Goal: Task Accomplishment & Management: Use online tool/utility

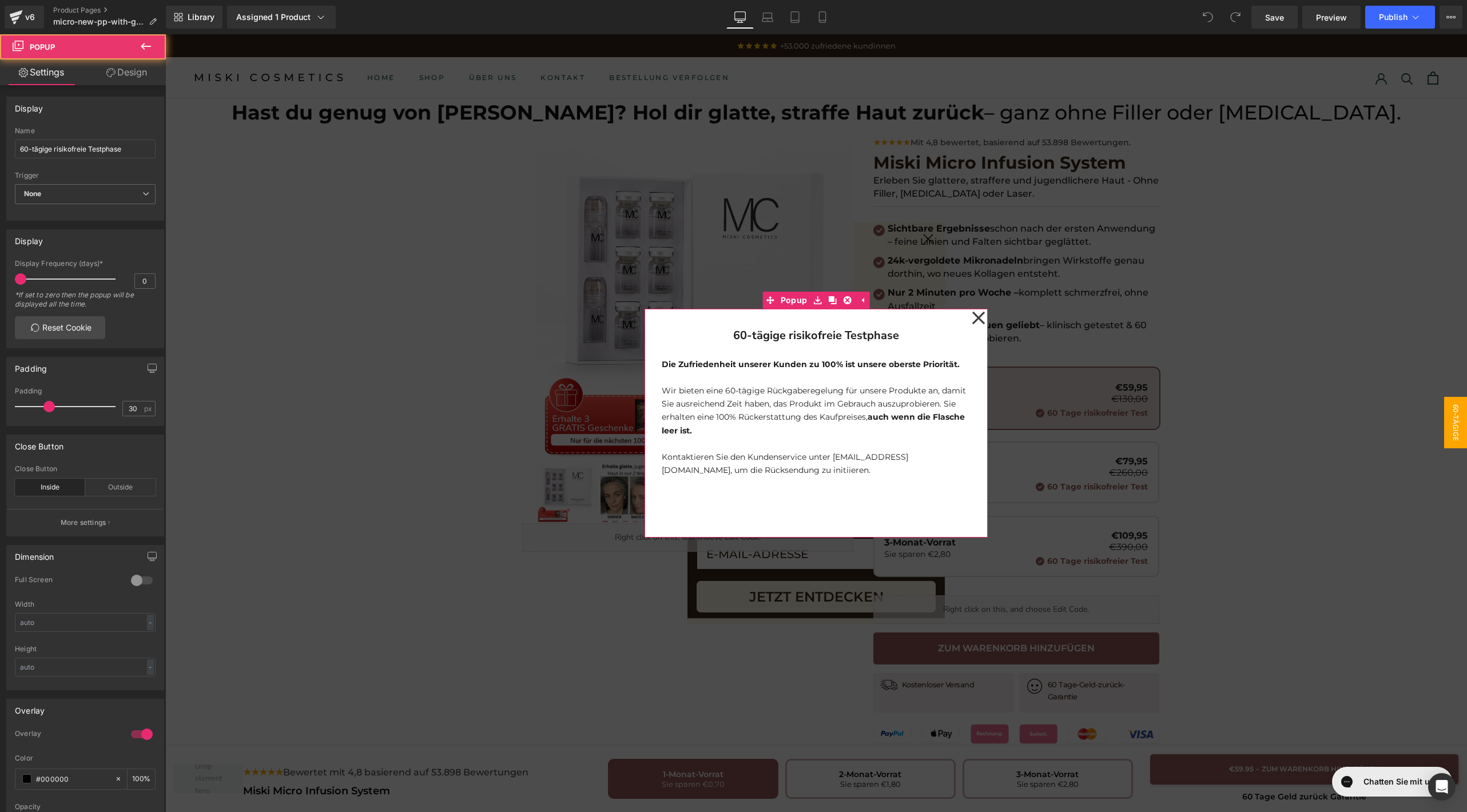
click at [971, 320] on icon at bounding box center [978, 318] width 14 height 57
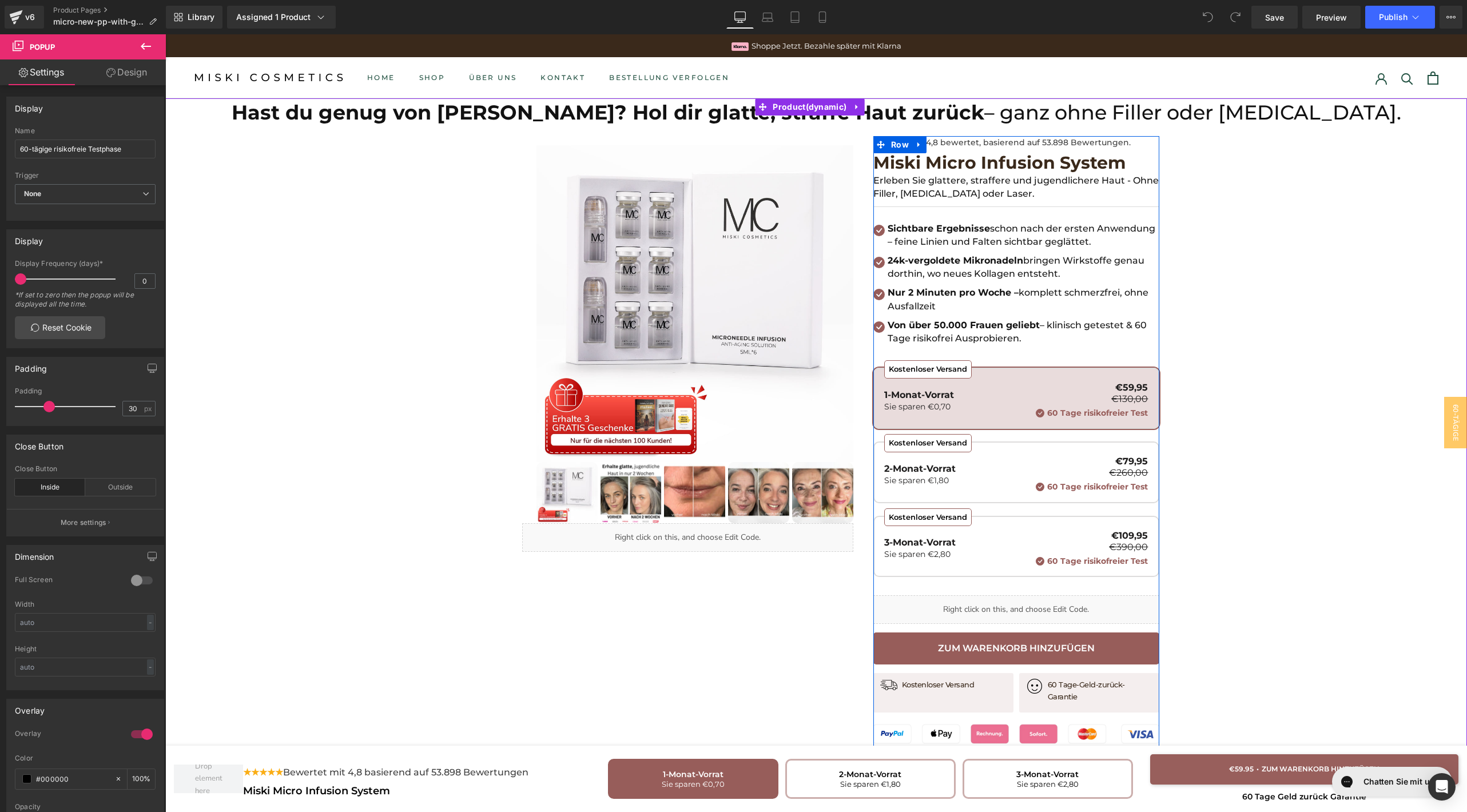
click at [1003, 318] on div "Von über 50.000 Frauen geliebt – klinisch getestet & 60 Tage risikofrei Ausprob…" at bounding box center [1022, 331] width 275 height 26
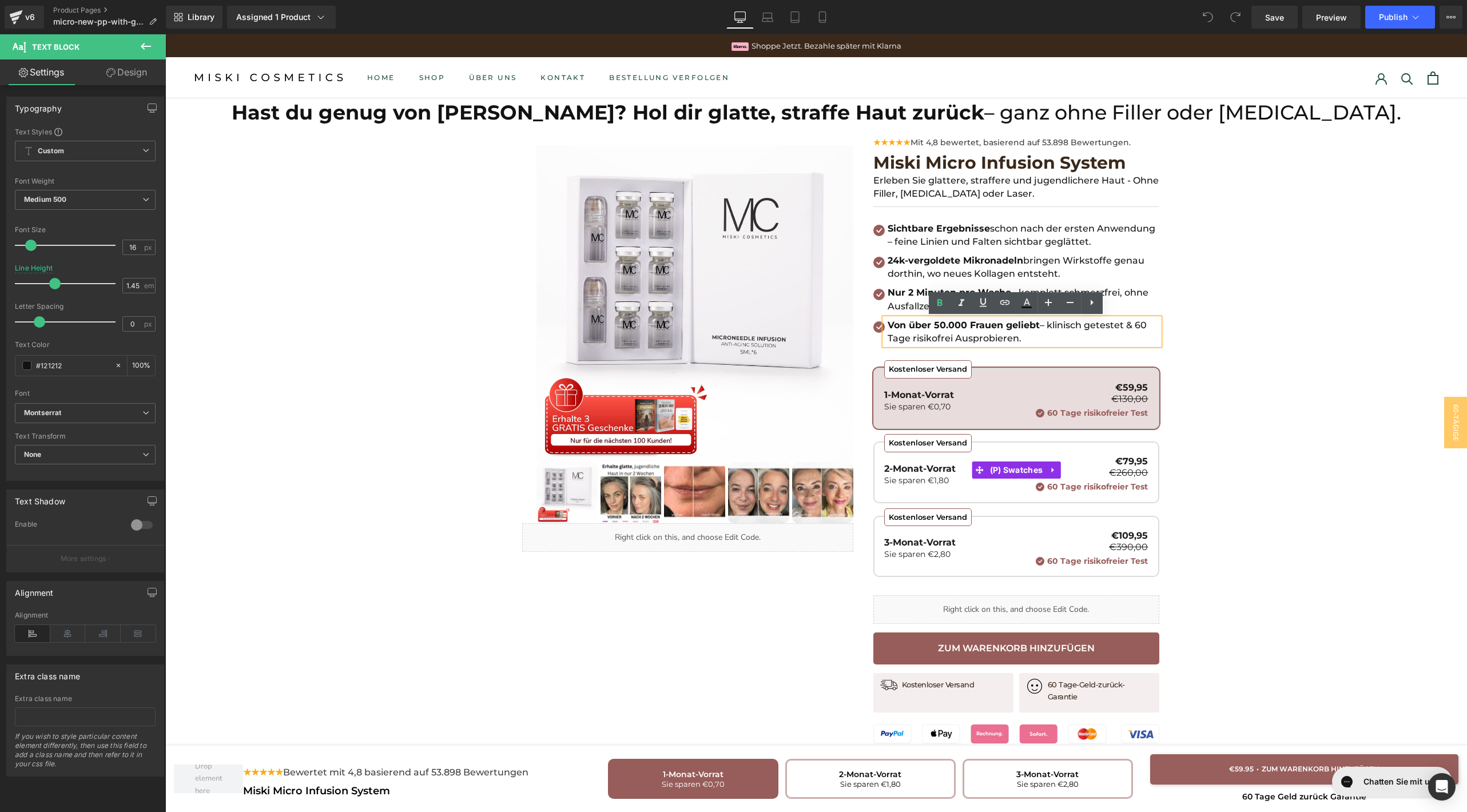
click at [983, 389] on div "Kostenloser Versand 1-Monat-Vorrat Sie sparen €0,70 €59,95 €130,00 60 Tage risi…" at bounding box center [1016, 400] width 264 height 35
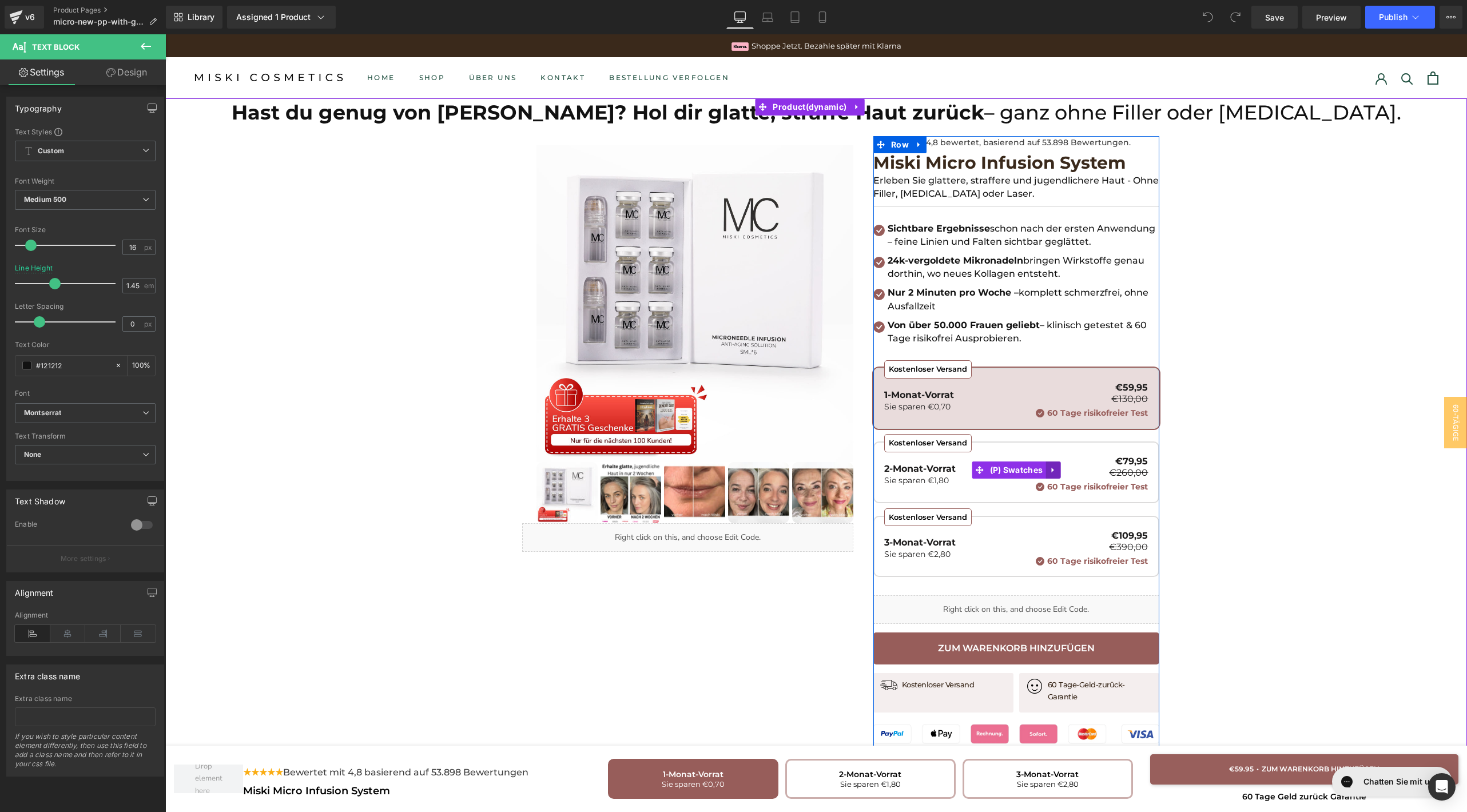
click at [1048, 467] on icon at bounding box center [1052, 470] width 8 height 8
click at [1056, 467] on icon at bounding box center [1060, 470] width 8 height 8
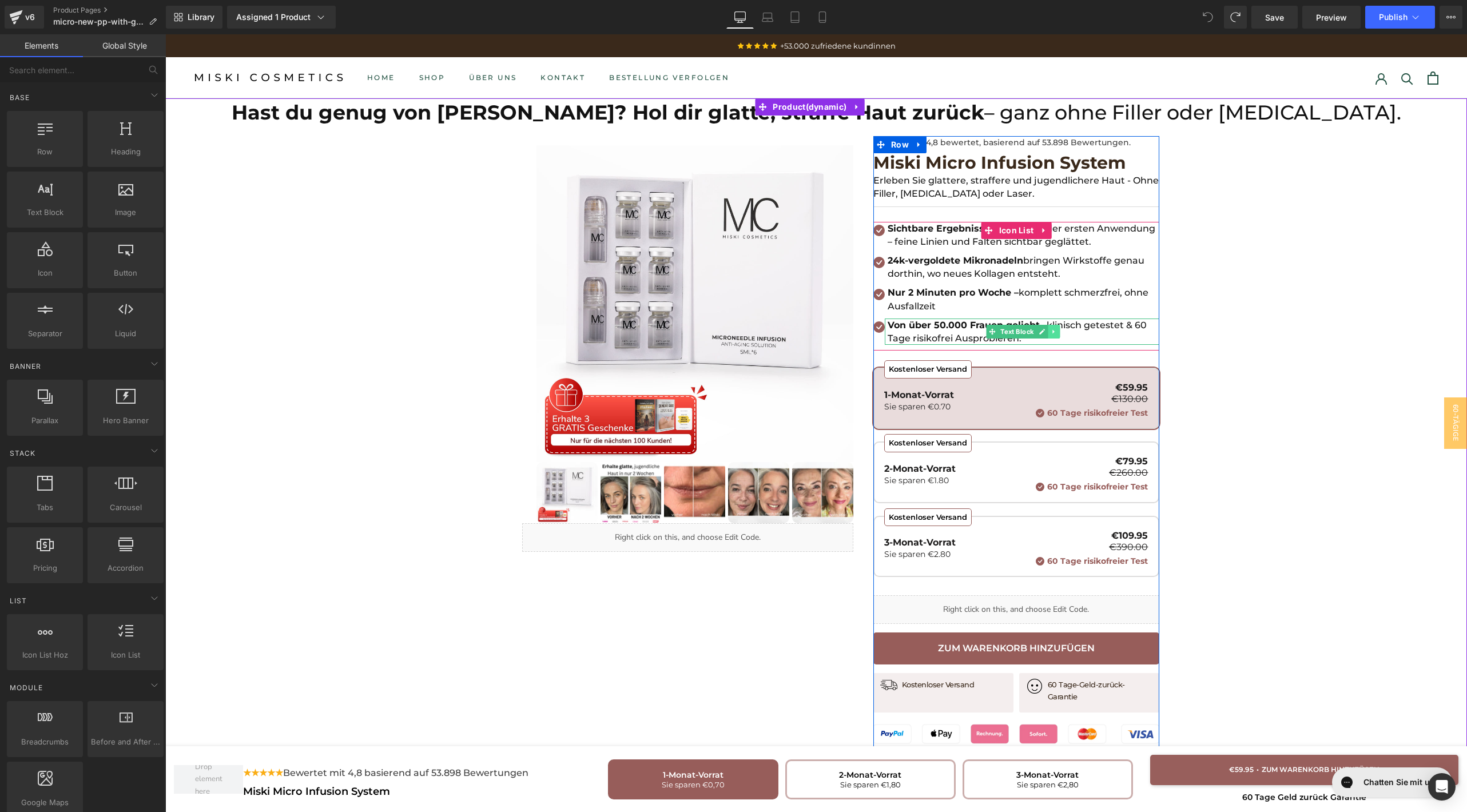
click at [1051, 332] on icon at bounding box center [1054, 331] width 6 height 7
click at [1045, 332] on icon at bounding box center [1048, 331] width 6 height 6
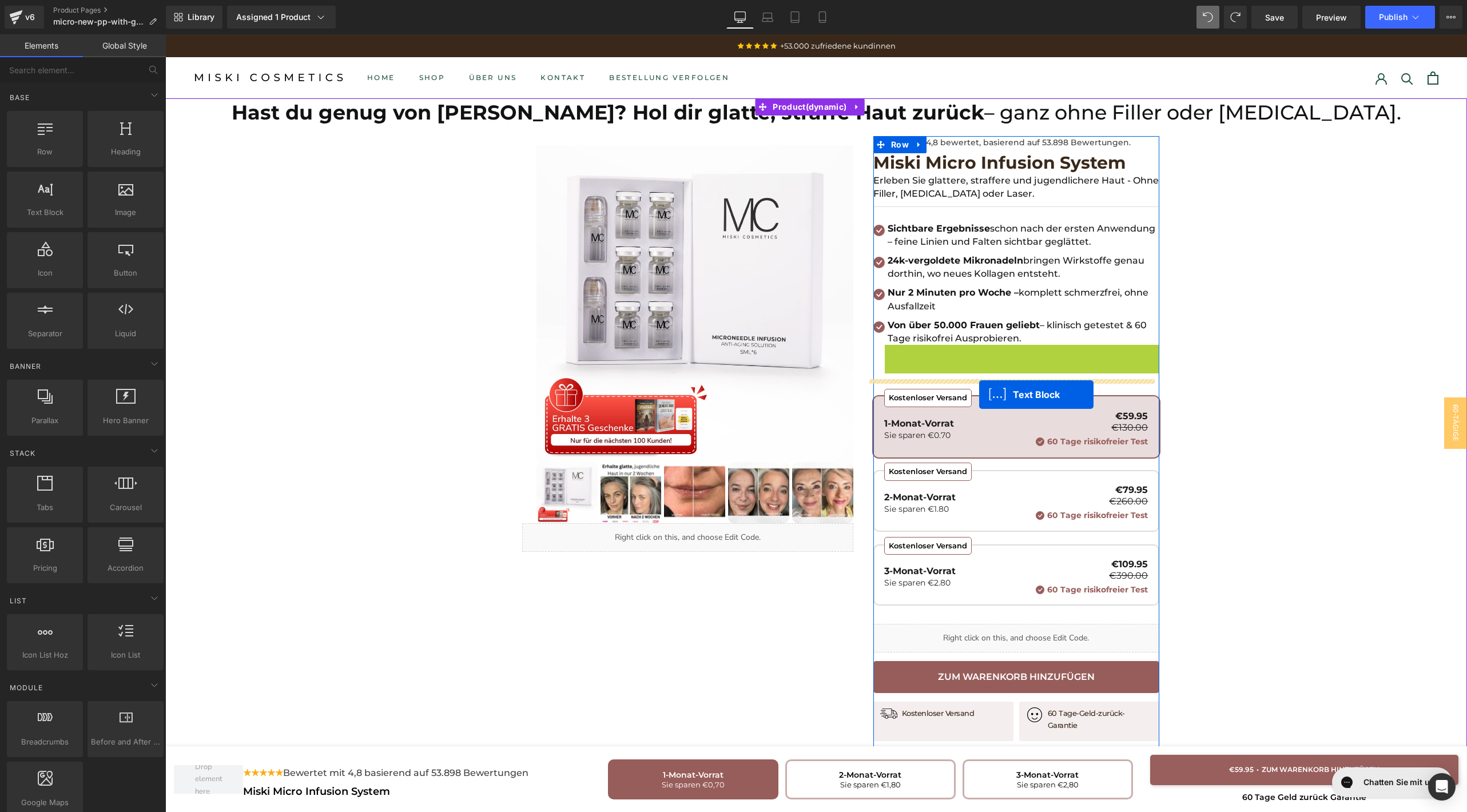
drag, startPoint x: 984, startPoint y: 359, endPoint x: 979, endPoint y: 394, distance: 35.4
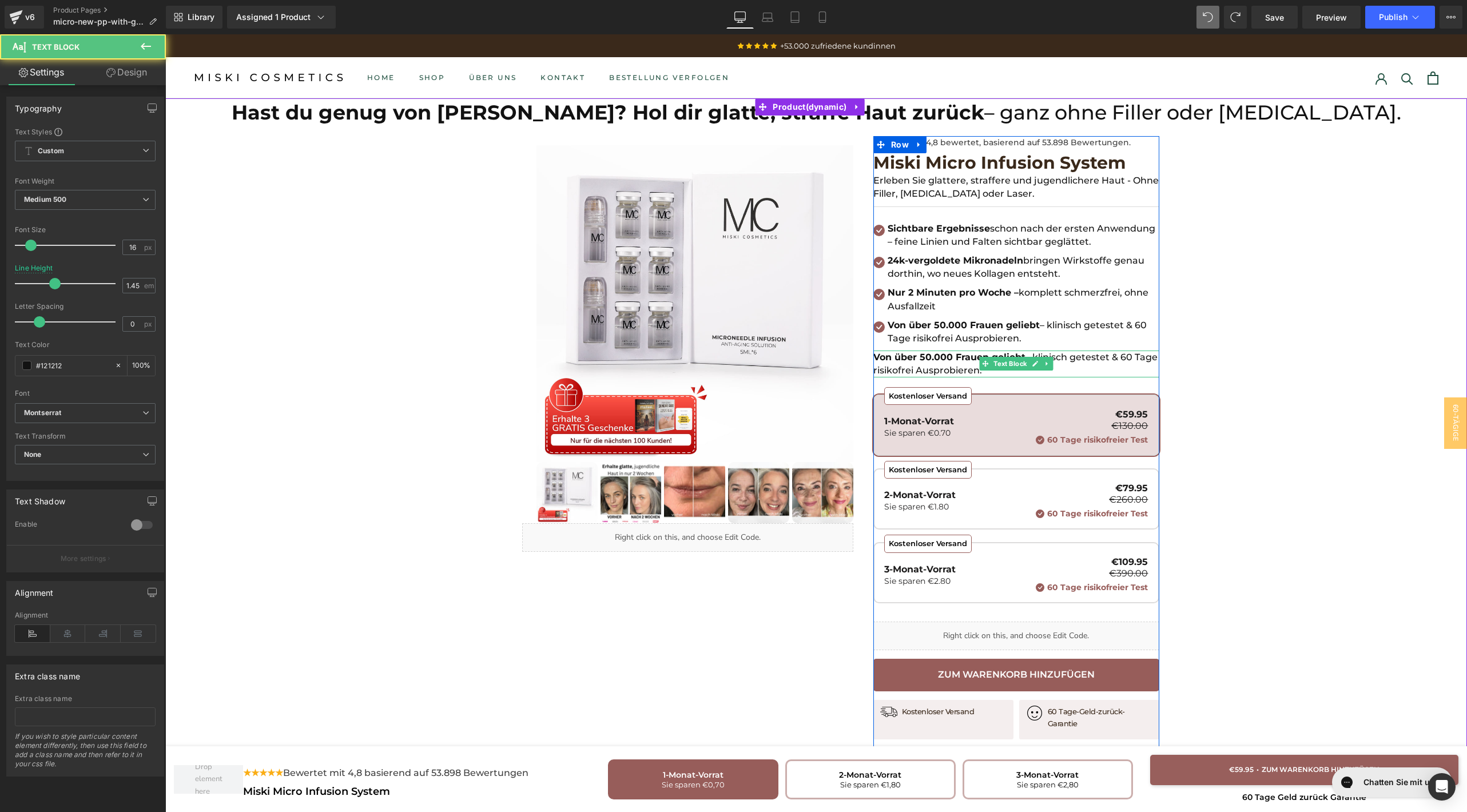
click at [946, 364] on p "Von über 50.000 Frauen geliebt – klinisch getestet & 60 Tage risikofrei Ausprob…" at bounding box center [1016, 363] width 286 height 26
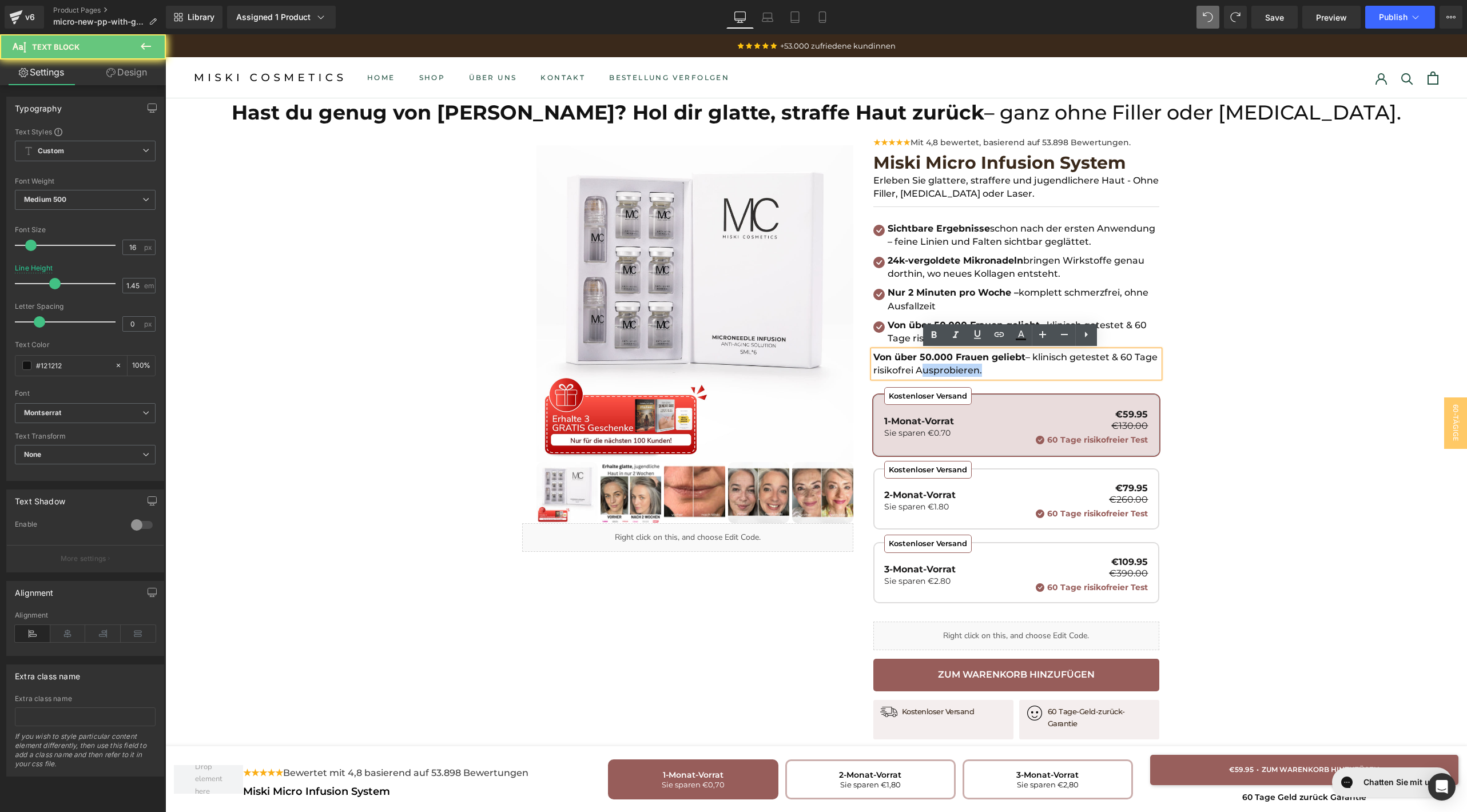
click at [946, 364] on p "Von über 50.000 Frauen geliebt – klinisch getestet & 60 Tage risikofrei Ausprob…" at bounding box center [1016, 363] width 286 height 26
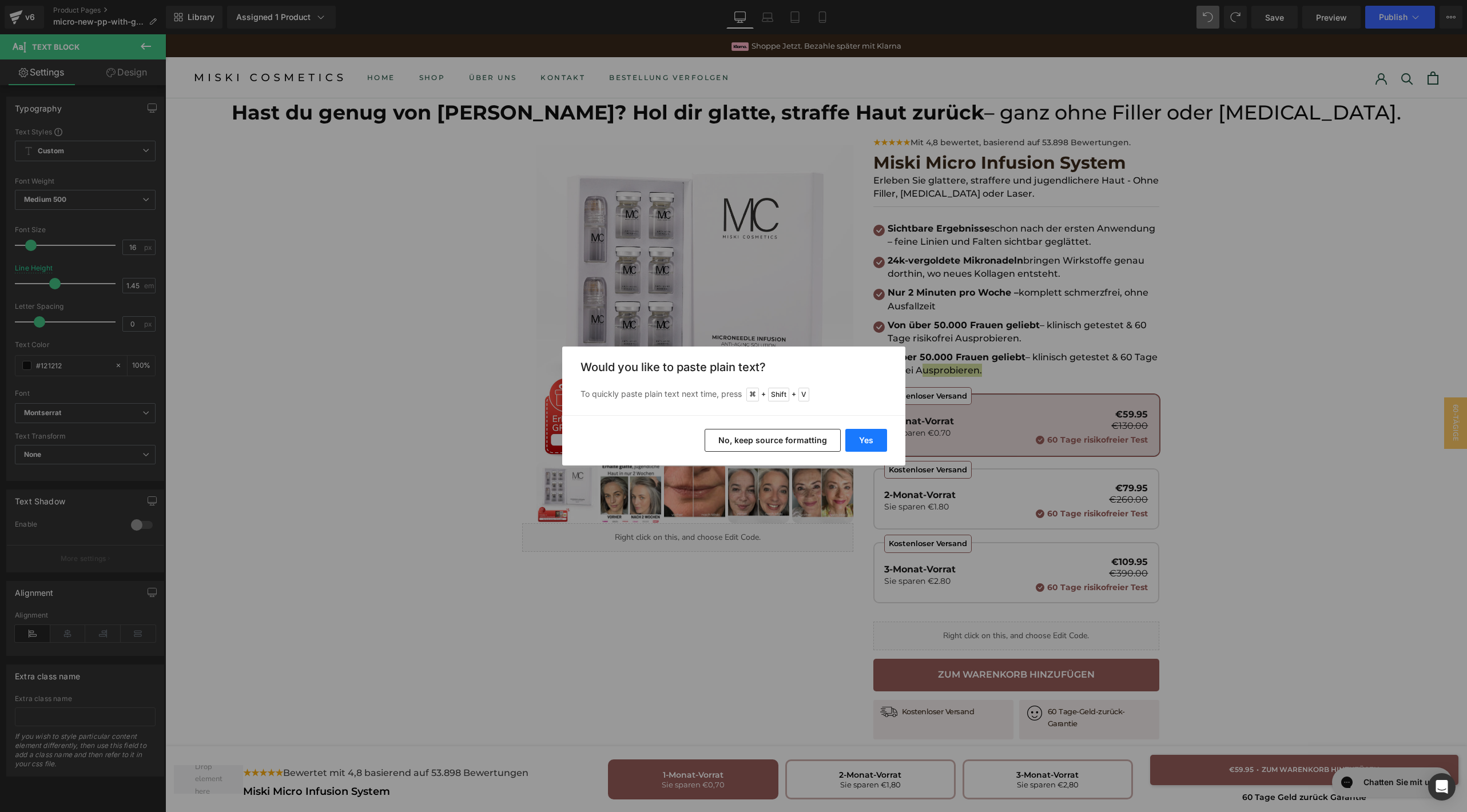
click at [865, 448] on button "Yes" at bounding box center [866, 440] width 42 height 23
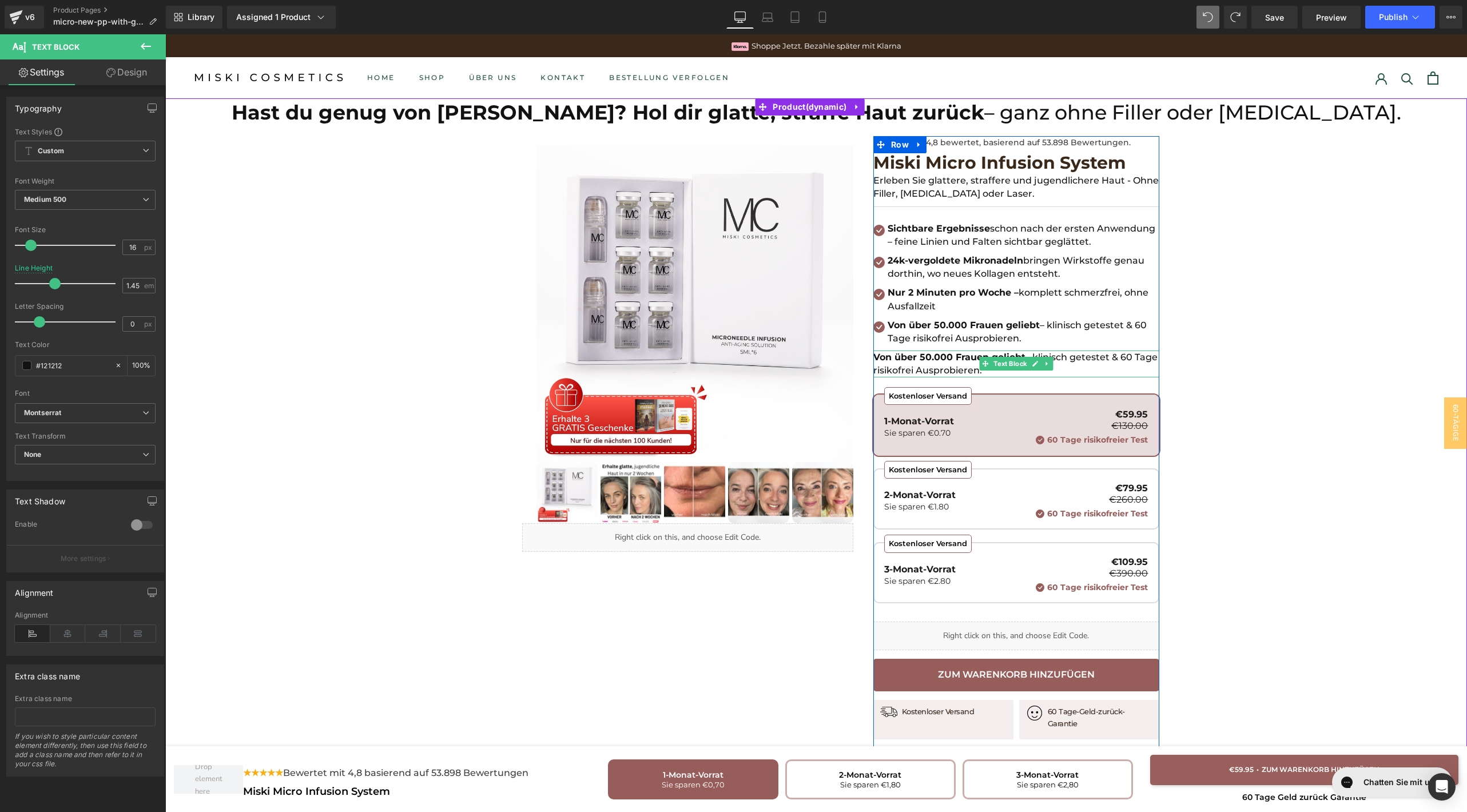
click at [961, 364] on p "Von über 50.000 Frauen geliebt – klinisch getestet & 60 Tage risikofrei Ausprob…" at bounding box center [1016, 363] width 286 height 26
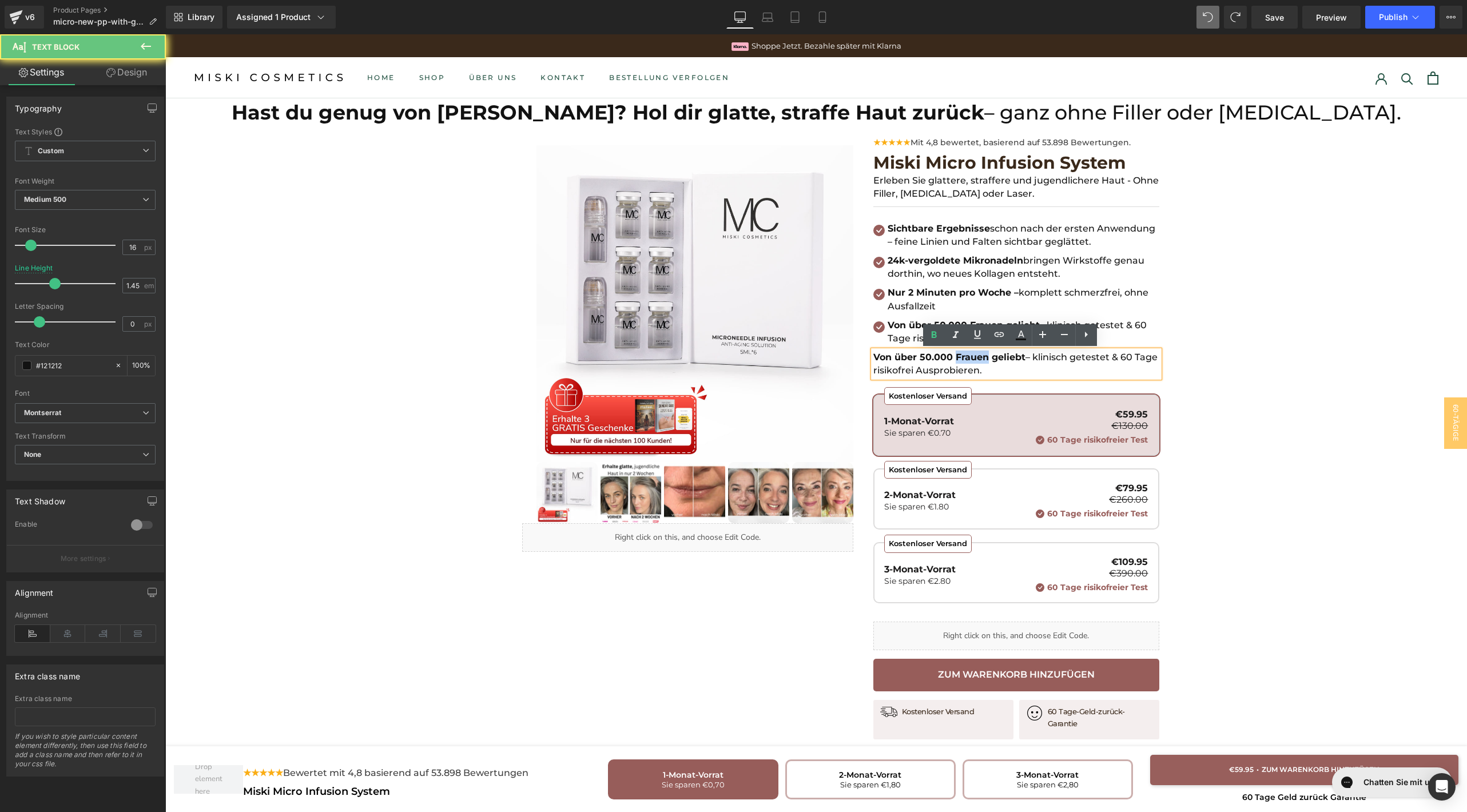
click at [961, 364] on p "Von über 50.000 Frauen geliebt – klinisch getestet & 60 Tage risikofrei Ausprob…" at bounding box center [1016, 363] width 286 height 26
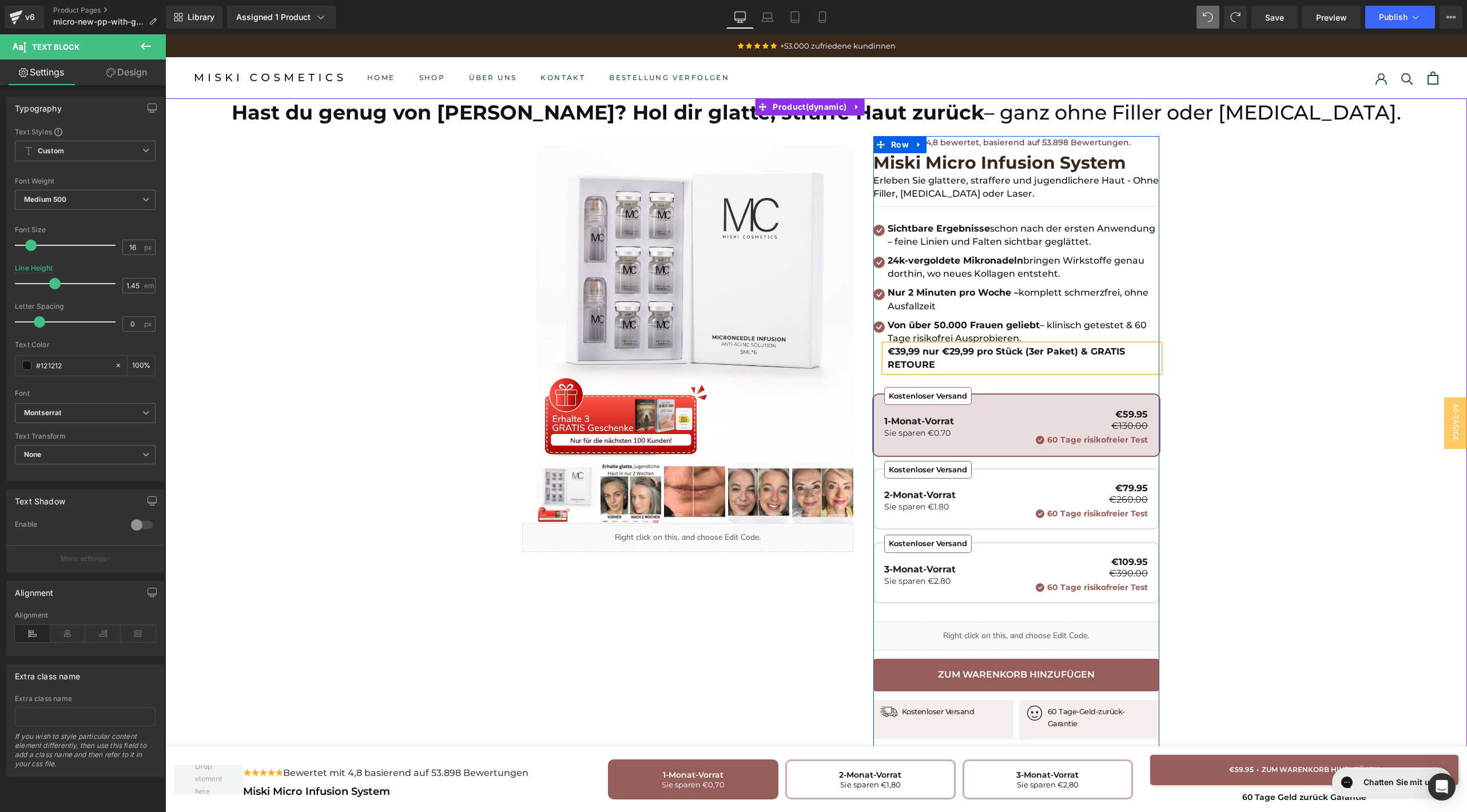
click at [964, 352] on b "€39,99 nur €29,99 pro Stück (3er Paket) & GRATIS RETOURE" at bounding box center [1006, 358] width 238 height 24
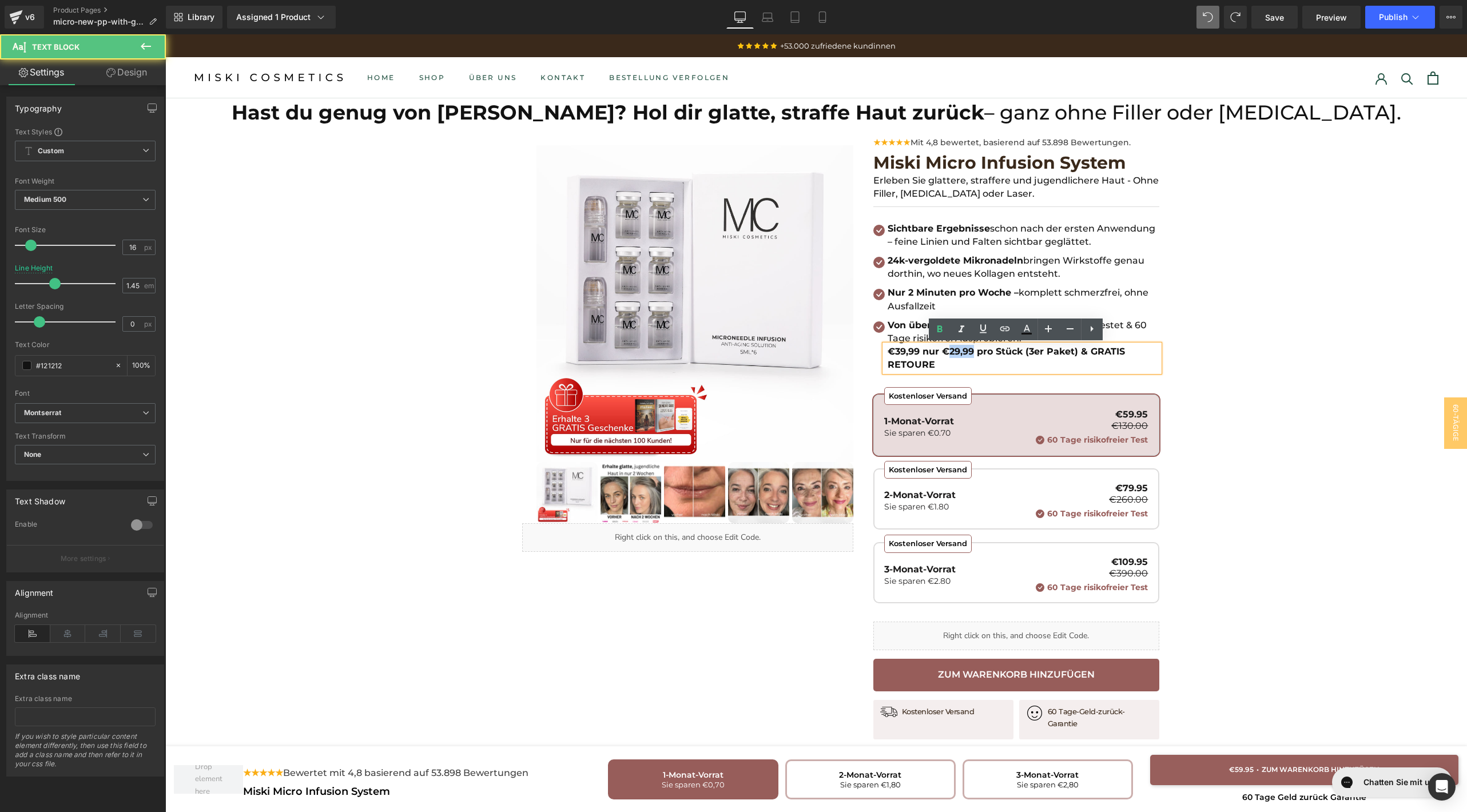
click at [964, 352] on b "€39,99 nur €29,99 pro Stück (3er Paket) & GRATIS RETOURE" at bounding box center [1006, 358] width 238 height 24
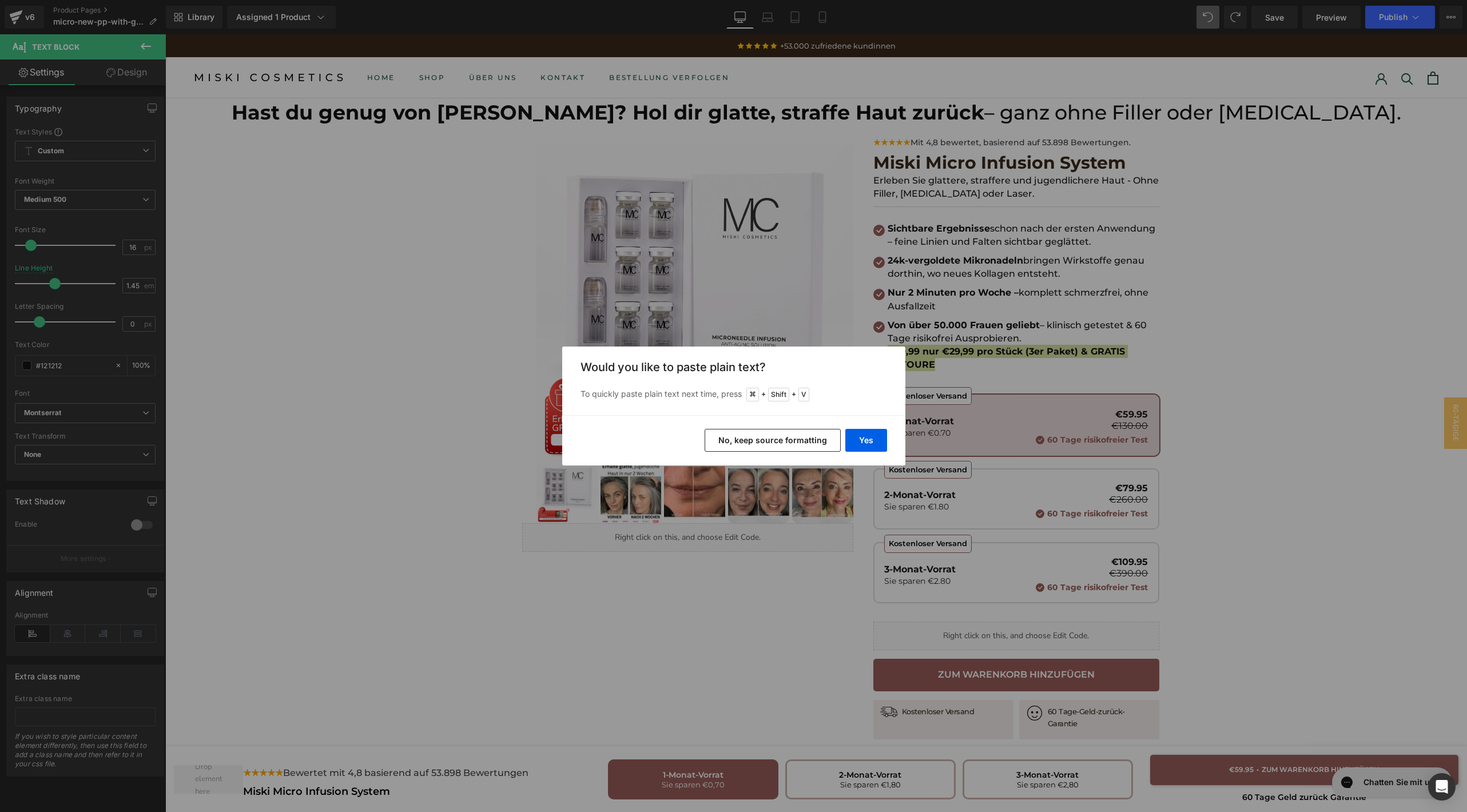
click at [796, 442] on button "No, keep source formatting" at bounding box center [773, 440] width 136 height 23
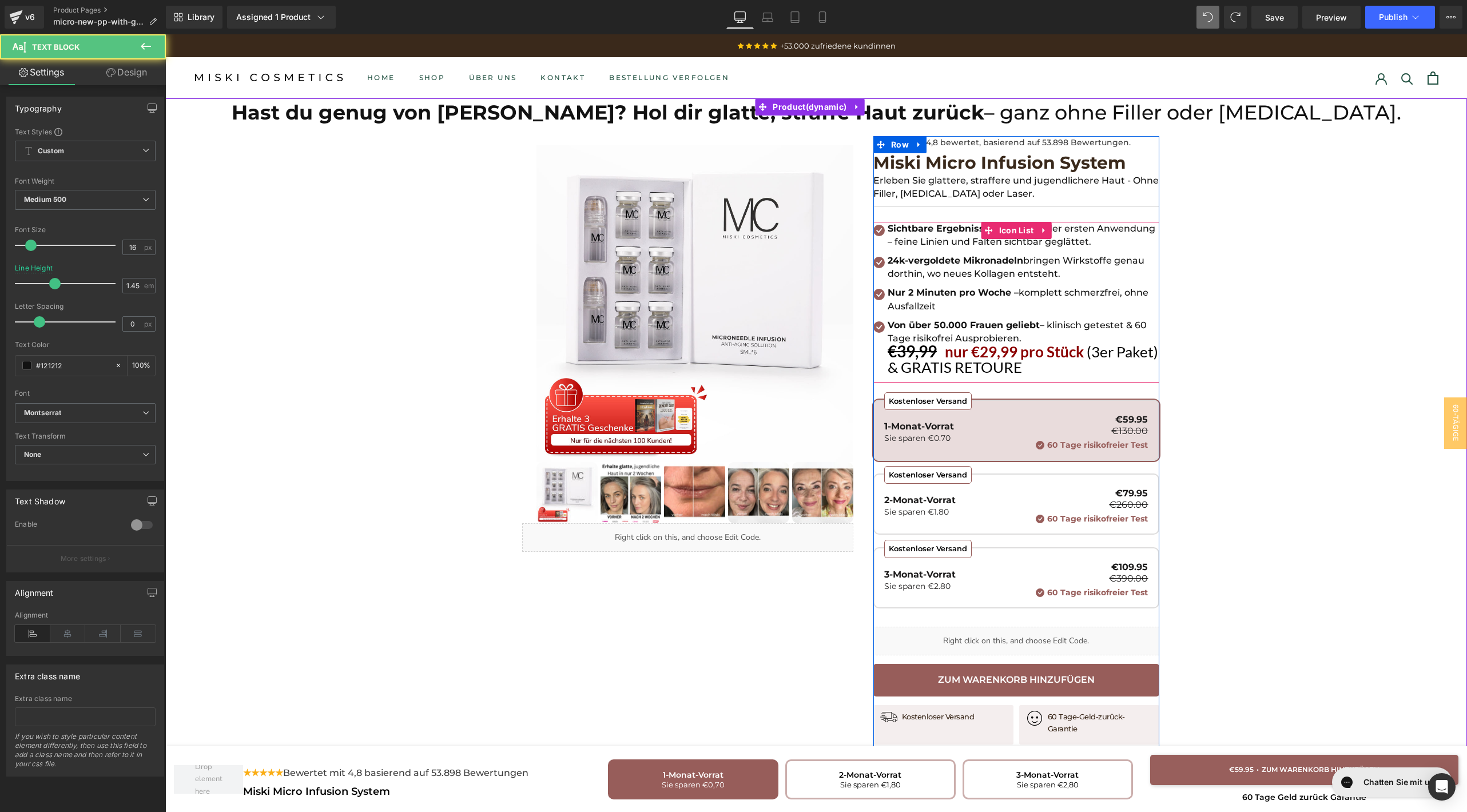
click at [1082, 364] on p "€39,99 nur €29,99 pro Stück (3er Paket) & GRATIS RETOURE" at bounding box center [1023, 360] width 271 height 31
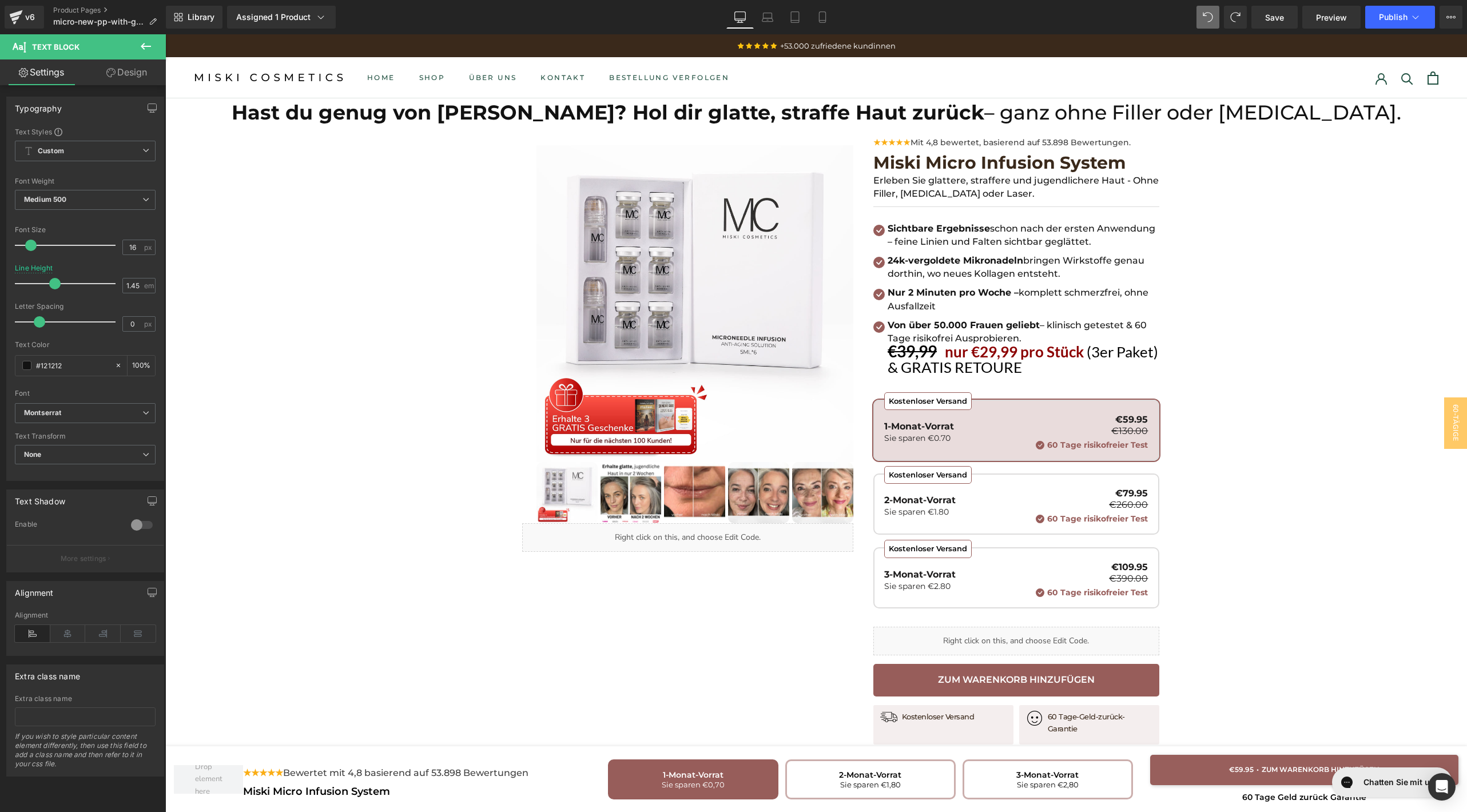
click at [120, 73] on link "Design" at bounding box center [127, 72] width 83 height 25
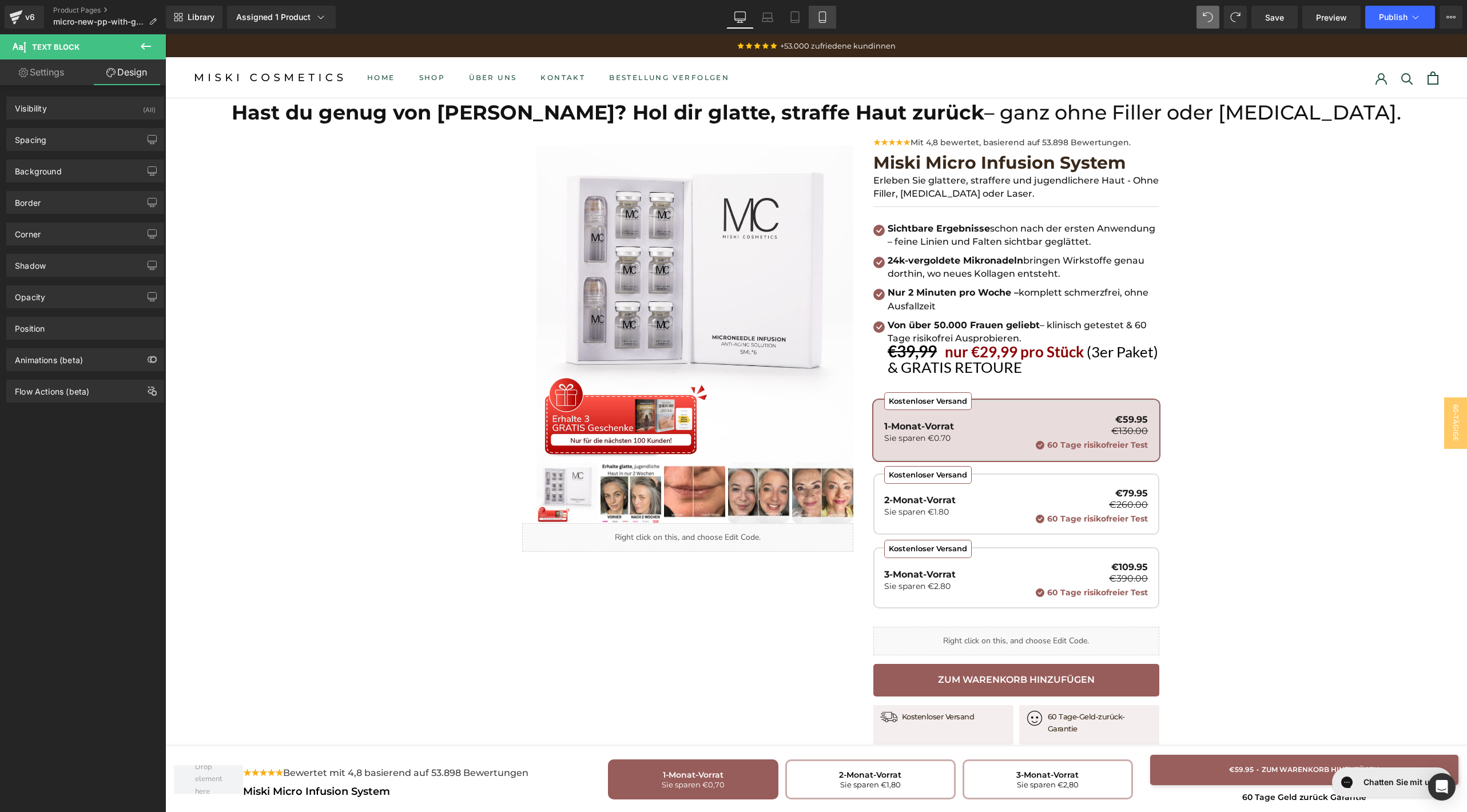
click at [820, 17] on icon at bounding box center [822, 17] width 11 height 11
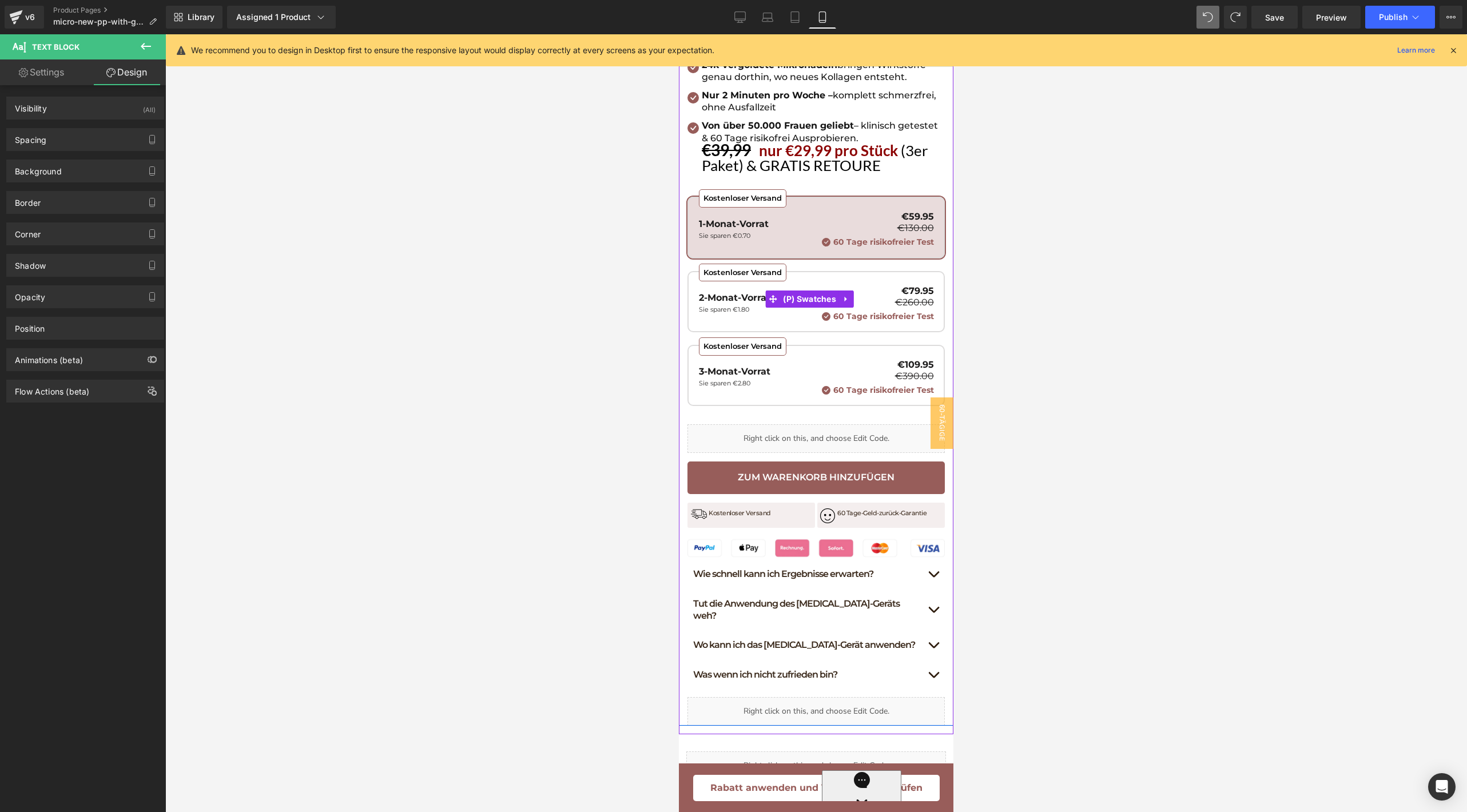
scroll to position [518, 0]
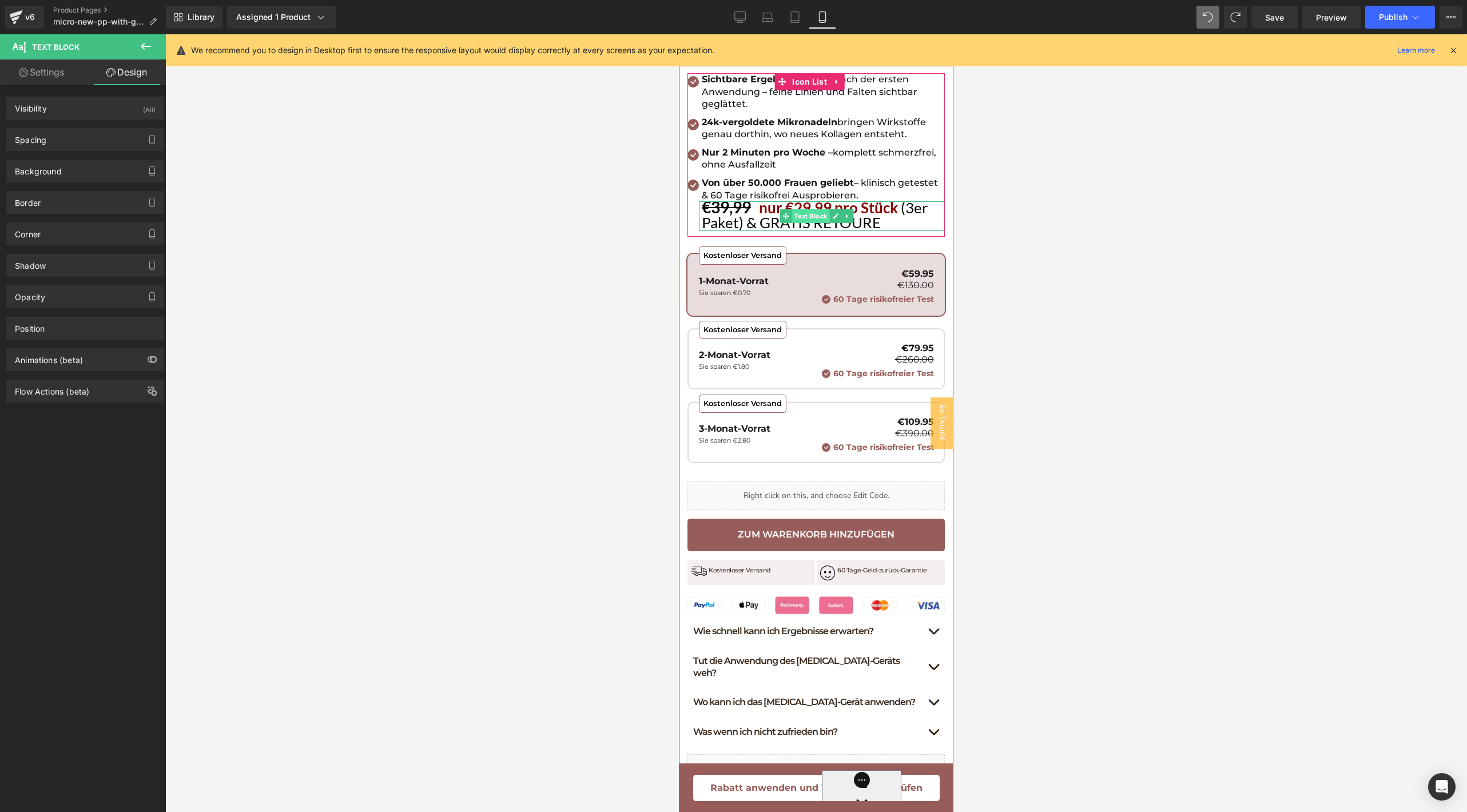
click at [810, 211] on span "Text Block" at bounding box center [810, 217] width 38 height 14
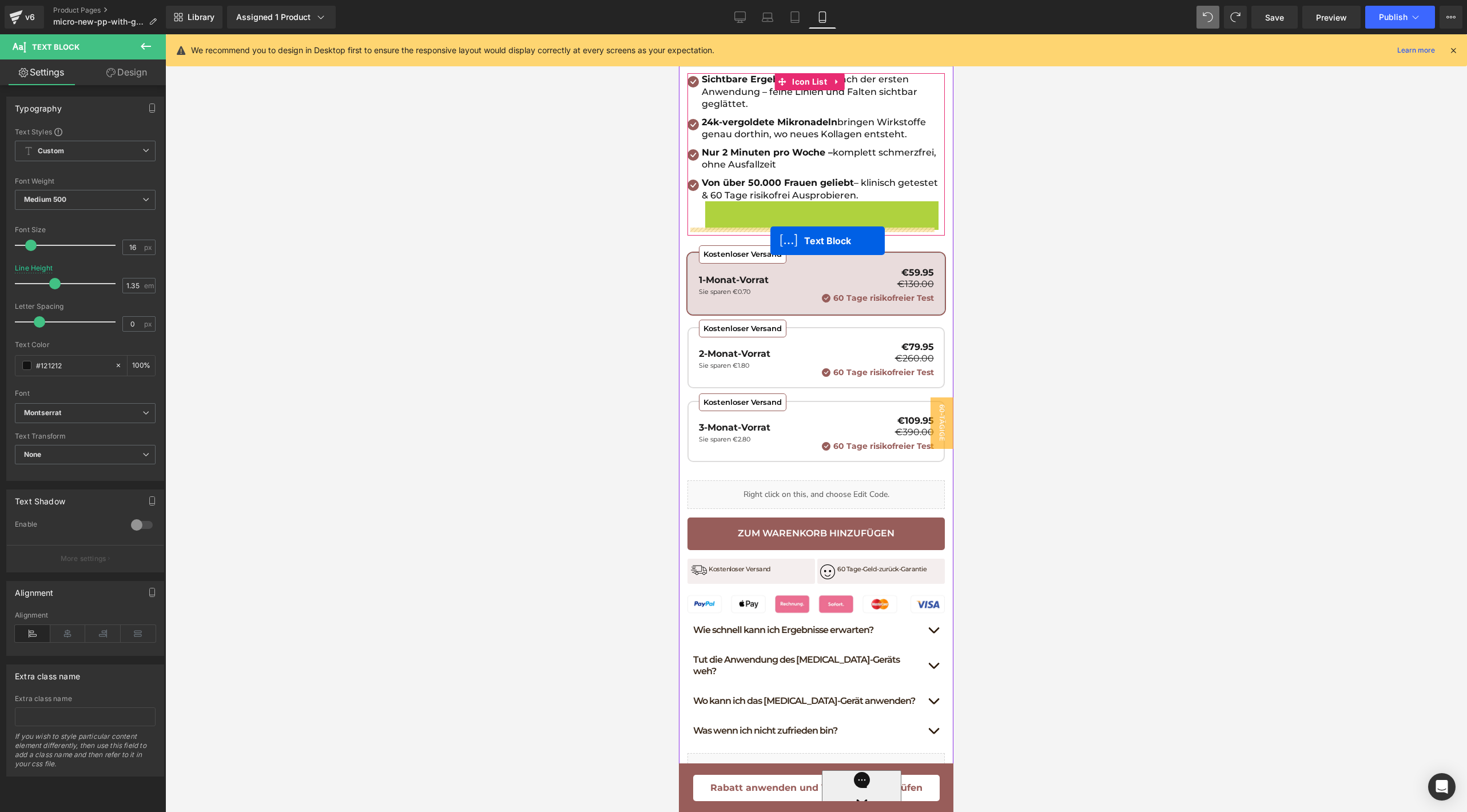
drag, startPoint x: 789, startPoint y: 211, endPoint x: 770, endPoint y: 241, distance: 35.5
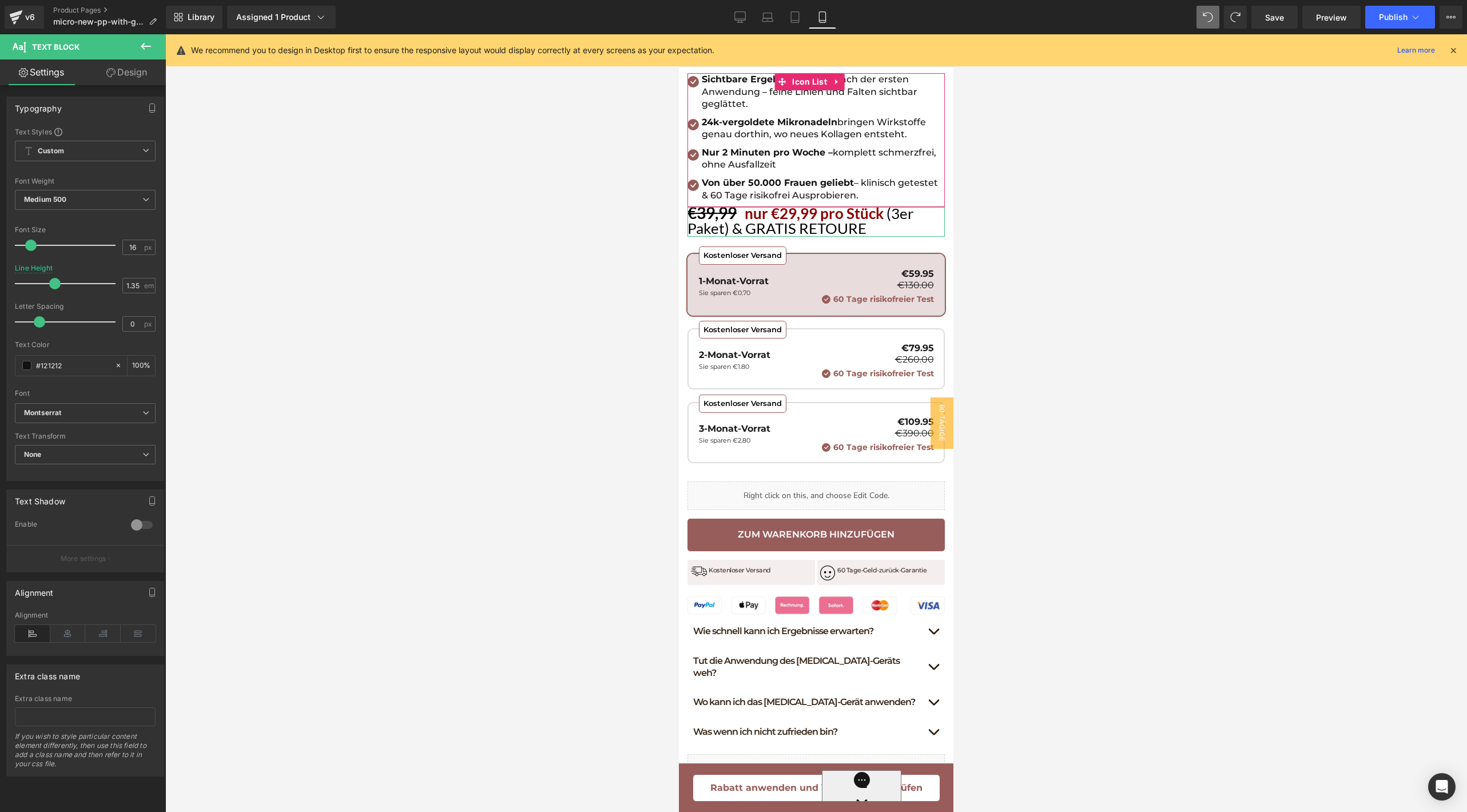
click at [126, 72] on link "Design" at bounding box center [127, 72] width 83 height 25
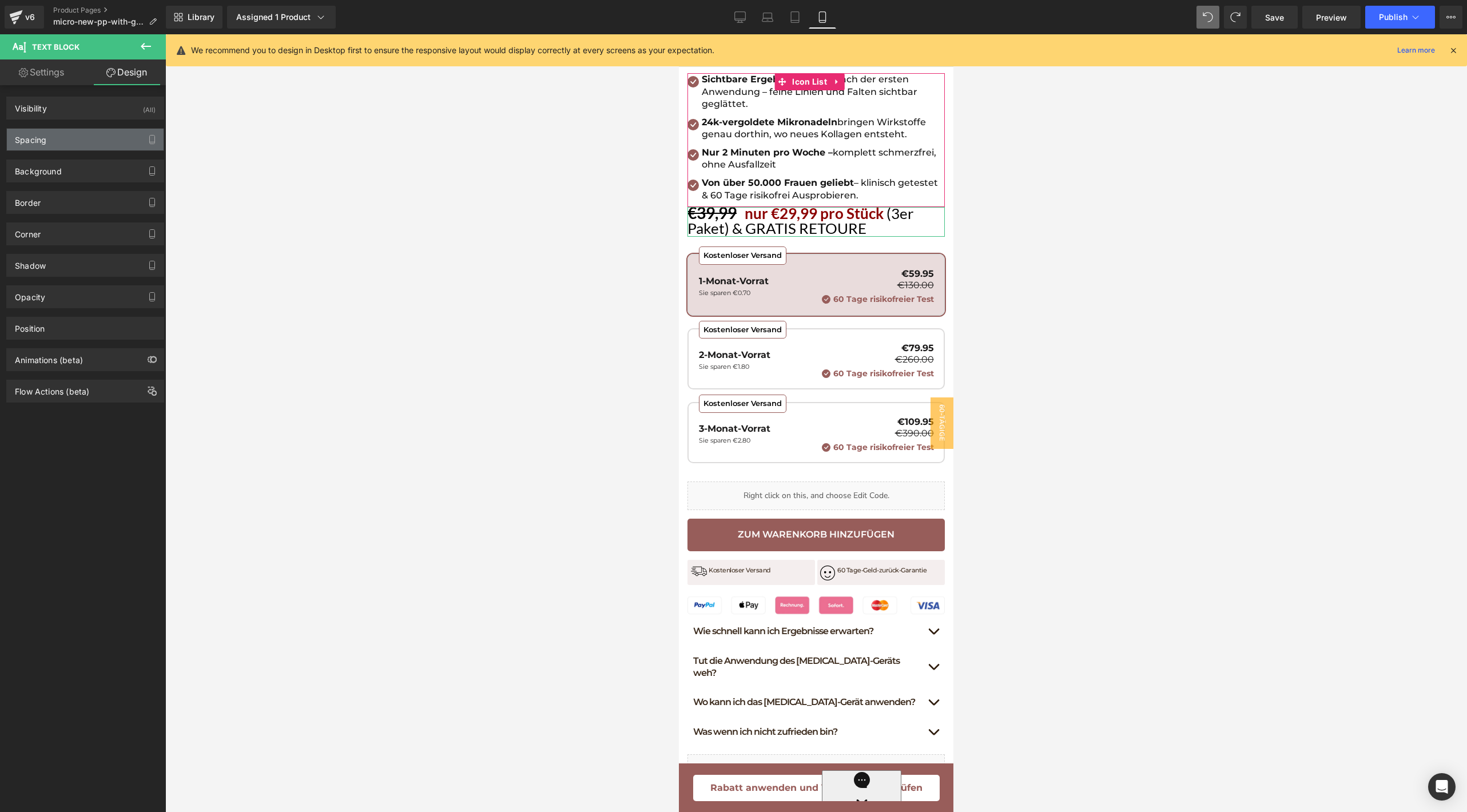
click at [76, 131] on div "Spacing" at bounding box center [85, 139] width 157 height 22
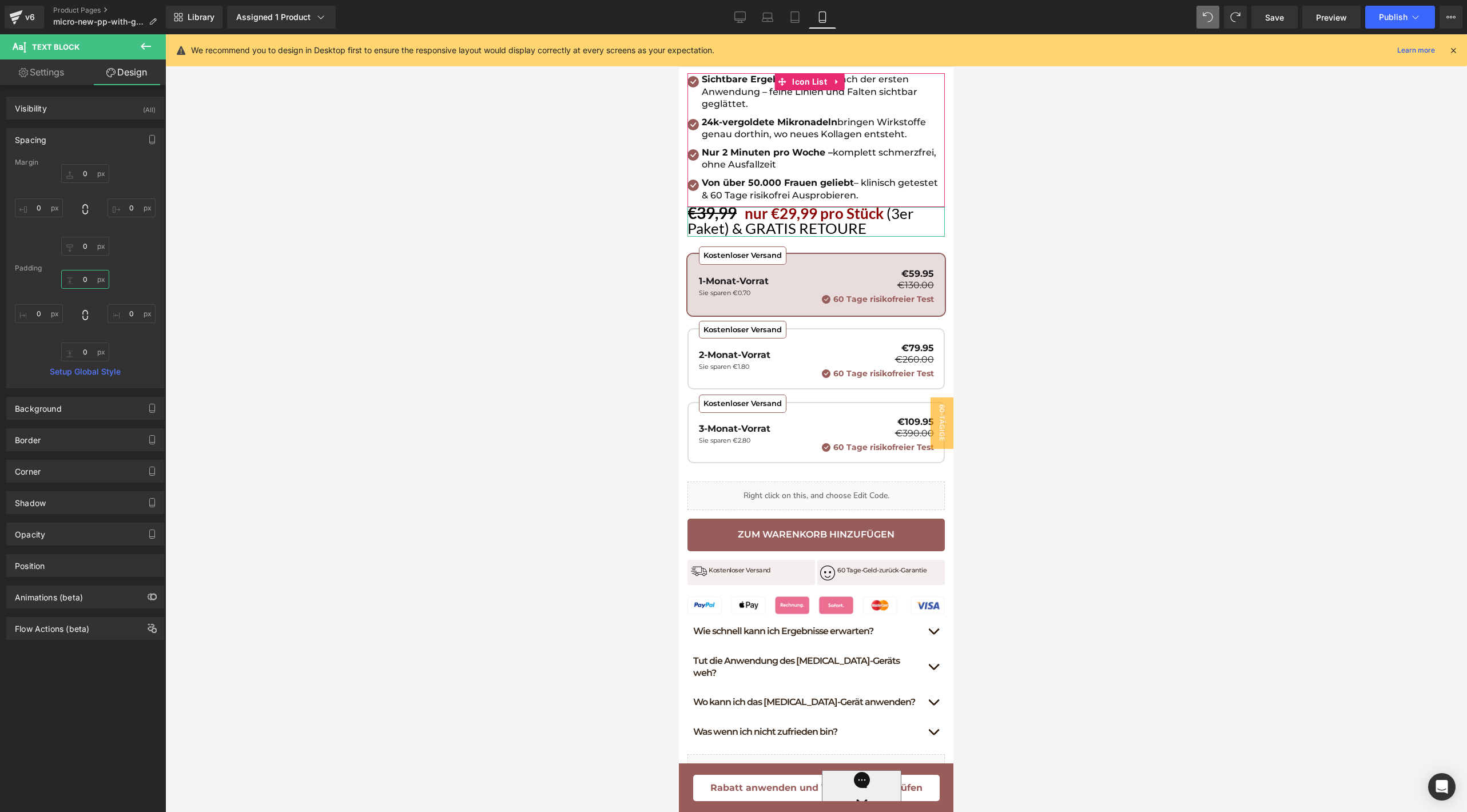
click at [87, 277] on input "0" at bounding box center [85, 280] width 48 height 19
type input "20"
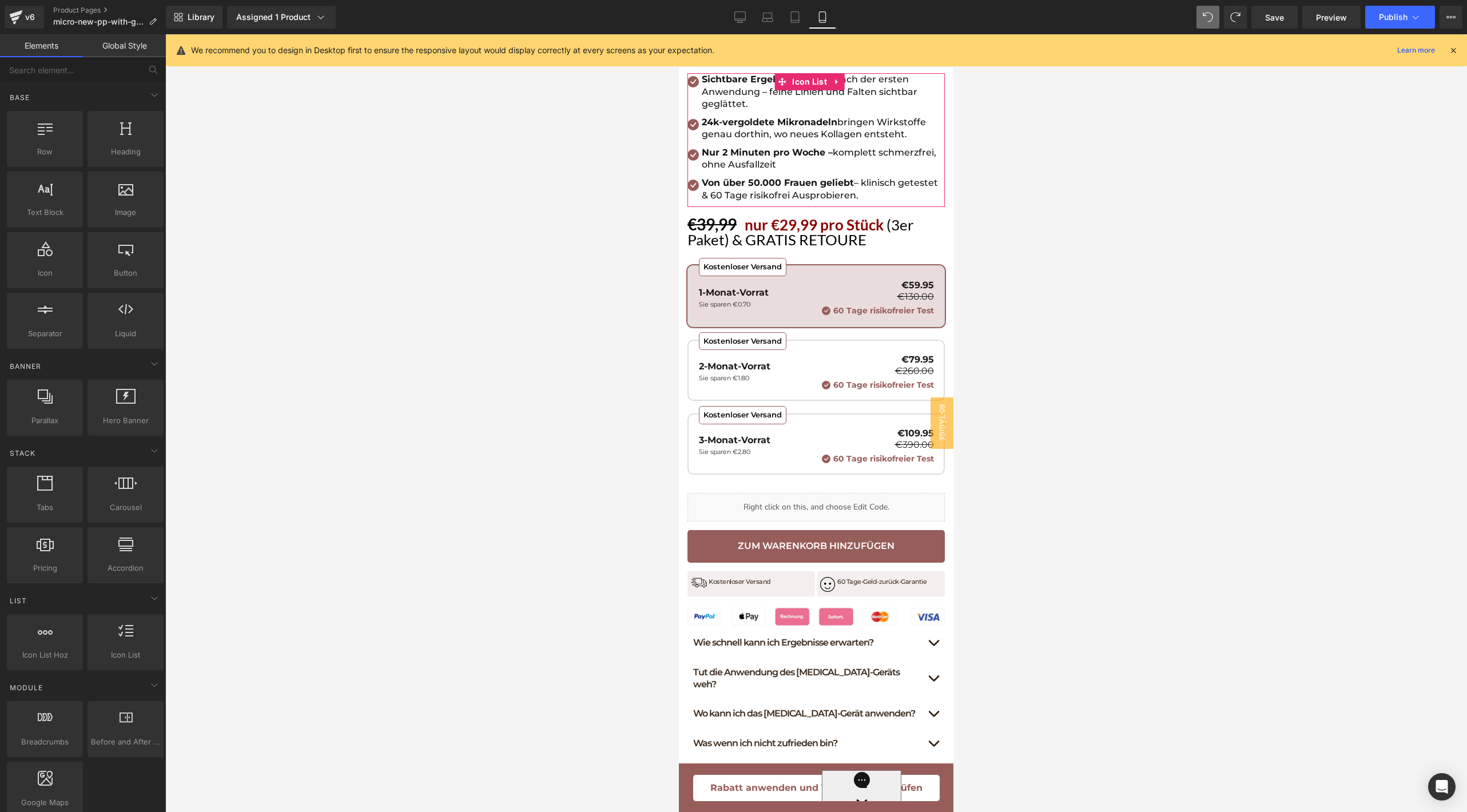
click at [1084, 225] on div at bounding box center [815, 423] width 1301 height 778
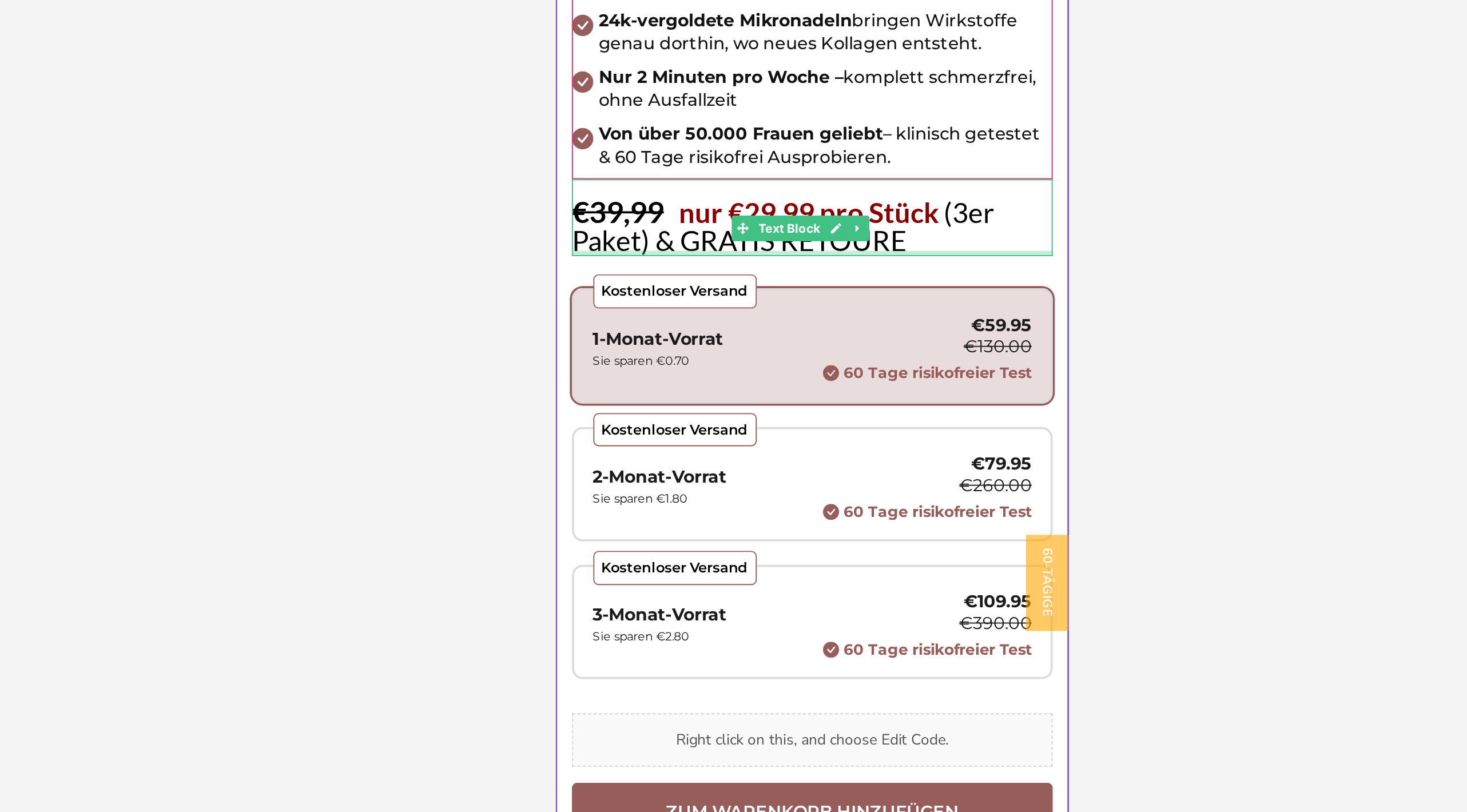
click at [702, 59] on span "(3er Paket) & GRATIS RETOURE" at bounding box center [676, 55] width 226 height 33
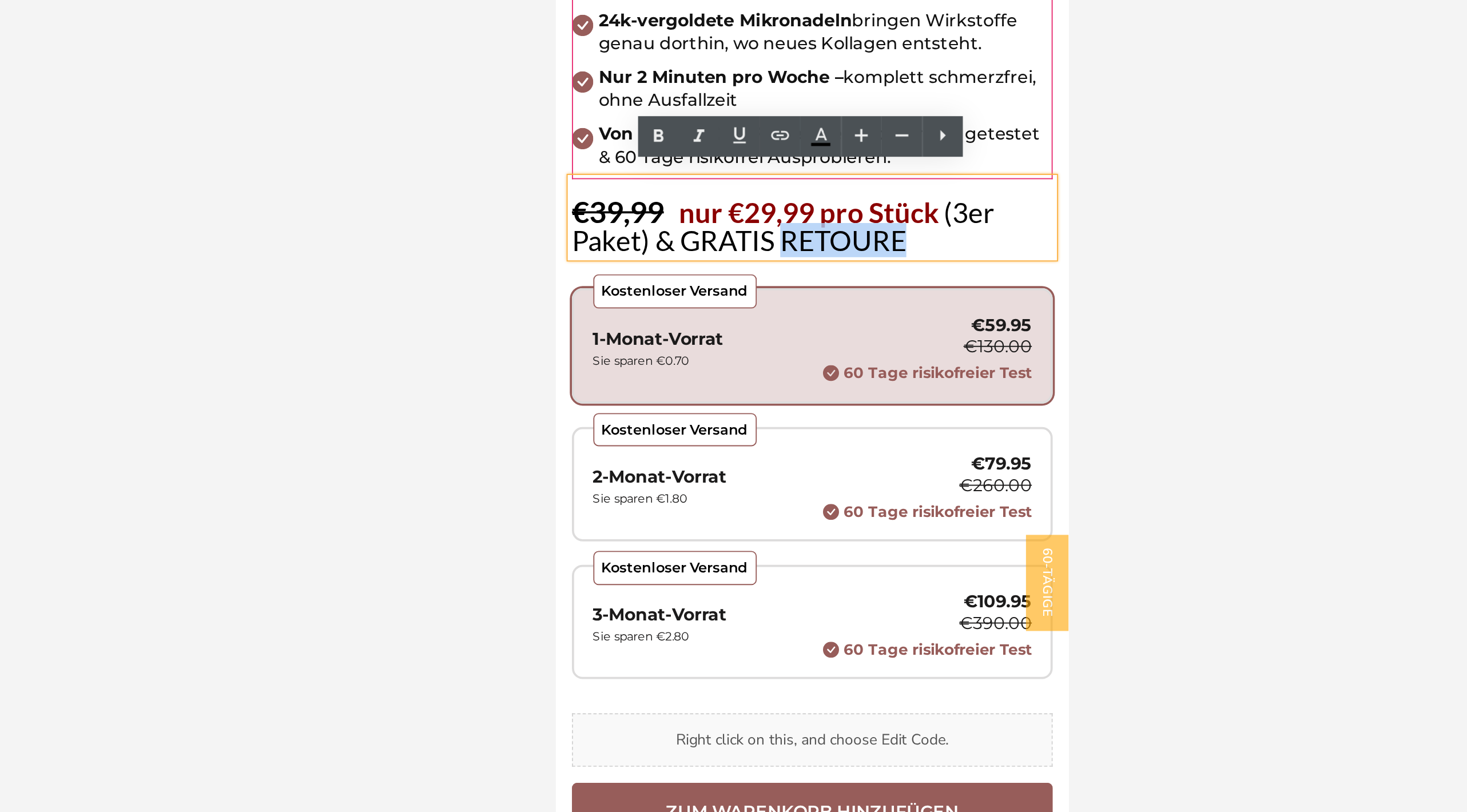
click at [702, 59] on span "(3er Paket) & GRATIS RETOURE" at bounding box center [676, 55] width 226 height 33
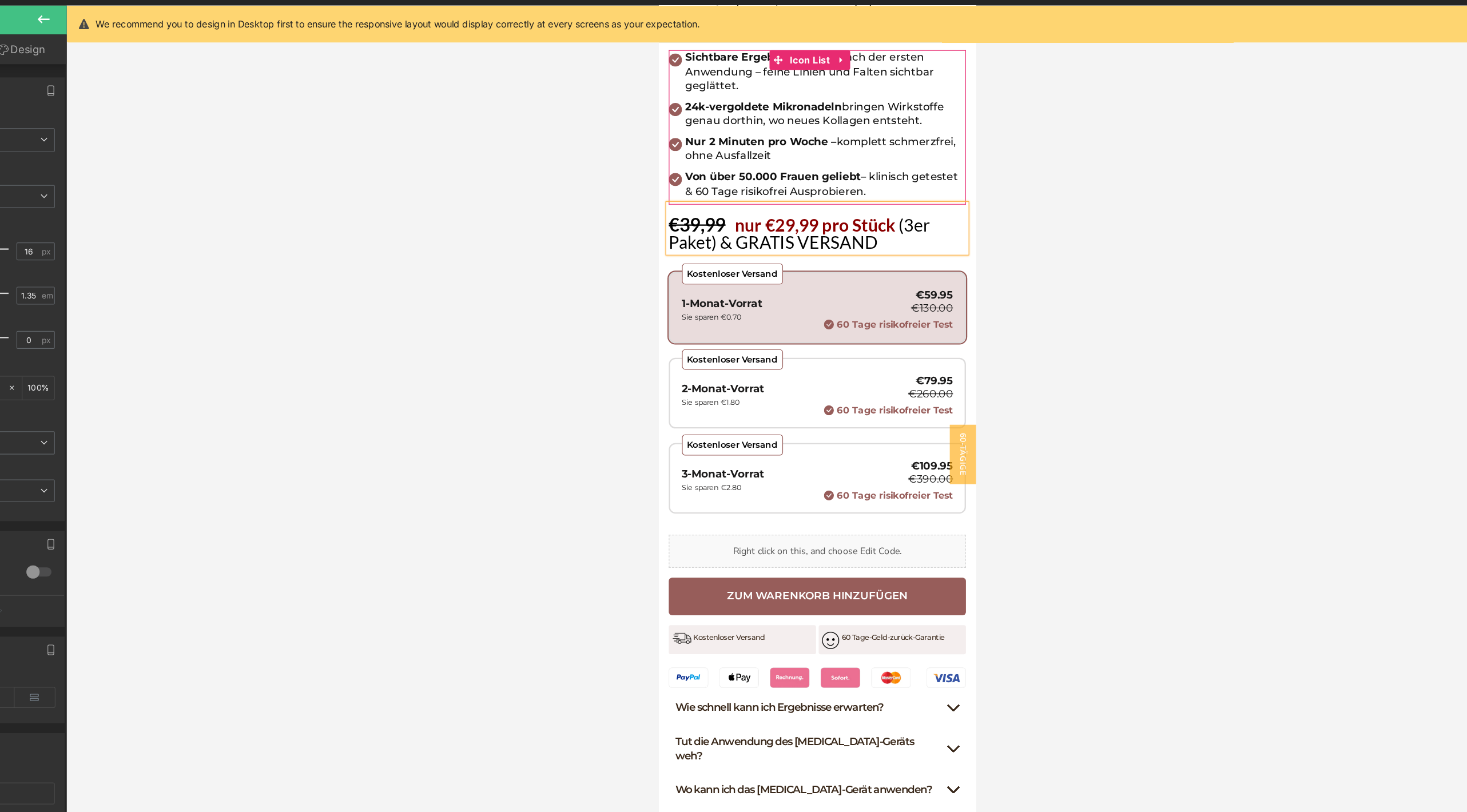
click at [684, 190] on s "€39,99" at bounding box center [692, 195] width 49 height 20
click at [724, 185] on s "€109,99" at bounding box center [697, 195] width 59 height 20
click at [692, 201] on span "(3er Paket) & GRATIS VERSAND" at bounding box center [785, 203] width 235 height 33
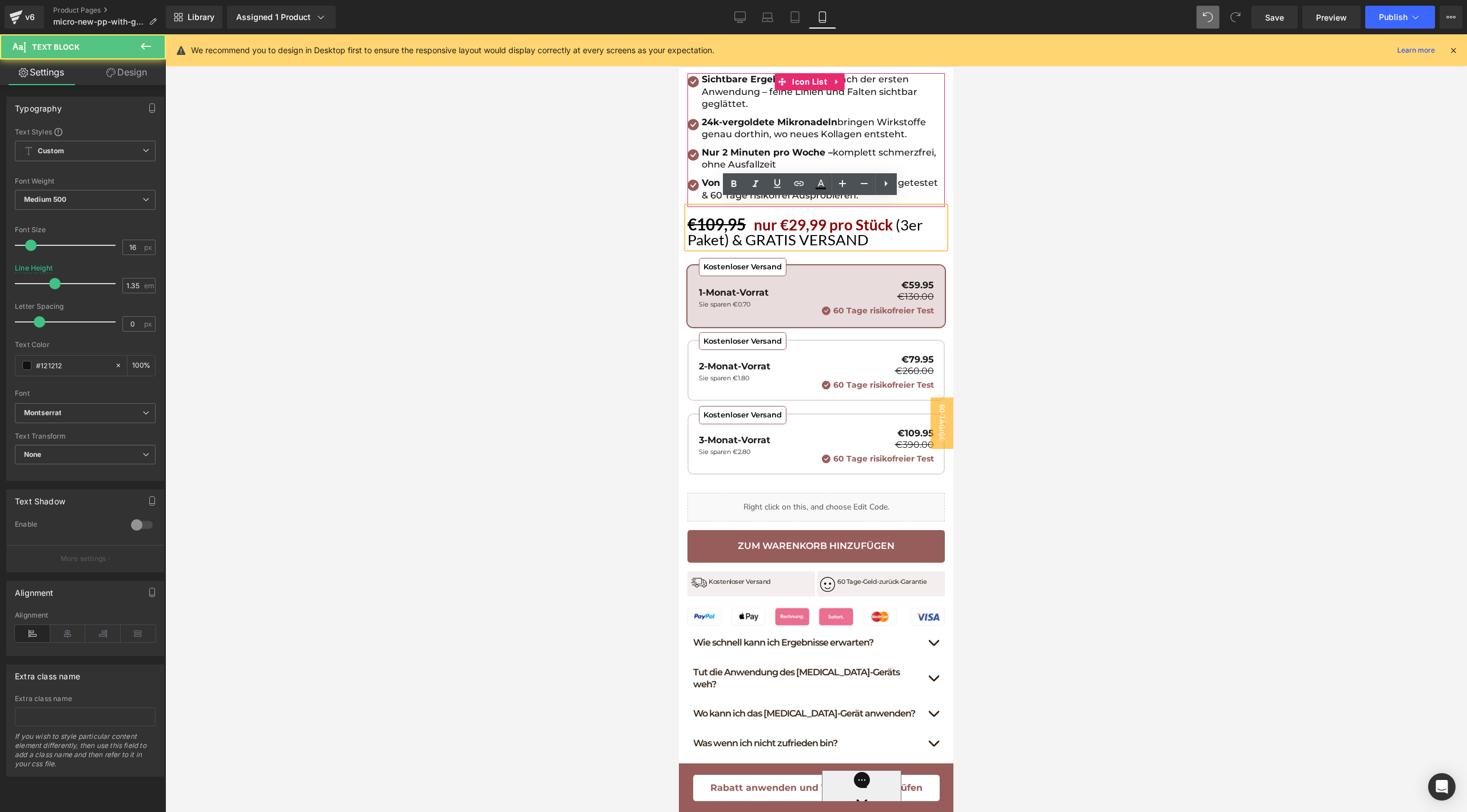
click at [799, 216] on span "nur €29,99 pro Stück" at bounding box center [824, 224] width 142 height 18
click at [1015, 258] on div at bounding box center [815, 423] width 1301 height 778
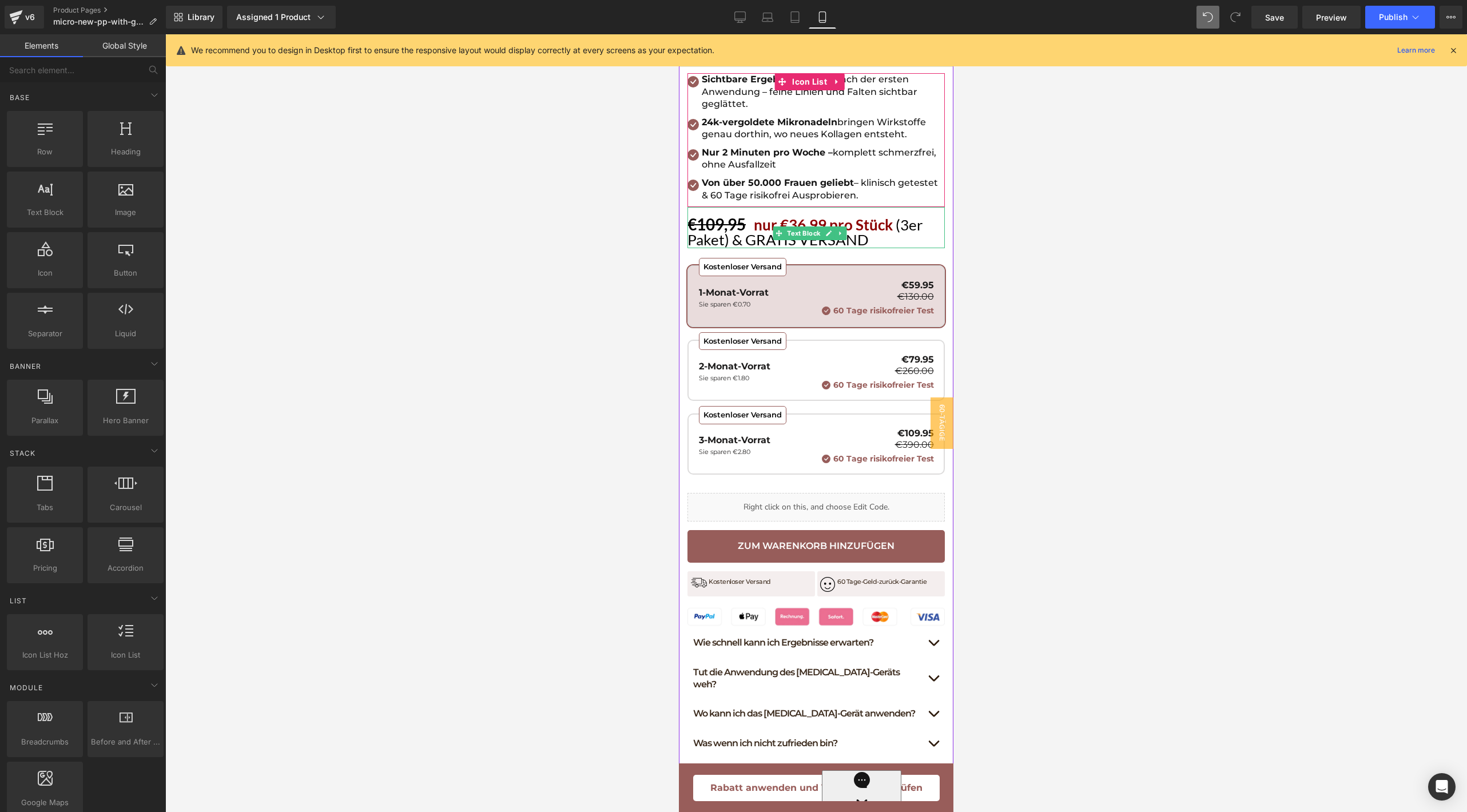
click at [879, 218] on span "nur €36,99 pro Stück" at bounding box center [824, 224] width 142 height 18
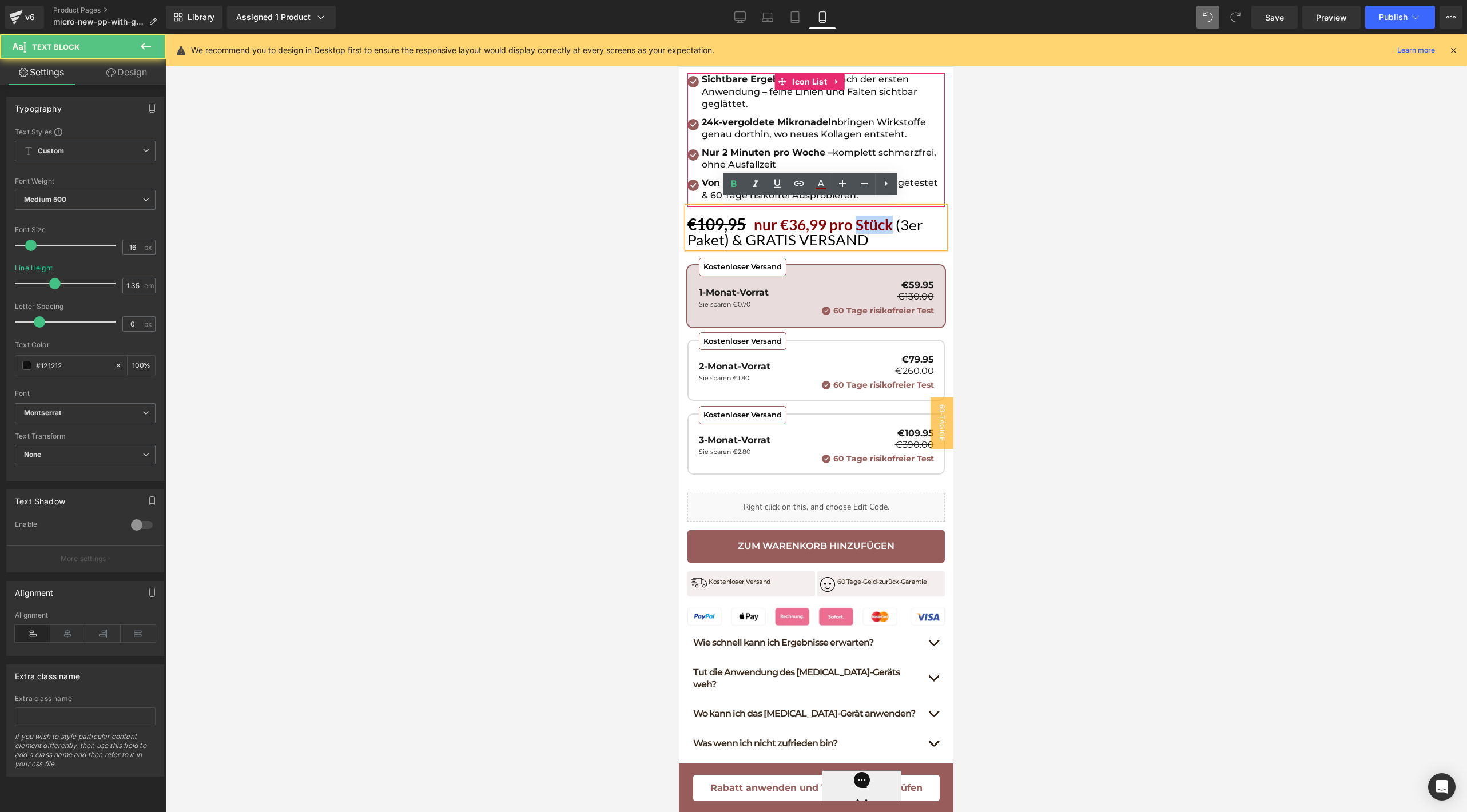
click at [879, 218] on span "nur €36,99 pro Stück" at bounding box center [824, 224] width 142 height 18
click at [875, 217] on span "nur €36,99 pro Monat" at bounding box center [828, 224] width 149 height 18
click at [1020, 222] on div at bounding box center [815, 423] width 1301 height 778
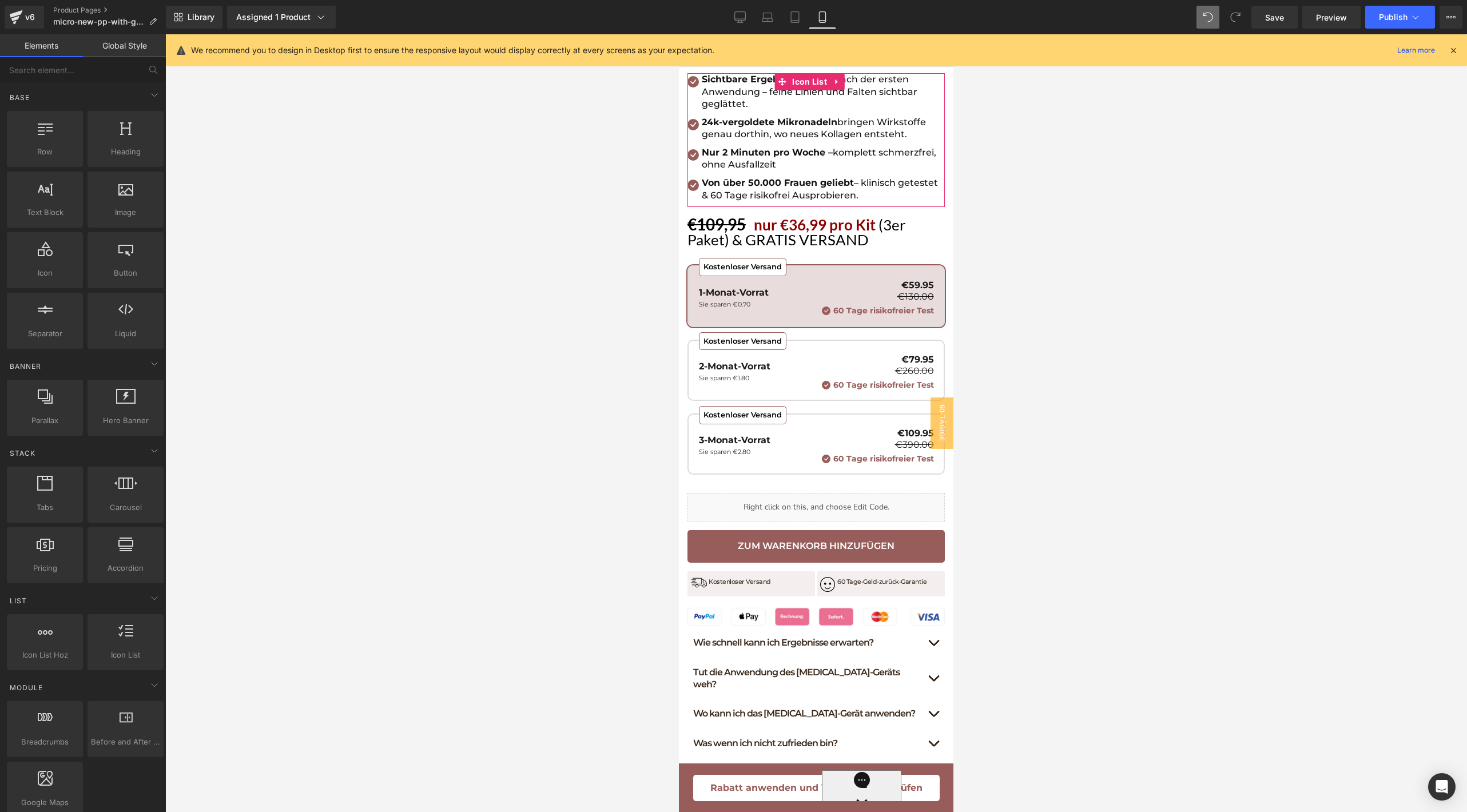
click at [1046, 251] on div at bounding box center [815, 423] width 1301 height 778
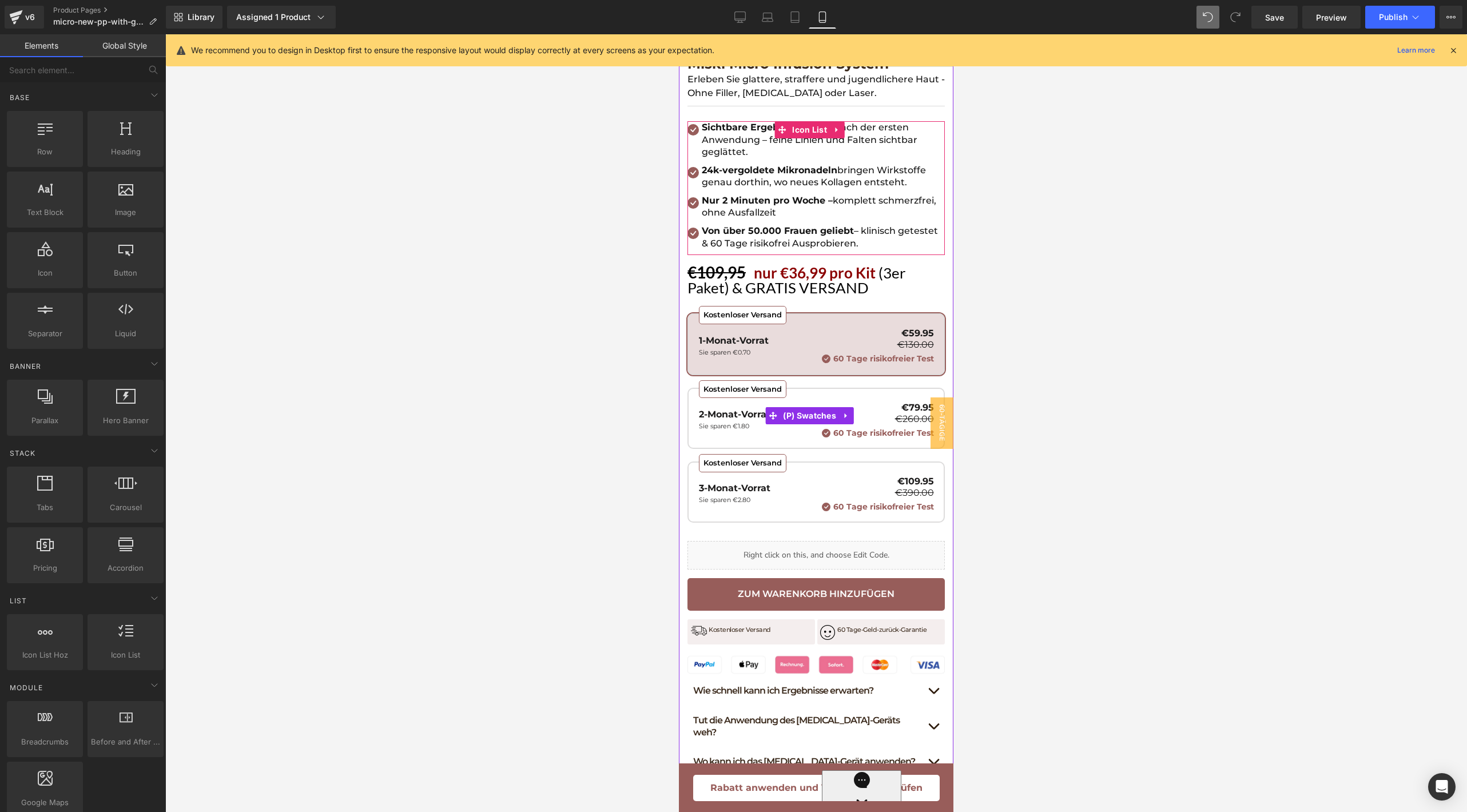
scroll to position [468, 0]
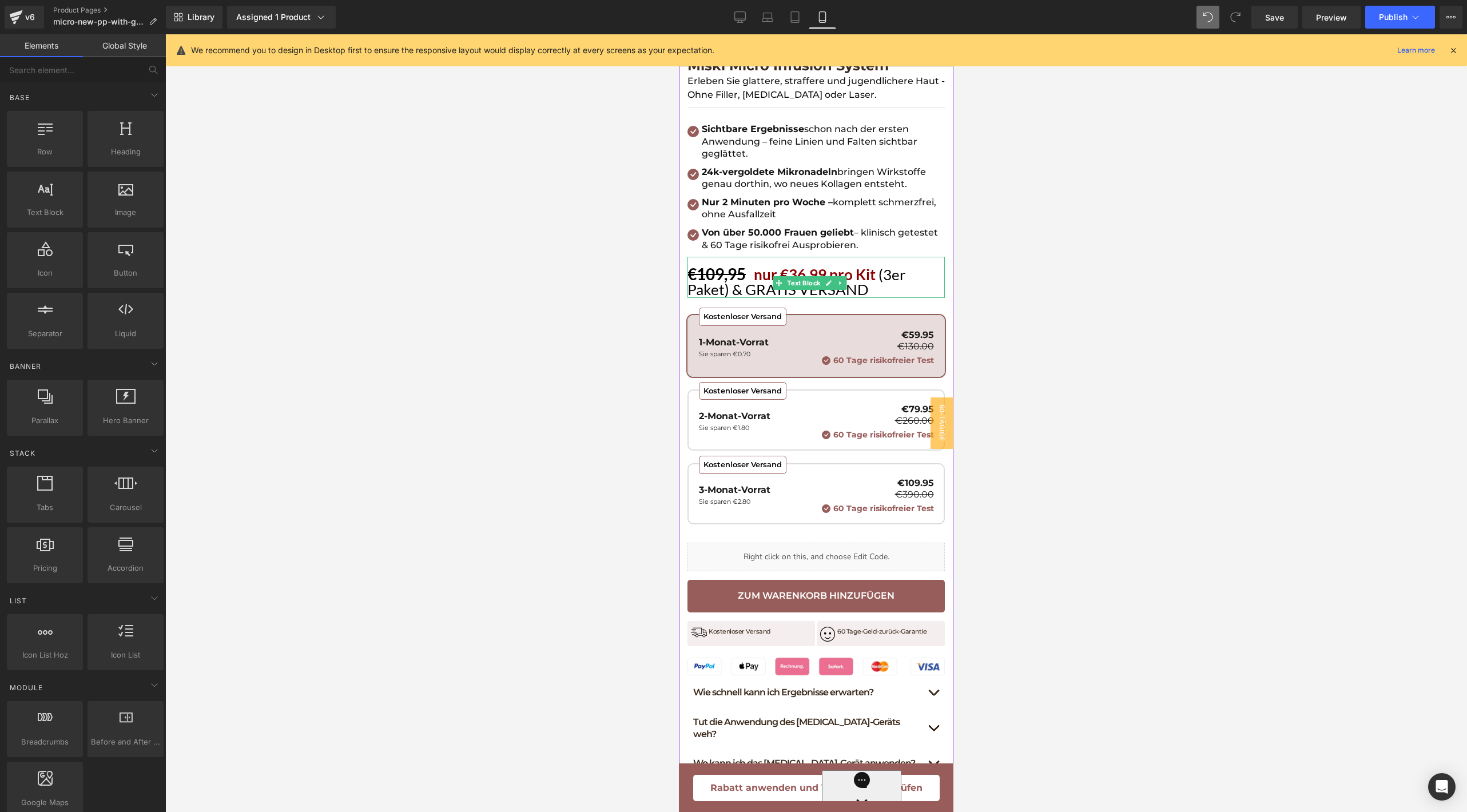
click at [829, 276] on link at bounding box center [829, 283] width 12 height 14
drag, startPoint x: 971, startPoint y: 260, endPoint x: 271, endPoint y: 219, distance: 701.2
click at [971, 260] on div at bounding box center [815, 423] width 1301 height 778
click at [1031, 277] on div at bounding box center [815, 423] width 1301 height 778
click at [908, 277] on p "€109,95 nur €36,99 pro Kit (3er Paket) & GRATIS VERSAND" at bounding box center [816, 283] width 257 height 30
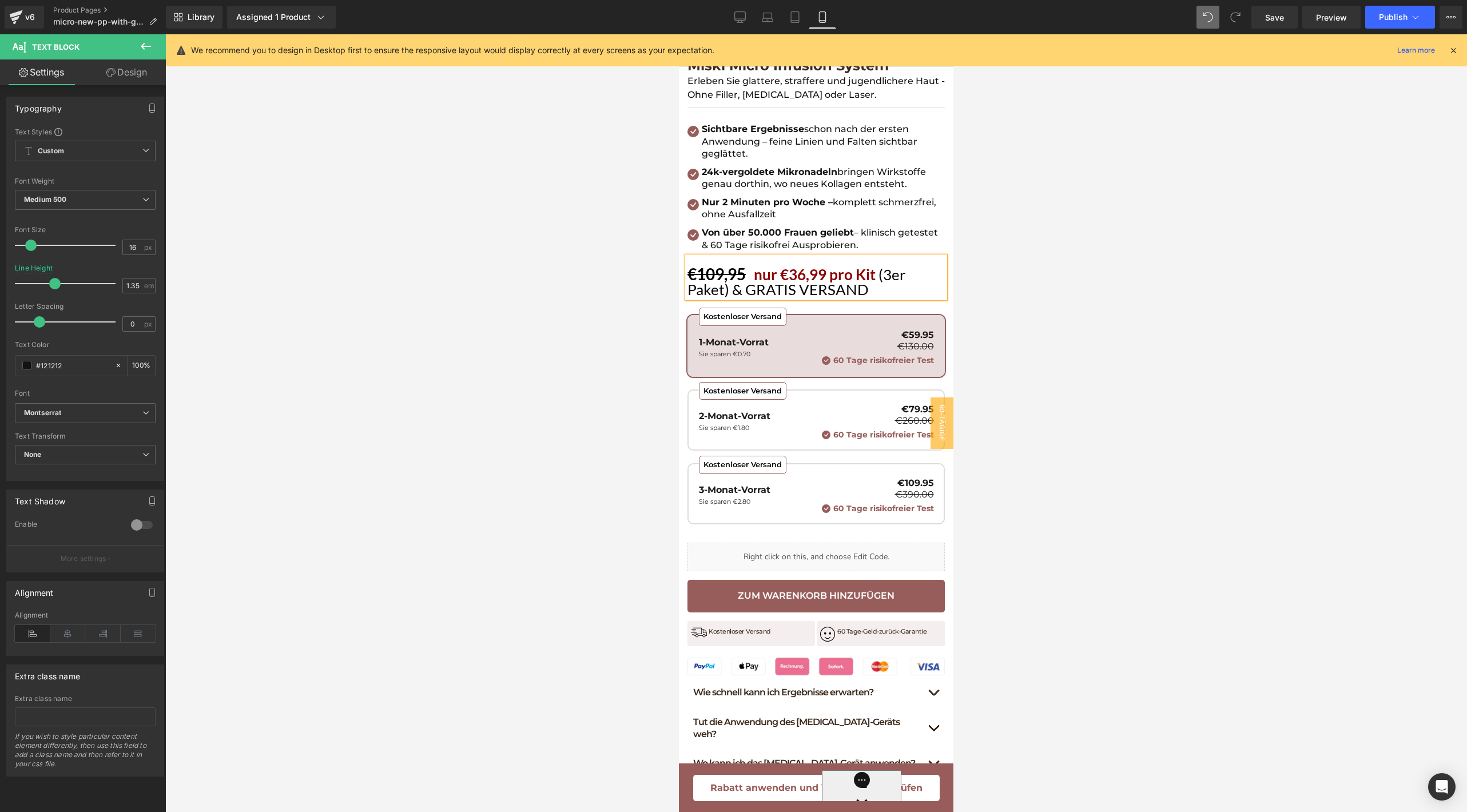
click at [1014, 283] on div at bounding box center [815, 423] width 1301 height 778
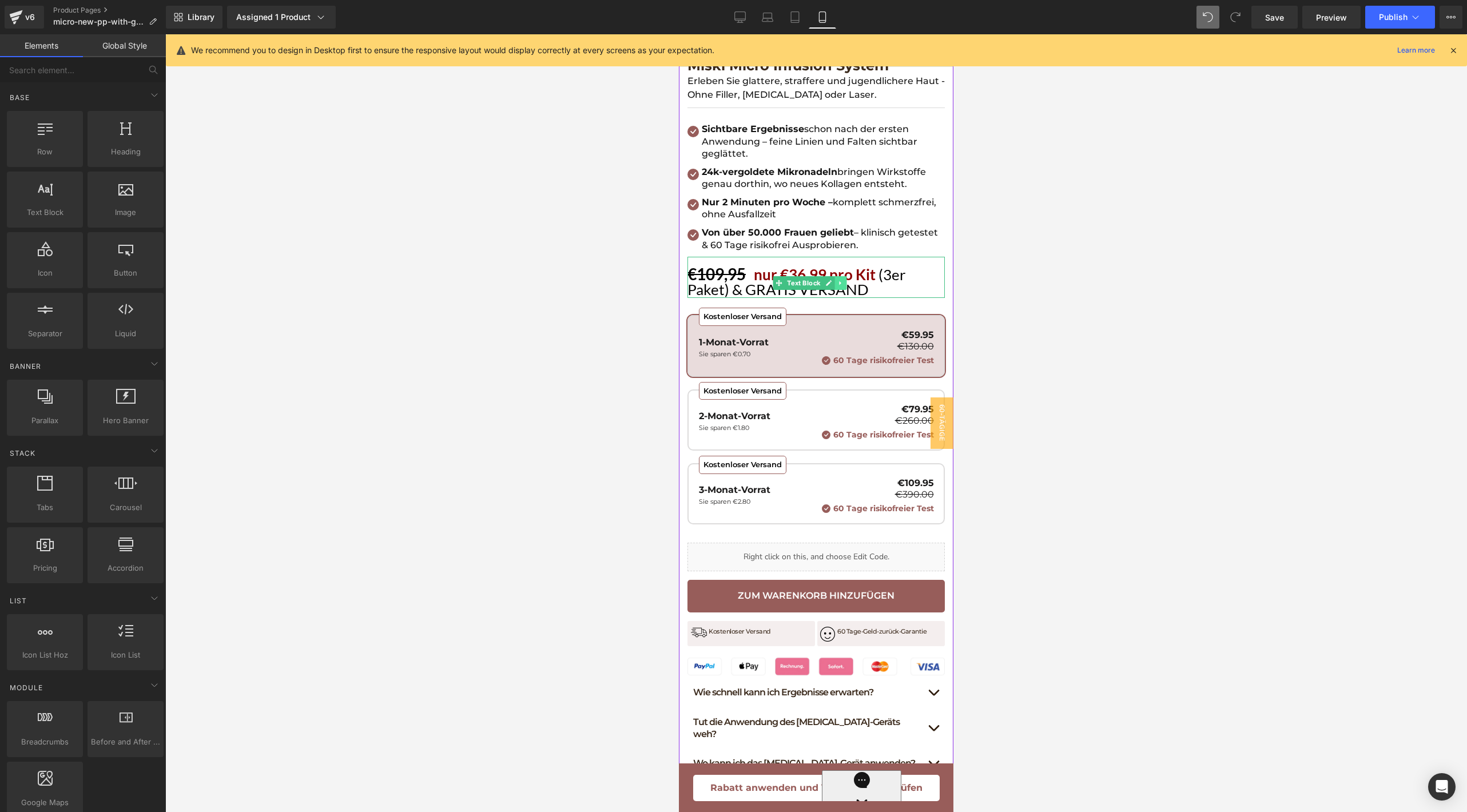
click at [840, 278] on link at bounding box center [840, 283] width 12 height 14
click at [833, 280] on icon at bounding box center [834, 283] width 6 height 7
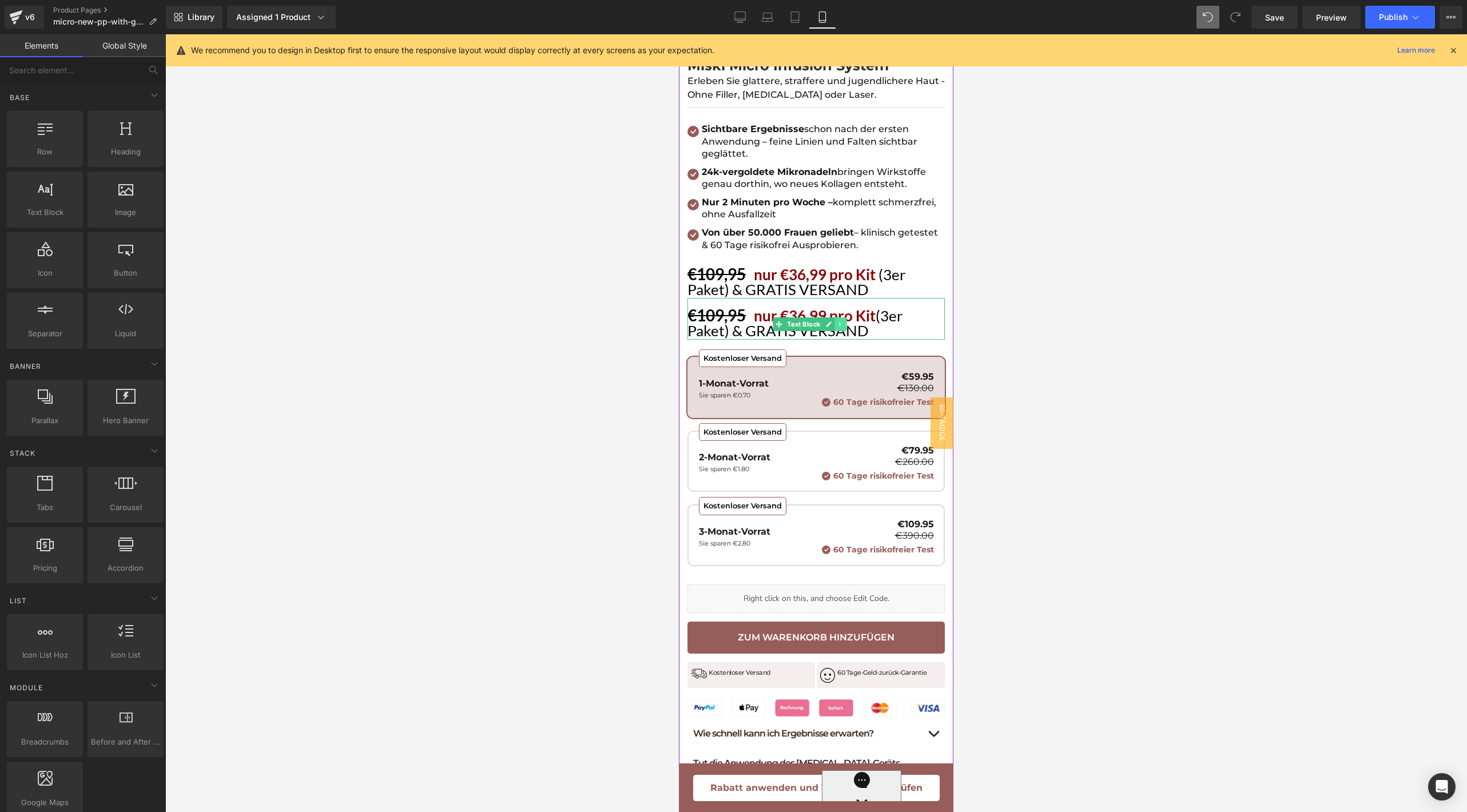
click at [841, 321] on icon at bounding box center [840, 324] width 6 height 7
click at [836, 322] on icon at bounding box center [834, 325] width 6 height 6
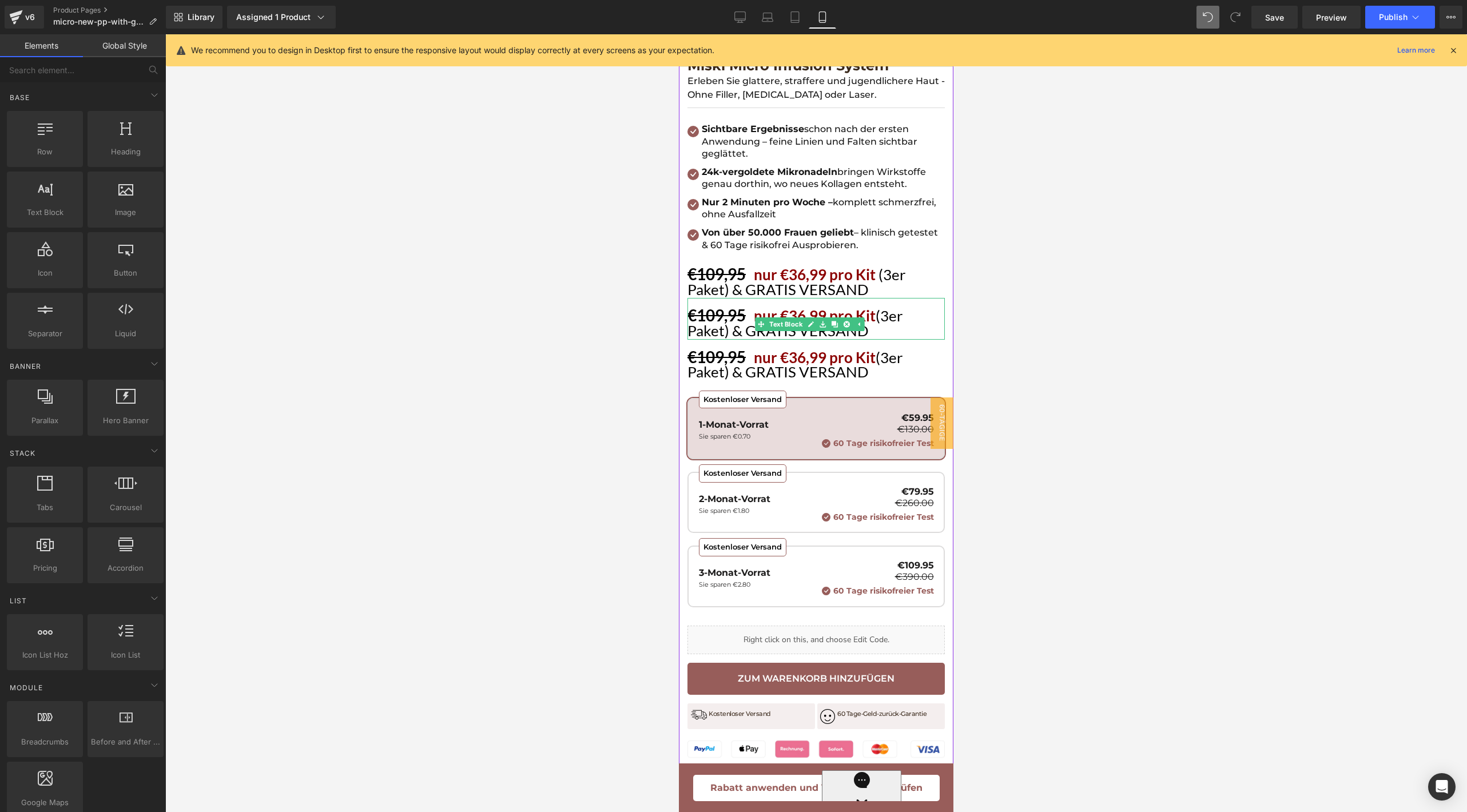
click at [718, 317] on span "(3er Paket) & GRATIS VERSAND" at bounding box center [795, 323] width 215 height 33
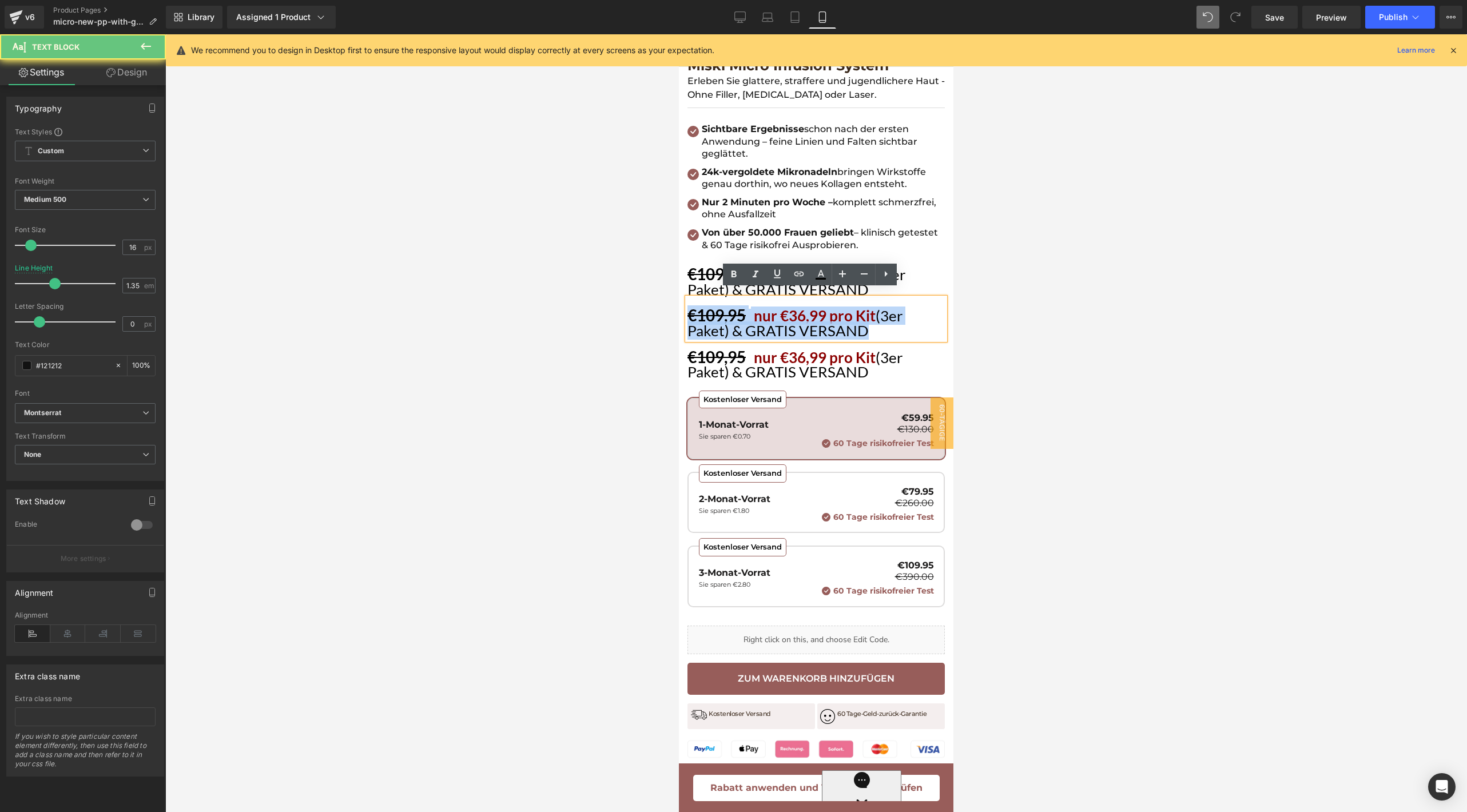
click at [718, 317] on span "(3er Paket) & GRATIS VERSAND" at bounding box center [795, 323] width 215 height 33
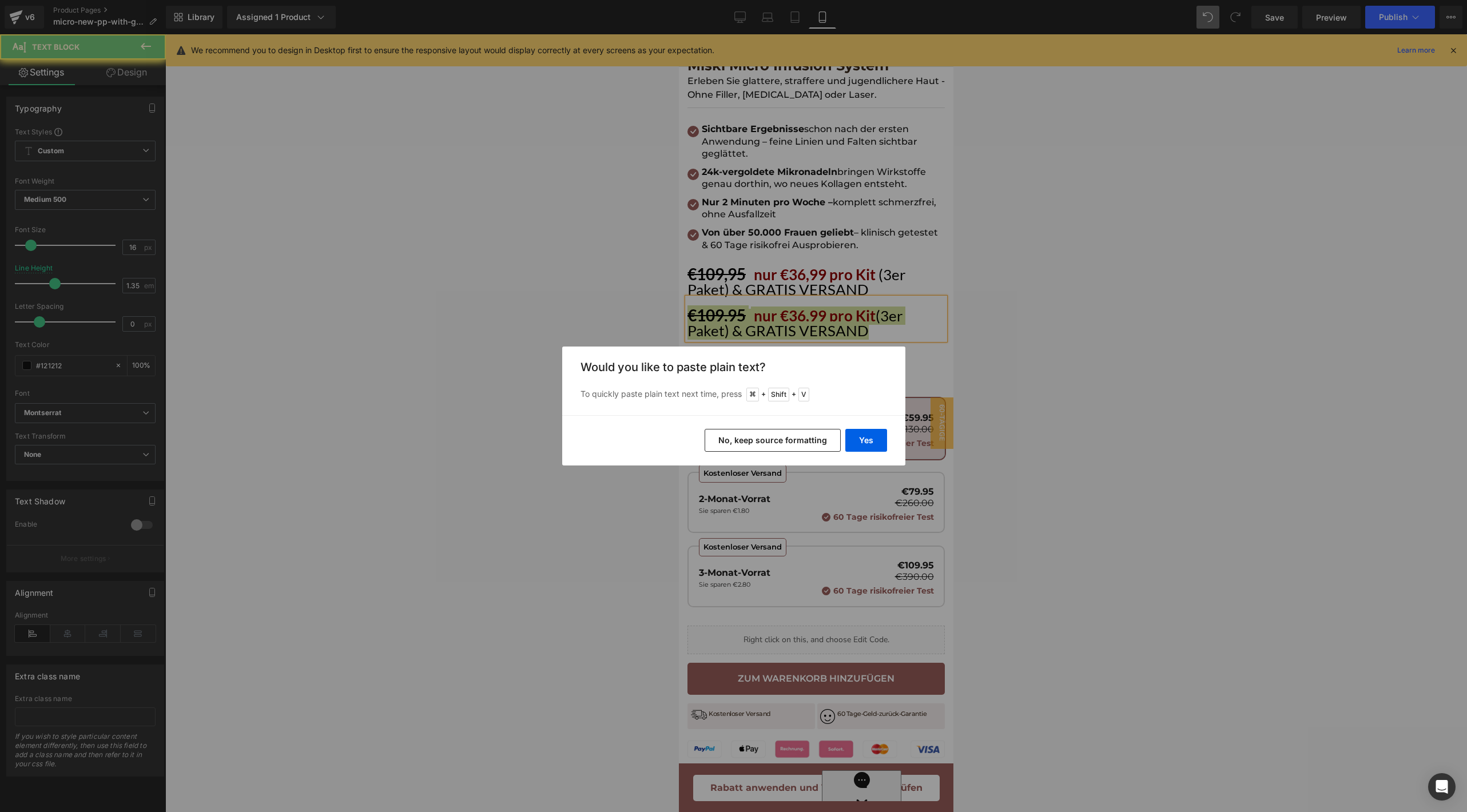
click at [745, 435] on button "No, keep source formatting" at bounding box center [773, 440] width 136 height 23
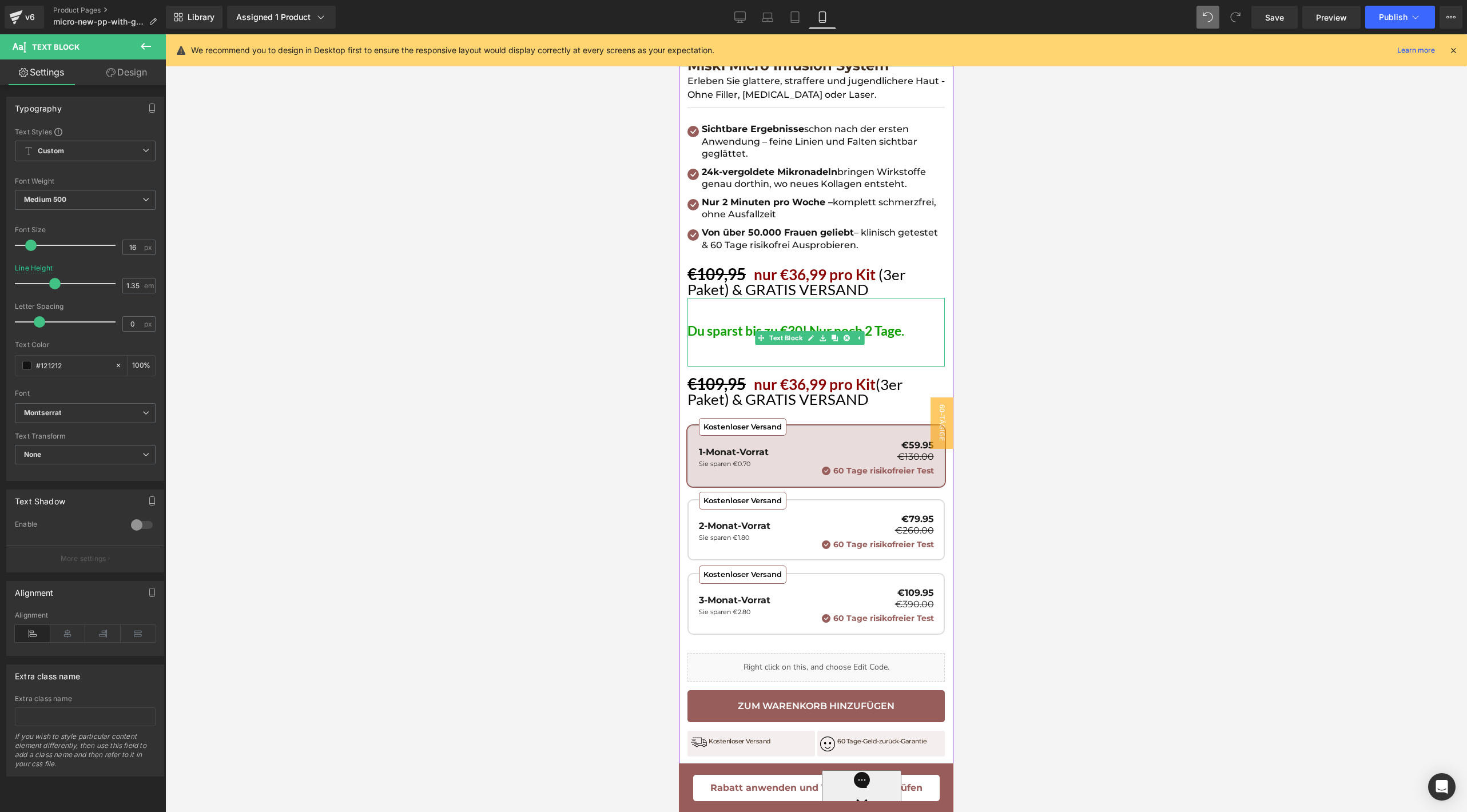
click at [764, 310] on div "Du sparst bis zu €30! Nur noch 2 Tage." at bounding box center [816, 322] width 257 height 25
click at [701, 313] on div "Du sparst bis zu €30! Nur noch 2 Tage." at bounding box center [816, 322] width 257 height 25
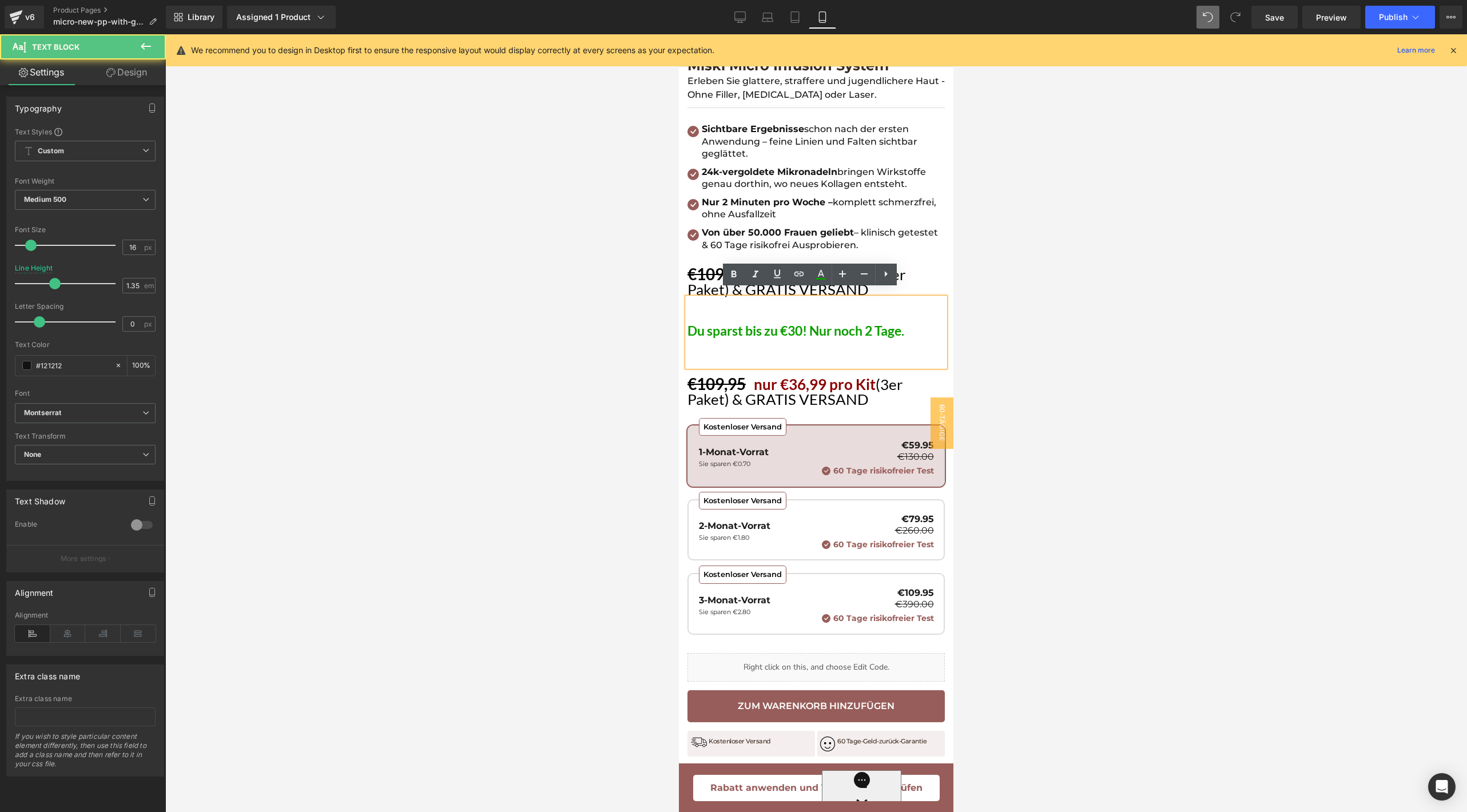
click at [703, 298] on div "Du sparst bis zu €30! Nur noch 2 Tage." at bounding box center [816, 332] width 257 height 69
click at [867, 334] on div at bounding box center [816, 350] width 257 height 32
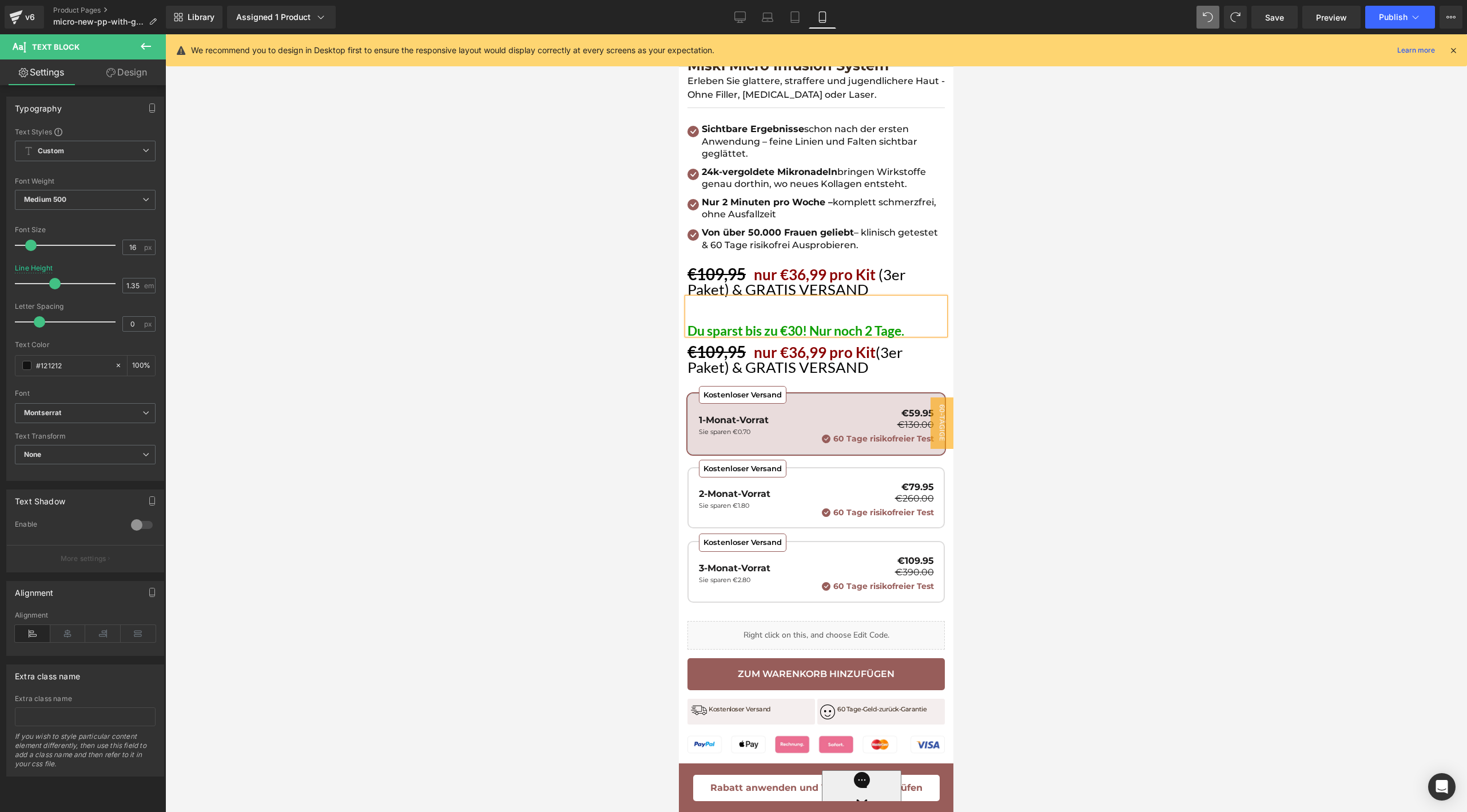
click at [719, 300] on div "Du sparst bis zu €30! Nur noch 2 Tage." at bounding box center [816, 316] width 257 height 36
click at [715, 298] on div "Du sparst bis zu €30! Nur noch 2 Tage." at bounding box center [816, 316] width 257 height 36
click at [1031, 346] on div at bounding box center [815, 423] width 1301 height 778
click at [862, 298] on div "Du sparst bis zu €30! Nur noch 2 Tage." at bounding box center [816, 316] width 257 height 36
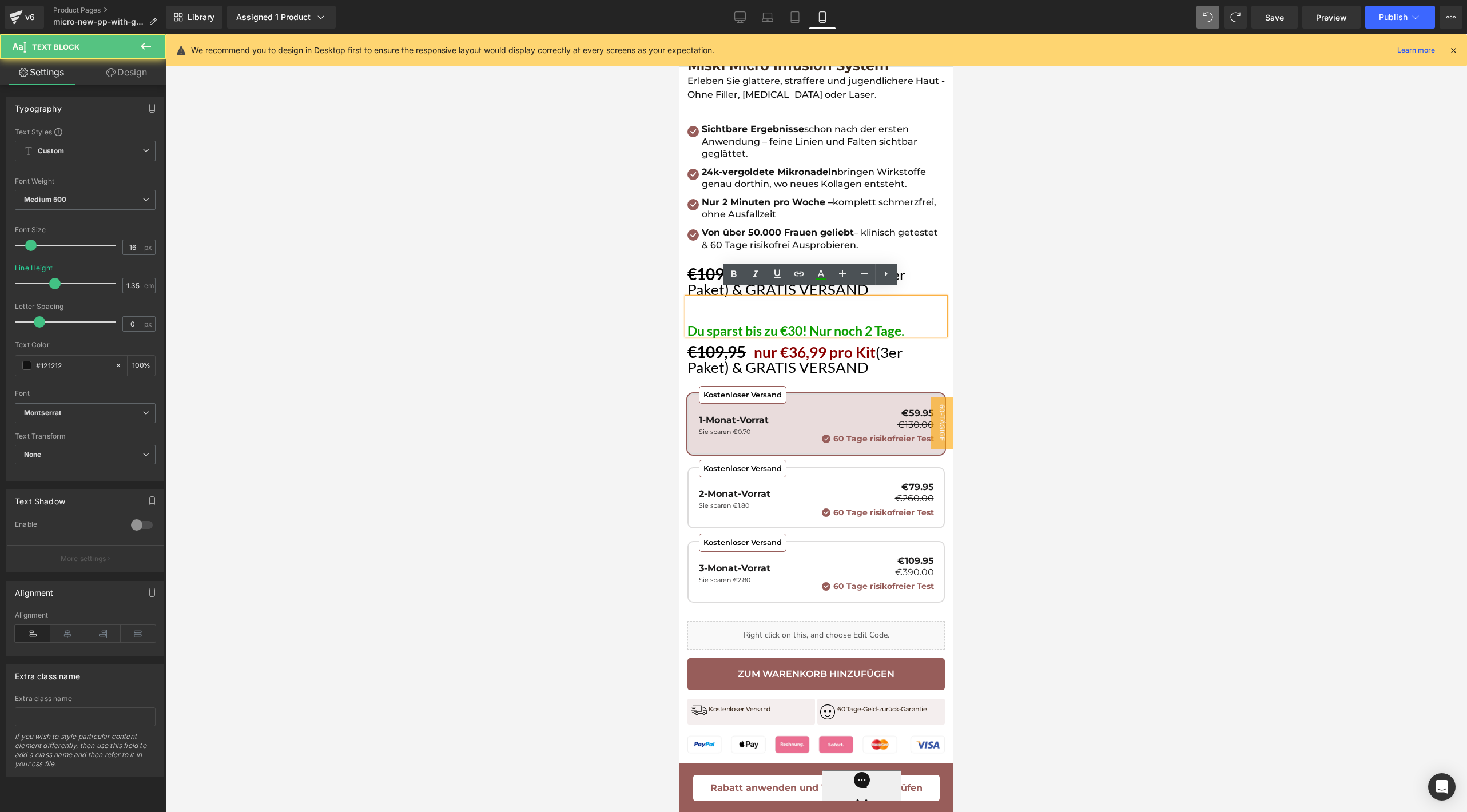
click at [868, 327] on p "Du sparst bis zu €30! Nur noch 2 Tage." at bounding box center [816, 331] width 257 height 8
copy p "Du sparst bis zu €30! Nur noch 2 Tage."
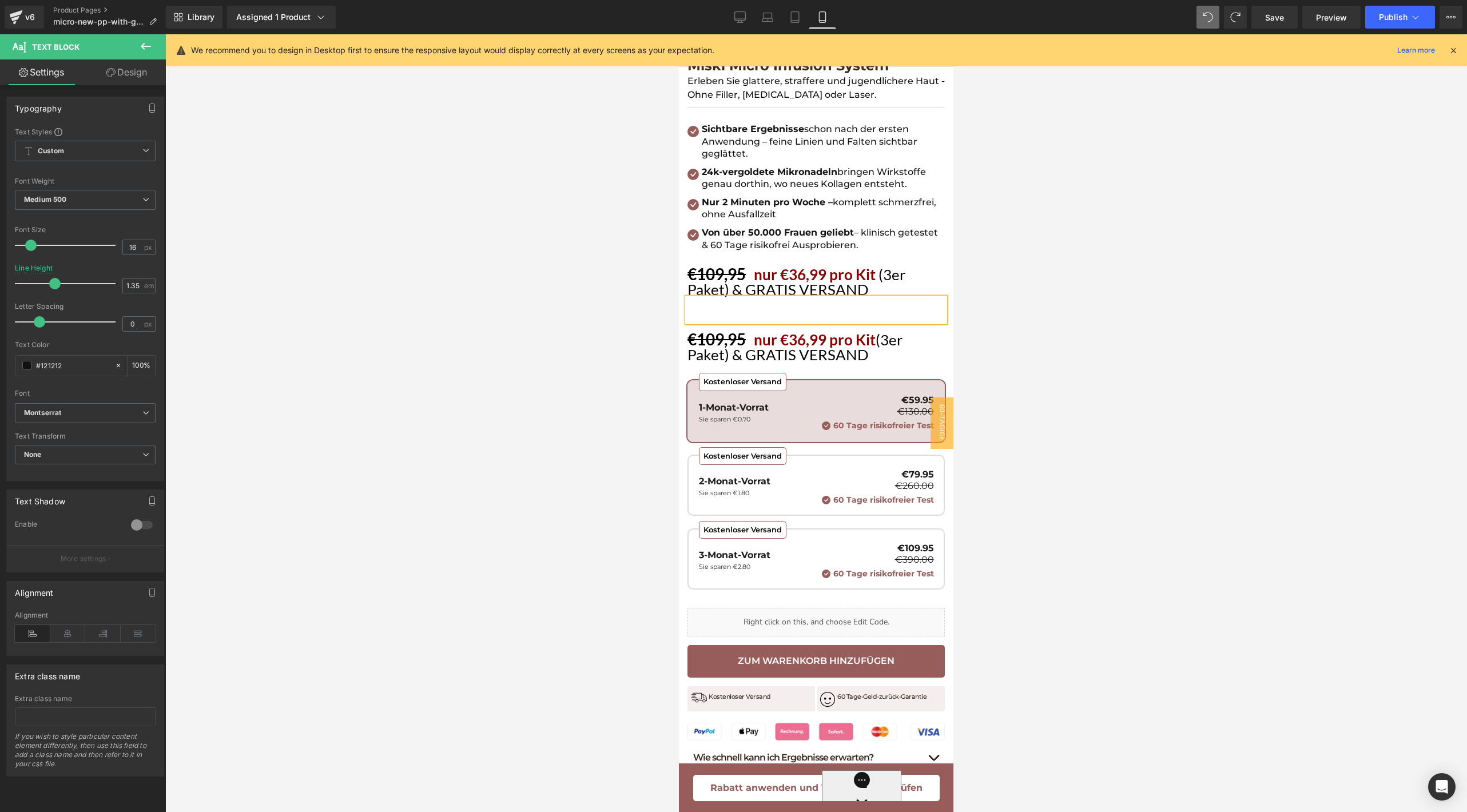
click at [738, 299] on div at bounding box center [816, 310] width 257 height 24
click at [126, 72] on link "Design" at bounding box center [127, 72] width 83 height 25
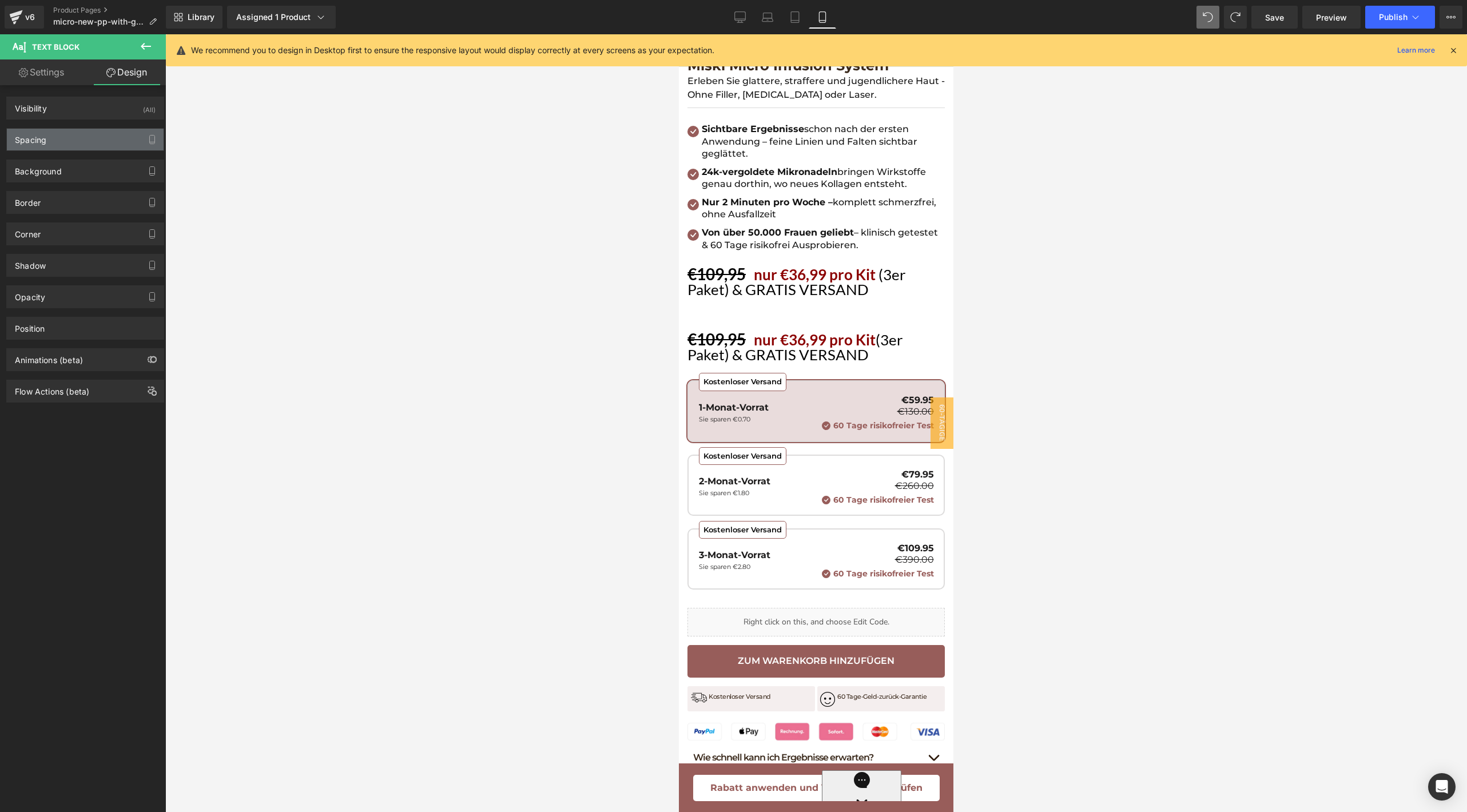
click at [82, 136] on div "Spacing" at bounding box center [85, 139] width 157 height 22
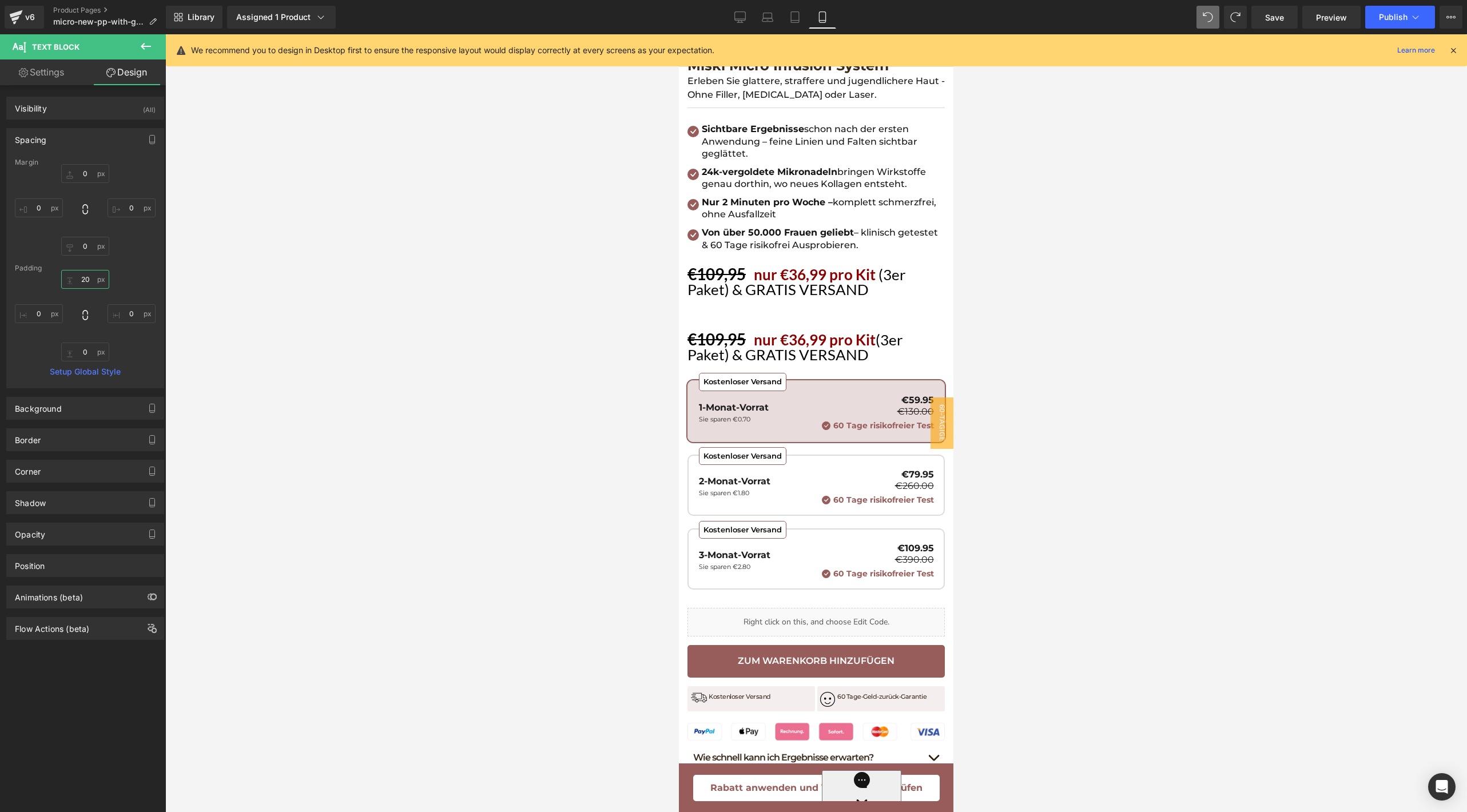
click at [85, 278] on input "20" at bounding box center [85, 280] width 48 height 19
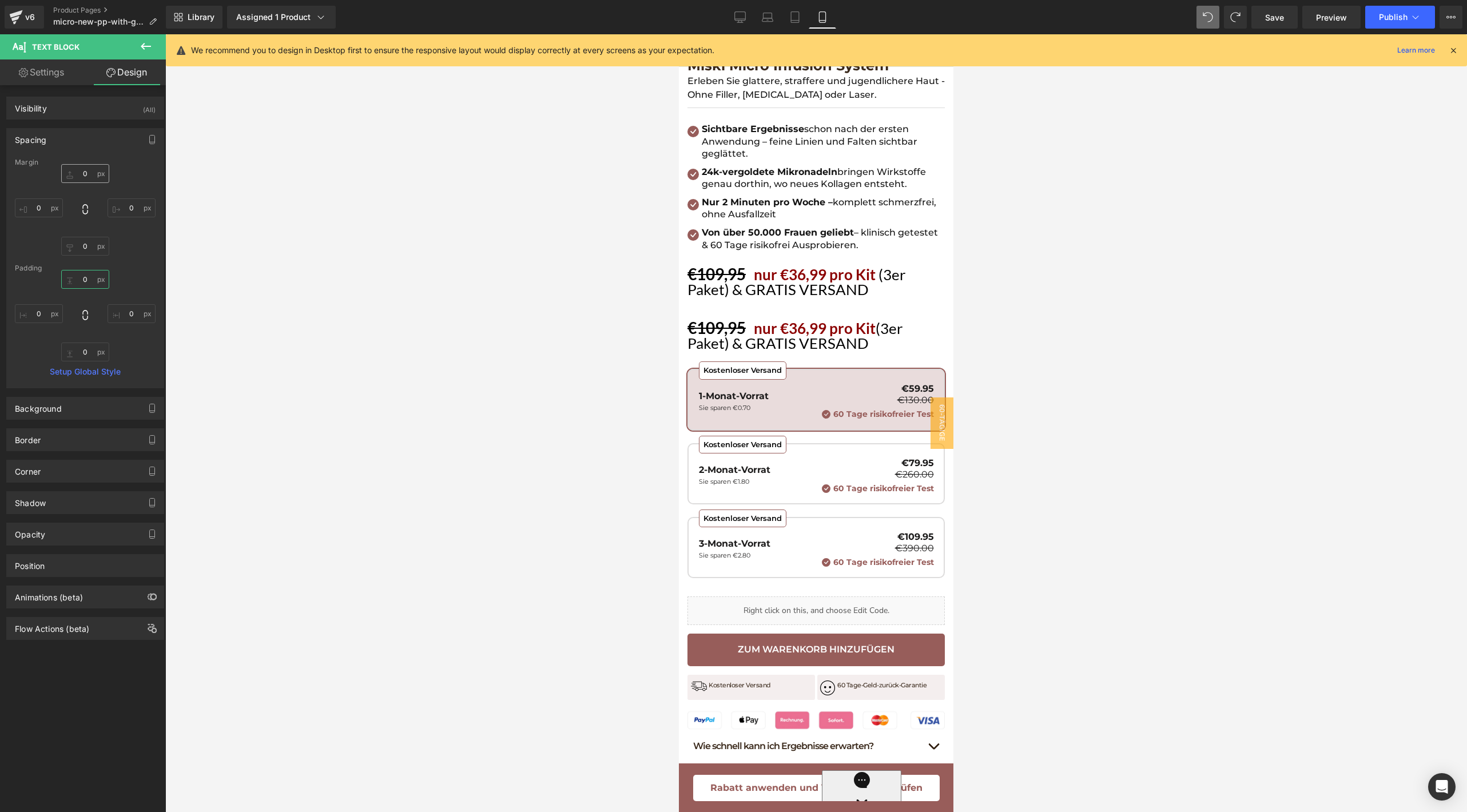
type input "0"
click at [90, 176] on input "0" at bounding box center [85, 174] width 48 height 19
type input "20"
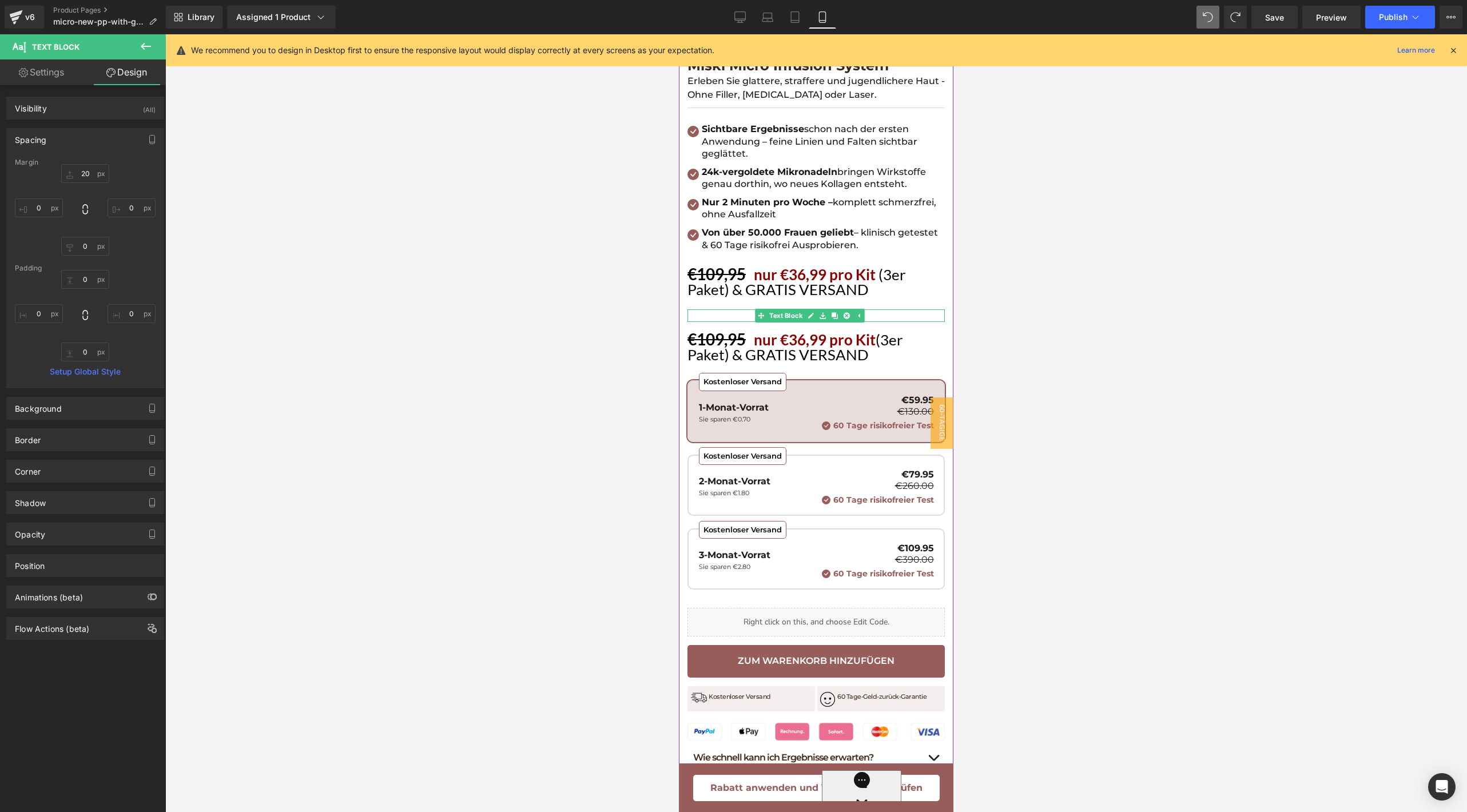
click at [711, 322] on div "€109,95 nur €36,99 pro Kit (3er Paket) & GRATIS VERSAND Text Block" at bounding box center [816, 342] width 257 height 41
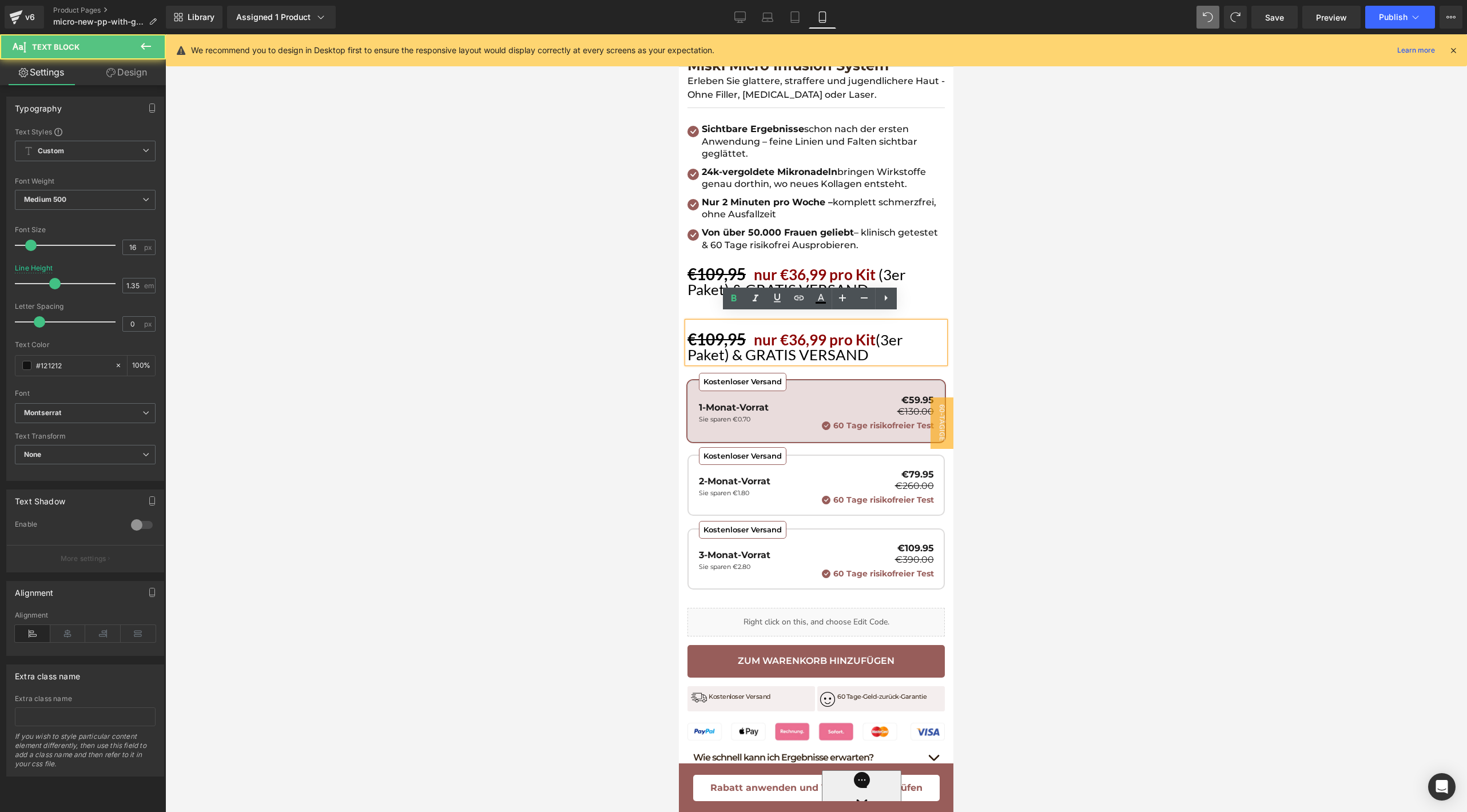
click at [710, 300] on div "★★★★★ Mit 4,8 bewertet, basierend auf 53.898 Bewertungen. Text Block Miski Micr…" at bounding box center [816, 474] width 257 height 868
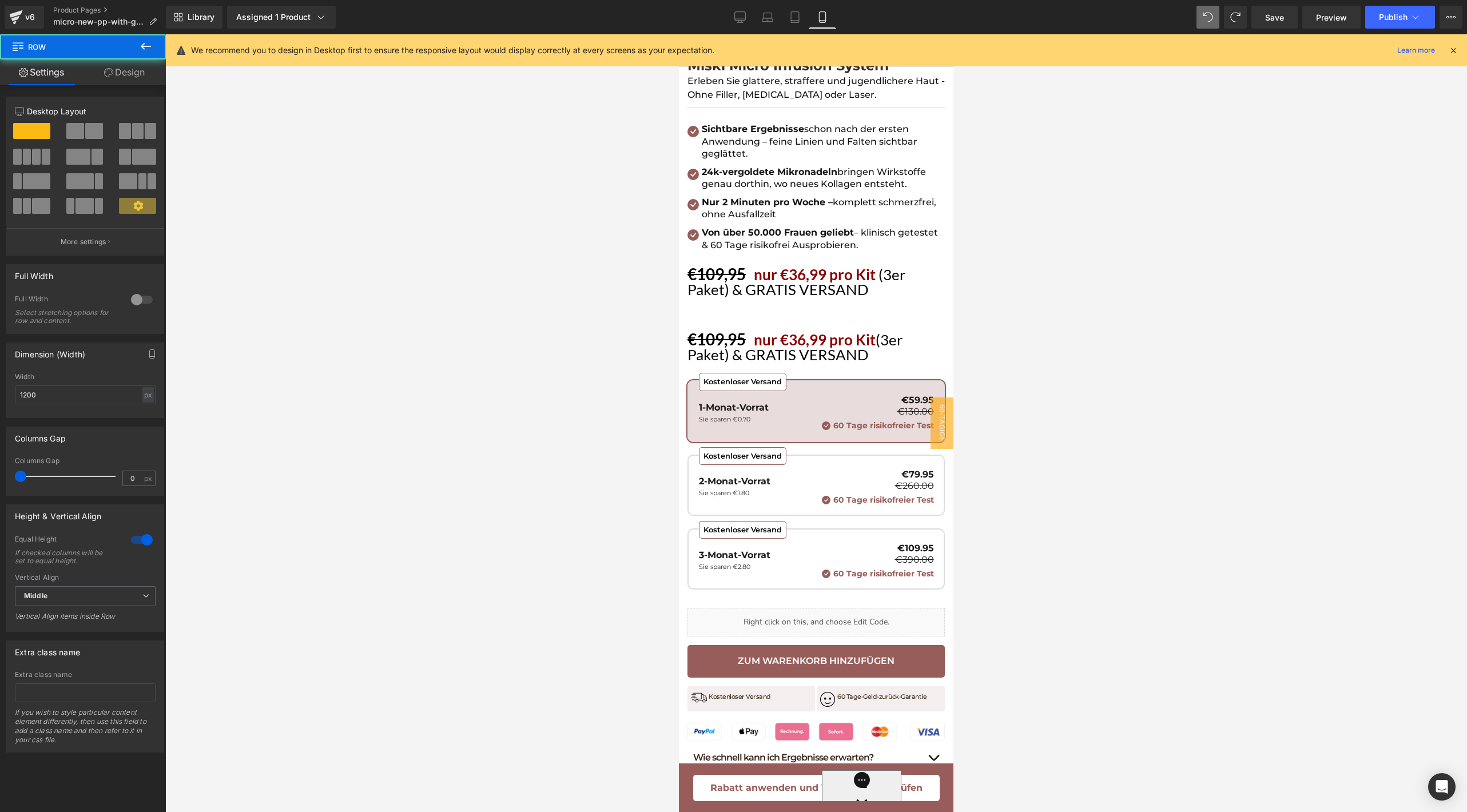
click at [710, 300] on div "★★★★★ Mit 4,8 bewertet, basierend auf 53.898 Bewertungen. Text Block Miski Micr…" at bounding box center [816, 474] width 257 height 868
click at [702, 310] on div at bounding box center [816, 316] width 257 height 13
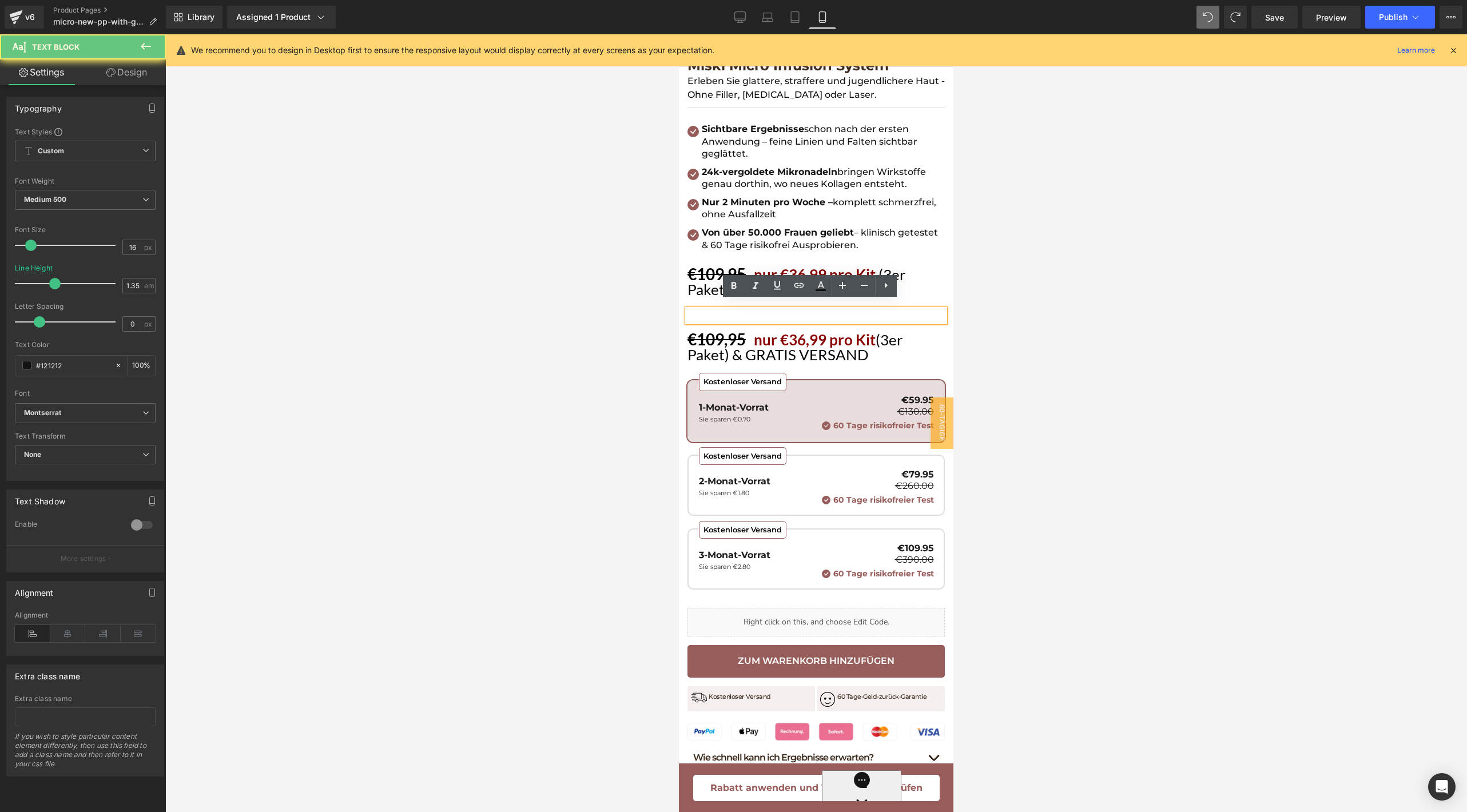
click at [702, 310] on div at bounding box center [816, 316] width 257 height 13
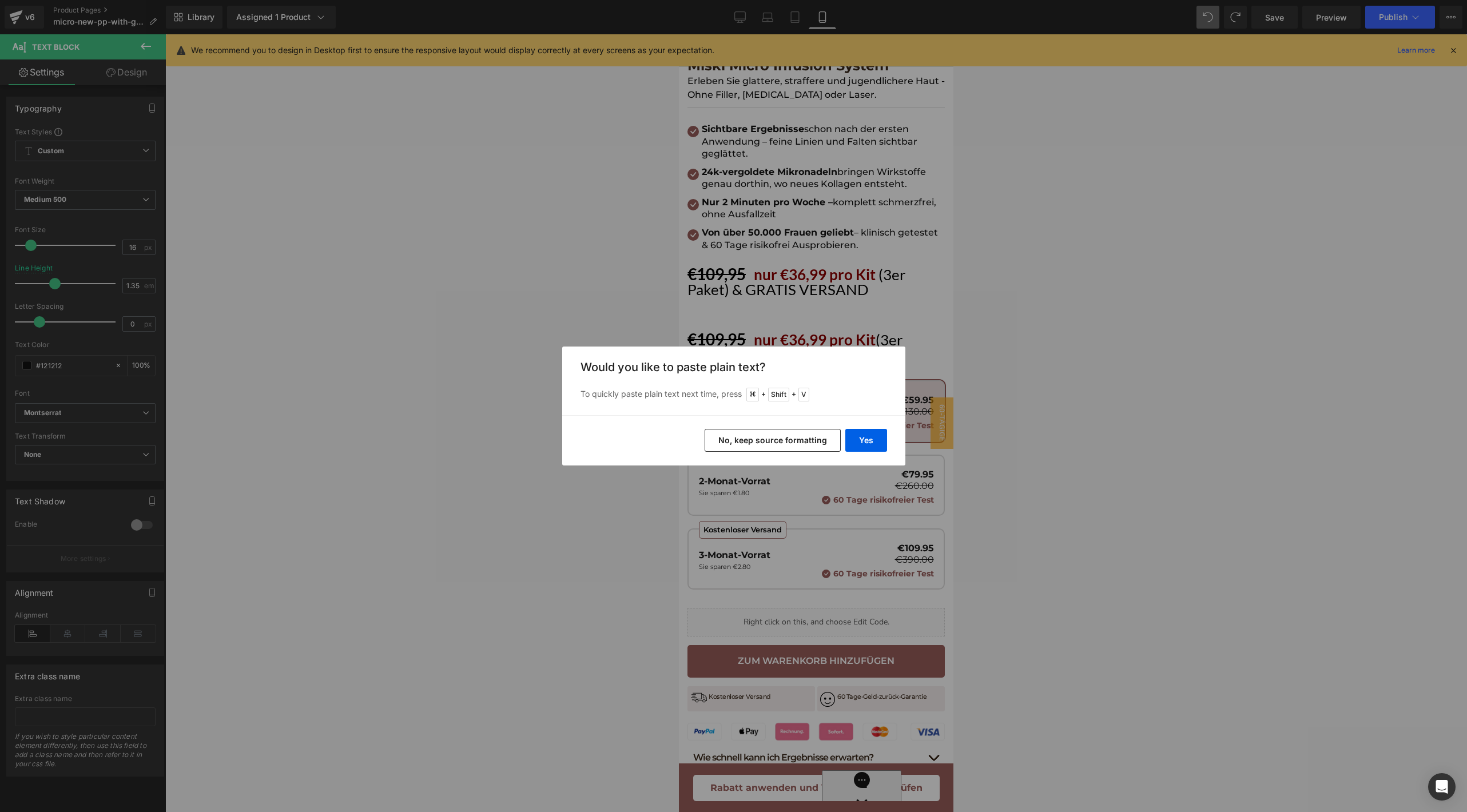
click at [751, 434] on button "No, keep source formatting" at bounding box center [773, 440] width 136 height 23
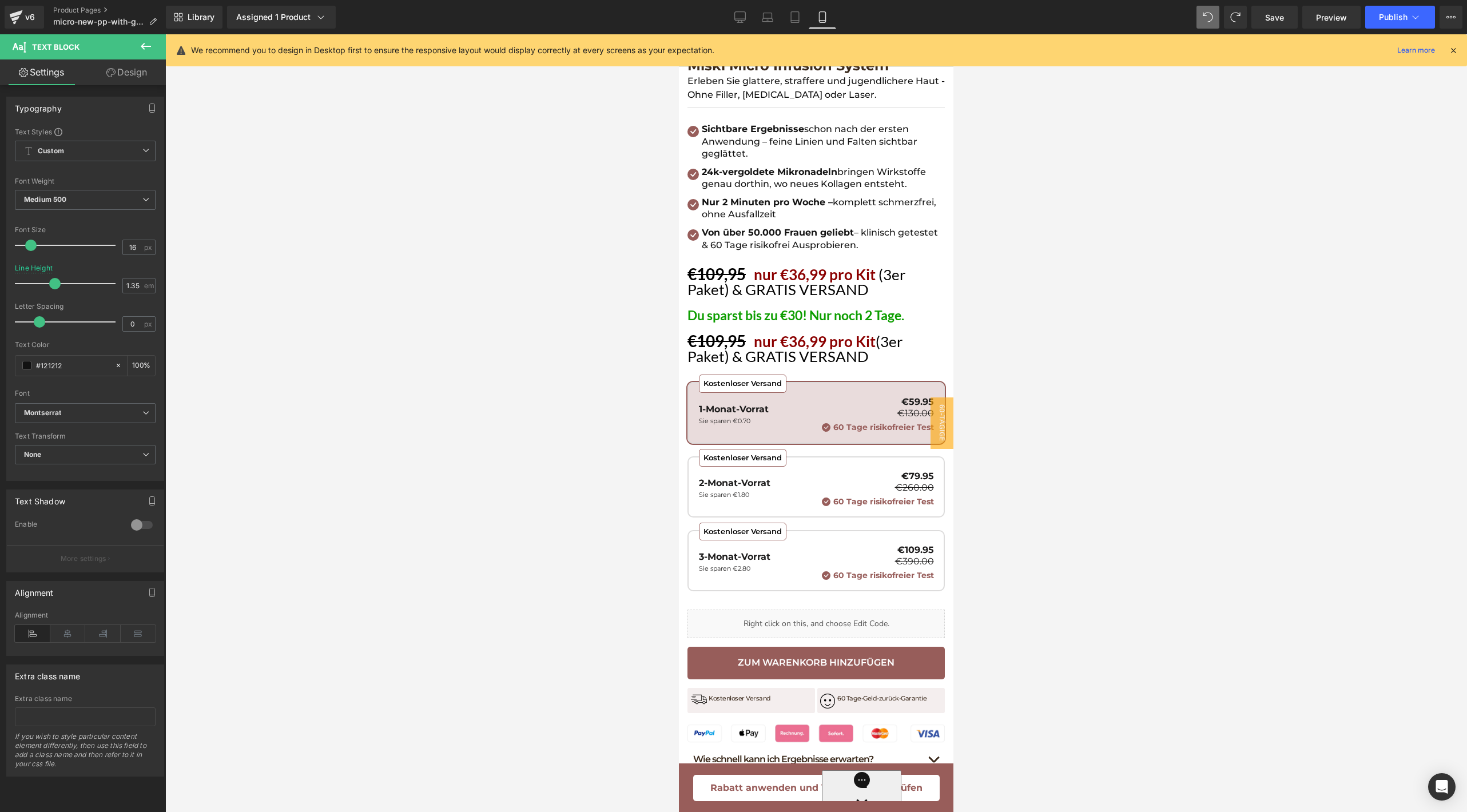
click at [757, 348] on span "(3er Paket) & GRATIS VERSAND" at bounding box center [795, 349] width 215 height 33
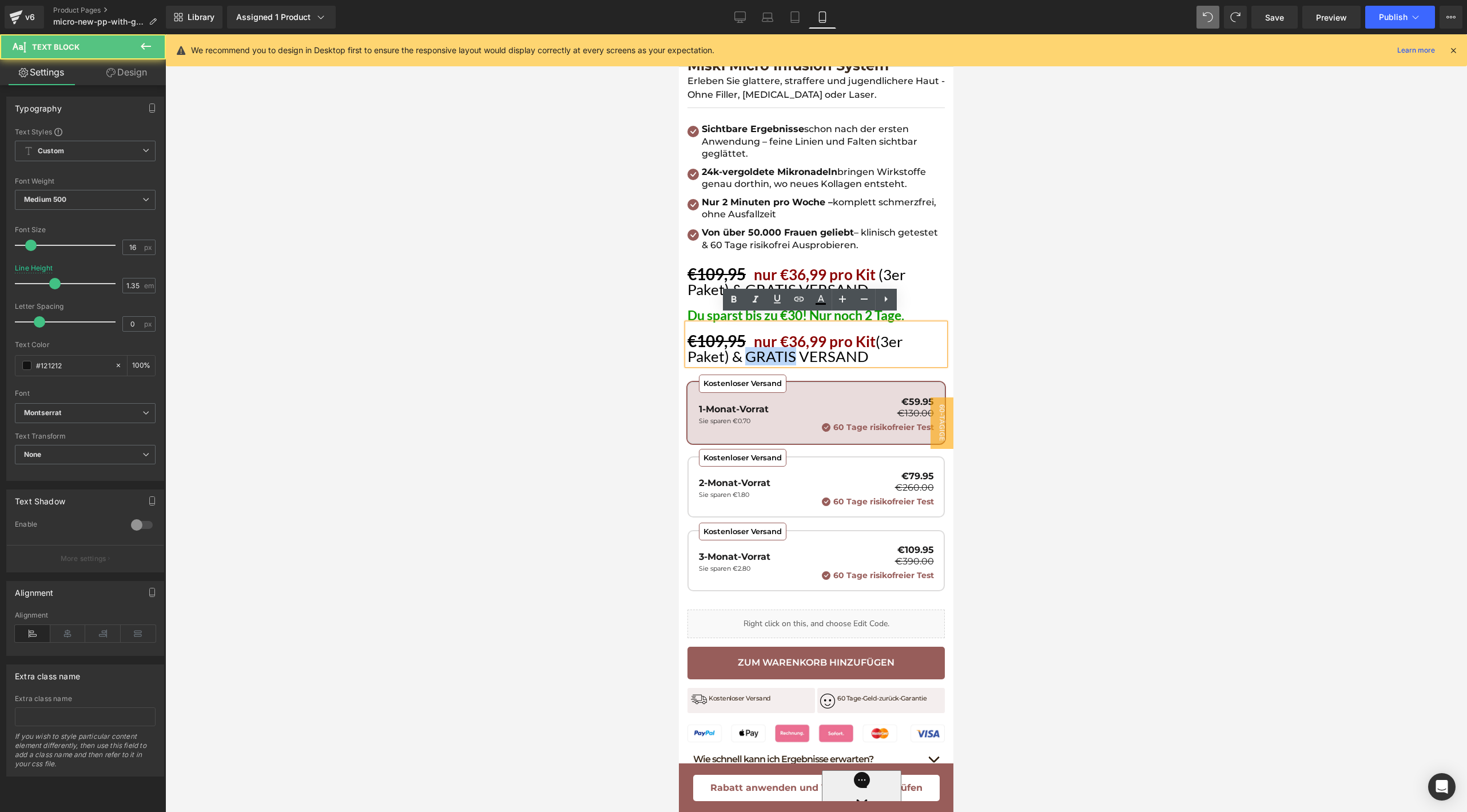
click at [757, 348] on span "(3er Paket) & GRATIS VERSAND" at bounding box center [795, 349] width 215 height 33
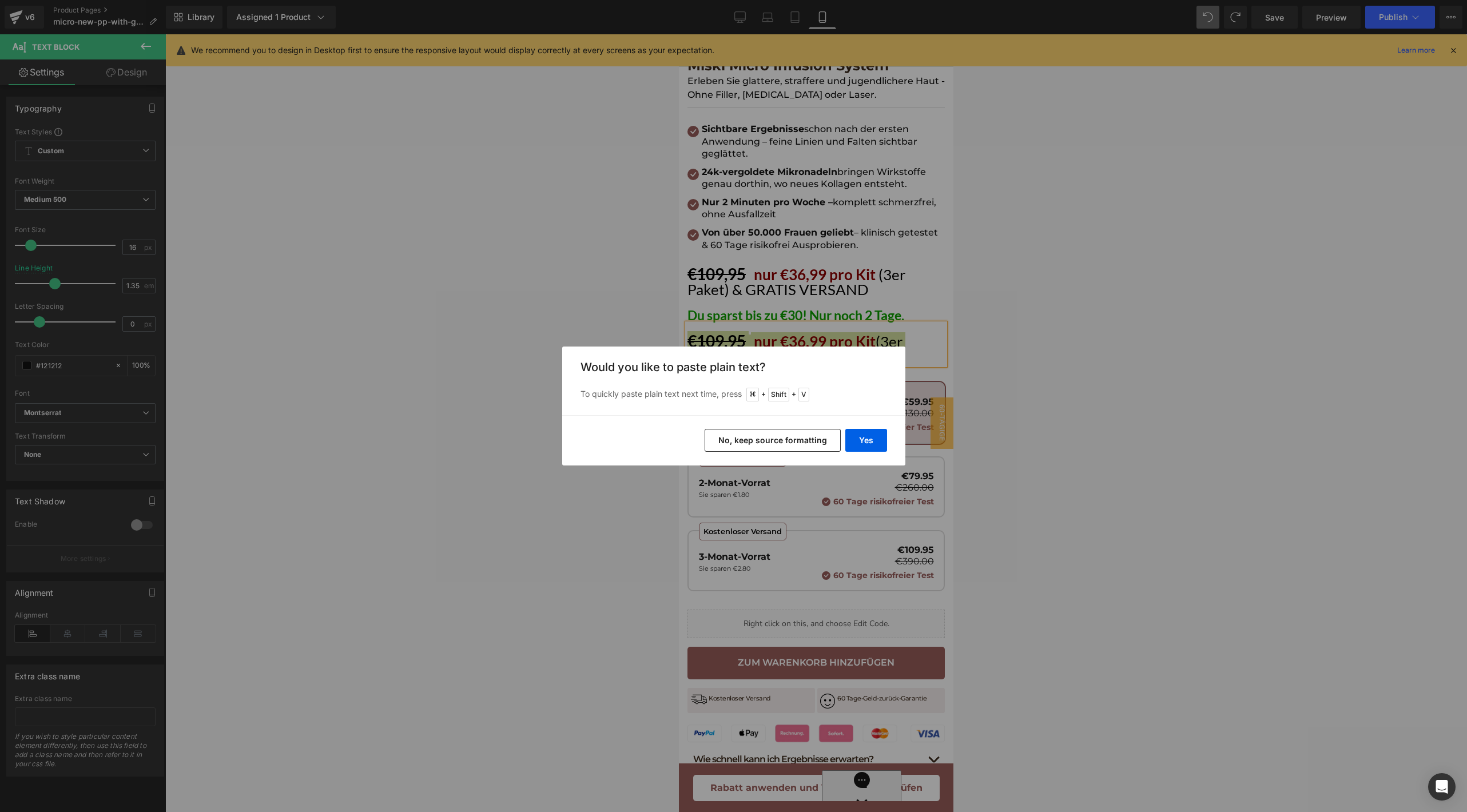
click at [724, 443] on button "No, keep source formatting" at bounding box center [773, 440] width 136 height 23
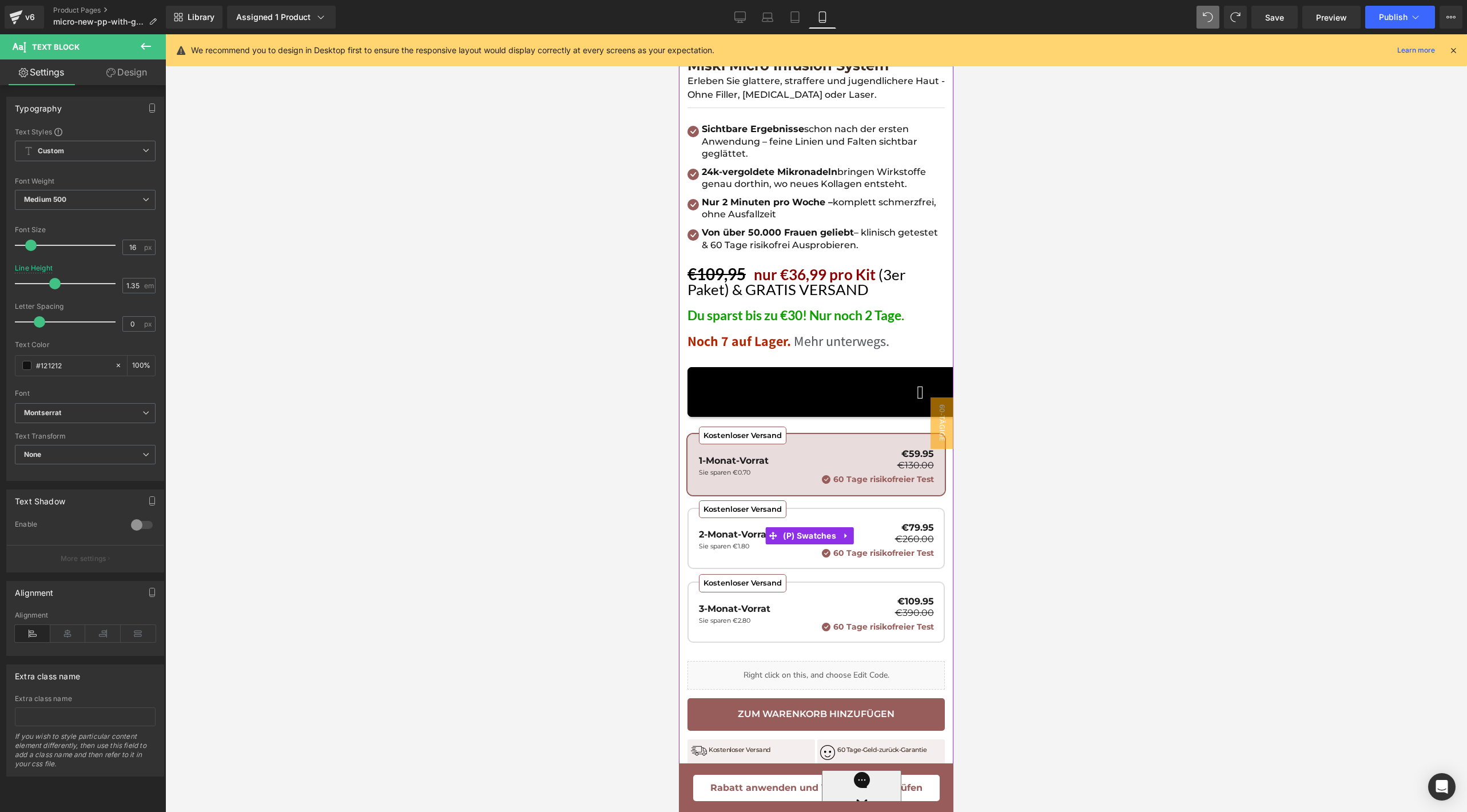
scroll to position [404, 0]
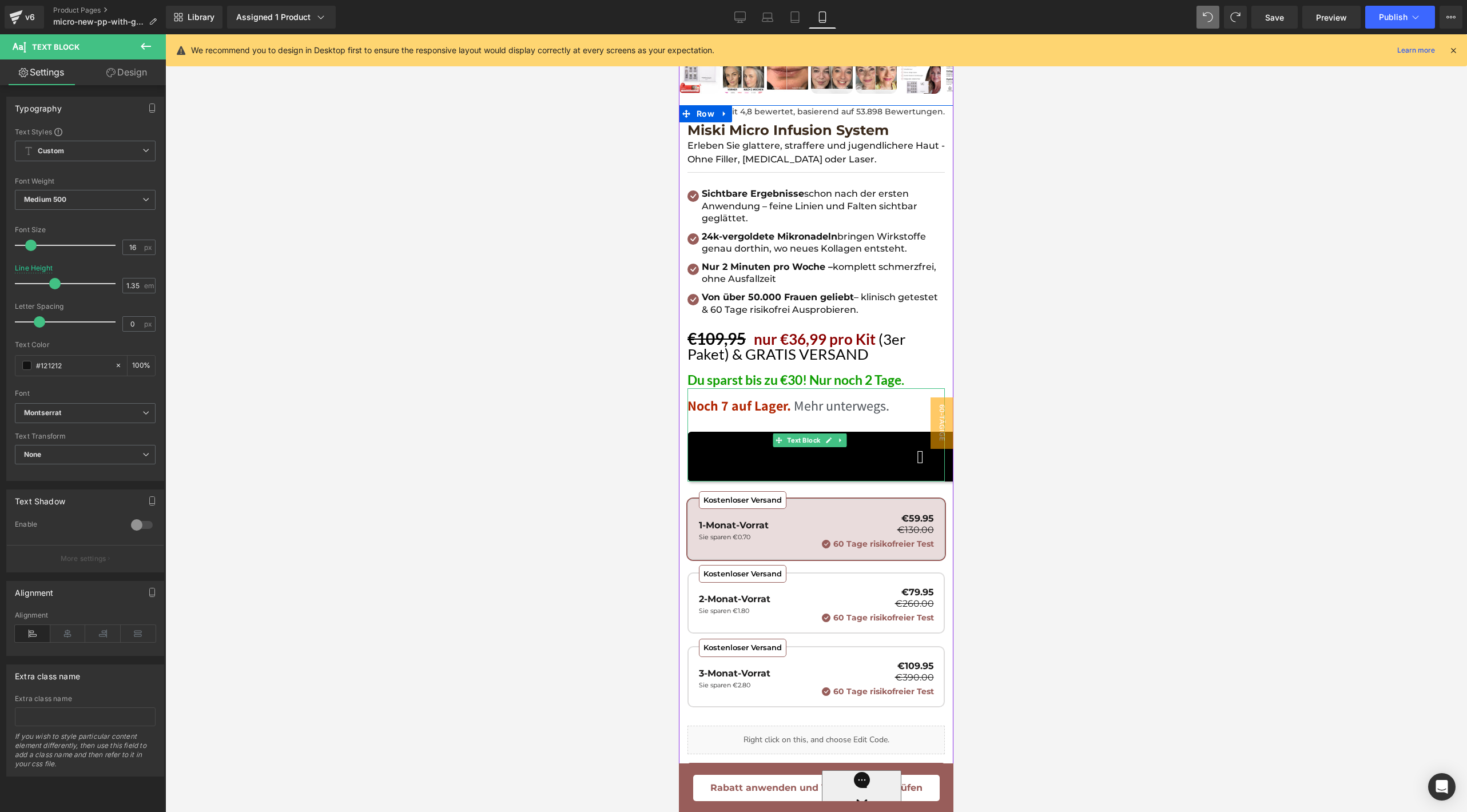
click at [877, 456] on span at bounding box center [916, 457] width 427 height 19
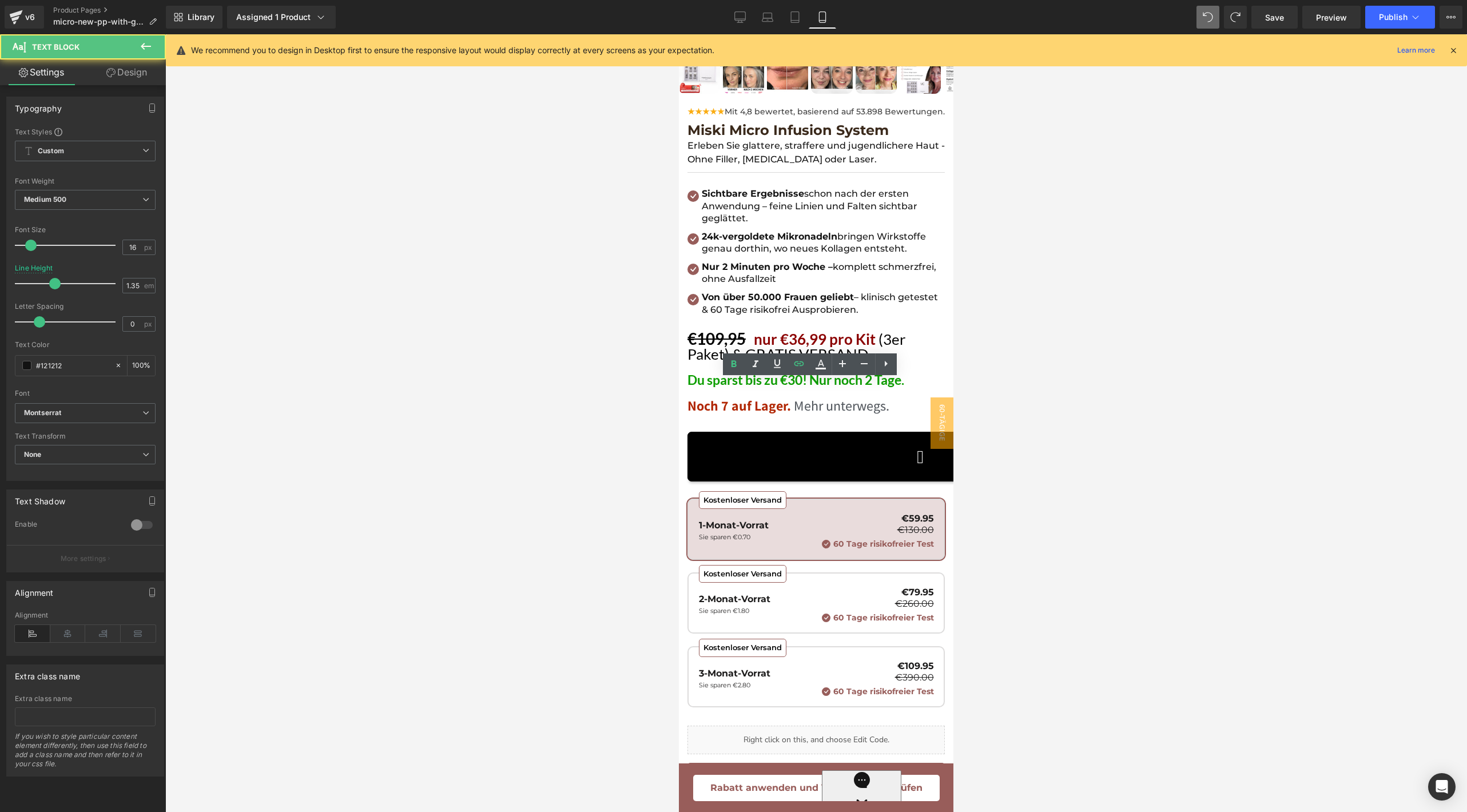
click at [1029, 311] on div at bounding box center [815, 423] width 1301 height 778
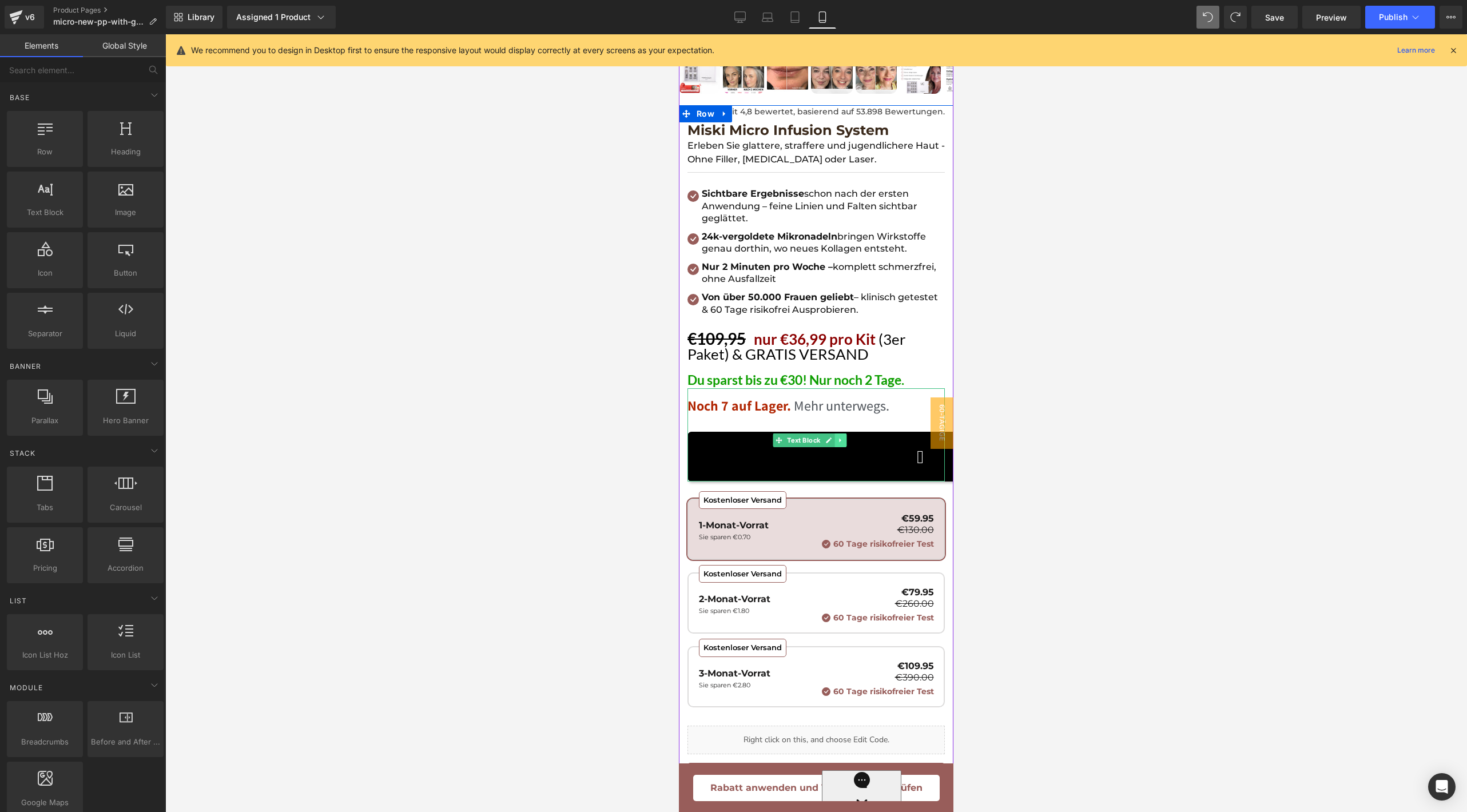
click at [846, 434] on link at bounding box center [840, 440] width 12 height 14
click at [847, 438] on icon at bounding box center [847, 441] width 6 height 6
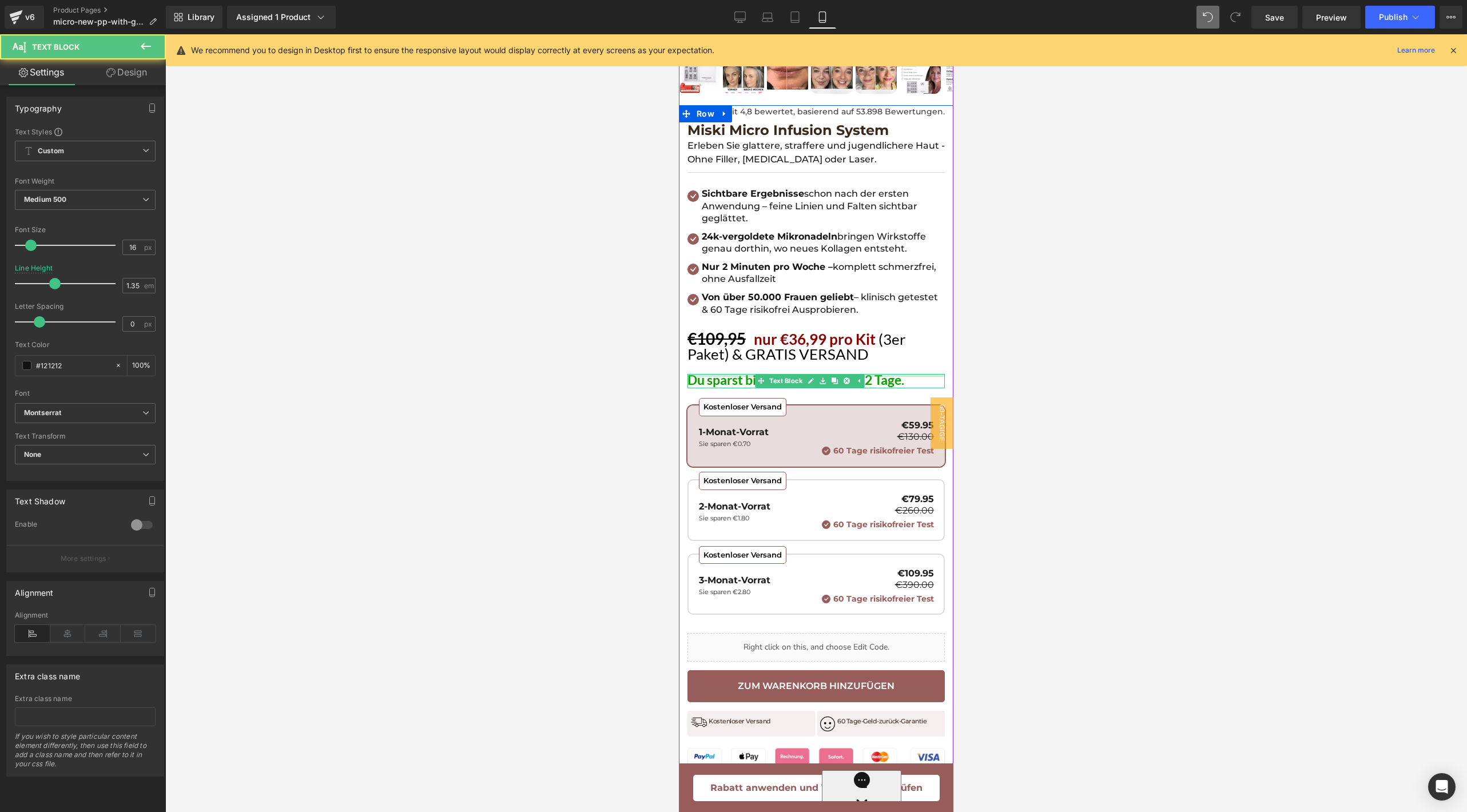
click at [914, 374] on div "Du sparst bis zu €30! Nur noch 2 Tage." at bounding box center [816, 381] width 257 height 14
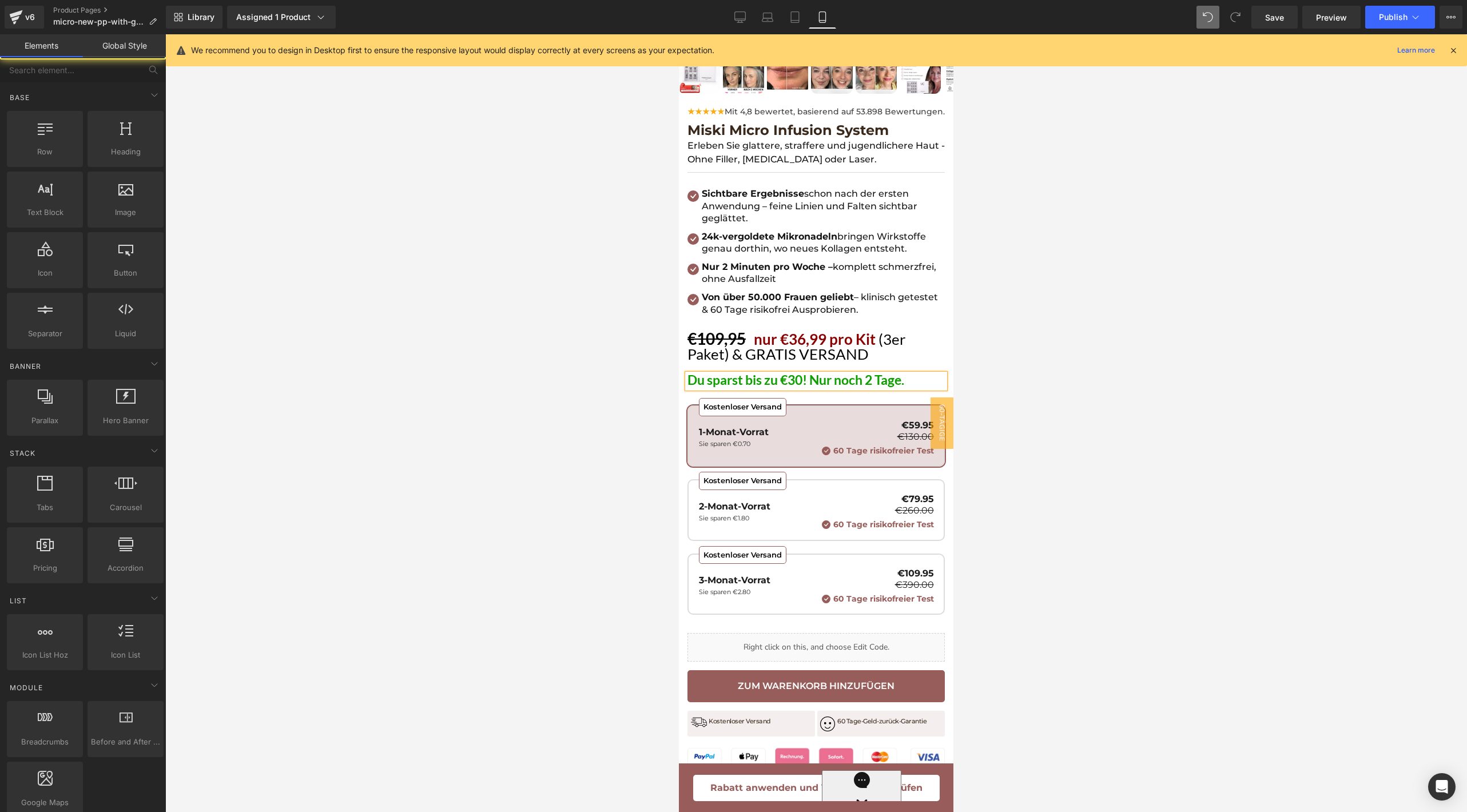
click at [1034, 338] on div at bounding box center [815, 423] width 1301 height 778
click at [837, 378] on icon at bounding box center [834, 381] width 6 height 6
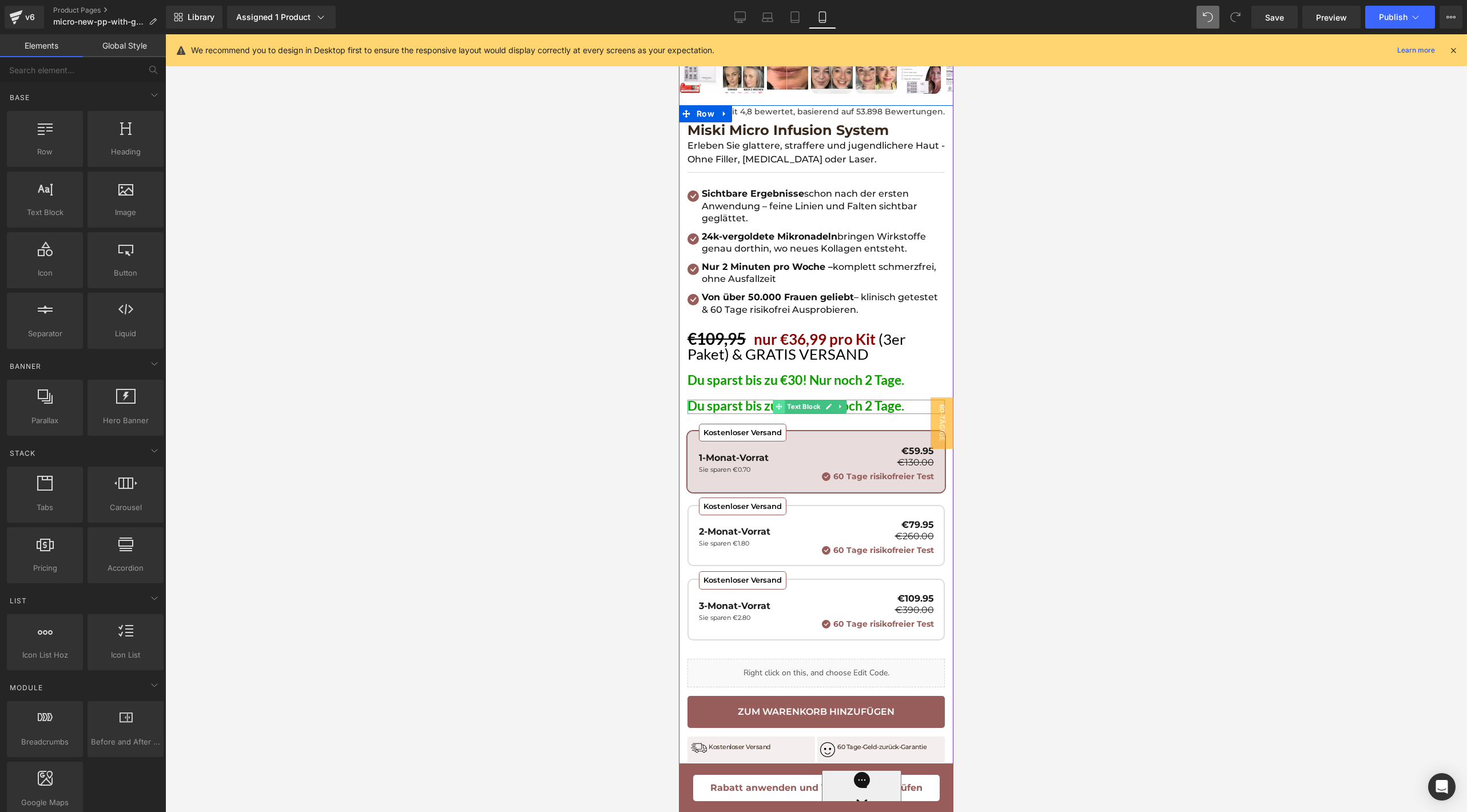
click at [784, 400] on span at bounding box center [778, 407] width 12 height 14
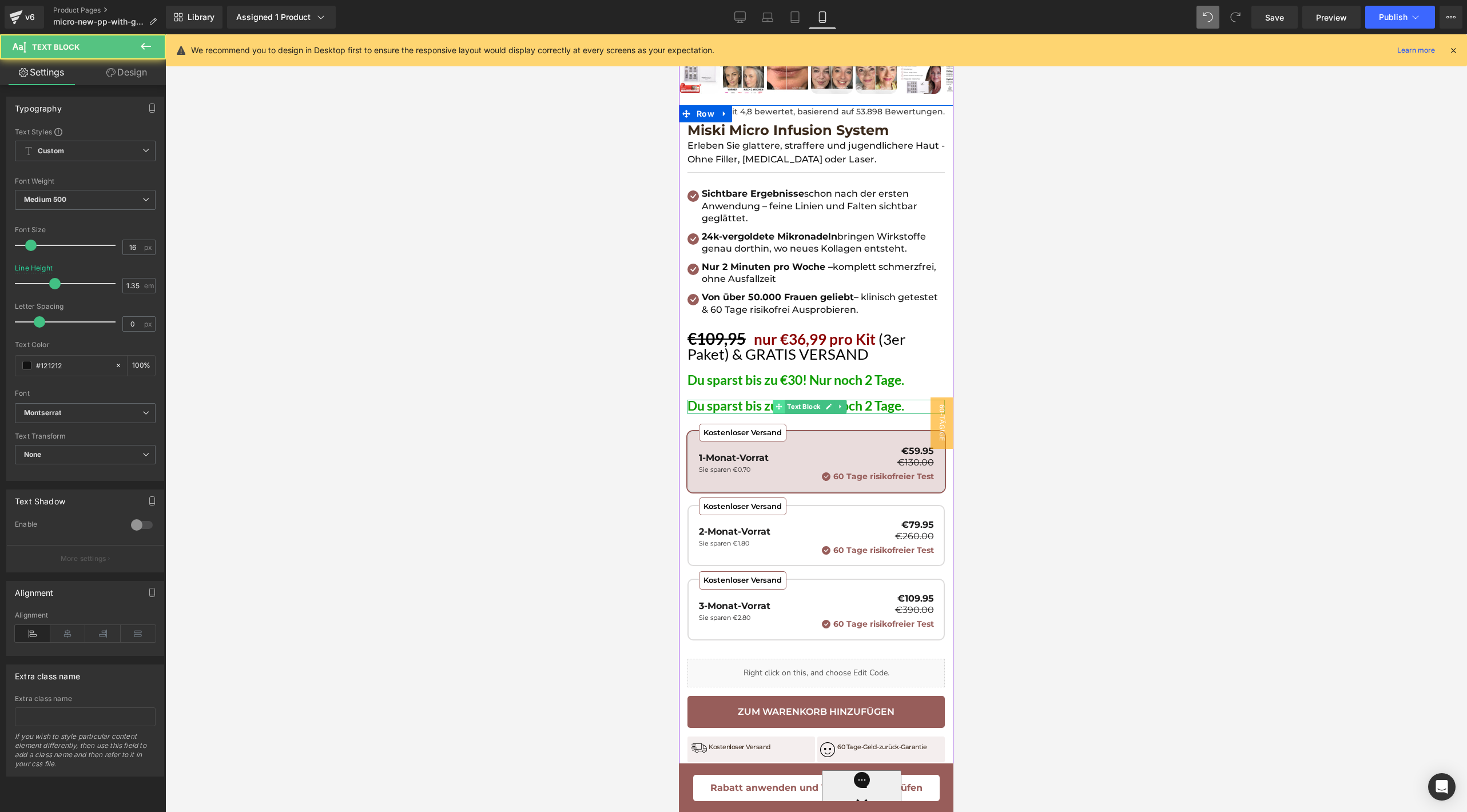
click at [784, 400] on span at bounding box center [778, 407] width 12 height 14
click at [753, 397] on span "Du sparst bis zu €30! Nur noch 2 Tage." at bounding box center [796, 405] width 217 height 16
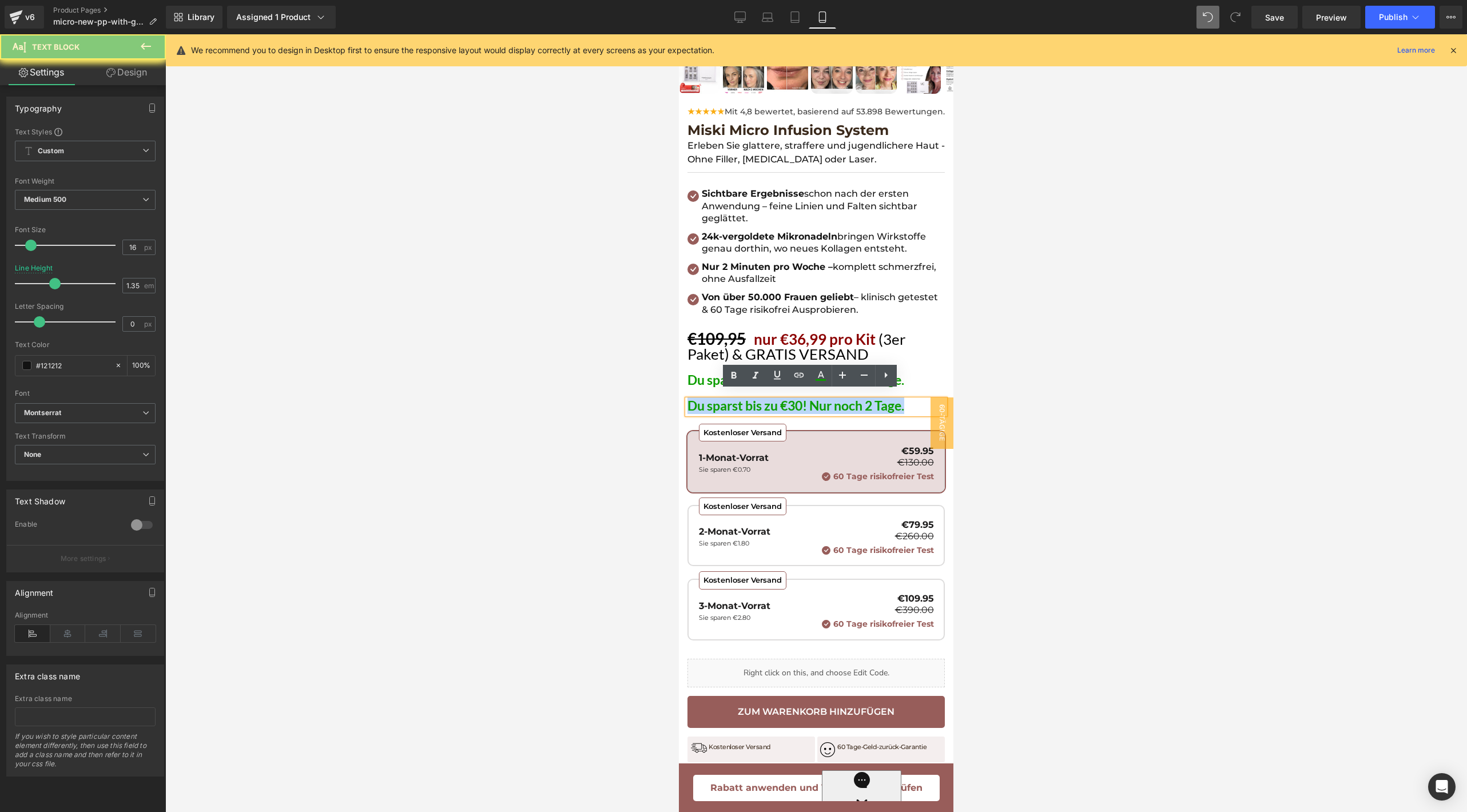
click at [753, 397] on span "Du sparst bis zu €30! Nur noch 2 Tage." at bounding box center [796, 405] width 217 height 16
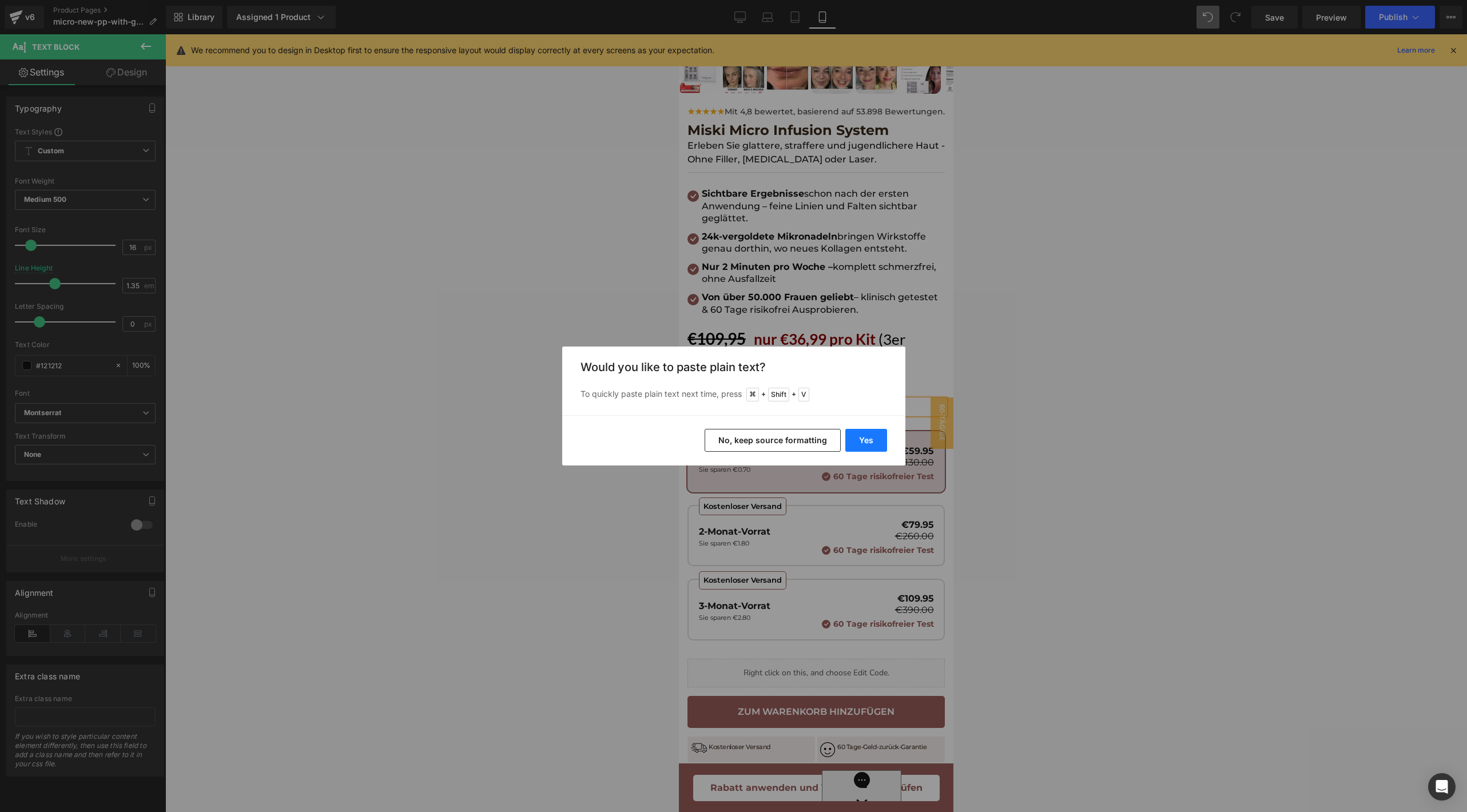
click at [854, 436] on button "Yes" at bounding box center [866, 440] width 42 height 23
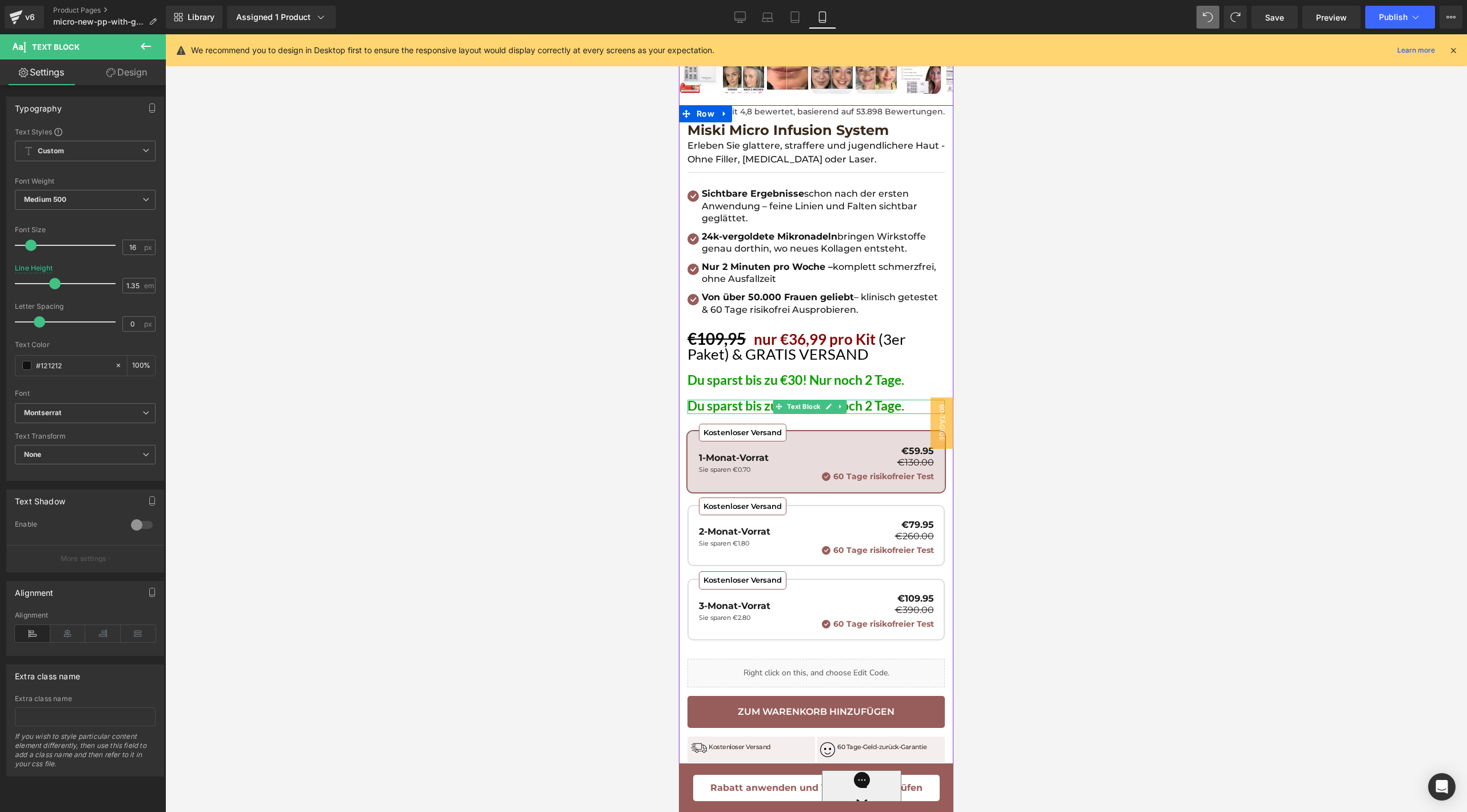
click at [750, 400] on span "Du sparst bis zu €30! Nur noch 2 Tage." at bounding box center [796, 405] width 217 height 16
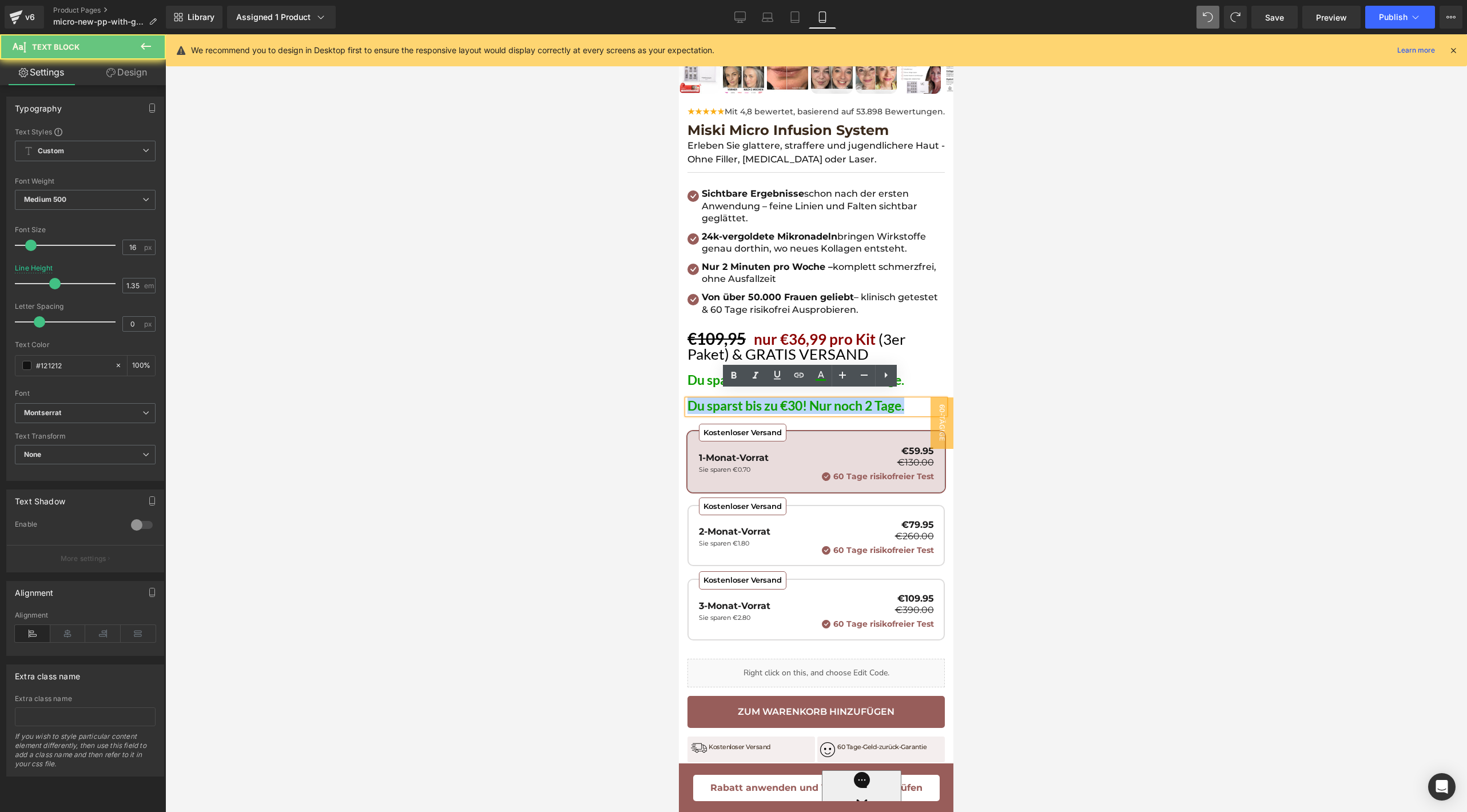
click at [750, 400] on span "Du sparst bis zu €30! Nur noch 2 Tage." at bounding box center [796, 405] width 217 height 16
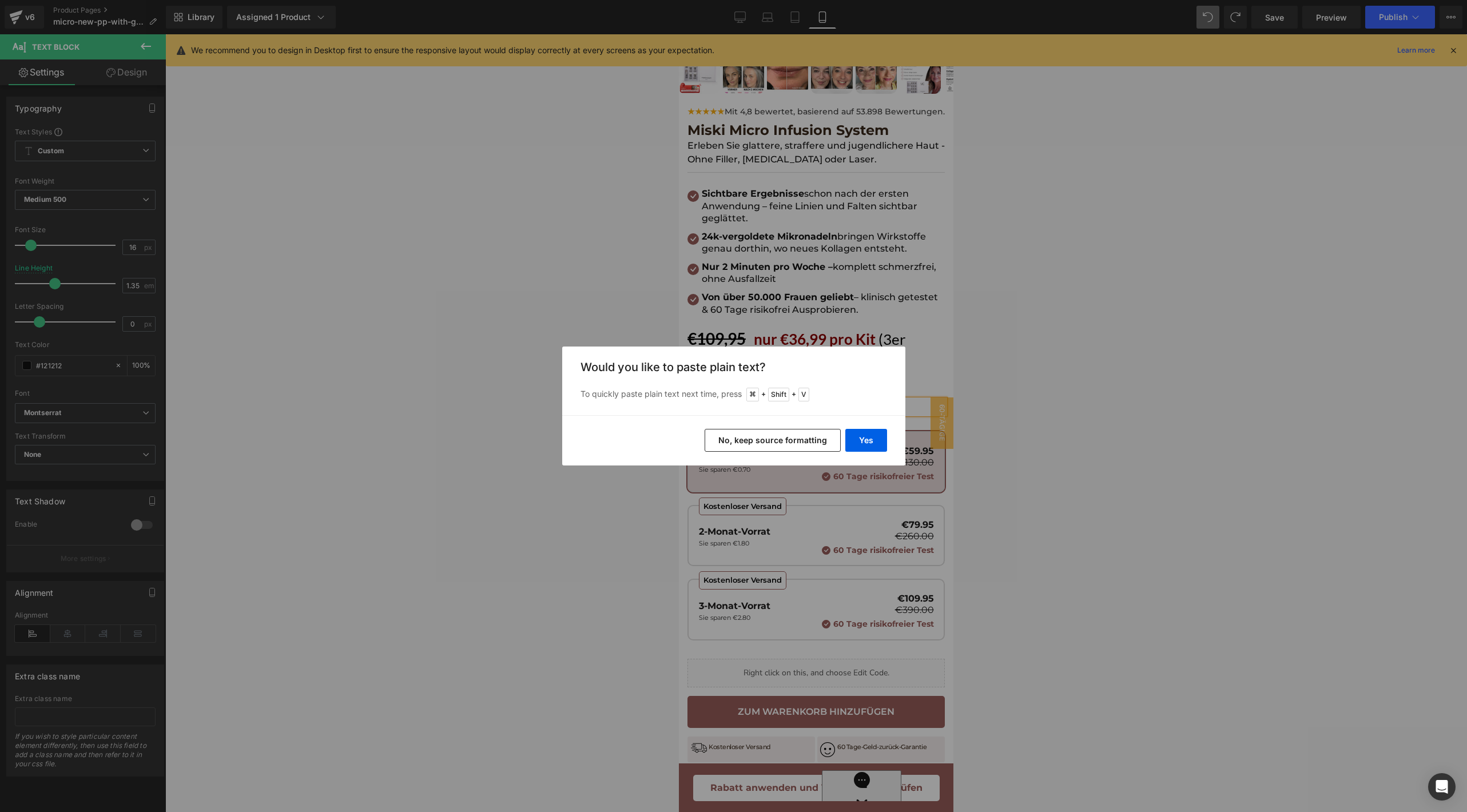
click at [759, 434] on button "No, keep source formatting" at bounding box center [773, 440] width 136 height 23
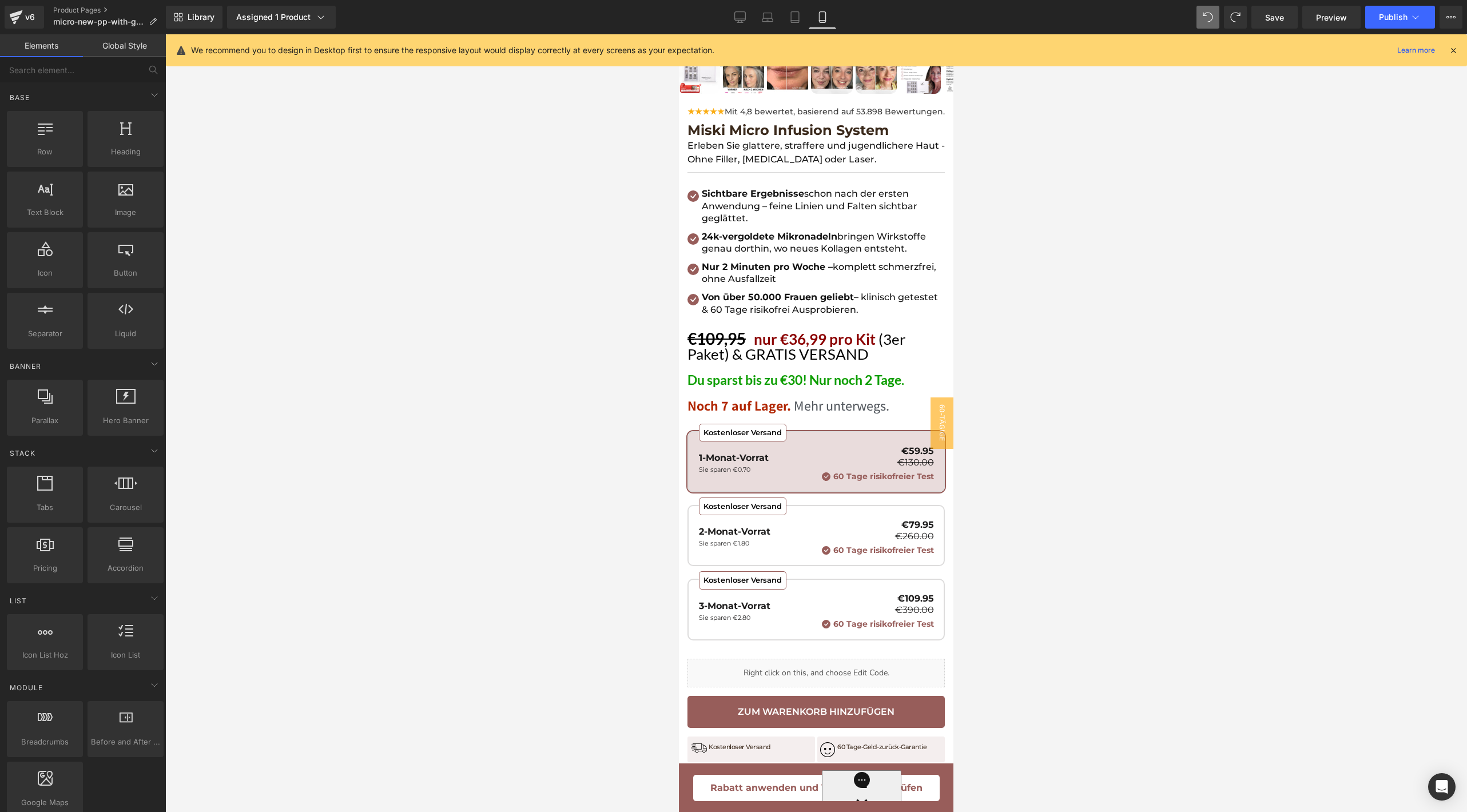
click at [1057, 380] on div at bounding box center [815, 423] width 1301 height 778
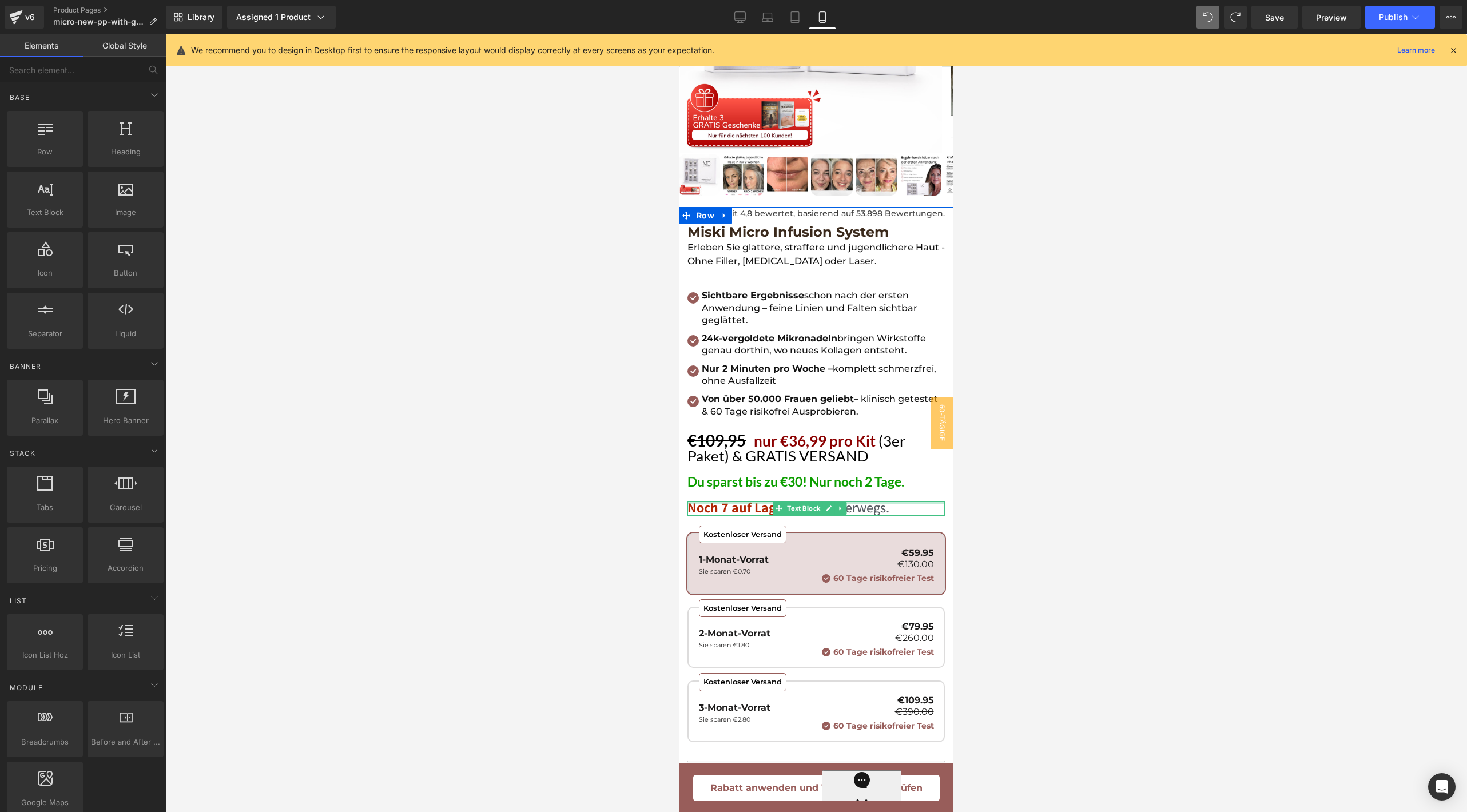
scroll to position [253, 0]
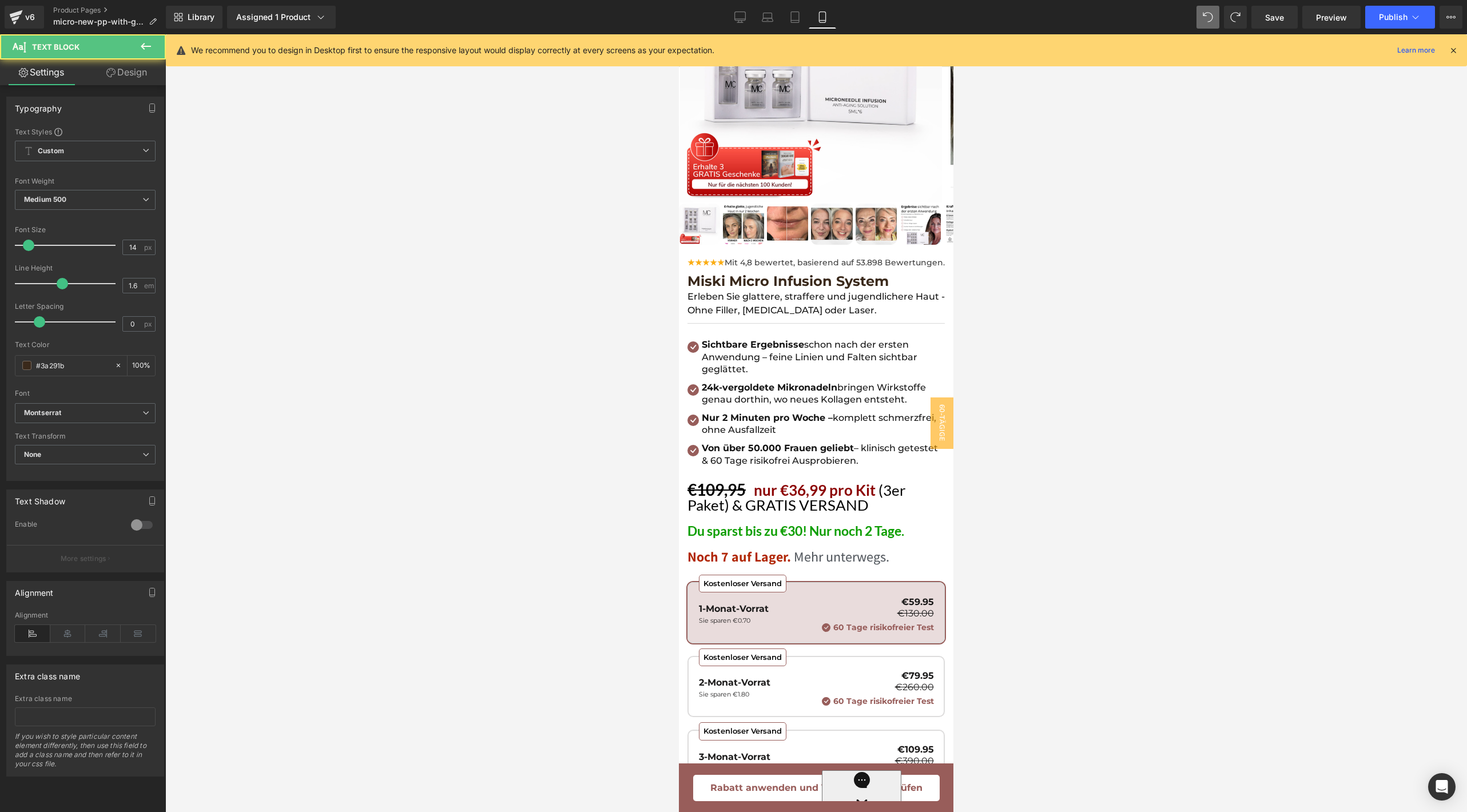
click at [1067, 273] on div at bounding box center [815, 423] width 1301 height 778
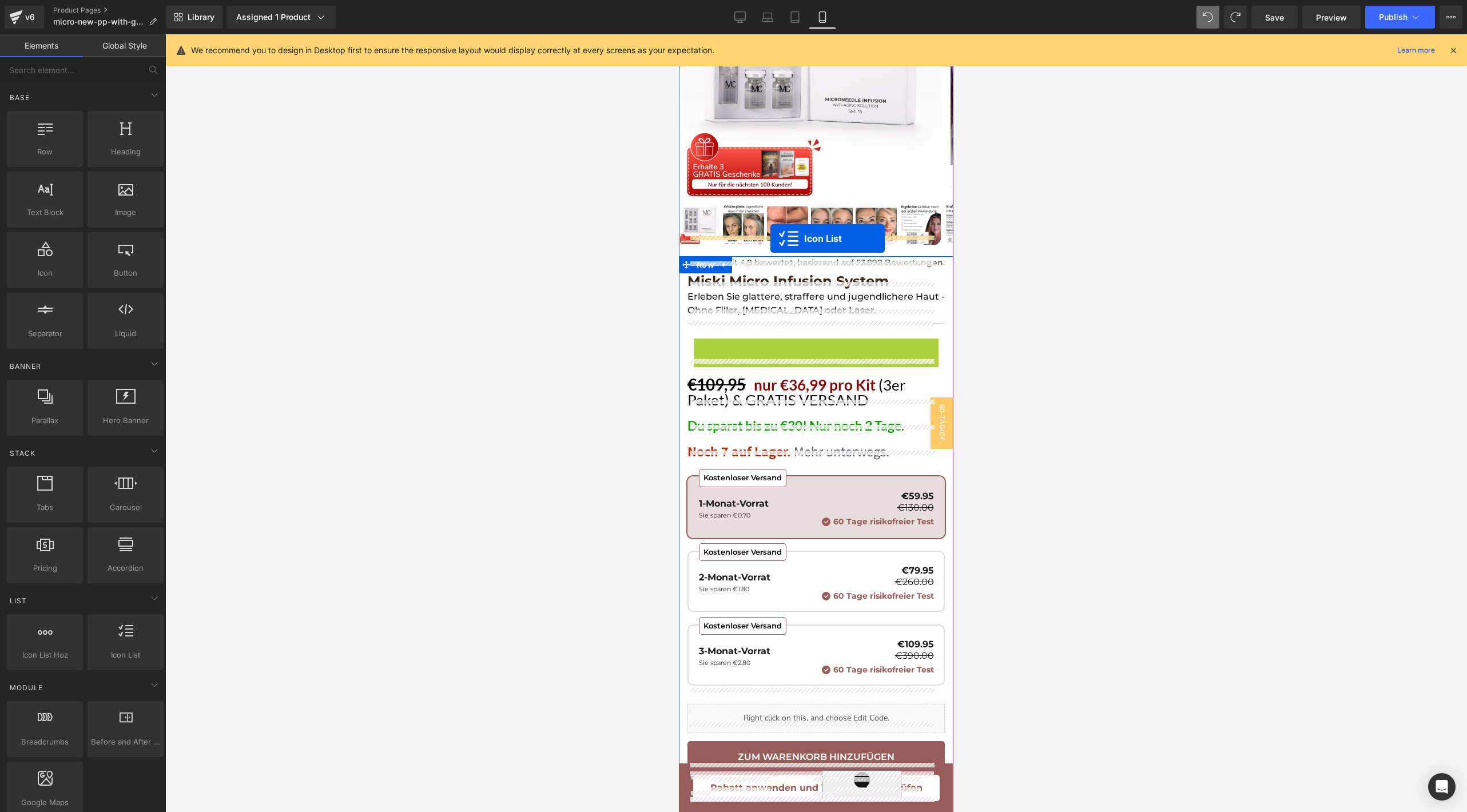
drag, startPoint x: 780, startPoint y: 341, endPoint x: 770, endPoint y: 238, distance: 103.5
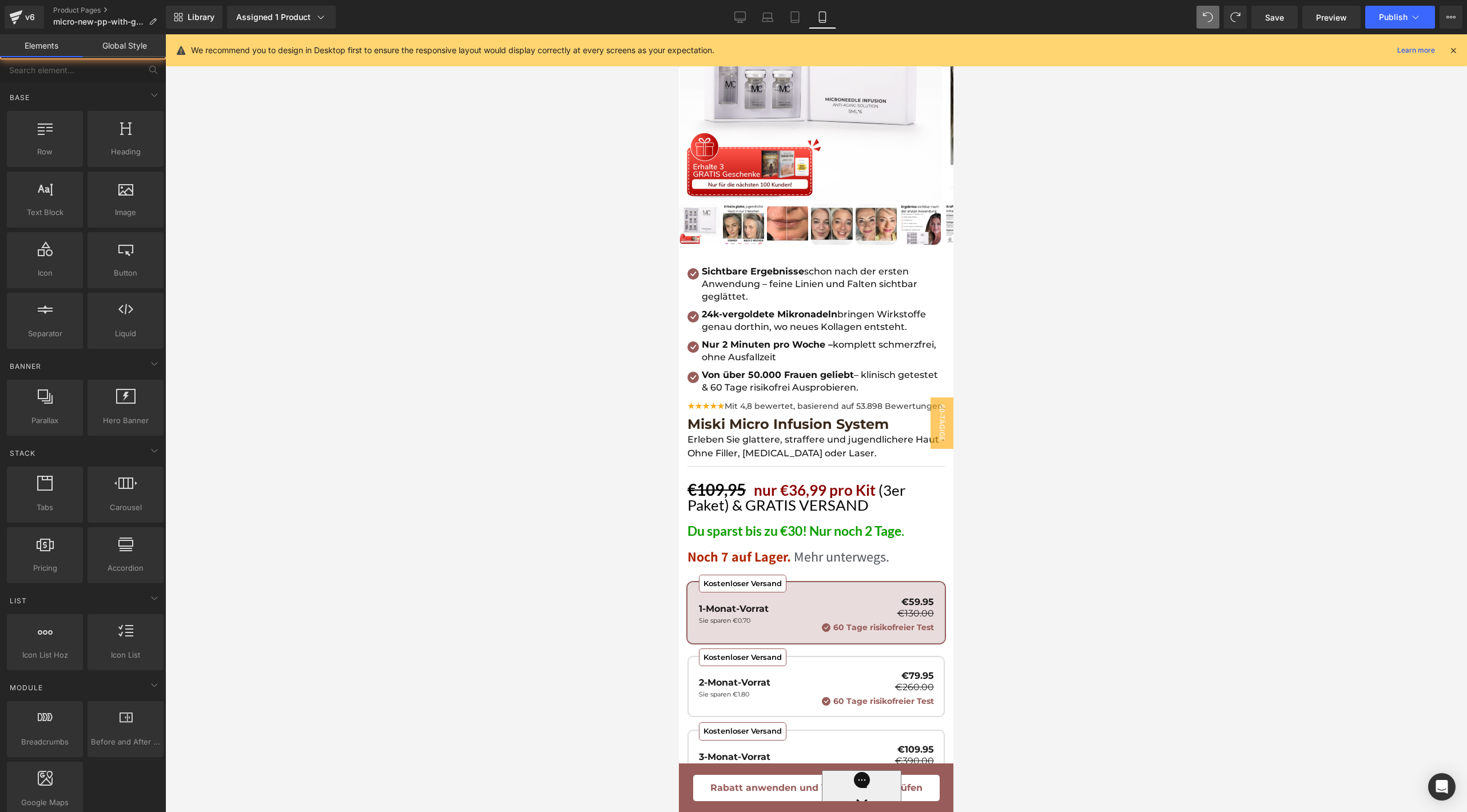
click at [1060, 305] on div at bounding box center [815, 423] width 1301 height 778
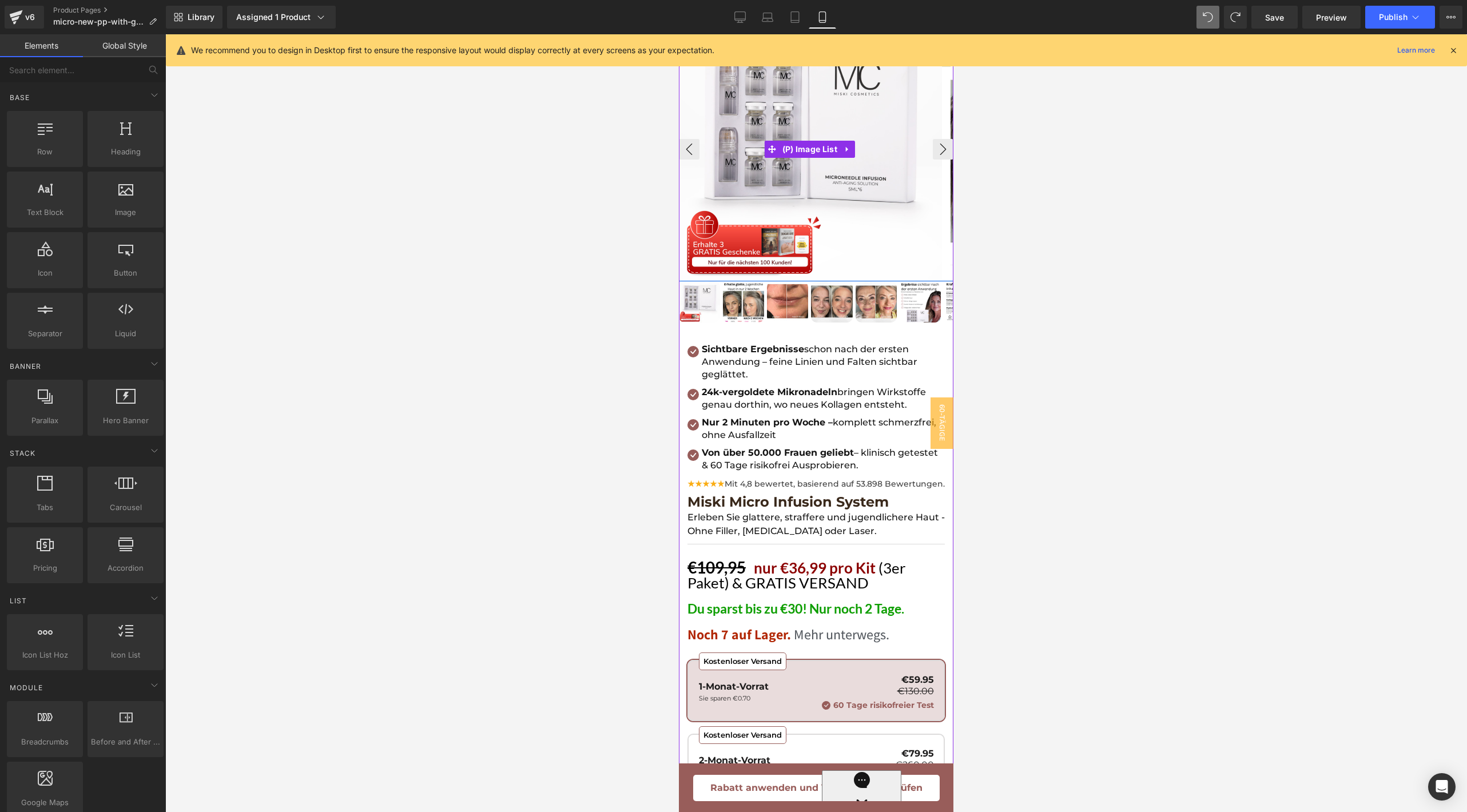
scroll to position [179, 0]
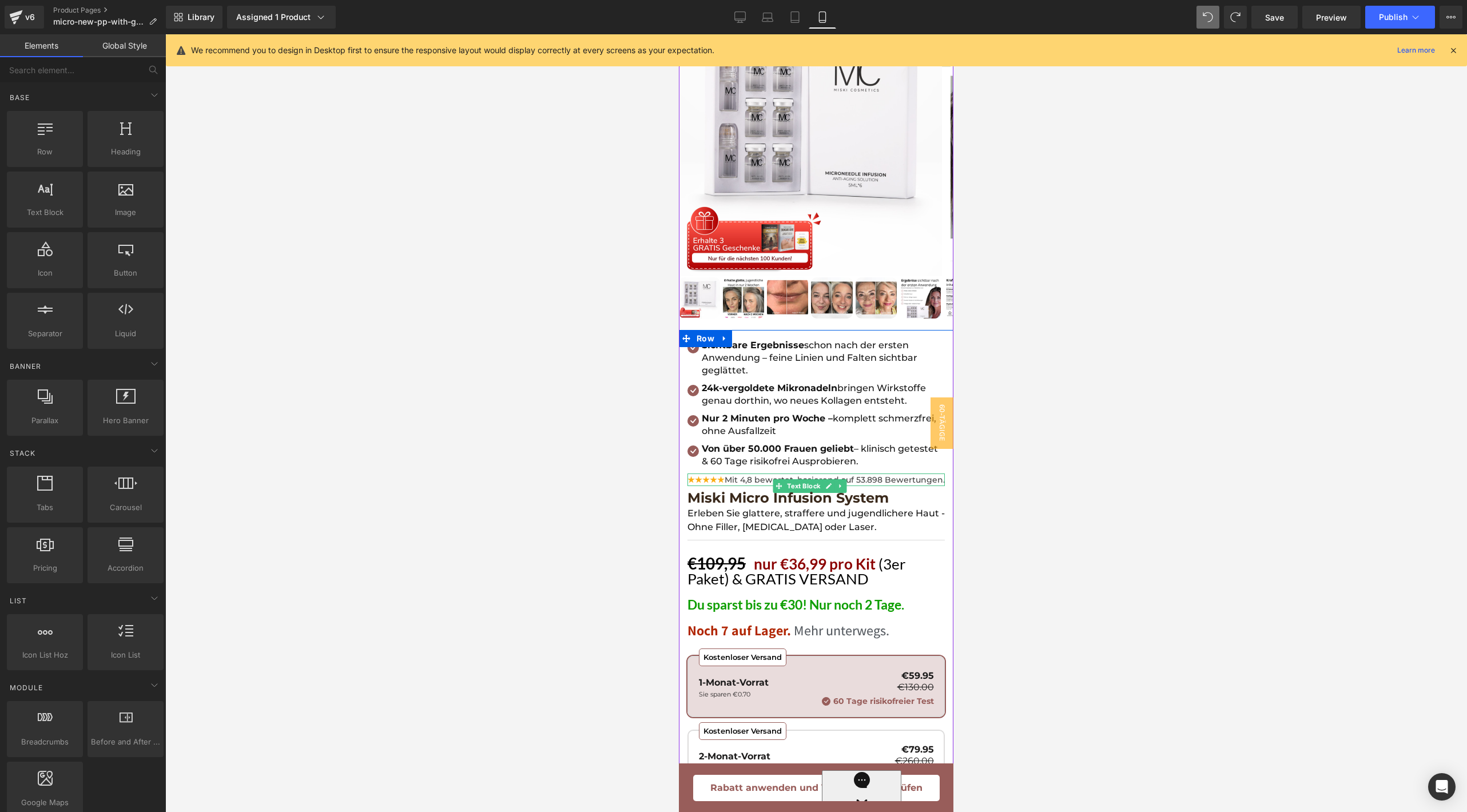
click at [769, 474] on span "Mit 4,8 bewertet, basierend auf 53.898 Bewertungen." at bounding box center [834, 480] width 220 height 10
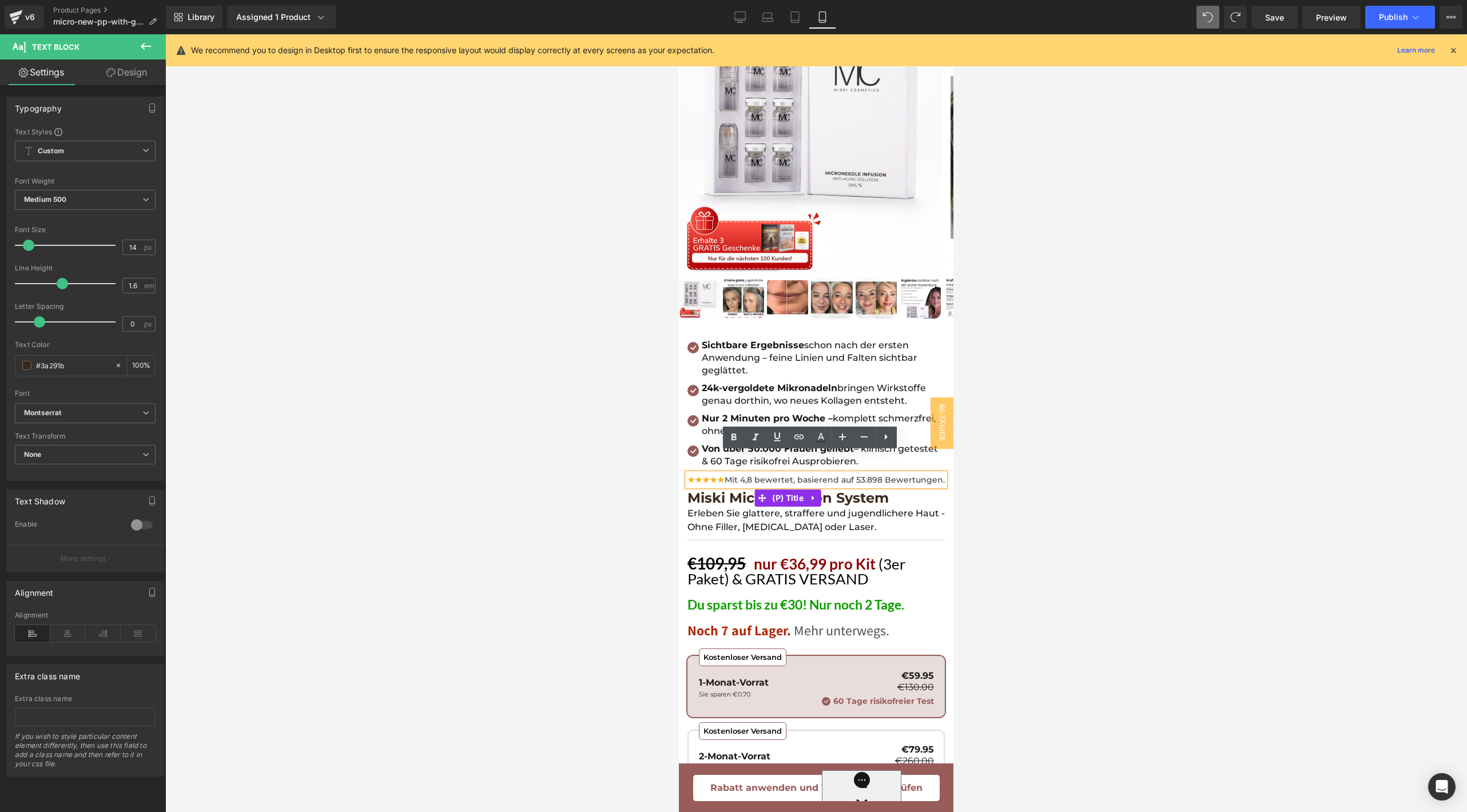
click at [774, 495] on span "(P) Title" at bounding box center [787, 497] width 37 height 17
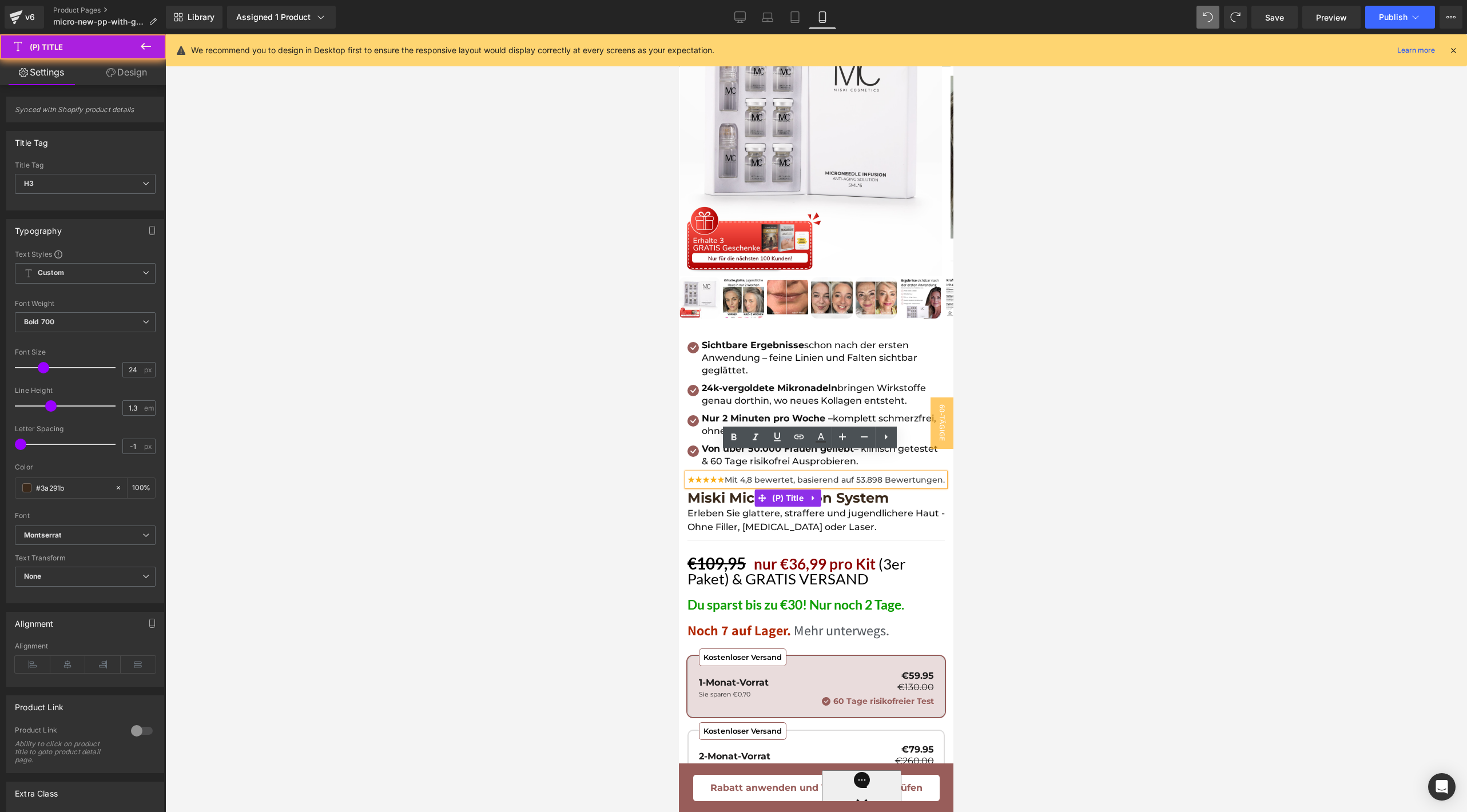
click at [736, 495] on span "Miski Micro Infusion System" at bounding box center [788, 498] width 201 height 18
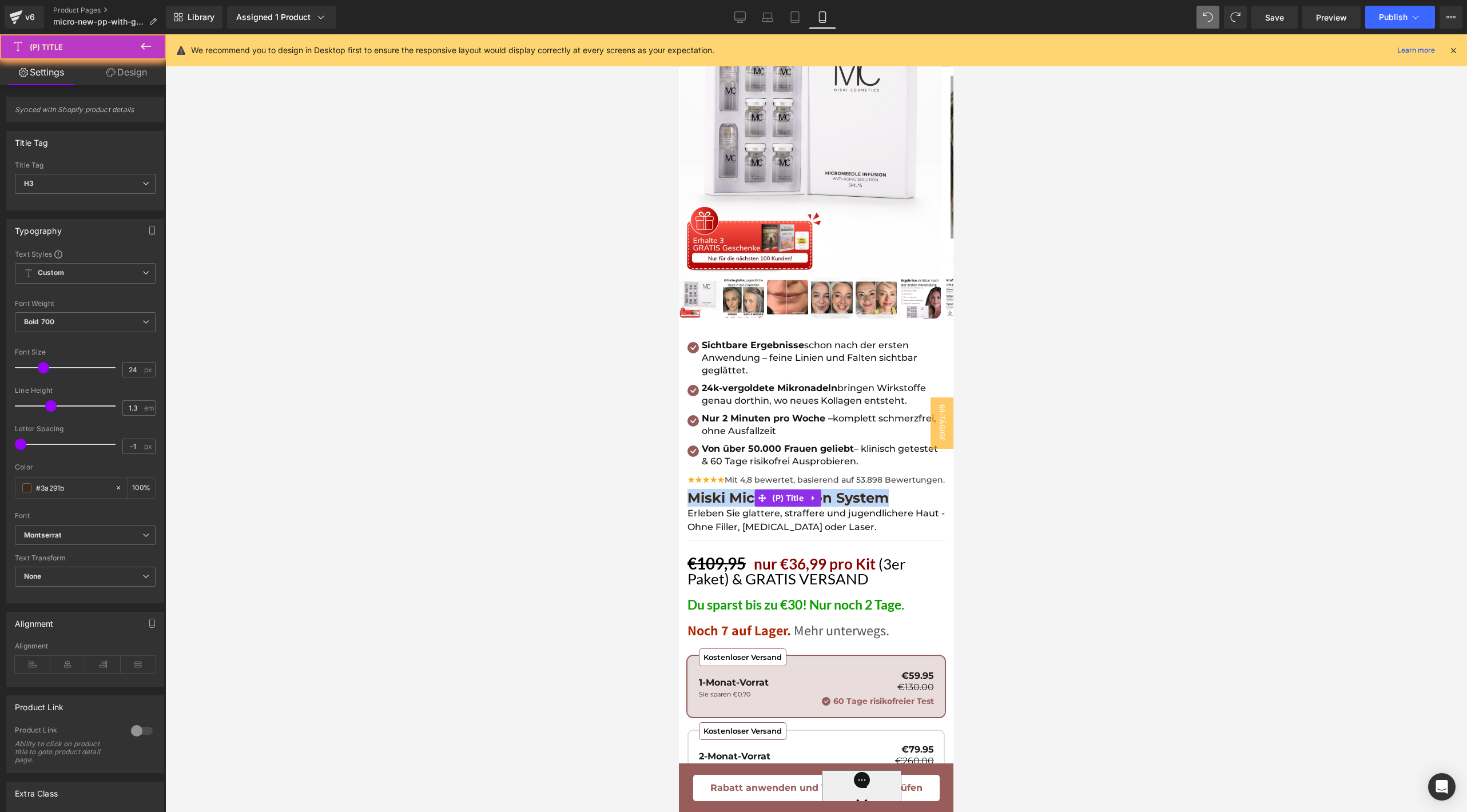
click at [736, 495] on span "Miski Micro Infusion System" at bounding box center [788, 498] width 201 height 18
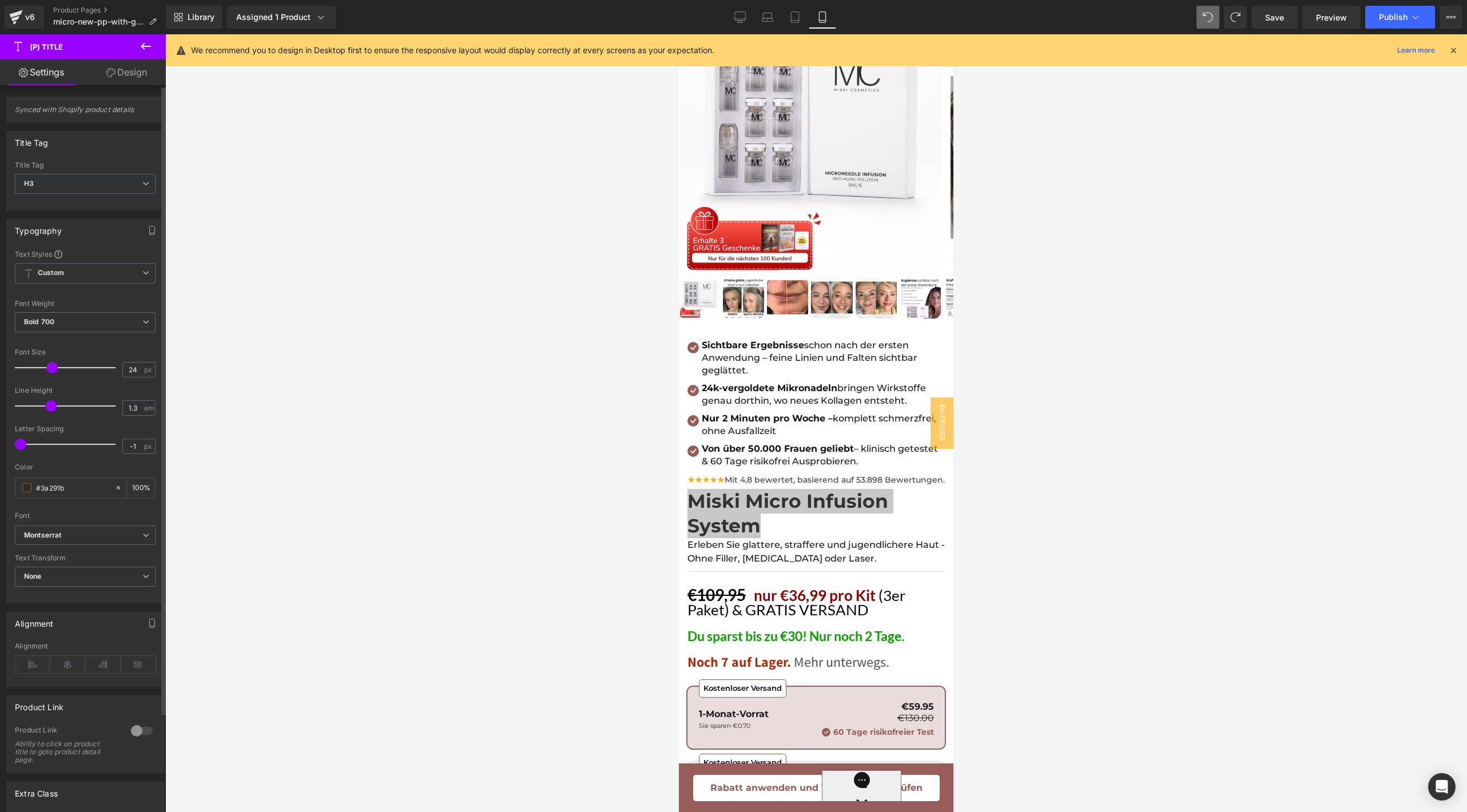
drag, startPoint x: 44, startPoint y: 369, endPoint x: 53, endPoint y: 369, distance: 9.0
click at [53, 369] on span at bounding box center [52, 367] width 11 height 11
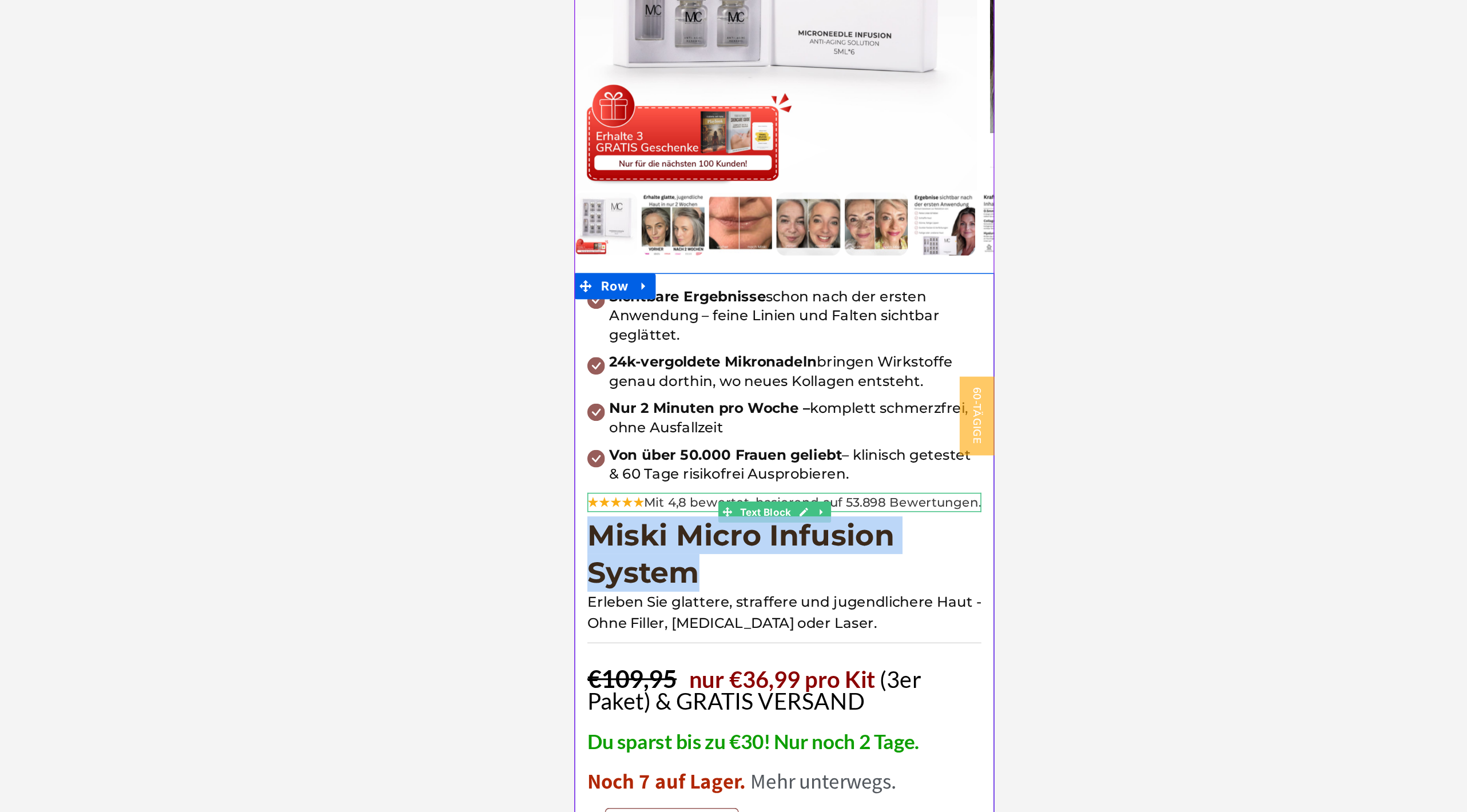
click at [643, 260] on div "★★★★★ Mit 4,8 bewertet, basierend auf 53.898 Bewertungen." at bounding box center [712, 266] width 257 height 13
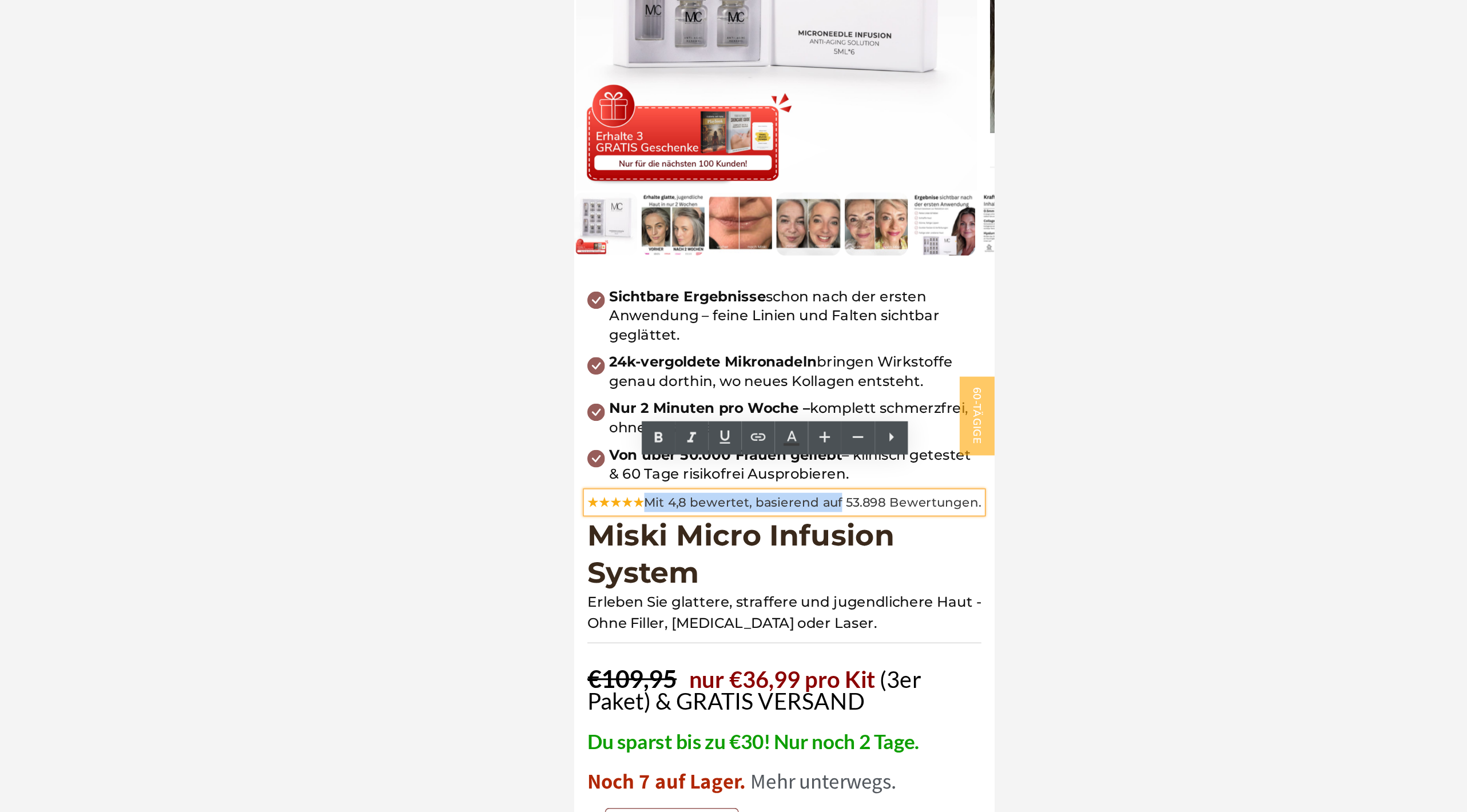
drag, startPoint x: 627, startPoint y: 247, endPoint x: 752, endPoint y: 247, distance: 125.0
click at [752, 261] on span "Mit 4,8 bewertet, basierend auf 53.898 Bewertungen." at bounding box center [730, 266] width 220 height 10
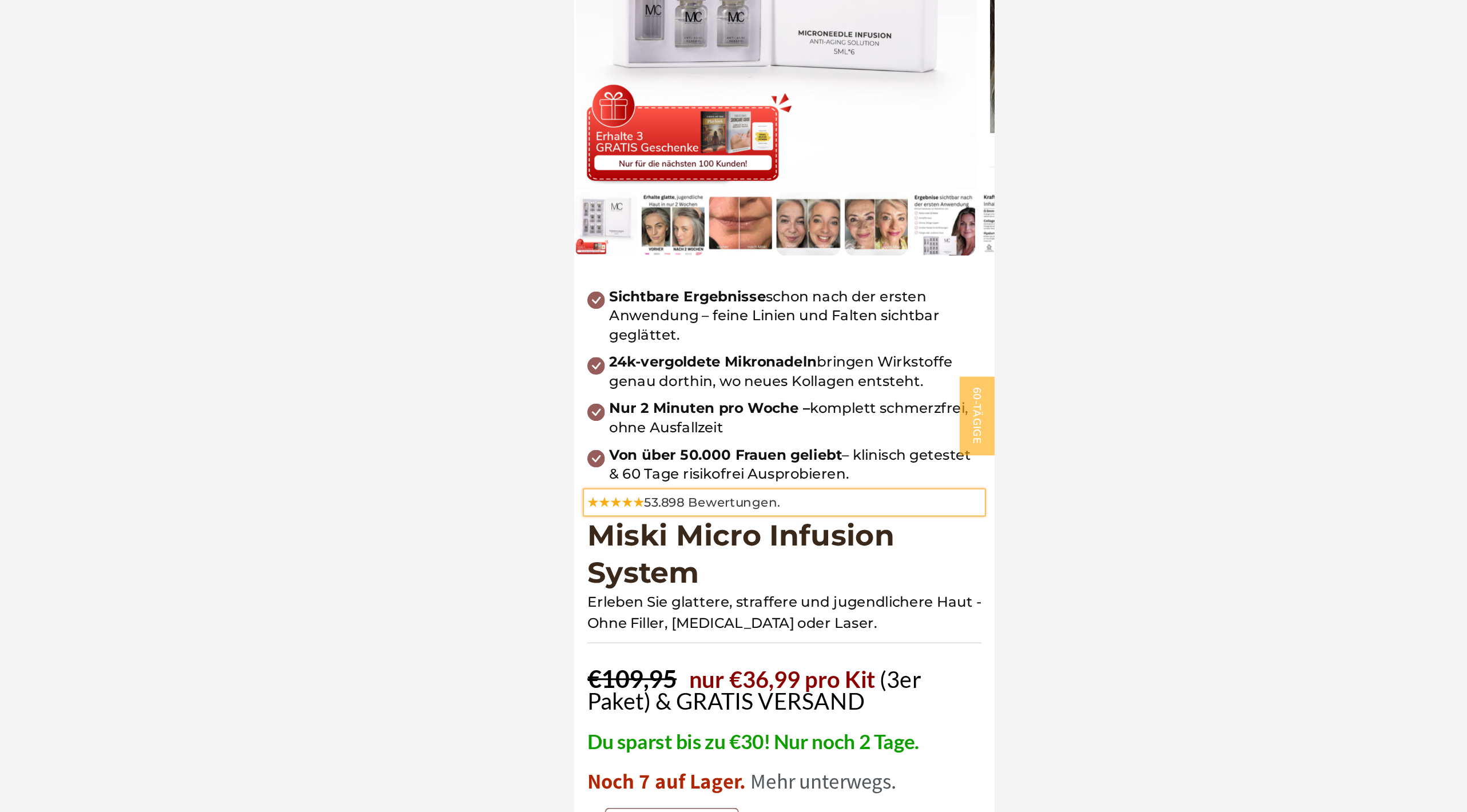
click at [1112, 516] on div at bounding box center [815, 423] width 1301 height 778
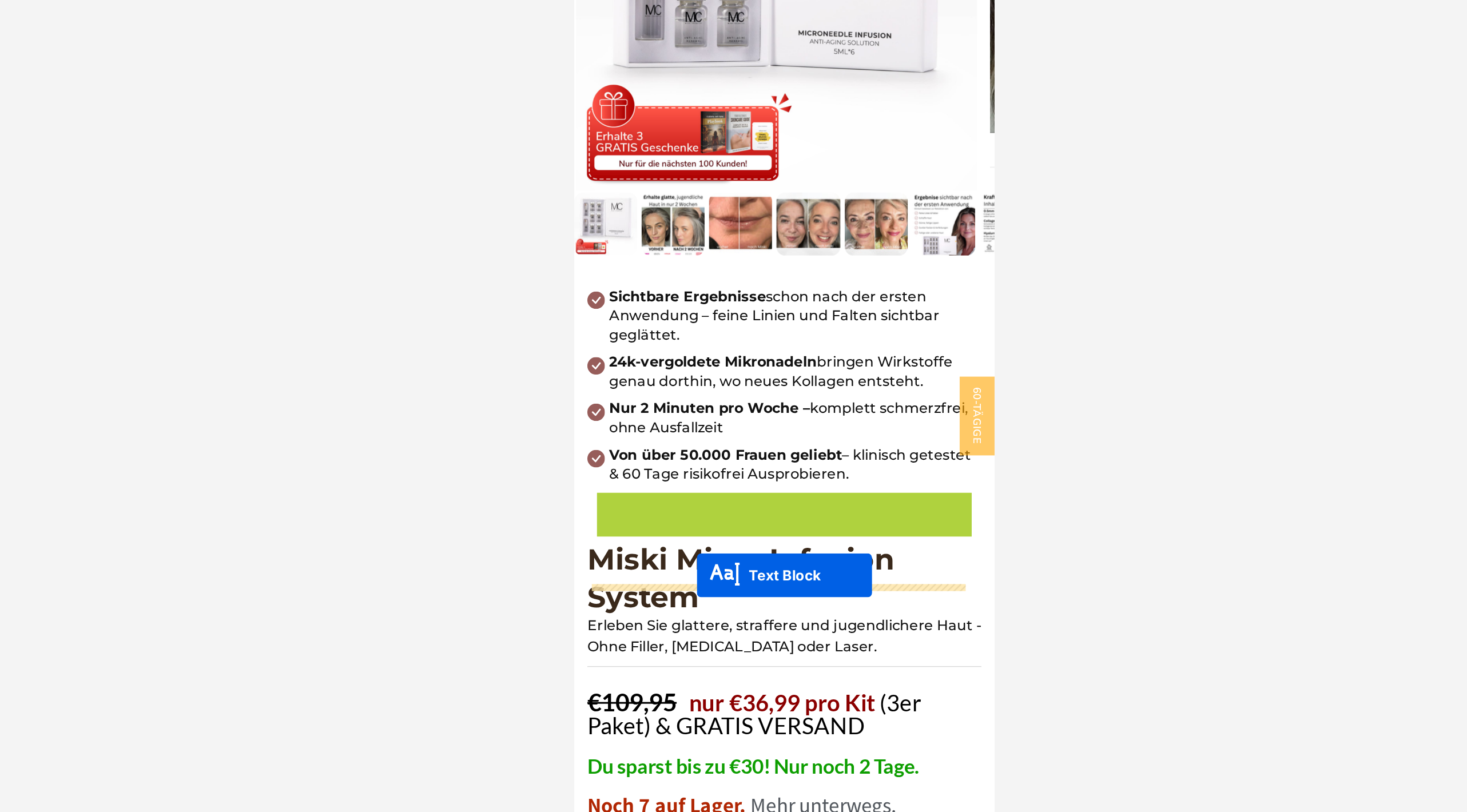
drag, startPoint x: 673, startPoint y: 246, endPoint x: 654, endPoint y: 315, distance: 71.6
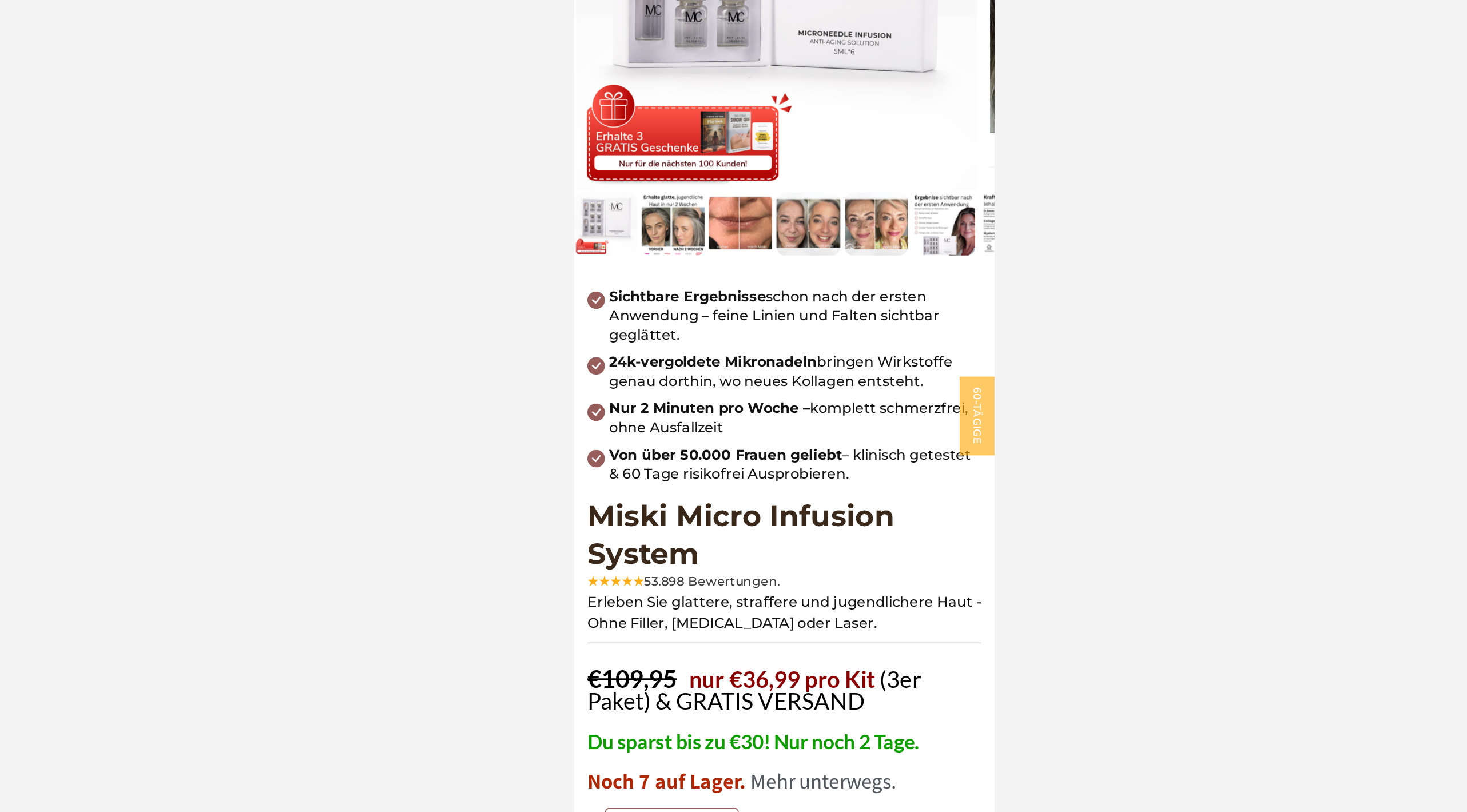
click at [1048, 498] on div at bounding box center [815, 423] width 1301 height 778
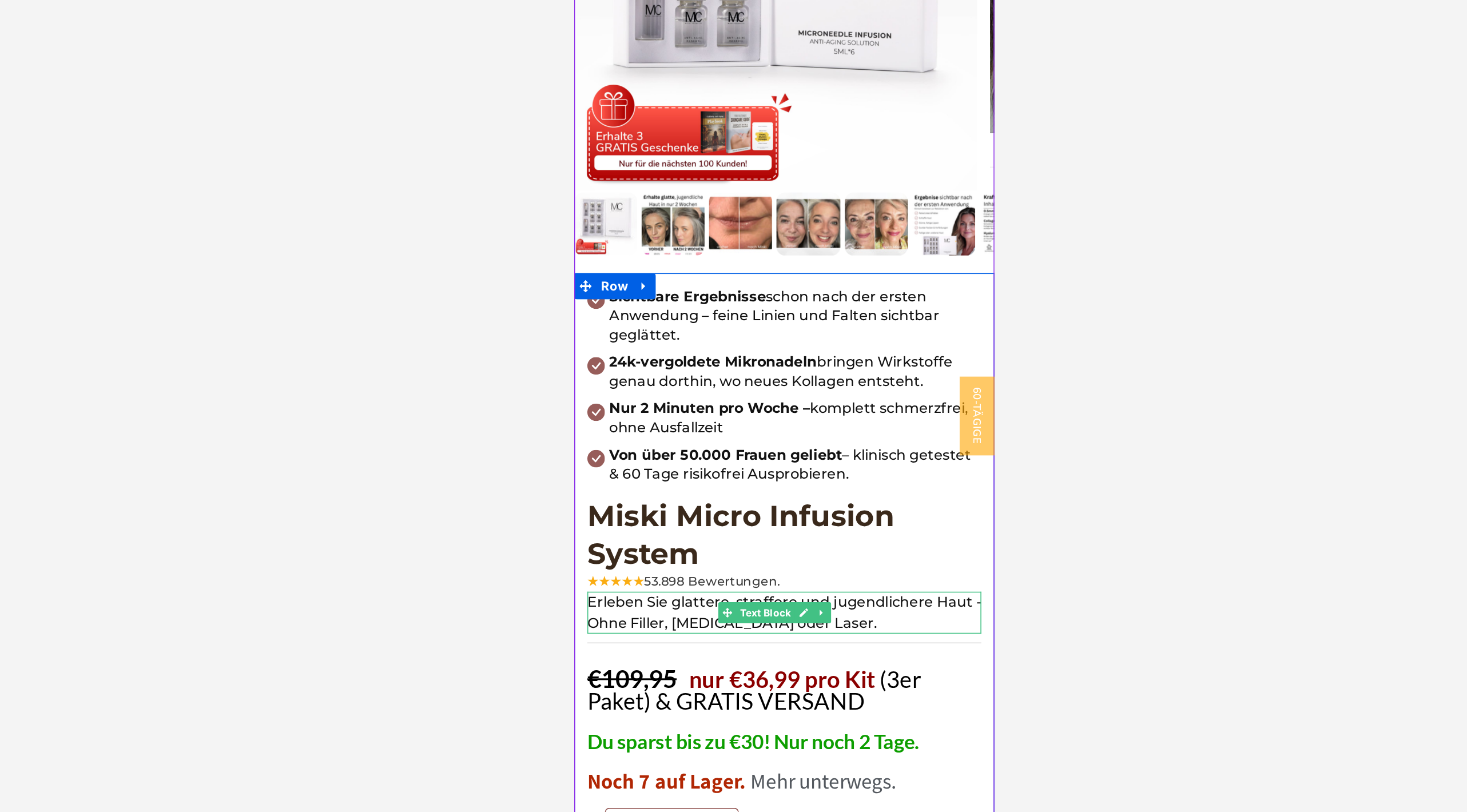
click at [761, 325] on p "Erleben Sie glattere, straffere und jugendlichere Haut - Ohne Filler, [MEDICAL_…" at bounding box center [712, 338] width 257 height 27
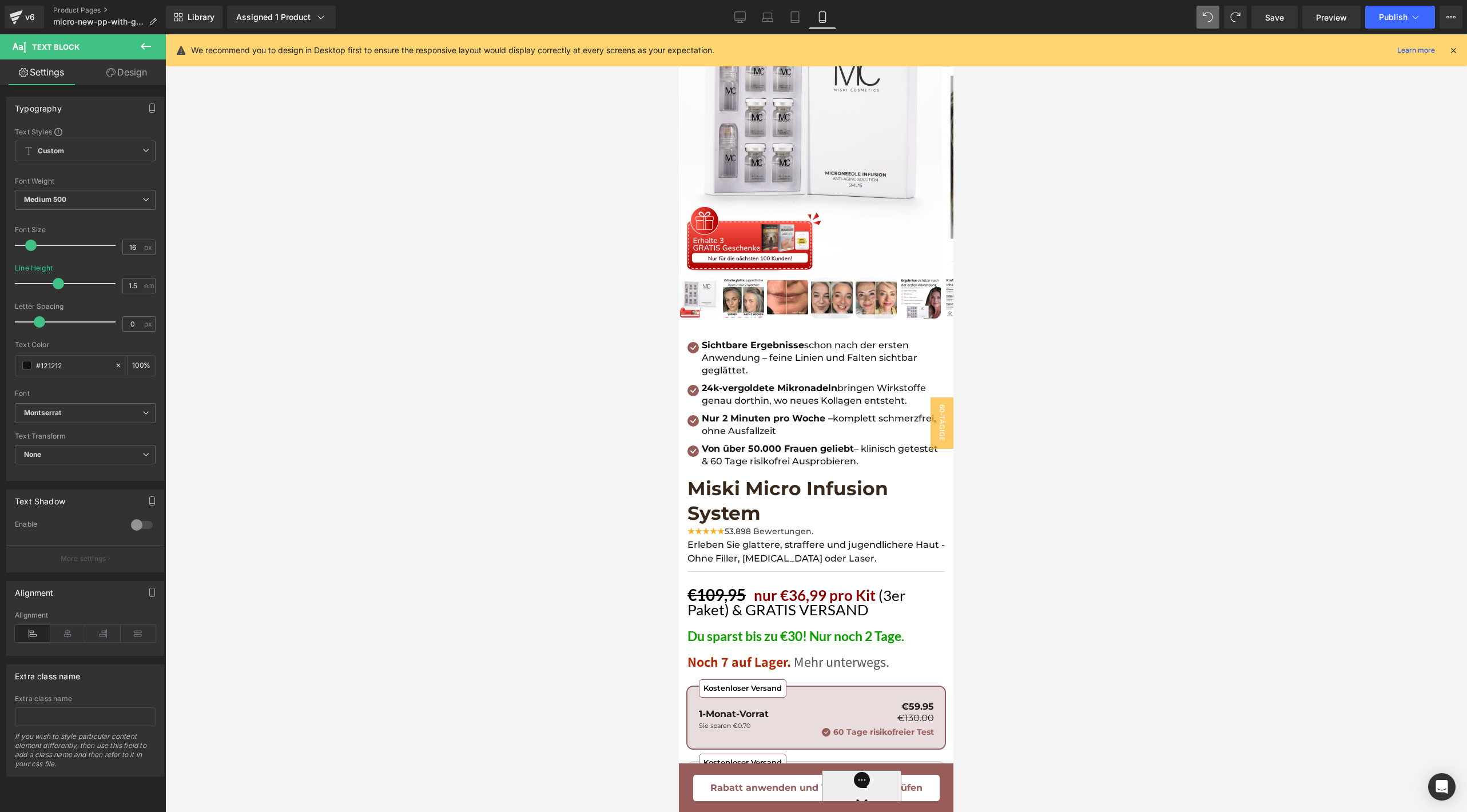
click at [109, 82] on link "Design" at bounding box center [127, 72] width 83 height 25
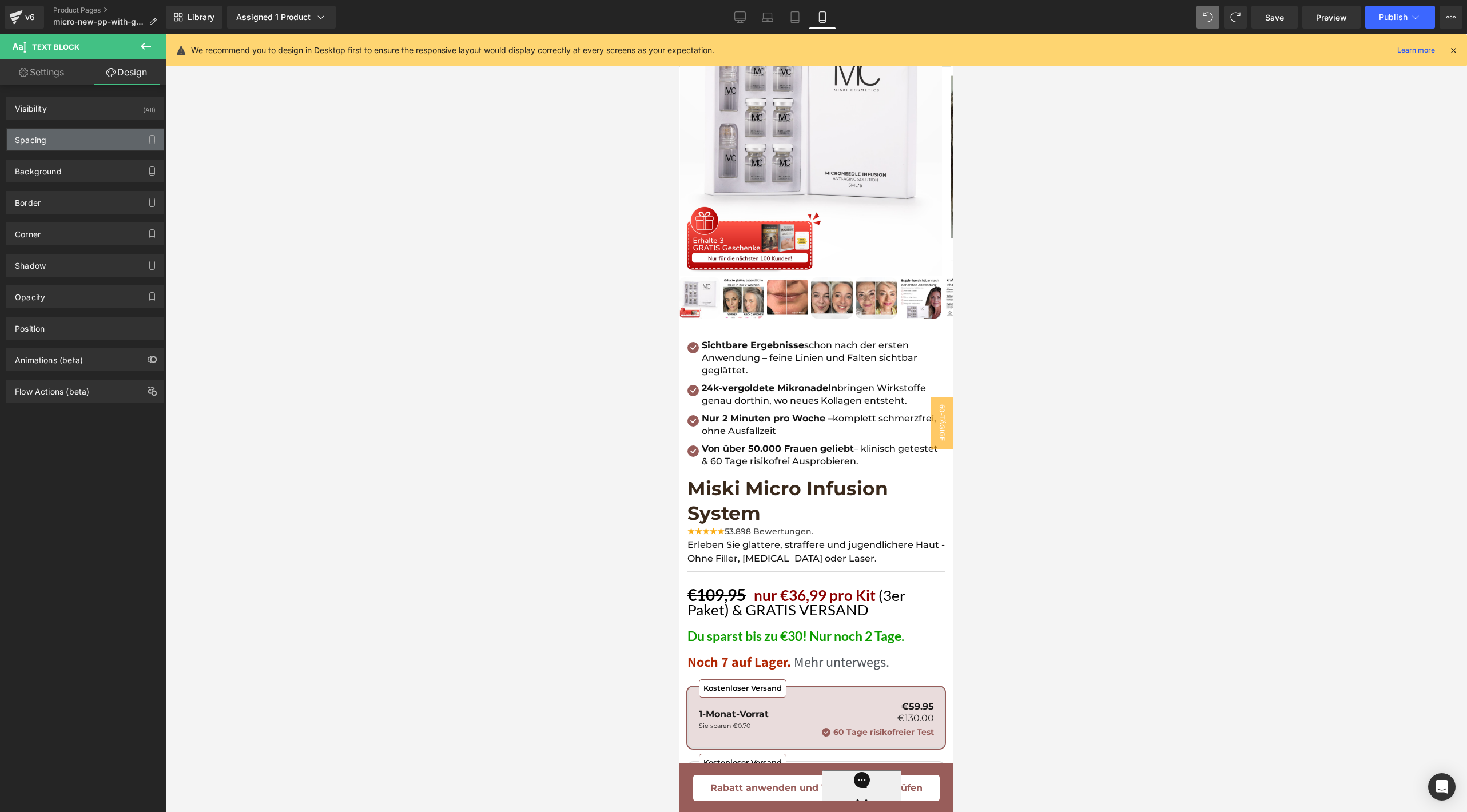
click at [66, 139] on div "Spacing" at bounding box center [85, 139] width 157 height 22
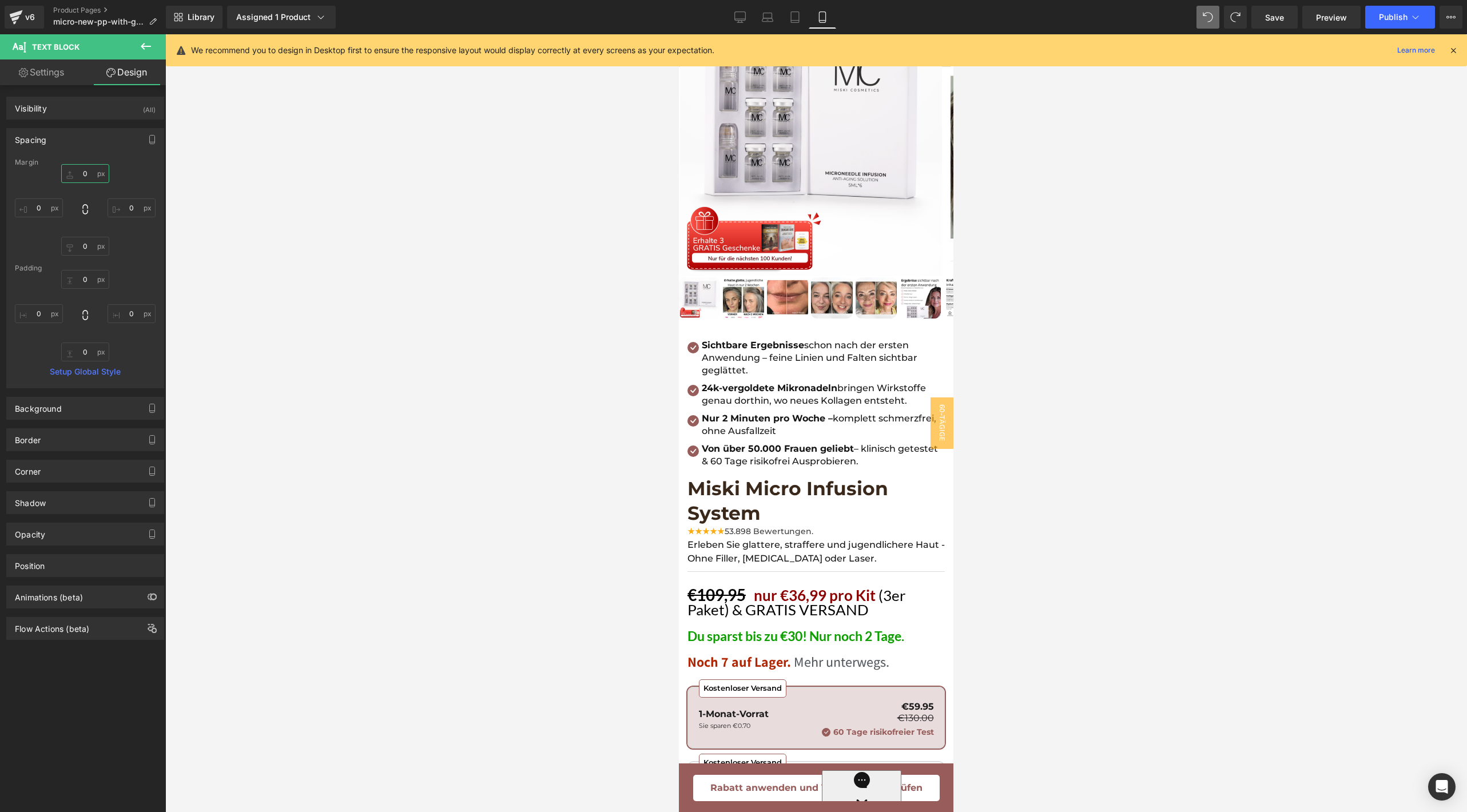
click at [81, 169] on input "0" at bounding box center [85, 174] width 48 height 19
type input "5"
click at [520, 472] on div at bounding box center [815, 423] width 1301 height 778
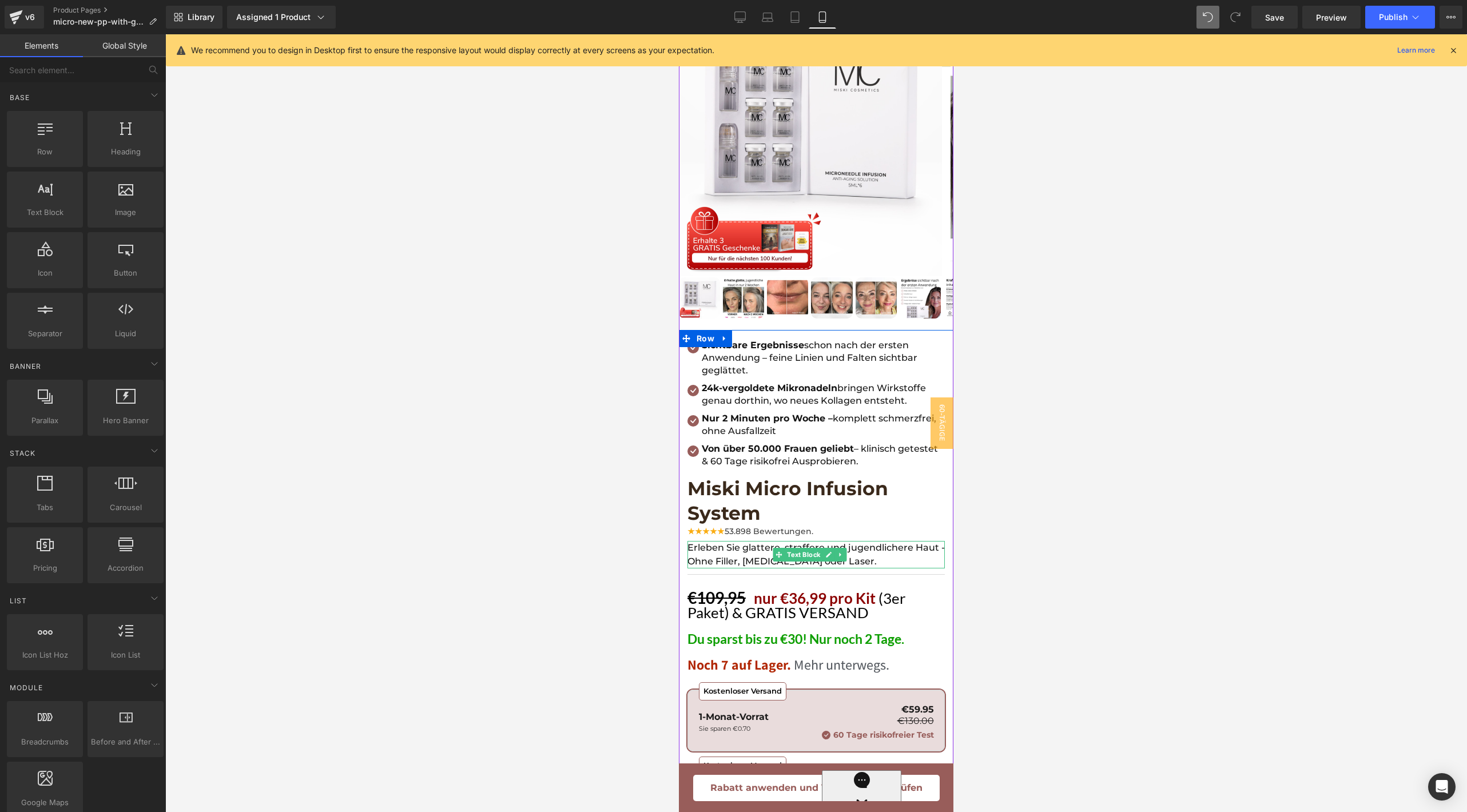
click at [889, 541] on p "Erleben Sie glattere, straffere und jugendlichere Haut - Ohne Filler, [MEDICAL_…" at bounding box center [816, 554] width 257 height 27
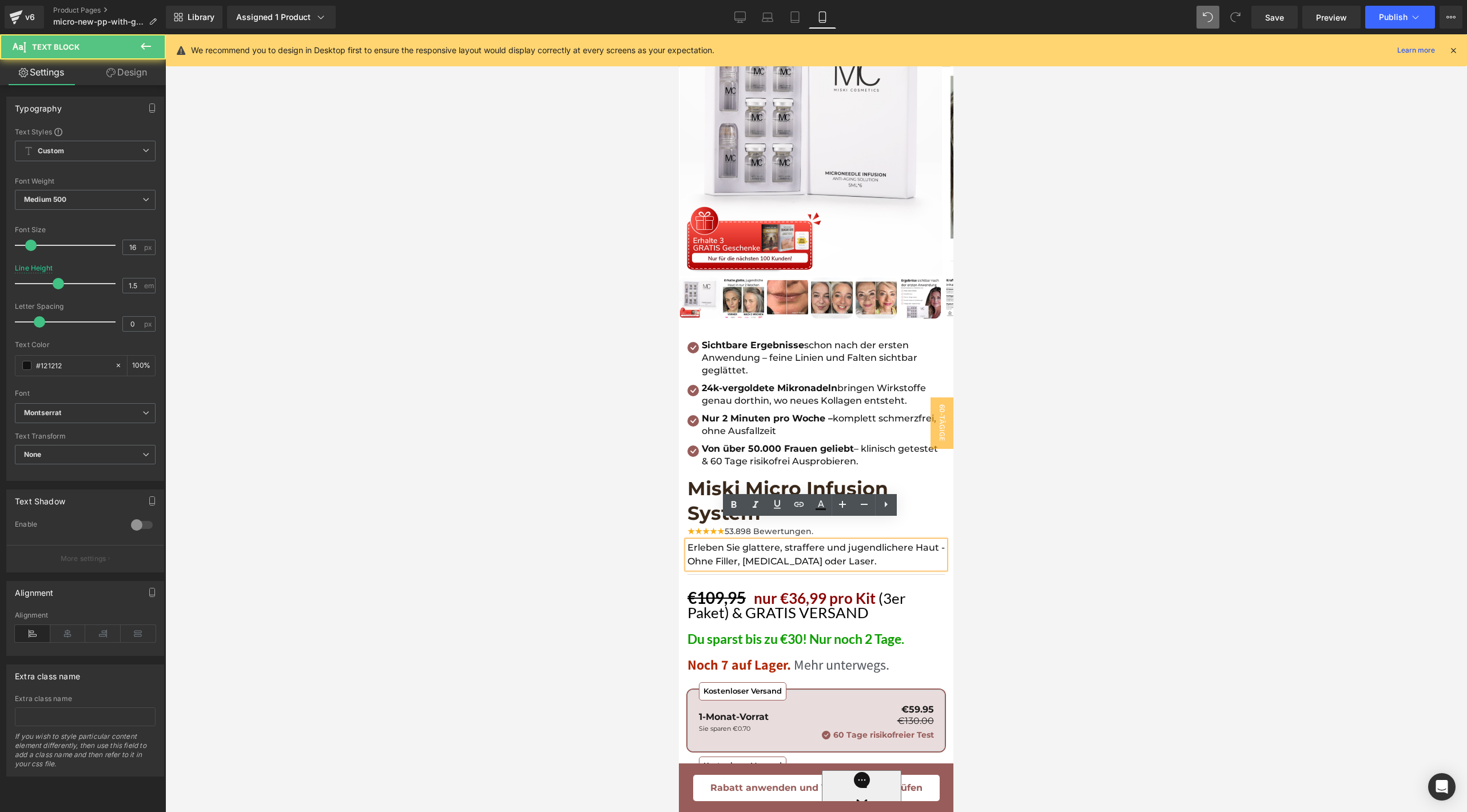
click at [998, 531] on div at bounding box center [815, 423] width 1301 height 778
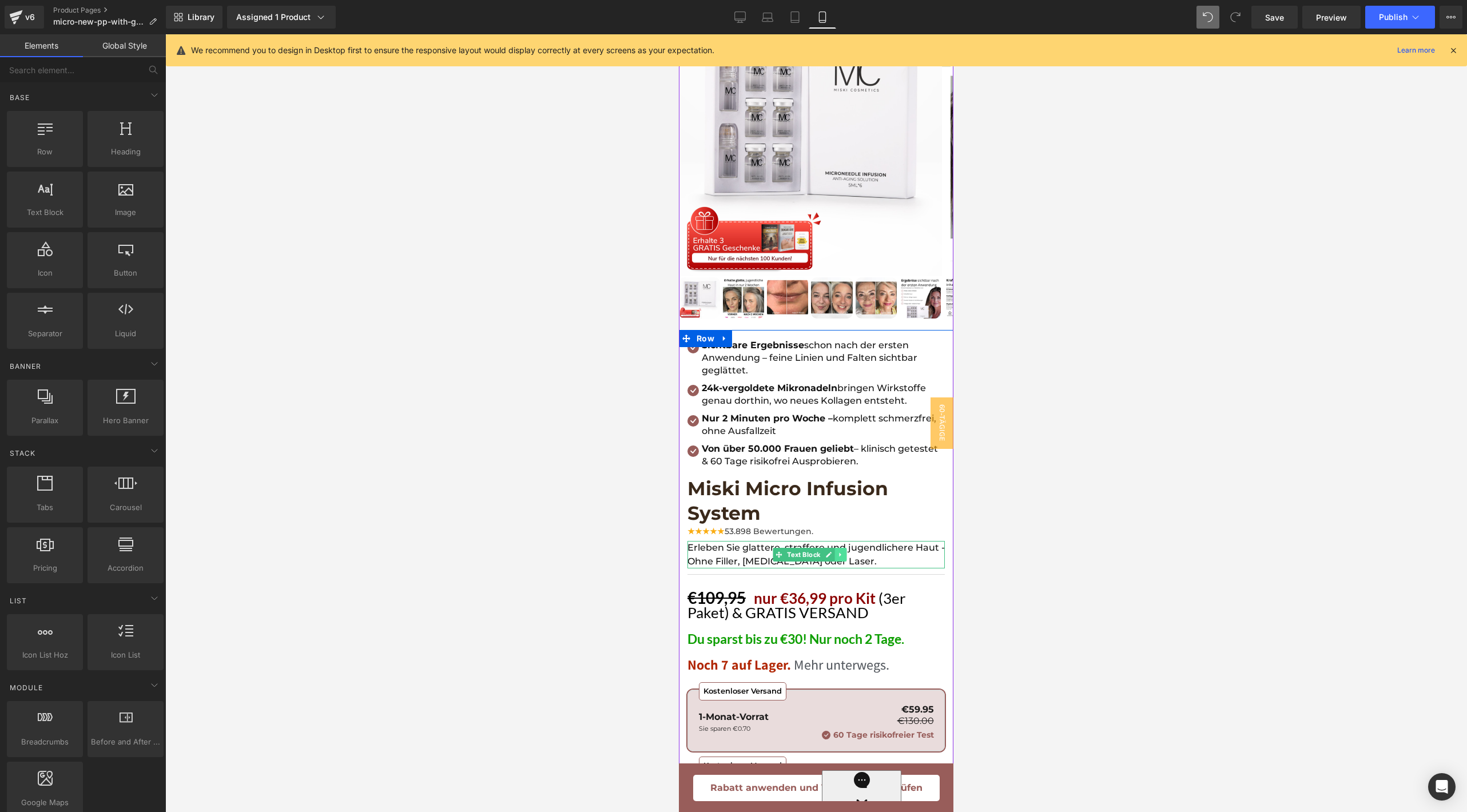
click at [838, 551] on icon at bounding box center [840, 554] width 6 height 7
click at [831, 548] on link at bounding box center [834, 555] width 12 height 14
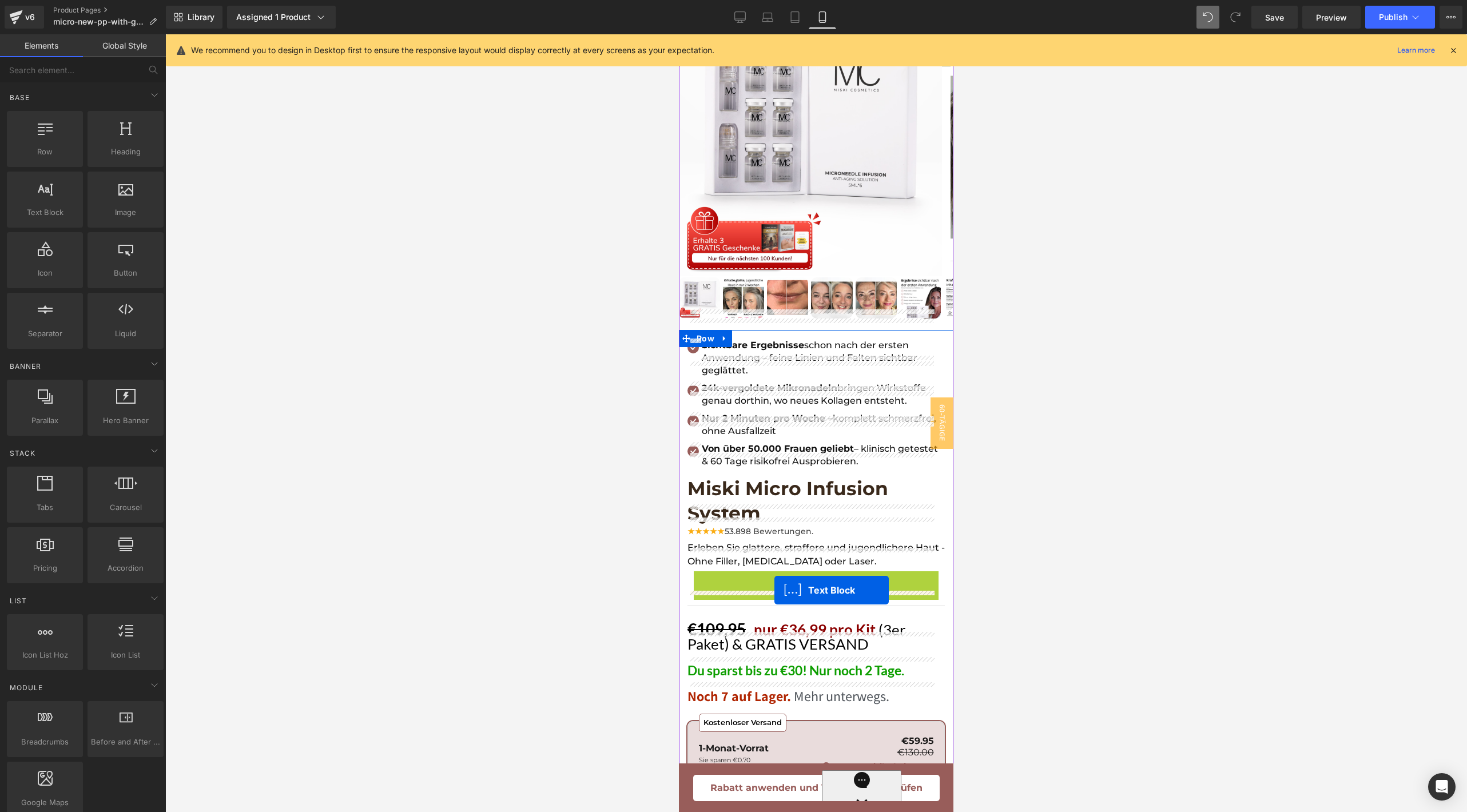
drag, startPoint x: 777, startPoint y: 562, endPoint x: 774, endPoint y: 590, distance: 28.2
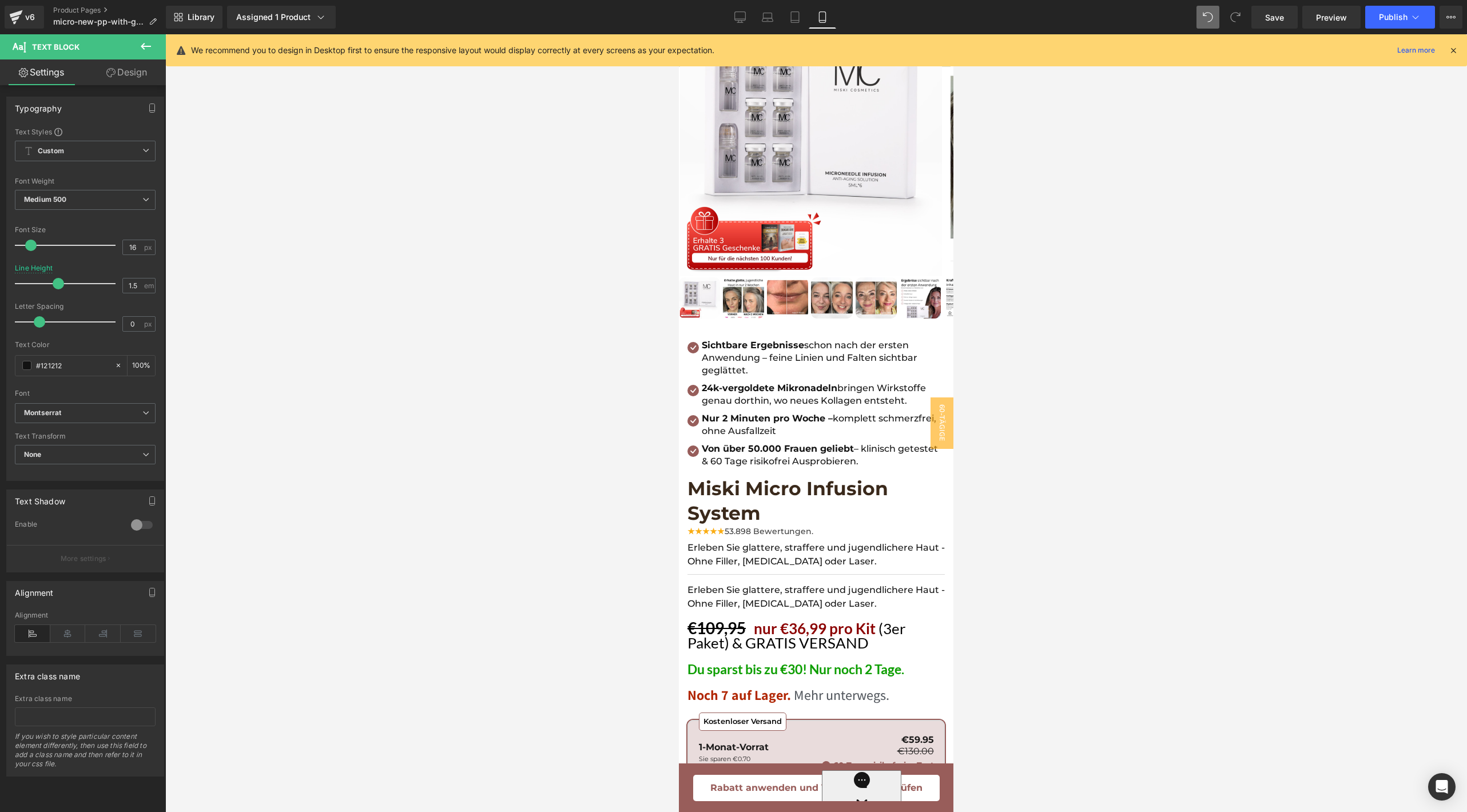
click at [1071, 516] on div at bounding box center [815, 423] width 1301 height 778
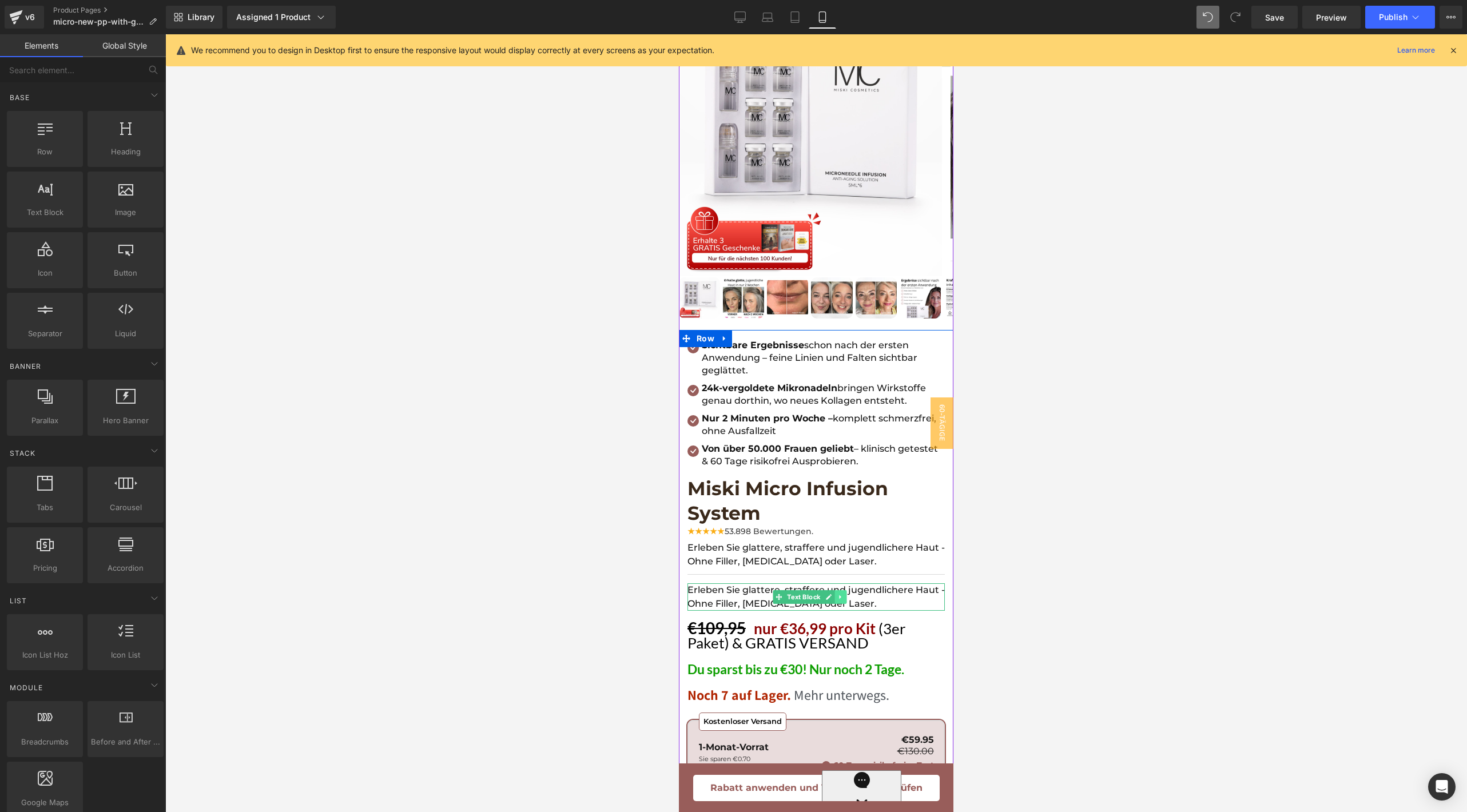
click at [840, 590] on link at bounding box center [840, 597] width 12 height 14
click at [845, 594] on icon at bounding box center [847, 597] width 6 height 6
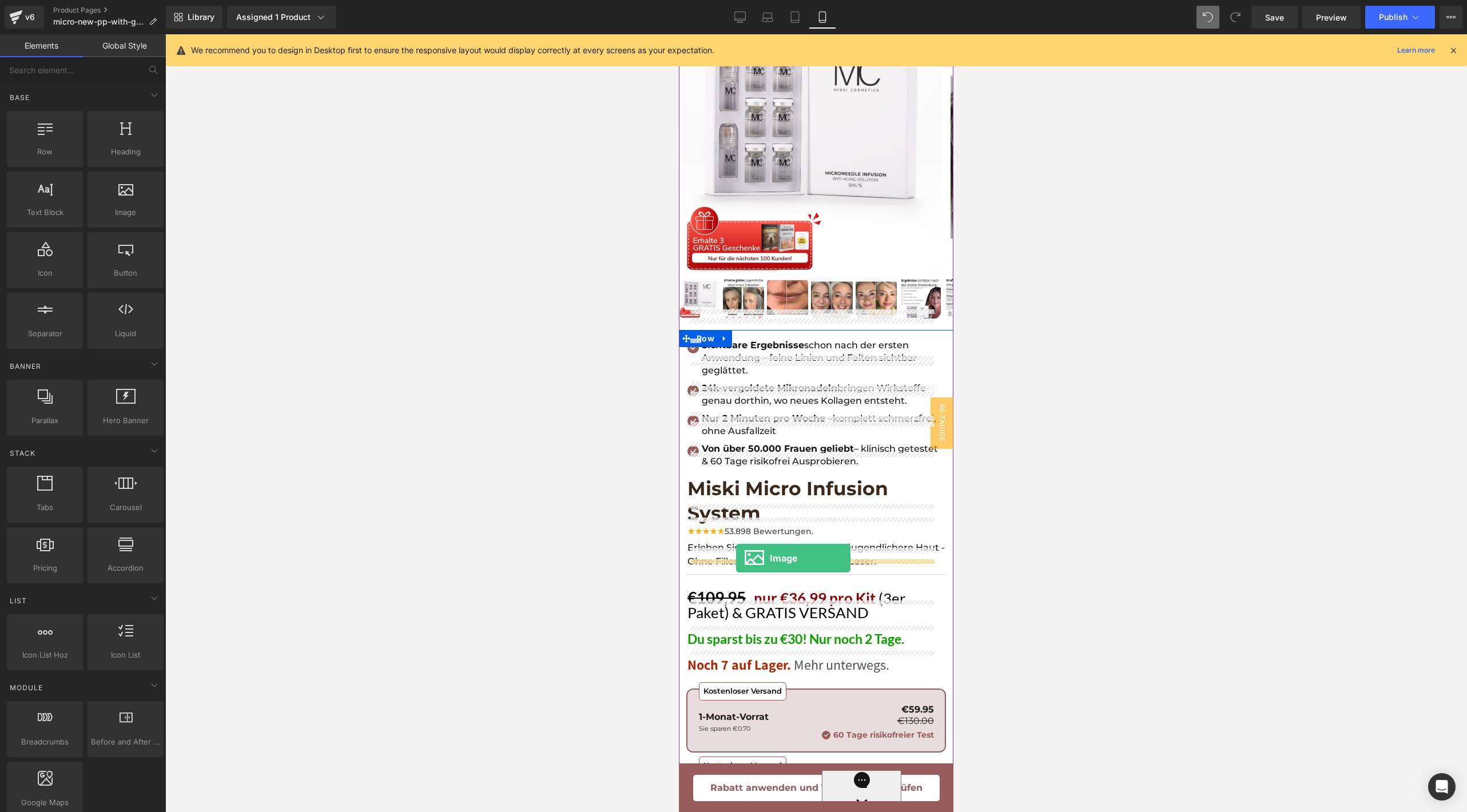
drag, startPoint x: 811, startPoint y: 218, endPoint x: 736, endPoint y: 558, distance: 348.2
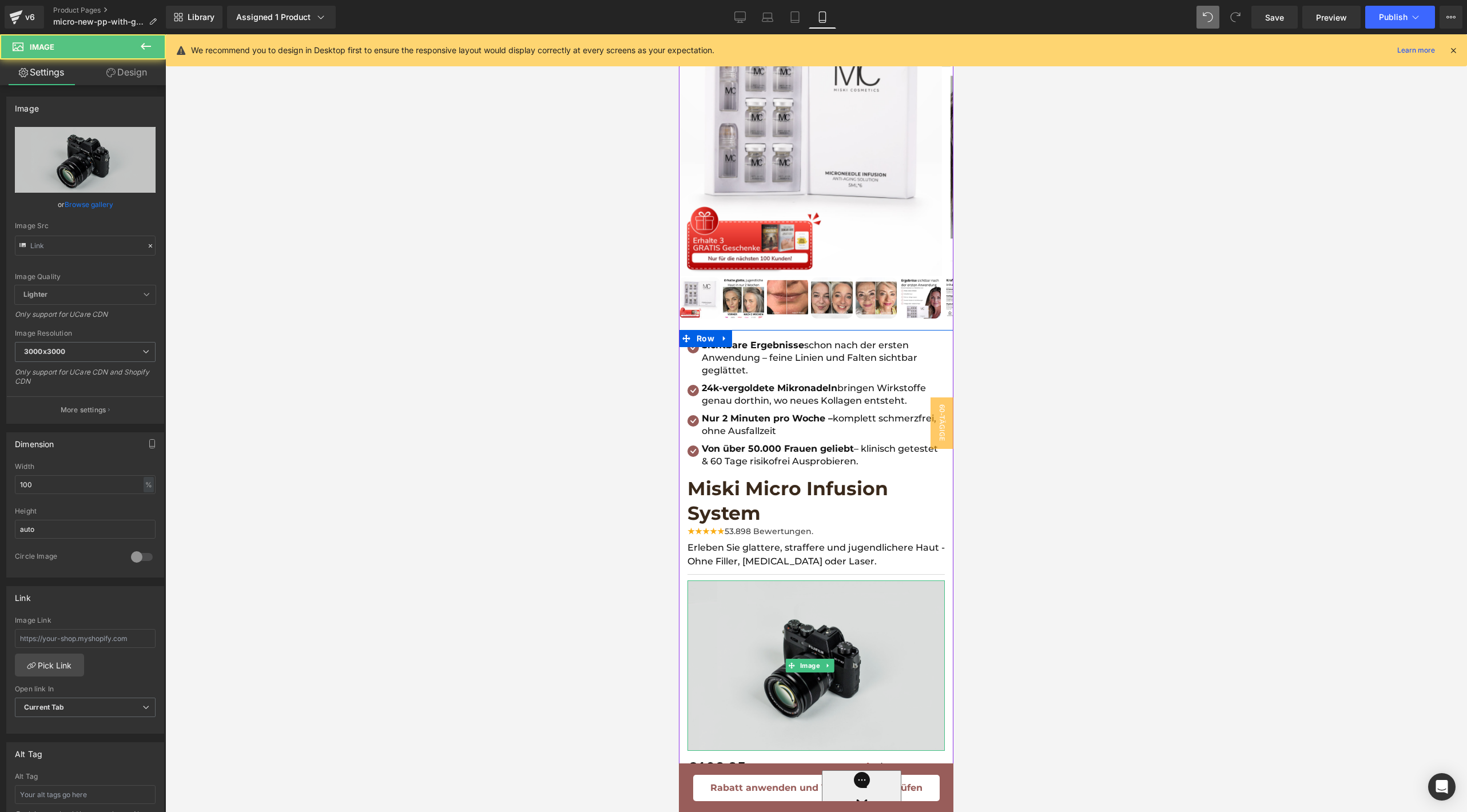
click at [766, 595] on img at bounding box center [816, 666] width 257 height 171
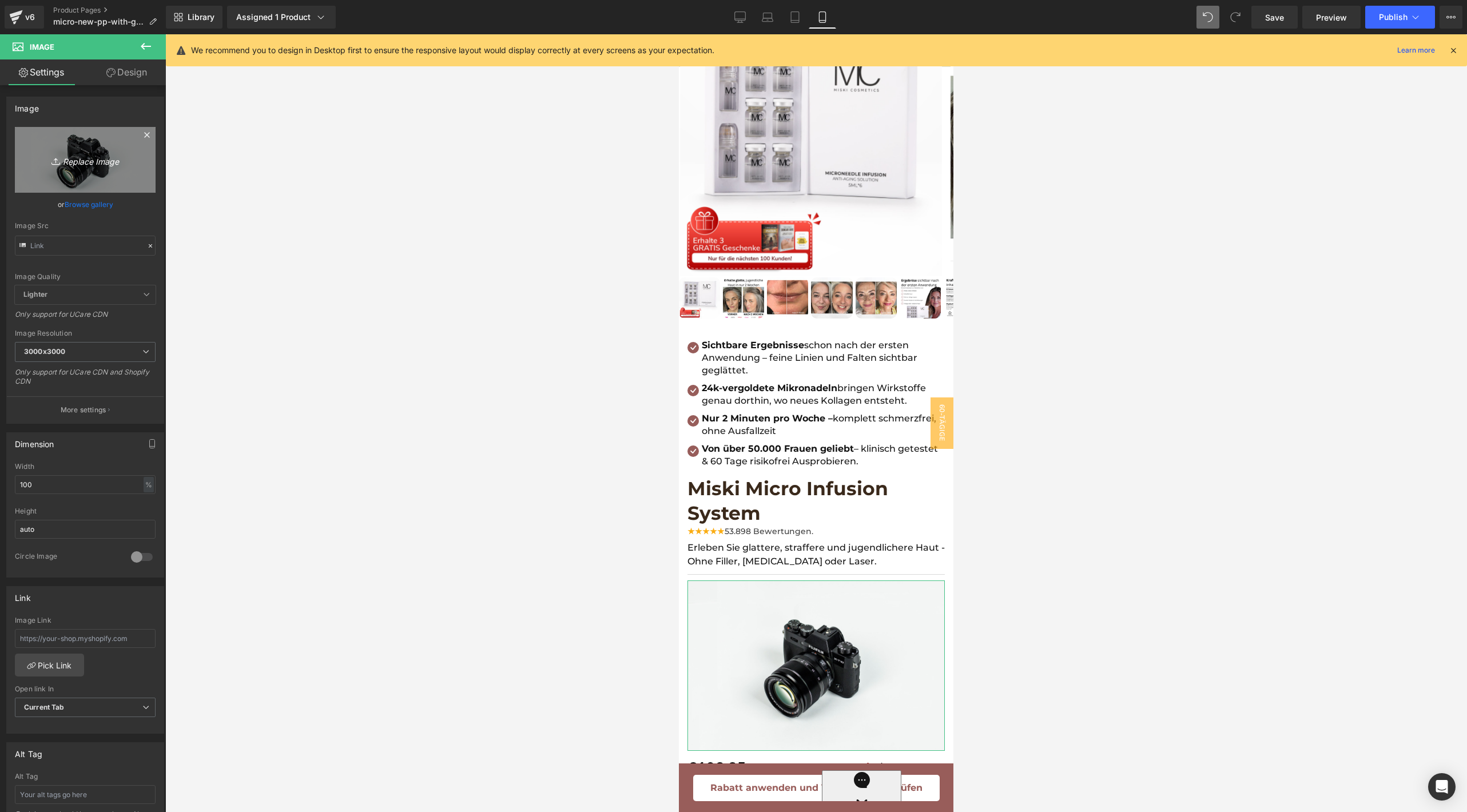
click at [78, 153] on icon "Replace Image" at bounding box center [85, 160] width 92 height 14
type input "C:\fakepath\Limitierter-Bestpreis.png"
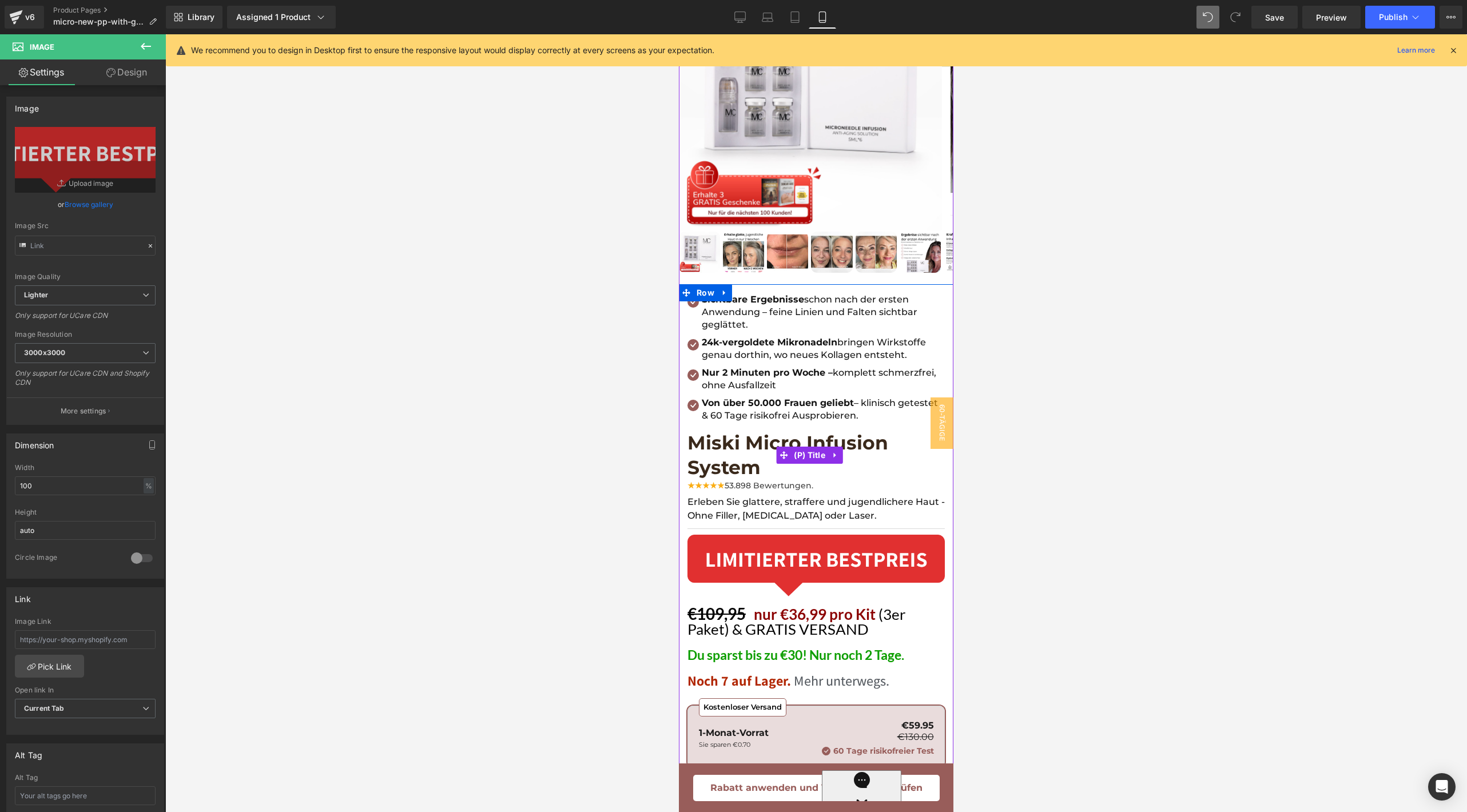
scroll to position [228, 0]
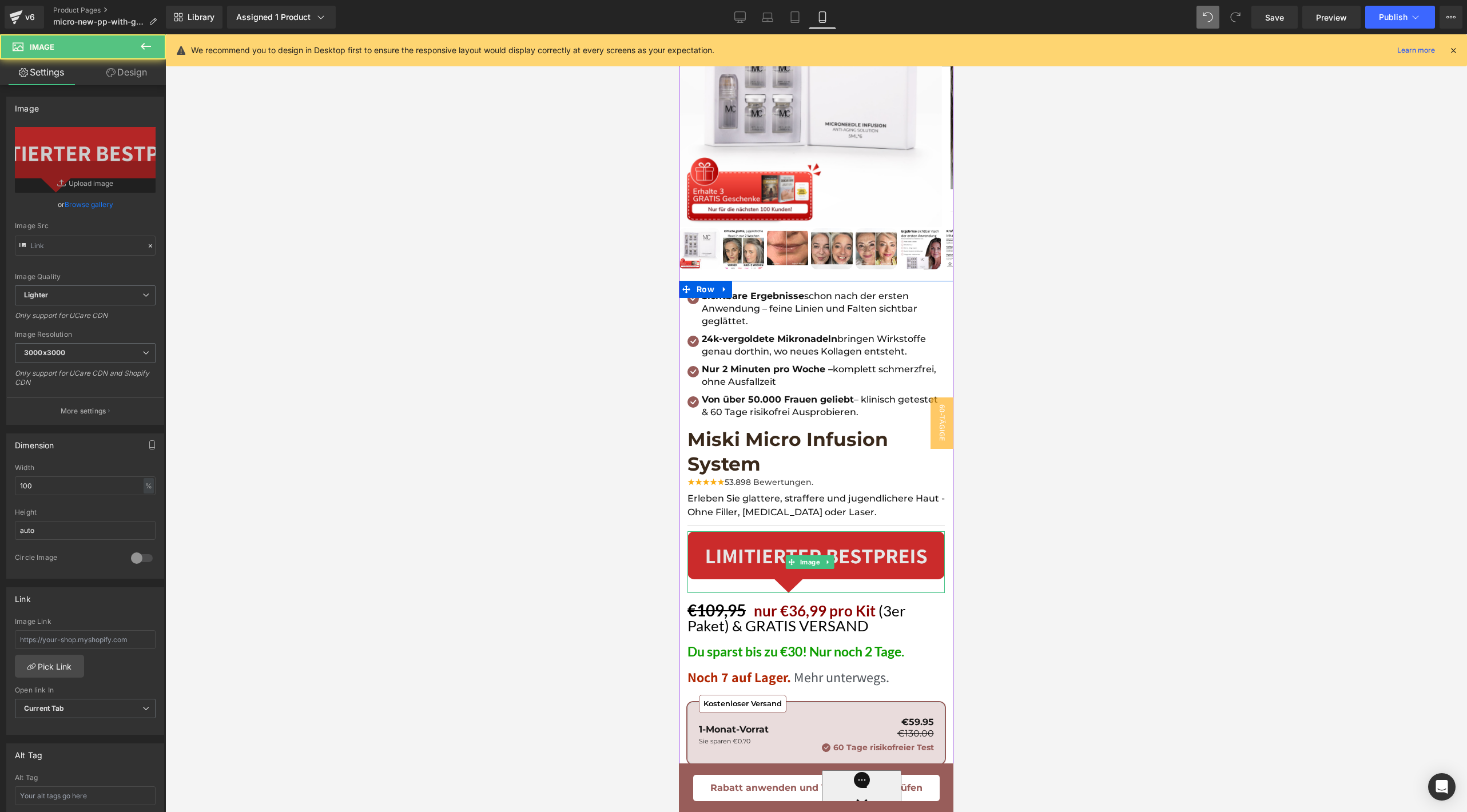
click at [841, 531] on img at bounding box center [816, 562] width 257 height 62
click at [35, 483] on input "100" at bounding box center [85, 486] width 141 height 19
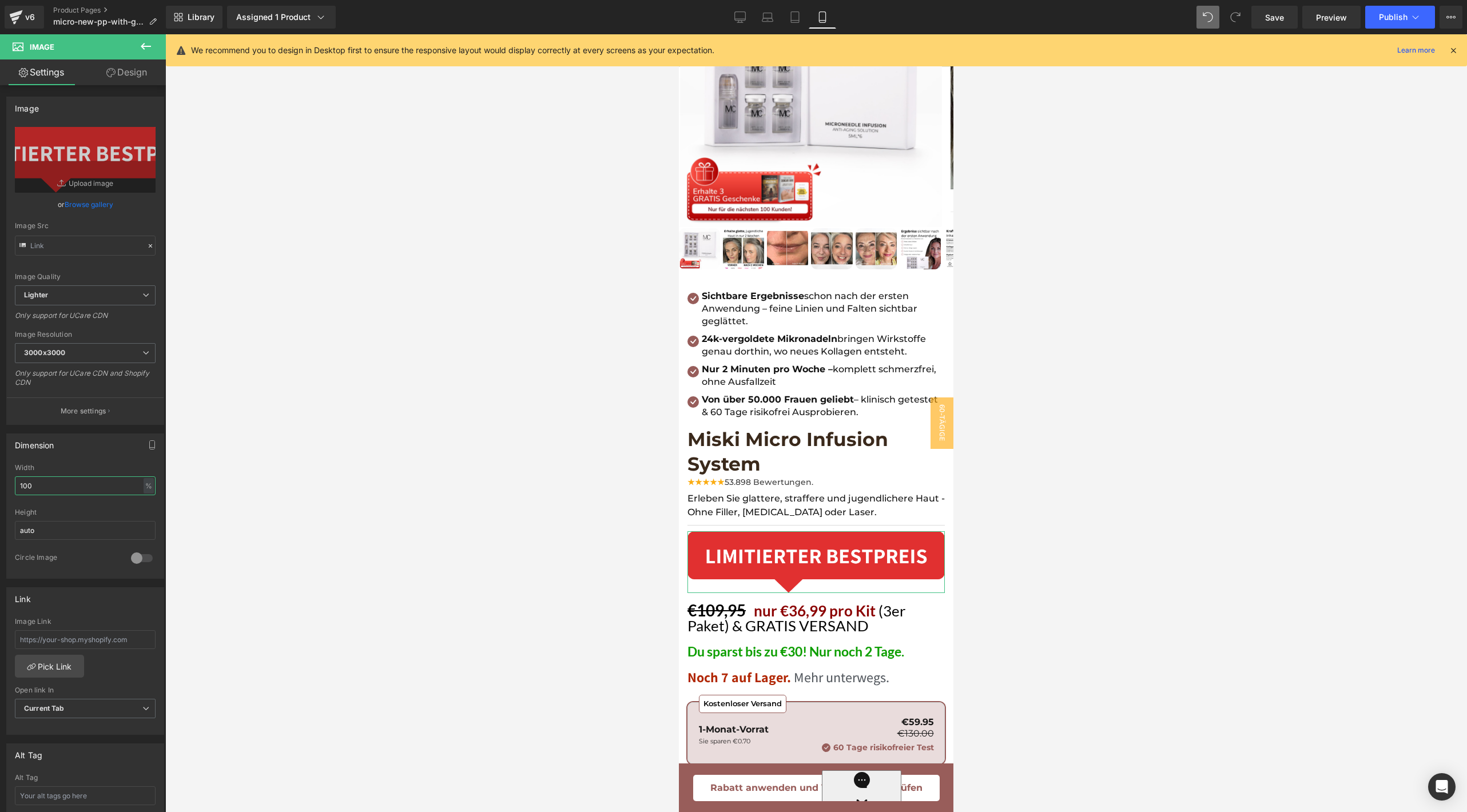
click at [35, 483] on input "100" at bounding box center [85, 486] width 141 height 19
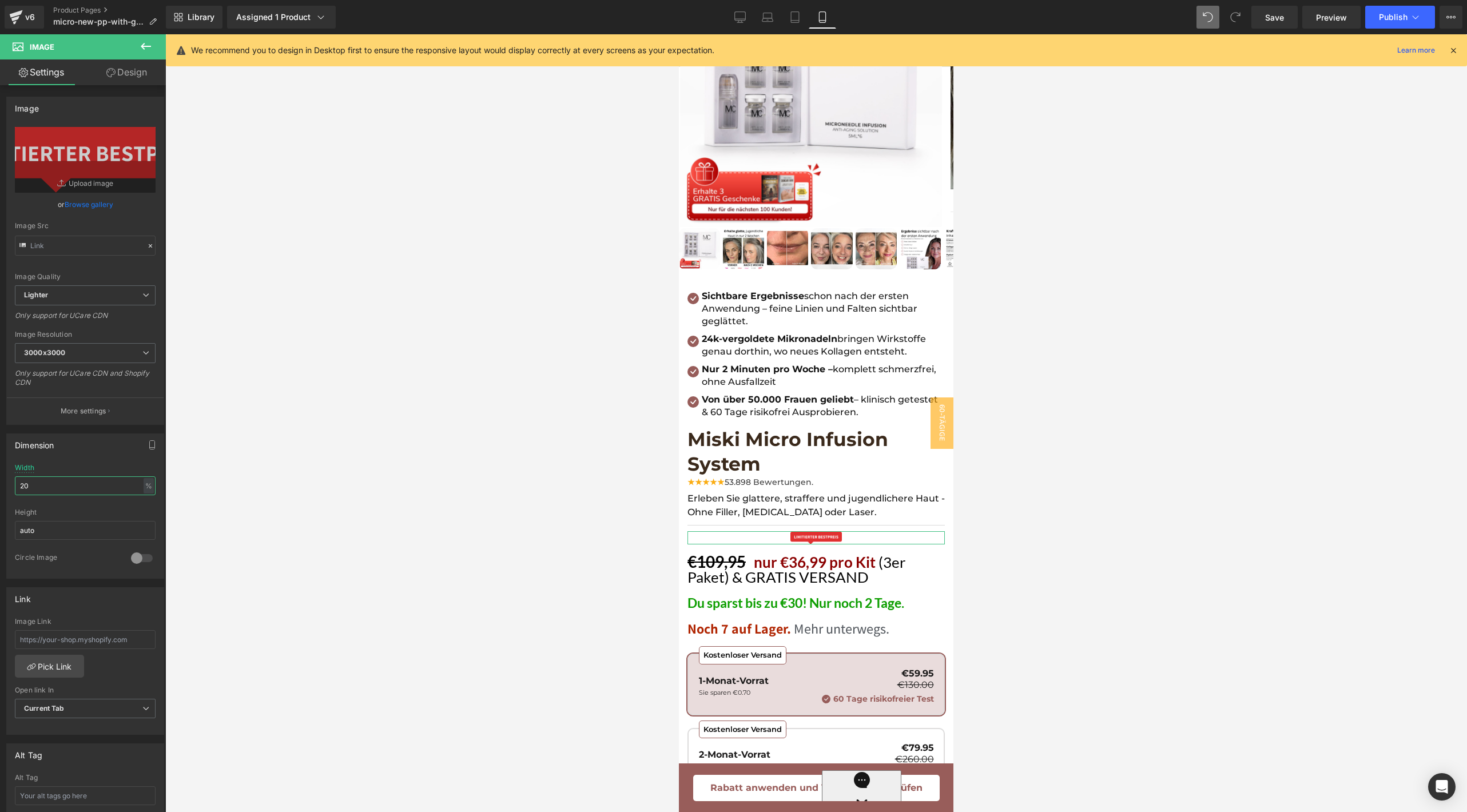
type input "2"
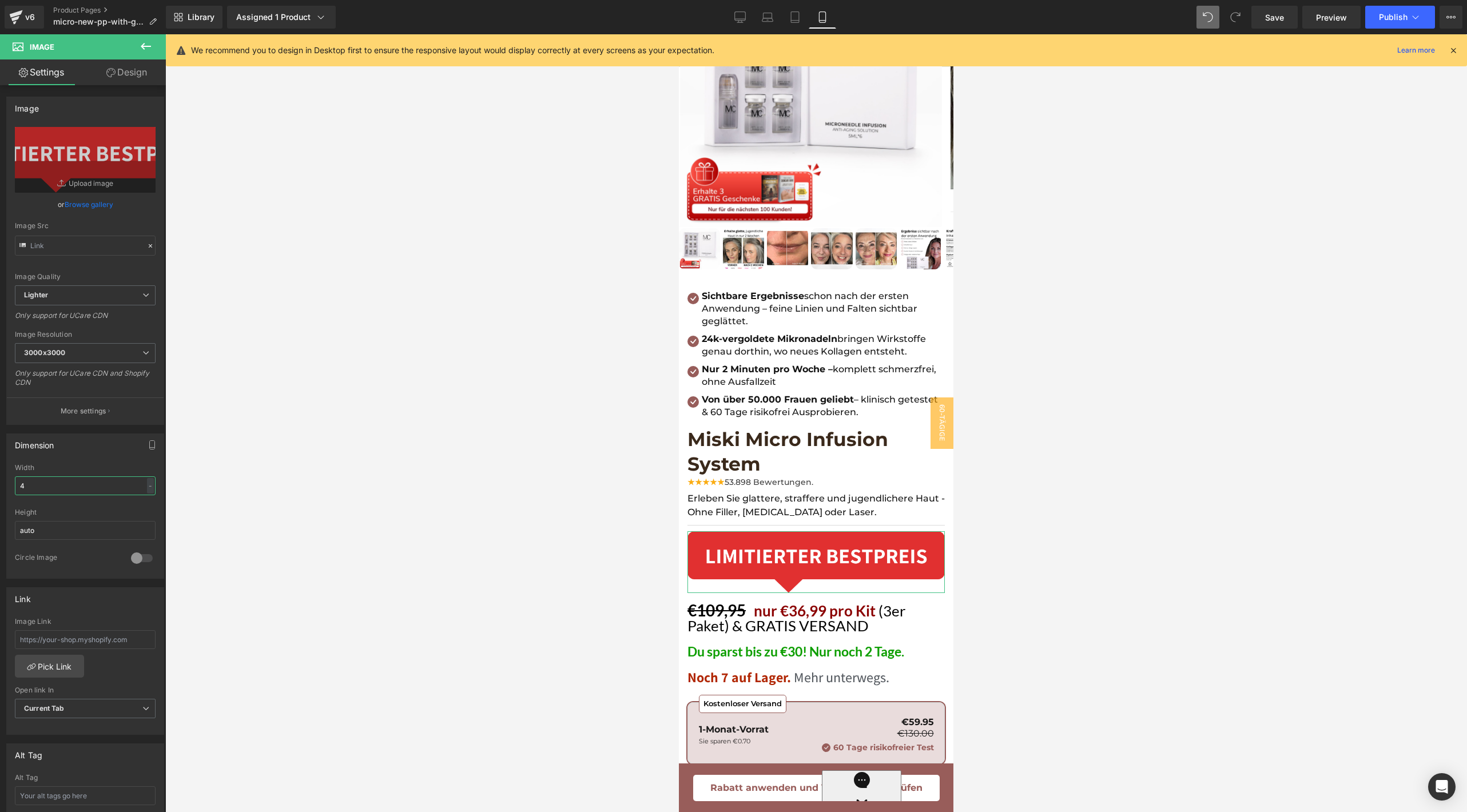
type input "40"
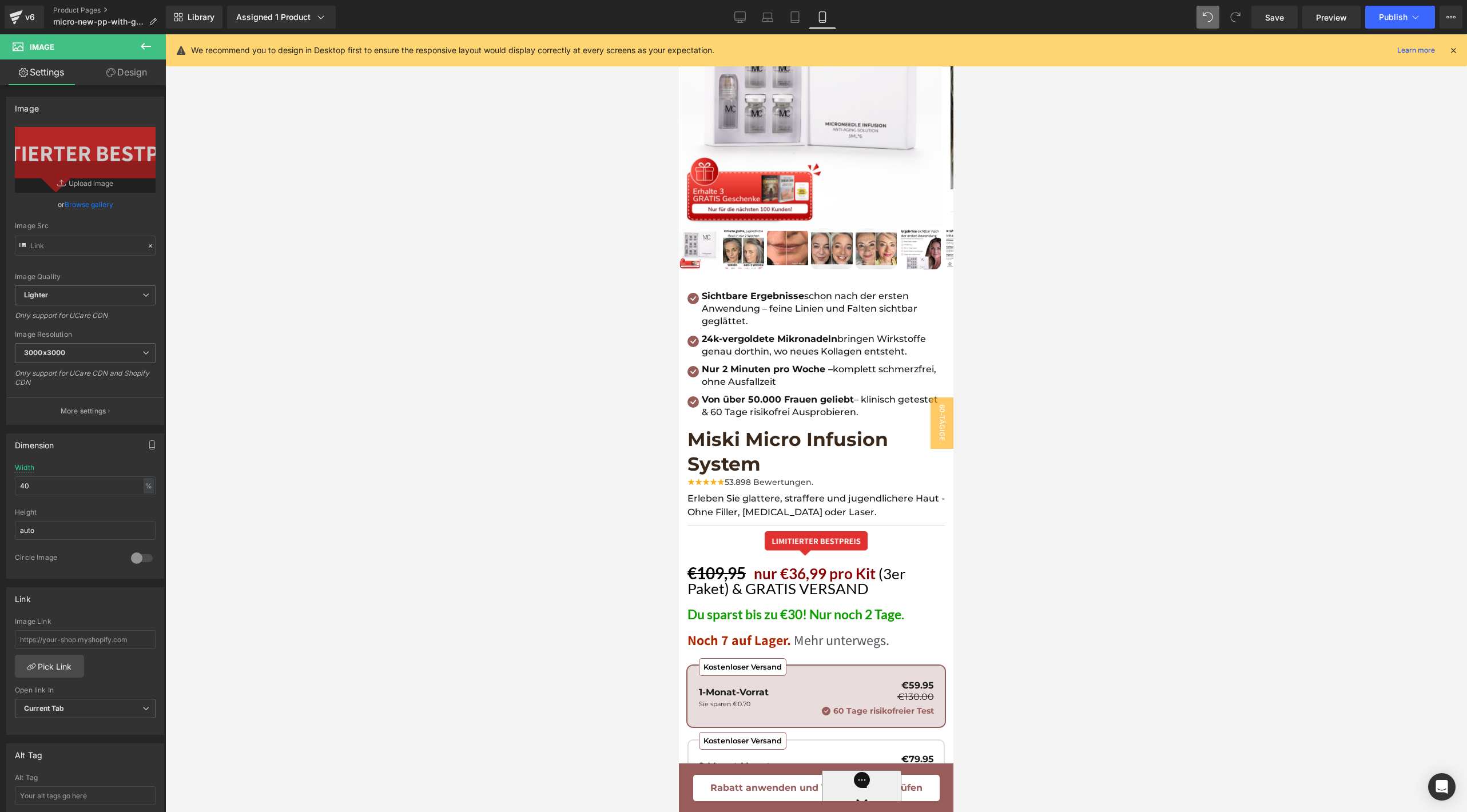
click at [324, 524] on div at bounding box center [815, 423] width 1301 height 778
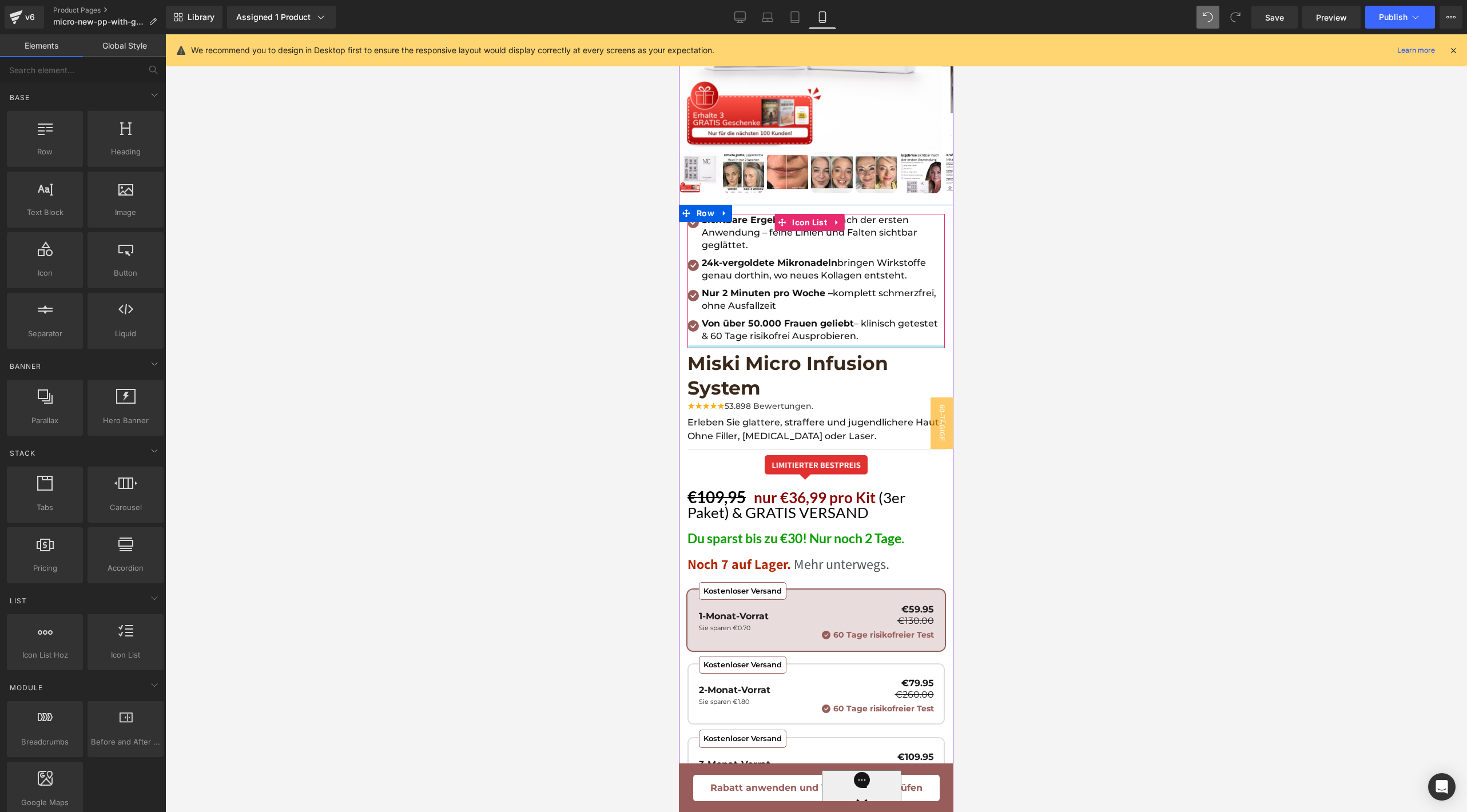
scroll to position [348, 0]
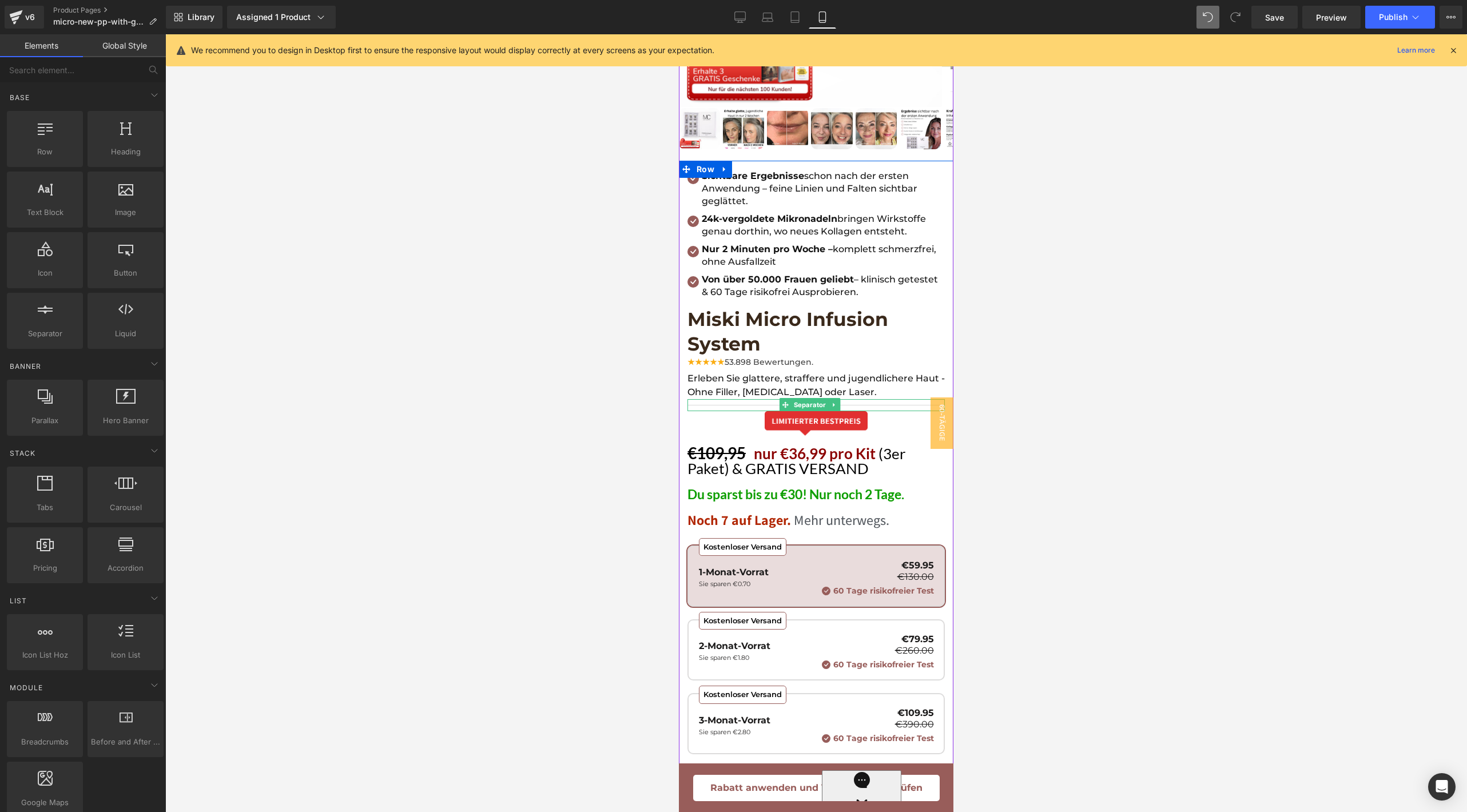
click at [884, 405] on hr at bounding box center [816, 408] width 257 height 6
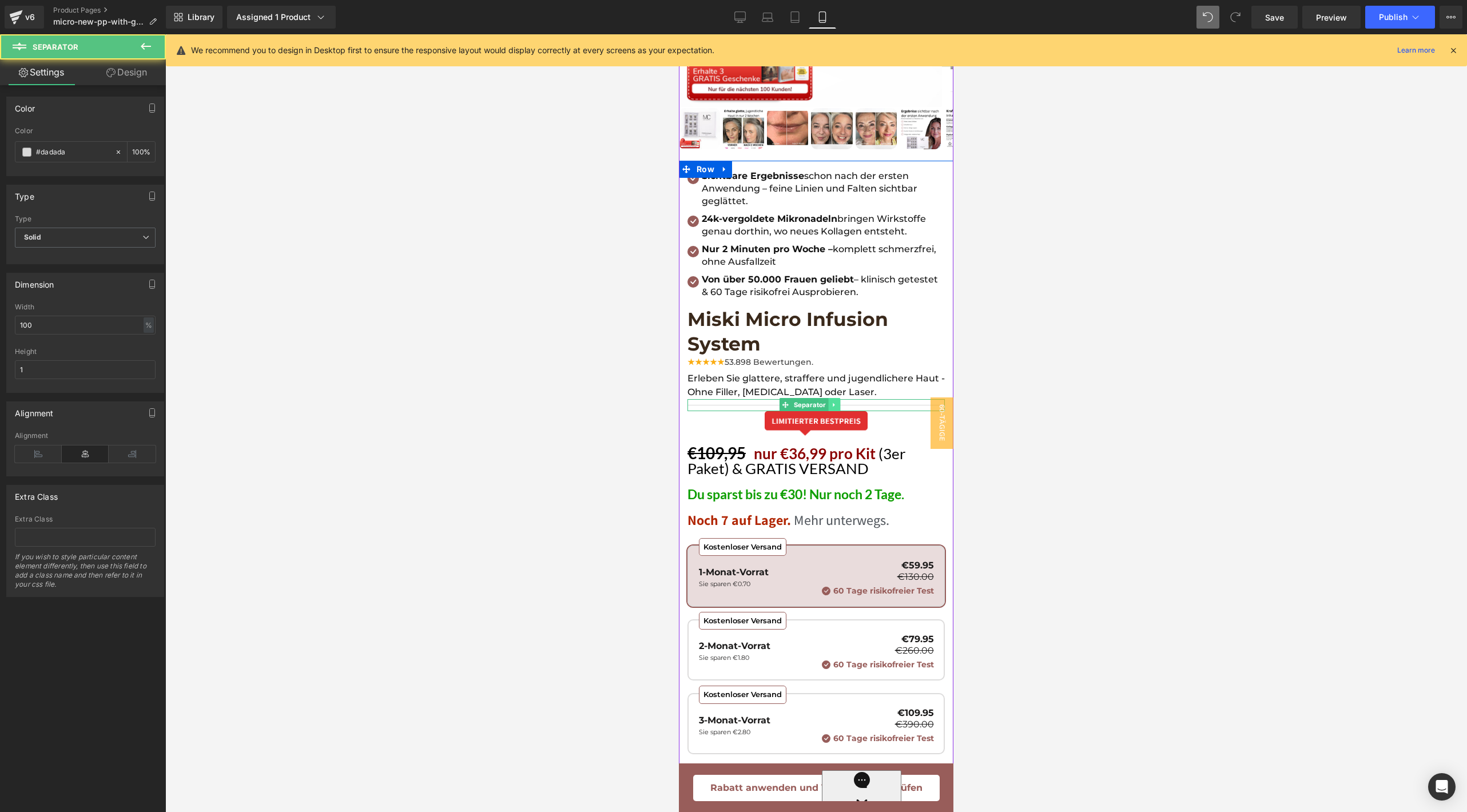
click at [834, 401] on icon at bounding box center [834, 404] width 6 height 7
click at [842, 402] on icon at bounding box center [840, 405] width 6 height 6
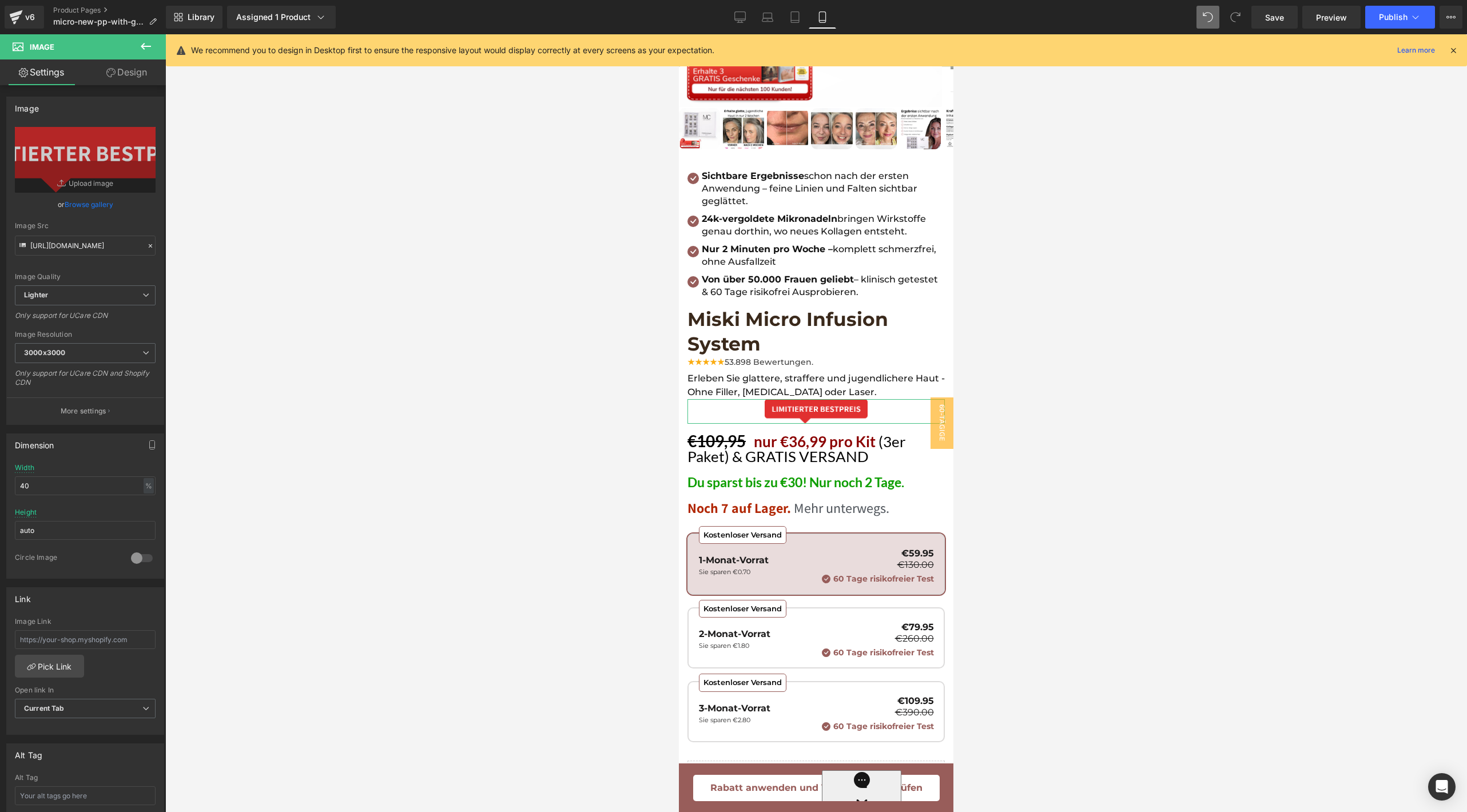
click at [125, 74] on link "Design" at bounding box center [127, 72] width 83 height 25
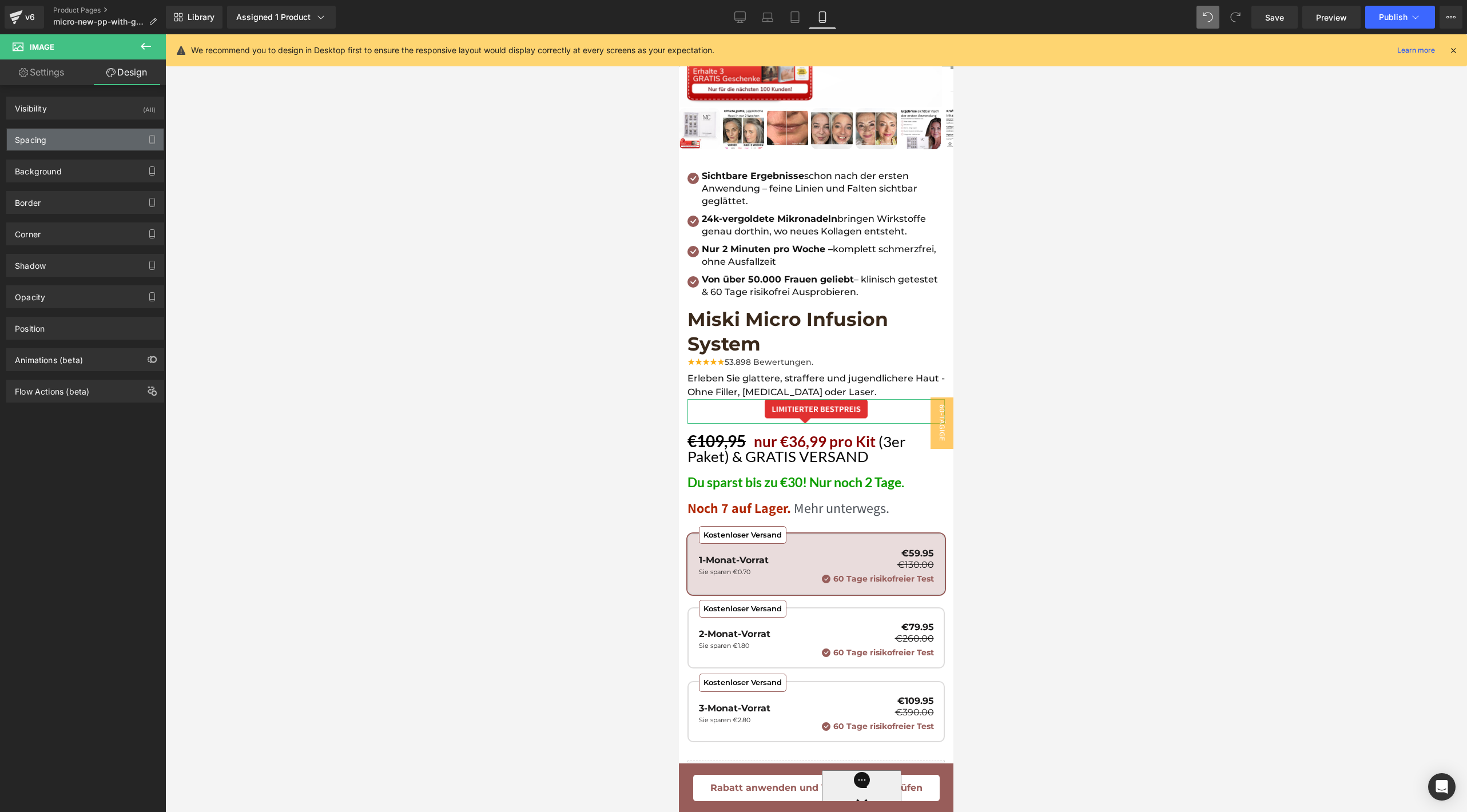
click at [77, 141] on div "Spacing" at bounding box center [85, 139] width 157 height 22
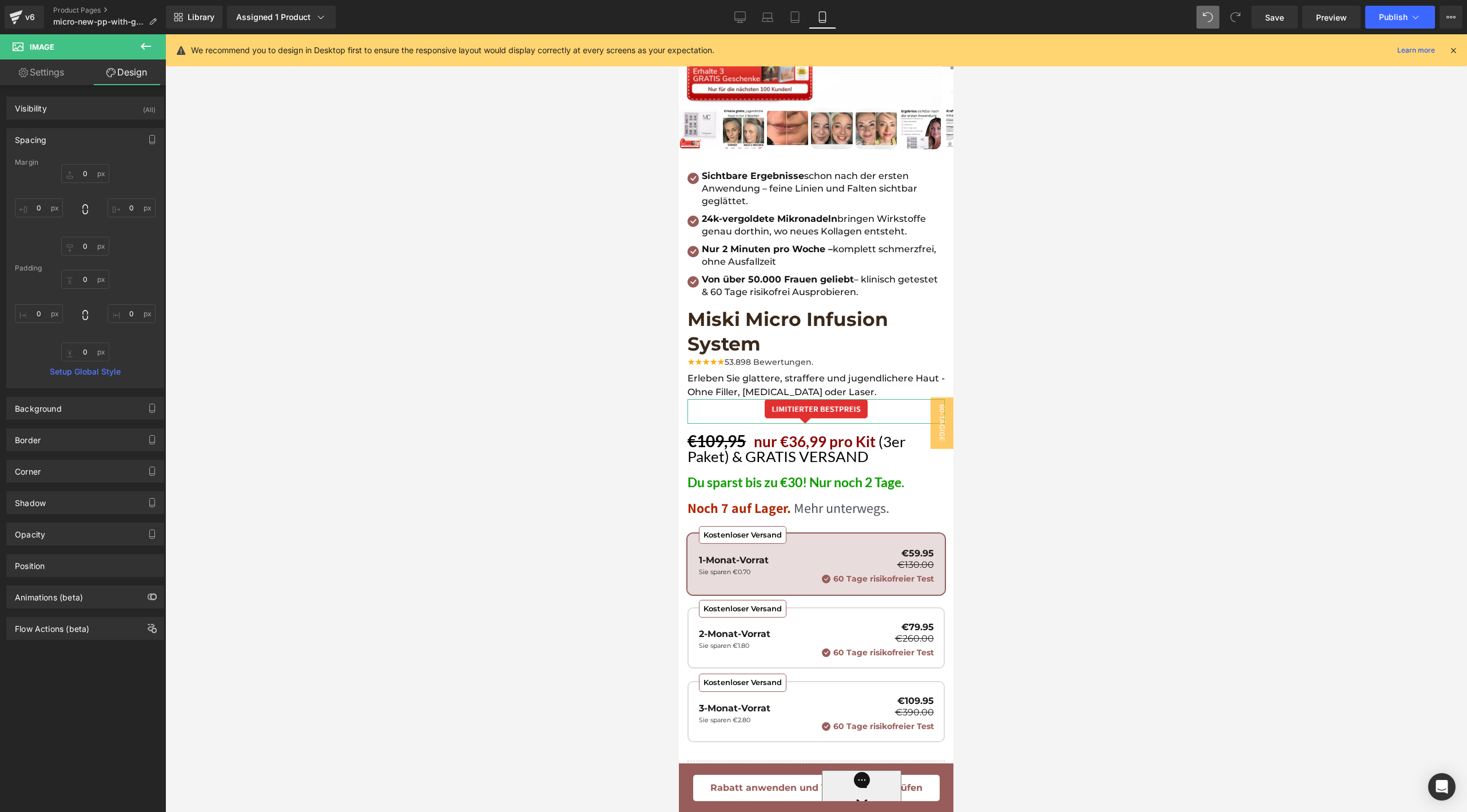
click at [80, 235] on div at bounding box center [85, 210] width 141 height 92
click at [86, 167] on input "text" at bounding box center [85, 174] width 48 height 19
type input "10"
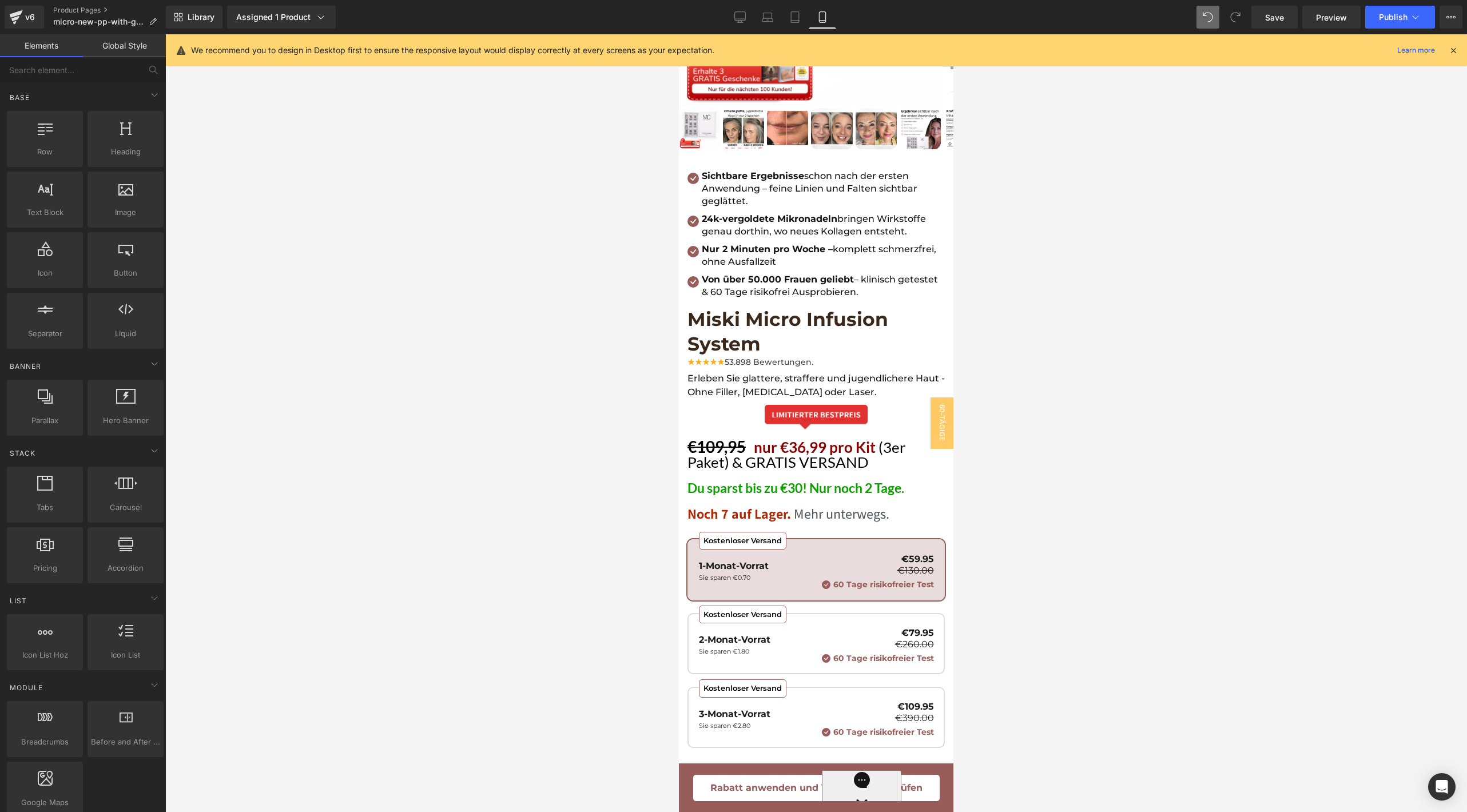
click at [283, 325] on div at bounding box center [815, 423] width 1301 height 778
click at [849, 382] on icon at bounding box center [847, 385] width 6 height 7
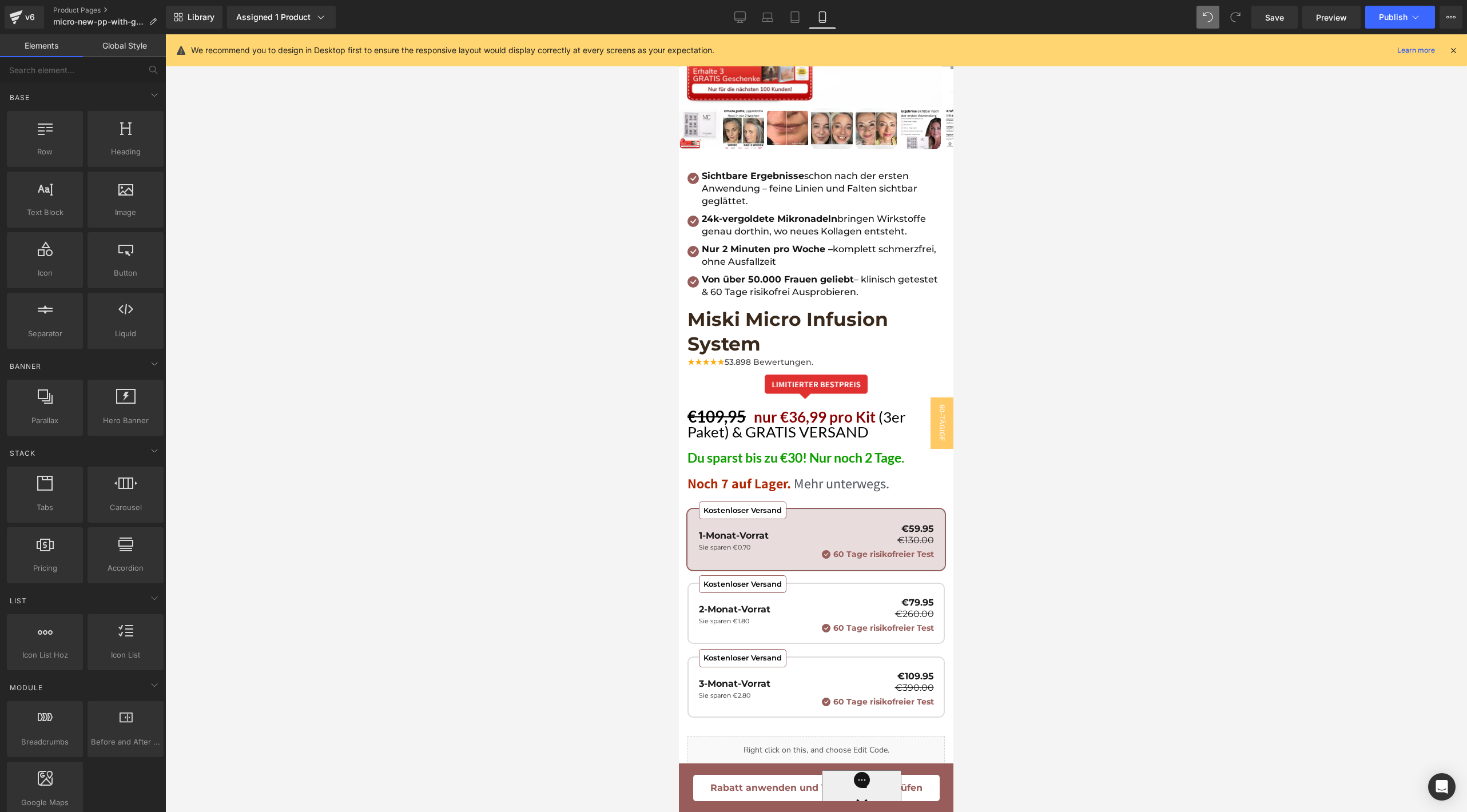
click at [1127, 305] on div at bounding box center [815, 423] width 1301 height 778
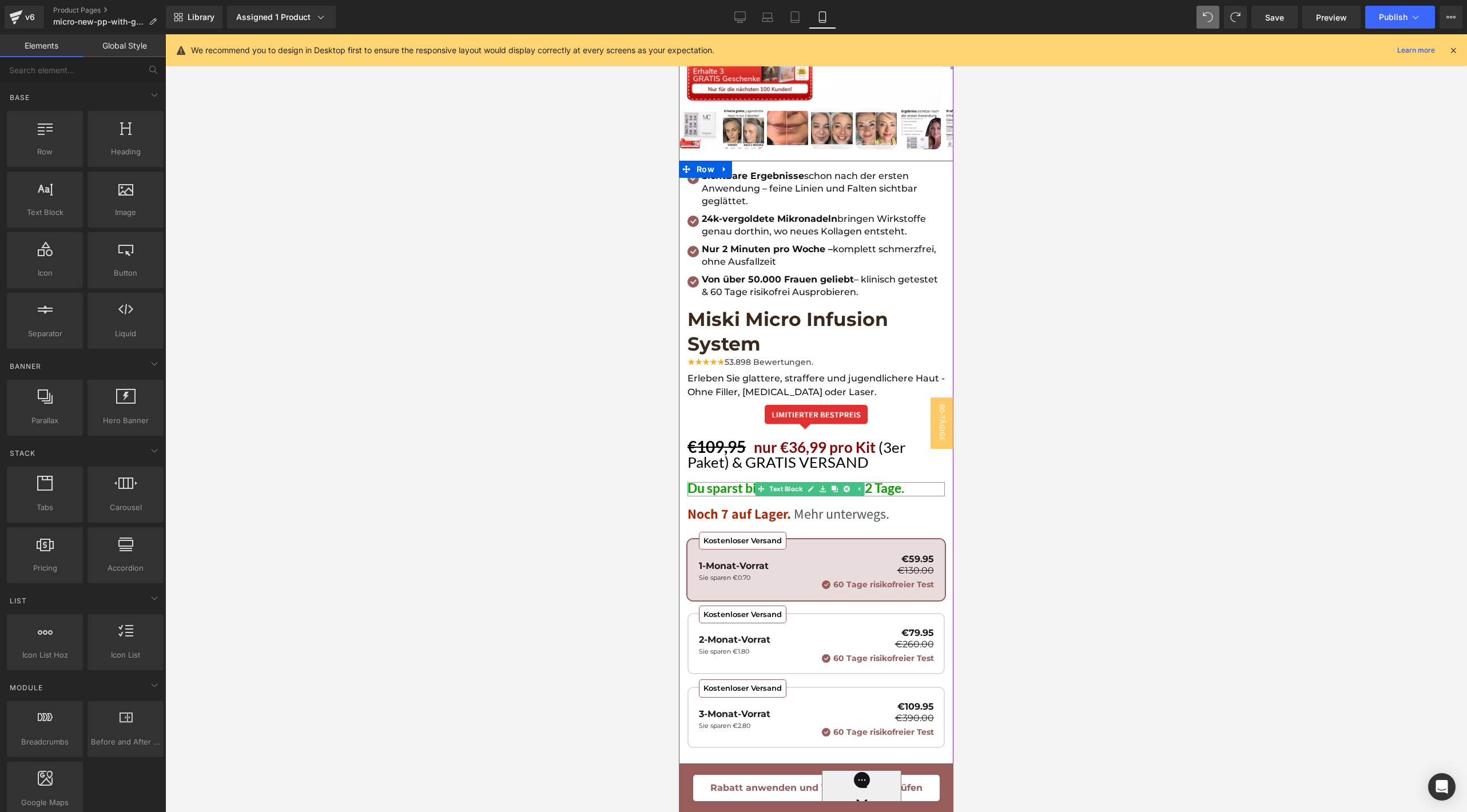
click at [738, 480] on span "Du sparst bis zu €30! Nur noch 2 Tage." at bounding box center [796, 487] width 217 height 16
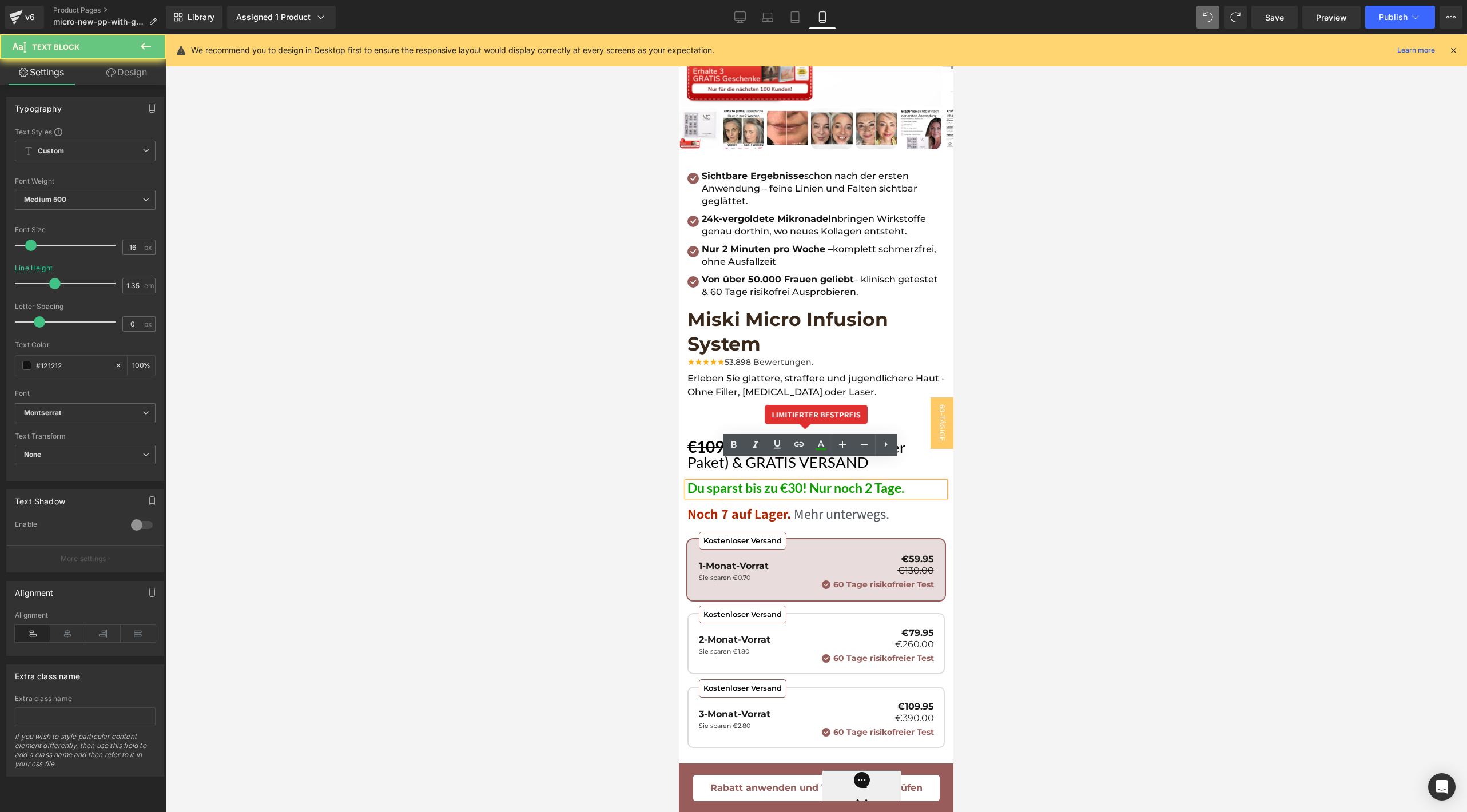
click at [796, 480] on span "Du sparst bis zu €30! Nur noch 2 Tage." at bounding box center [796, 487] width 217 height 16
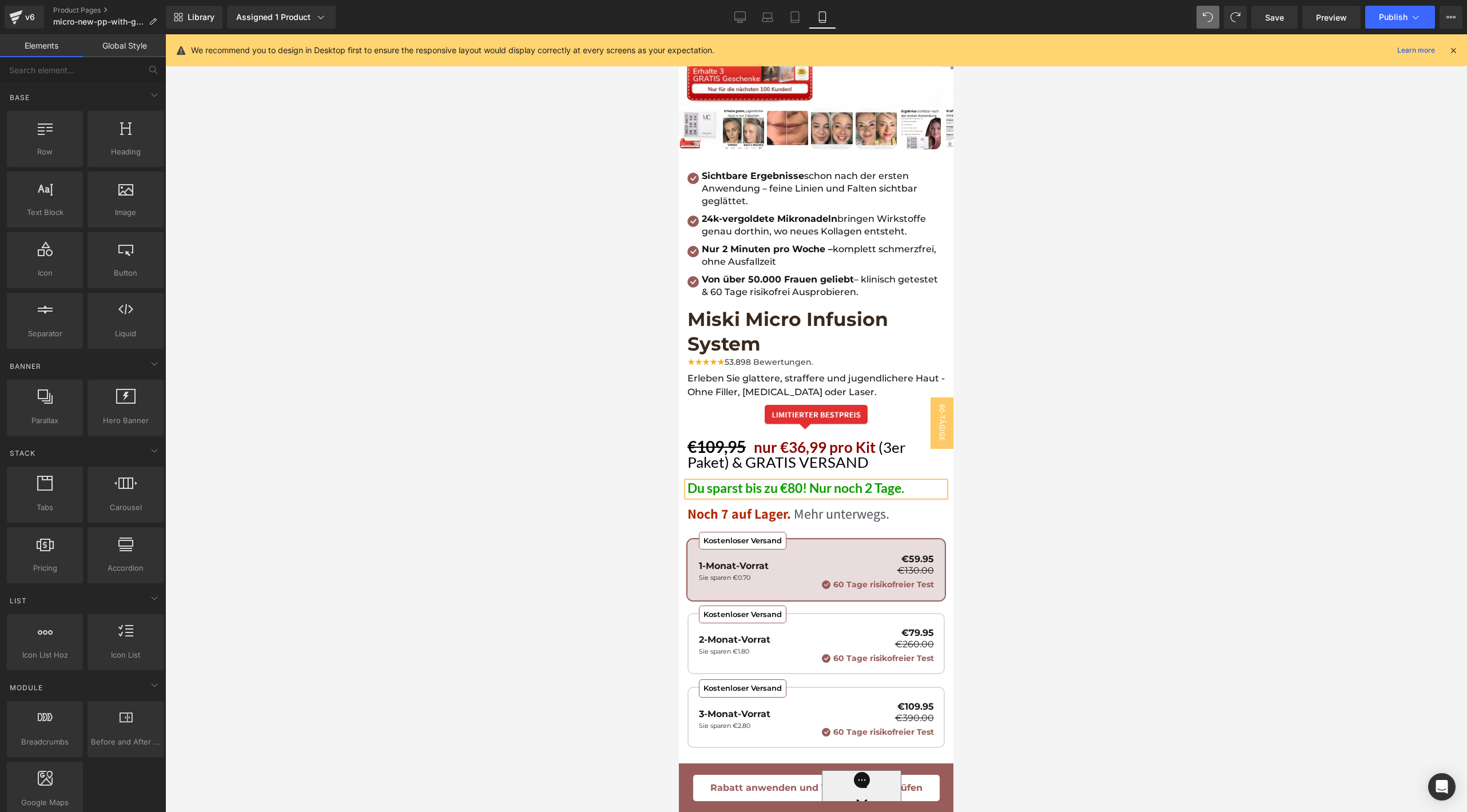
click at [1007, 474] on div at bounding box center [815, 423] width 1301 height 778
click at [850, 637] on icon at bounding box center [846, 641] width 8 height 8
click at [850, 637] on icon at bounding box center [854, 641] width 8 height 8
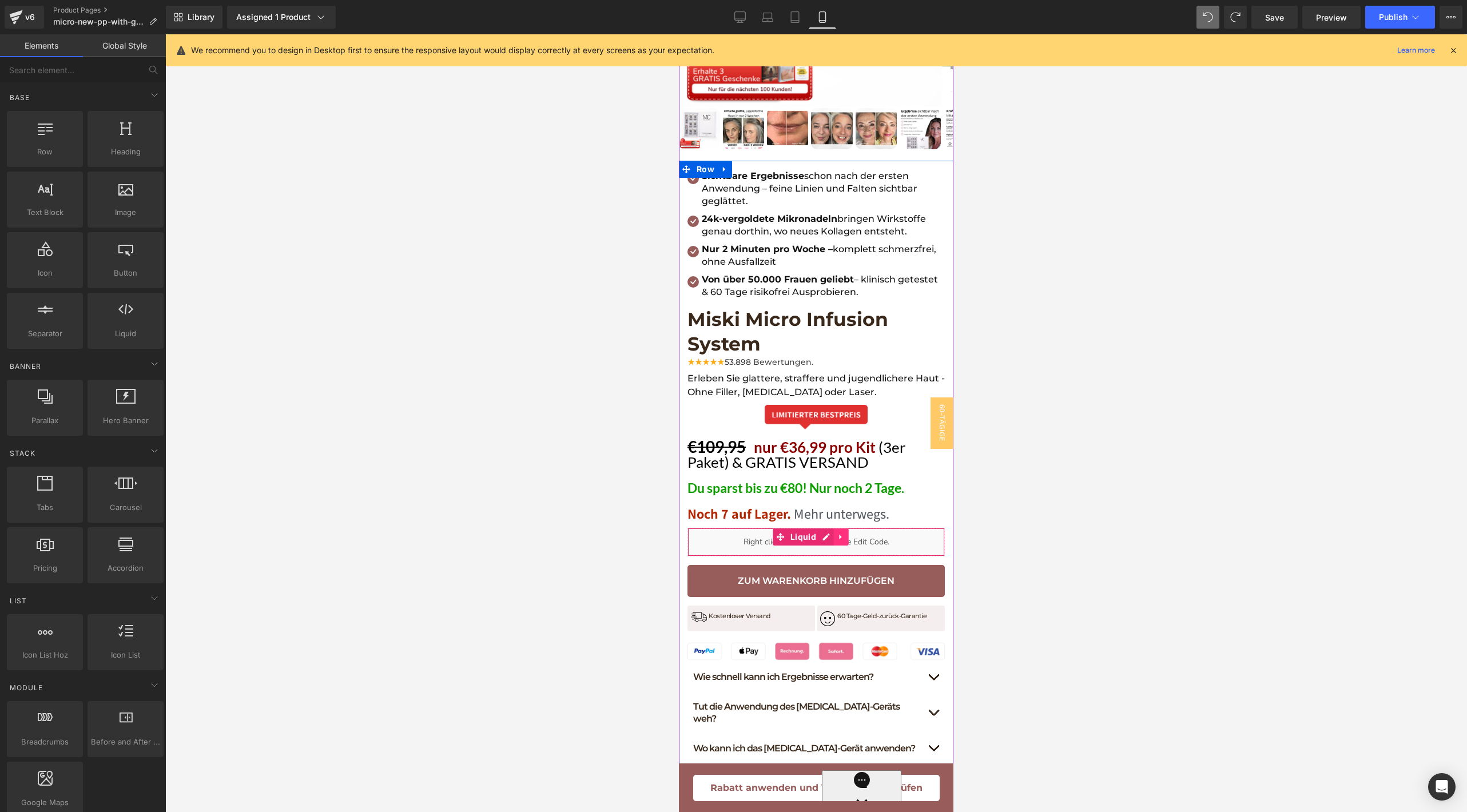
click at [841, 534] on icon at bounding box center [841, 536] width 3 height 5
click at [846, 533] on icon at bounding box center [848, 537] width 8 height 8
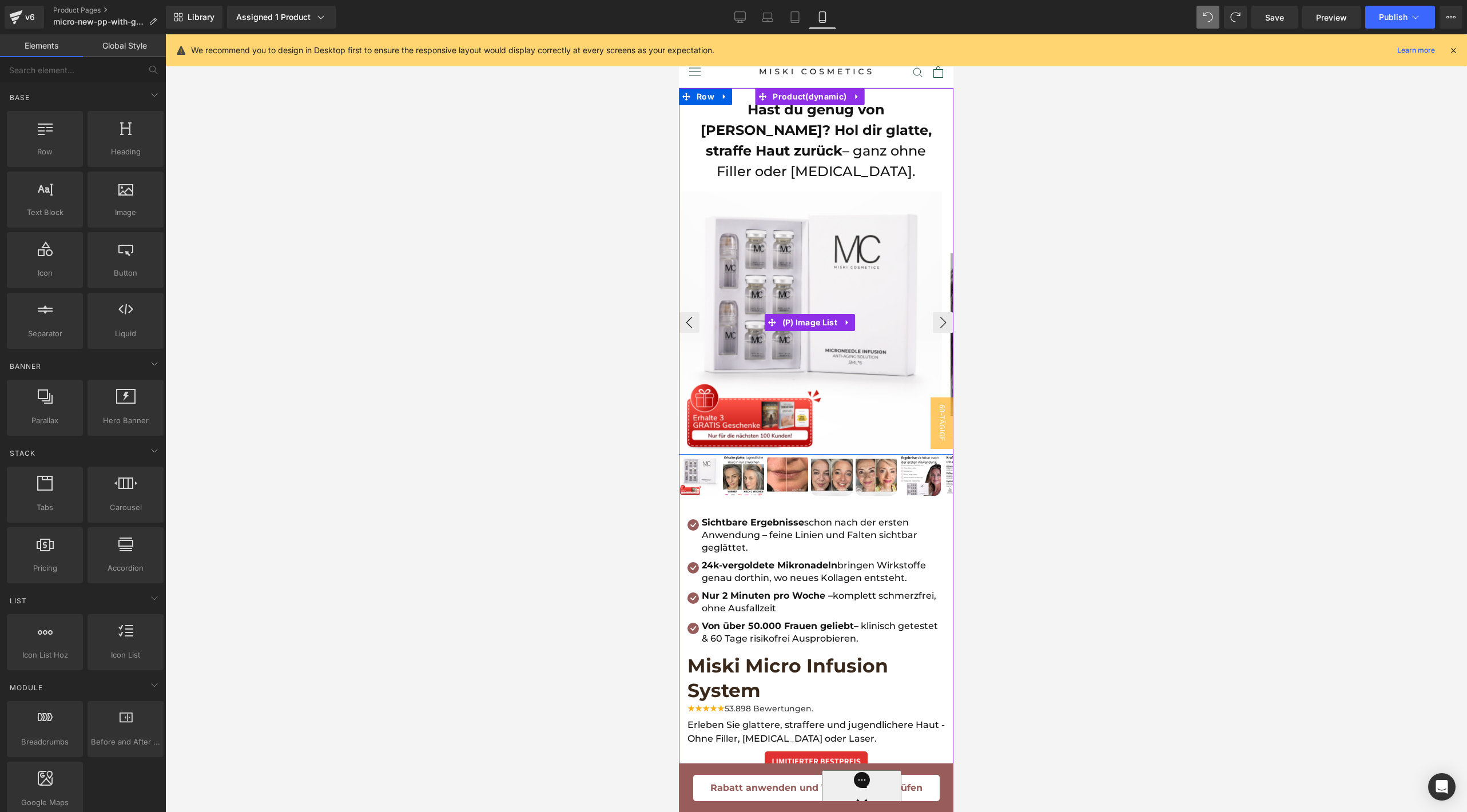
scroll to position [0, 0]
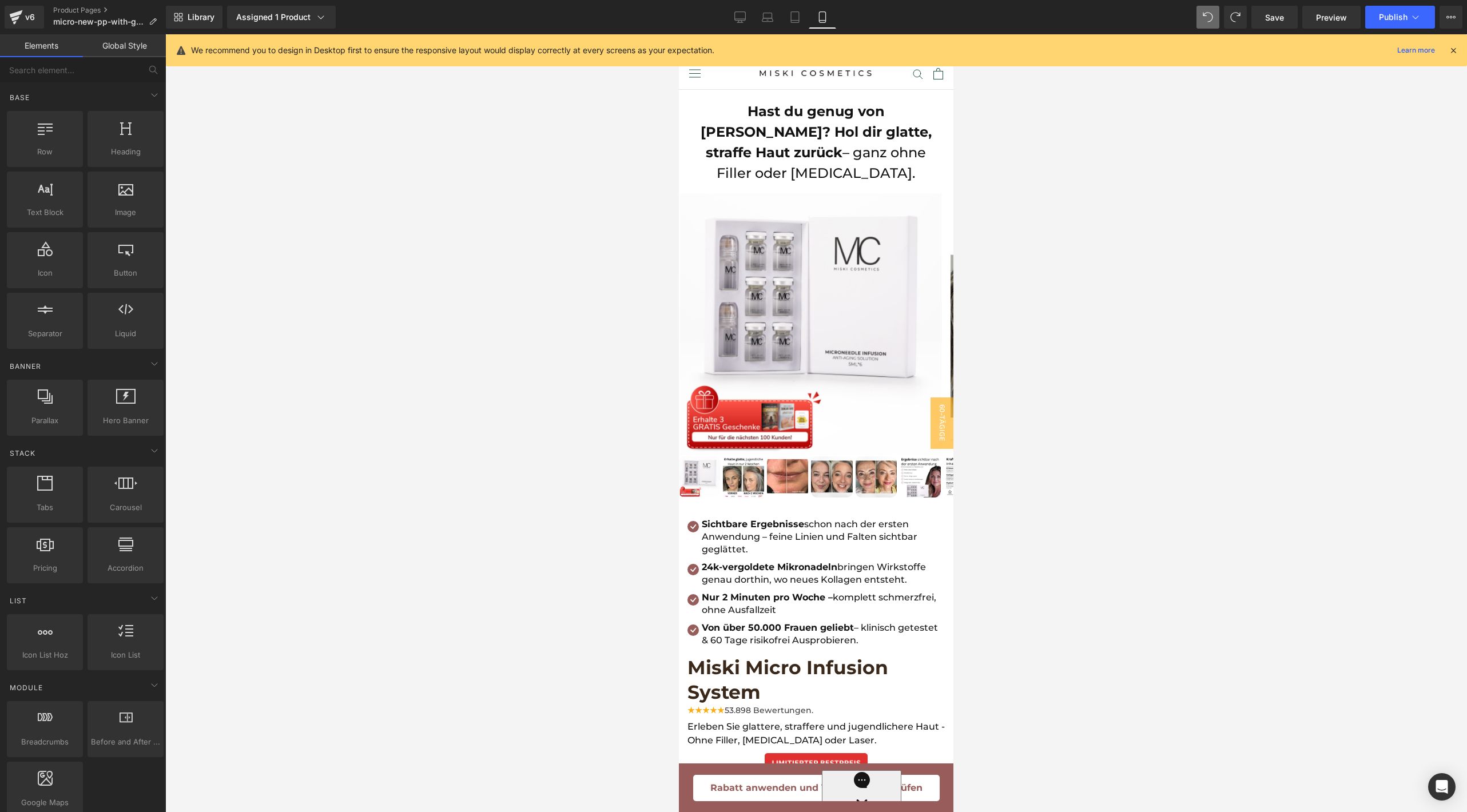
click at [1103, 164] on div at bounding box center [815, 423] width 1301 height 778
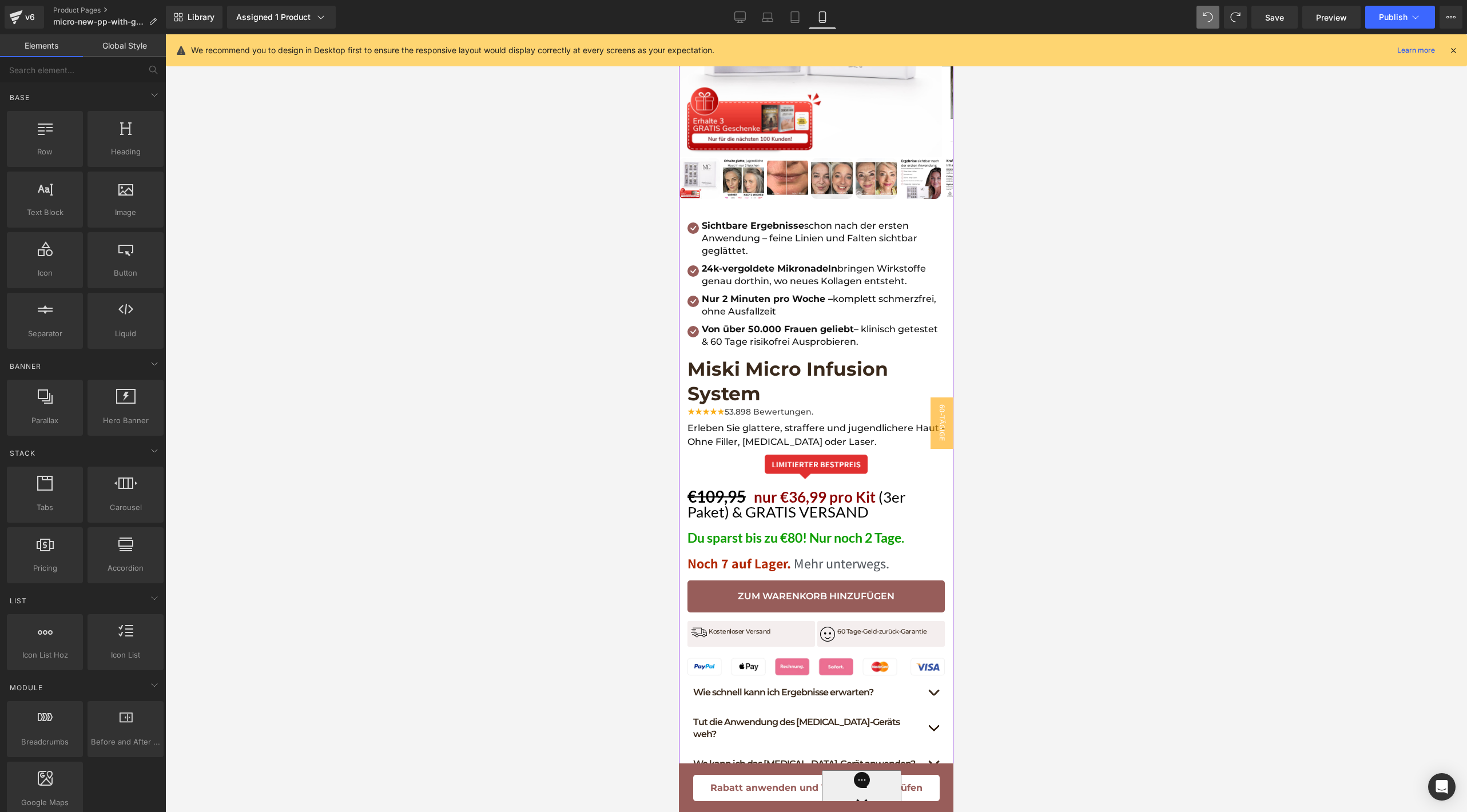
scroll to position [283, 0]
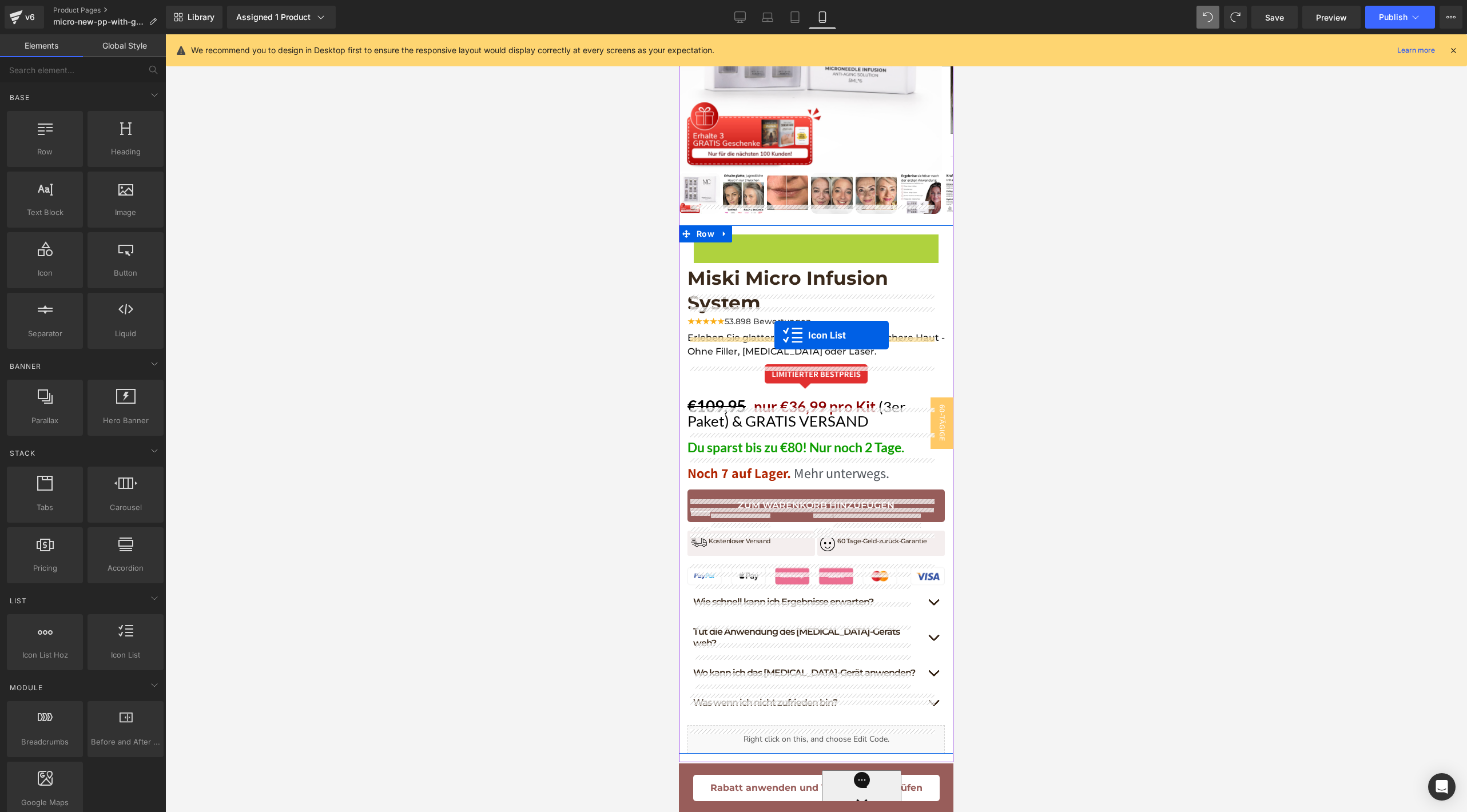
drag, startPoint x: 789, startPoint y: 222, endPoint x: 775, endPoint y: 335, distance: 113.9
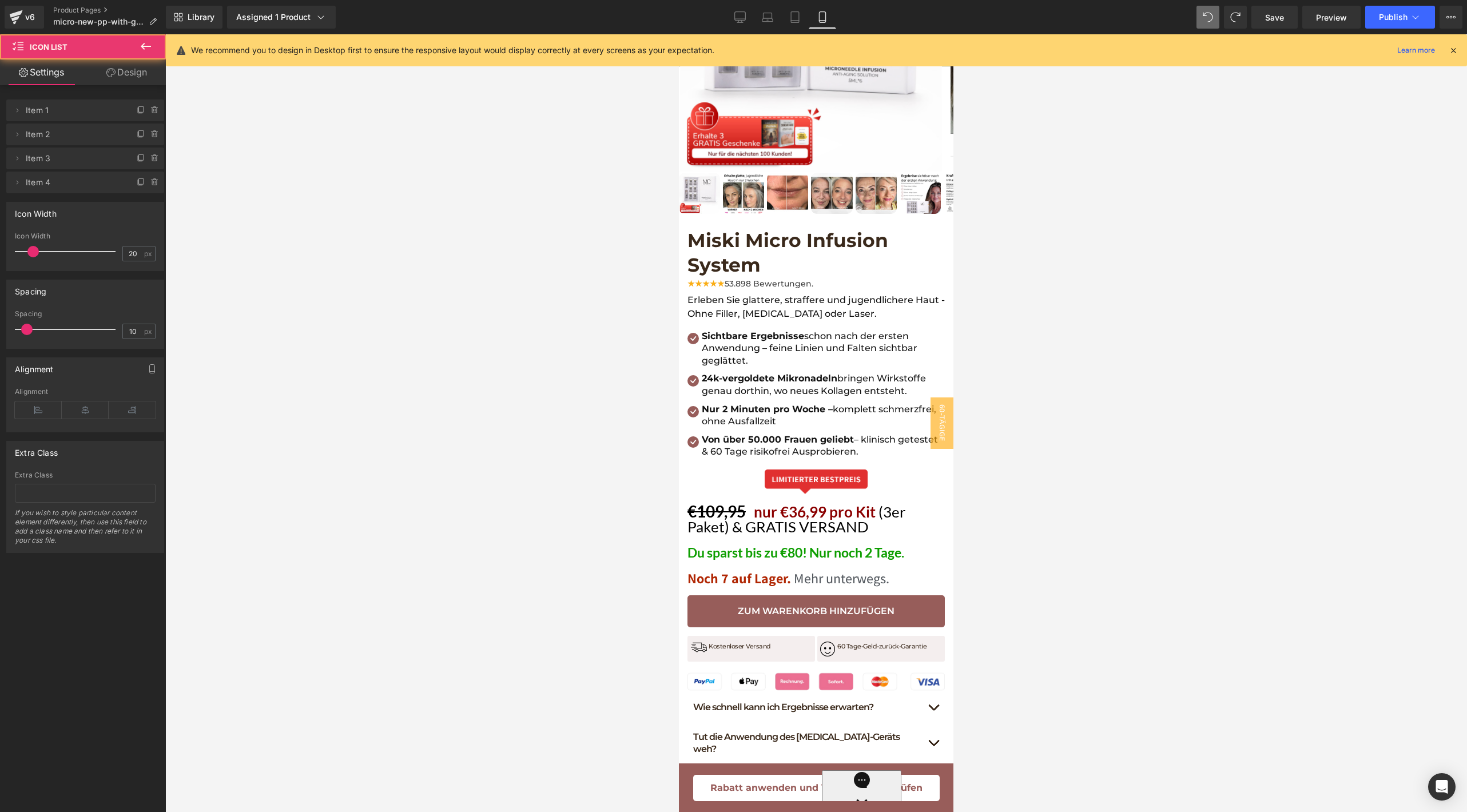
click at [1112, 329] on div at bounding box center [815, 423] width 1301 height 778
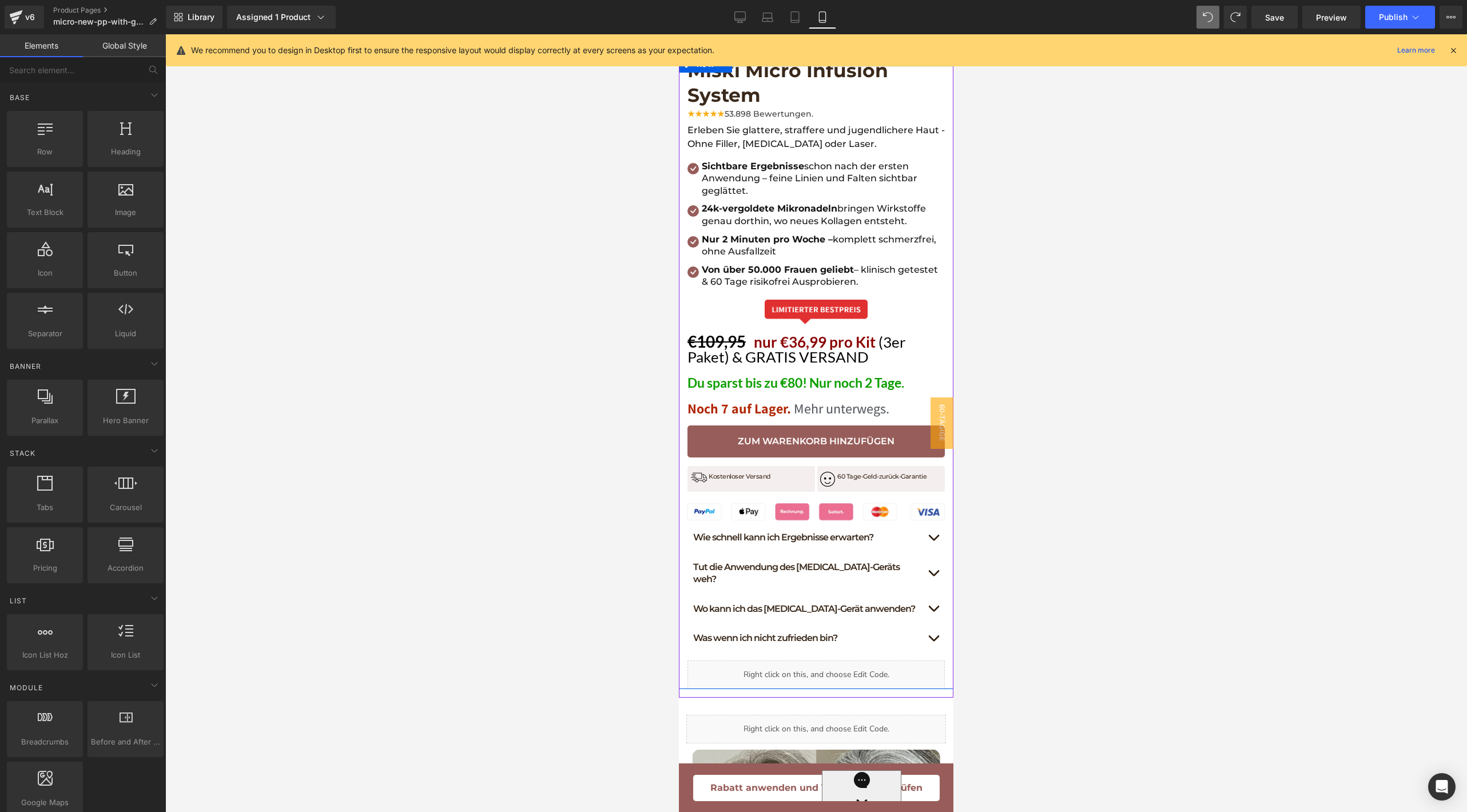
scroll to position [455, 0]
click at [747, 434] on span "Zum Warenkorb hinzufügen" at bounding box center [816, 439] width 157 height 11
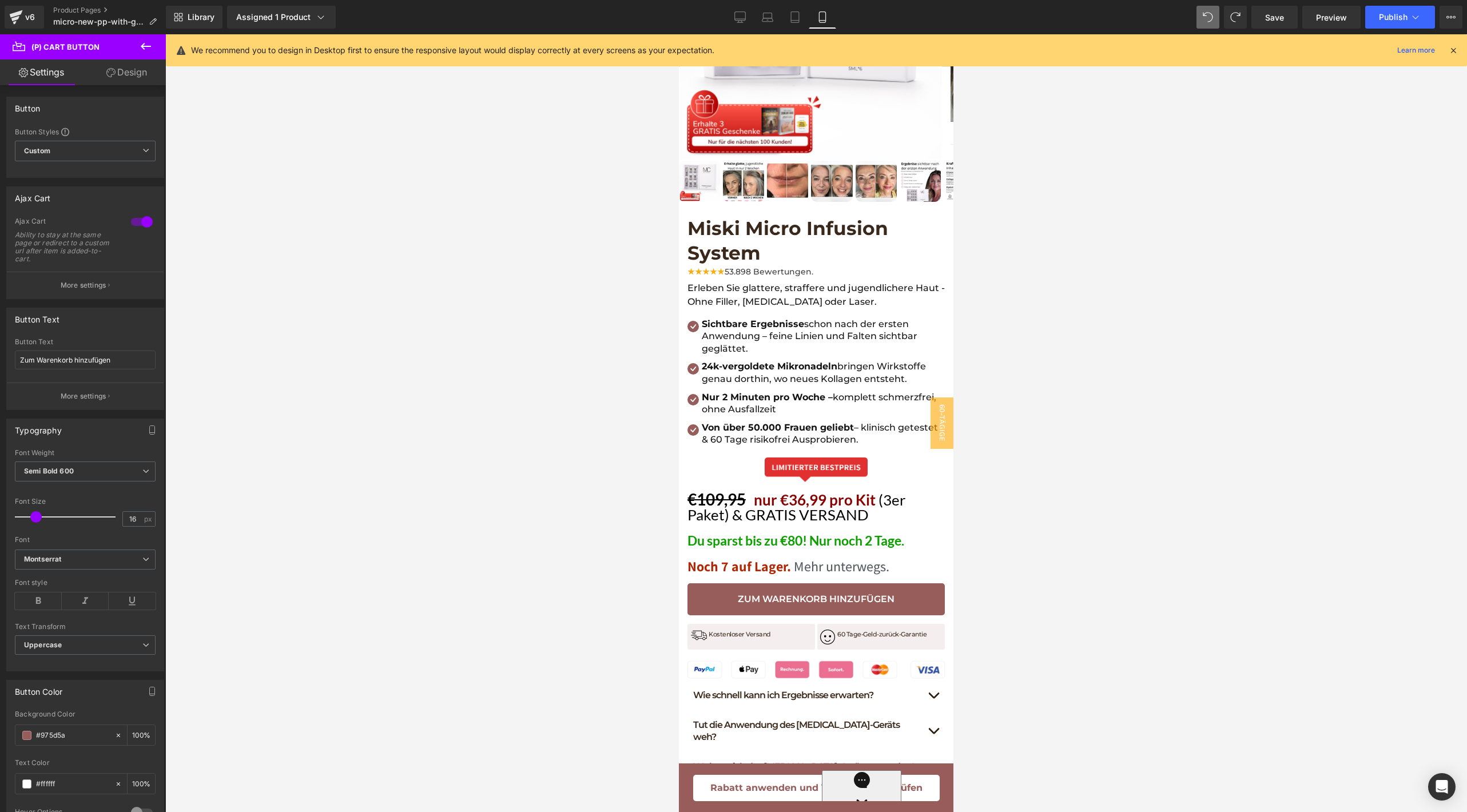
scroll to position [294, 0]
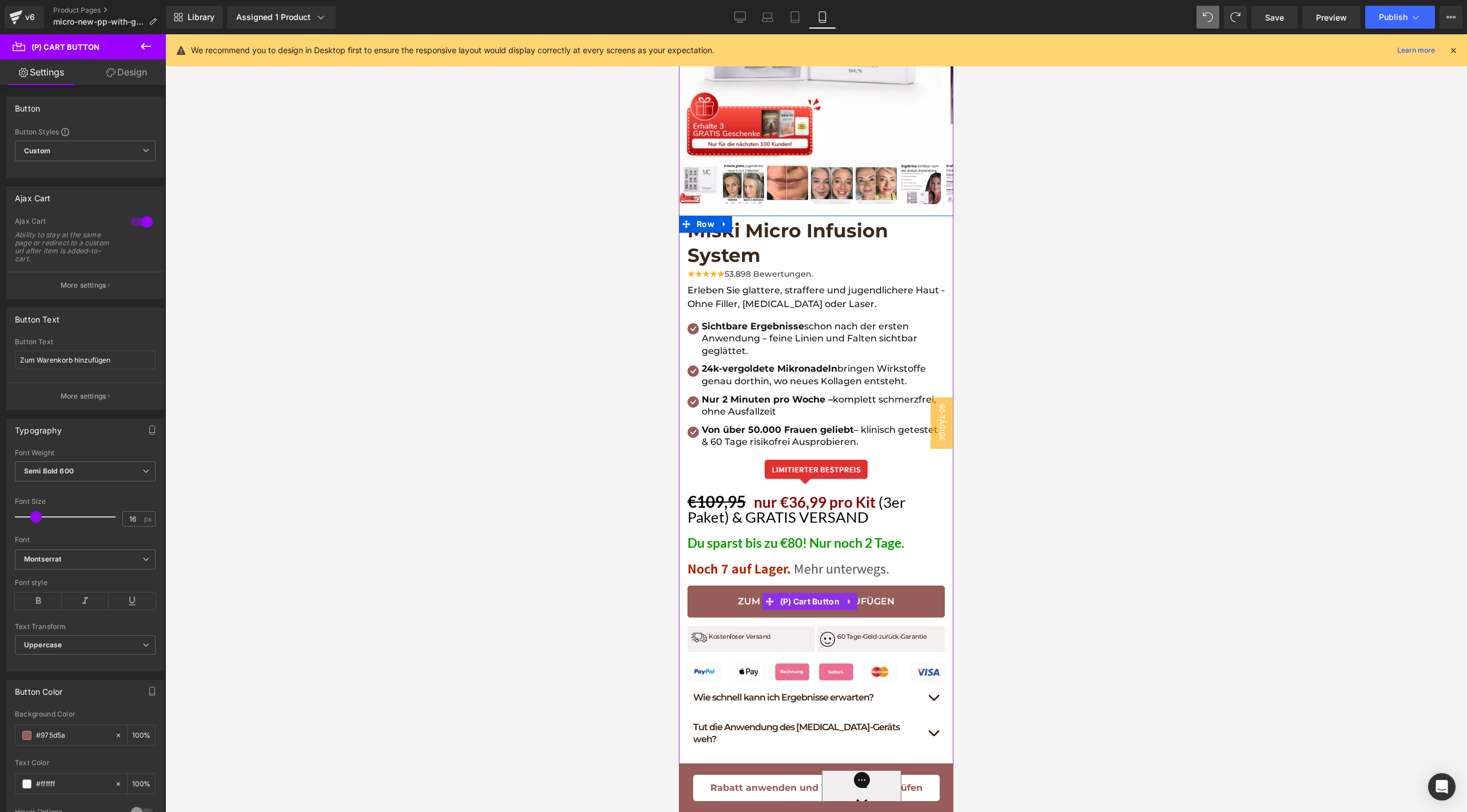
click at [738, 585] on button "Zum Warenkorb hinzufügen" at bounding box center [816, 601] width 257 height 32
click at [82, 357] on input "Zum Warenkorb hinzufügen" at bounding box center [85, 360] width 141 height 19
type input "JETZT ZUM ANGEBOT"
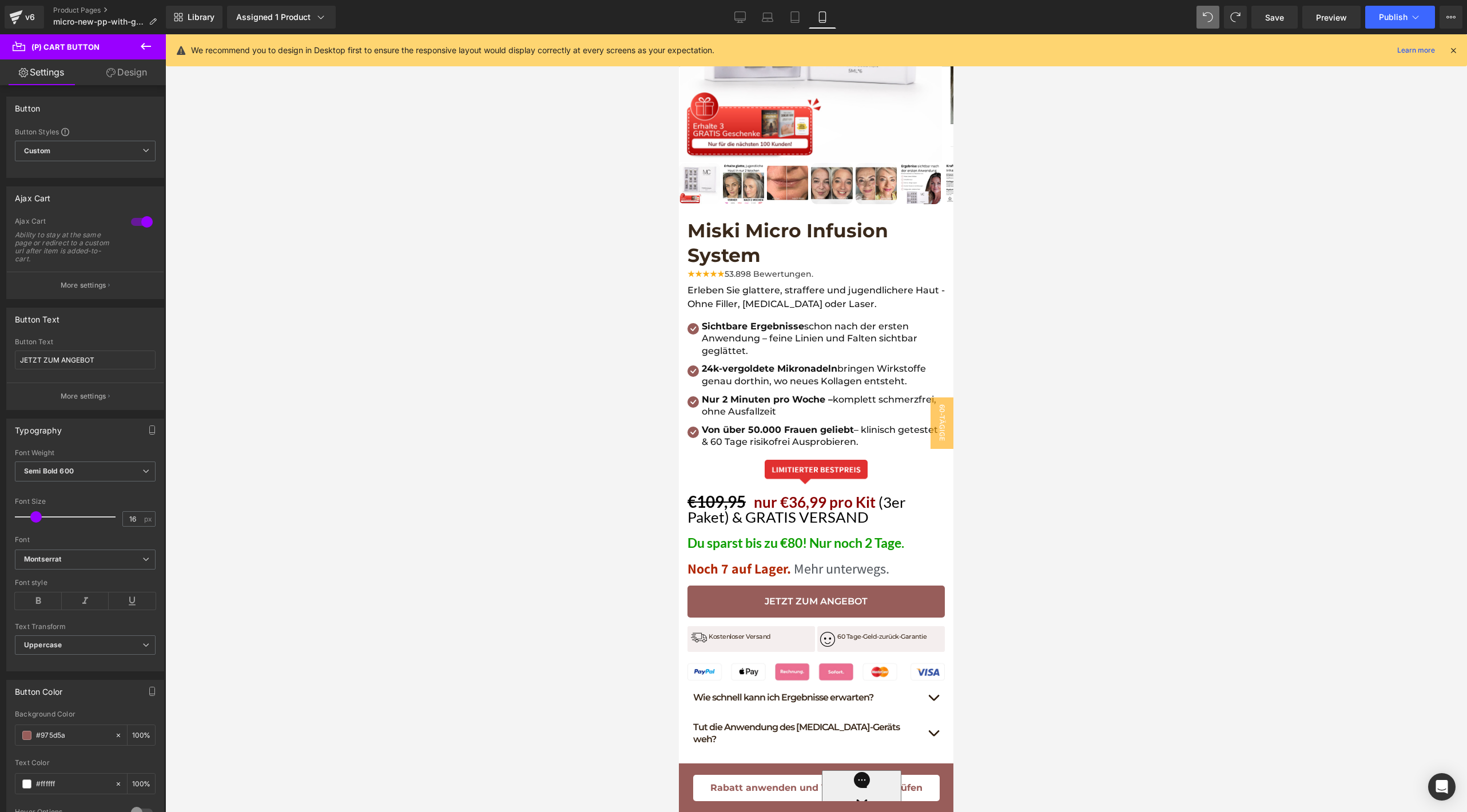
click at [343, 515] on div at bounding box center [815, 423] width 1301 height 778
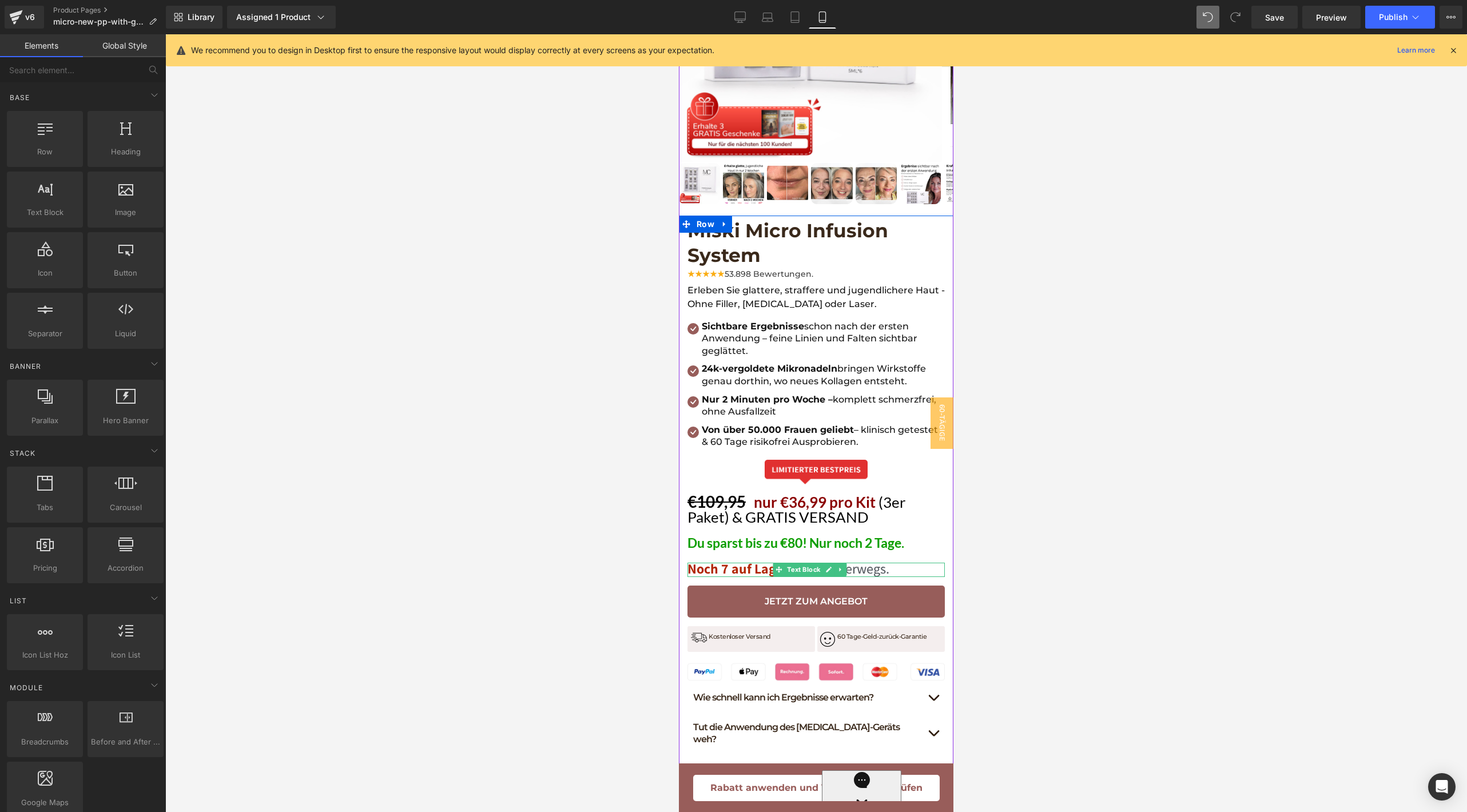
scroll to position [573, 0]
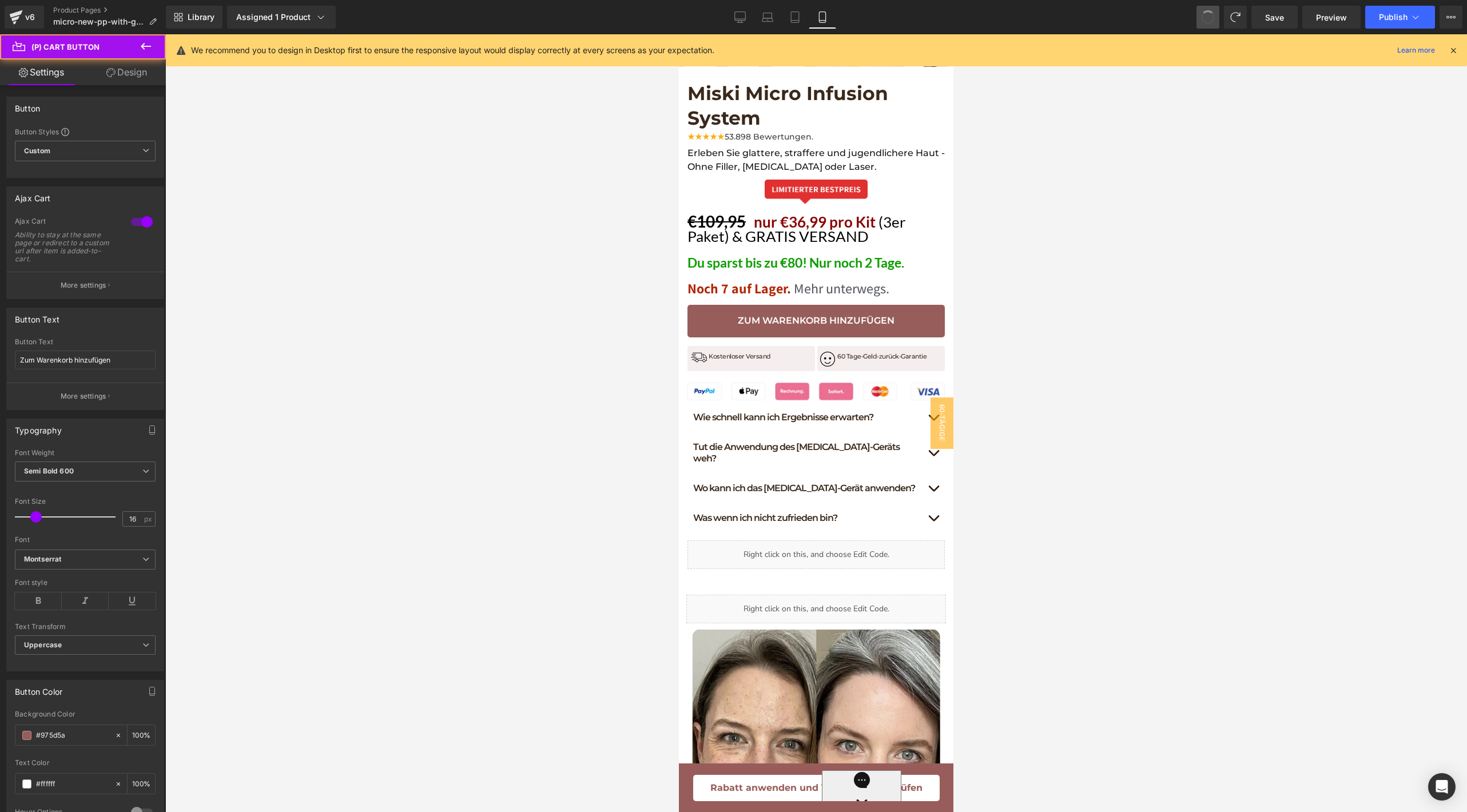
click at [1210, 22] on span at bounding box center [1208, 17] width 18 height 18
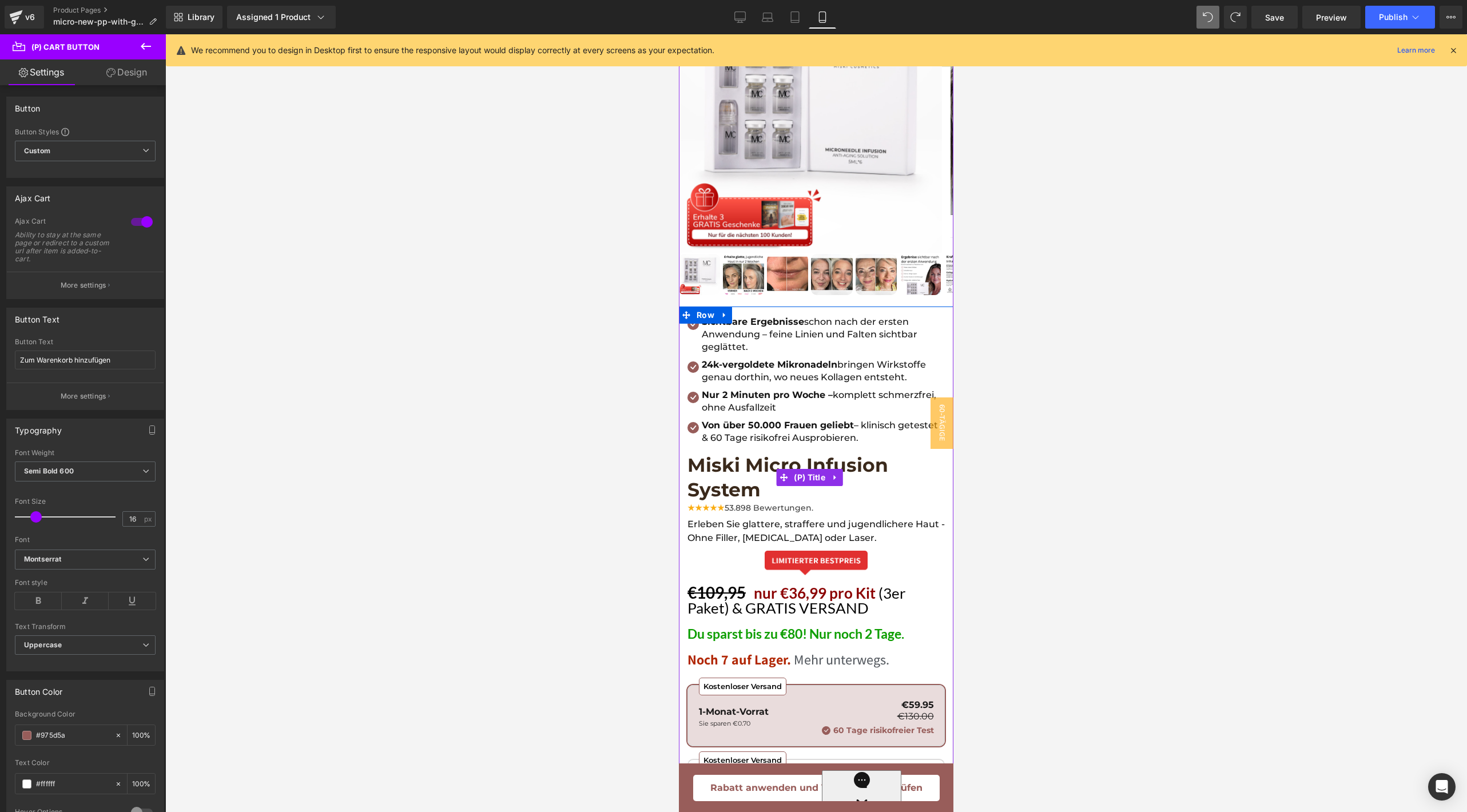
scroll to position [378, 0]
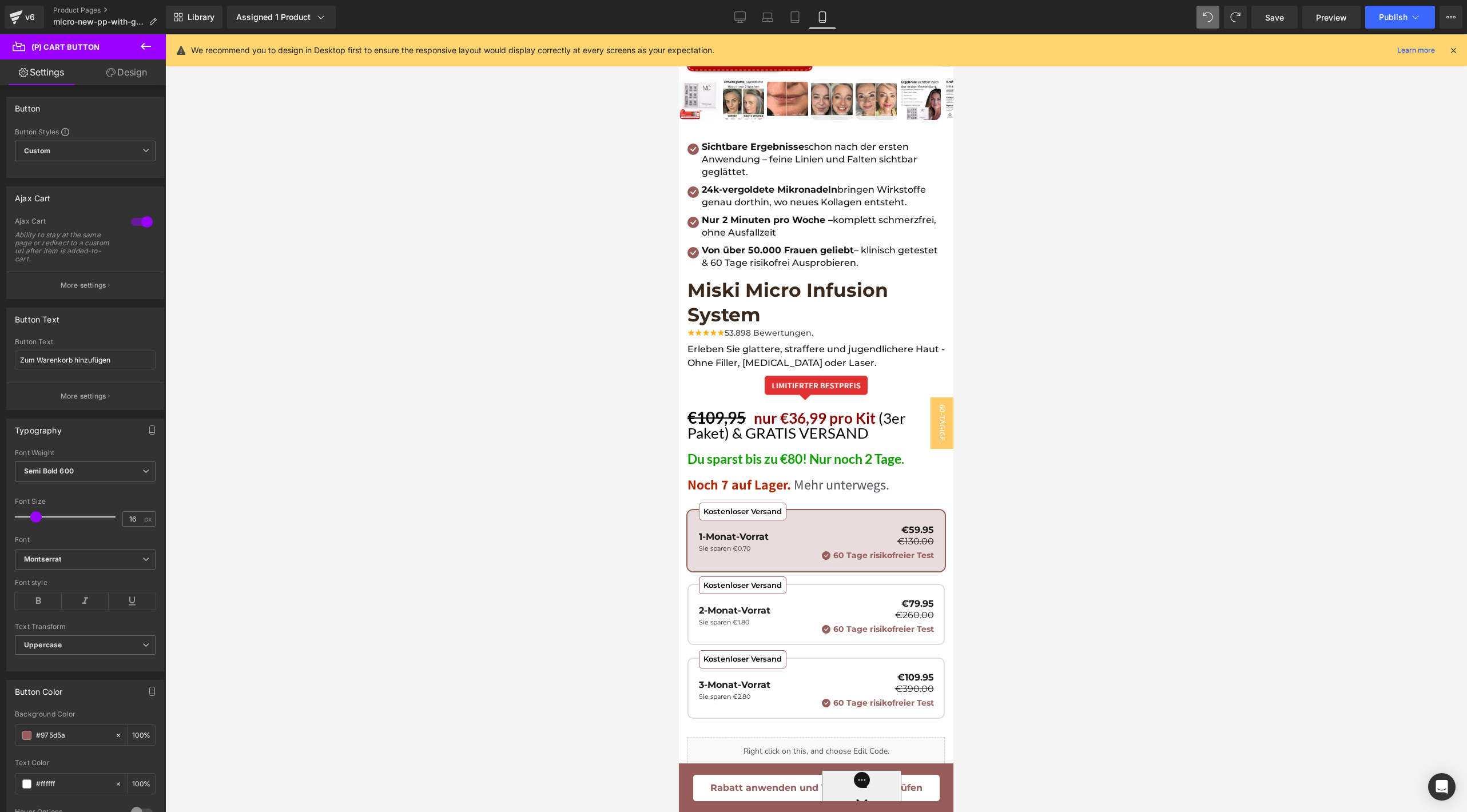
click at [986, 448] on div at bounding box center [815, 423] width 1301 height 778
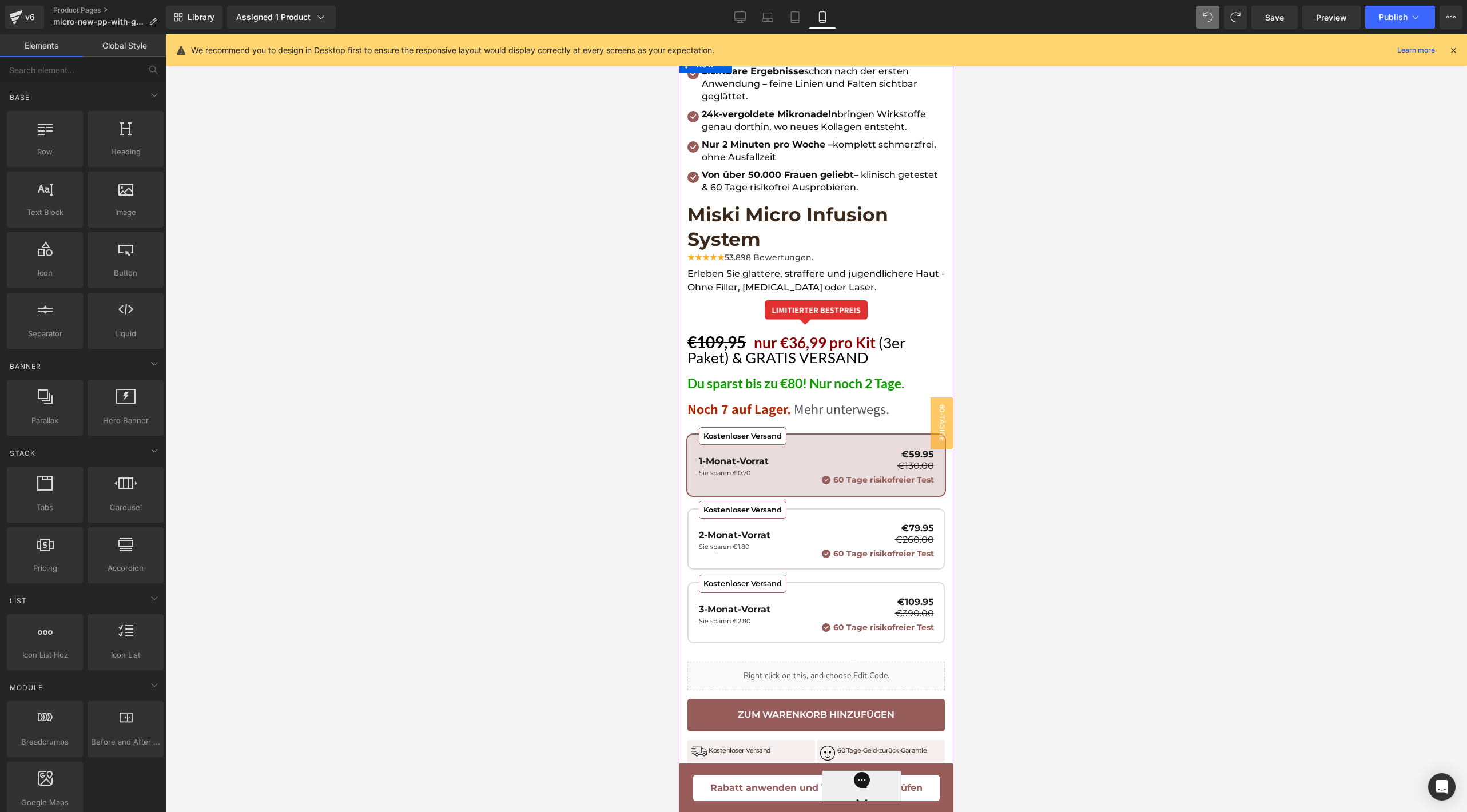
scroll to position [541, 0]
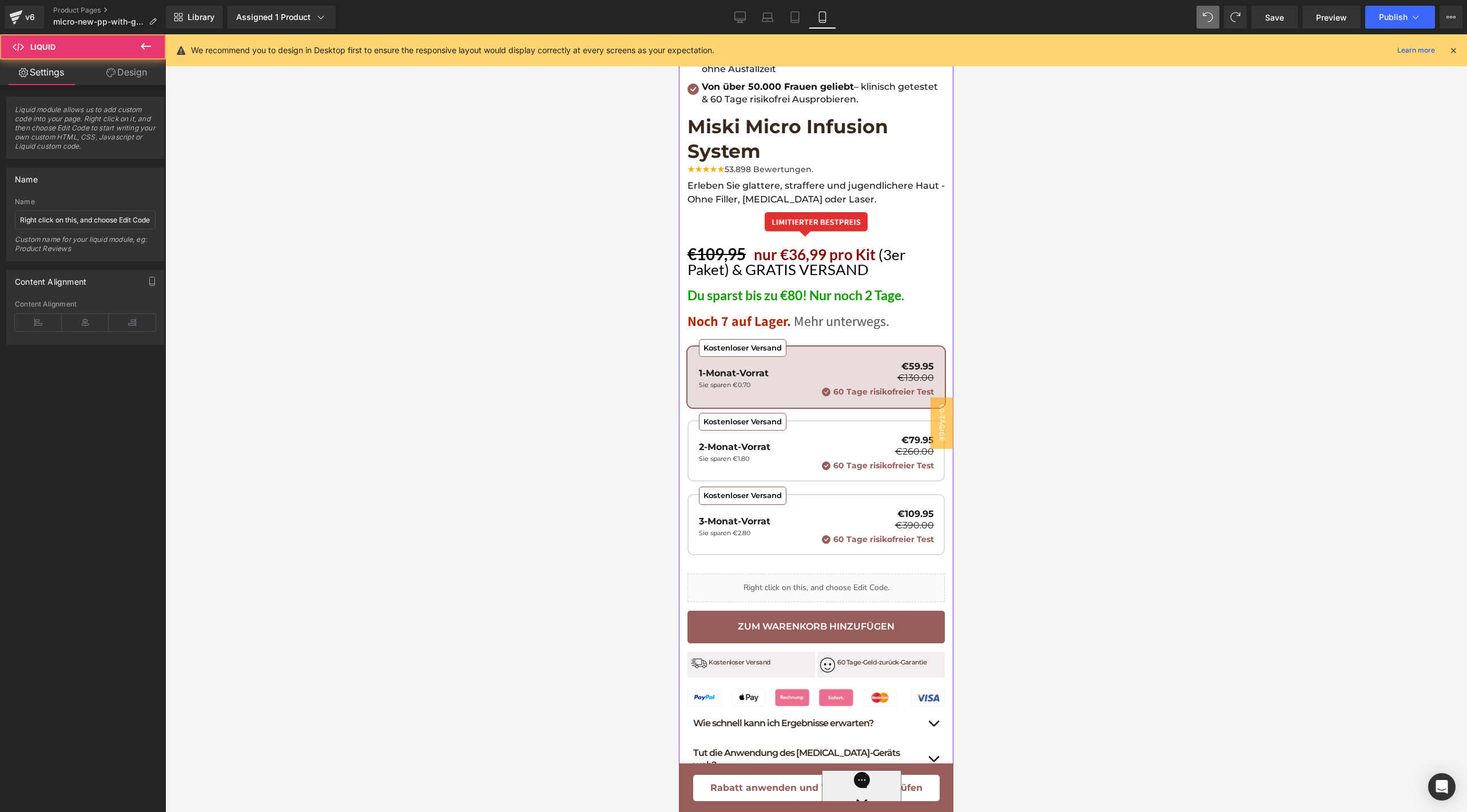
click at [822, 573] on div "Liquid" at bounding box center [816, 587] width 257 height 29
click at [837, 579] on icon at bounding box center [841, 583] width 8 height 8
click at [846, 579] on icon at bounding box center [848, 583] width 8 height 8
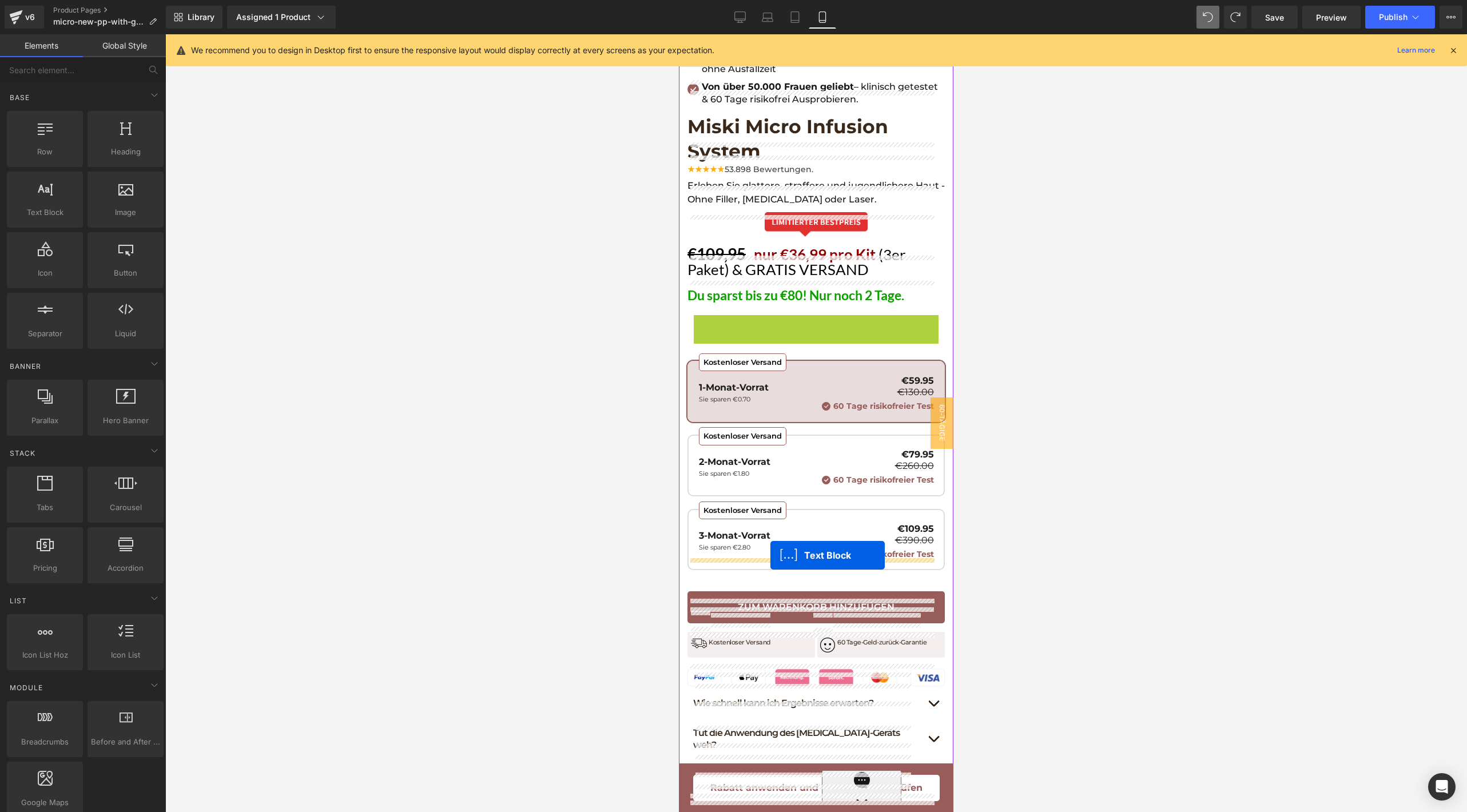
drag, startPoint x: 775, startPoint y: 299, endPoint x: 770, endPoint y: 555, distance: 256.0
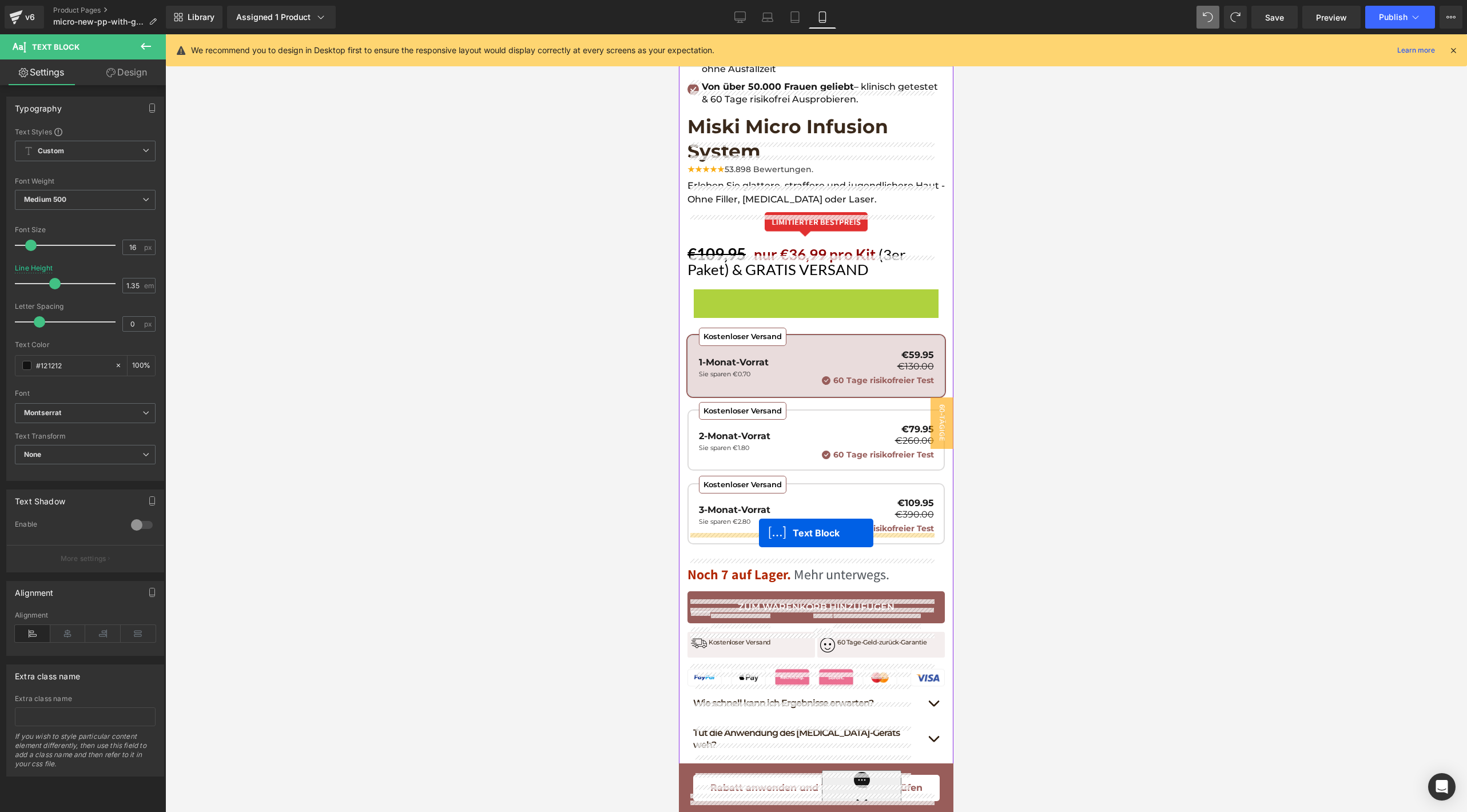
drag, startPoint x: 759, startPoint y: 272, endPoint x: 759, endPoint y: 532, distance: 260.0
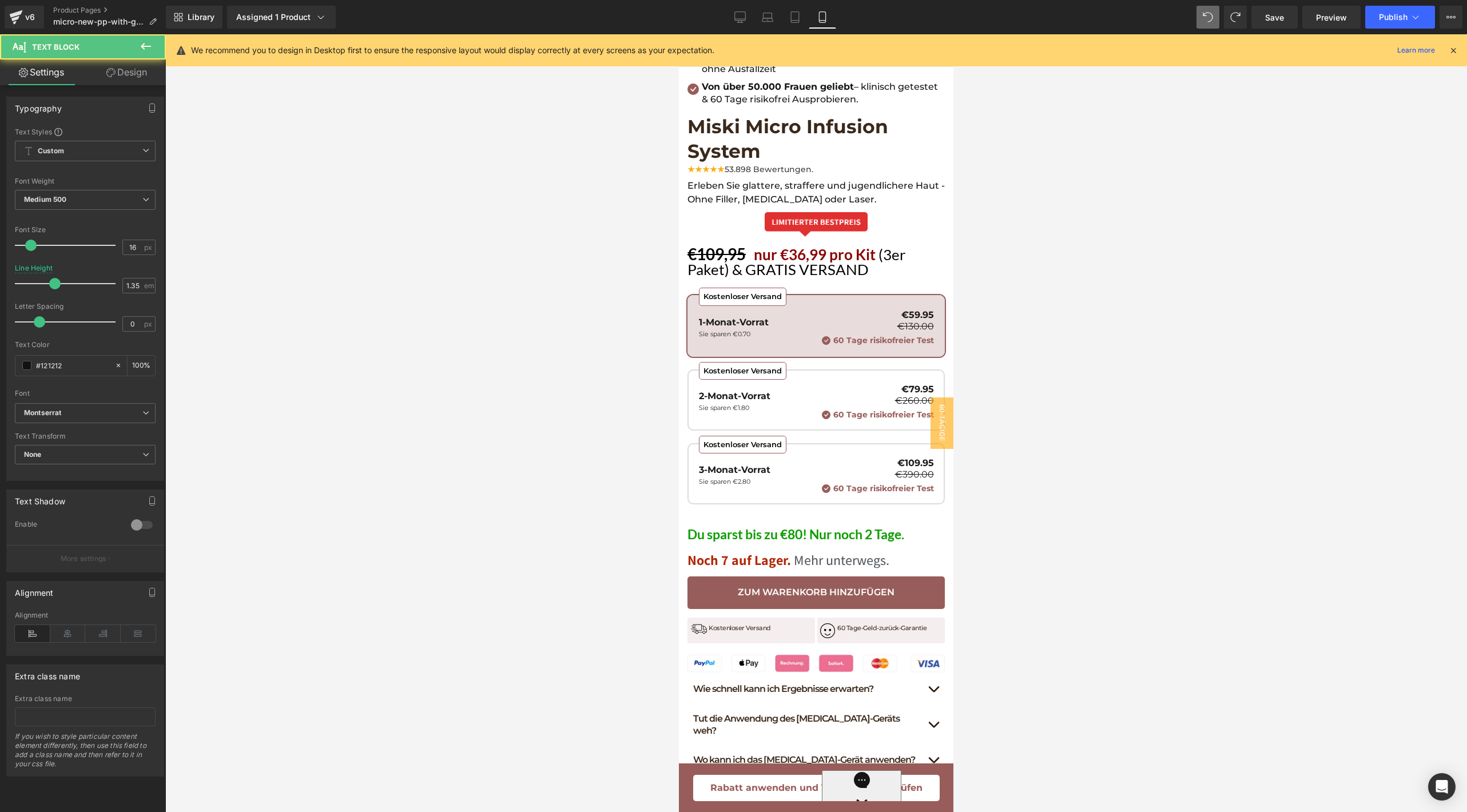
click at [1087, 467] on div at bounding box center [815, 423] width 1301 height 778
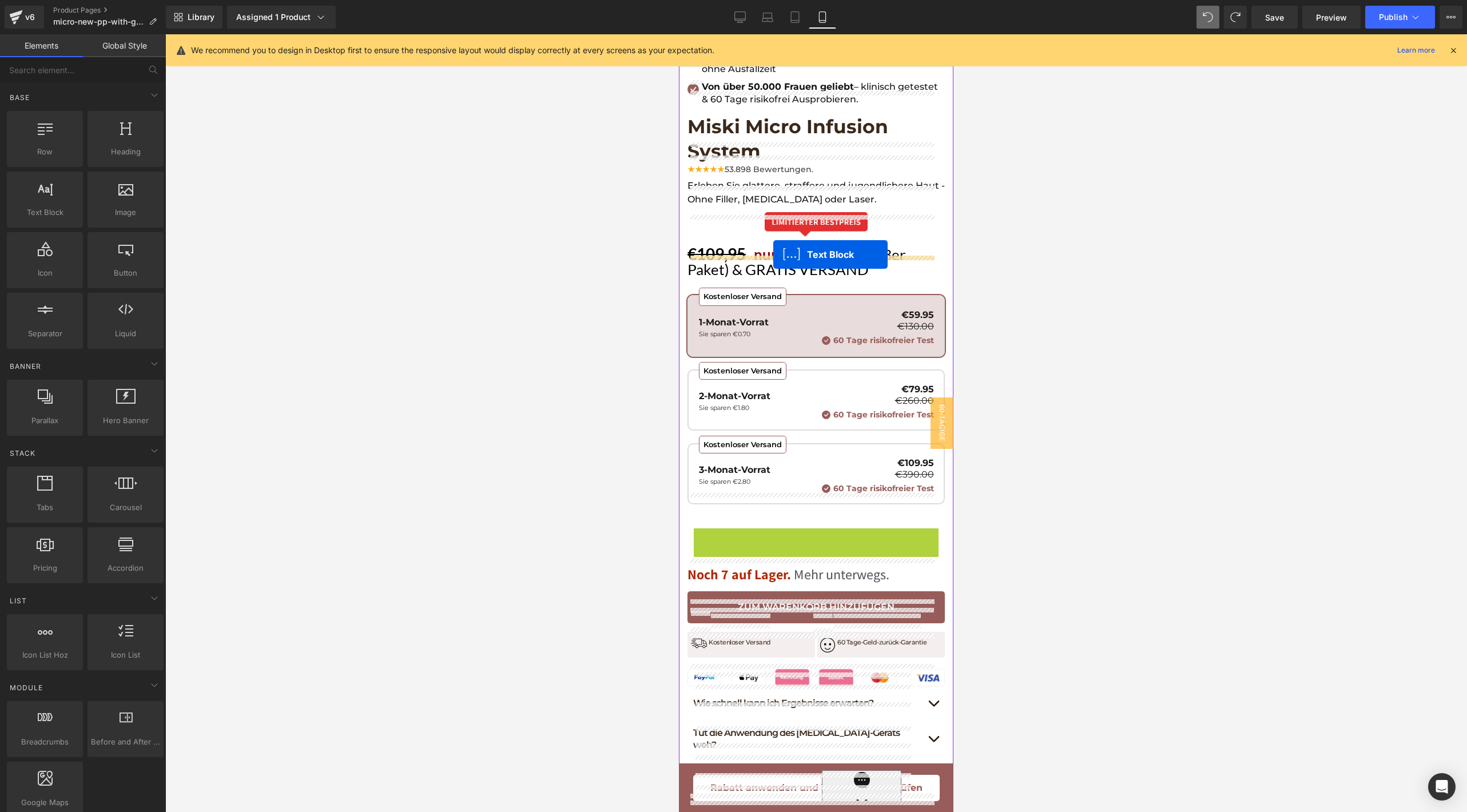
drag, startPoint x: 778, startPoint y: 511, endPoint x: 773, endPoint y: 254, distance: 257.0
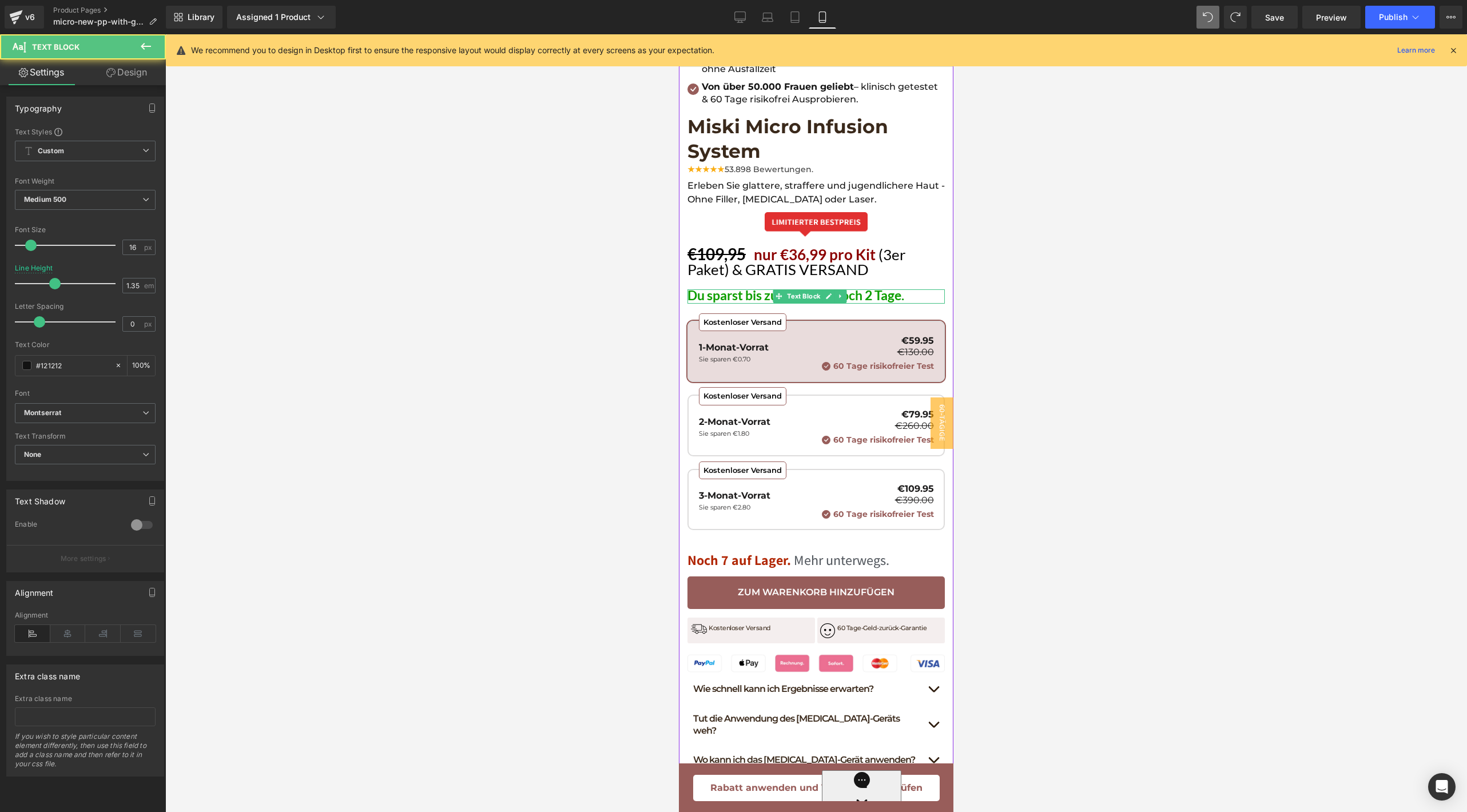
click at [766, 287] on span "Du sparst bis zu €80! Nur noch 2 Tage." at bounding box center [796, 295] width 217 height 16
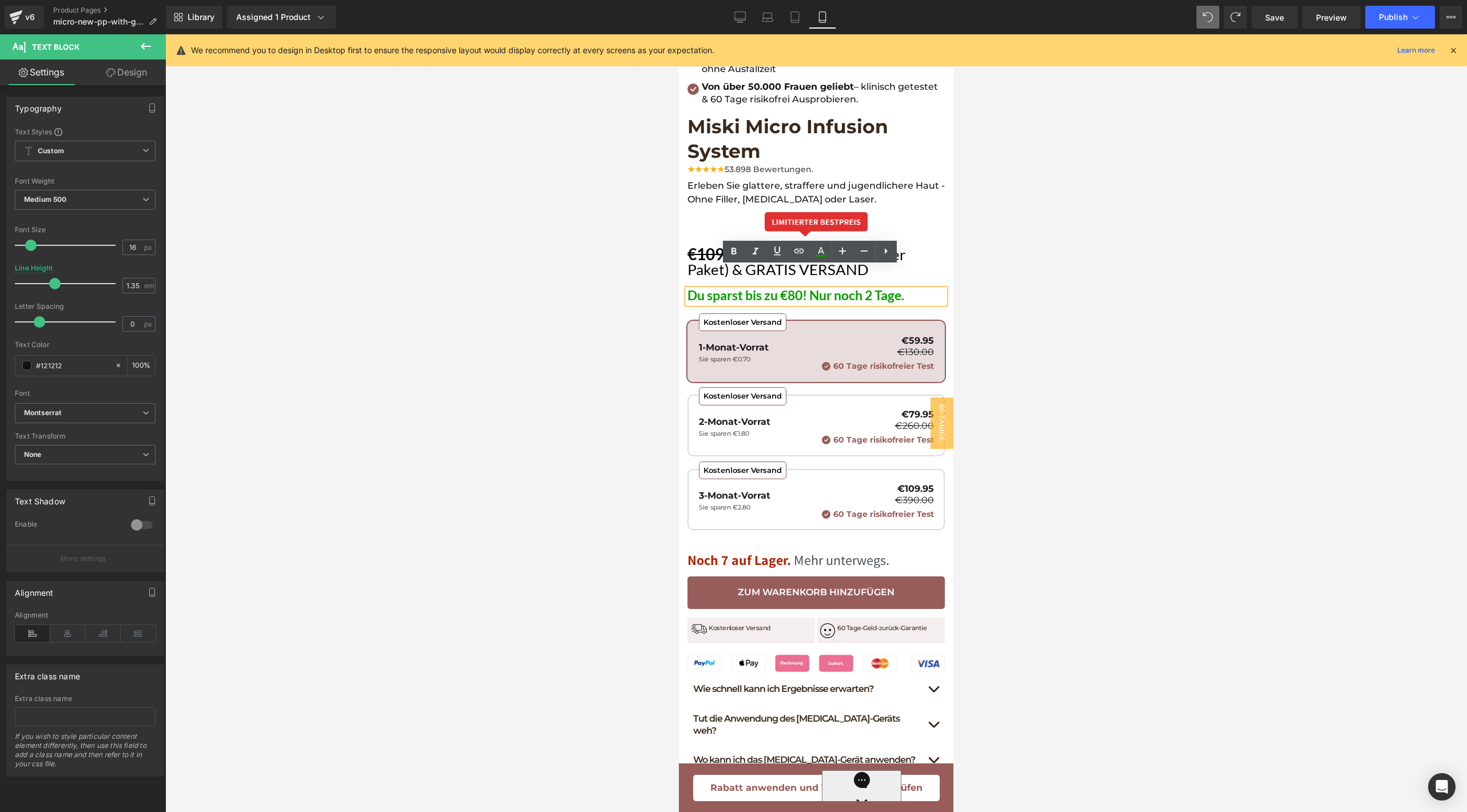
click at [791, 287] on span "Du sparst bis zu €80! Nur noch 2 Tage." at bounding box center [796, 295] width 217 height 16
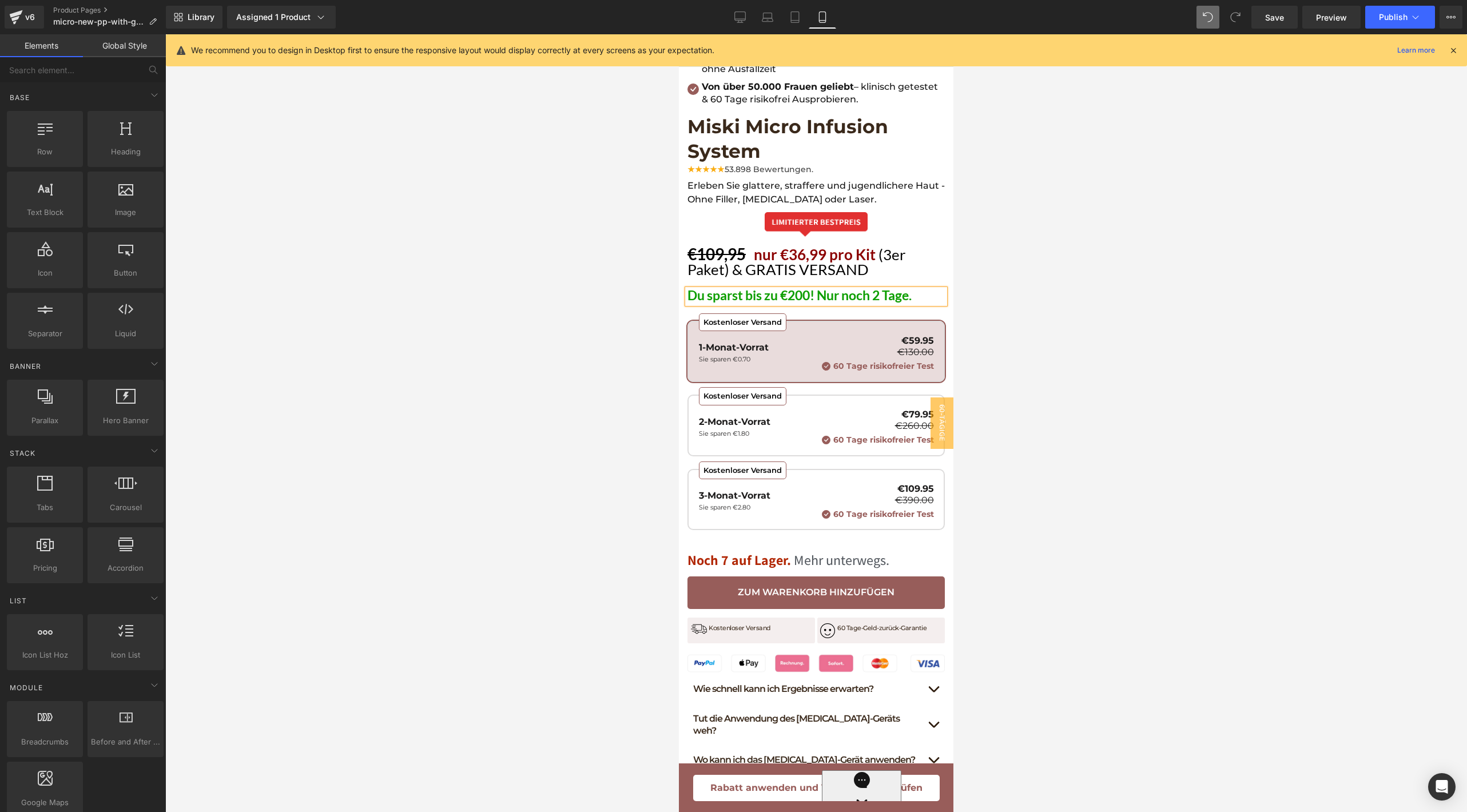
click at [1017, 269] on div at bounding box center [815, 423] width 1301 height 778
click at [709, 250] on span "(3er Paket) & GRATIS VERSAND" at bounding box center [796, 262] width 218 height 33
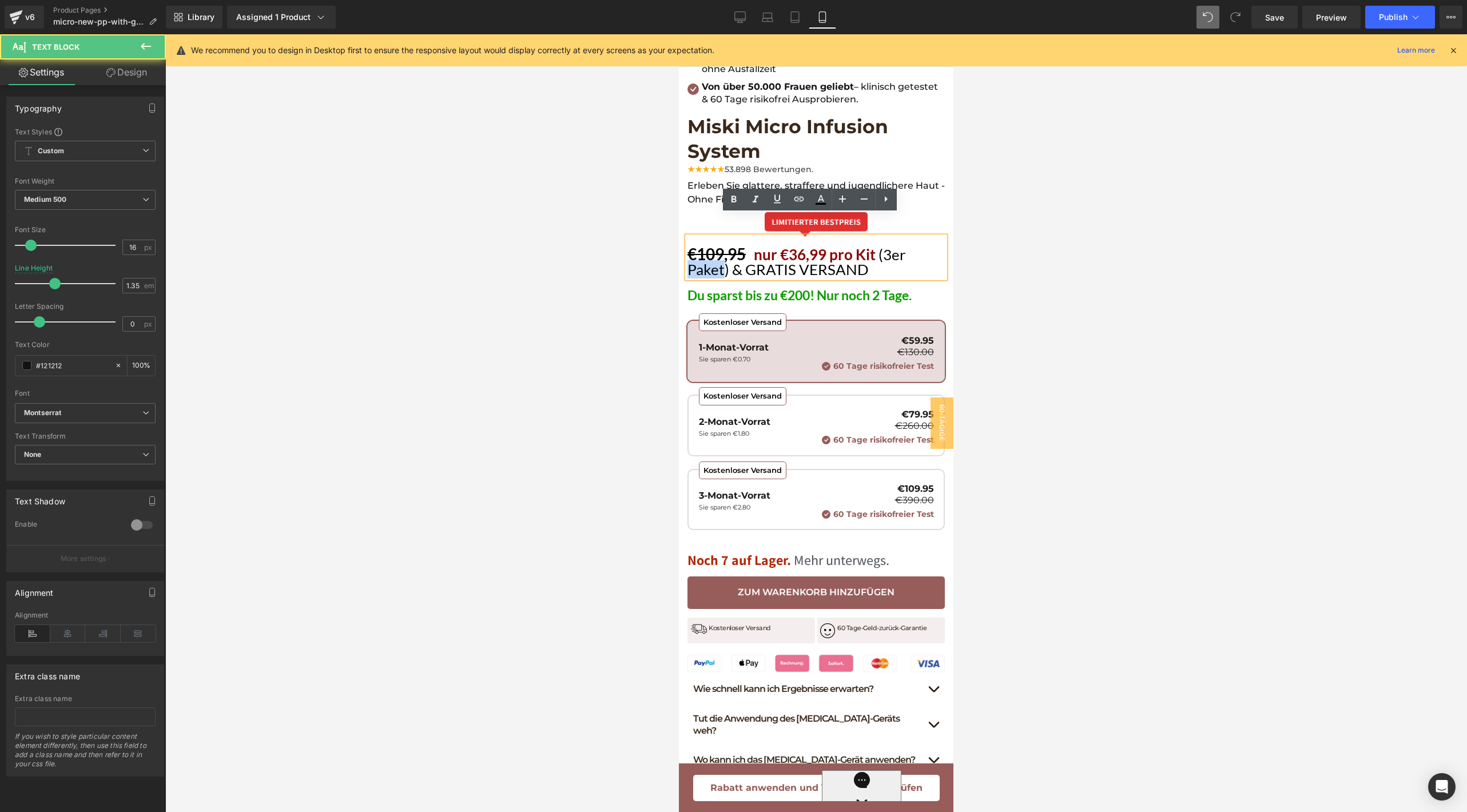
click at [709, 250] on span "(3er Paket) & GRATIS VERSAND" at bounding box center [796, 262] width 218 height 33
click at [1048, 309] on div at bounding box center [815, 423] width 1301 height 778
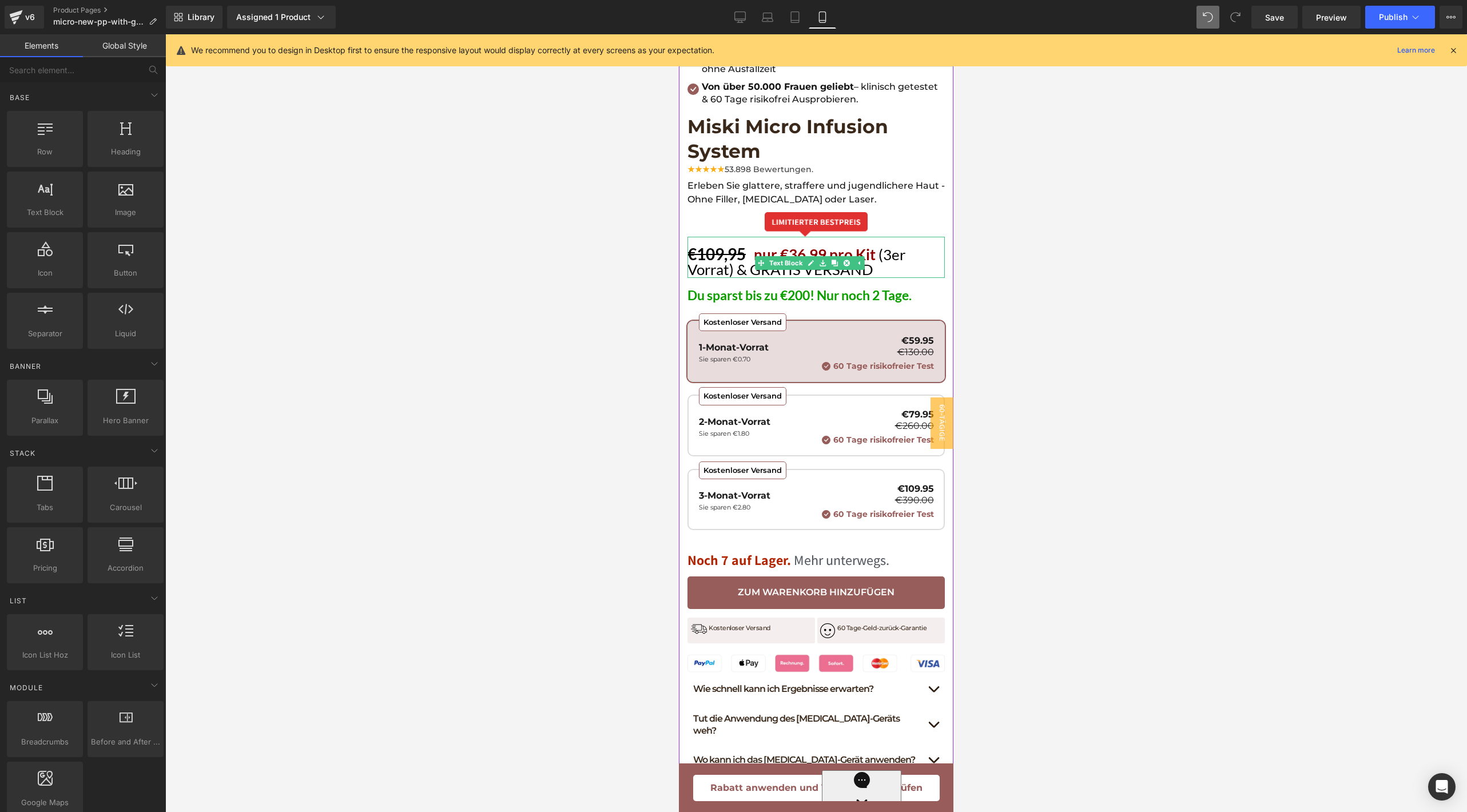
click at [712, 244] on s "€109,95" at bounding box center [717, 253] width 59 height 20
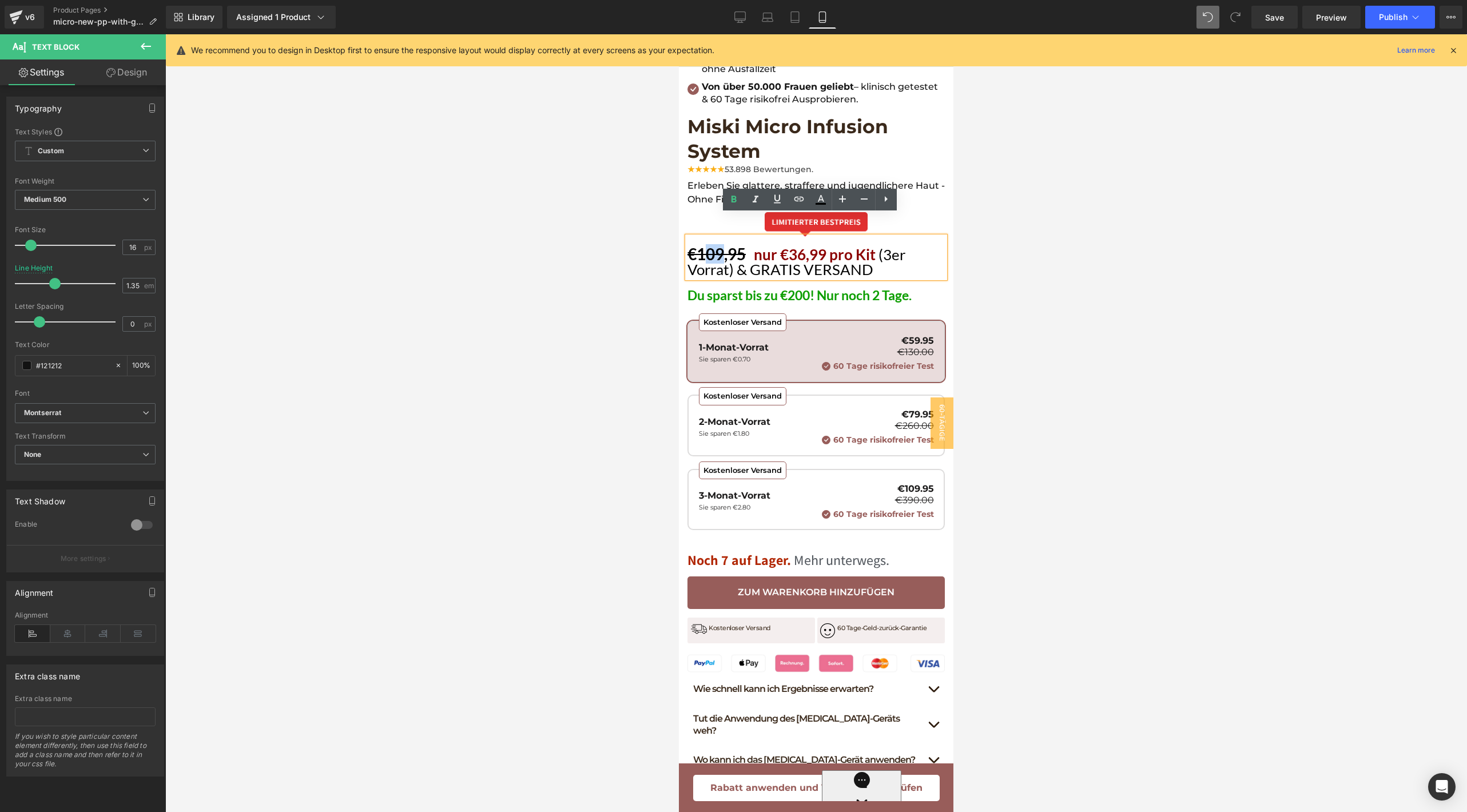
drag, startPoint x: 723, startPoint y: 232, endPoint x: 706, endPoint y: 232, distance: 17.0
click at [706, 244] on s "€109,95" at bounding box center [717, 253] width 59 height 20
click at [1038, 264] on div at bounding box center [815, 423] width 1301 height 778
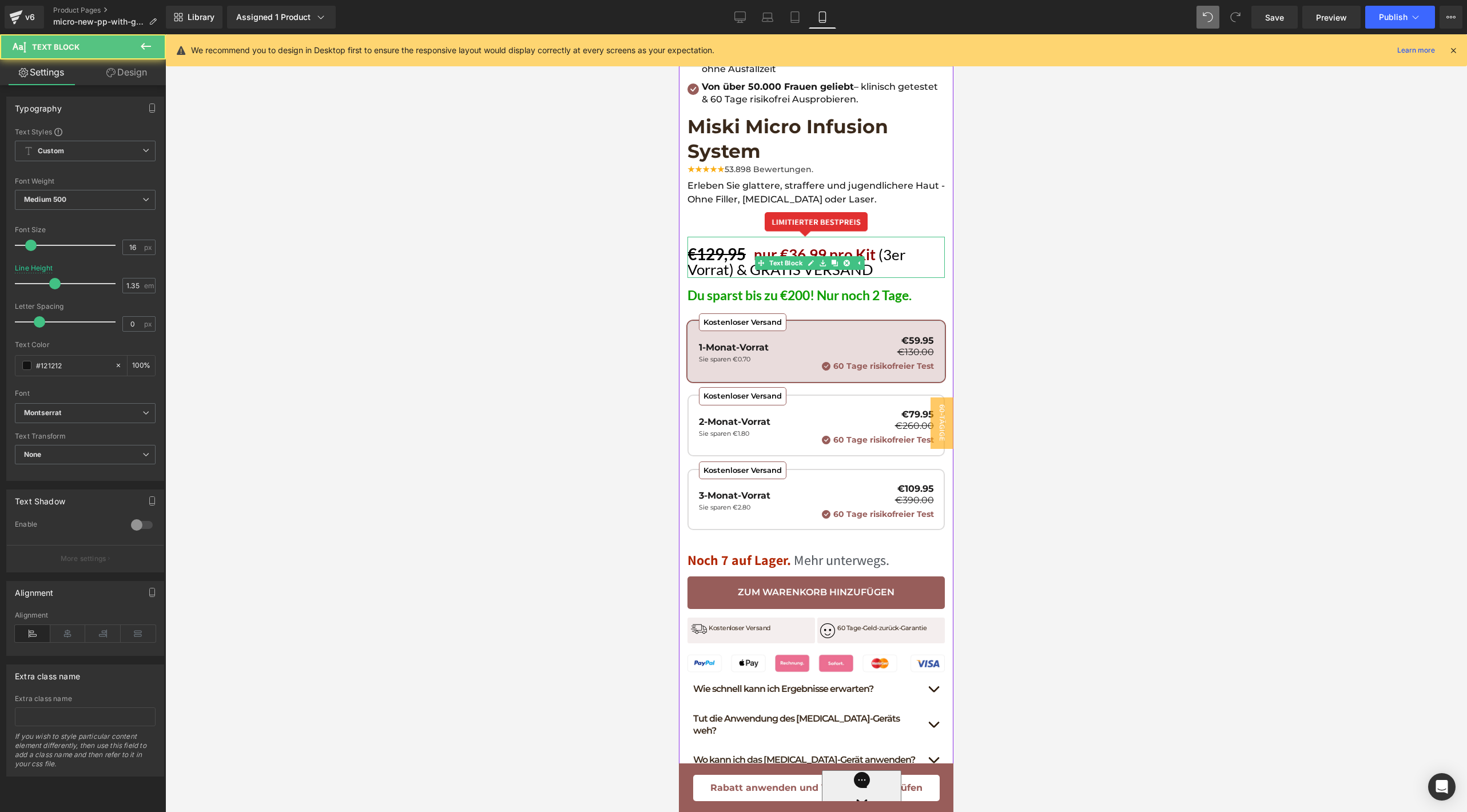
click at [756, 245] on span "nur €36,99 pro Kit" at bounding box center [816, 254] width 125 height 18
click at [724, 245] on span "(3er Vorrat) & GRATIS VERSAND" at bounding box center [795, 262] width 215 height 33
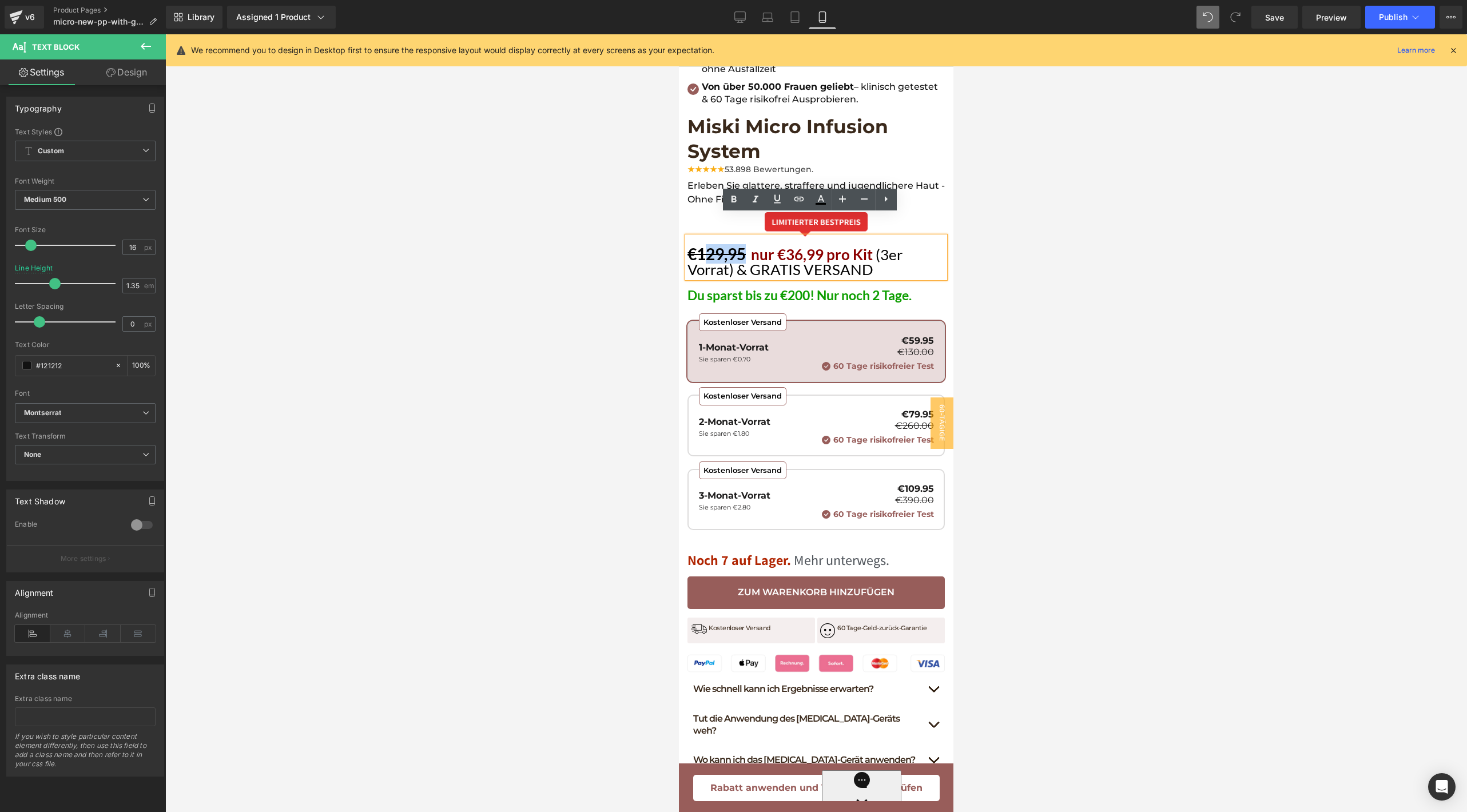
drag, startPoint x: 708, startPoint y: 234, endPoint x: 745, endPoint y: 234, distance: 37.0
click at [745, 244] on s "€129,95" at bounding box center [717, 253] width 59 height 20
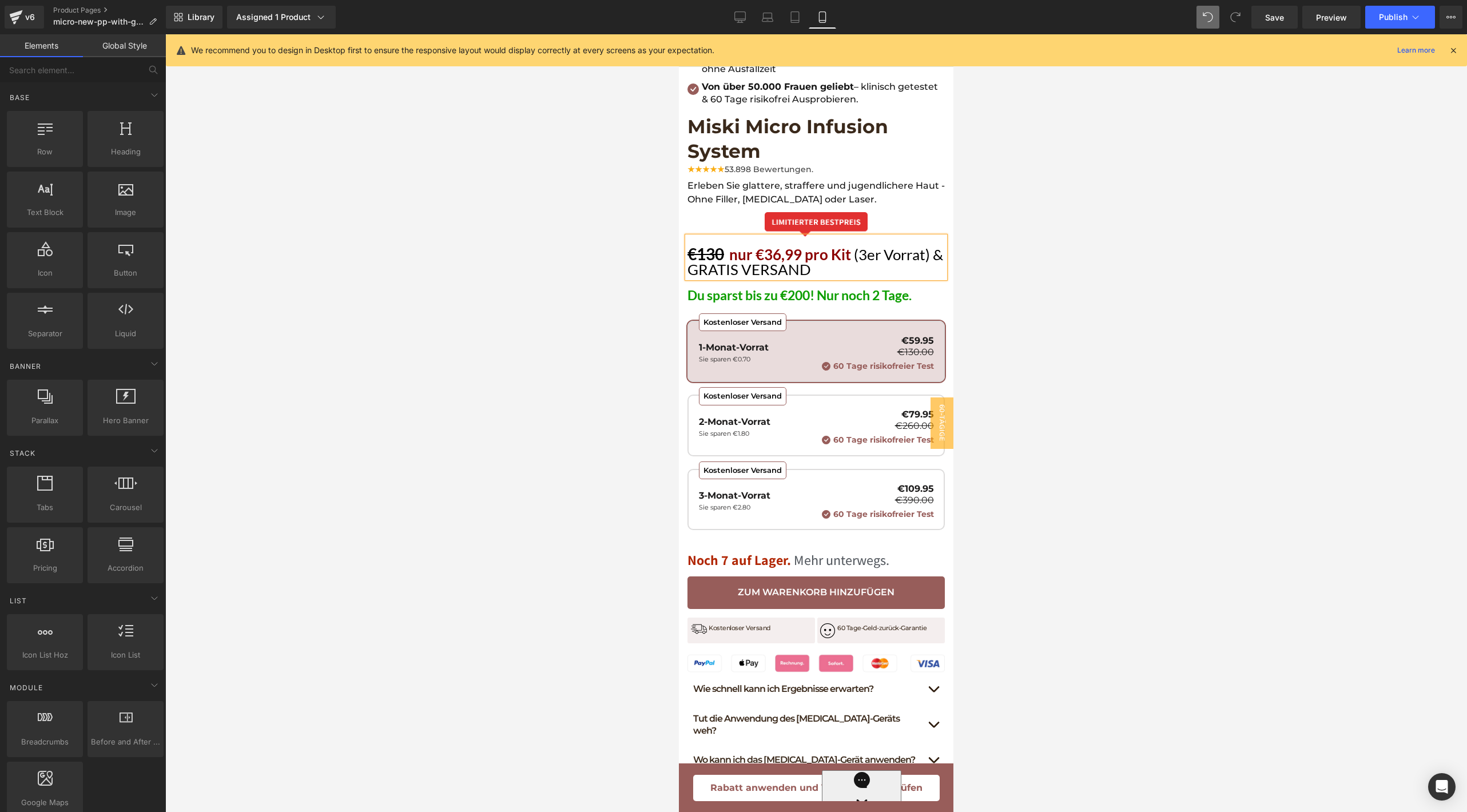
click at [1155, 280] on div at bounding box center [815, 423] width 1301 height 778
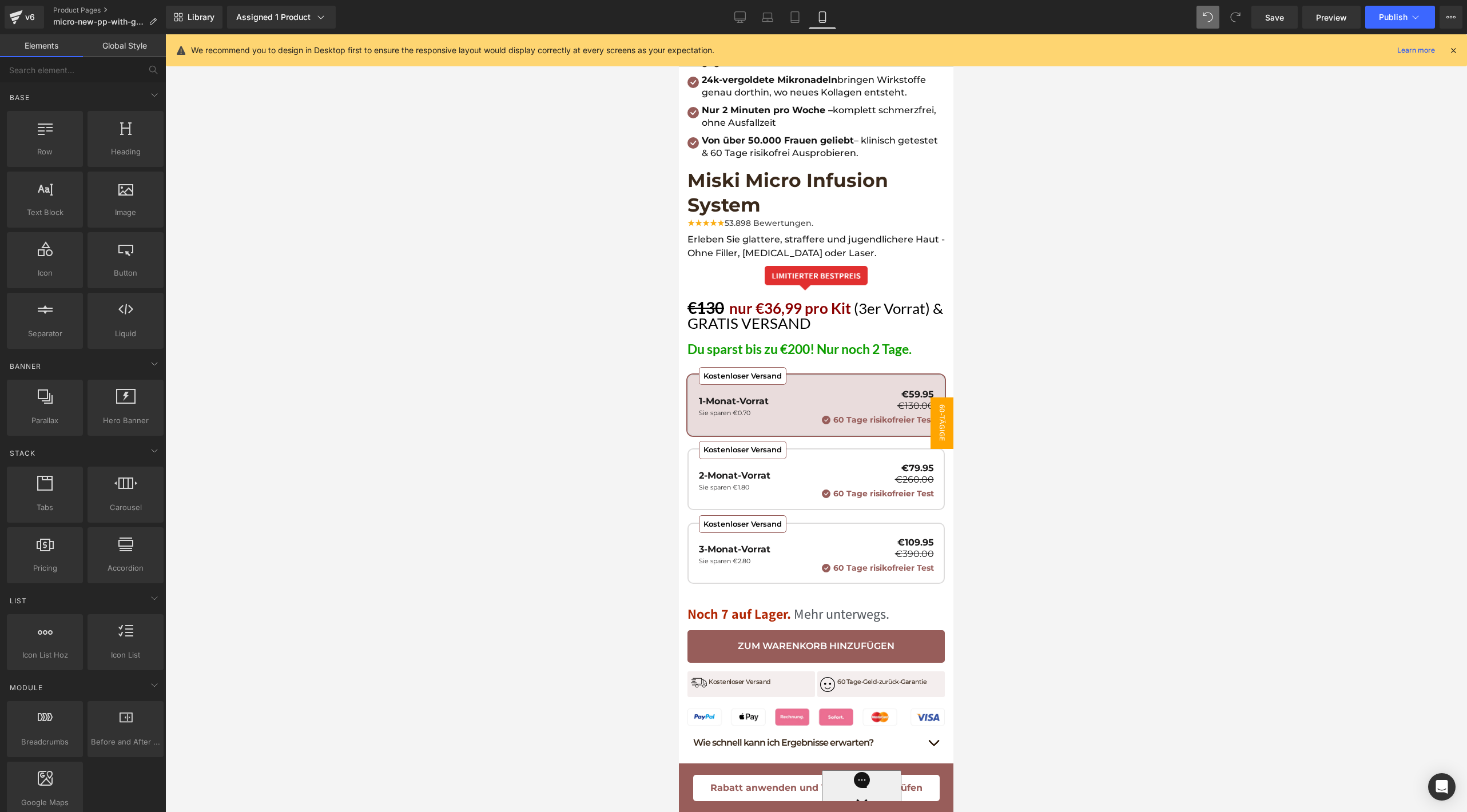
scroll to position [477, 0]
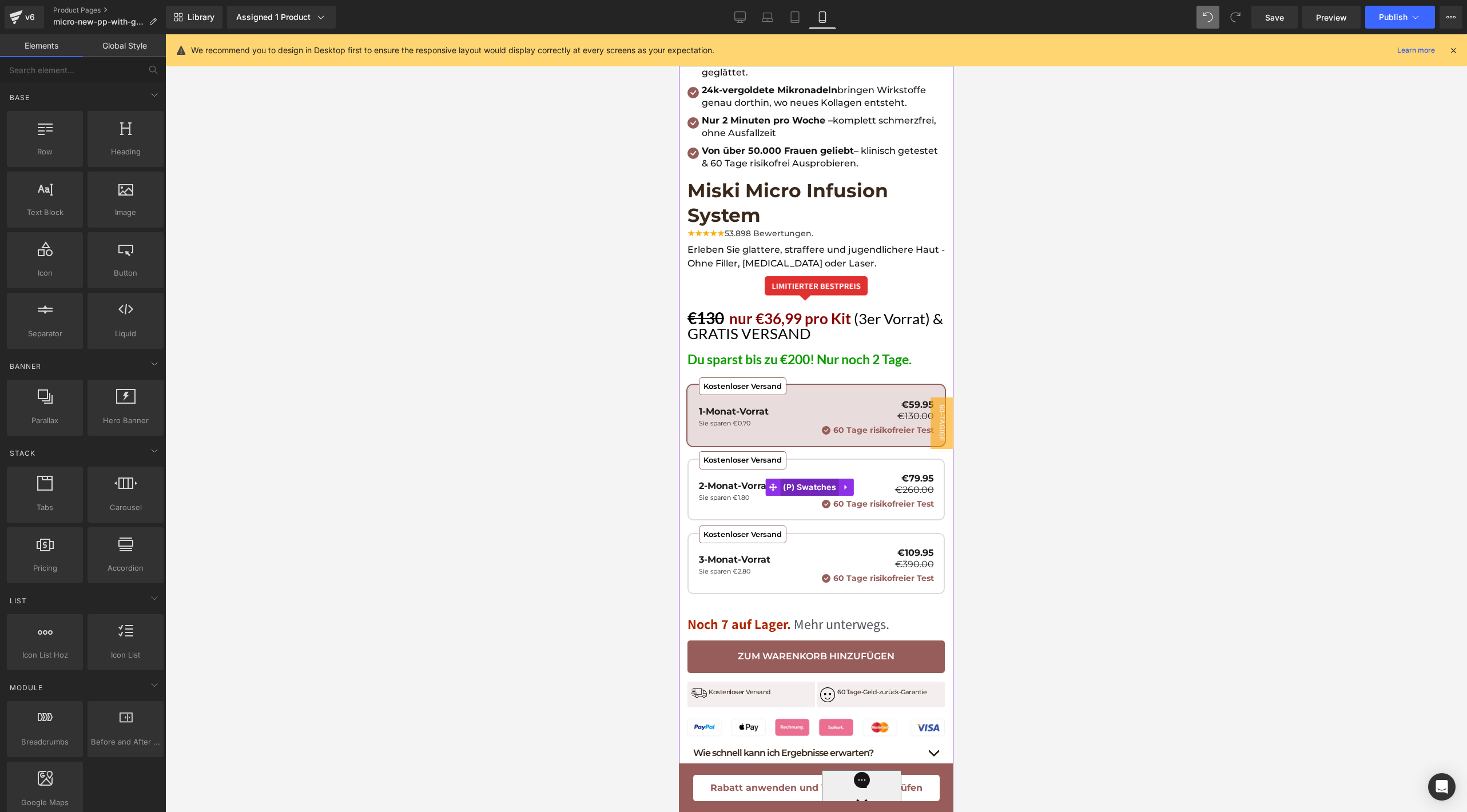
click at [825, 478] on span "(P) Swatches" at bounding box center [810, 487] width 59 height 17
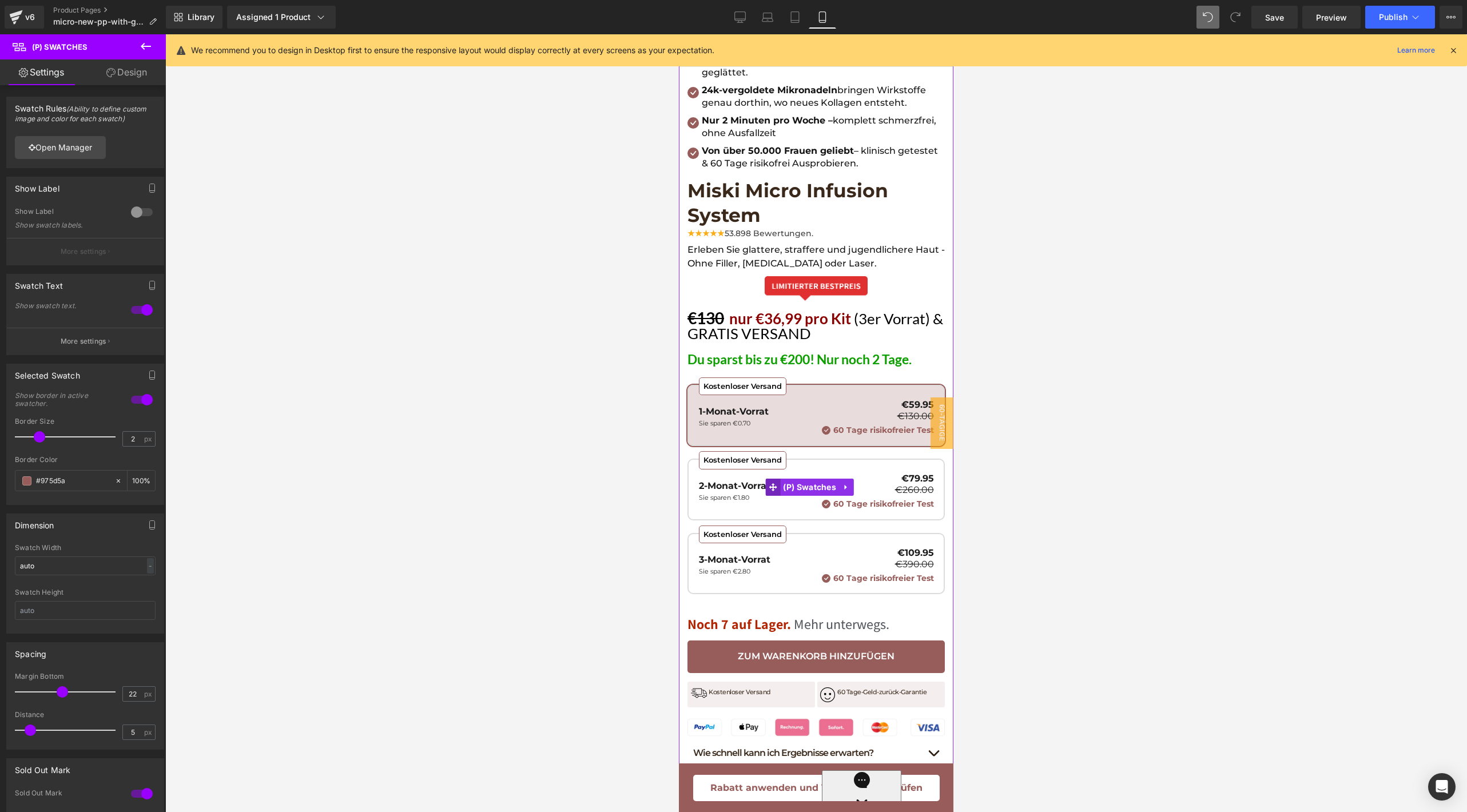
click at [773, 483] on icon at bounding box center [773, 487] width 8 height 8
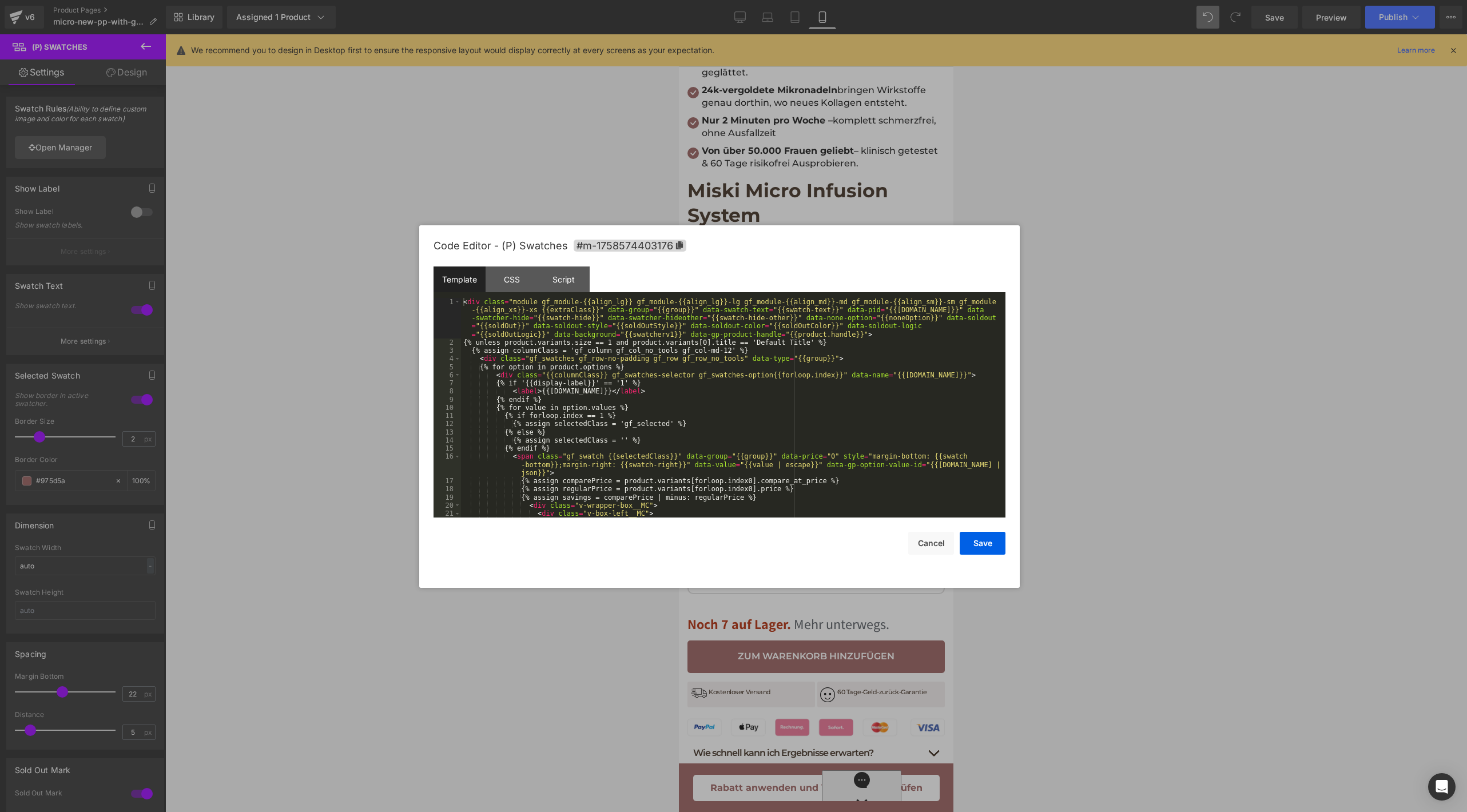
click at [743, 0] on div "(P) Swatches You are previewing how the will restyle your page. You can not edi…" at bounding box center [733, 0] width 1467 height 0
click at [713, 453] on div "< div class = "module gf_module-{{align_lg}} gf_module-{{align_lg}}-lg gf_modul…" at bounding box center [731, 432] width 540 height 269
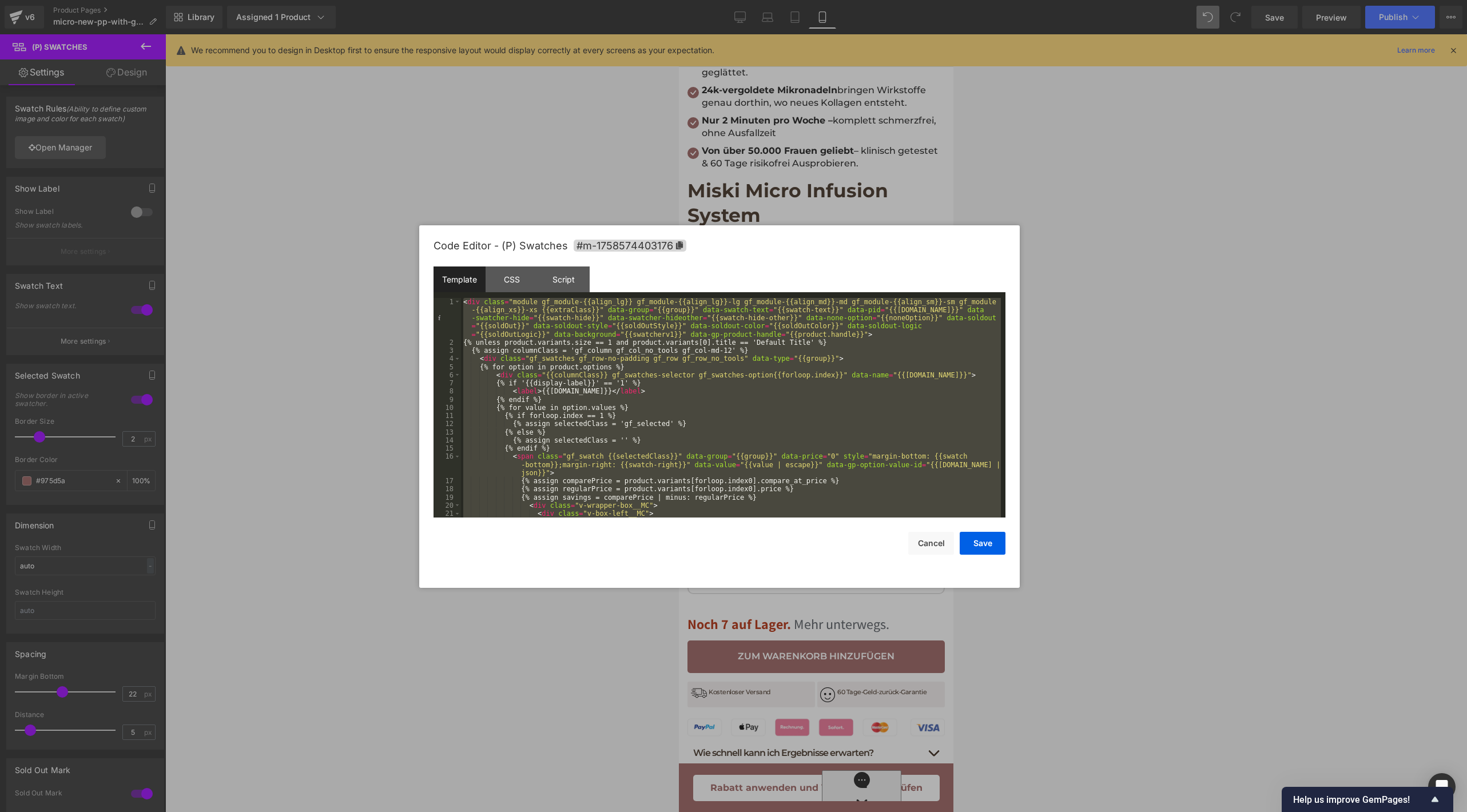
click at [717, 400] on div "< div class = "module gf_module-{{align_lg}} gf_module-{{align_lg}}-lg gf_modul…" at bounding box center [731, 432] width 540 height 269
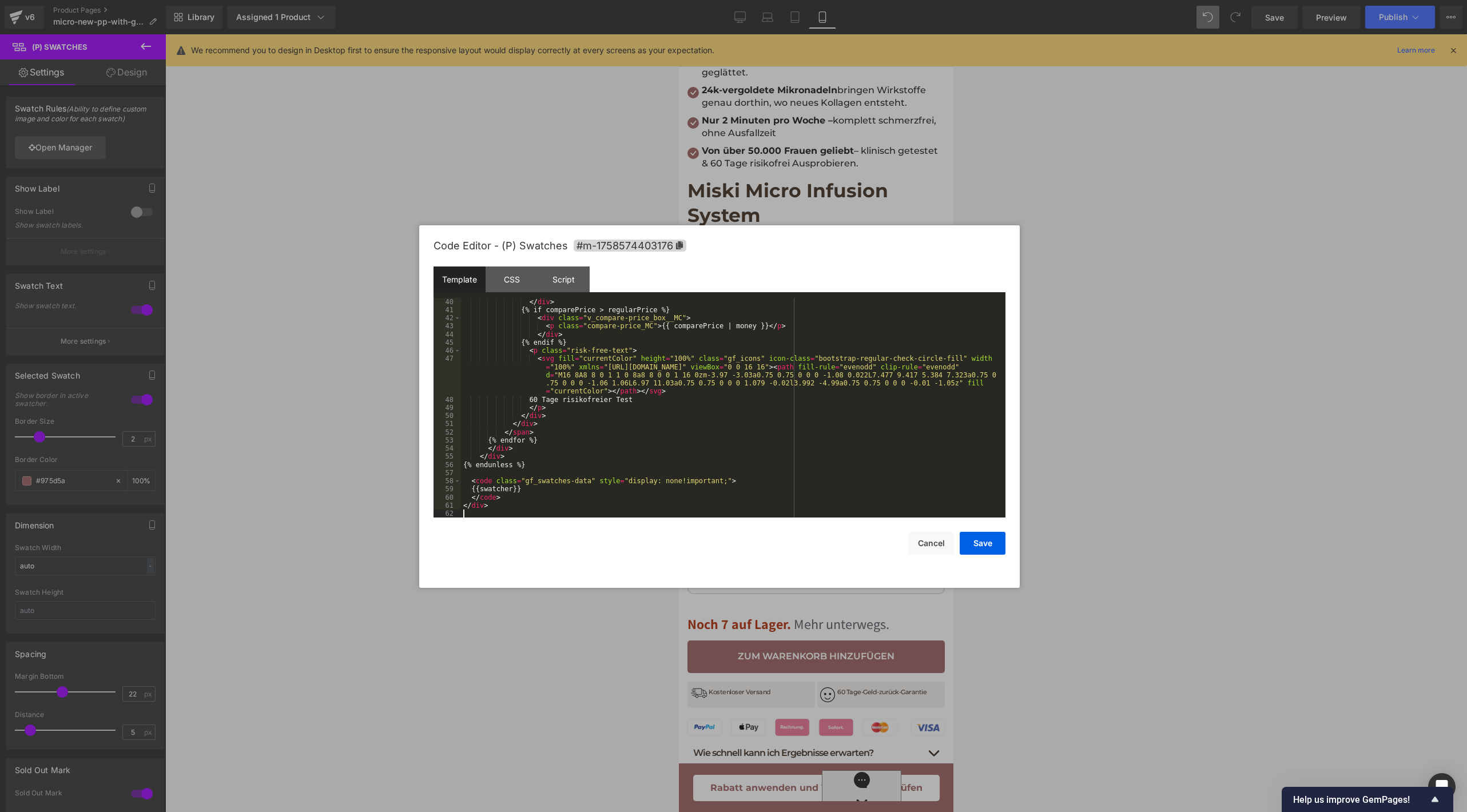
scroll to position [350, 0]
click at [989, 545] on button "Save" at bounding box center [982, 543] width 46 height 23
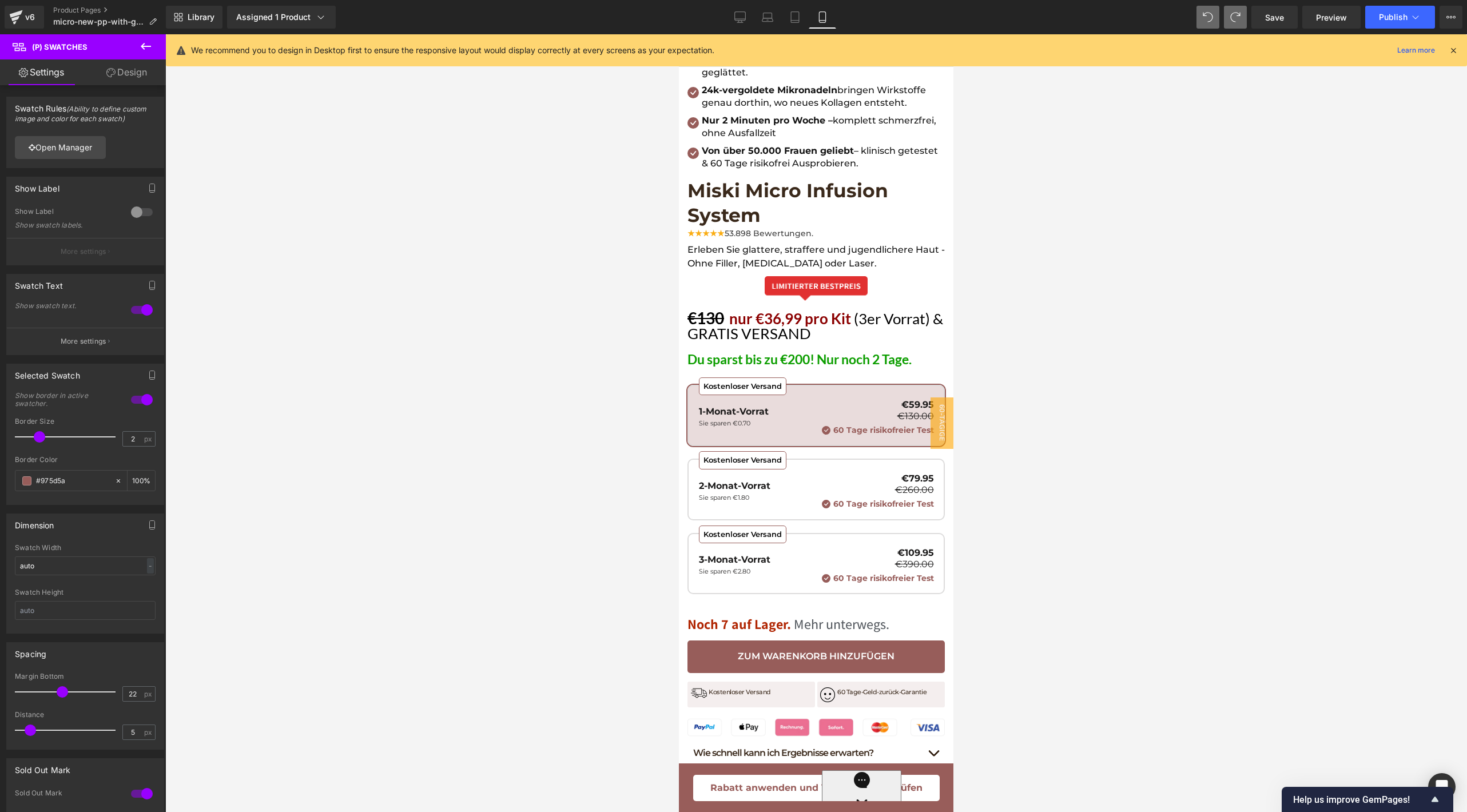
click at [839, 459] on span "Kostenloser Versand 2-Monat-Vorrat Sie sparen €1.80 €79.95 €260.00 60 Tage risi…" at bounding box center [816, 489] width 257 height 61
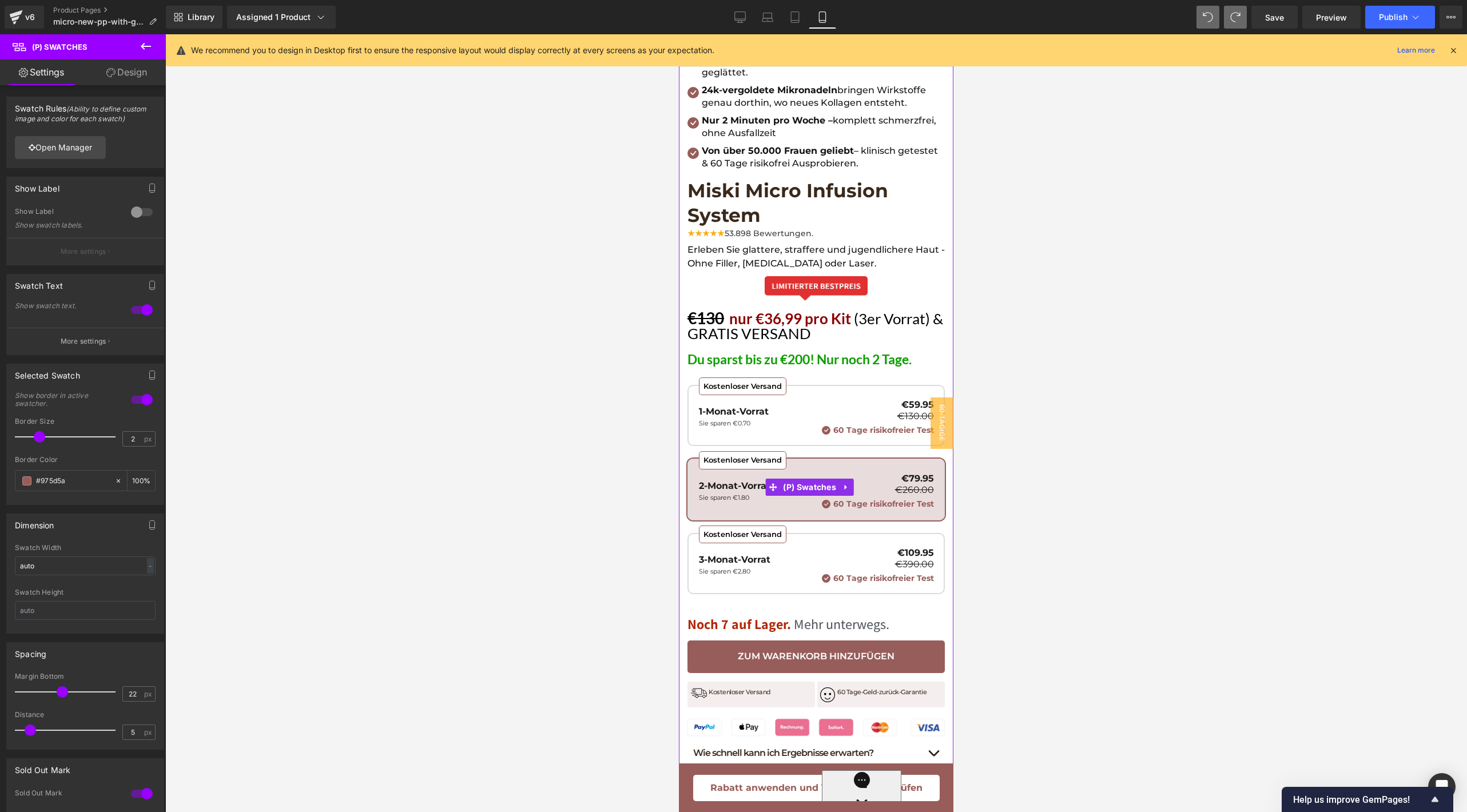
click at [775, 548] on div "Kostenloser Versand 3-Monat-Vorrat Sie sparen €2.80 €109.95 €390.00 60 Tage ris…" at bounding box center [816, 566] width 235 height 35
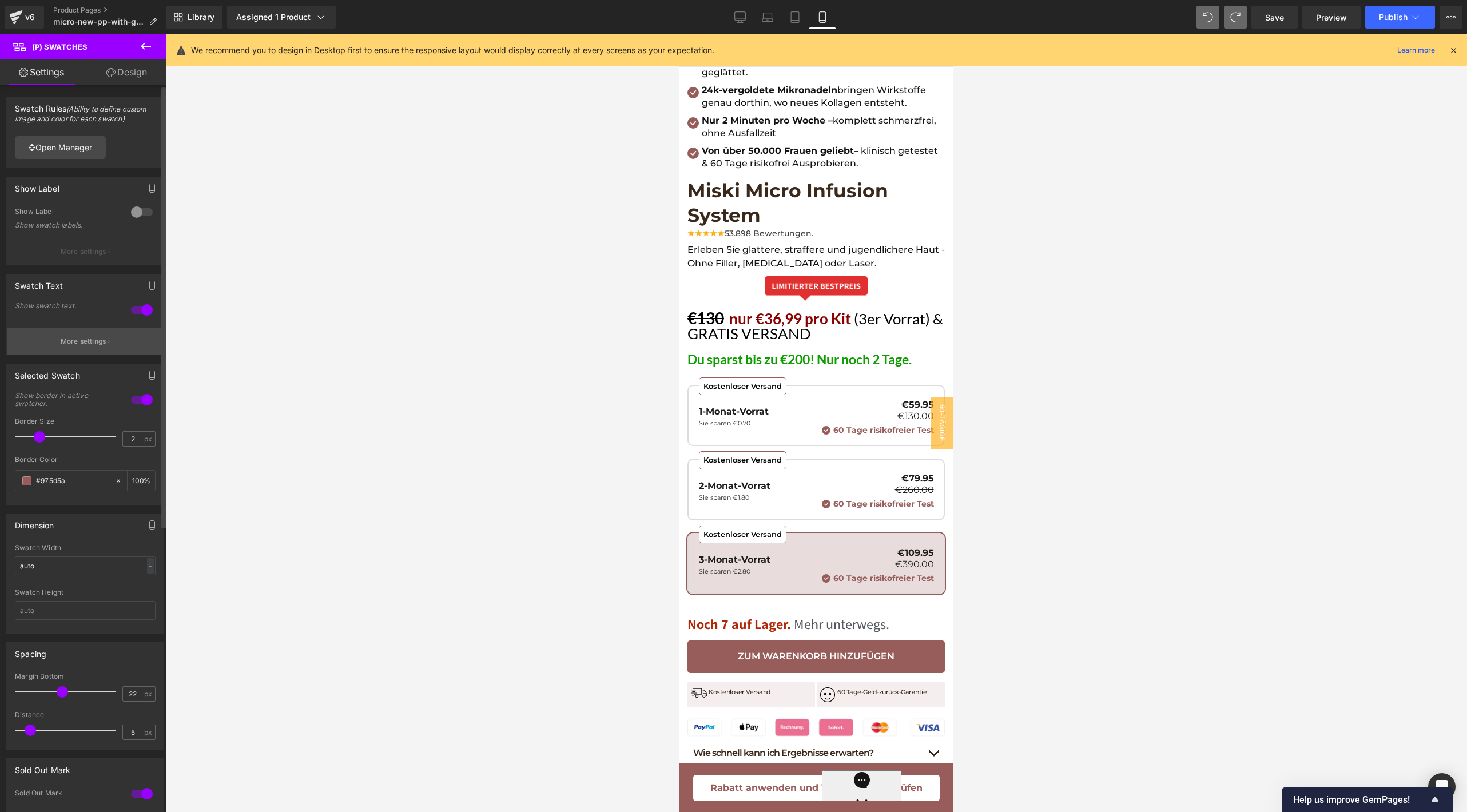
click at [94, 339] on p "More settings" at bounding box center [83, 341] width 46 height 10
click at [111, 77] on link "Design" at bounding box center [127, 72] width 83 height 25
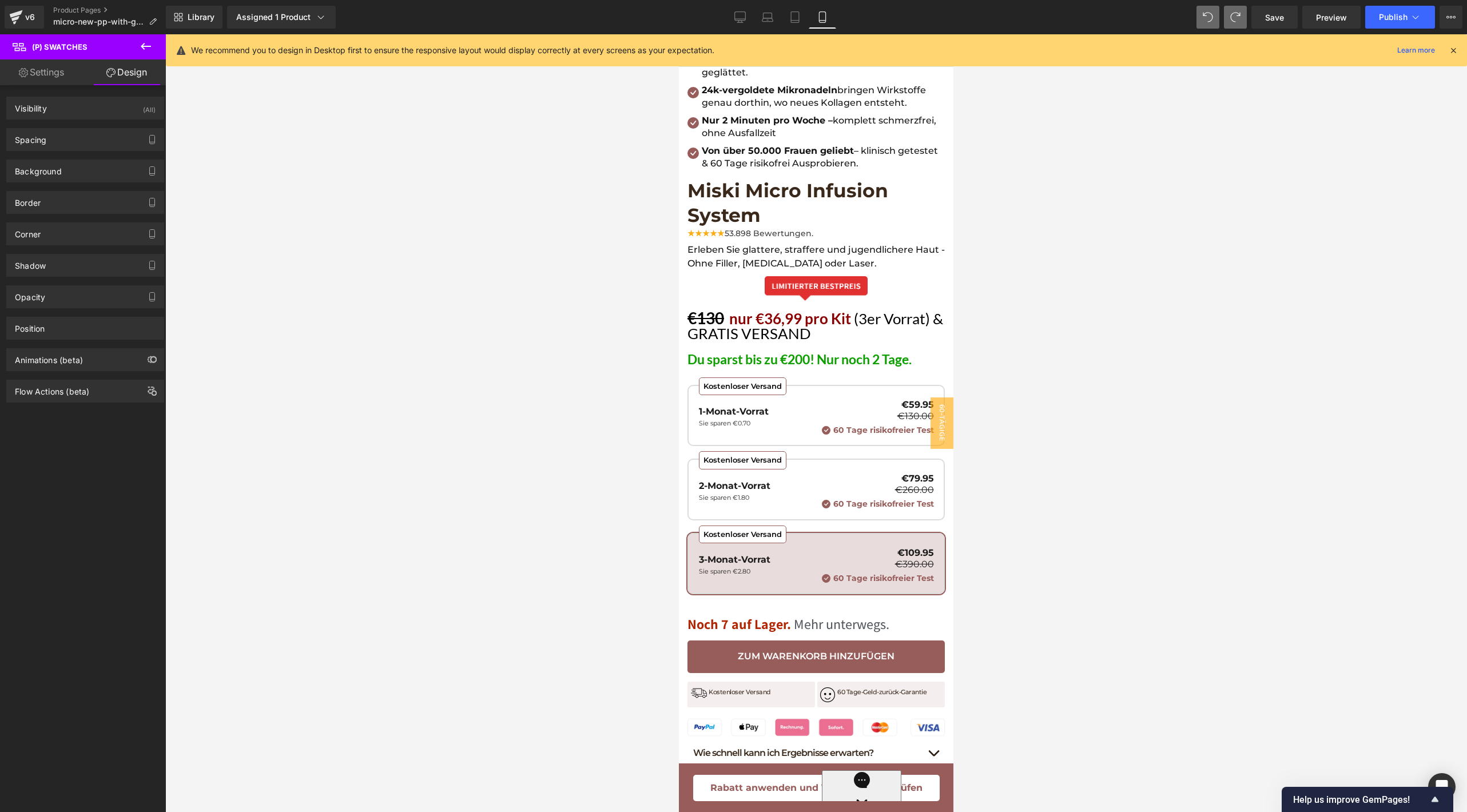
click at [145, 48] on icon at bounding box center [146, 46] width 14 height 14
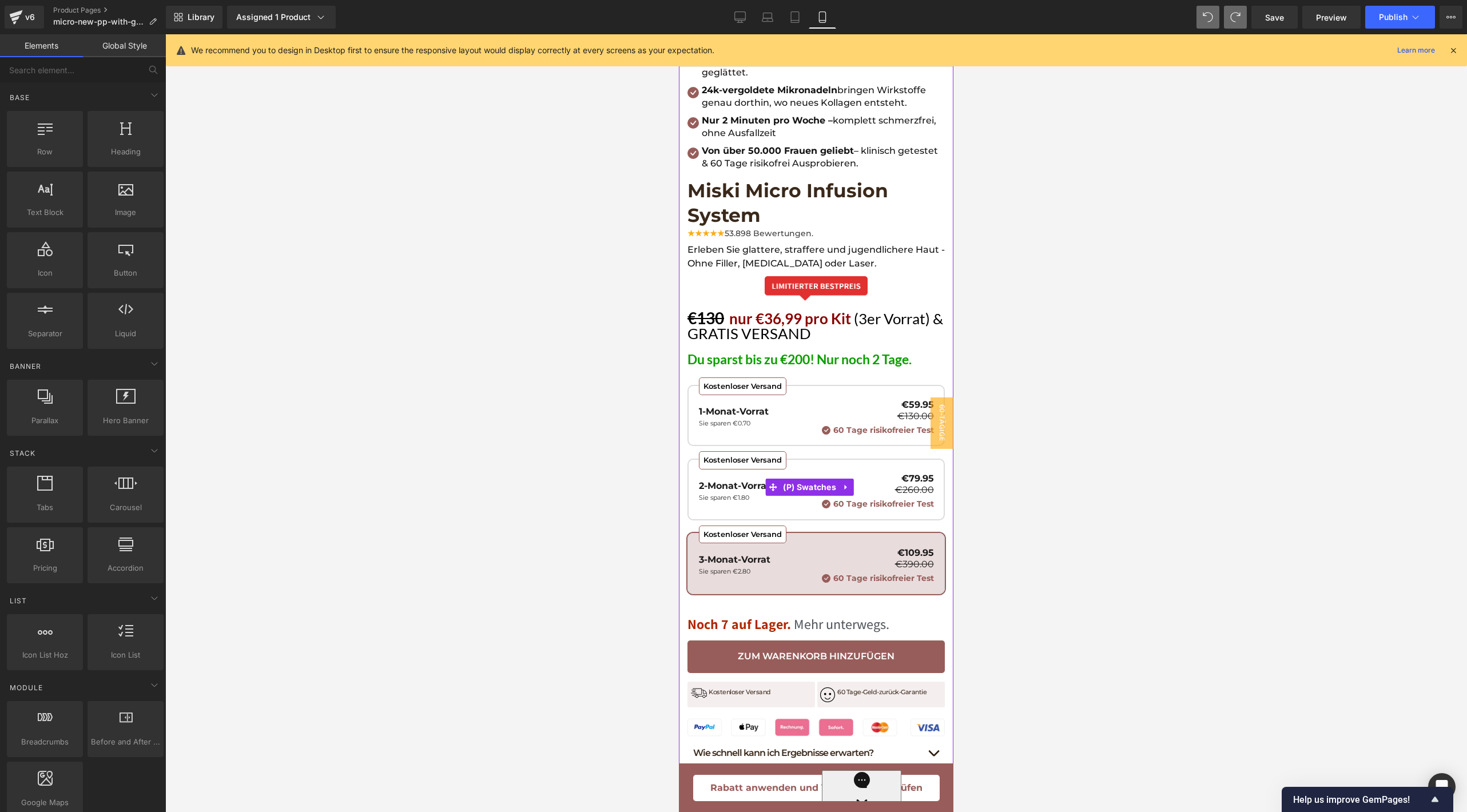
click at [762, 424] on div "Kostenloser Versand 1-Monat-Vorrat Sie sparen €0.70 €59.95 €130.00 60 Tage risi…" at bounding box center [816, 495] width 257 height 222
click at [794, 479] on span "(P) Swatches" at bounding box center [810, 487] width 59 height 17
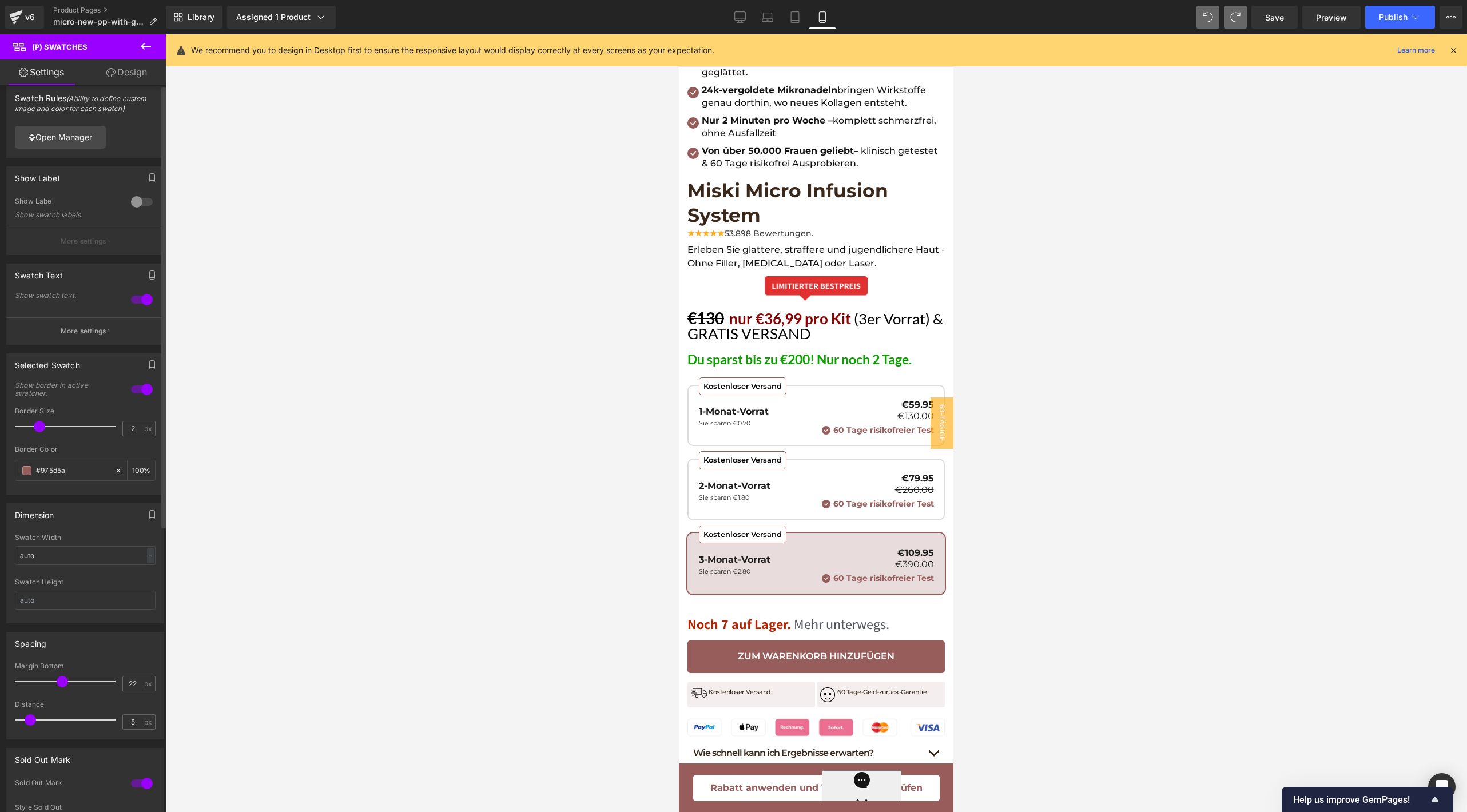
scroll to position [0, 0]
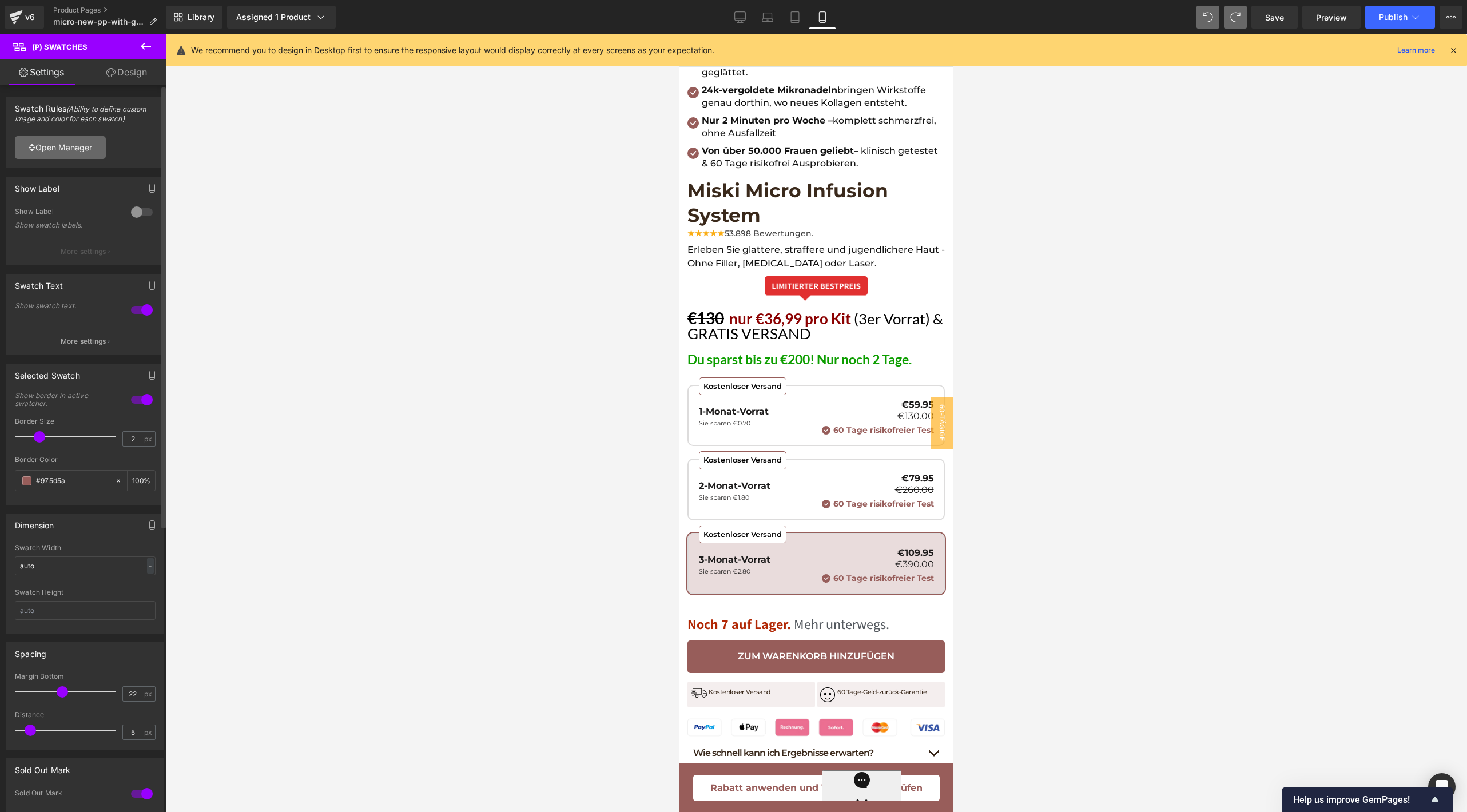
click at [83, 149] on link "Open Manager" at bounding box center [60, 148] width 91 height 23
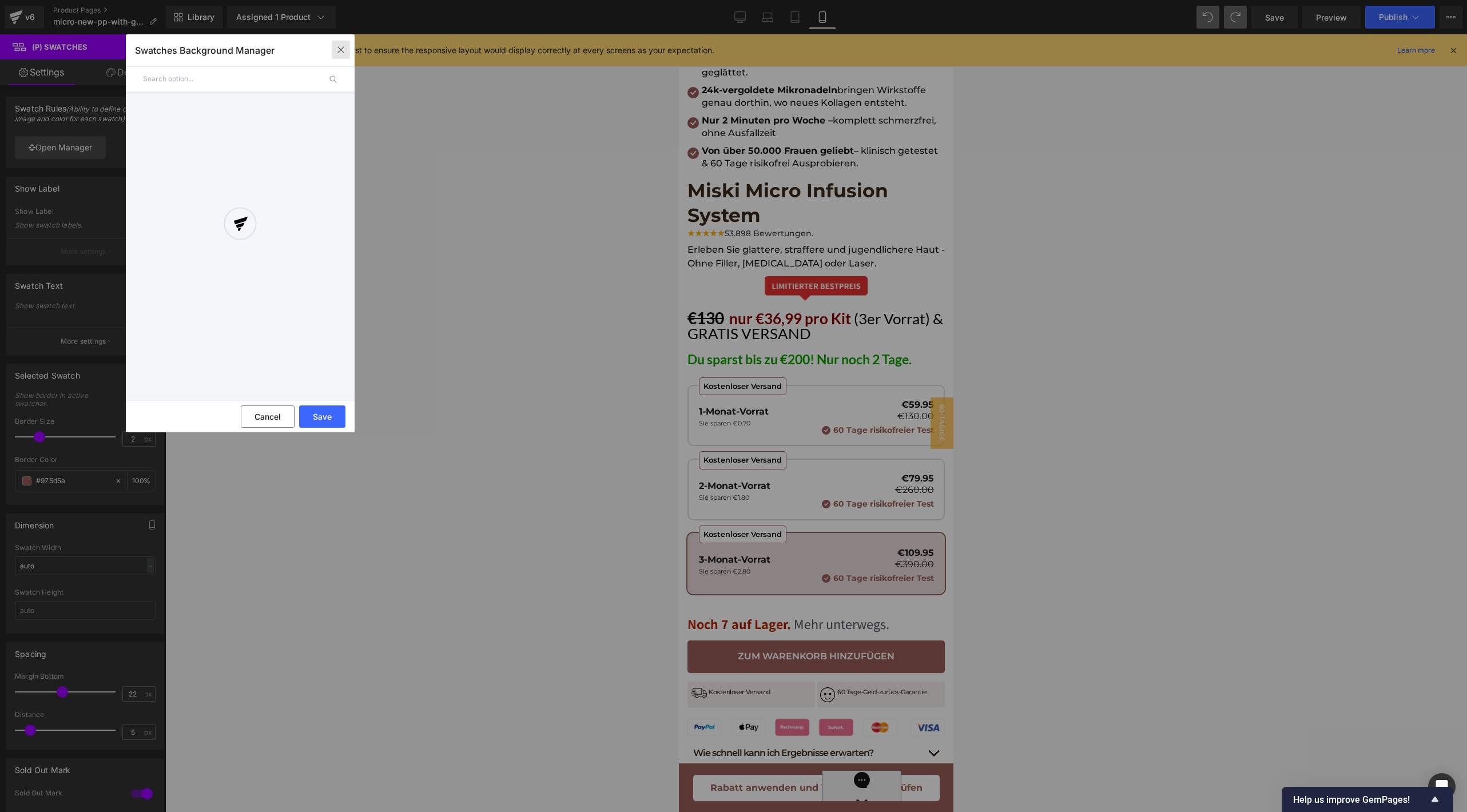
click at [341, 45] on icon "button" at bounding box center [341, 50] width 9 height 9
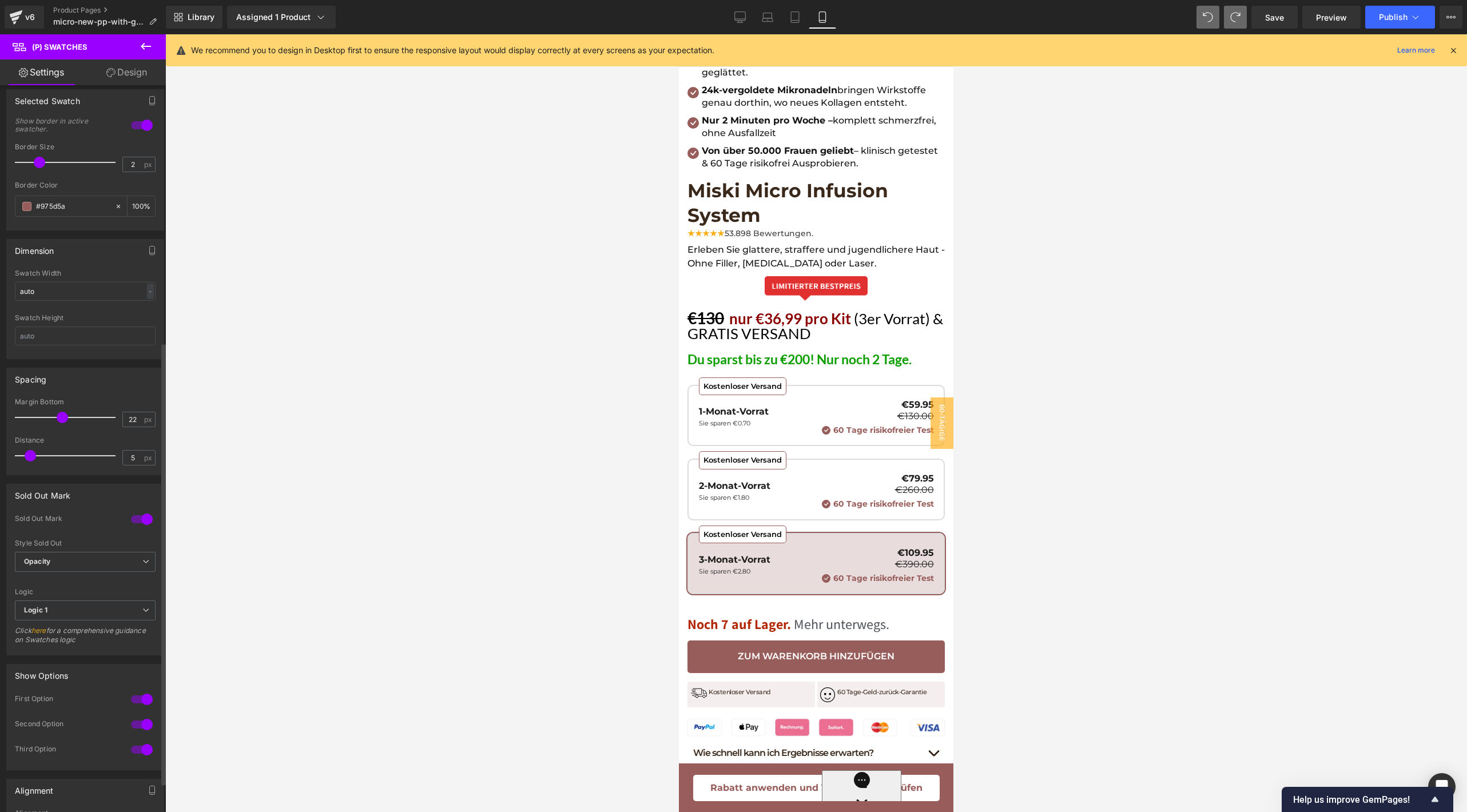
scroll to position [467, 0]
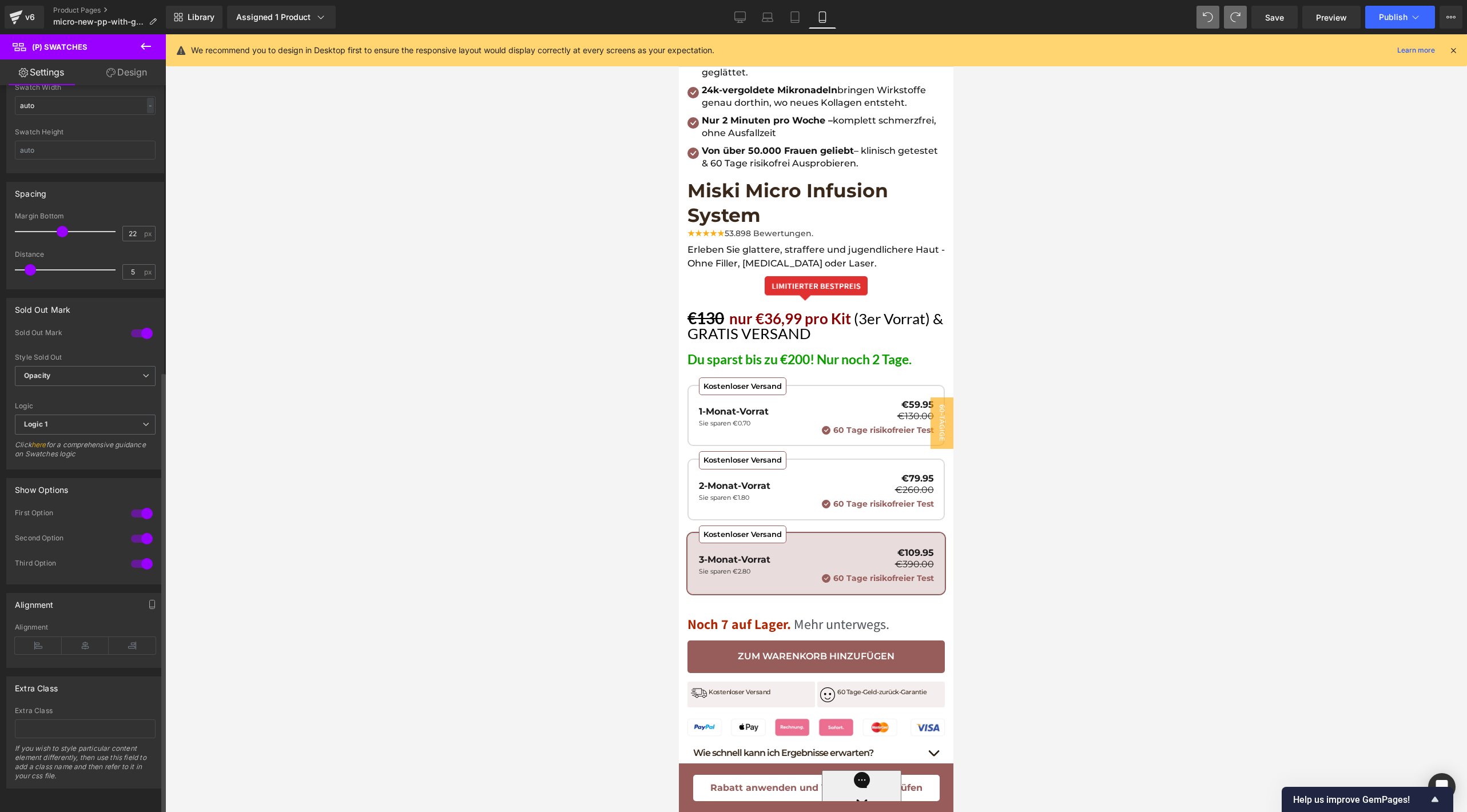
click at [143, 506] on div at bounding box center [141, 513] width 27 height 18
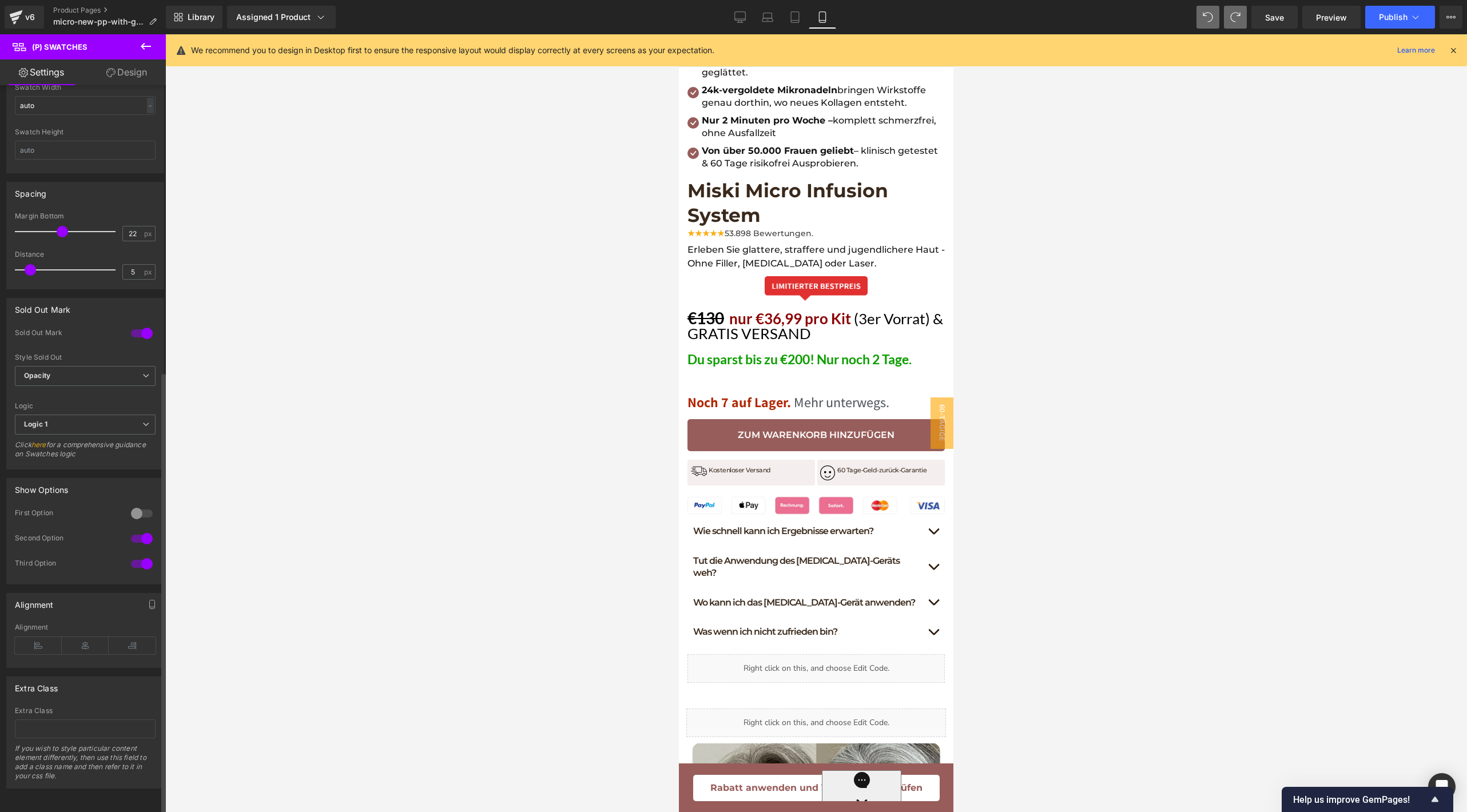
click at [143, 506] on div at bounding box center [141, 513] width 27 height 18
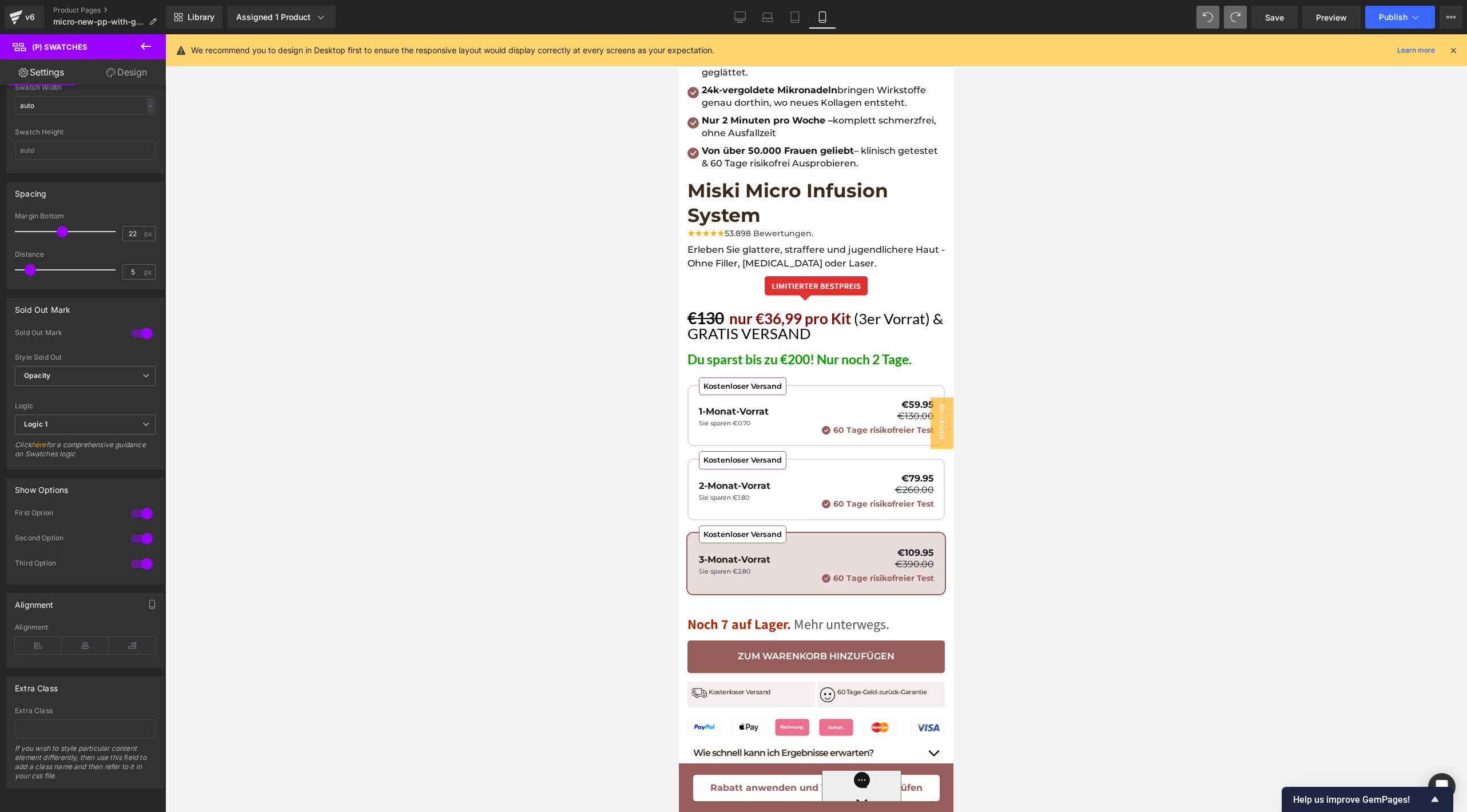
click at [126, 75] on link "Design" at bounding box center [127, 72] width 83 height 25
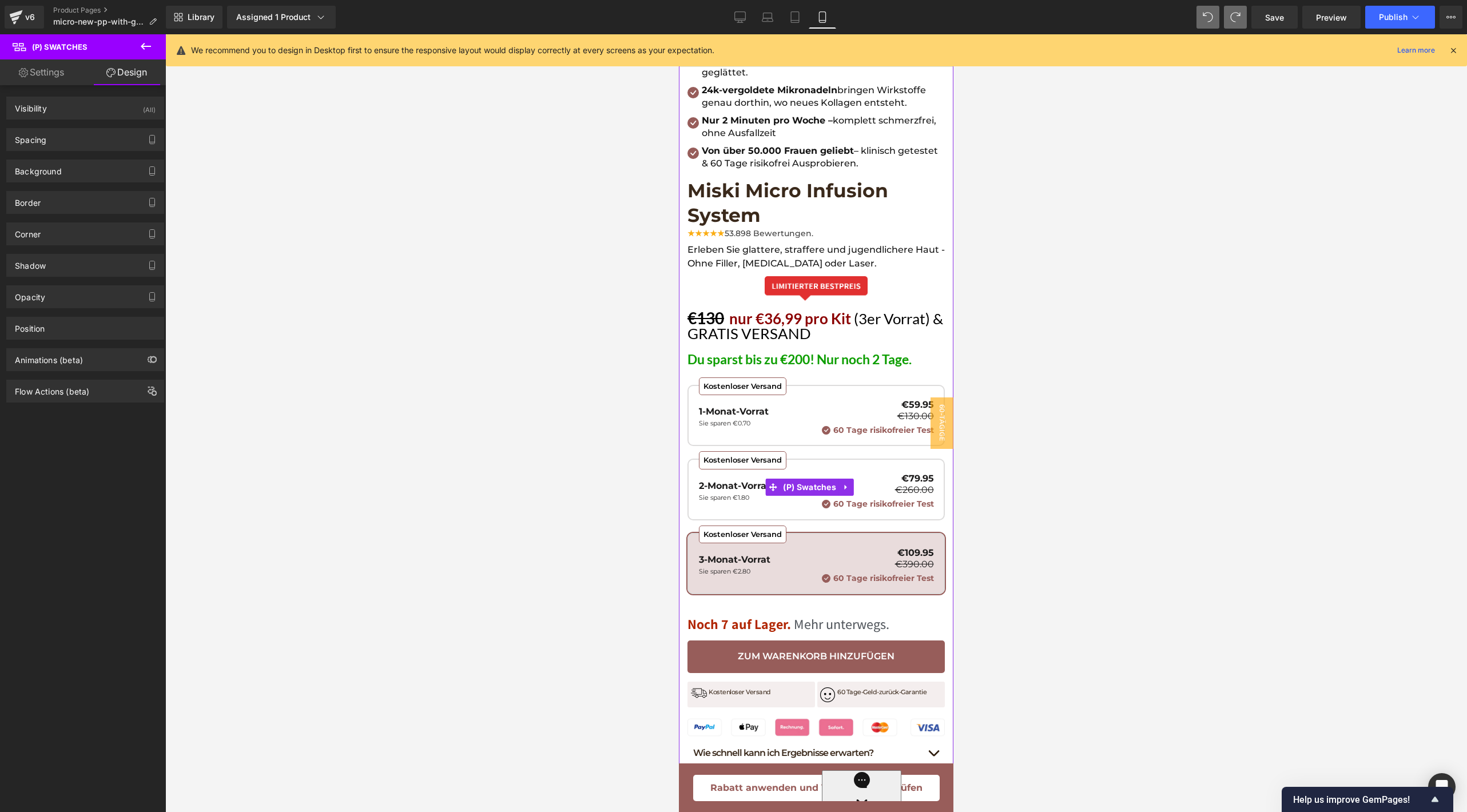
click at [742, 474] on div "Kostenloser Versand 2-Monat-Vorrat Sie sparen €1.80 €79.95 €260.00 60 Tage risi…" at bounding box center [816, 491] width 235 height 35
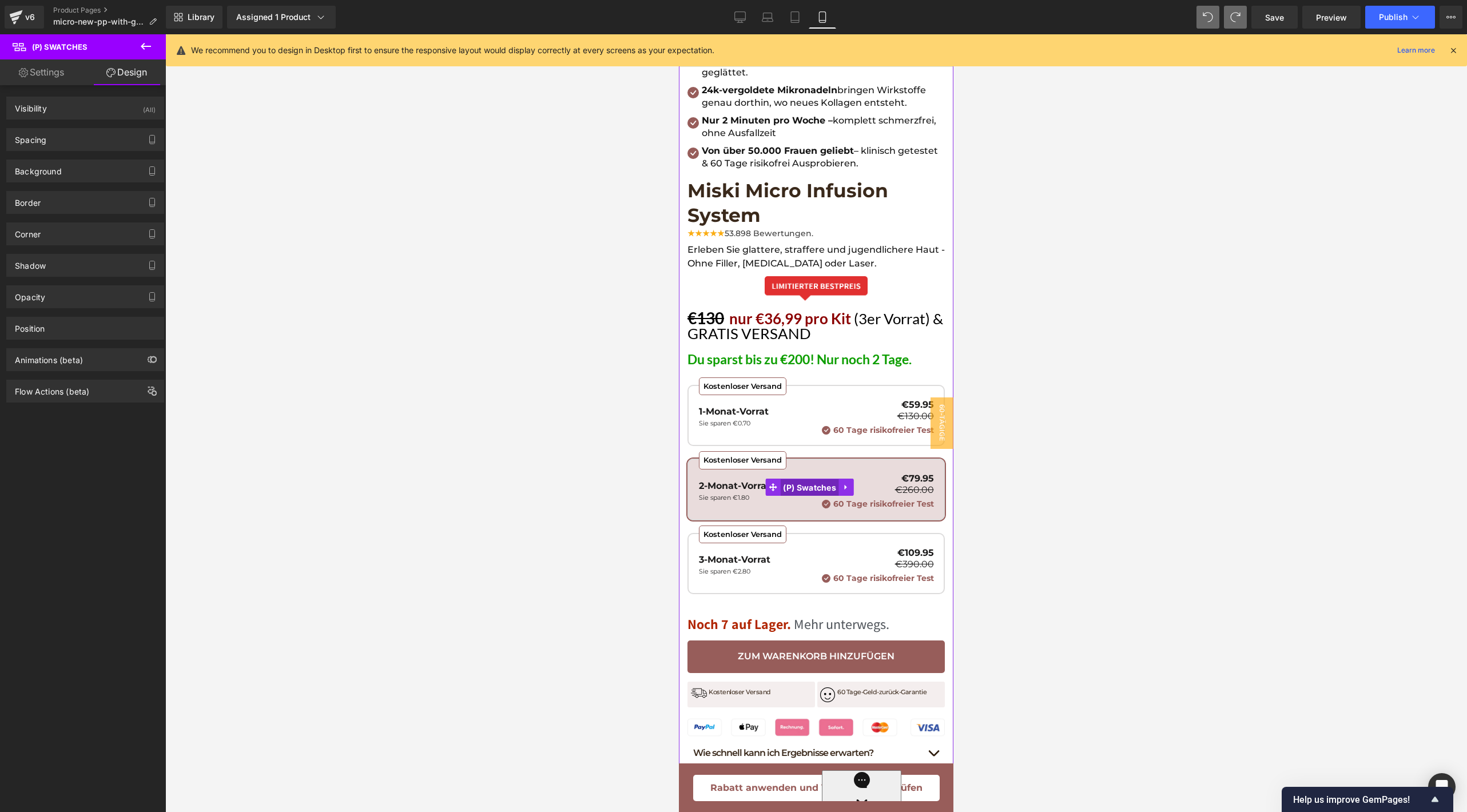
click at [792, 479] on span "(P) Swatches" at bounding box center [810, 487] width 59 height 17
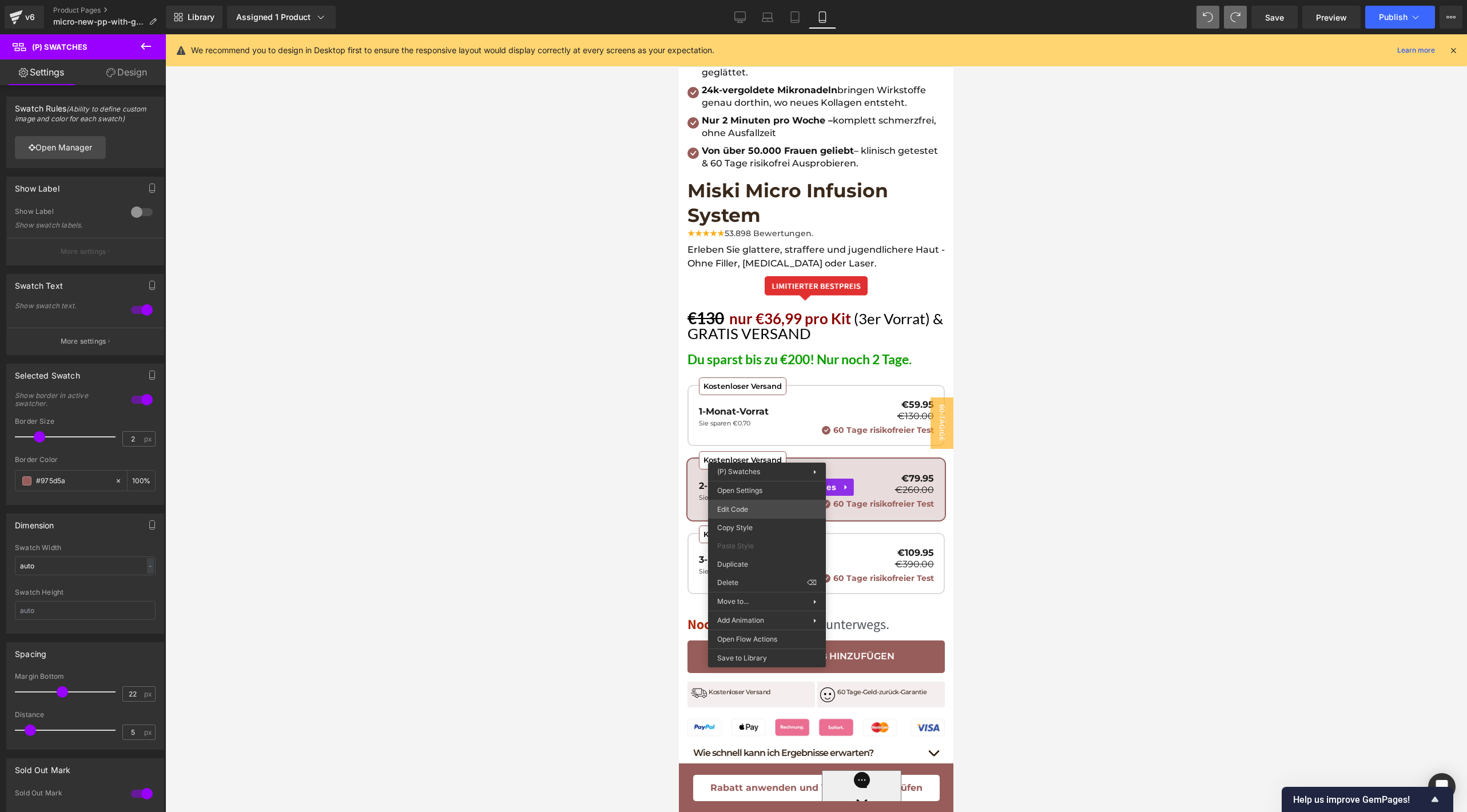
click at [757, 0] on div "(P) Swatches You are previewing how the will restyle your page. You can not edi…" at bounding box center [733, 0] width 1467 height 0
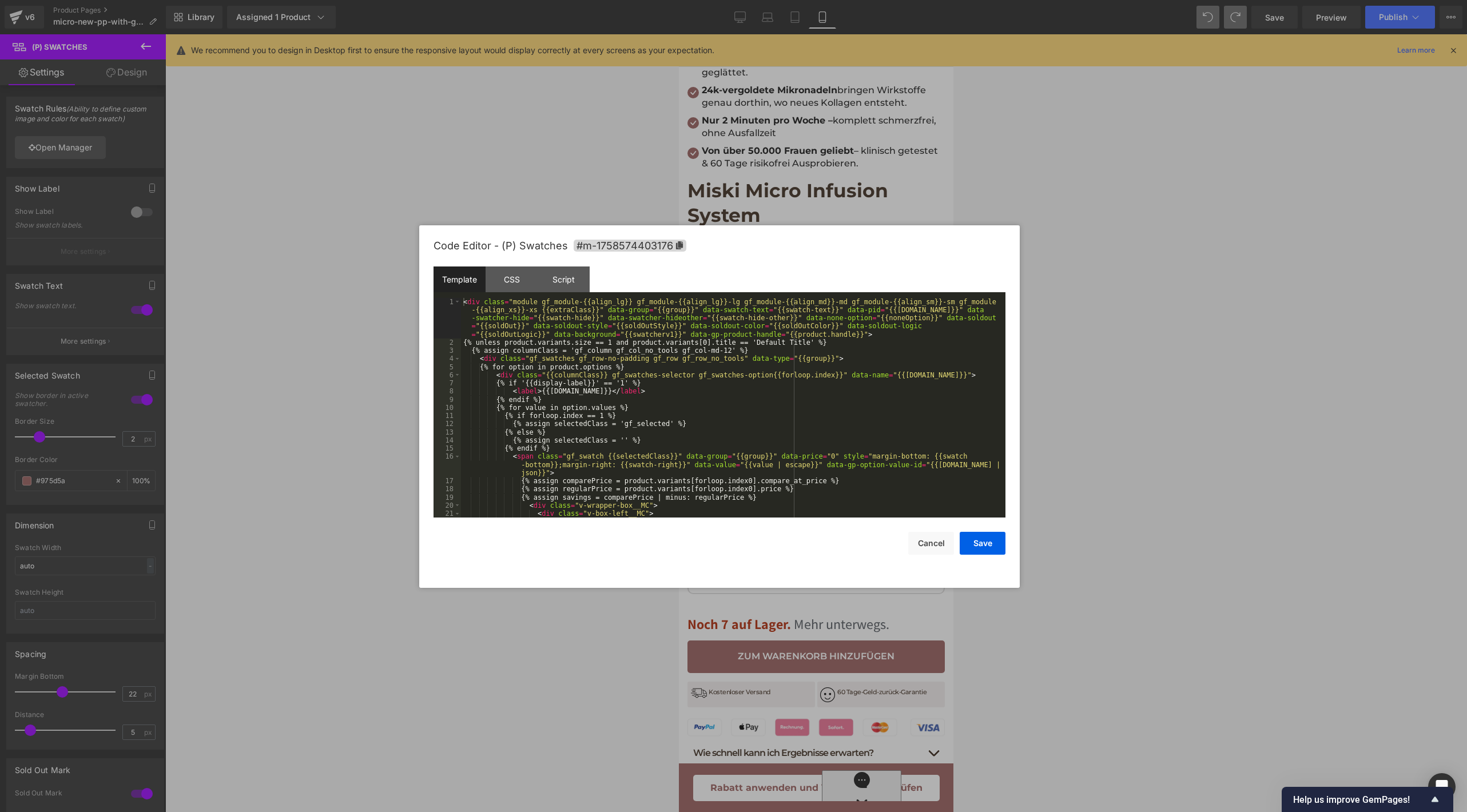
click at [722, 461] on div "< div class = "module gf_module-{{align_lg}} gf_module-{{align_lg}}-lg gf_modul…" at bounding box center [731, 432] width 540 height 269
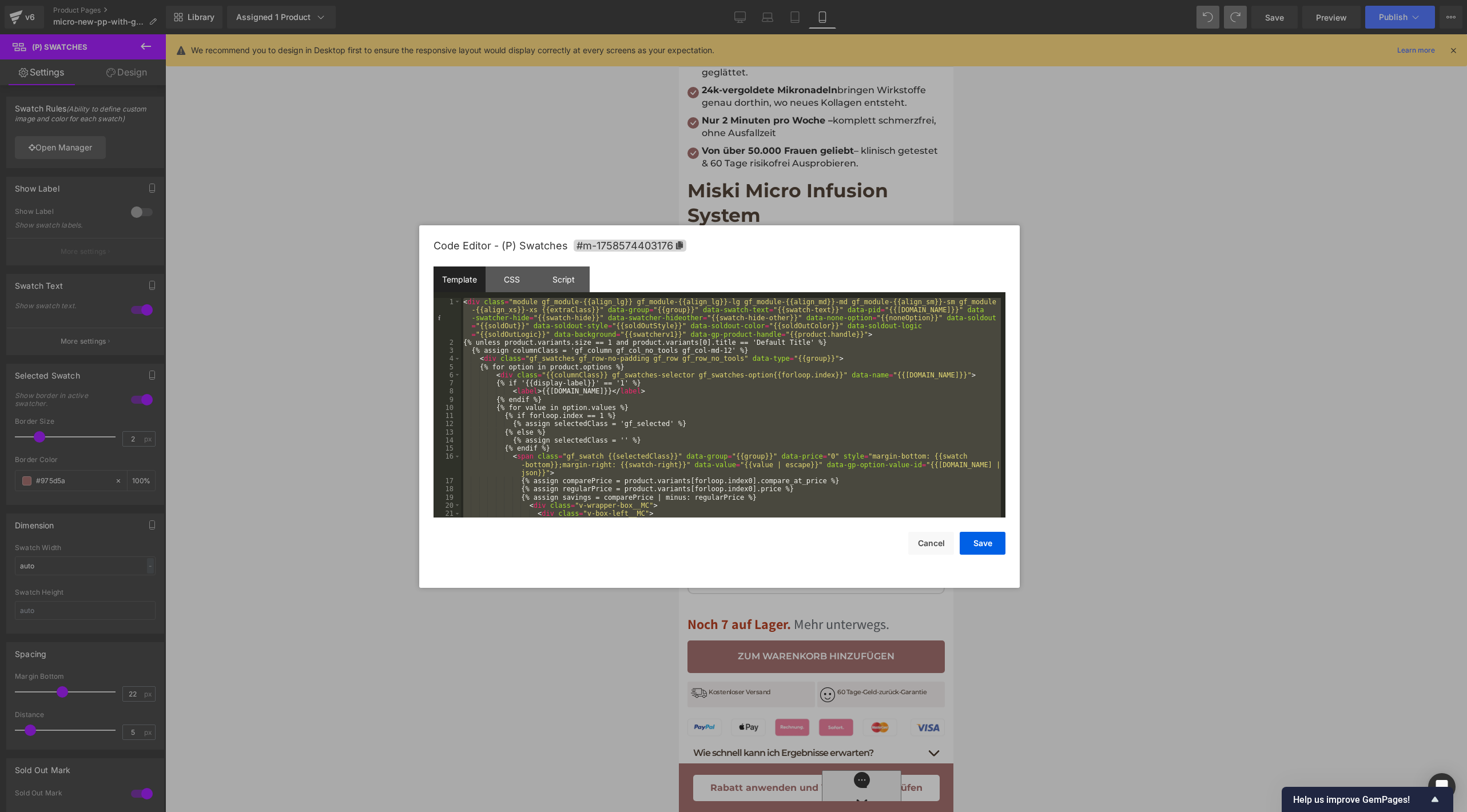
click at [720, 376] on div "< div class = "module gf_module-{{align_lg}} gf_module-{{align_lg}}-lg gf_modul…" at bounding box center [731, 432] width 540 height 269
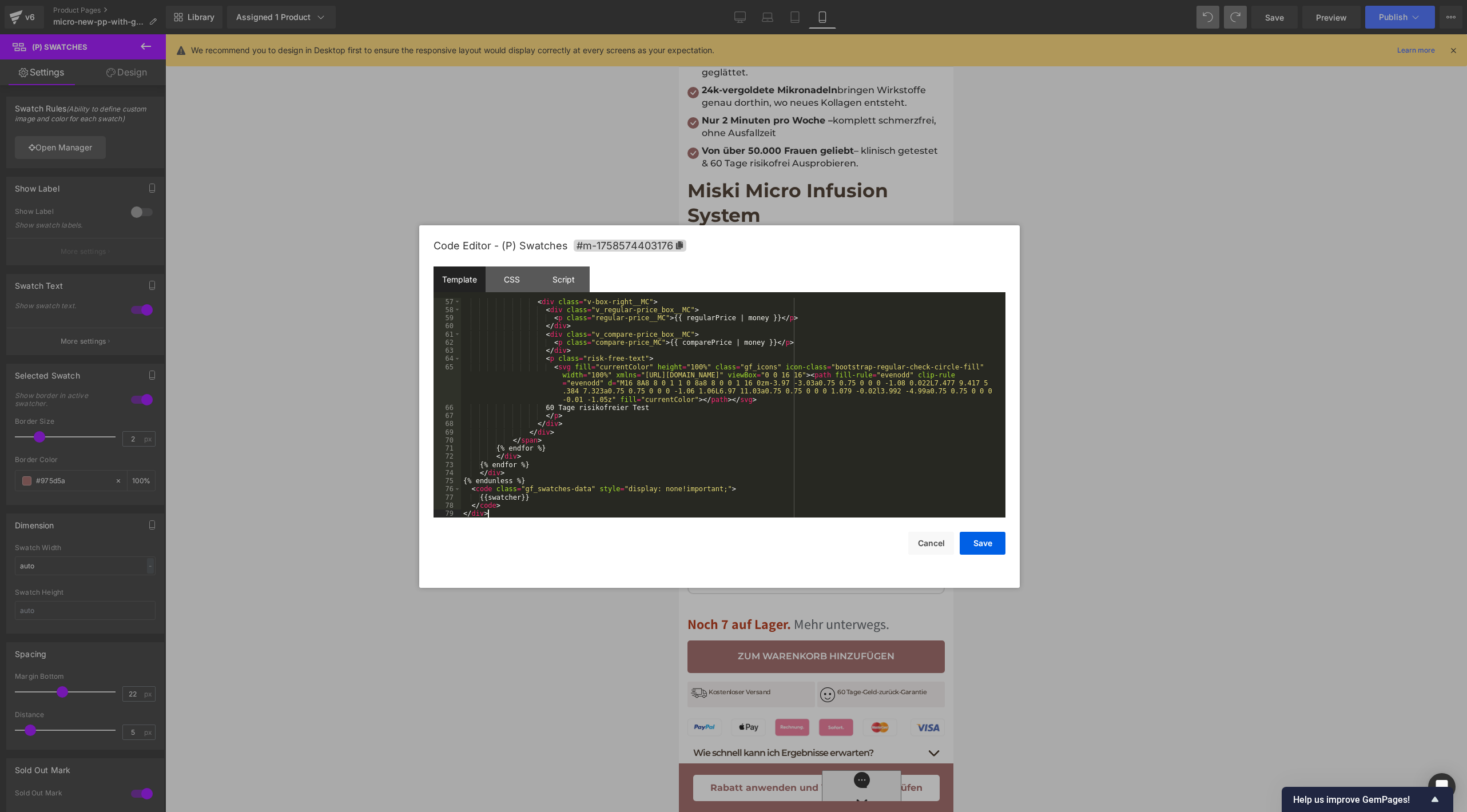
scroll to position [505, 0]
click at [985, 550] on button "Save" at bounding box center [982, 543] width 46 height 23
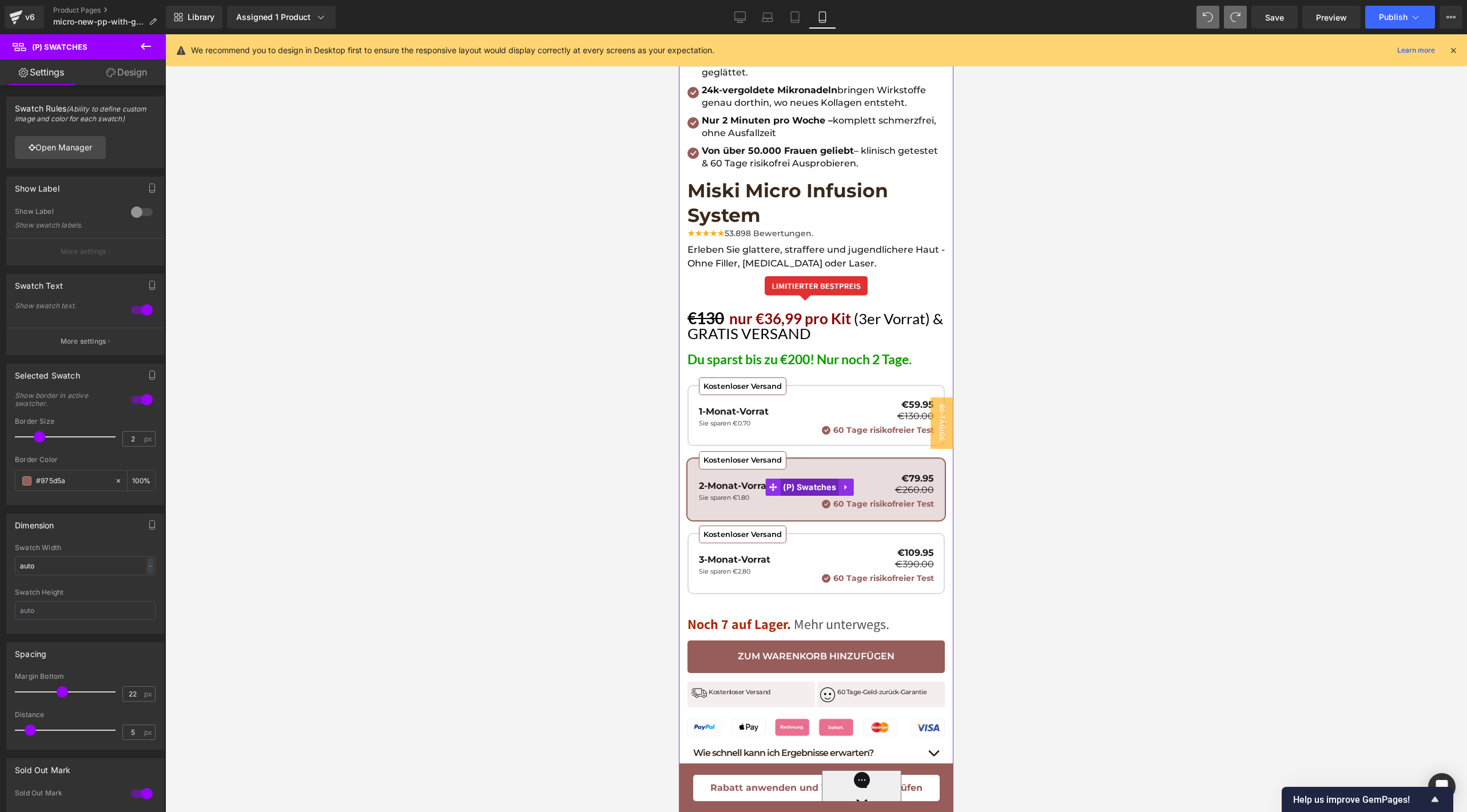
click at [808, 478] on span "(P) Swatches" at bounding box center [810, 487] width 59 height 17
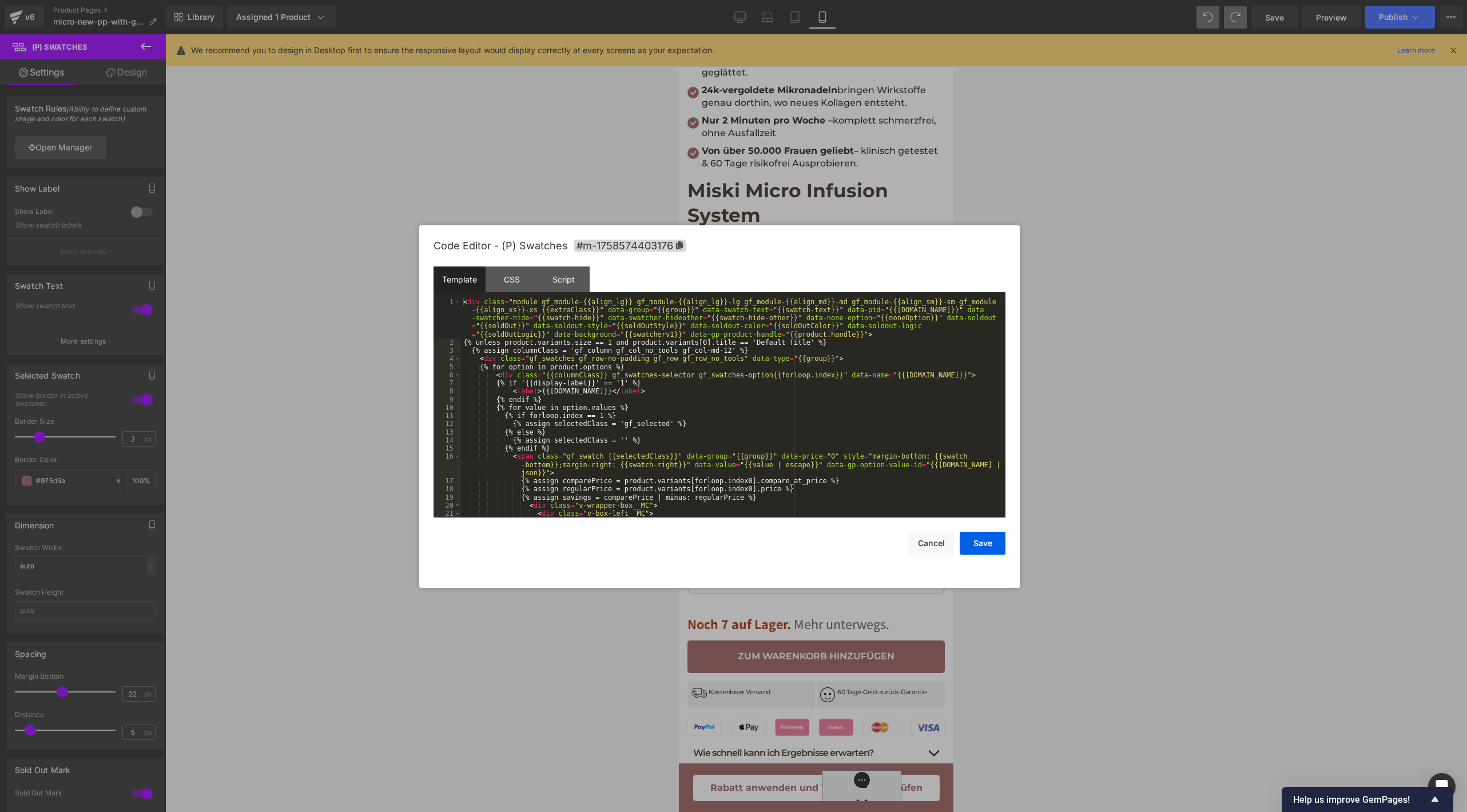
click at [798, 0] on div "(P) Swatches You are previewing how the will restyle your page. You can not edi…" at bounding box center [733, 0] width 1467 height 0
click at [701, 422] on div "< div class = "module gf_module-{{align_lg}} gf_module-{{align_lg}}-lg gf_modul…" at bounding box center [731, 432] width 540 height 269
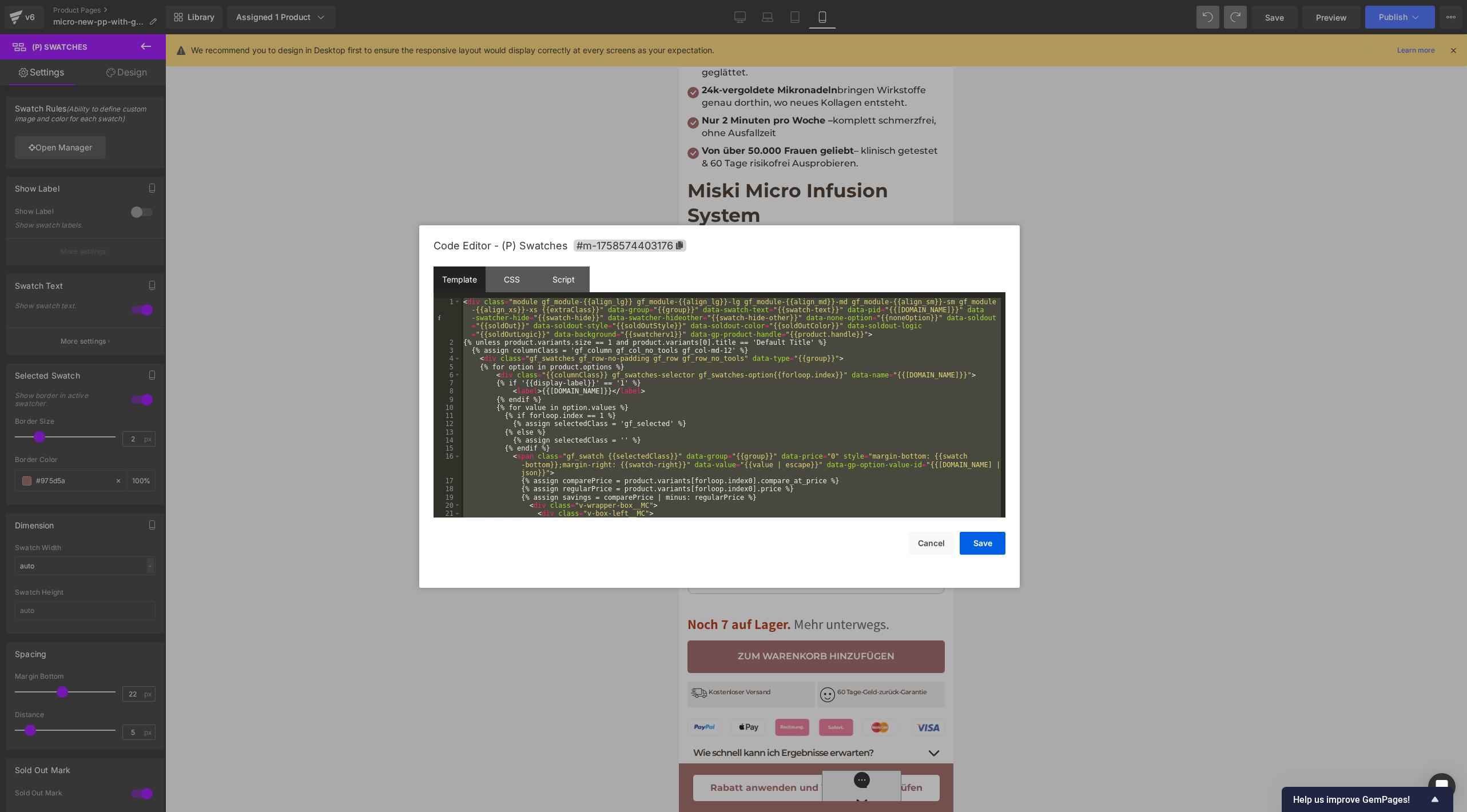
scroll to position [456, 0]
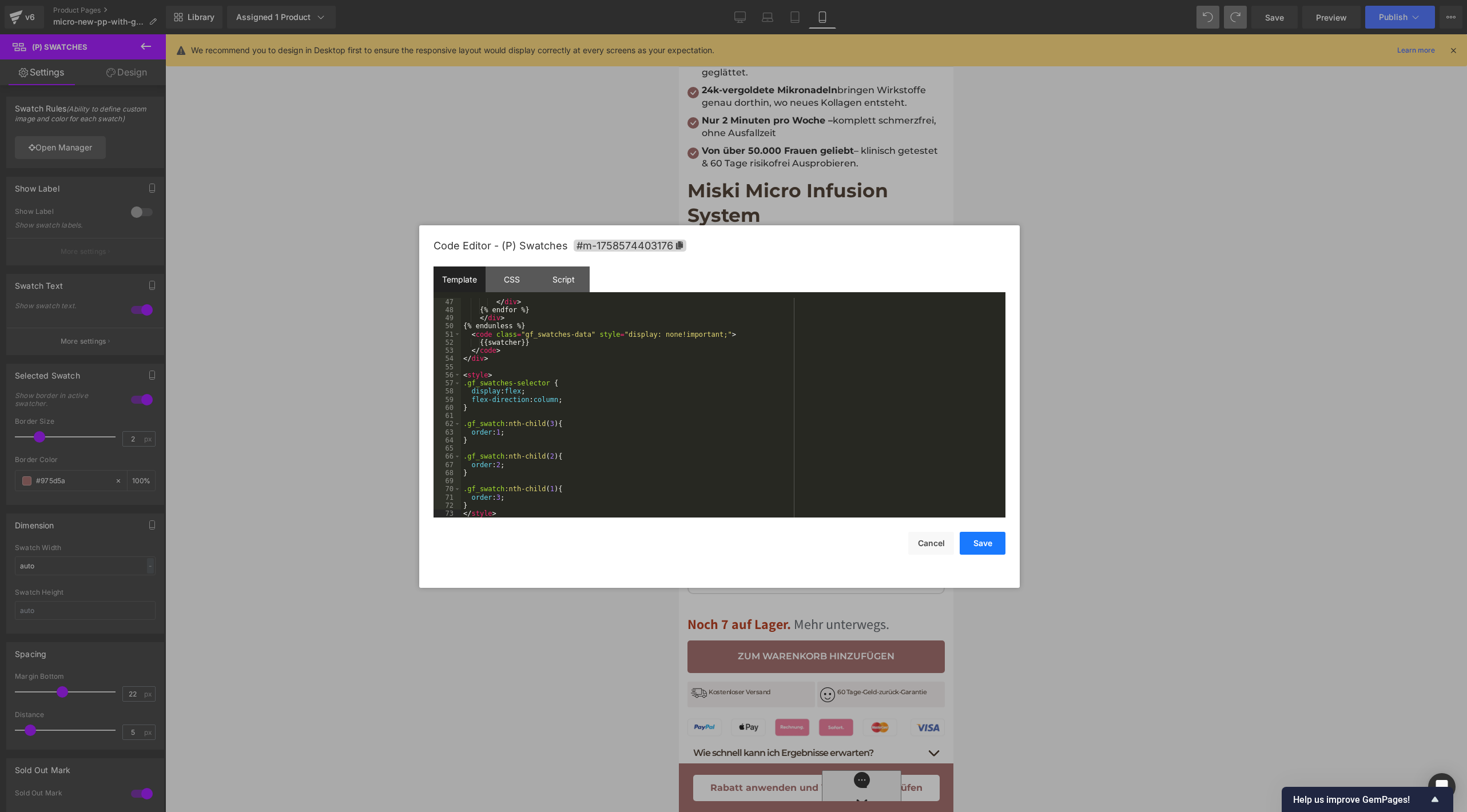
click at [978, 534] on button "Save" at bounding box center [982, 543] width 46 height 23
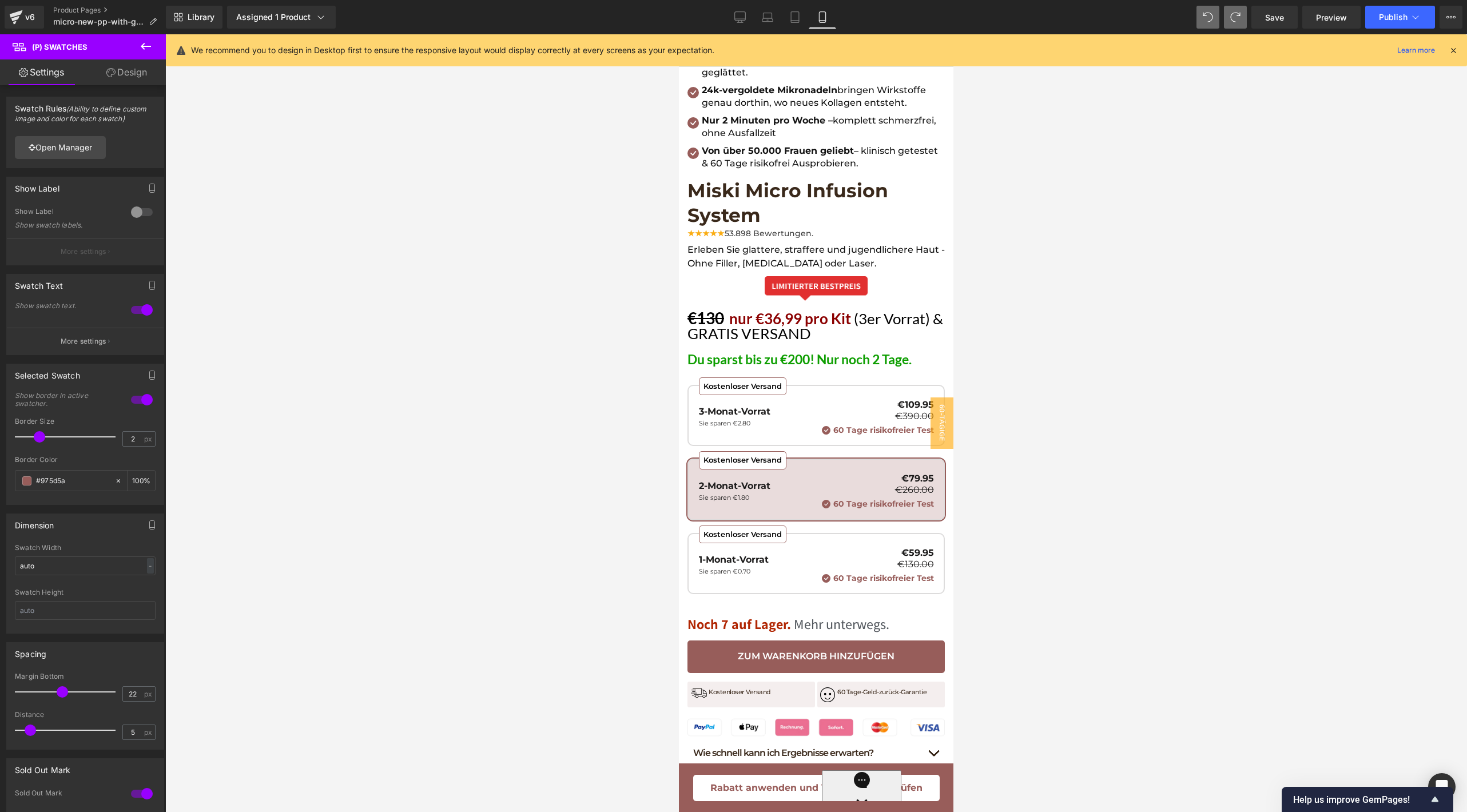
click at [1030, 446] on div at bounding box center [815, 423] width 1301 height 778
click at [831, 400] on div "€109.95 €390.00 60 Tage risikofreier Test" at bounding box center [877, 417] width 115 height 35
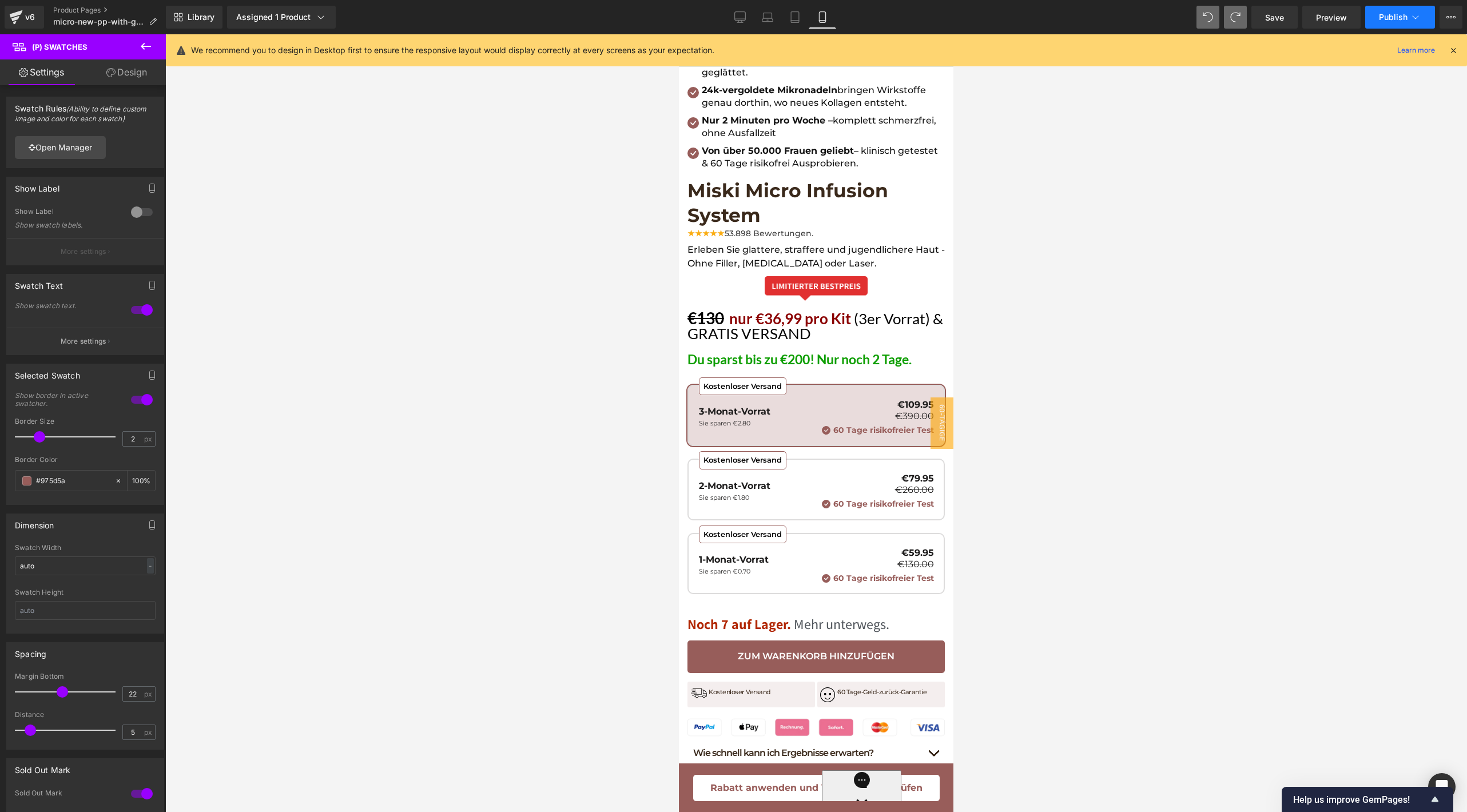
click at [1384, 23] on button "Publish" at bounding box center [1400, 17] width 70 height 23
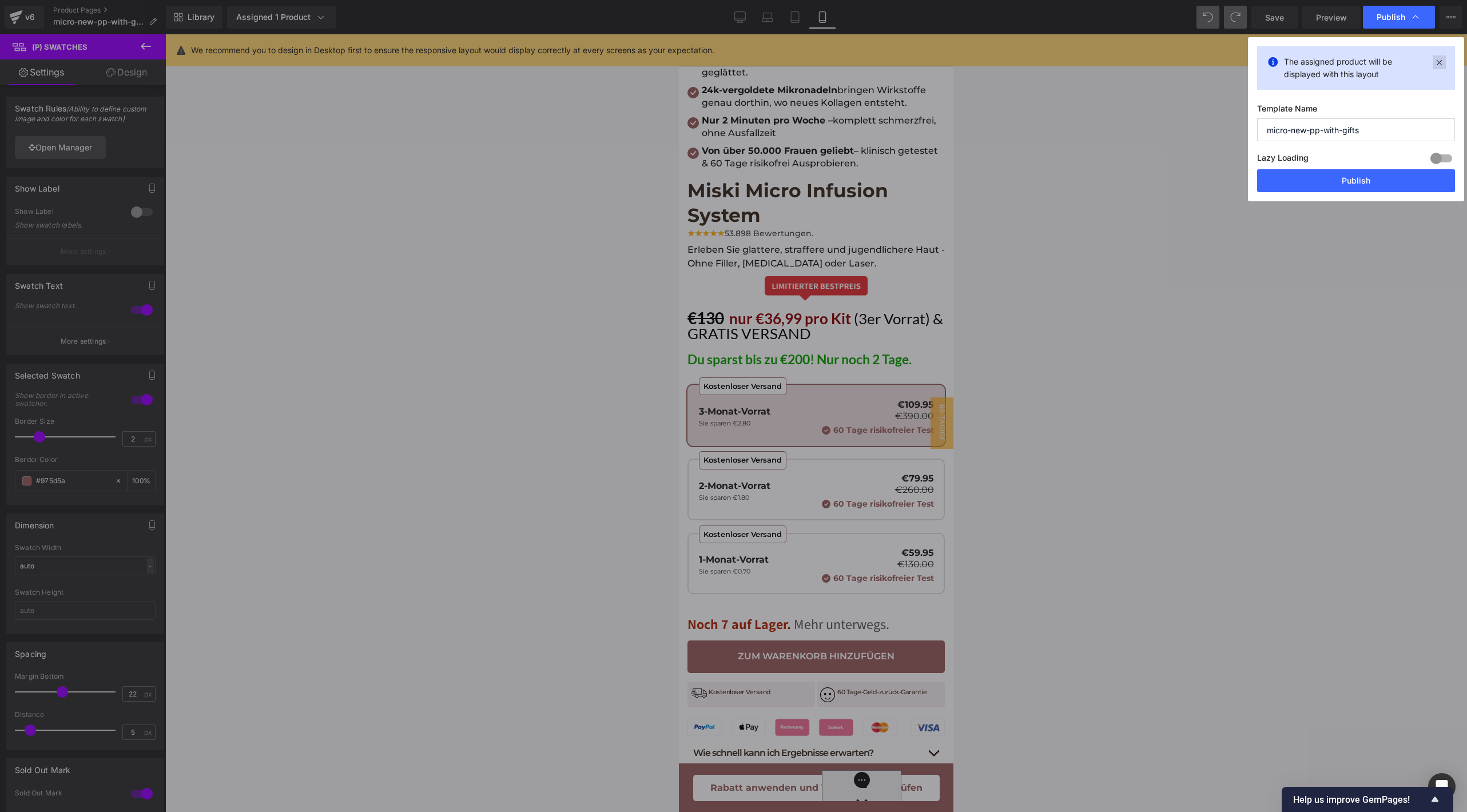
click at [1436, 58] on icon at bounding box center [1439, 62] width 13 height 14
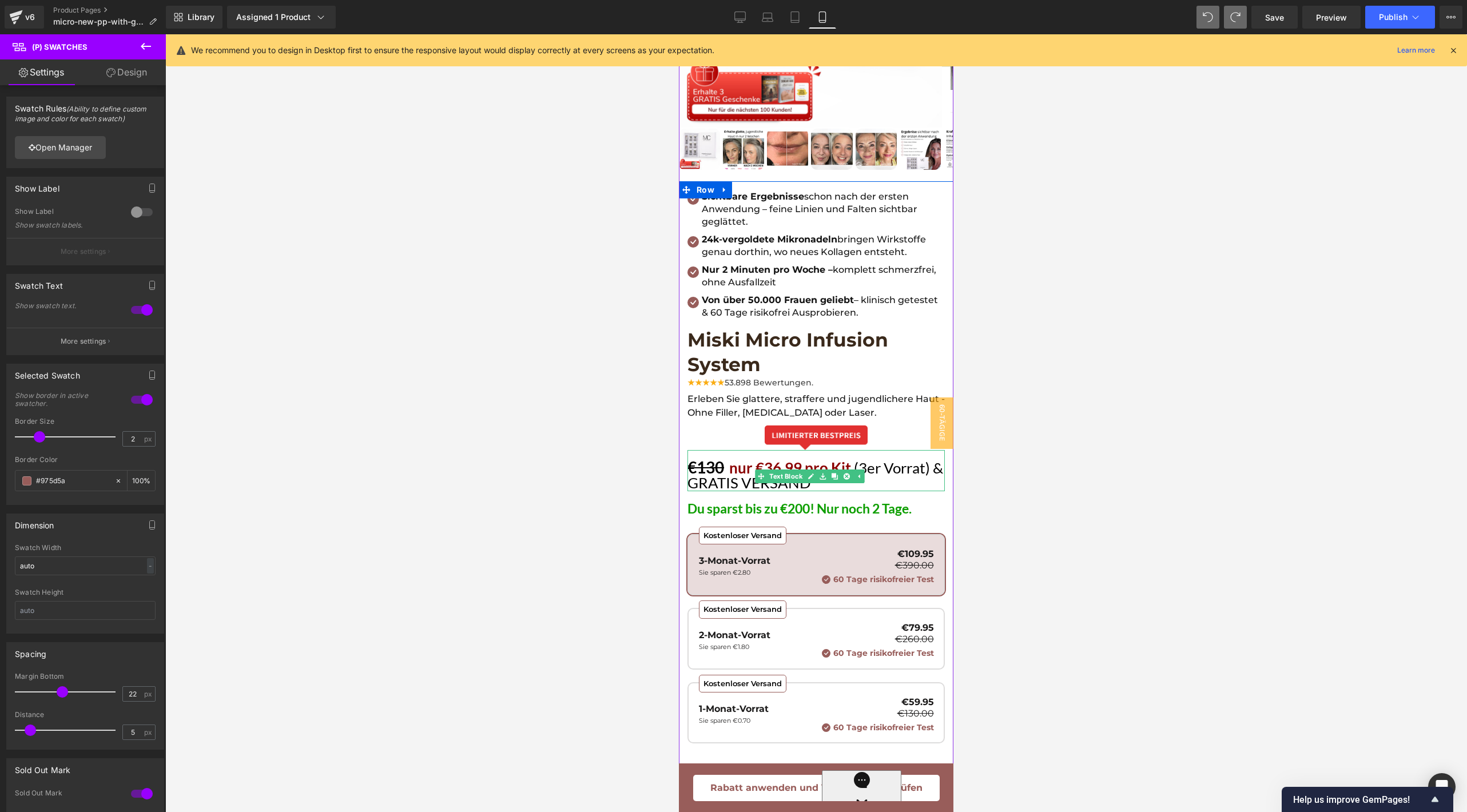
scroll to position [264, 0]
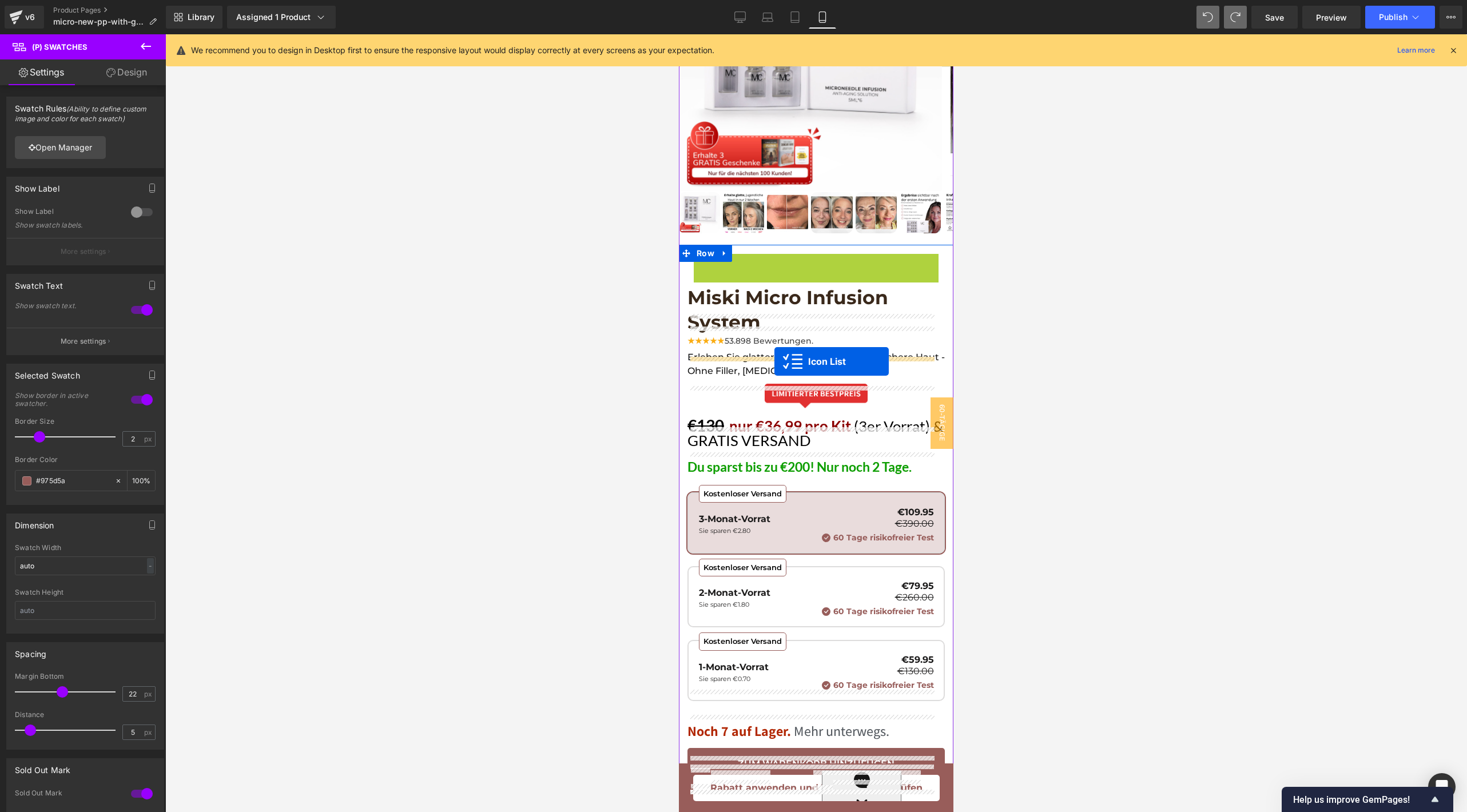
drag, startPoint x: 782, startPoint y: 243, endPoint x: 775, endPoint y: 361, distance: 118.2
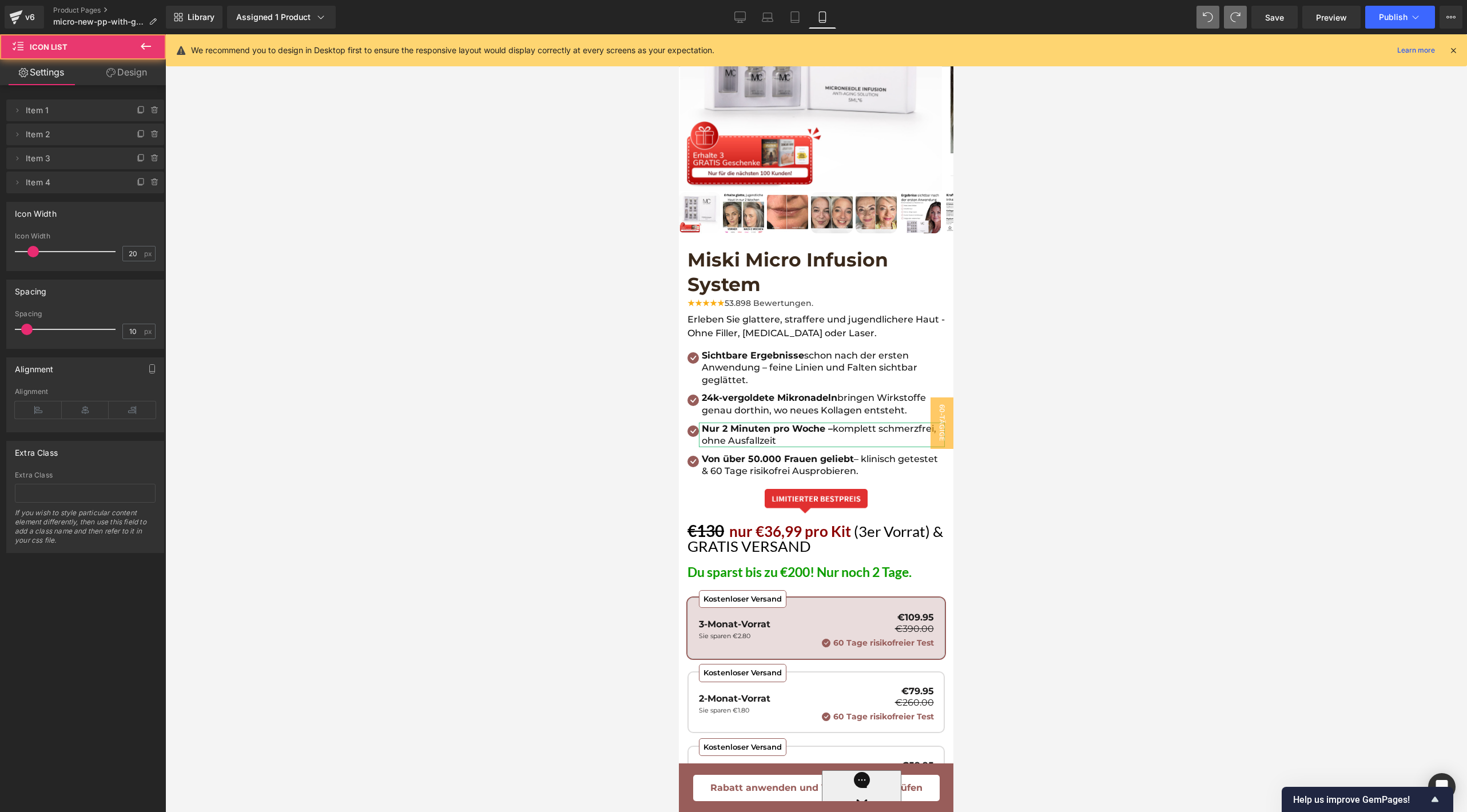
click at [1032, 350] on div at bounding box center [815, 423] width 1301 height 778
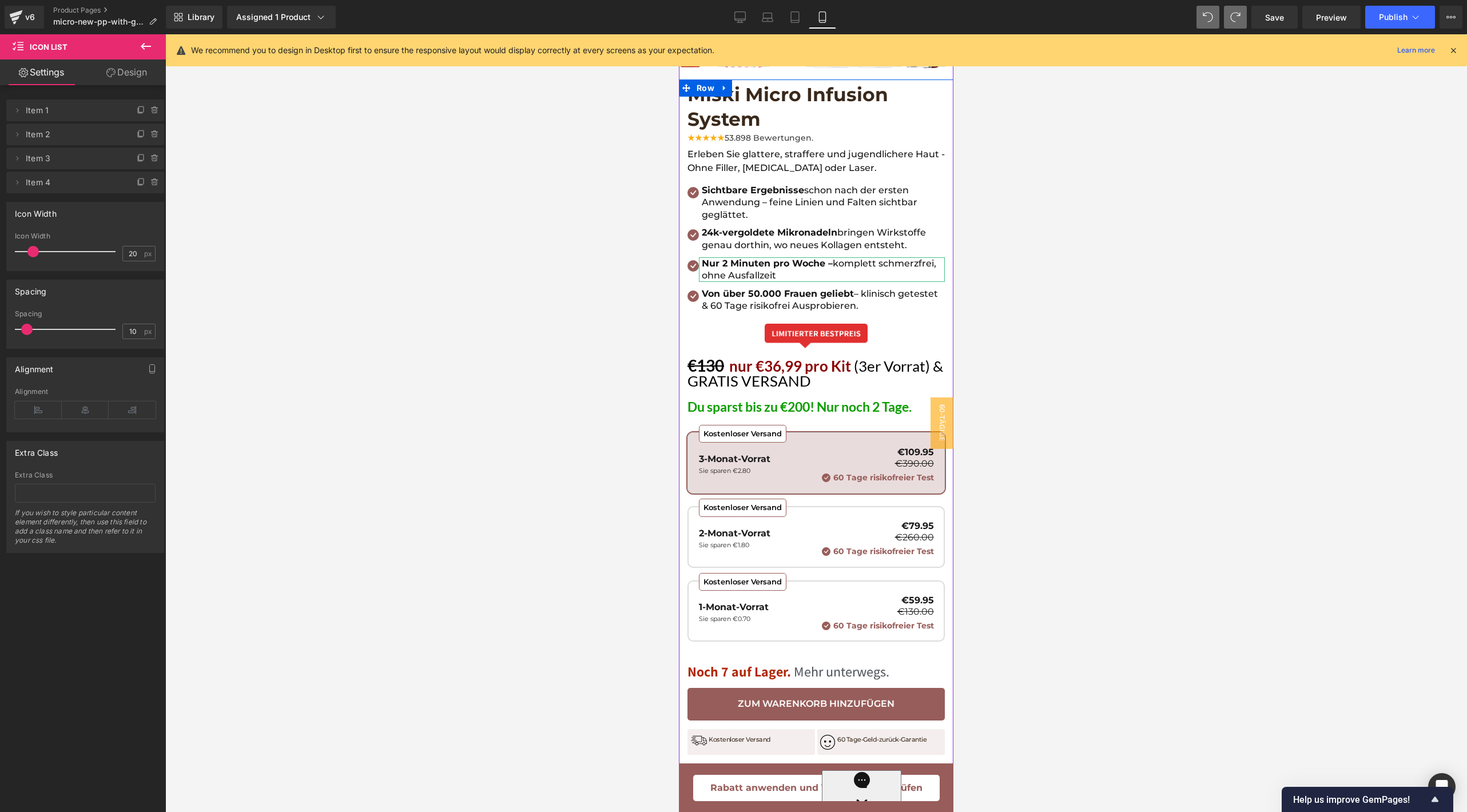
scroll to position [433, 0]
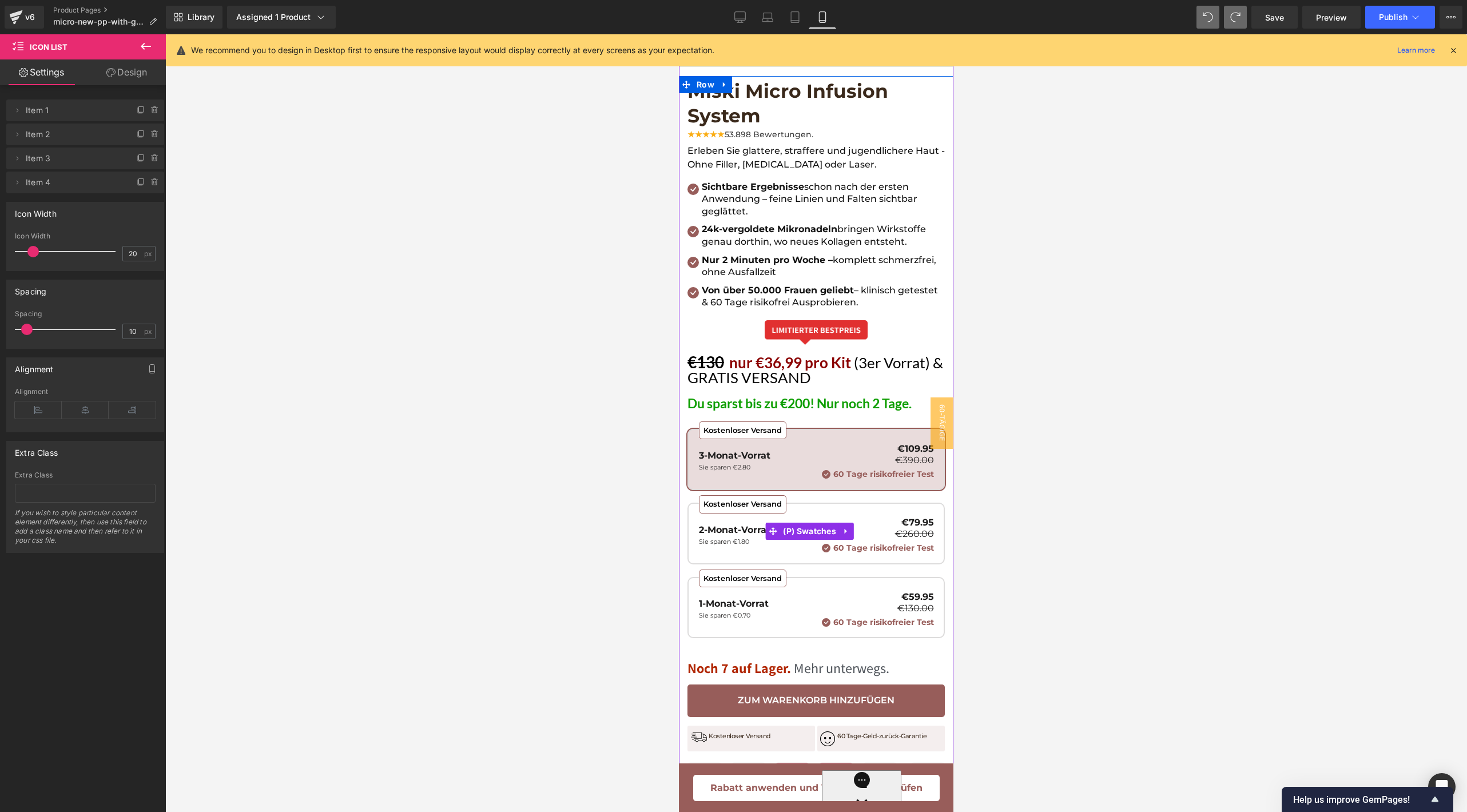
click at [805, 502] on span "Kostenloser Versand 2-Monat-Vorrat Sie sparen €1.80 €79.95 €260.00 60 Tage risi…" at bounding box center [816, 533] width 257 height 61
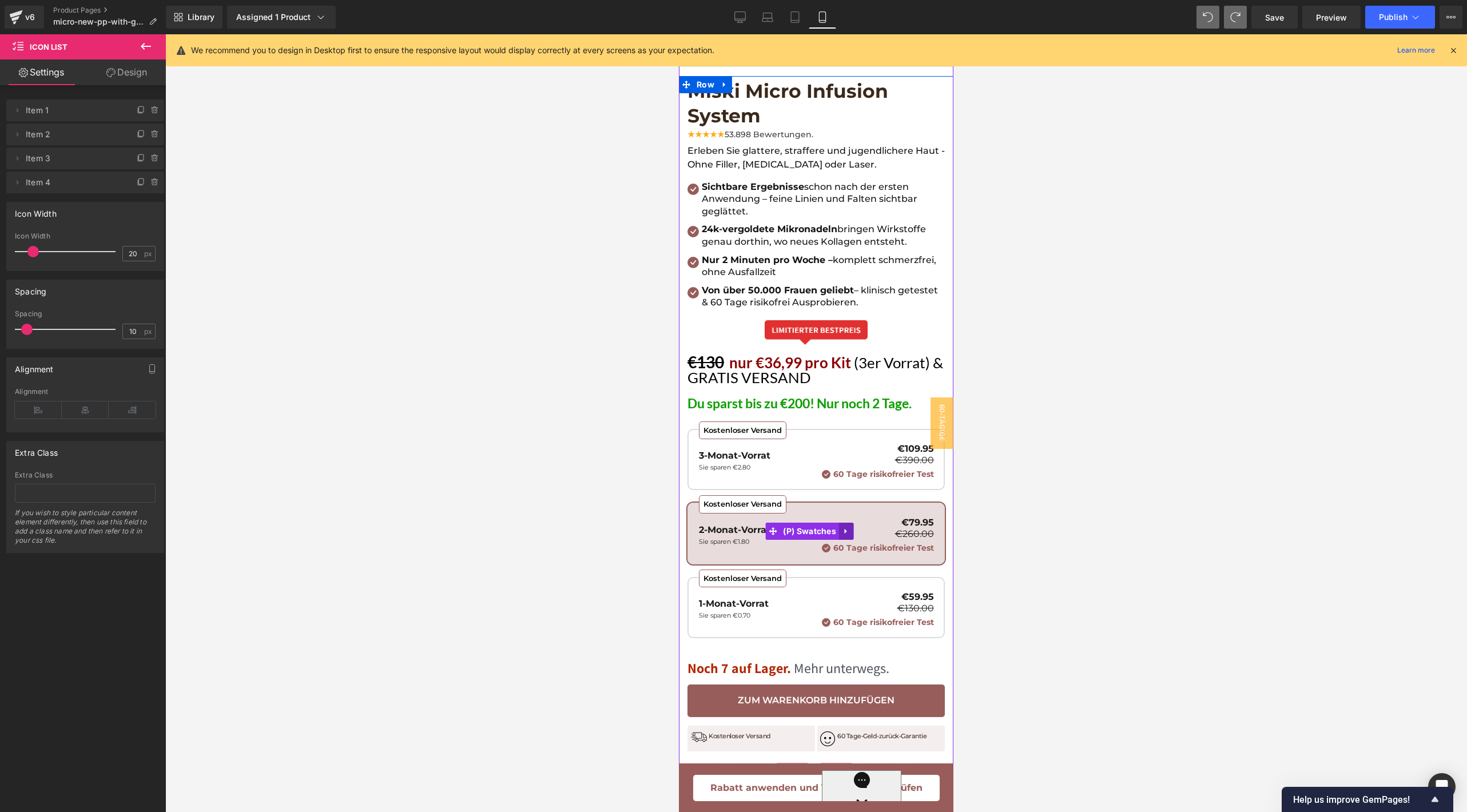
click at [842, 527] on icon at bounding box center [846, 531] width 8 height 8
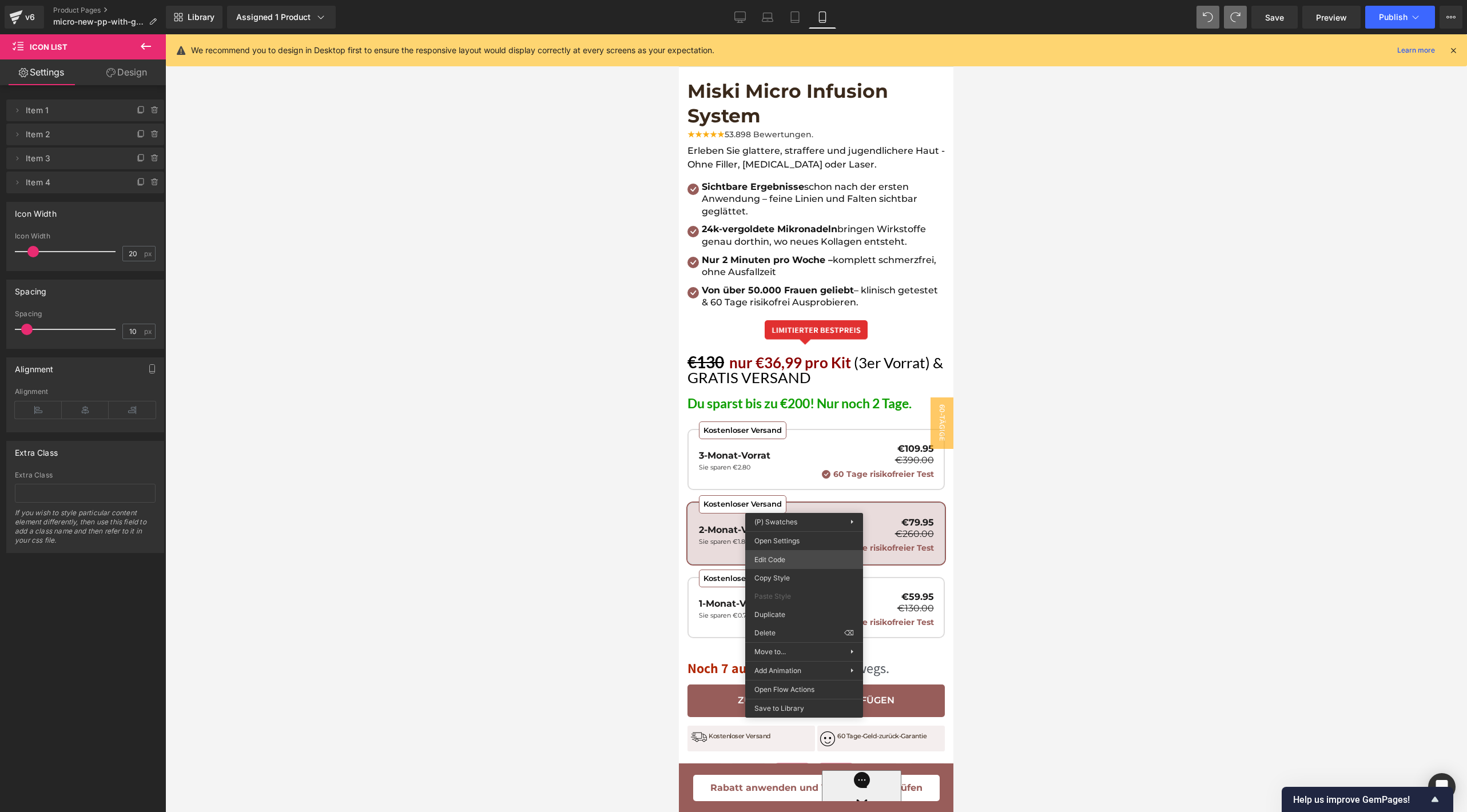
click at [794, 0] on div "Icon List You are previewing how the will restyle your page. You can not edit E…" at bounding box center [733, 0] width 1467 height 0
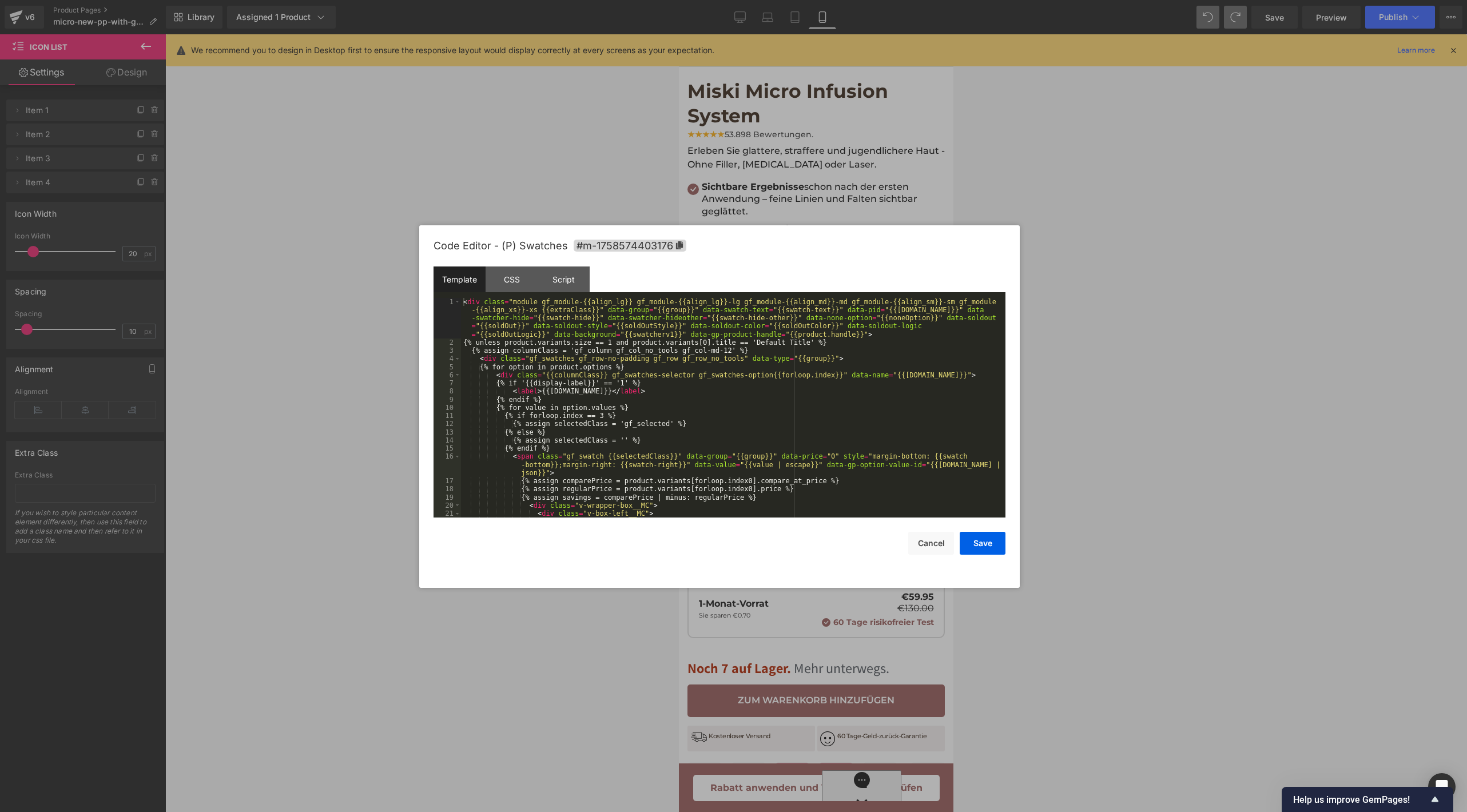
click at [724, 445] on div "< div class = "module gf_module-{{align_lg}} gf_module-{{align_lg}}-lg gf_modul…" at bounding box center [731, 432] width 540 height 269
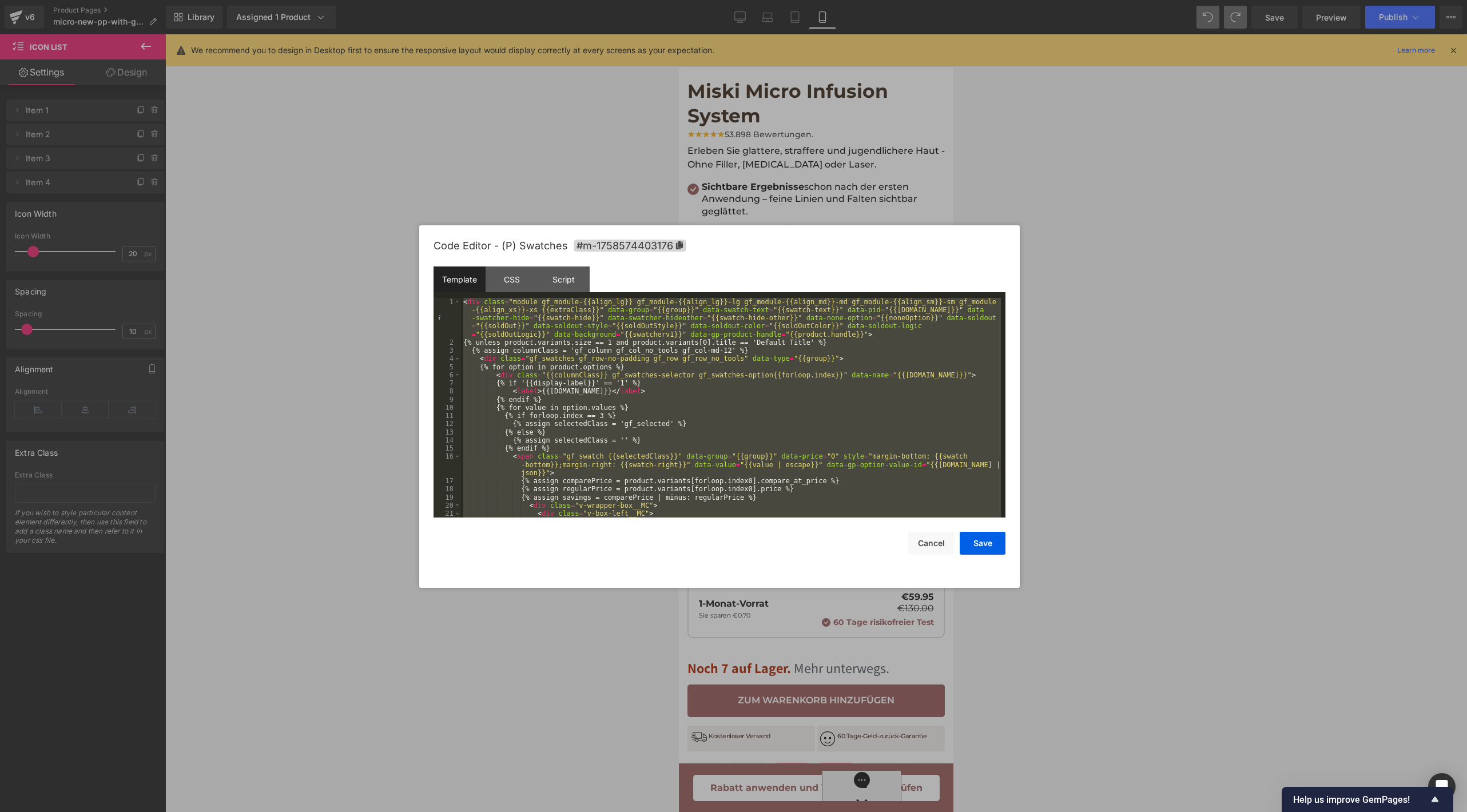
scroll to position [480, 0]
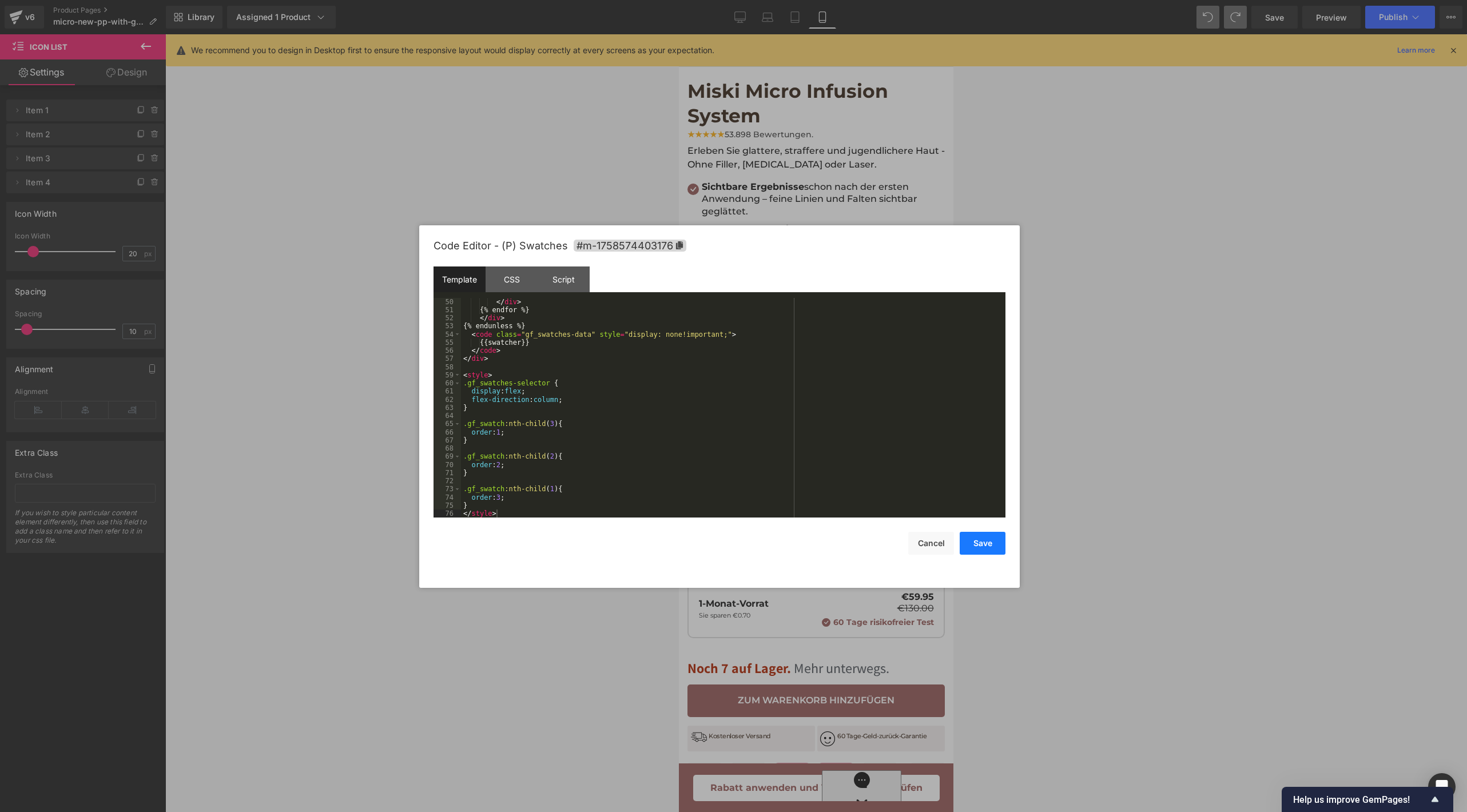
click at [991, 546] on button "Save" at bounding box center [982, 543] width 46 height 23
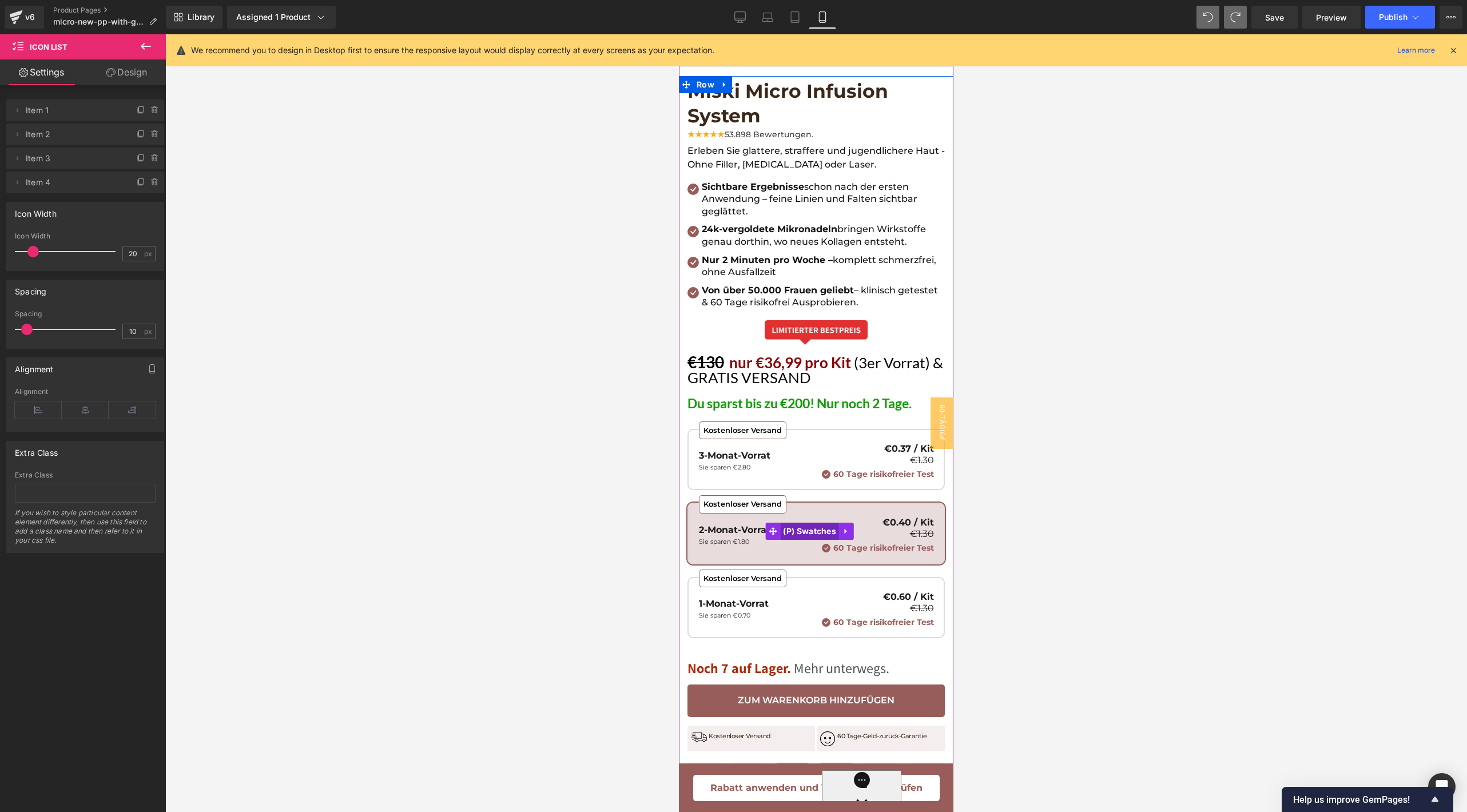
click at [802, 523] on span "(P) Swatches" at bounding box center [810, 531] width 59 height 17
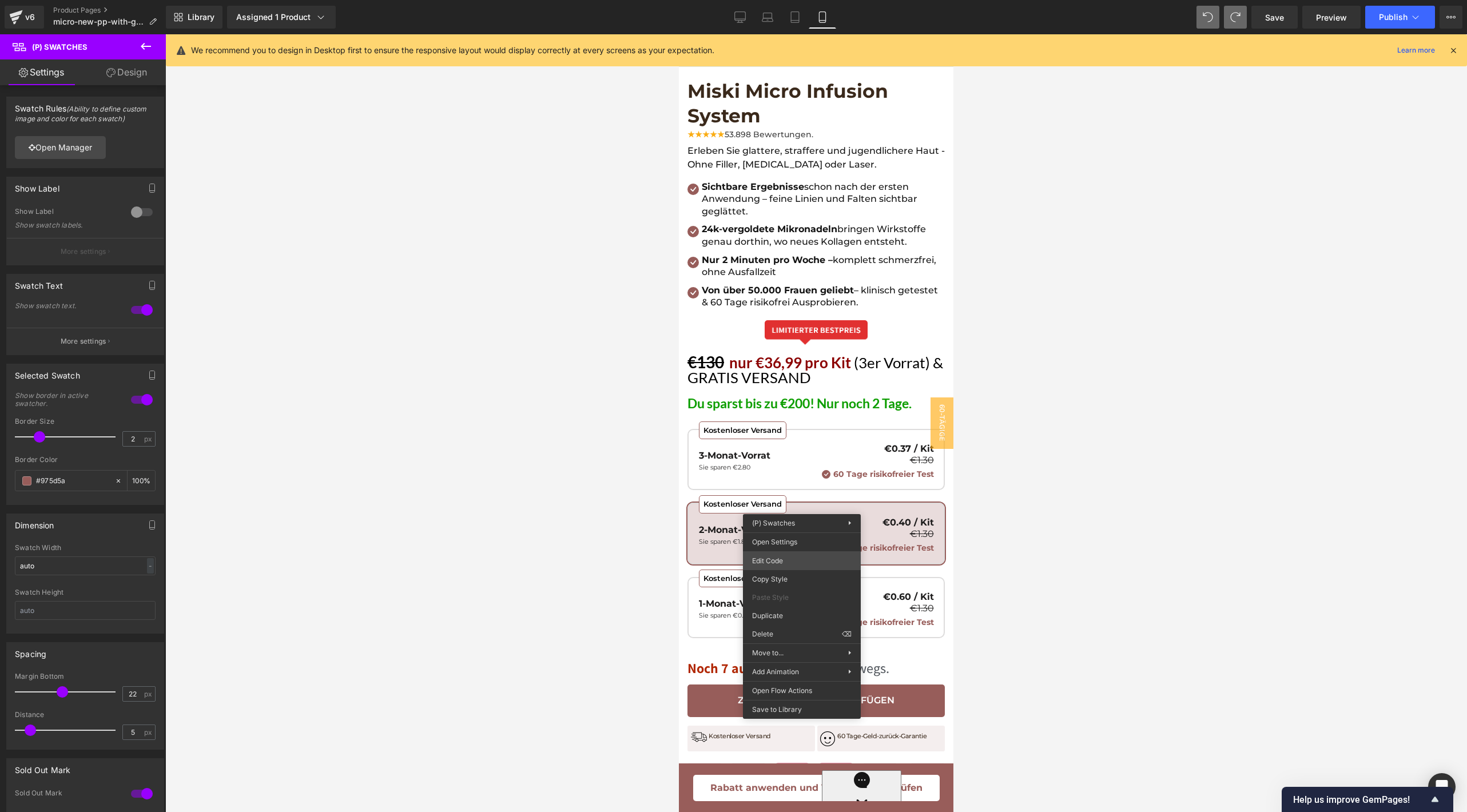
click at [790, 0] on div "(P) Swatches You are previewing how the will restyle your page. You can not edi…" at bounding box center [733, 0] width 1467 height 0
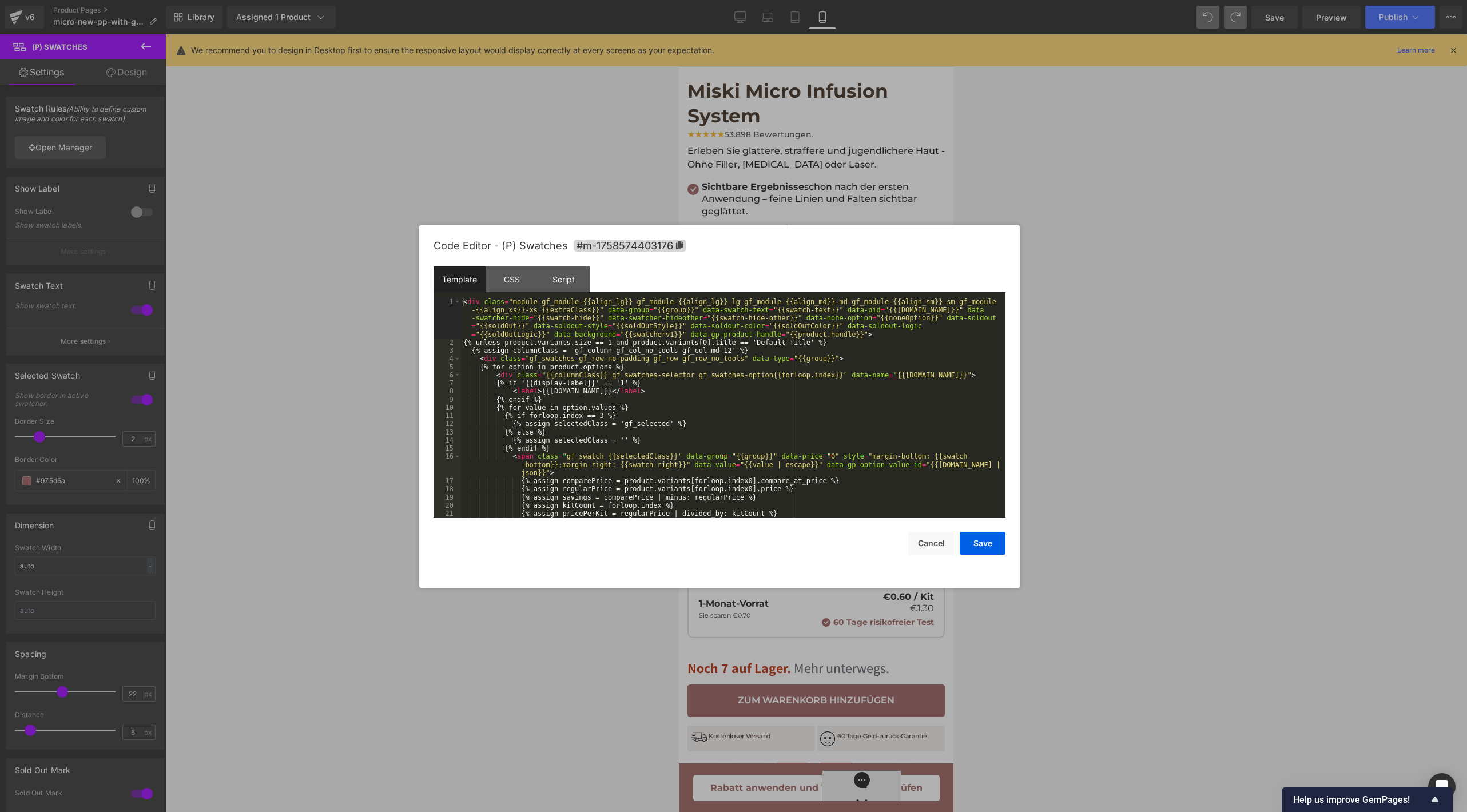
click at [745, 467] on div "< div class = "module gf_module-{{align_lg}} gf_module-{{align_lg}}-lg gf_modul…" at bounding box center [731, 432] width 540 height 269
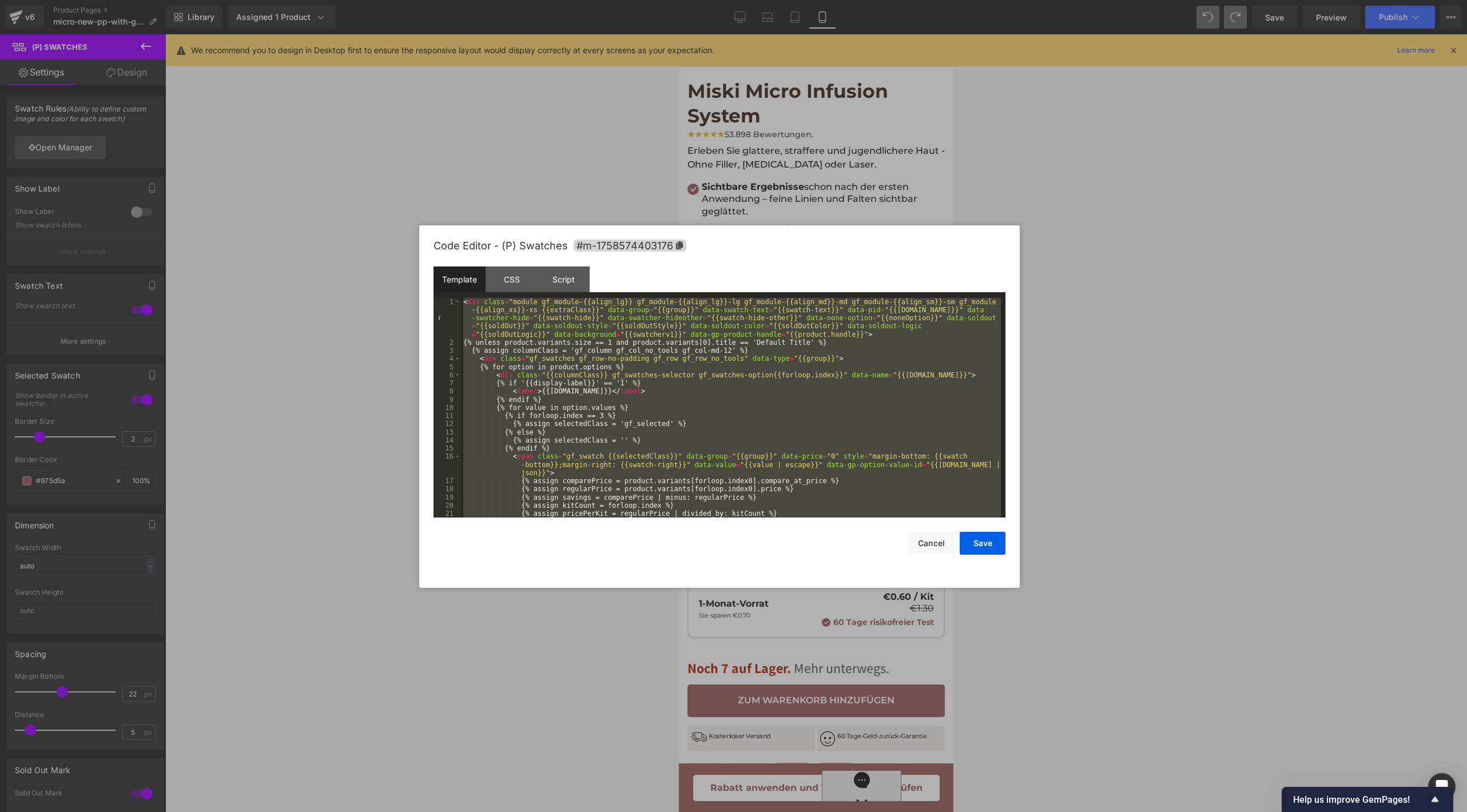
scroll to position [489, 0]
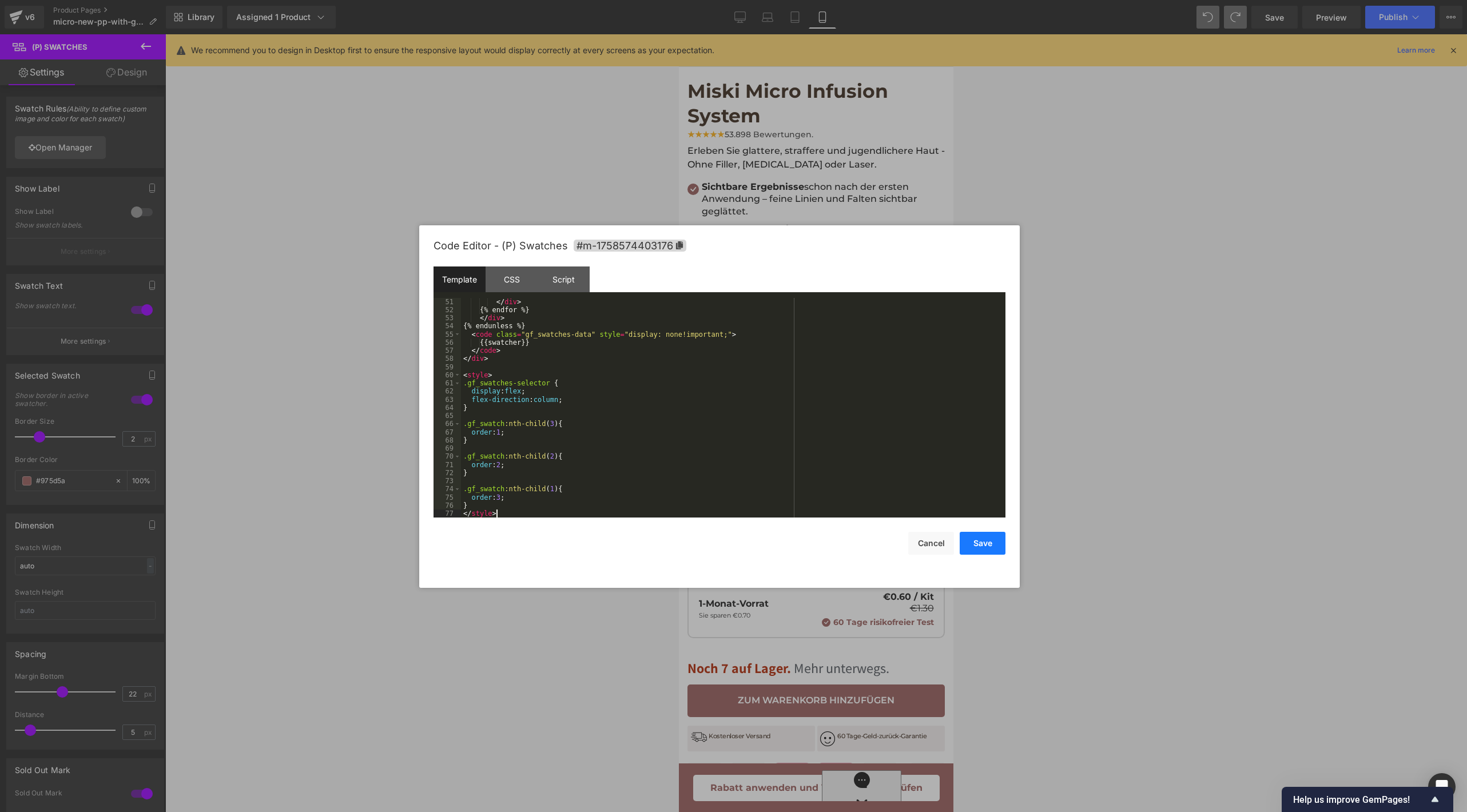
click at [977, 535] on button "Save" at bounding box center [982, 543] width 46 height 23
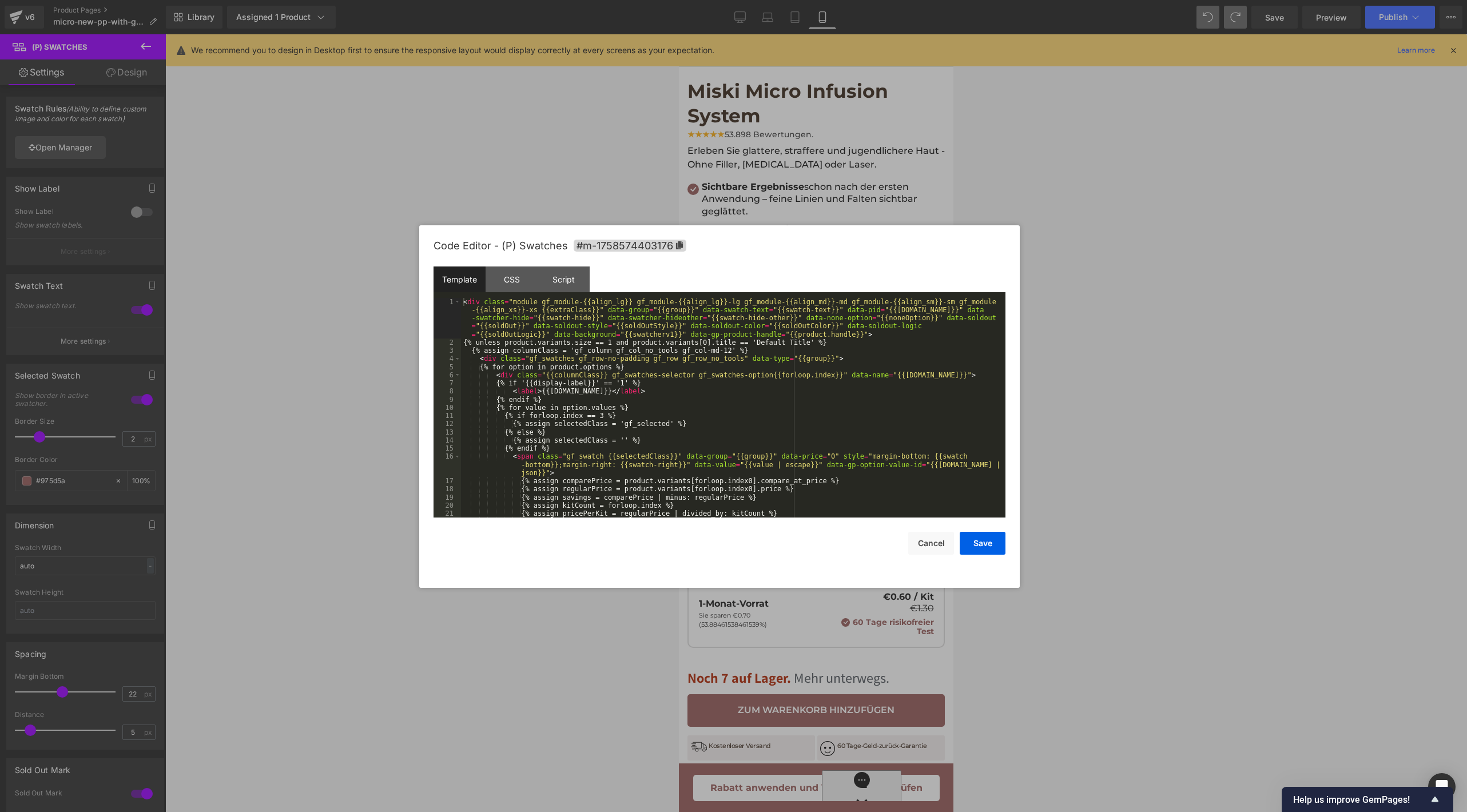
click at [769, 0] on div "(P) Swatches You are previewing how the will restyle your page. You can not edi…" at bounding box center [733, 0] width 1467 height 0
click at [738, 457] on div "< div class = "module gf_module-{{align_lg}} gf_module-{{align_lg}}-lg gf_modul…" at bounding box center [731, 432] width 540 height 269
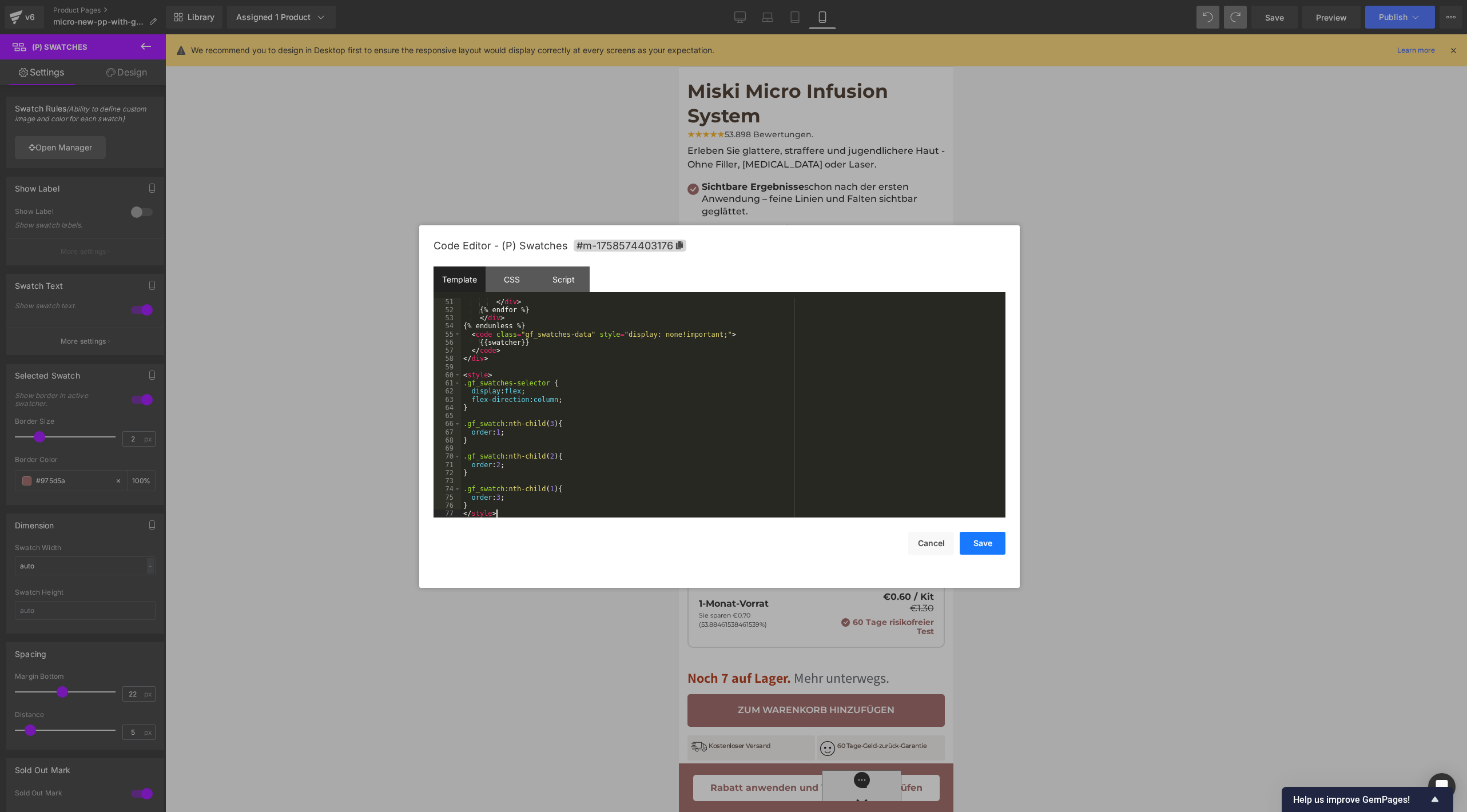
click at [987, 552] on button "Save" at bounding box center [982, 543] width 46 height 23
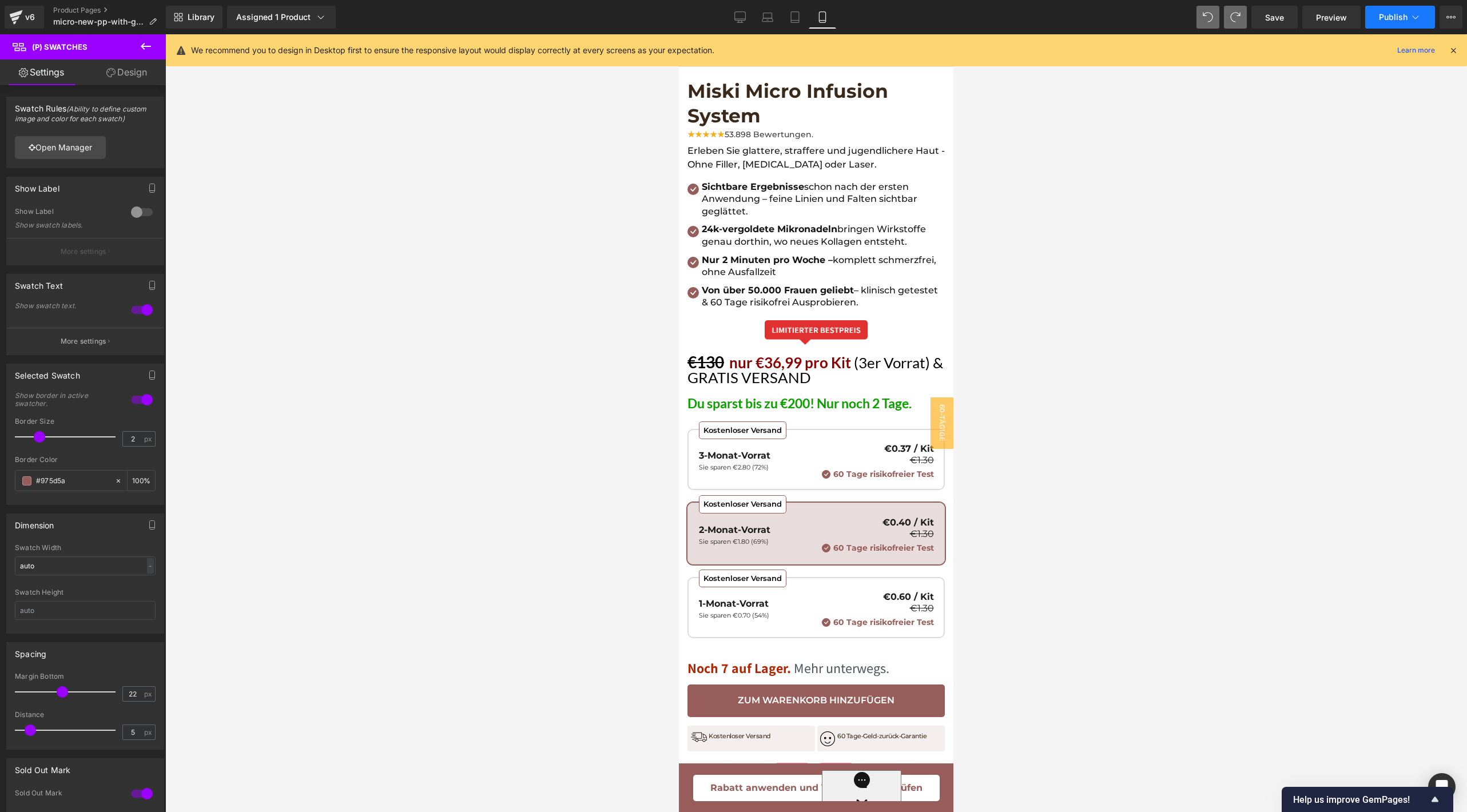
click at [1389, 22] on button "Publish" at bounding box center [1400, 17] width 70 height 23
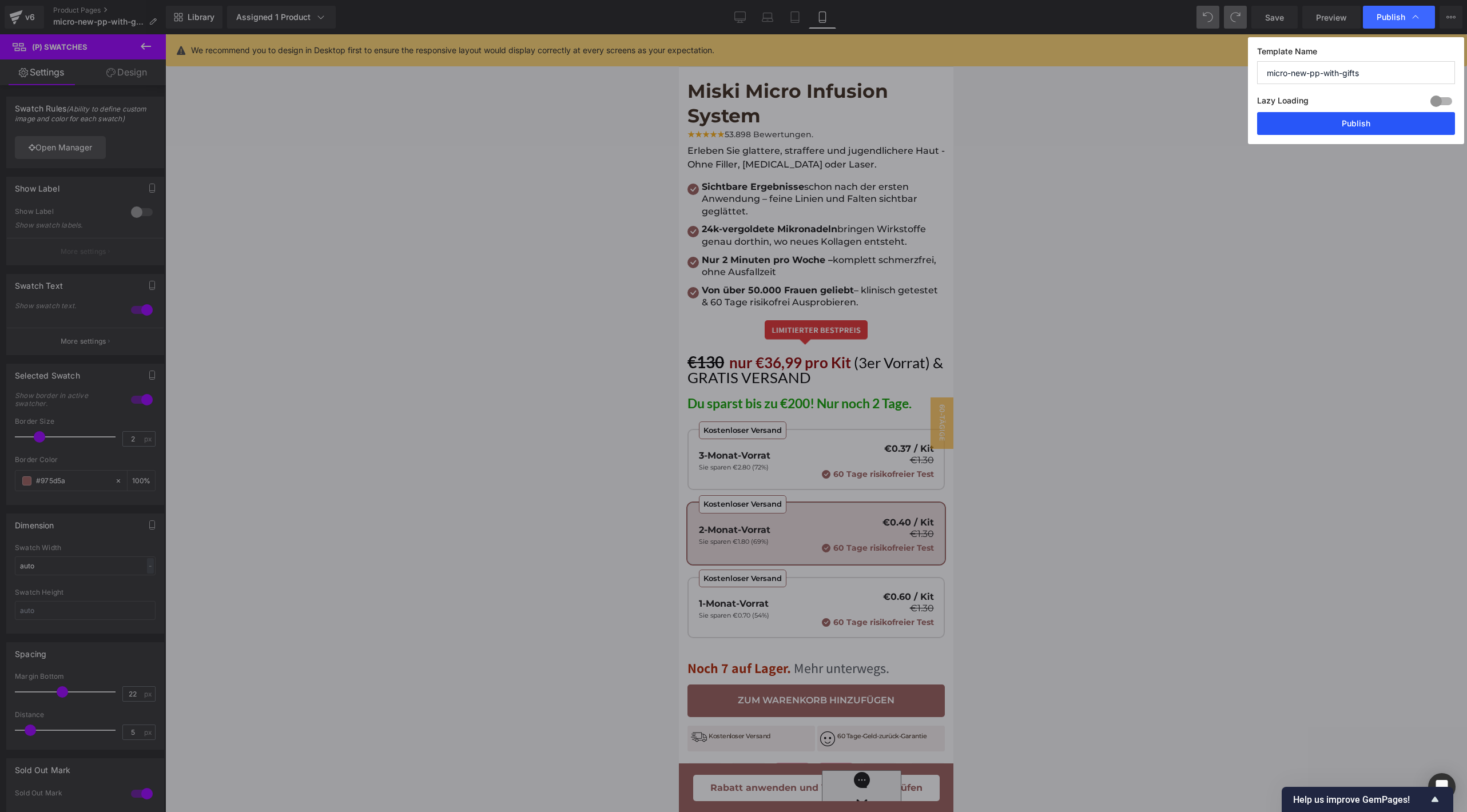
click at [1312, 128] on button "Publish" at bounding box center [1356, 124] width 198 height 23
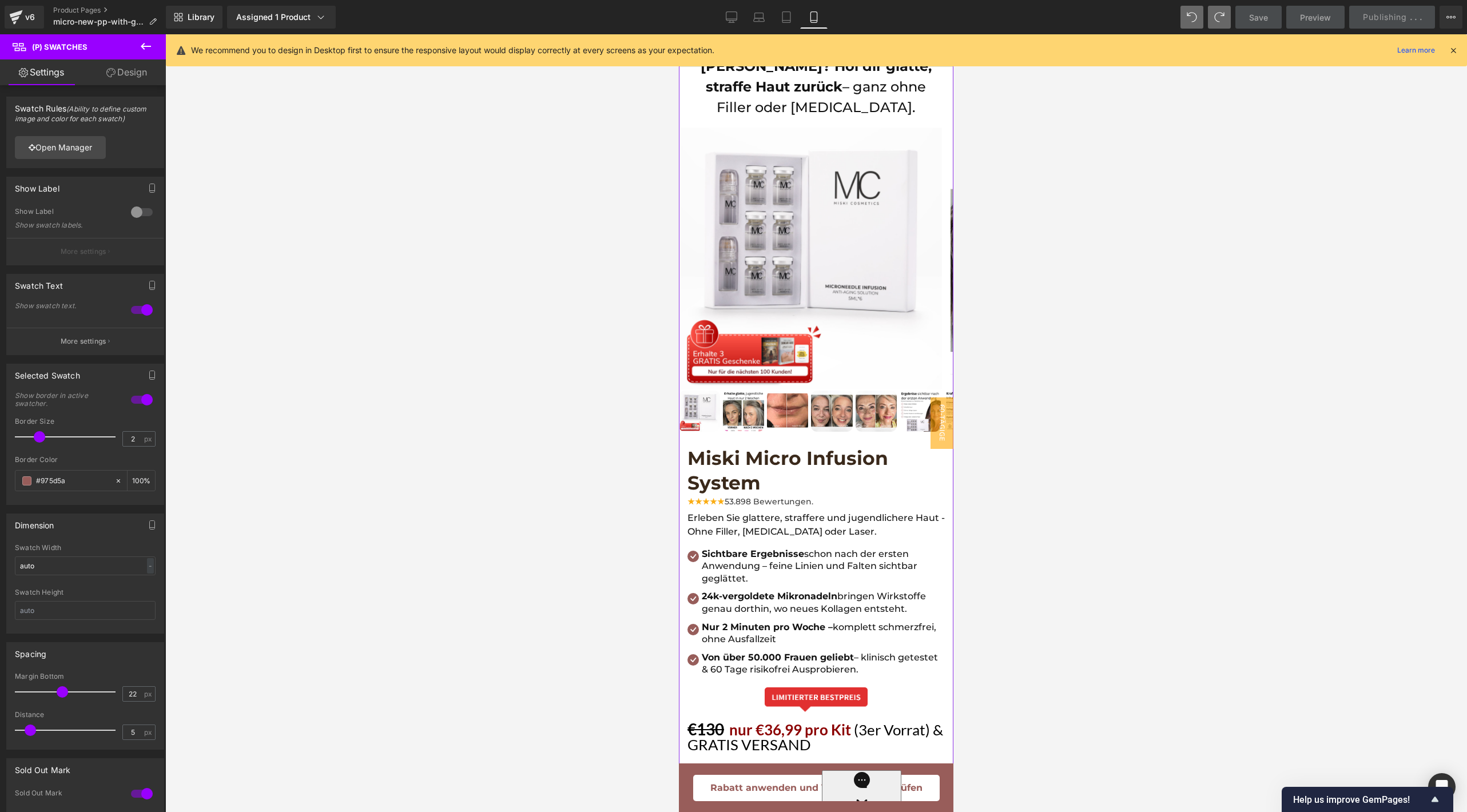
scroll to position [434, 0]
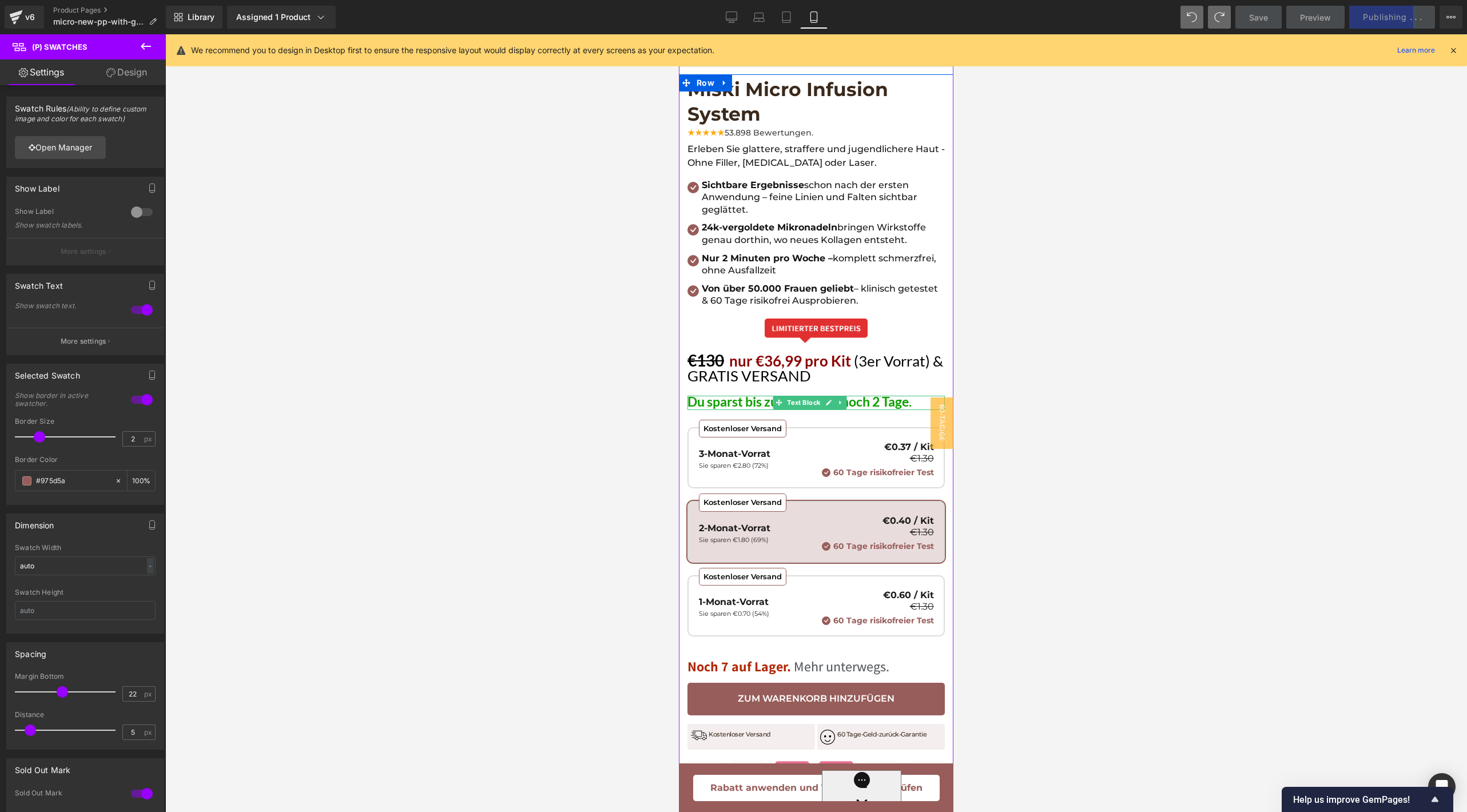
click at [700, 394] on span "Du sparst bis zu €200! Nur noch 2 Tage." at bounding box center [799, 401] width 224 height 16
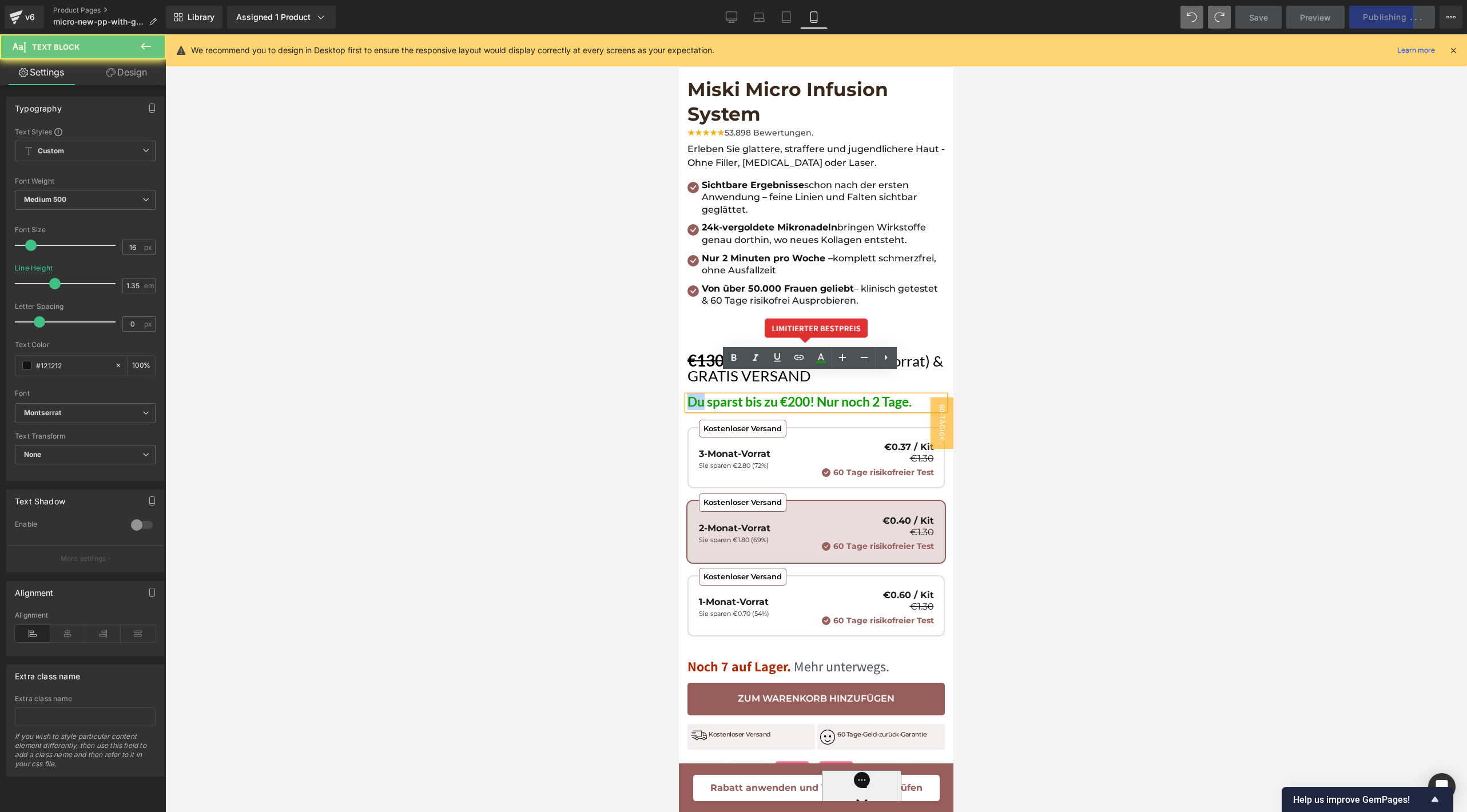
click at [700, 394] on span "Du sparst bis zu €200! Nur noch 2 Tage." at bounding box center [799, 401] width 224 height 16
click at [724, 394] on span "Sie sparst bis zu €200! Nur noch 2 Tage." at bounding box center [799, 401] width 224 height 16
click at [692, 394] on span "Du sparst bis zu €200! Nur noch 2 Tage." at bounding box center [799, 401] width 224 height 16
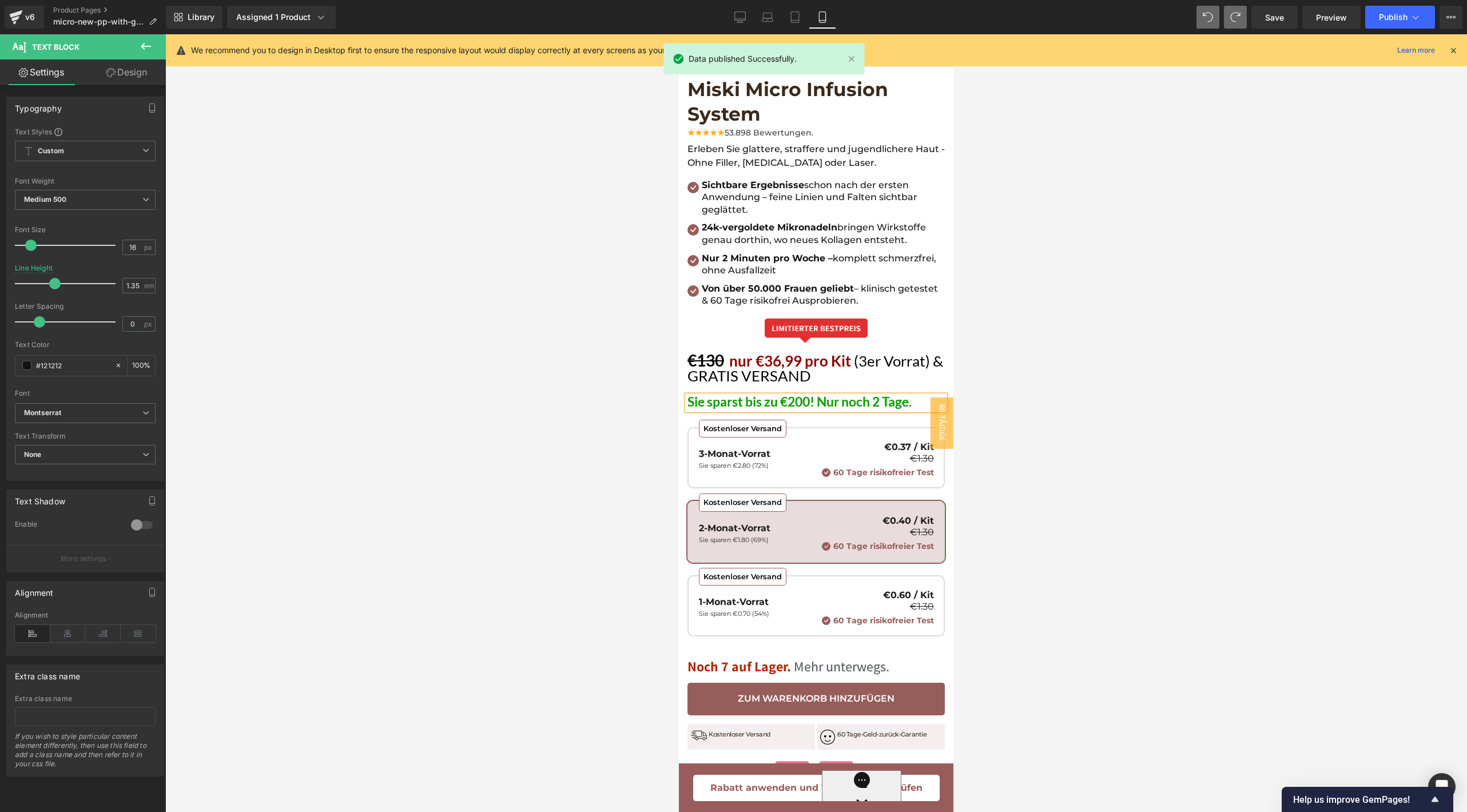
click at [712, 394] on span "Sie sparst bis zu €200! Nur noch 2 Tage." at bounding box center [799, 401] width 224 height 16
click at [1399, 22] on button "Publish" at bounding box center [1400, 17] width 70 height 23
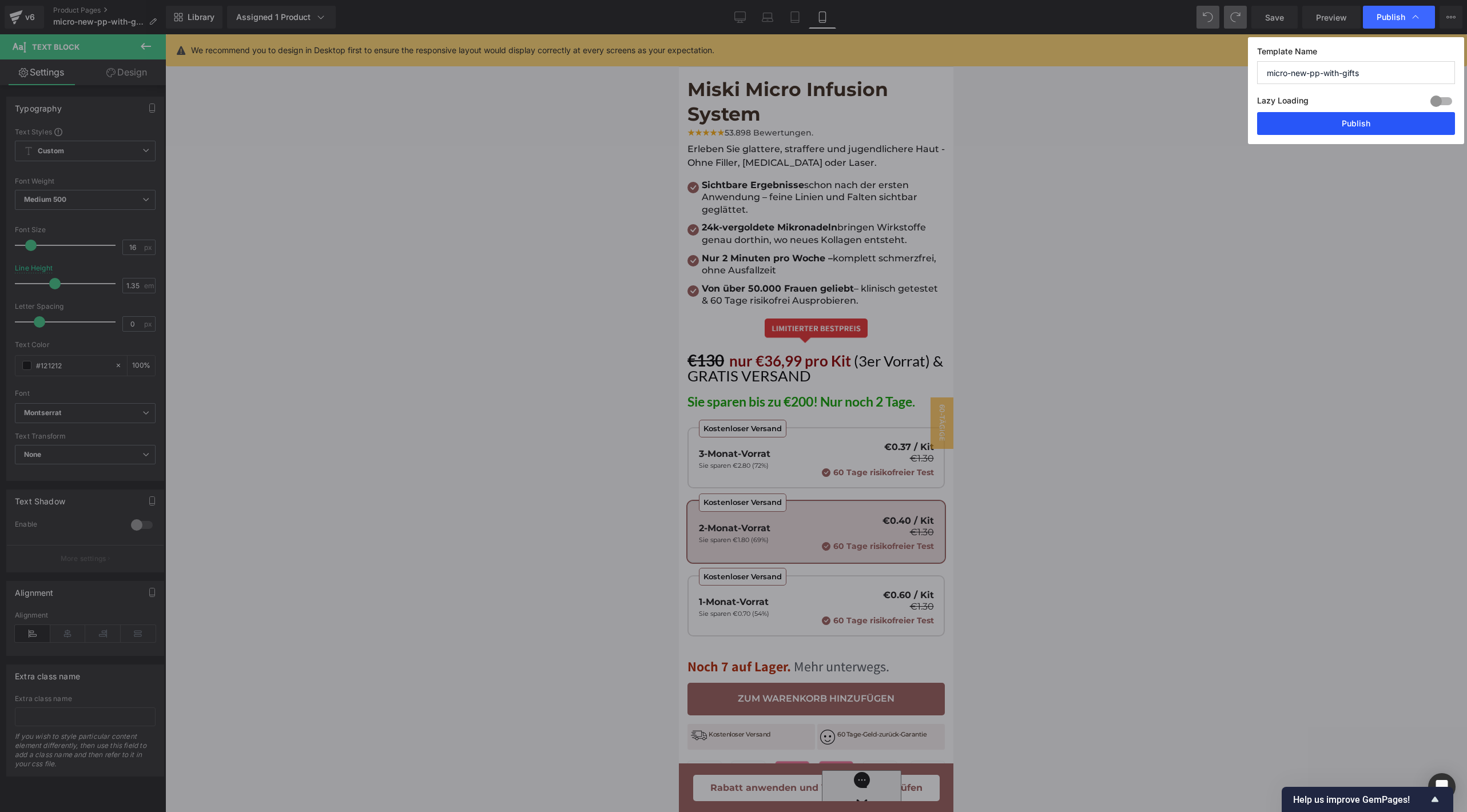
click at [1321, 120] on button "Publish" at bounding box center [1356, 124] width 198 height 23
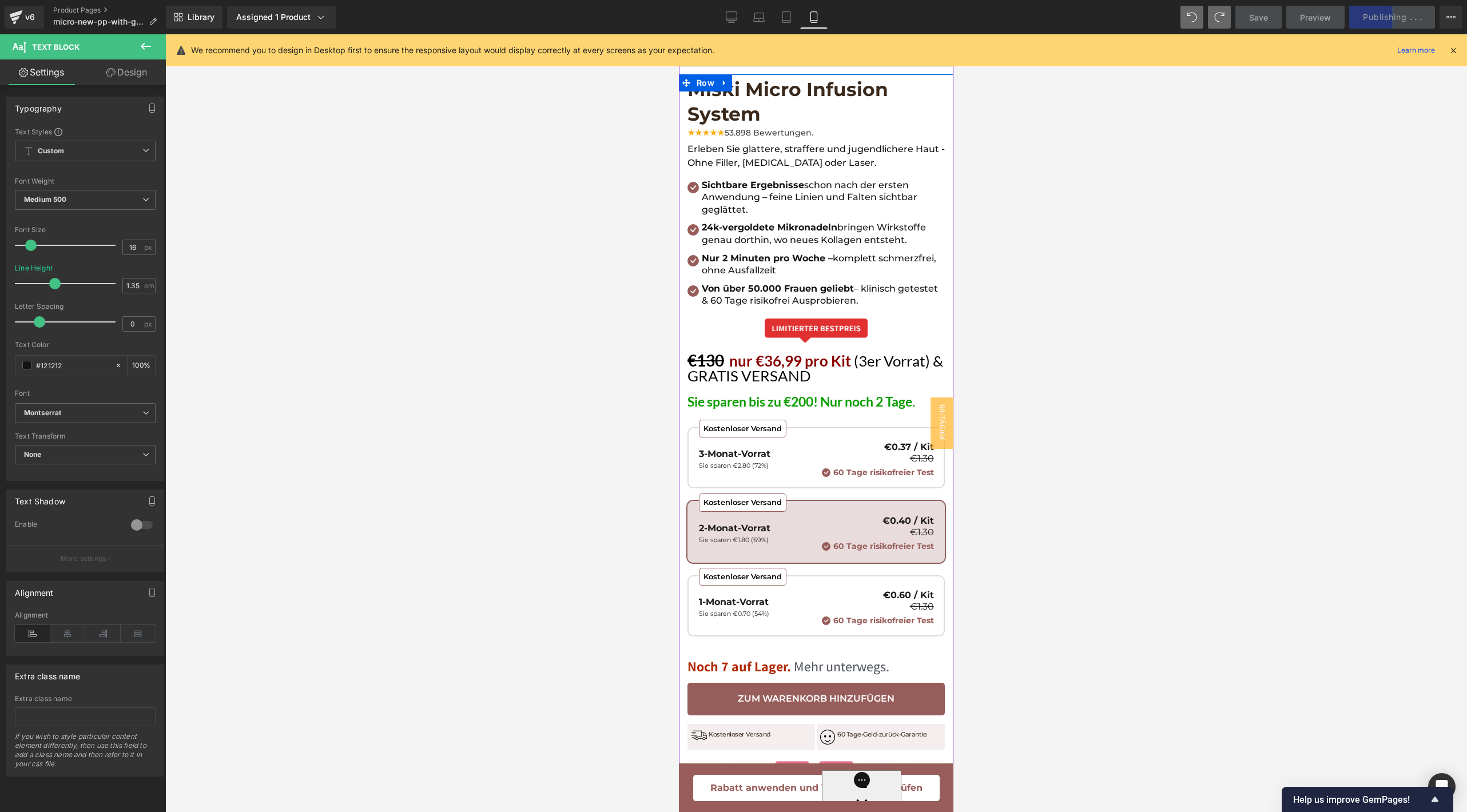
click at [679, 34] on div at bounding box center [679, 34] width 0 height 0
click at [113, 64] on link "Design" at bounding box center [127, 72] width 83 height 25
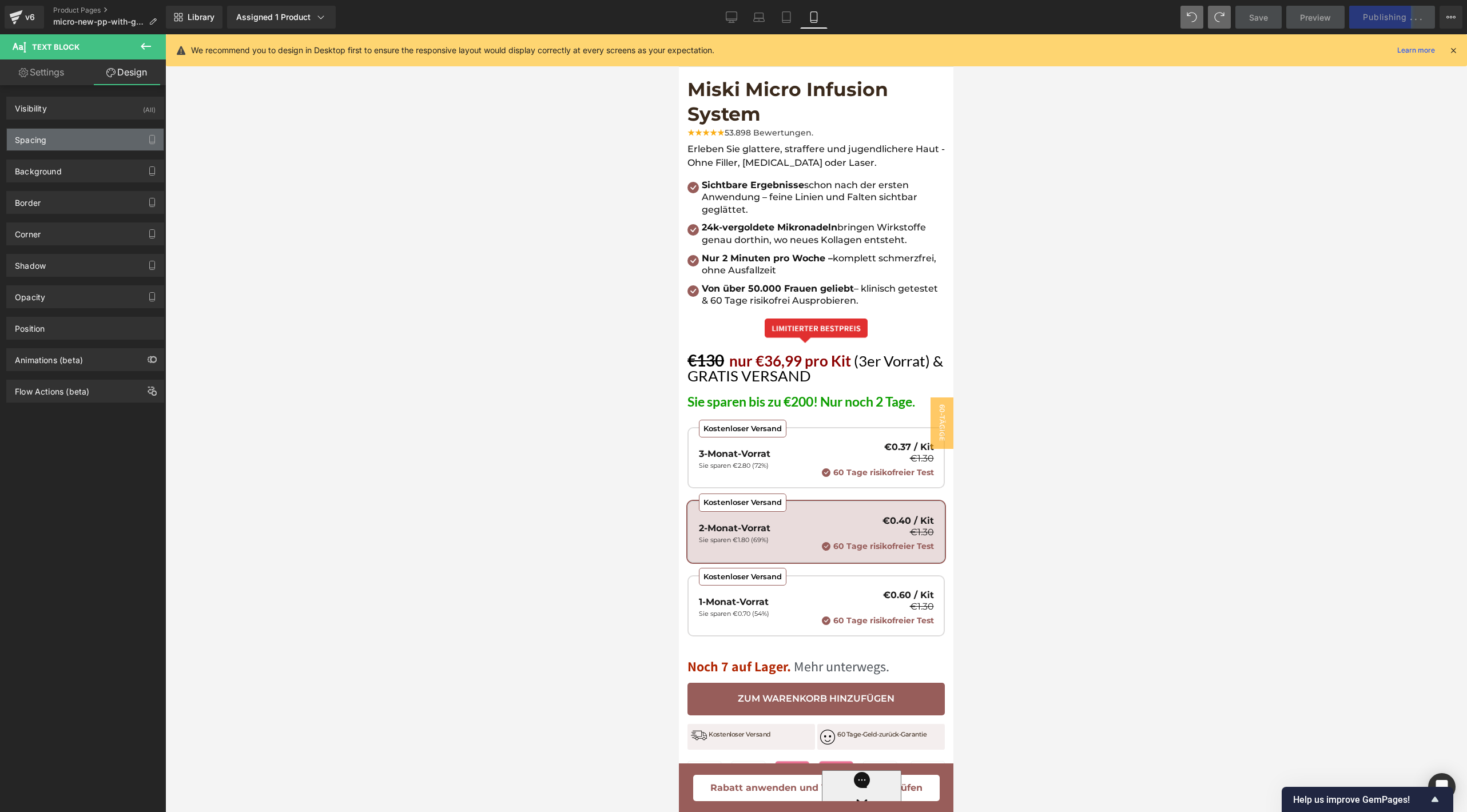
click at [75, 140] on div "Spacing" at bounding box center [85, 139] width 157 height 22
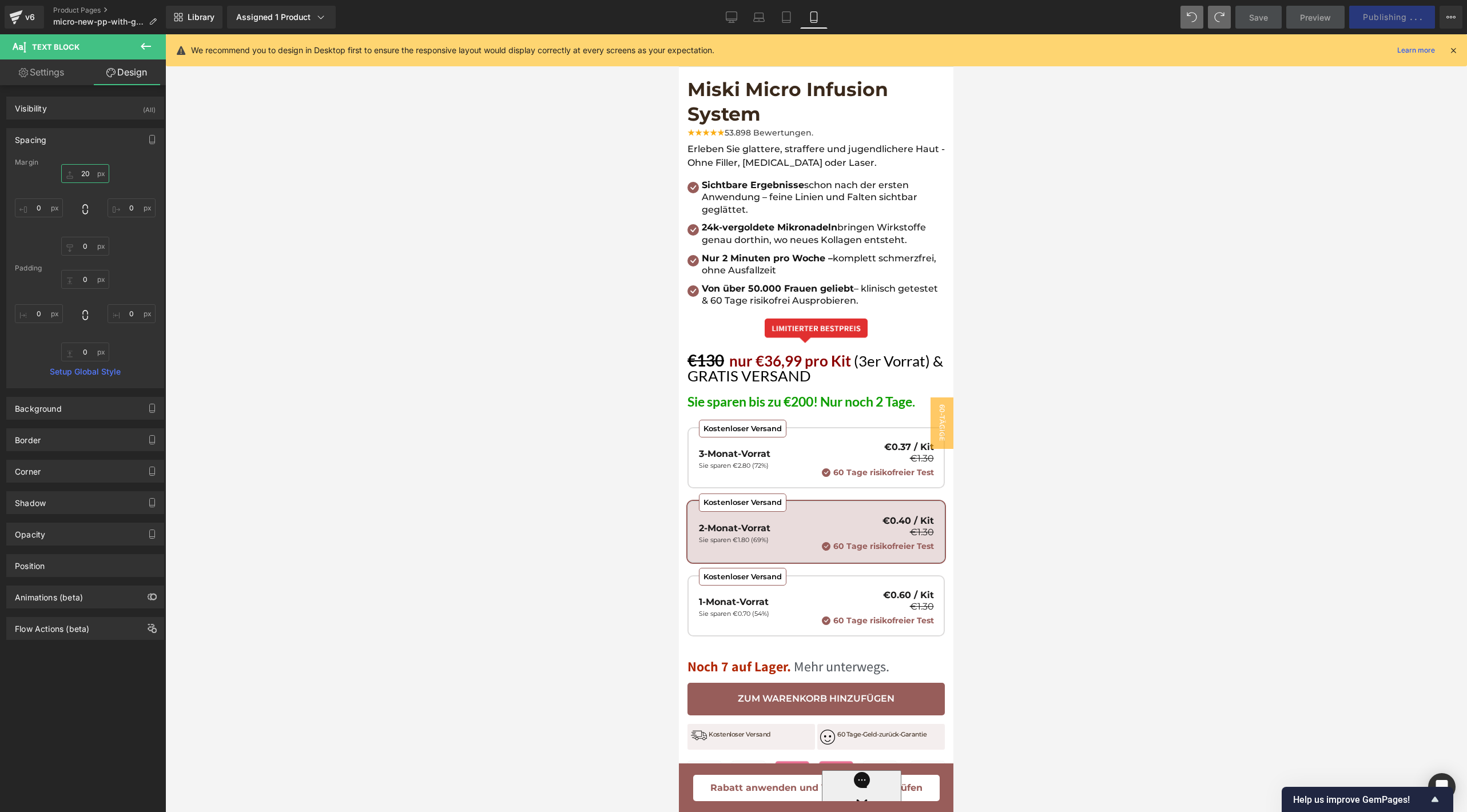
click at [86, 173] on input "text" at bounding box center [85, 174] width 48 height 19
type input "20"
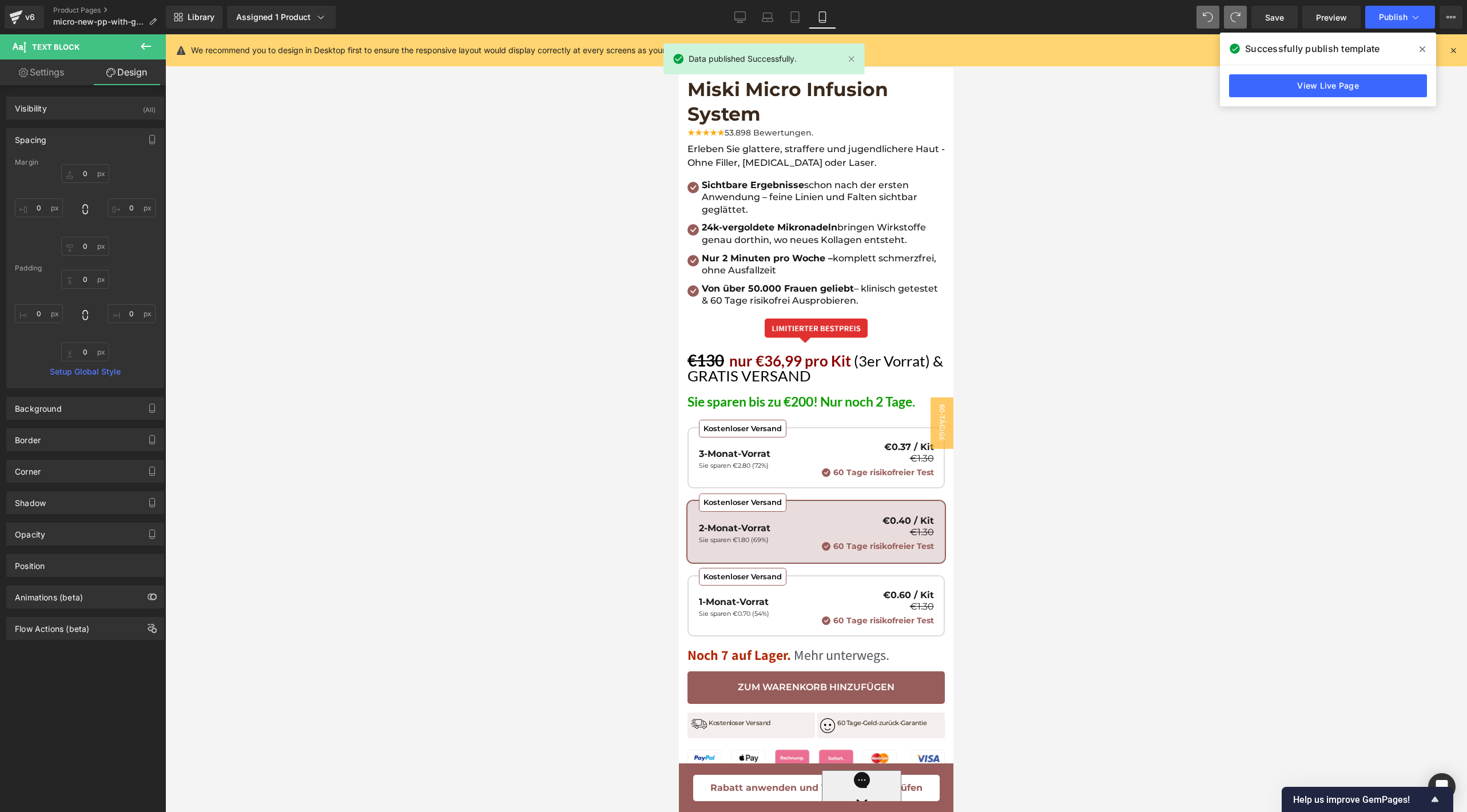
click at [1218, 318] on div at bounding box center [815, 423] width 1301 height 778
click at [1385, 8] on button "Publish" at bounding box center [1400, 17] width 70 height 23
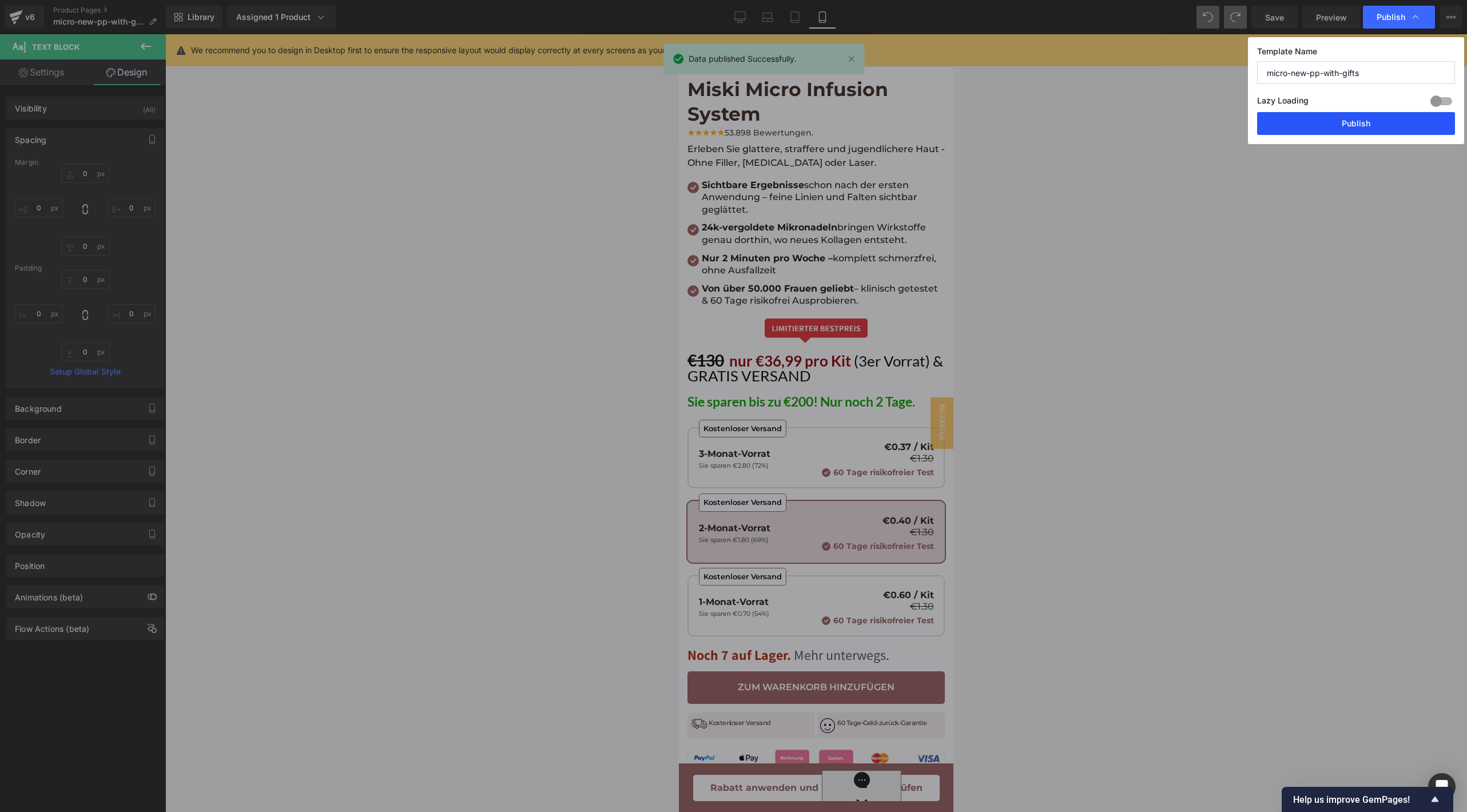
click at [1336, 118] on button "Publish" at bounding box center [1356, 124] width 198 height 23
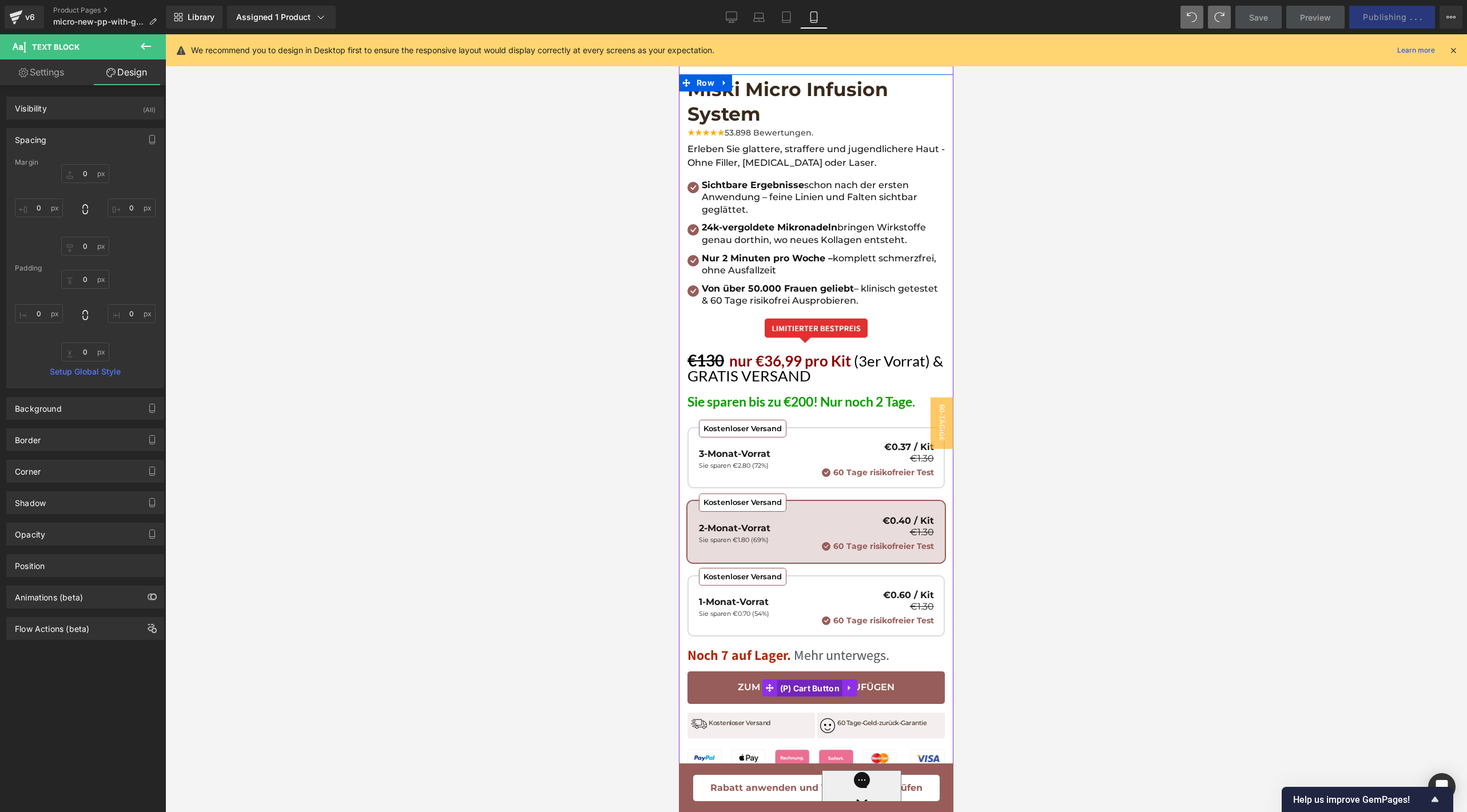
click at [785, 680] on span "(P) Cart Button" at bounding box center [810, 688] width 66 height 17
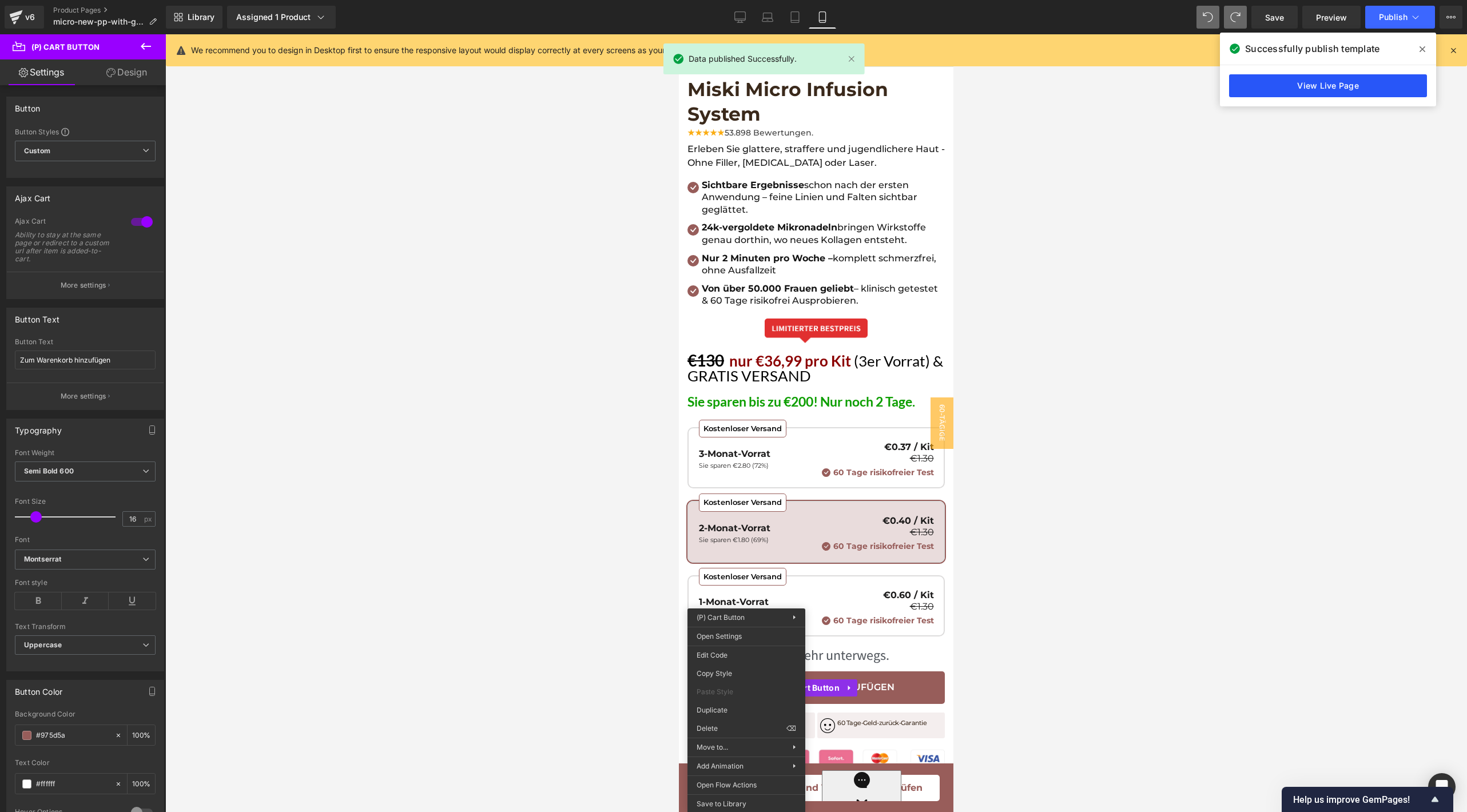
click at [1312, 79] on link "View Live Page" at bounding box center [1327, 86] width 198 height 23
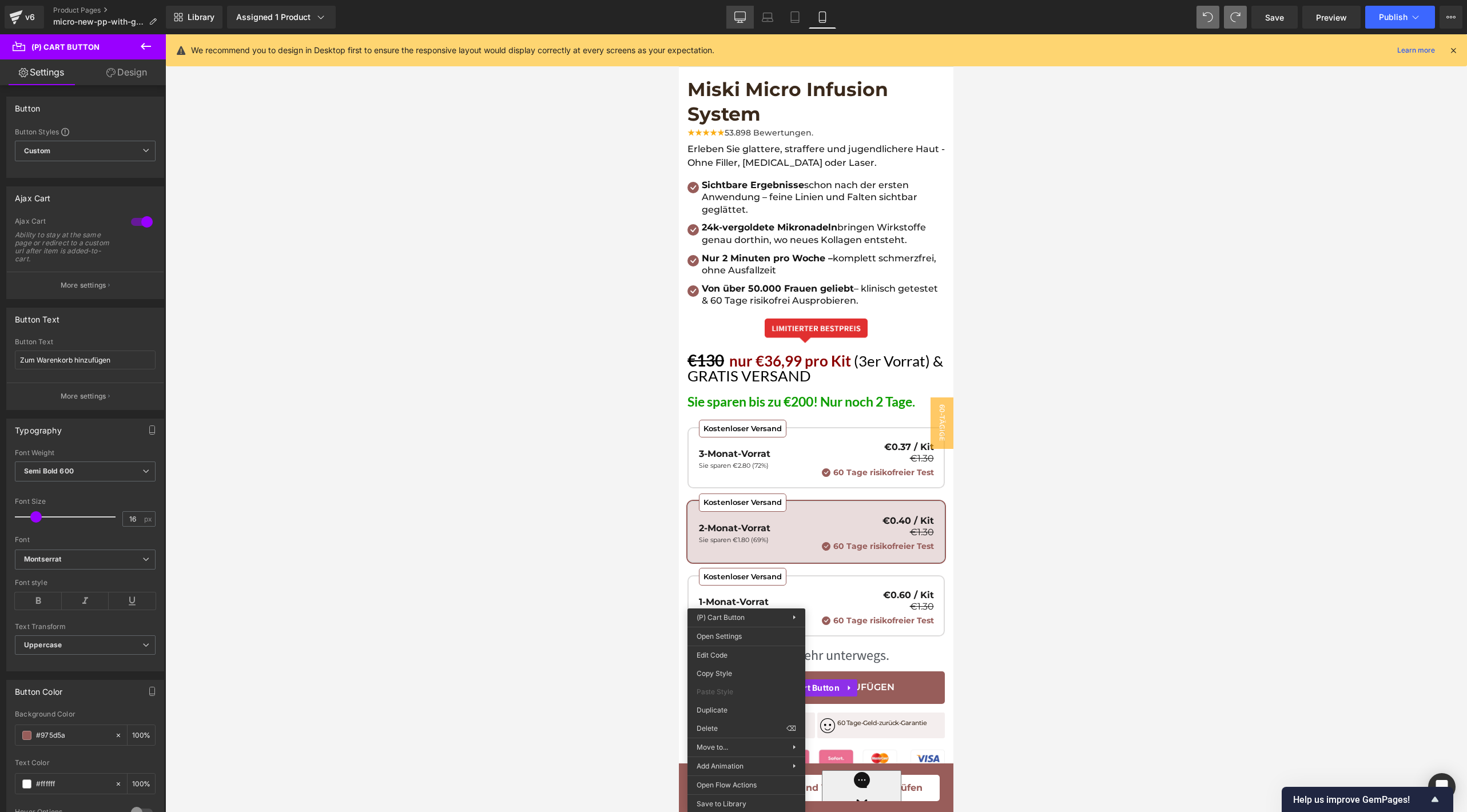
click at [741, 8] on link "Desktop" at bounding box center [740, 17] width 27 height 23
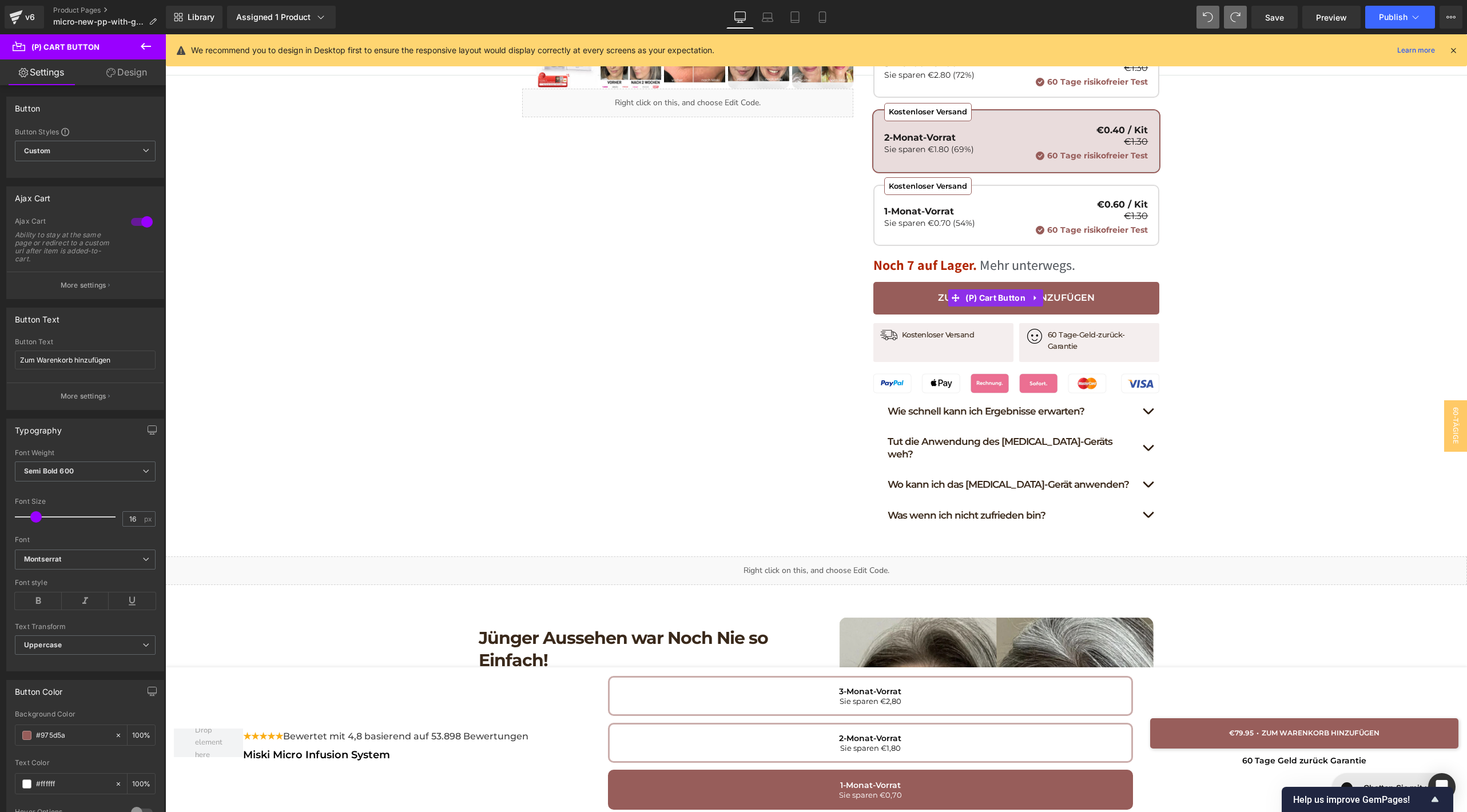
scroll to position [25, 0]
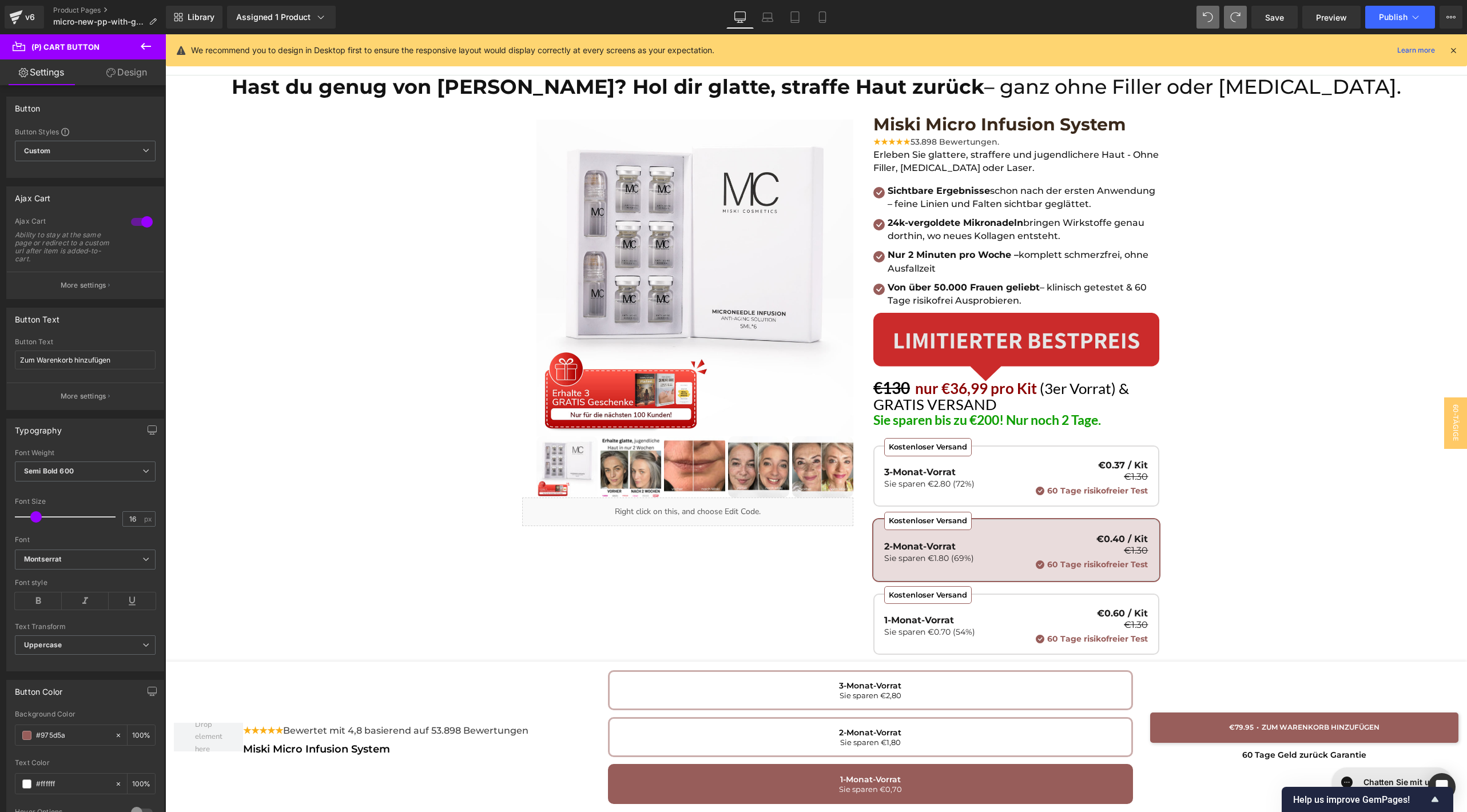
click at [907, 328] on img at bounding box center [1016, 347] width 286 height 69
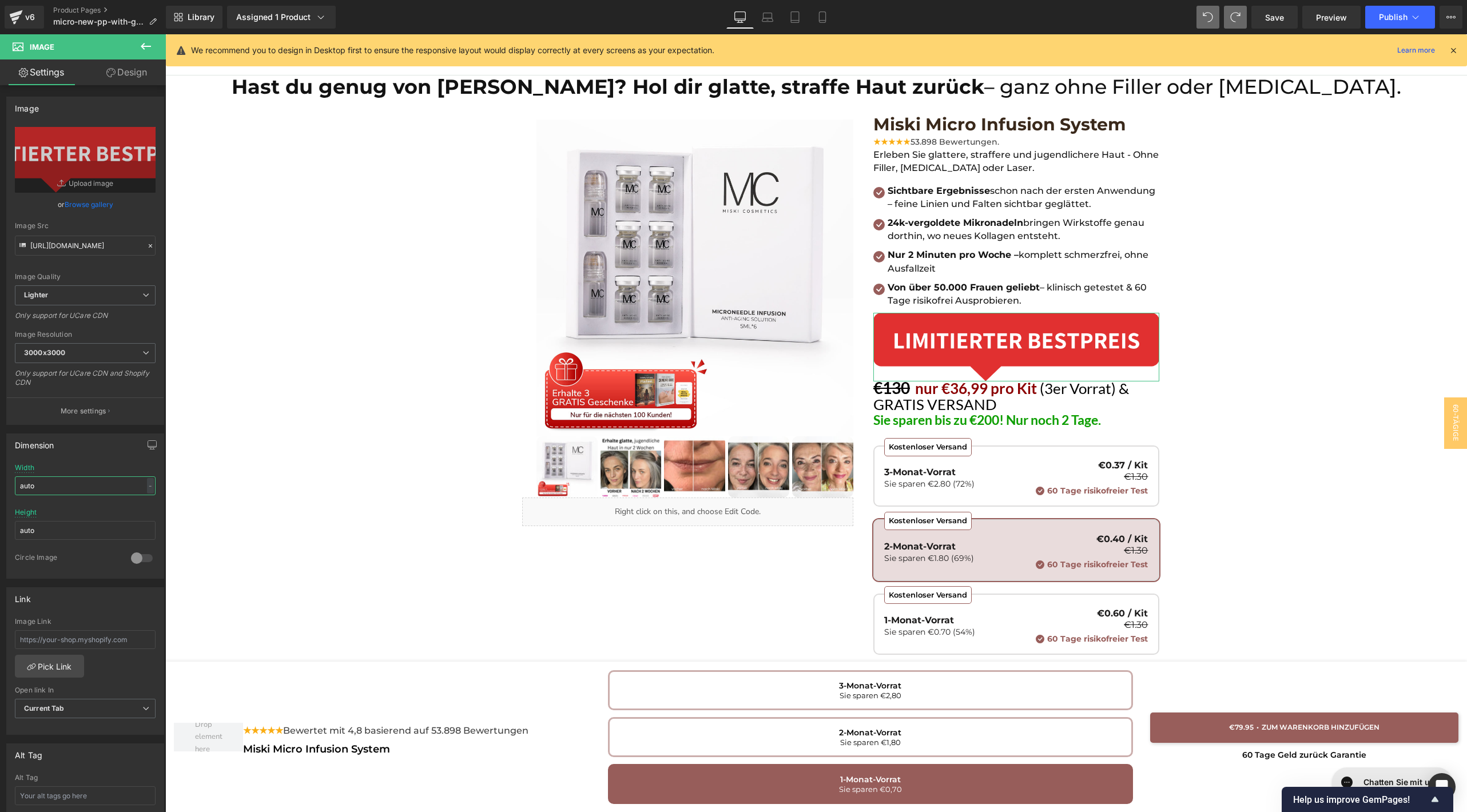
click at [59, 485] on input "auto" at bounding box center [85, 486] width 141 height 19
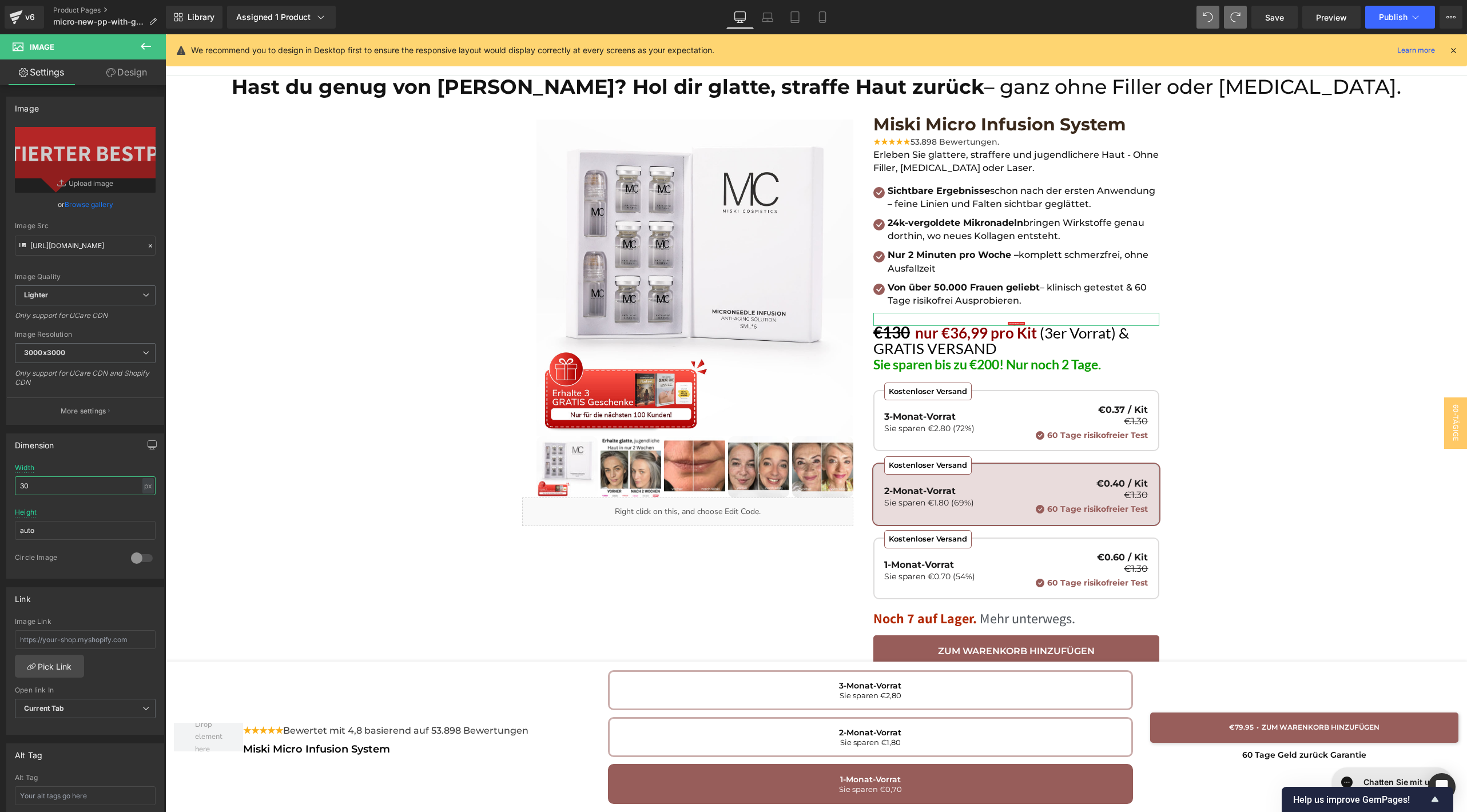
type input "3"
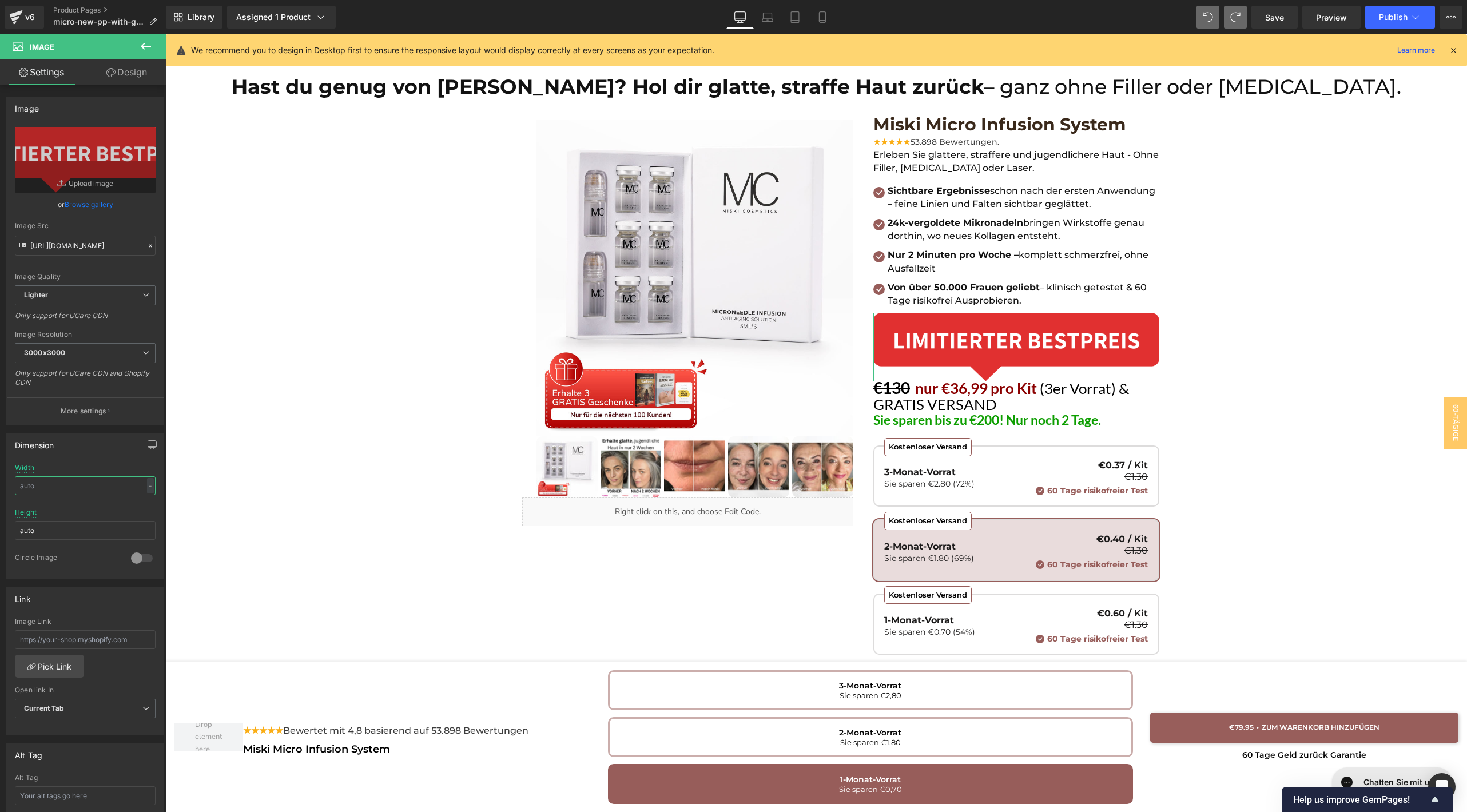
type input "1"
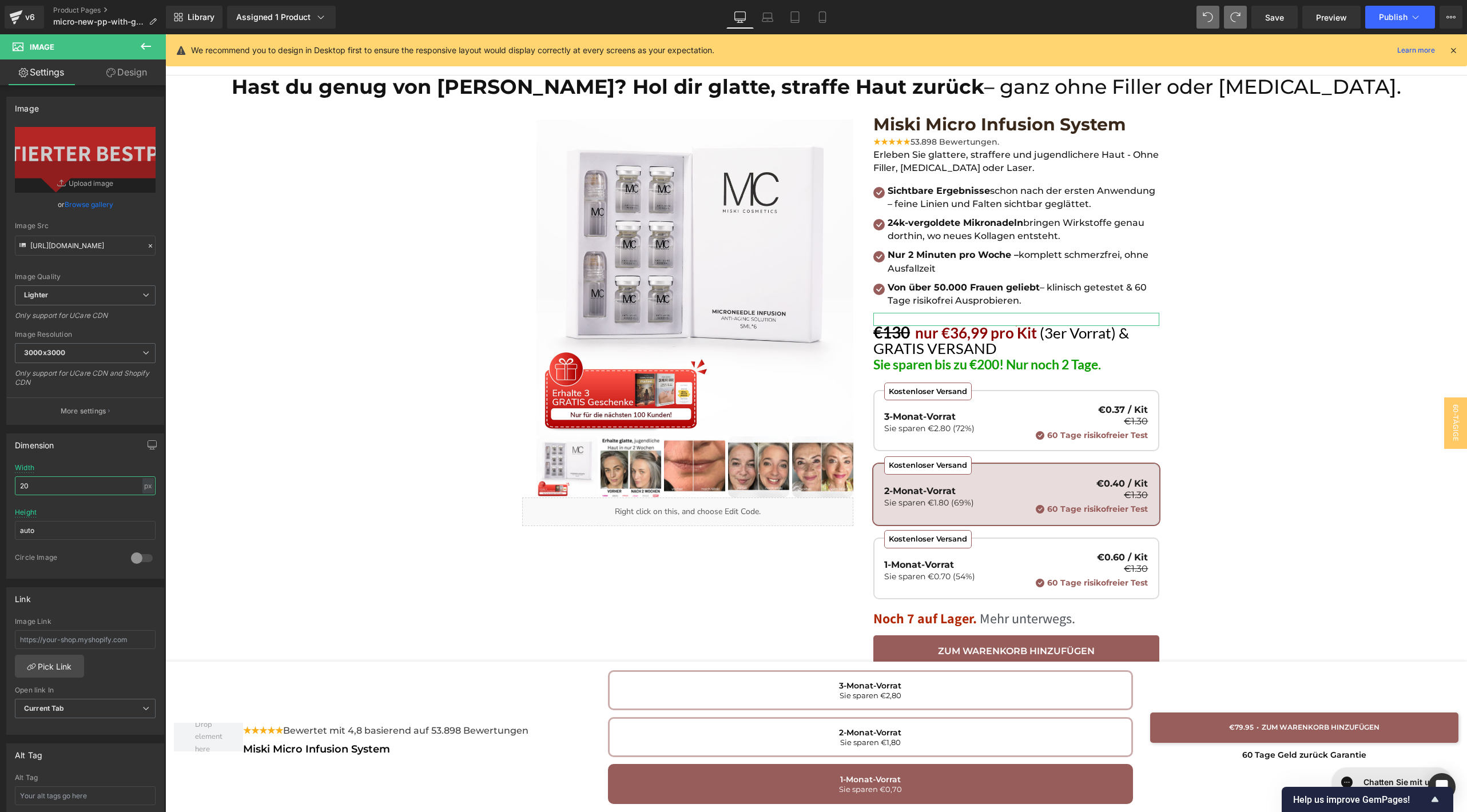
type input "200"
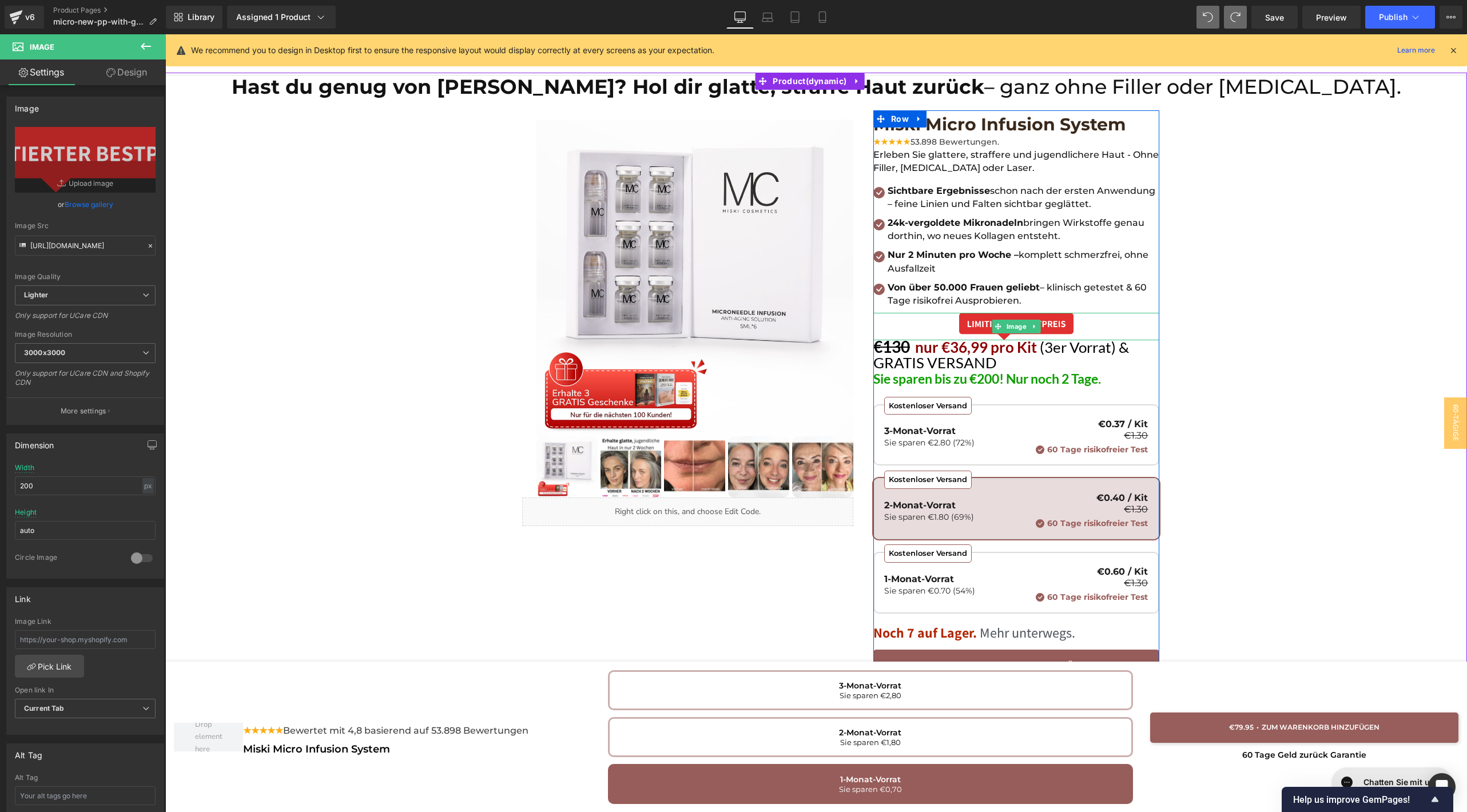
click at [1329, 310] on div "Hast du genug von Falten? Hol dir glatte, straffe Haut zurück – ganz ohne Fille…" at bounding box center [815, 490] width 1301 height 834
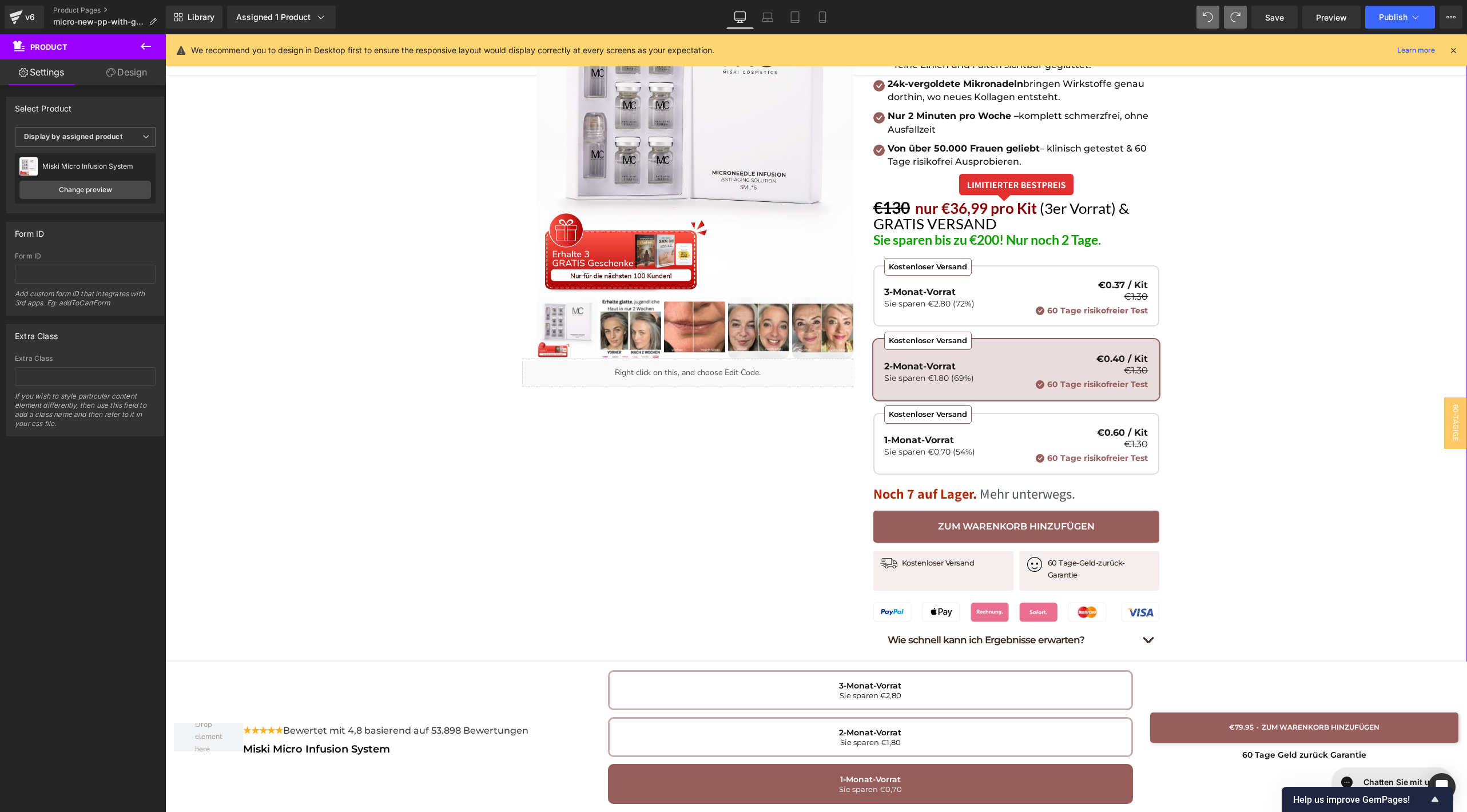
scroll to position [170, 0]
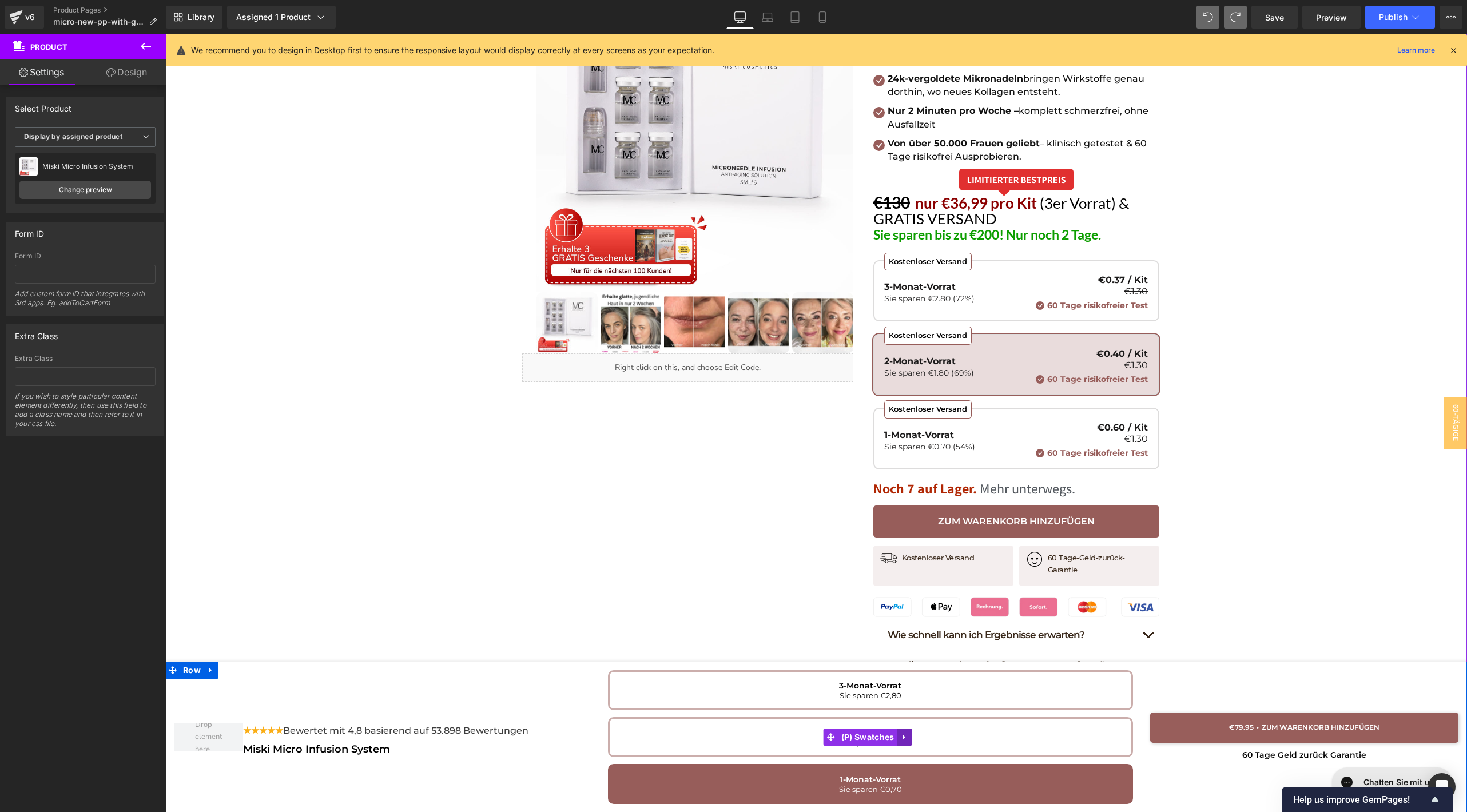
click at [902, 735] on icon at bounding box center [904, 737] width 8 height 8
click at [904, 735] on link at bounding box center [911, 737] width 15 height 17
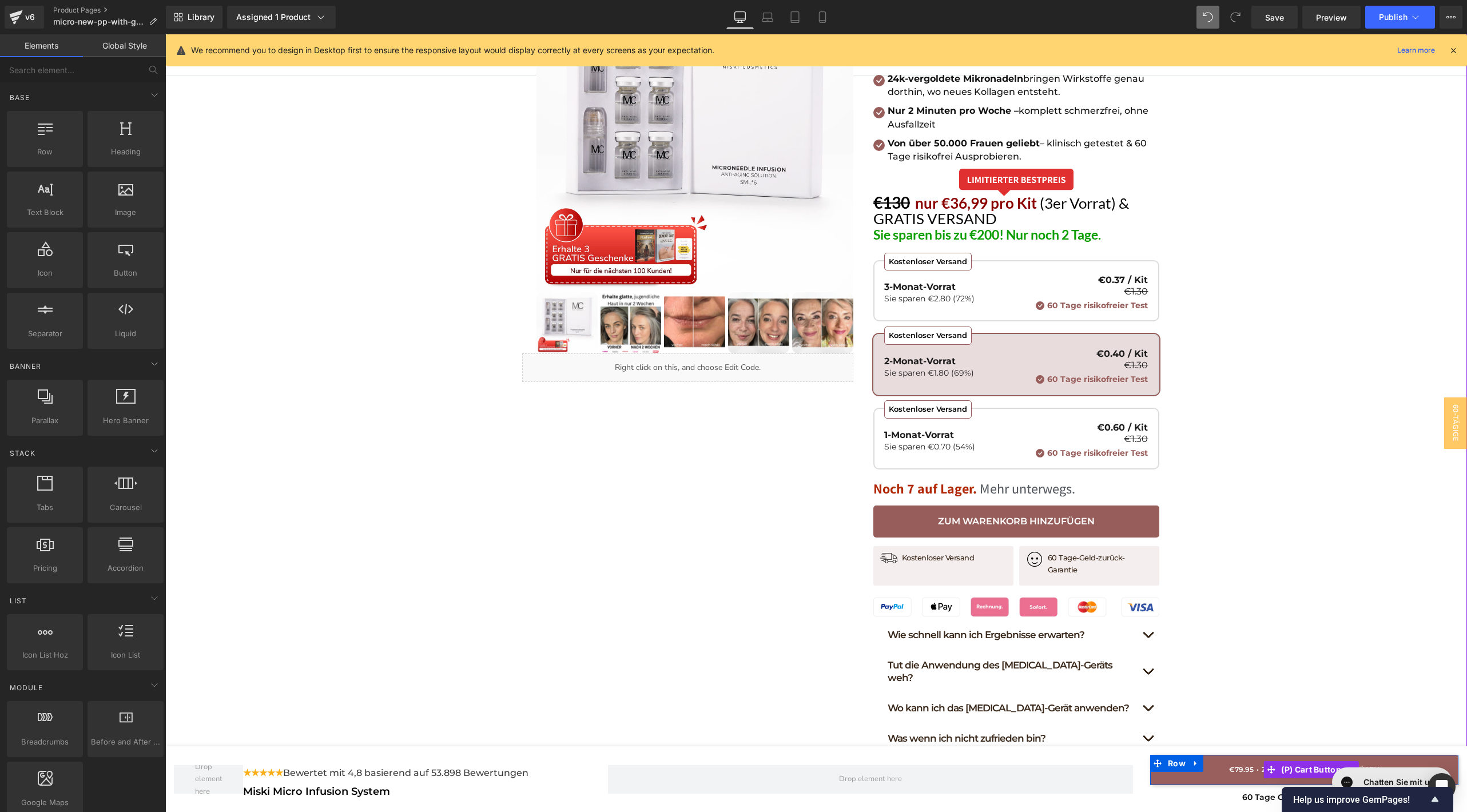
click at [1201, 764] on button "ADD TO CART" at bounding box center [1304, 770] width 308 height 31
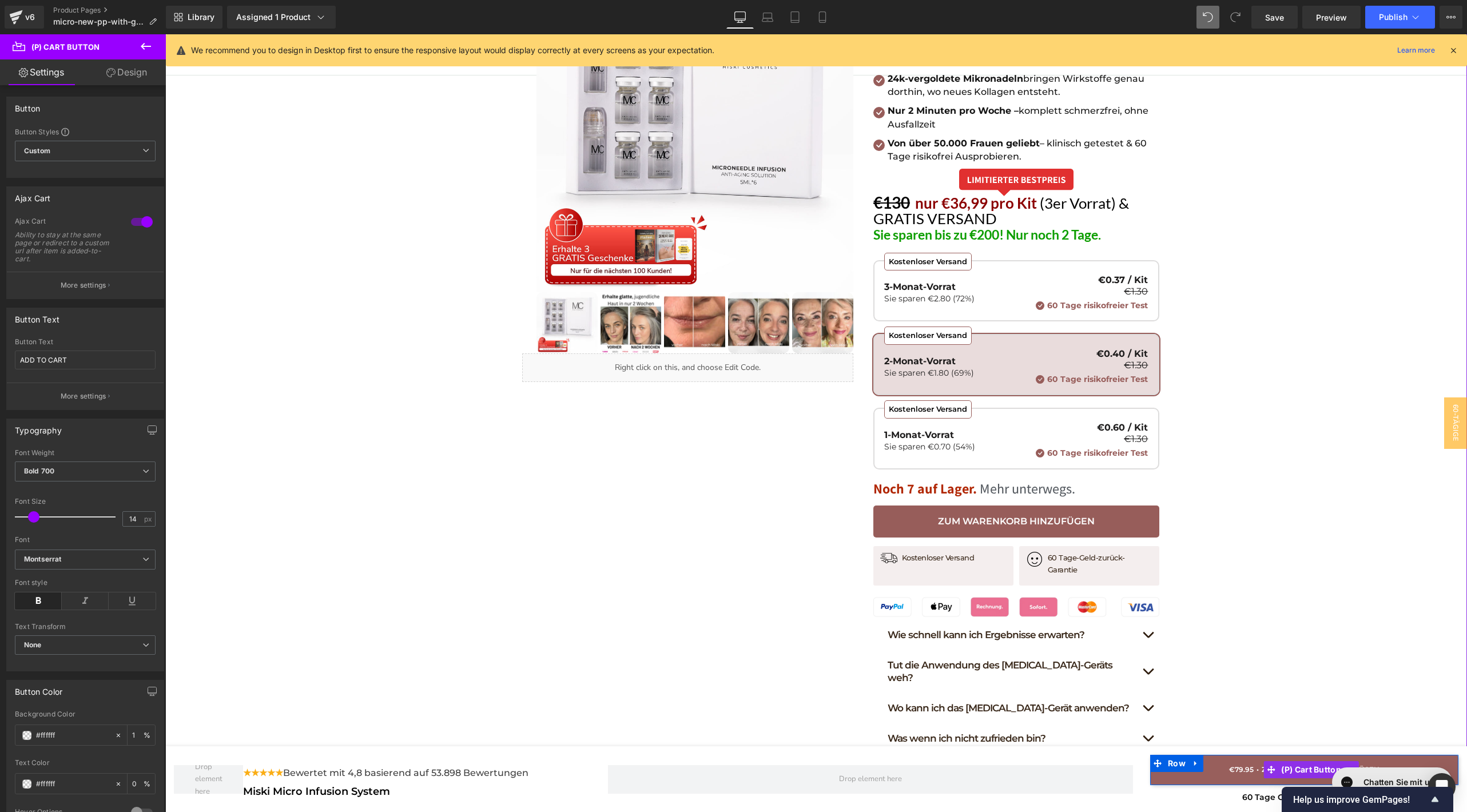
click at [1201, 764] on button "ADD TO CART" at bounding box center [1304, 770] width 308 height 31
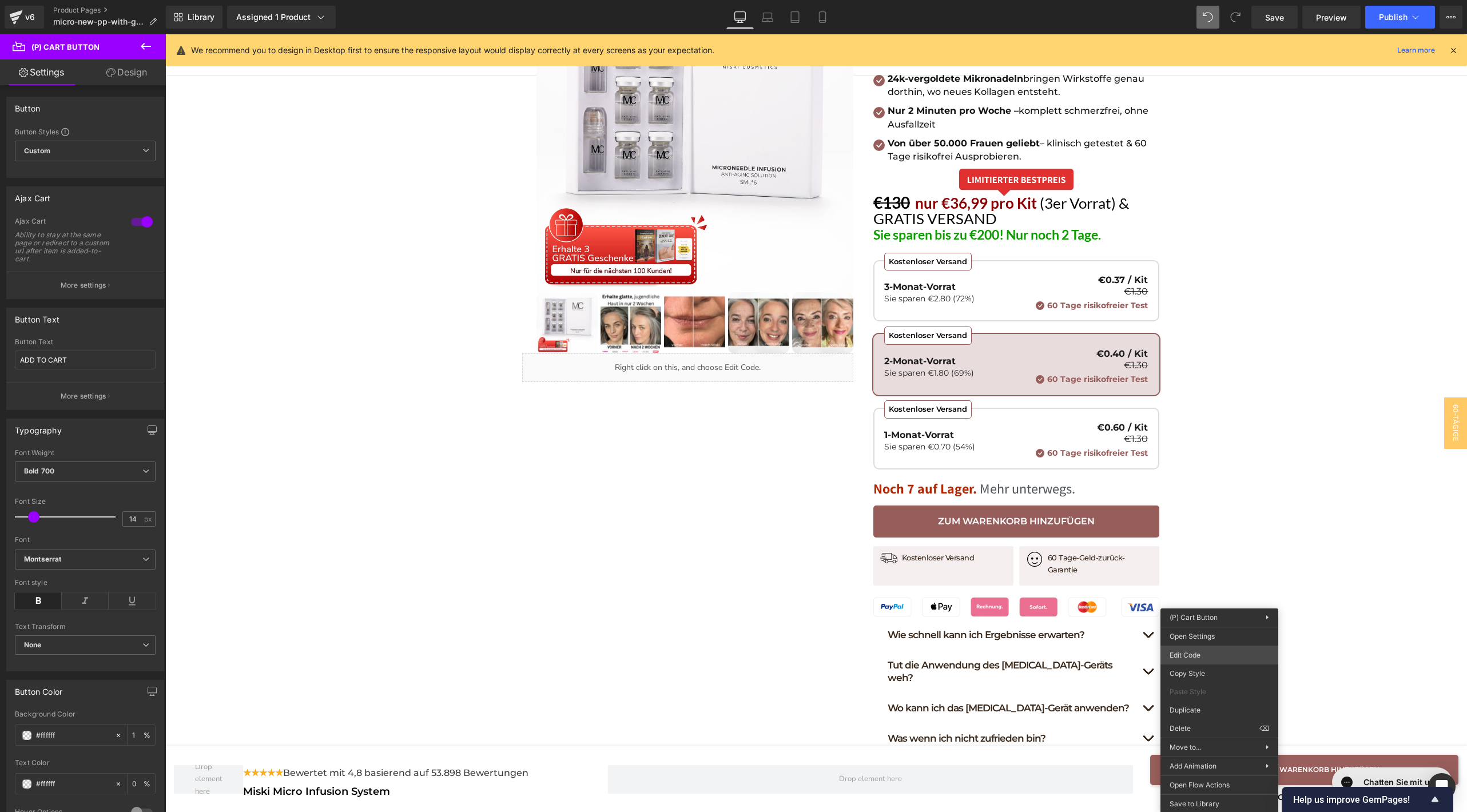
click at [1220, 660] on body "(P) Cart Button You are previewing how the will restyle your page. You can not …" at bounding box center [733, 406] width 1467 height 812
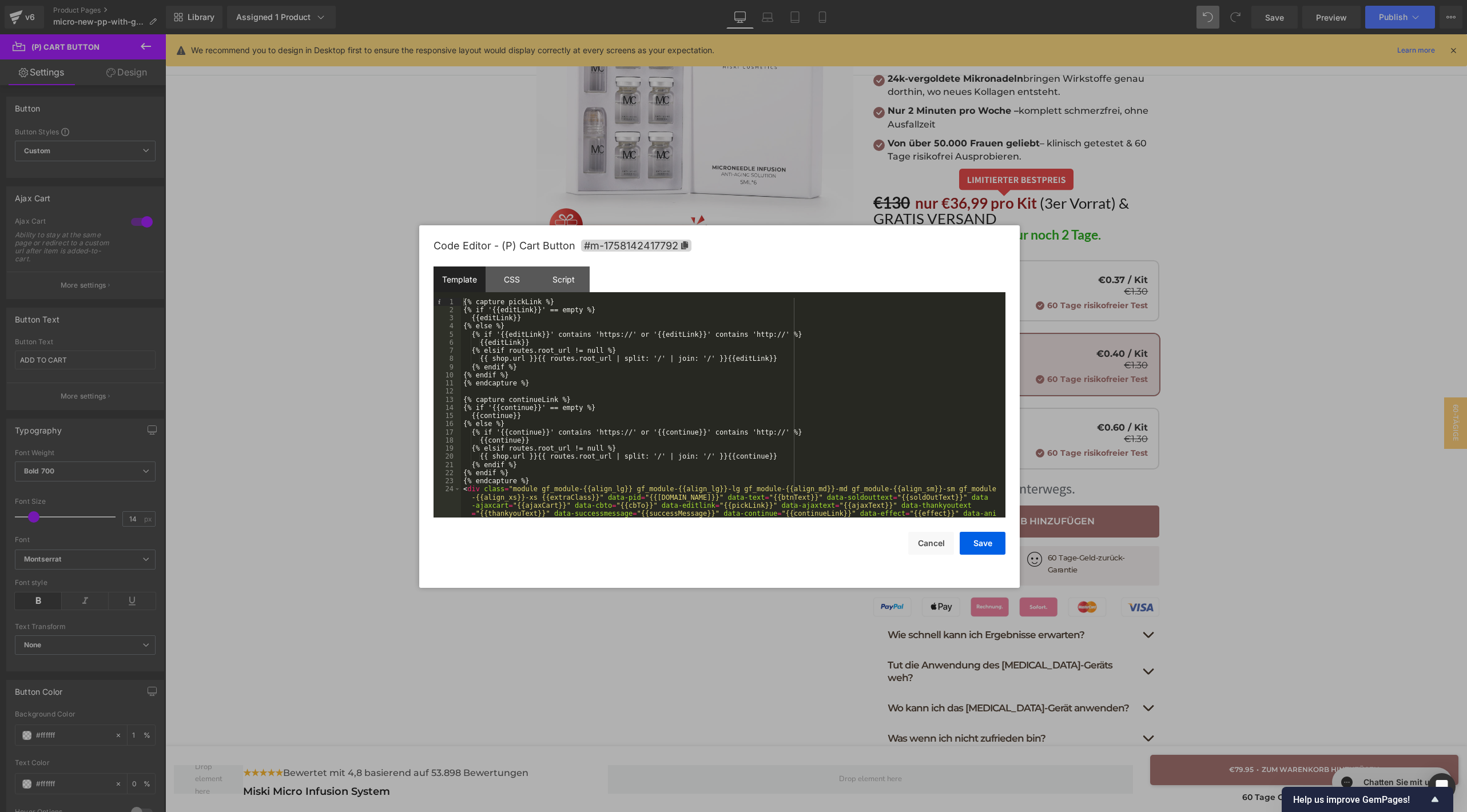
click at [677, 456] on div "{% capture pickLink %} {% if '{{editLink}}' == empty %} {{editLink}} {% else %}…" at bounding box center [731, 436] width 540 height 277
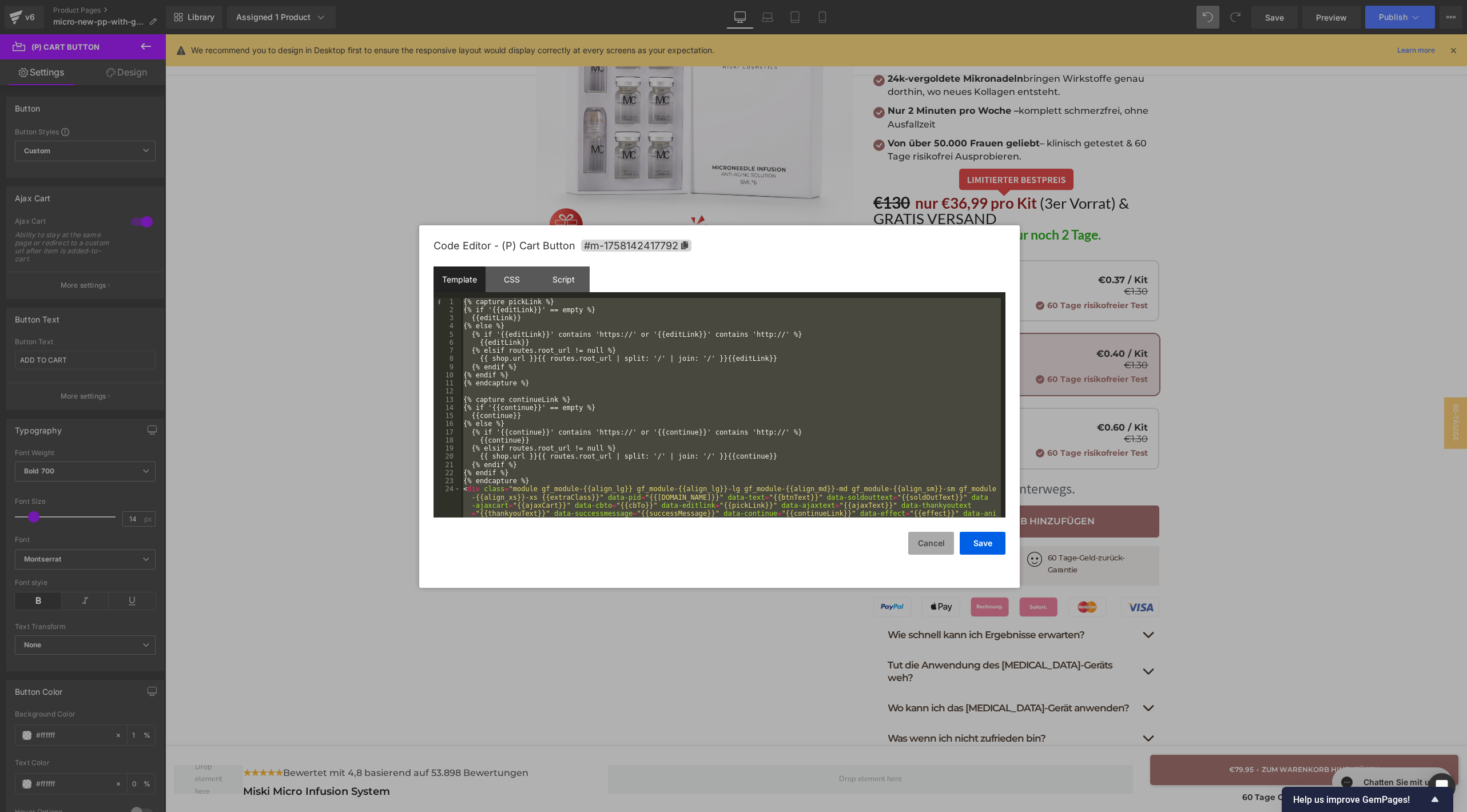
click at [919, 541] on button "Cancel" at bounding box center [931, 543] width 46 height 23
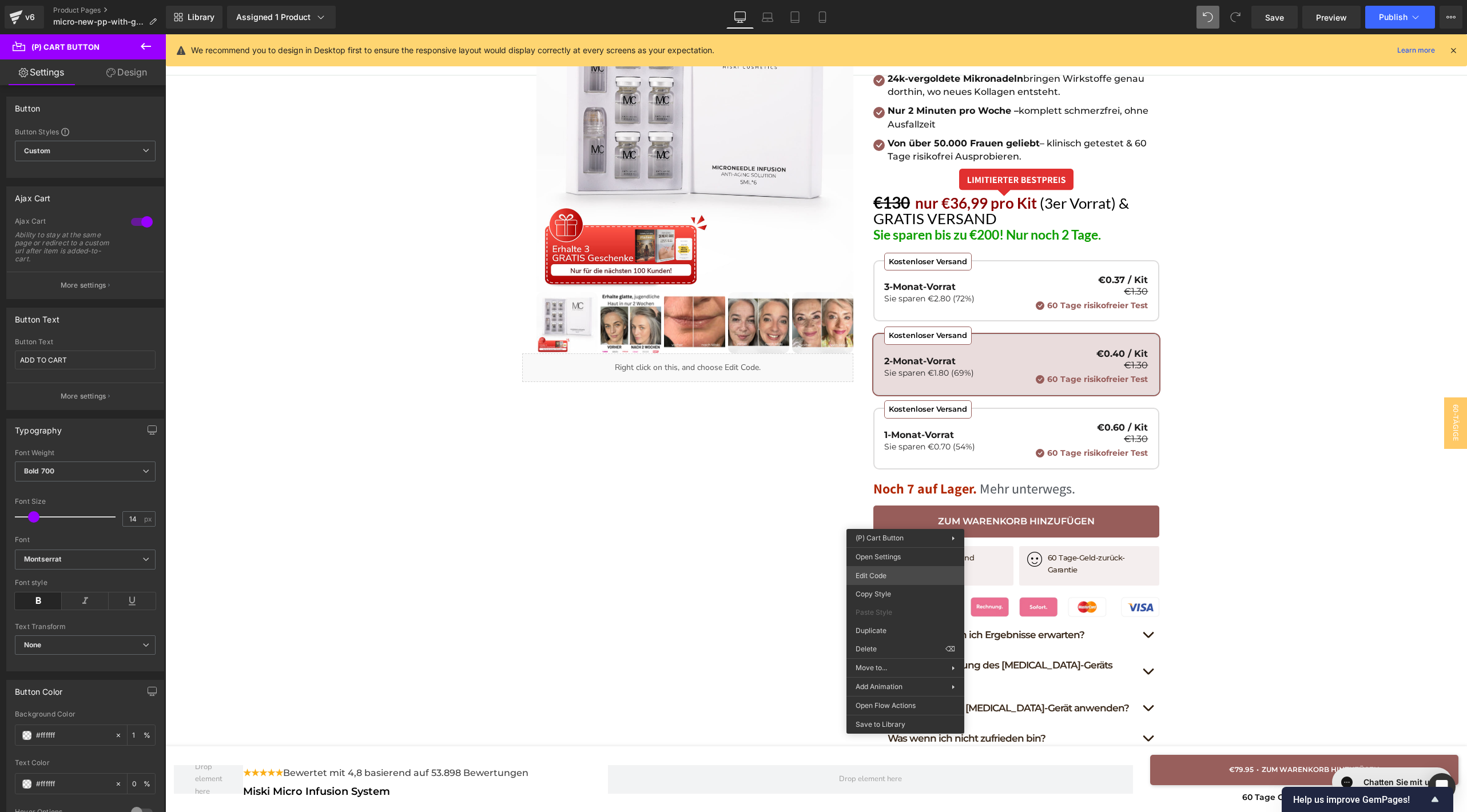
click at [890, 0] on div "(P) Cart Button You are previewing how the will restyle your page. You can not …" at bounding box center [733, 0] width 1467 height 0
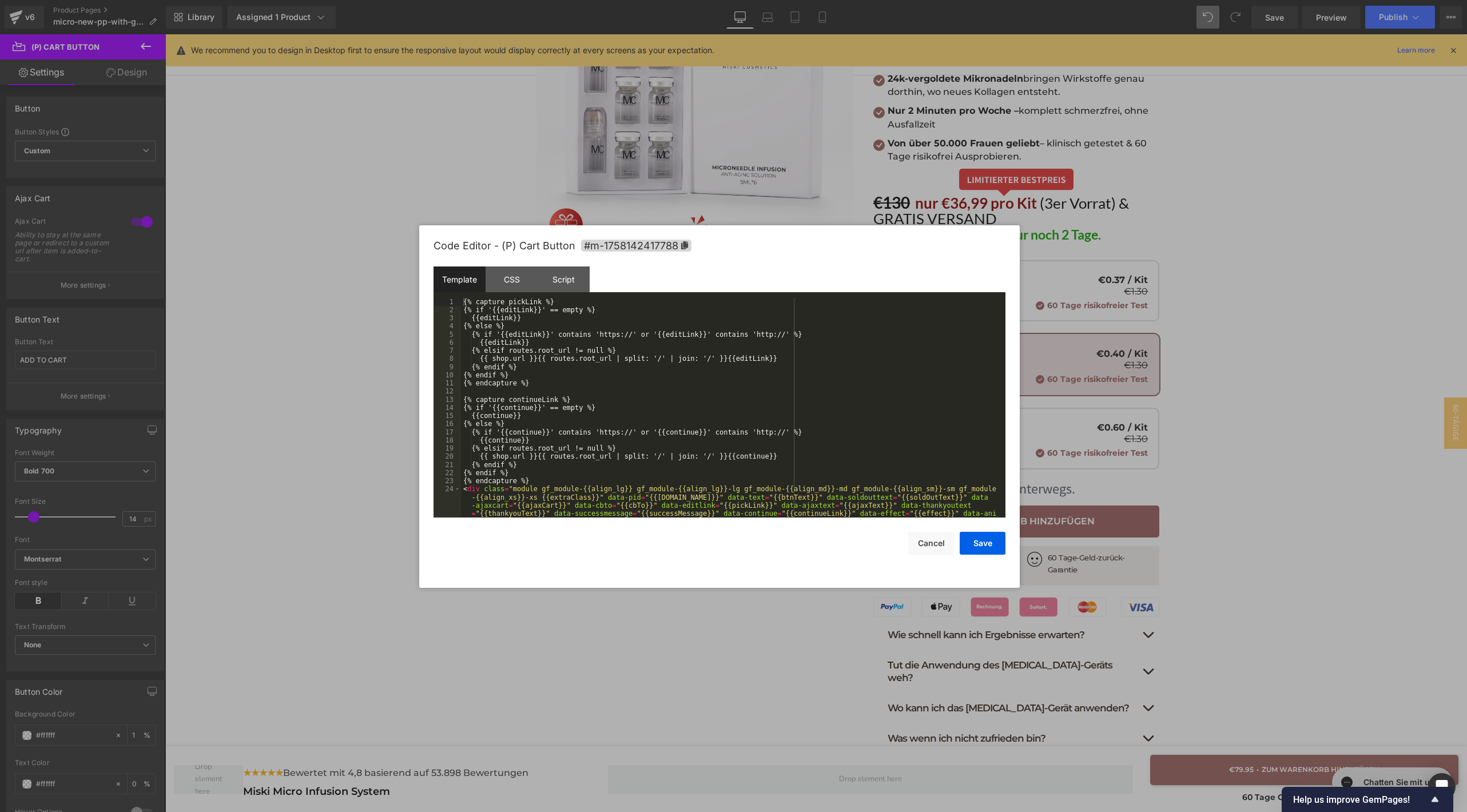
click at [722, 418] on div "{% capture pickLink %} {% if '{{editLink}}' == empty %} {{editLink}} {% else %}…" at bounding box center [731, 436] width 540 height 277
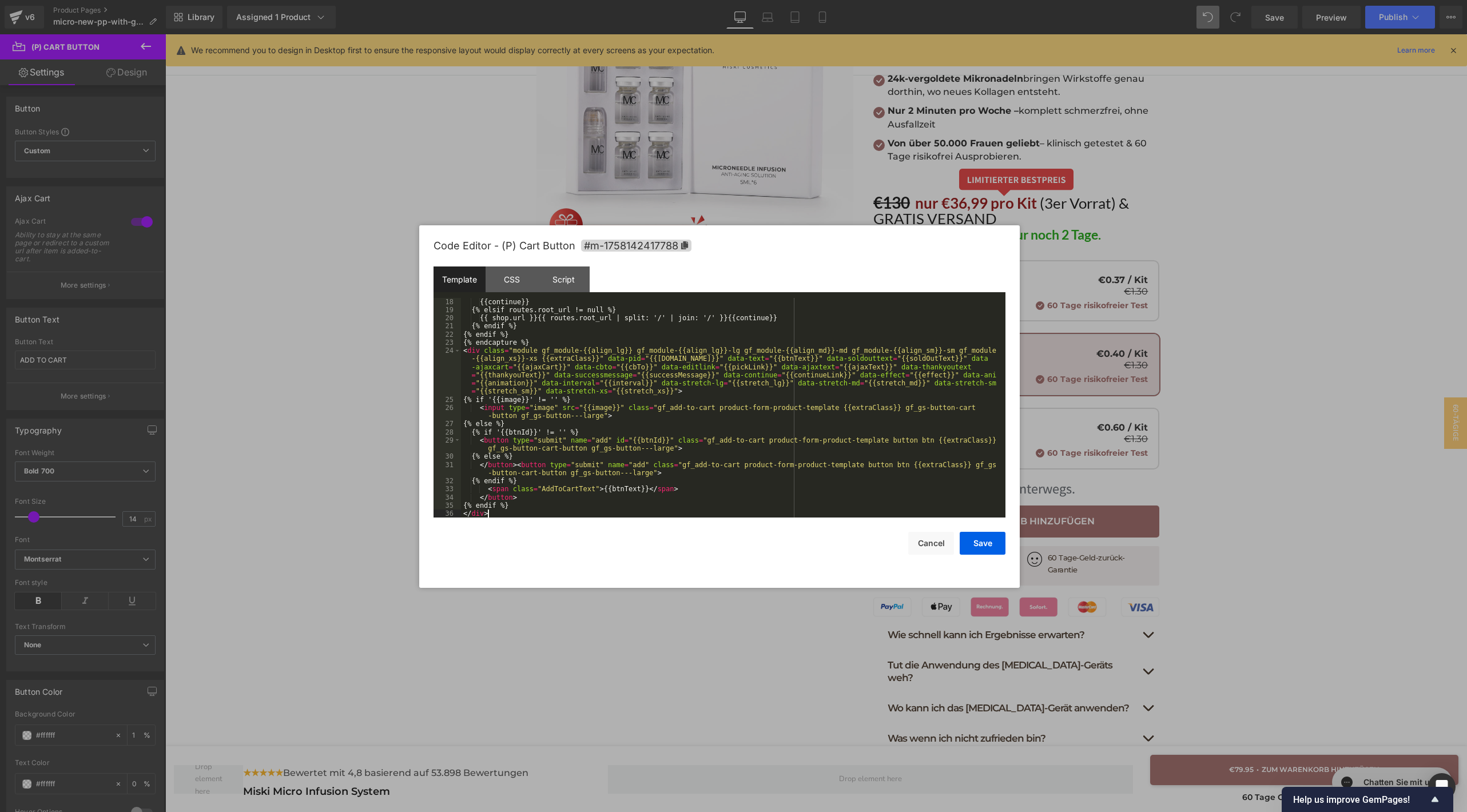
scroll to position [138, 0]
click at [984, 550] on button "Save" at bounding box center [982, 543] width 46 height 23
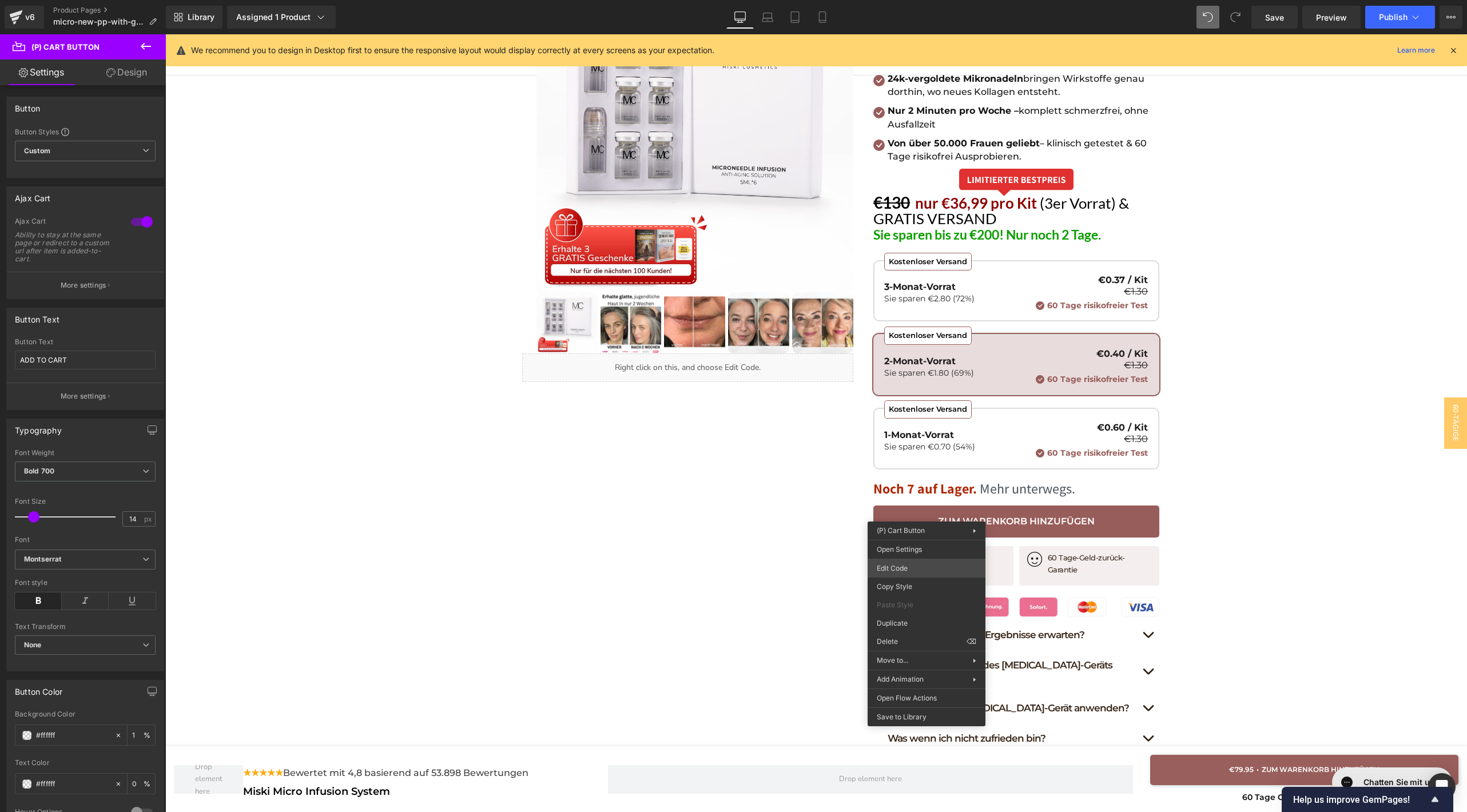
click at [917, 0] on div "(P) Cart Button You are previewing how the will restyle your page. You can not …" at bounding box center [733, 0] width 1467 height 0
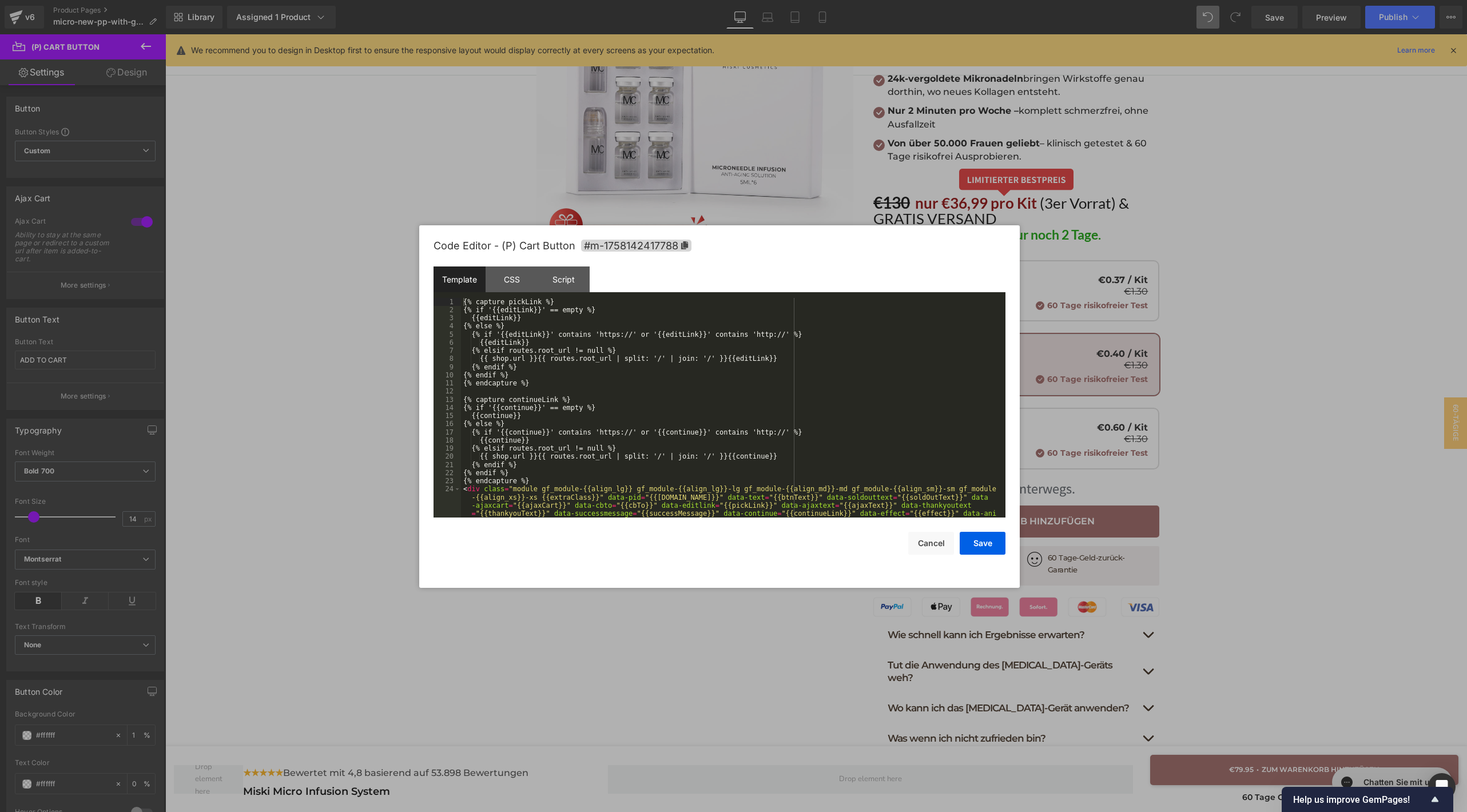
click at [685, 368] on div "{% capture pickLink %} {% if '{{editLink}}' == empty %} {{editLink}} {% else %}…" at bounding box center [731, 436] width 540 height 277
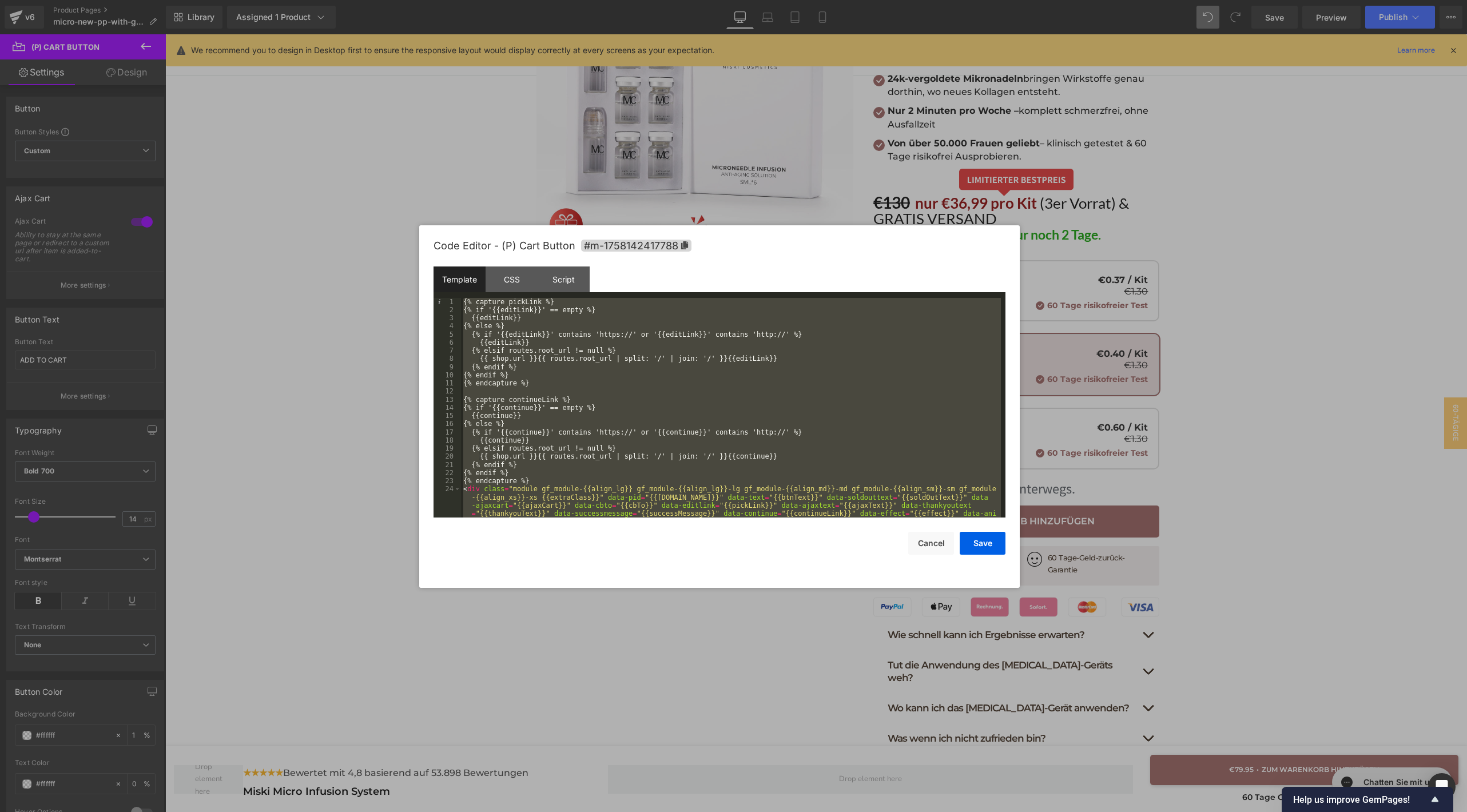
click at [658, 329] on div "{% capture pickLink %} {% if '{{editLink}}' == empty %} {{editLink}} {% else %}…" at bounding box center [731, 436] width 540 height 277
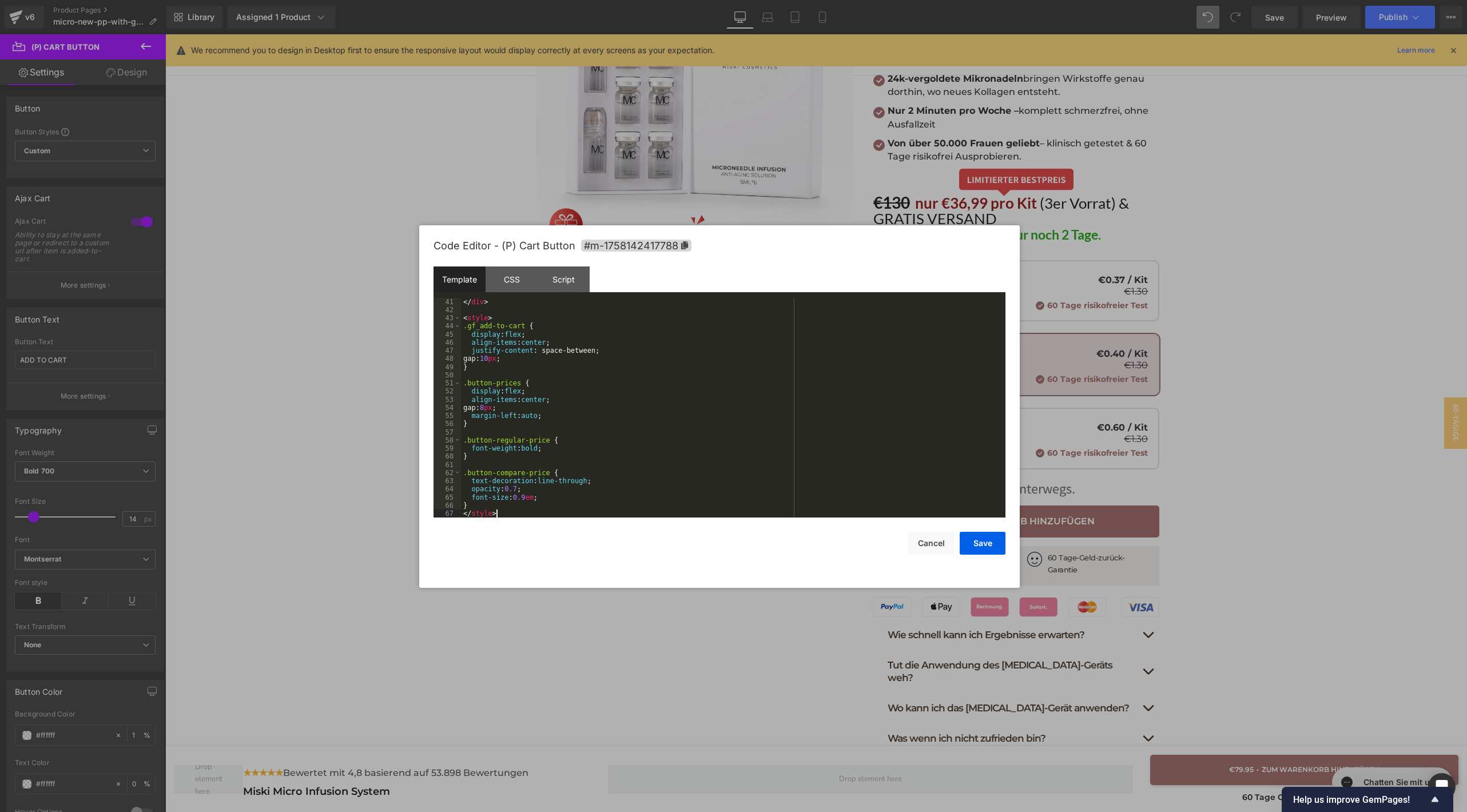
scroll to position [391, 0]
click at [970, 539] on button "Save" at bounding box center [982, 543] width 46 height 23
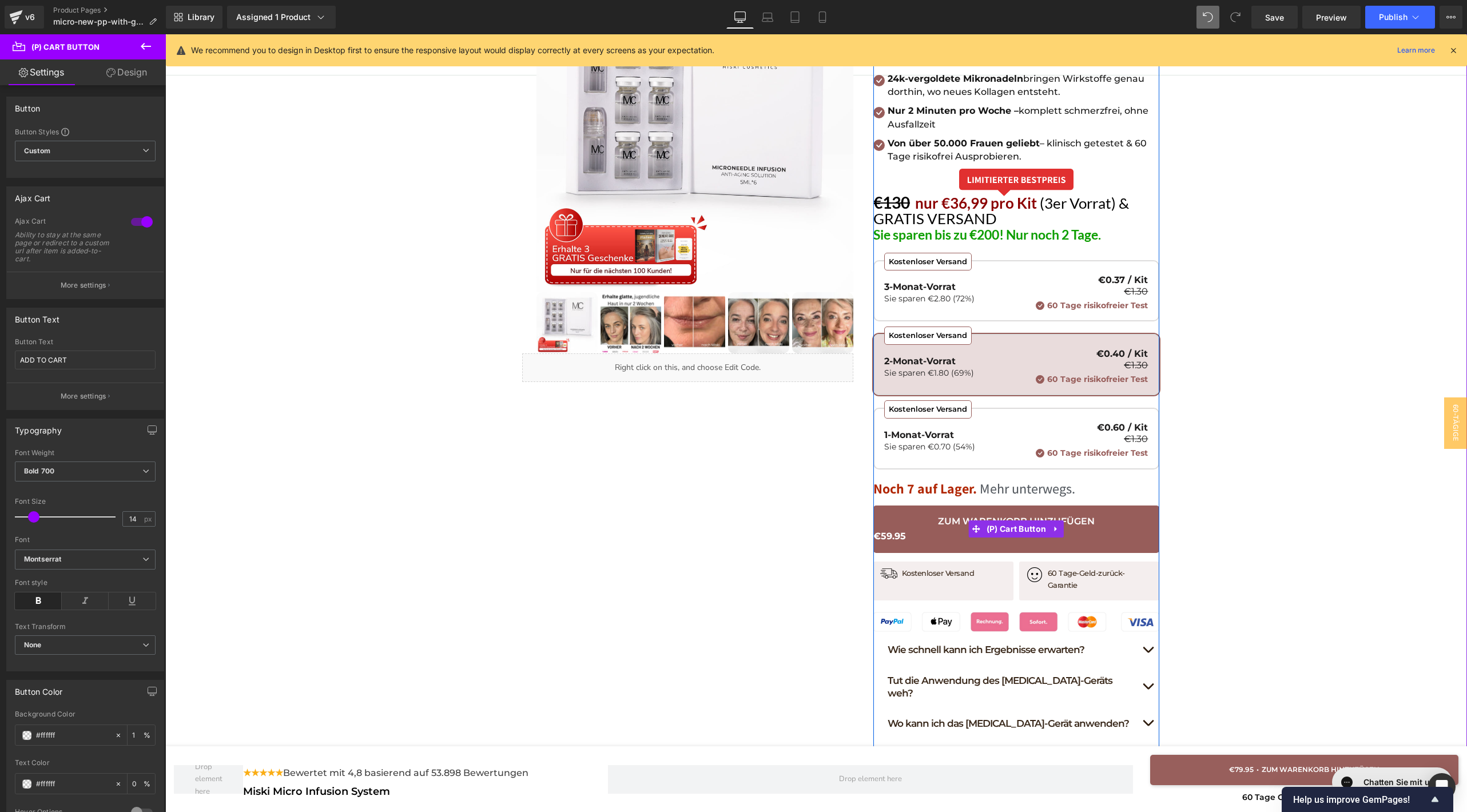
click at [945, 529] on span "€59.95" at bounding box center [1016, 536] width 286 height 15
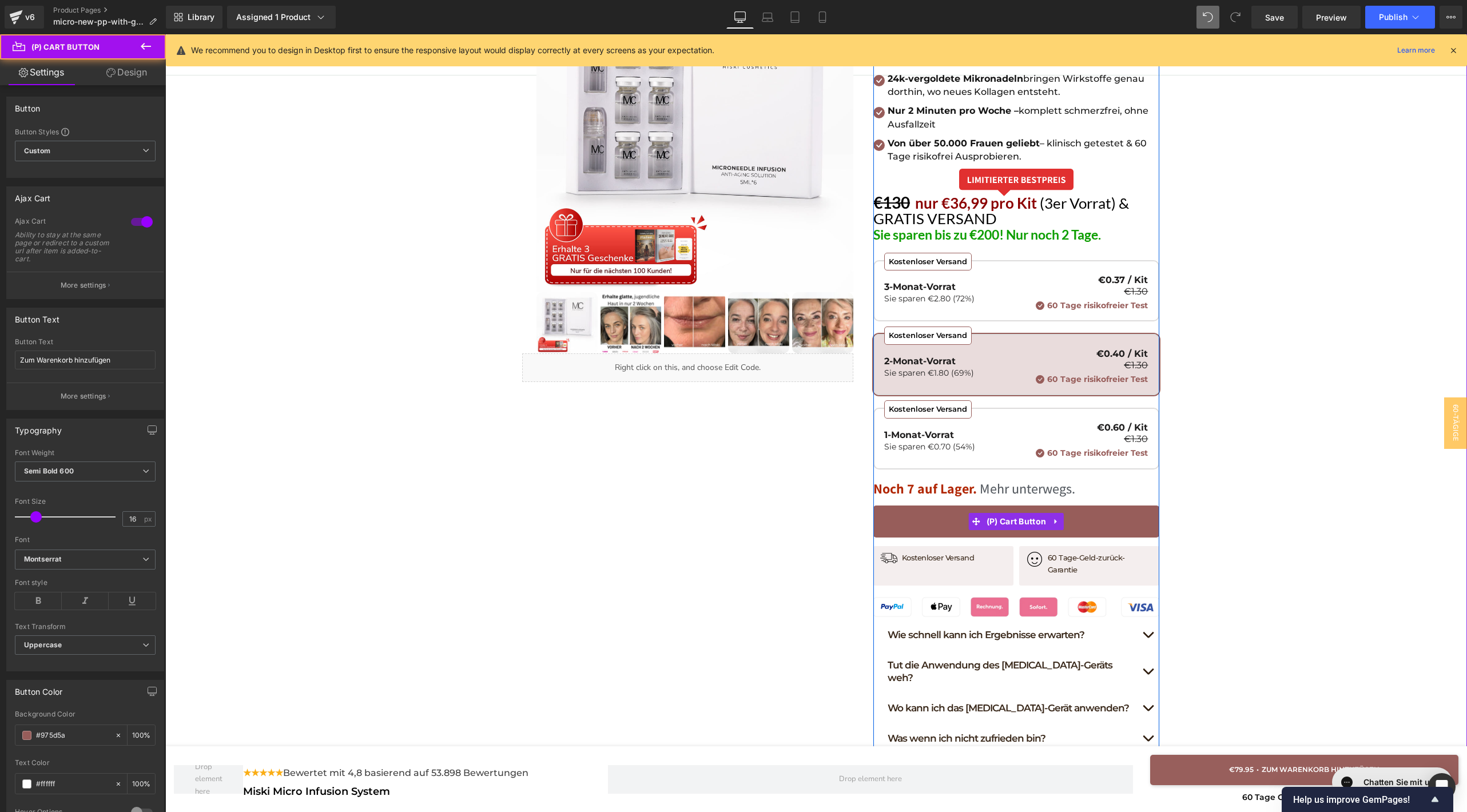
click at [1230, 478] on div "Hast du genug von Falten? Hol dir glatte, straffe Haut zurück – ganz ohne Fille…" at bounding box center [815, 346] width 1301 height 834
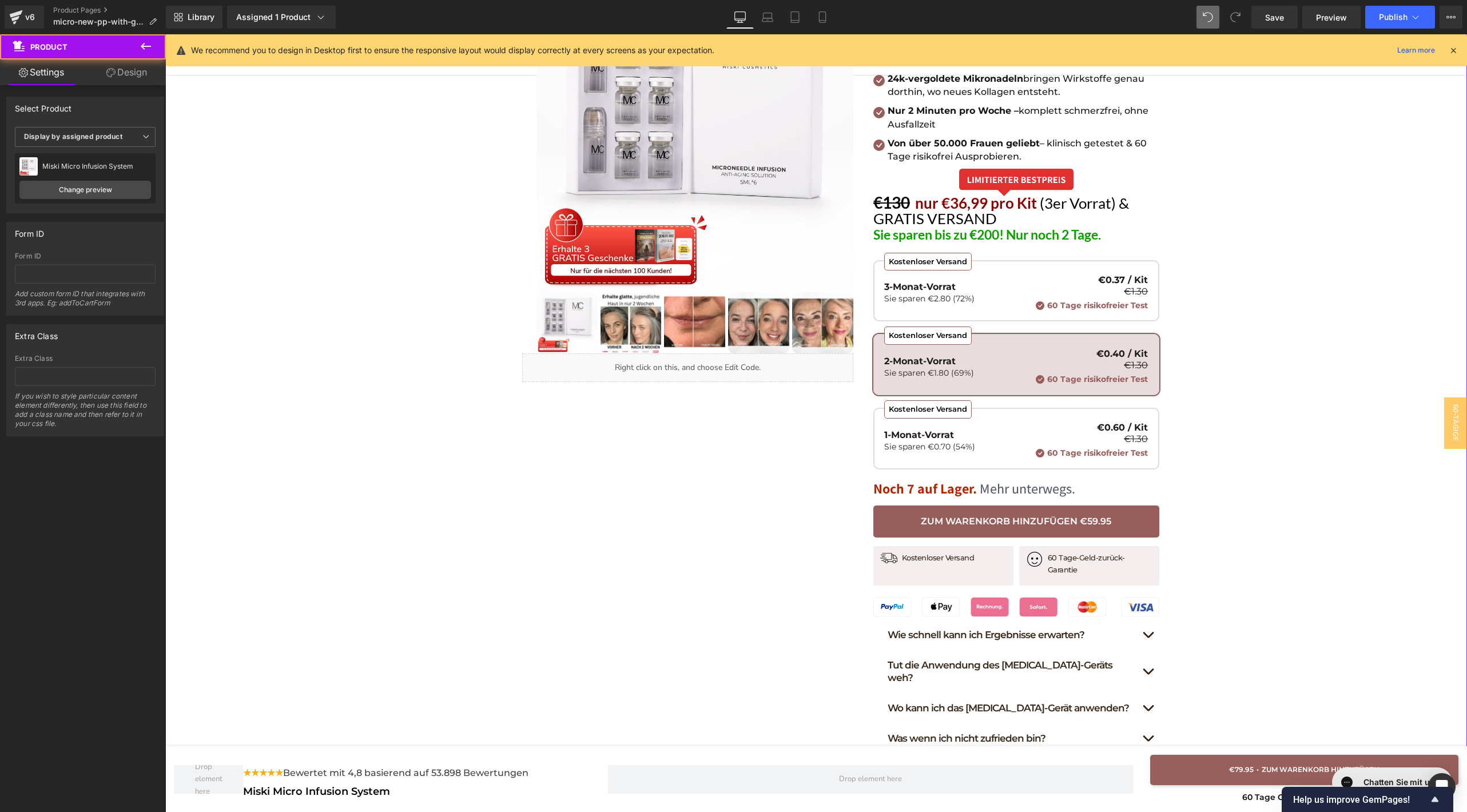
click at [1269, 445] on div "Hast du genug von Falten? Hol dir glatte, straffe Haut zurück – ganz ohne Fille…" at bounding box center [815, 346] width 1301 height 834
click at [966, 300] on p "Sie sparen €2.80 (72%)" at bounding box center [929, 298] width 90 height 9
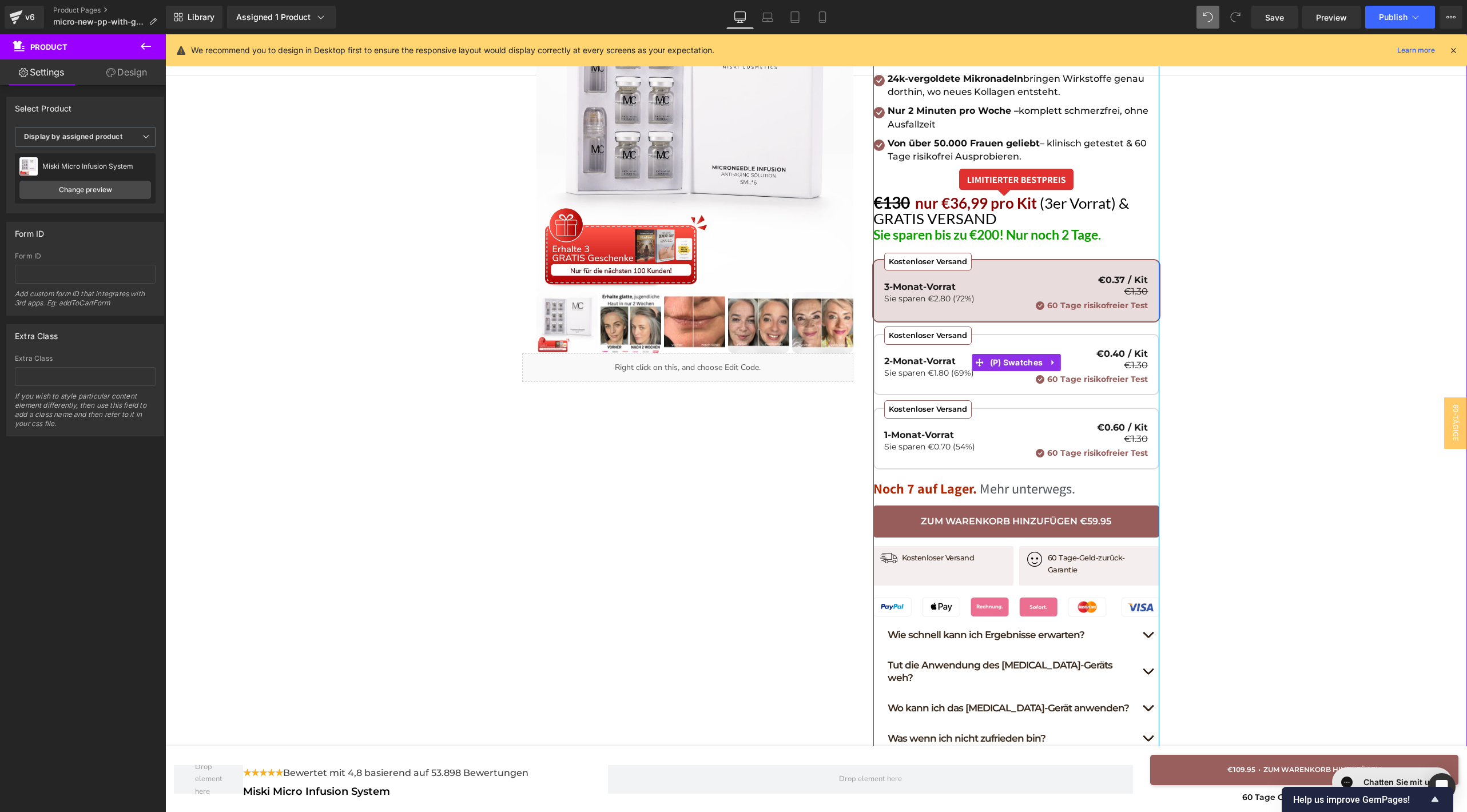
click at [952, 357] on p "2-Monat-Vorrat" at bounding box center [929, 361] width 90 height 9
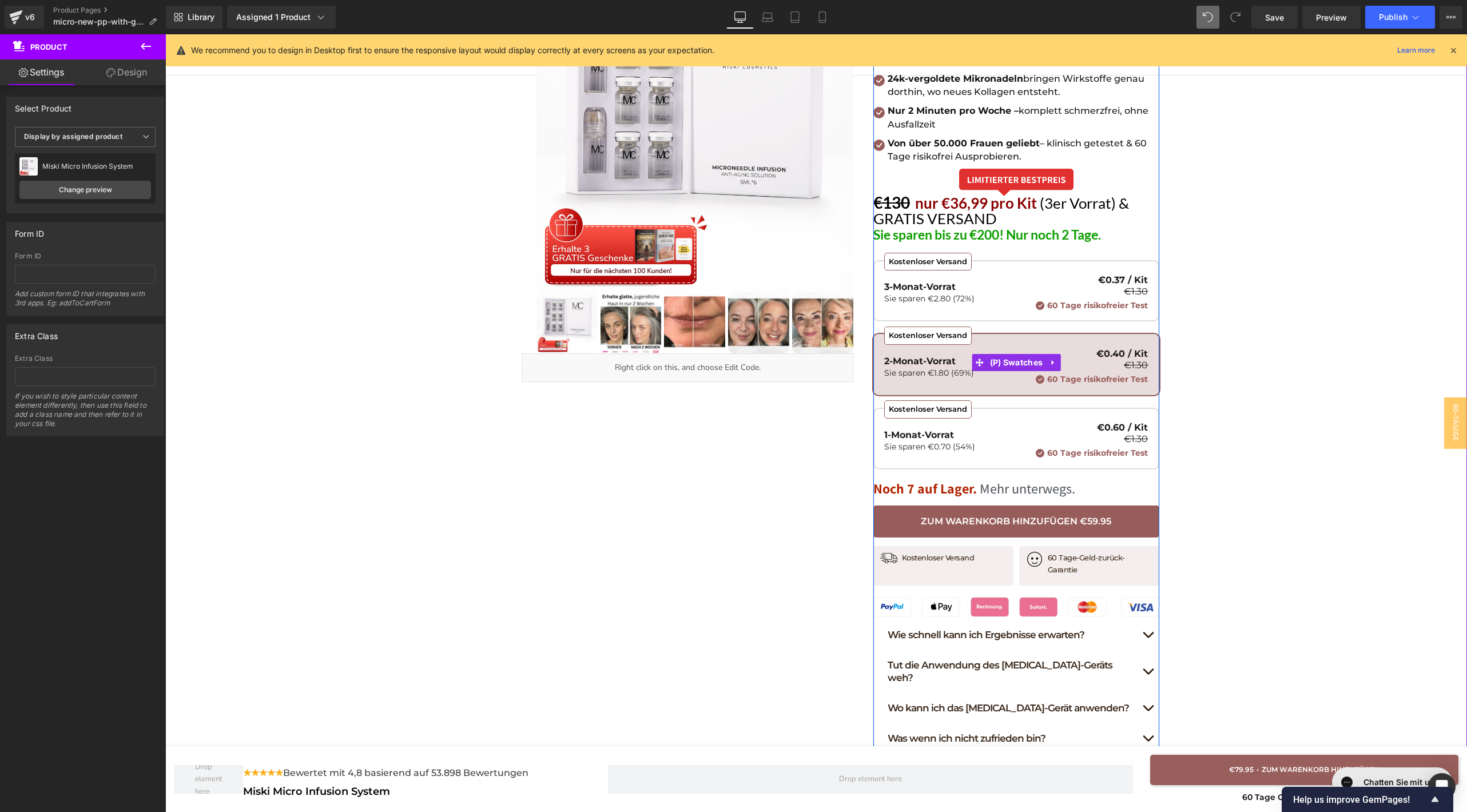
click at [939, 431] on p "1-Monat-Vorrat" at bounding box center [929, 435] width 91 height 9
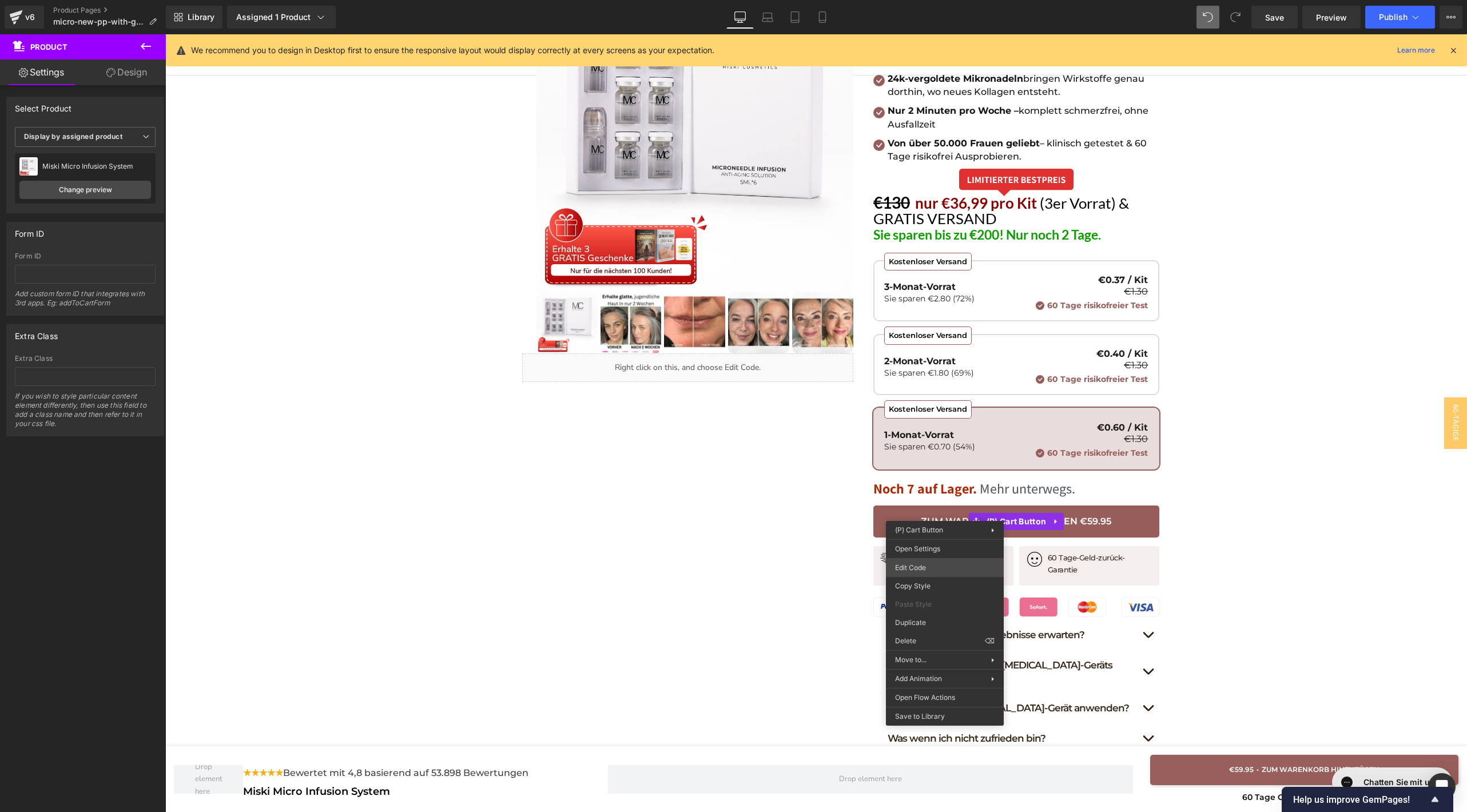
click at [948, 0] on div "(P) Cart Button You are previewing how the will restyle your page. You can not …" at bounding box center [733, 0] width 1467 height 0
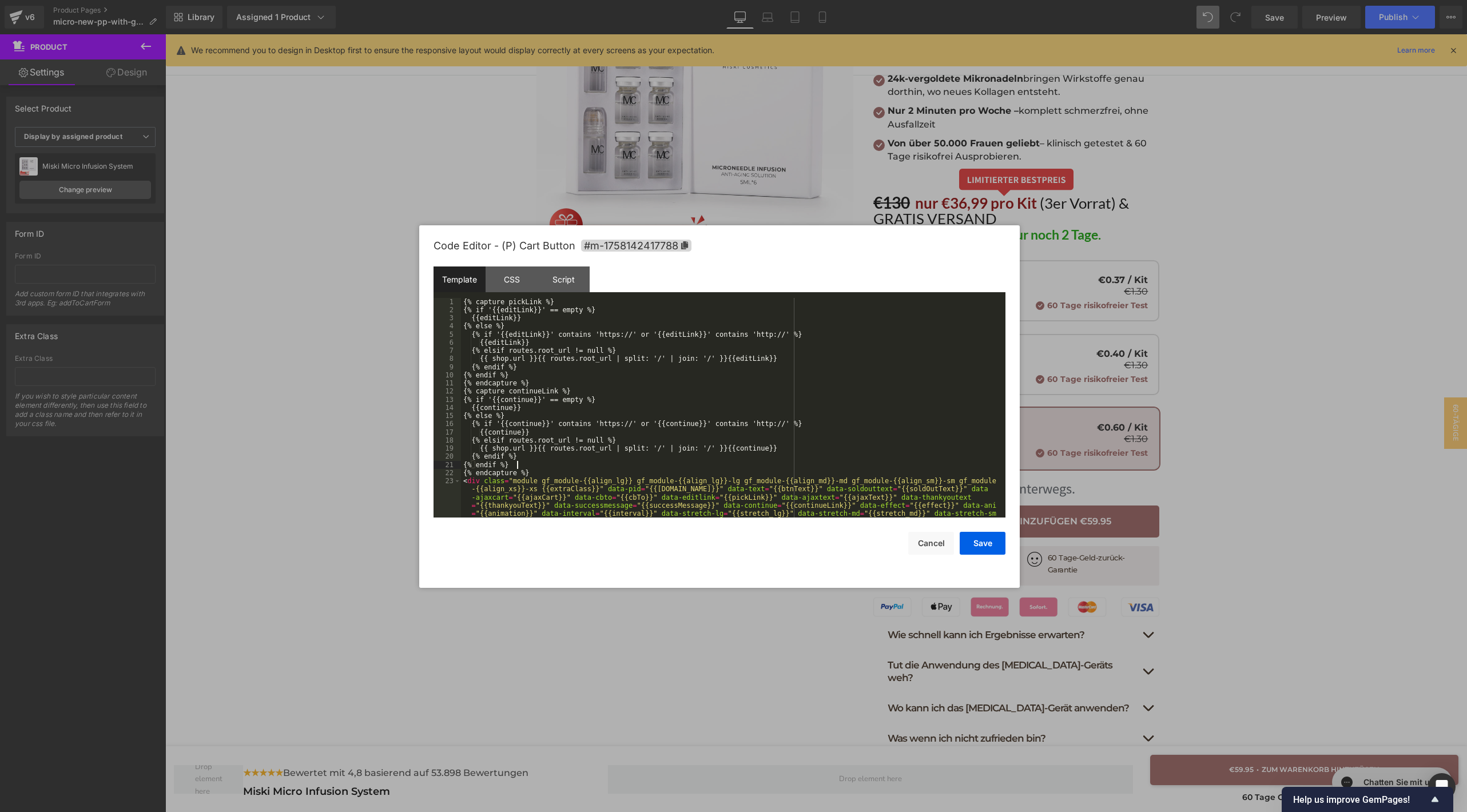
click at [738, 464] on div "{% capture pickLink %} {% if '{{editLink}}' == empty %} {{editLink}} {% else %}…" at bounding box center [731, 436] width 540 height 277
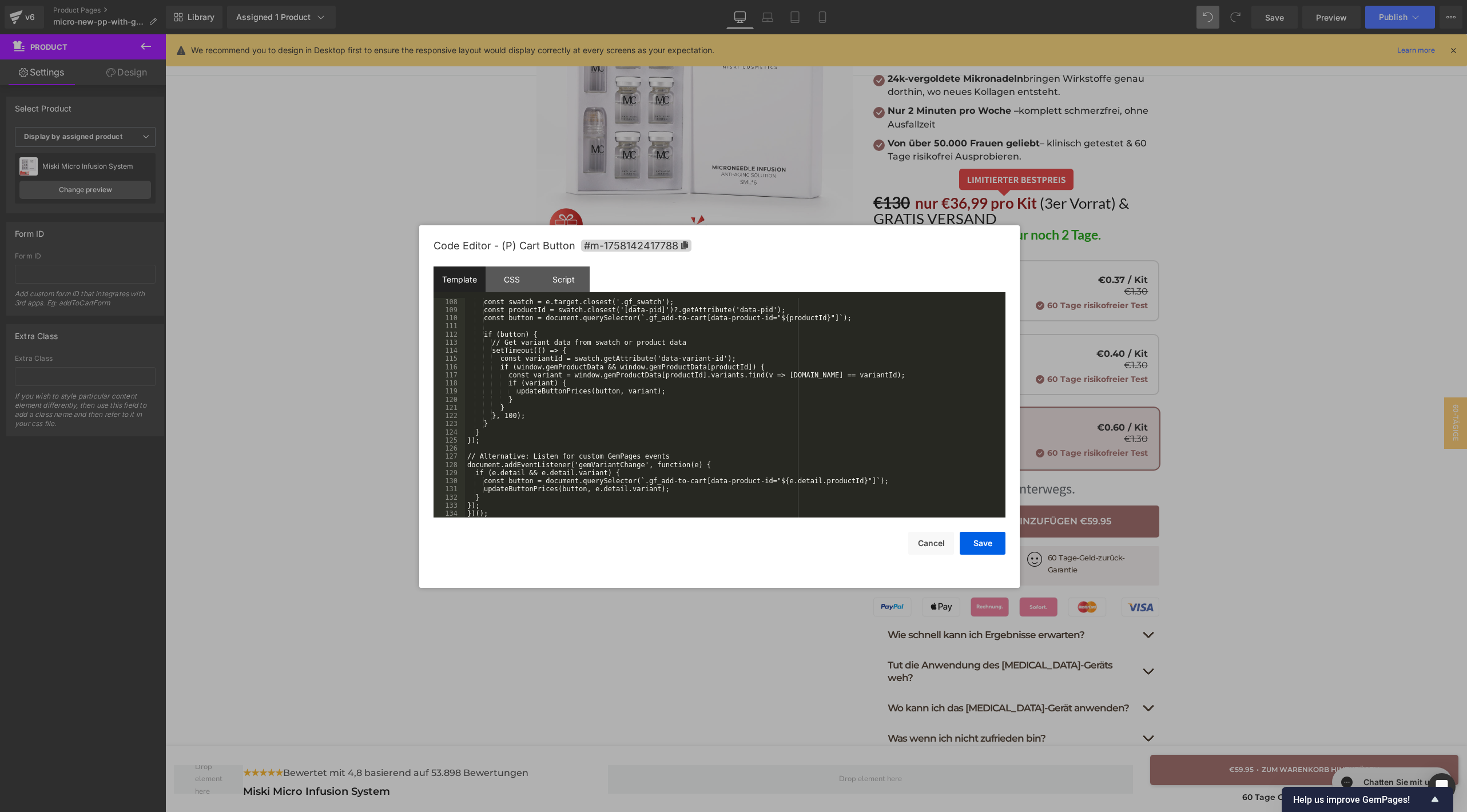
scroll to position [945, 0]
click at [1004, 542] on button "Save" at bounding box center [982, 543] width 46 height 23
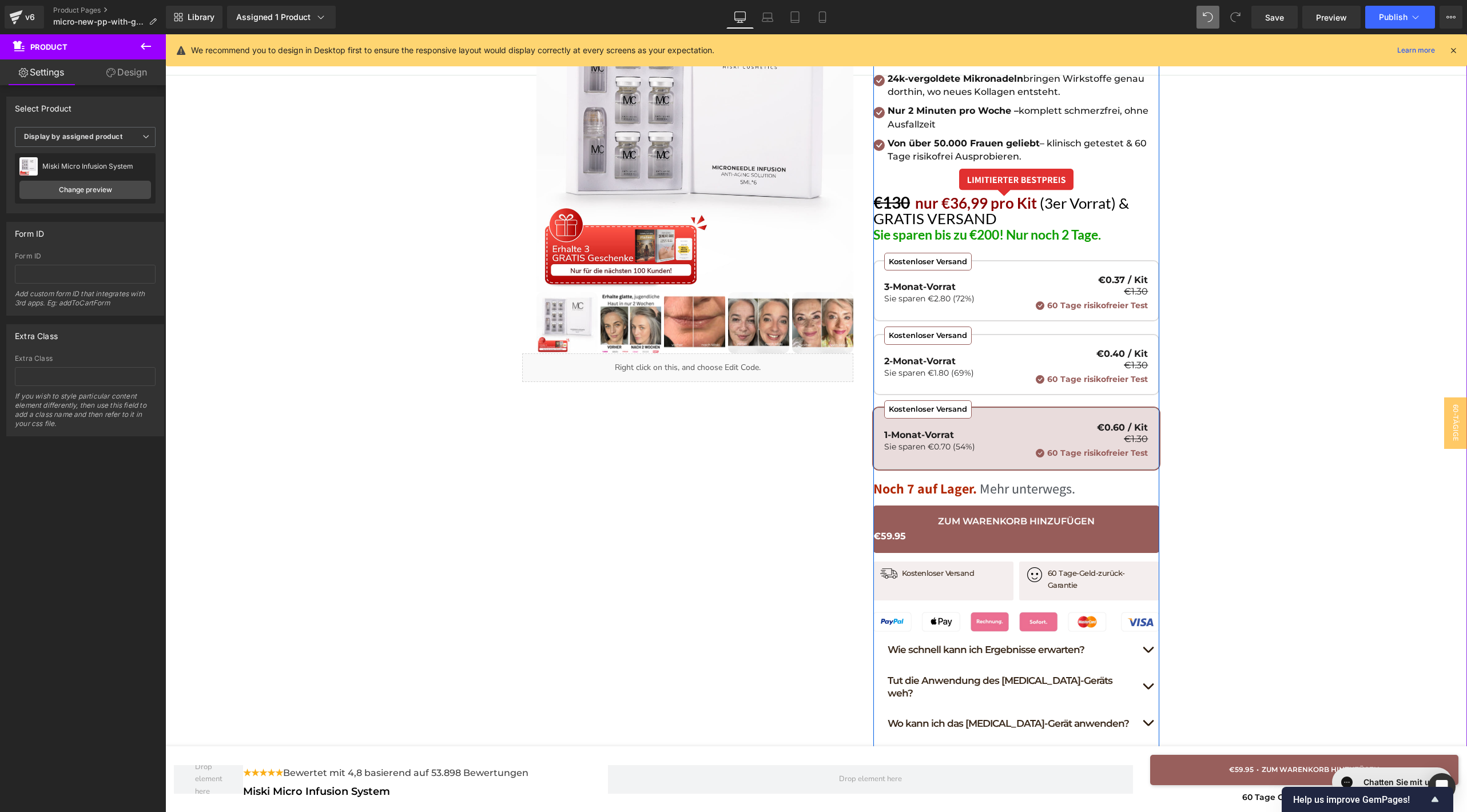
click at [1066, 536] on span "€59.95" at bounding box center [1016, 536] width 286 height 15
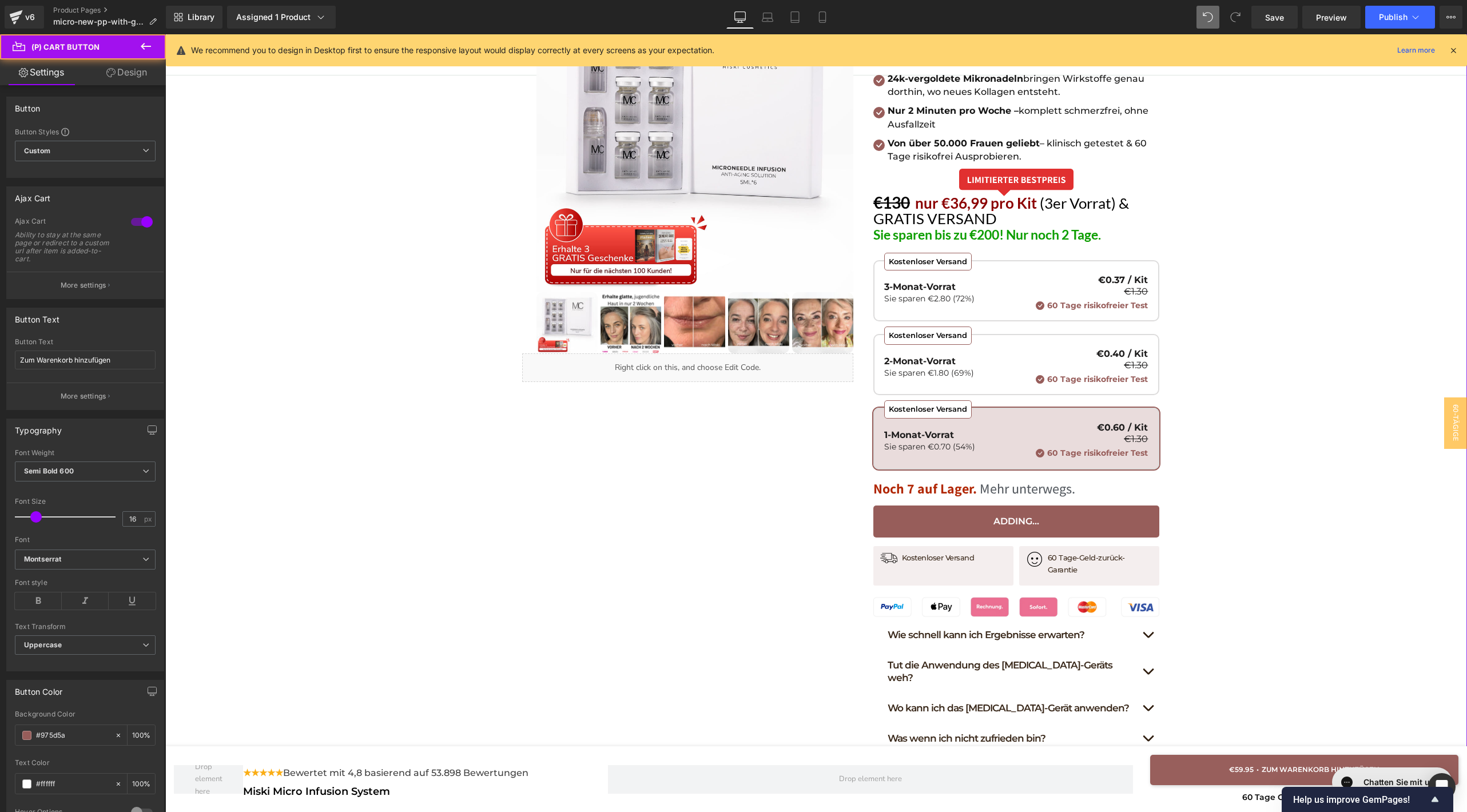
click at [1227, 521] on div "Hast du genug von Falten? Hol dir glatte, straffe Haut zurück – ganz ohne Fille…" at bounding box center [815, 346] width 1301 height 834
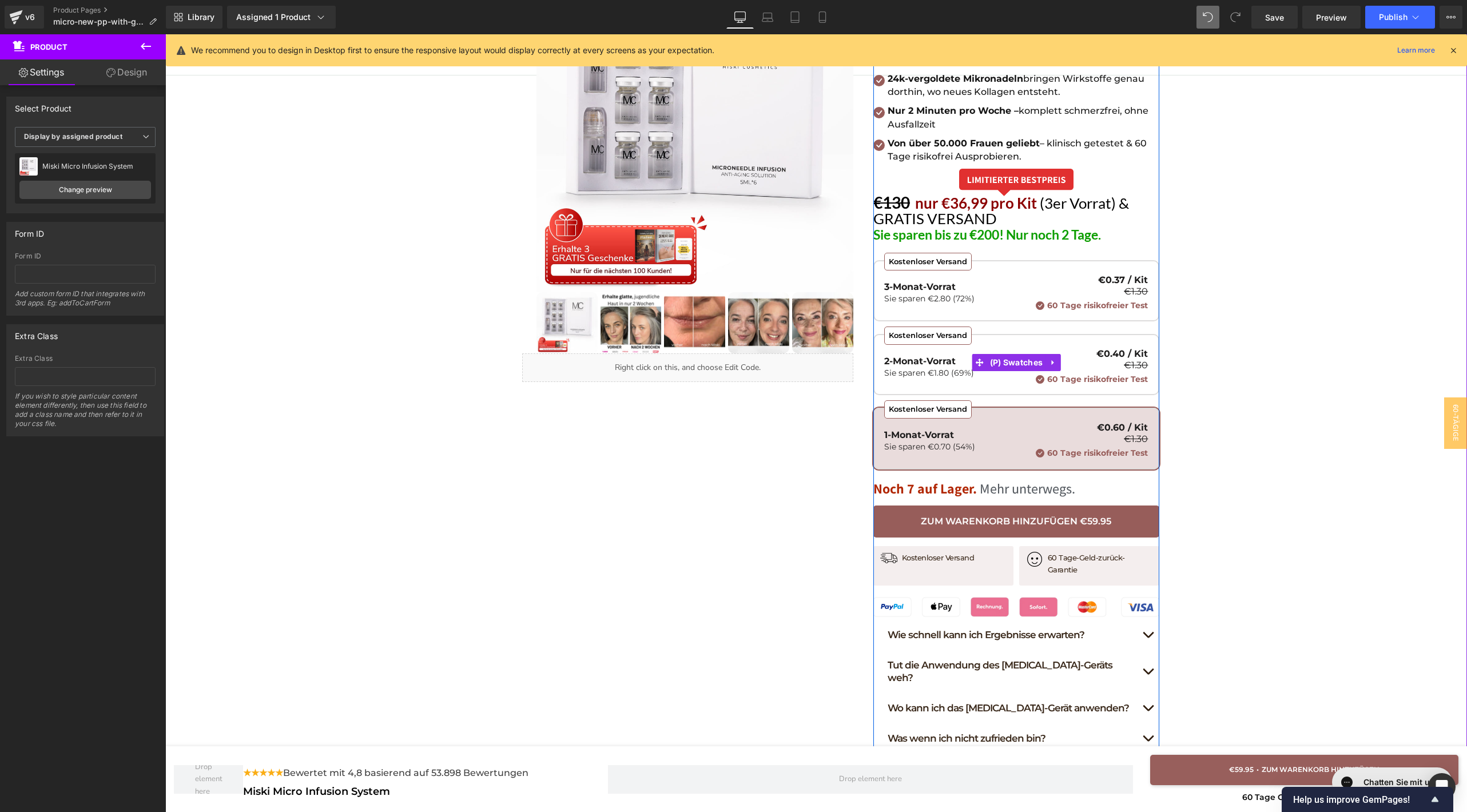
click at [1036, 380] on icon at bounding box center [1040, 379] width 8 height 8
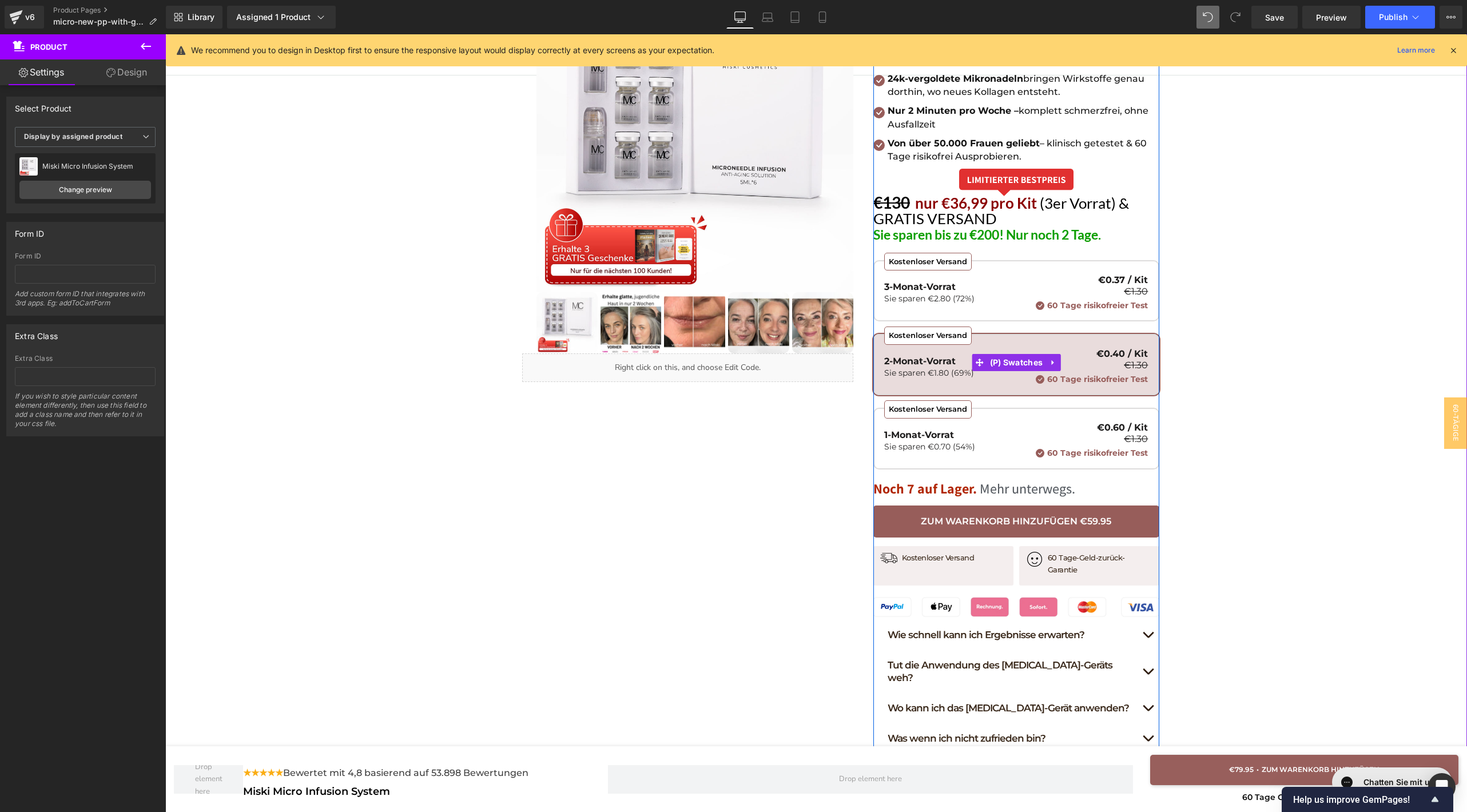
click at [997, 287] on div "Kostenloser Versand 3-Monat-Vorrat Sie sparen €2.80 (72%) €0.37 / Kit €1.30 60 …" at bounding box center [1016, 293] width 264 height 35
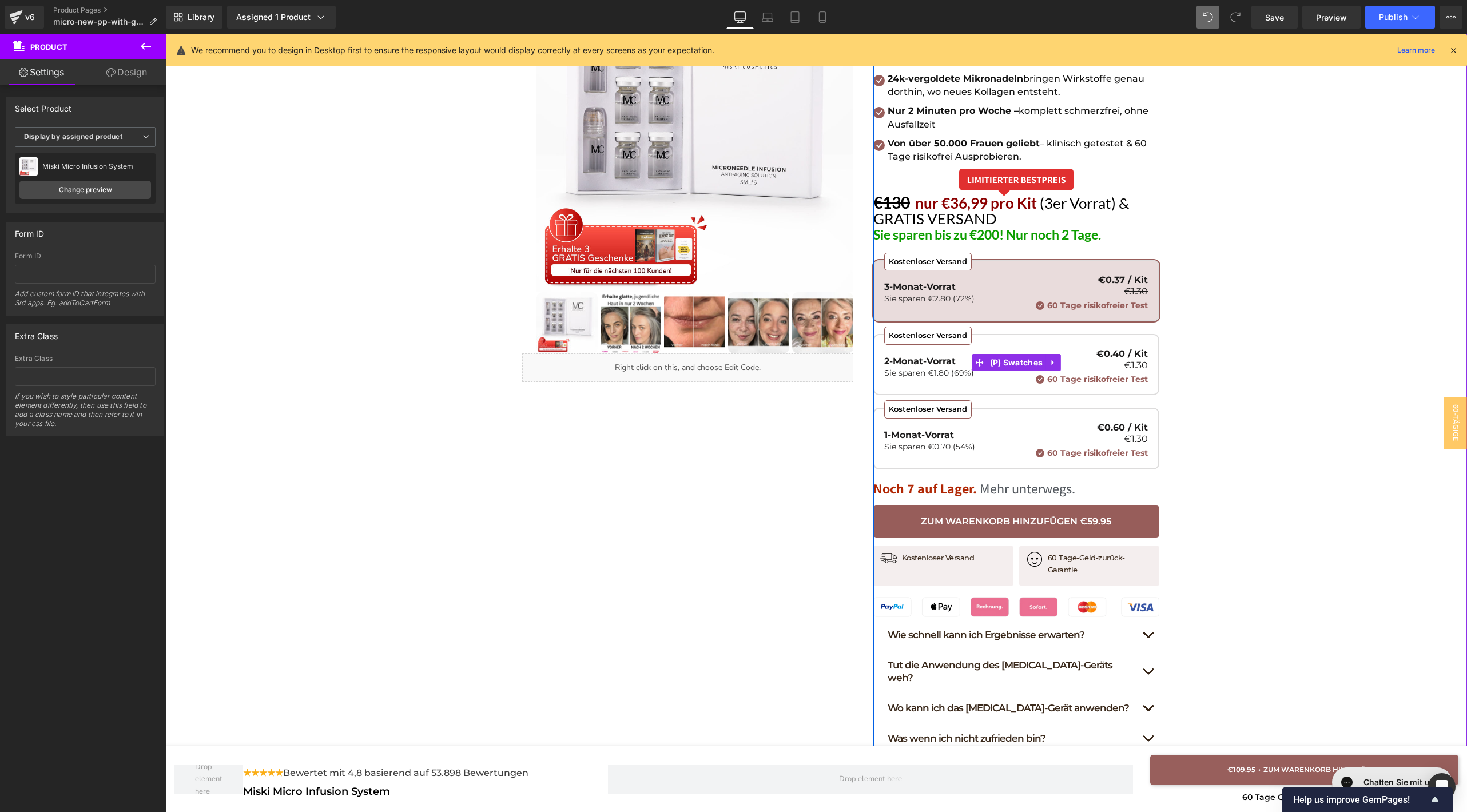
click at [1003, 450] on div "Kostenloser Versand 1-Monat-Vorrat Sie sparen €0.70 (54%) €0.60 / Kit €1.30 60 …" at bounding box center [1016, 440] width 264 height 35
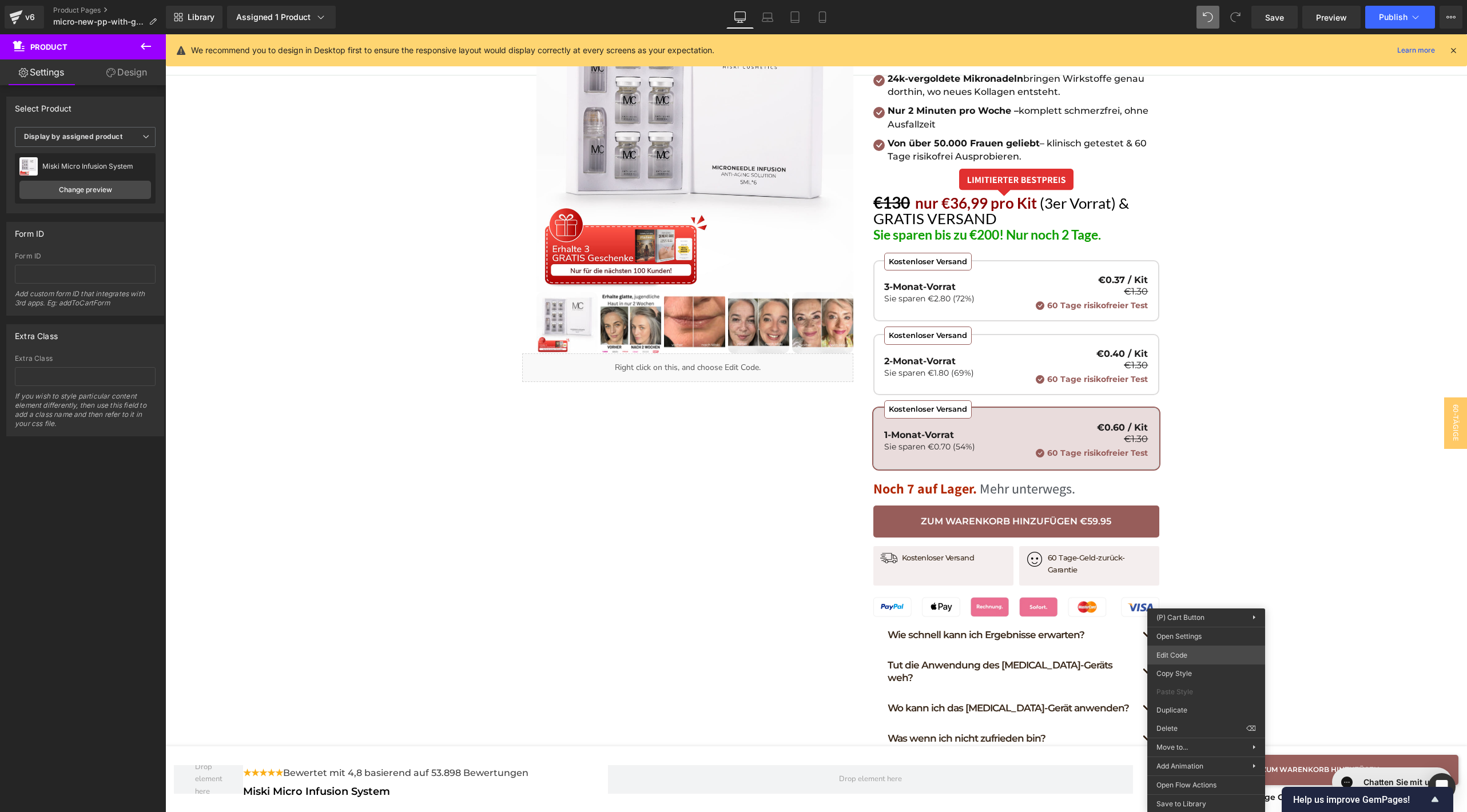
click at [1205, 660] on body "(P) Cart Button You are previewing how the will restyle your page. You can not …" at bounding box center [733, 406] width 1467 height 812
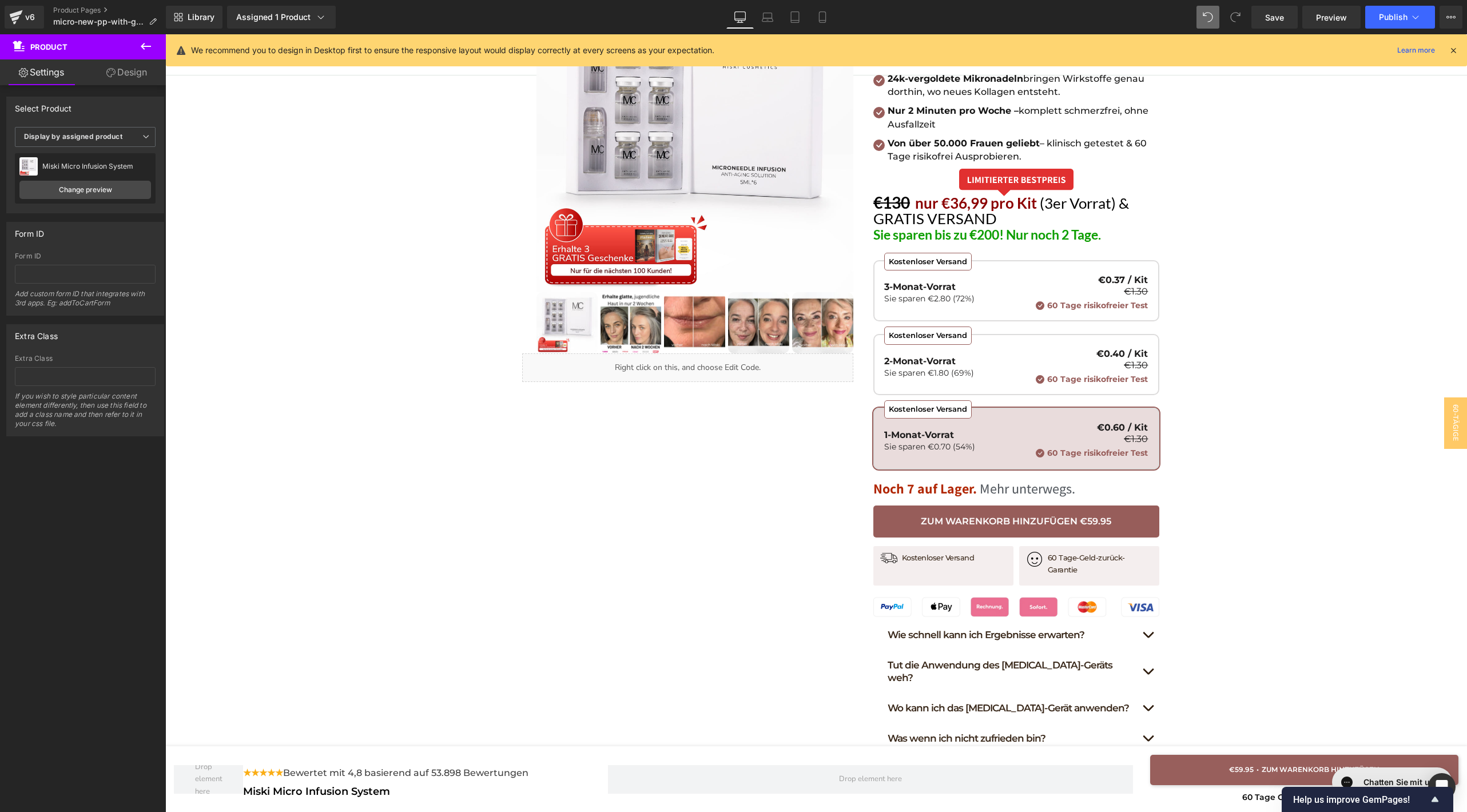
click at [1268, 707] on div "Hast du genug von Falten? Hol dir glatte, straffe Haut zurück – ganz ohne Fille…" at bounding box center [815, 346] width 1301 height 834
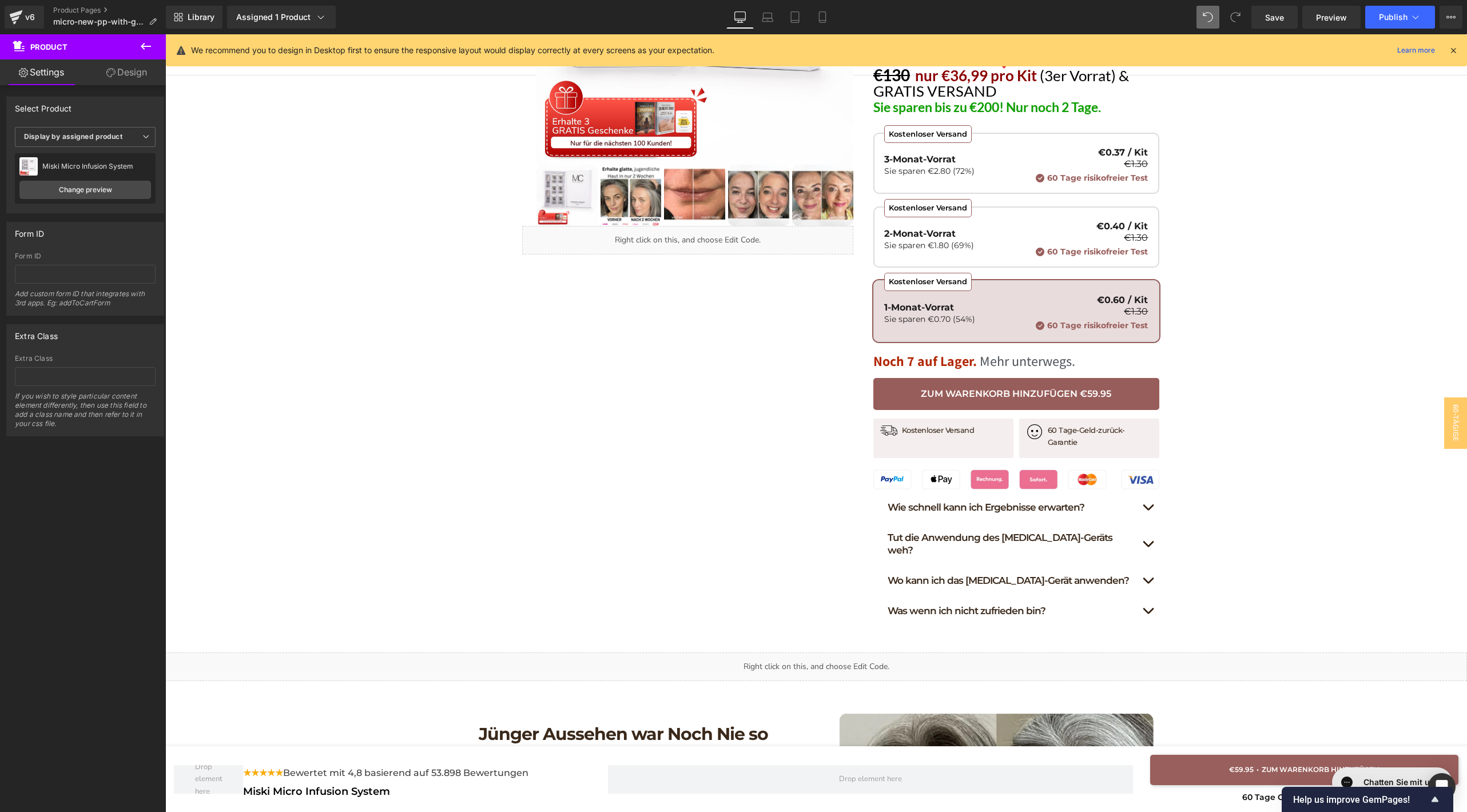
scroll to position [310, 0]
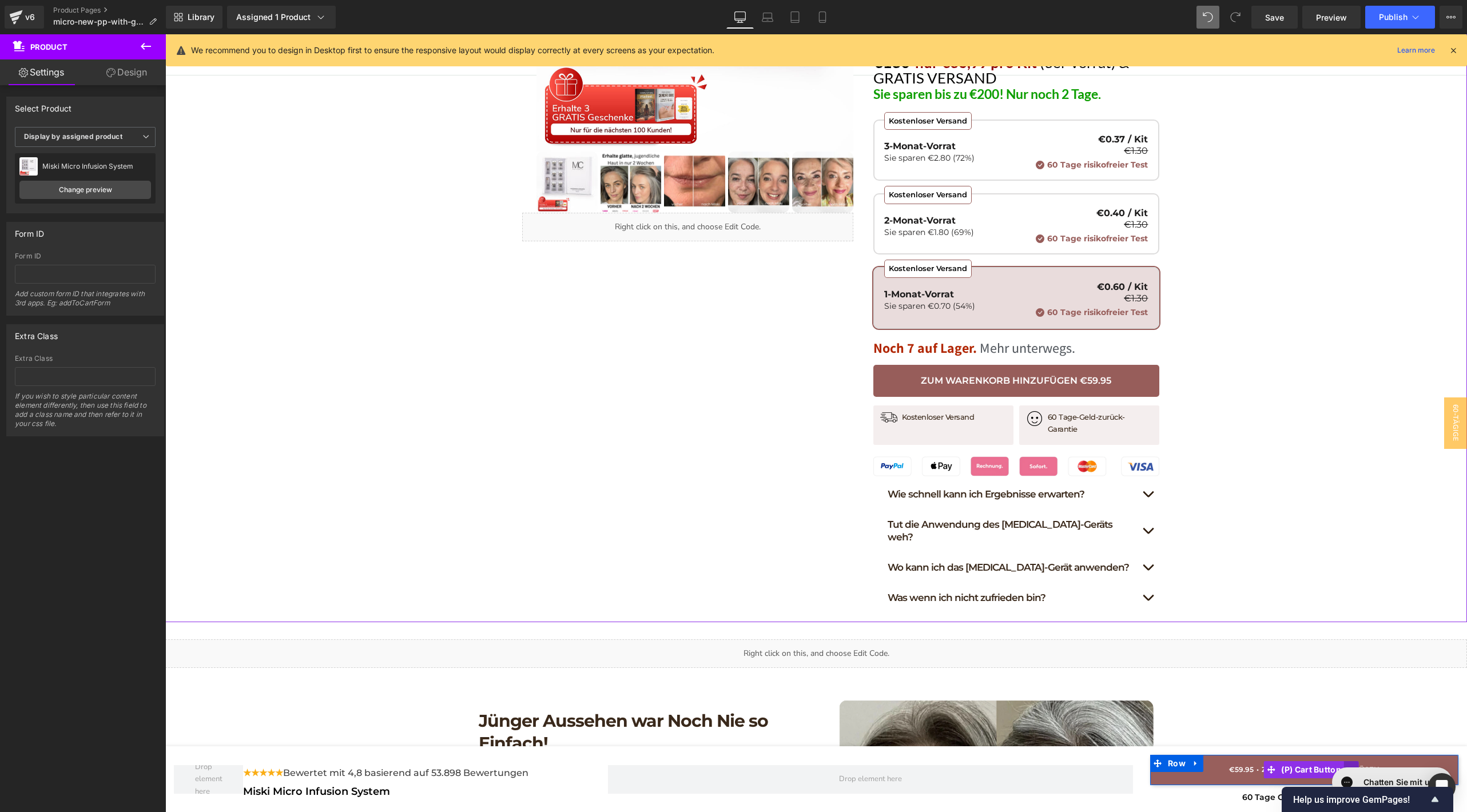
click at [1344, 761] on link at bounding box center [1351, 769] width 15 height 17
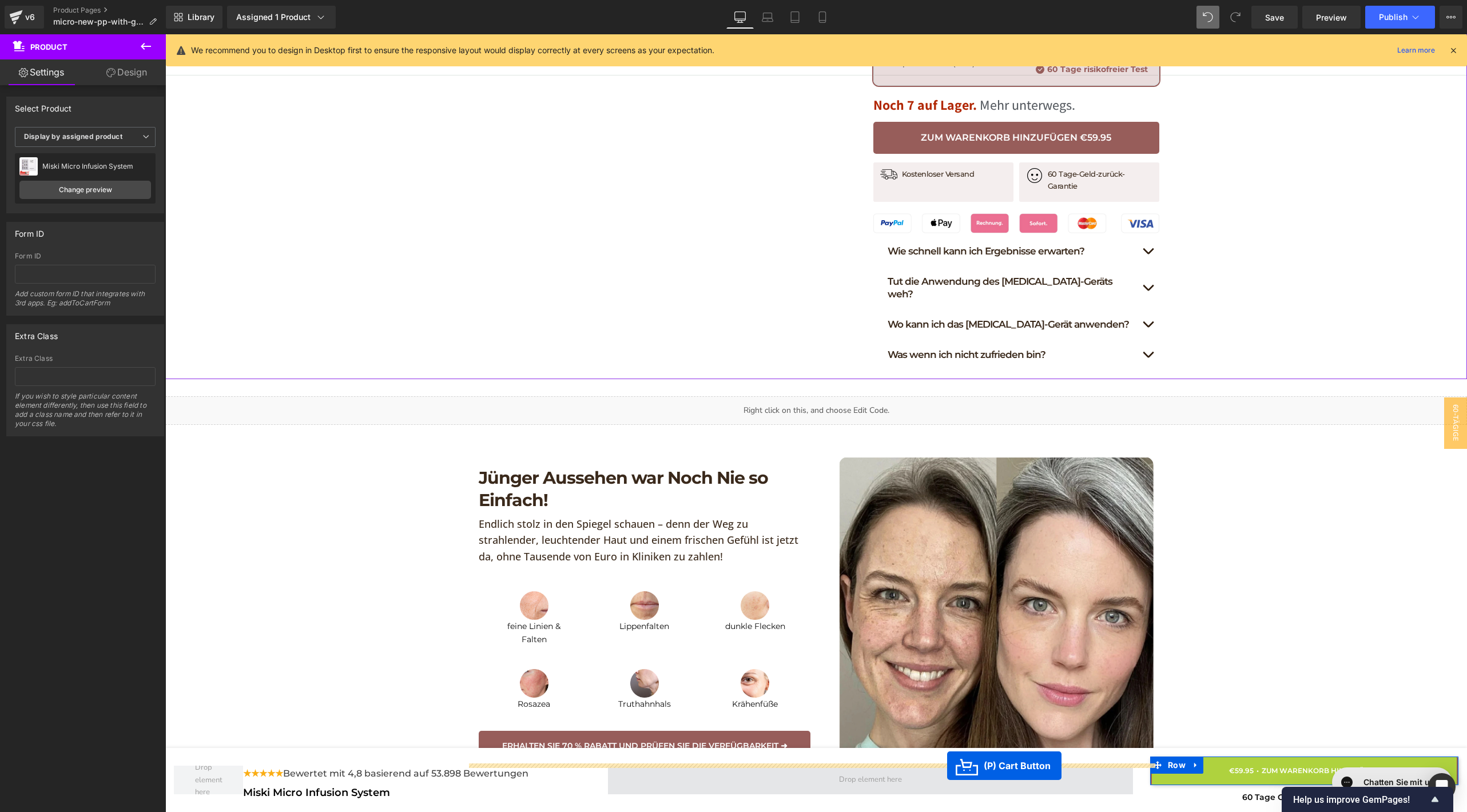
drag, startPoint x: 1239, startPoint y: 769, endPoint x: 948, endPoint y: 778, distance: 291.1
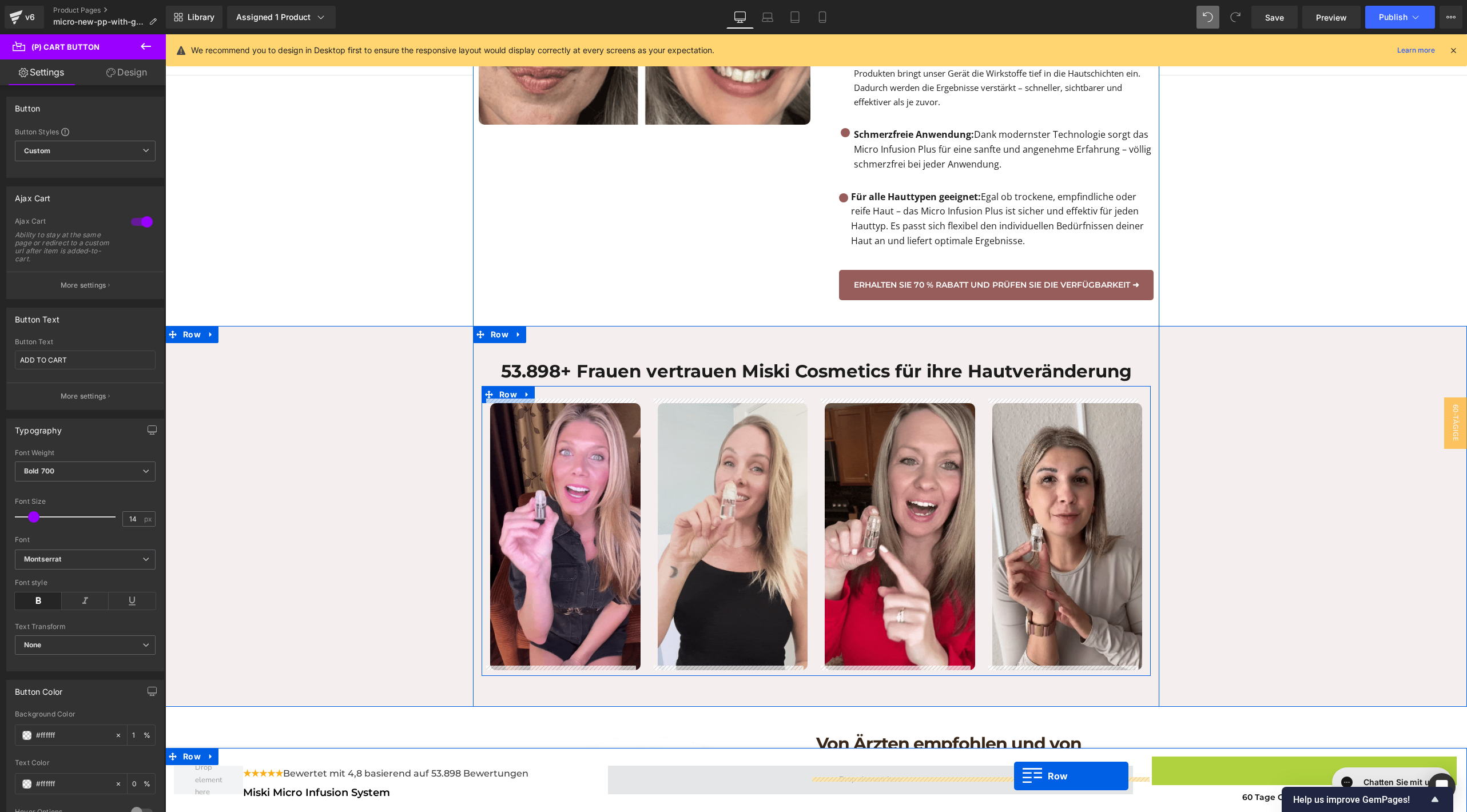
scroll to position [1537, 0]
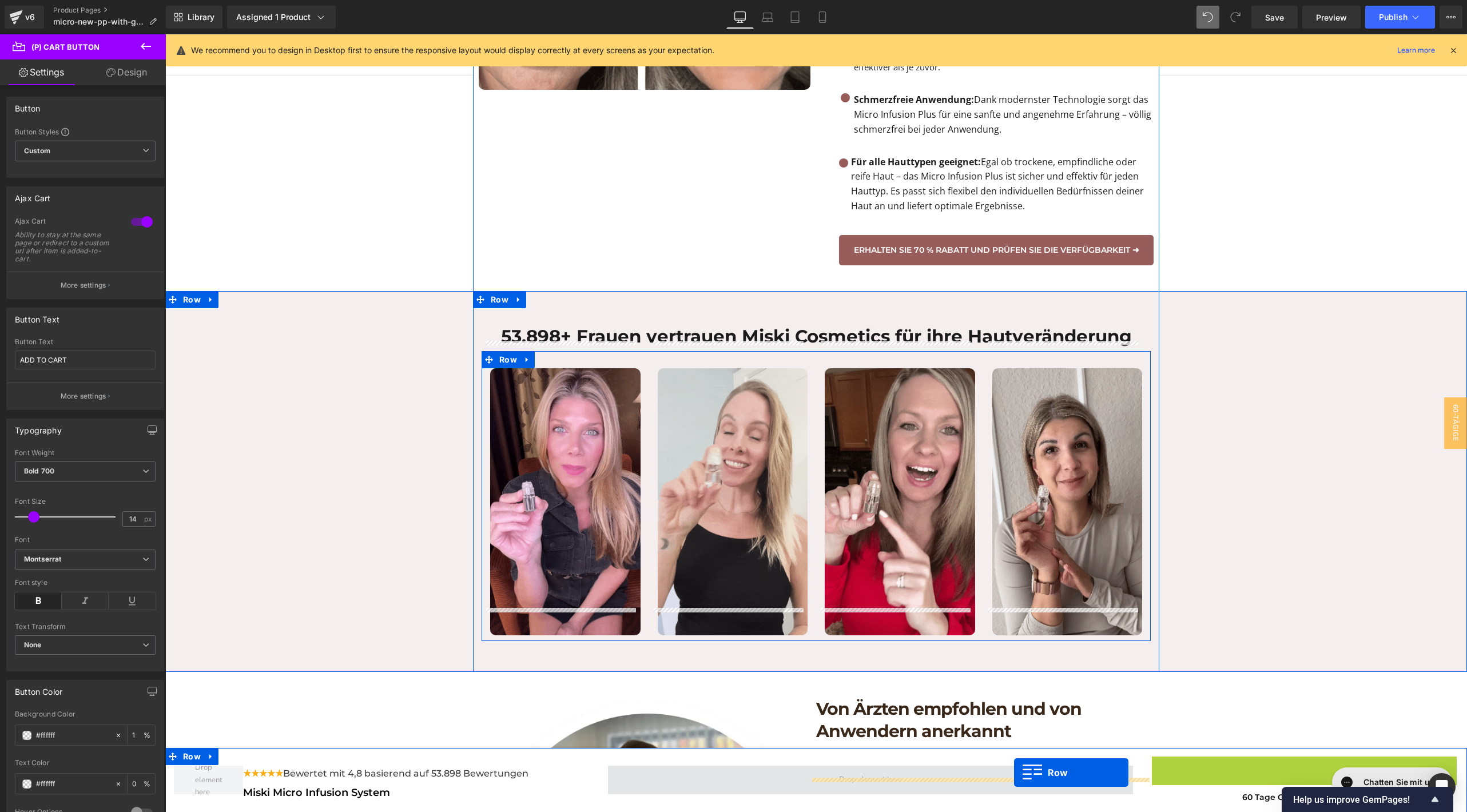
drag, startPoint x: 1147, startPoint y: 765, endPoint x: 1014, endPoint y: 784, distance: 134.4
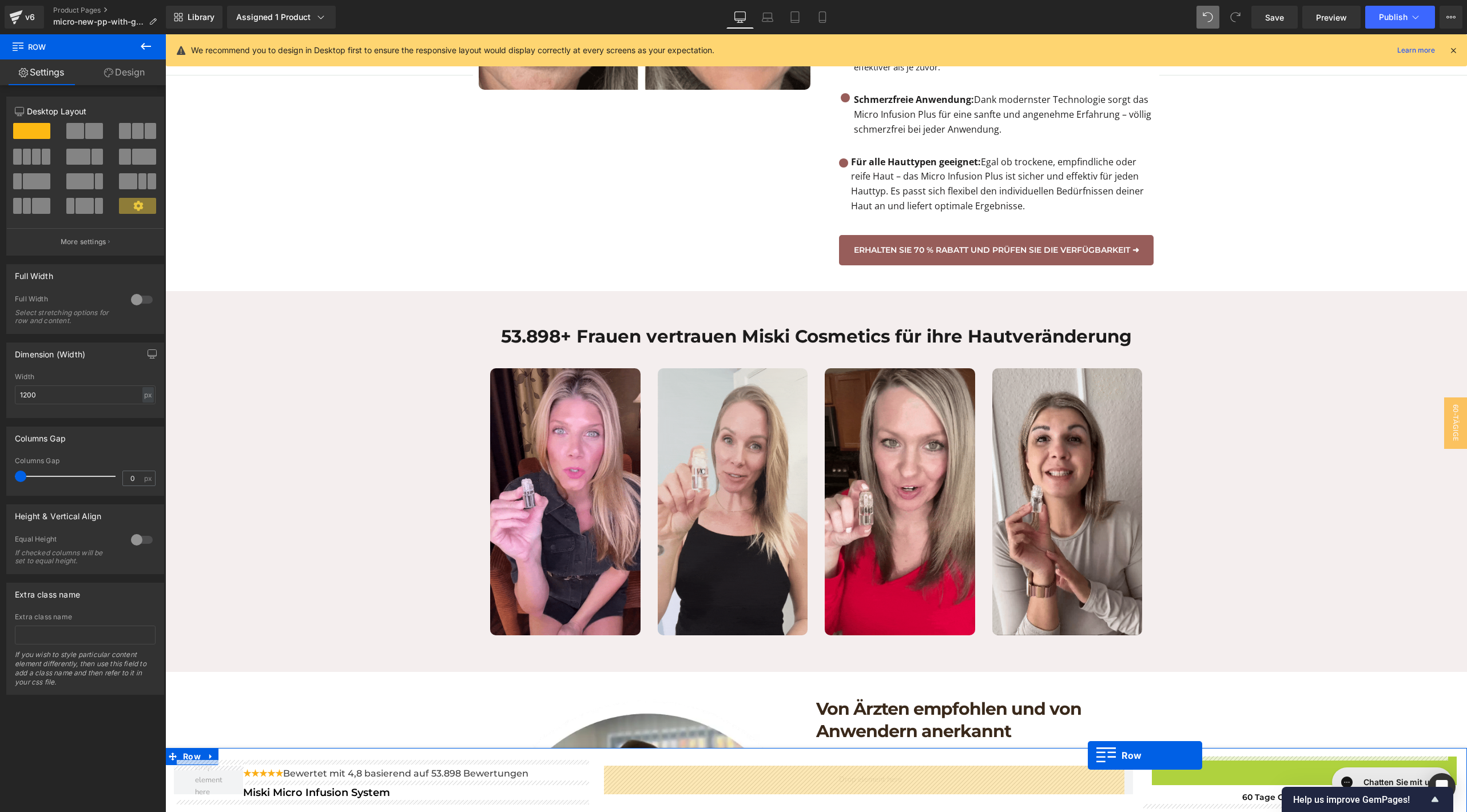
drag, startPoint x: 1148, startPoint y: 764, endPoint x: 1087, endPoint y: 755, distance: 61.7
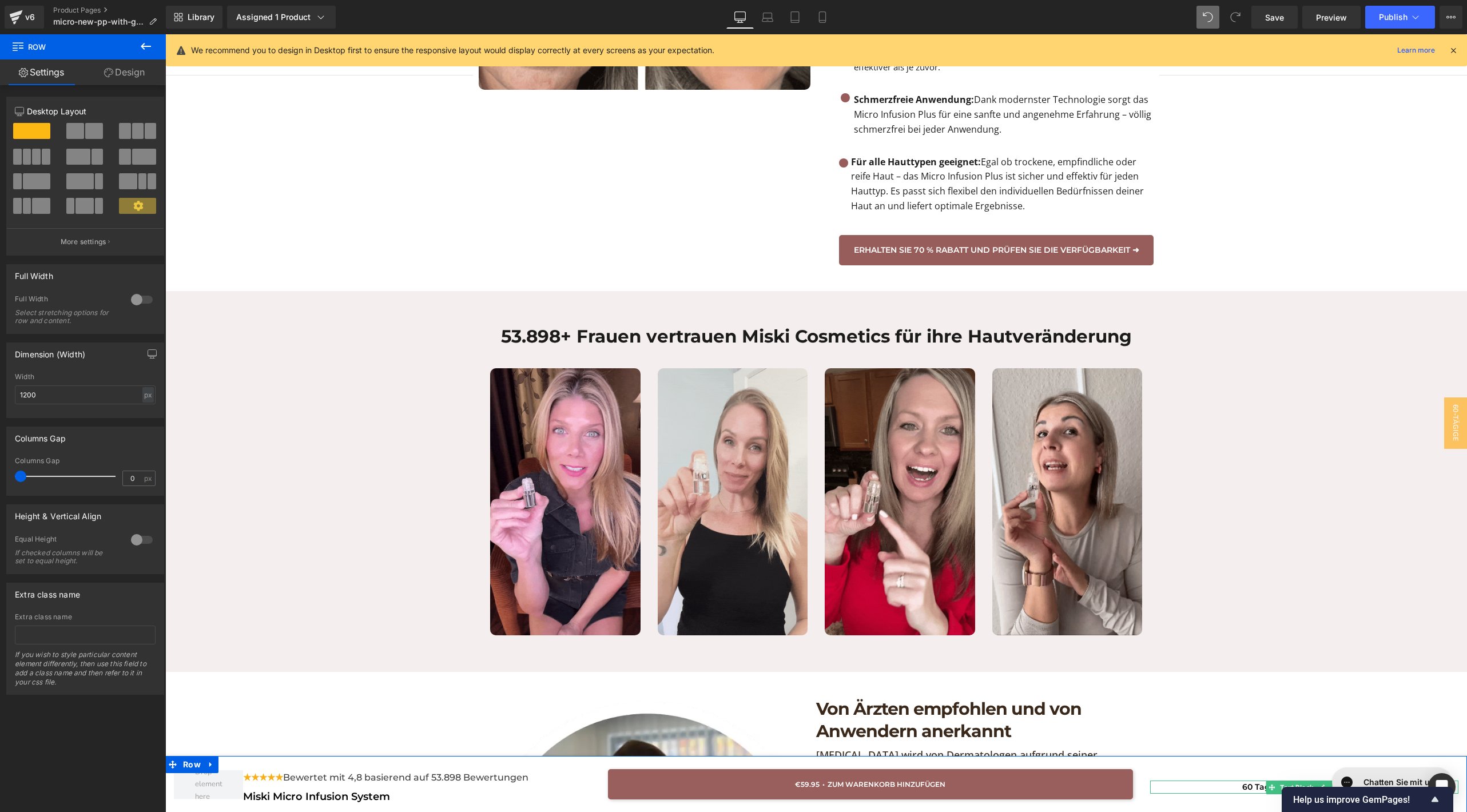
click at [1194, 783] on p "60 Tage Geld zurück Garantie" at bounding box center [1304, 787] width 308 height 13
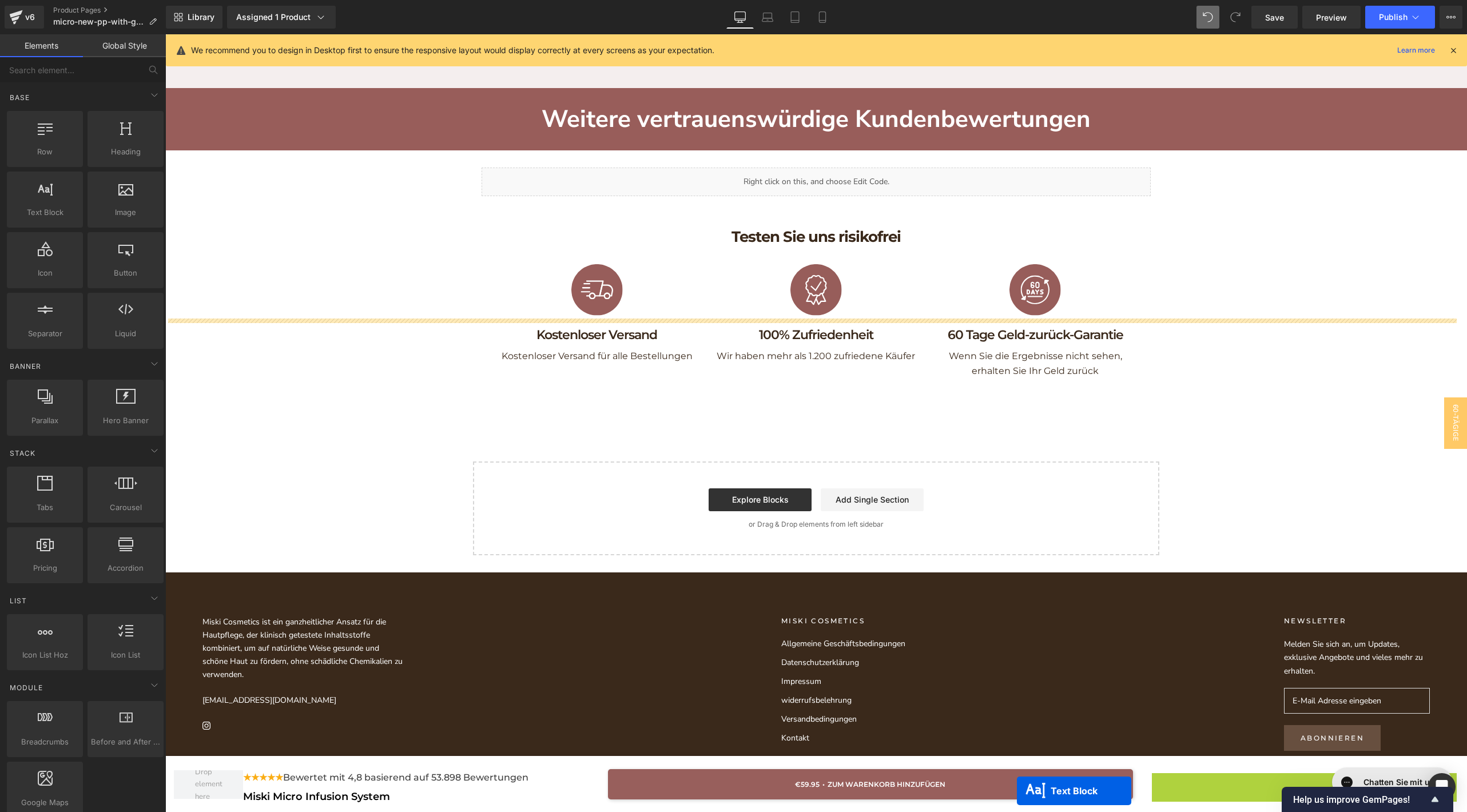
scroll to position [6236, 0]
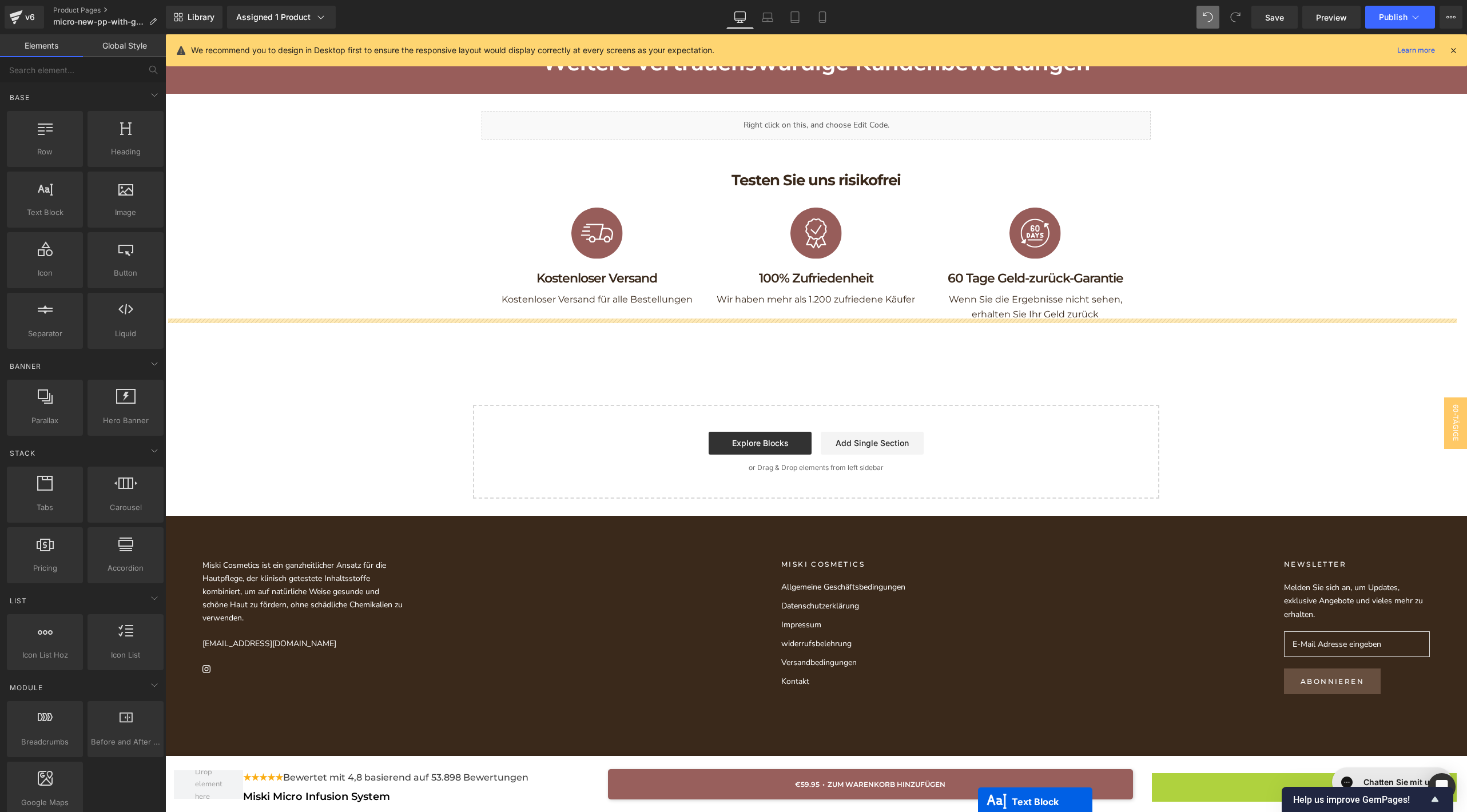
drag, startPoint x: 1263, startPoint y: 785, endPoint x: 993, endPoint y: 804, distance: 270.7
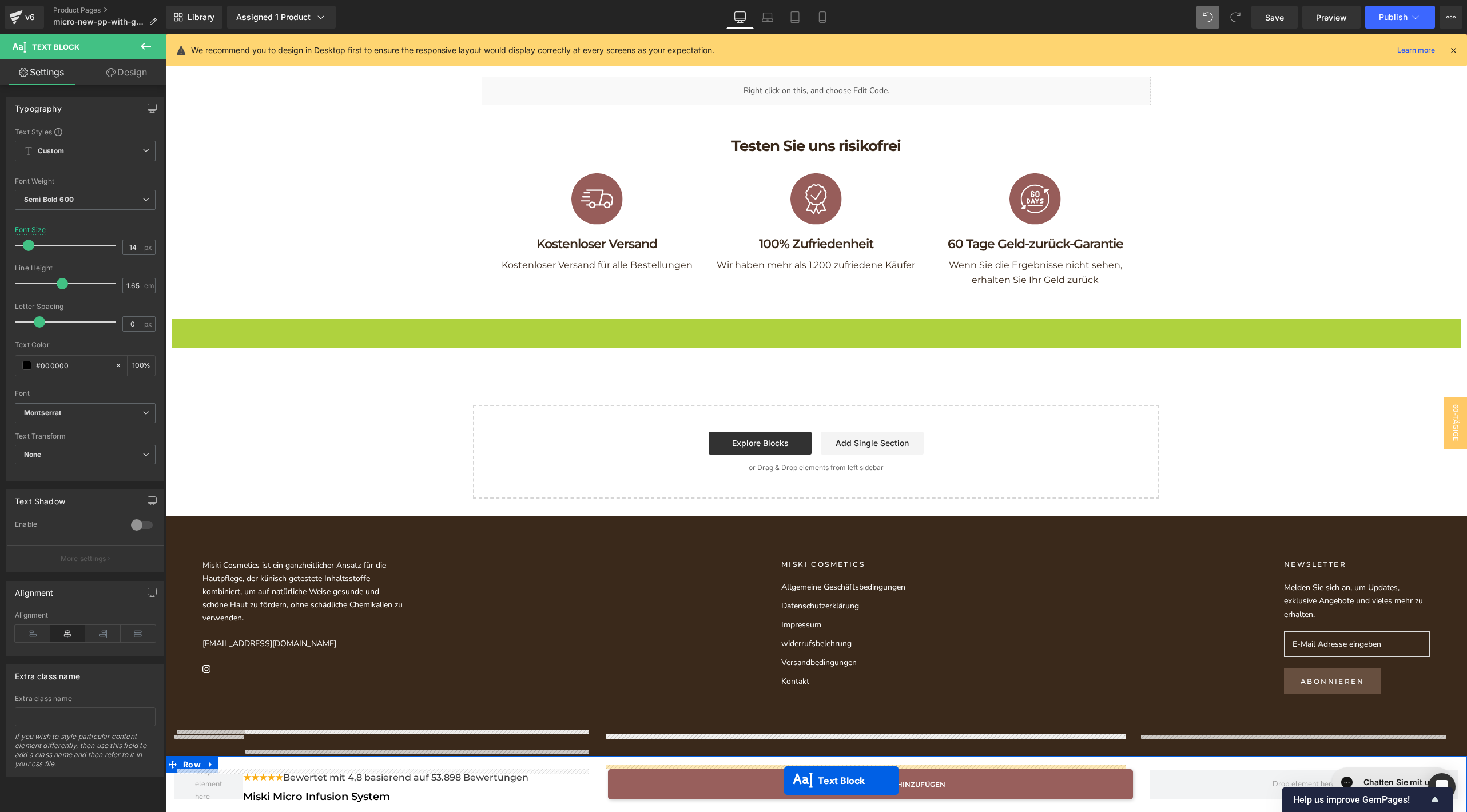
drag, startPoint x: 776, startPoint y: 327, endPoint x: 784, endPoint y: 780, distance: 453.1
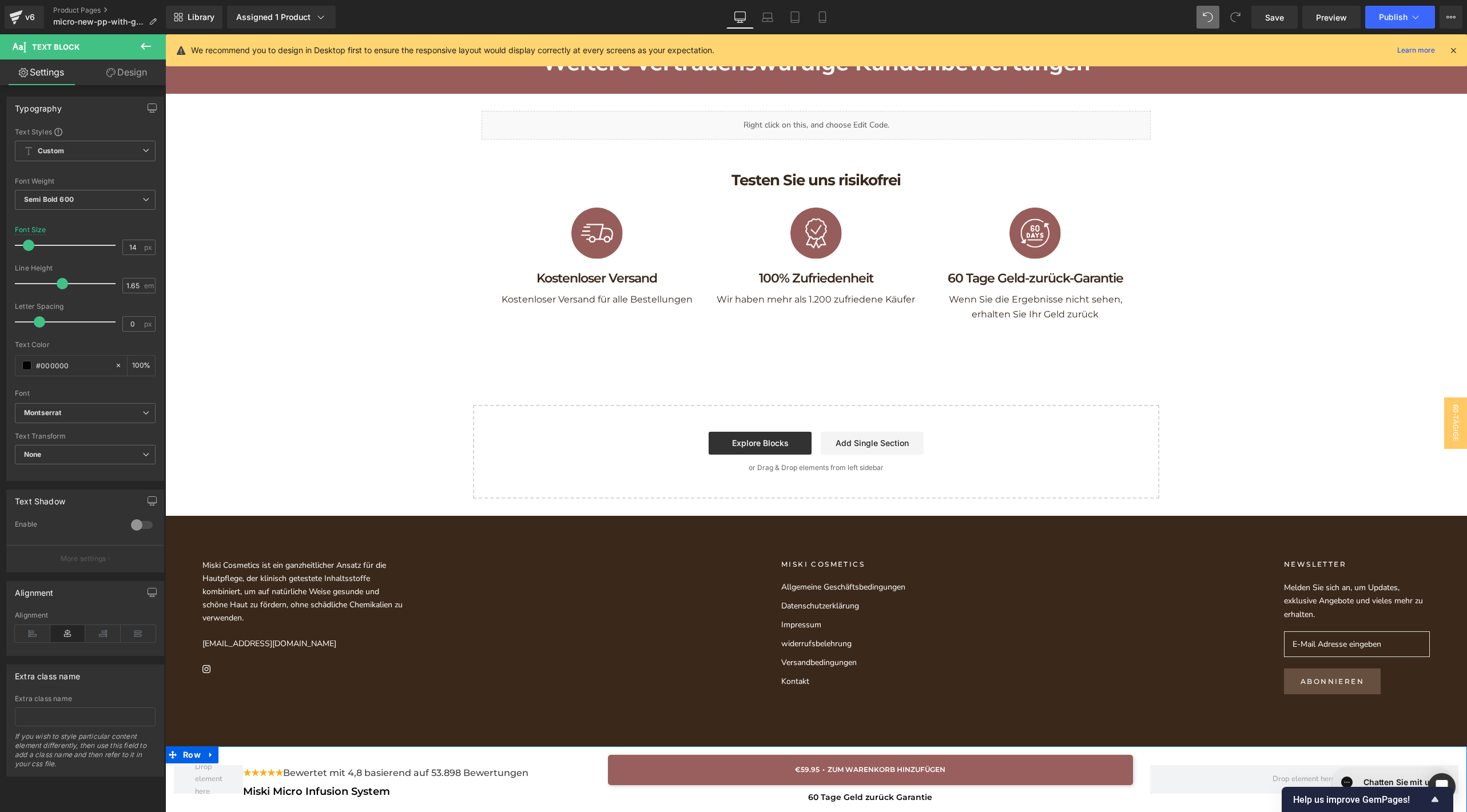
click at [821, 771] on button "ADD TO CART" at bounding box center [870, 770] width 525 height 31
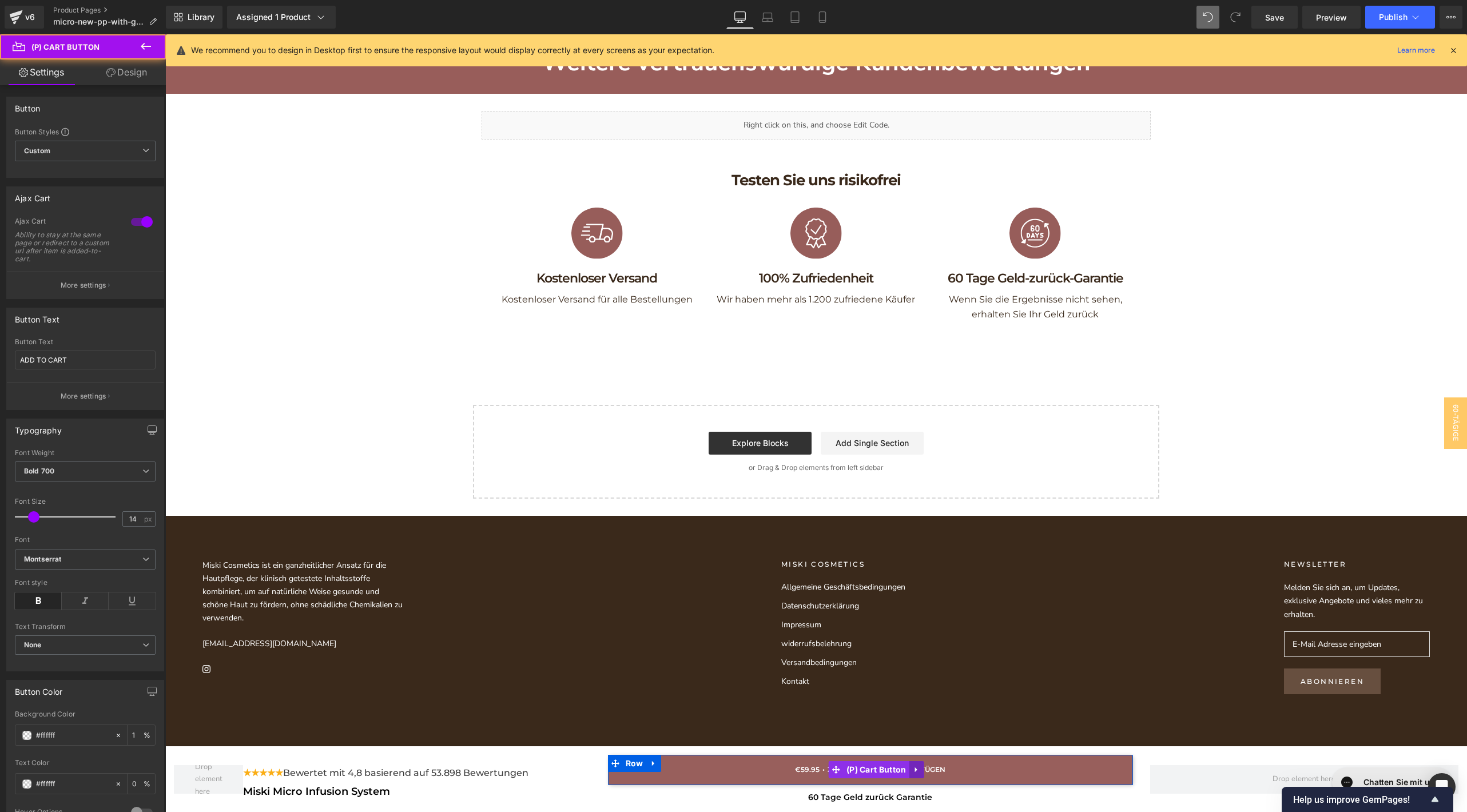
click at [911, 774] on link at bounding box center [915, 769] width 15 height 17
click at [906, 769] on icon at bounding box center [908, 769] width 8 height 8
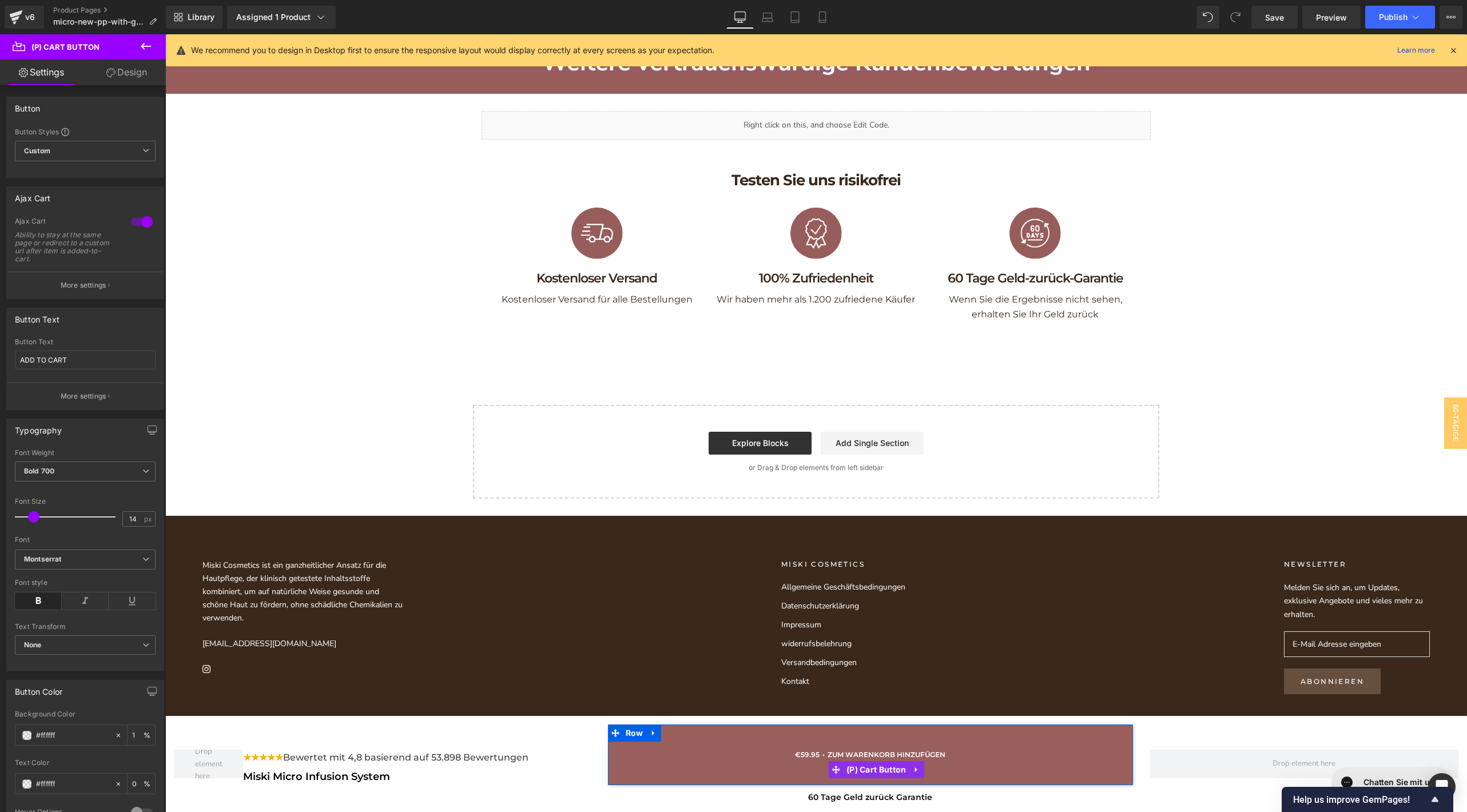
click at [841, 759] on button "ADD TO CART" at bounding box center [870, 770] width 525 height 31
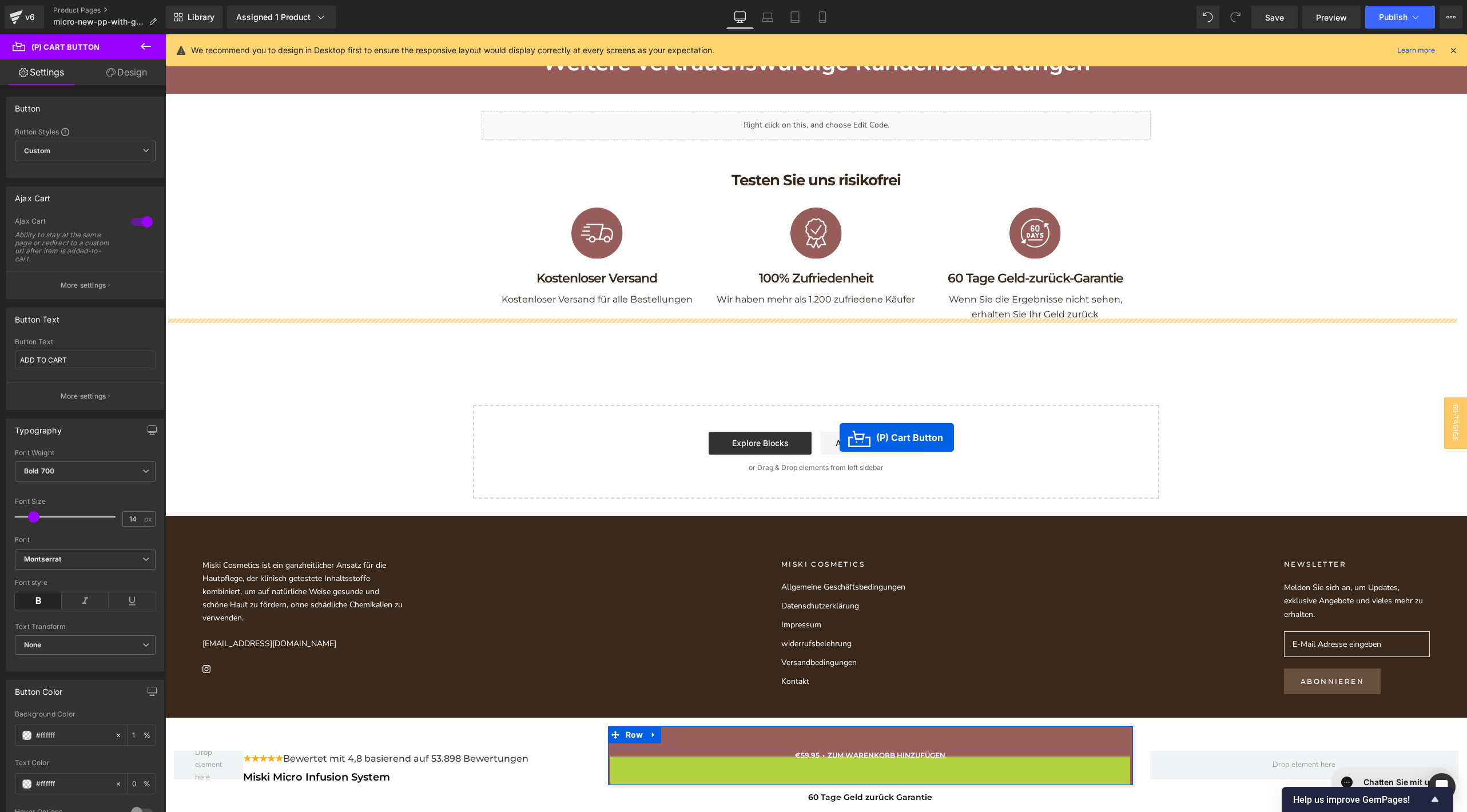
drag, startPoint x: 832, startPoint y: 769, endPoint x: 839, endPoint y: 438, distance: 331.1
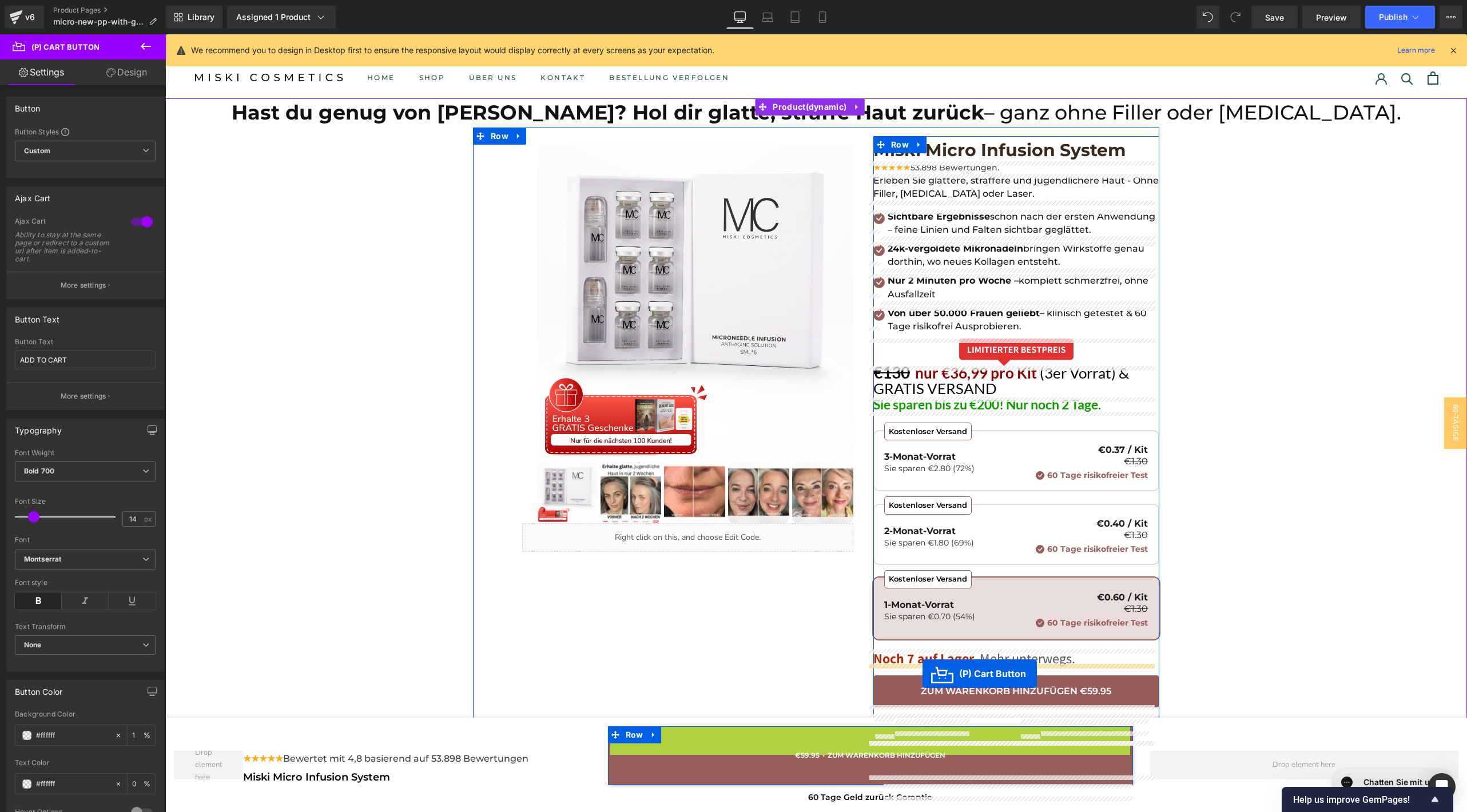
drag, startPoint x: 808, startPoint y: 738, endPoint x: 922, endPoint y: 674, distance: 130.7
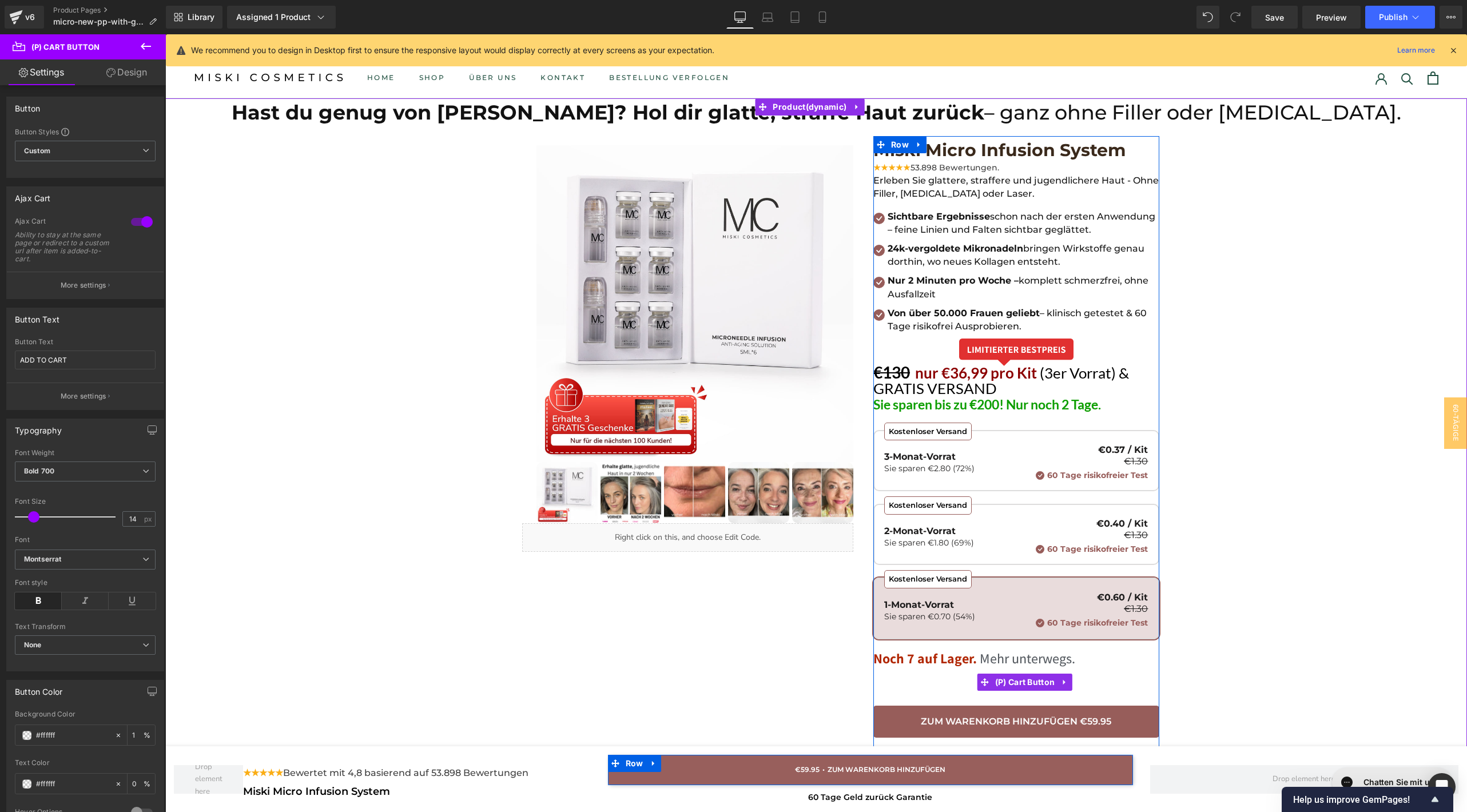
click at [922, 685] on button "ADD TO CART" at bounding box center [1016, 682] width 286 height 31
click at [1010, 676] on span "(P) Cart Button" at bounding box center [1025, 682] width 66 height 17
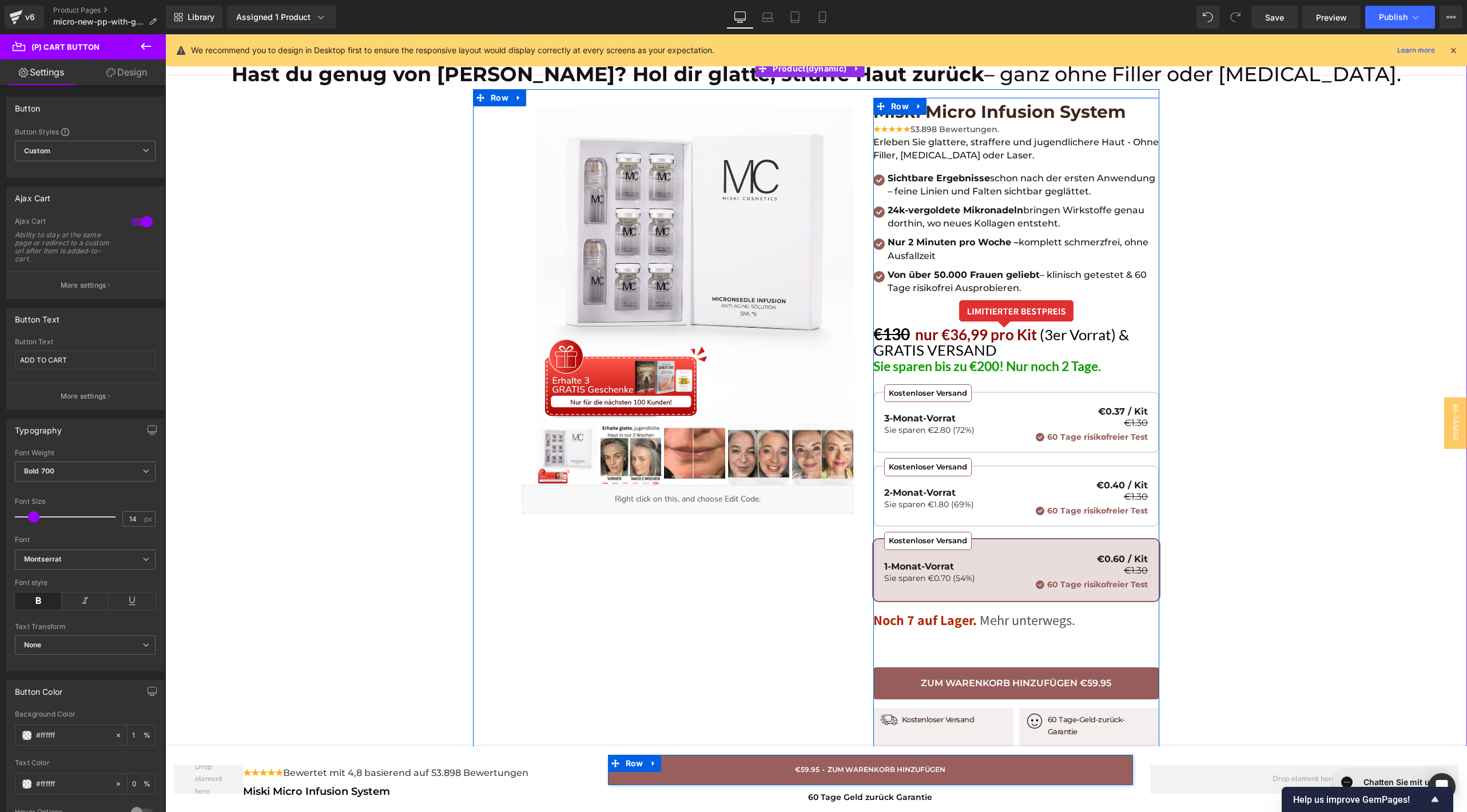
scroll to position [89, 0]
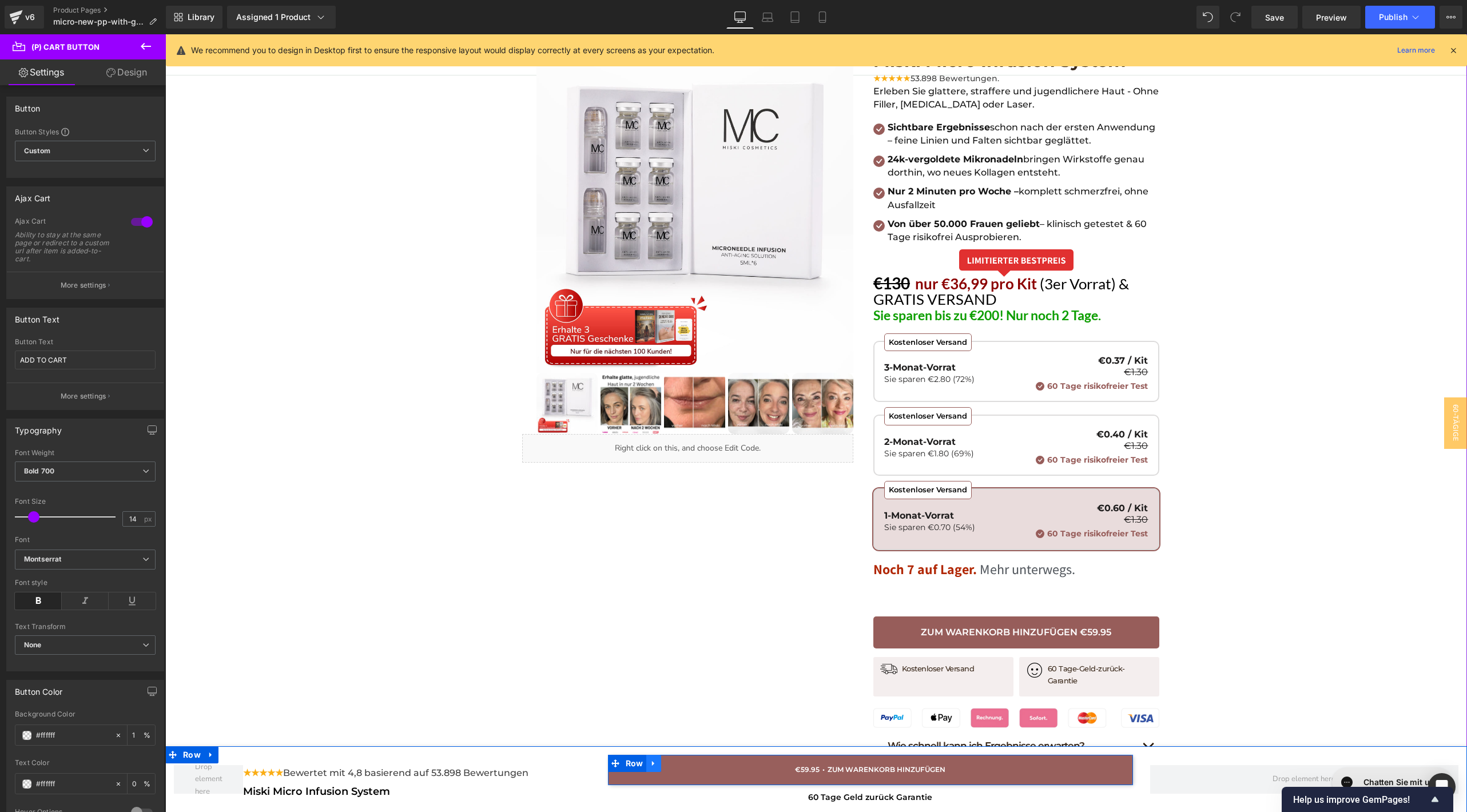
click at [652, 762] on icon at bounding box center [653, 764] width 3 height 5
click at [667, 762] on icon at bounding box center [668, 763] width 8 height 8
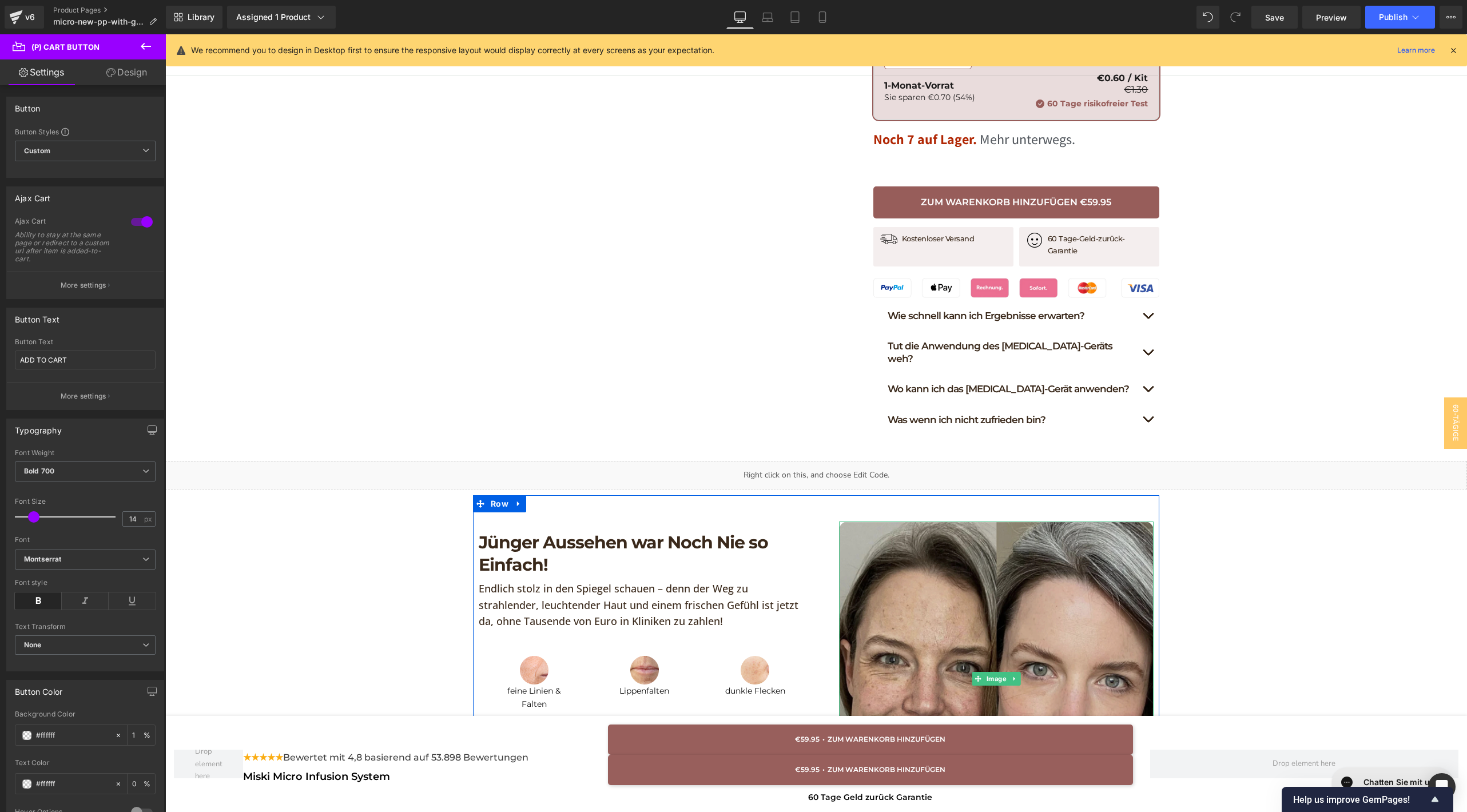
scroll to position [0, 0]
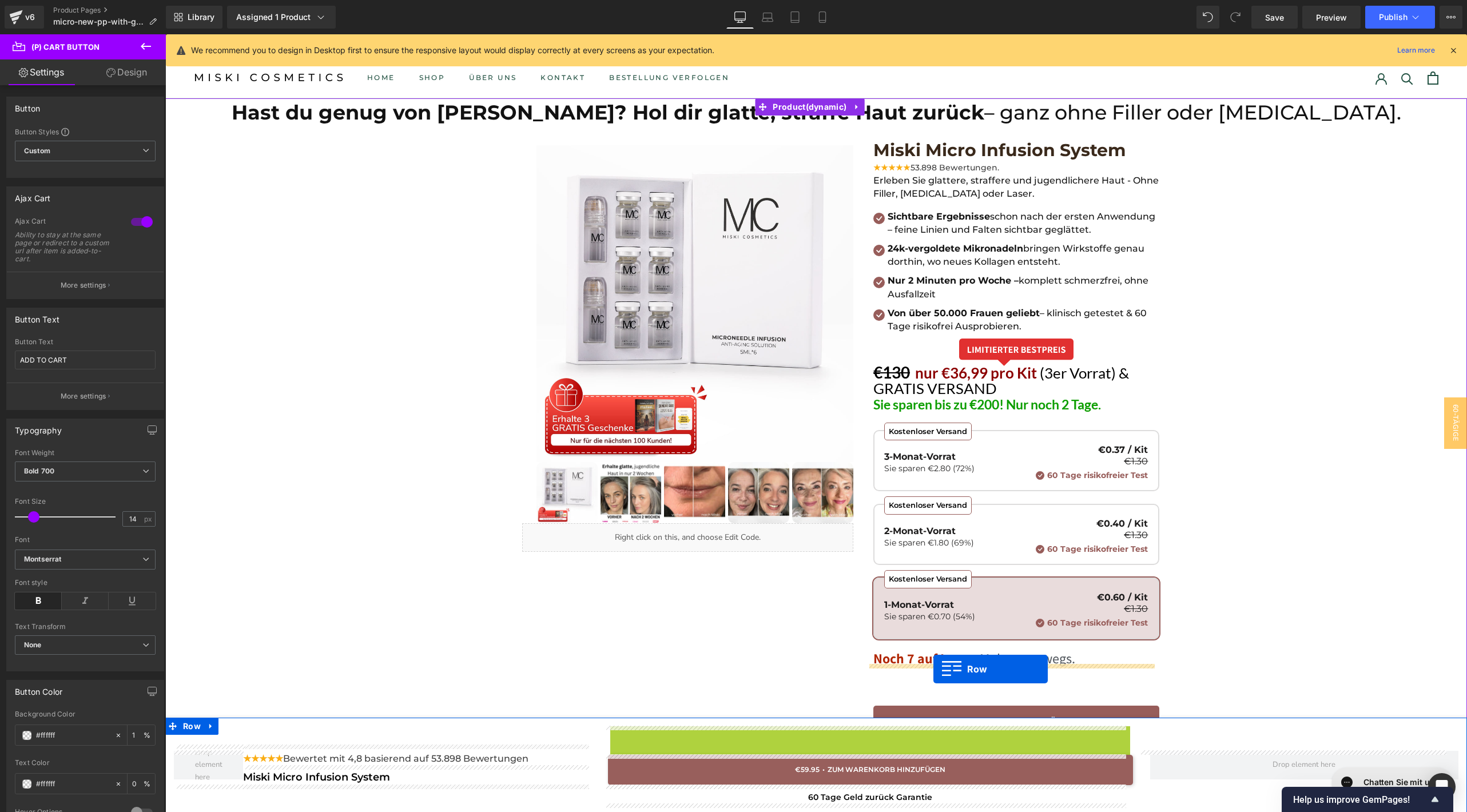
drag, startPoint x: 612, startPoint y: 730, endPoint x: 933, endPoint y: 669, distance: 326.7
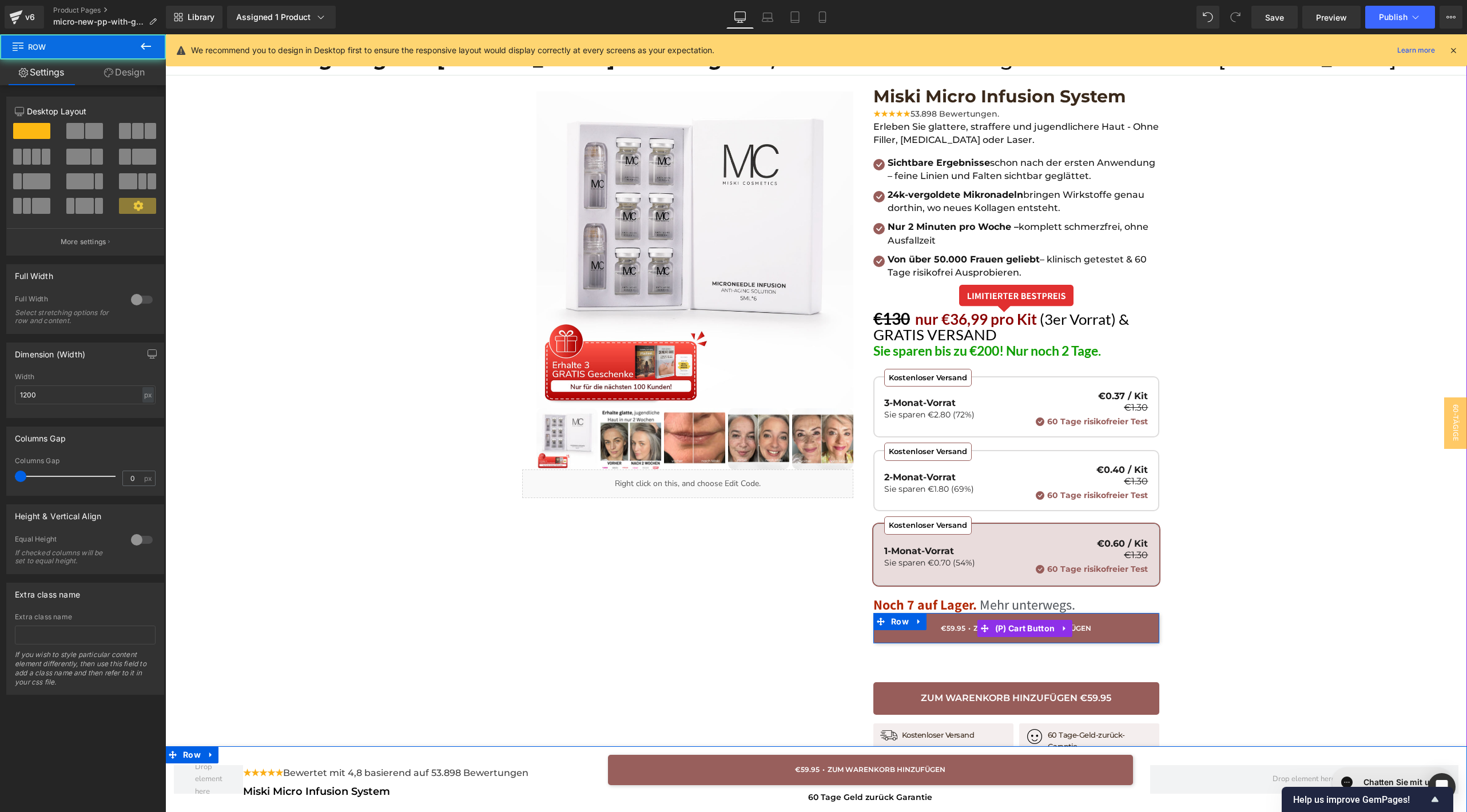
scroll to position [119, 0]
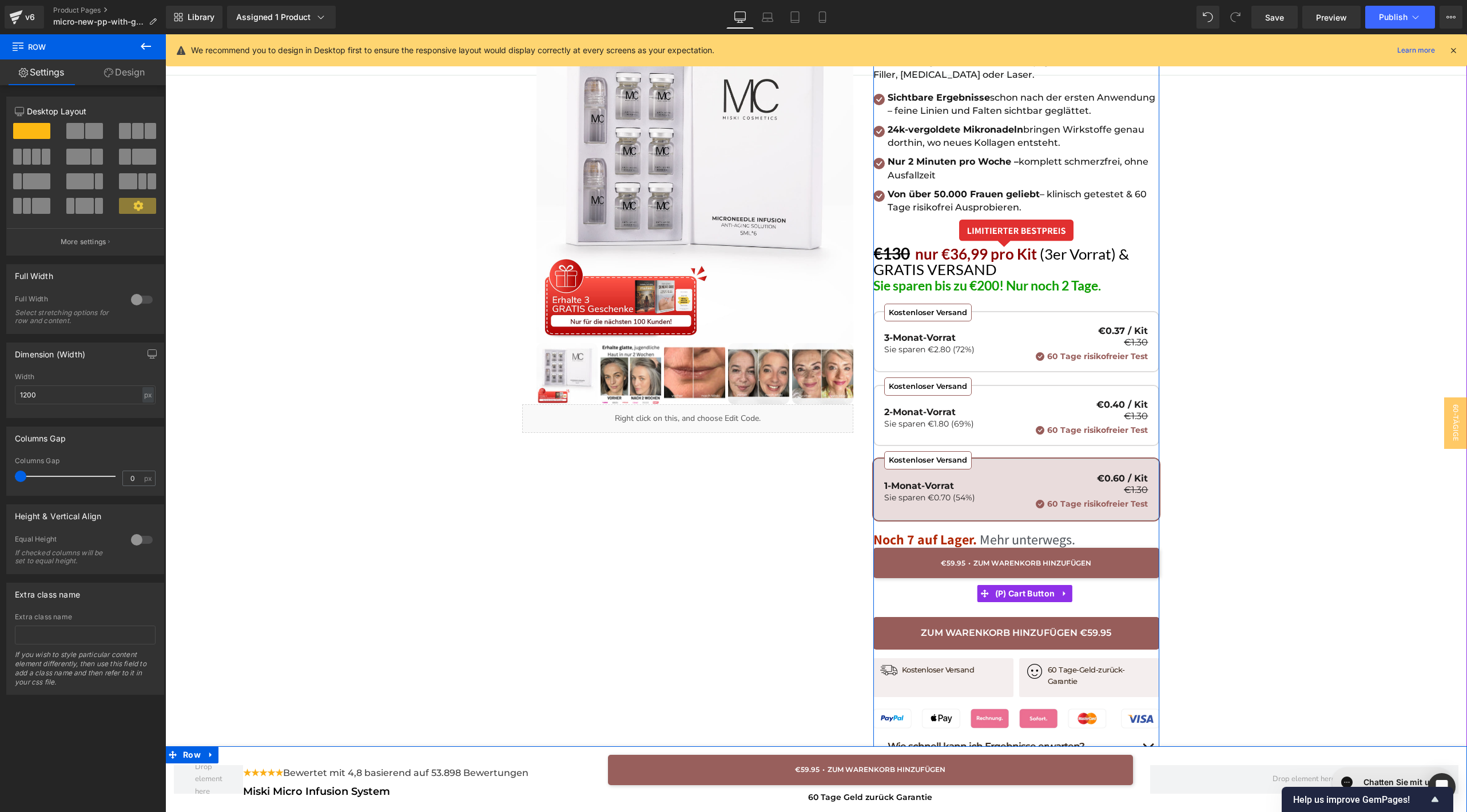
click at [947, 604] on button "ADD TO CART" at bounding box center [1016, 594] width 286 height 31
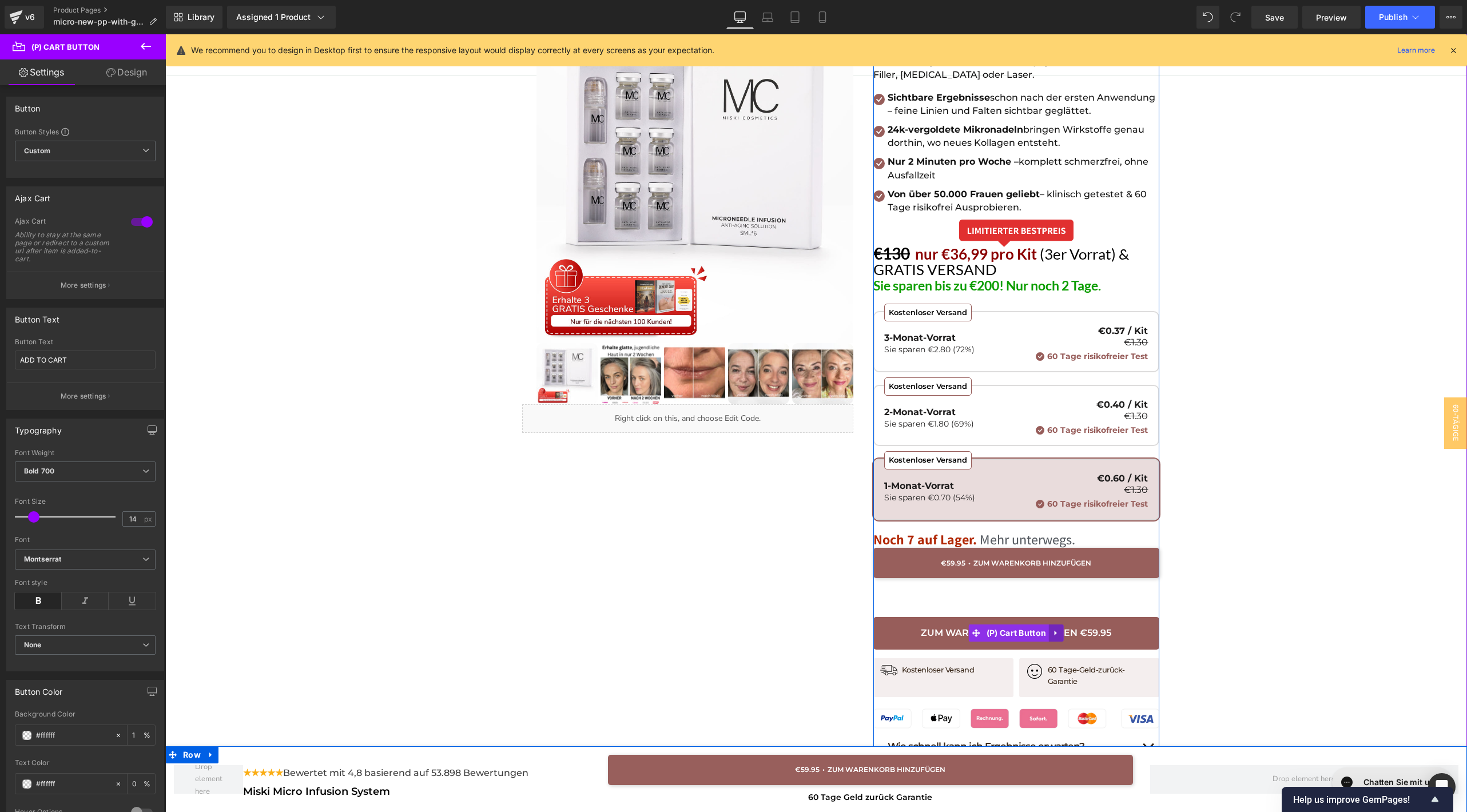
click at [1054, 631] on icon at bounding box center [1056, 633] width 8 height 8
click at [1060, 631] on icon at bounding box center [1064, 633] width 8 height 8
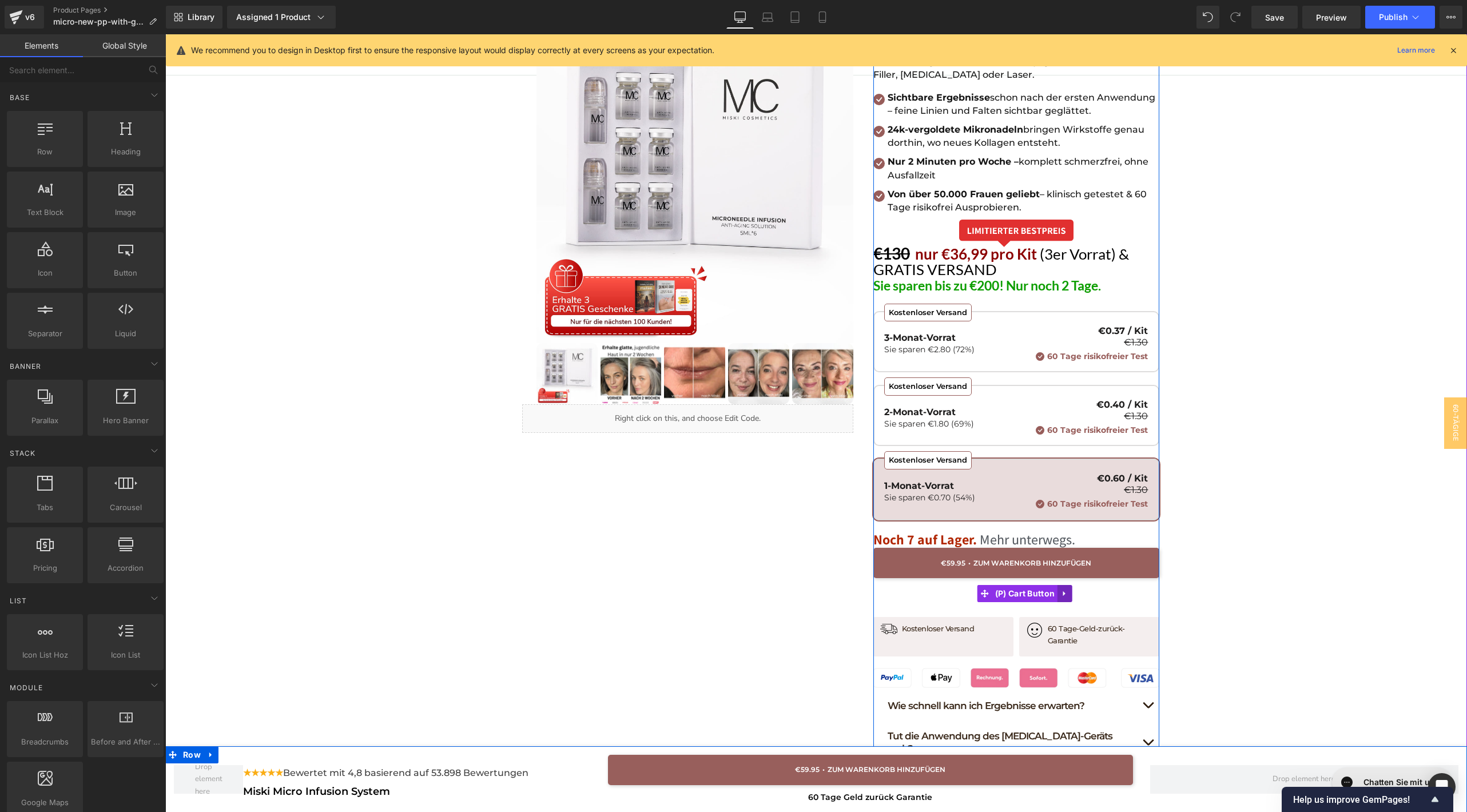
click at [1063, 590] on icon at bounding box center [1064, 593] width 3 height 5
click at [1072, 591] on link at bounding box center [1072, 593] width 15 height 17
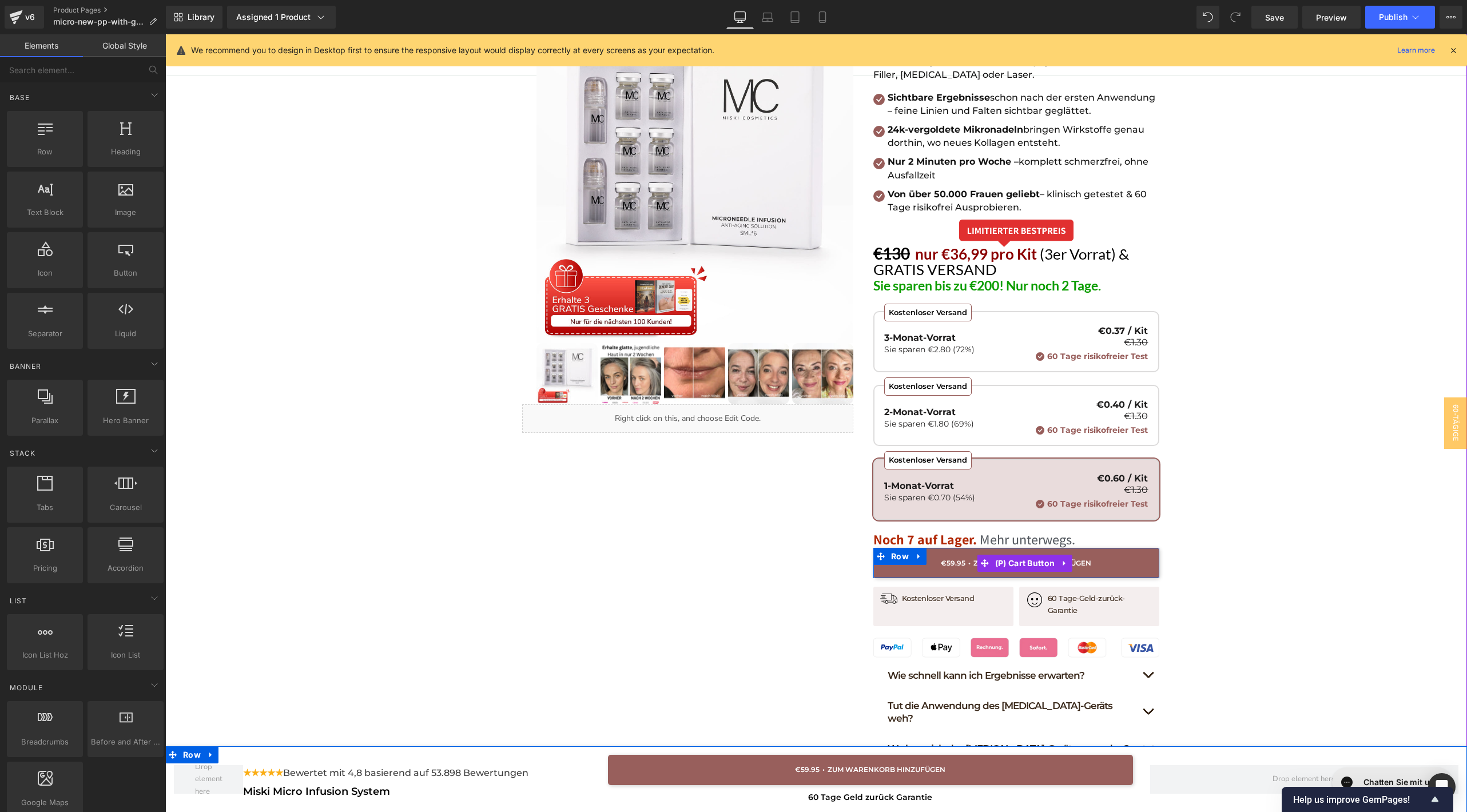
click at [1082, 557] on button "ADD TO CART" at bounding box center [1016, 563] width 286 height 31
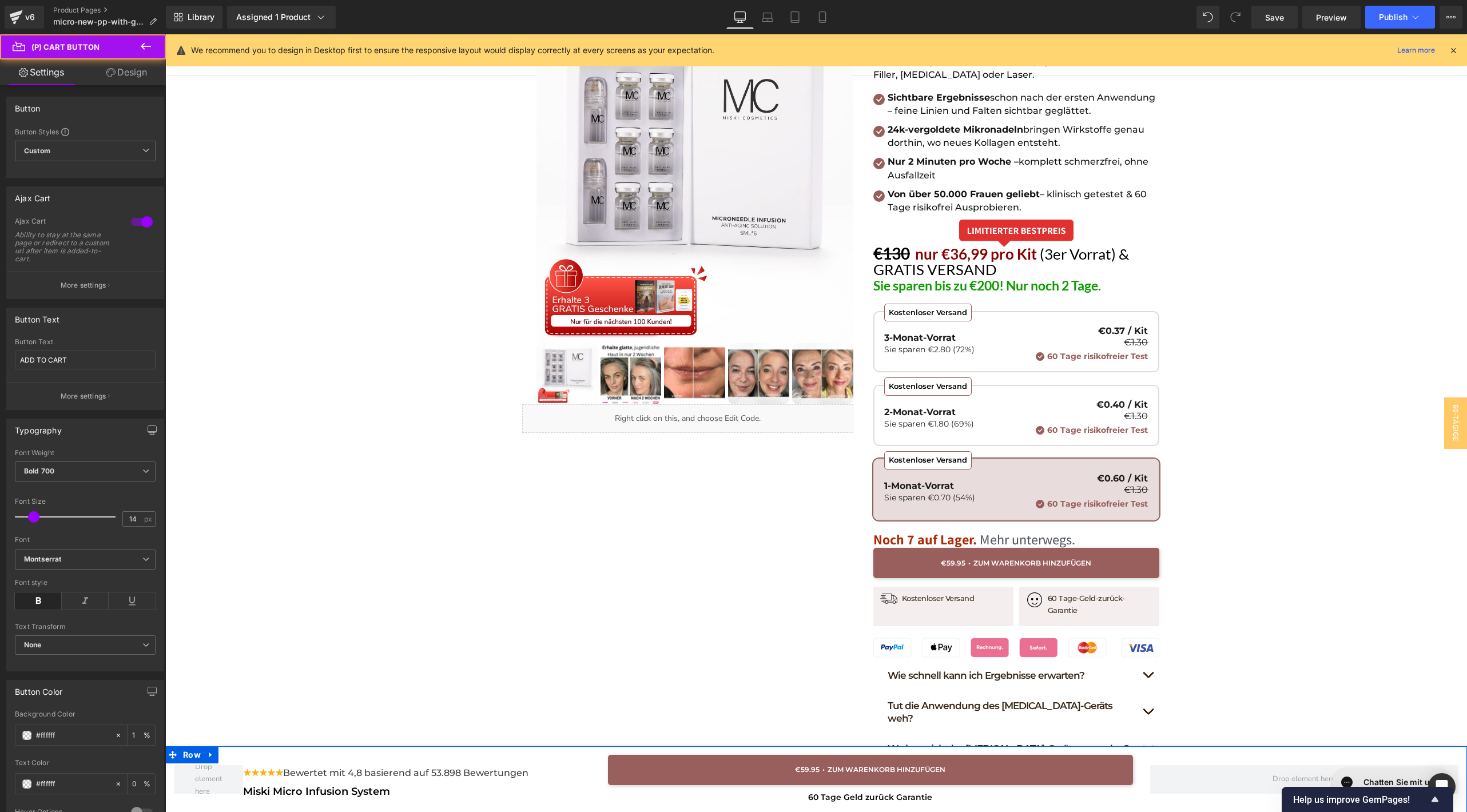
click at [135, 73] on link "Design" at bounding box center [127, 72] width 83 height 25
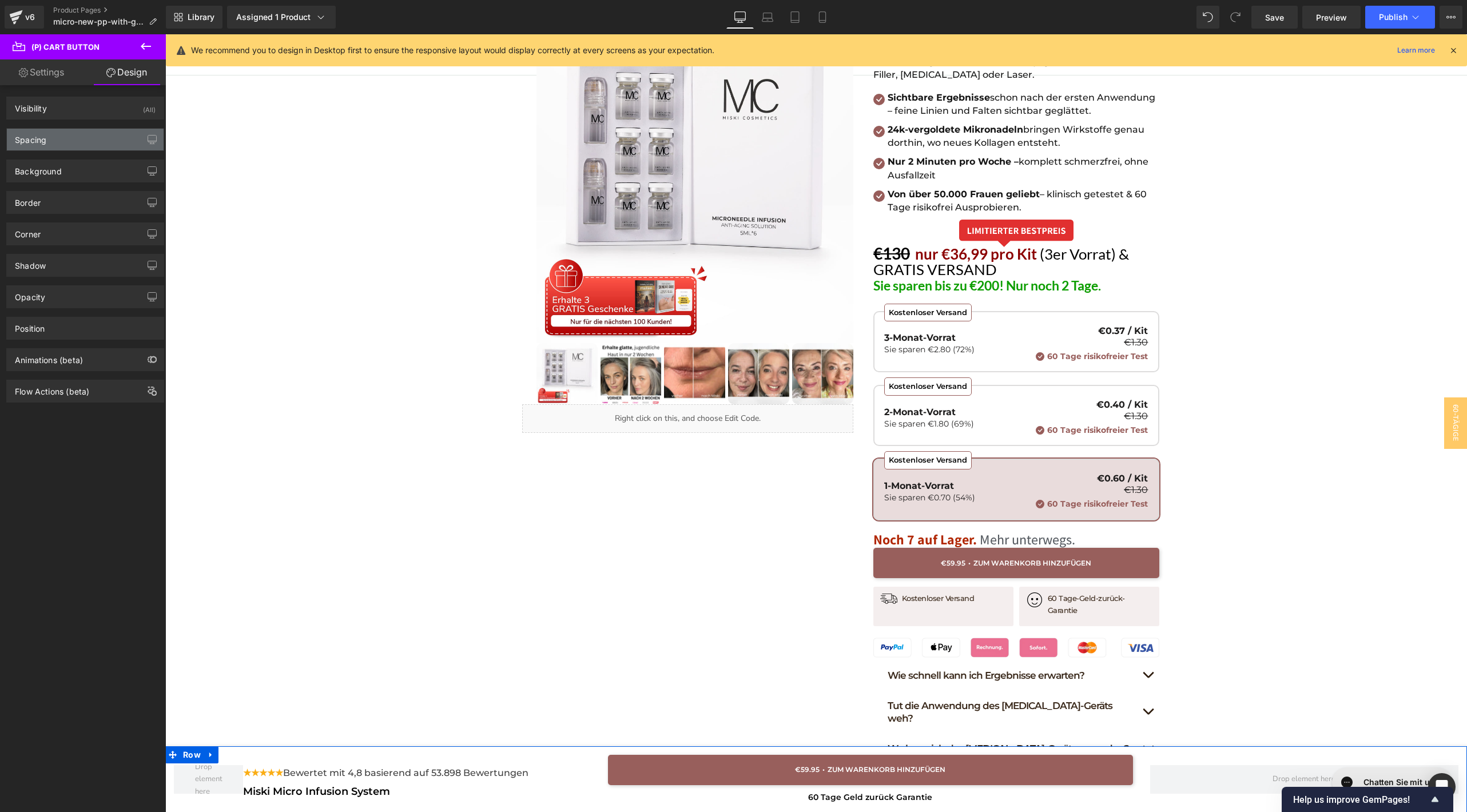
click at [71, 146] on div "Spacing" at bounding box center [85, 139] width 157 height 22
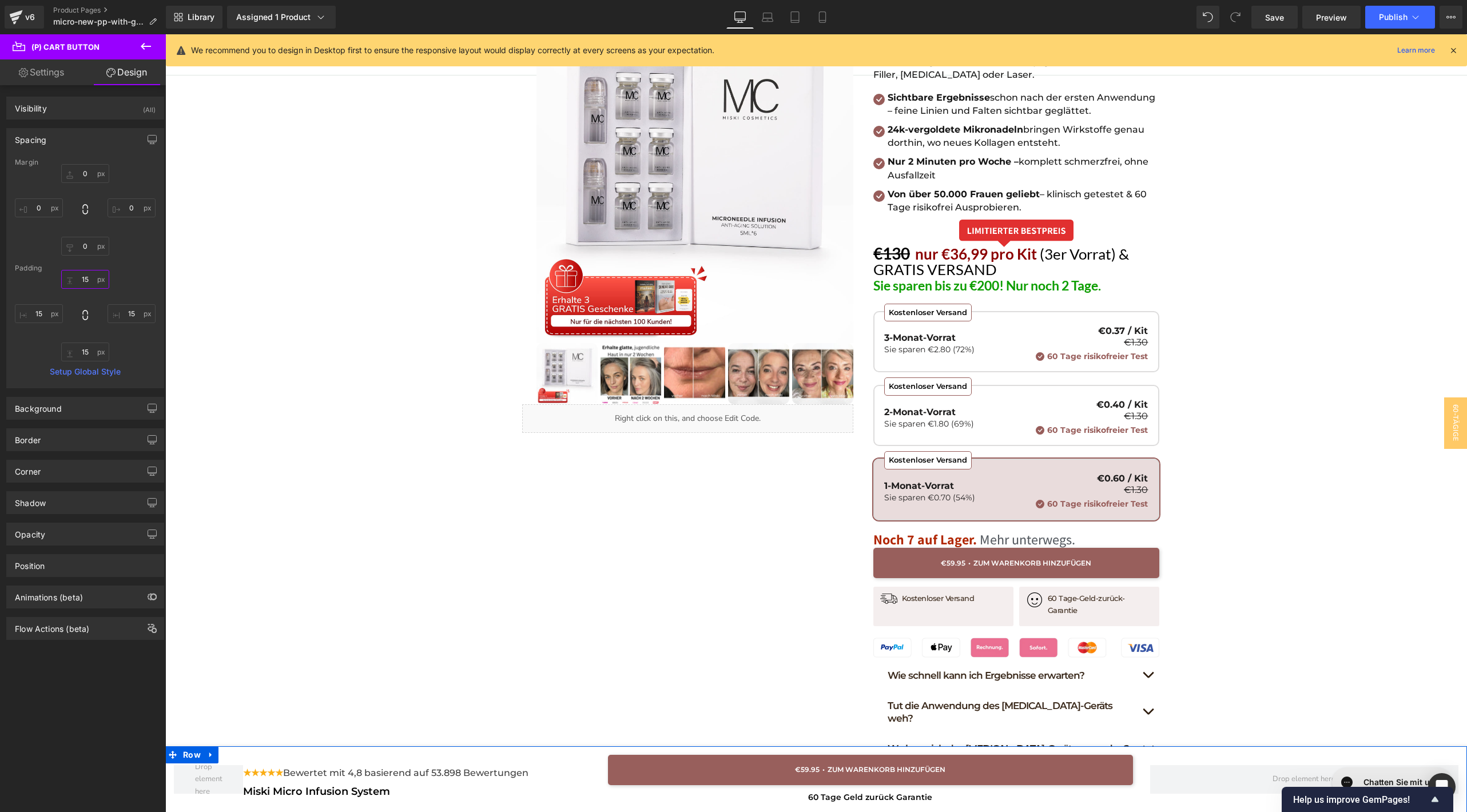
click at [83, 276] on input "15" at bounding box center [85, 280] width 48 height 19
click at [97, 173] on input "0" at bounding box center [85, 174] width 48 height 19
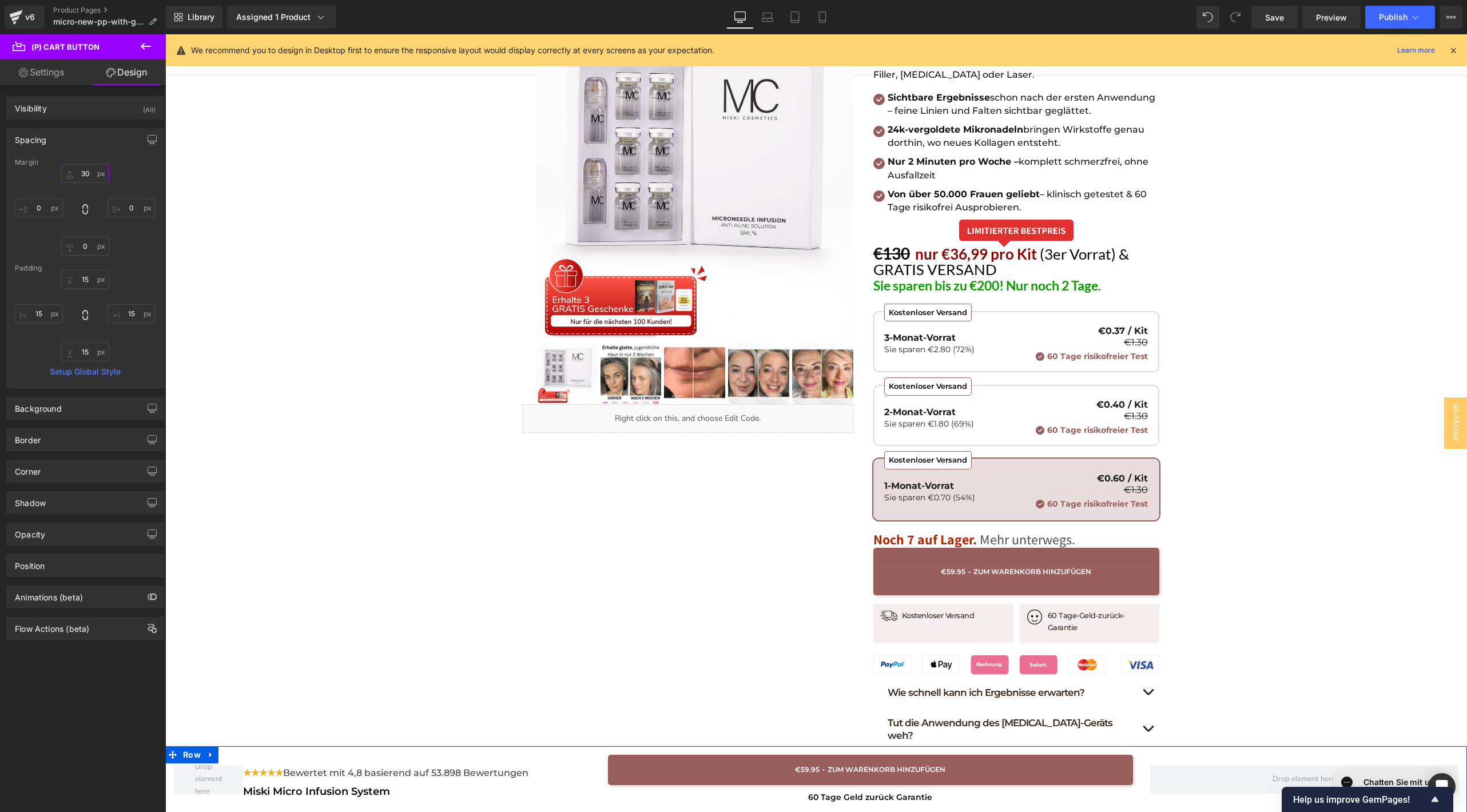
type input "3"
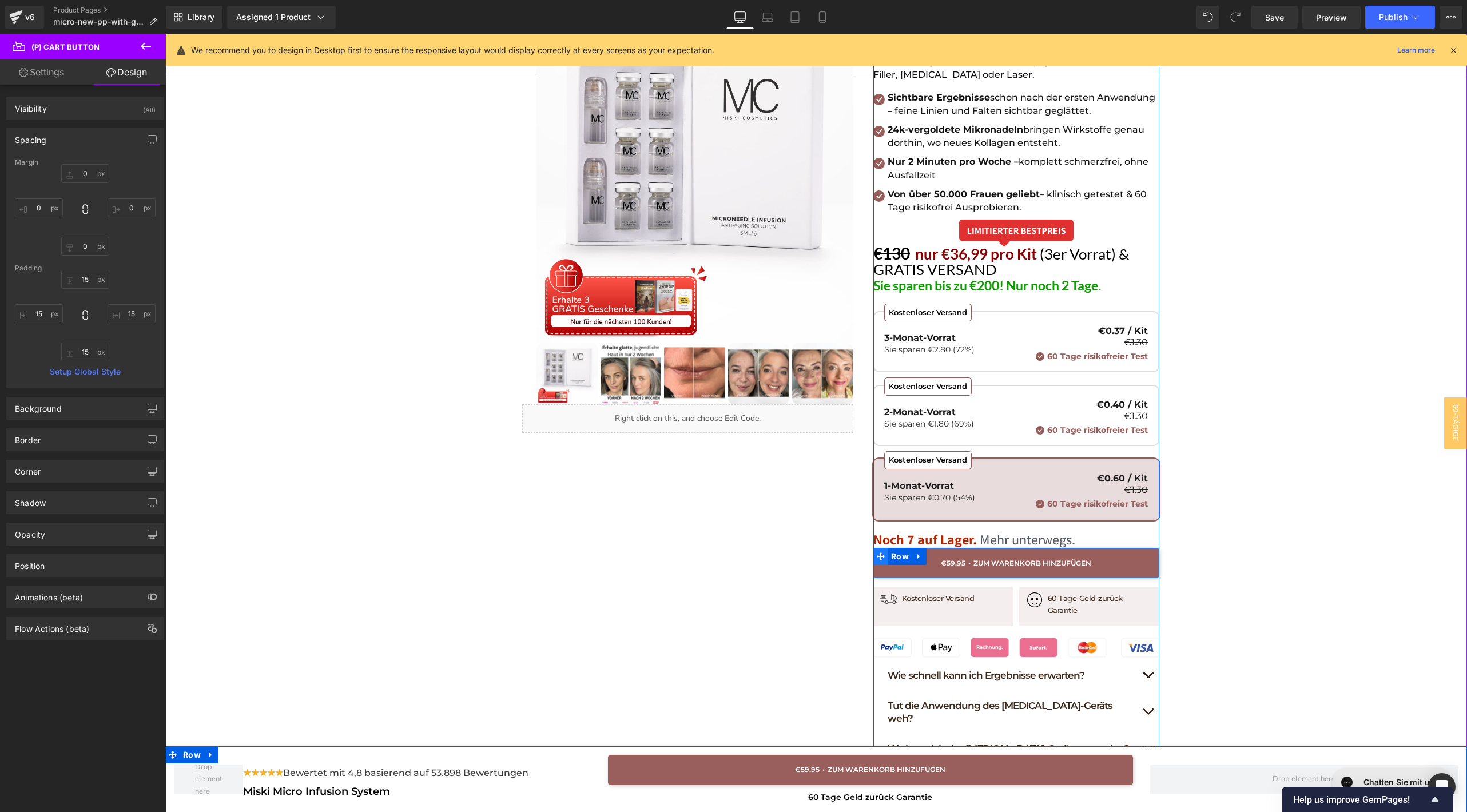
click at [877, 552] on icon at bounding box center [880, 556] width 8 height 8
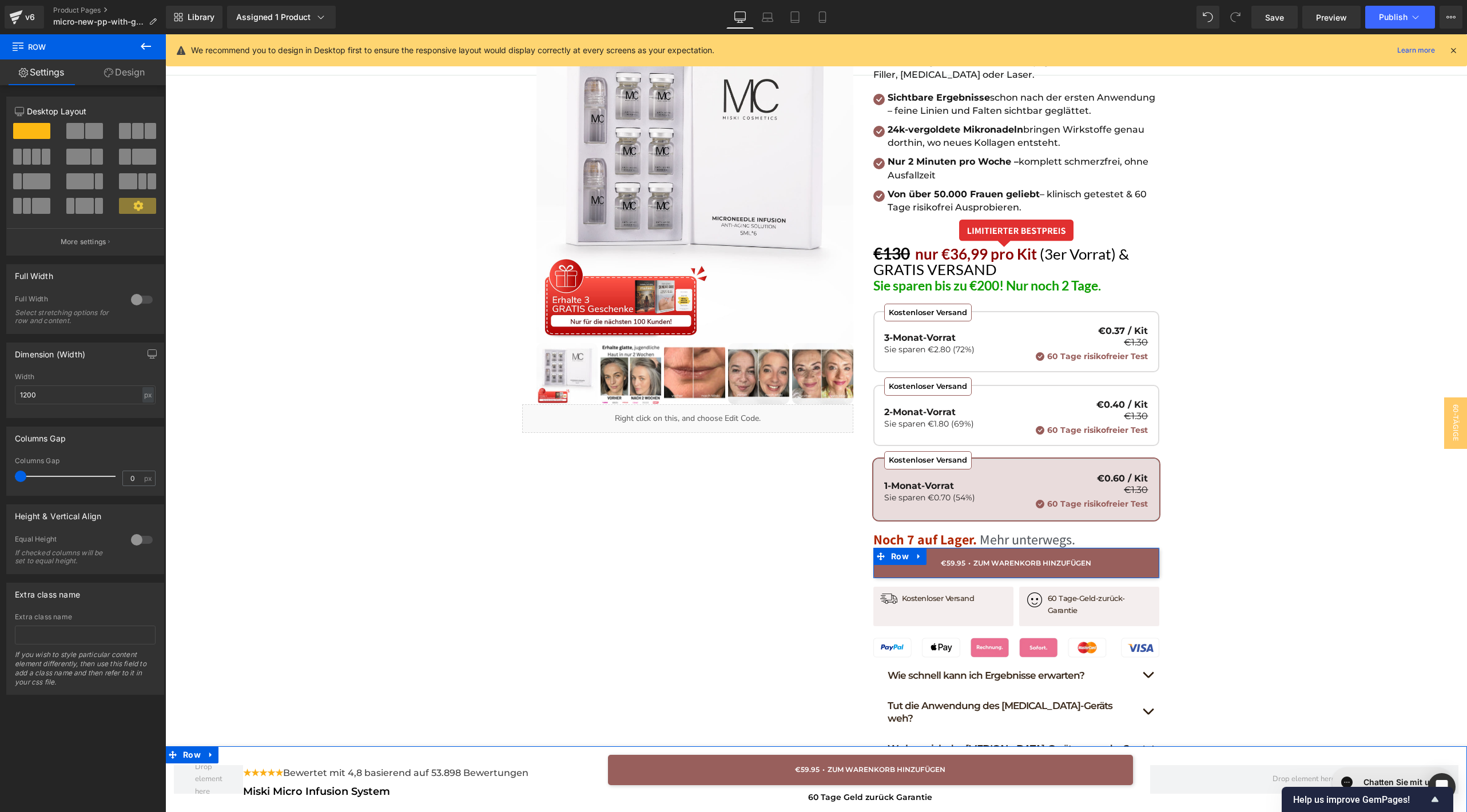
click at [125, 78] on link "Design" at bounding box center [124, 72] width 83 height 25
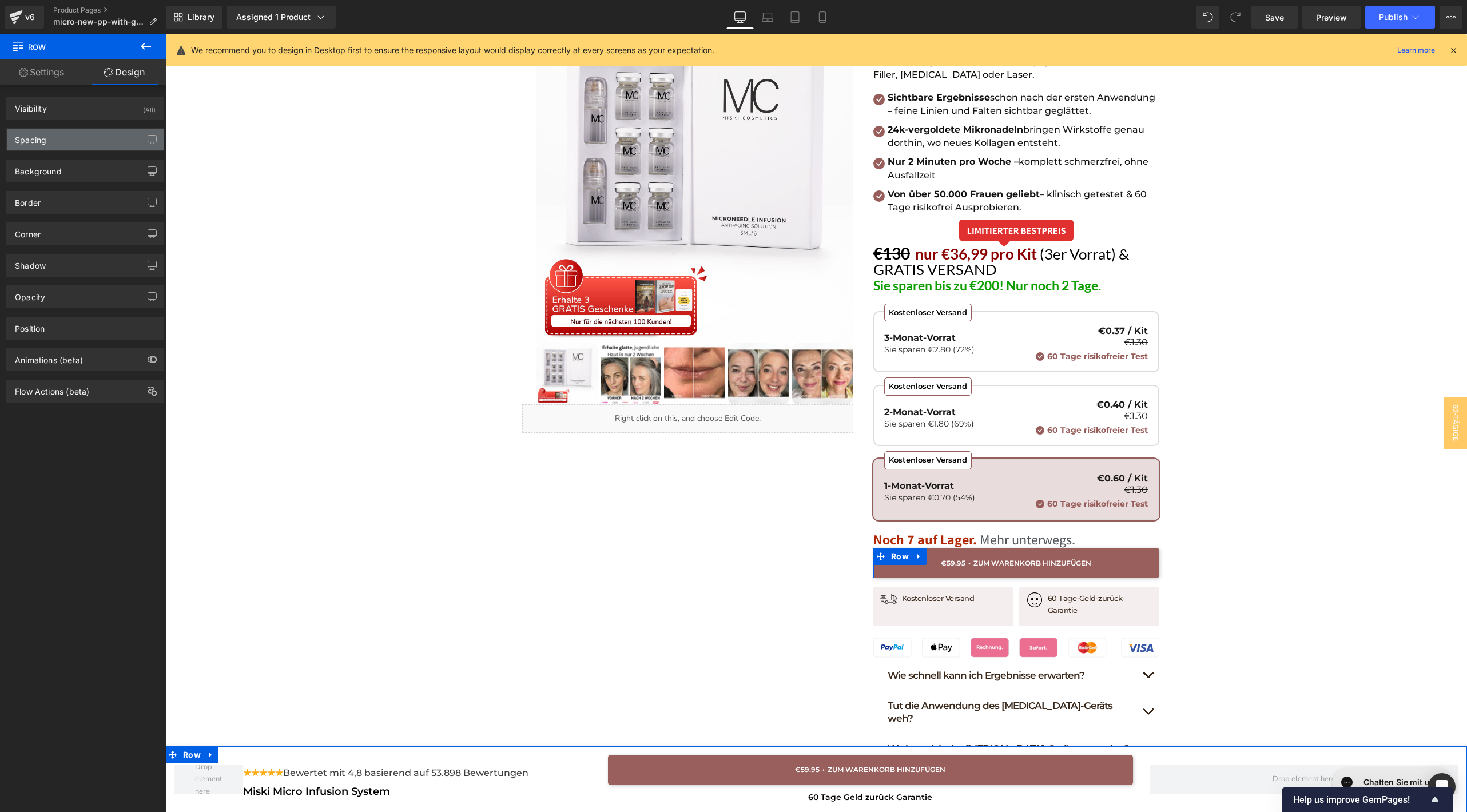
click at [72, 143] on div "Spacing" at bounding box center [85, 139] width 157 height 22
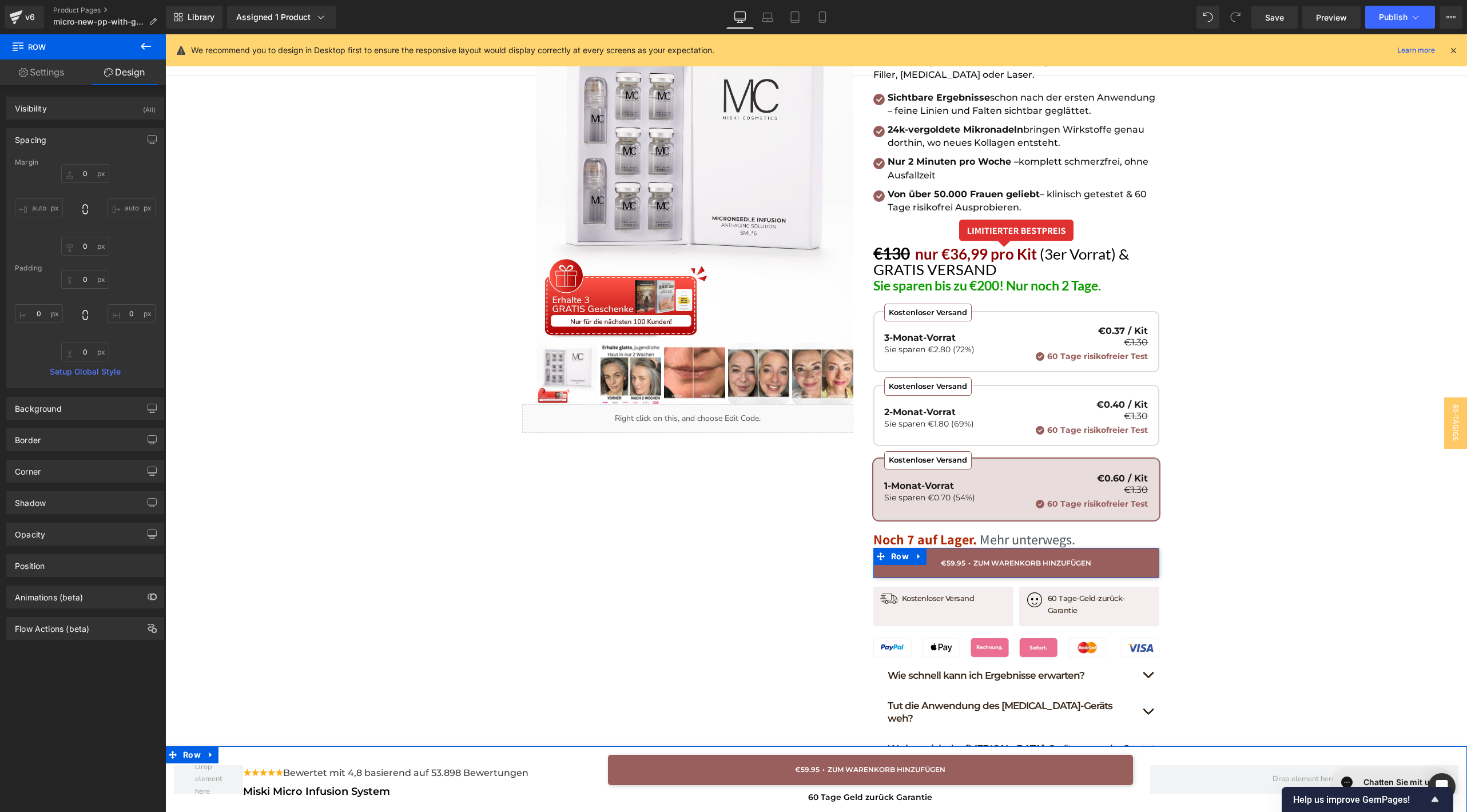
type input "0"
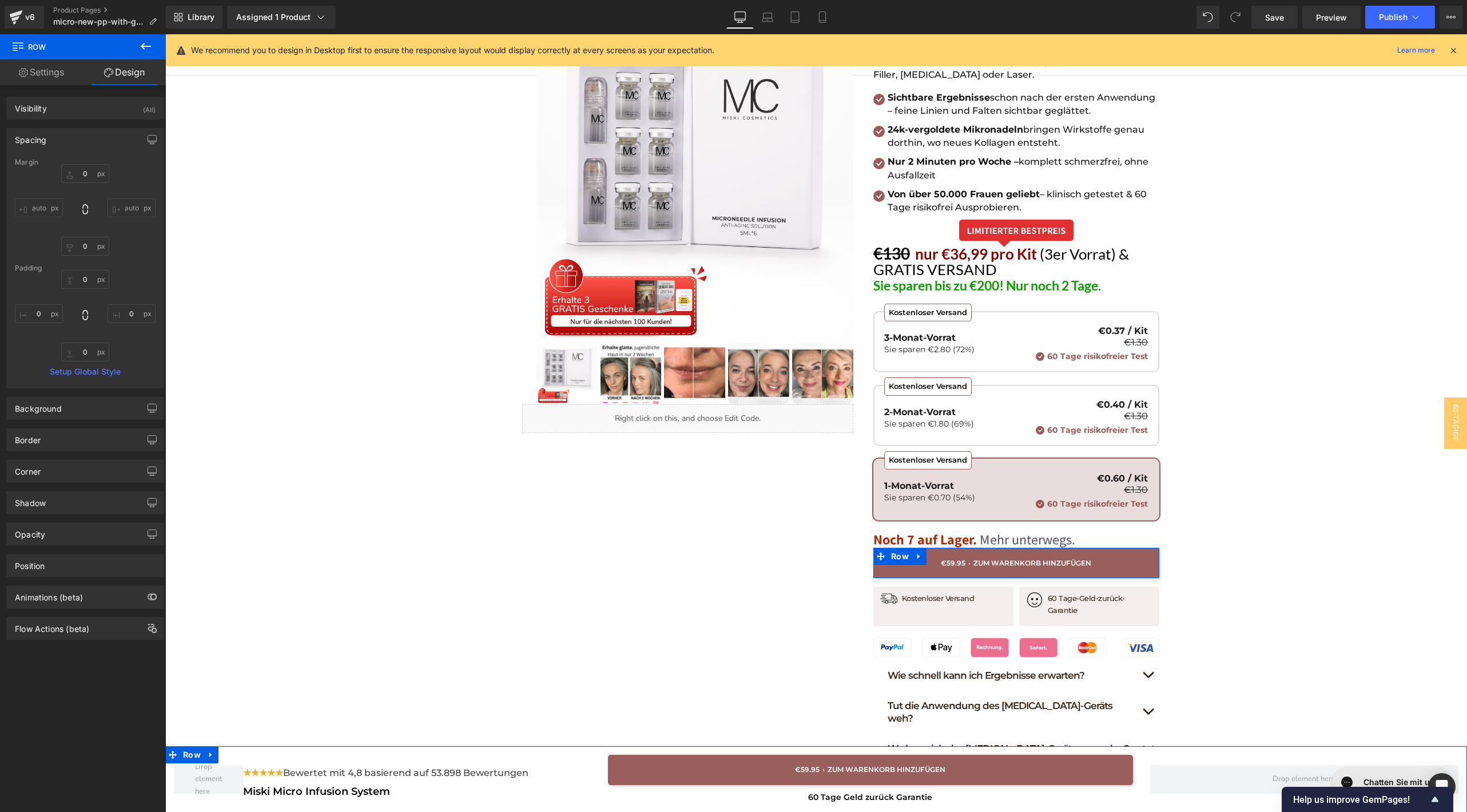
type input "0"
click at [81, 177] on input "0" at bounding box center [85, 174] width 48 height 19
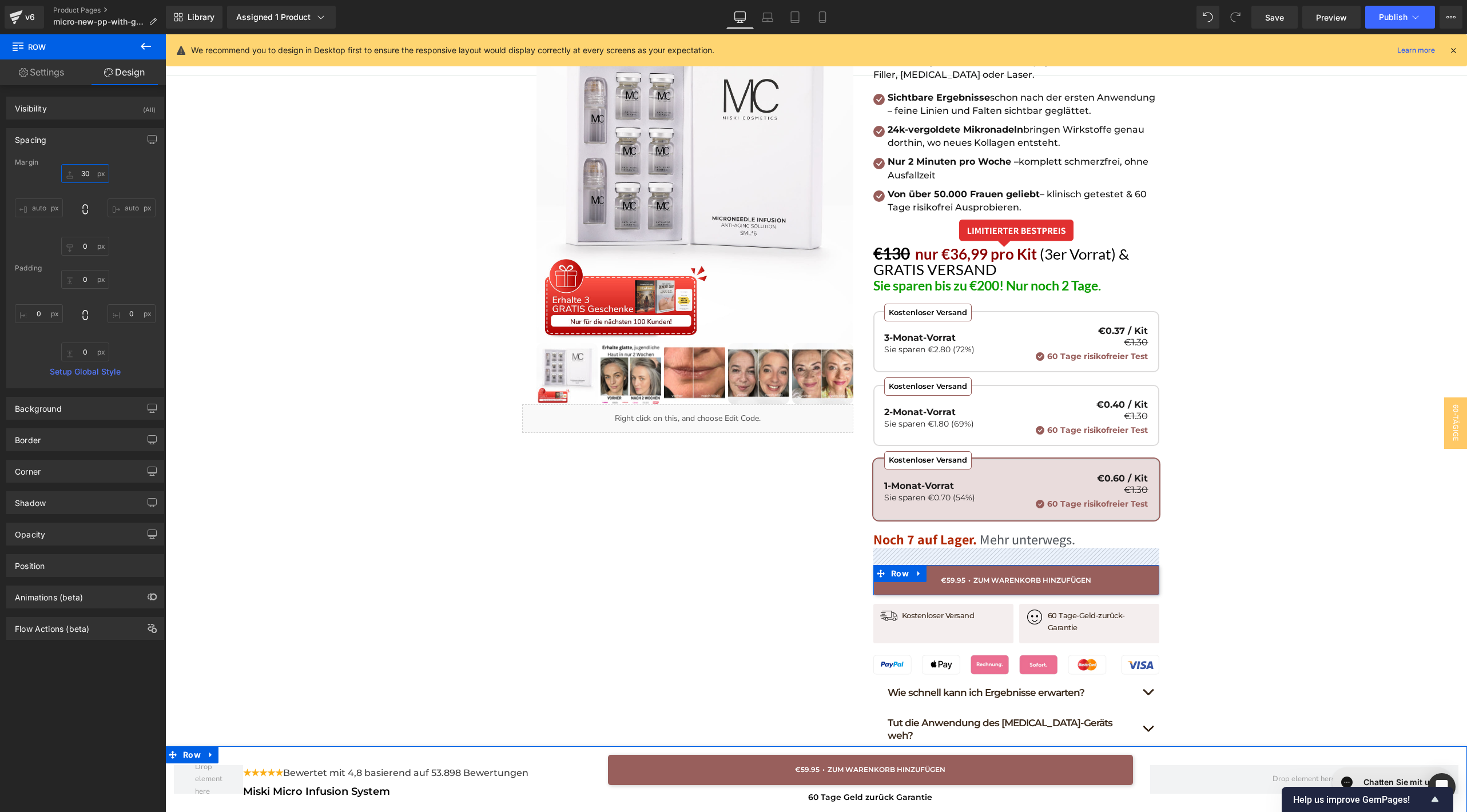
type input "3"
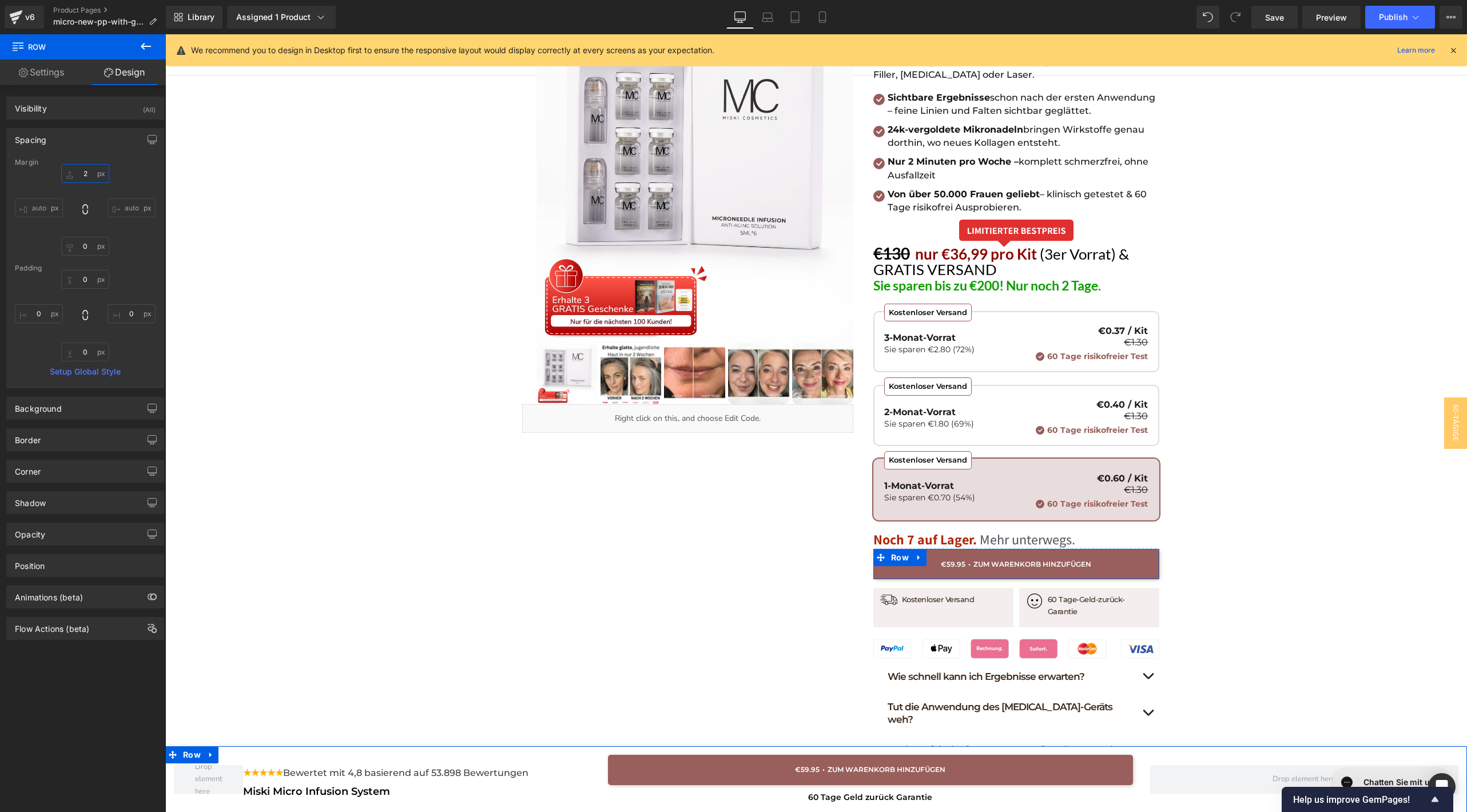
type input "20"
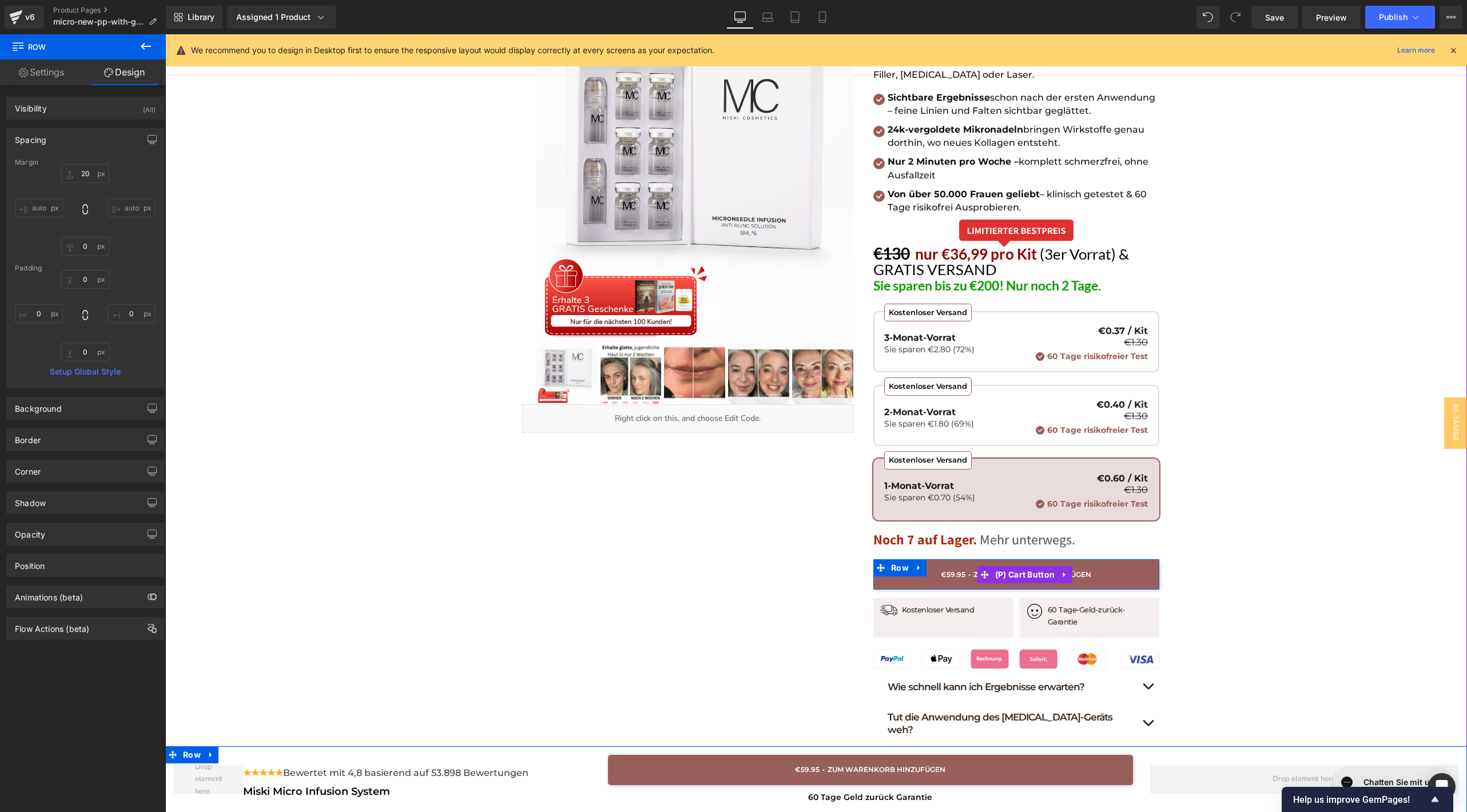
click at [958, 573] on button "ADD TO CART" at bounding box center [1016, 574] width 286 height 31
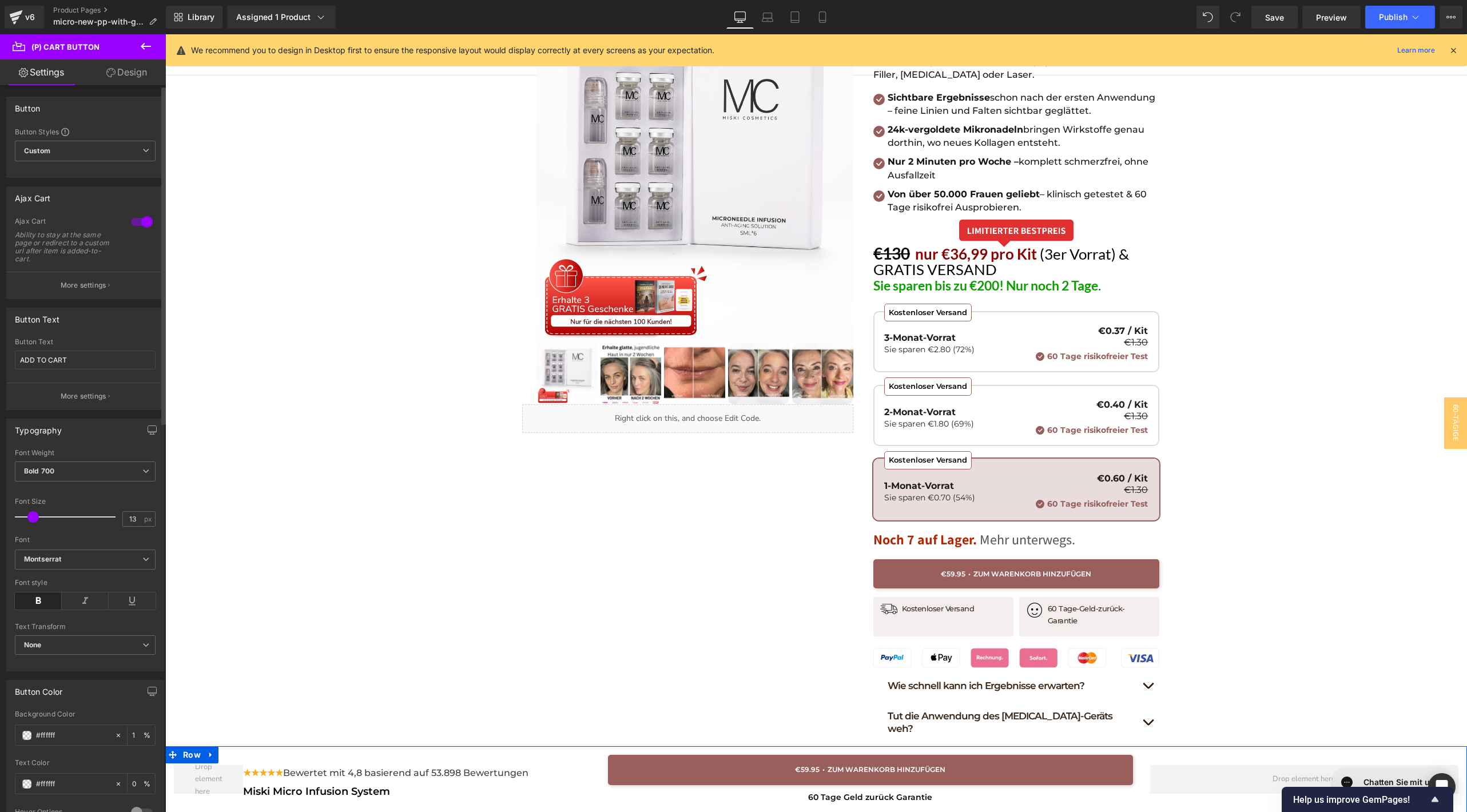
click at [29, 512] on span at bounding box center [33, 517] width 11 height 11
click at [1008, 567] on span "(P) Cart Button" at bounding box center [1025, 574] width 66 height 17
type input "18"
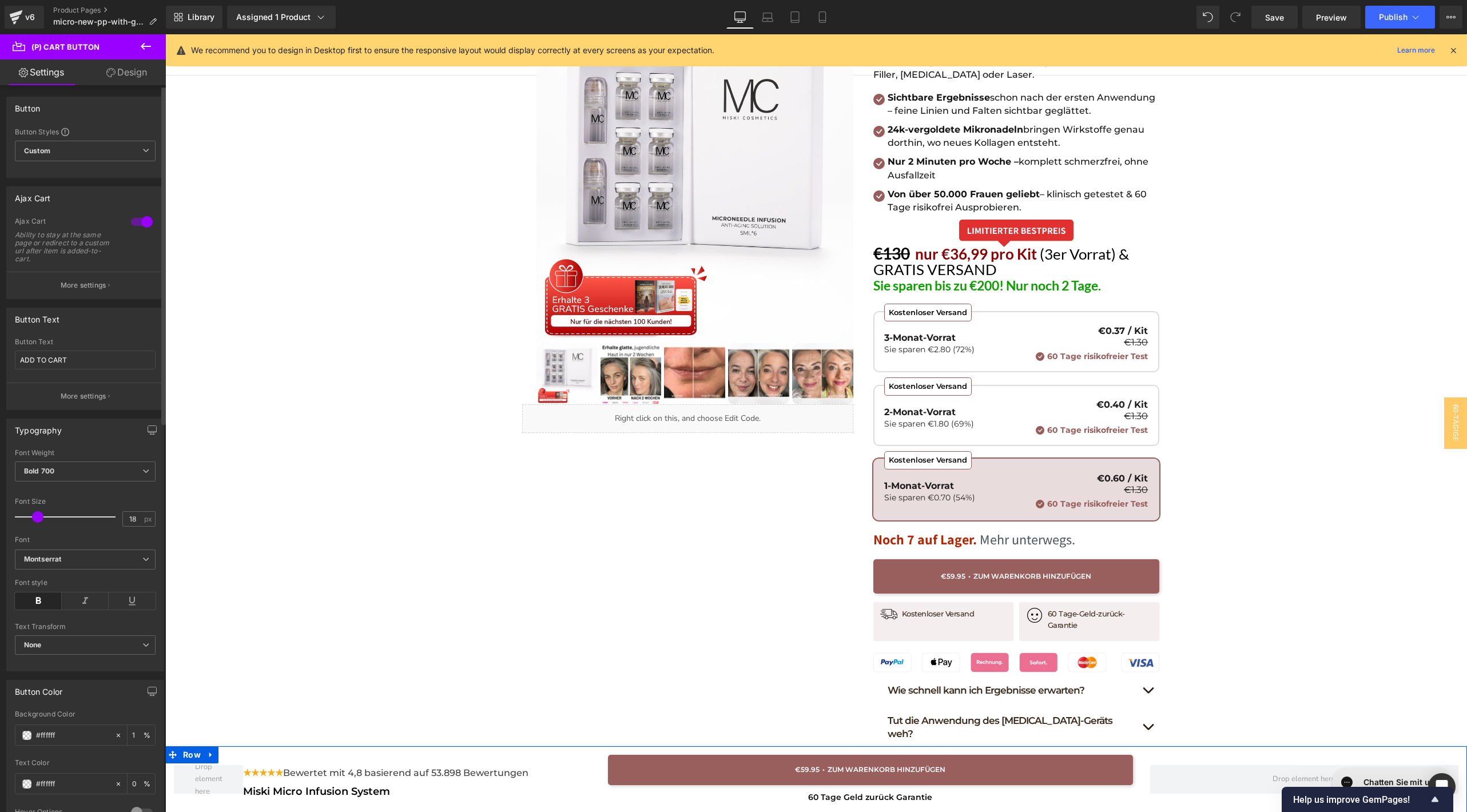
drag, startPoint x: 33, startPoint y: 516, endPoint x: 38, endPoint y: 520, distance: 6.4
click at [38, 520] on div at bounding box center [68, 517] width 95 height 23
click at [956, 573] on button "ADD TO CART" at bounding box center [1016, 576] width 286 height 34
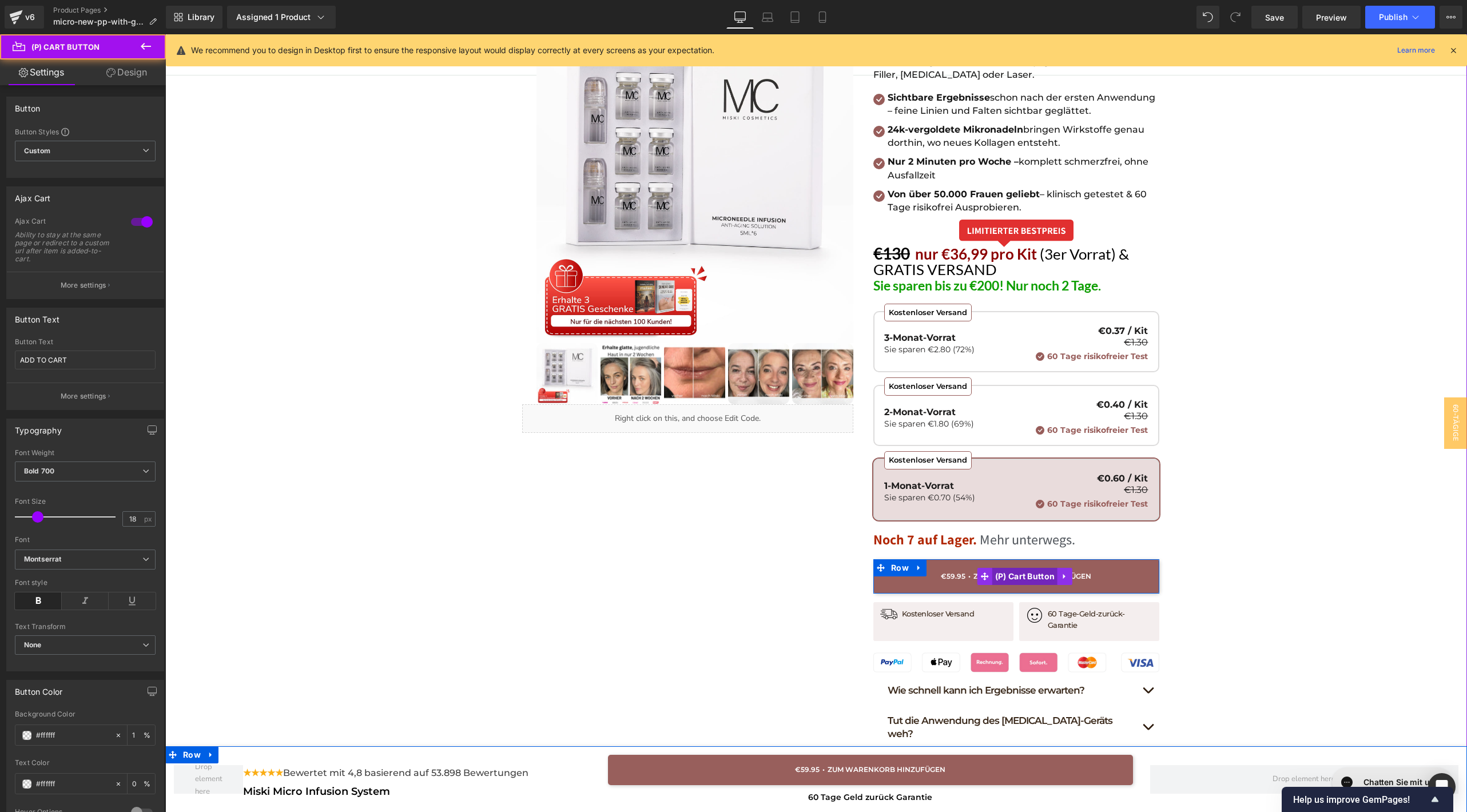
click at [1026, 573] on span "(P) Cart Button" at bounding box center [1025, 576] width 66 height 17
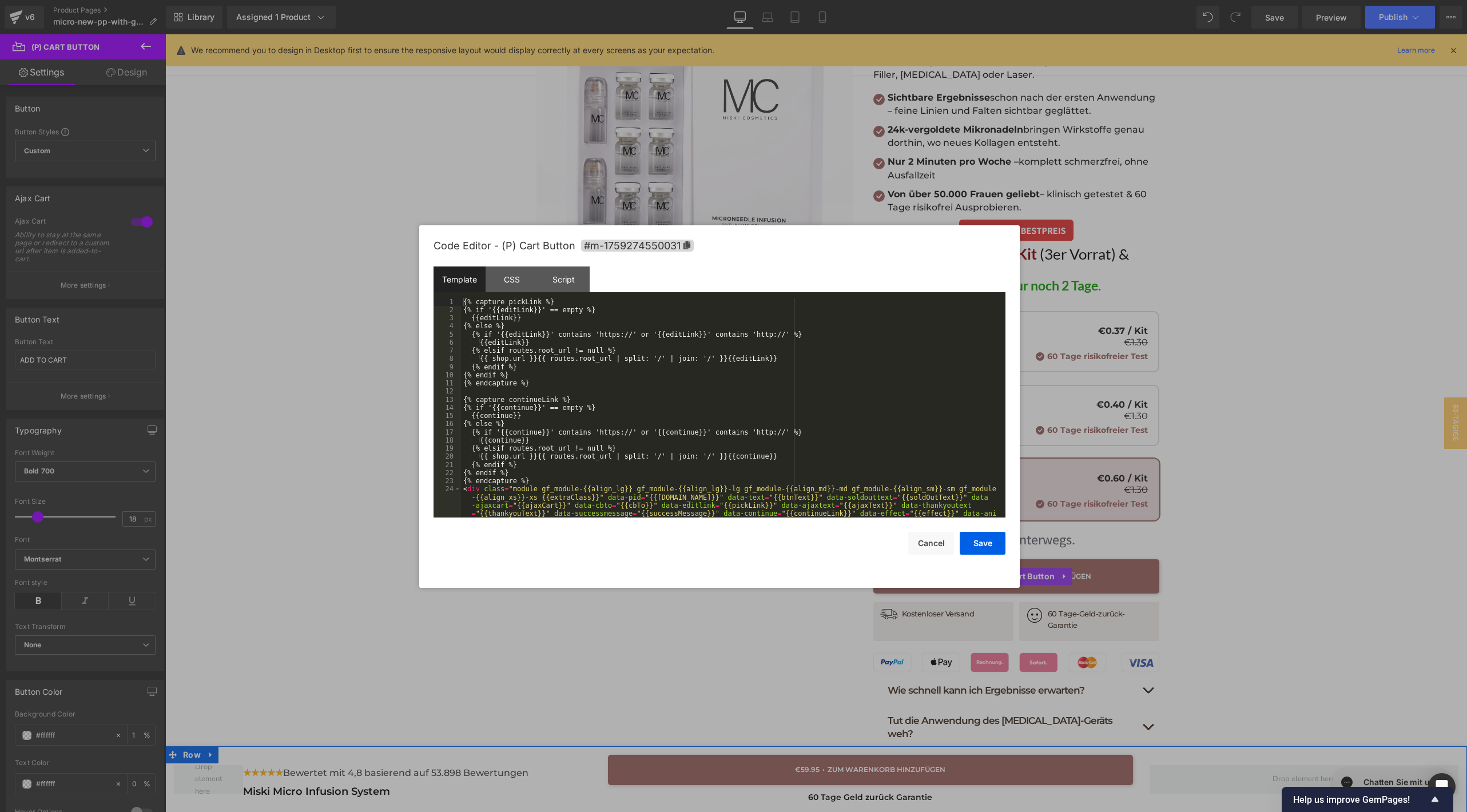
click at [1003, 623] on body "(P) Cart Button You are previewing how the will restyle your page. You can not …" at bounding box center [733, 406] width 1467 height 812
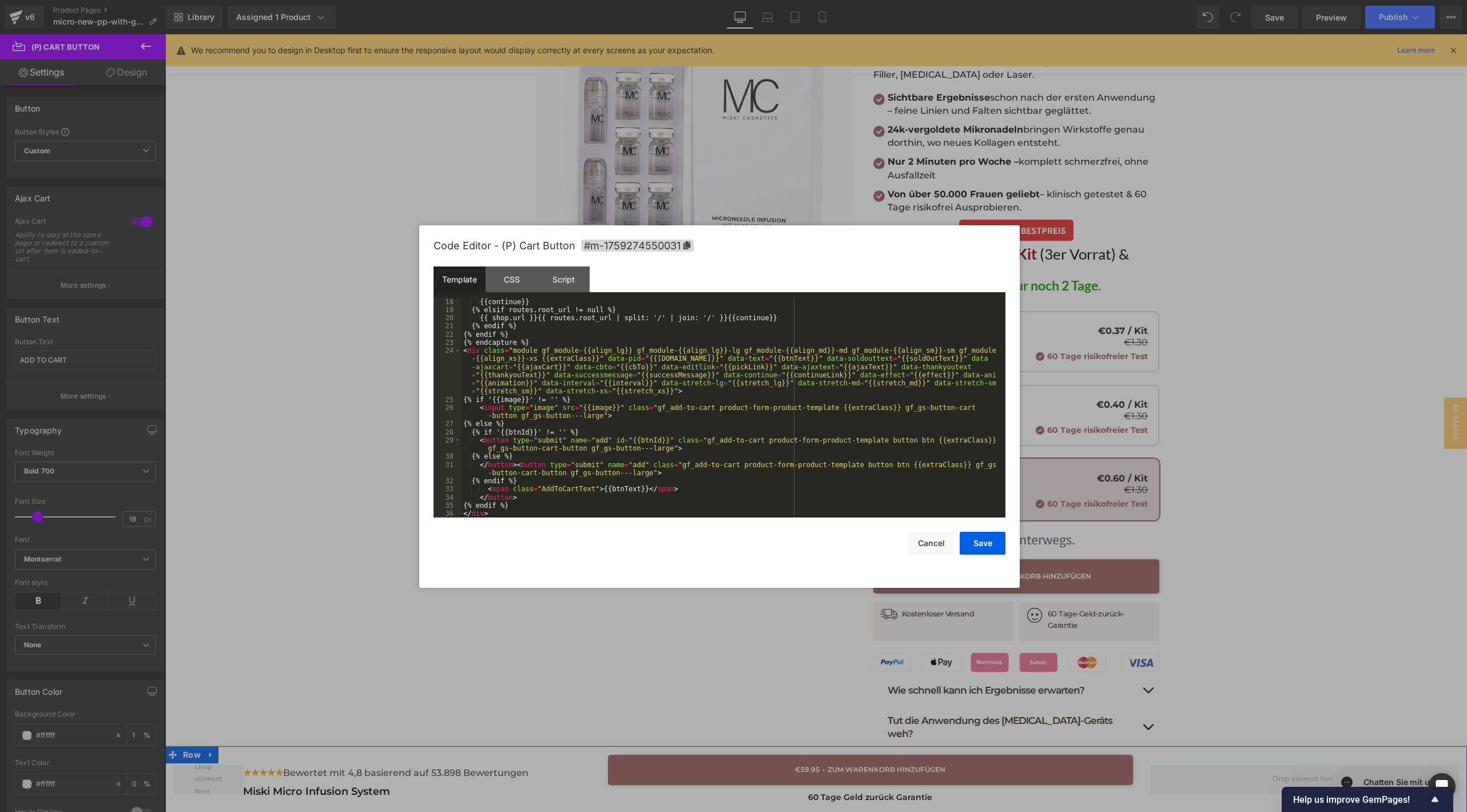
scroll to position [138, 0]
click at [799, 449] on div "{{continue}} {% elsif routes.root_url != null %} {{ shop.url }}{{ routes.root_u…" at bounding box center [731, 416] width 540 height 236
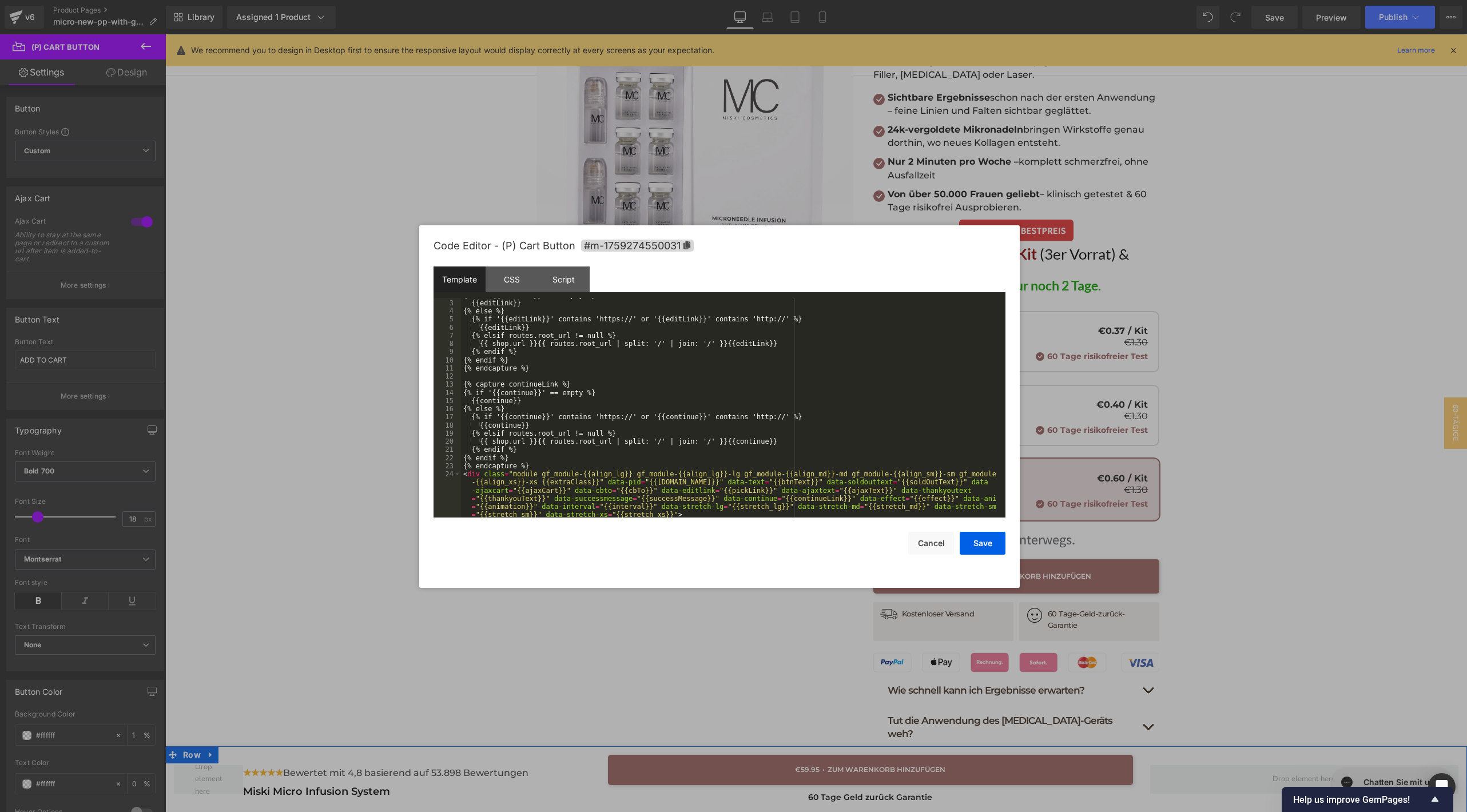
scroll to position [0, 0]
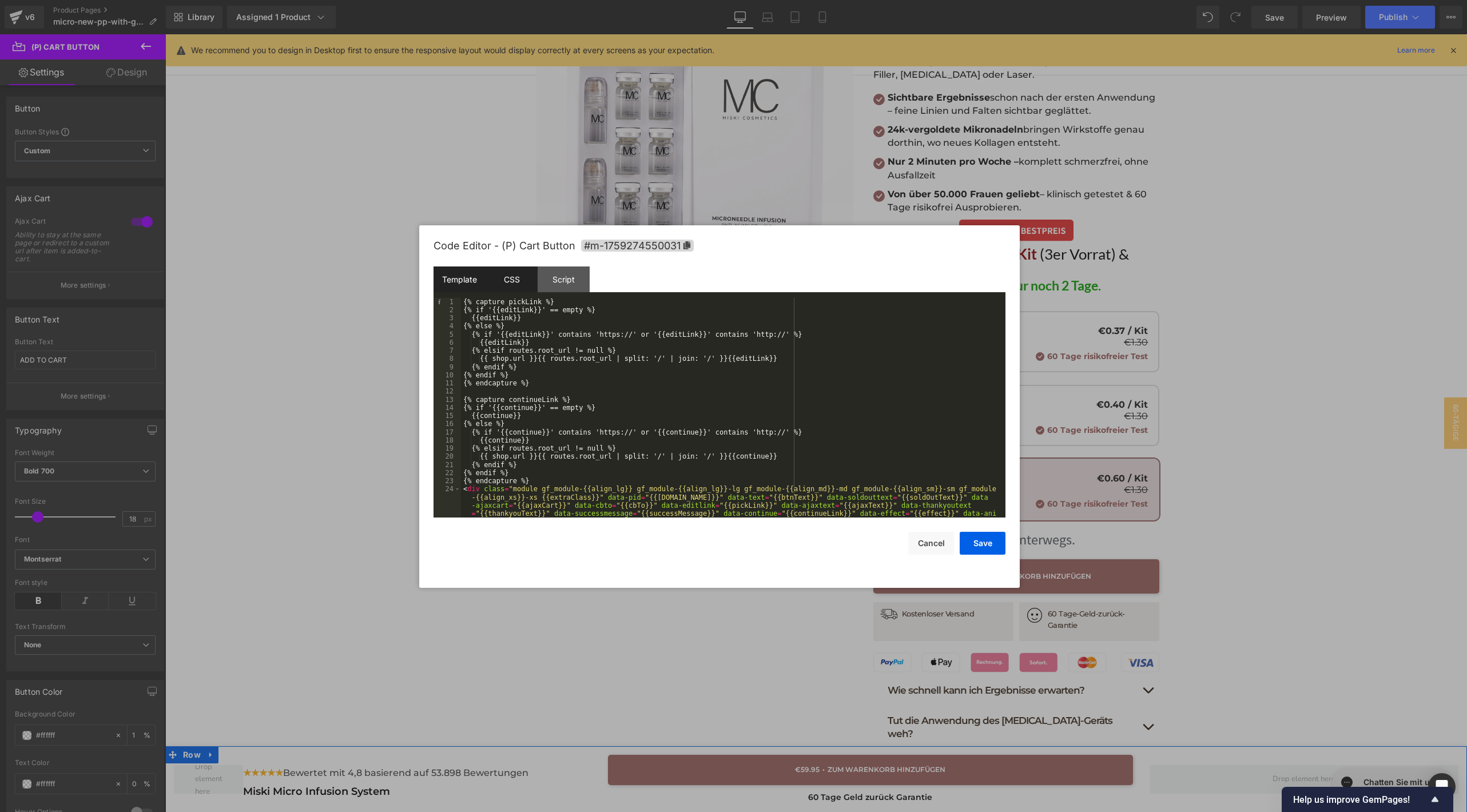
click at [528, 287] on div "CSS" at bounding box center [512, 279] width 52 height 25
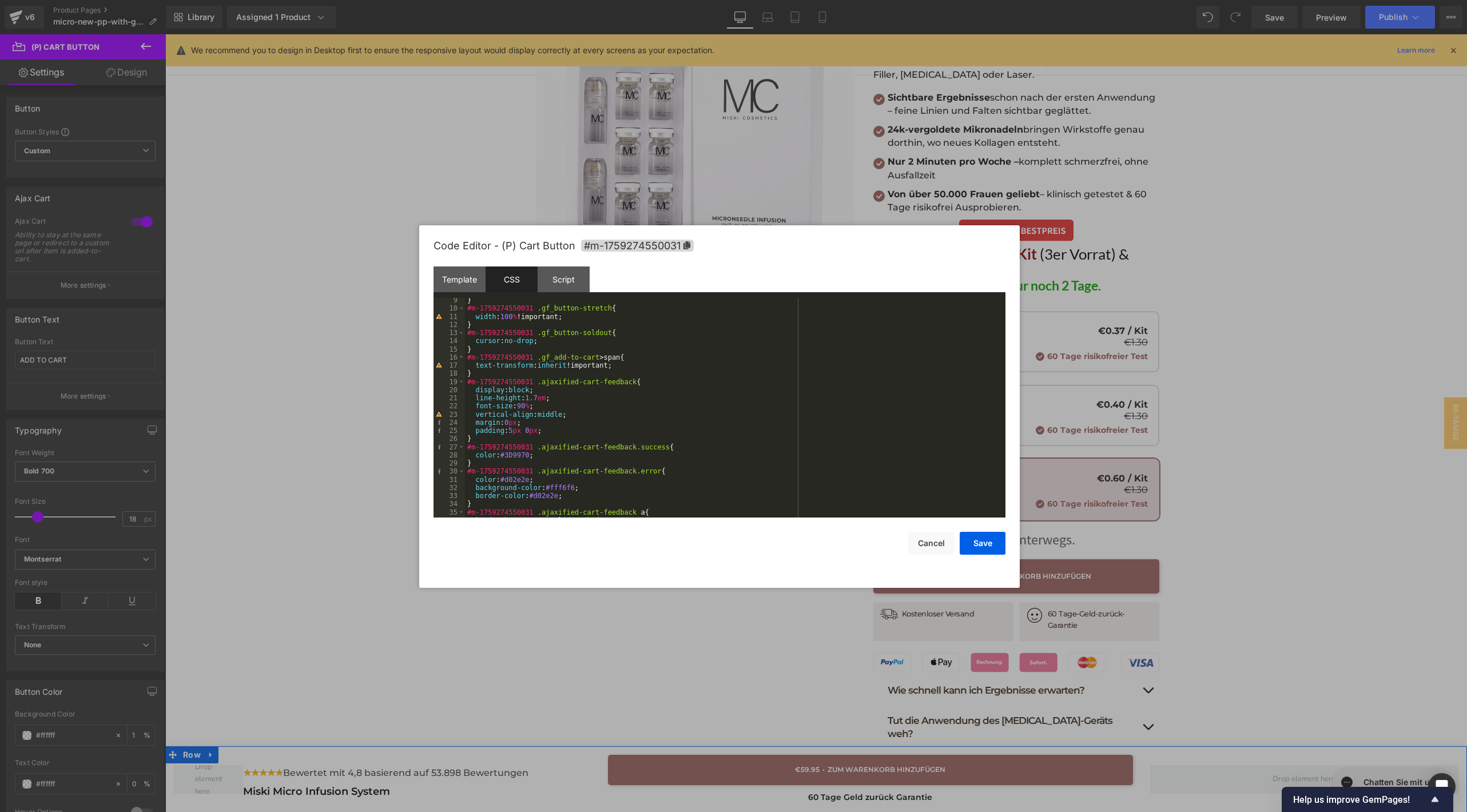
scroll to position [70, 0]
click at [528, 404] on div "} #m-1759274550031 .gf_button-stretch { width : 100 % !important; } #m-17592745…" at bounding box center [733, 411] width 536 height 236
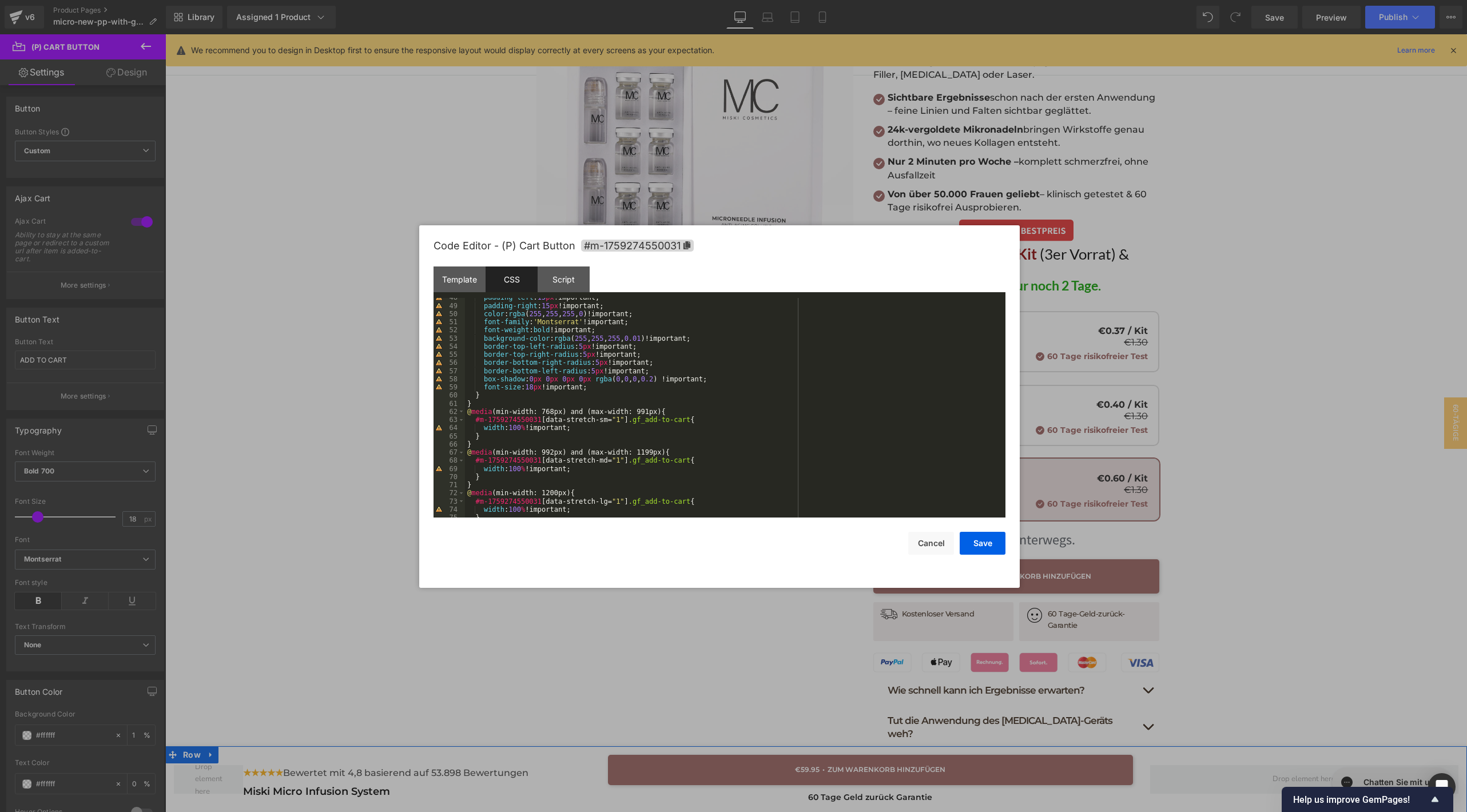
scroll to position [396, 0]
click at [972, 551] on button "Save" at bounding box center [982, 543] width 46 height 23
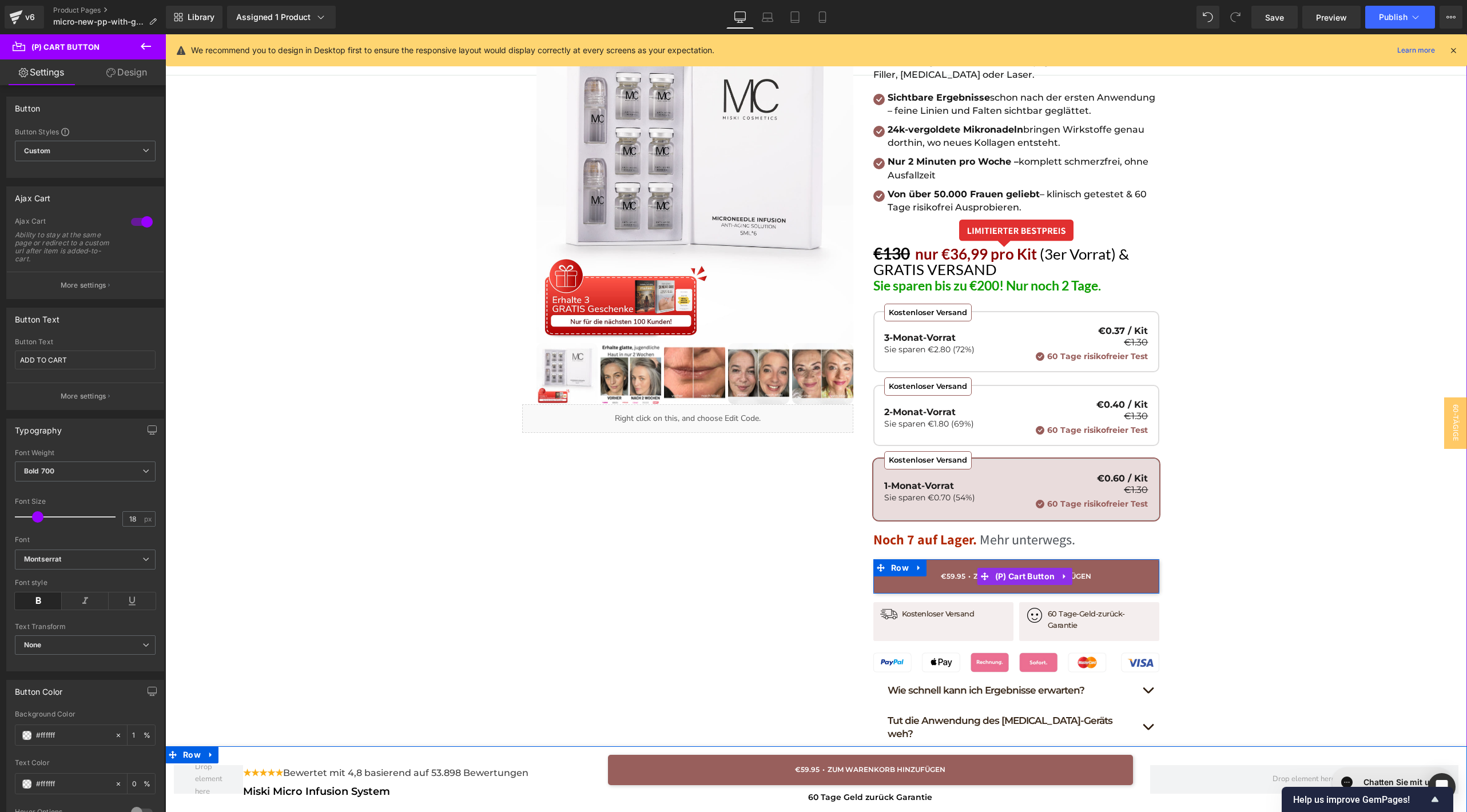
click at [954, 577] on button "ADD TO CART" at bounding box center [1016, 576] width 286 height 34
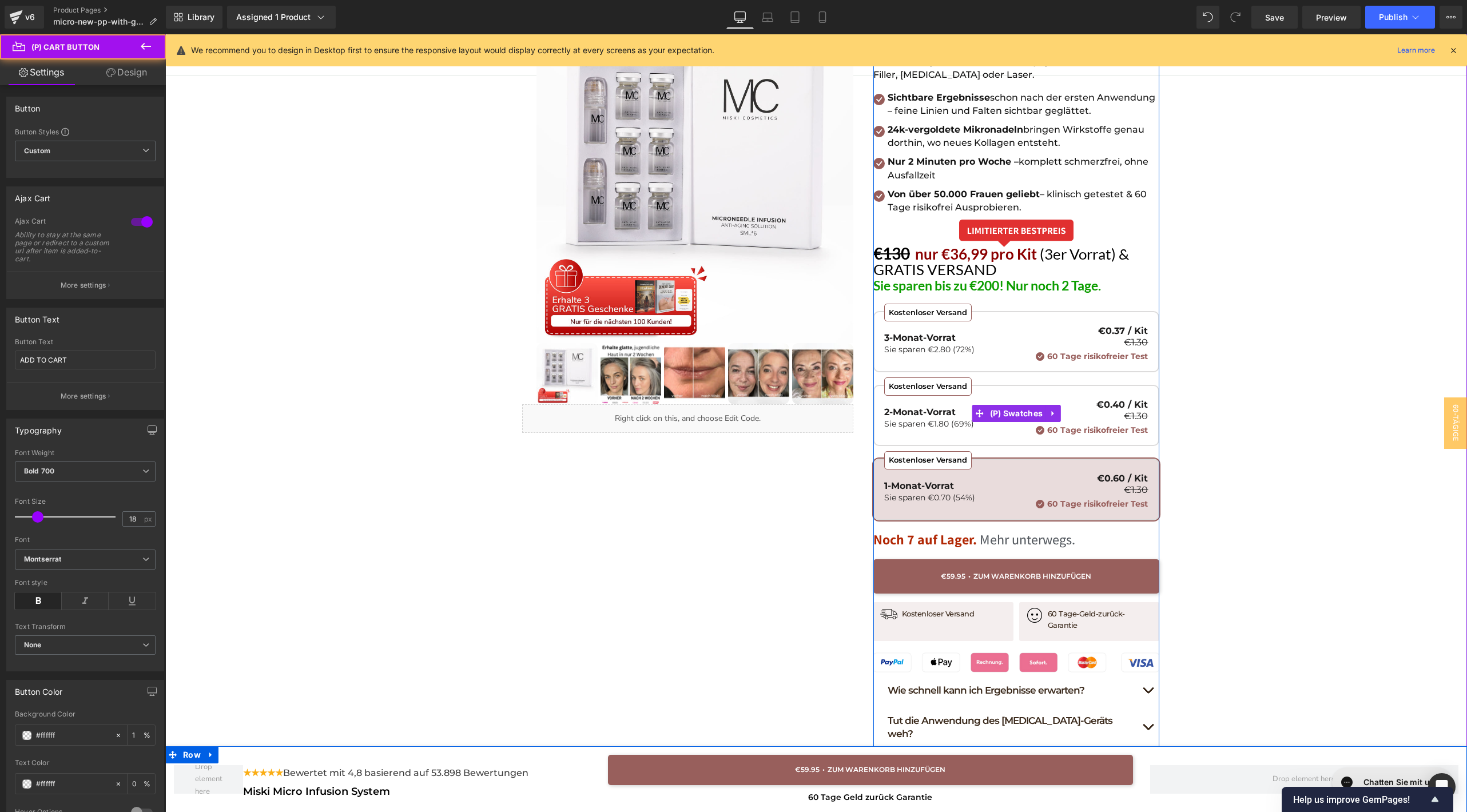
click at [980, 429] on div "Kostenloser Versand 2-Monat-Vorrat Sie sparen €1.80 (69%) €0.40 / Kit €1.30 60 …" at bounding box center [1016, 417] width 264 height 35
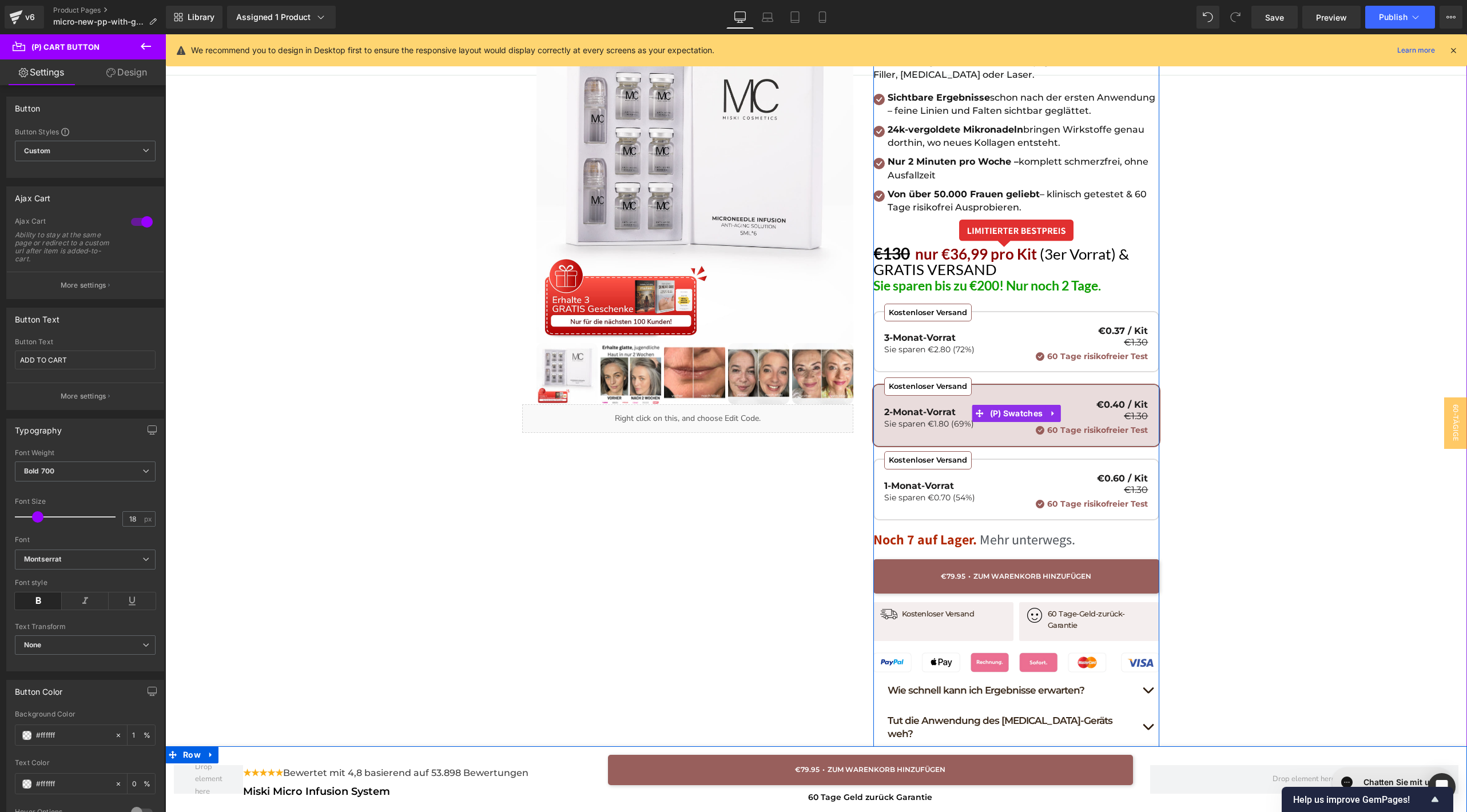
click at [957, 355] on div "Kostenloser Versand 3-Monat-Vorrat Sie sparen €2.80 (72%) €0.37 / Kit €1.30 60 …" at bounding box center [1016, 344] width 264 height 35
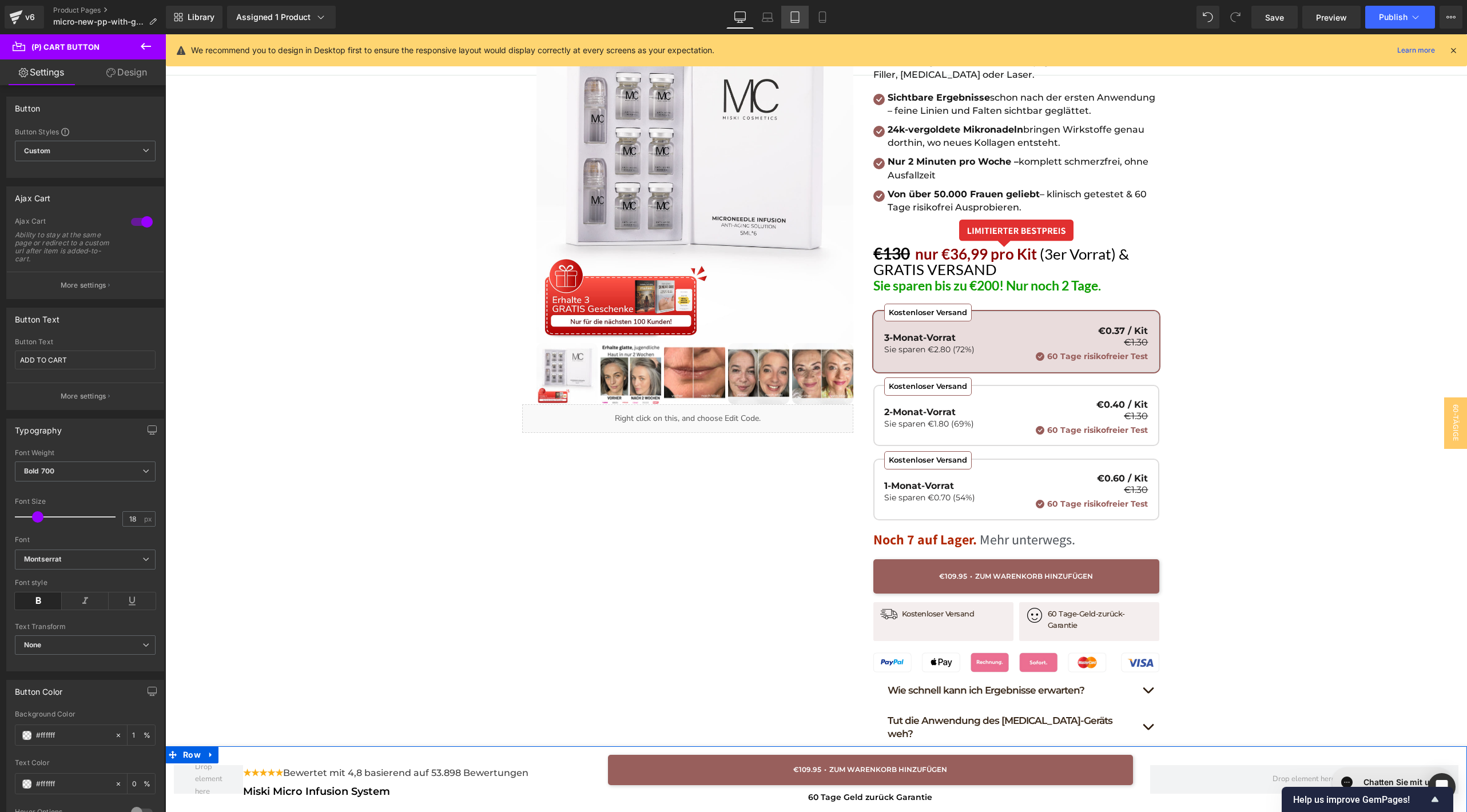
click at [797, 24] on link "Tablet" at bounding box center [794, 17] width 27 height 23
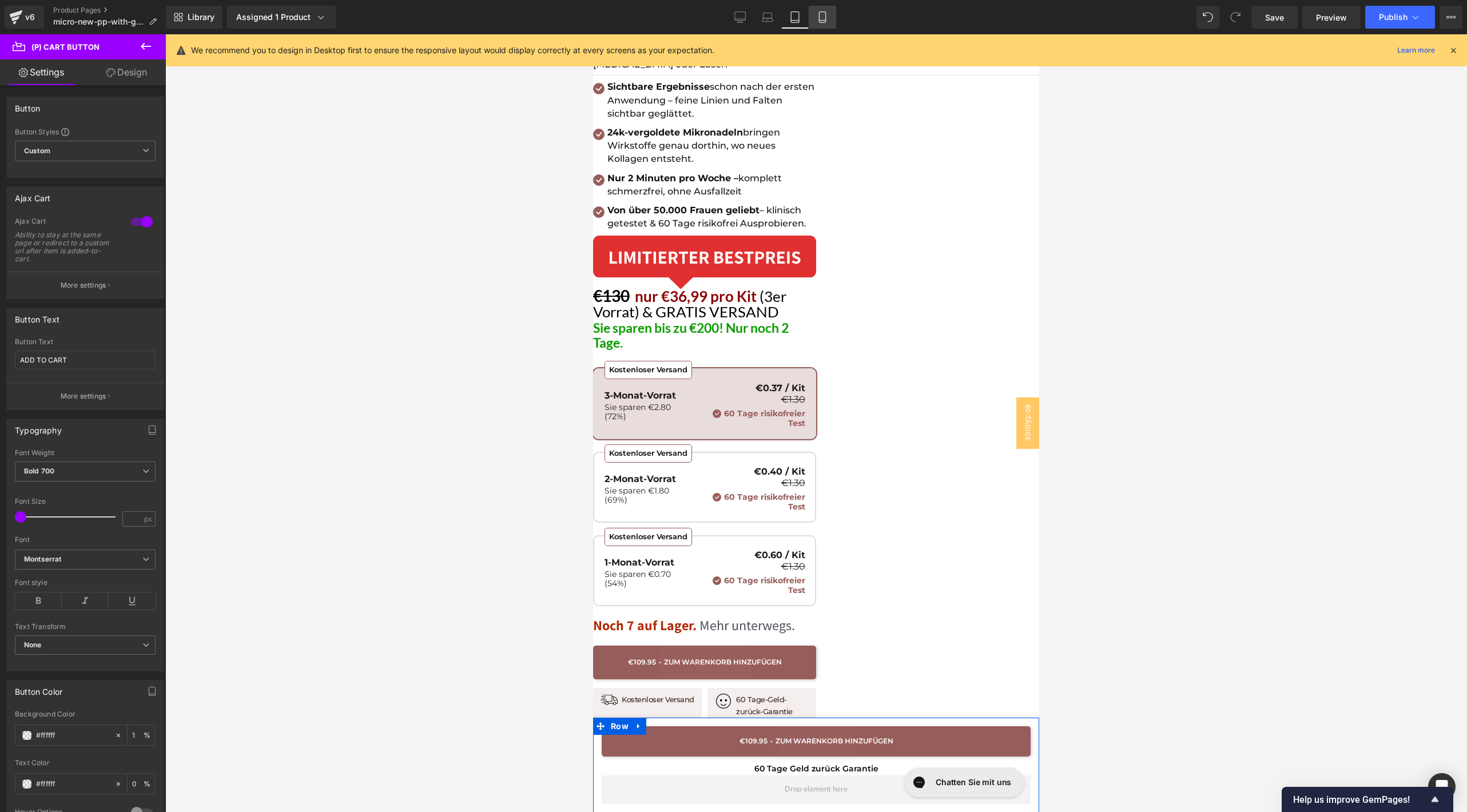
scroll to position [296, 0]
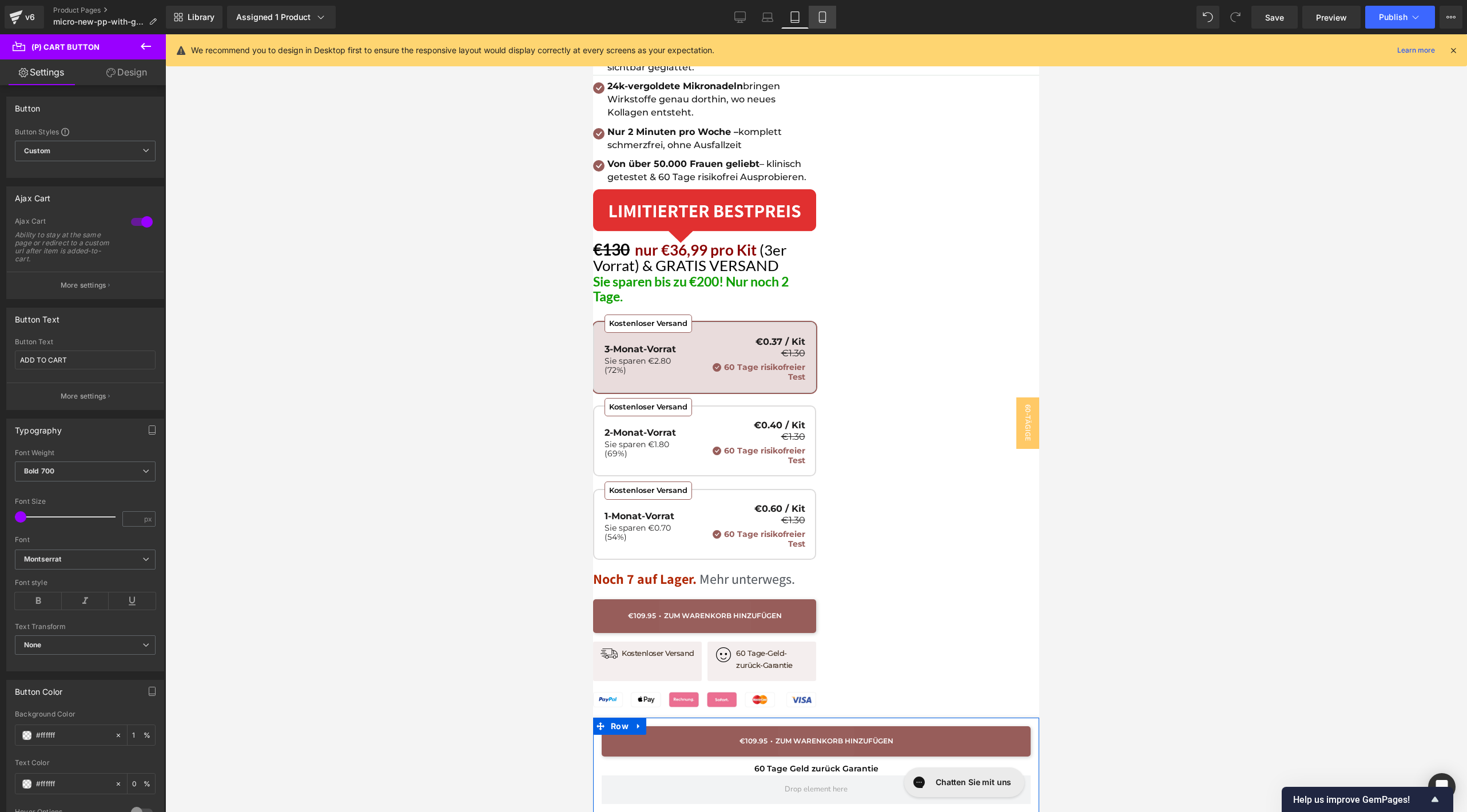
click at [821, 22] on icon at bounding box center [822, 17] width 11 height 11
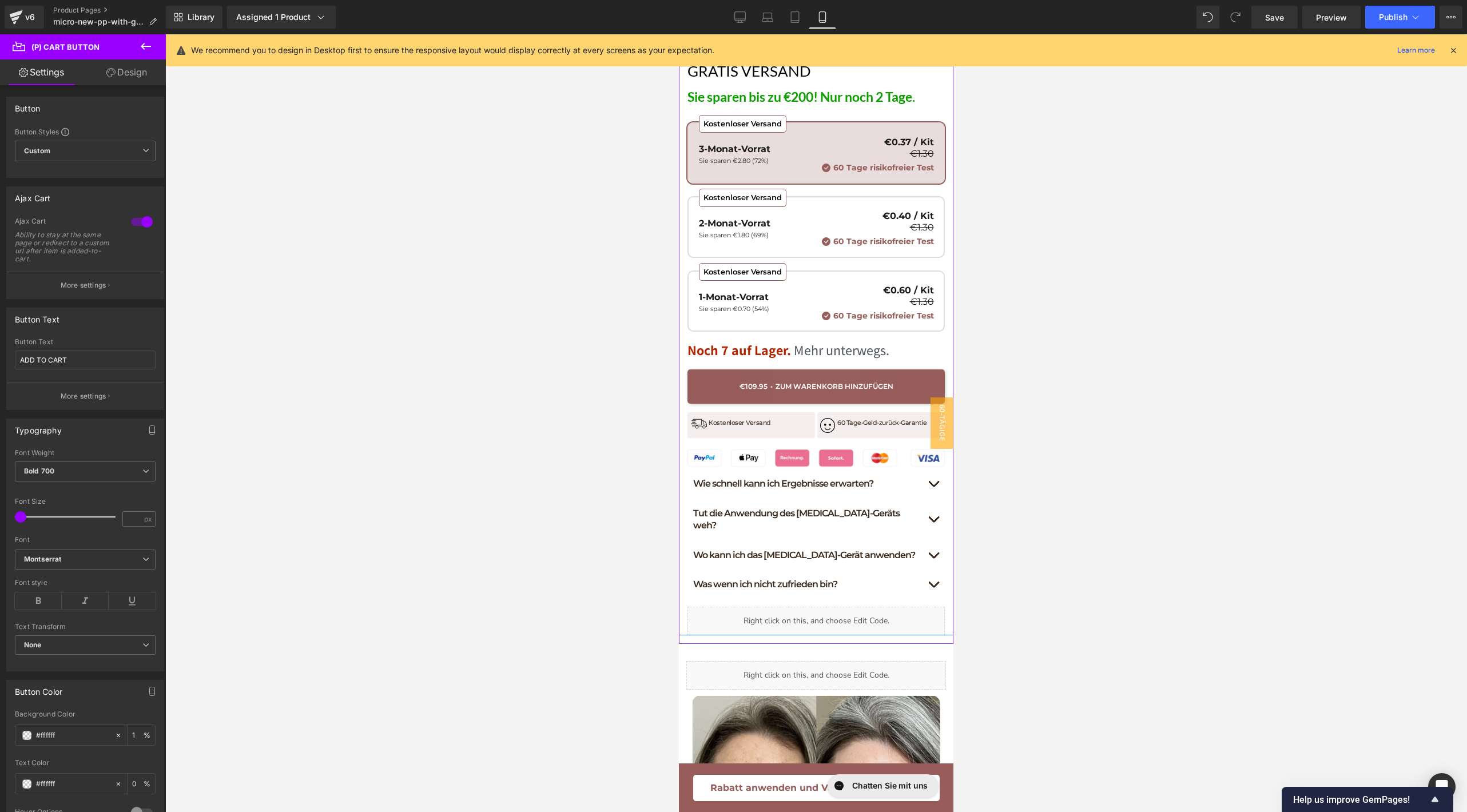
scroll to position [713, 0]
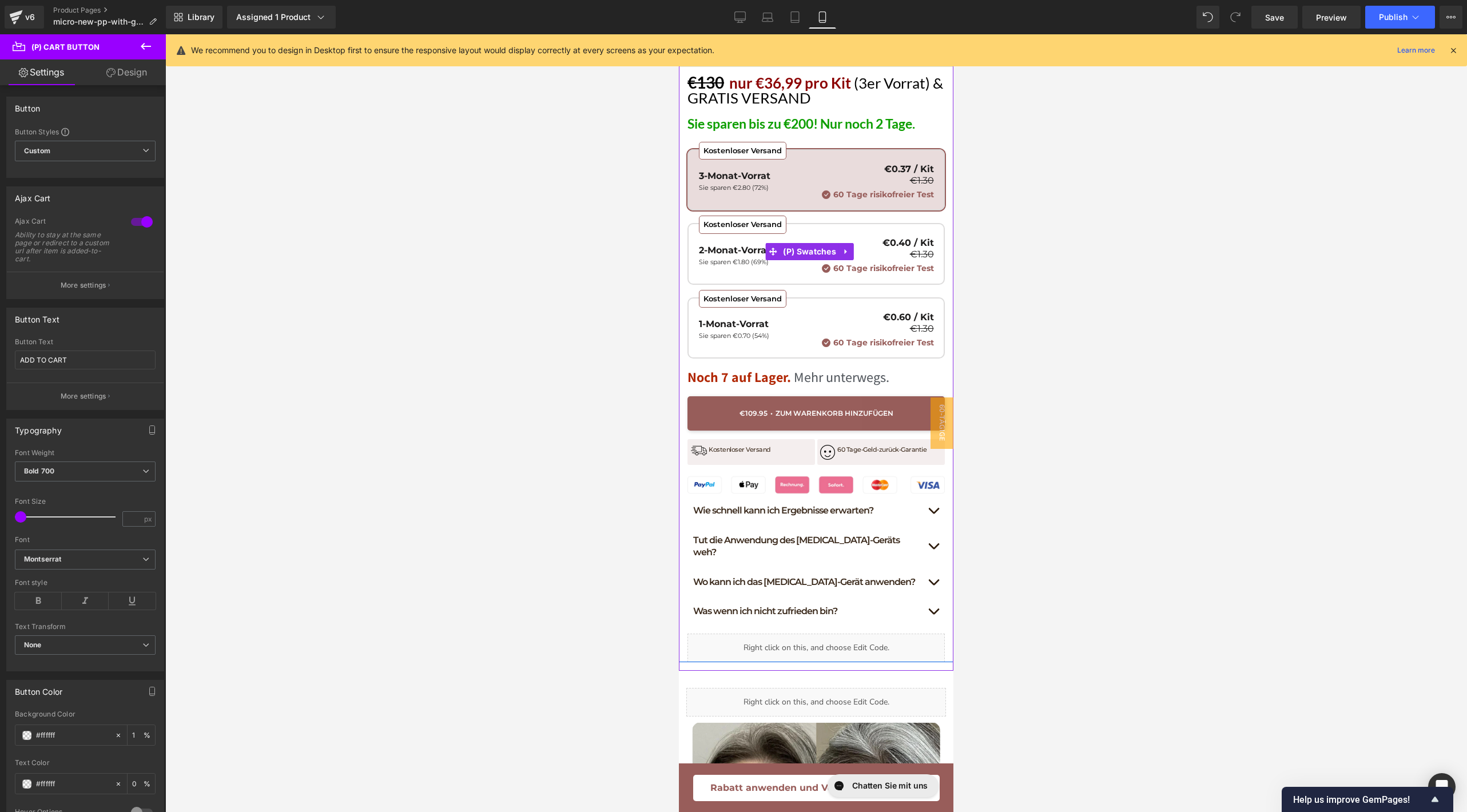
click at [822, 264] on p "60 Tage risikofreier Test" at bounding box center [878, 268] width 112 height 10
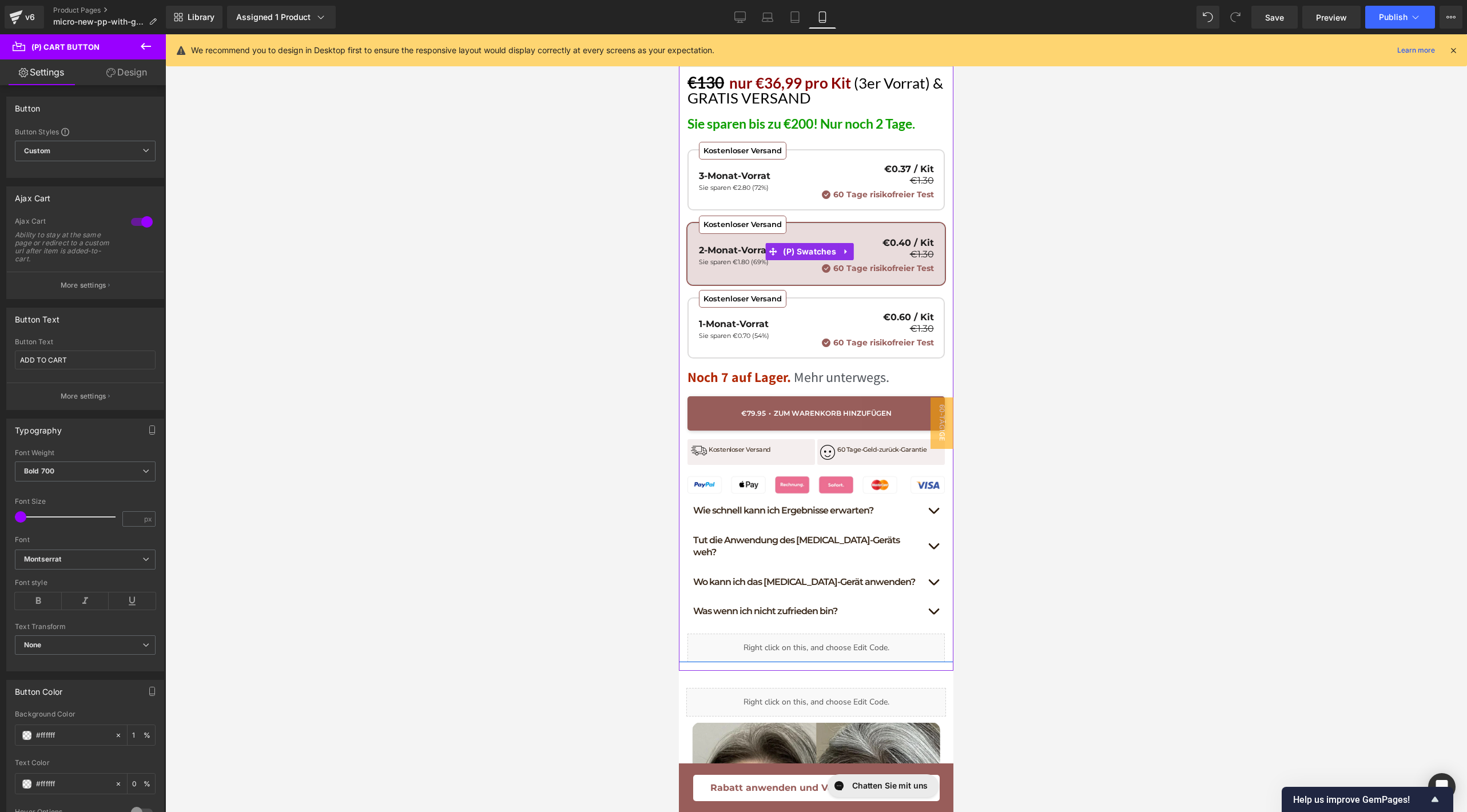
click at [785, 313] on div "Kostenloser Versand 1-Monat-Vorrat Sie sparen €0.70 (54%) €0.60 / Kit €1.30 60 …" at bounding box center [816, 330] width 235 height 35
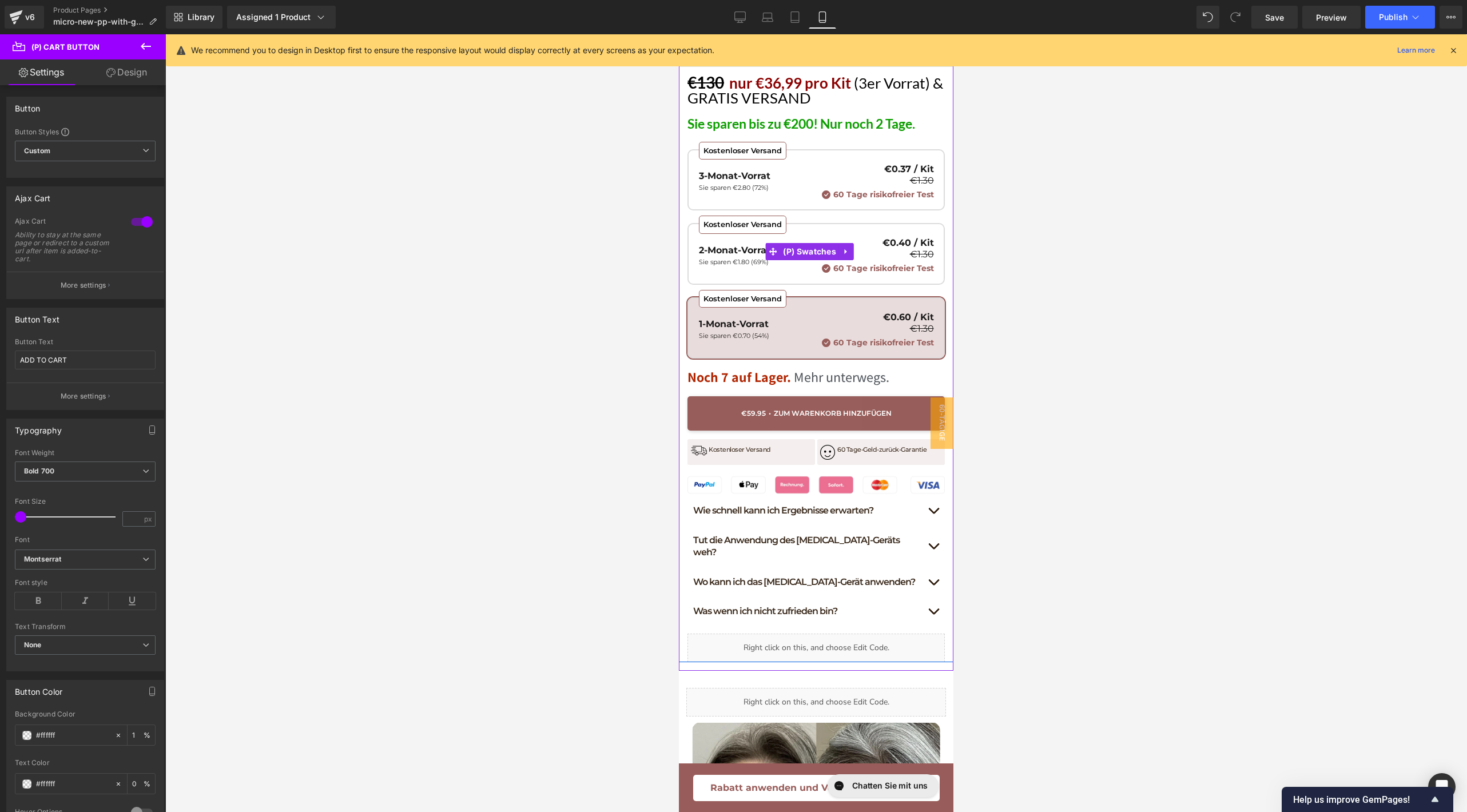
click at [777, 178] on span "Kostenloser Versand 3-Monat-Vorrat Sie sparen €2.80 (72%) €0.37 / Kit €1.30 60 …" at bounding box center [816, 180] width 257 height 61
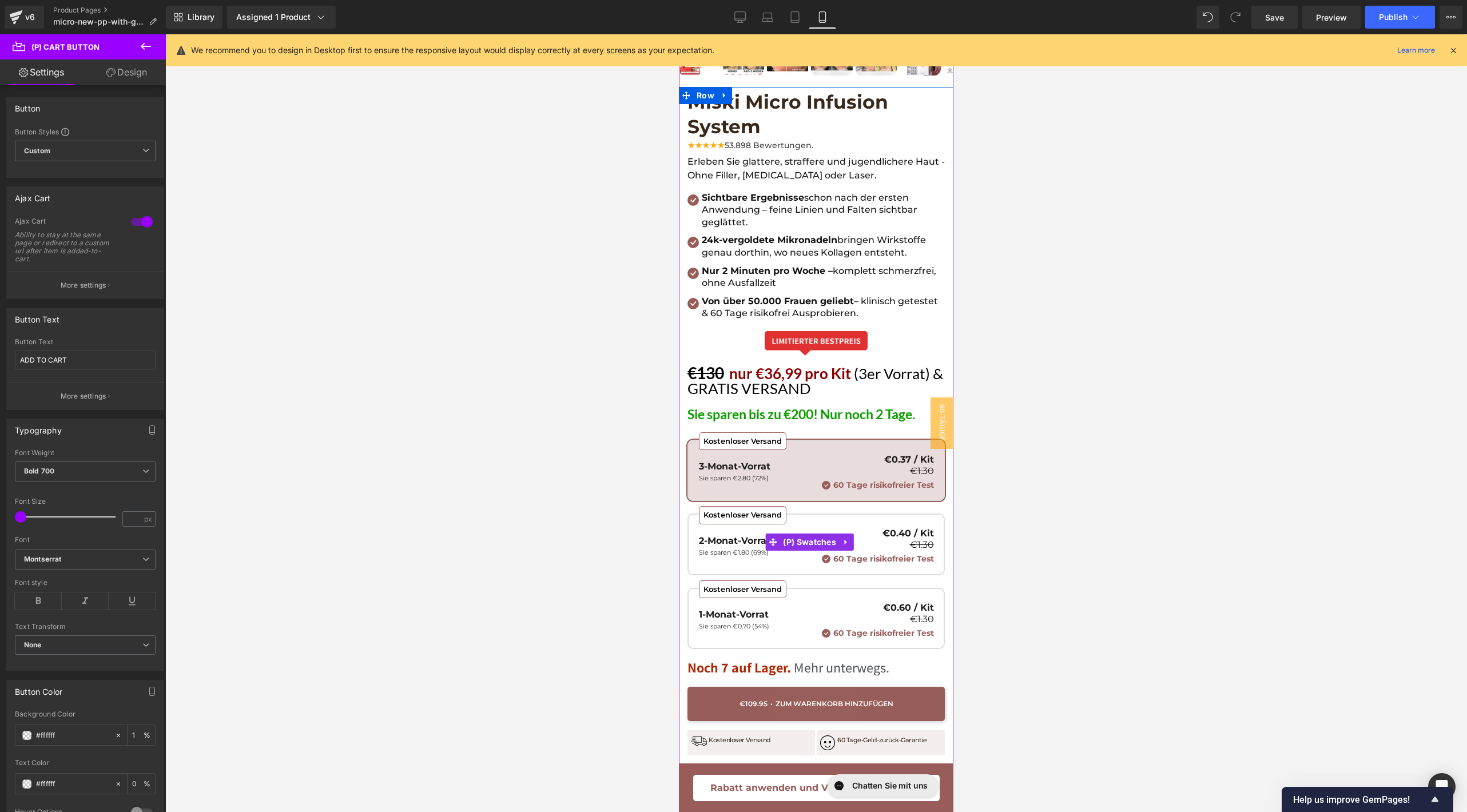
scroll to position [378, 0]
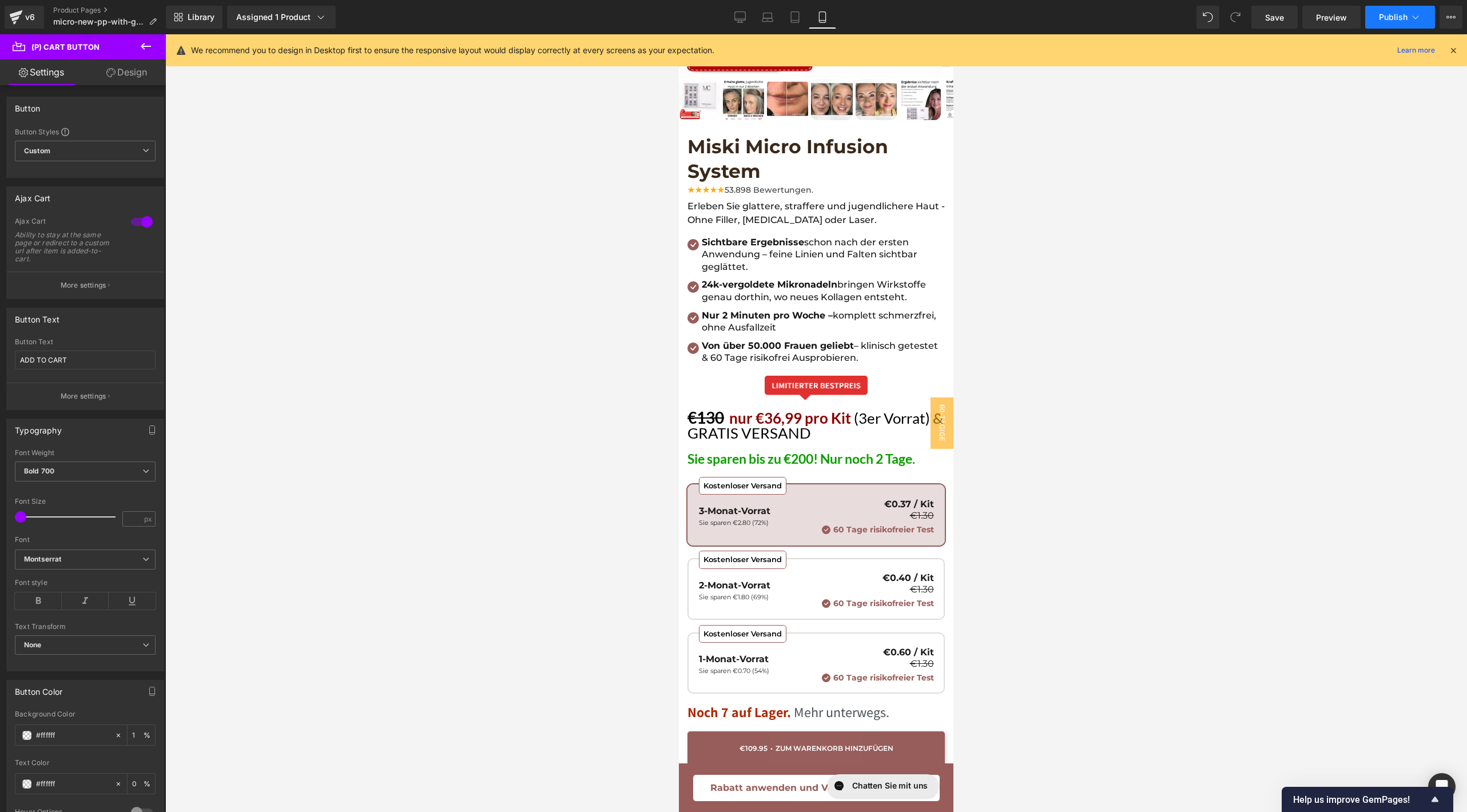
click at [1376, 11] on button "Publish" at bounding box center [1400, 17] width 70 height 23
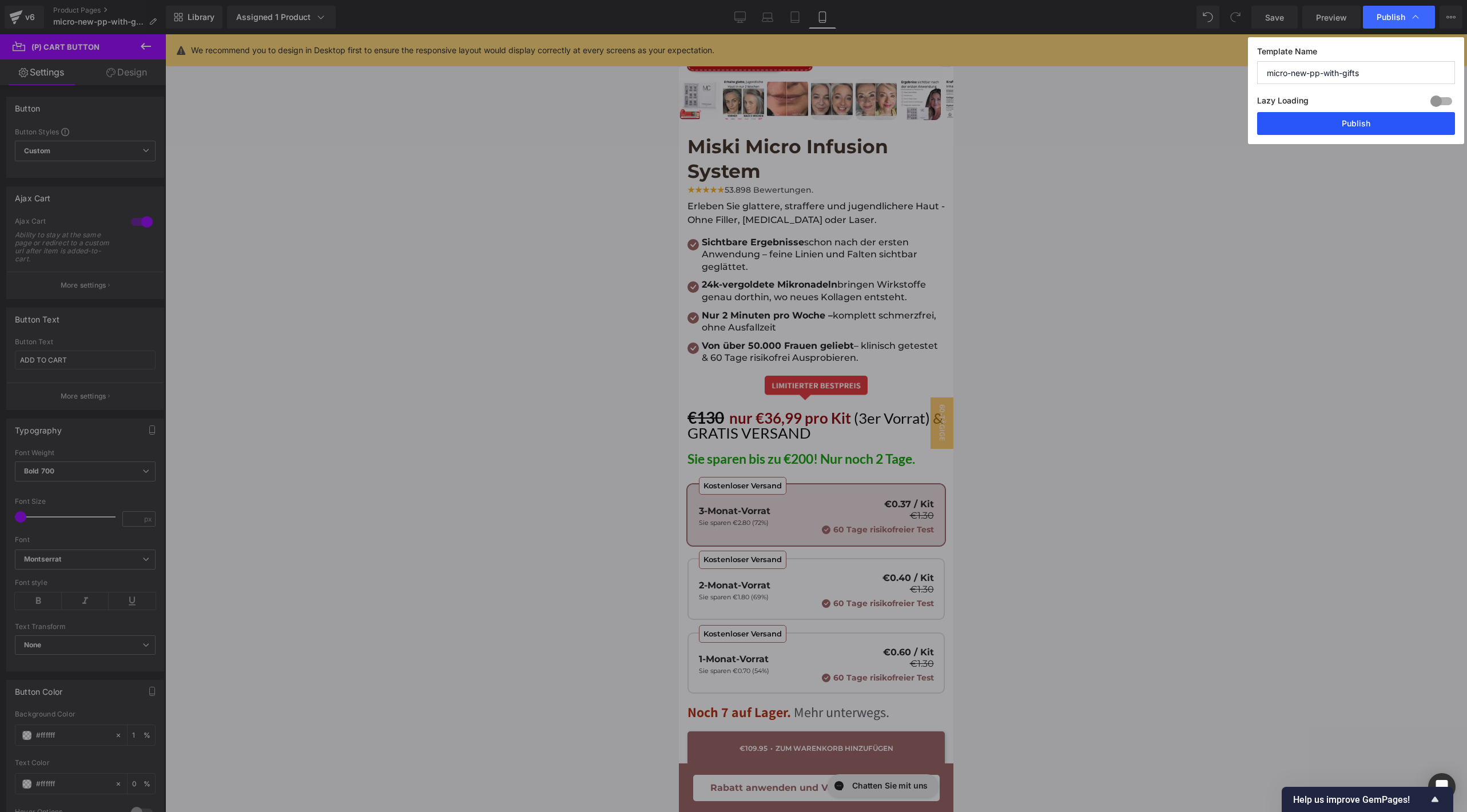
click at [1343, 126] on button "Publish" at bounding box center [1356, 124] width 198 height 23
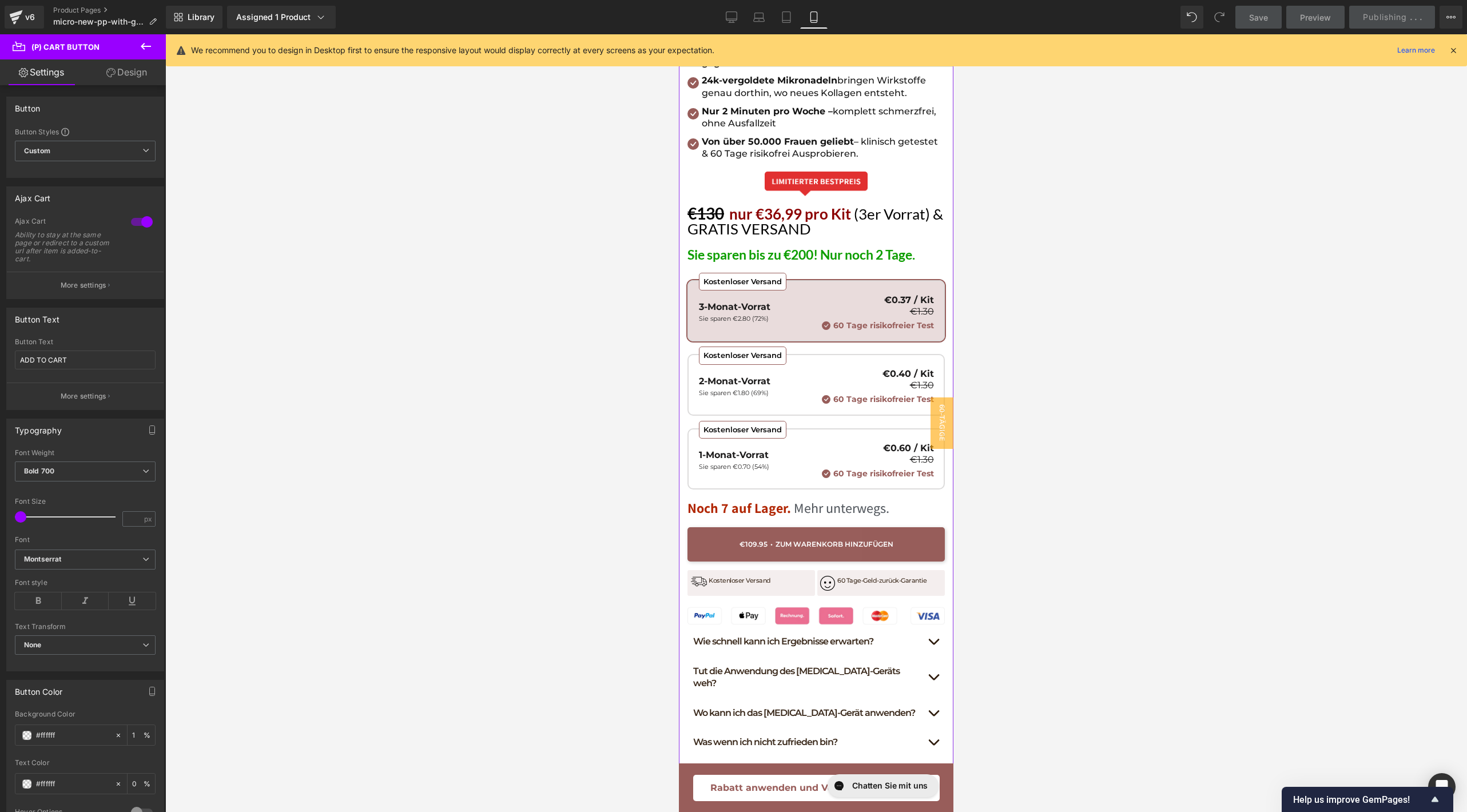
scroll to position [639, 0]
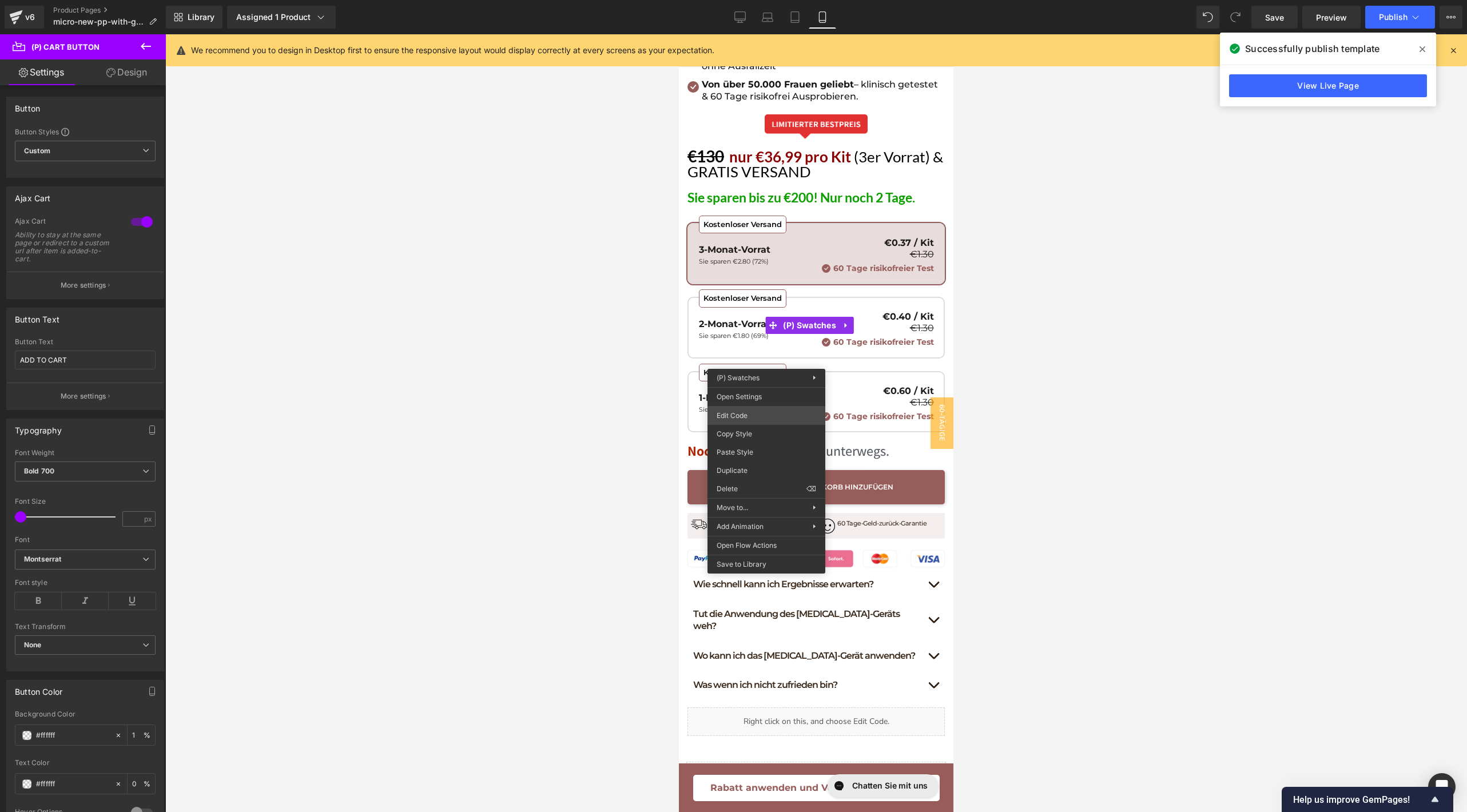
click at [758, 0] on div "(P) Cart Button You are previewing how the will restyle your page. You can not …" at bounding box center [733, 0] width 1467 height 0
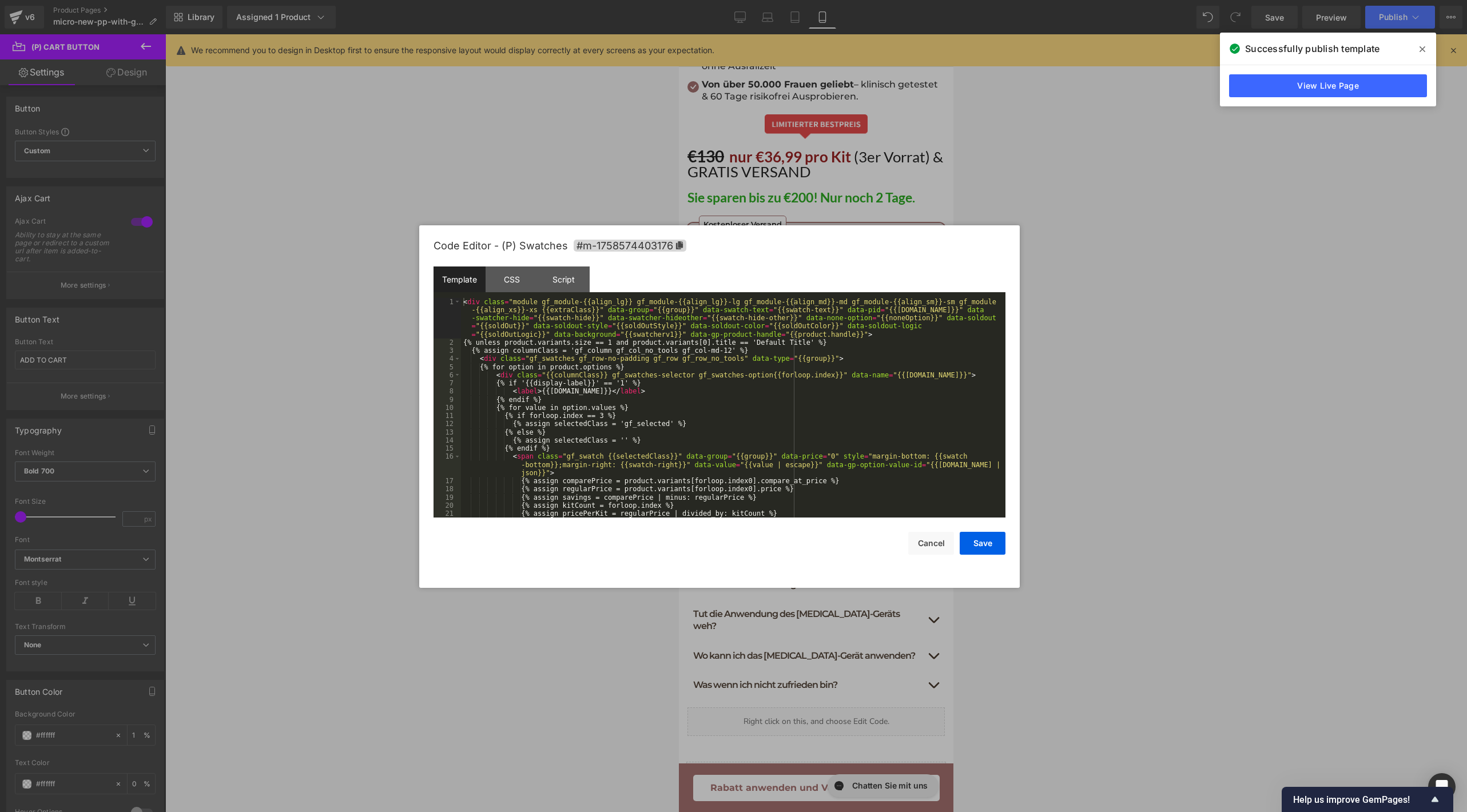
click at [747, 411] on div "< div class = "module gf_module-{{align_lg}} gf_module-{{align_lg}}-lg gf_modul…" at bounding box center [731, 432] width 540 height 269
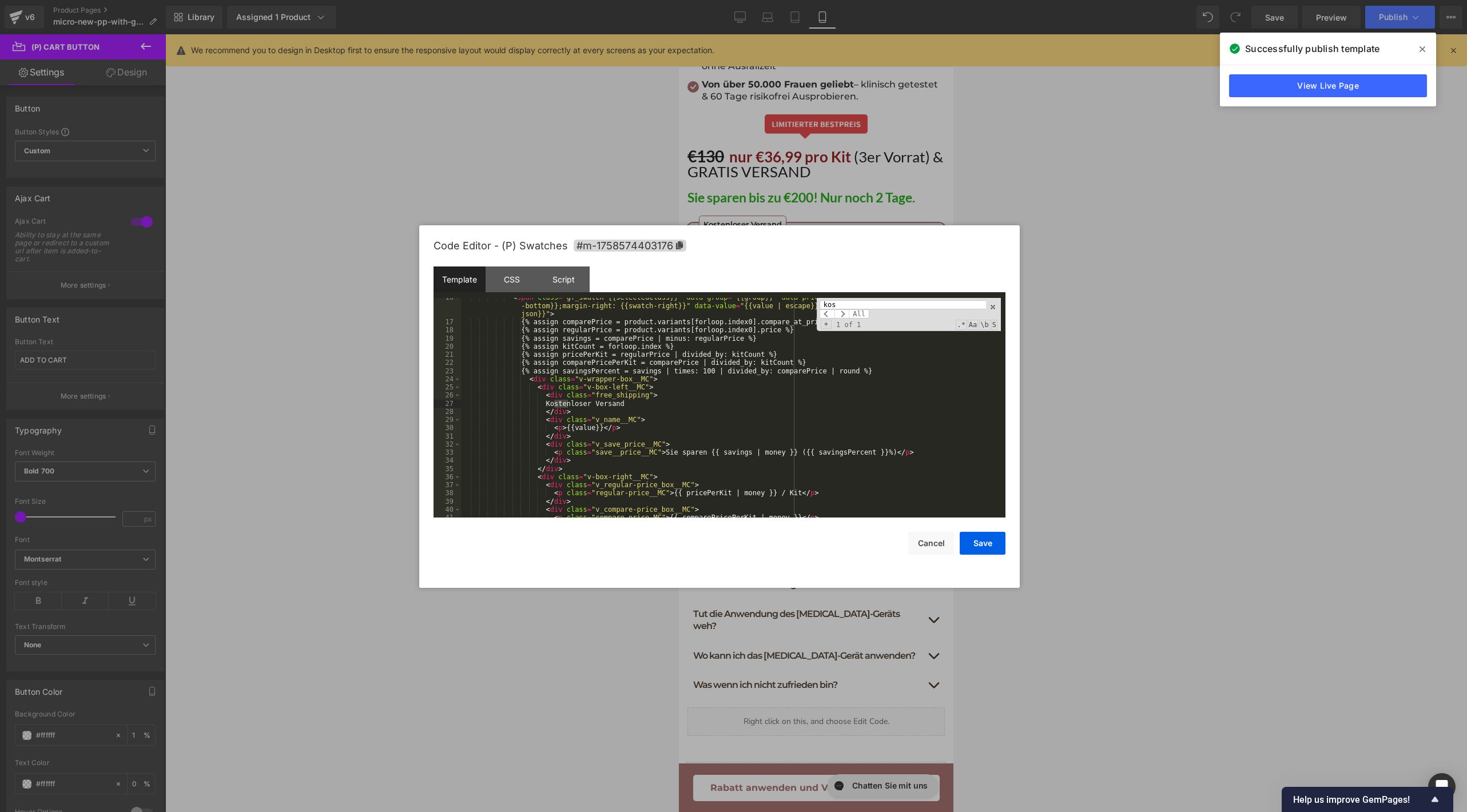
scroll to position [159, 0]
type input "kosten"
click at [568, 401] on div "< span class = "gf_swatch {{selectedClass}}" data-group = "{{group}}" data-pric…" at bounding box center [731, 420] width 540 height 253
click at [594, 403] on div "< span class = "gf_swatch {{selectedClass}}" data-group = "{{group}}" data-pric…" at bounding box center [731, 420] width 540 height 253
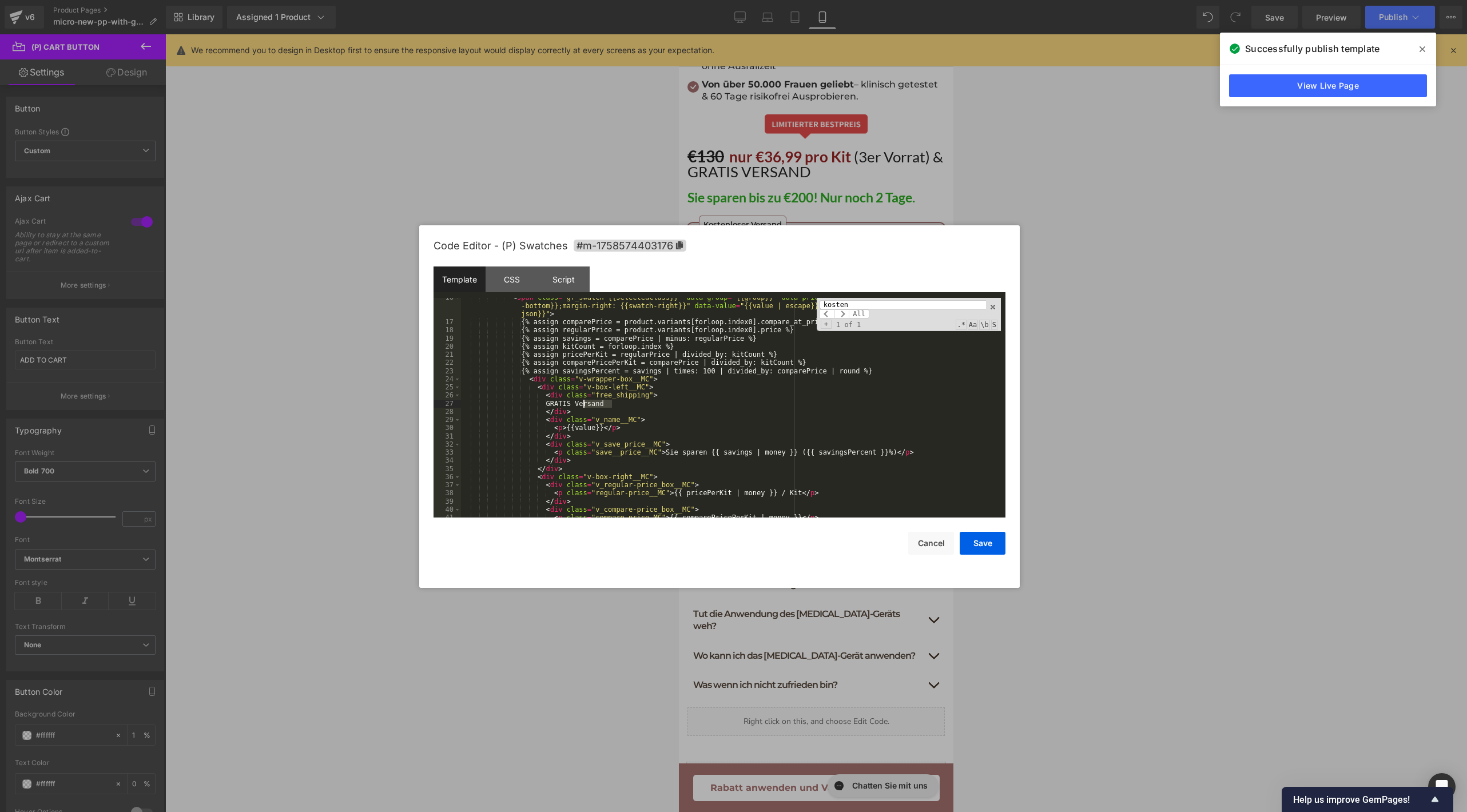
click at [594, 403] on div "< span class = "gf_swatch {{selectedClass}}" data-group = "{{group}}" data-pric…" at bounding box center [731, 420] width 540 height 253
click at [973, 542] on button "Save" at bounding box center [982, 543] width 46 height 23
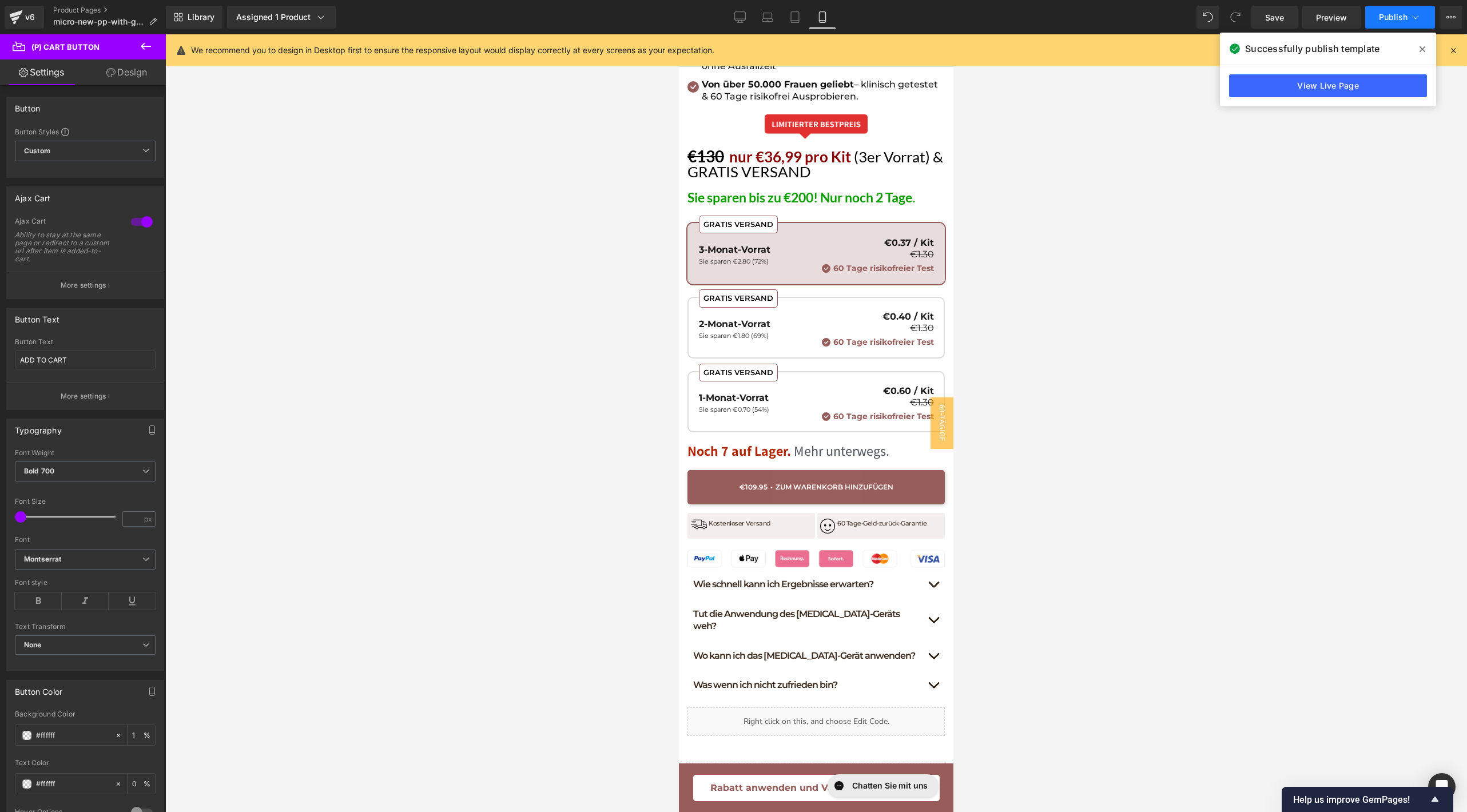
click at [1393, 20] on span "Publish" at bounding box center [1392, 17] width 29 height 9
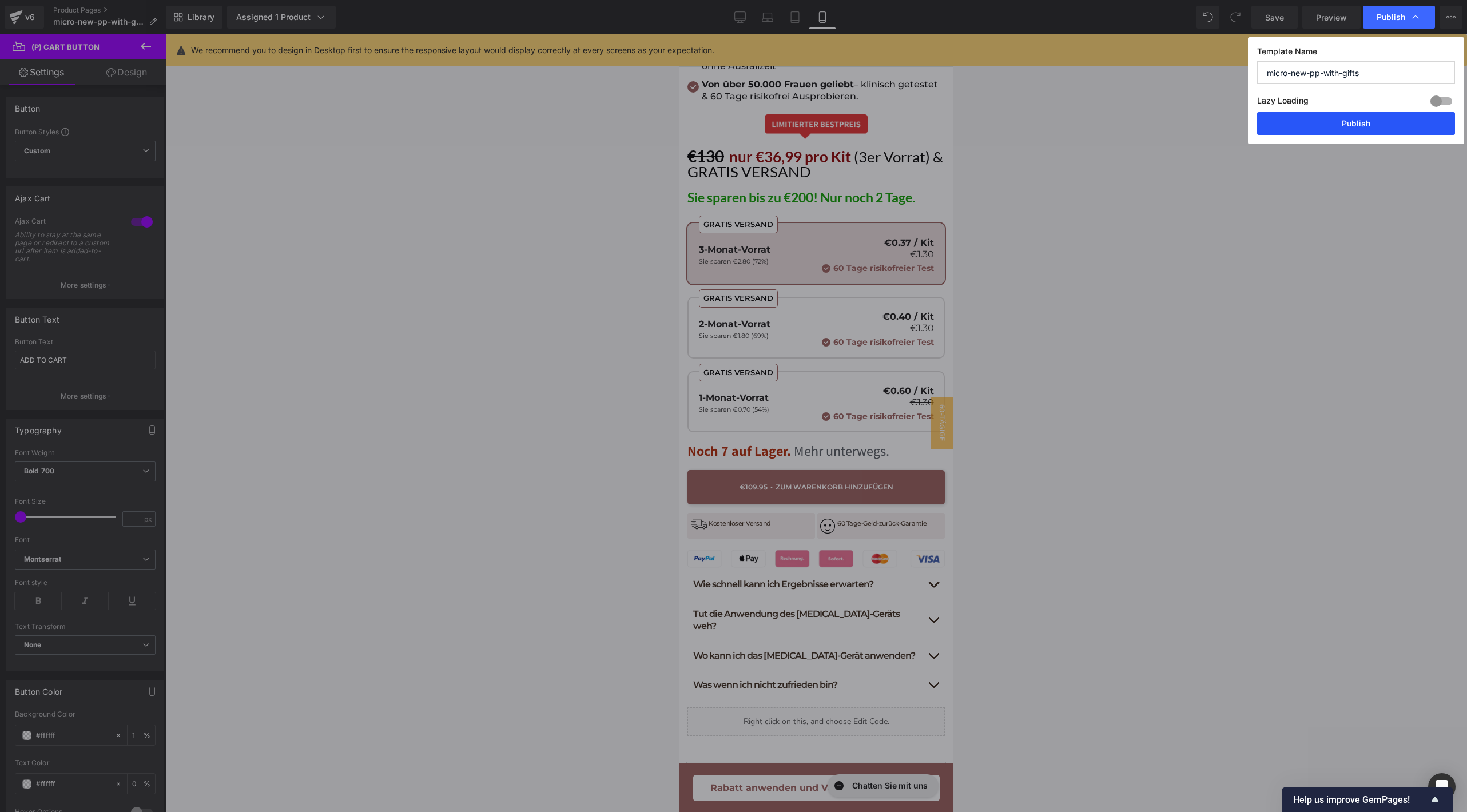
click at [1332, 112] on button "Publish" at bounding box center [1356, 124] width 198 height 23
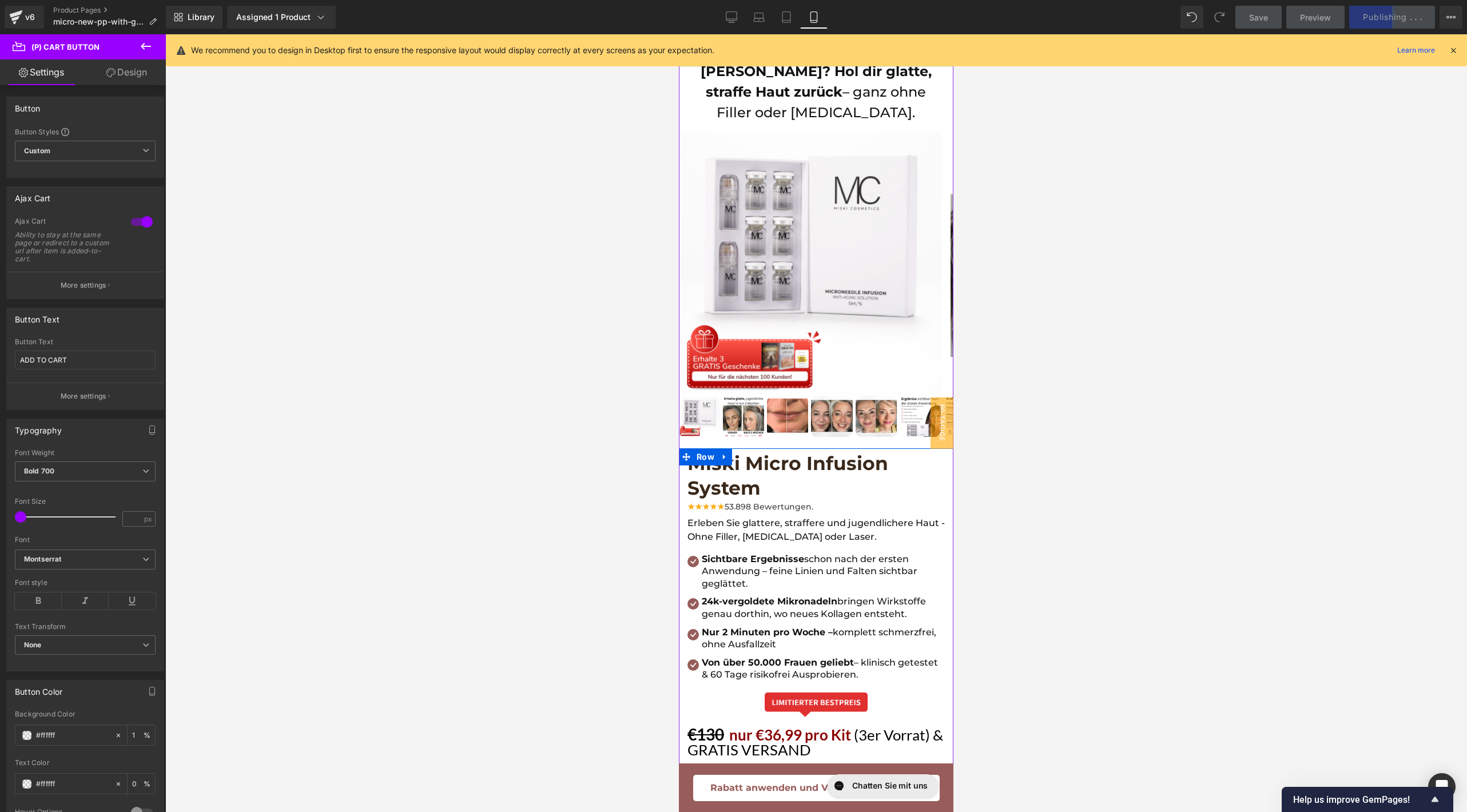
scroll to position [0, 0]
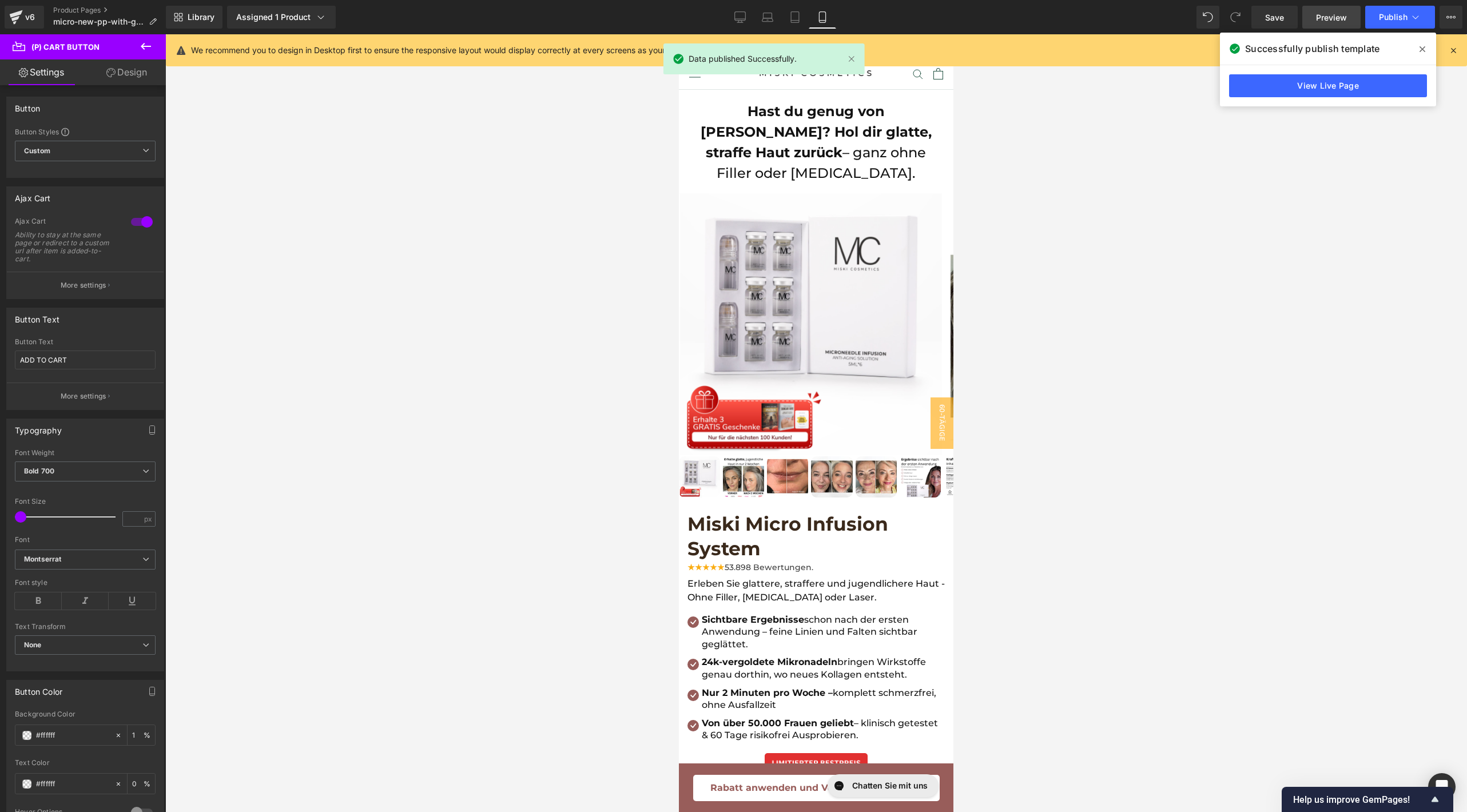
click at [1324, 25] on link "Preview" at bounding box center [1331, 17] width 59 height 23
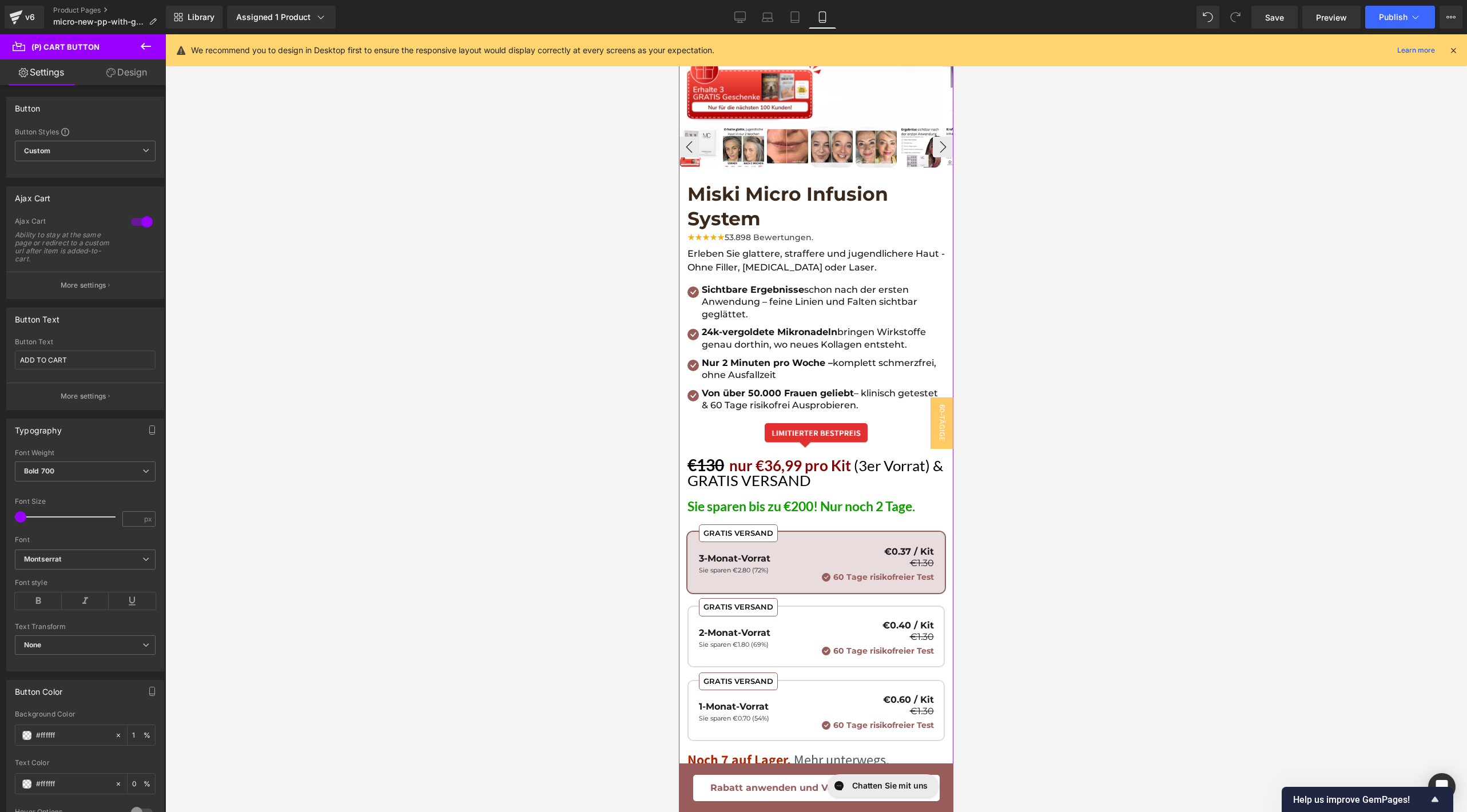
scroll to position [362, 0]
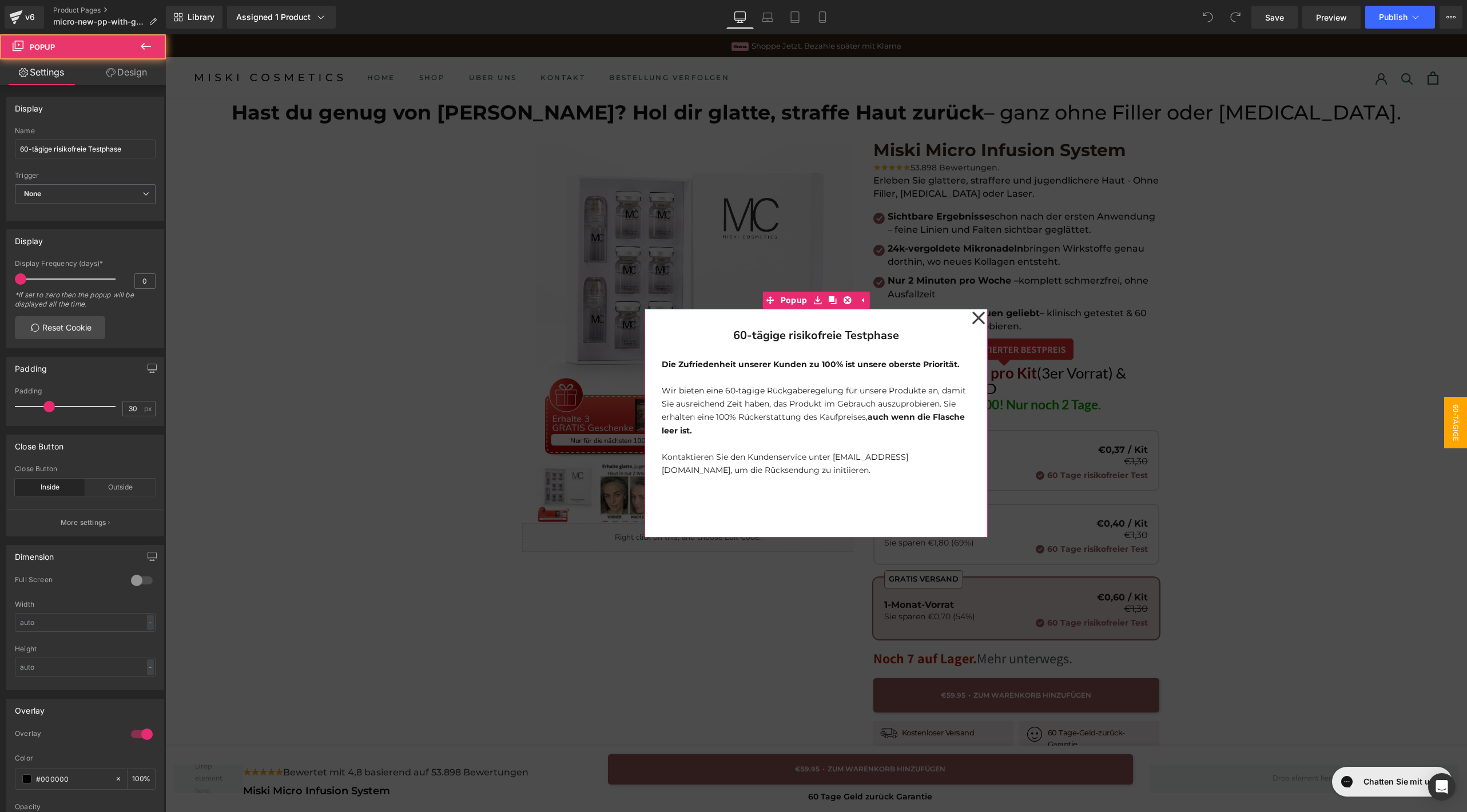
click at [971, 313] on icon at bounding box center [978, 318] width 14 height 57
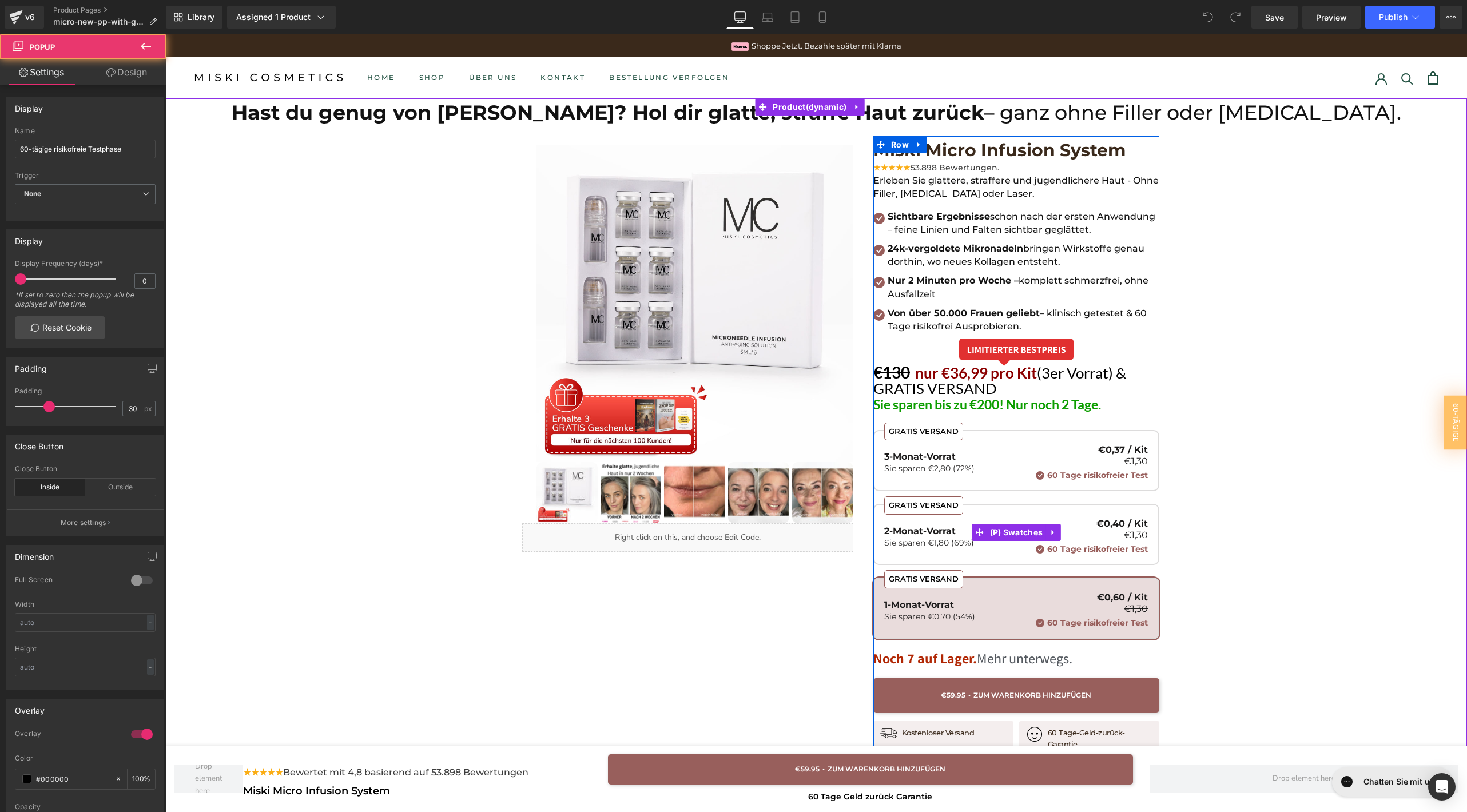
click at [926, 491] on div "GRATIS VERSAND 1-Monat-Vorrat Sie sparen €0,70 (54%) €0,60 / Kit €1,30 60 Tage …" at bounding box center [1016, 541] width 286 height 222
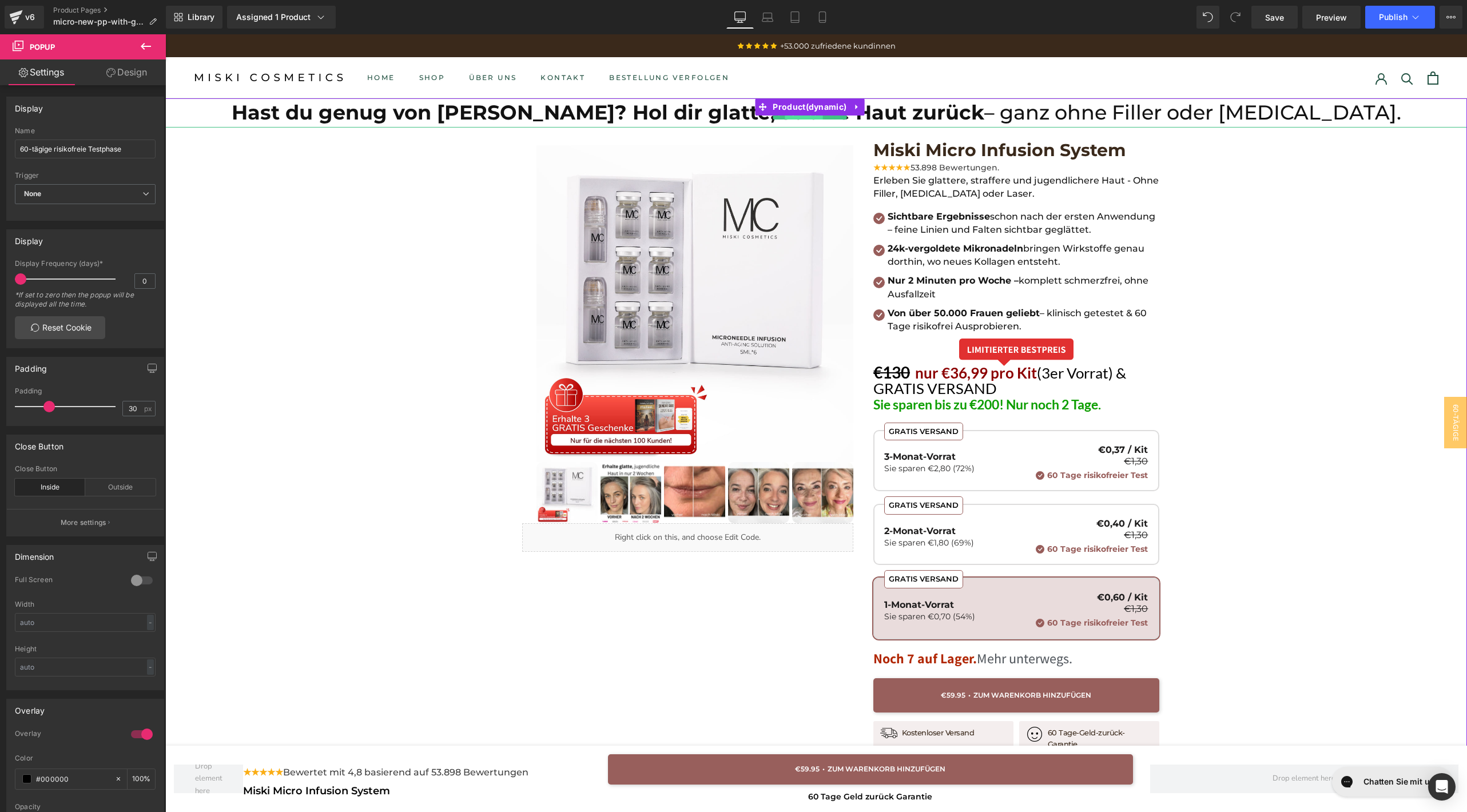
click at [801, 115] on span "Text Block" at bounding box center [803, 113] width 38 height 14
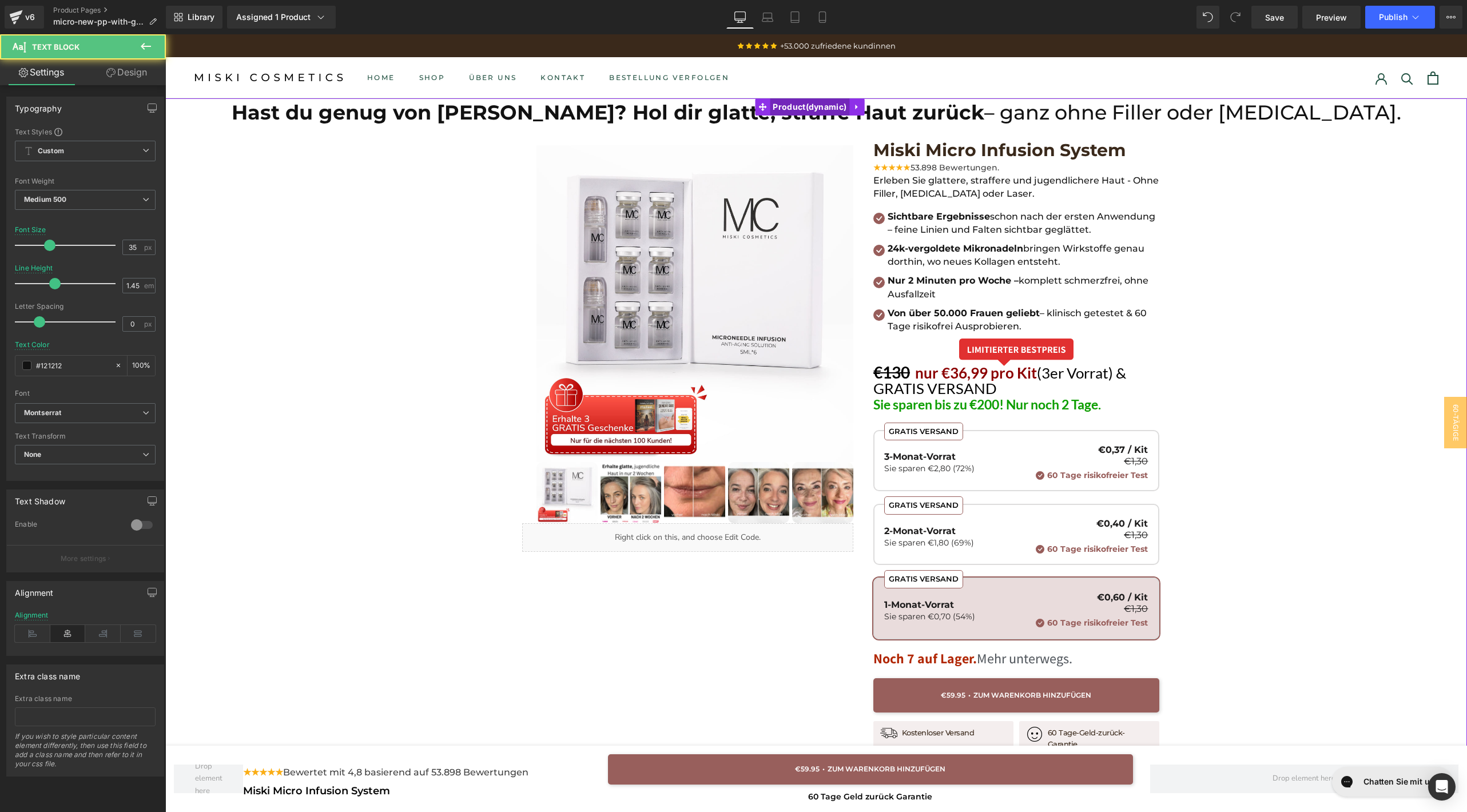
click at [804, 106] on span "Product" at bounding box center [809, 106] width 80 height 17
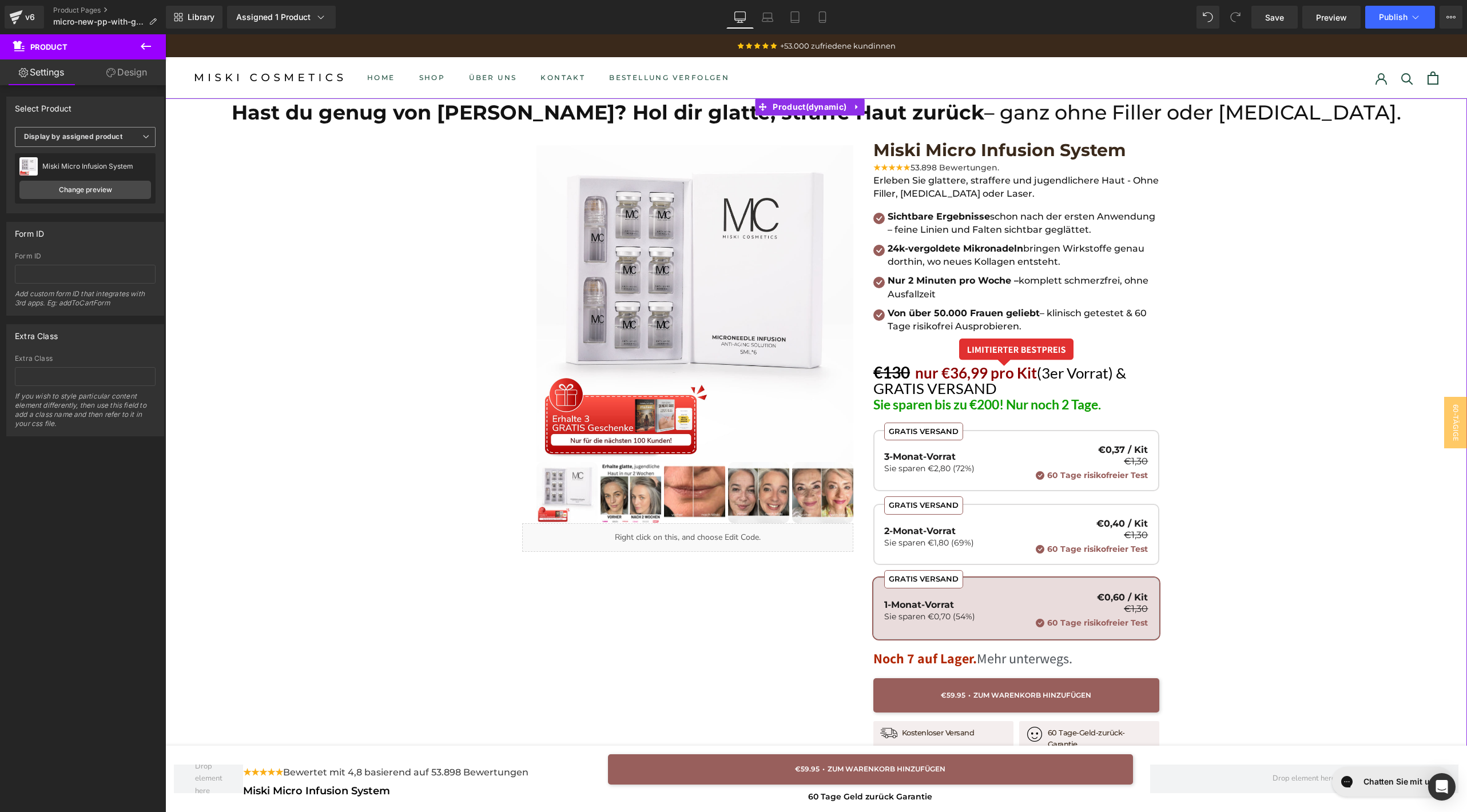
click at [110, 143] on span "Display by assigned product" at bounding box center [85, 136] width 141 height 20
click at [104, 166] on li "Select manually" at bounding box center [83, 172] width 136 height 17
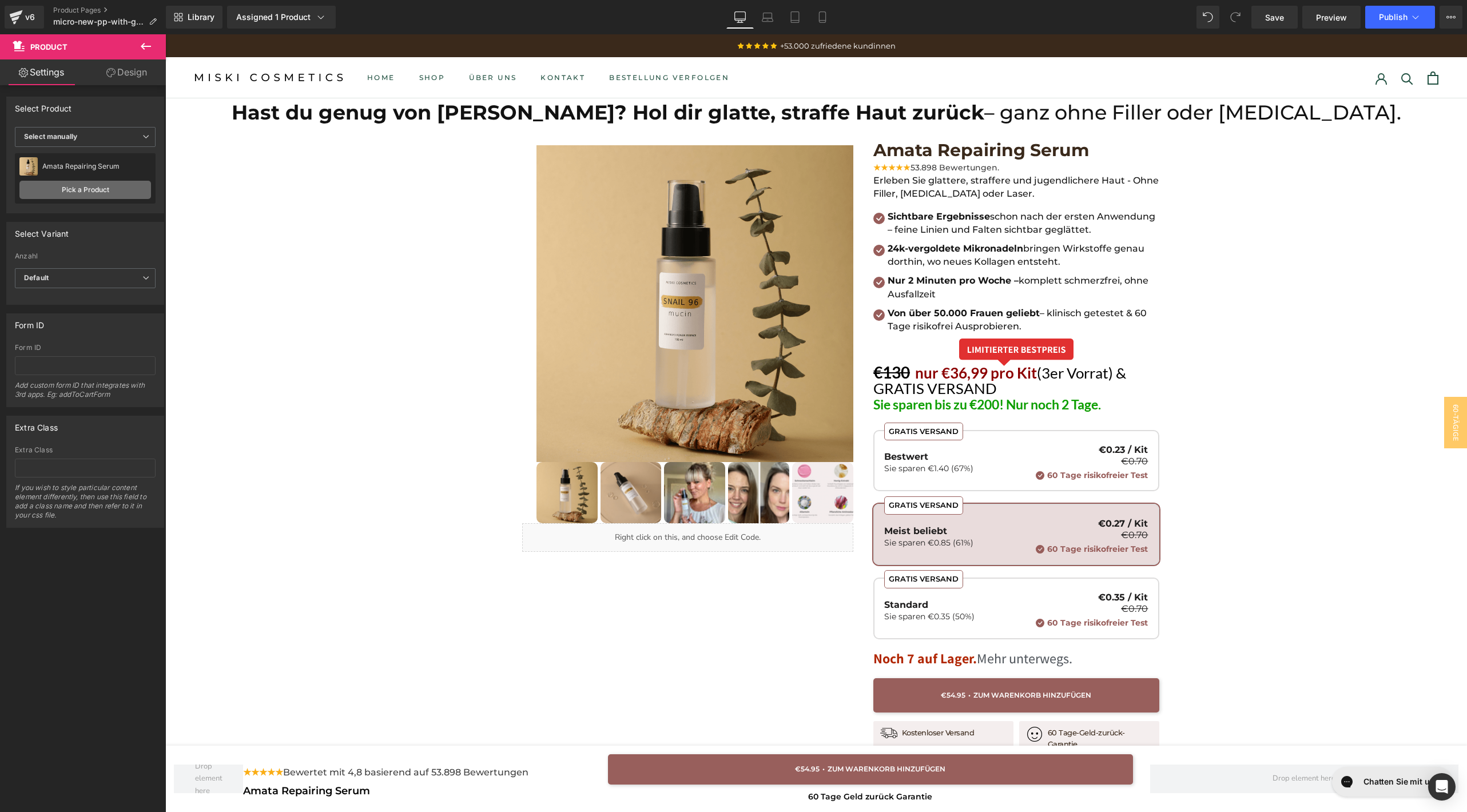
click at [97, 190] on link "Pick a Product" at bounding box center [85, 190] width 131 height 18
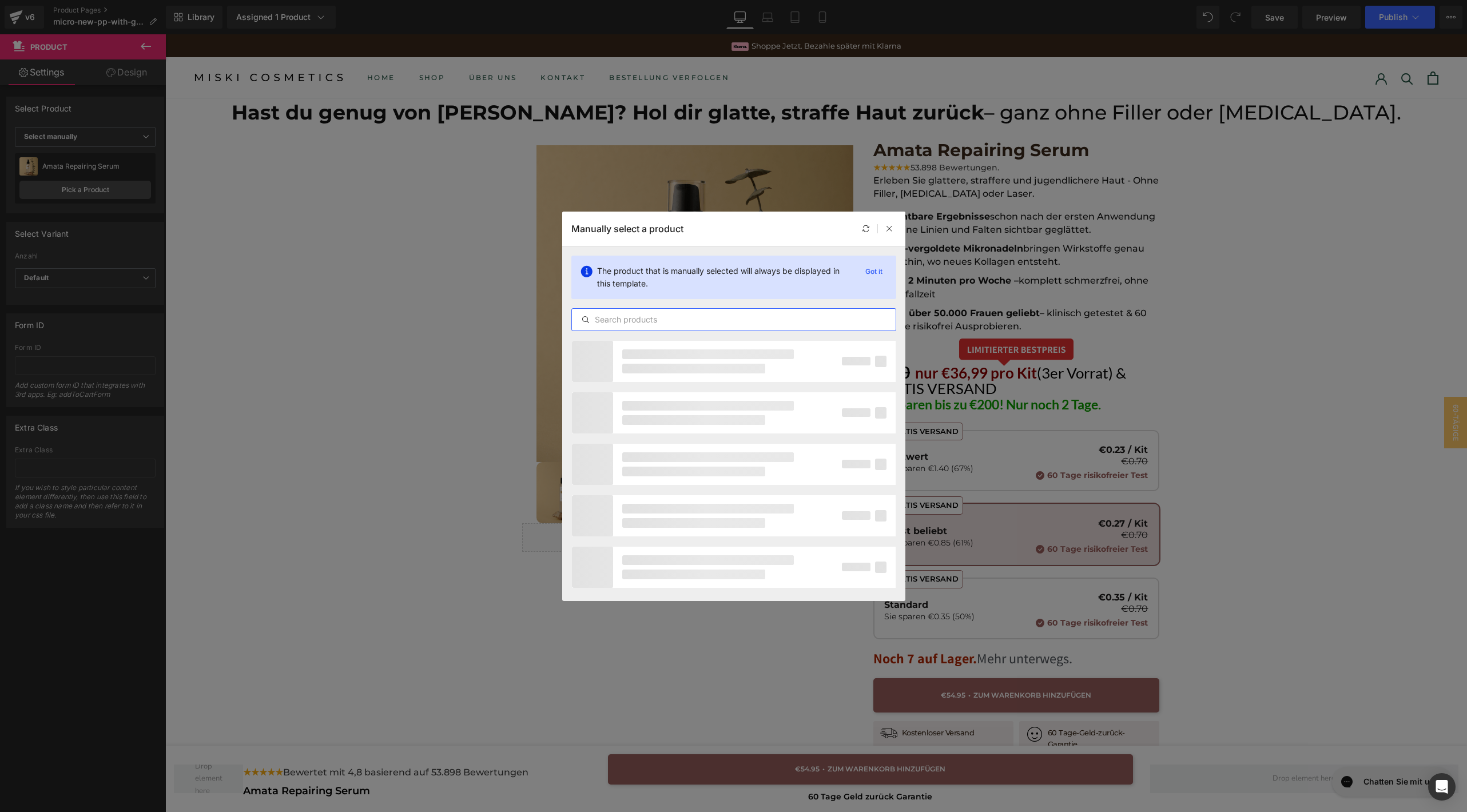
click at [683, 321] on input "text" at bounding box center [734, 320] width 324 height 14
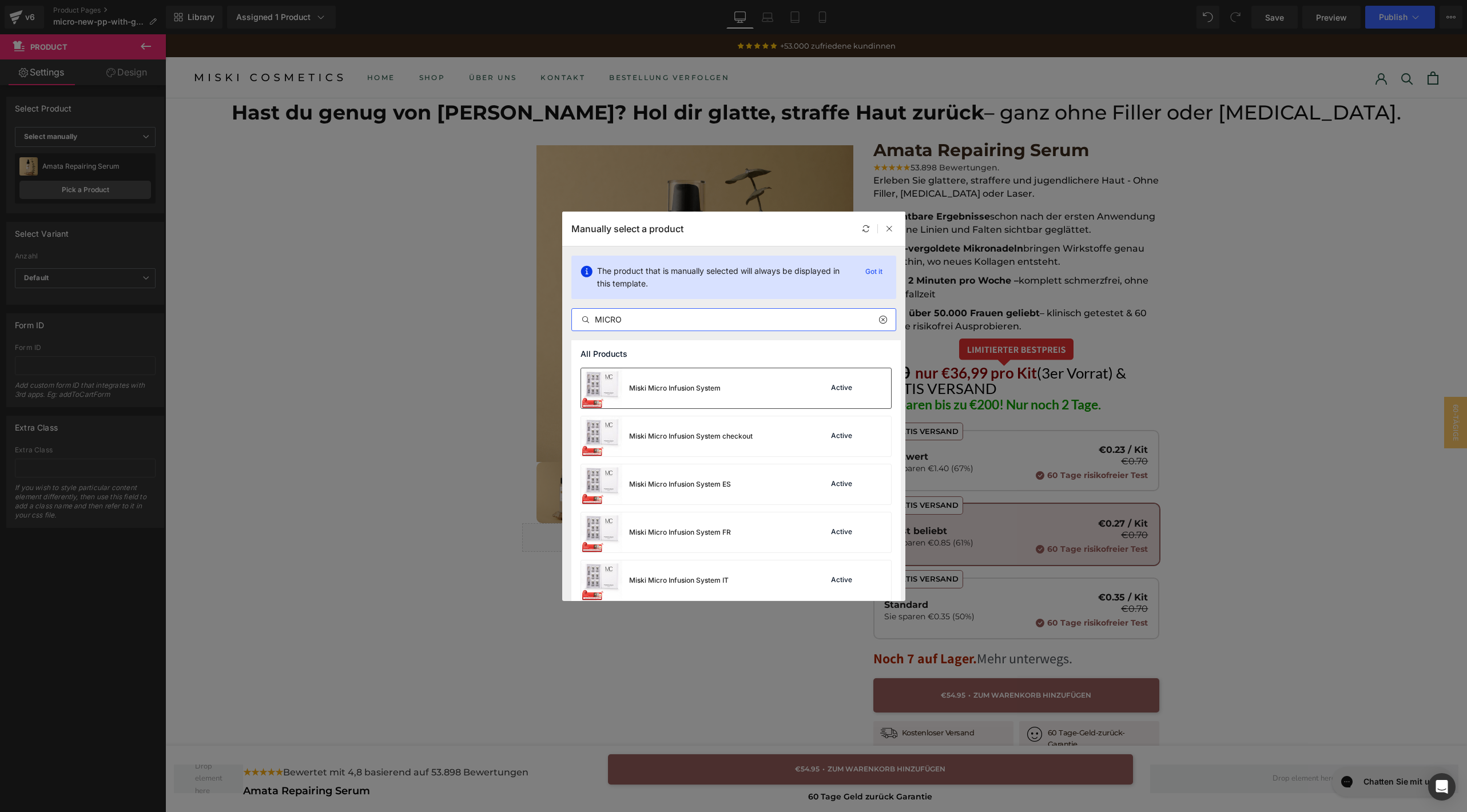
type input "MICRO"
click at [769, 395] on div "Miski Micro Infusion System Active" at bounding box center [736, 388] width 310 height 40
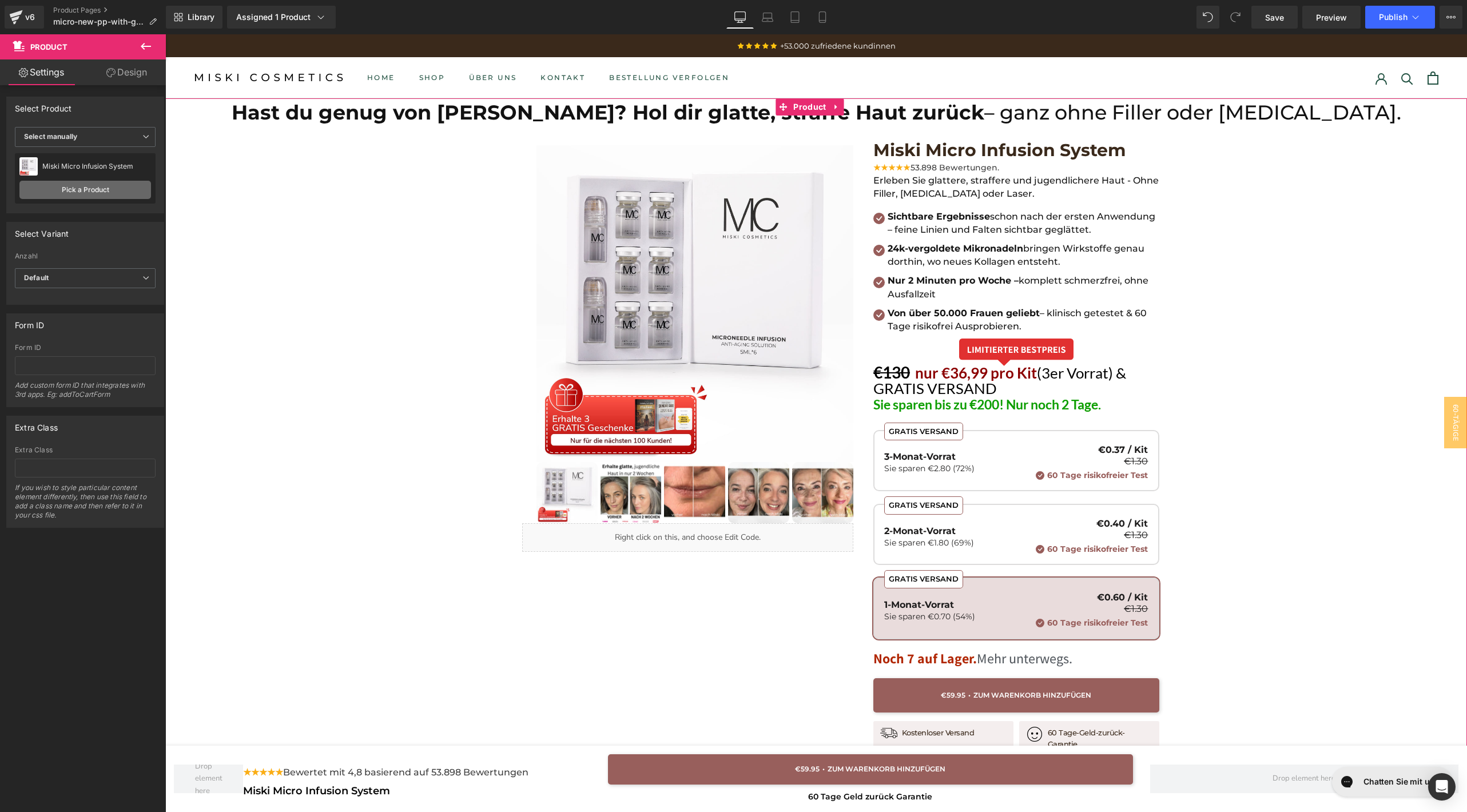
click at [93, 185] on link "Pick a Product" at bounding box center [85, 190] width 131 height 18
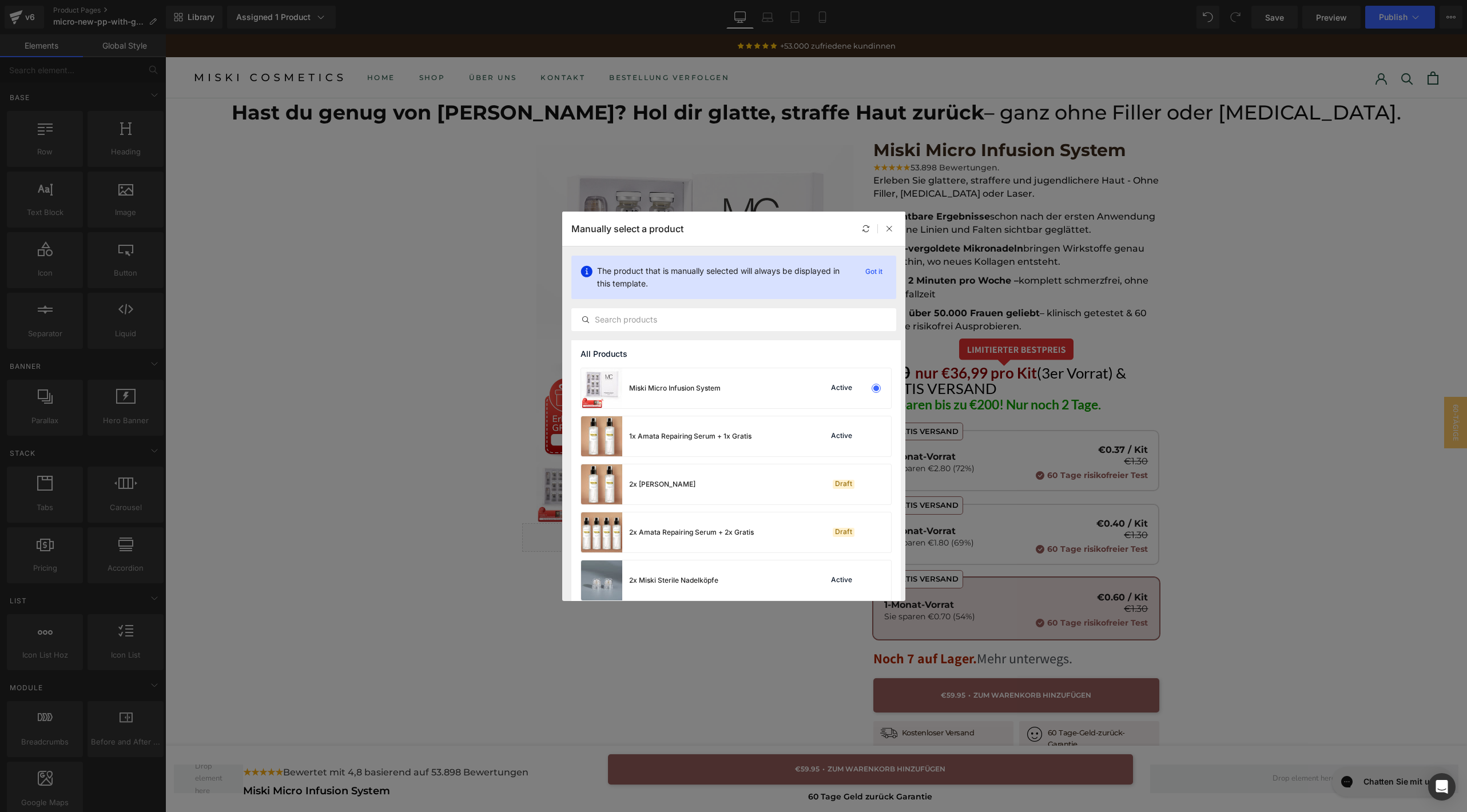
click at [894, 221] on div "Manually select a product" at bounding box center [733, 229] width 343 height 34
click at [892, 222] on div at bounding box center [889, 229] width 14 height 14
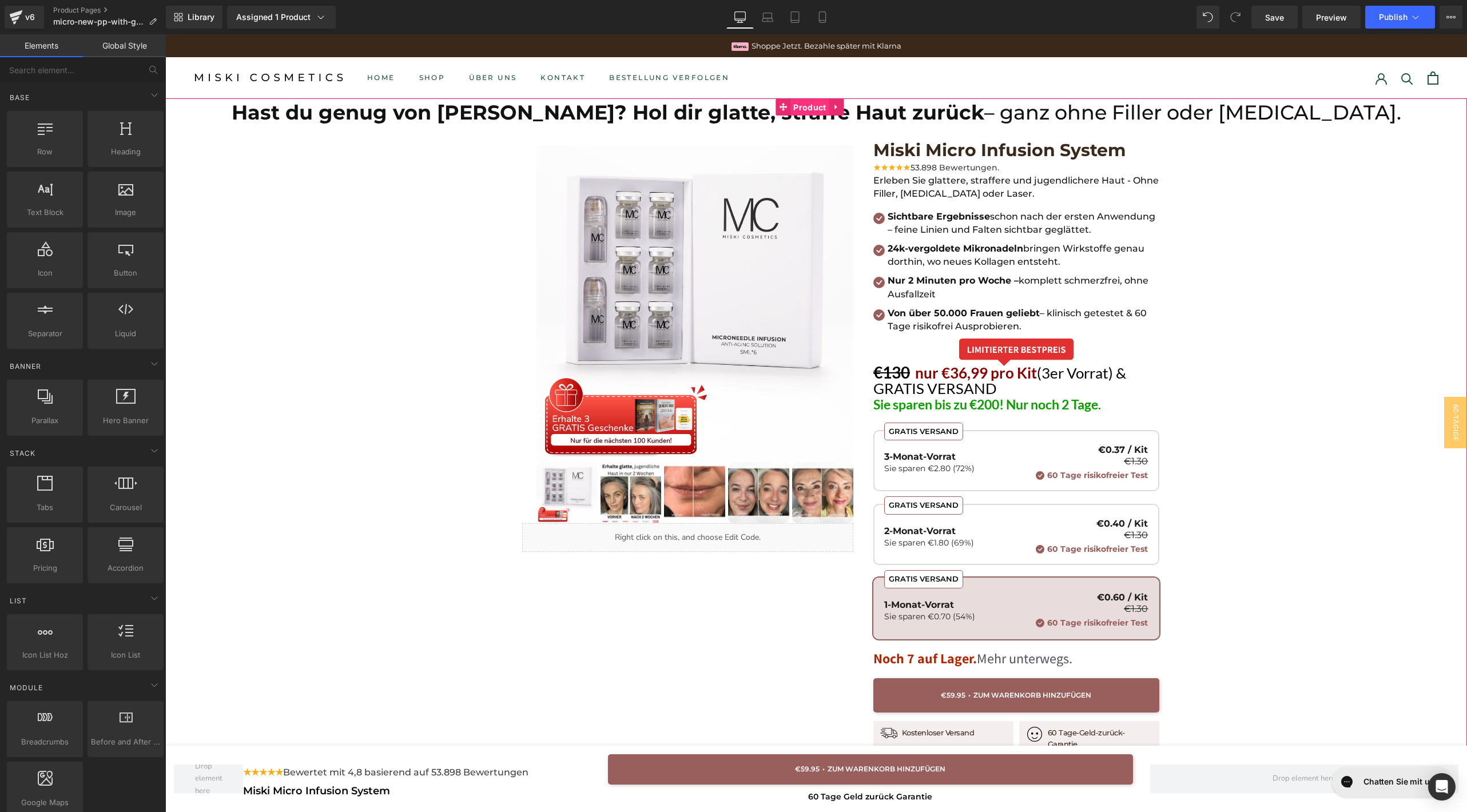
click at [813, 106] on span "Product" at bounding box center [810, 107] width 38 height 17
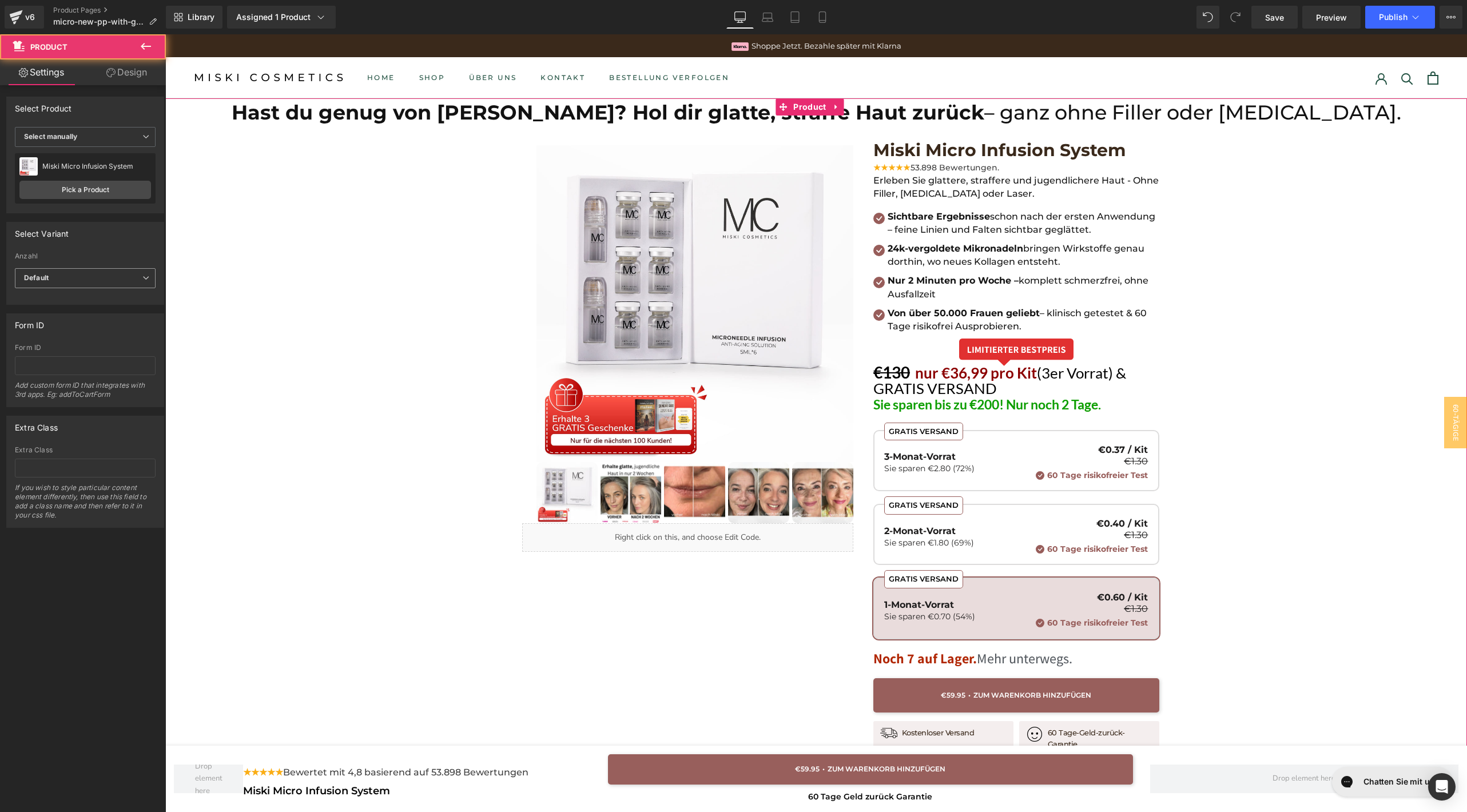
click at [78, 290] on div "Default Default 1-Monat-Vorrat 2-Monat-Vorrat 3-Monat-Vorrat" at bounding box center [85, 281] width 141 height 25
click at [80, 283] on span "Default" at bounding box center [85, 278] width 141 height 20
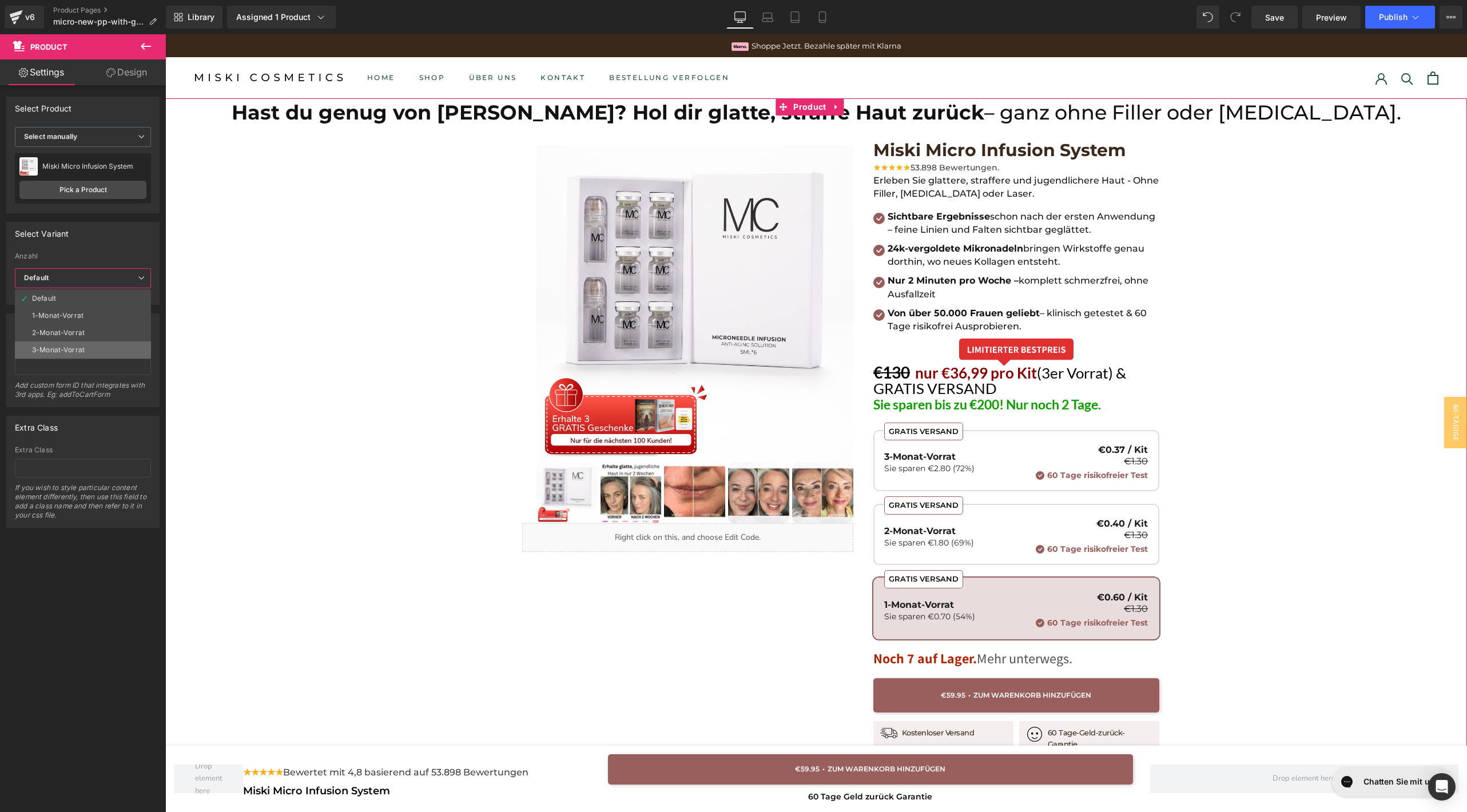
click at [73, 346] on div "3-Monat-Vorrat" at bounding box center [58, 350] width 53 height 8
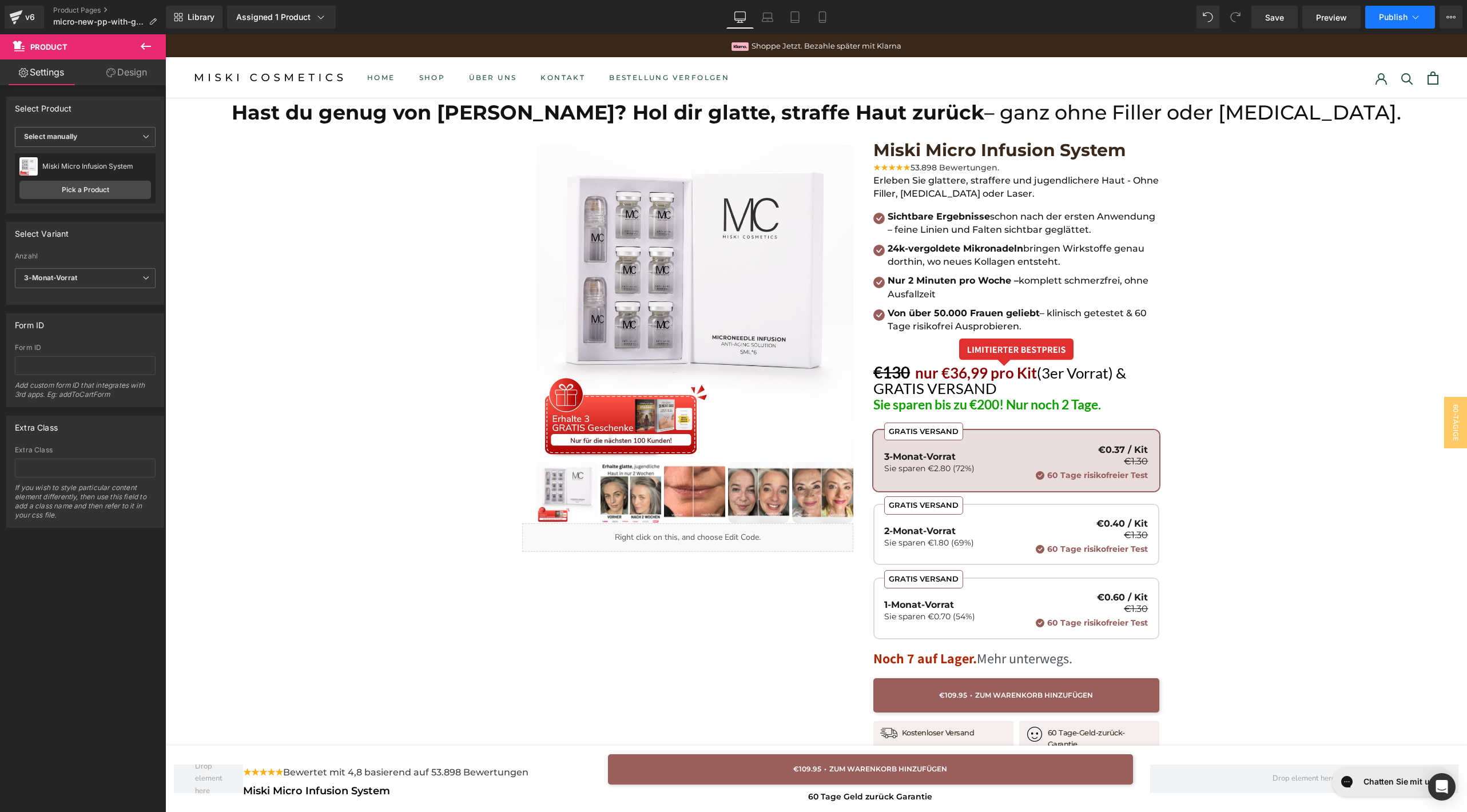
click at [1384, 20] on span "Publish" at bounding box center [1392, 17] width 29 height 9
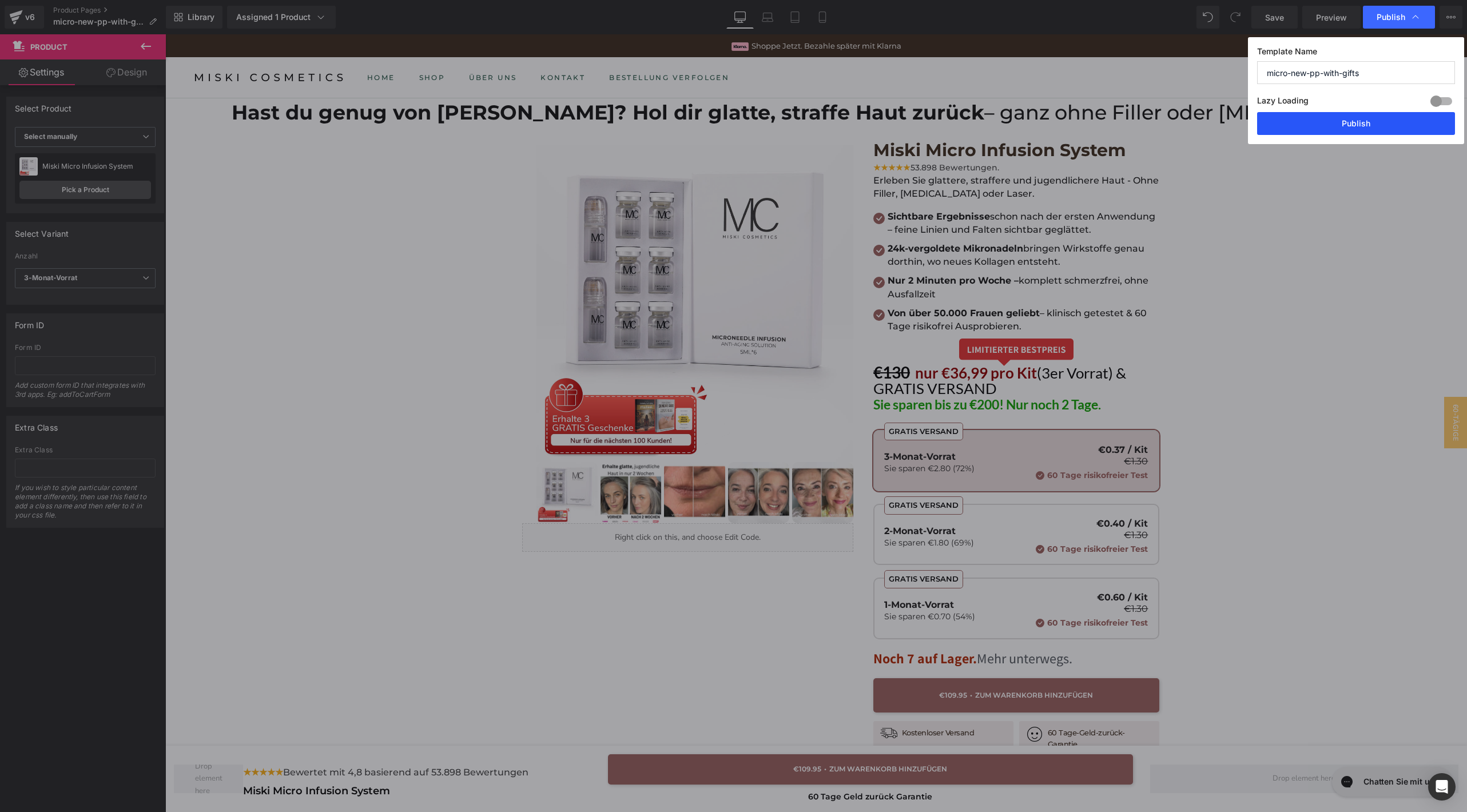
click at [1325, 120] on button "Publish" at bounding box center [1356, 124] width 198 height 23
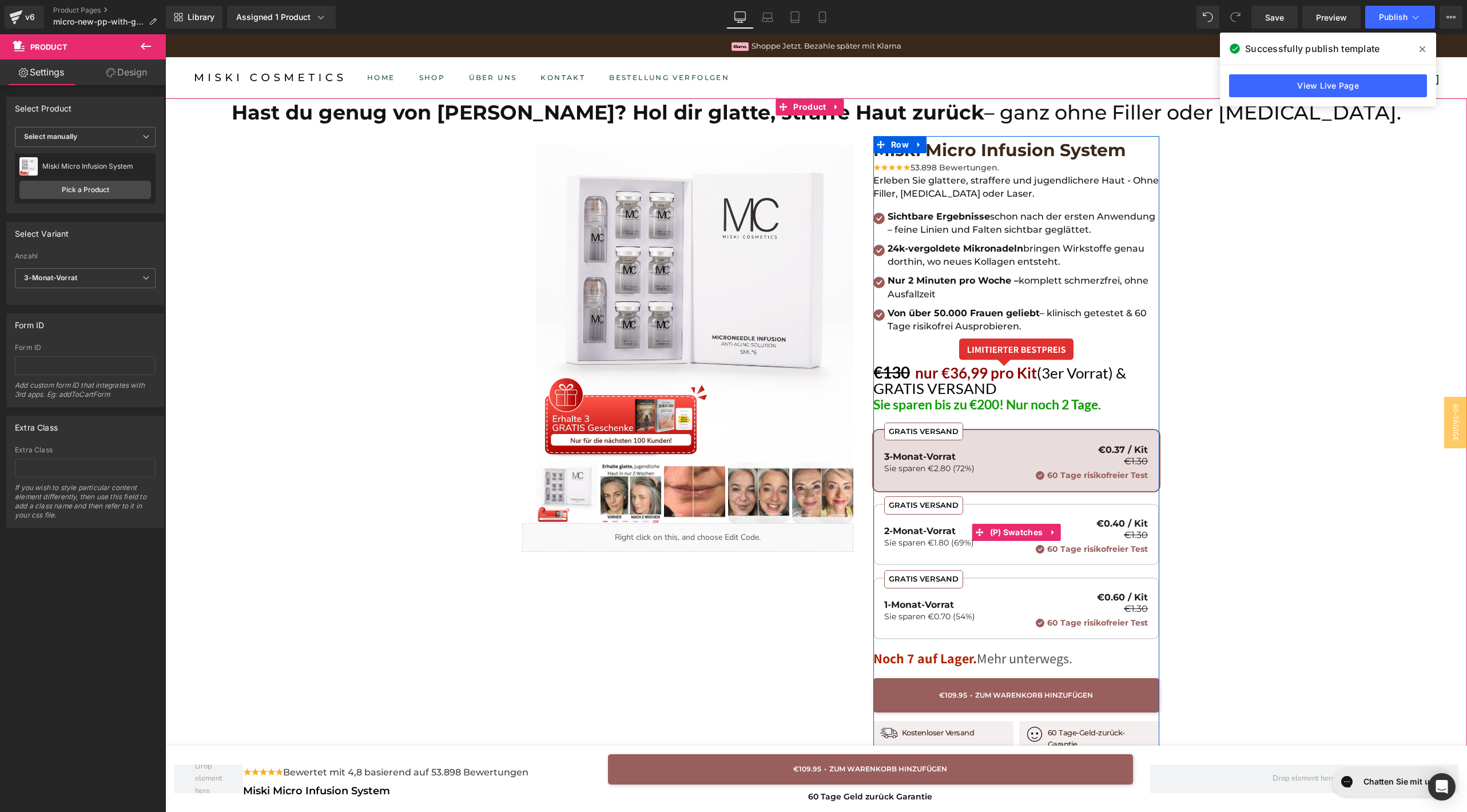
click at [998, 506] on span "GRATIS VERSAND 2-Monat-Vorrat Sie sparen €1.80 (69%) €0.40 / Kit €1.30 60 Tage …" at bounding box center [1016, 534] width 286 height 61
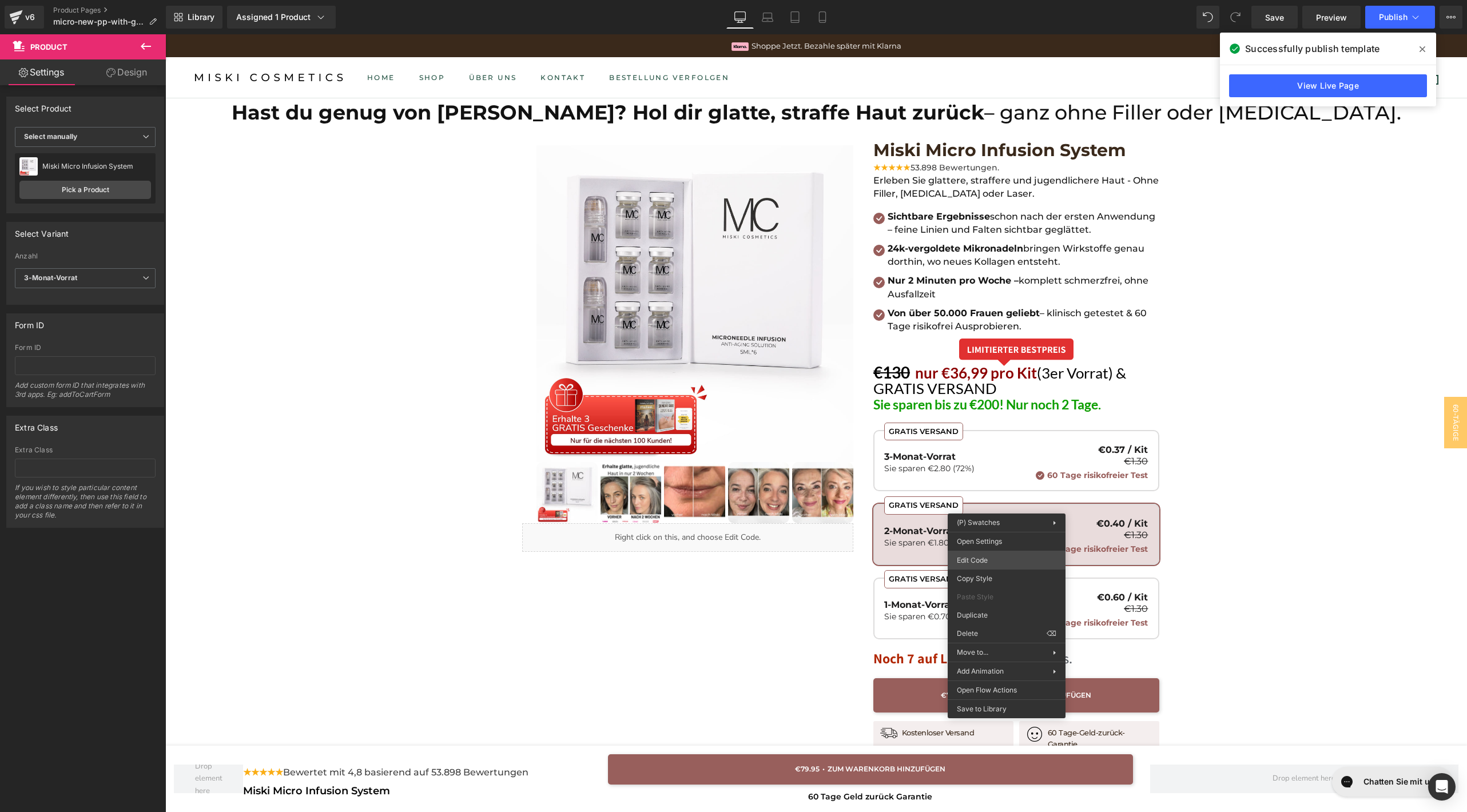
click at [993, 0] on div "Product You are previewing how the will restyle your page. You can not edit Ele…" at bounding box center [733, 0] width 1467 height 0
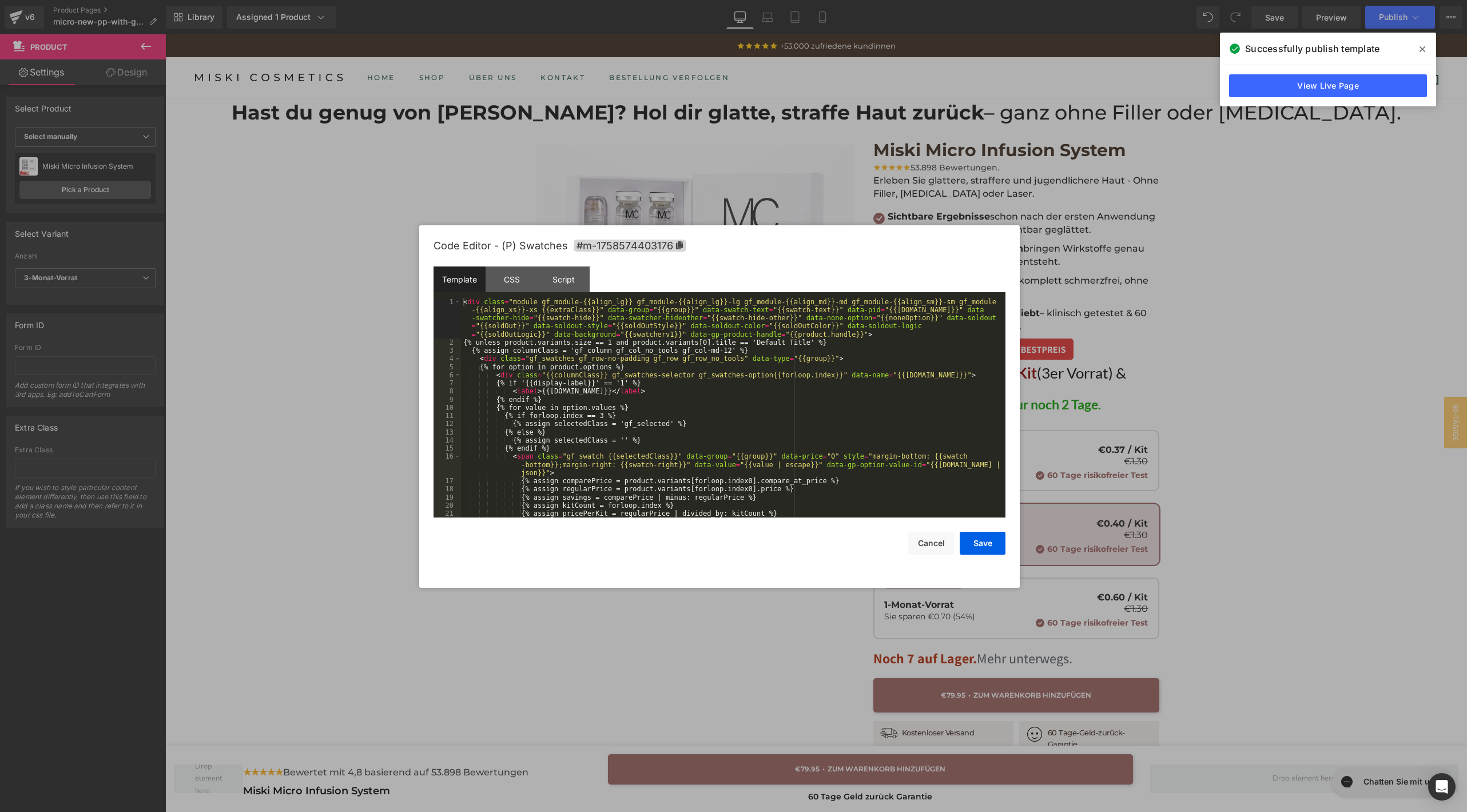
click at [656, 354] on div "< div class = "module gf_module-{{align_lg}} gf_module-{{align_lg}}-lg gf_modul…" at bounding box center [731, 432] width 540 height 269
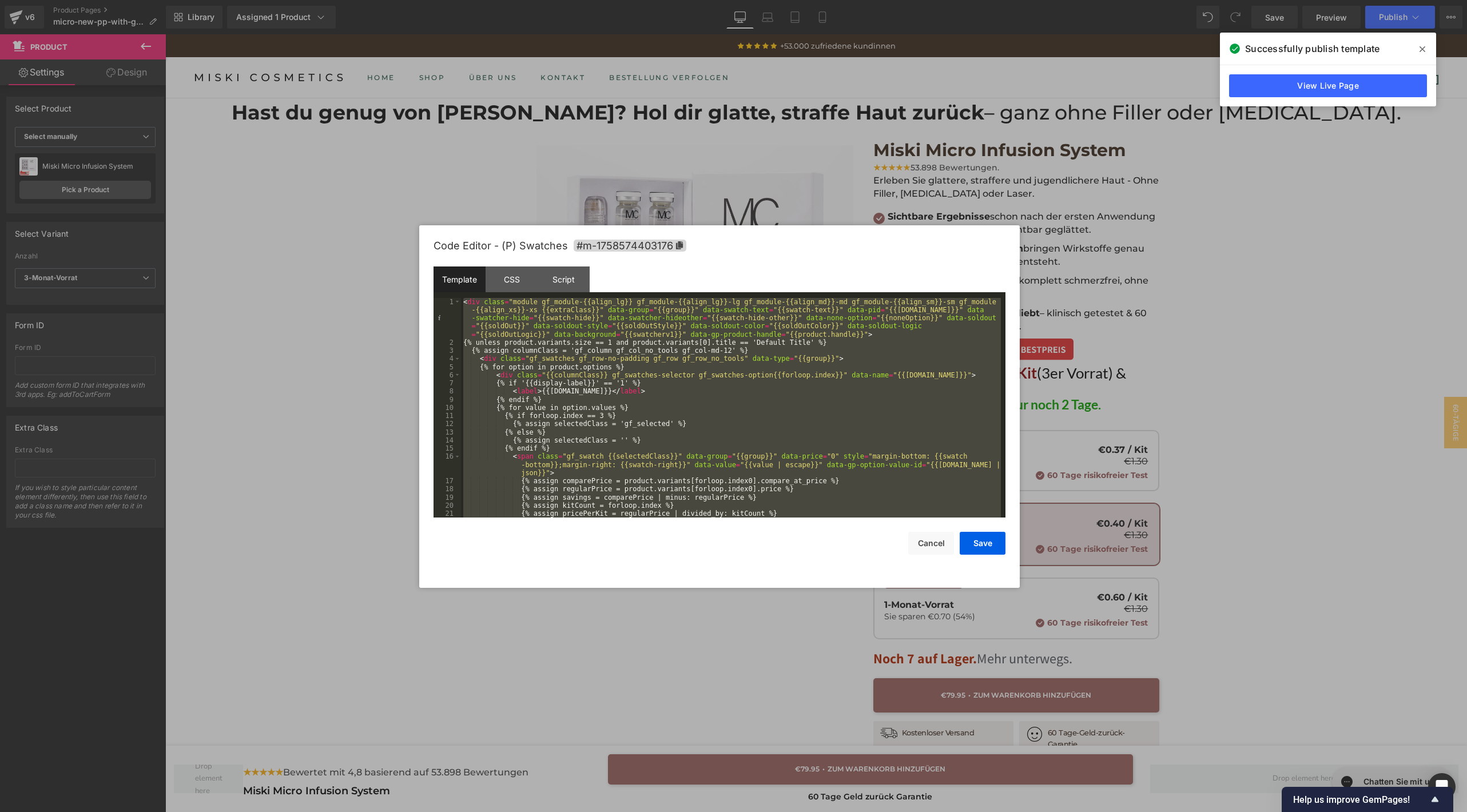
click at [812, 415] on div "< div class = "module gf_module-{{align_lg}} gf_module-{{align_lg}}-lg gf_modul…" at bounding box center [731, 432] width 540 height 269
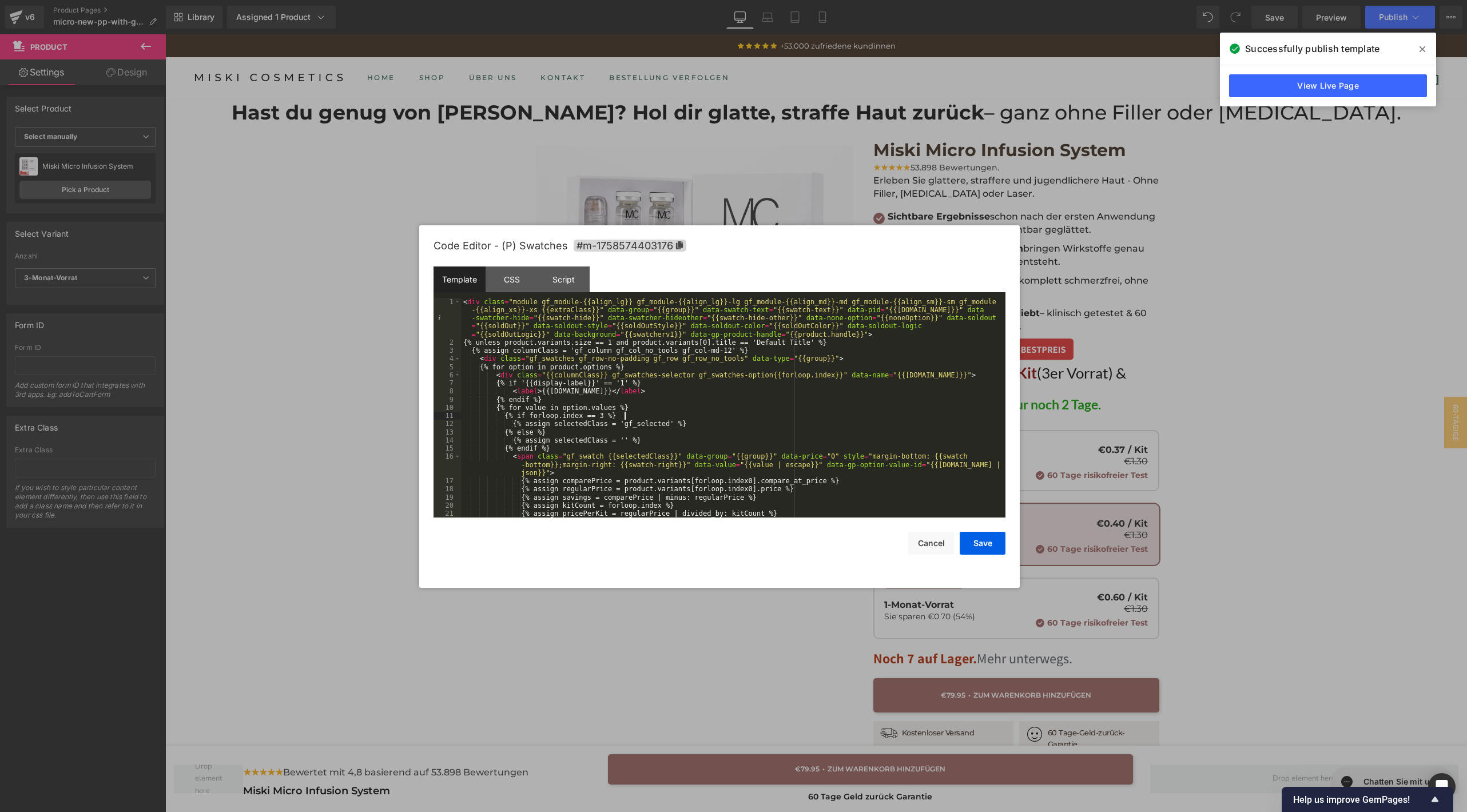
click at [812, 415] on div "< div class = "module gf_module-{{align_lg}} gf_module-{{align_lg}}-lg gf_modul…" at bounding box center [731, 432] width 540 height 269
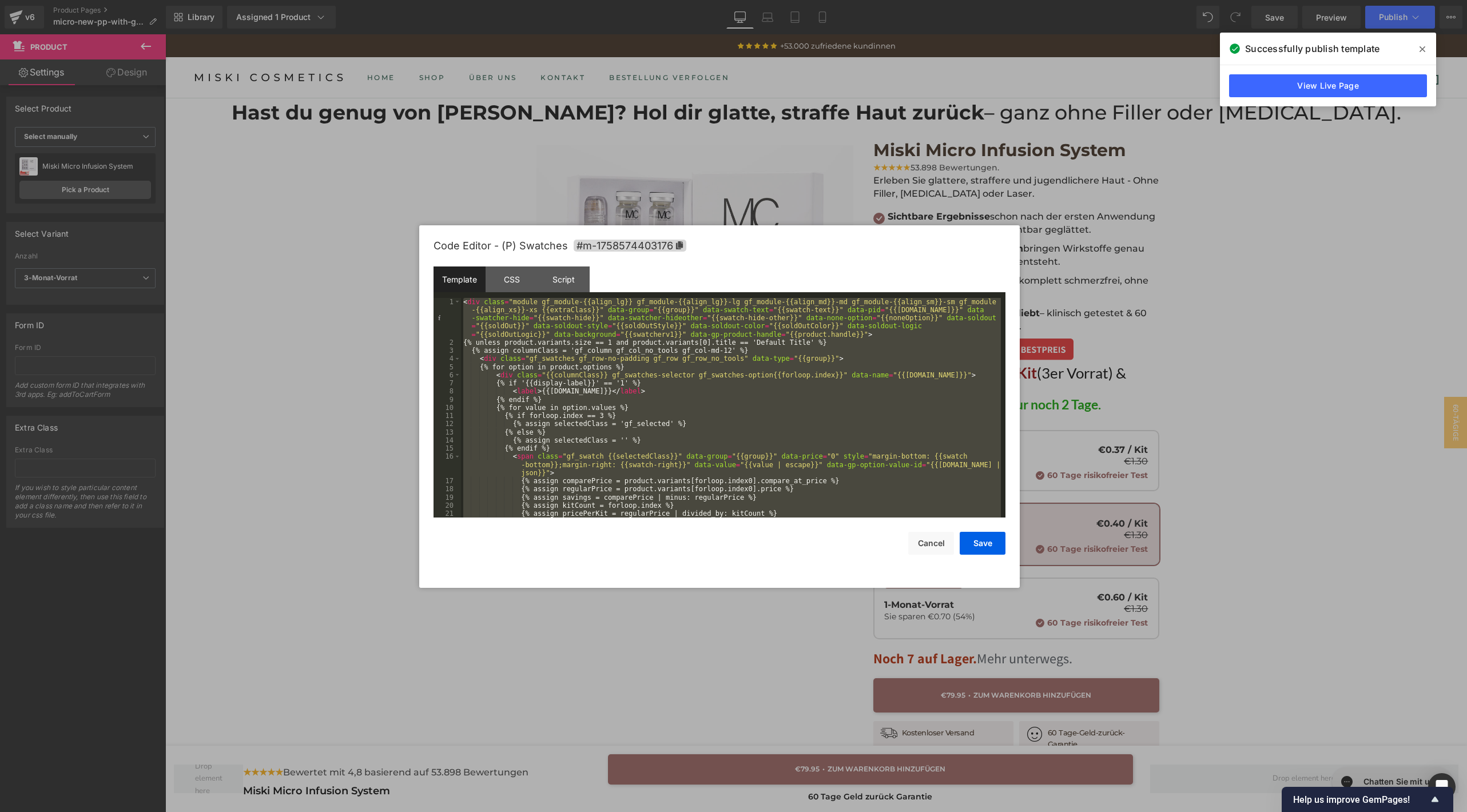
scroll to position [692, 0]
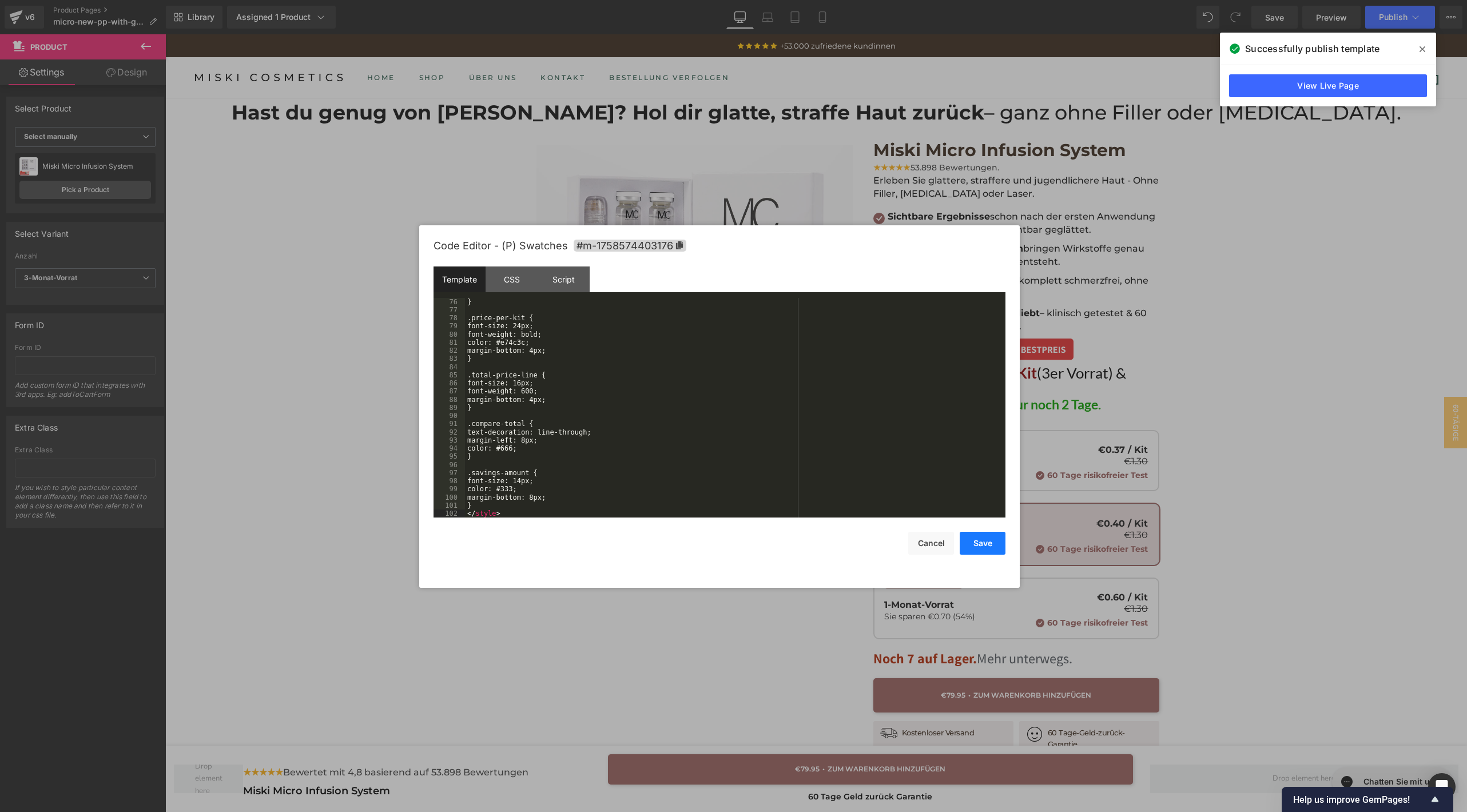
click at [989, 538] on button "Save" at bounding box center [982, 543] width 46 height 23
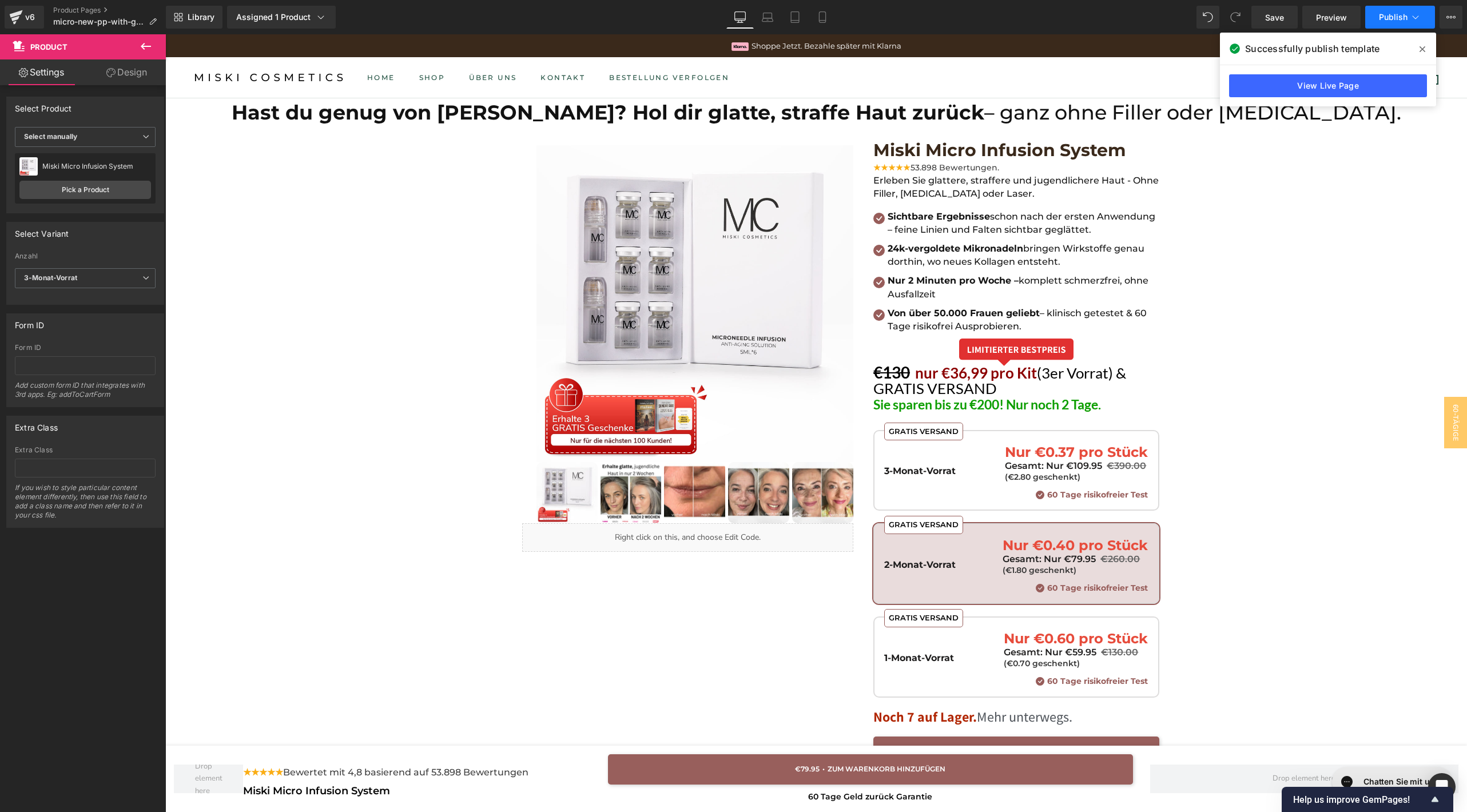
click at [1384, 13] on span "Publish" at bounding box center [1392, 17] width 29 height 9
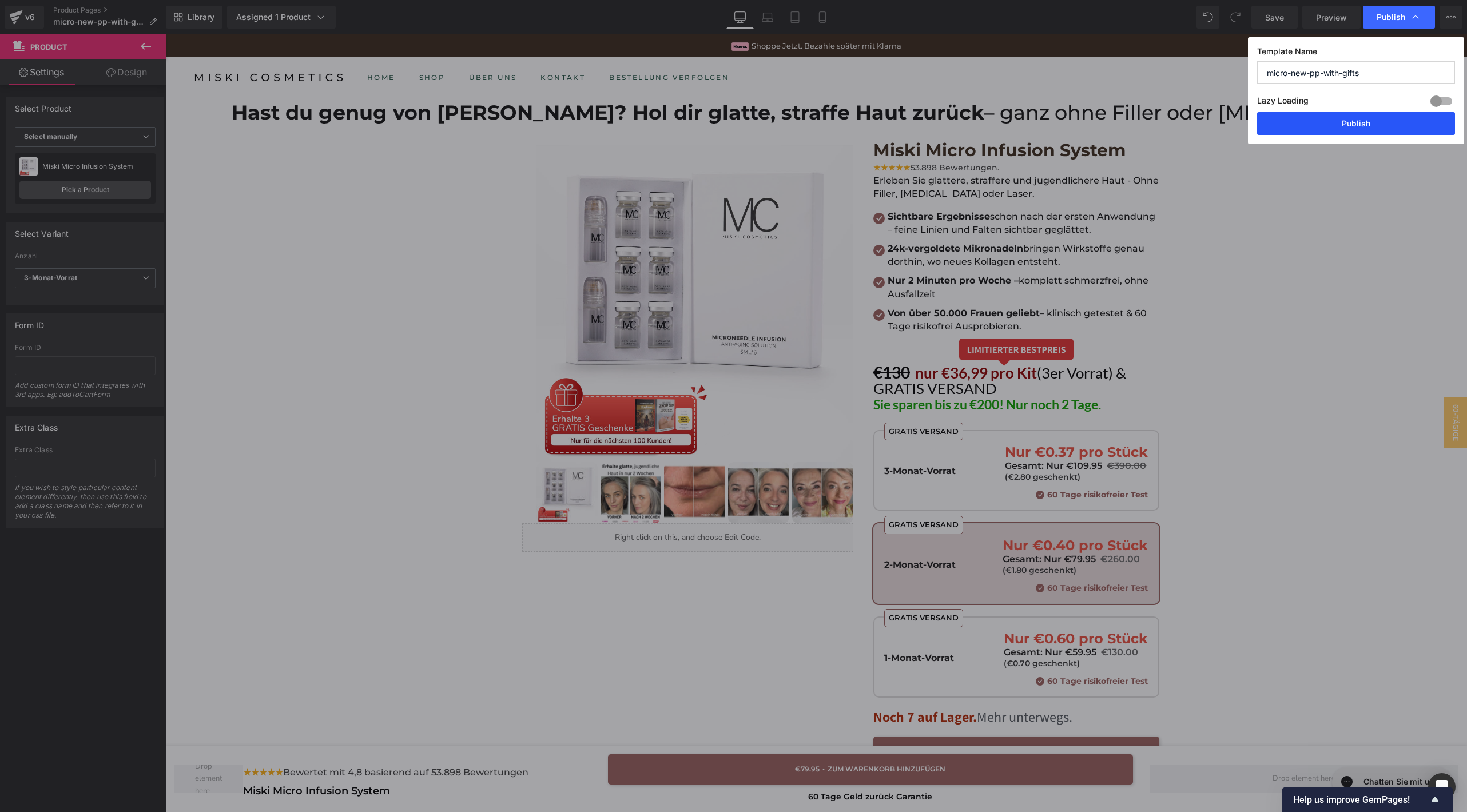
click at [1297, 128] on button "Publish" at bounding box center [1356, 124] width 198 height 23
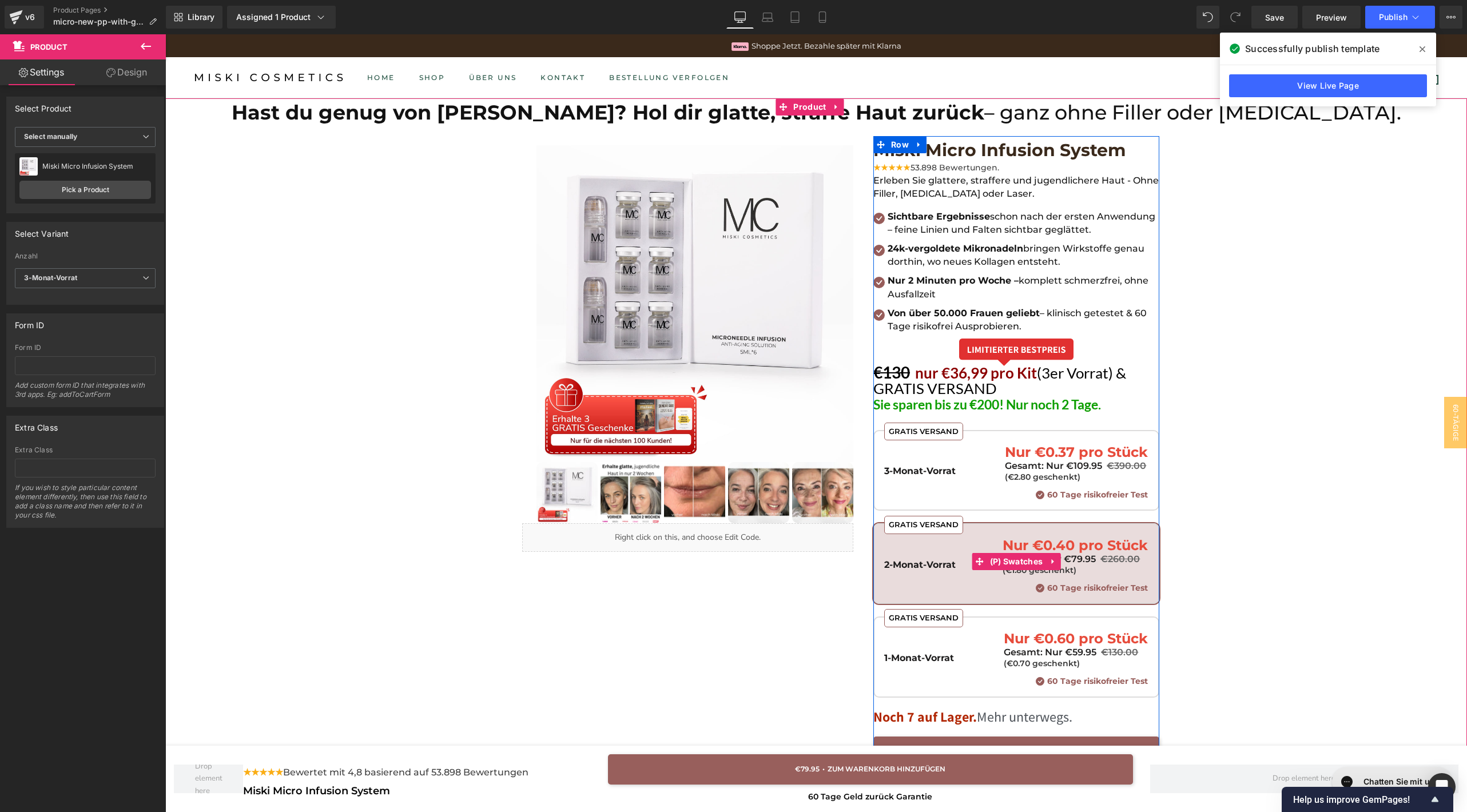
click at [996, 451] on div "GRATIS VERSAND 3-Monat-Vorrat Nur €0.37 pro Stück Gesamt: Nur €109.95 €390.00 (…" at bounding box center [1016, 472] width 264 height 54
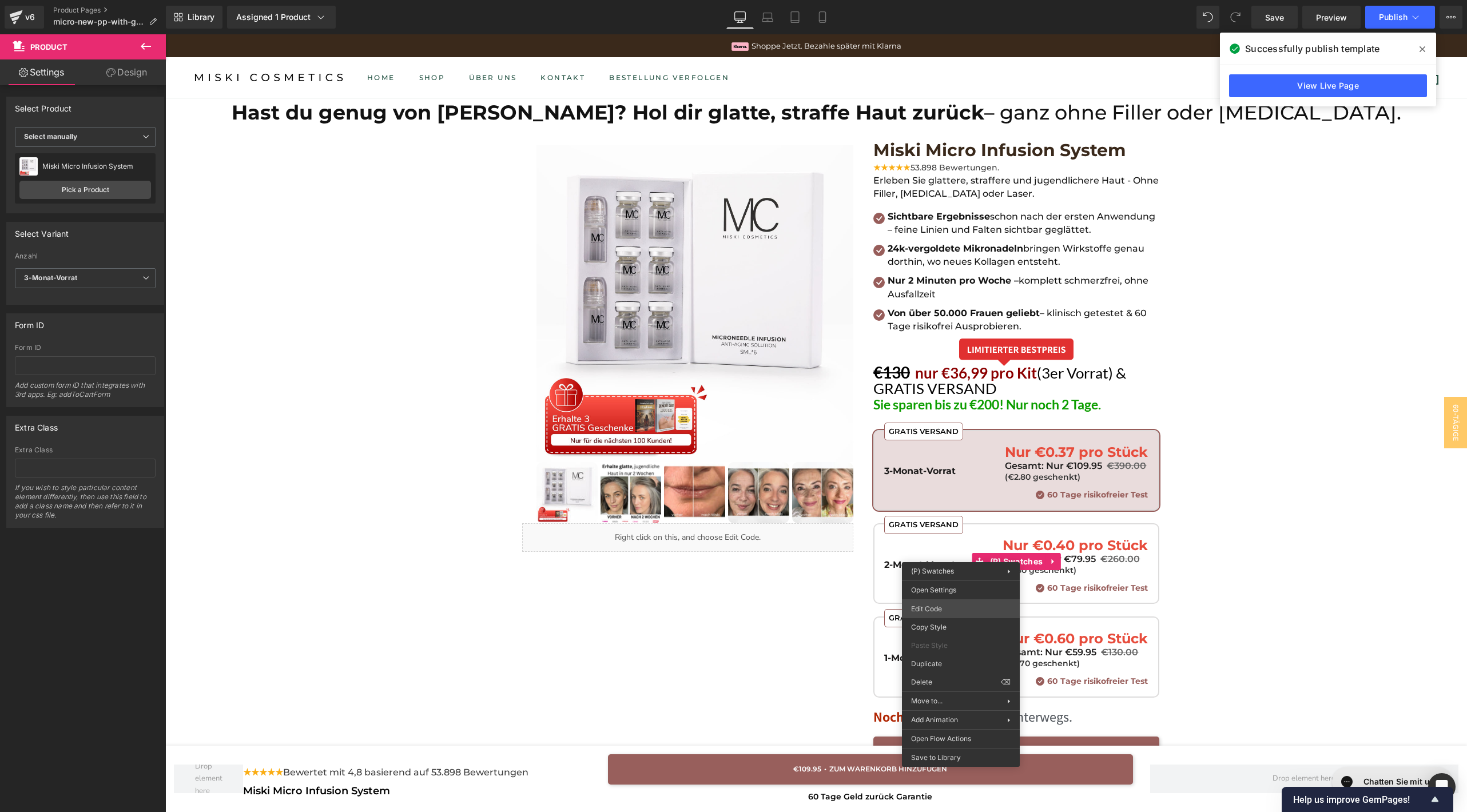
click at [948, 605] on body "Product You are previewing how the will restyle your page. You can not edit Ele…" at bounding box center [733, 406] width 1467 height 812
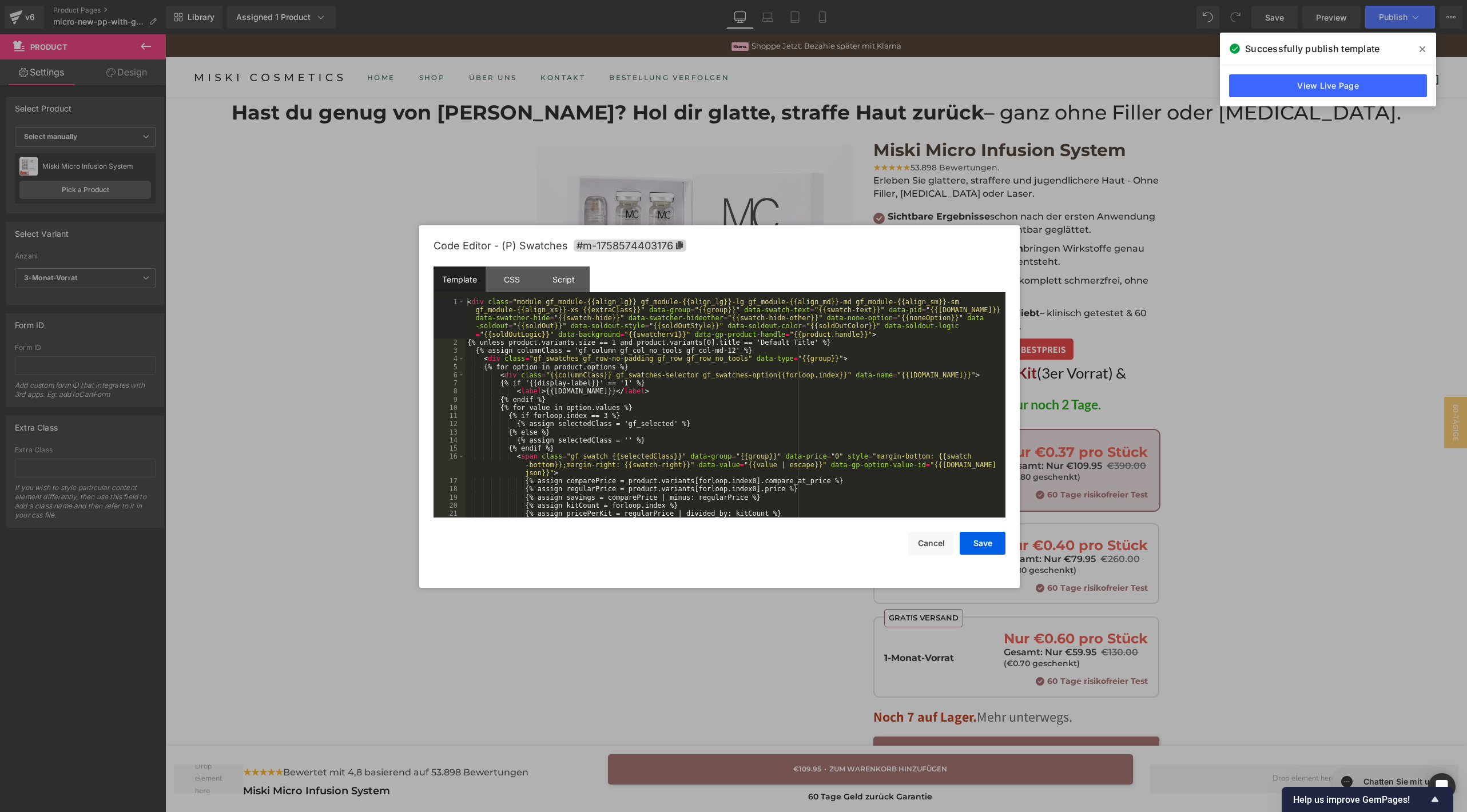
click at [701, 369] on div "< div class = "module gf_module-{{align_lg}} gf_module-{{align_lg}}-lg gf_modul…" at bounding box center [733, 432] width 536 height 269
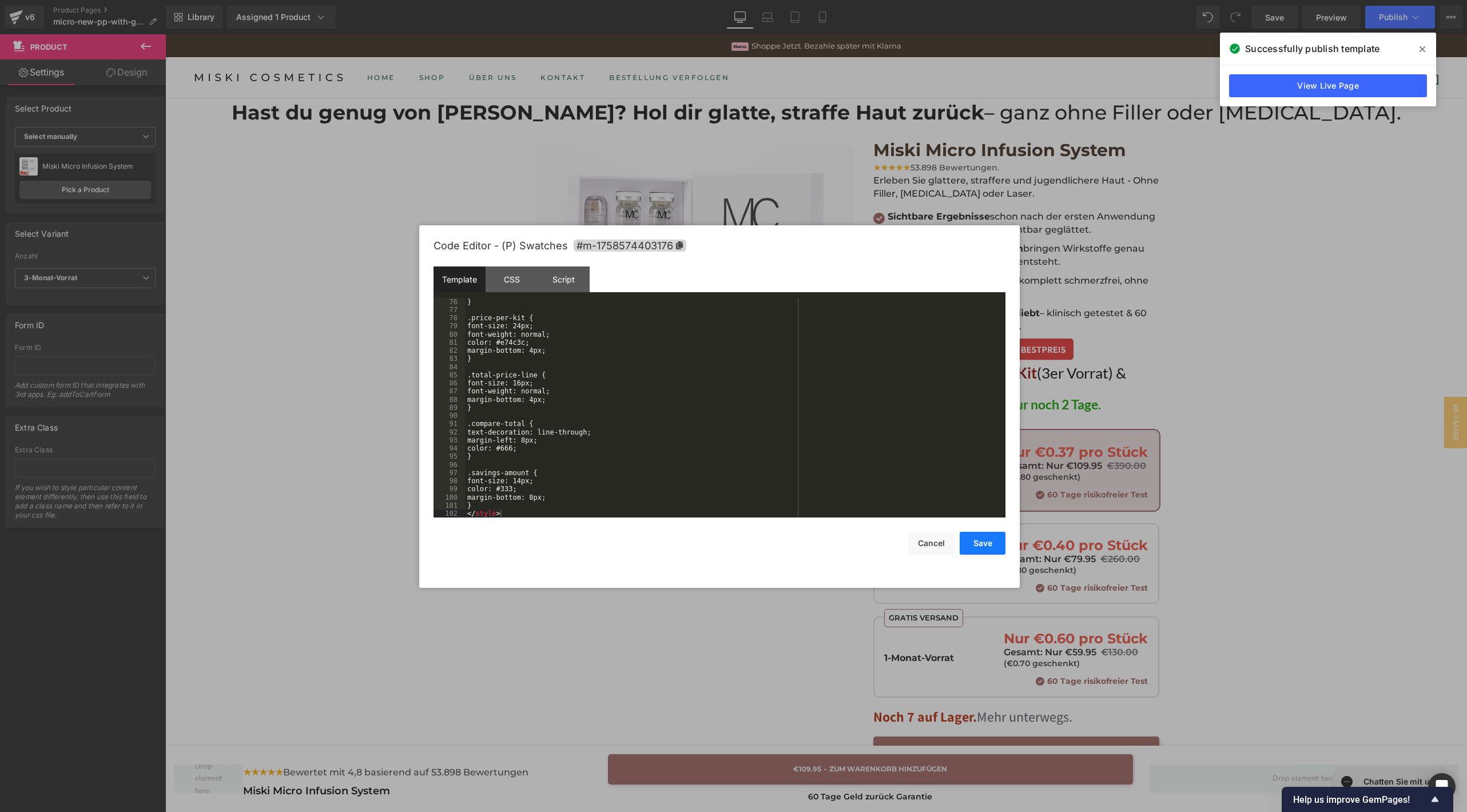
click at [977, 533] on button "Save" at bounding box center [982, 543] width 46 height 23
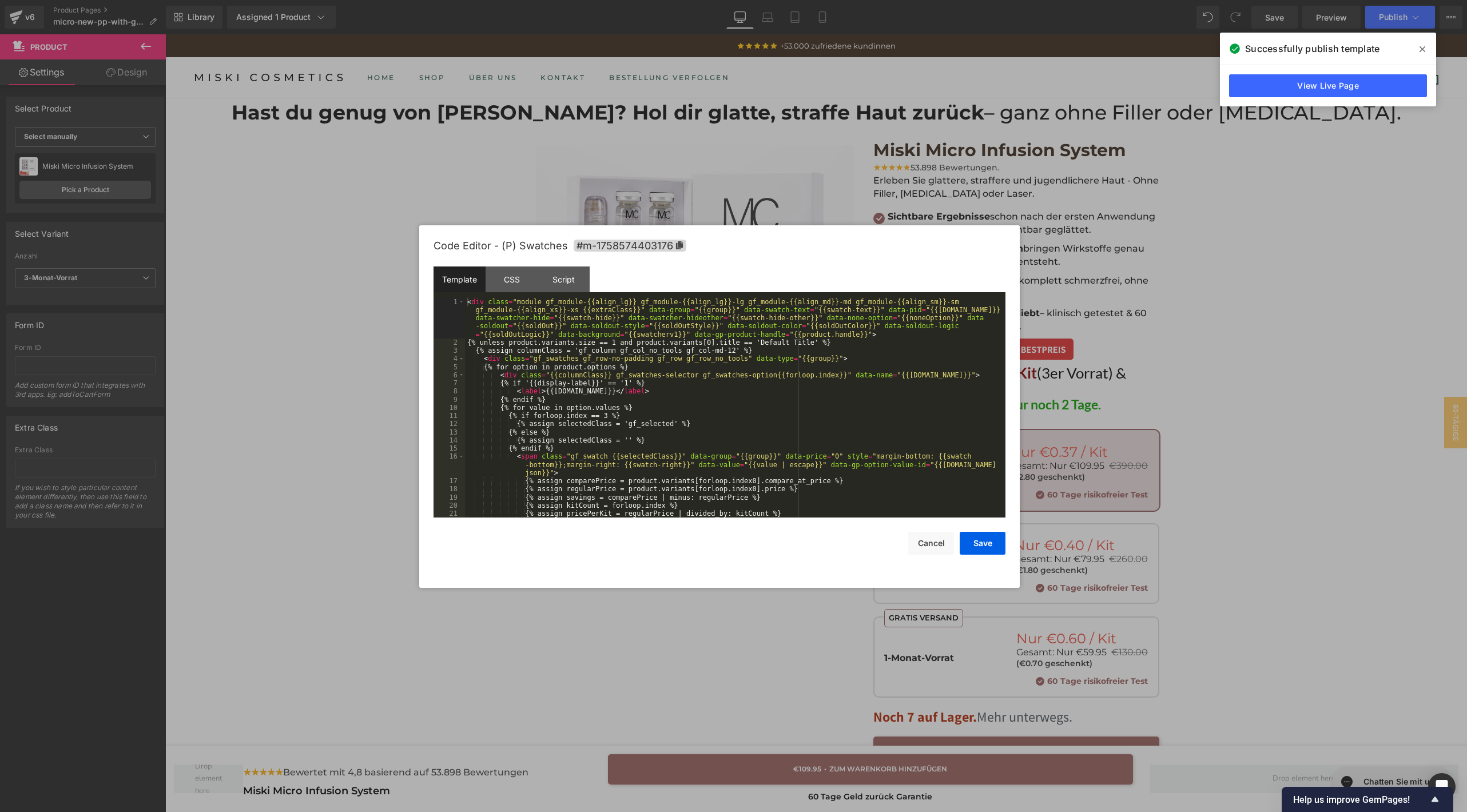
click at [912, 0] on div "Product You are previewing how the will restyle your page. You can not edit Ele…" at bounding box center [733, 0] width 1467 height 0
click at [803, 443] on div "< div class = "module gf_module-{{align_lg}} gf_module-{{align_lg}}-lg gf_modul…" at bounding box center [733, 432] width 536 height 269
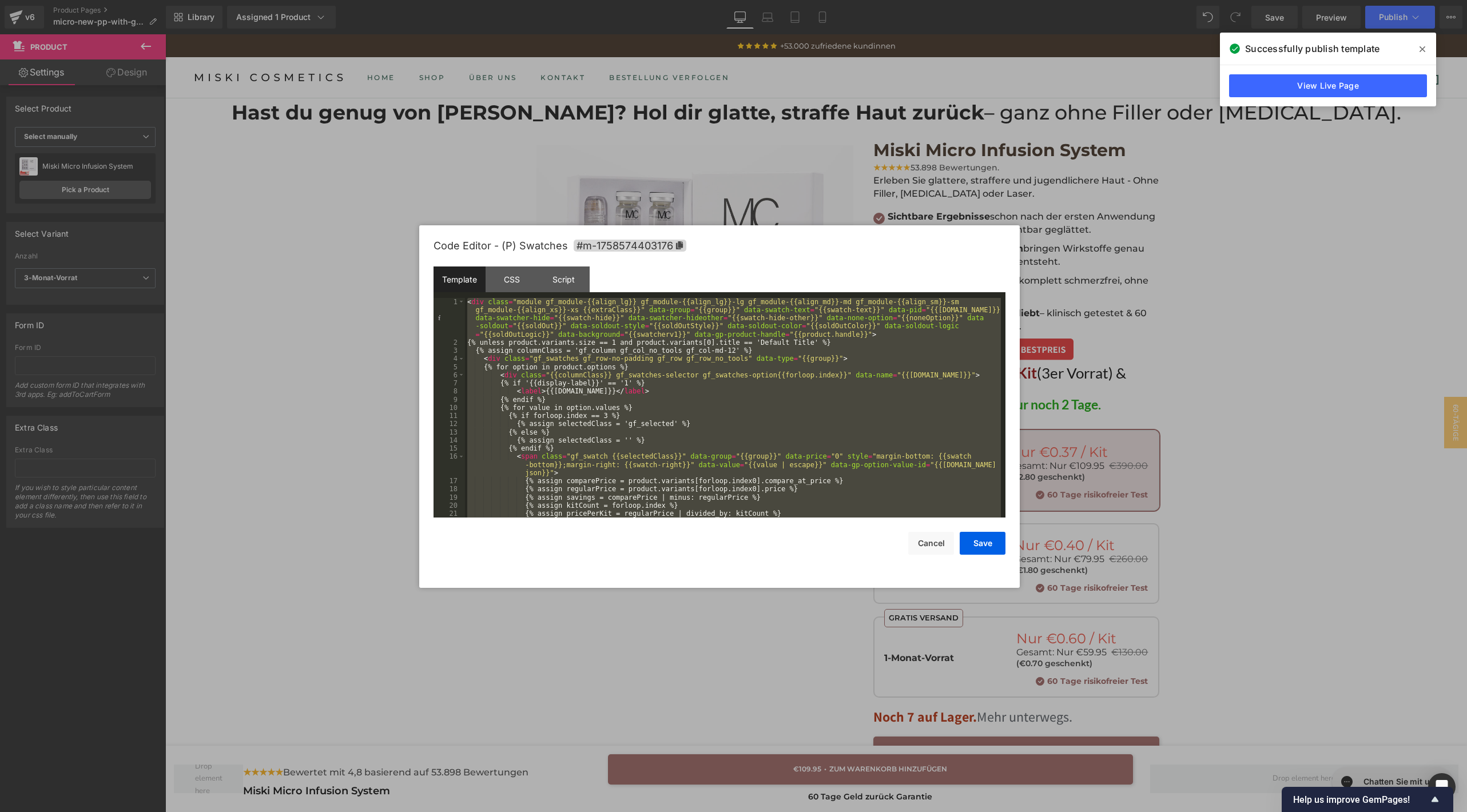
scroll to position [489, 0]
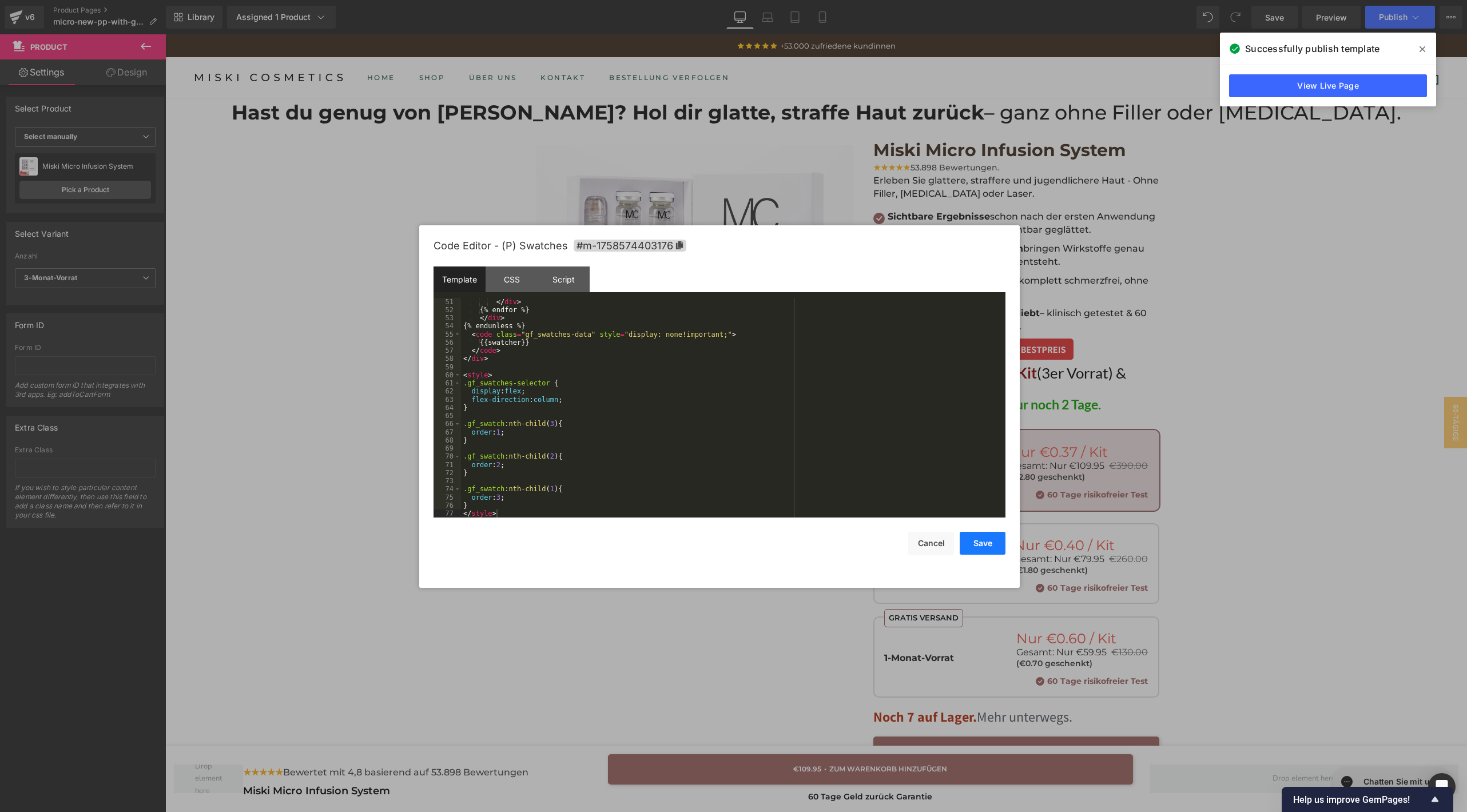
click at [971, 536] on button "Save" at bounding box center [982, 543] width 46 height 23
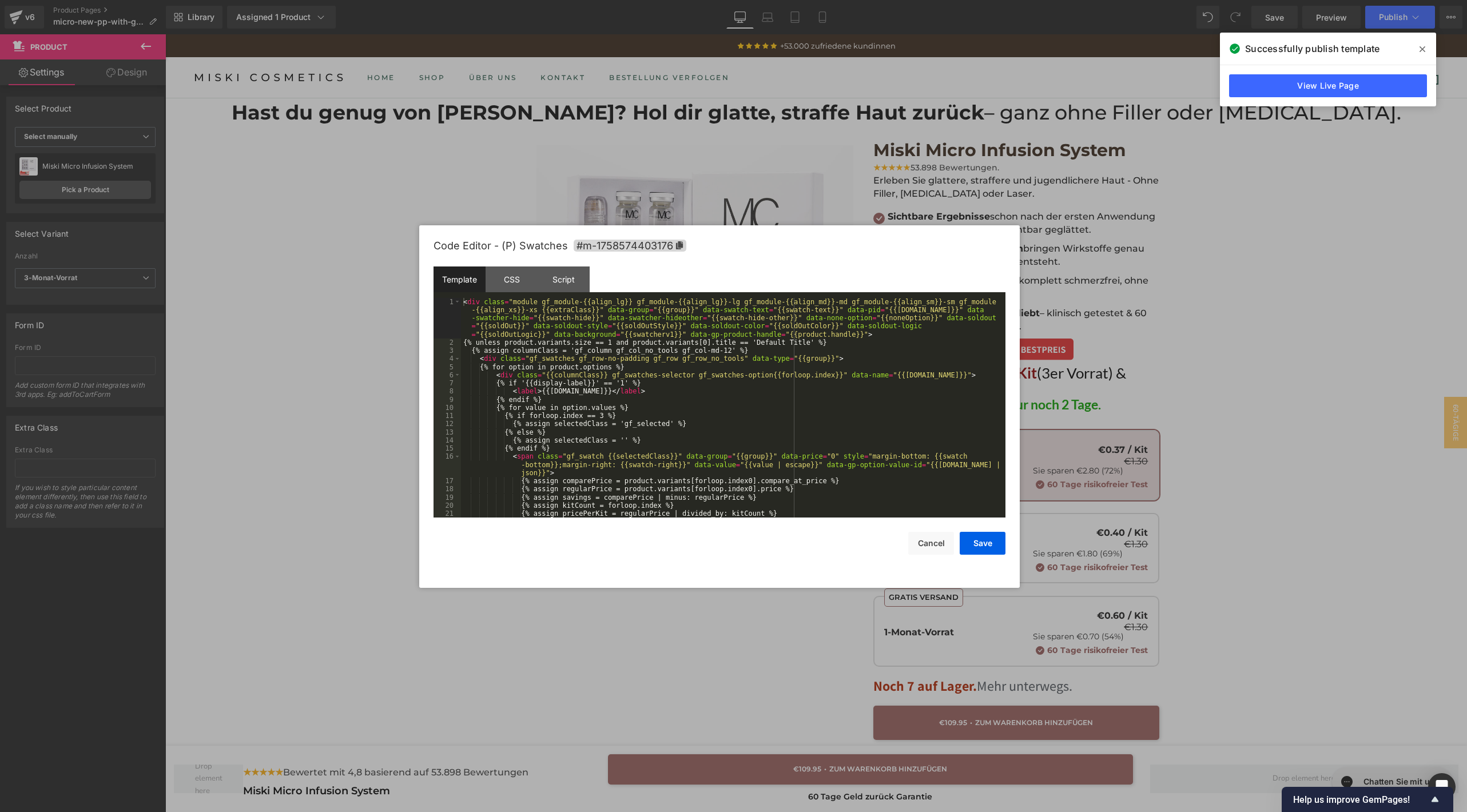
click at [889, 0] on div "Product You are previewing how the will restyle your page. You can not edit Ele…" at bounding box center [733, 0] width 1467 height 0
click at [640, 434] on div "< div class = "module gf_module-{{align_lg}} gf_module-{{align_lg}}-lg gf_modul…" at bounding box center [731, 432] width 540 height 269
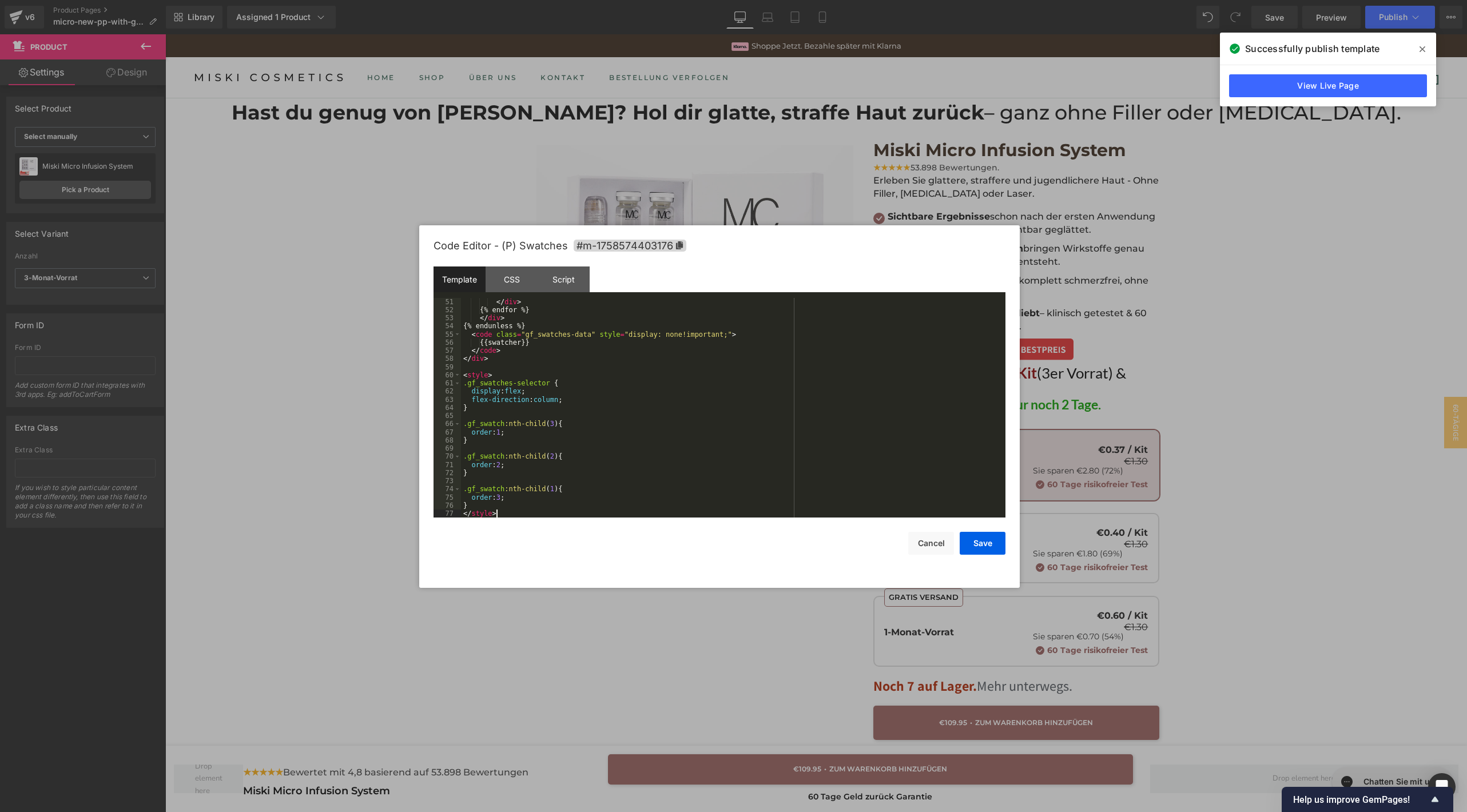
scroll to position [497, 0]
click at [997, 543] on button "Save" at bounding box center [982, 543] width 46 height 23
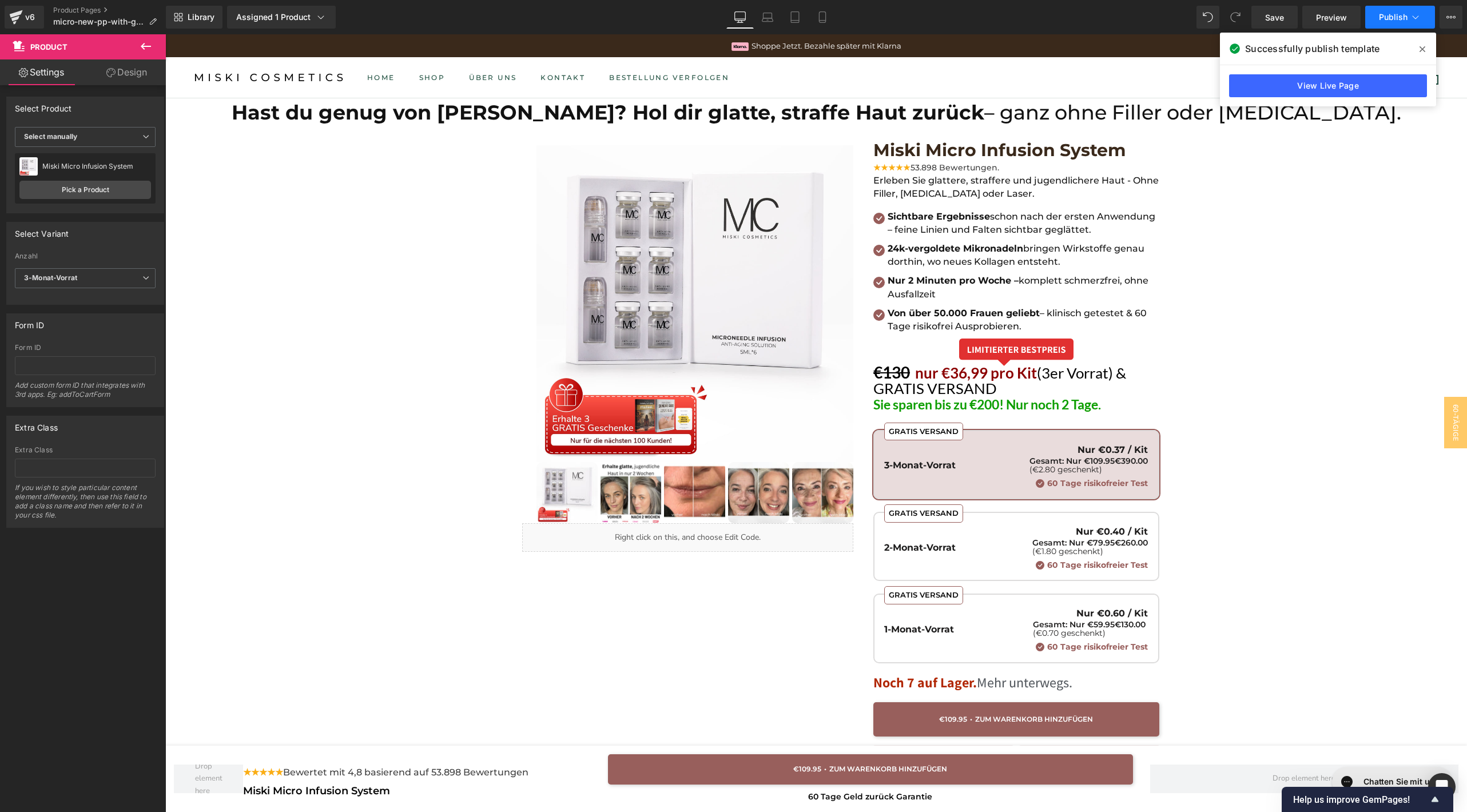
click at [1377, 16] on button "Publish" at bounding box center [1400, 17] width 70 height 23
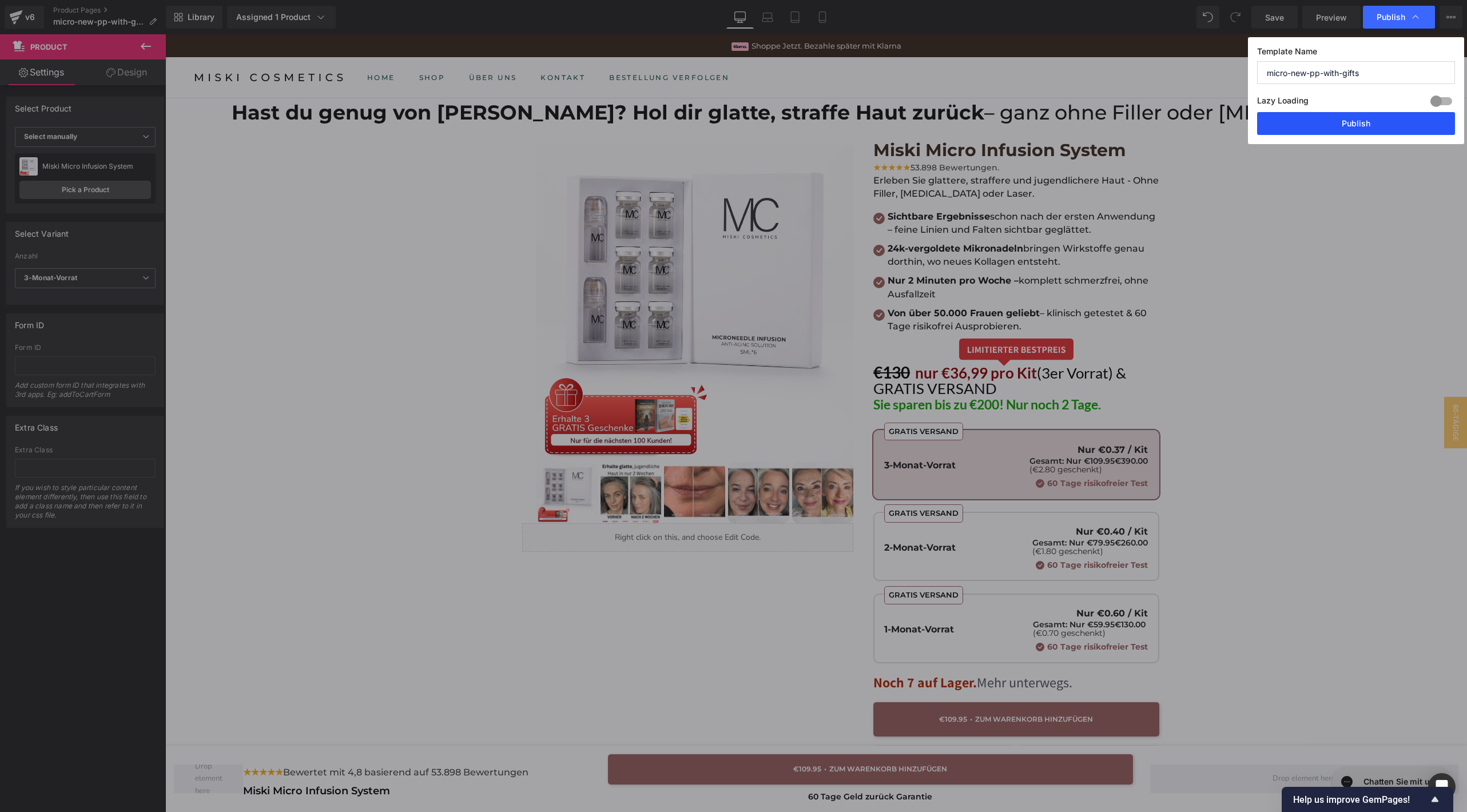
click at [1304, 119] on button "Publish" at bounding box center [1356, 124] width 198 height 23
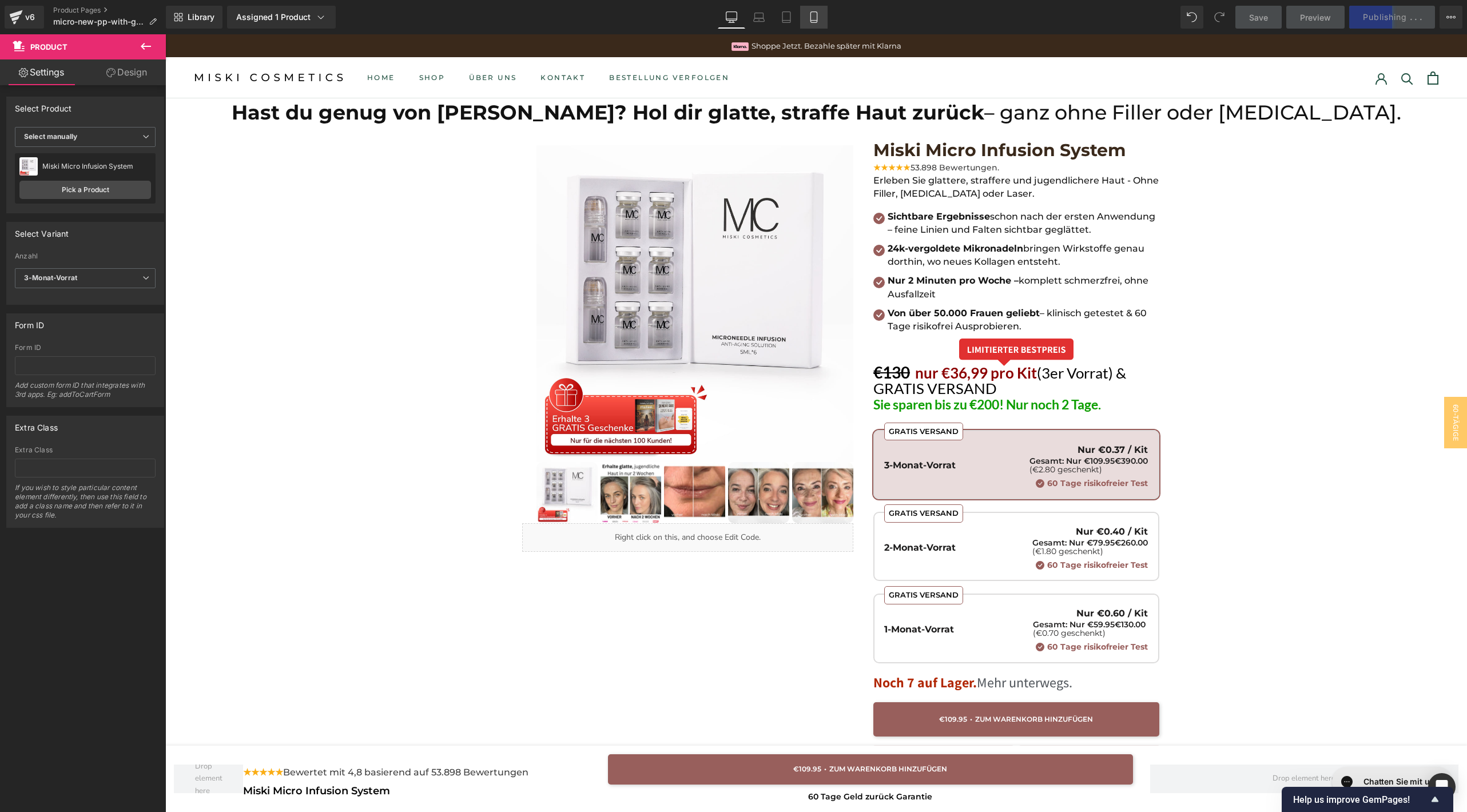
click at [808, 22] on icon at bounding box center [813, 17] width 11 height 11
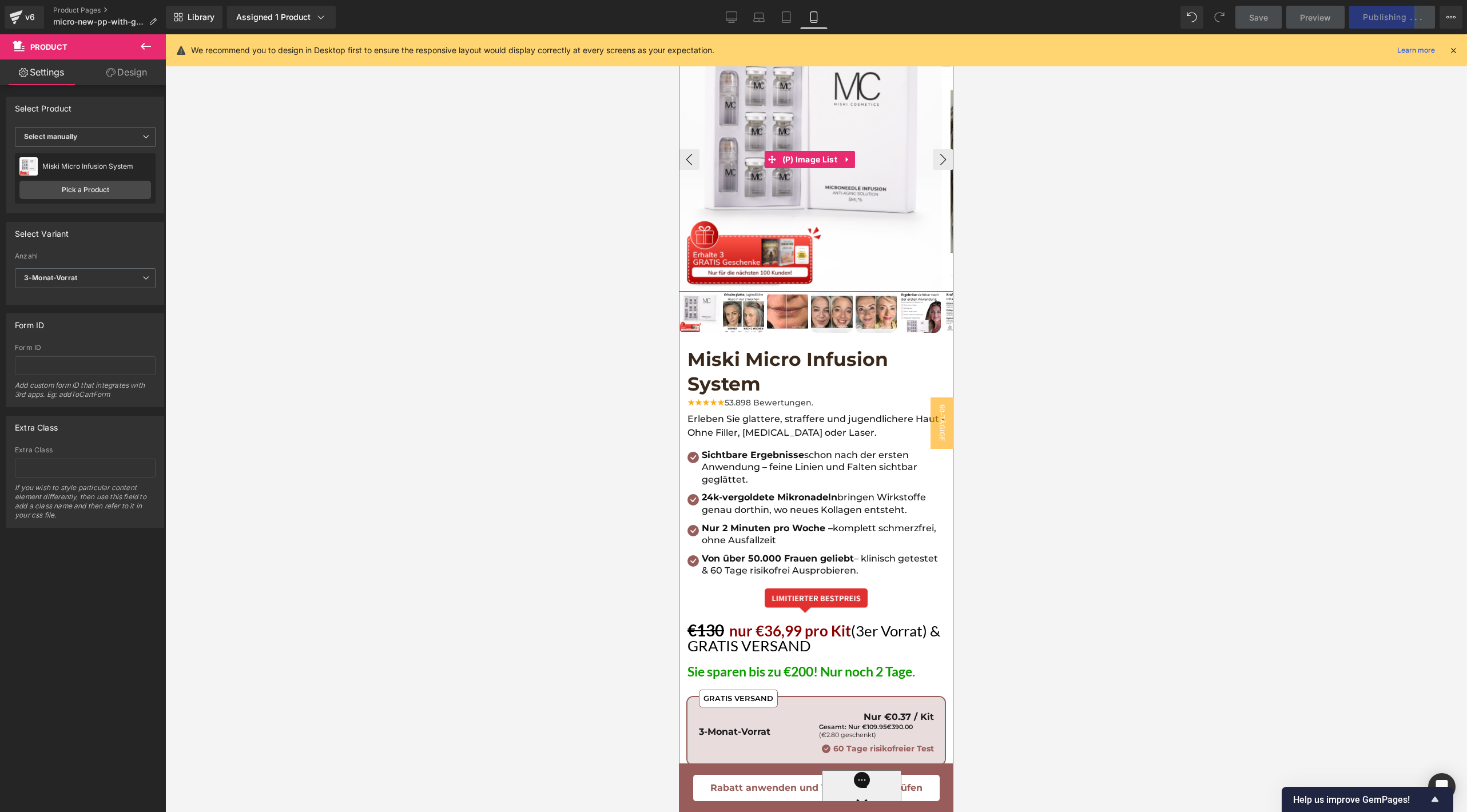
scroll to position [513, 0]
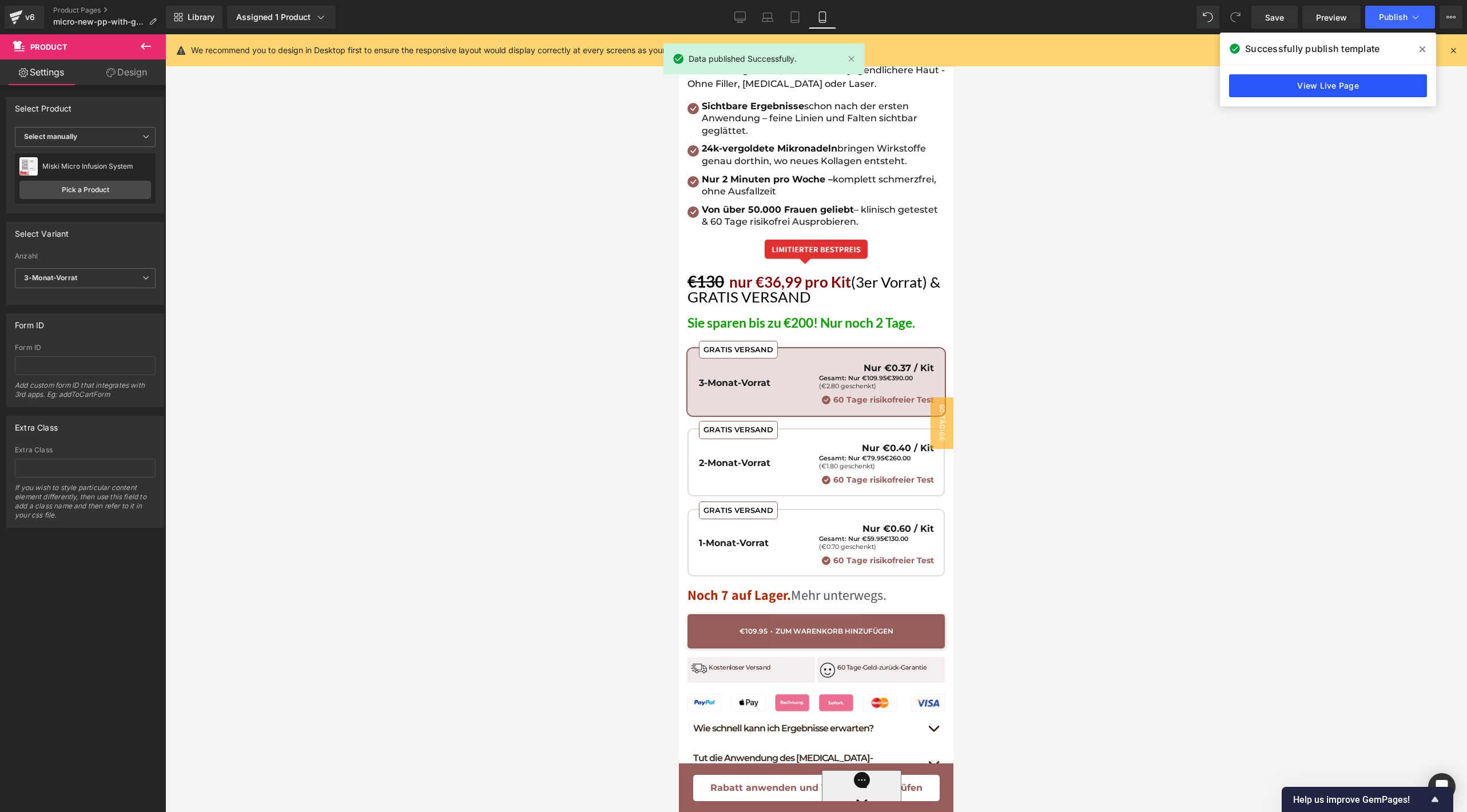
click at [1245, 87] on link "View Live Page" at bounding box center [1327, 86] width 198 height 23
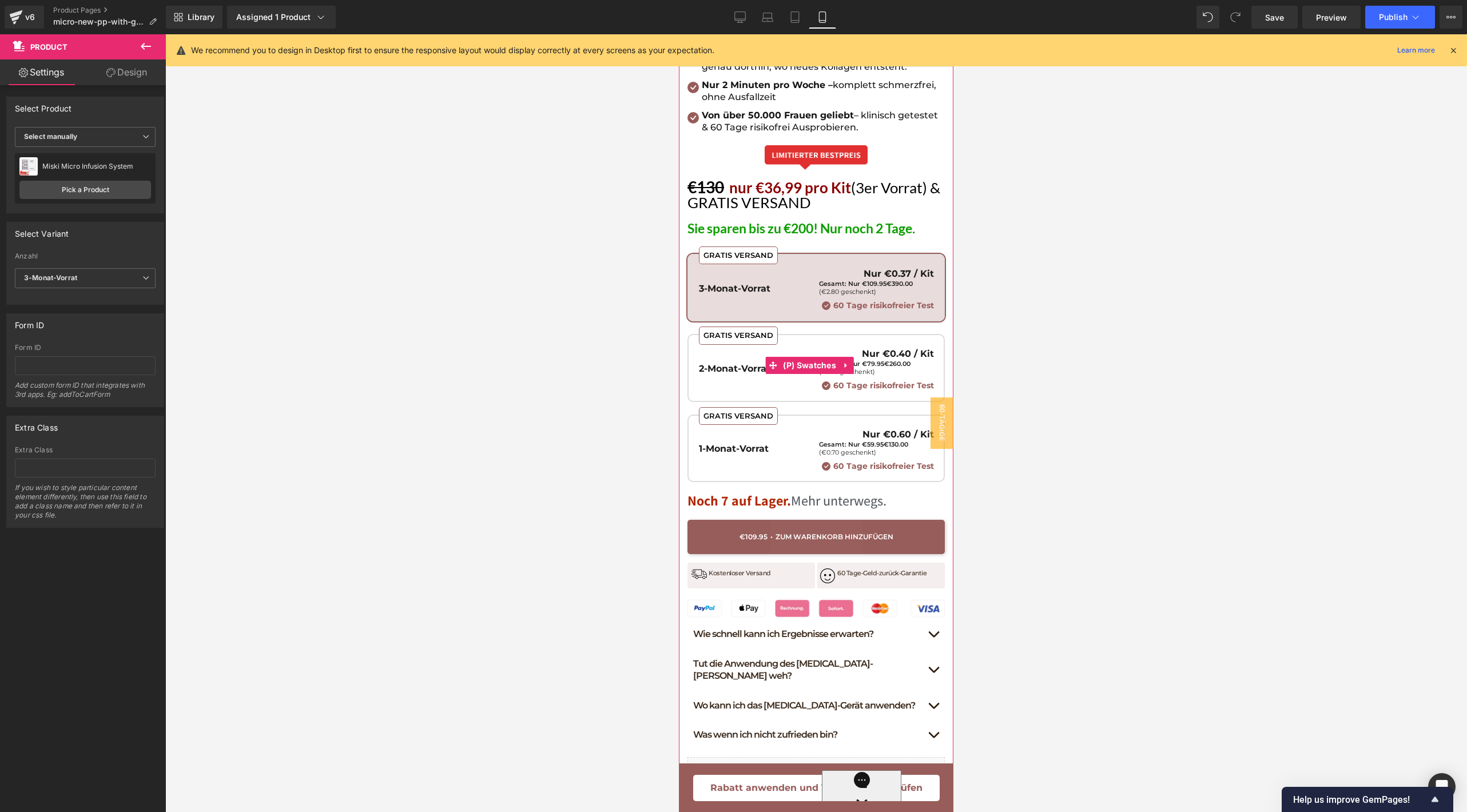
scroll to position [618, 0]
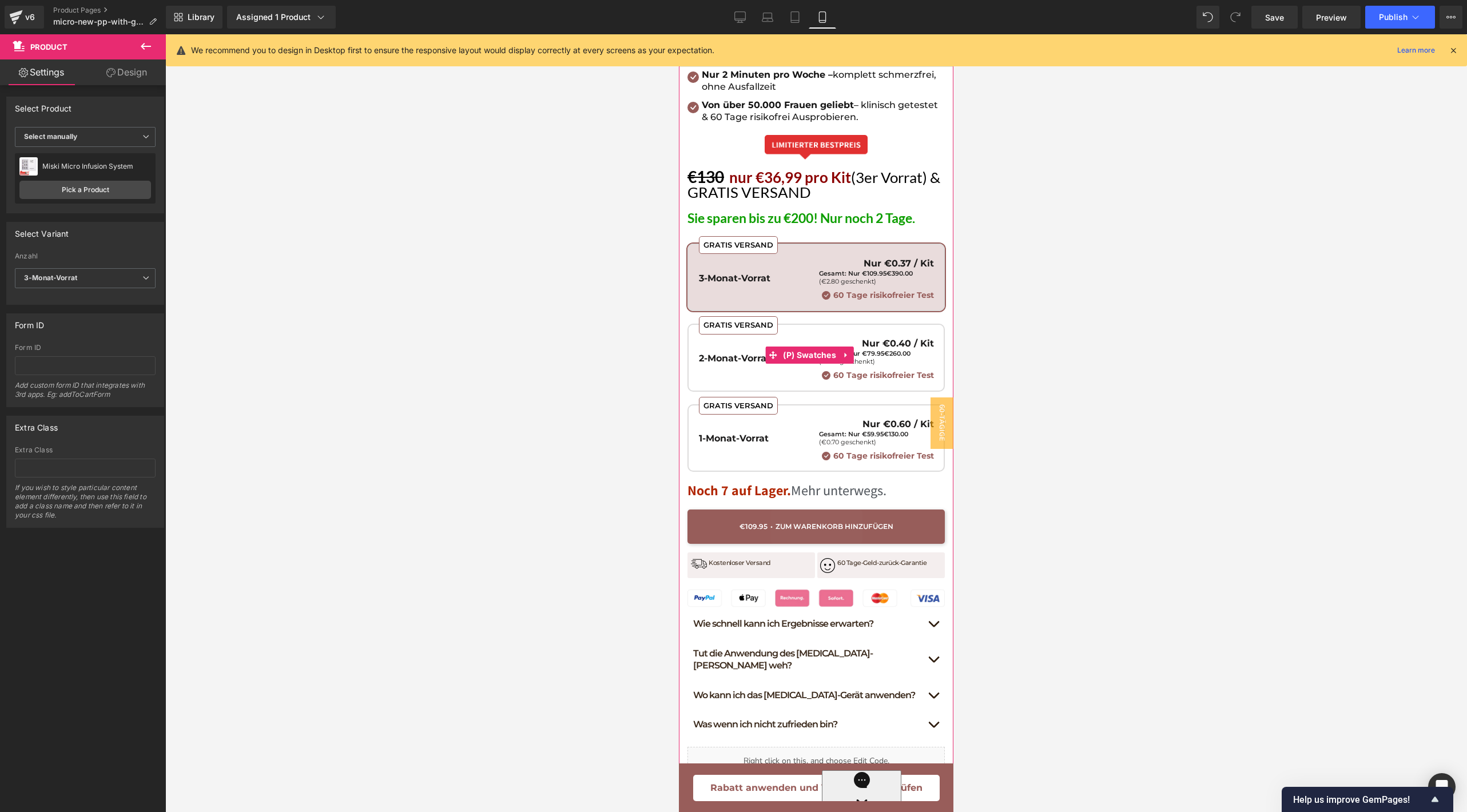
click at [805, 362] on span "GRATIS VERSAND 2-Monat-Vorrat Nur €0.40 / Kit Gesamt: Nur €79.95 €260.00 (€1.80…" at bounding box center [816, 357] width 257 height 68
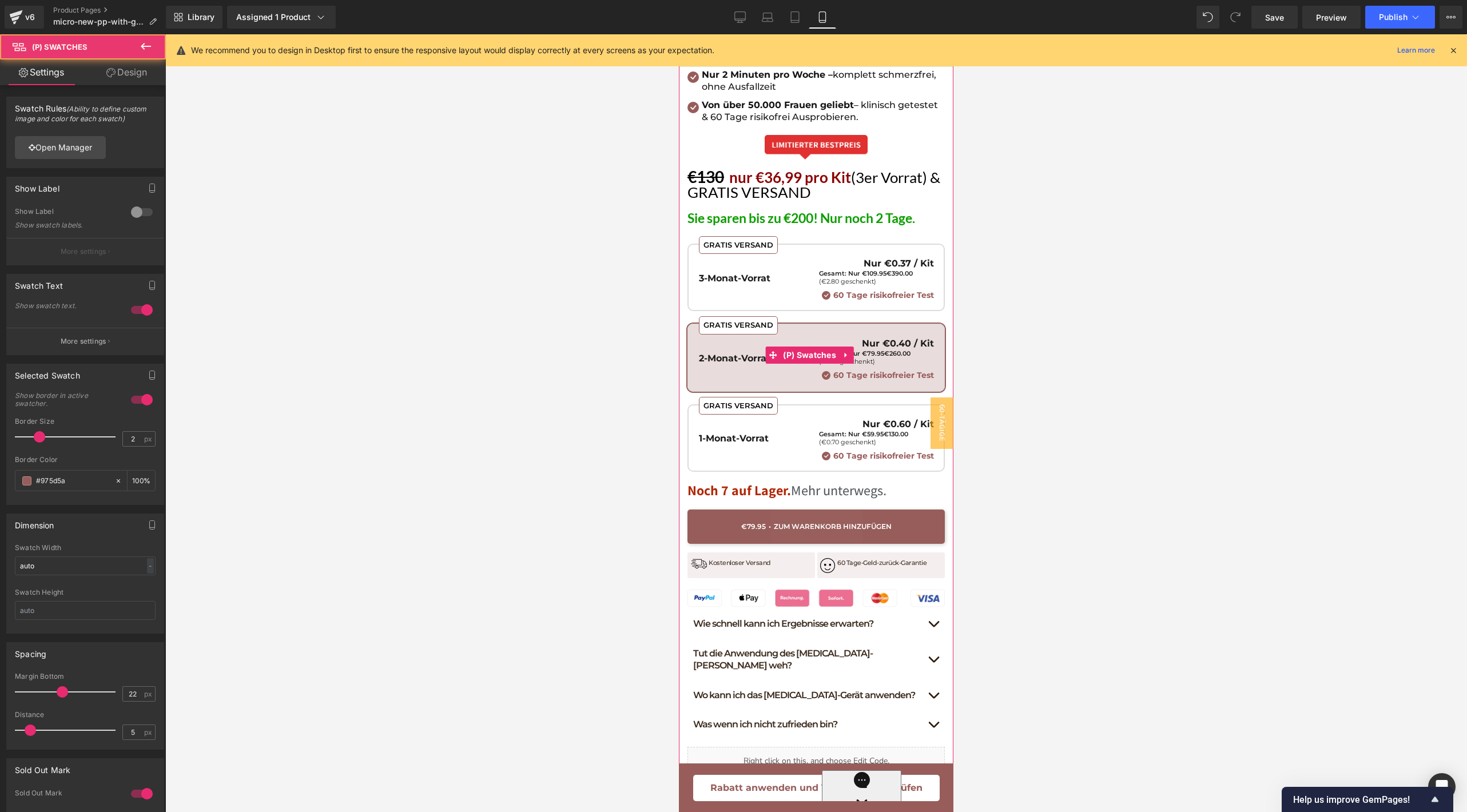
click at [798, 420] on div "GRATIS VERSAND 1-Monat-Vorrat Nur €0.60 / Kit Gesamt: Nur €59.95 €130.00 (€0.70…" at bounding box center [816, 440] width 235 height 41
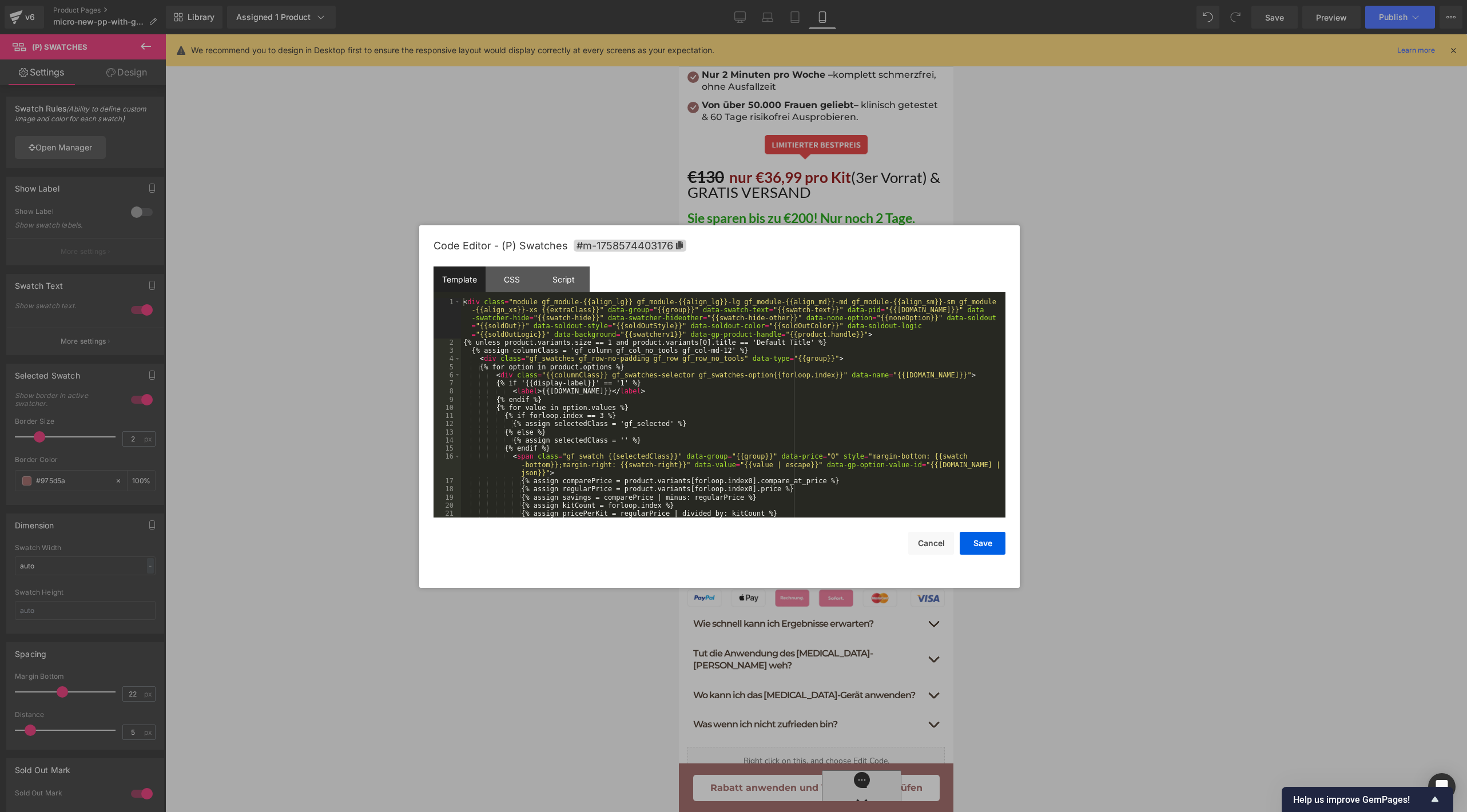
click at [791, 0] on div "Product You are previewing how the will restyle your page. You can not edit Ele…" at bounding box center [733, 0] width 1467 height 0
click at [775, 459] on div "< div class = "module gf_module-{{align_lg}} gf_module-{{align_lg}}-lg gf_modul…" at bounding box center [731, 432] width 540 height 269
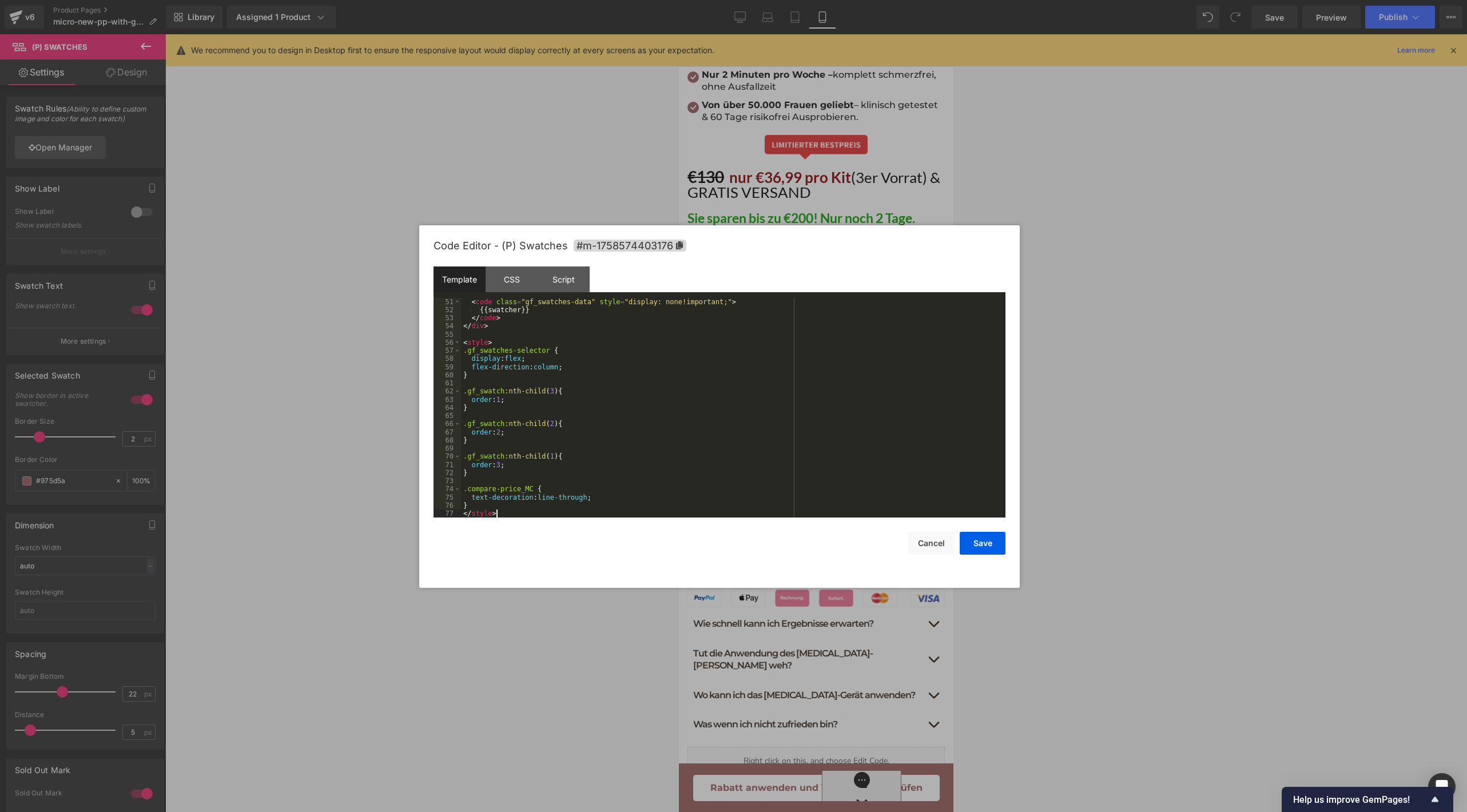
scroll to position [464, 0]
click at [981, 534] on button "Save" at bounding box center [982, 543] width 46 height 23
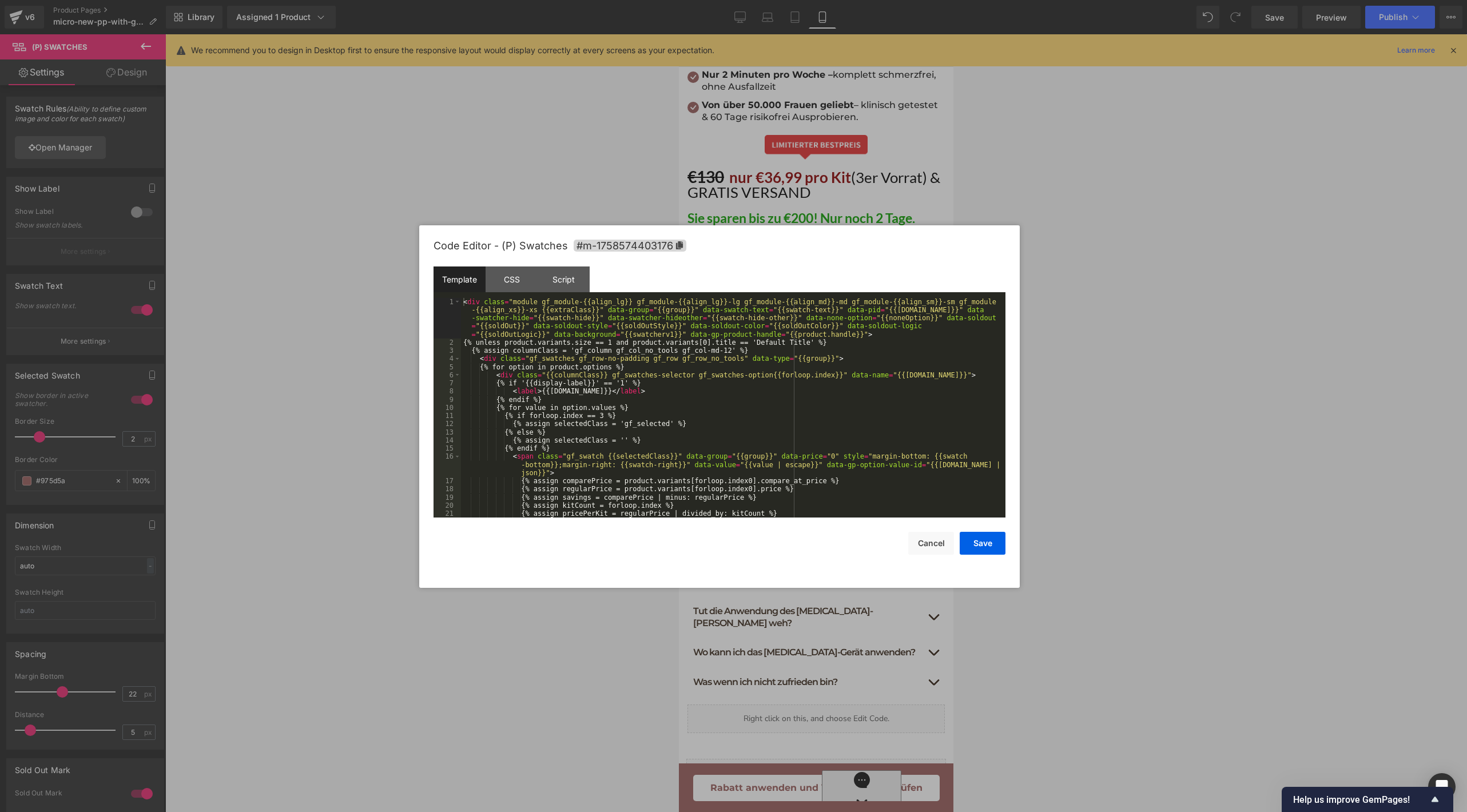
click at [743, 0] on div "Product You are previewing how the will restyle your page. You can not edit Ele…" at bounding box center [733, 0] width 1467 height 0
click at [730, 370] on div "< div class = "module gf_module-{{align_lg}} gf_module-{{align_lg}}-lg gf_modul…" at bounding box center [731, 432] width 540 height 269
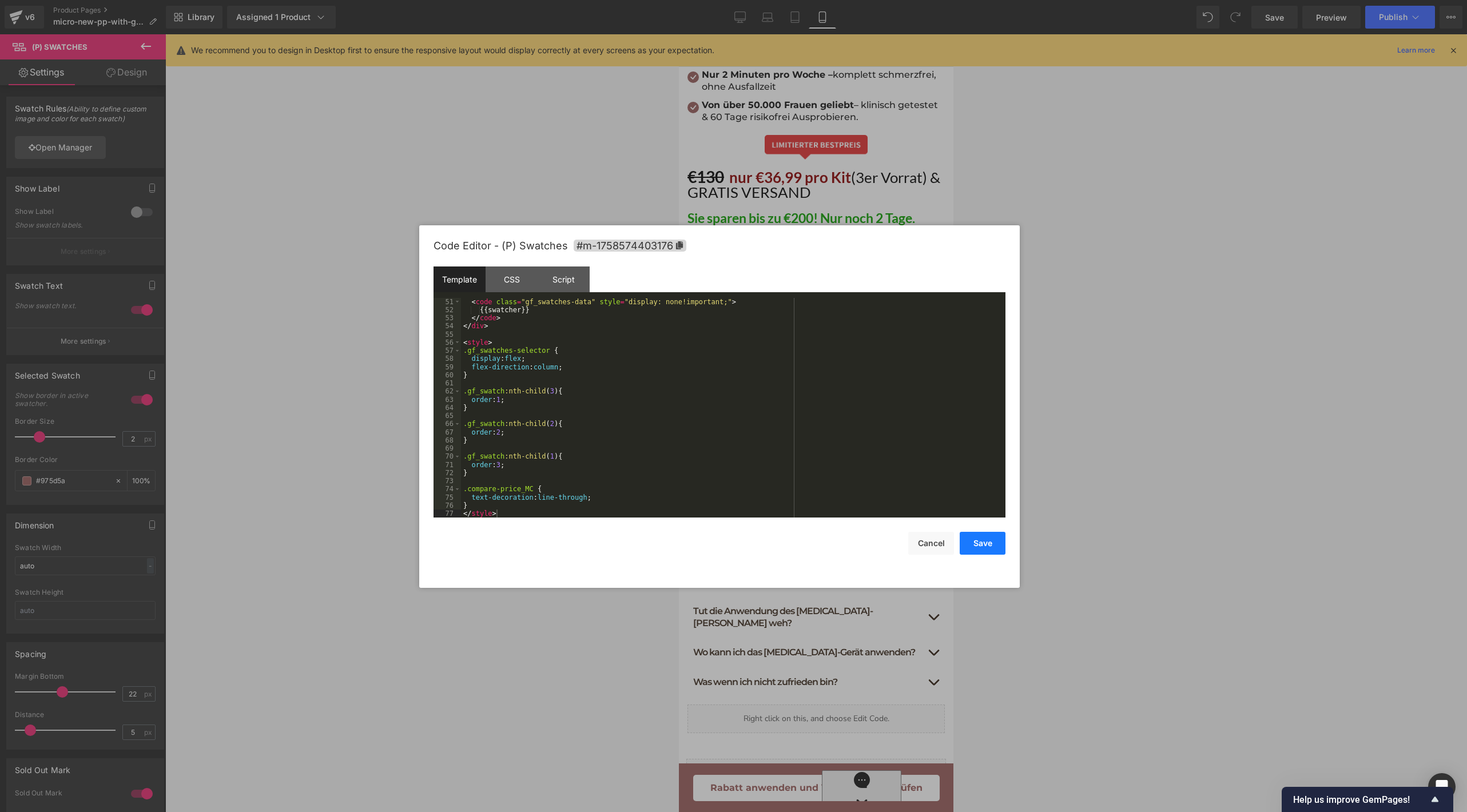
click at [973, 547] on button "Save" at bounding box center [982, 543] width 46 height 23
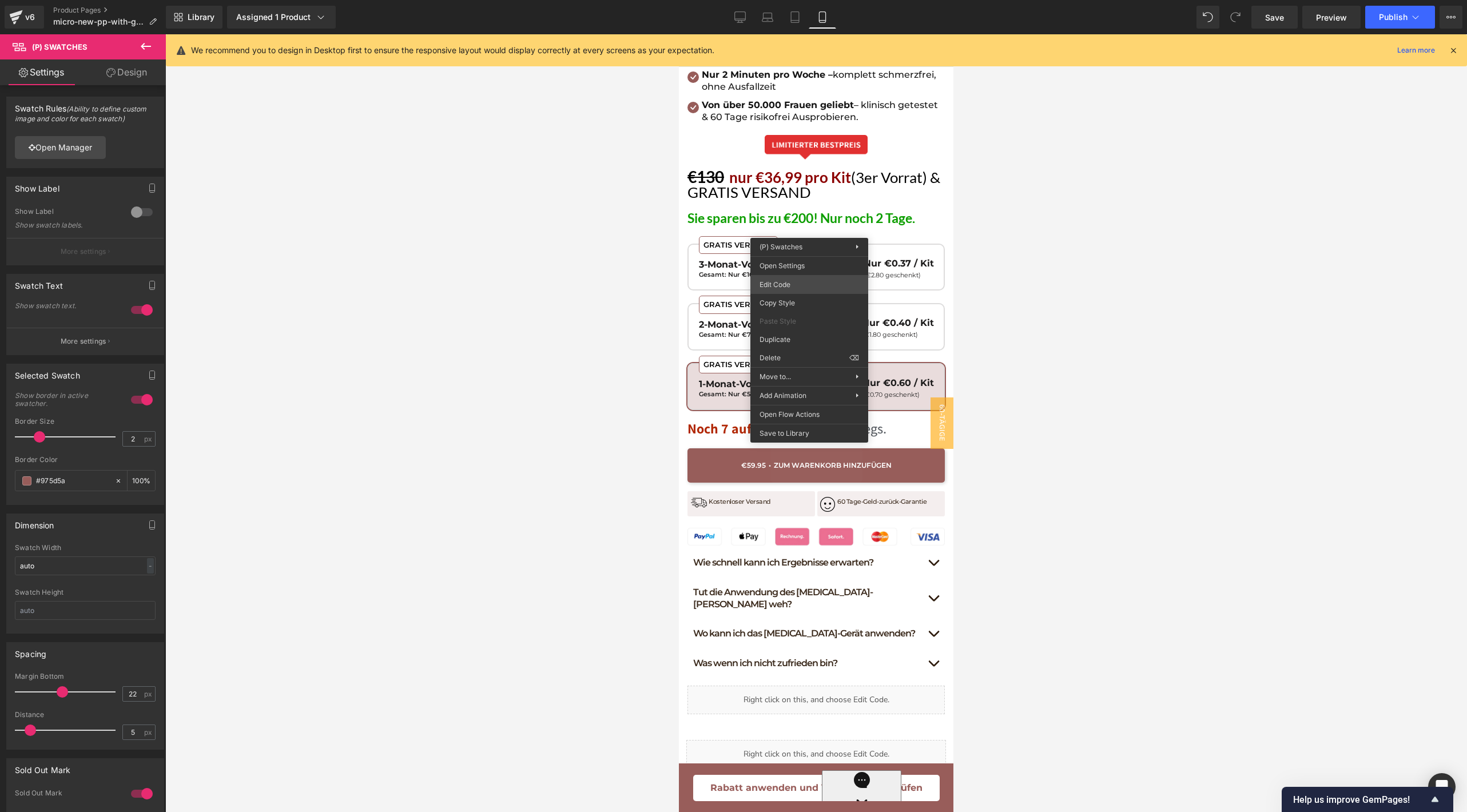
click at [804, 0] on div "Product You are previewing how the will restyle your page. You can not edit Ele…" at bounding box center [733, 0] width 1467 height 0
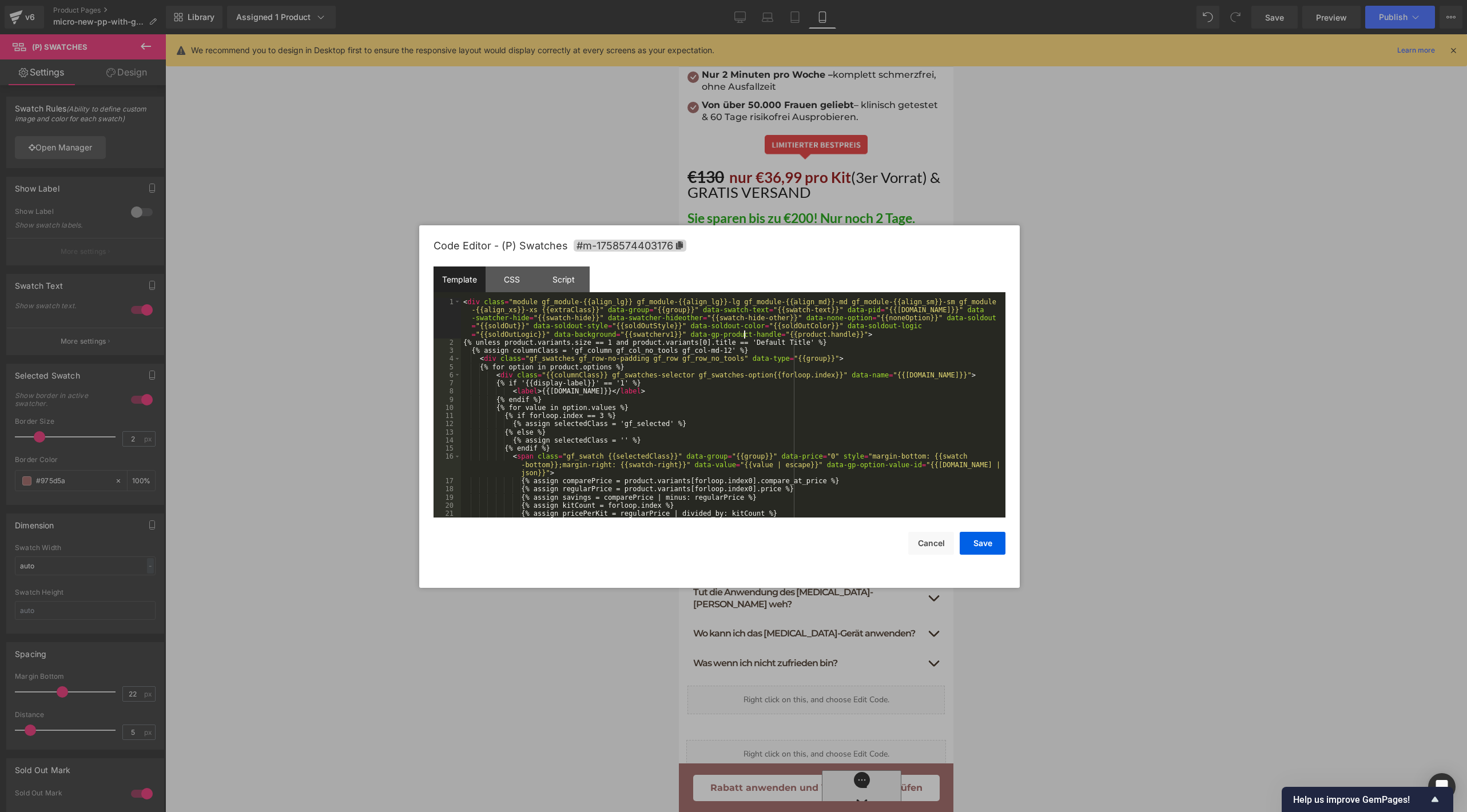
click at [743, 336] on div "< div class = "module gf_module-{{align_lg}} gf_module-{{align_lg}}-lg gf_modul…" at bounding box center [731, 432] width 540 height 269
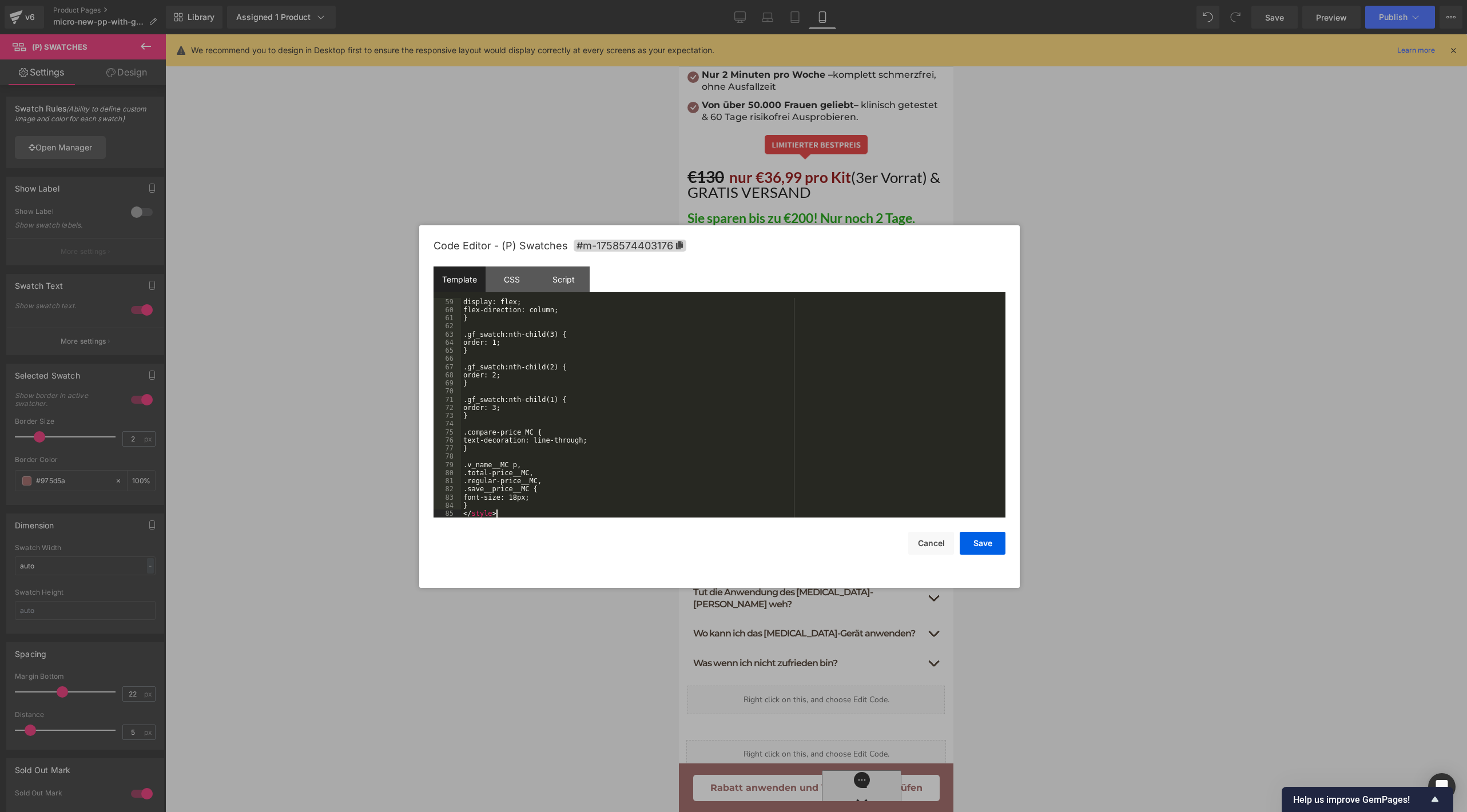
scroll to position [562, 0]
click at [987, 543] on button "Save" at bounding box center [982, 543] width 46 height 23
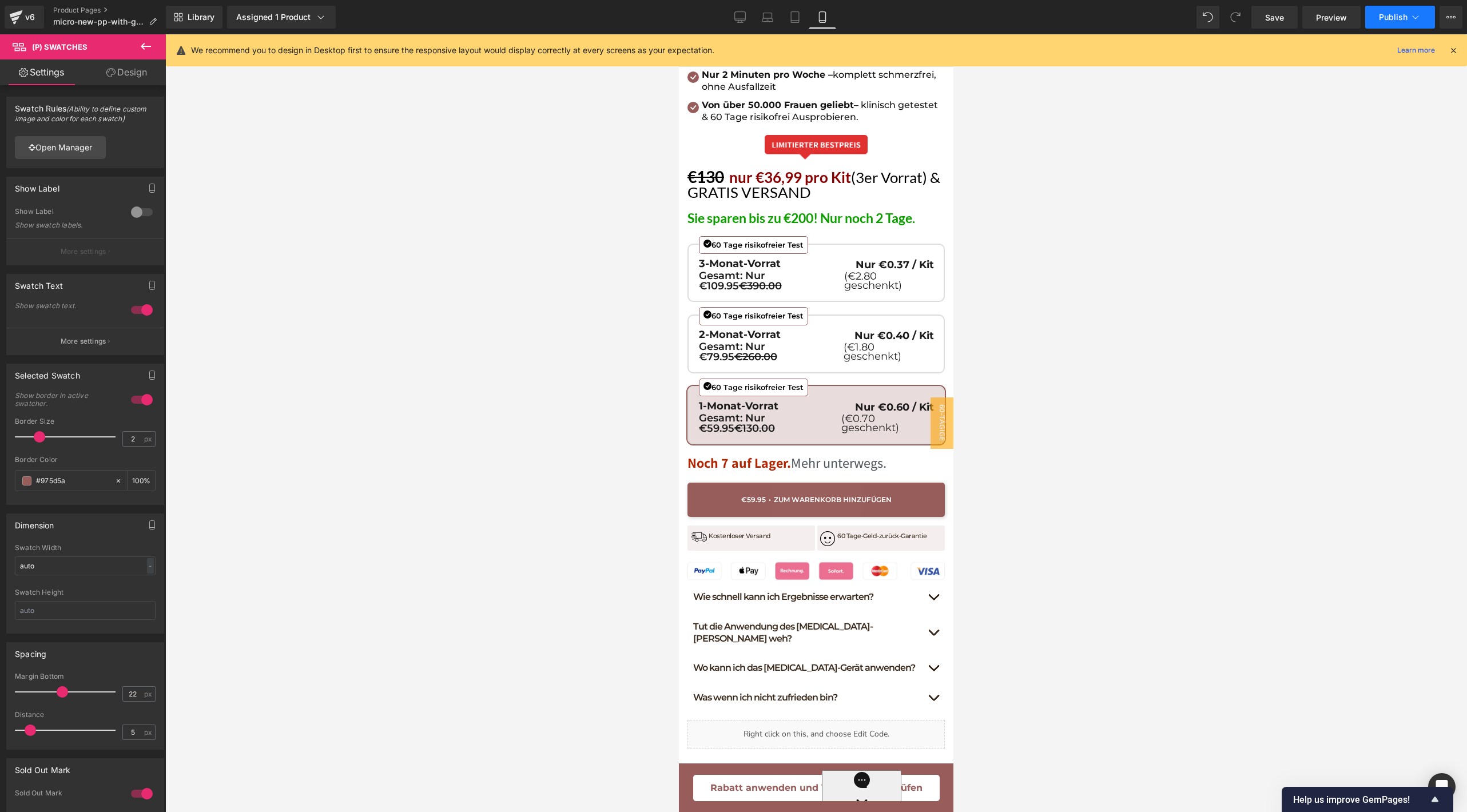
click at [1389, 21] on span "Publish" at bounding box center [1392, 17] width 29 height 9
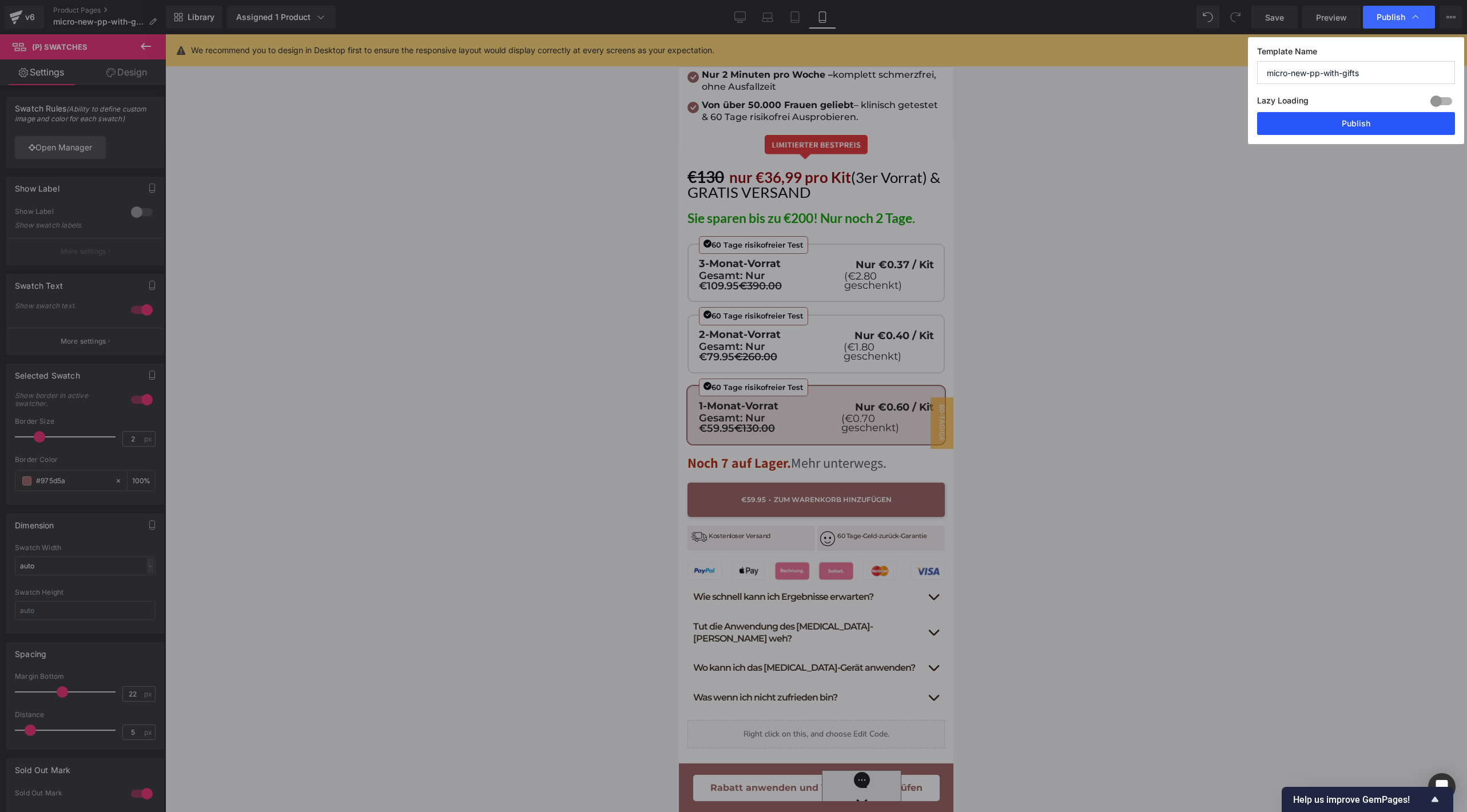
click at [1300, 112] on button "Publish" at bounding box center [1356, 124] width 198 height 23
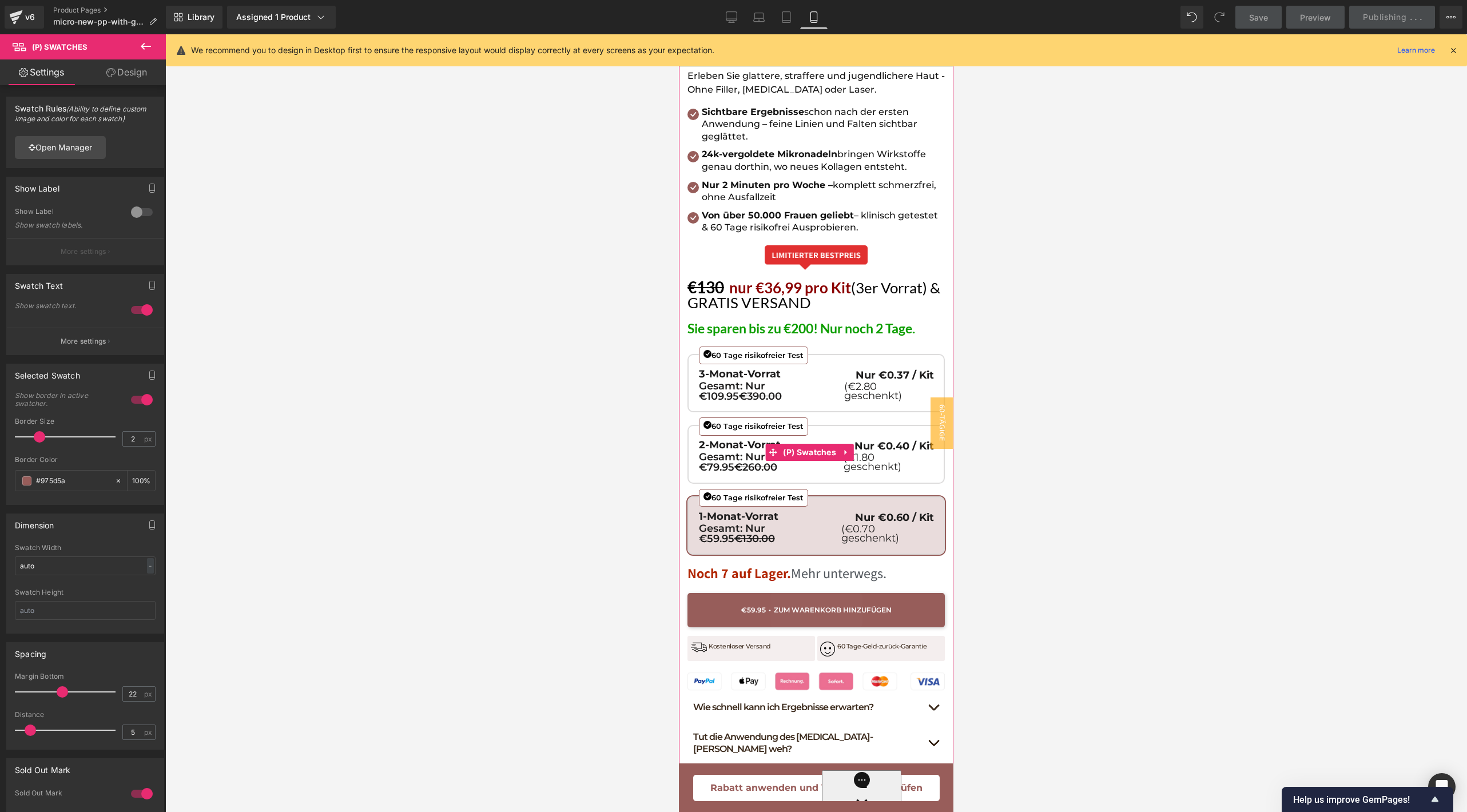
scroll to position [505, 0]
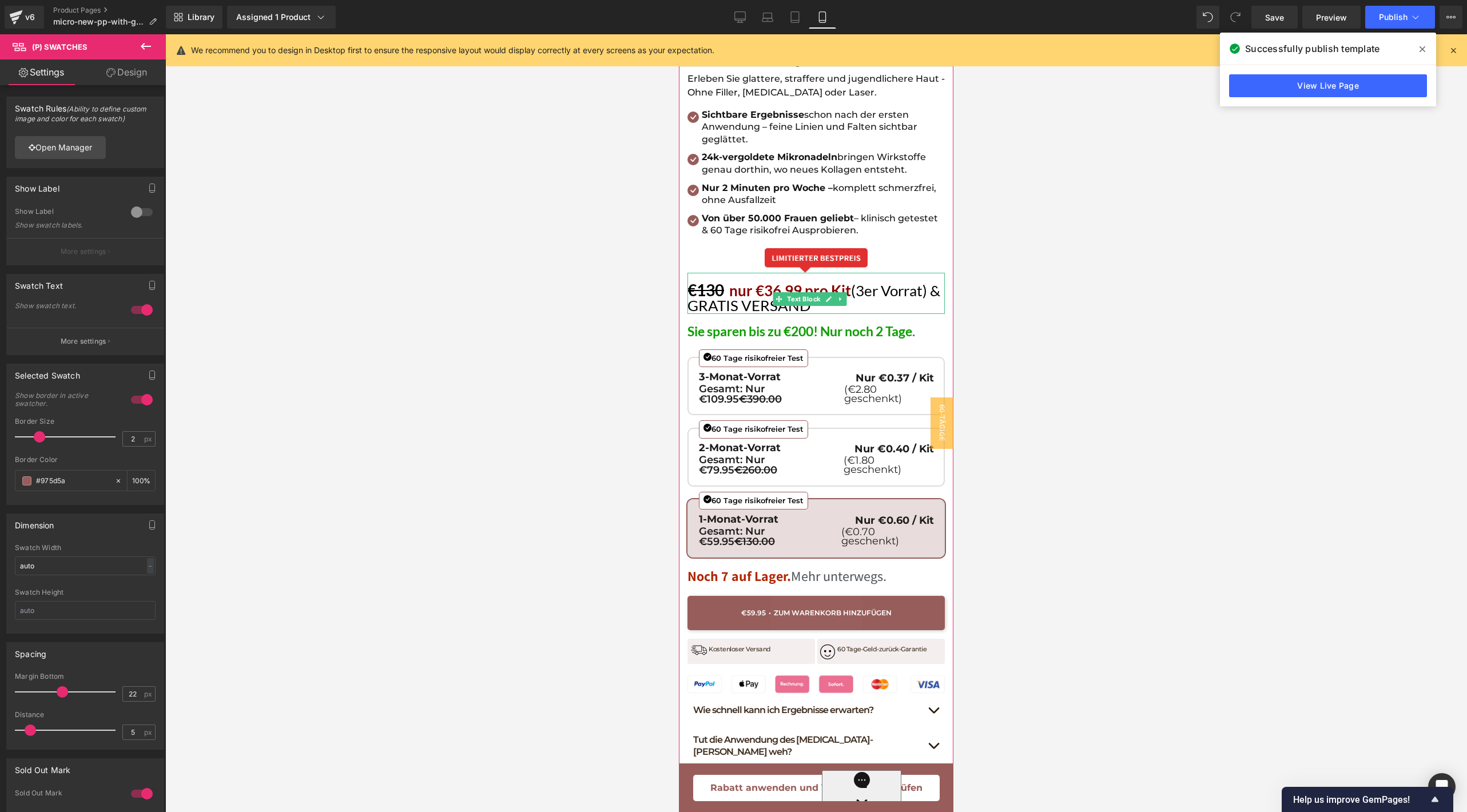
click at [803, 281] on span "nur €36,99 pro Kit" at bounding box center [790, 290] width 122 height 18
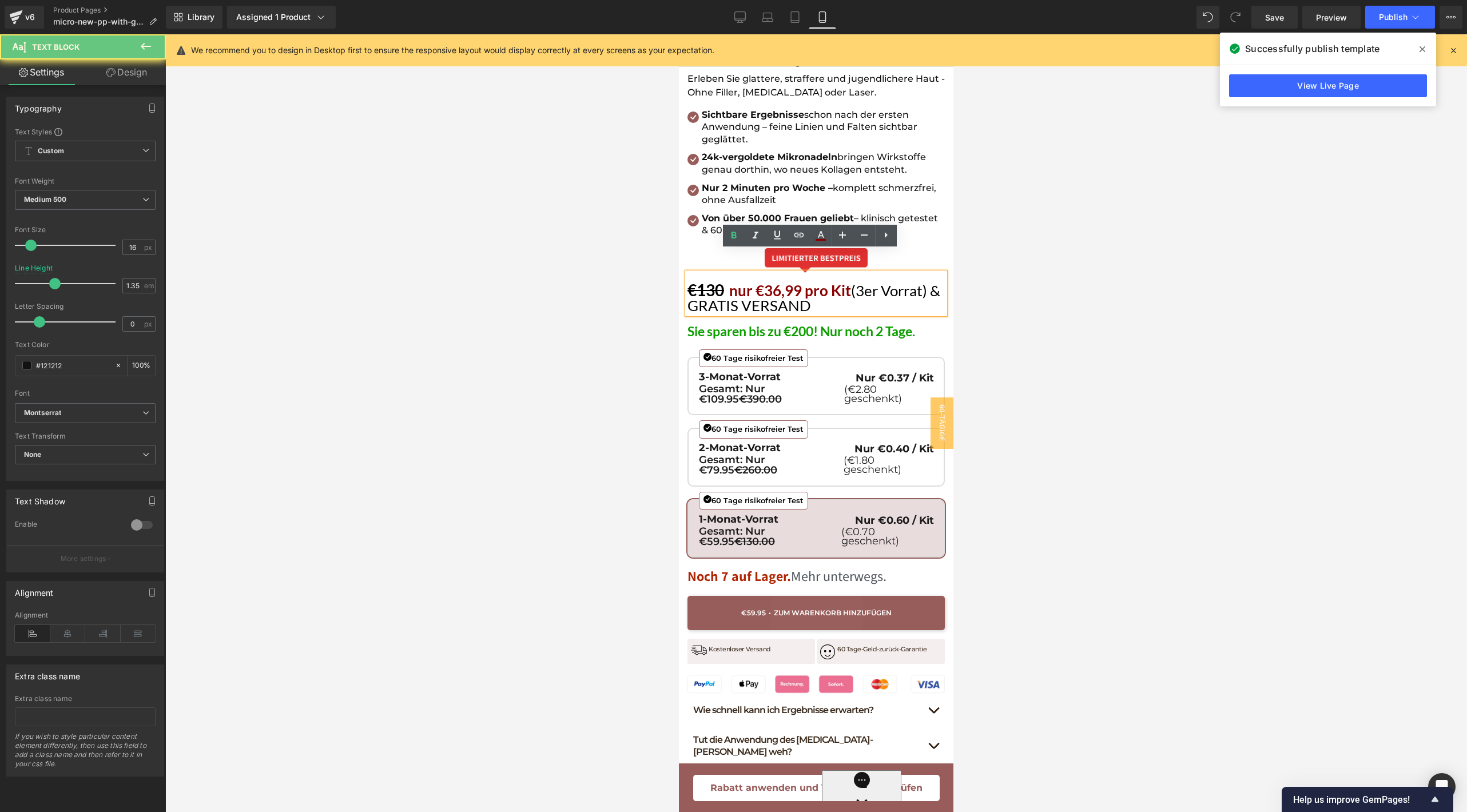
click at [800, 281] on span "nur €36,99 pro Kit" at bounding box center [790, 290] width 122 height 18
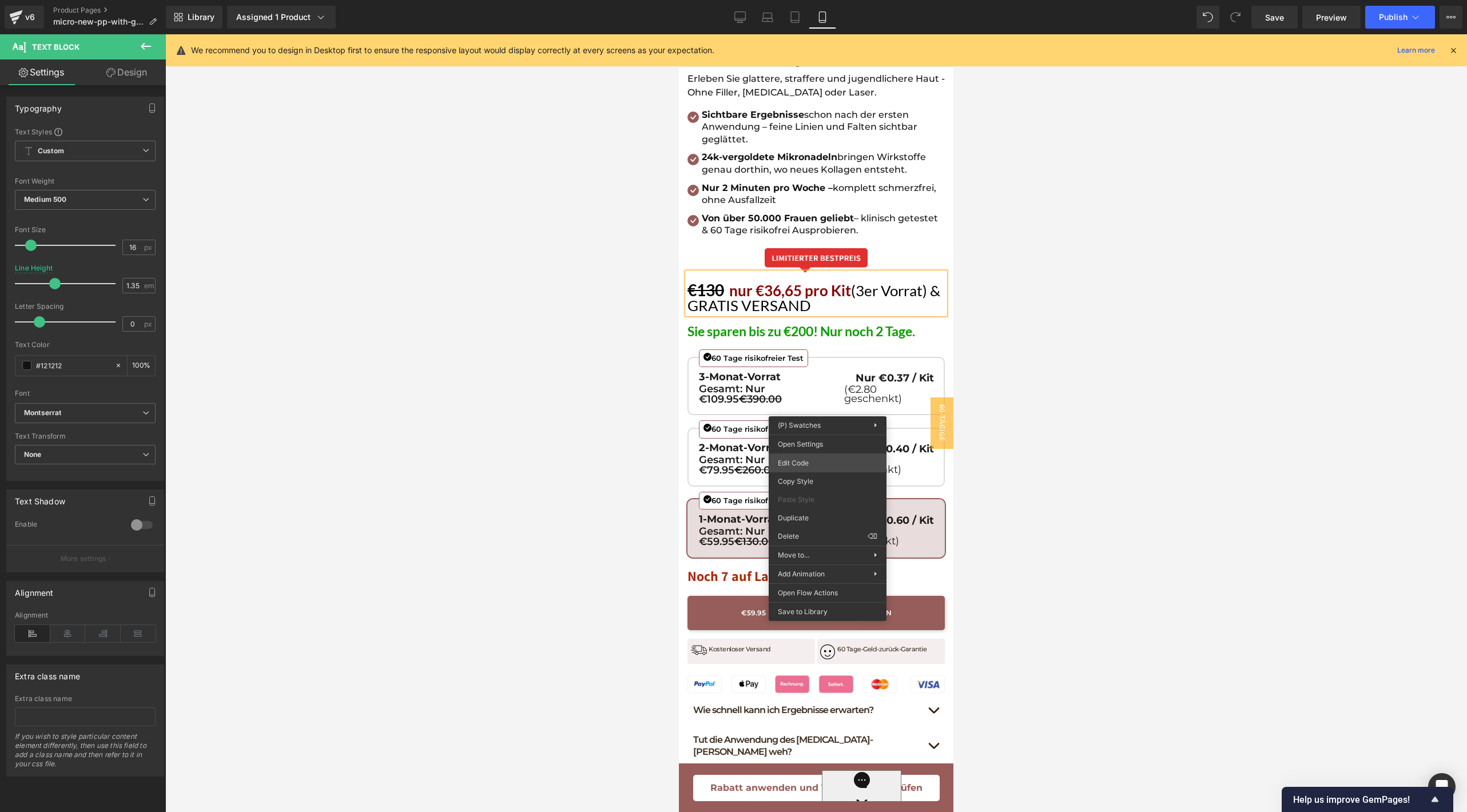
click at [816, 0] on div "Product You are previewing how the will restyle your page. You can not edit Ele…" at bounding box center [733, 0] width 1467 height 0
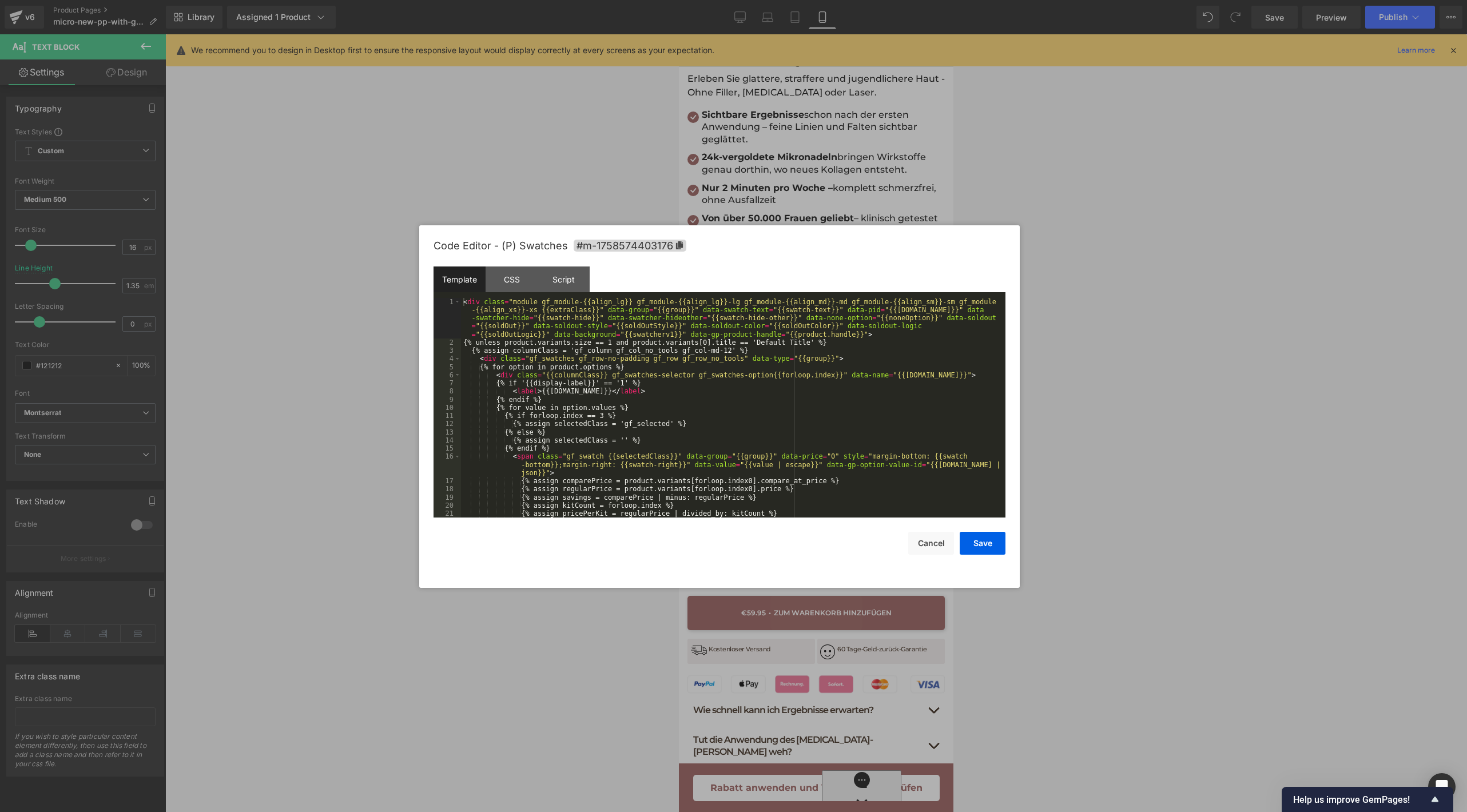
click at [771, 456] on div "< div class = "module gf_module-{{align_lg}} gf_module-{{align_lg}}-lg gf_modul…" at bounding box center [731, 432] width 540 height 269
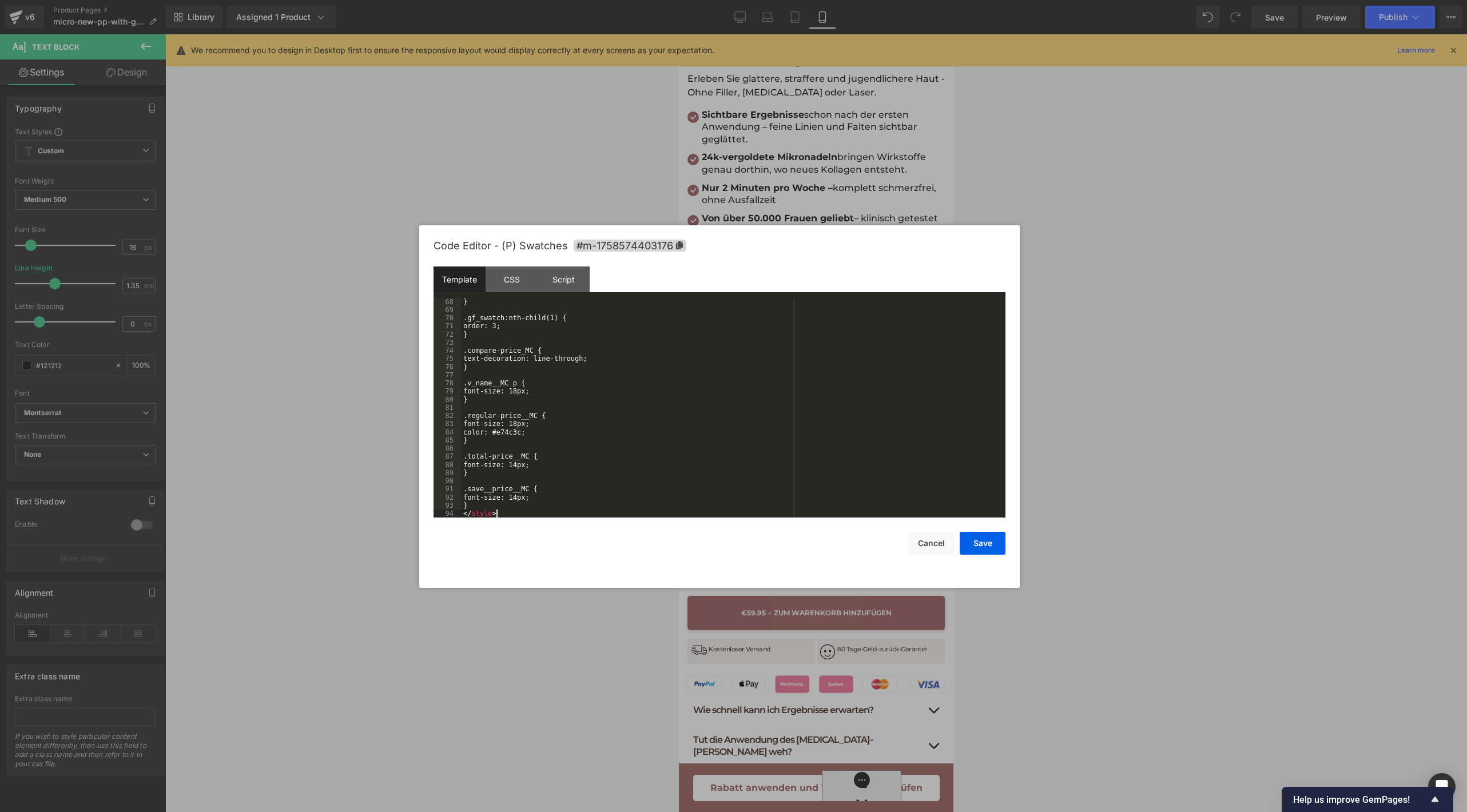
scroll to position [602, 0]
click at [985, 538] on button "Save" at bounding box center [982, 543] width 46 height 23
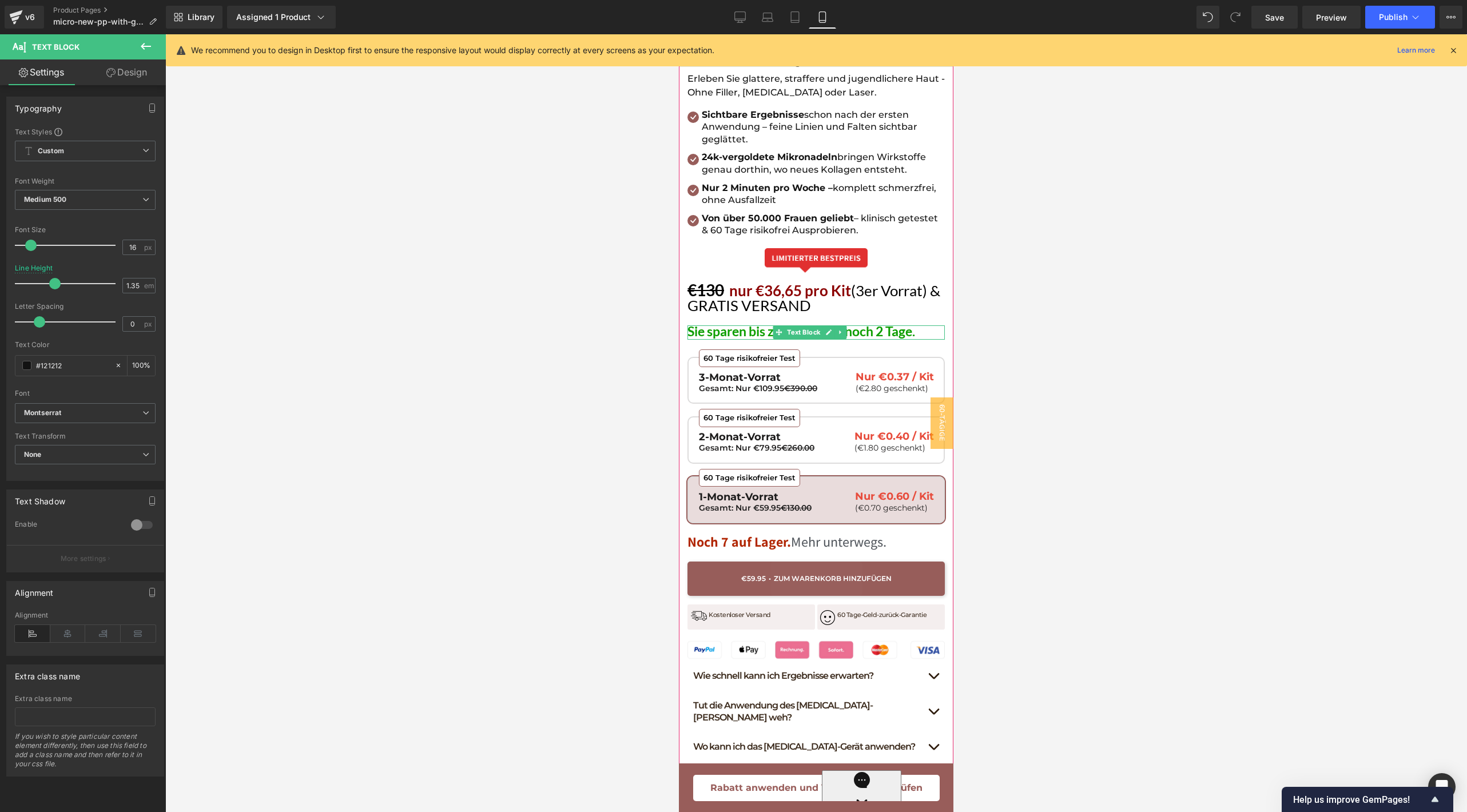
click at [852, 323] on span "Sie sparen bis zu €200! Nur noch 2 Tage." at bounding box center [801, 331] width 227 height 16
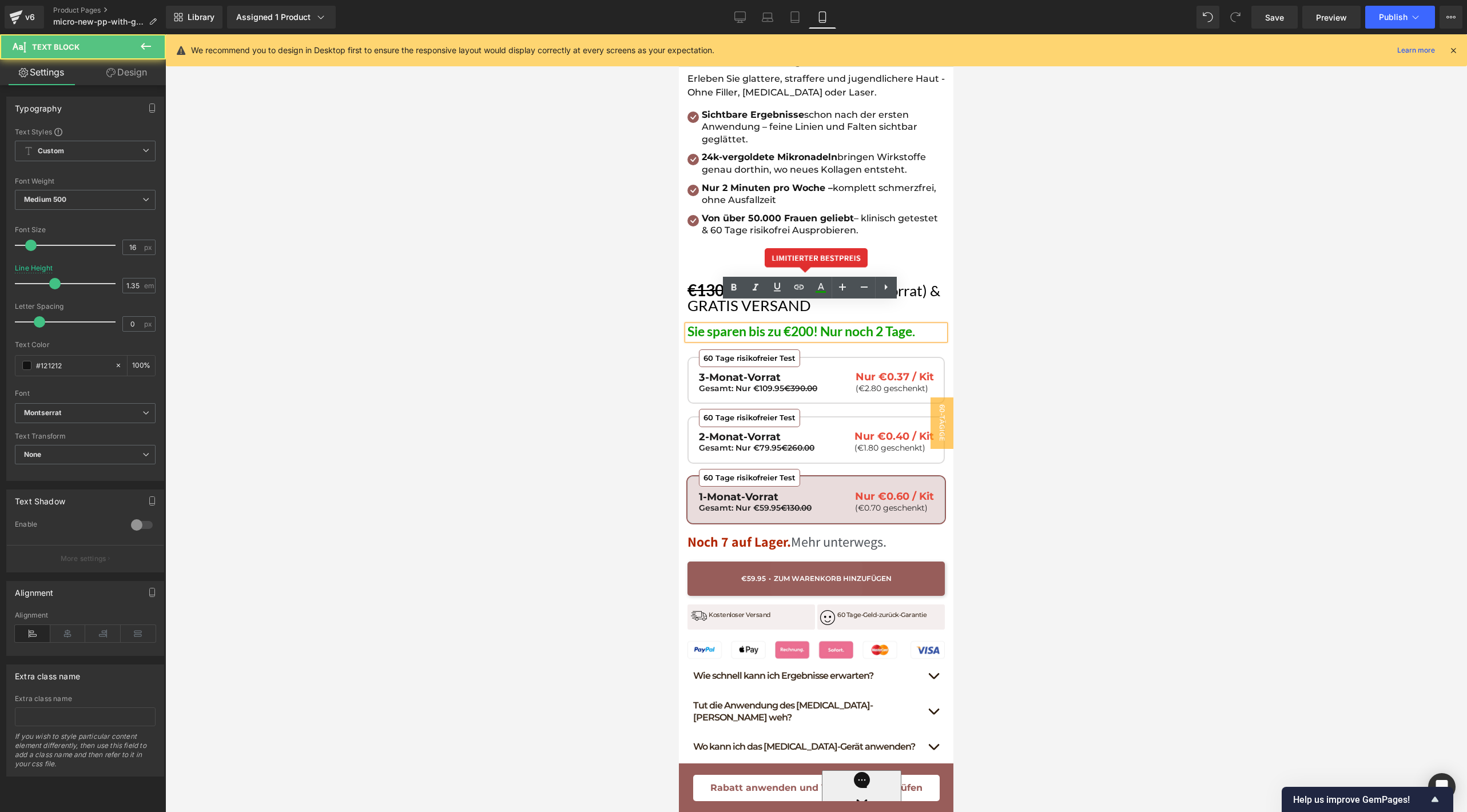
click at [807, 323] on span "Sie sparen bis zu €200! Nur noch 2 Tage." at bounding box center [801, 331] width 227 height 16
click at [758, 323] on span "Sie sparen bis zu €280! Nur noch 2 Tage." at bounding box center [801, 331] width 227 height 16
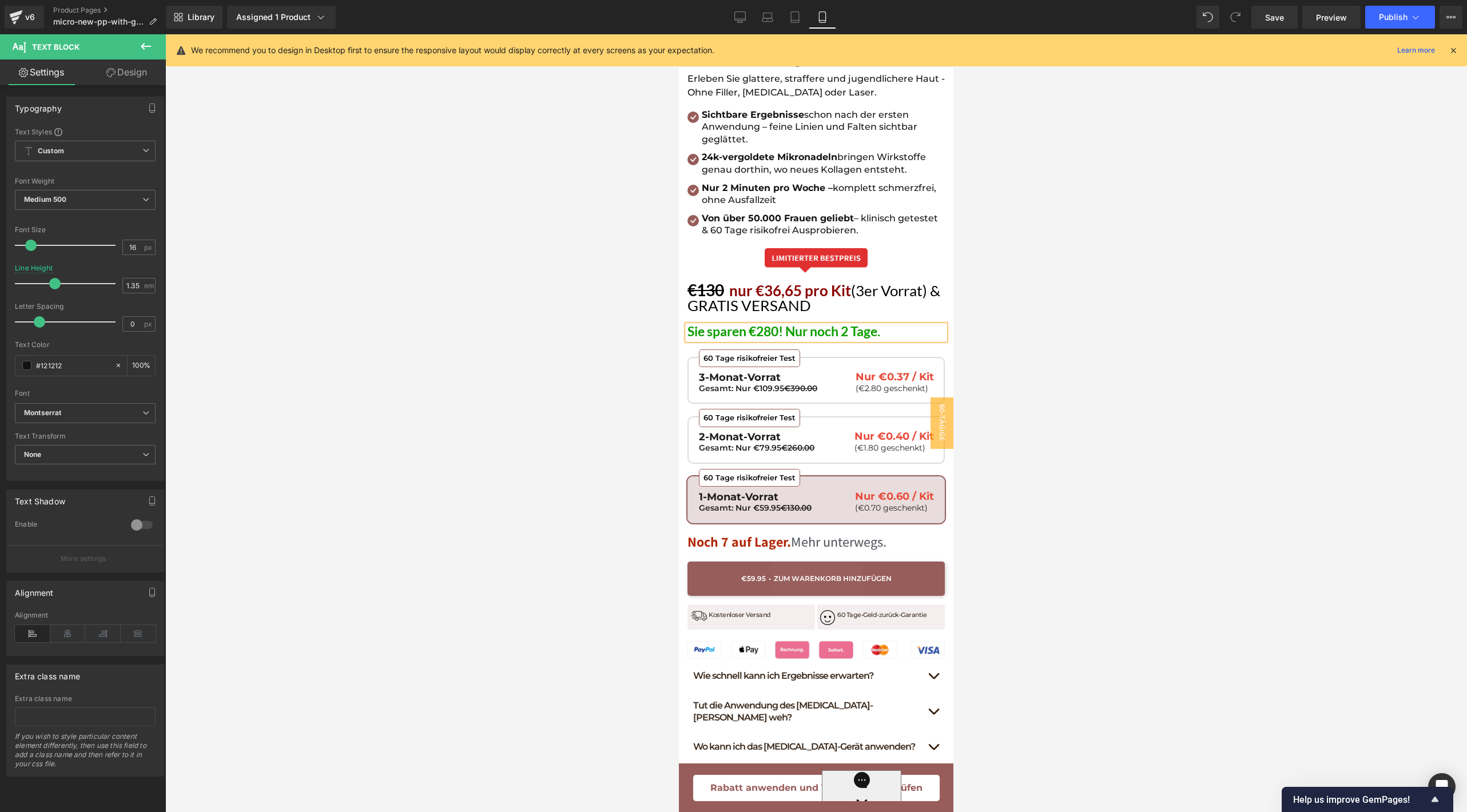
click at [1149, 226] on div at bounding box center [815, 423] width 1301 height 778
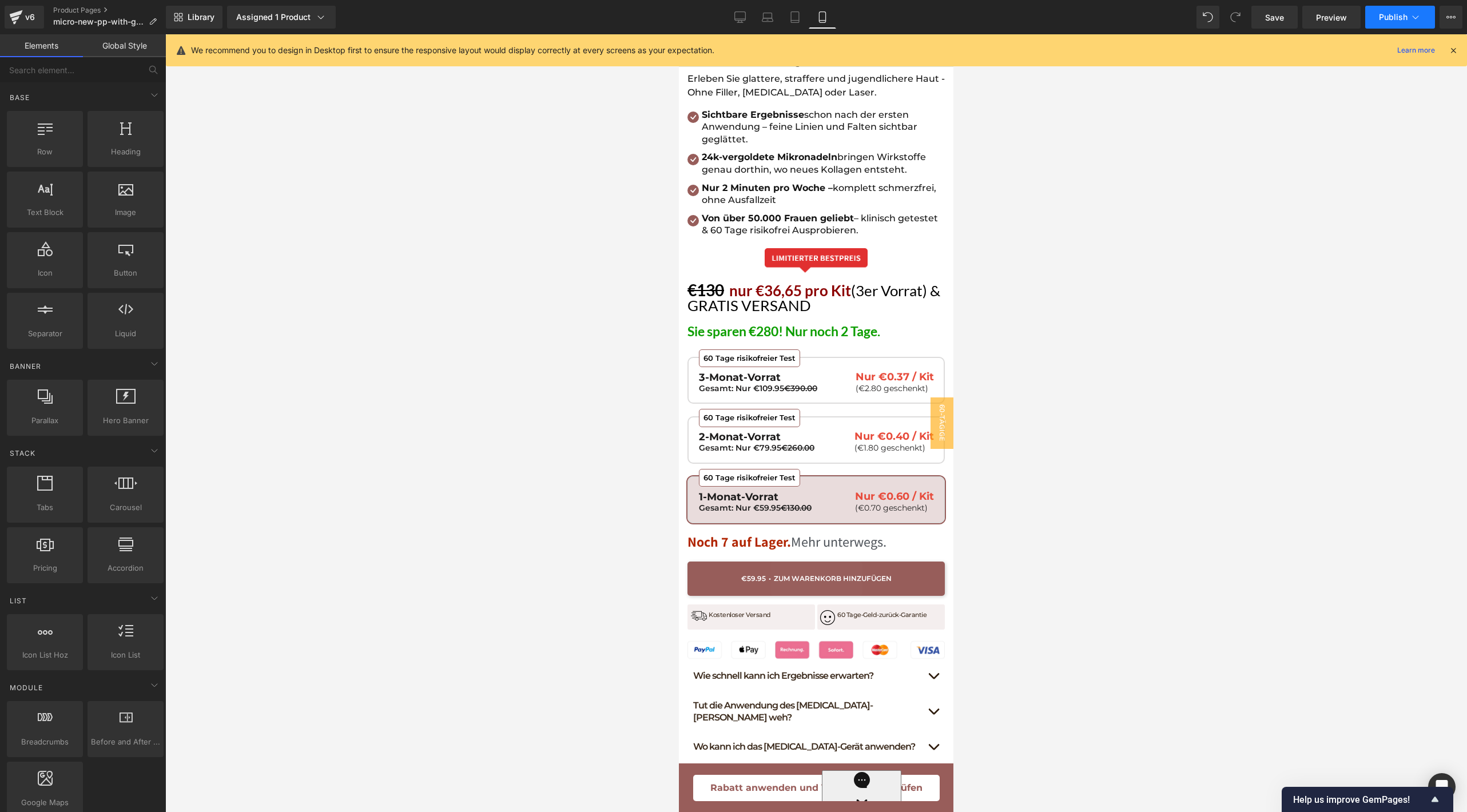
click at [1372, 18] on button "Publish" at bounding box center [1400, 17] width 70 height 23
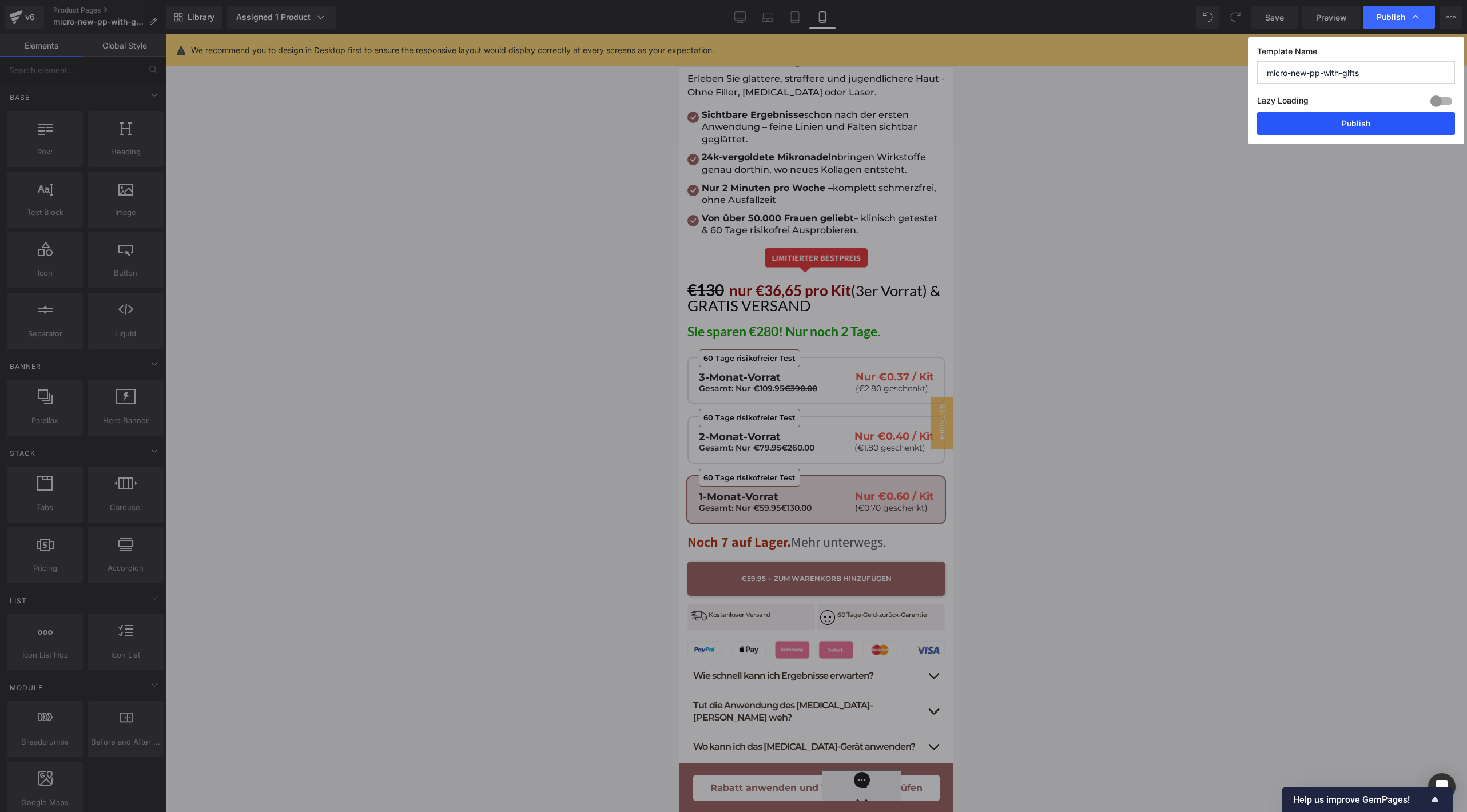
click at [1322, 123] on button "Publish" at bounding box center [1356, 124] width 198 height 23
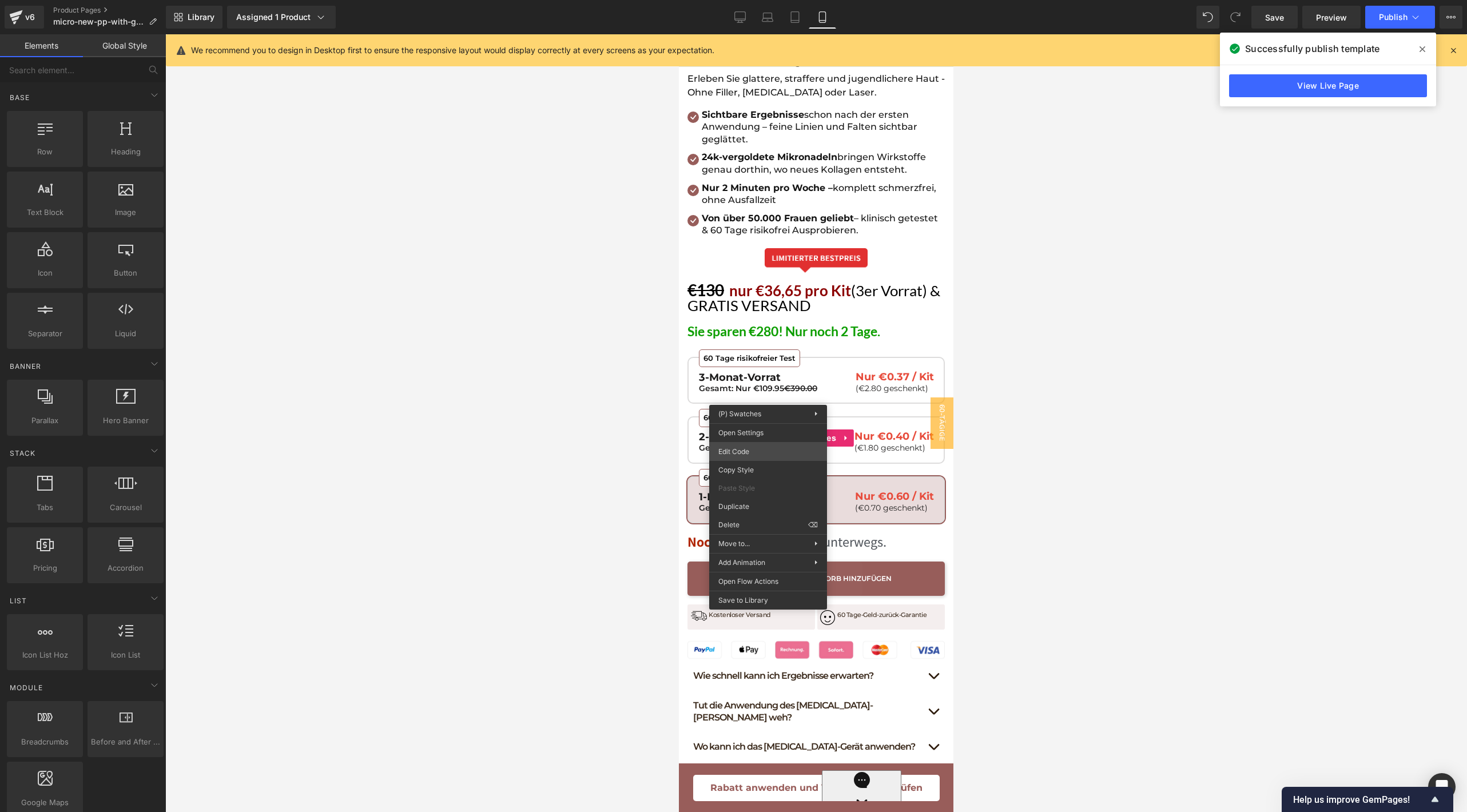
click at [750, 0] on div "Product You are previewing how the will restyle your page. You can not edit Ele…" at bounding box center [733, 0] width 1467 height 0
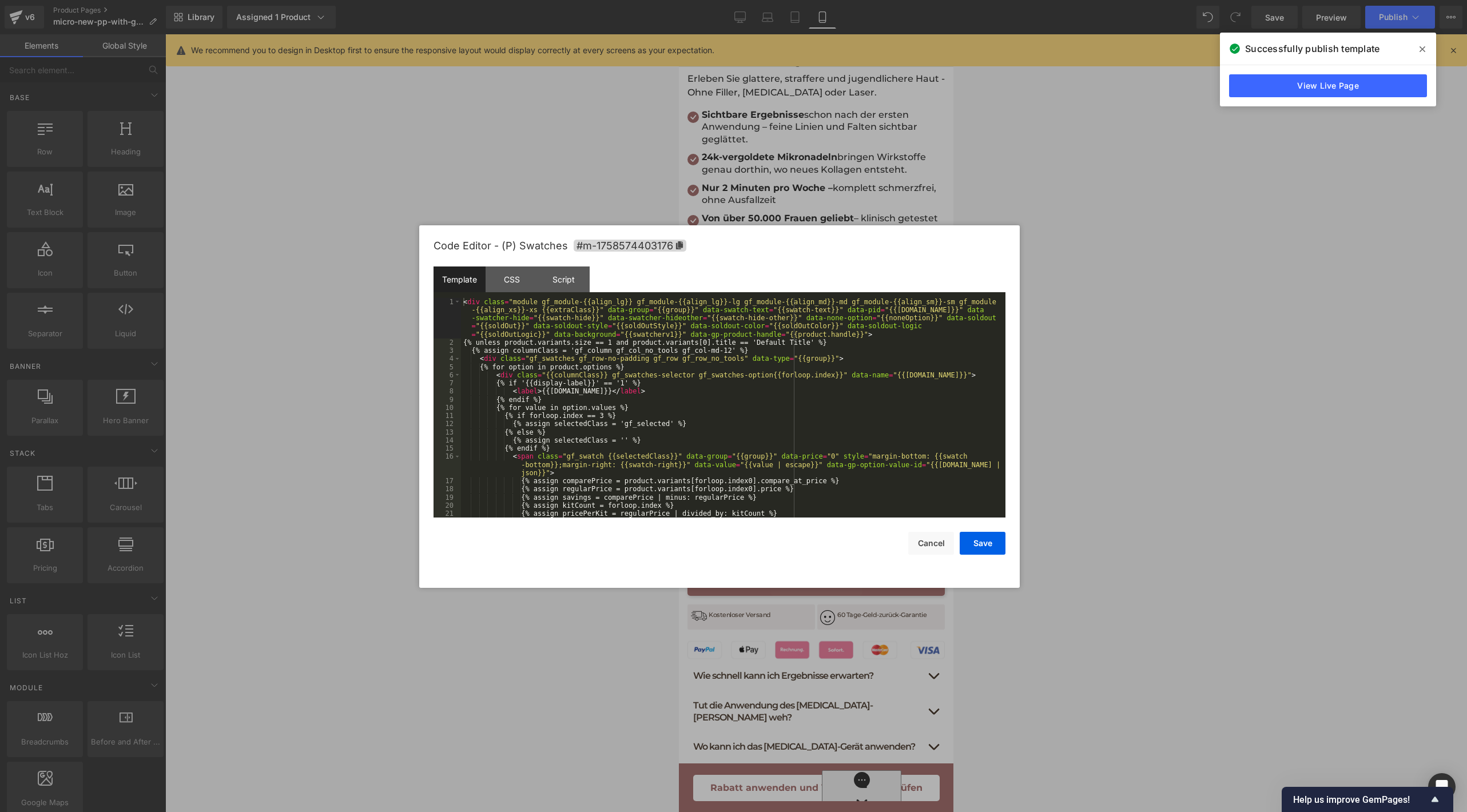
click at [752, 448] on div "< div class = "module gf_module-{{align_lg}} gf_module-{{align_lg}}-lg gf_modul…" at bounding box center [731, 432] width 540 height 269
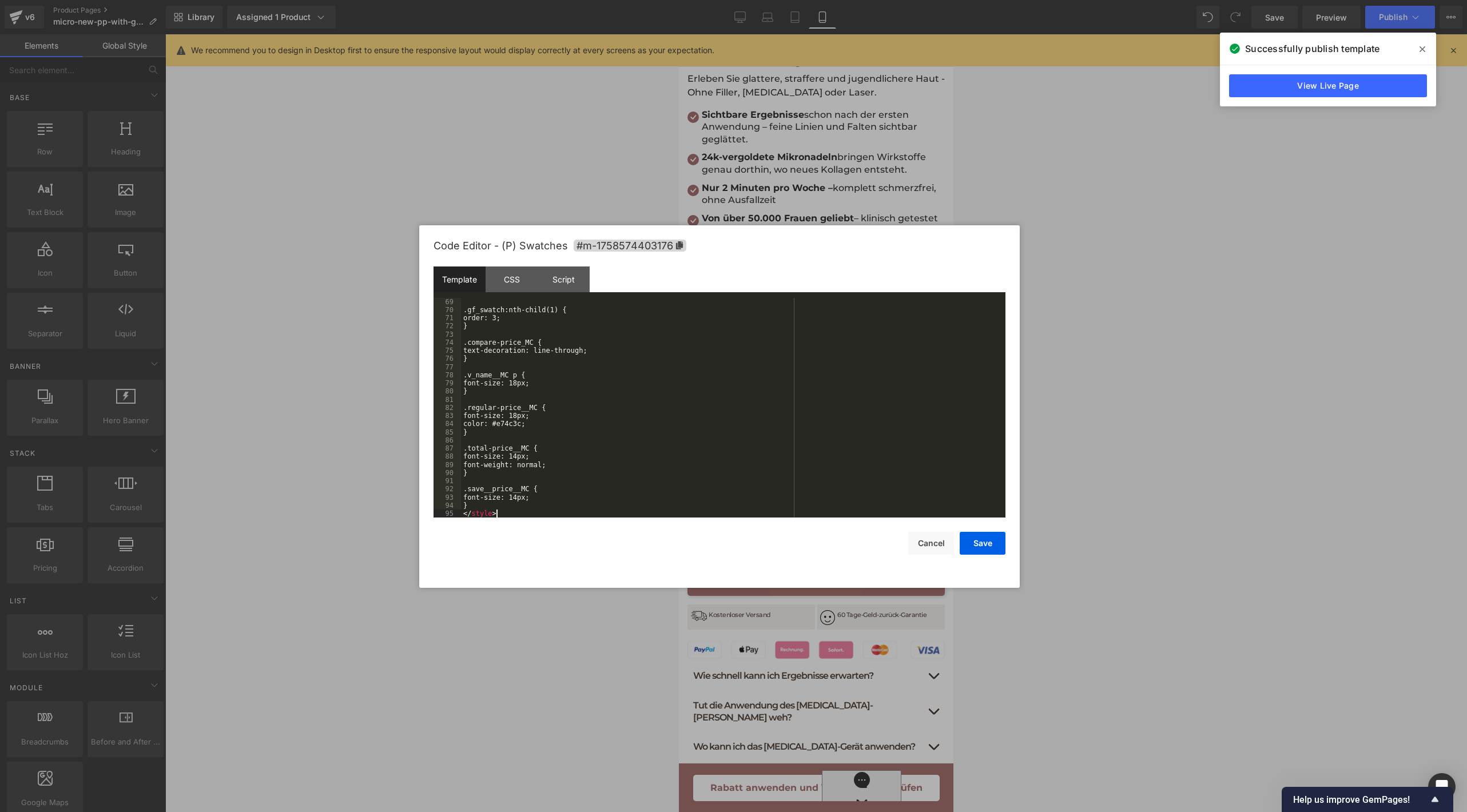
scroll to position [611, 0]
click at [982, 545] on button "Save" at bounding box center [982, 543] width 46 height 23
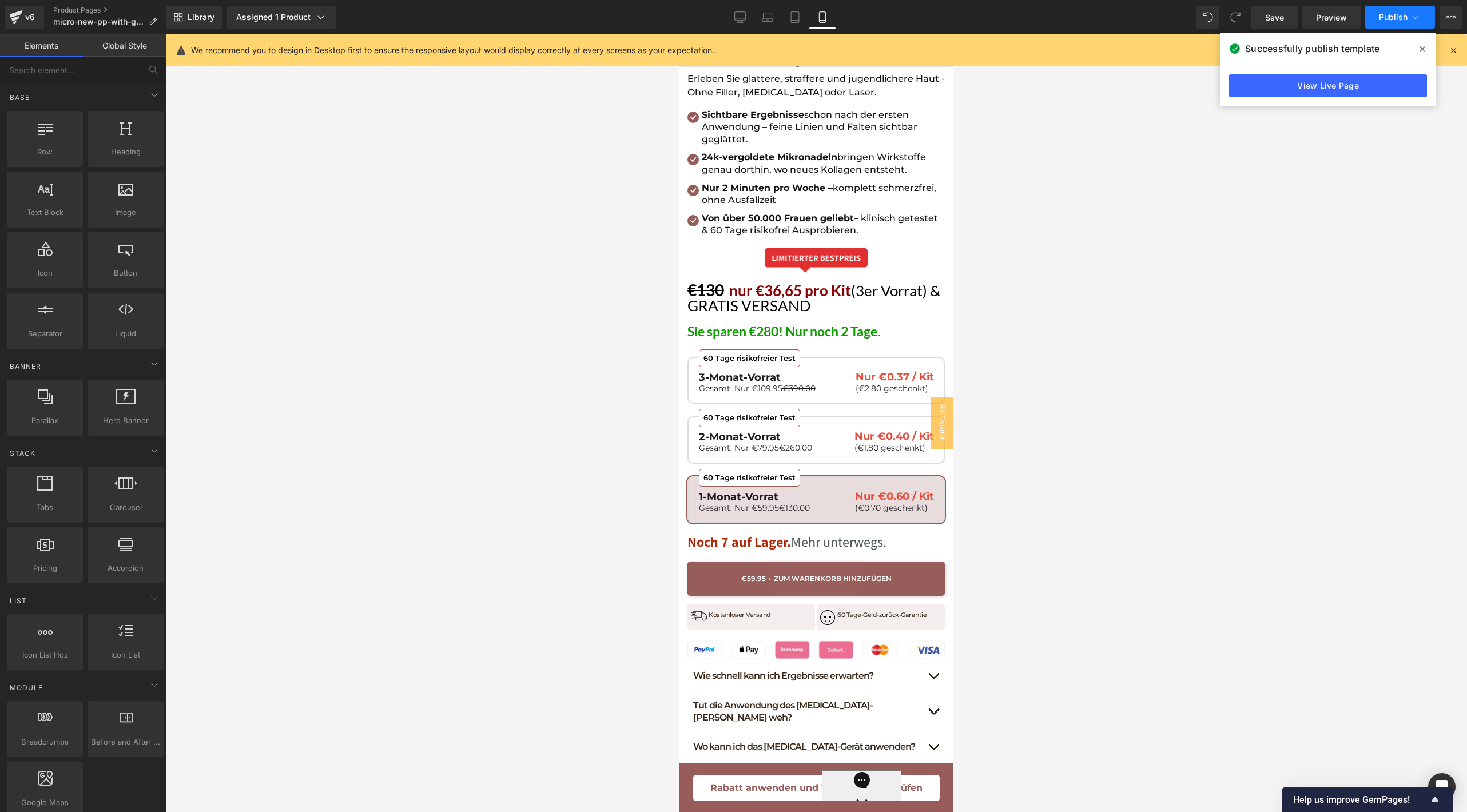
click at [1379, 17] on span "Publish" at bounding box center [1392, 17] width 29 height 9
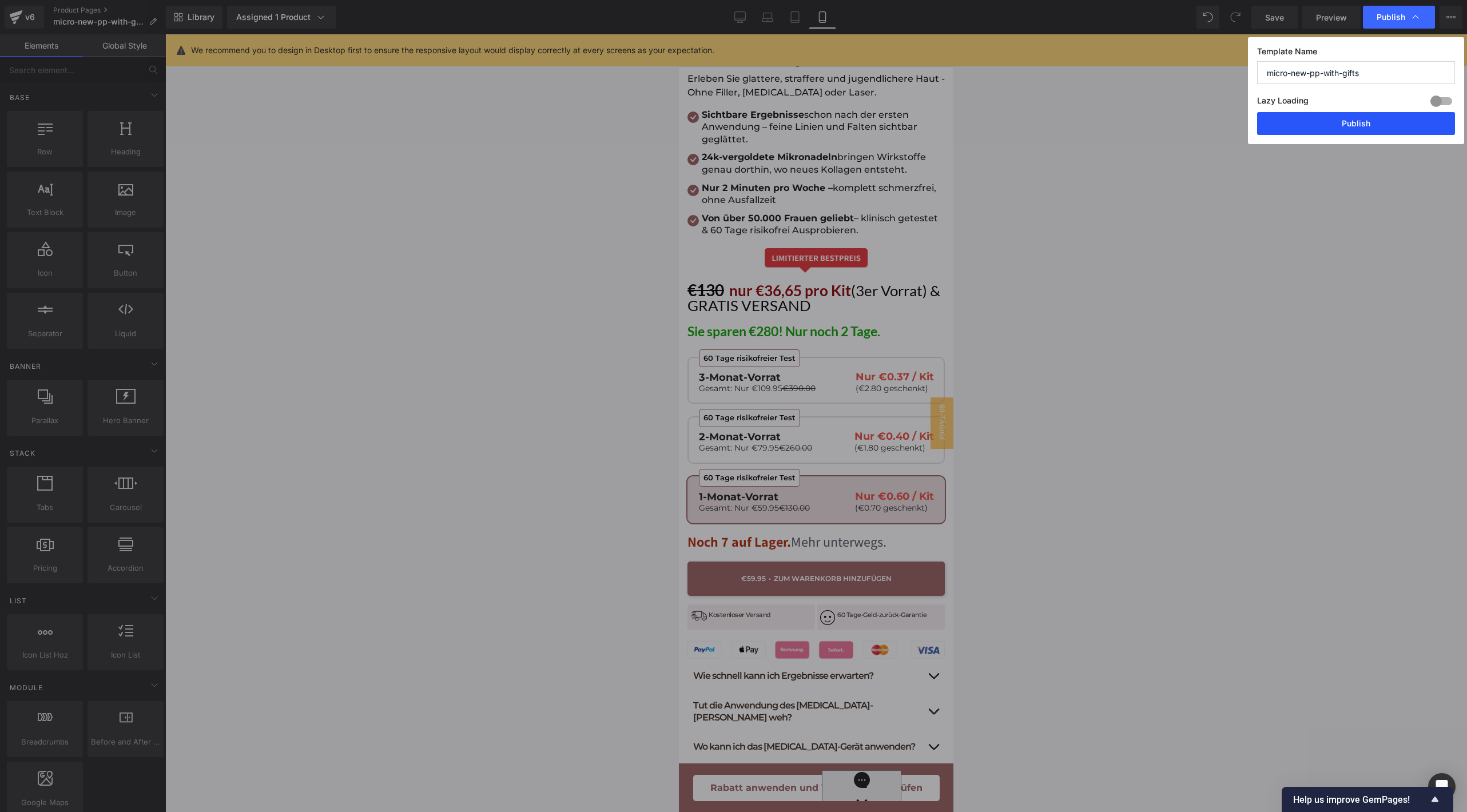
click at [1313, 116] on button "Publish" at bounding box center [1356, 124] width 198 height 23
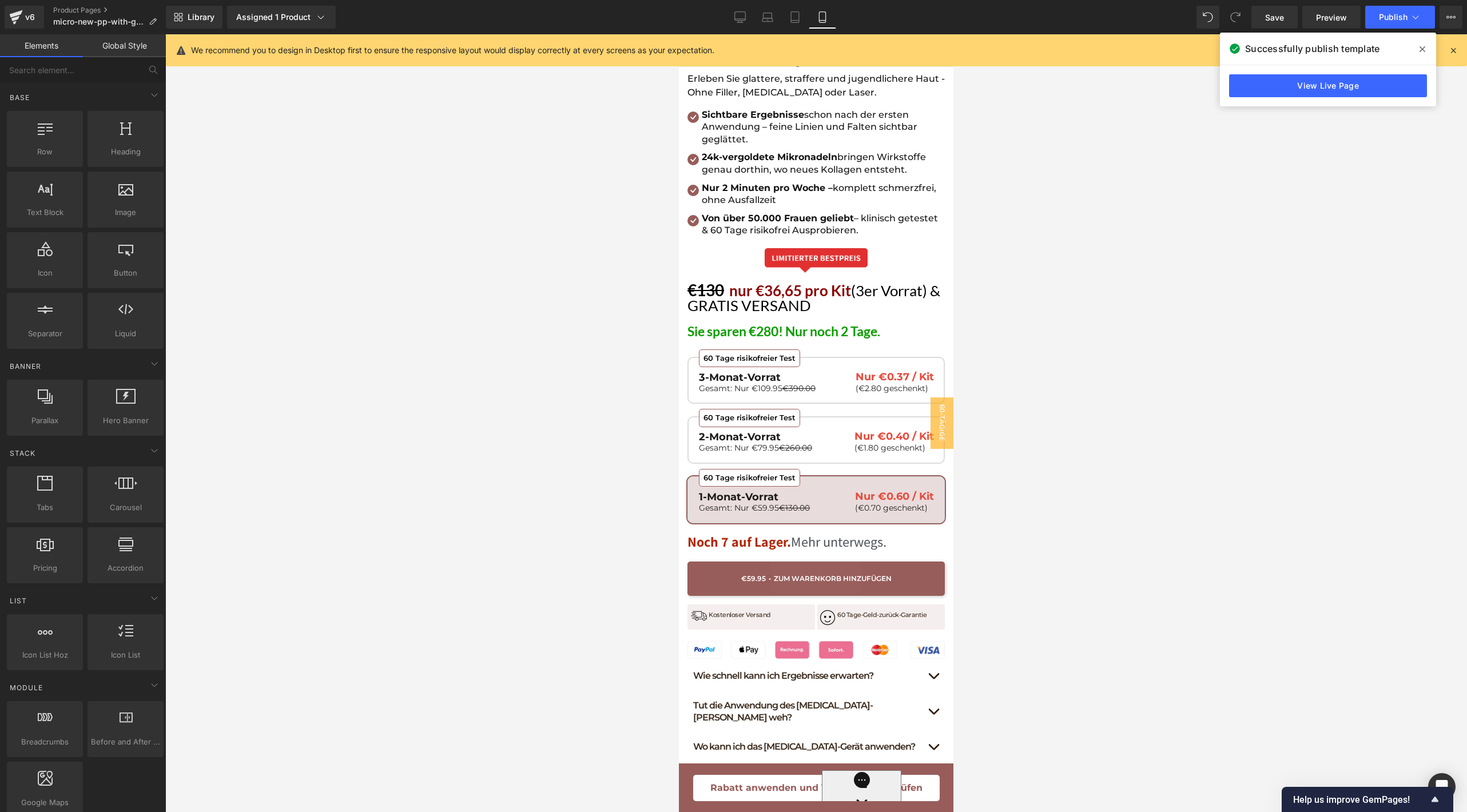
click at [138, 71] on img at bounding box center [69, 67] width 138 height 9
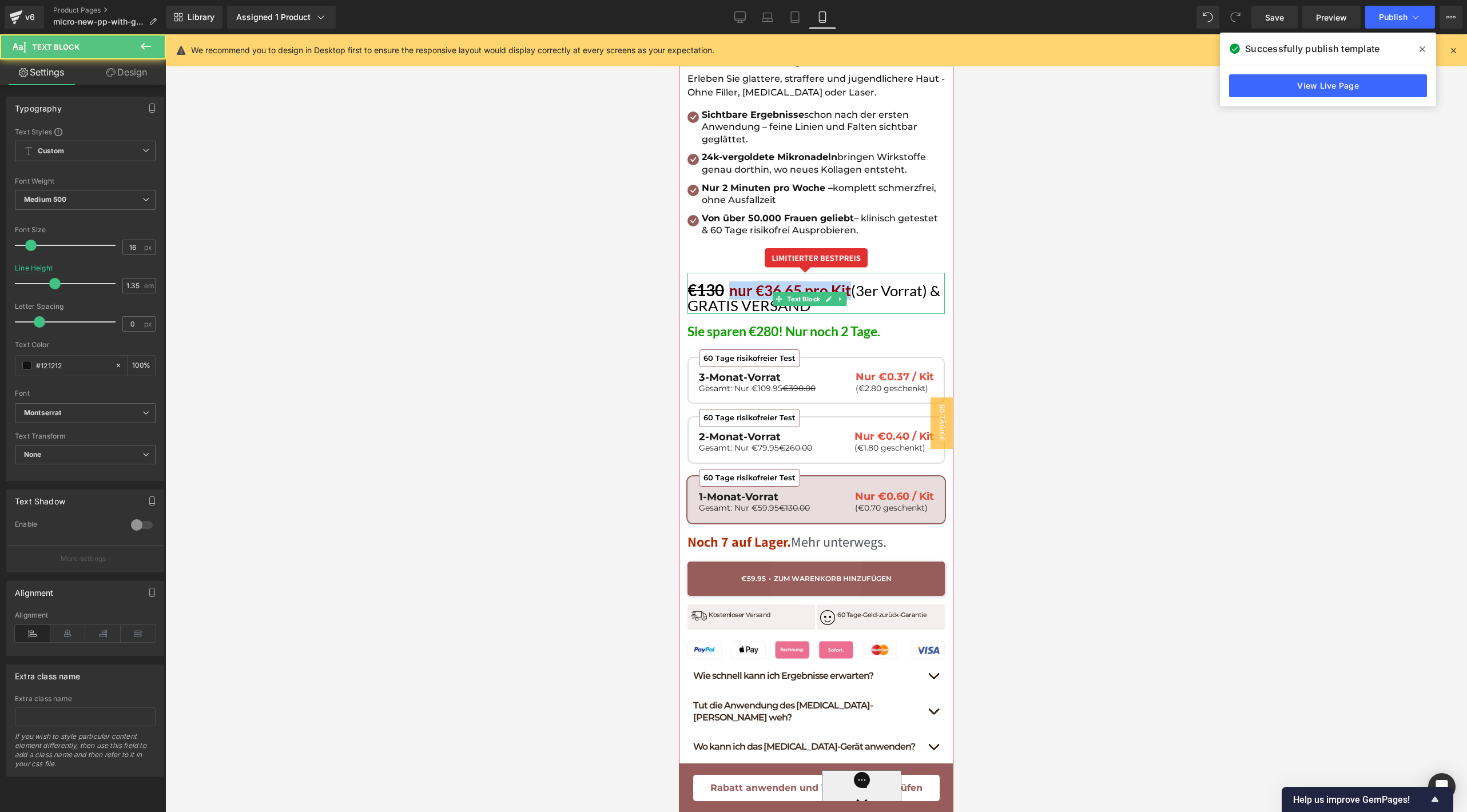
drag, startPoint x: 732, startPoint y: 270, endPoint x: 851, endPoint y: 269, distance: 119.0
click at [851, 281] on span "nur €36,65 pro Kit" at bounding box center [790, 290] width 122 height 18
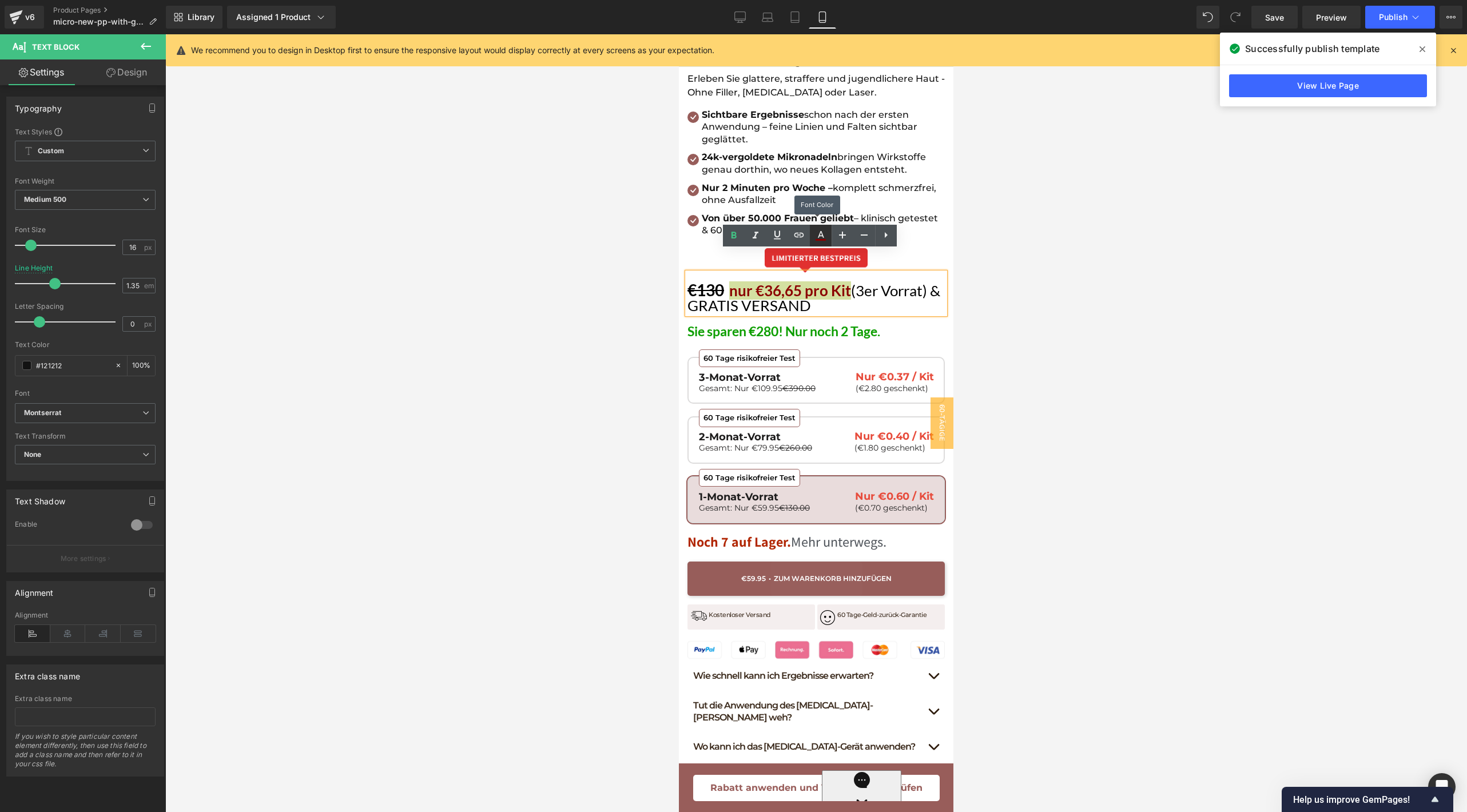
click at [819, 243] on link at bounding box center [820, 236] width 22 height 22
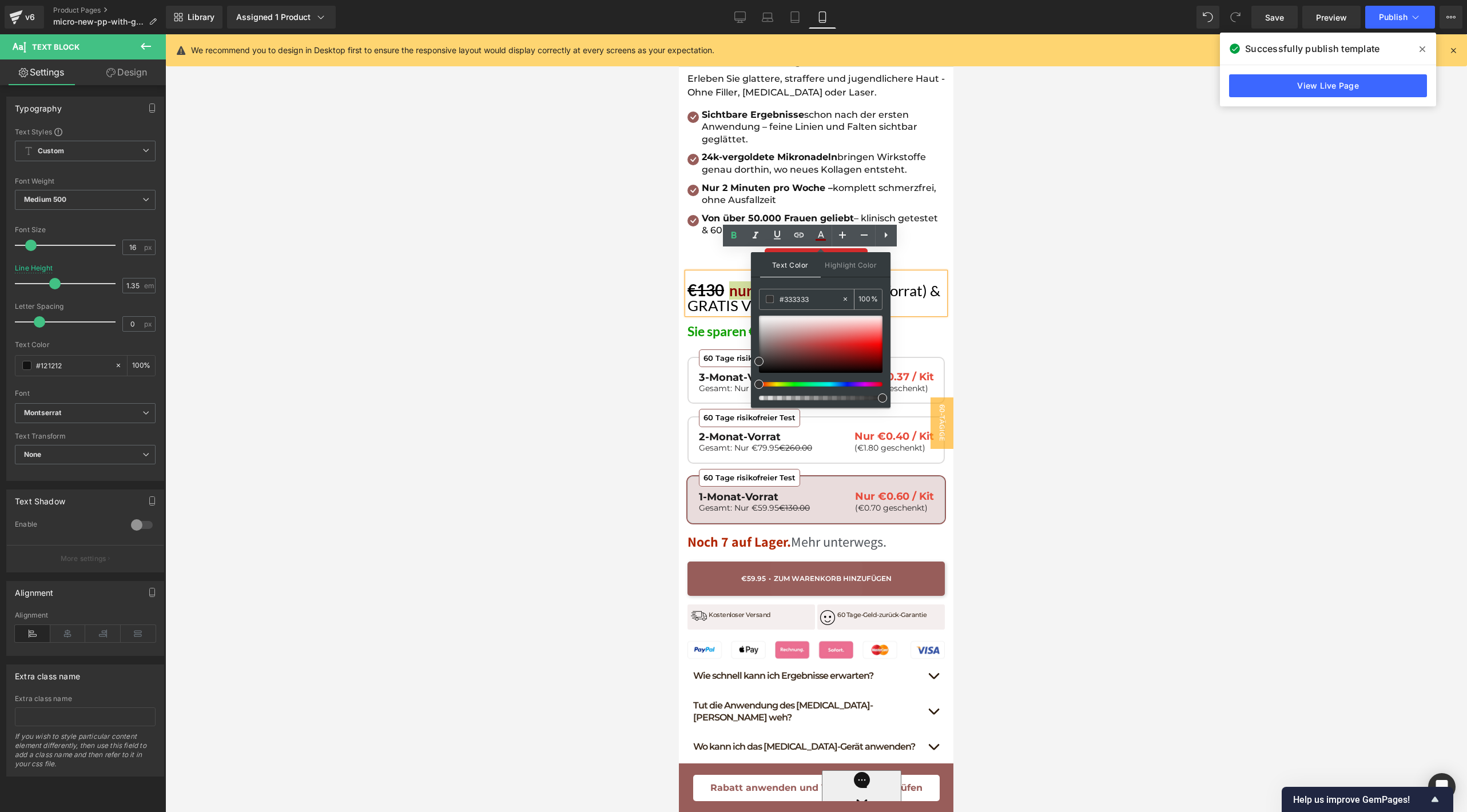
click at [789, 297] on input "#333333" at bounding box center [810, 299] width 62 height 13
paste input "#975d5a"
click at [802, 301] on input "##975d5a" at bounding box center [810, 299] width 62 height 13
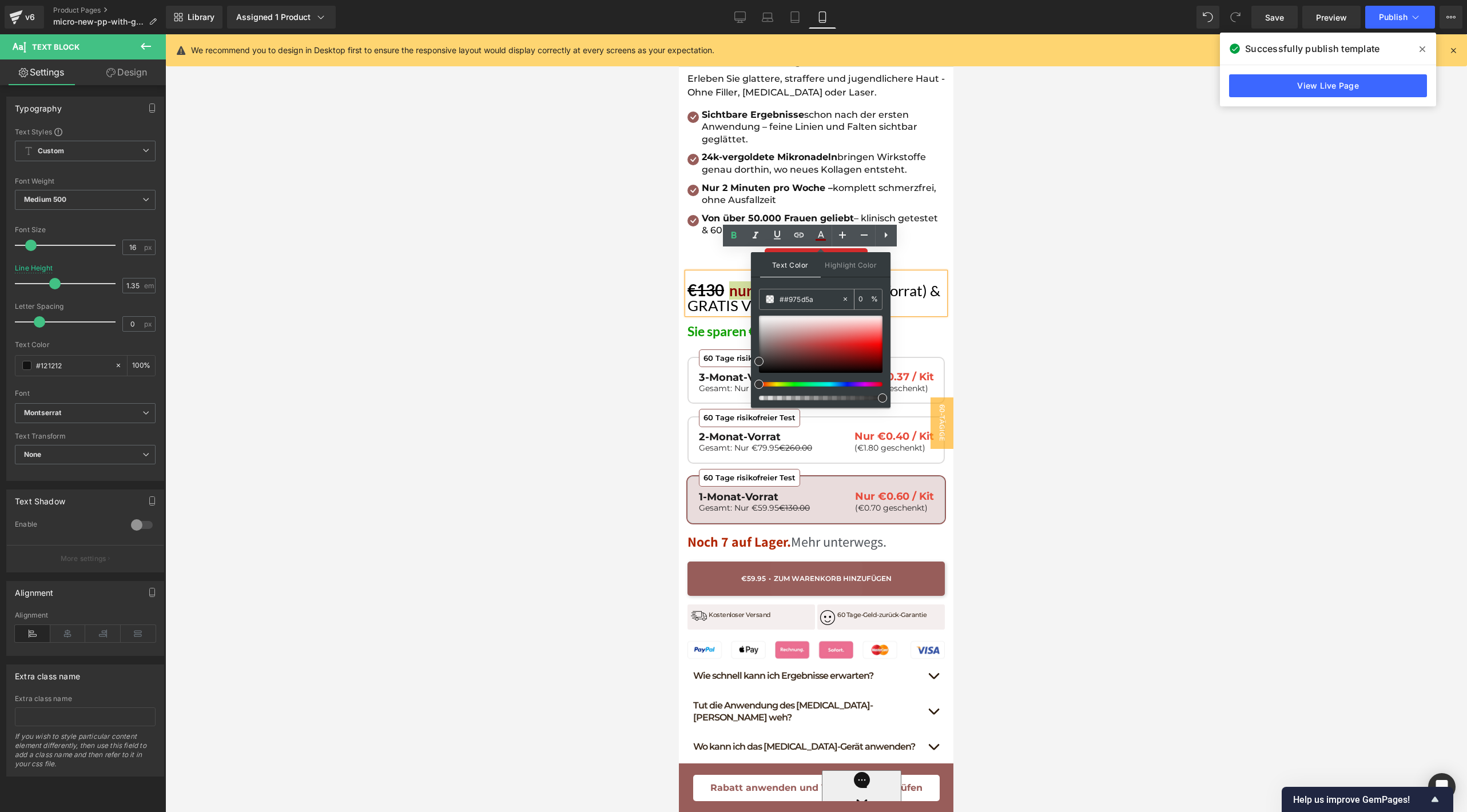
click at [802, 301] on input "##975d5a" at bounding box center [810, 299] width 62 height 13
paste input "text"
click at [623, 326] on div at bounding box center [815, 423] width 1301 height 778
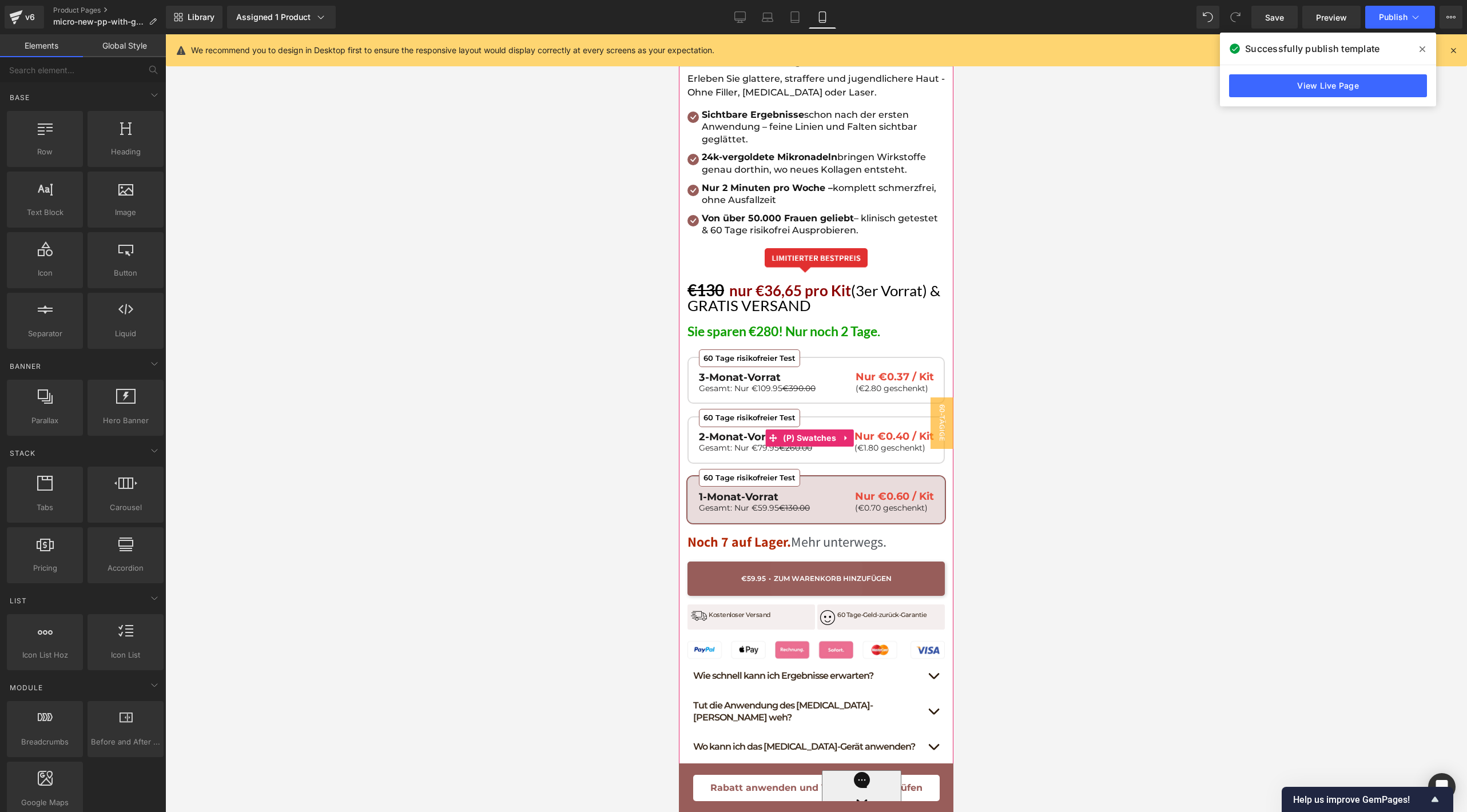
click at [841, 339] on div "60 Tage risikofreier Test 1-Monat-Vorrat Gesamt: Nur €59.95 €130.00 Nur €0.60 /…" at bounding box center [816, 438] width 257 height 197
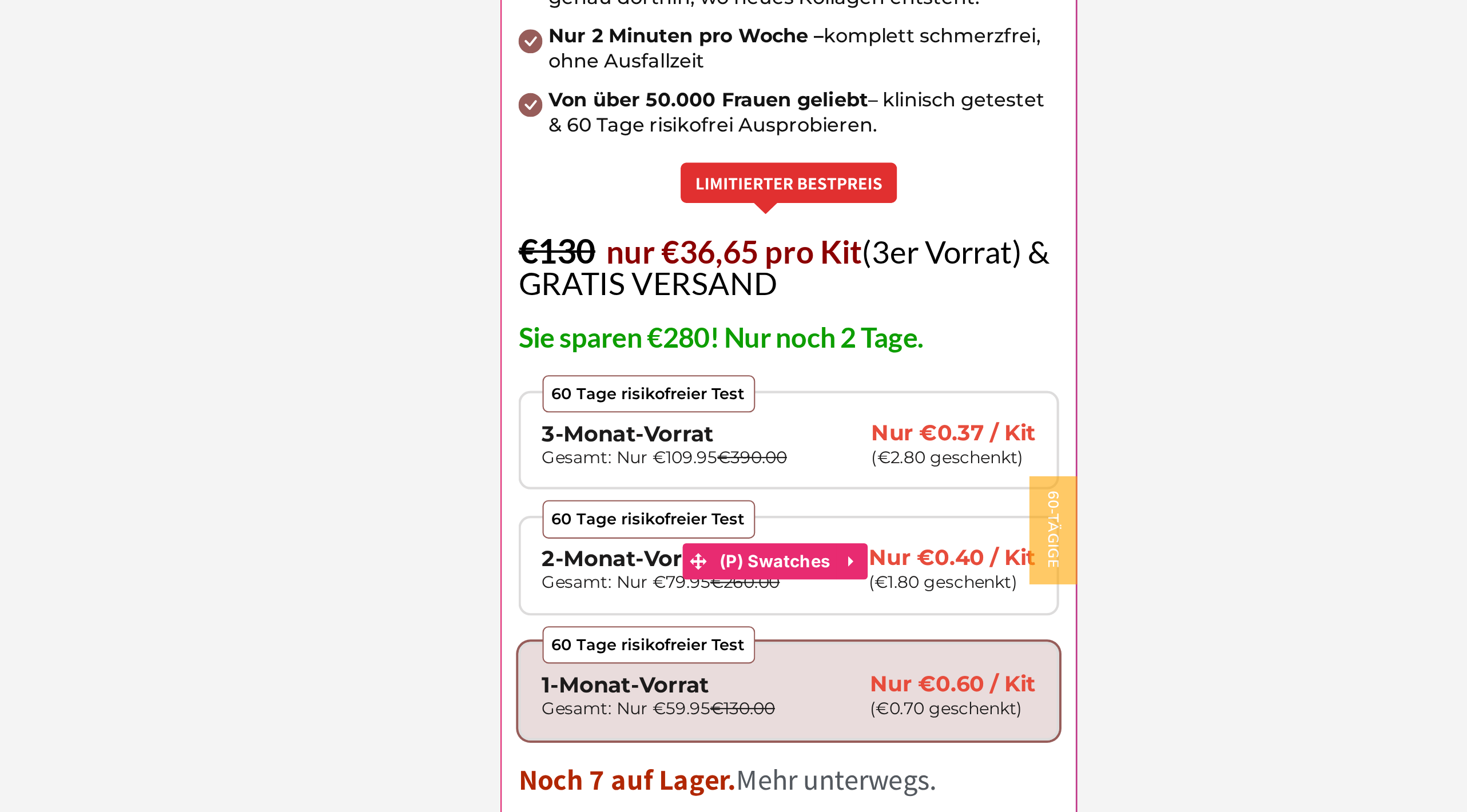
click at [680, 36] on span "60 Tage risikofreier Test 3-Monat-Vorrat Gesamt: Nur €109.95 €390.00 Nur €0.37 …" at bounding box center [638, 60] width 257 height 48
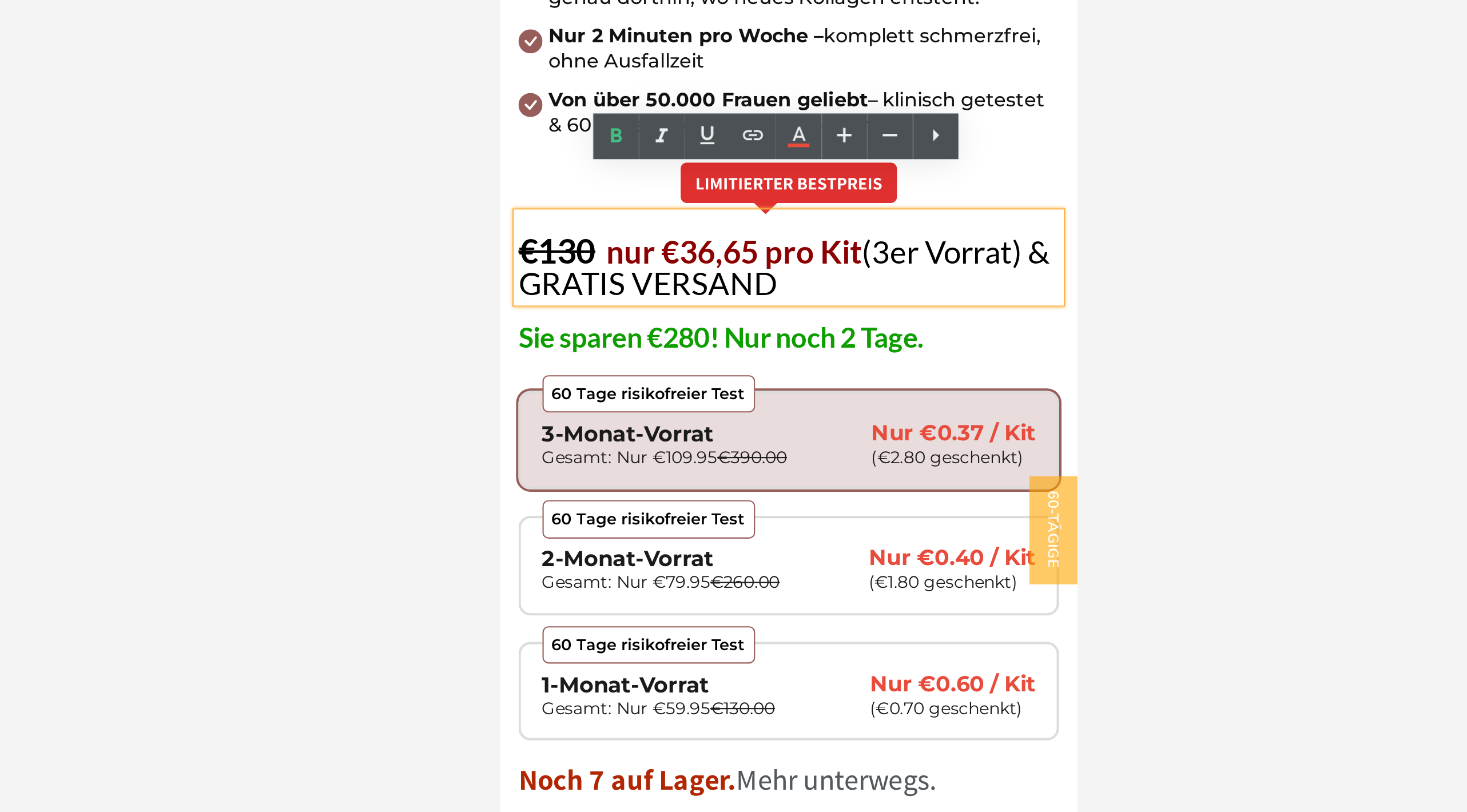
drag, startPoint x: 672, startPoint y: -50, endPoint x: 554, endPoint y: -51, distance: 118.0
click at [817, 234] on icon at bounding box center [820, 236] width 14 height 14
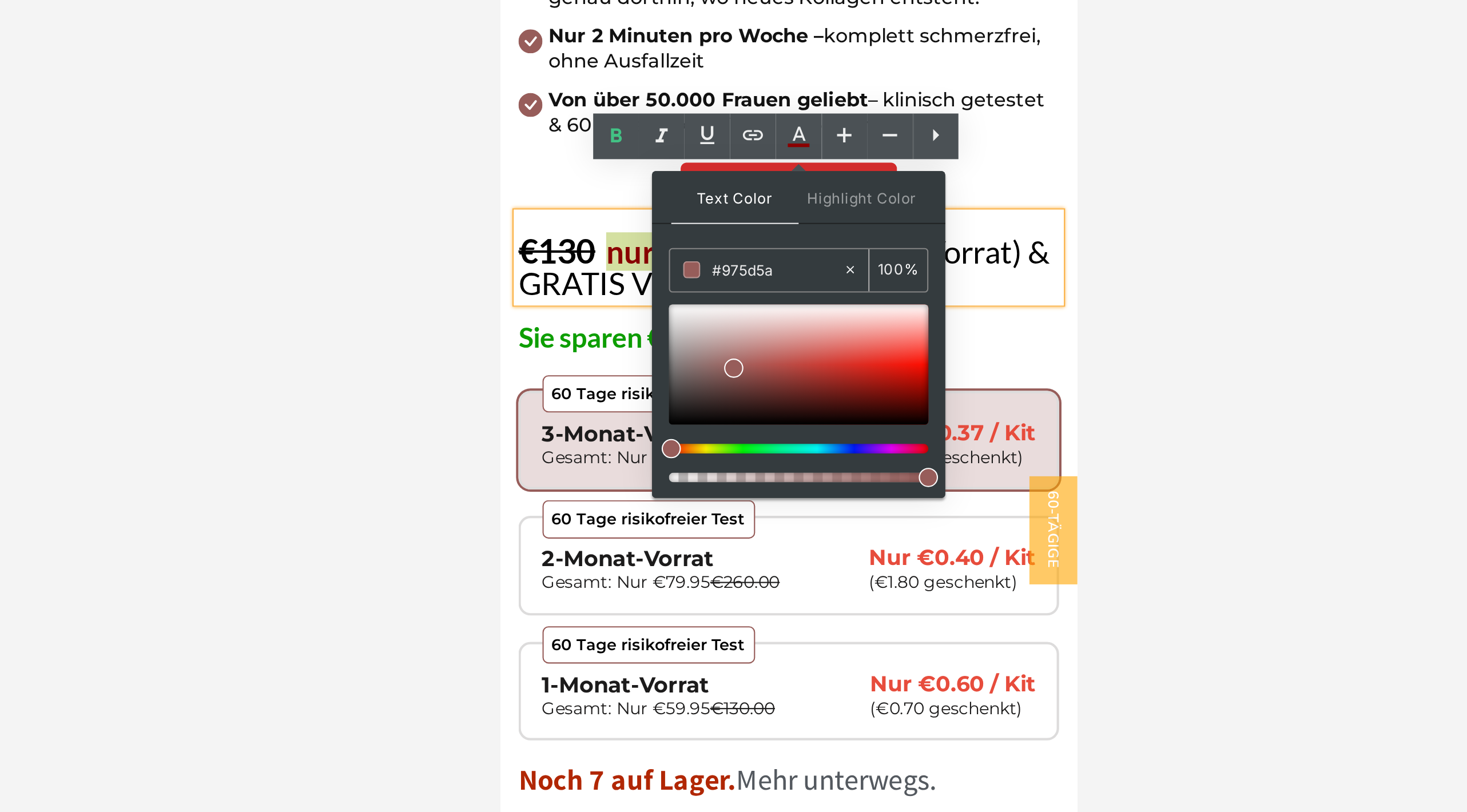
click at [803, 301] on input "#975d5a" at bounding box center [810, 299] width 62 height 13
paste input "#"
click at [803, 301] on input "##975d5a" at bounding box center [810, 299] width 62 height 13
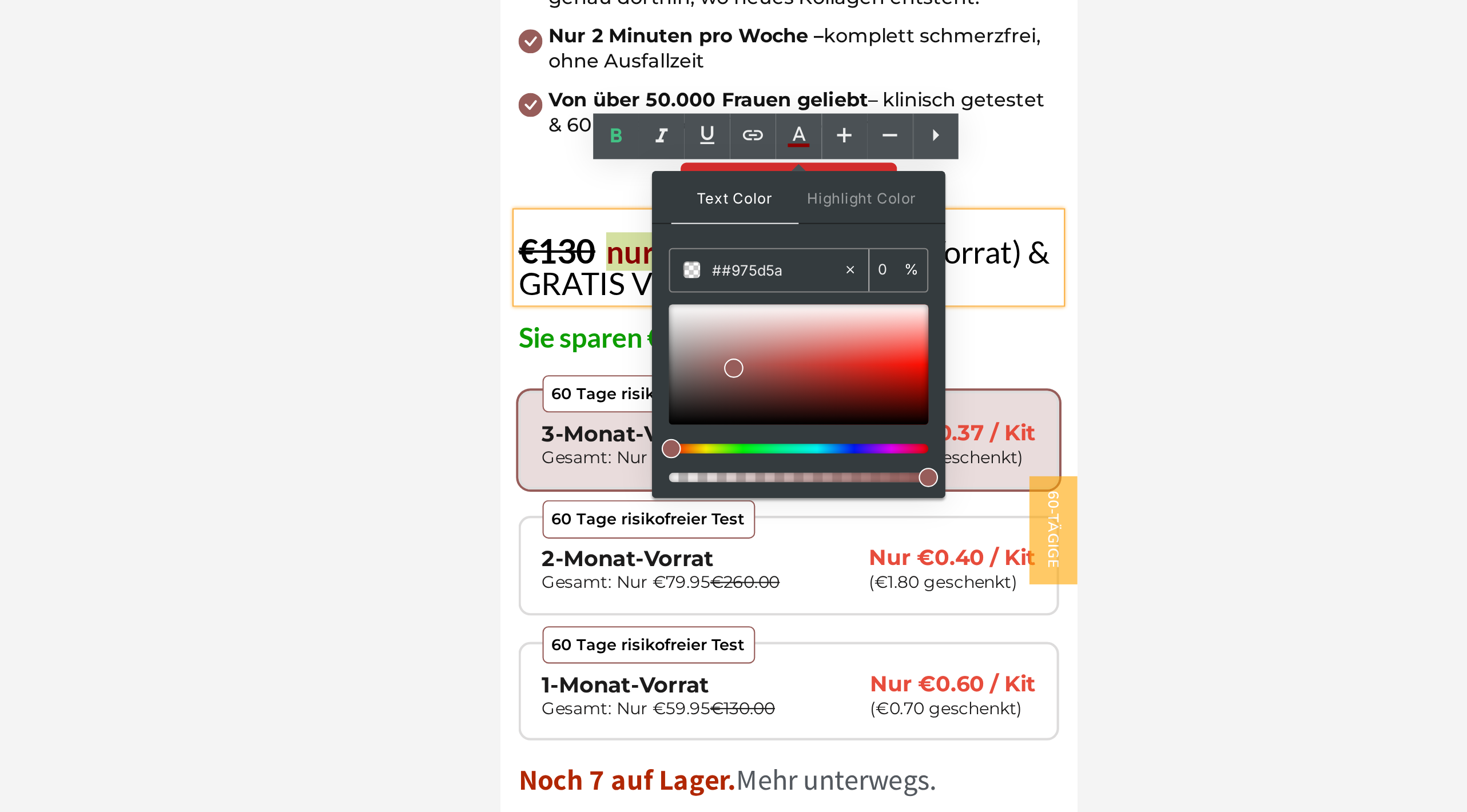
click at [803, 301] on input "##975d5a" at bounding box center [810, 299] width 62 height 13
paste input "text"
type input "#975d5a"
click at [789, 345] on span at bounding box center [790, 346] width 9 height 9
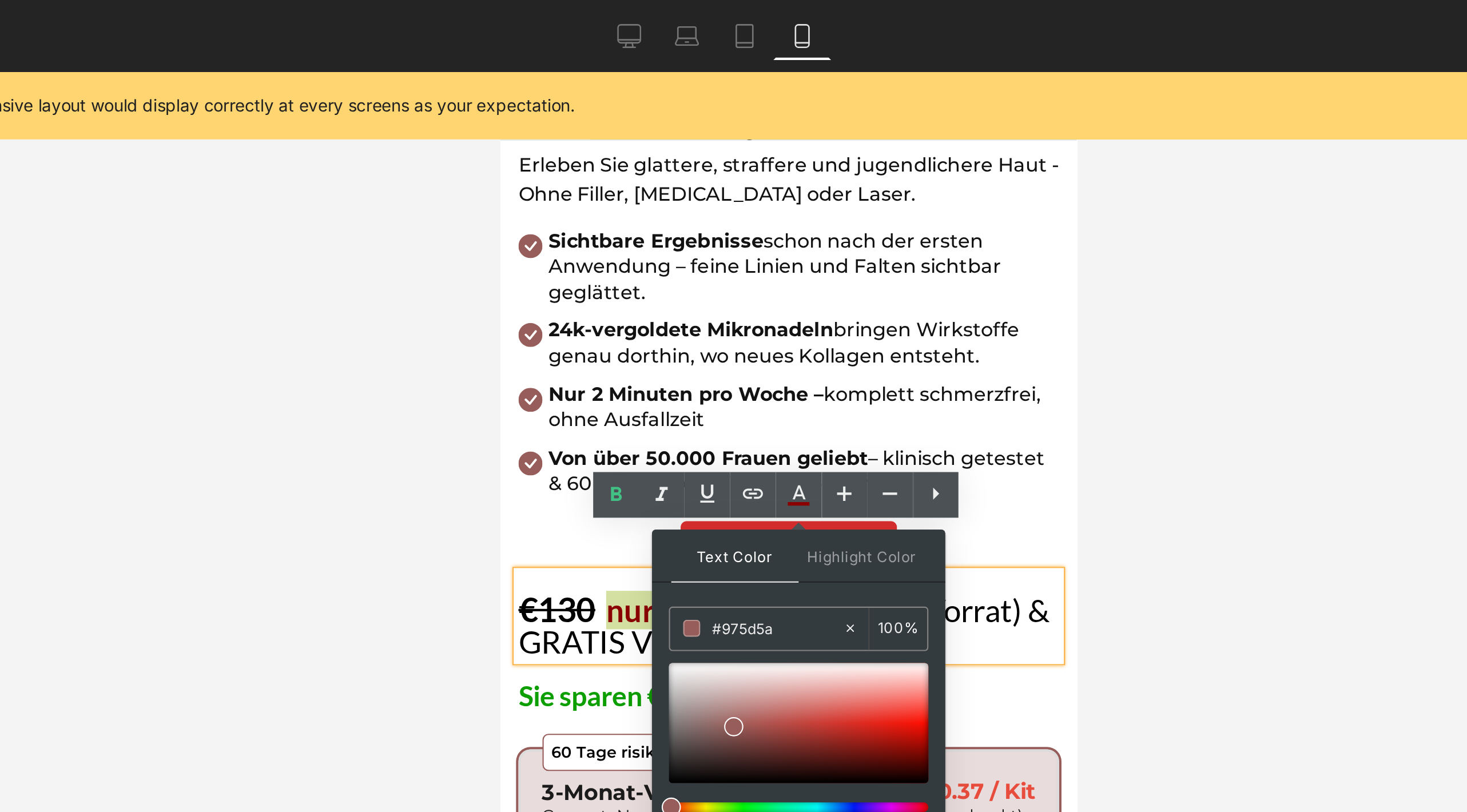
click at [991, 238] on div at bounding box center [815, 423] width 1301 height 778
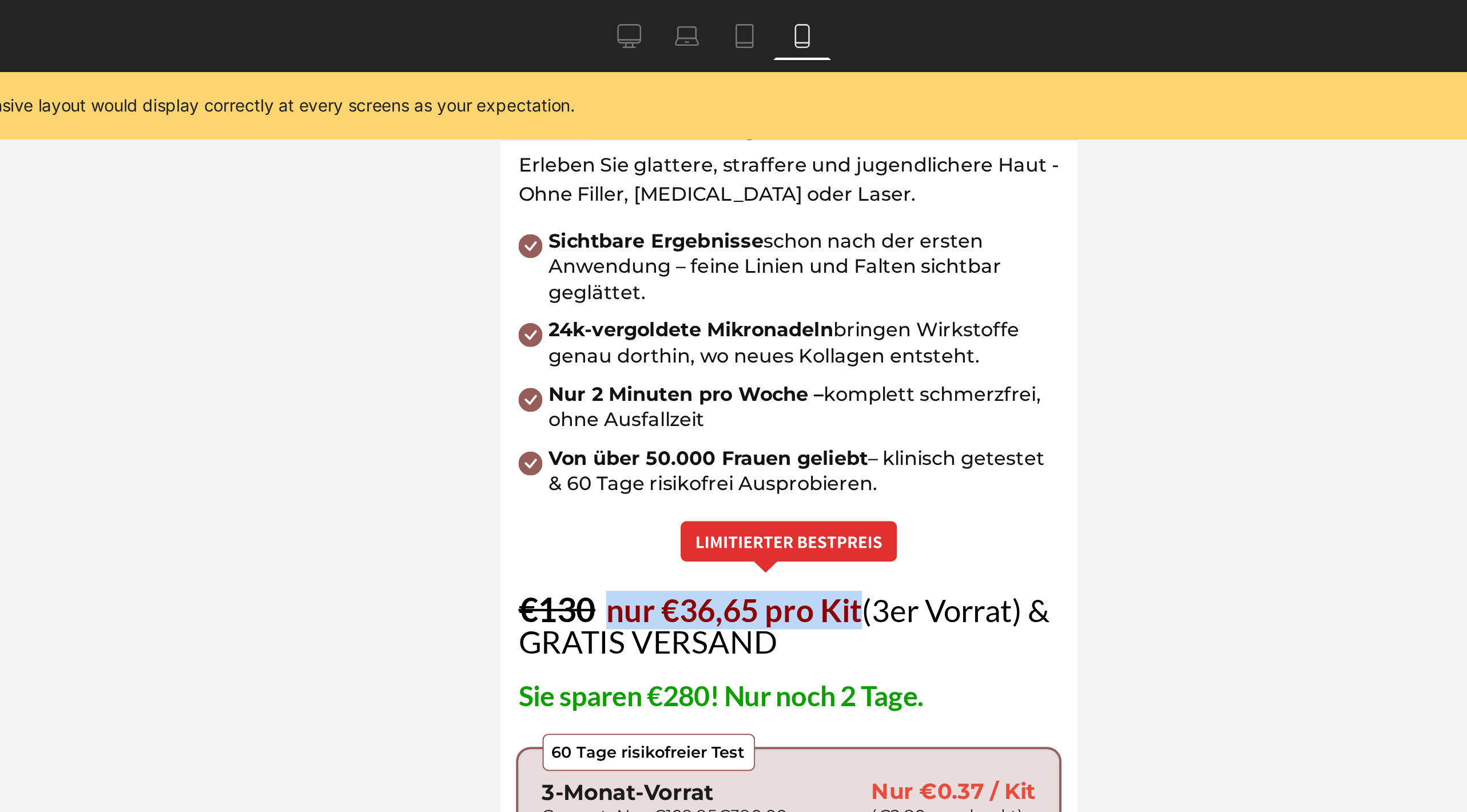
click at [699, 327] on div "€130 nur €36,65 pro Kit (3er Vorrat) & GRATIS VERSAND Text Block" at bounding box center [638, 331] width 257 height 41
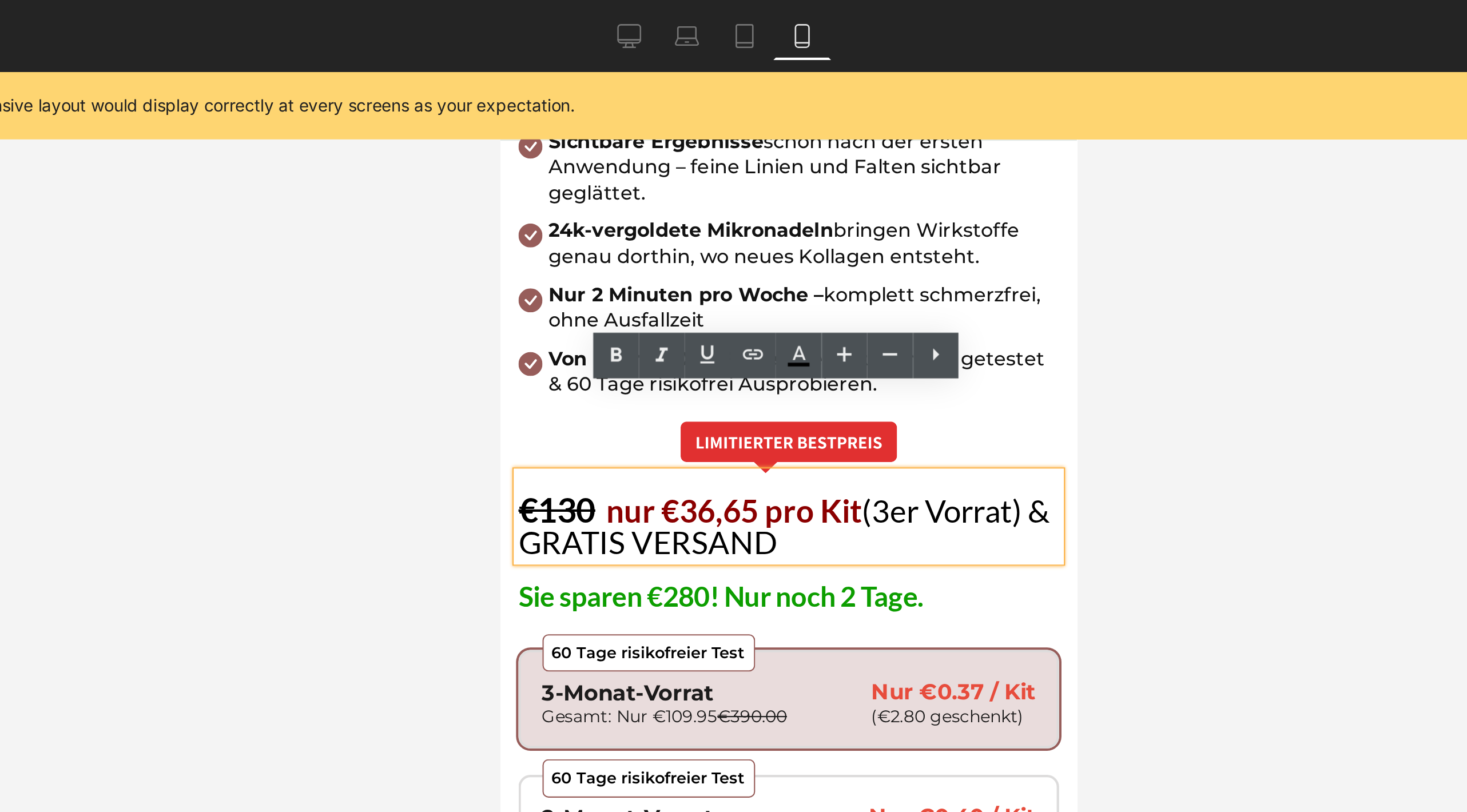
scroll to position [571, 0]
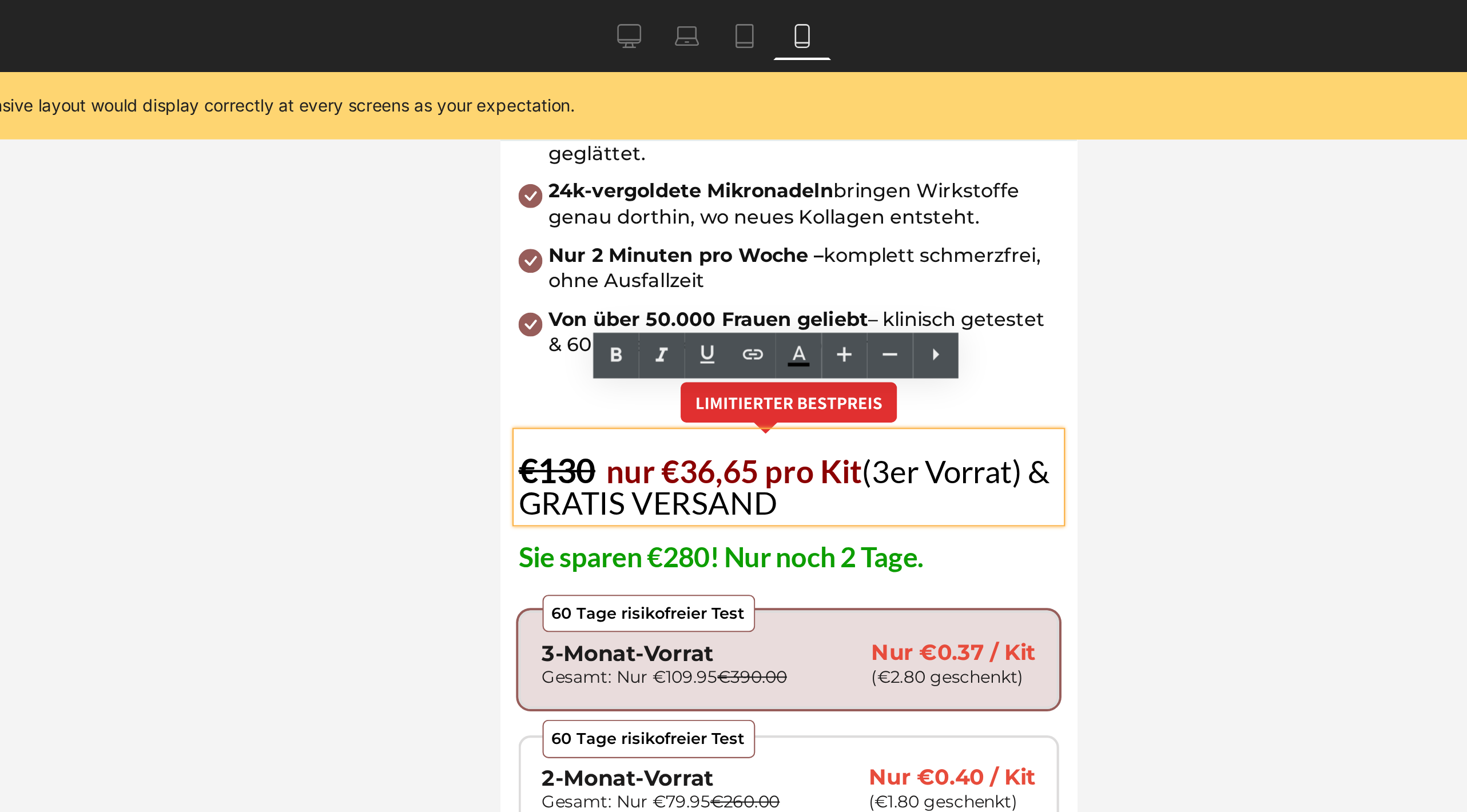
click at [647, 253] on span "nur €36,65 pro Kit" at bounding box center [612, 262] width 122 height 18
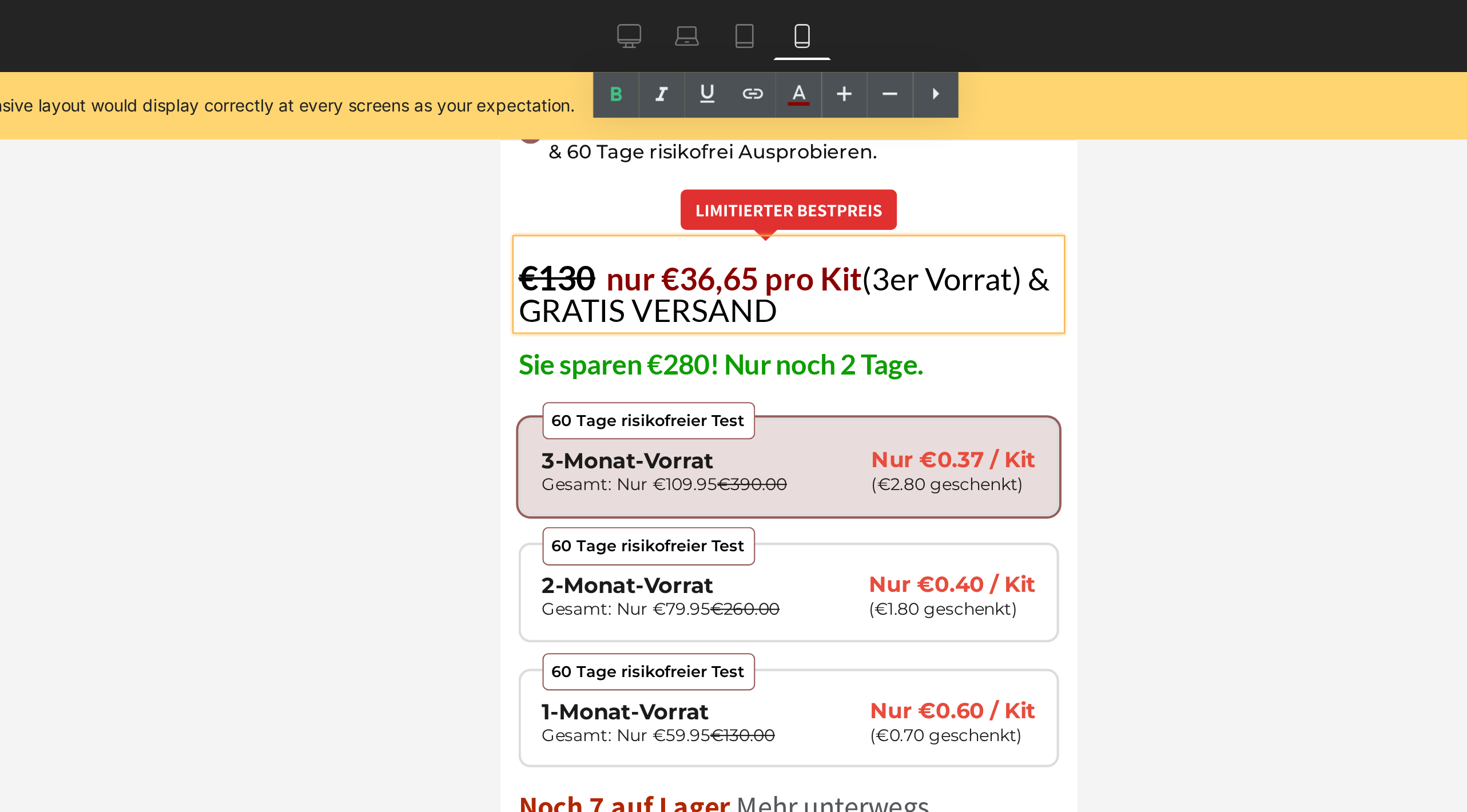
scroll to position [743, 0]
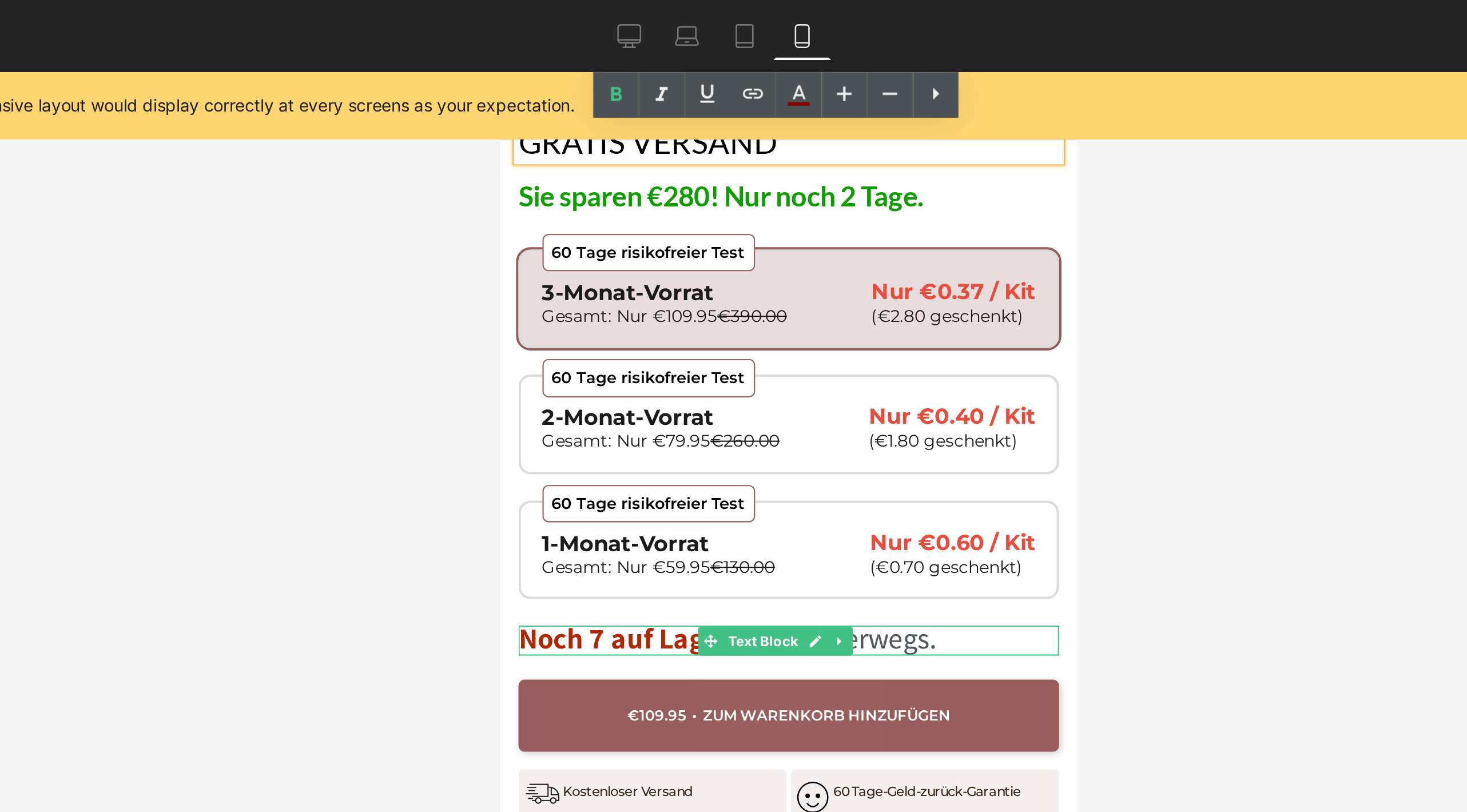
click at [576, 332] on span "Noch 7 auf Lager." at bounding box center [561, 341] width 103 height 18
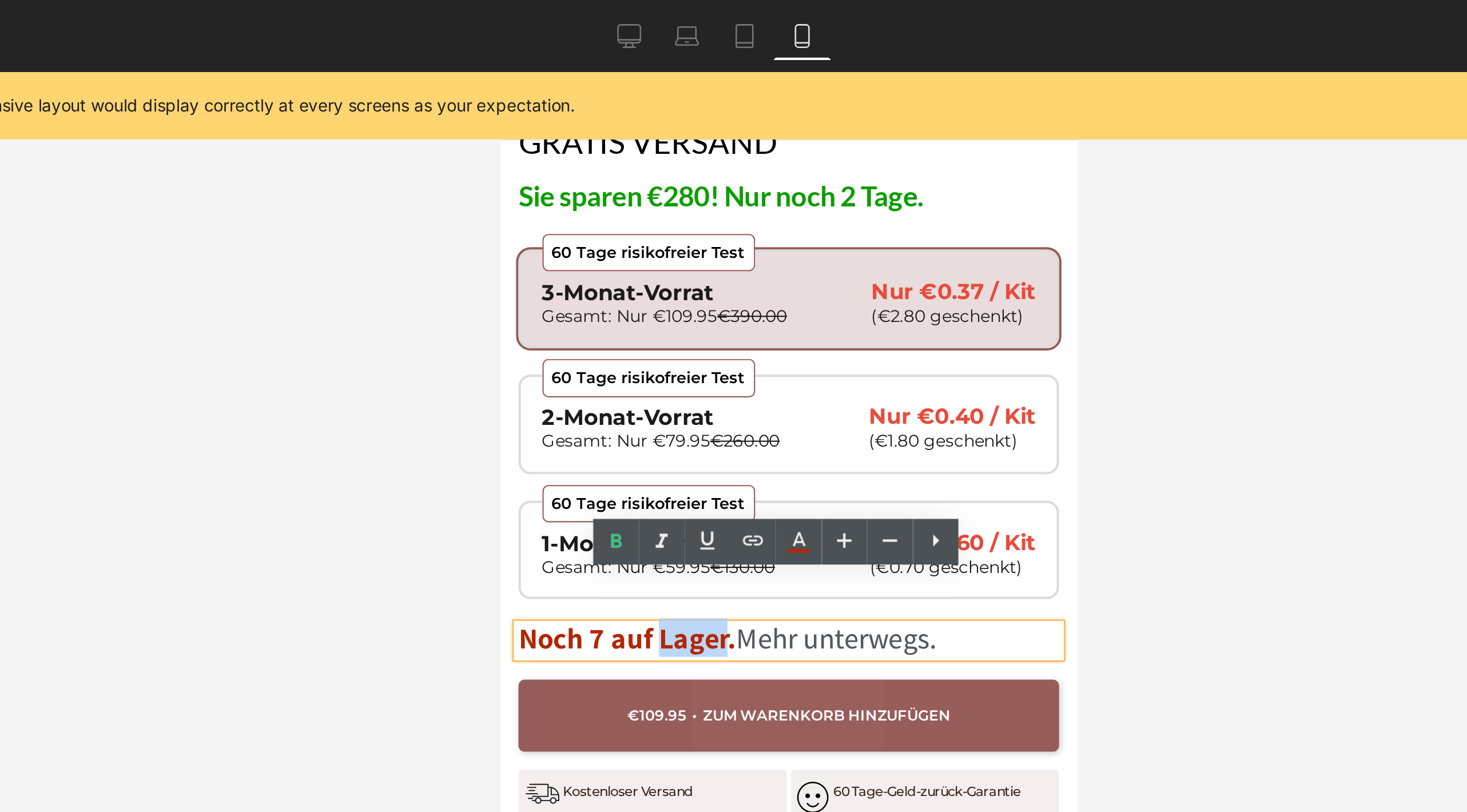
click at [576, 332] on span "Noch 7 auf Lager." at bounding box center [561, 341] width 103 height 18
click at [685, 232] on p "Nur €0.40 / Kit" at bounding box center [715, 236] width 80 height 9
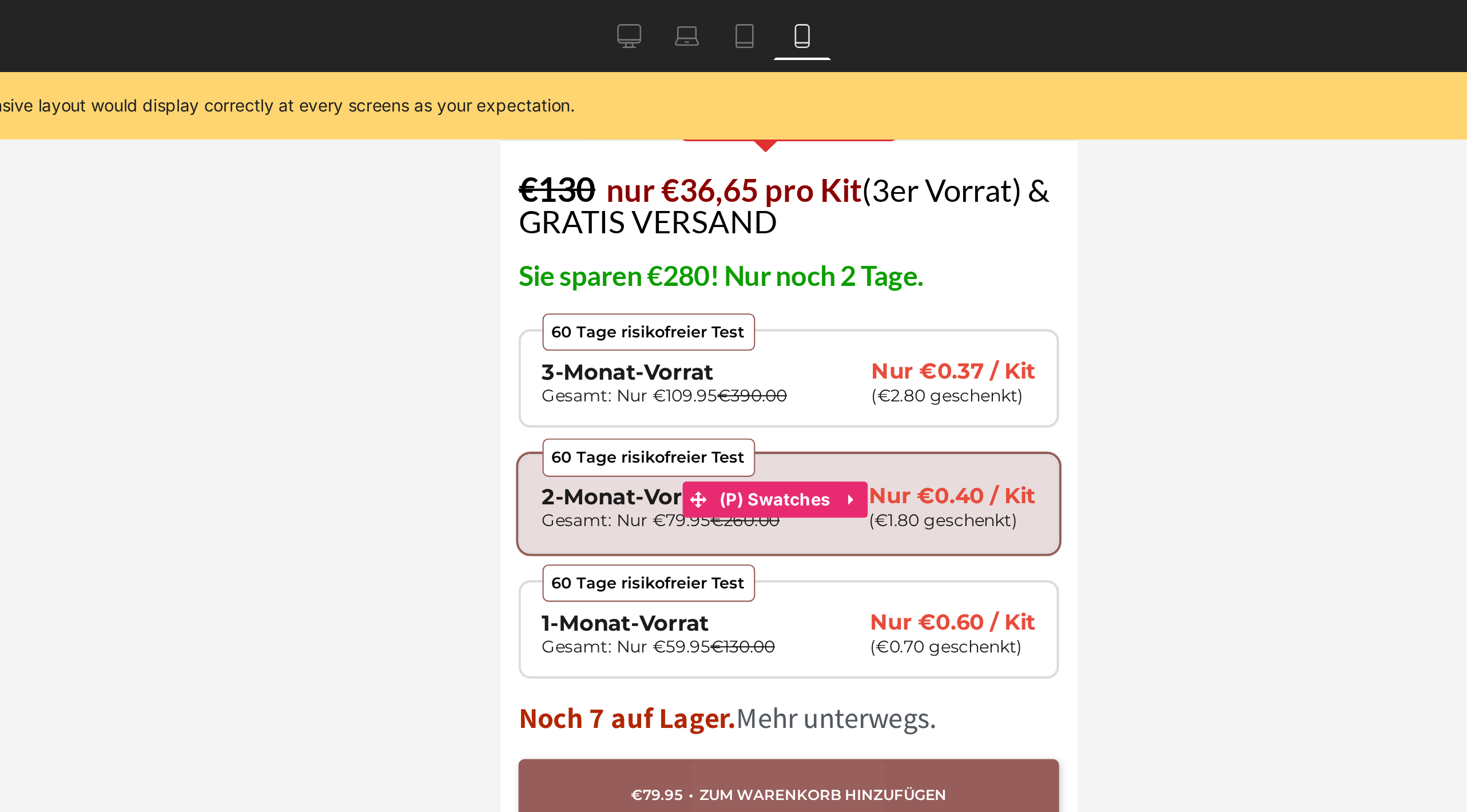
scroll to position [703, 0]
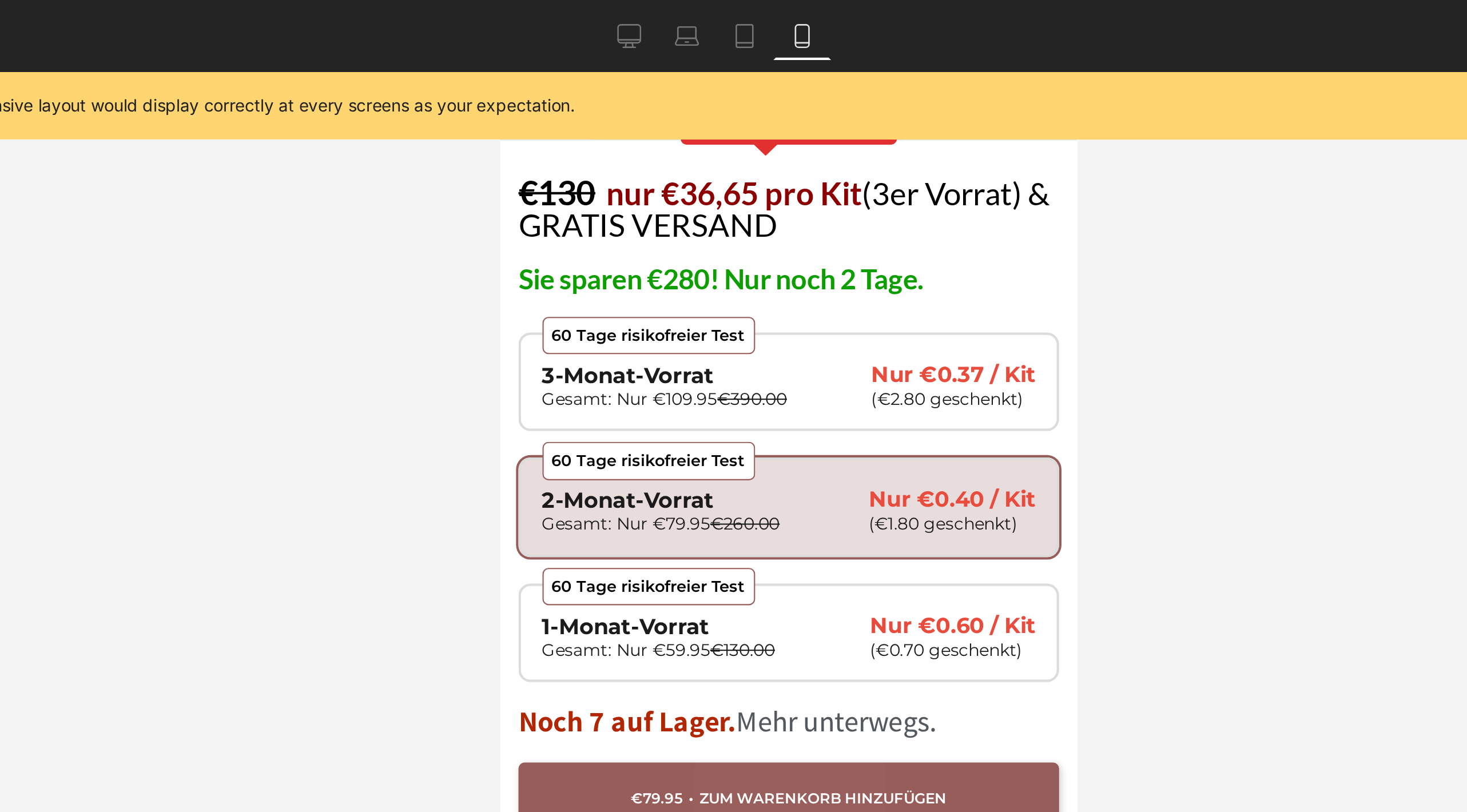
click at [1009, 157] on div at bounding box center [815, 423] width 1301 height 778
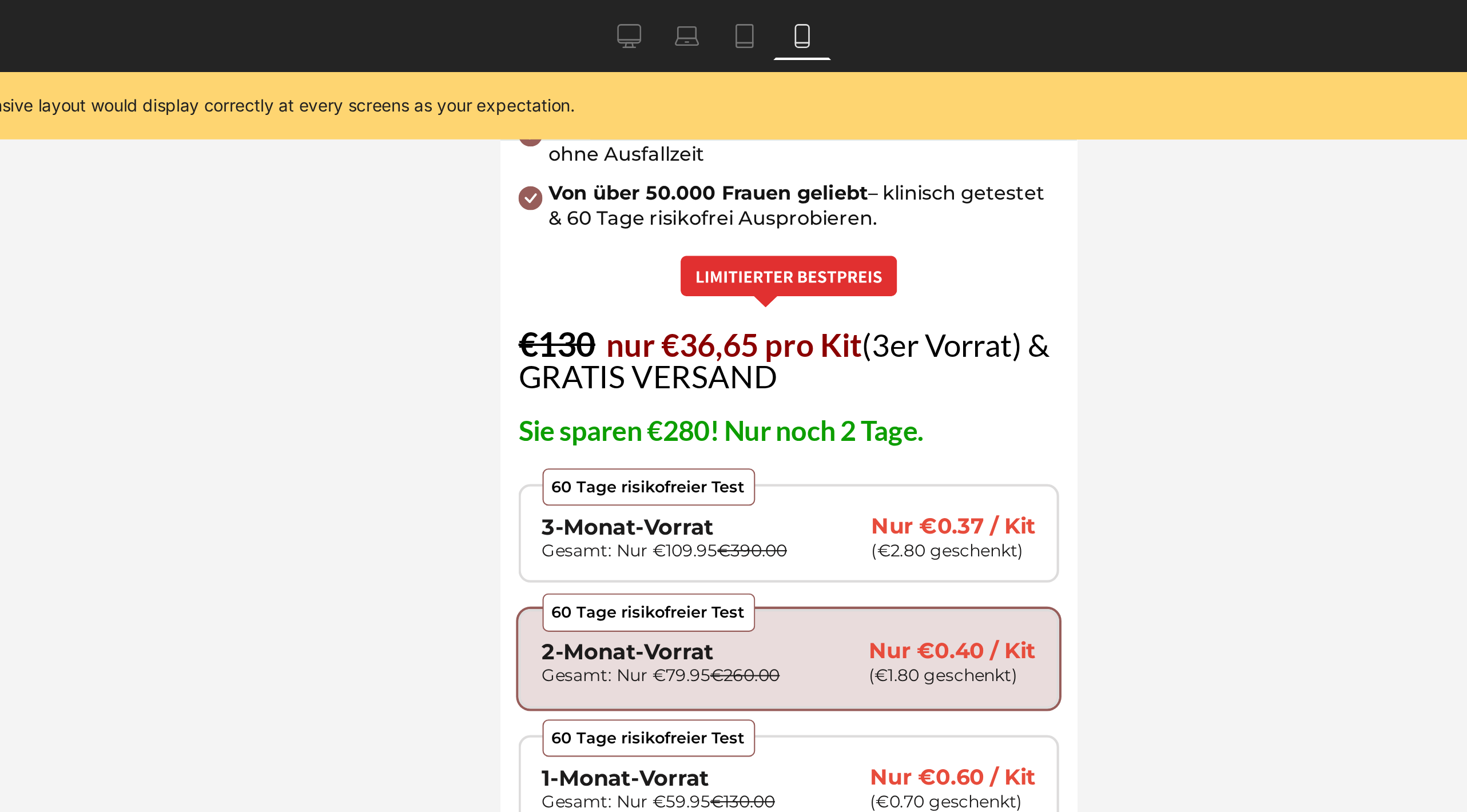
scroll to position [626, 0]
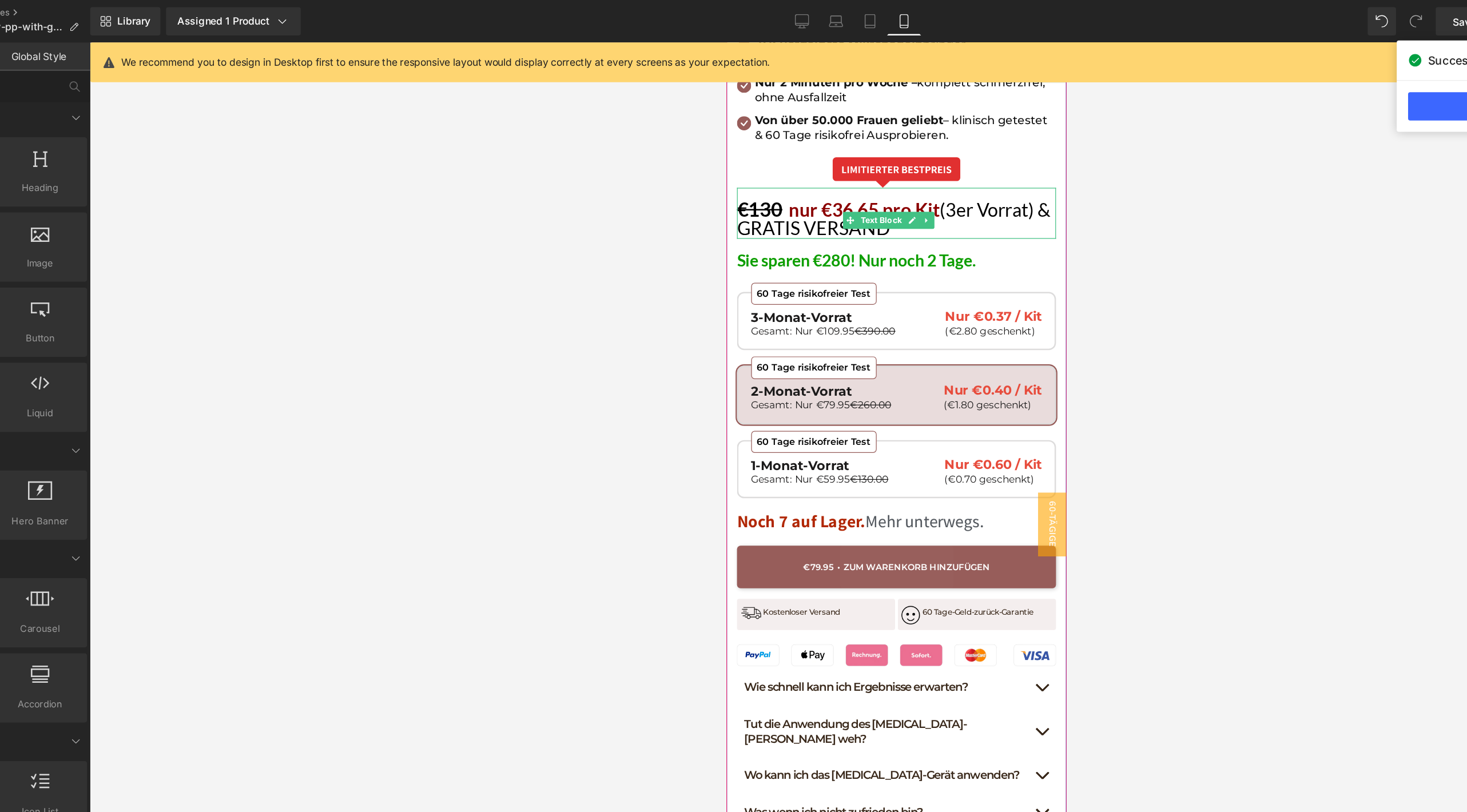
click at [791, 168] on span "(3er Vorrat) & GRATIS VERSAND" at bounding box center [861, 185] width 253 height 33
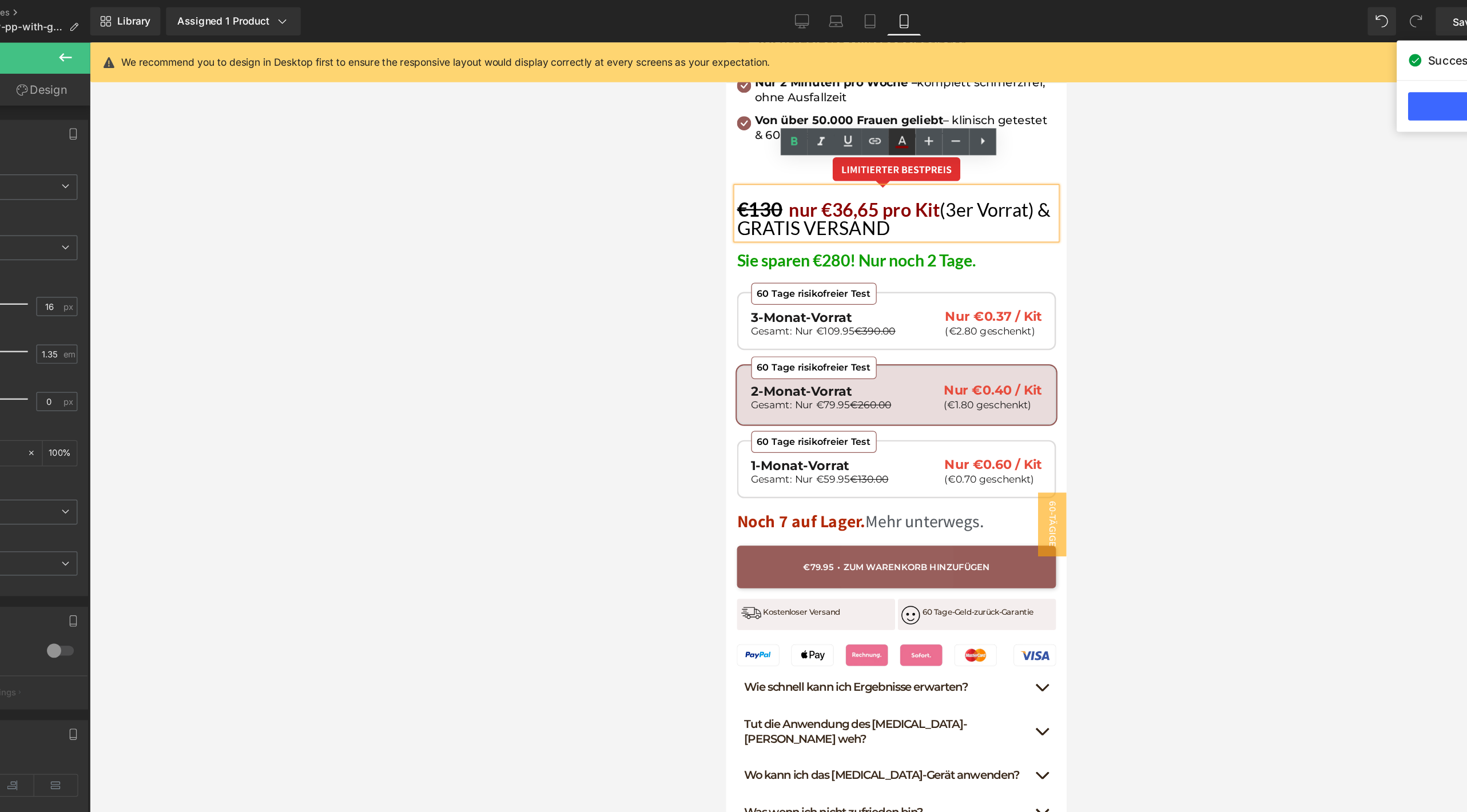
click at [821, 120] on icon at bounding box center [820, 115] width 14 height 14
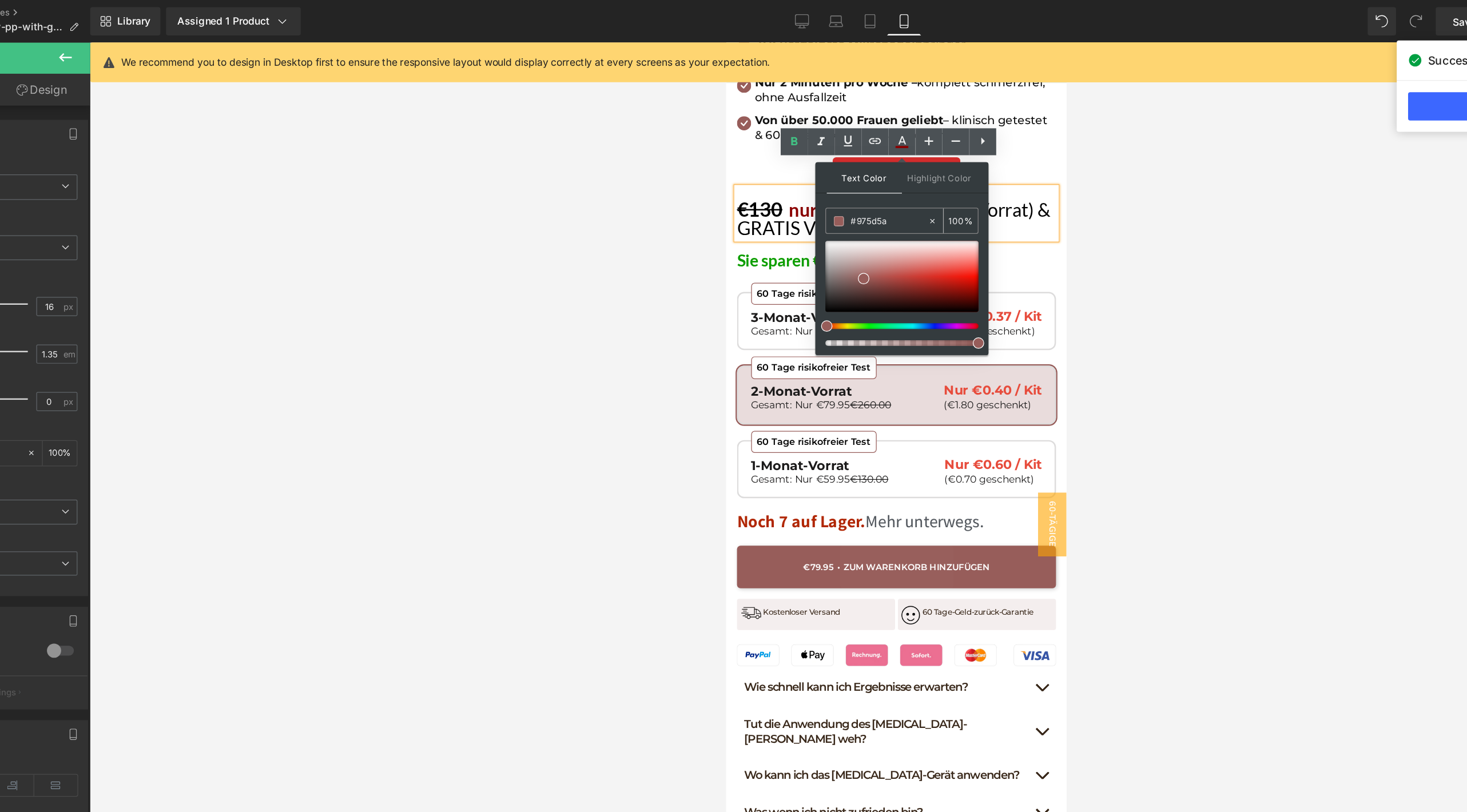
click at [812, 180] on input "#975d5a" at bounding box center [810, 178] width 62 height 13
click at [738, 303] on span "60 Tage risikofreier Test 2-Monat-Vorrat Gesamt: Nur €79.95 €260.00 Nur €0.40 /…" at bounding box center [863, 327] width 257 height 48
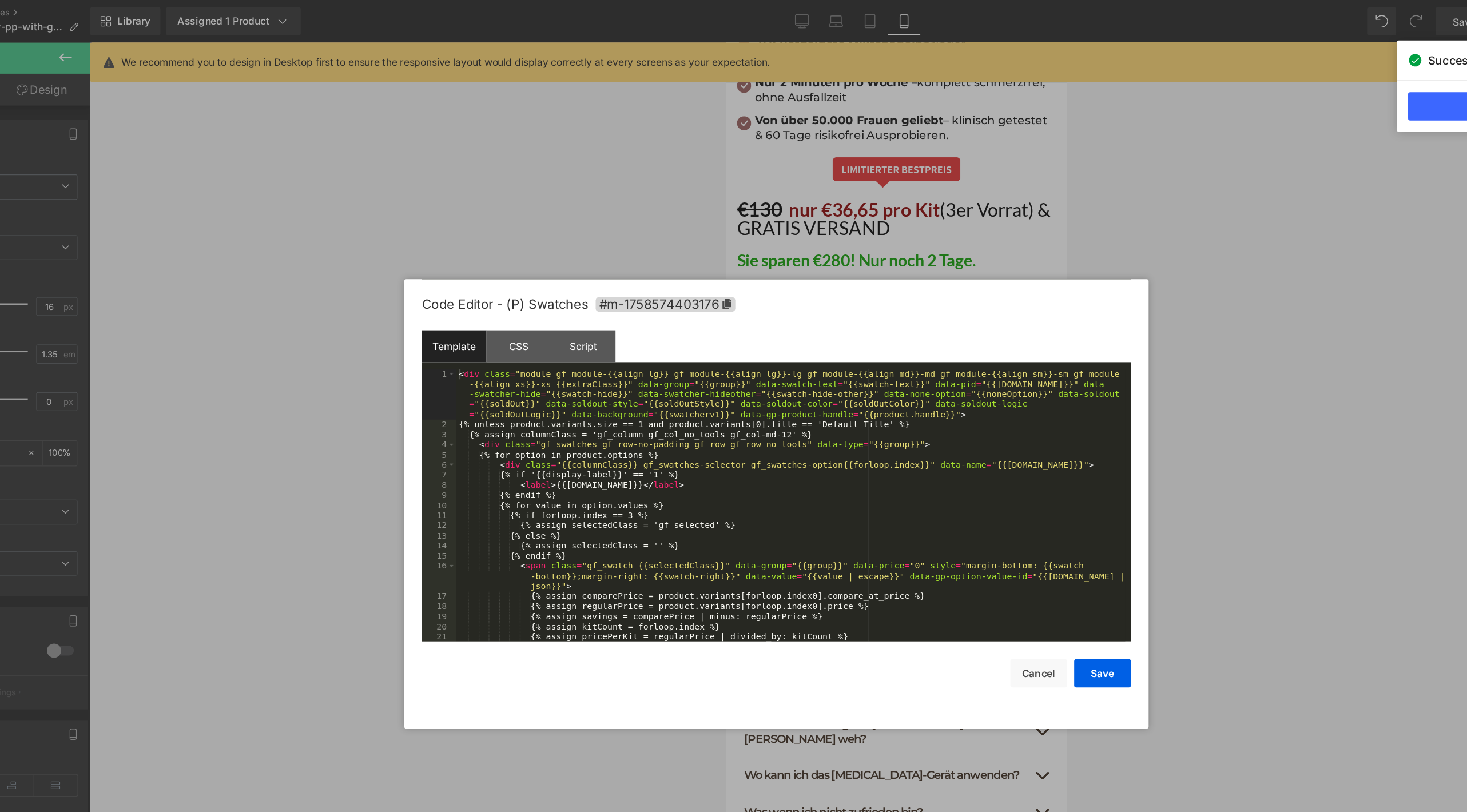
click at [703, 0] on div "Product You are previewing how the will restyle your page. You can not edit Ele…" at bounding box center [733, 0] width 1467 height 0
click at [735, 359] on div "< div class = "module gf_module-{{align_lg}} gf_module-{{align_lg}}-lg gf_modul…" at bounding box center [731, 432] width 540 height 269
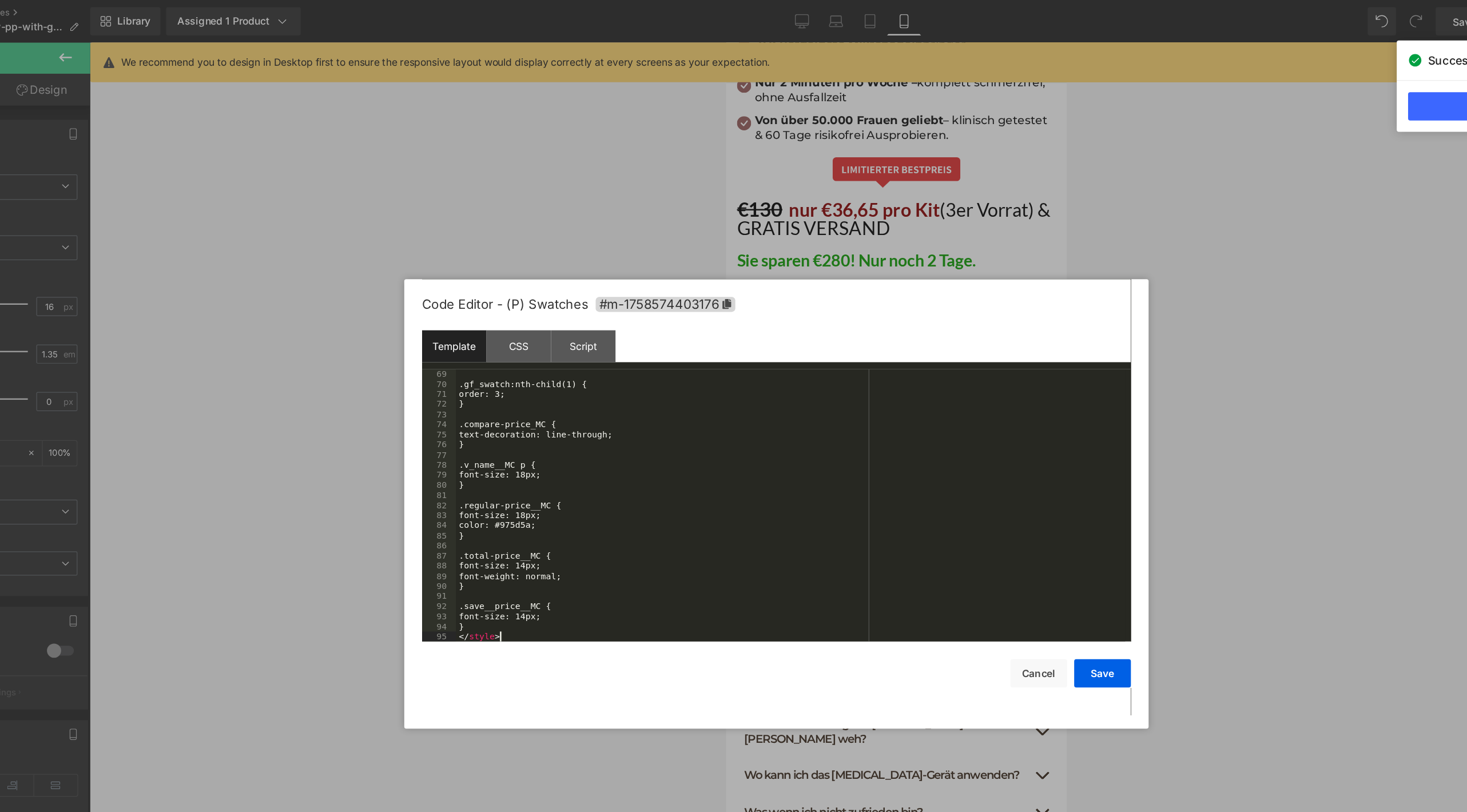
scroll to position [611, 0]
click at [980, 539] on button "Save" at bounding box center [982, 543] width 46 height 23
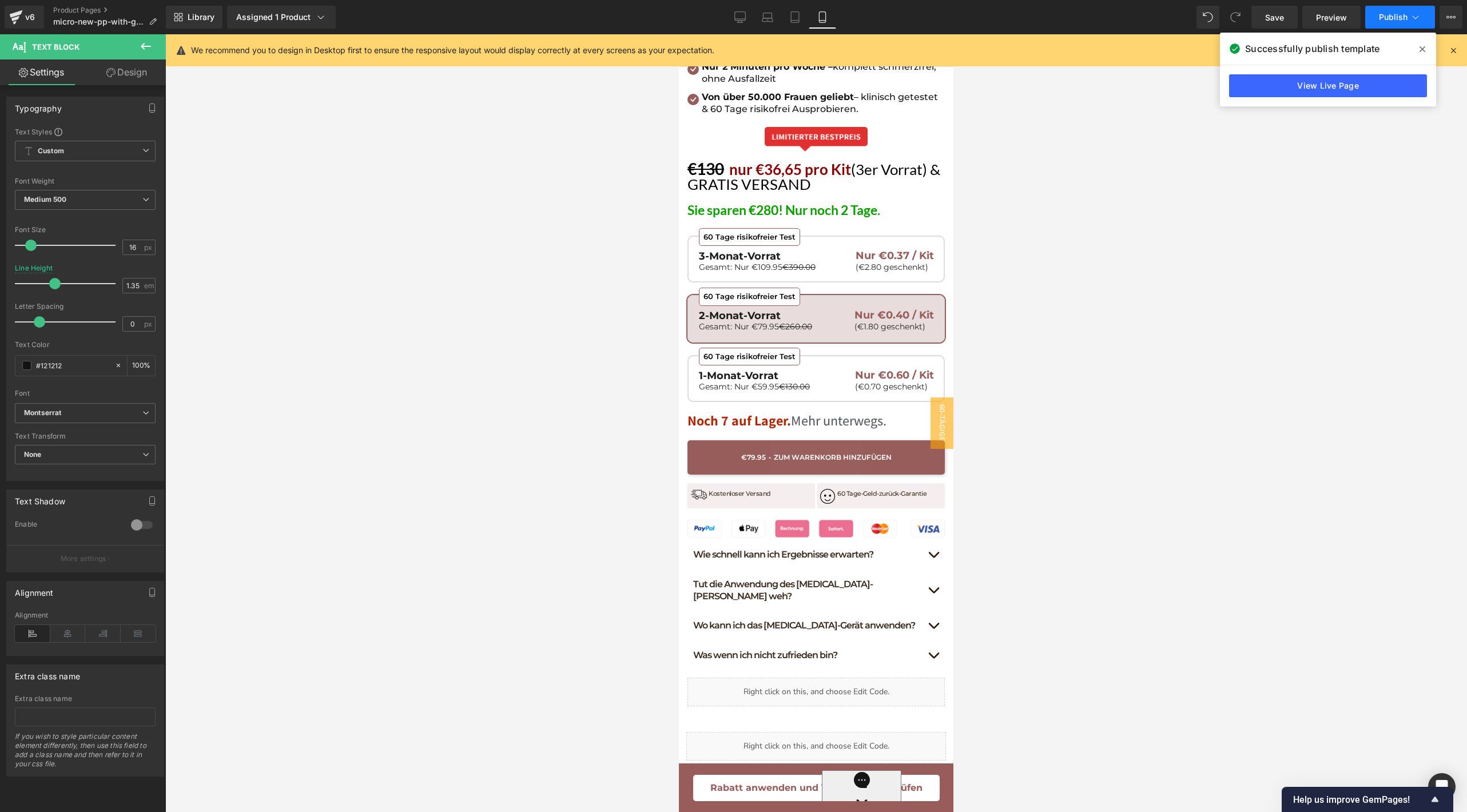
click at [1384, 25] on button "Publish" at bounding box center [1400, 17] width 70 height 23
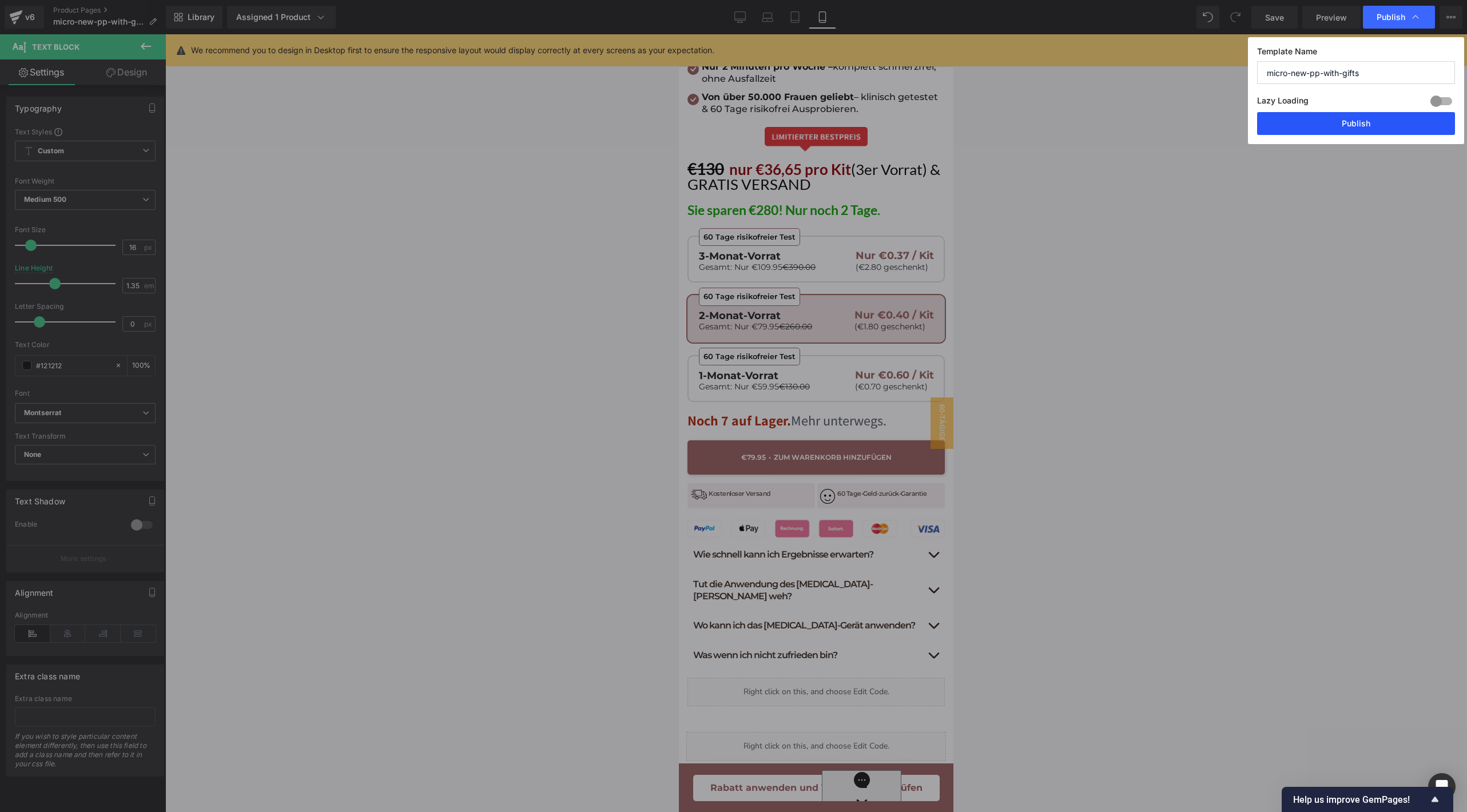
click at [1308, 132] on button "Publish" at bounding box center [1356, 124] width 198 height 23
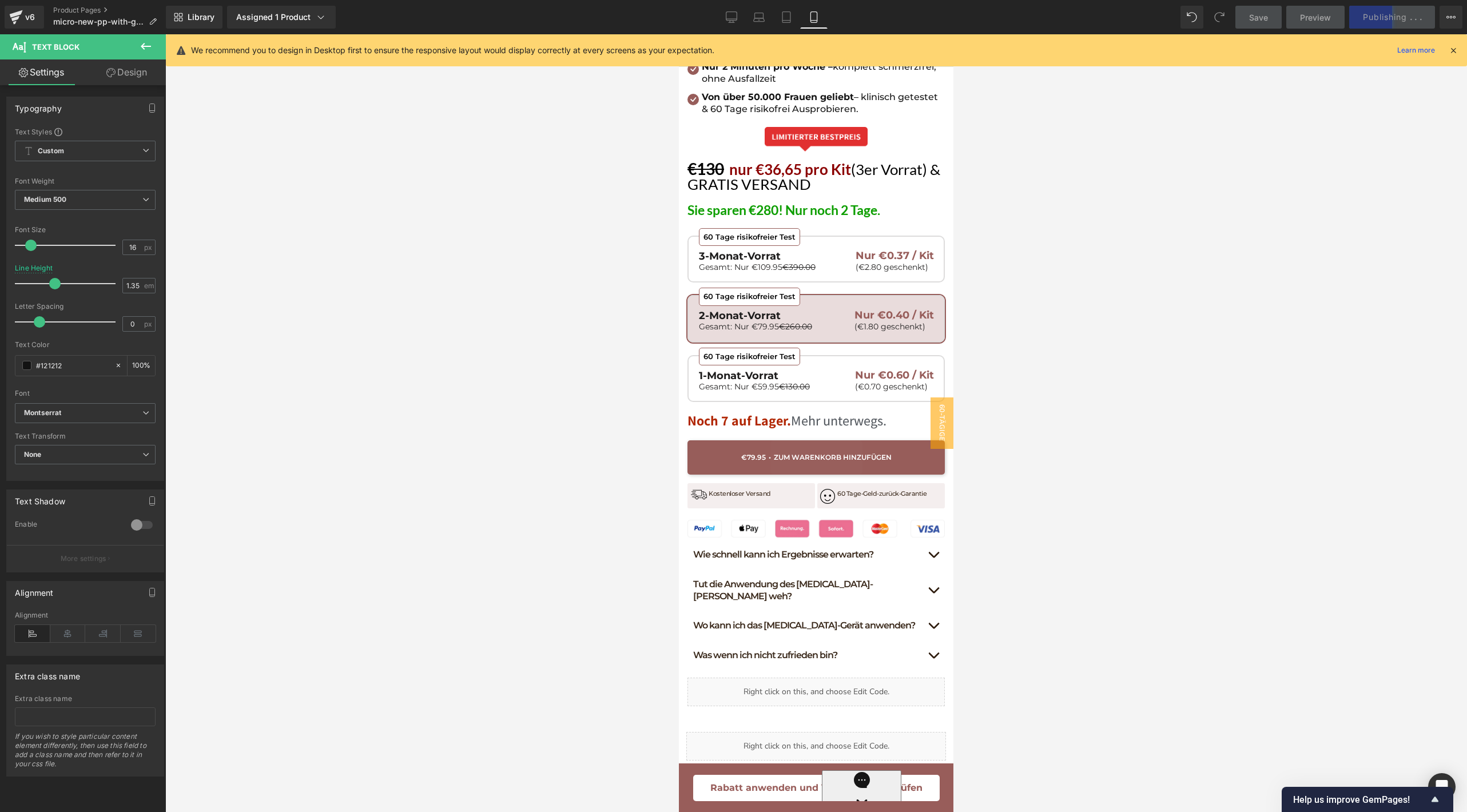
scroll to position [0, 0]
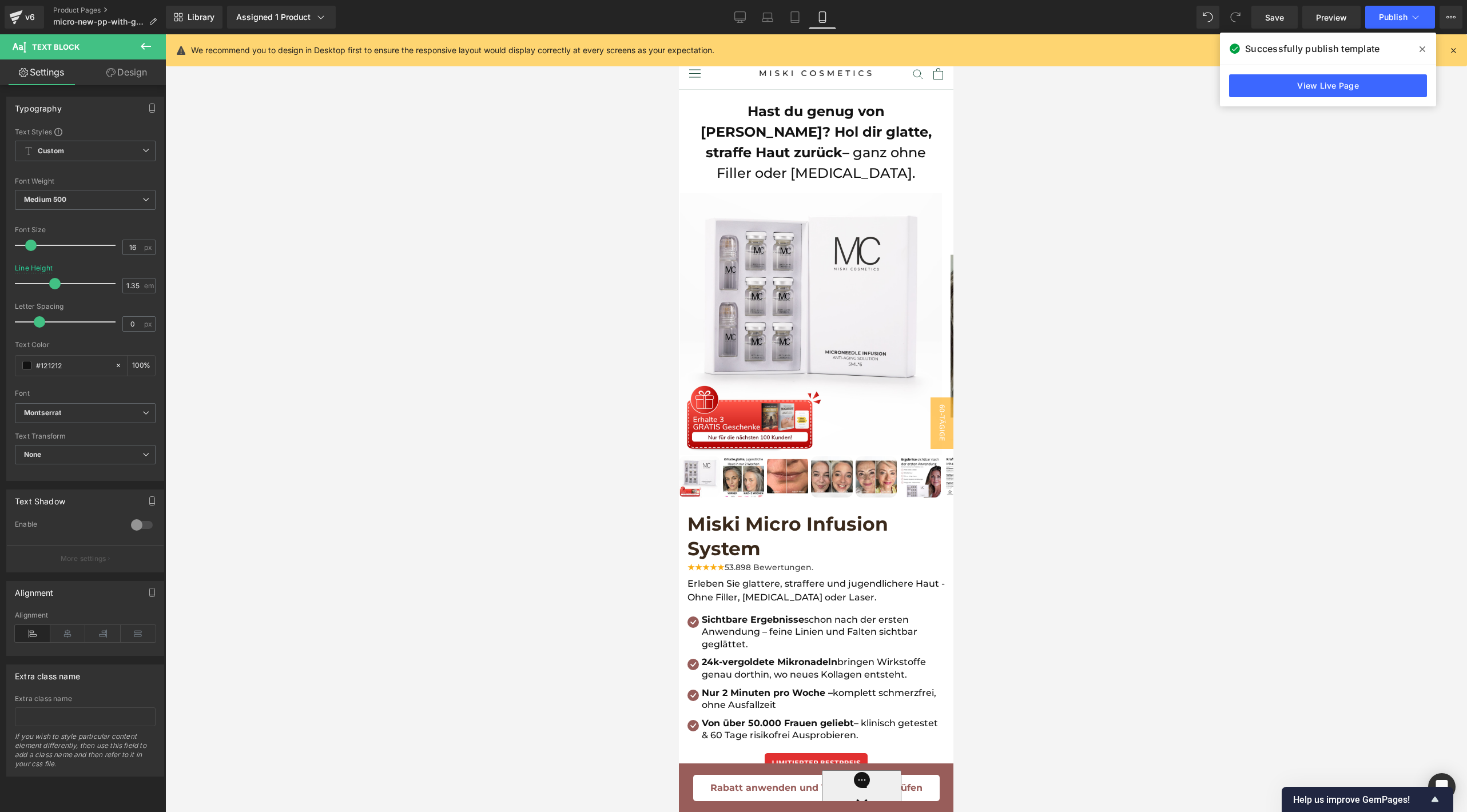
click at [154, 41] on button at bounding box center [146, 47] width 40 height 25
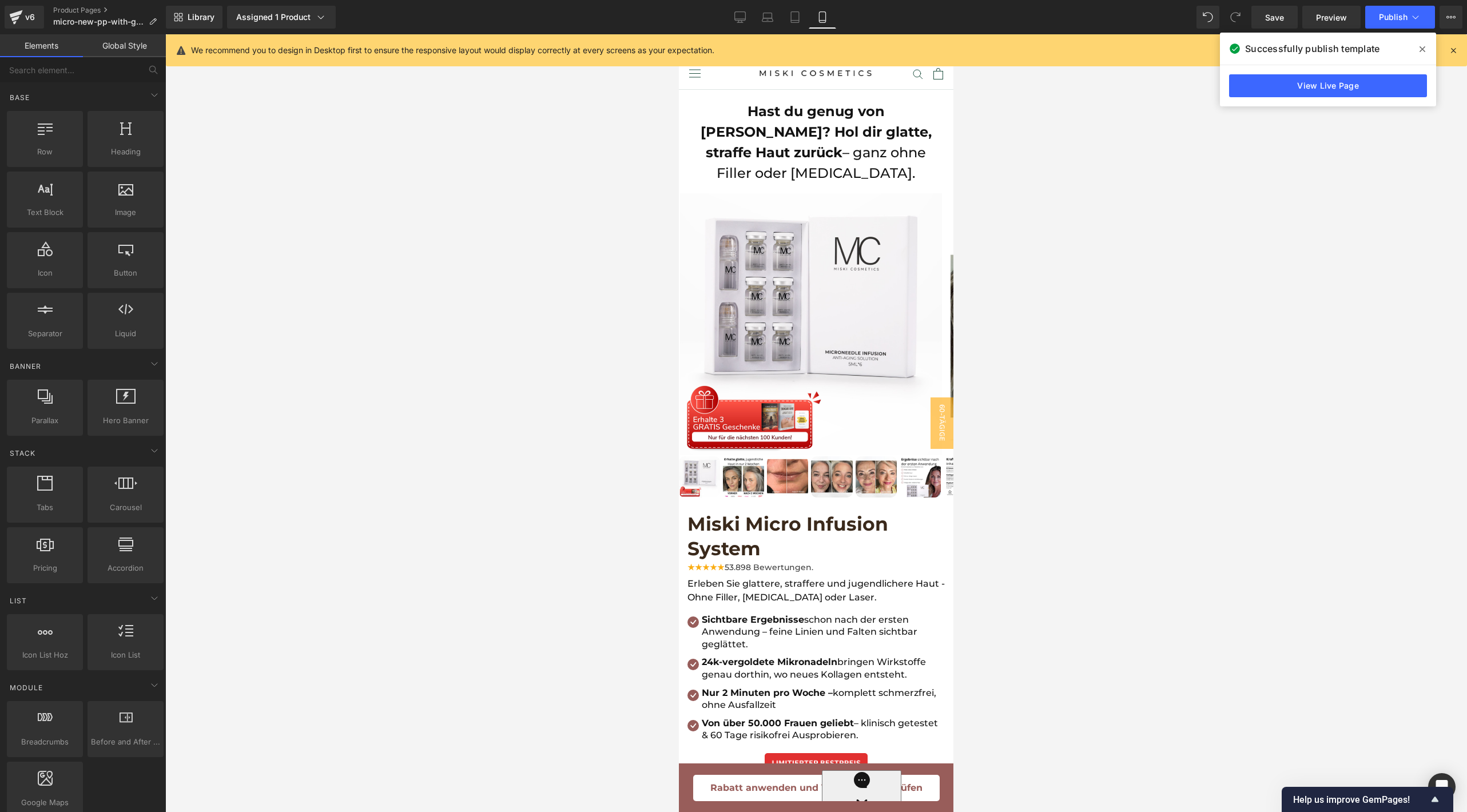
click at [26, 41] on button "X" at bounding box center [13, 29] width 26 height 24
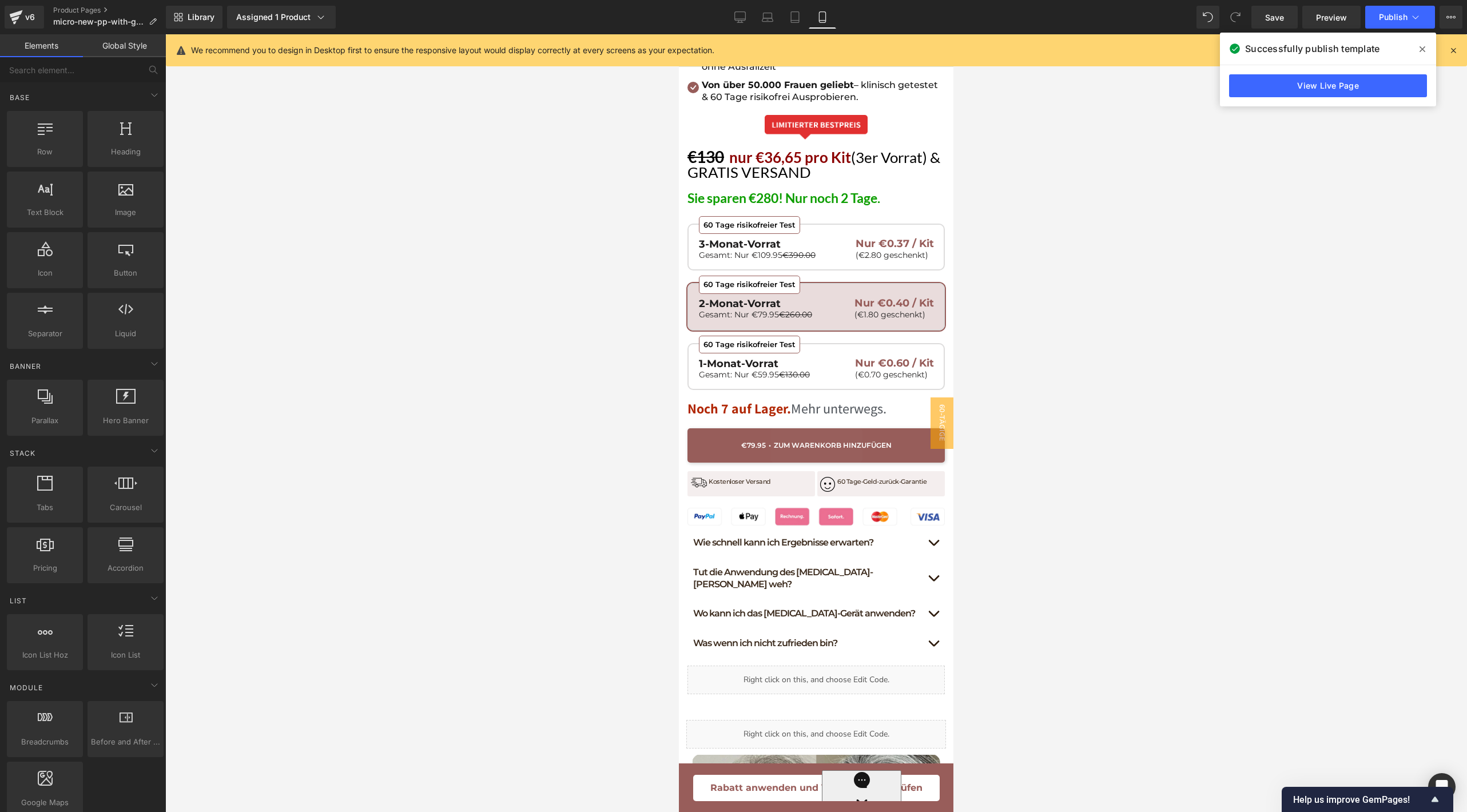
scroll to position [774, 0]
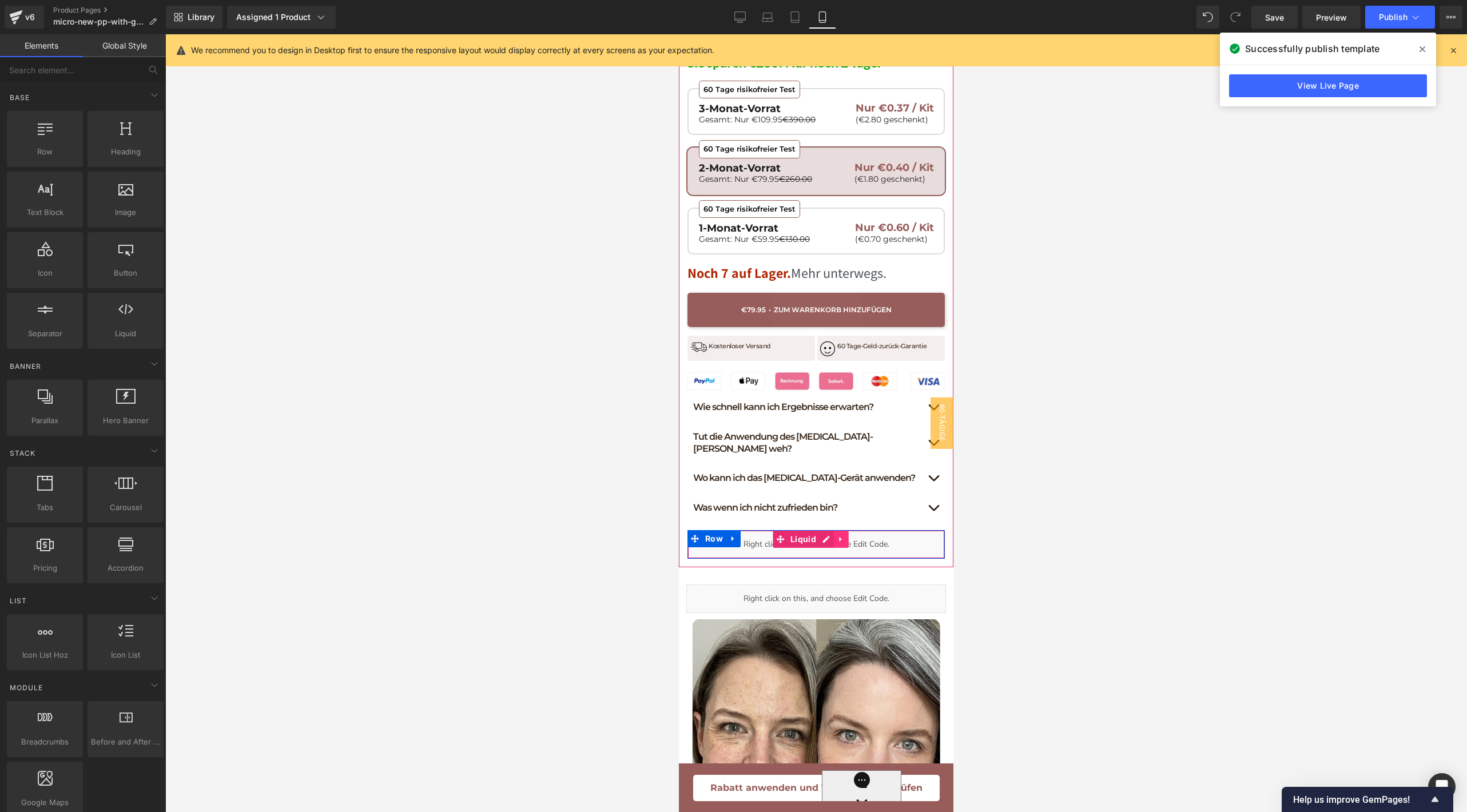
click at [843, 534] on icon at bounding box center [841, 538] width 8 height 8
click at [834, 535] on icon at bounding box center [834, 539] width 8 height 8
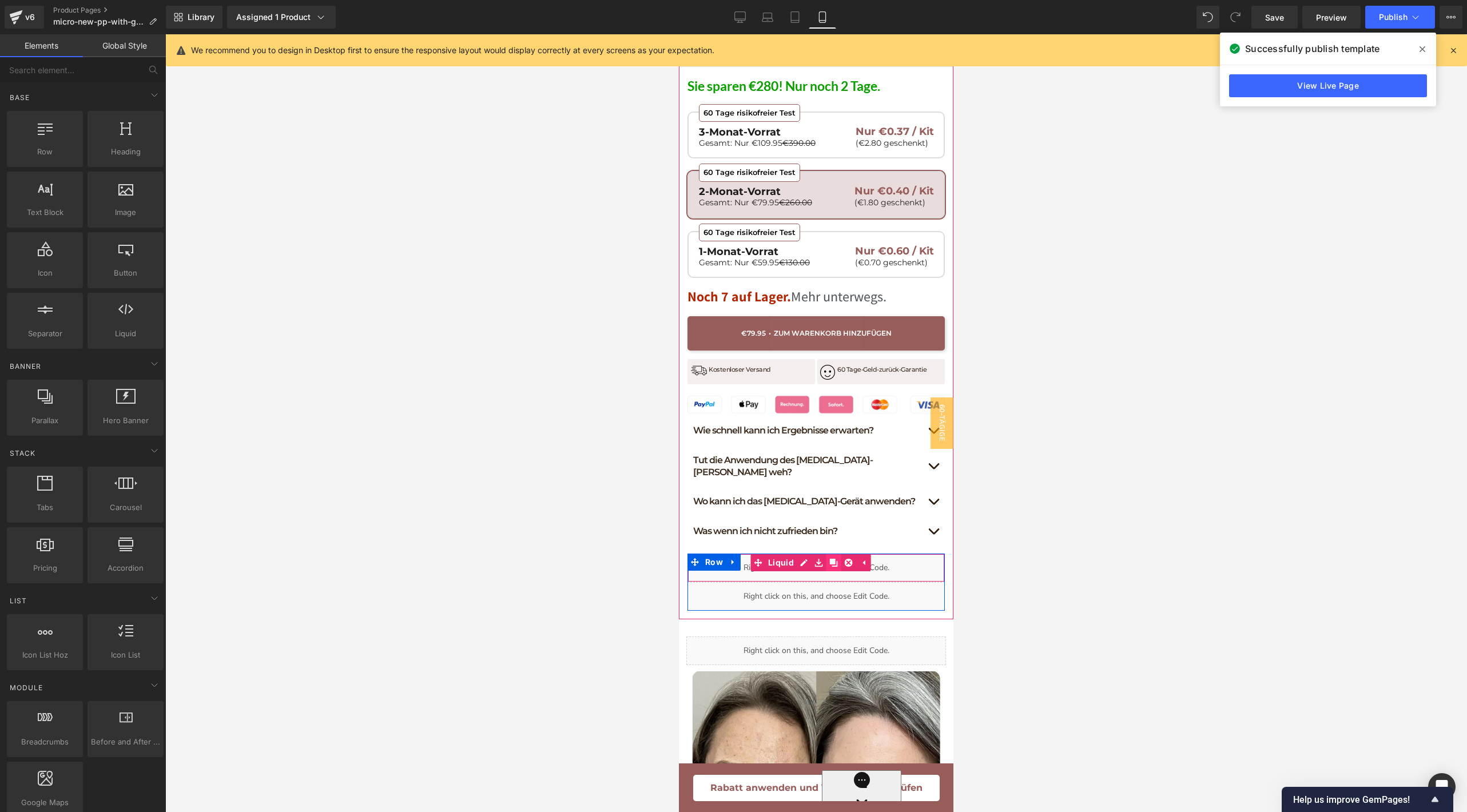
scroll to position [734, 0]
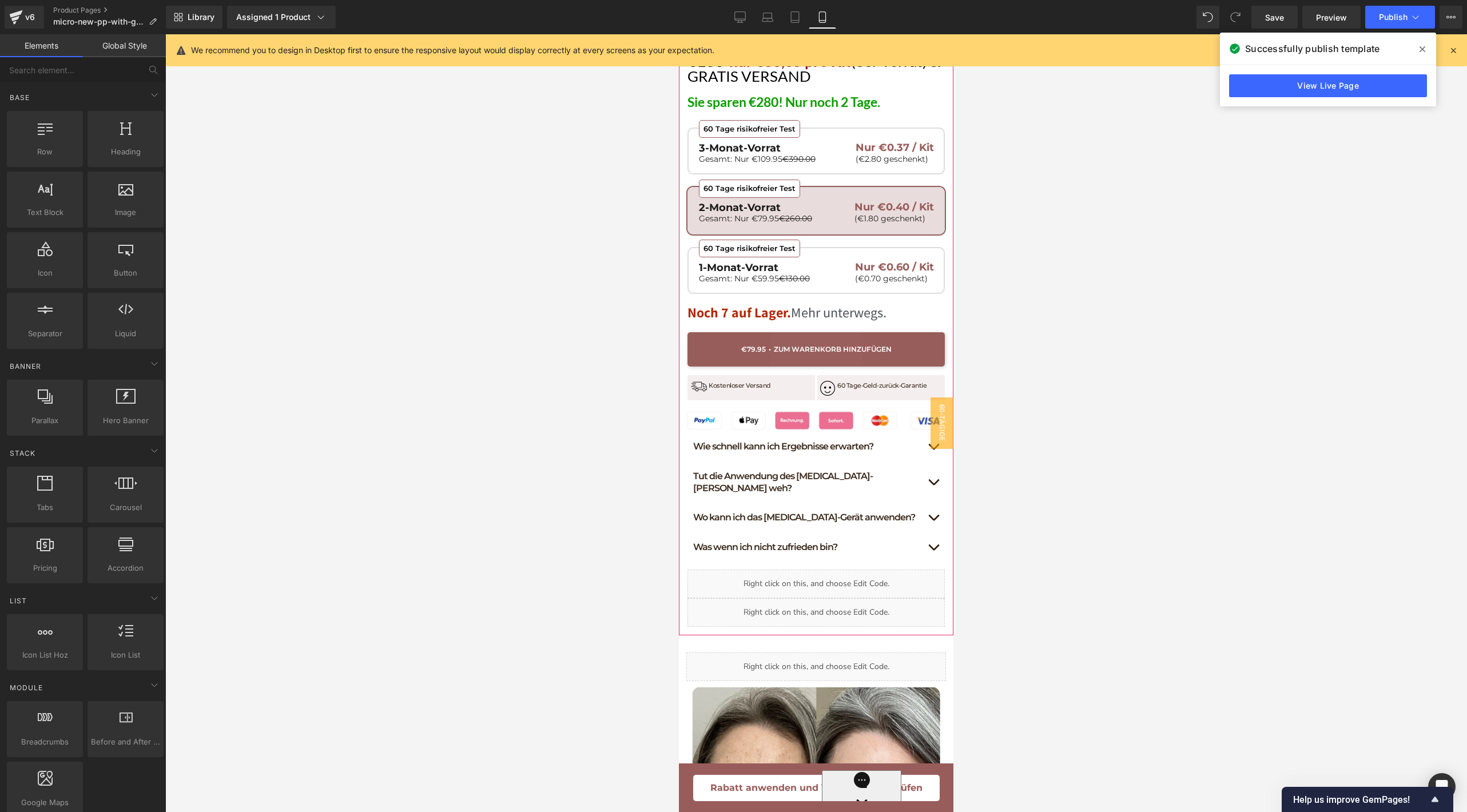
click at [756, 569] on div "Liquid" at bounding box center [816, 583] width 257 height 29
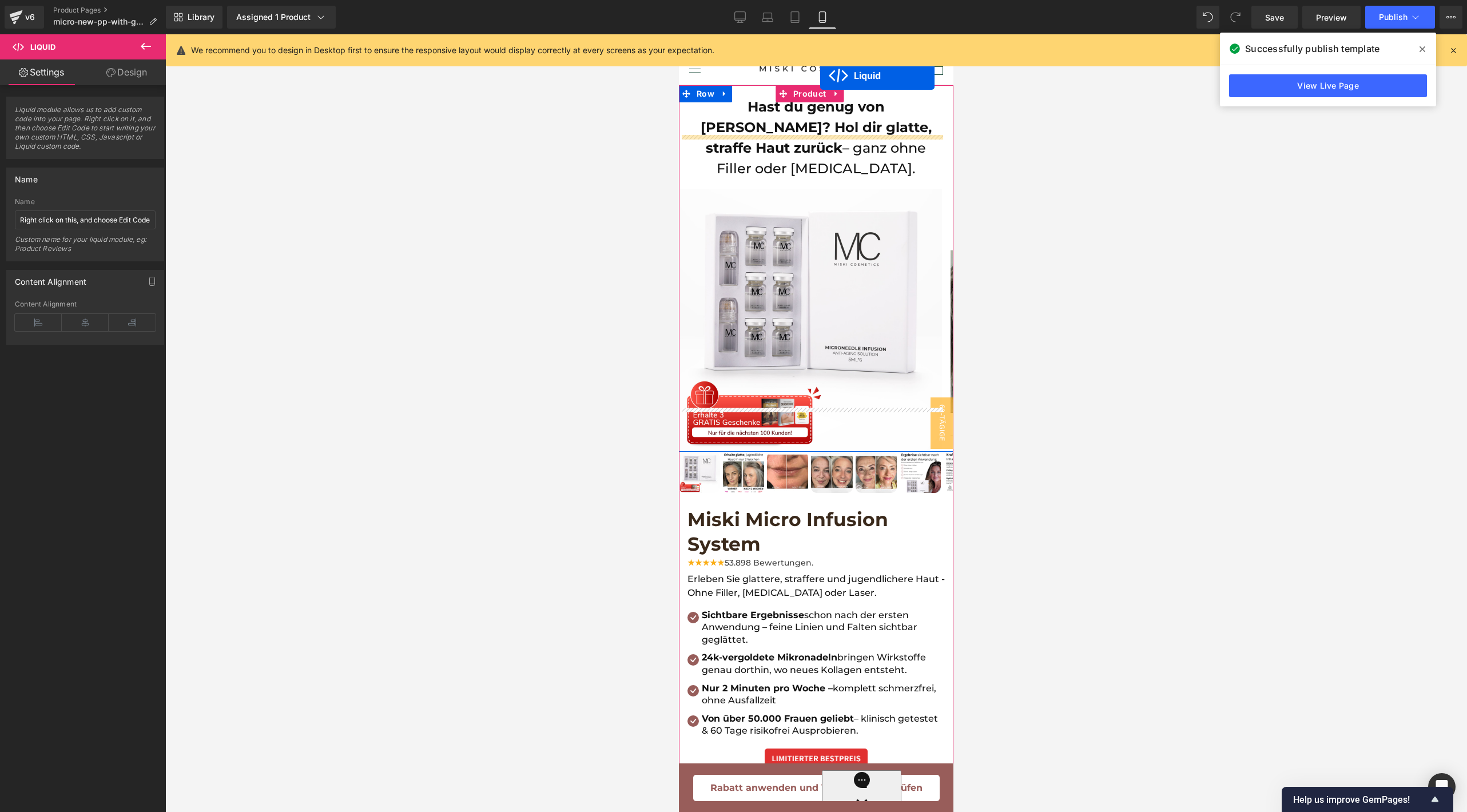
scroll to position [0, 0]
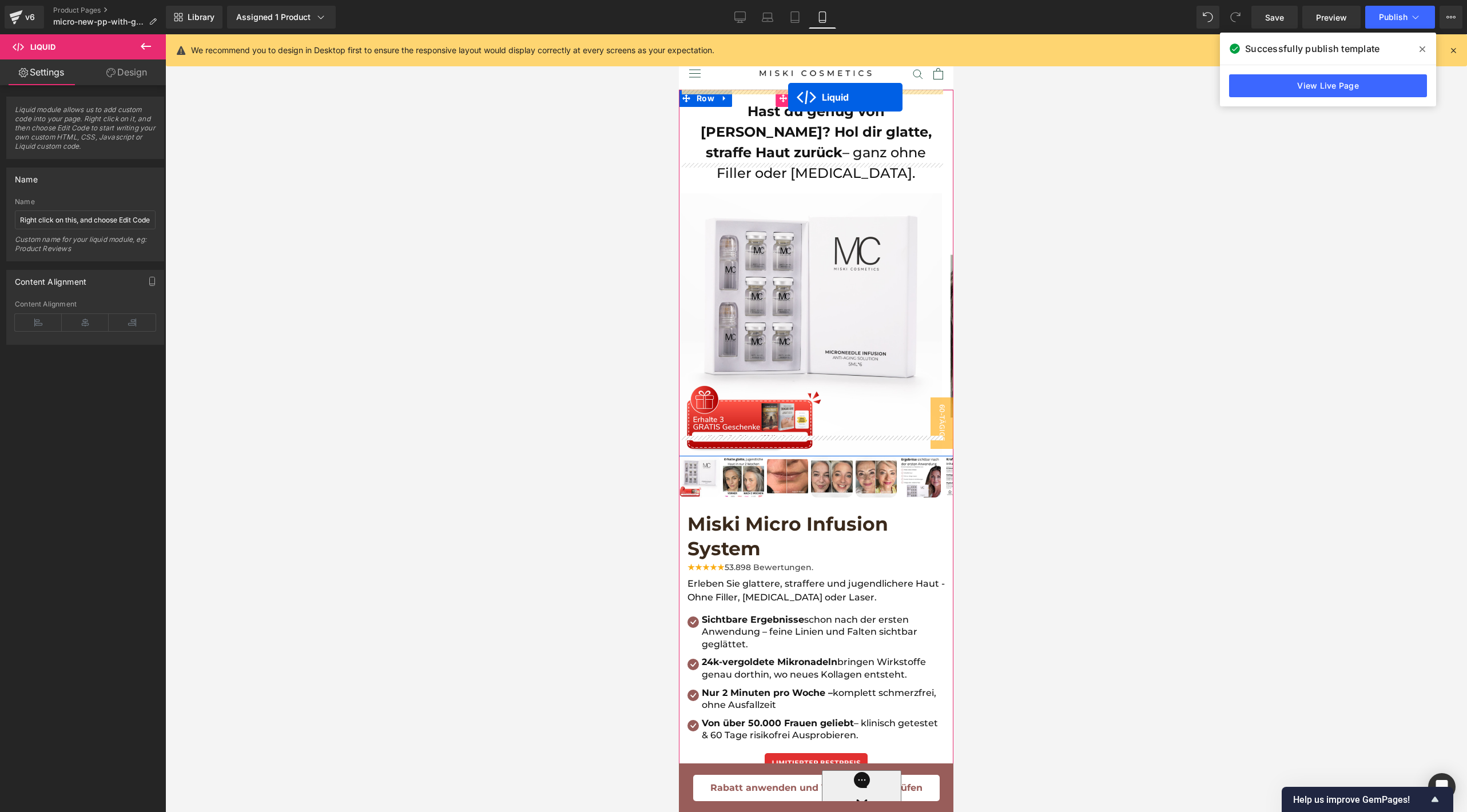
drag, startPoint x: 761, startPoint y: 555, endPoint x: 788, endPoint y: 97, distance: 458.8
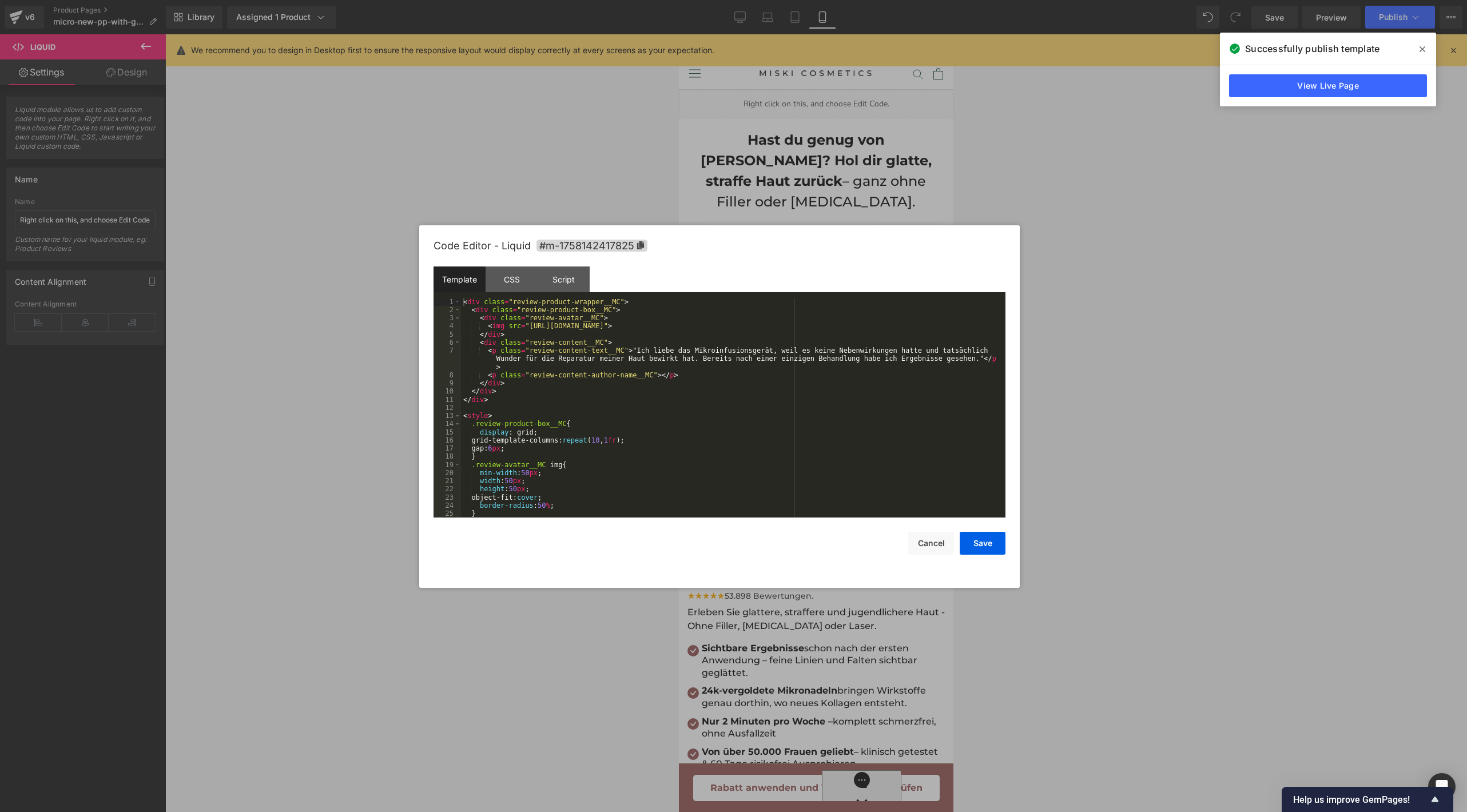
click at [729, 153] on body "Liquid You are previewing how the will restyle your page. You can not edit Elem…" at bounding box center [733, 406] width 1467 height 812
click at [503, 294] on div "Template CSS Script Data" at bounding box center [719, 281] width 572 height 31
click at [517, 290] on div "CSS" at bounding box center [512, 279] width 52 height 25
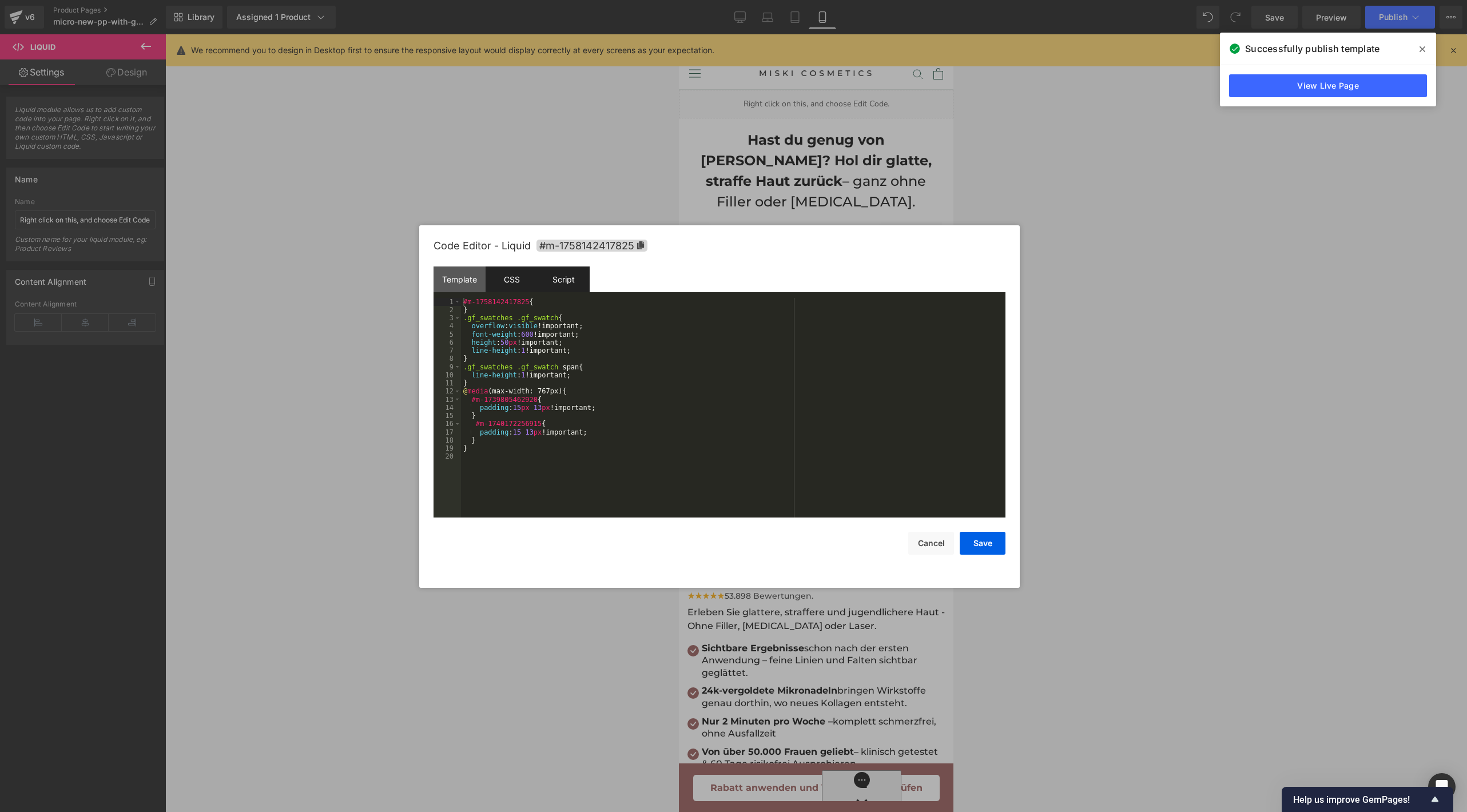
click at [575, 287] on div "Script" at bounding box center [564, 279] width 52 height 25
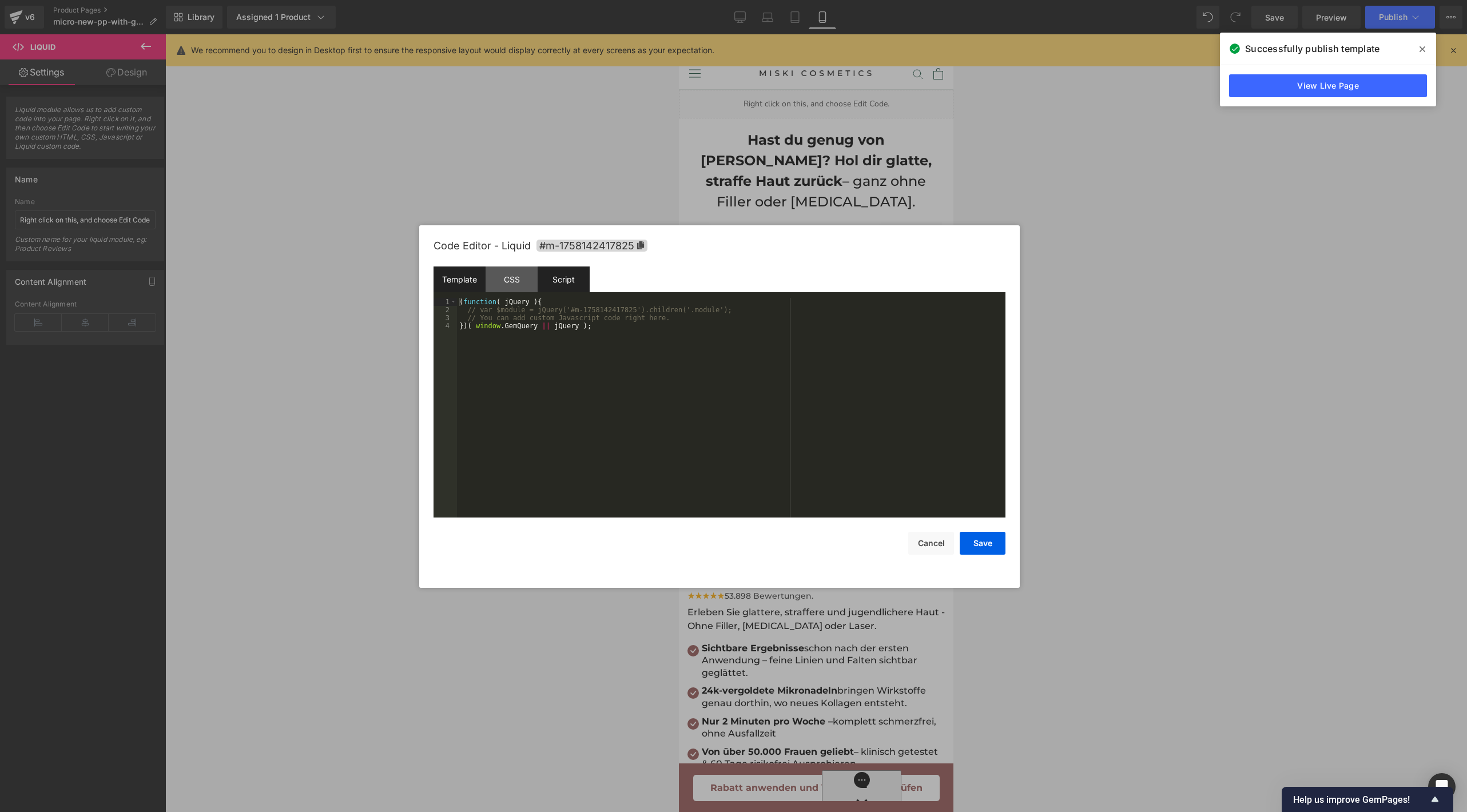
click at [469, 274] on div "Template" at bounding box center [459, 279] width 52 height 25
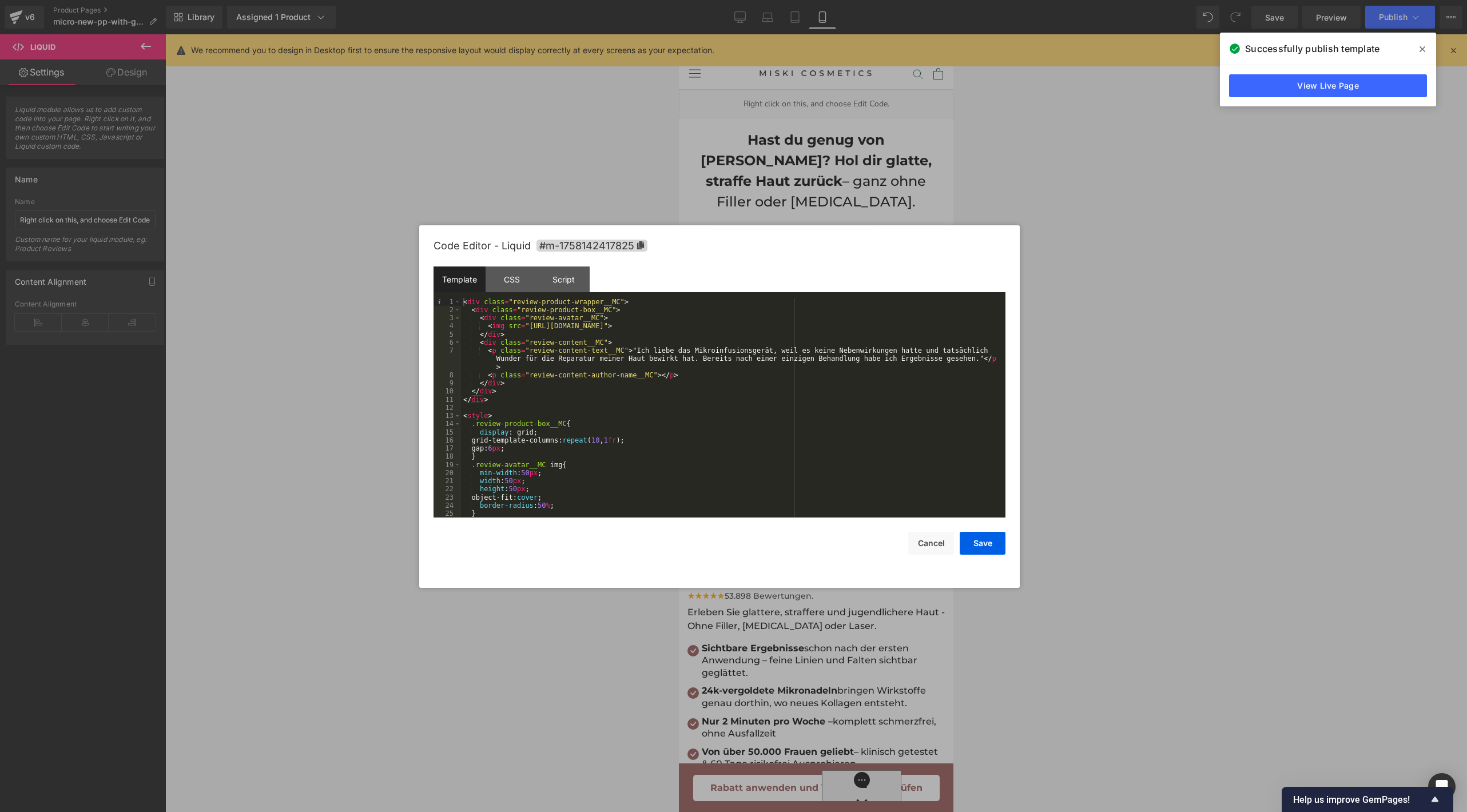
click at [953, 159] on div at bounding box center [733, 406] width 1467 height 812
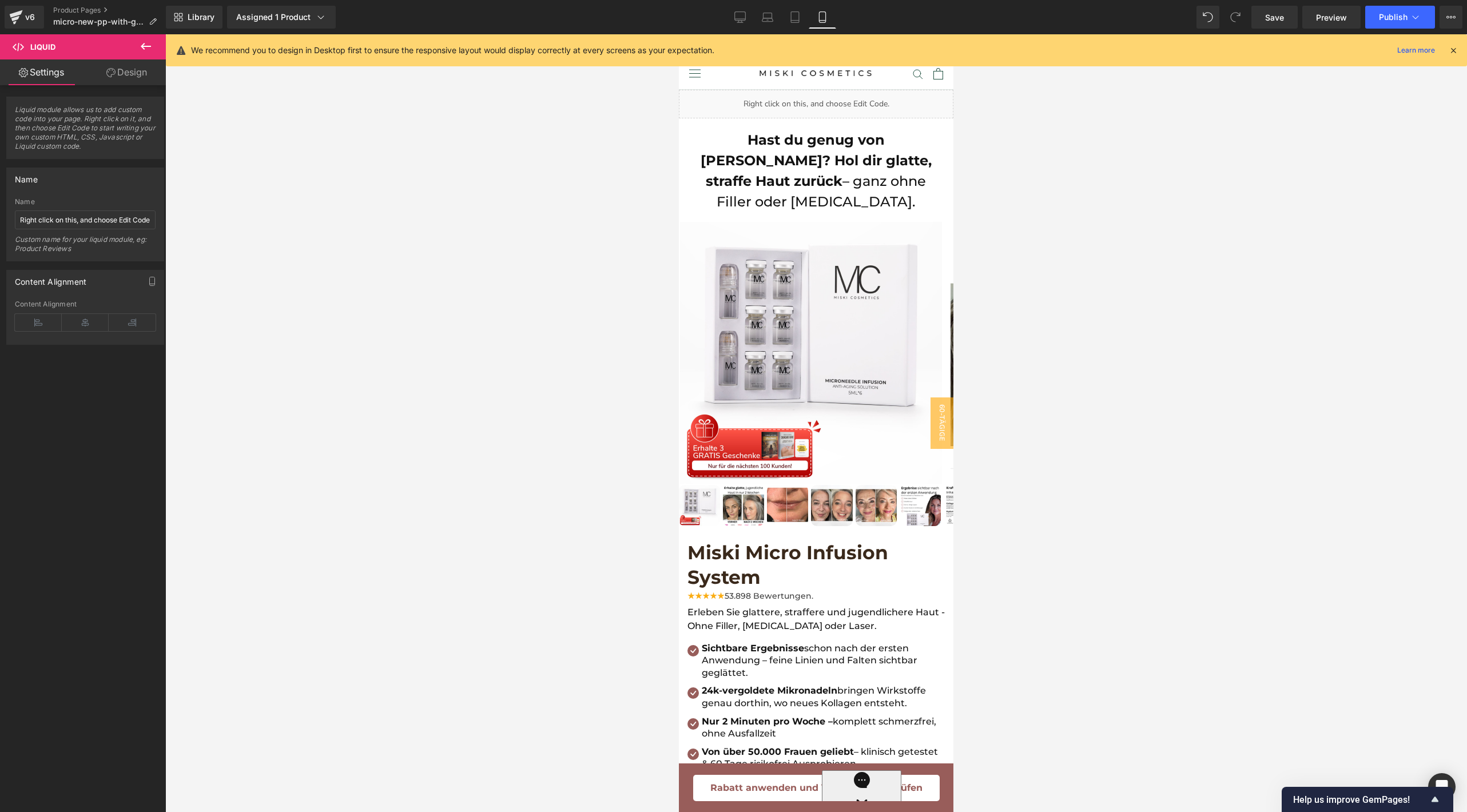
click at [141, 48] on icon at bounding box center [146, 46] width 14 height 14
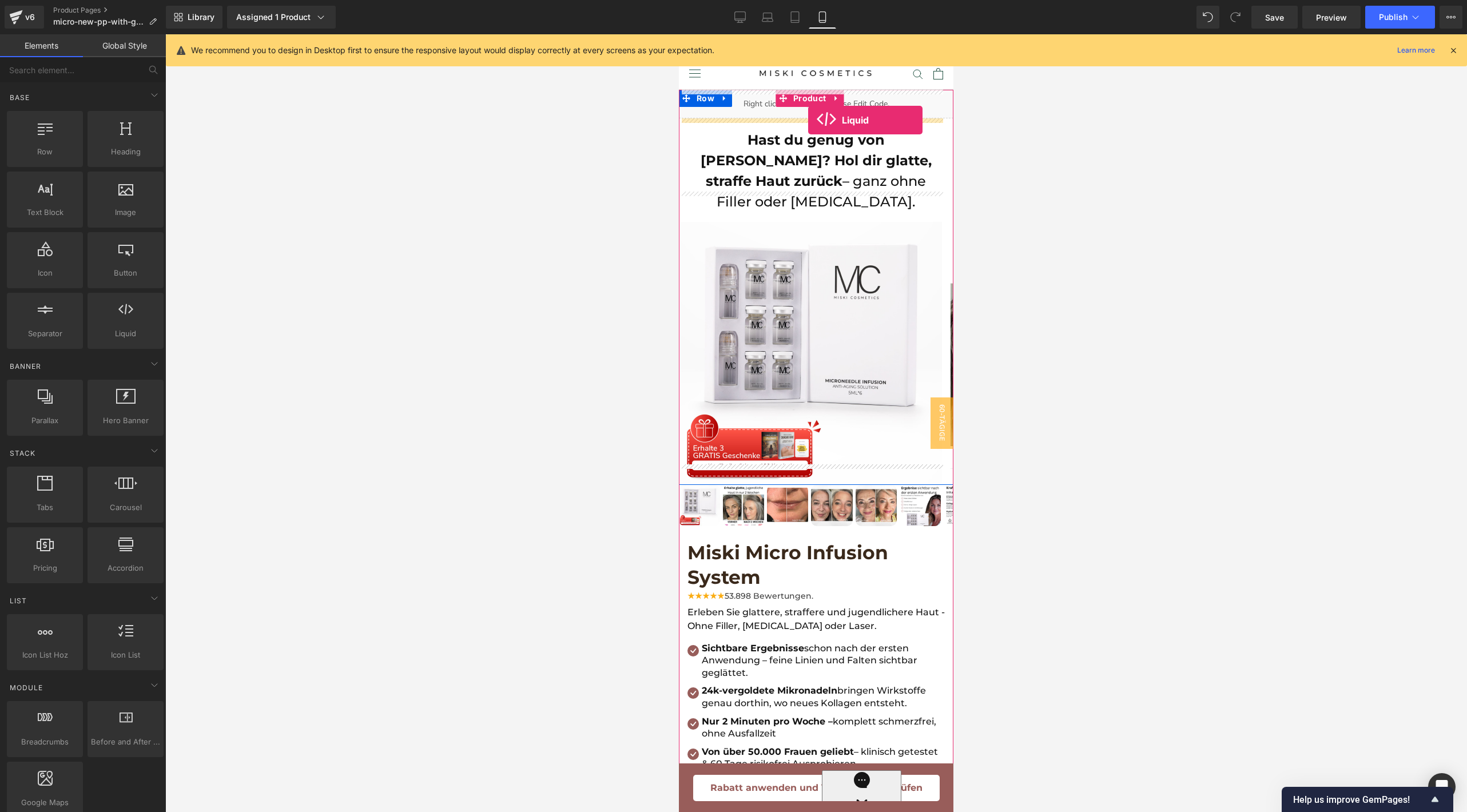
drag, startPoint x: 793, startPoint y: 360, endPoint x: 808, endPoint y: 120, distance: 240.5
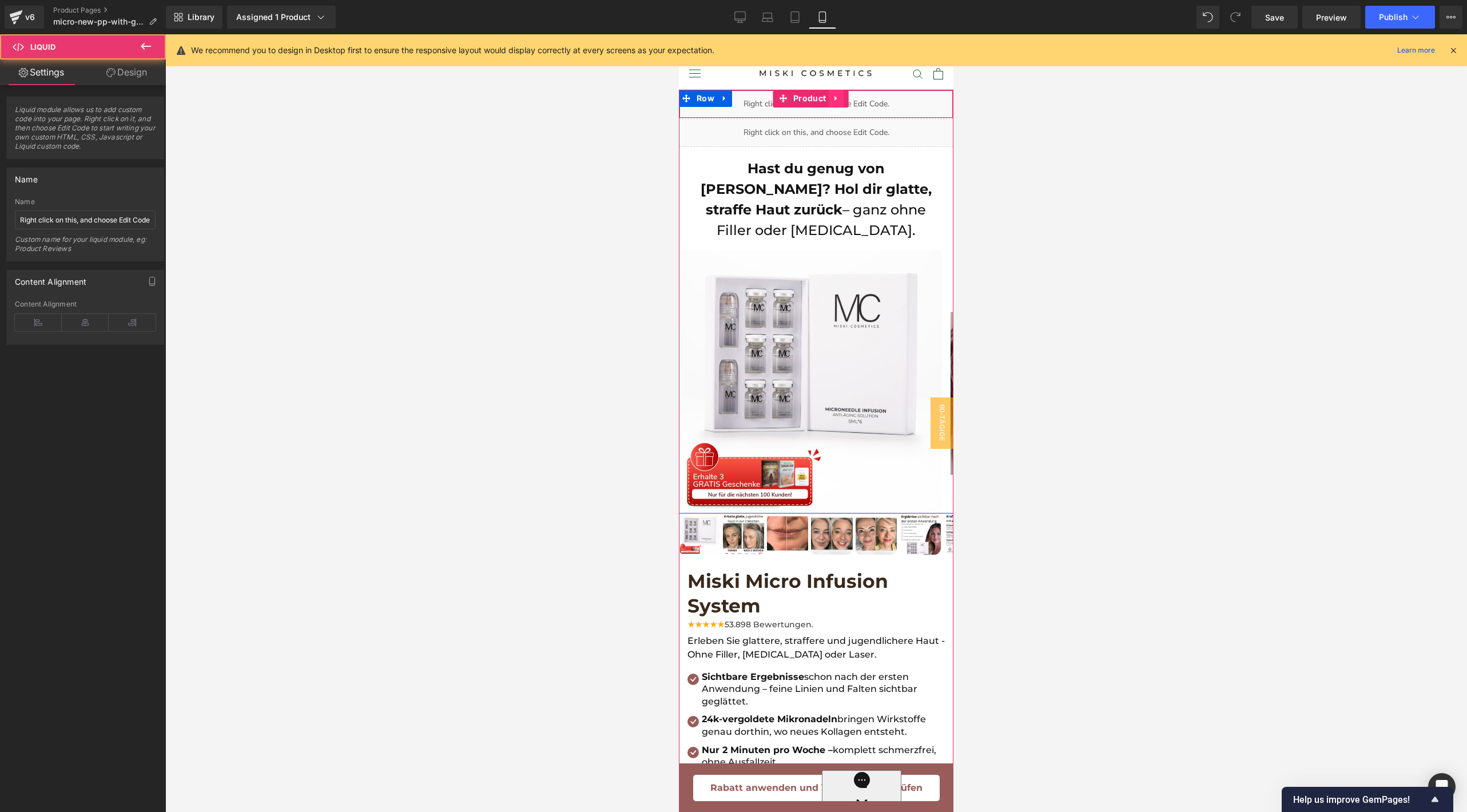
click at [841, 97] on link at bounding box center [836, 98] width 15 height 17
click at [845, 97] on icon at bounding box center [843, 98] width 8 height 8
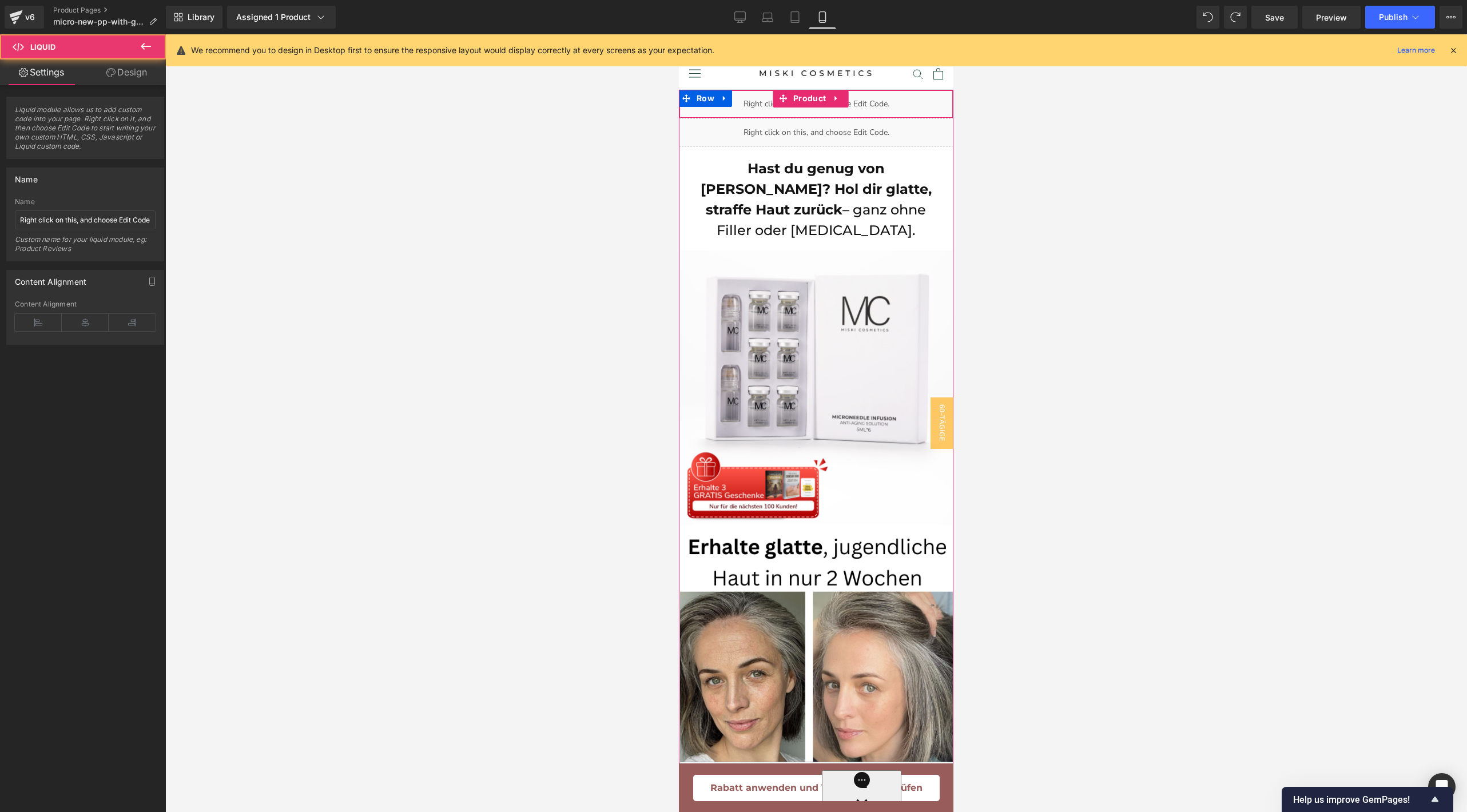
click at [873, 100] on div "Liquid" at bounding box center [816, 104] width 275 height 29
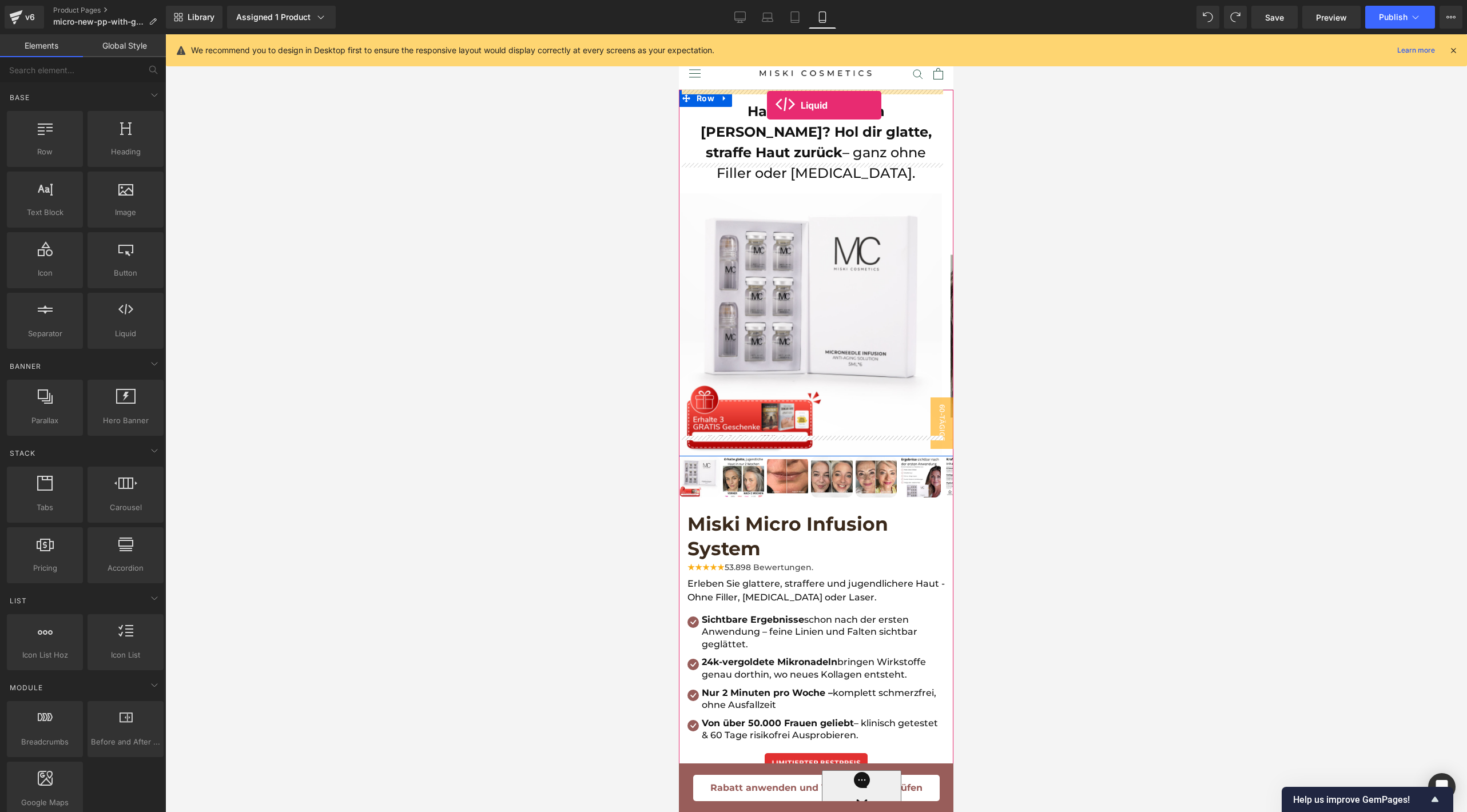
drag, startPoint x: 805, startPoint y: 364, endPoint x: 766, endPoint y: 104, distance: 262.9
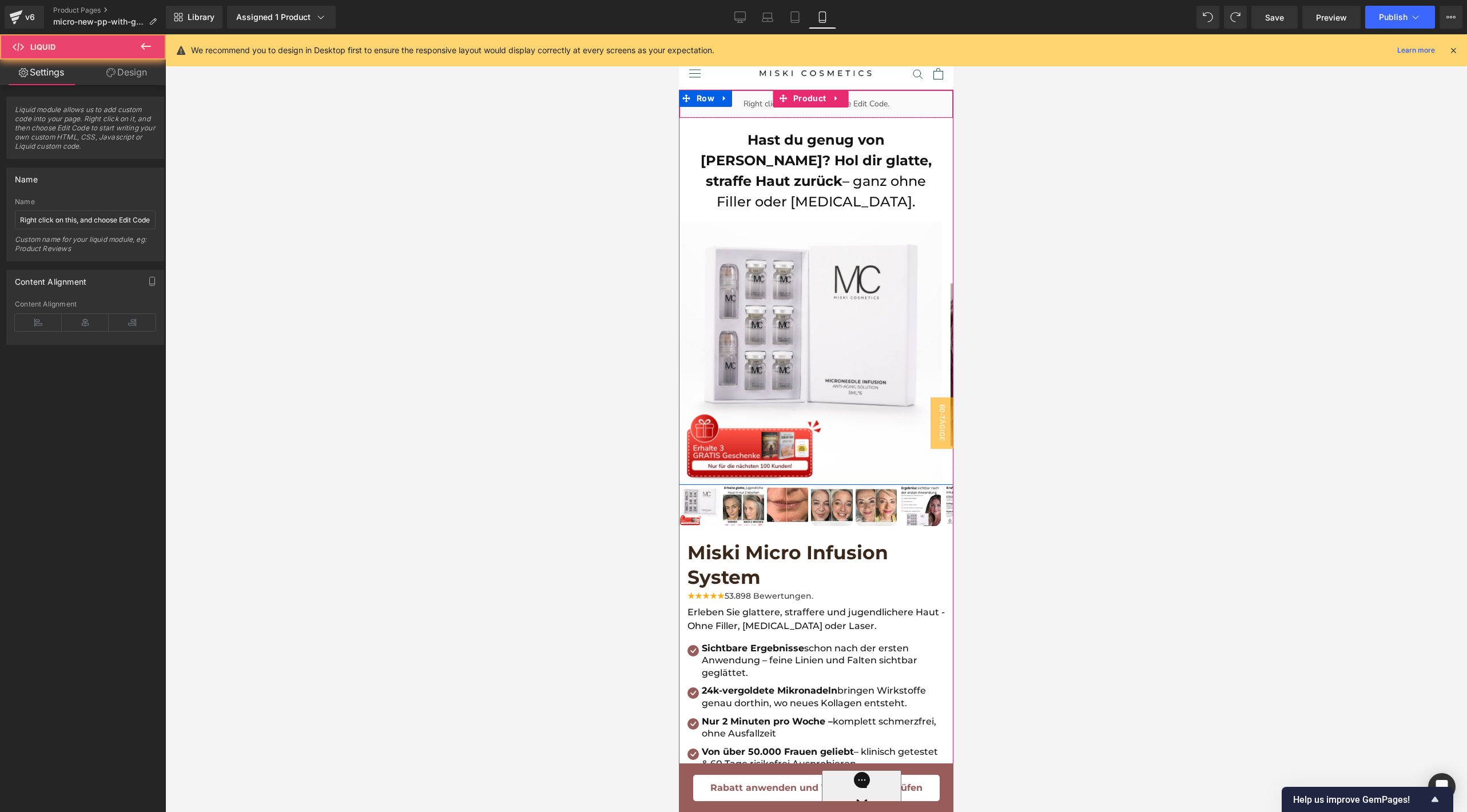
click at [885, 100] on div "Liquid" at bounding box center [816, 104] width 275 height 29
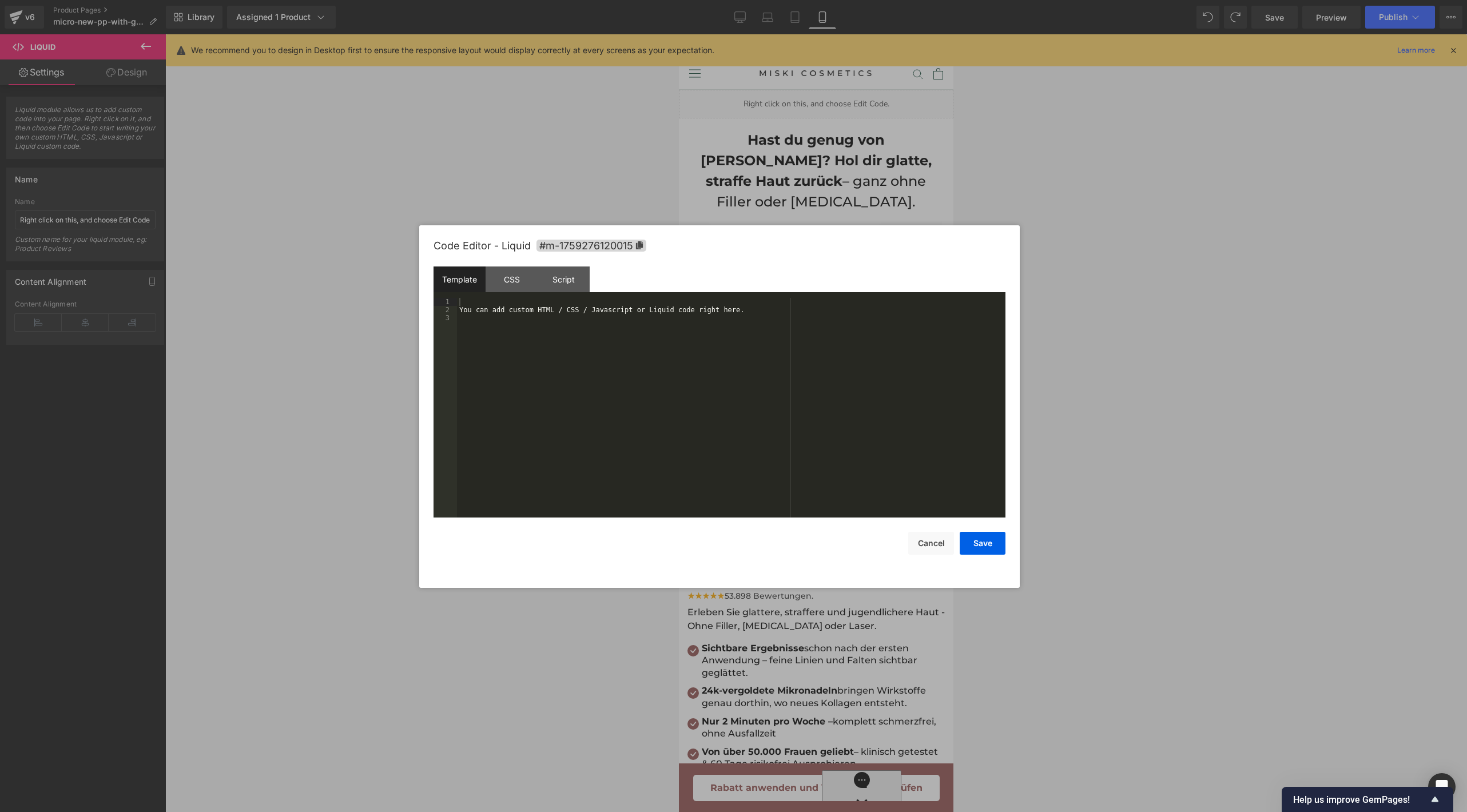
click at [713, 162] on body "Liquid You are previewing how the will restyle your page. You can not edit Elem…" at bounding box center [733, 406] width 1467 height 812
click at [522, 288] on div "CSS" at bounding box center [512, 279] width 52 height 25
click at [568, 280] on div "Script" at bounding box center [564, 279] width 52 height 25
click at [474, 274] on div "Template" at bounding box center [459, 279] width 52 height 25
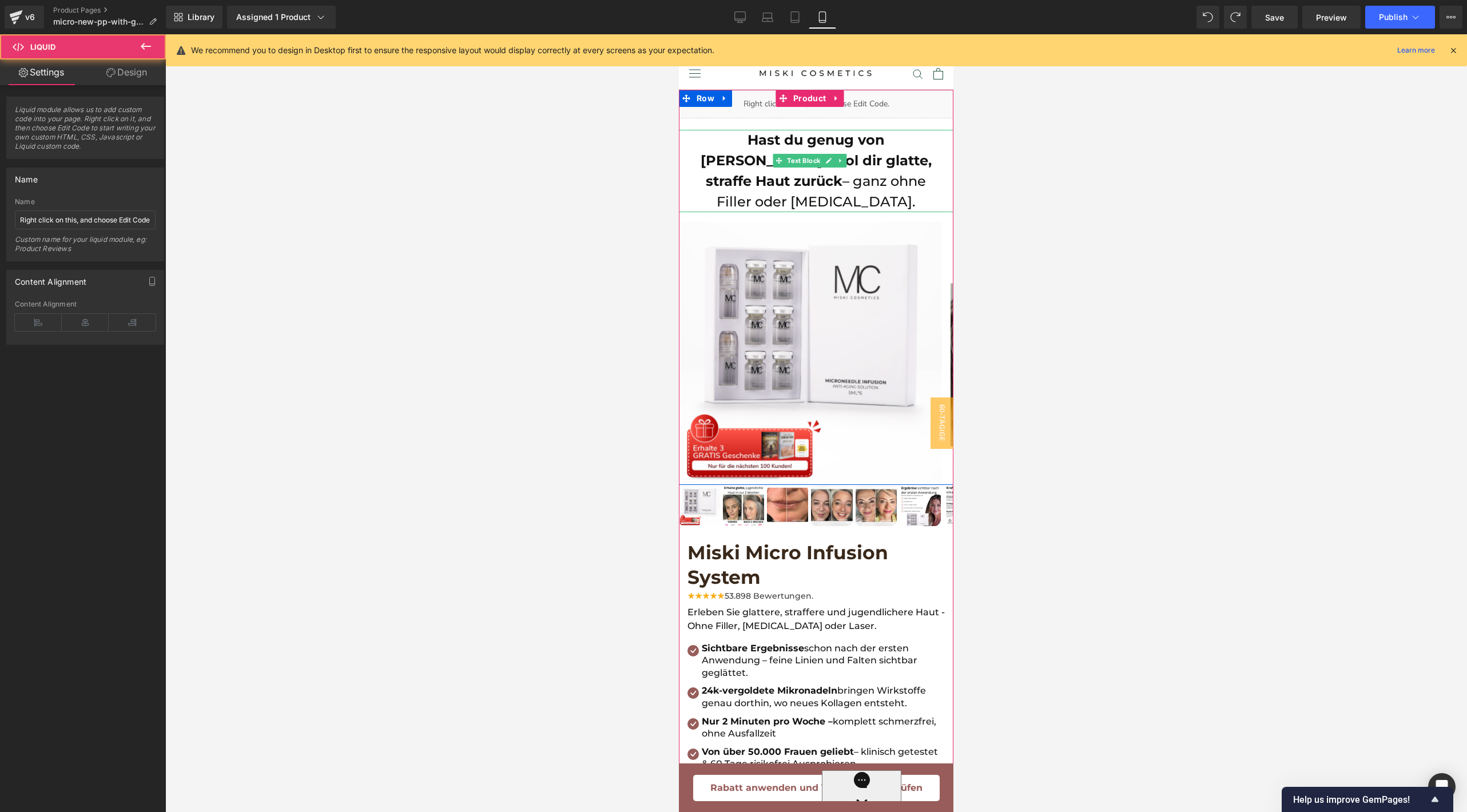
drag, startPoint x: 1406, startPoint y: 186, endPoint x: 729, endPoint y: 149, distance: 678.0
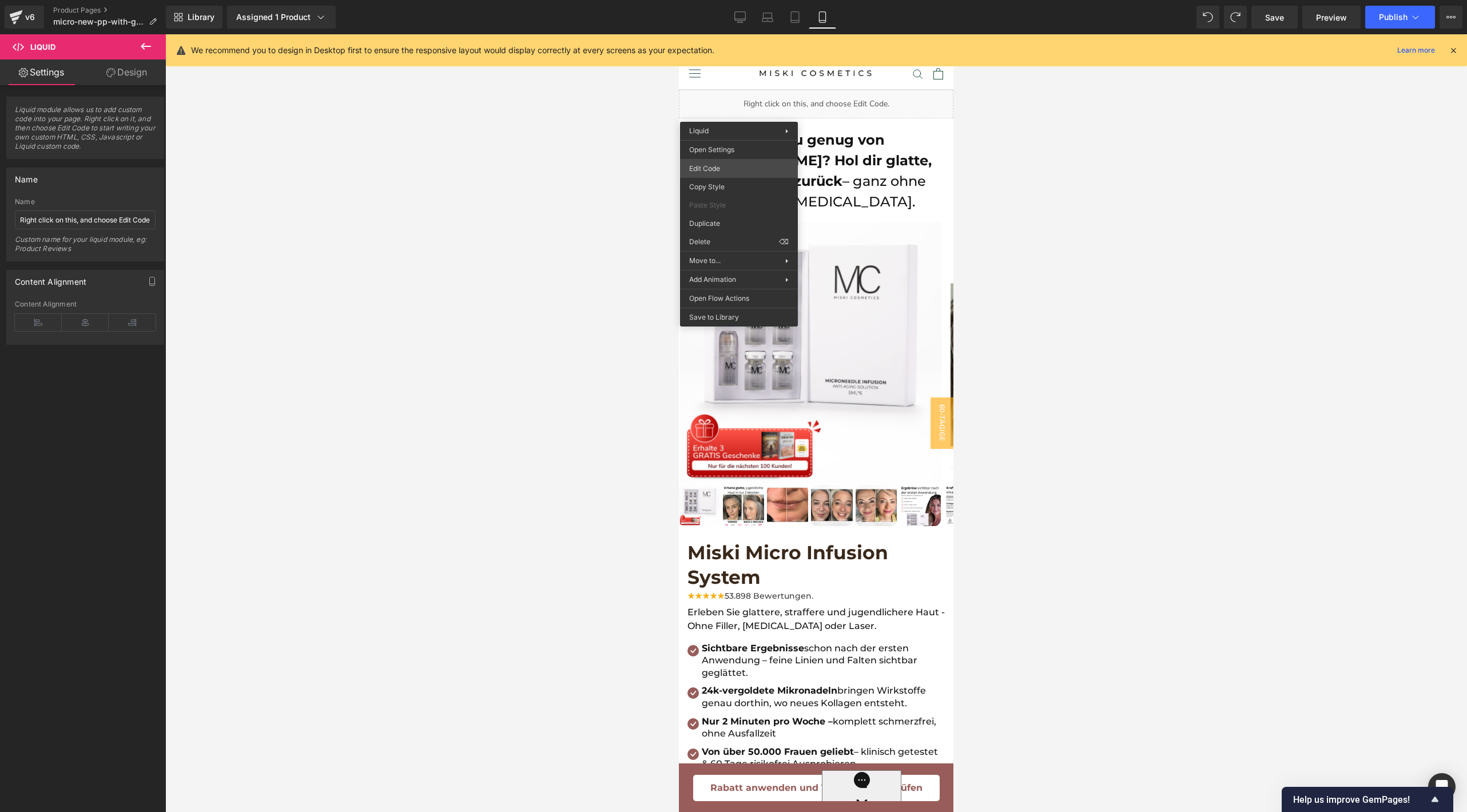
click at [734, 169] on body "Liquid You are previewing how the will restyle your page. You can not edit Elem…" at bounding box center [733, 406] width 1467 height 812
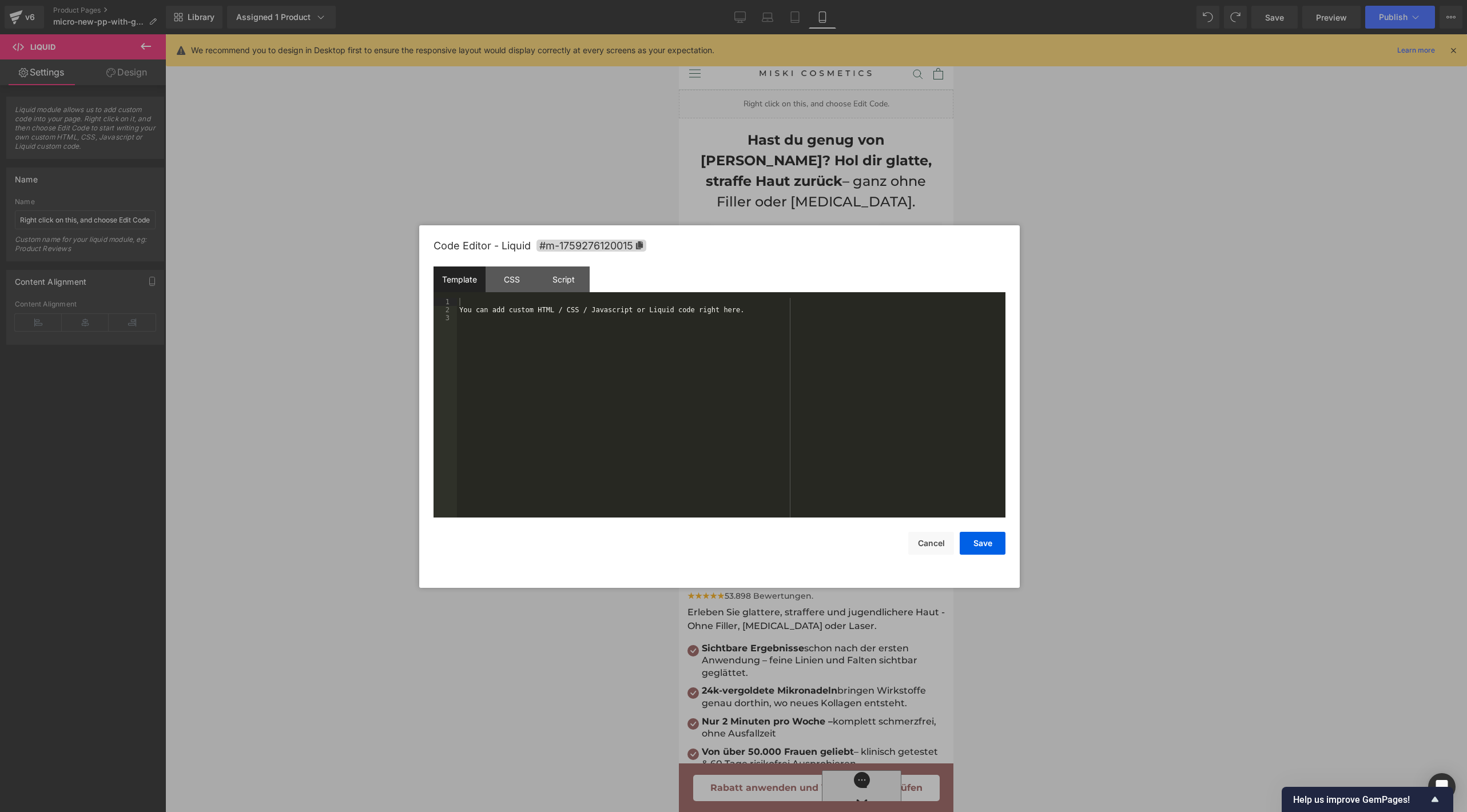
click at [662, 334] on div "You can add custom HTML / CSS / Javascript or Liquid code right here." at bounding box center [731, 416] width 548 height 236
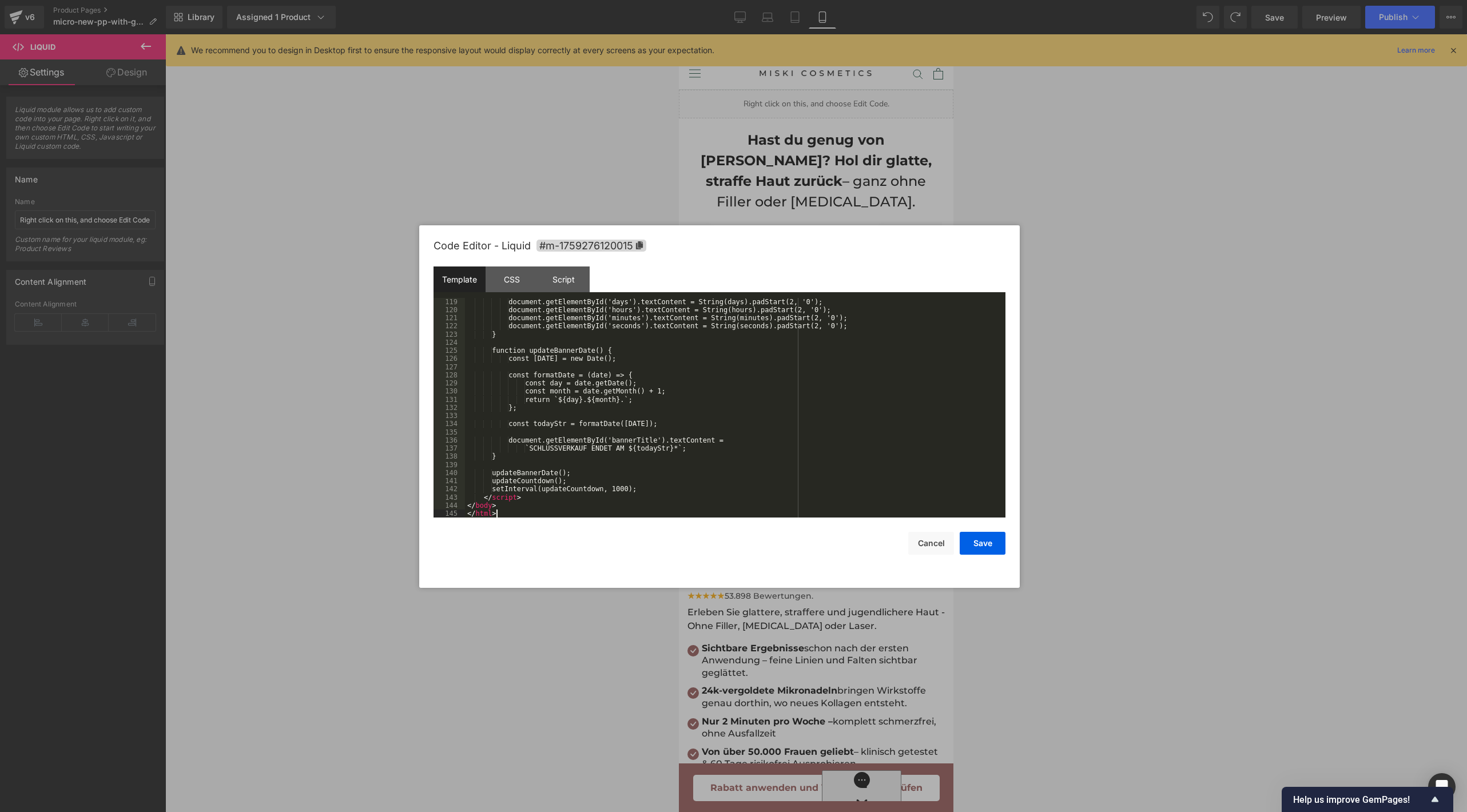
scroll to position [961, 0]
click at [992, 549] on button "Save" at bounding box center [982, 543] width 46 height 23
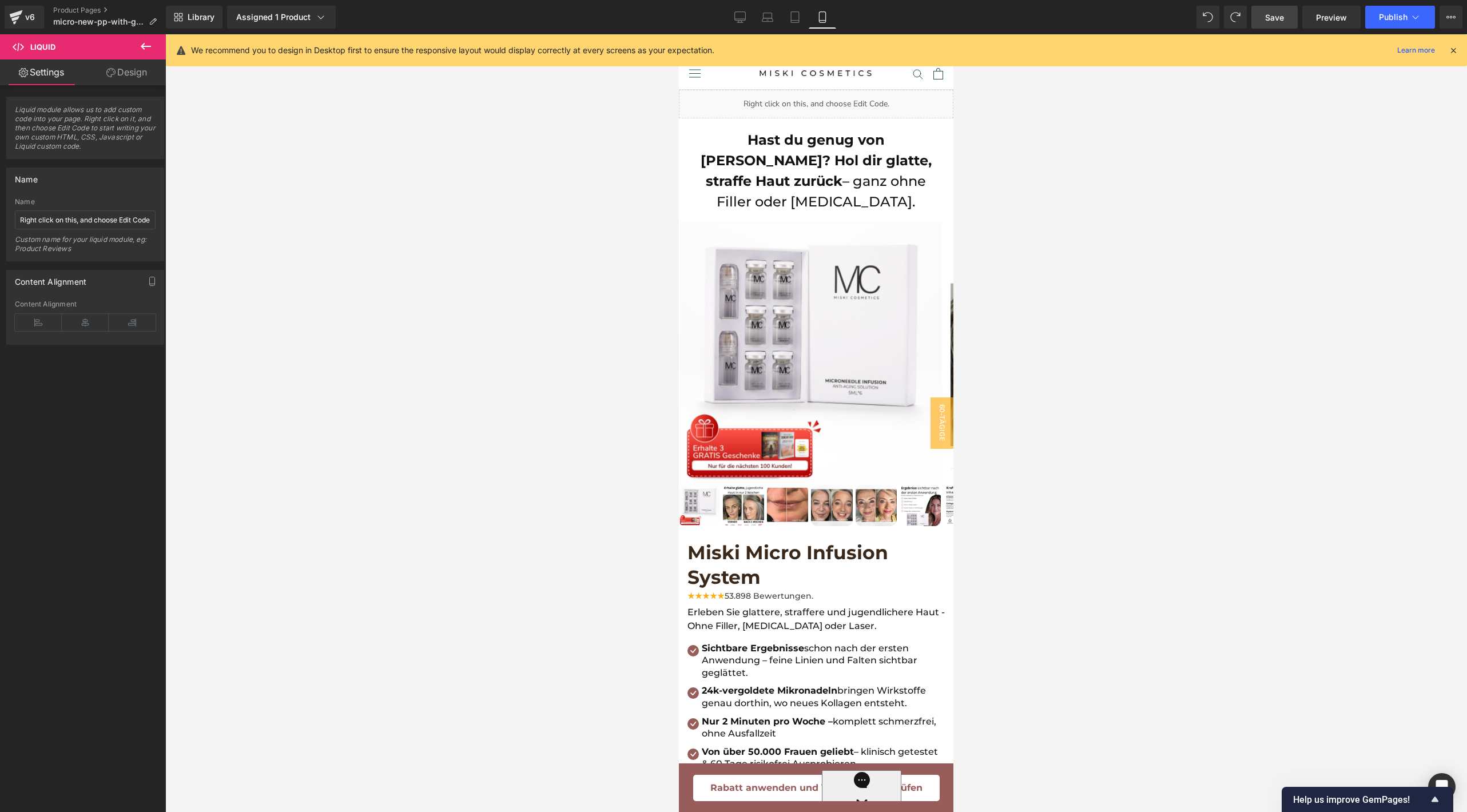
click at [1285, 18] on link "Save" at bounding box center [1274, 17] width 47 height 23
click at [1378, 14] on button "Publish" at bounding box center [1400, 17] width 70 height 23
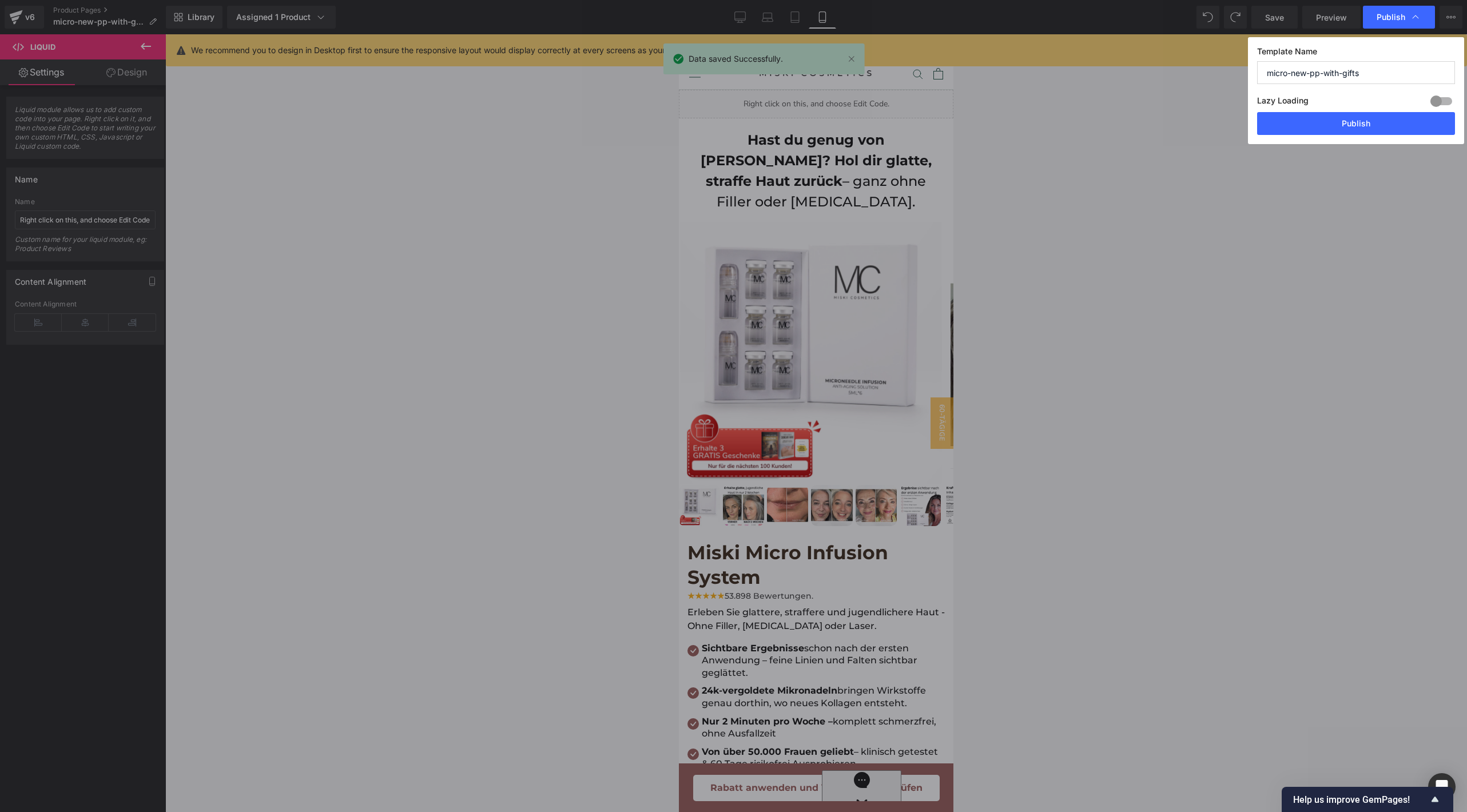
click at [1345, 118] on button "Publish" at bounding box center [1356, 124] width 198 height 23
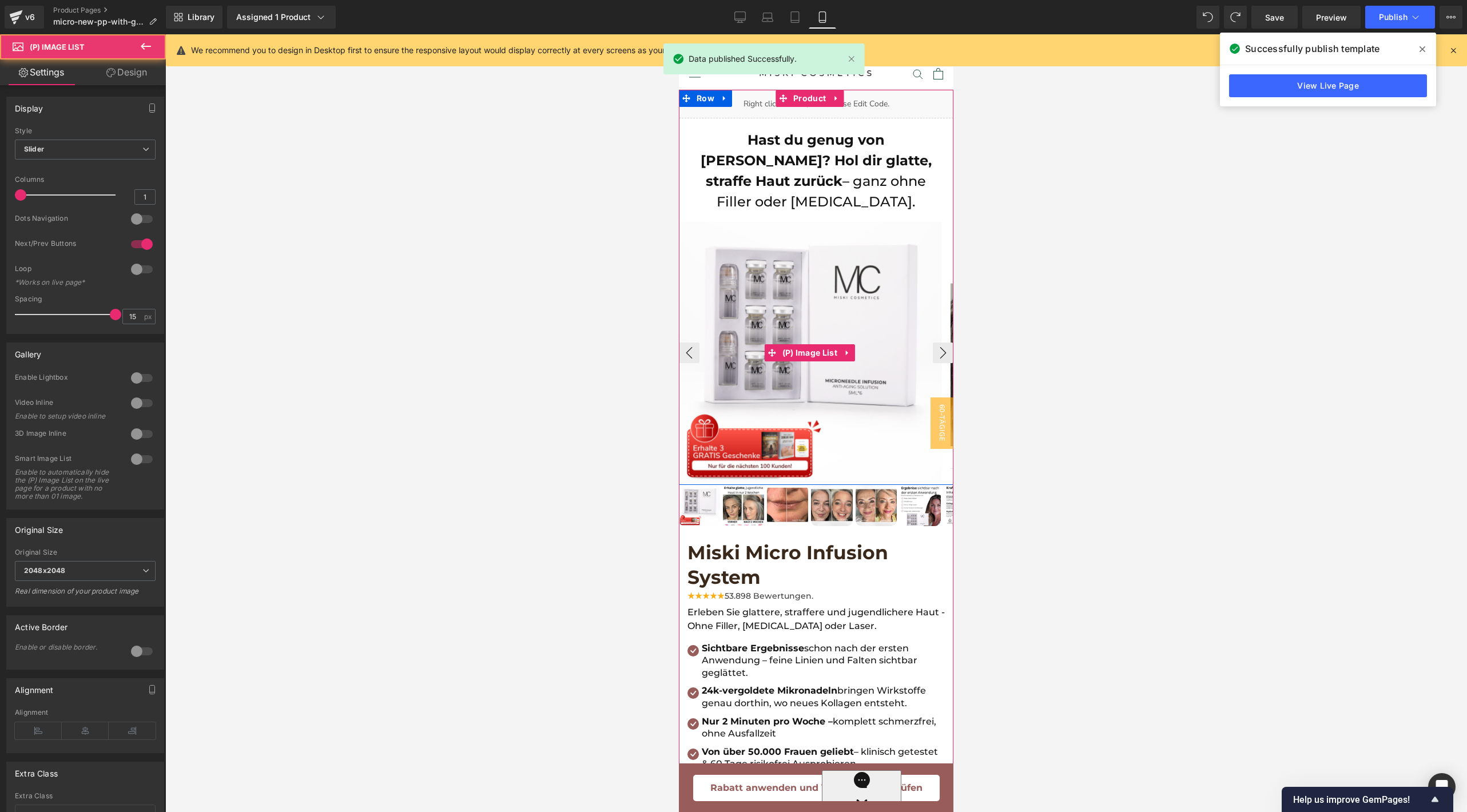
click at [930, 267] on img at bounding box center [810, 352] width 262 height 262
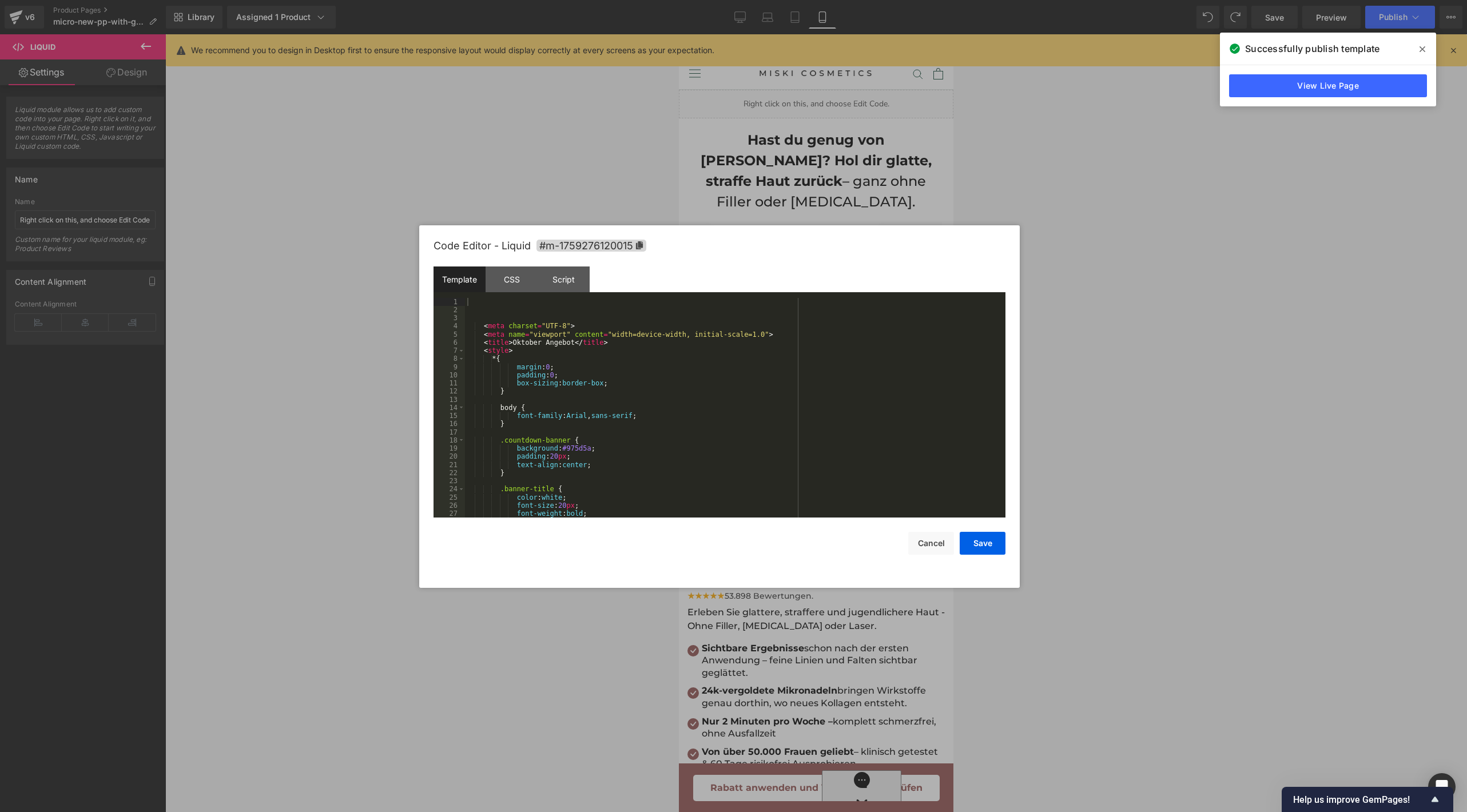
click at [724, 167] on body "Liquid You are previewing how the will restyle your page. You can not edit Elem…" at bounding box center [733, 406] width 1467 height 812
click at [659, 313] on div "< meta charset = "UTF-8" > < meta name = "viewport" content = "width=device-wid…" at bounding box center [733, 416] width 536 height 236
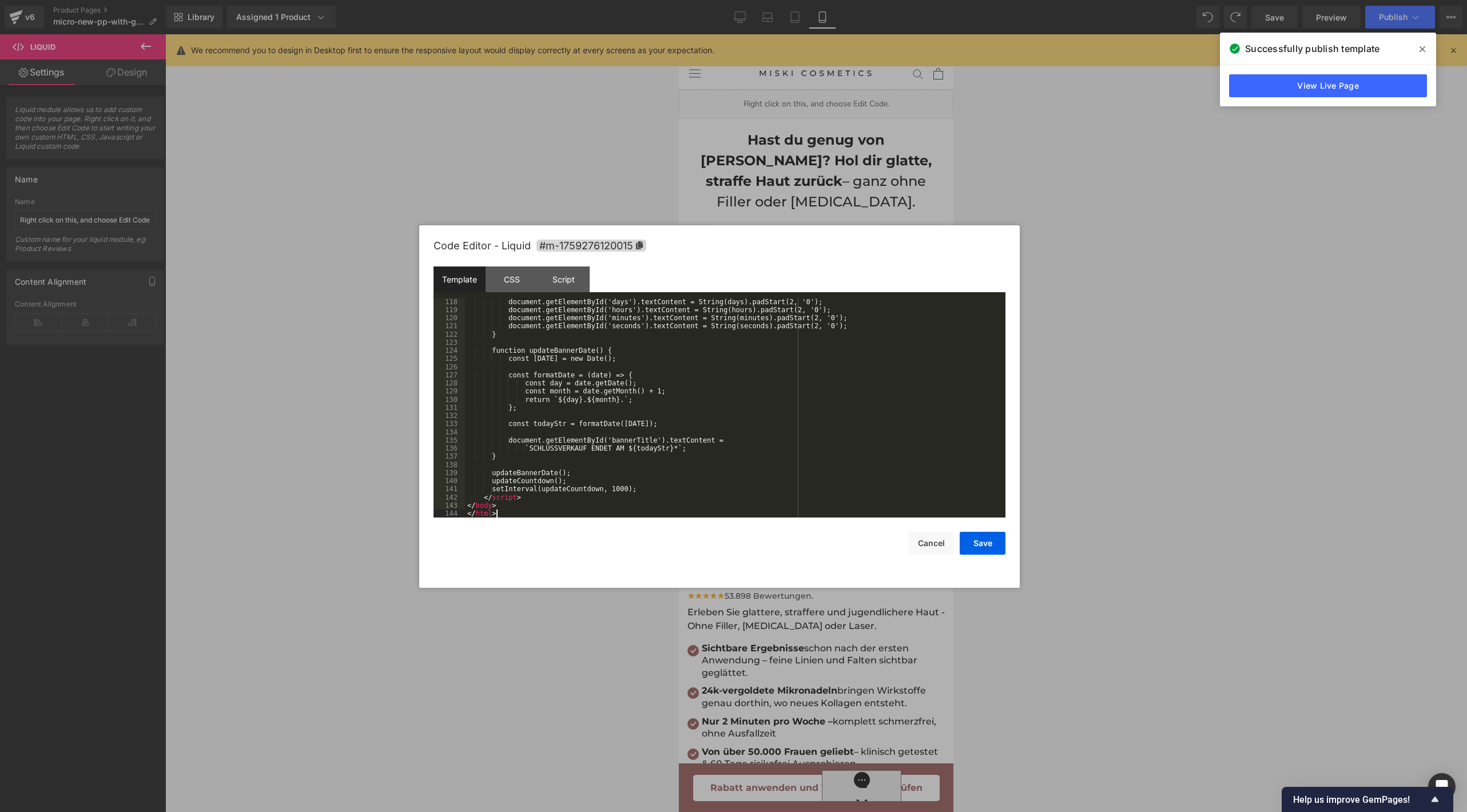
scroll to position [953, 0]
click at [993, 547] on button "Save" at bounding box center [982, 543] width 46 height 23
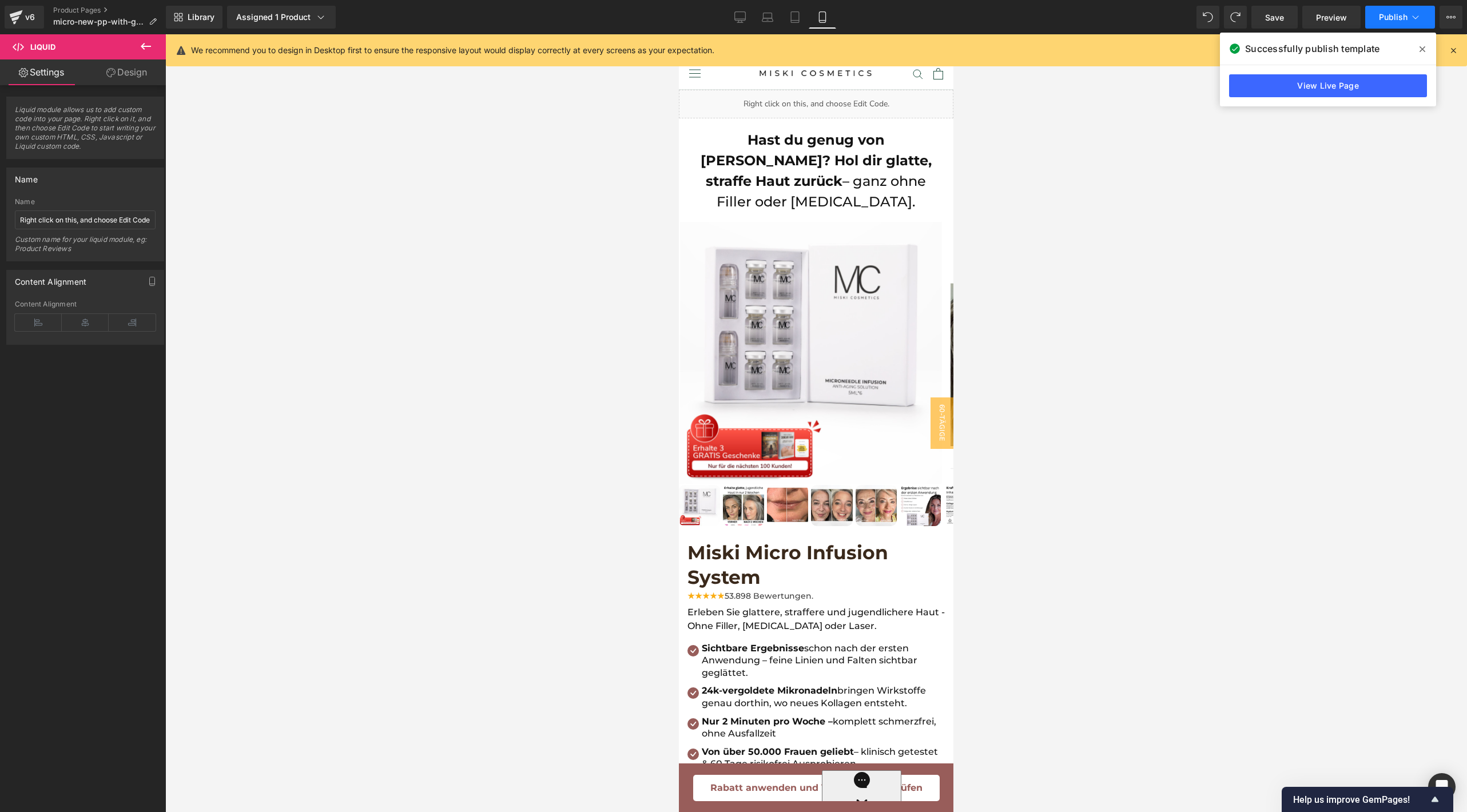
click at [1383, 21] on span "Publish" at bounding box center [1392, 17] width 29 height 9
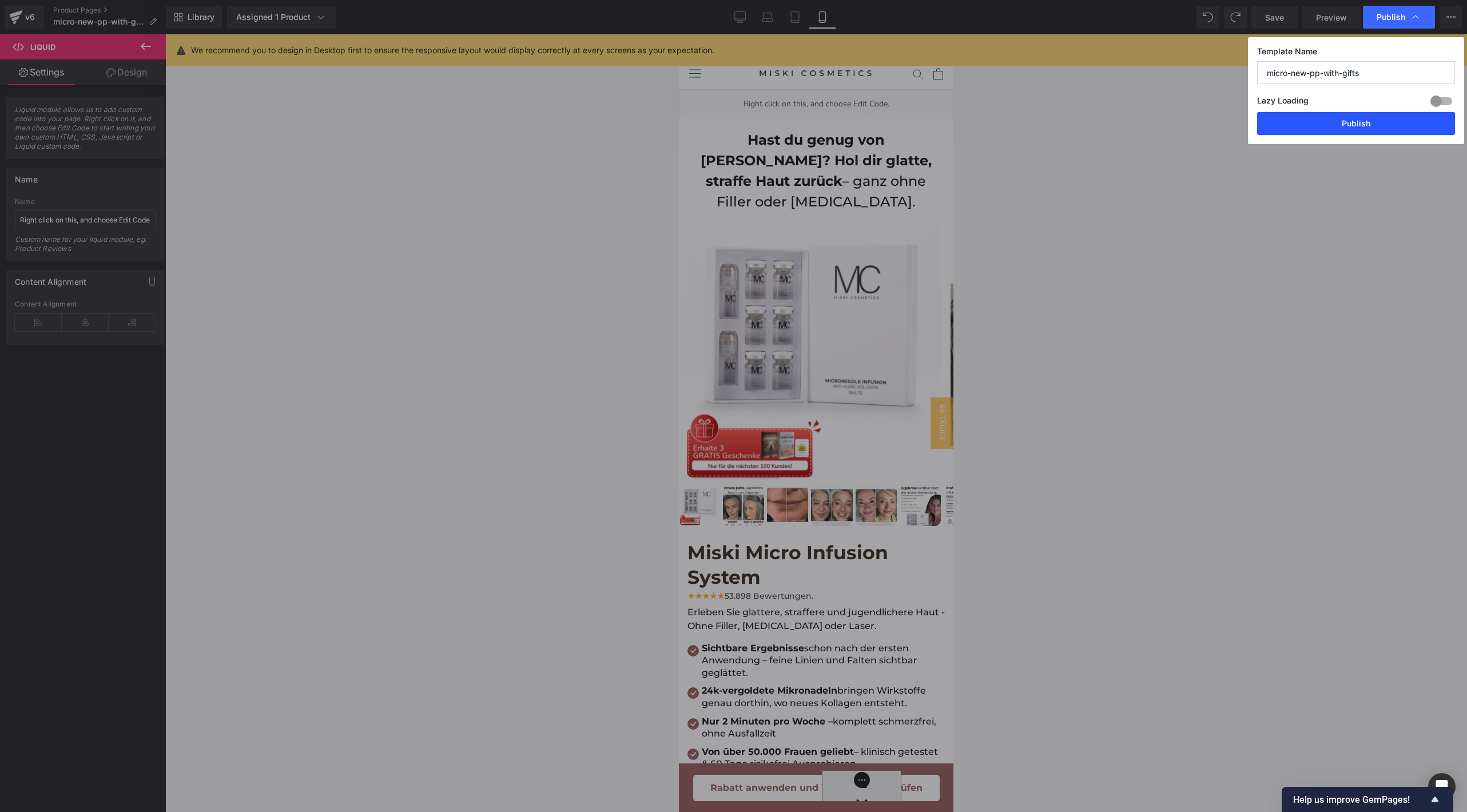
click at [1293, 129] on button "Publish" at bounding box center [1356, 124] width 198 height 23
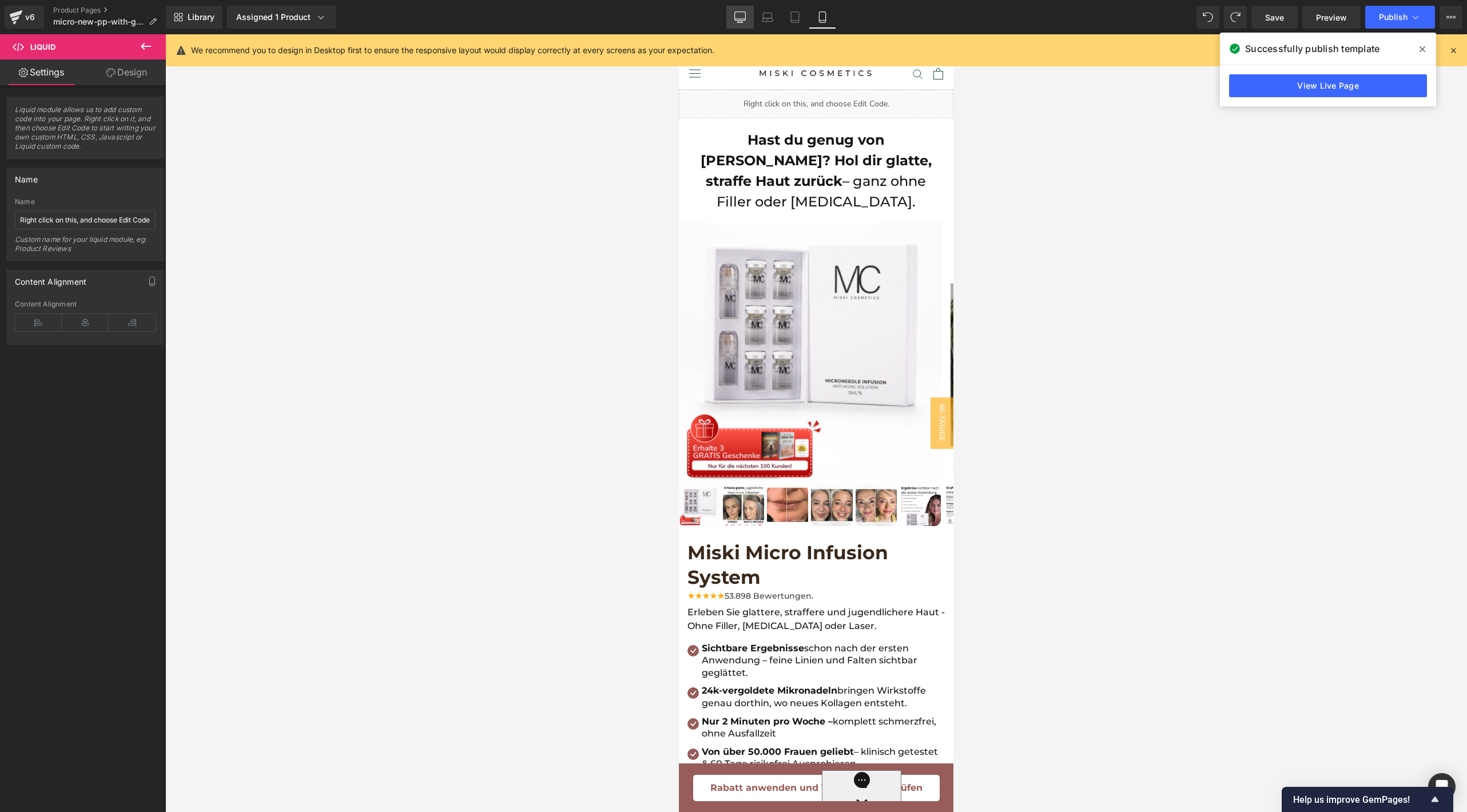
click at [747, 13] on link "Desktop" at bounding box center [740, 17] width 27 height 23
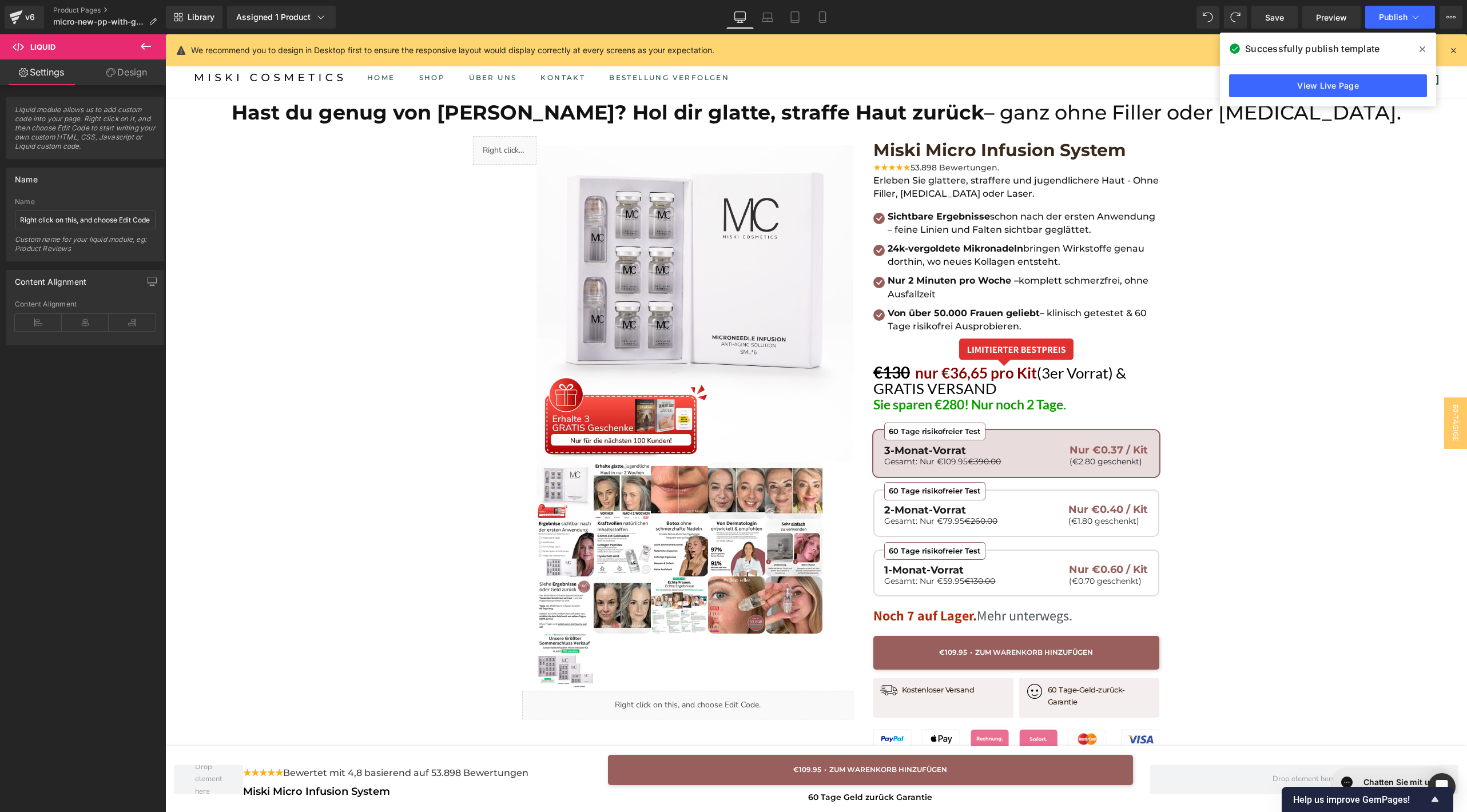
scroll to position [46, 0]
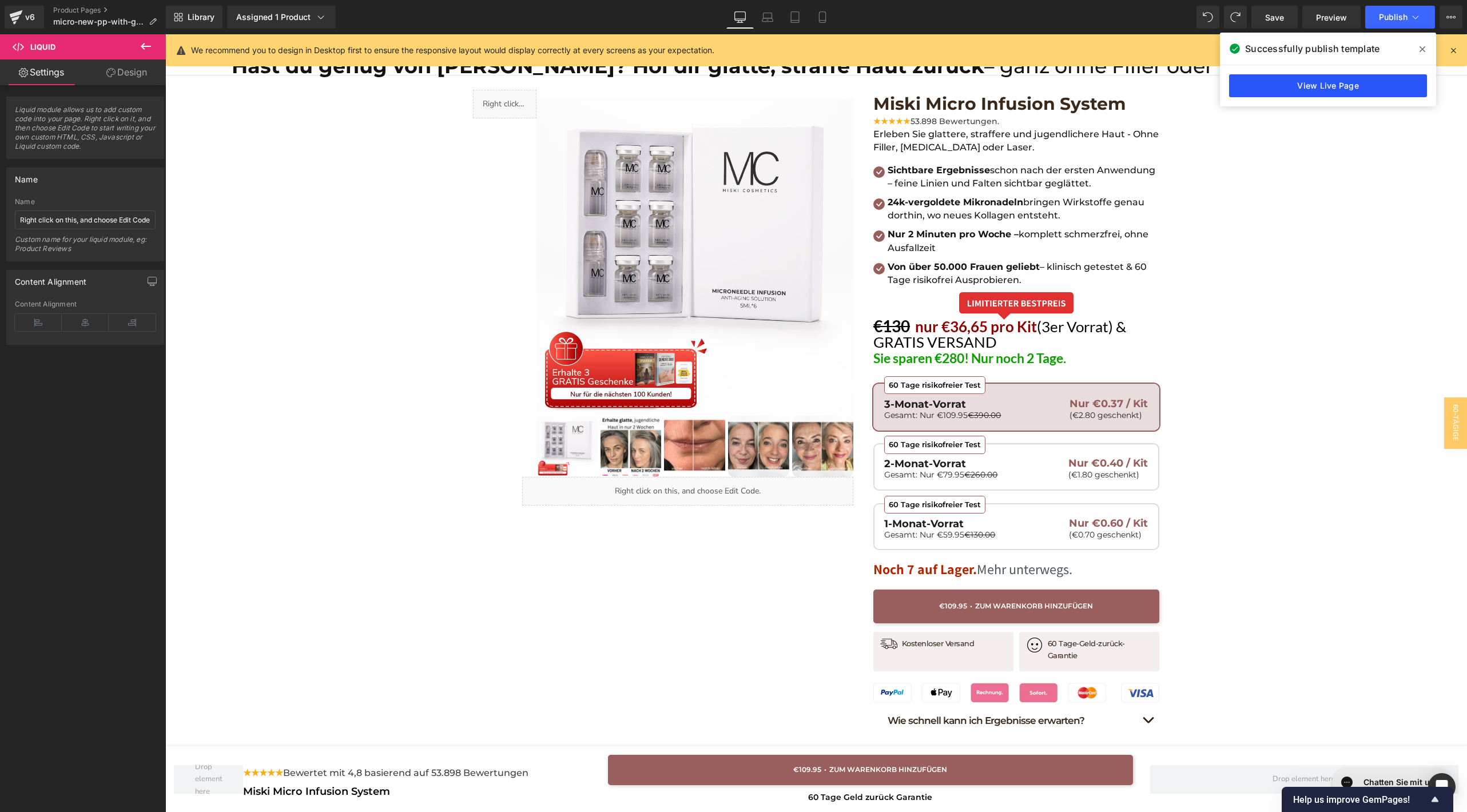
click at [1311, 81] on link "View Live Page" at bounding box center [1327, 86] width 198 height 23
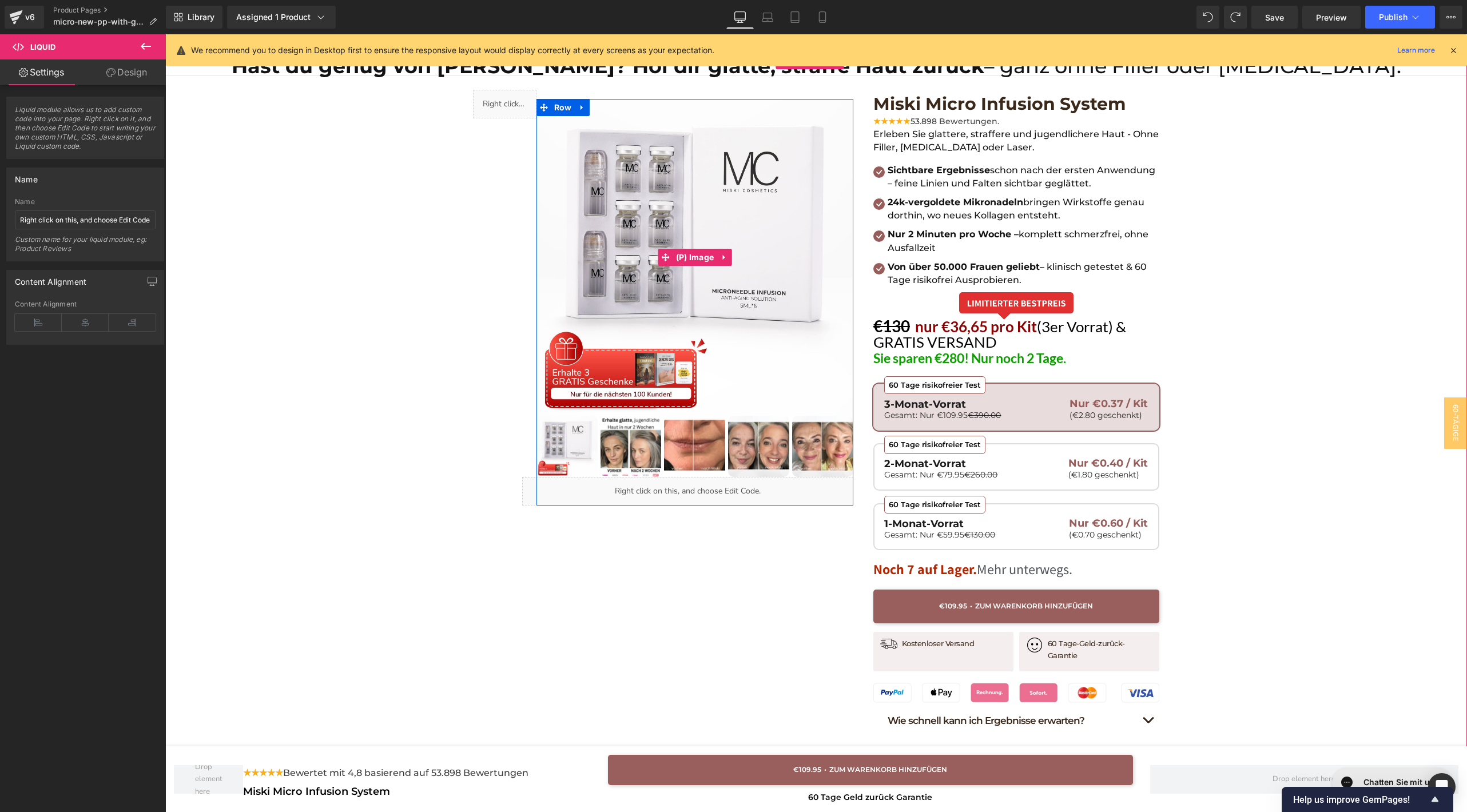
scroll to position [0, 0]
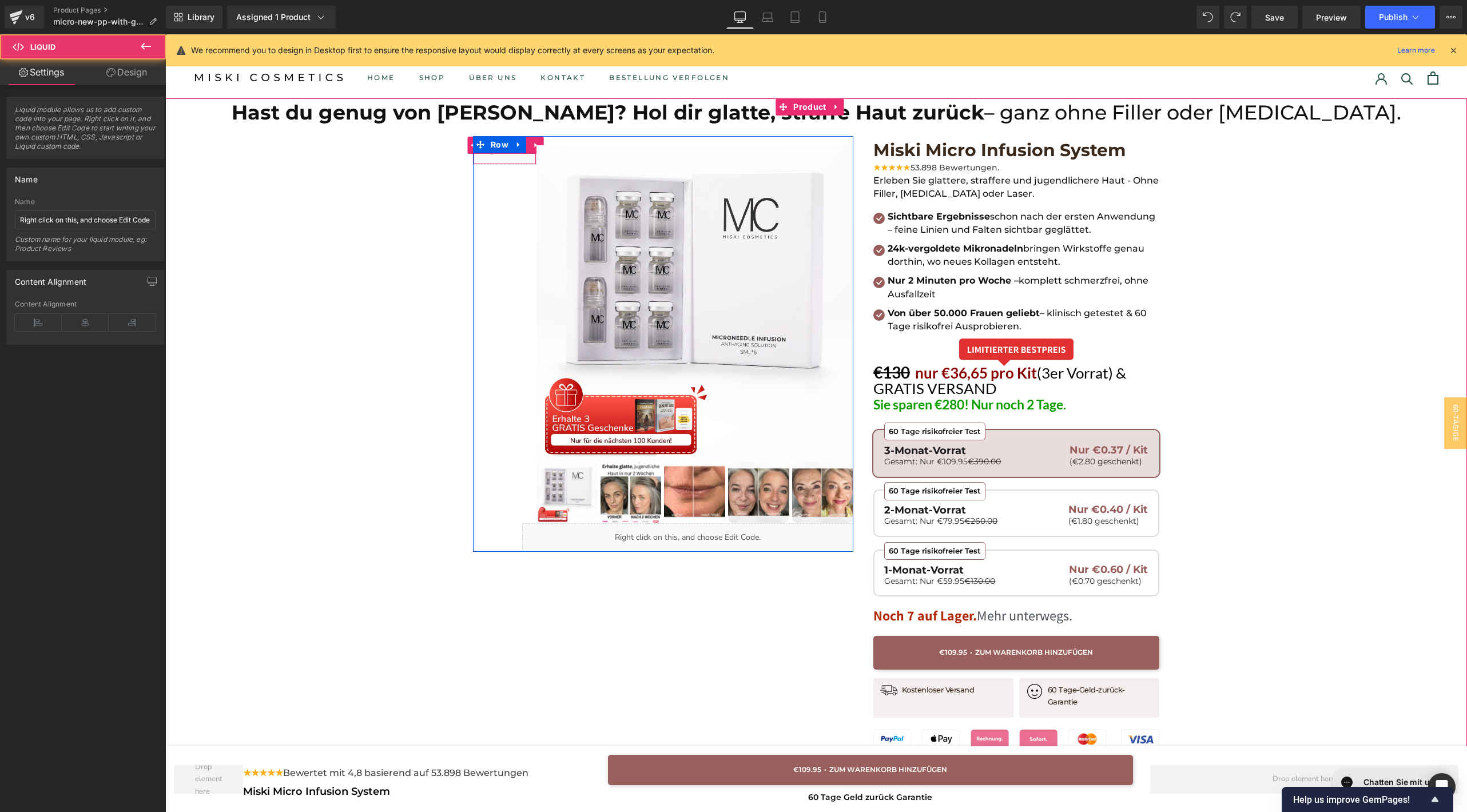
click at [492, 157] on div "Liquid" at bounding box center [505, 150] width 64 height 29
drag, startPoint x: 474, startPoint y: 155, endPoint x: 630, endPoint y: 155, distance: 156.0
click at [630, 155] on div "Liquid Hast du genug von Falten? Hol dir glatte, straffe Haut zurück – ganz ohn…" at bounding box center [662, 344] width 380 height 416
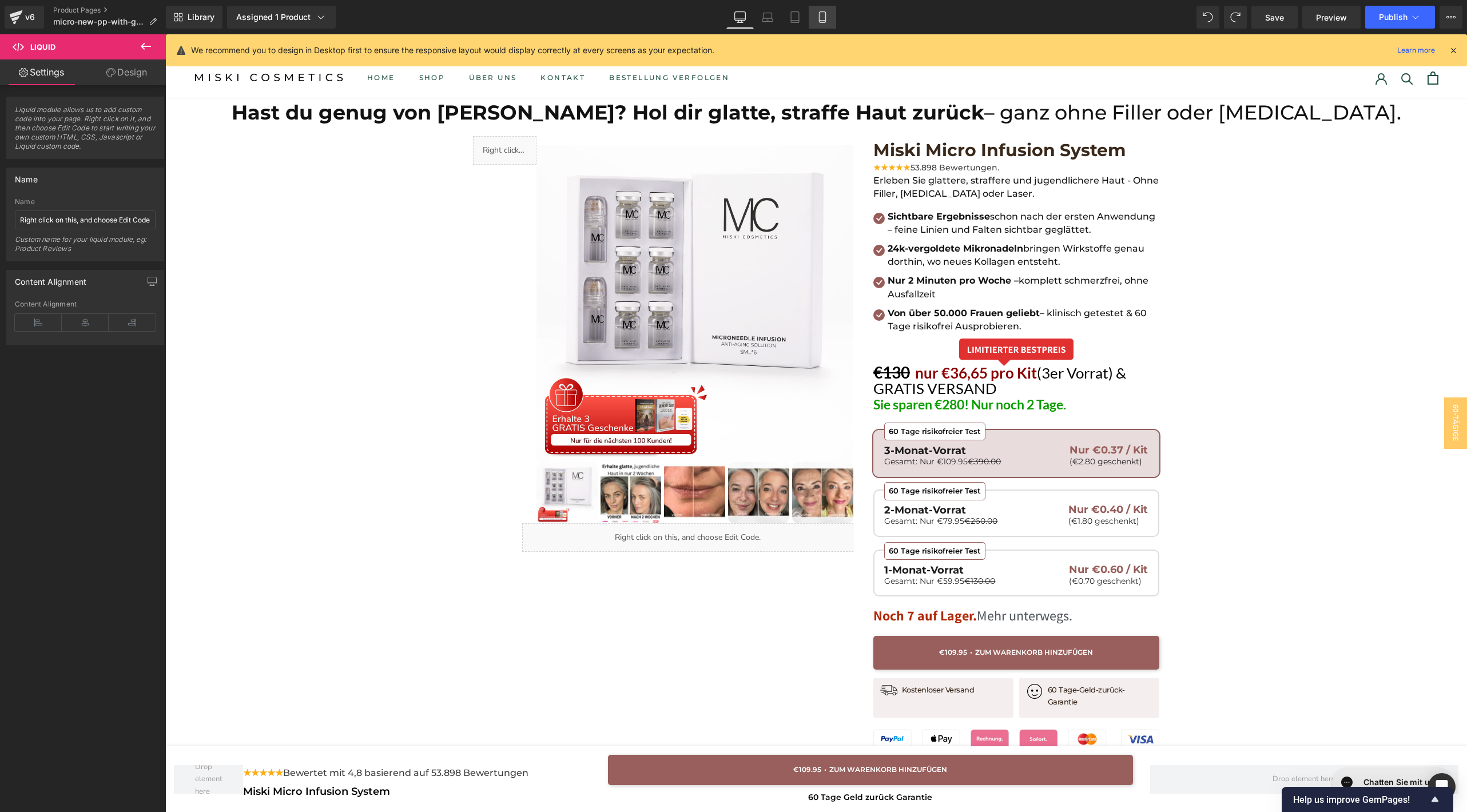
click at [826, 20] on icon at bounding box center [822, 17] width 11 height 11
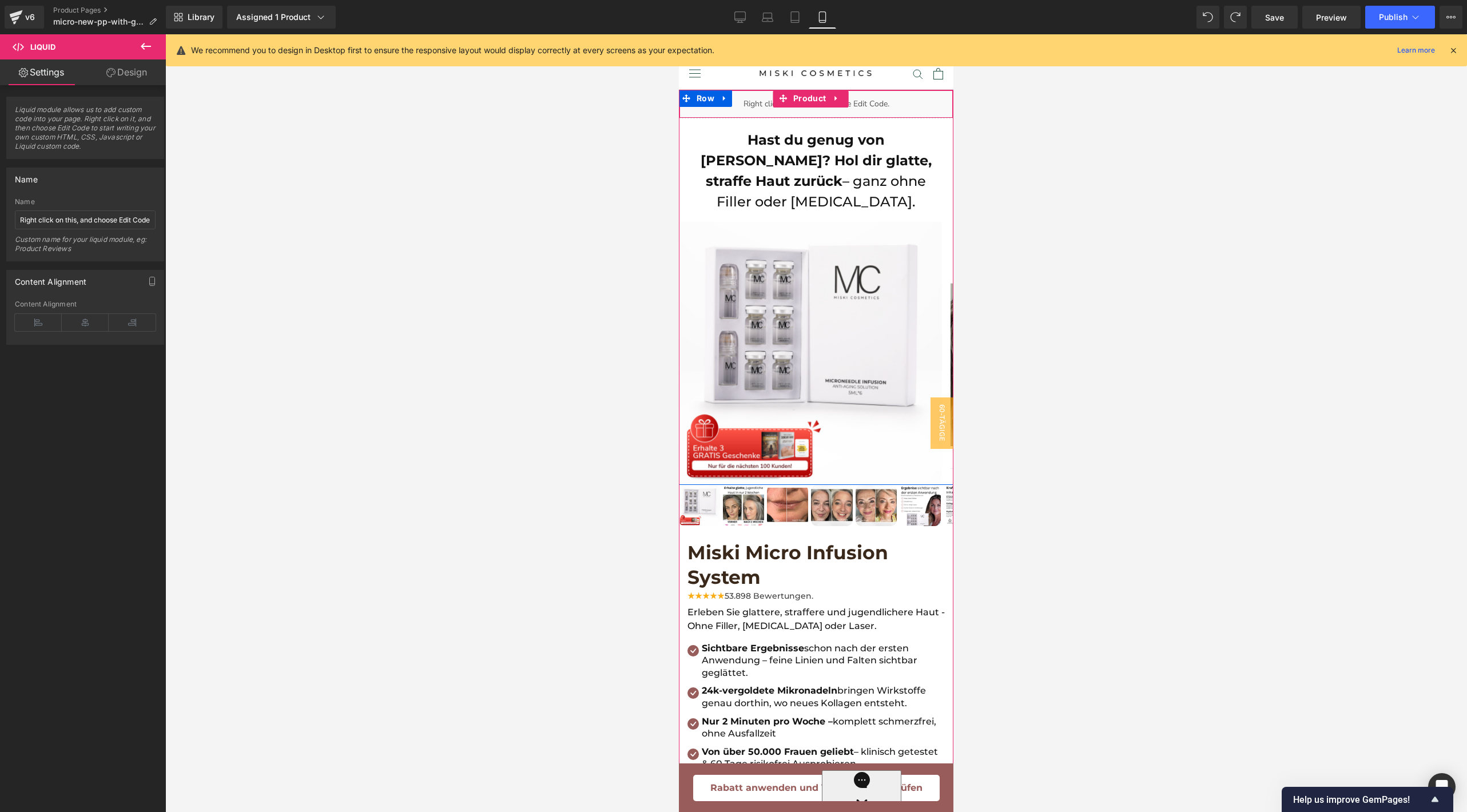
click at [751, 100] on div "Liquid" at bounding box center [816, 104] width 275 height 29
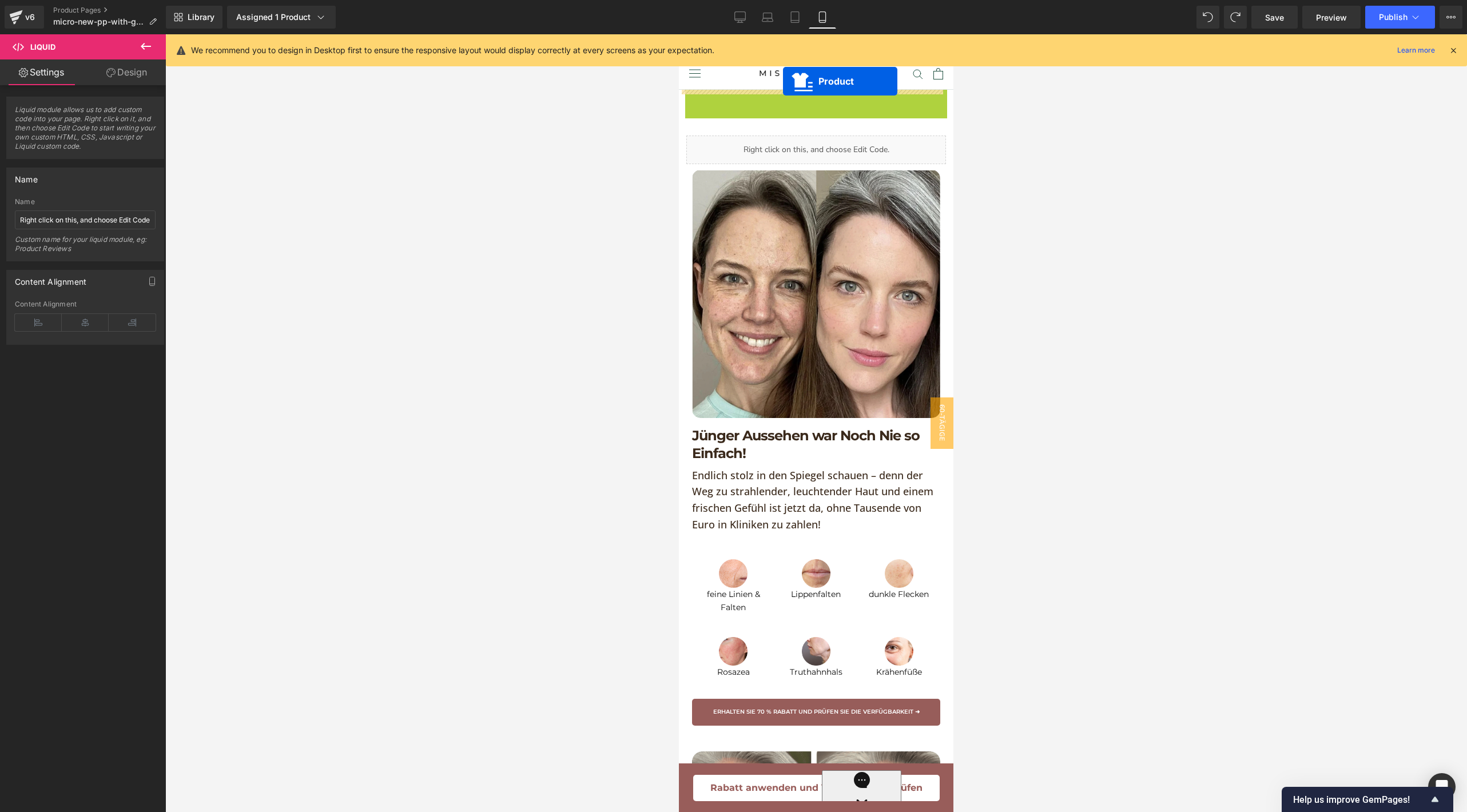
drag, startPoint x: 783, startPoint y: 99, endPoint x: 947, endPoint y: 168, distance: 177.9
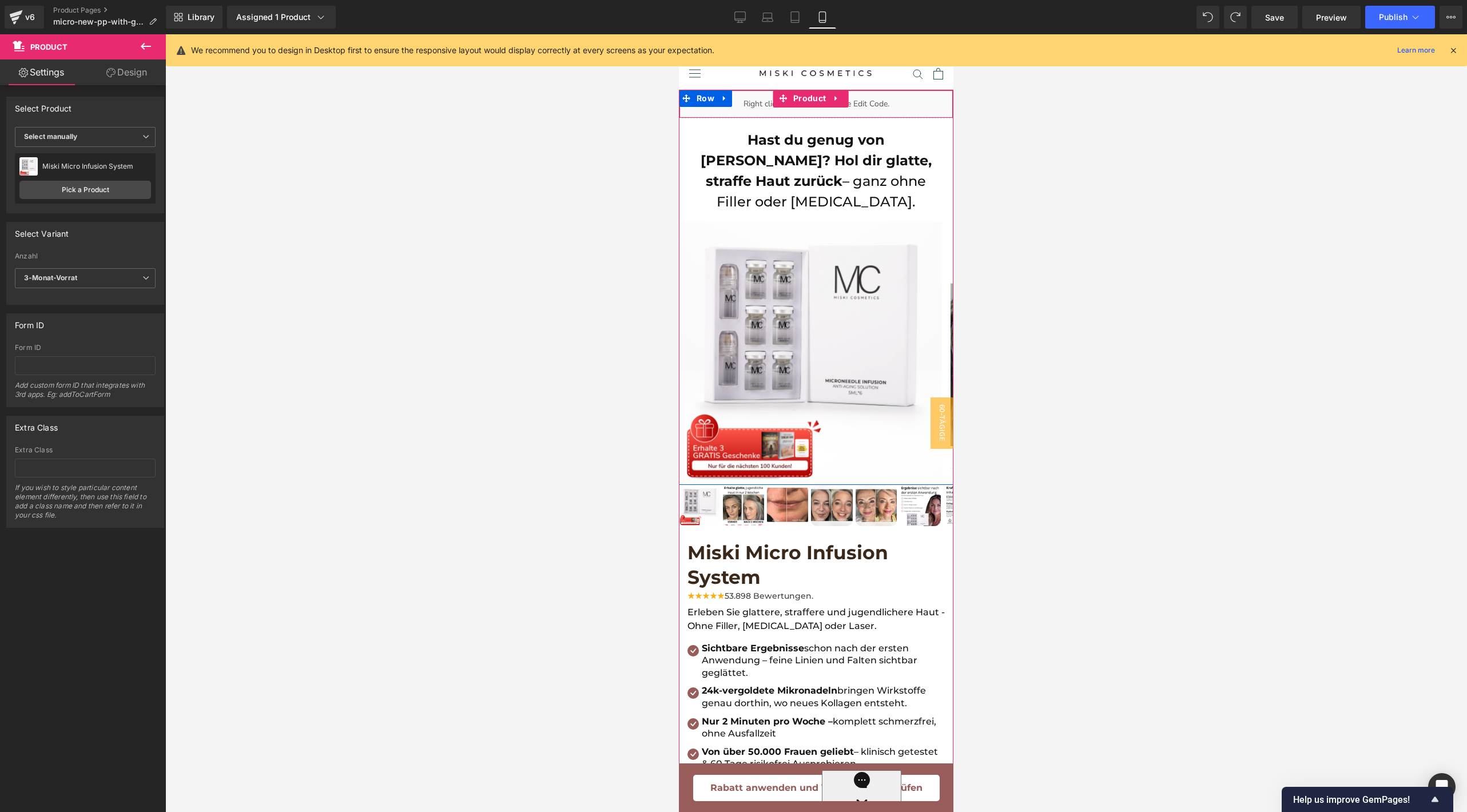
click at [883, 108] on div "Liquid" at bounding box center [816, 104] width 275 height 29
click at [886, 105] on div "Liquid" at bounding box center [816, 104] width 275 height 29
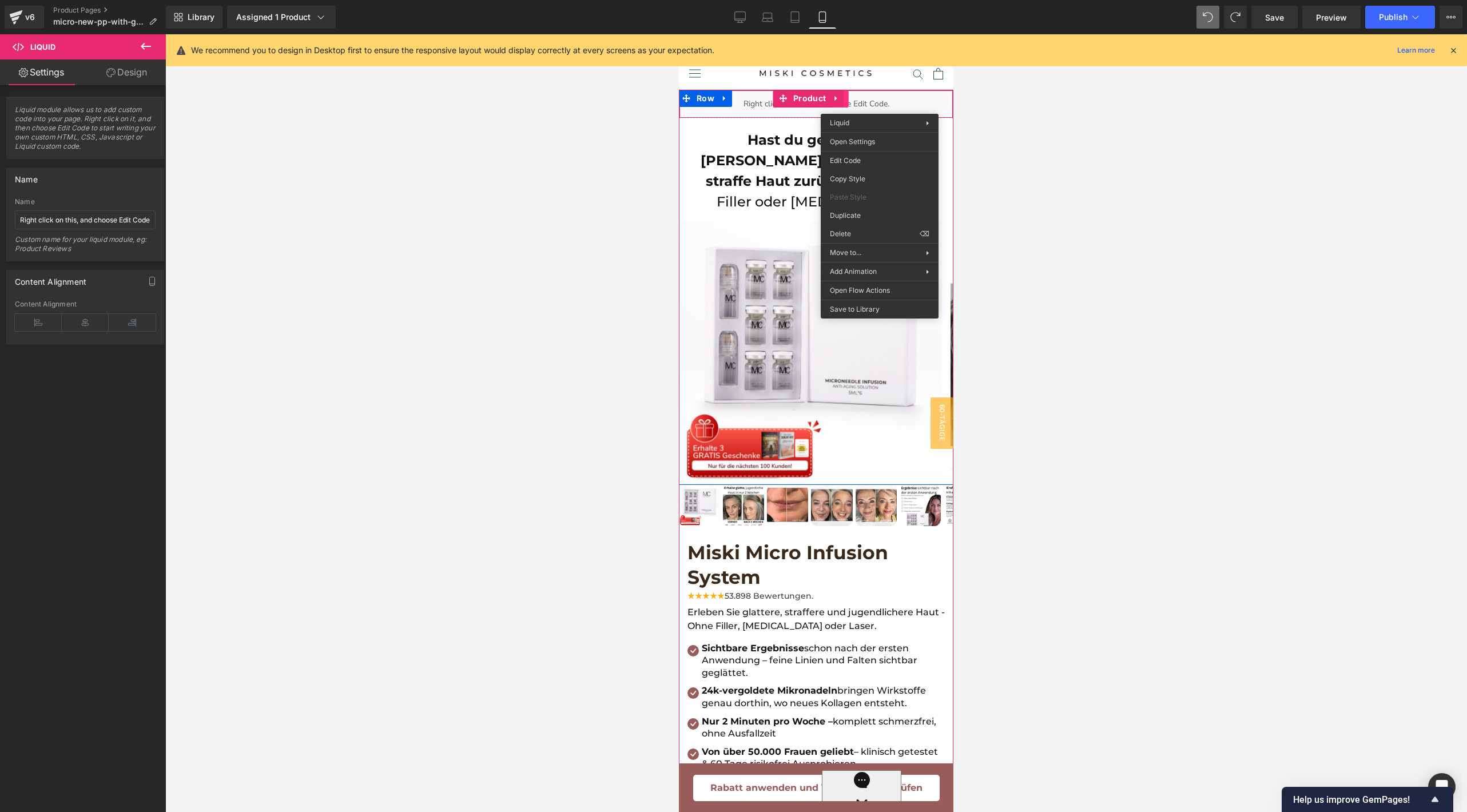
click at [846, 98] on div "Liquid" at bounding box center [816, 104] width 275 height 29
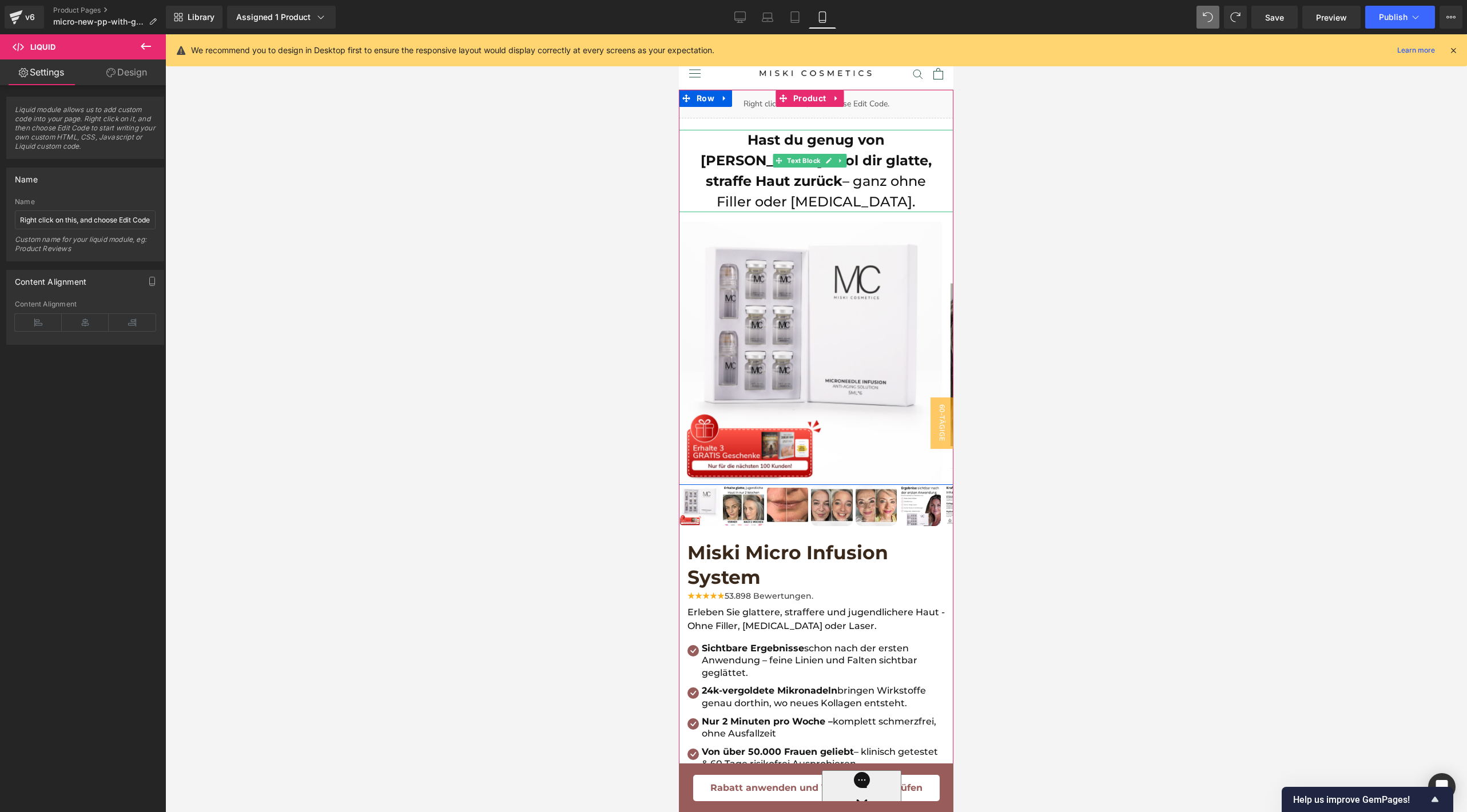
drag, startPoint x: 846, startPoint y: 98, endPoint x: 891, endPoint y: 141, distance: 62.2
click at [891, 141] on div "Liquid Hast du genug von Falten? Hol dir glatte, straffe Haut zurück – ganz ohn…" at bounding box center [816, 287] width 275 height 395
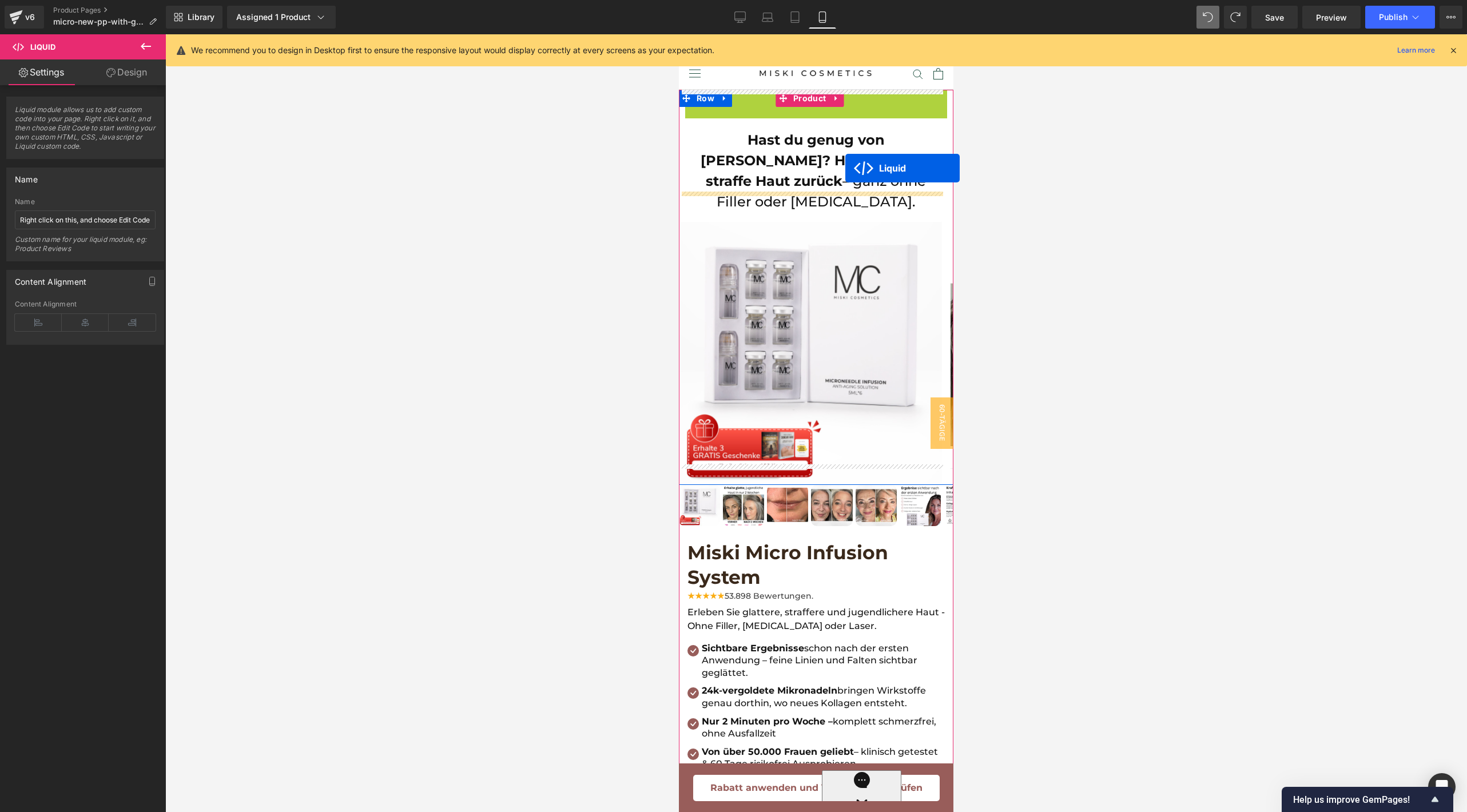
drag, startPoint x: 773, startPoint y: 99, endPoint x: 845, endPoint y: 168, distance: 99.7
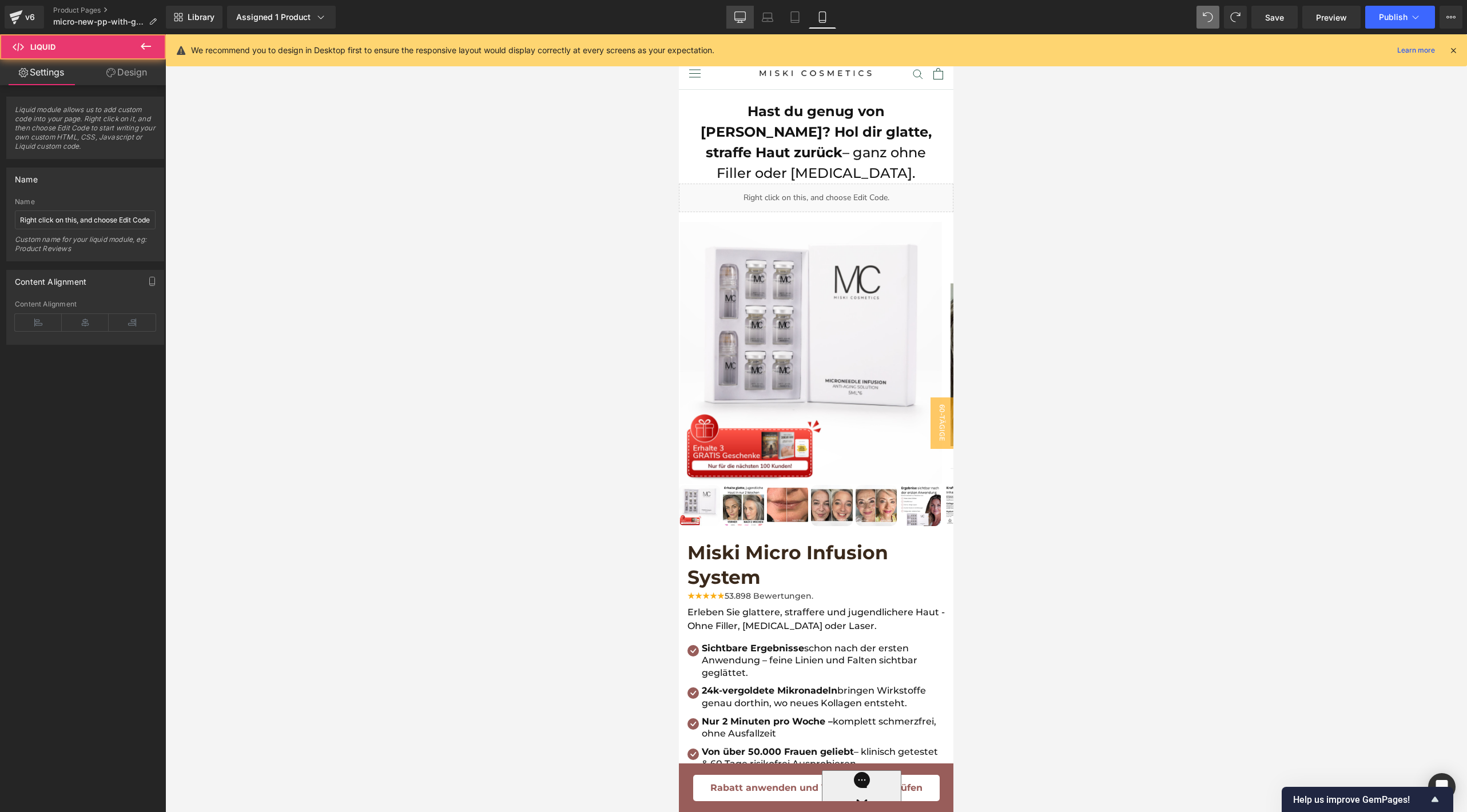
click at [738, 15] on icon at bounding box center [740, 17] width 11 height 11
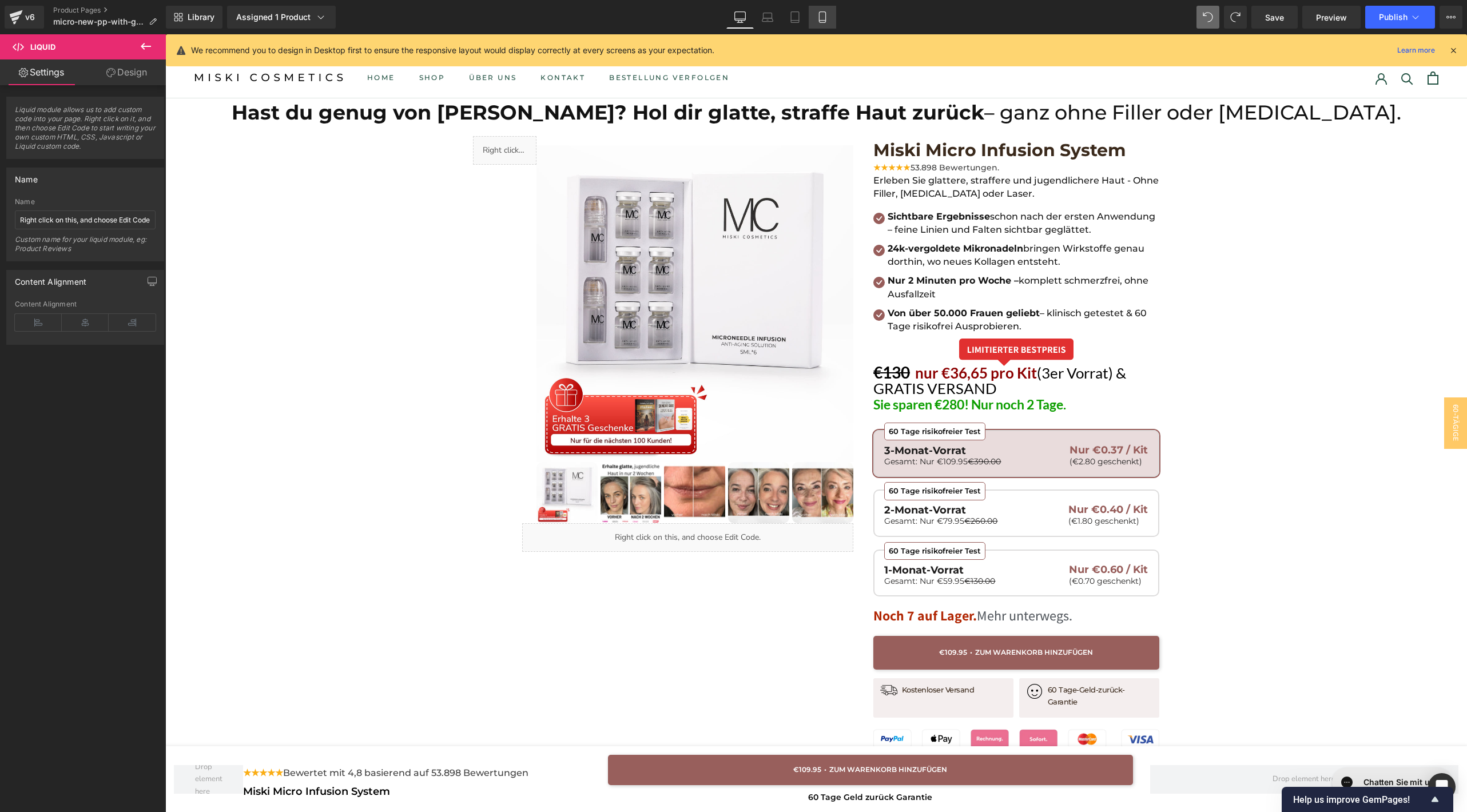
click at [826, 24] on link "Mobile" at bounding box center [822, 17] width 27 height 23
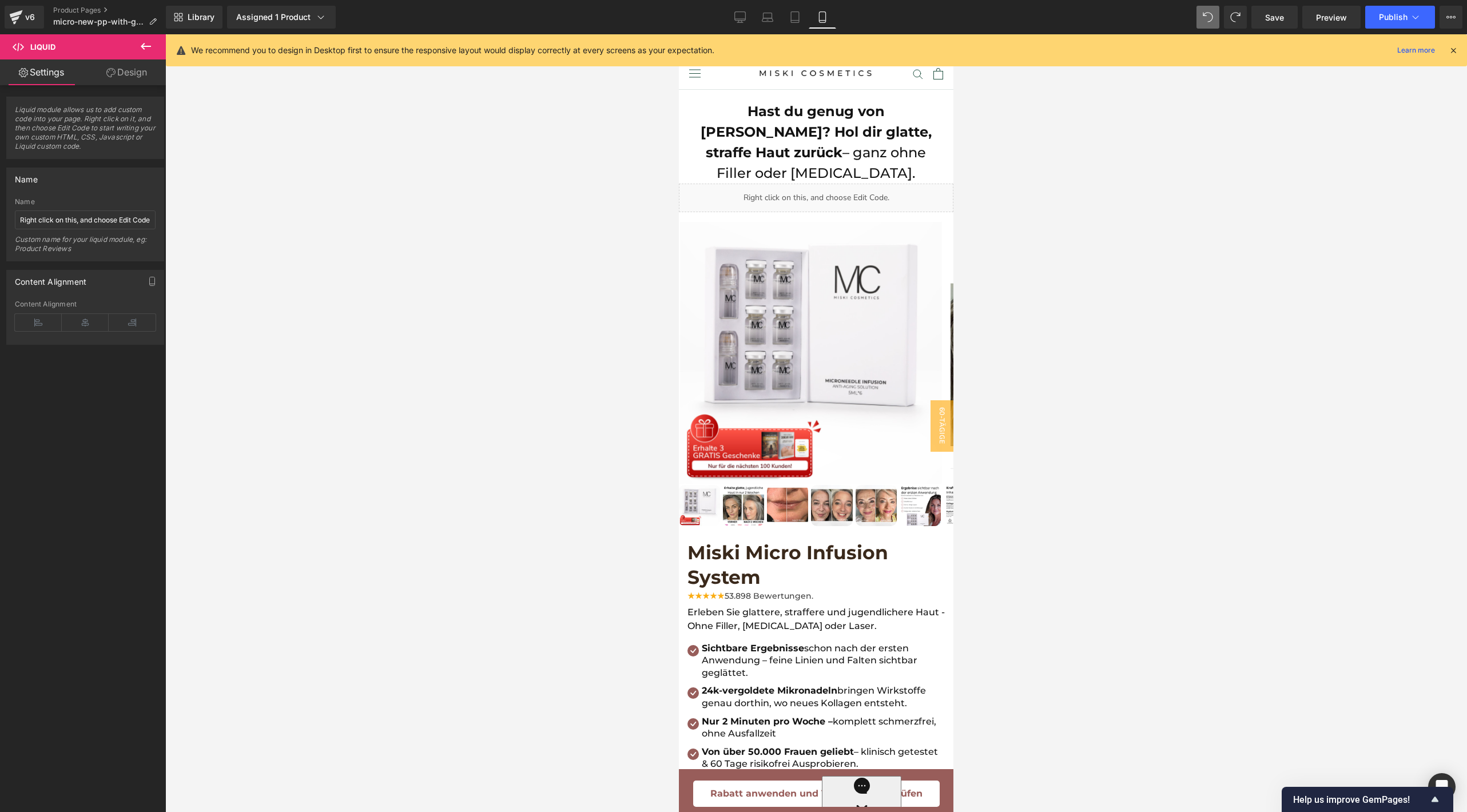
scroll to position [27, 0]
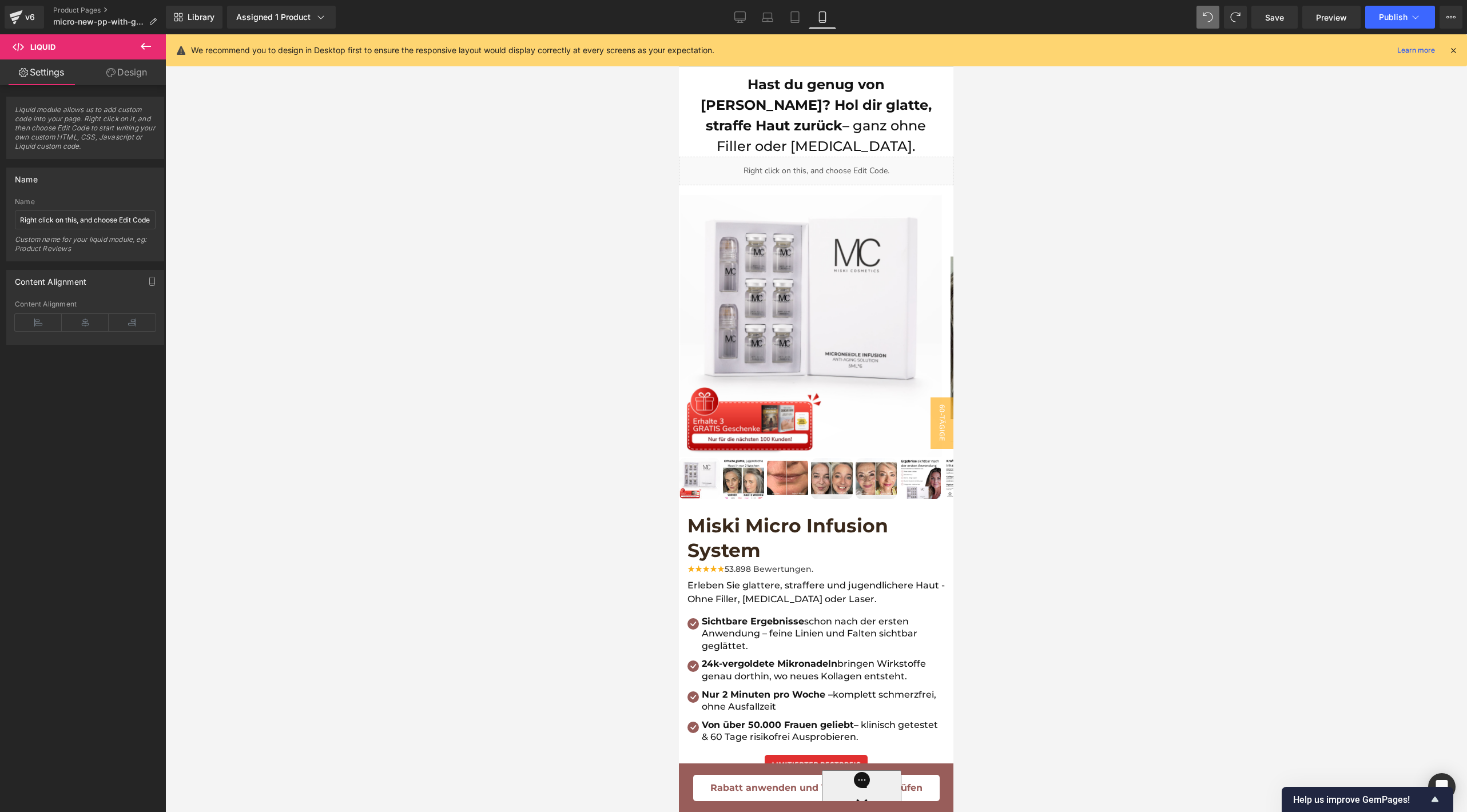
click at [902, 157] on div "Liquid" at bounding box center [816, 171] width 275 height 29
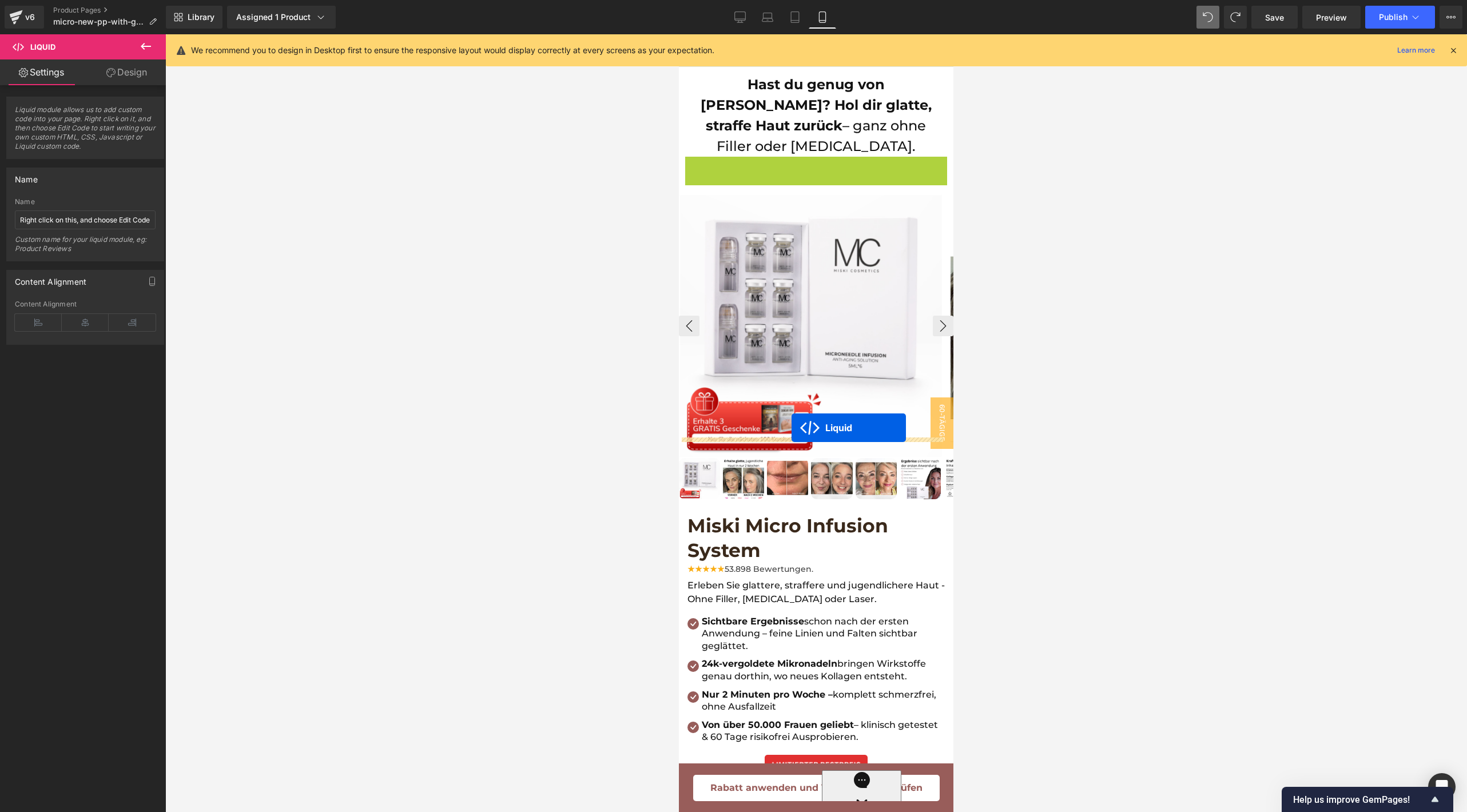
drag, startPoint x: 781, startPoint y: 149, endPoint x: 791, endPoint y: 428, distance: 279.2
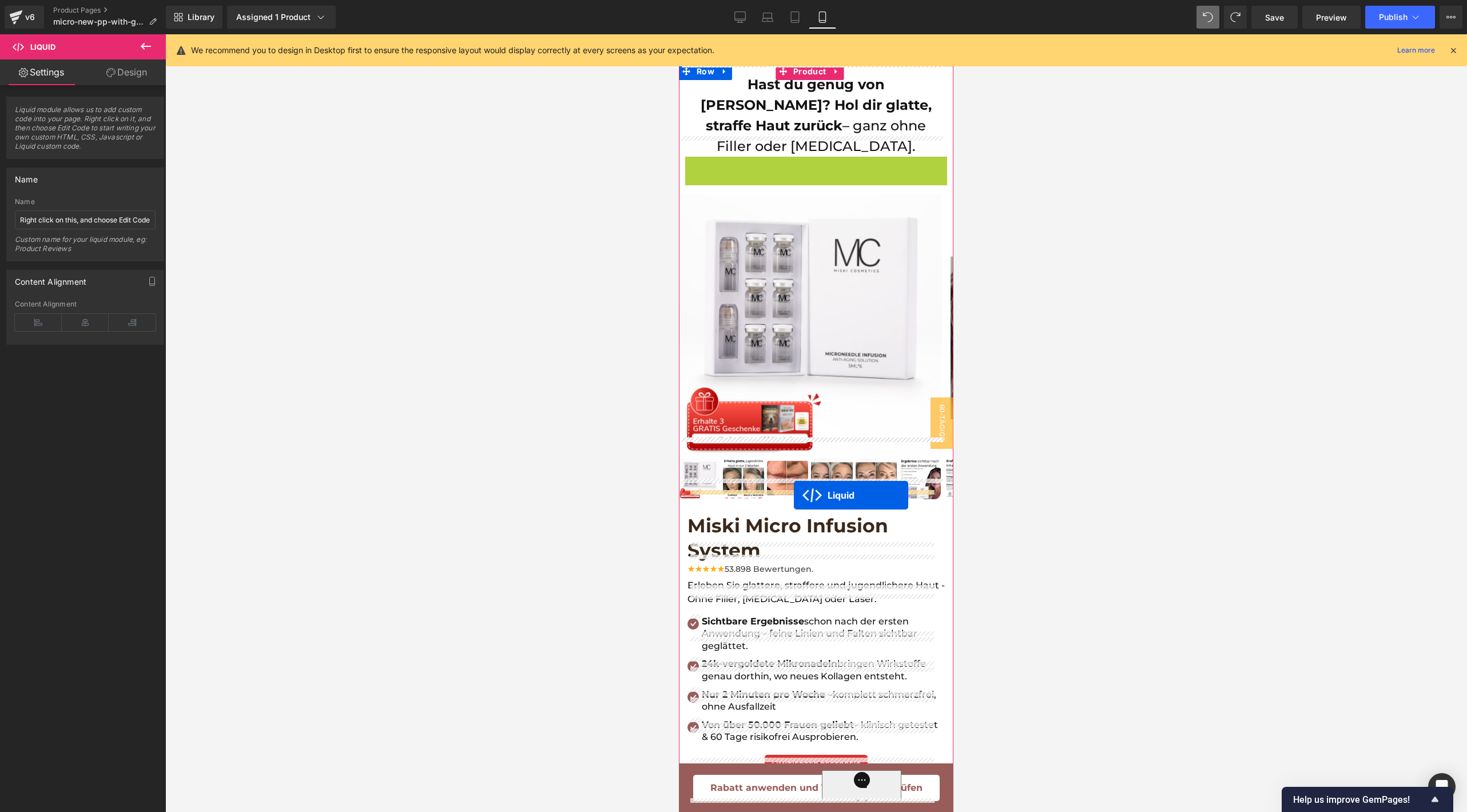
click at [794, 513] on span "Miski Micro Infusion System" at bounding box center [816, 538] width 257 height 49
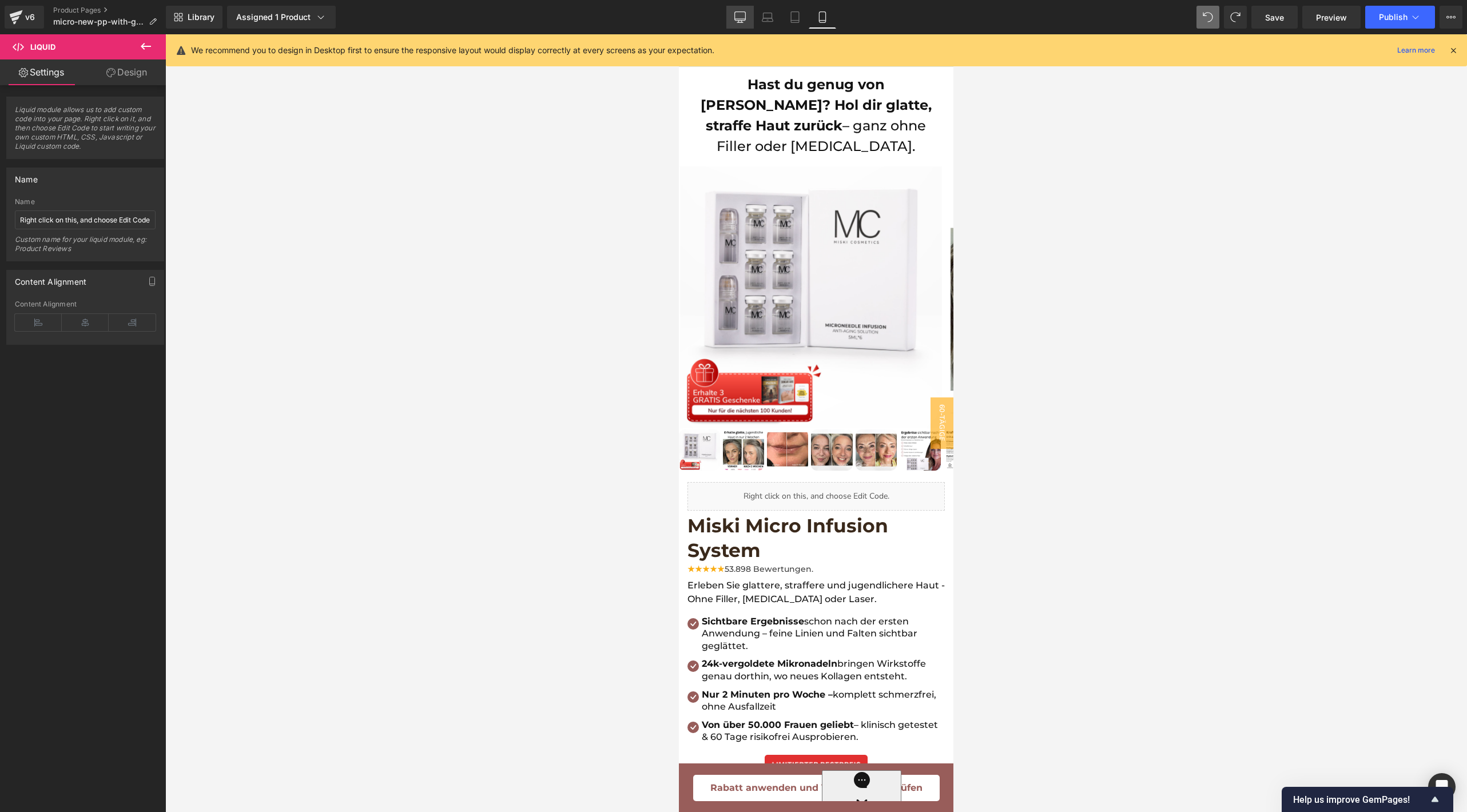
click at [747, 21] on link "Desktop" at bounding box center [740, 17] width 27 height 23
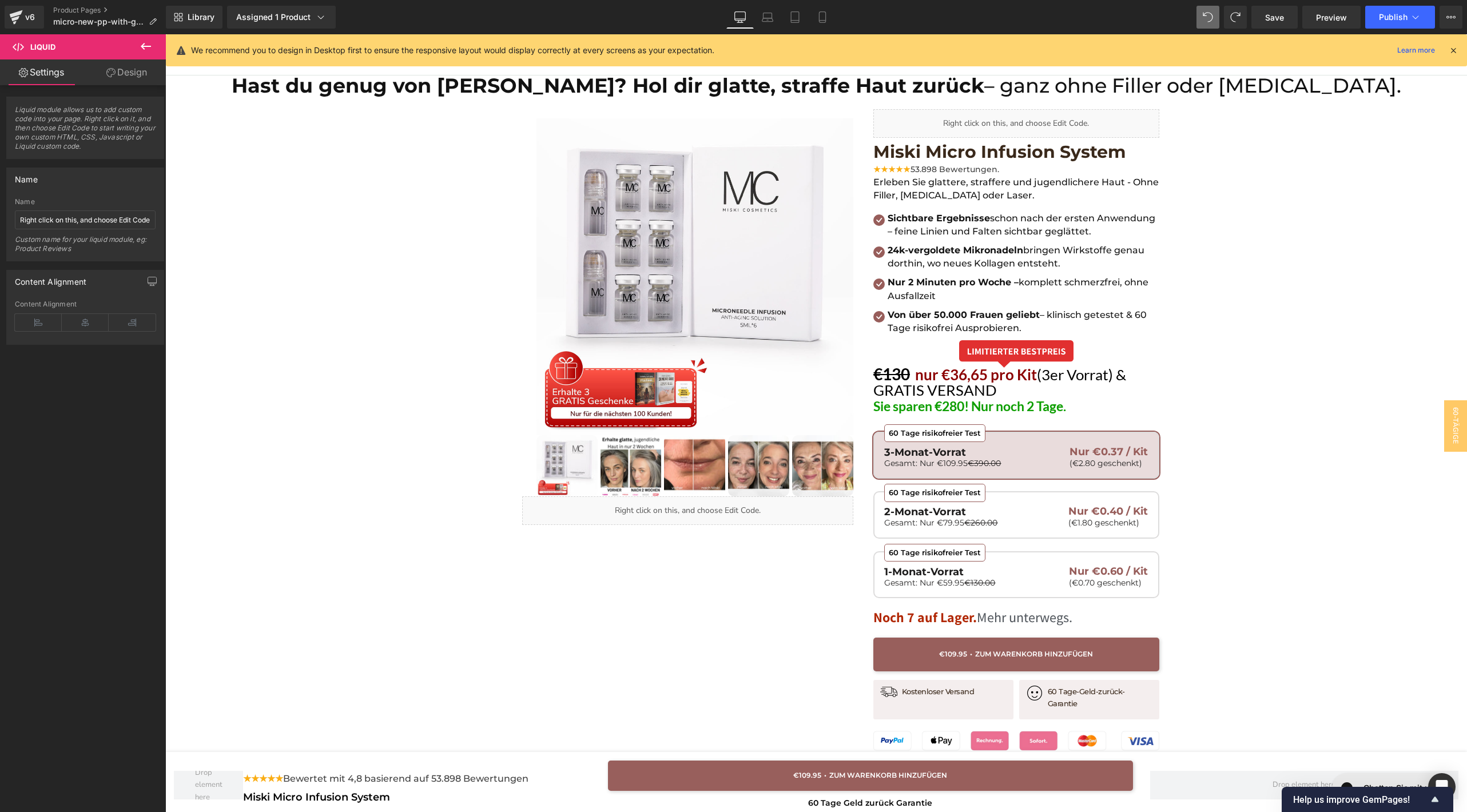
scroll to position [0, 0]
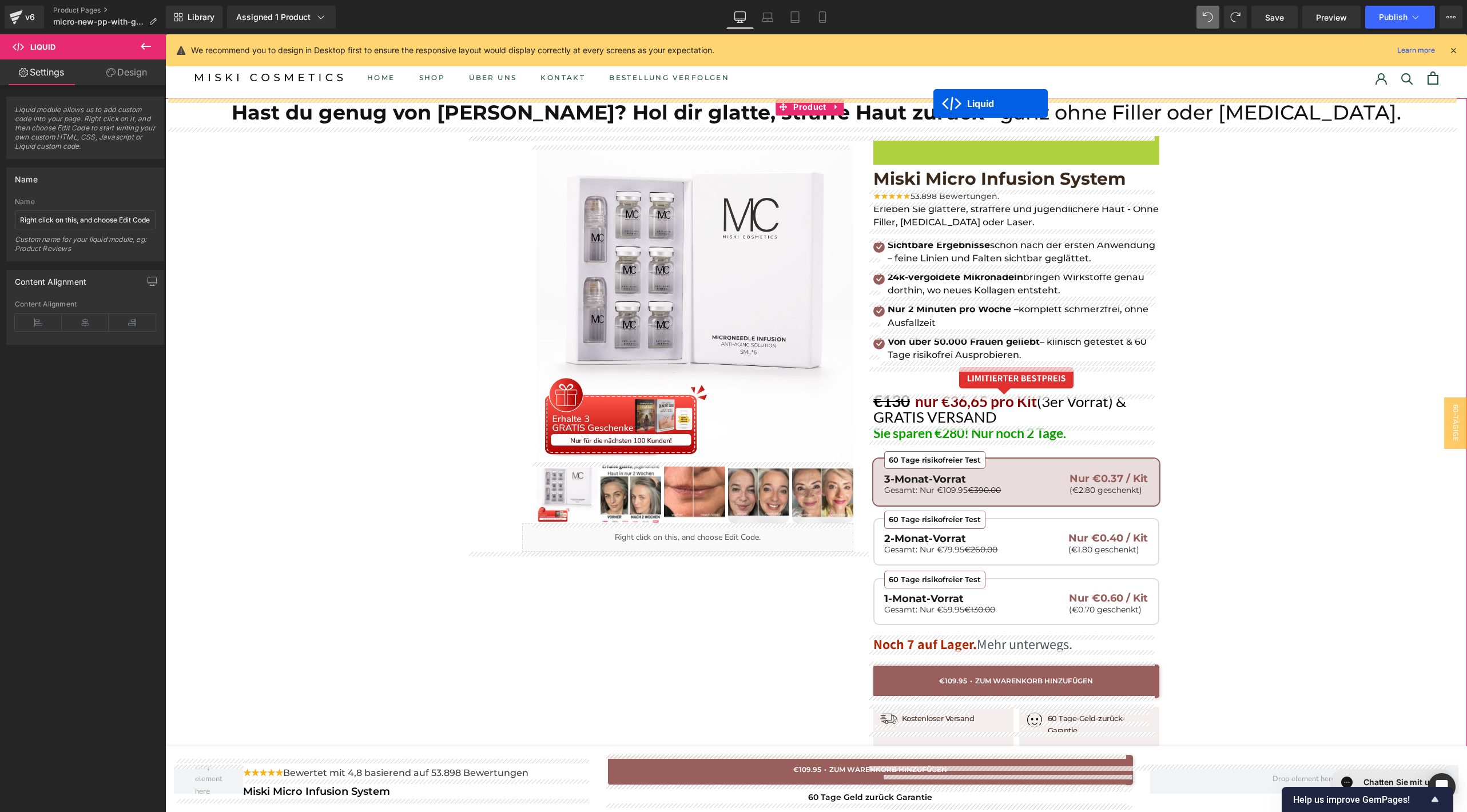
drag, startPoint x: 977, startPoint y: 145, endPoint x: 933, endPoint y: 103, distance: 60.8
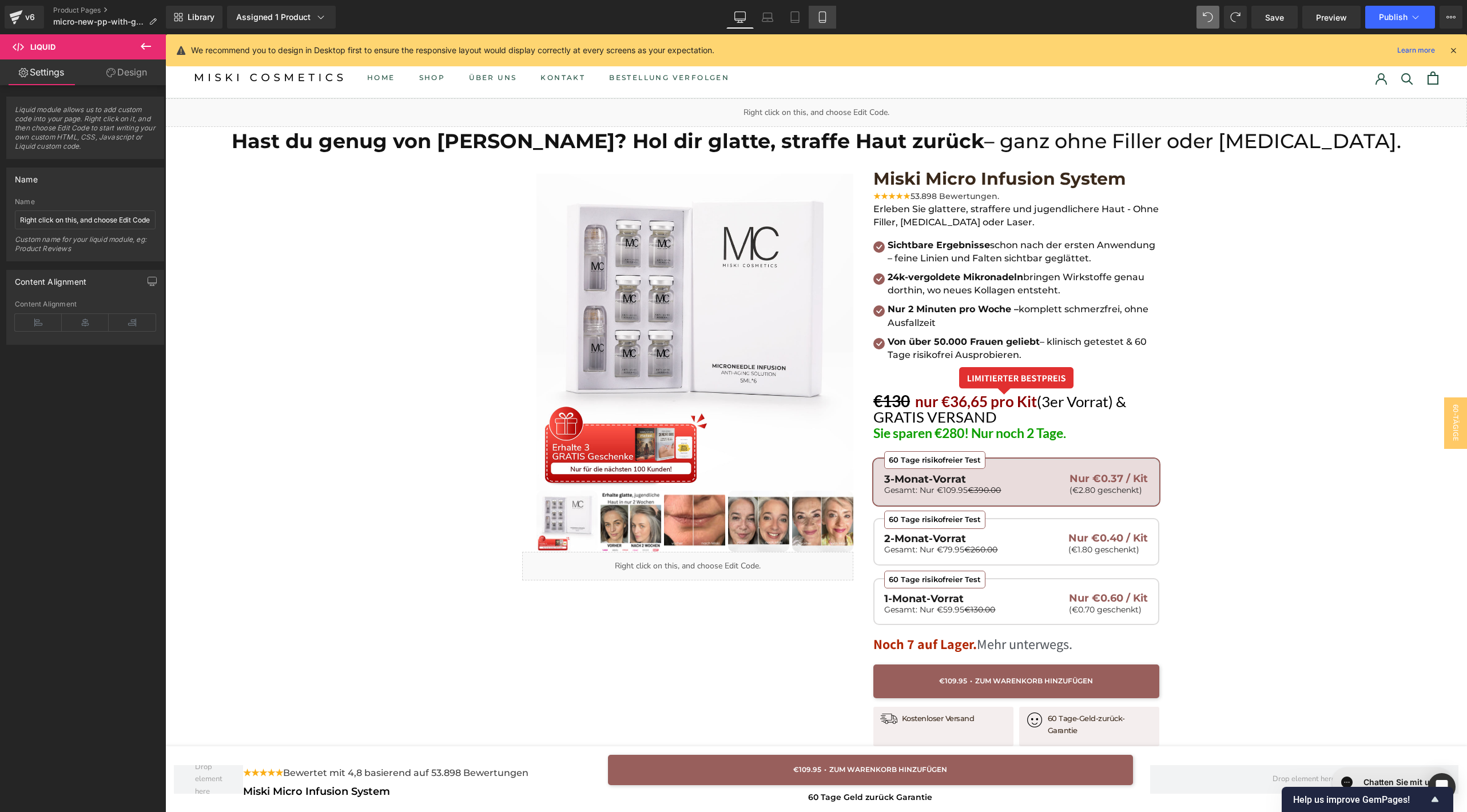
click at [819, 20] on icon at bounding box center [822, 20] width 6 height 0
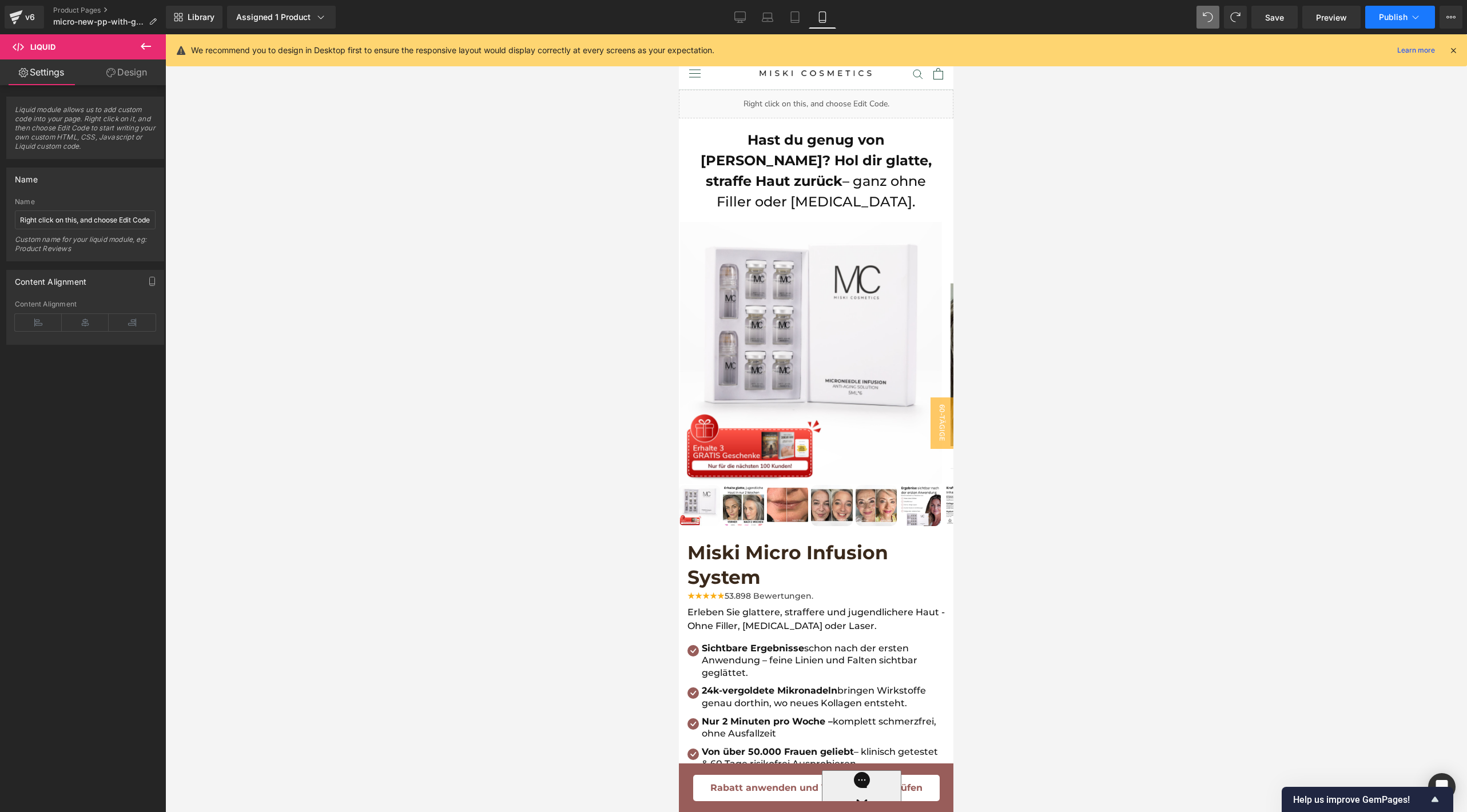
click at [1378, 11] on button "Publish" at bounding box center [1400, 17] width 70 height 23
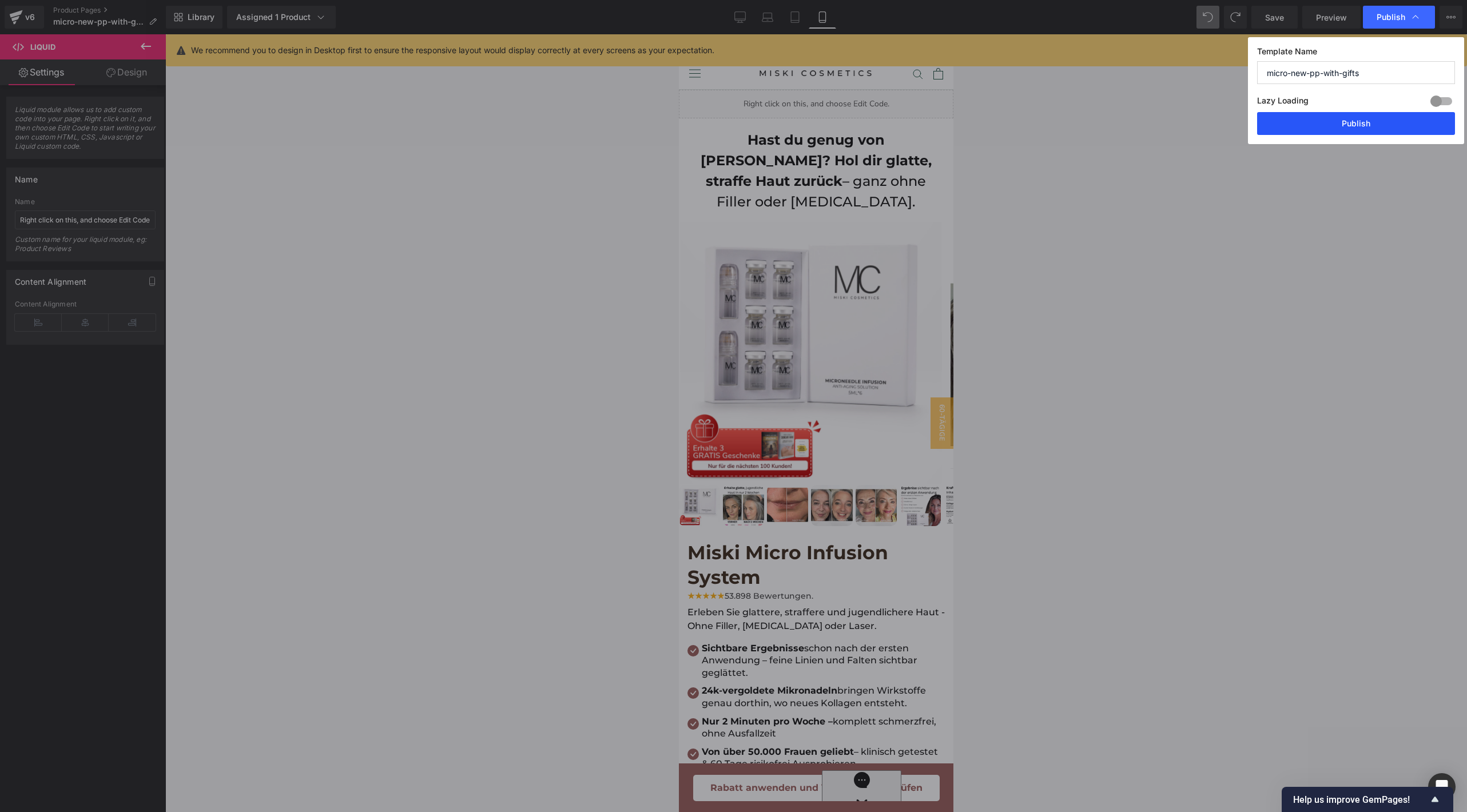
click at [1343, 130] on button "Publish" at bounding box center [1356, 124] width 198 height 23
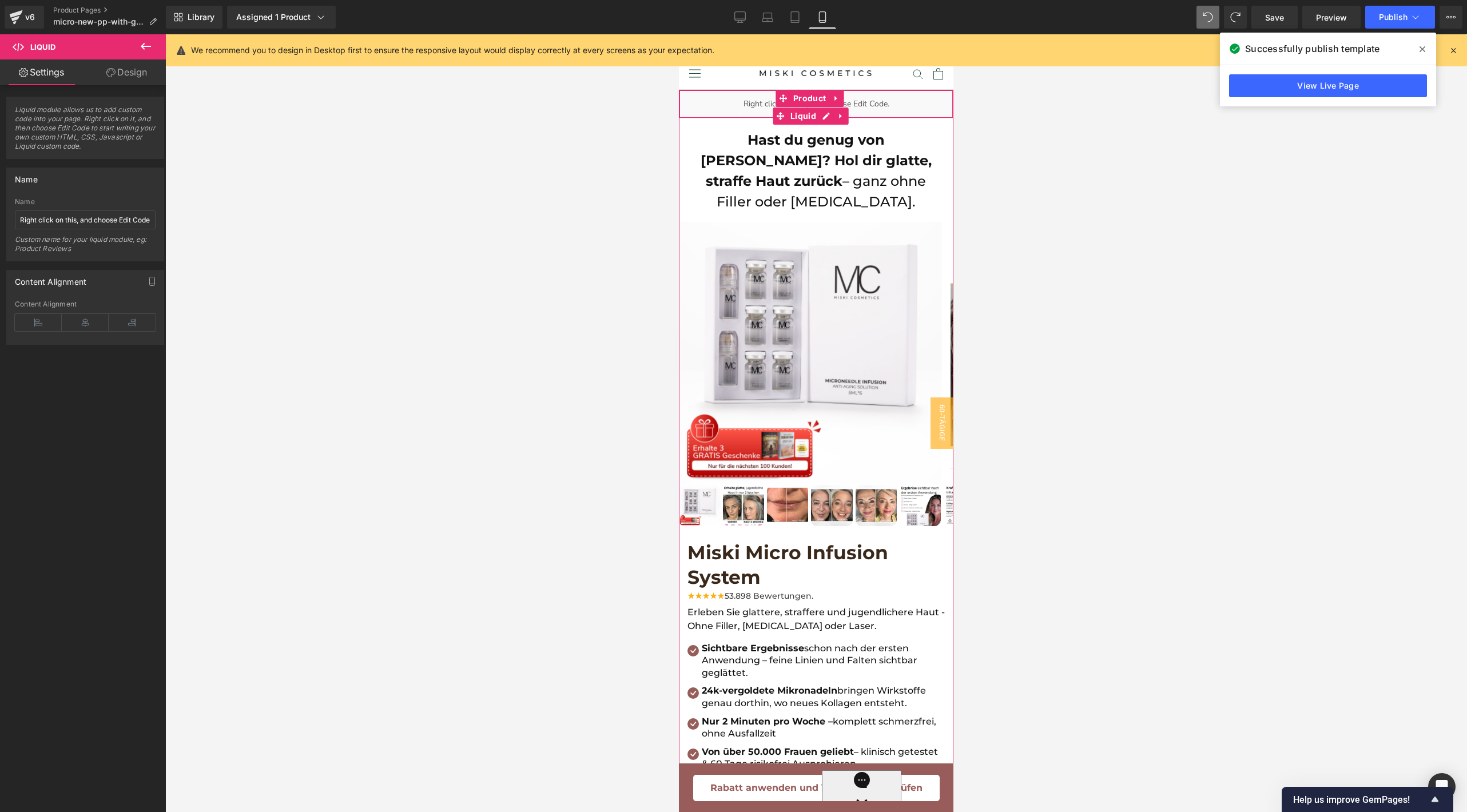
click at [896, 109] on div "Liquid" at bounding box center [816, 104] width 275 height 29
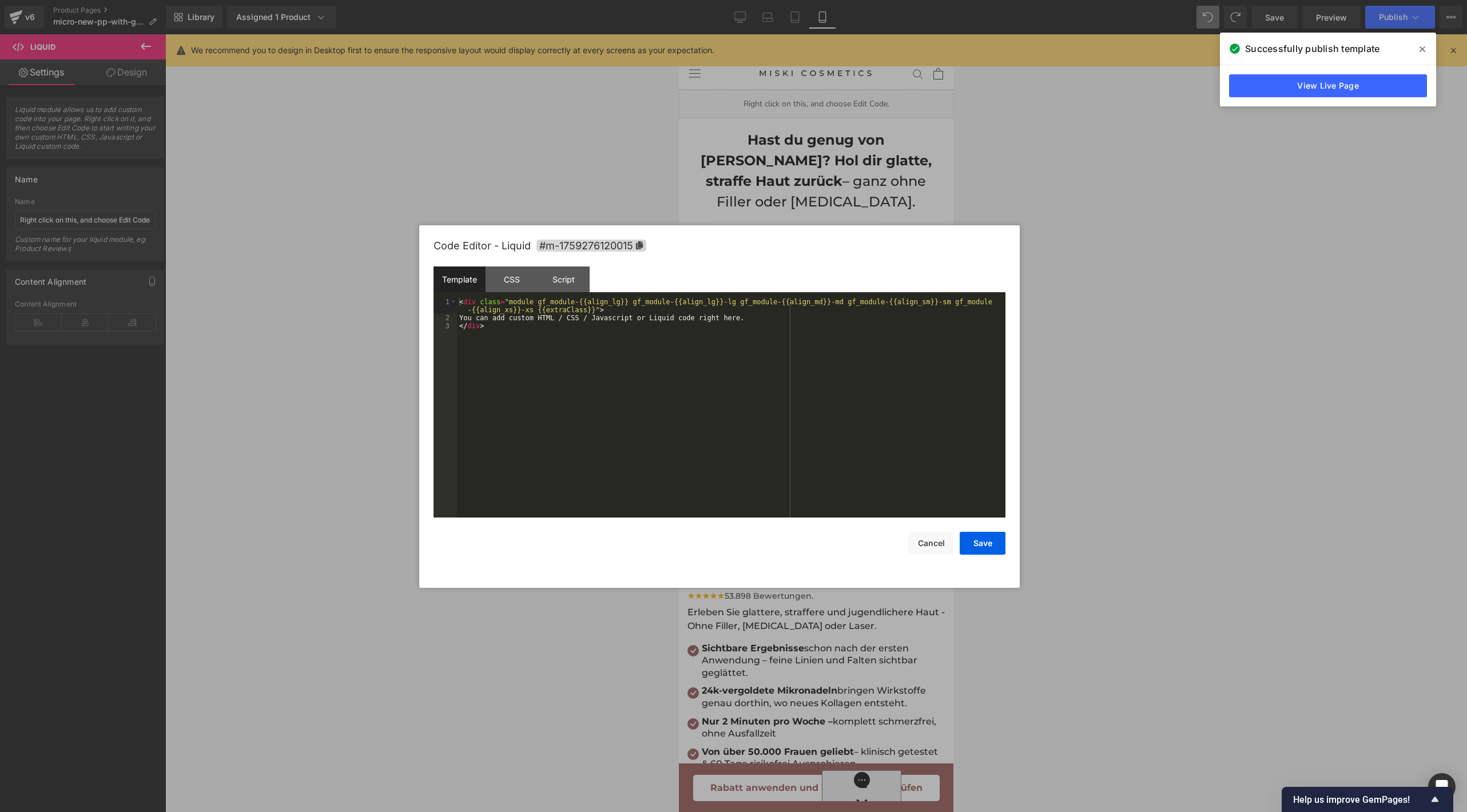
click at [867, 164] on body "Liquid You are previewing how the will restyle your page. You can not edit Elem…" at bounding box center [733, 406] width 1467 height 812
click at [966, 137] on div at bounding box center [733, 406] width 1467 height 812
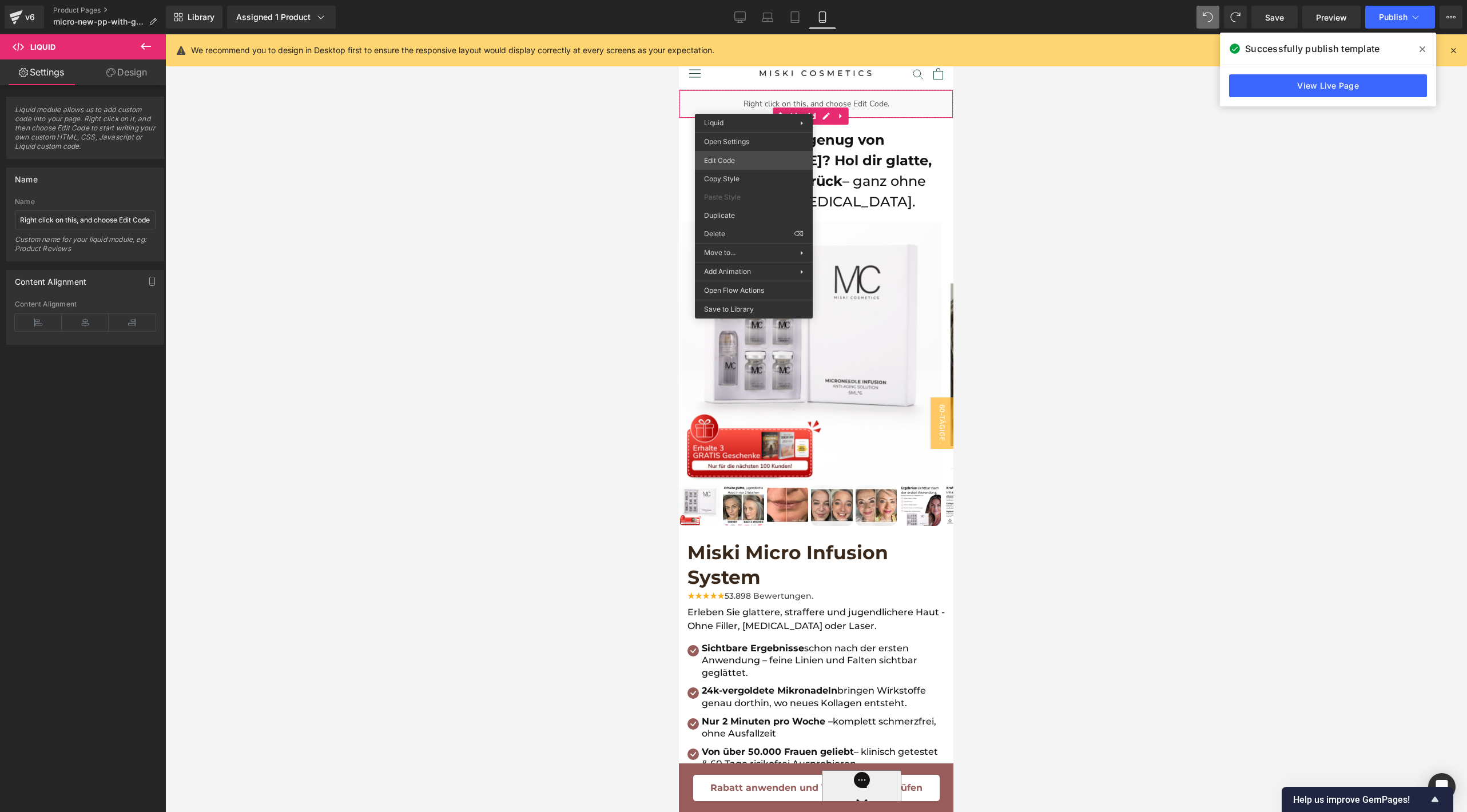
click at [733, 155] on body "Liquid You are previewing how the will restyle your page. You can not edit Elem…" at bounding box center [733, 406] width 1467 height 812
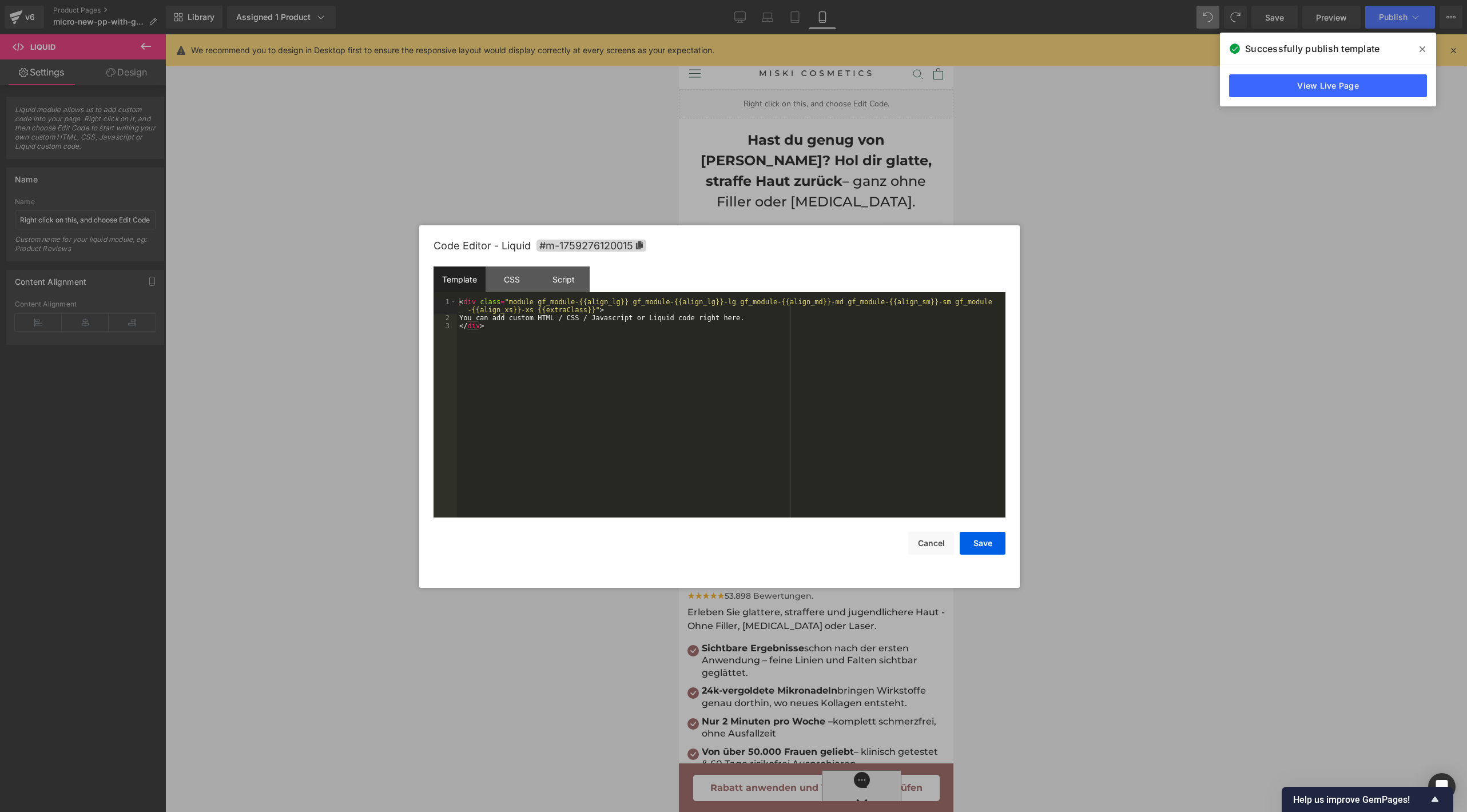
click at [705, 275] on div "Template CSS Script Data" at bounding box center [719, 281] width 572 height 31
click at [698, 314] on div "< div class = "module gf_module-{{align_lg}} gf_module-{{align_lg}}-lg gf_modul…" at bounding box center [731, 420] width 548 height 245
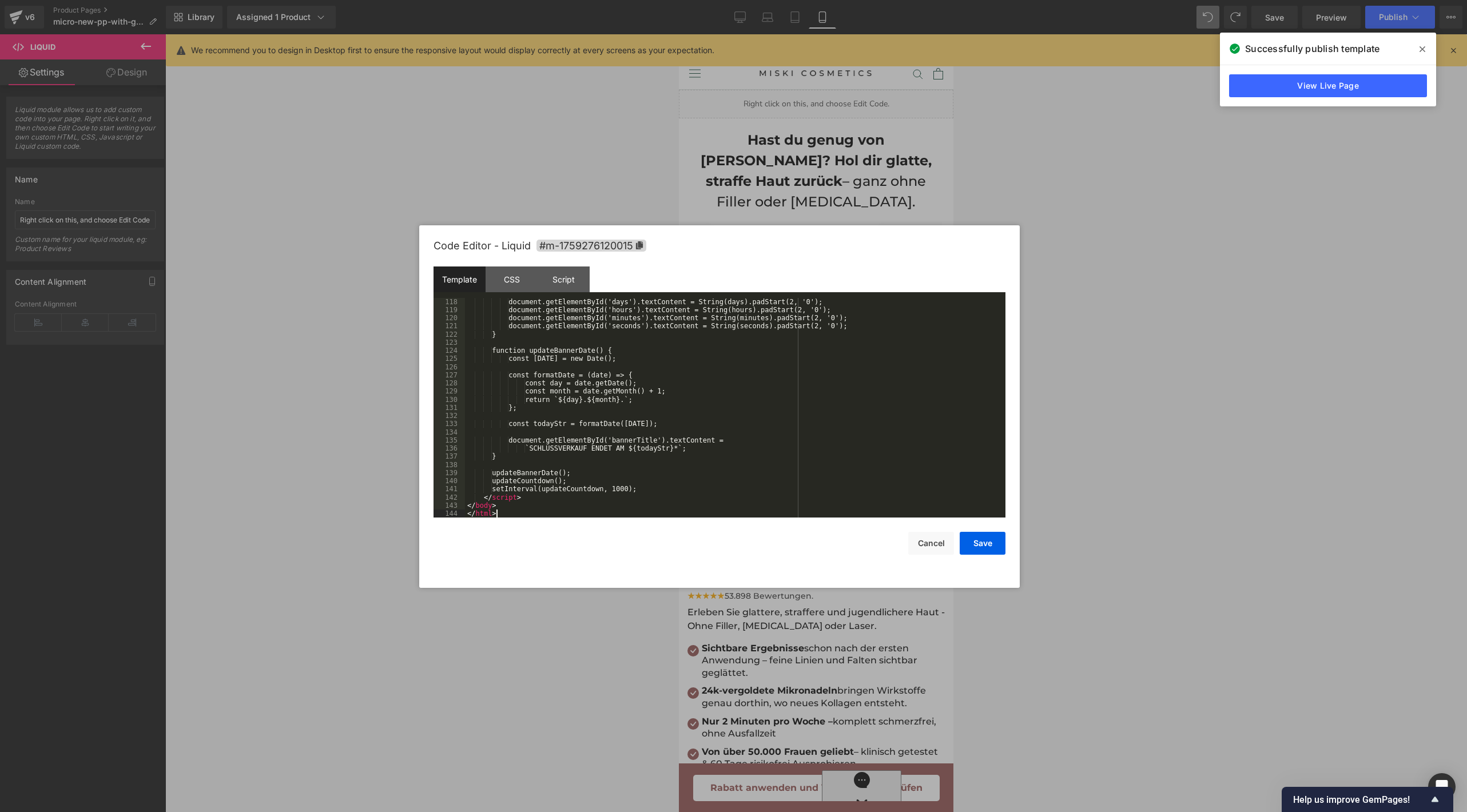
scroll to position [953, 0]
click at [979, 546] on button "Save" at bounding box center [982, 543] width 46 height 23
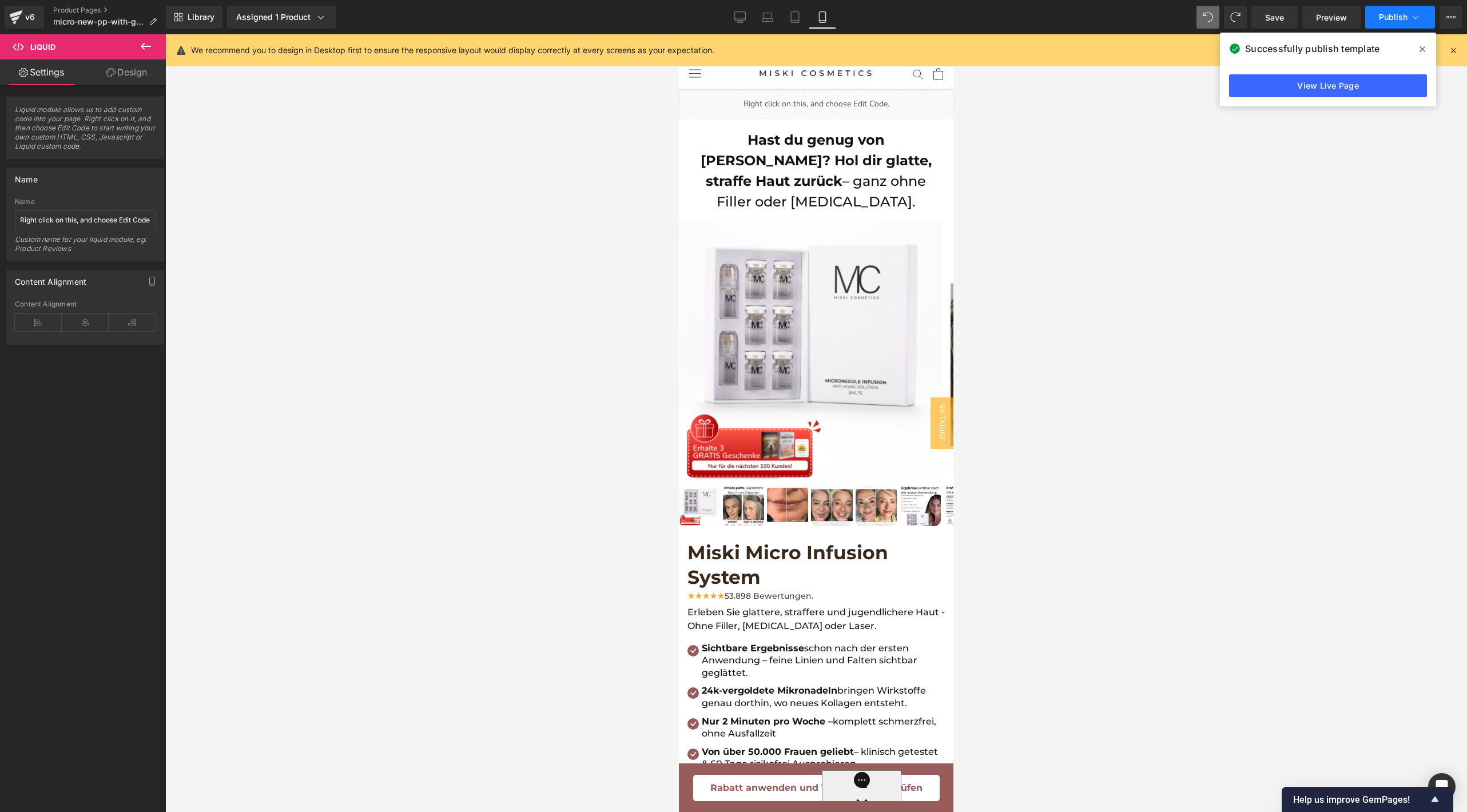
click at [1375, 21] on button "Publish" at bounding box center [1400, 17] width 70 height 23
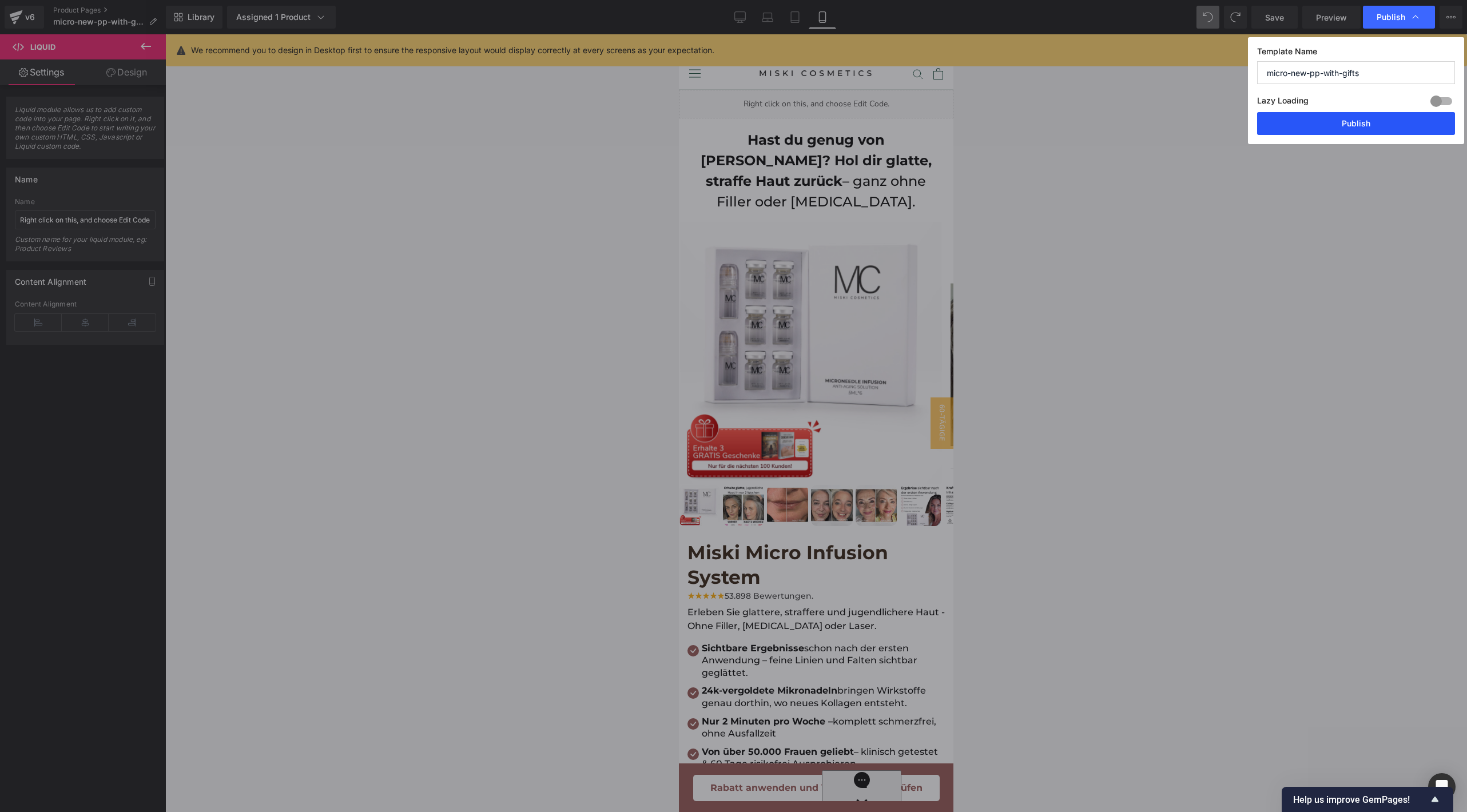
drag, startPoint x: 1320, startPoint y: 119, endPoint x: 61, endPoint y: 339, distance: 1278.1
click at [1320, 119] on button "Publish" at bounding box center [1356, 124] width 198 height 23
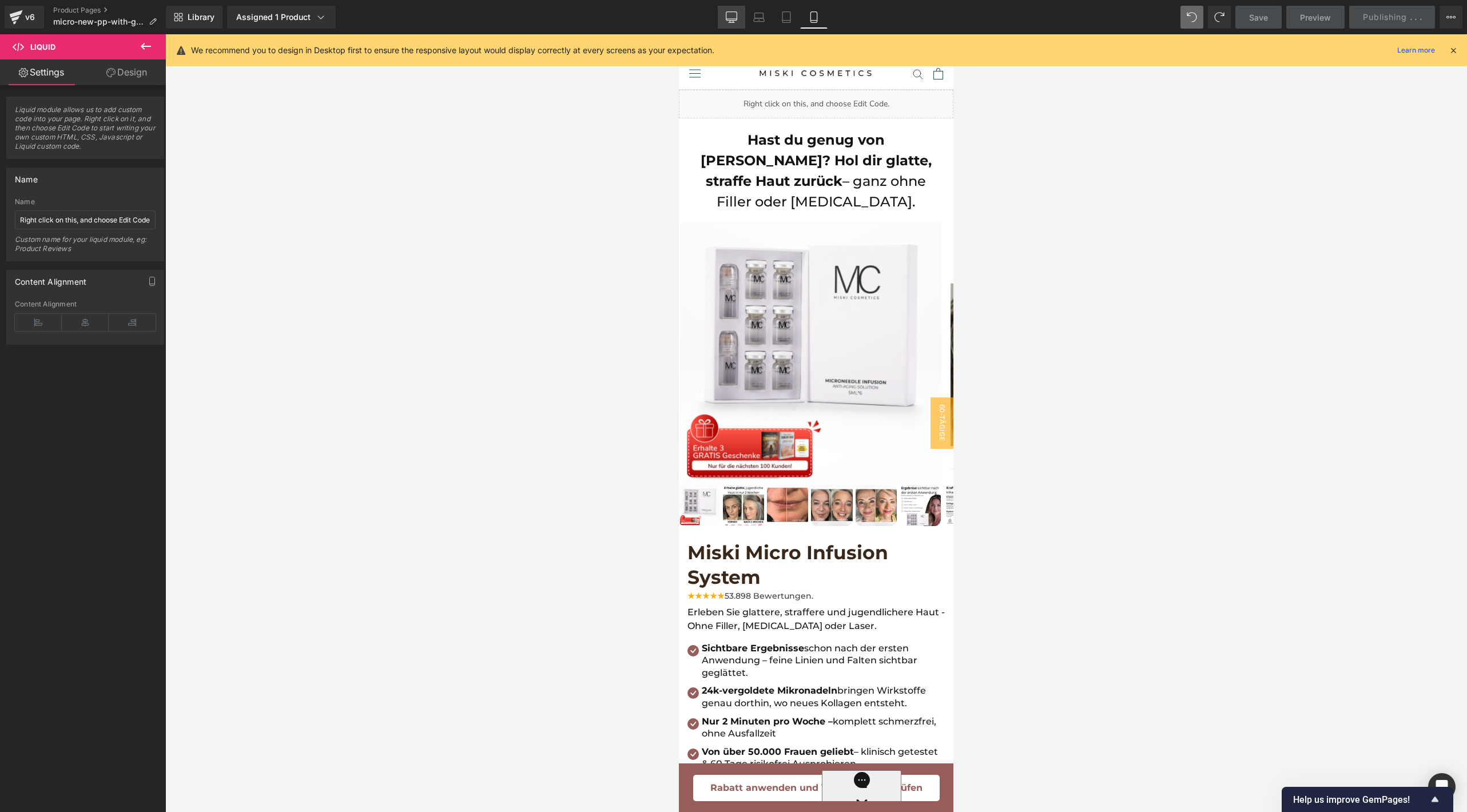
click at [730, 20] on icon at bounding box center [731, 16] width 11 height 8
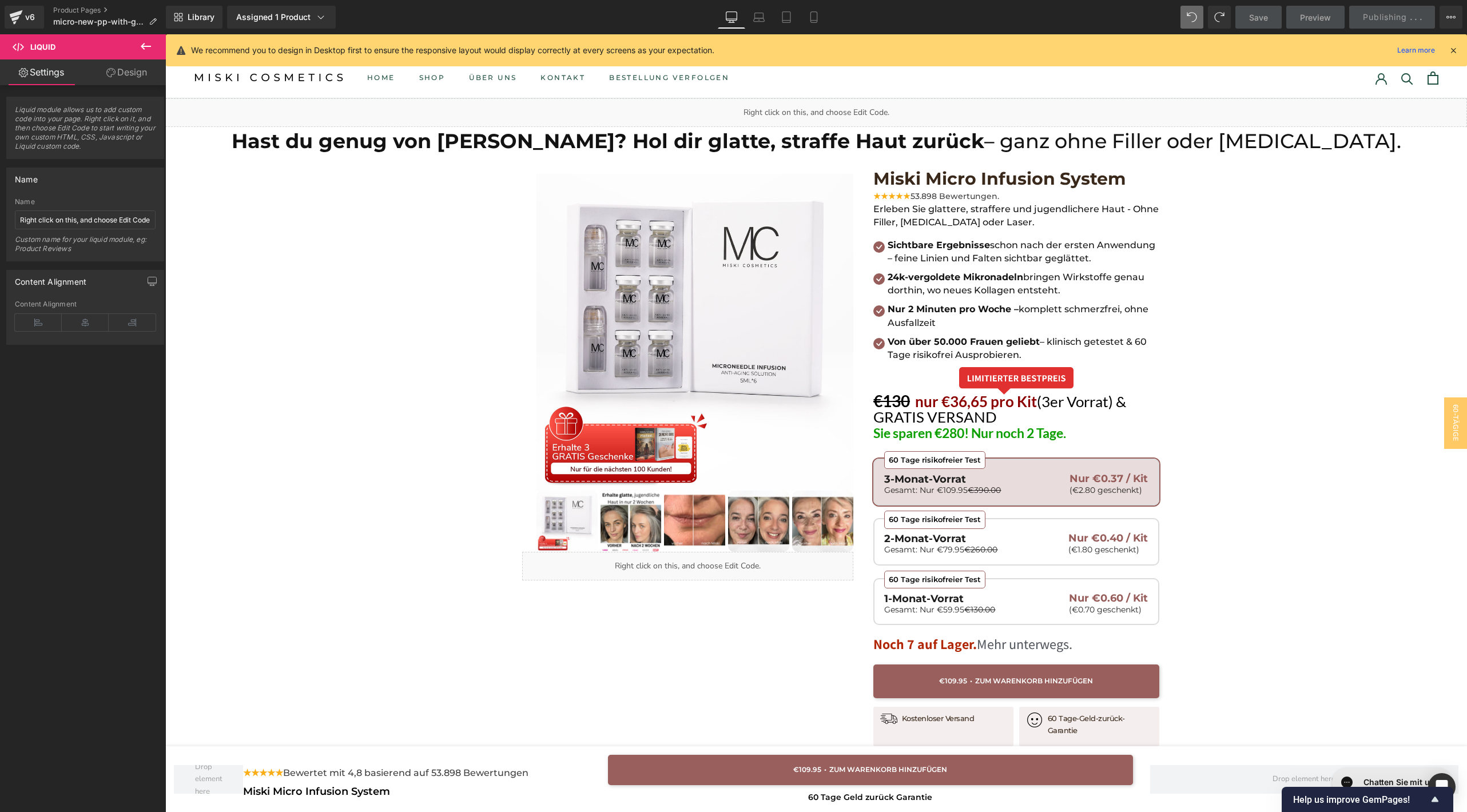
scroll to position [8, 0]
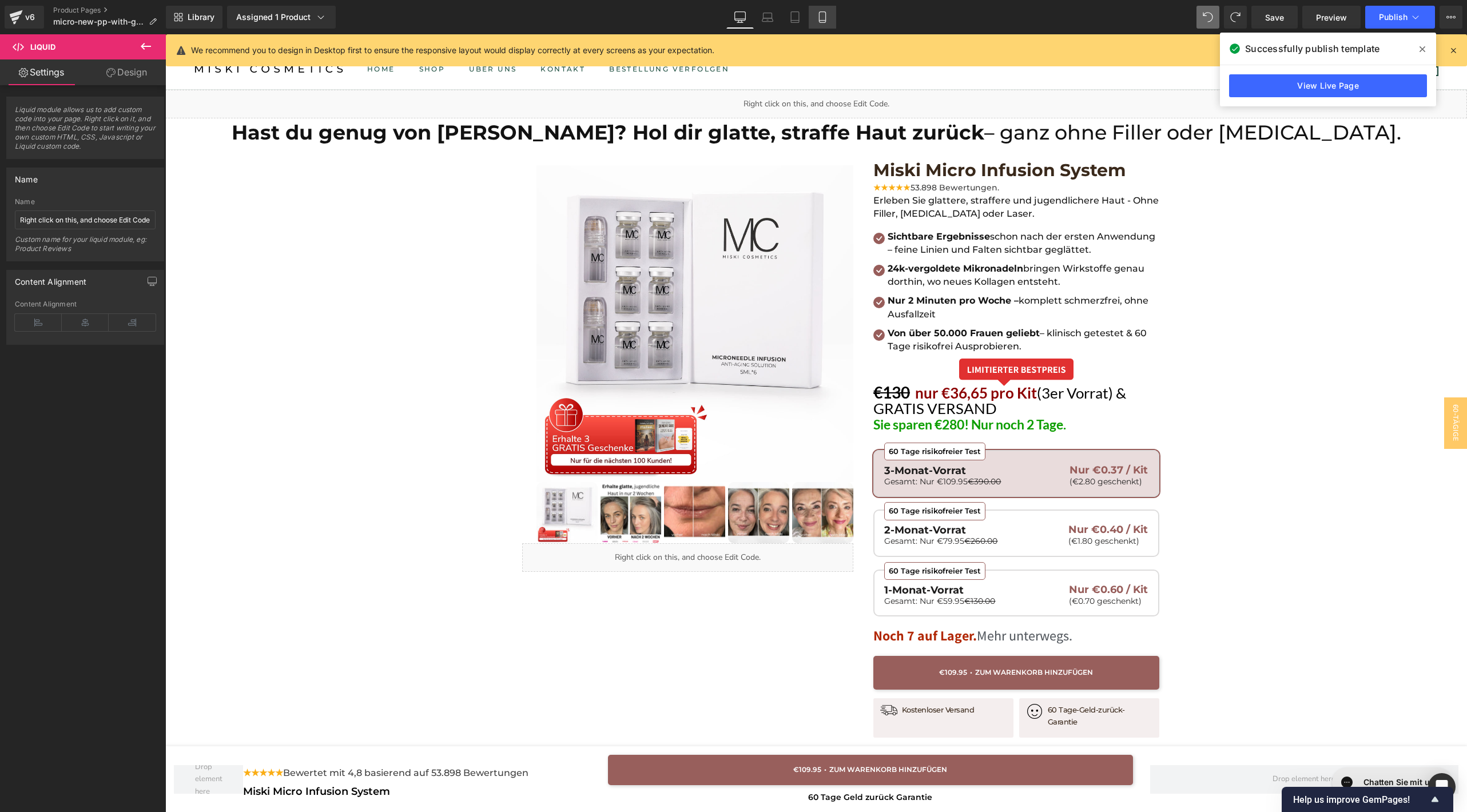
click at [812, 23] on link "Mobile" at bounding box center [822, 17] width 27 height 23
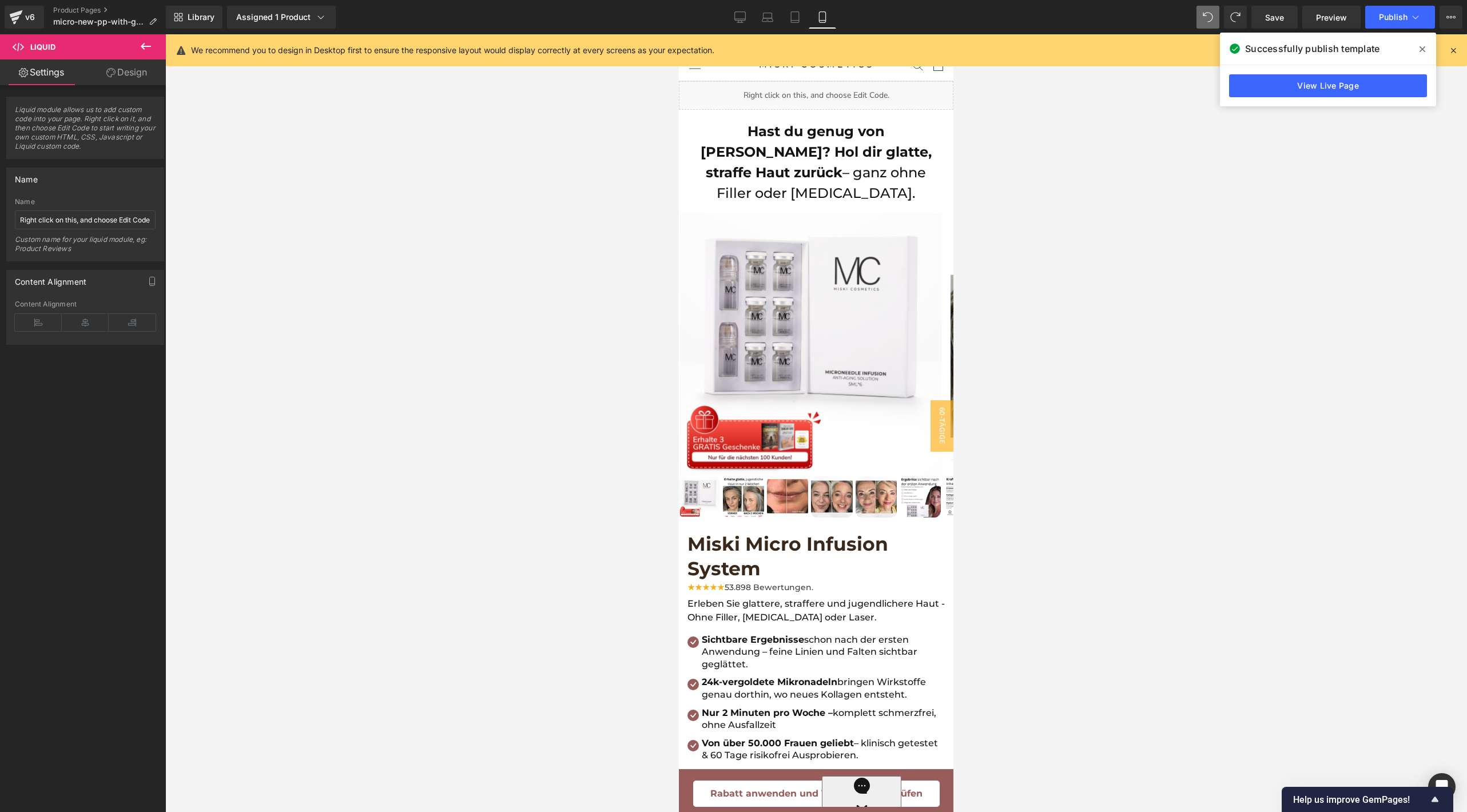
scroll to position [0, 0]
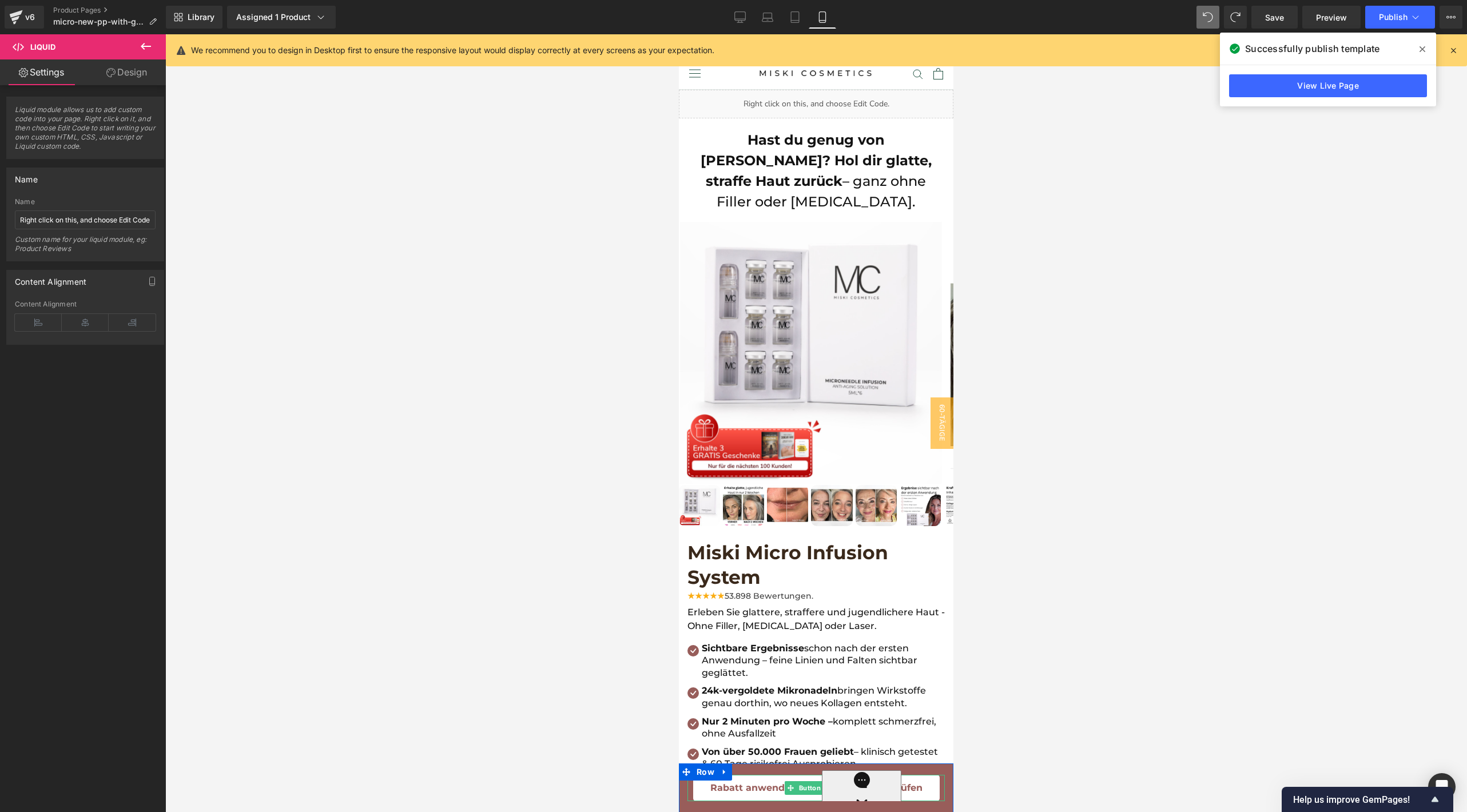
click at [743, 780] on span "Rabatt anwenden und Verfügbarkeit prüfen" at bounding box center [816, 787] width 212 height 15
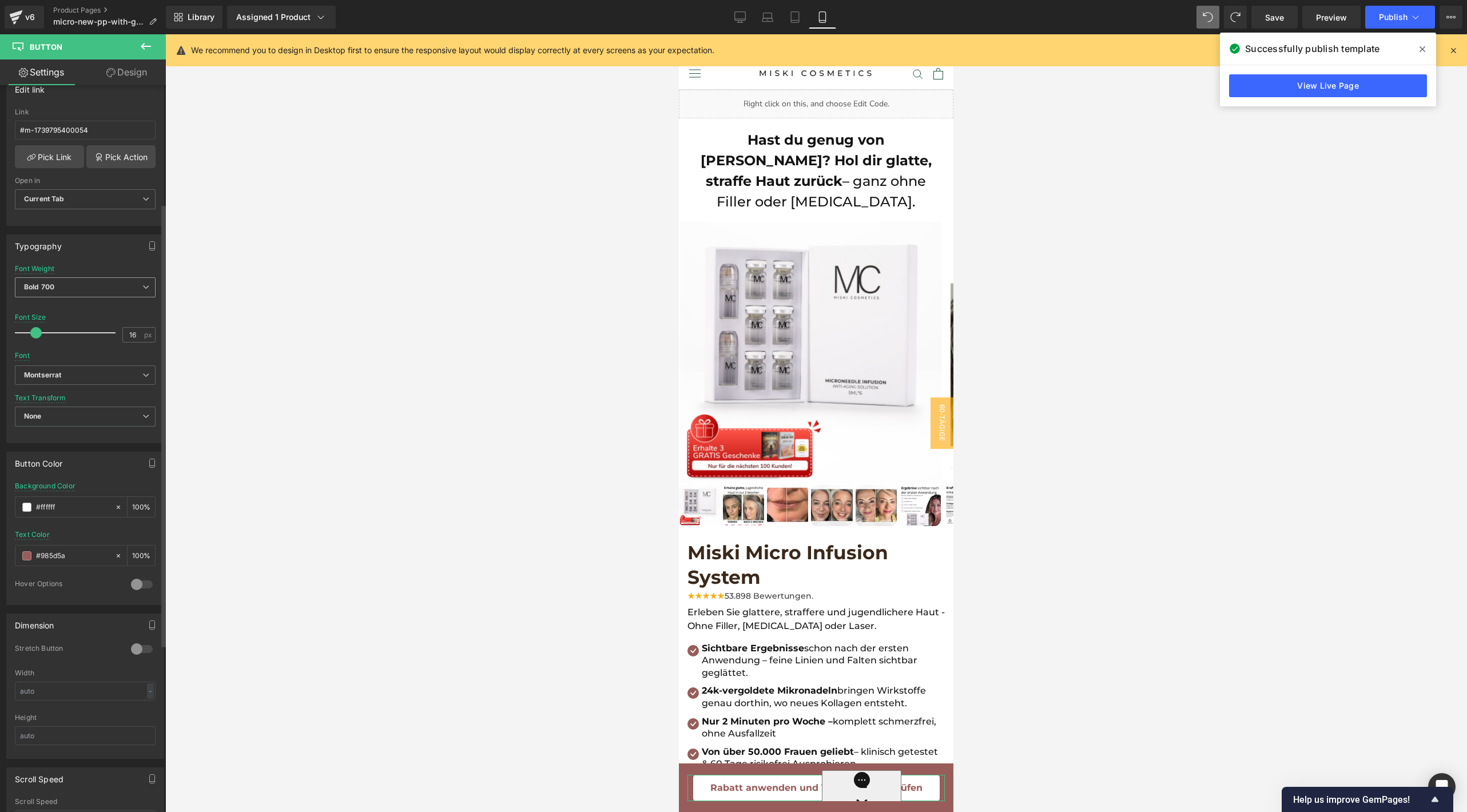
scroll to position [71, 0]
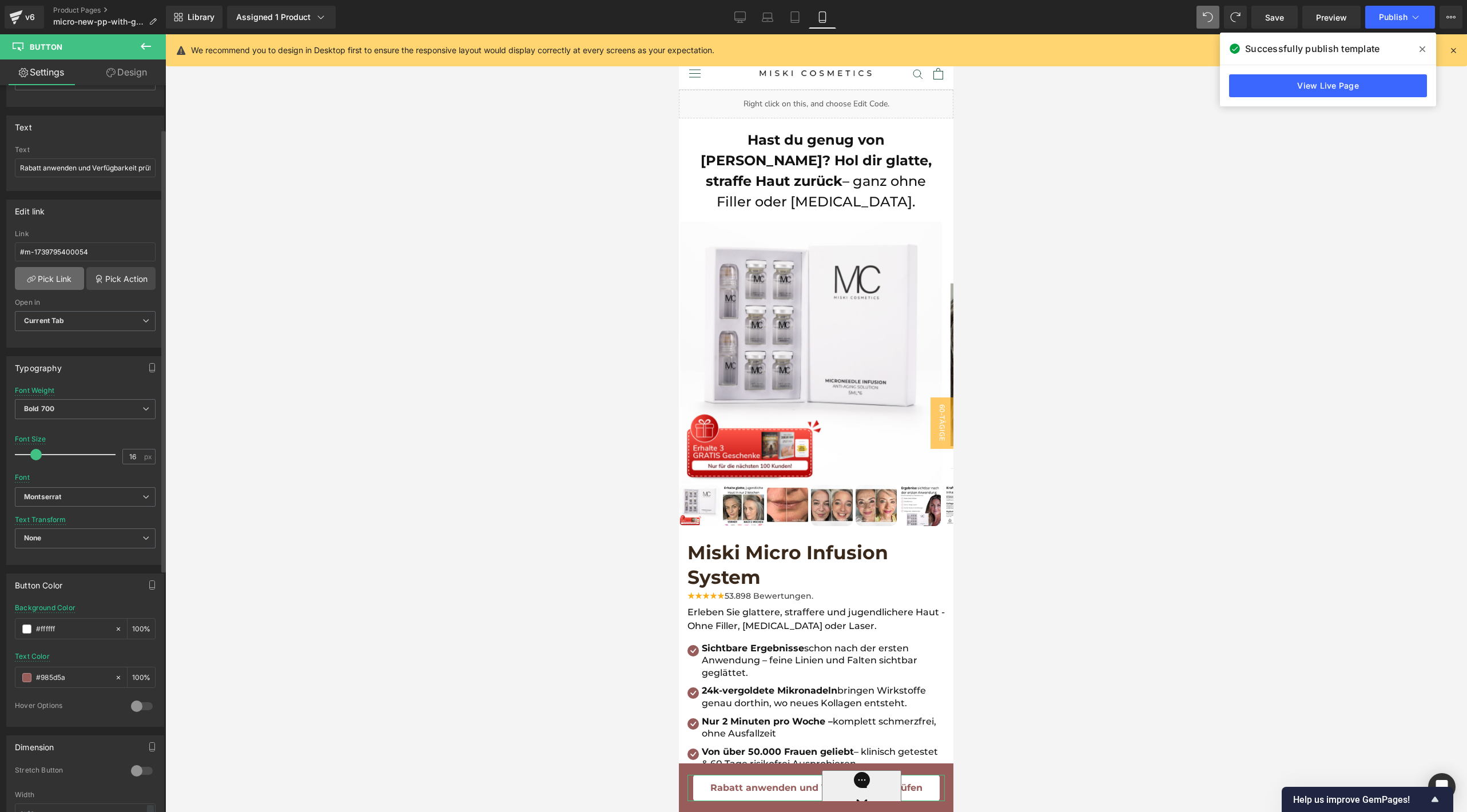
click at [62, 287] on link "Pick Link" at bounding box center [49, 278] width 69 height 23
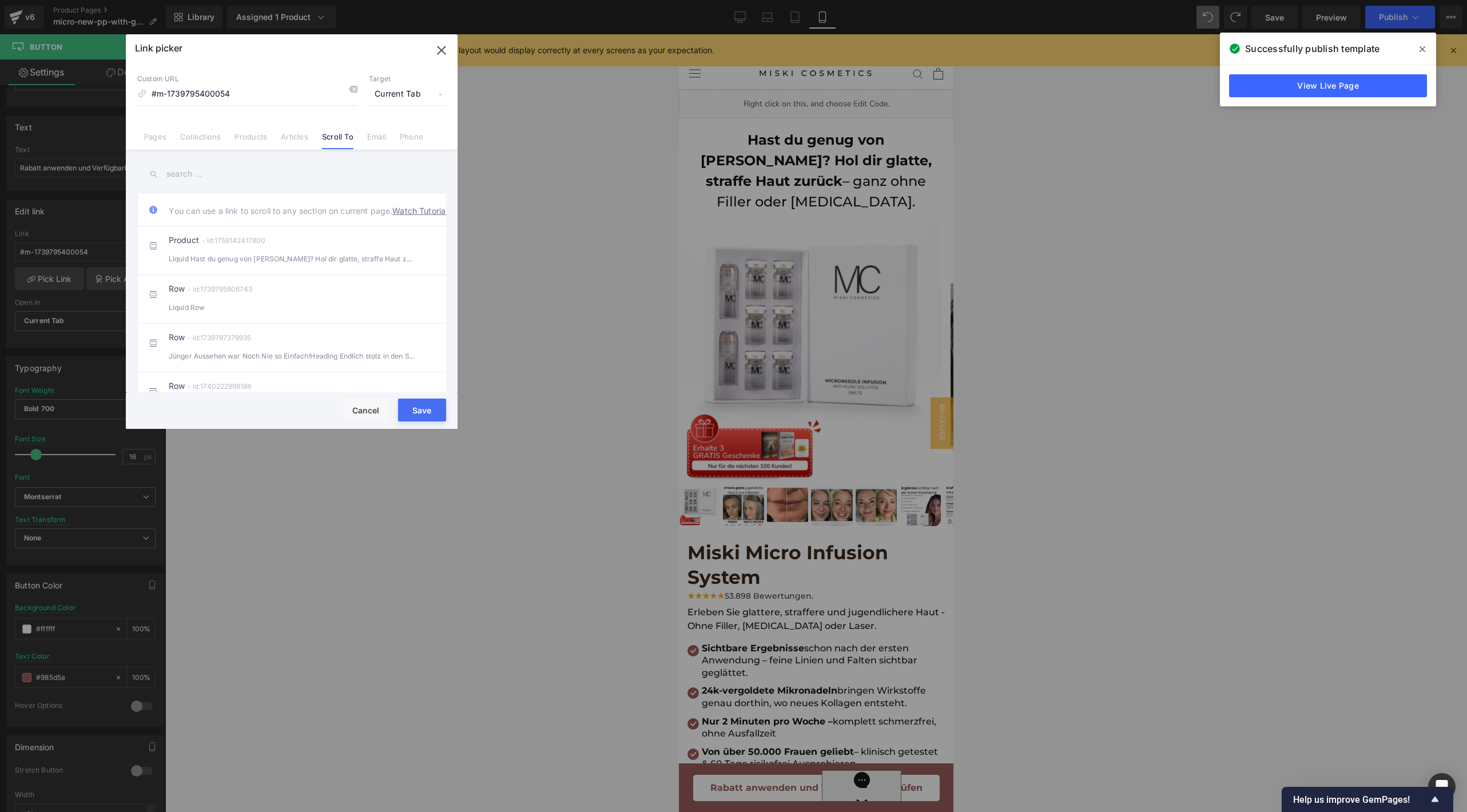
click at [336, 136] on link "Scroll To" at bounding box center [337, 140] width 31 height 17
click at [327, 260] on div "Product - id:1758142417800 Liquid Hast du genug von Falten? Hol dir glatte, str…" at bounding box center [309, 250] width 281 height 29
click at [419, 409] on button "Save" at bounding box center [422, 410] width 48 height 23
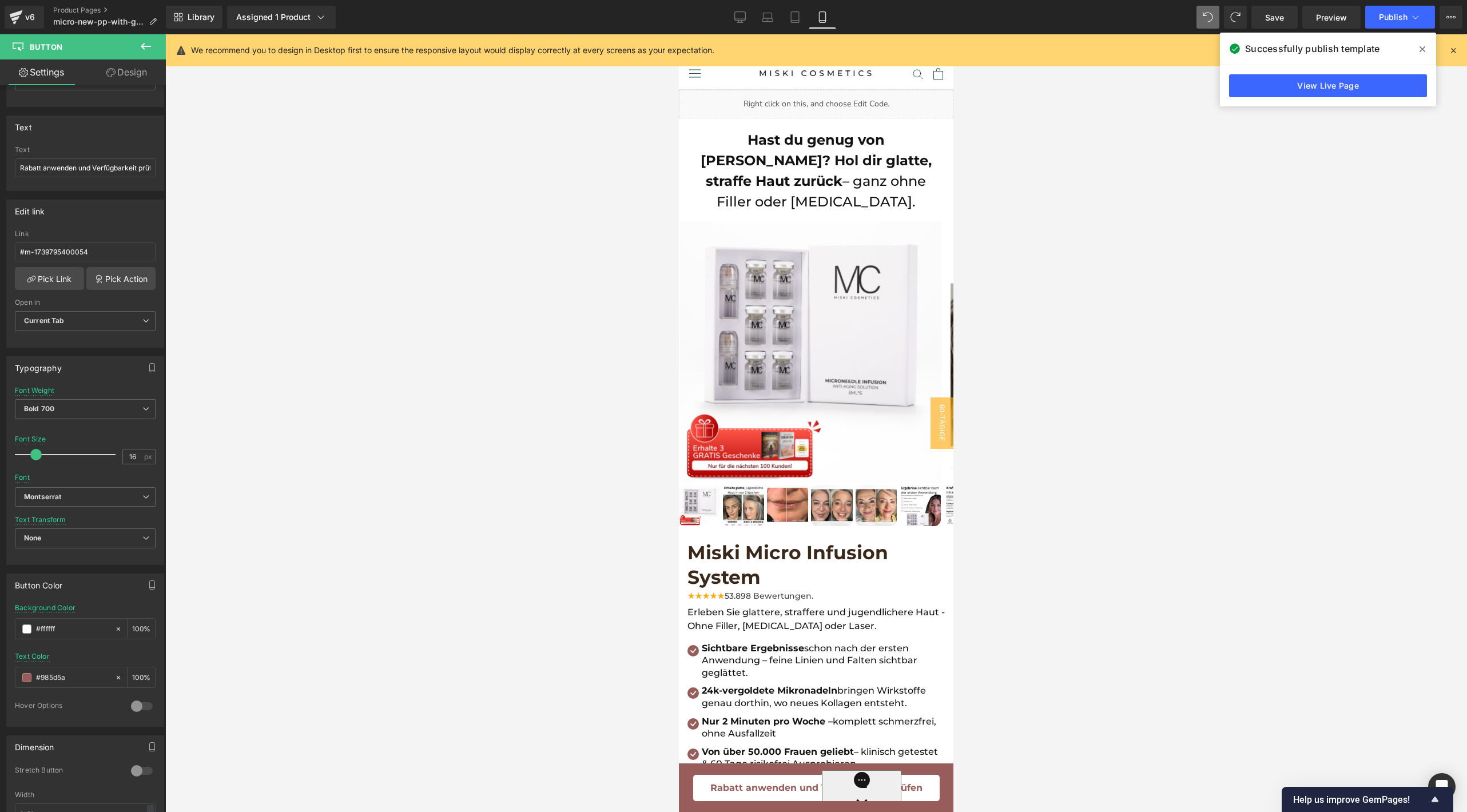
click at [725, 780] on span "Rabatt anwenden und Verfügbarkeit prüfen" at bounding box center [816, 787] width 212 height 15
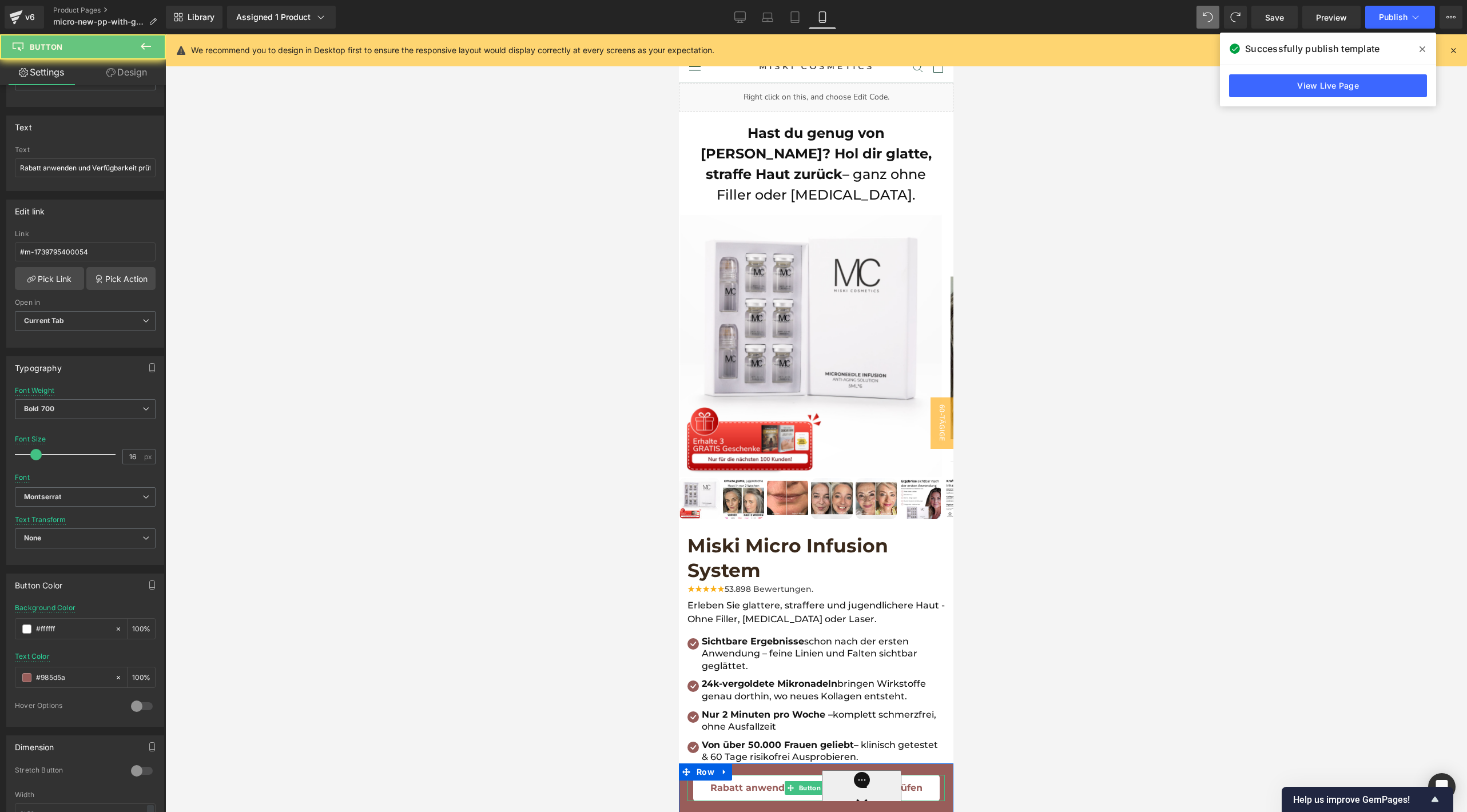
click at [725, 780] on span "Rabatt anwenden und Verfügbarkeit prüfen" at bounding box center [816, 787] width 212 height 15
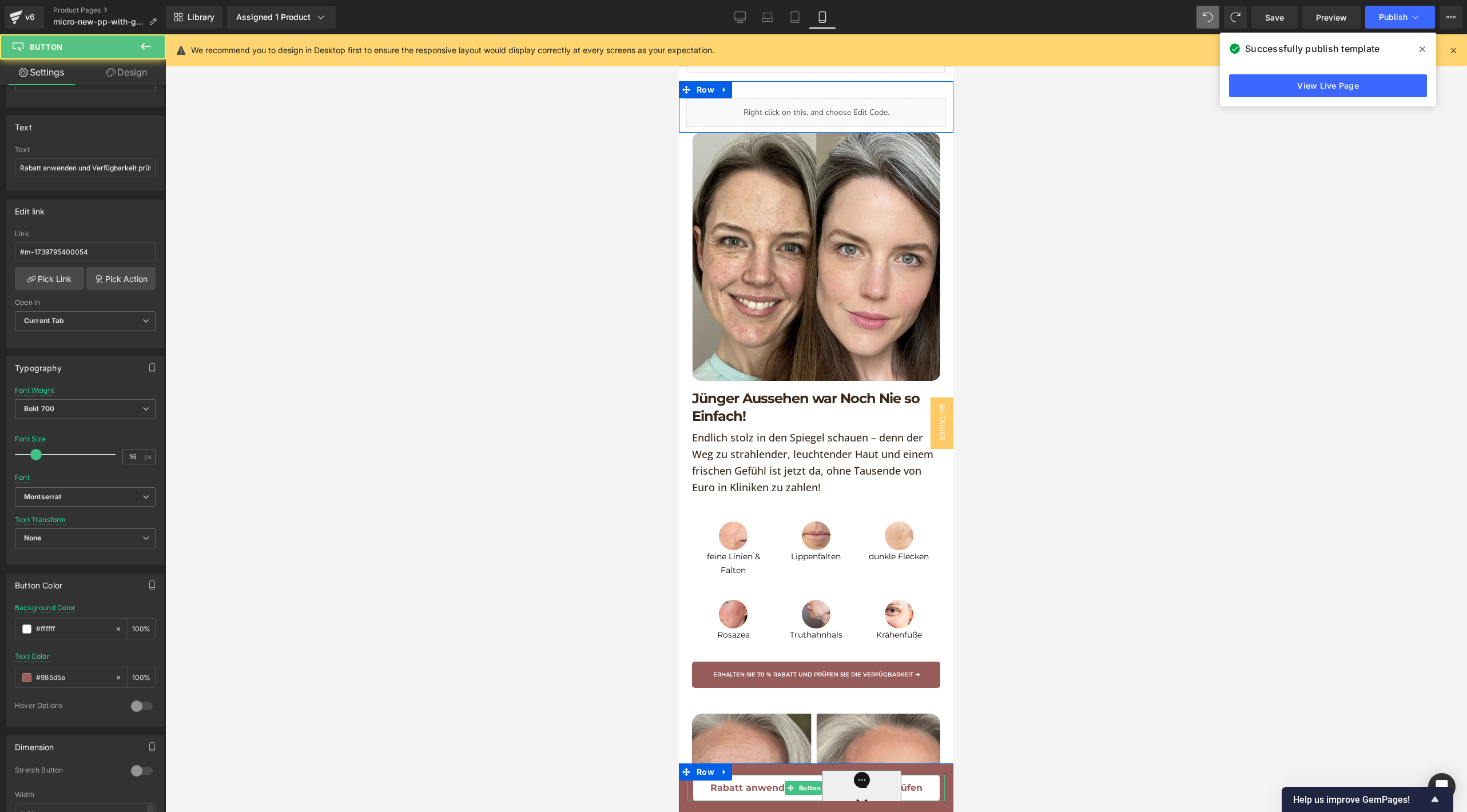
click at [759, 784] on span "Rabatt anwenden und Verfügbarkeit prüfen" at bounding box center [816, 787] width 212 height 15
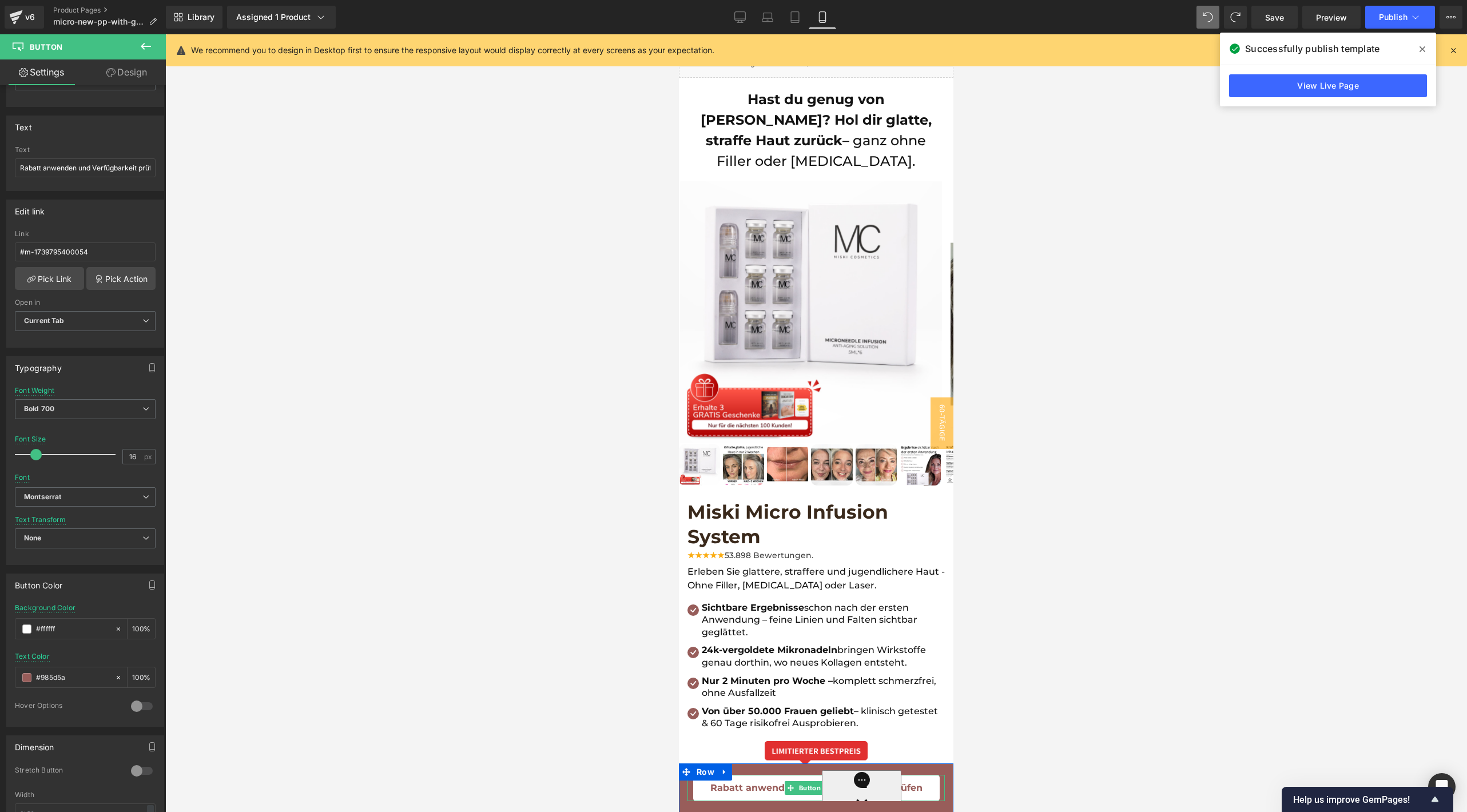
scroll to position [38, 0]
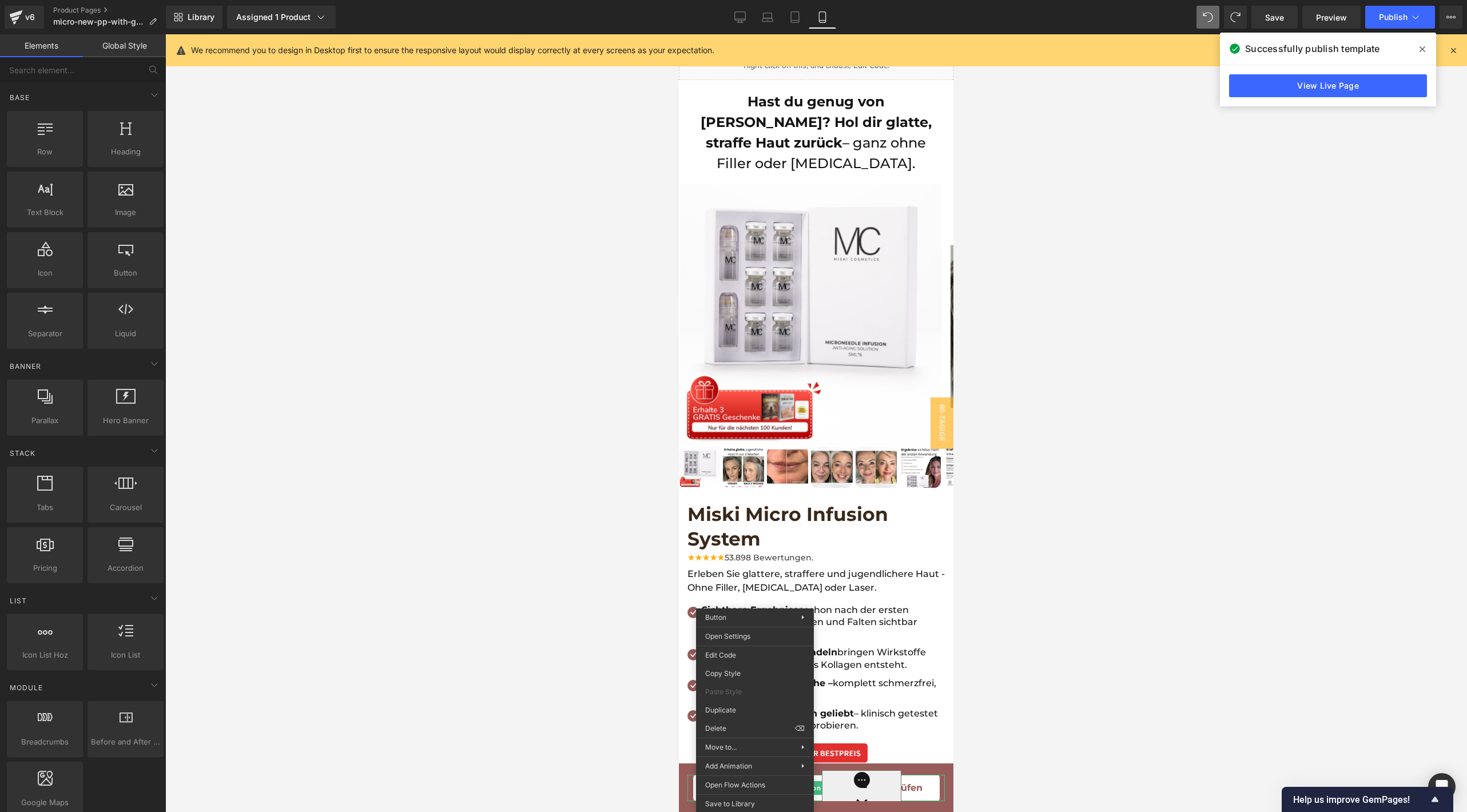
click at [618, 779] on div at bounding box center [815, 423] width 1301 height 778
click at [690, 780] on div "Rabatt anwenden und Verfügbarkeit prüfen Button" at bounding box center [816, 787] width 257 height 26
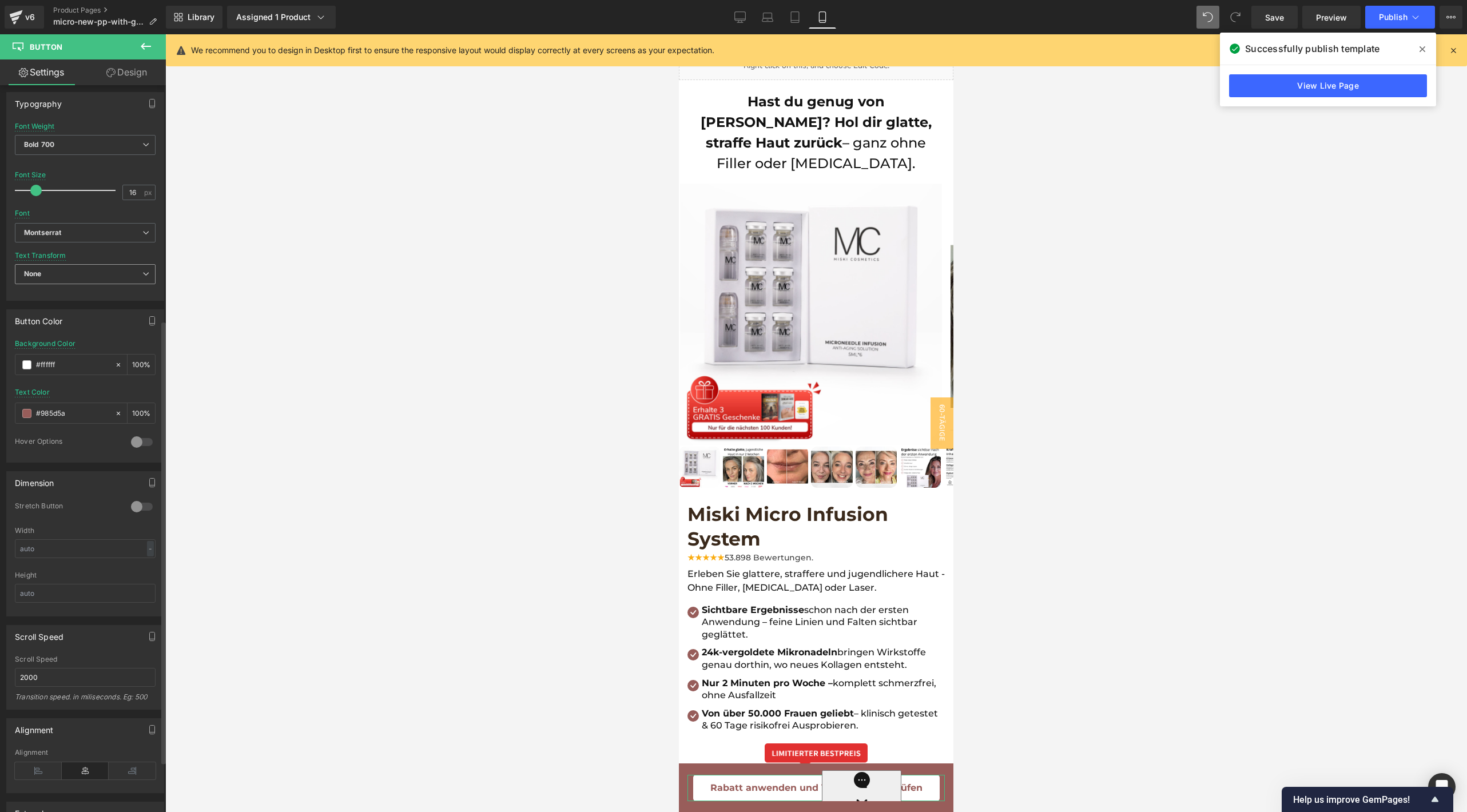
scroll to position [383, 0]
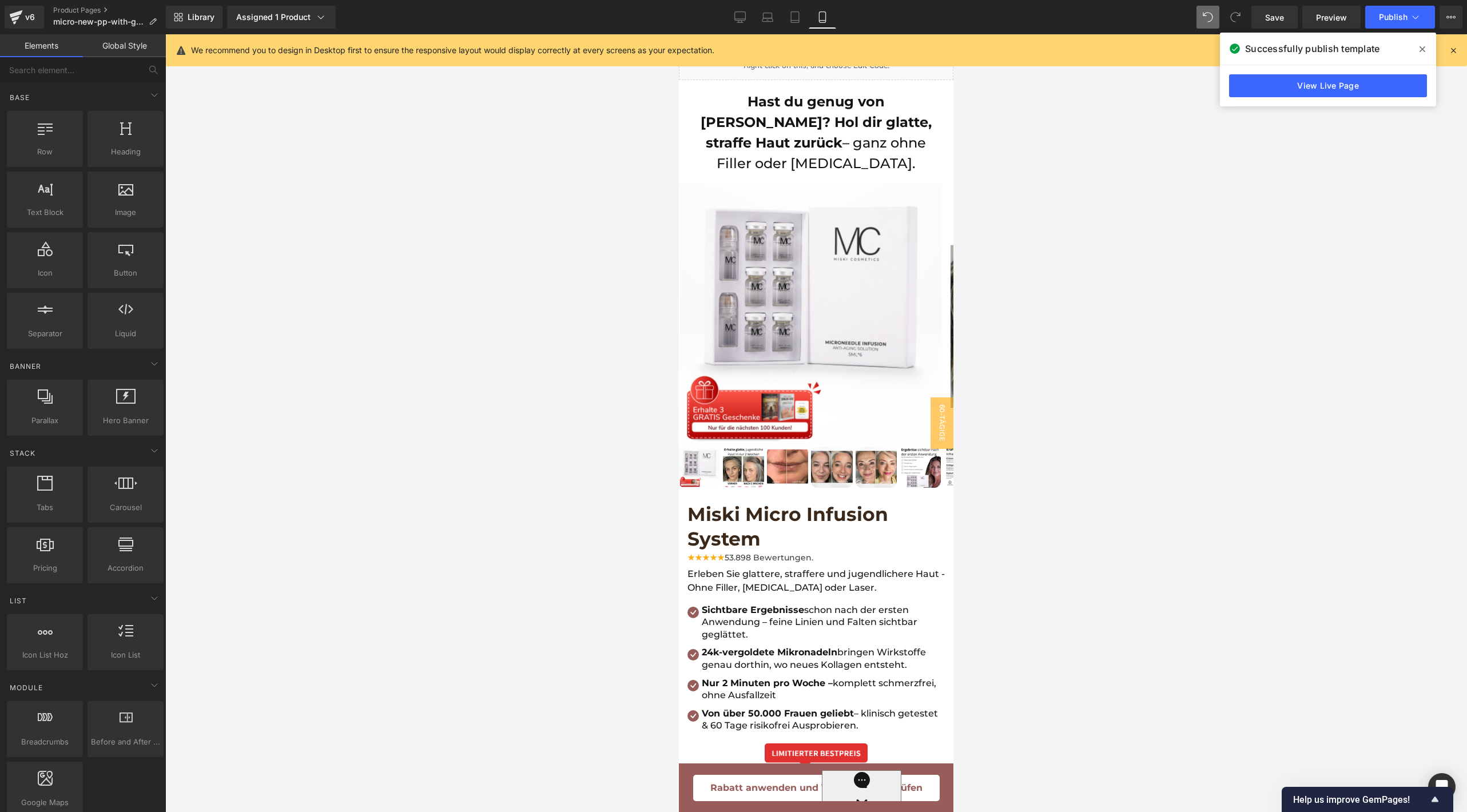
click at [441, 618] on div at bounding box center [815, 423] width 1301 height 778
click at [821, 774] on div "Chatten Sie mit uns" at bounding box center [861, 807] width 80 height 74
click at [799, 781] on span "Button" at bounding box center [810, 788] width 26 height 14
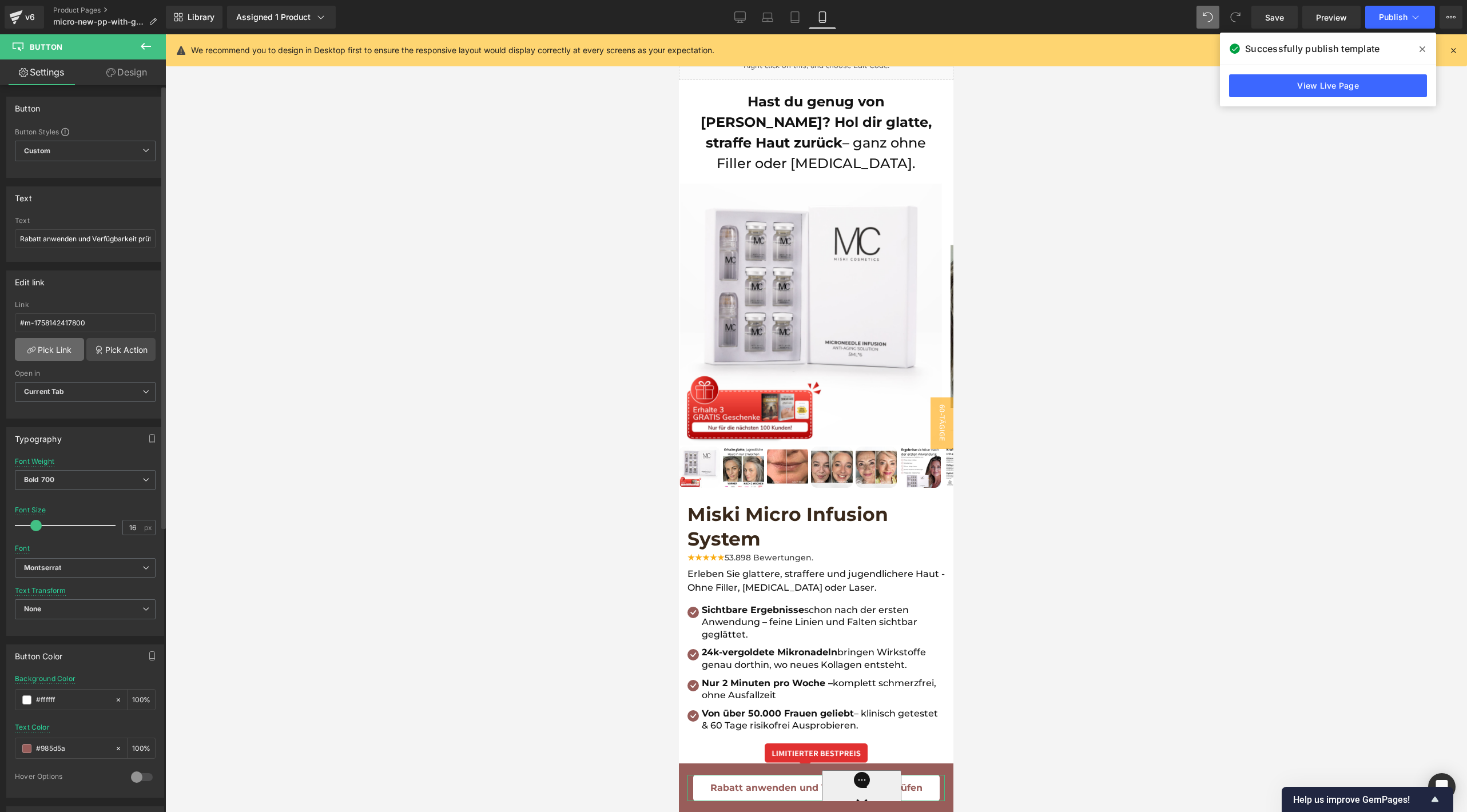
click at [61, 346] on link "Pick Link" at bounding box center [49, 350] width 69 height 23
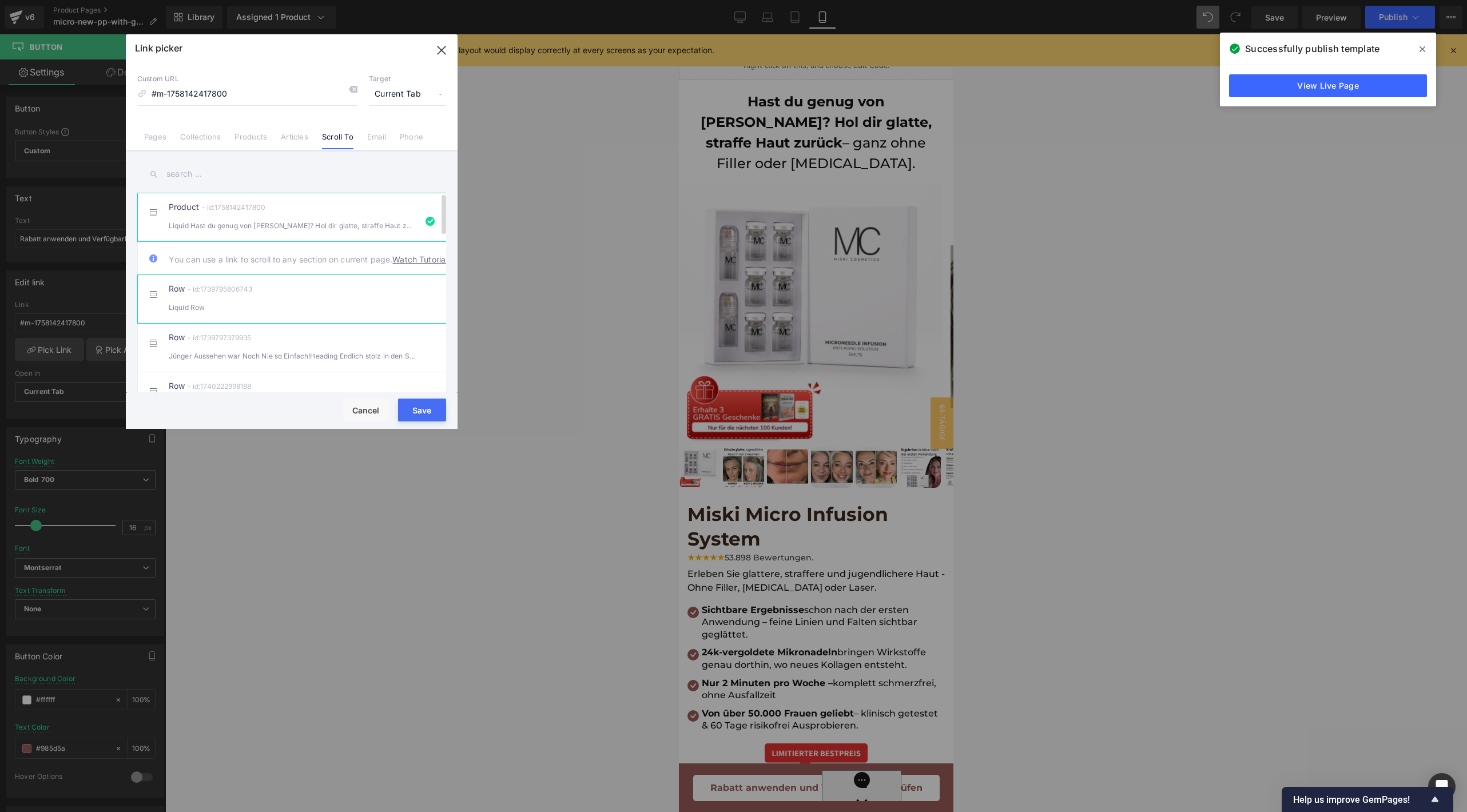
click at [269, 313] on div "Liquid Row" at bounding box center [292, 307] width 246 height 12
click at [428, 416] on button "Save" at bounding box center [422, 410] width 48 height 23
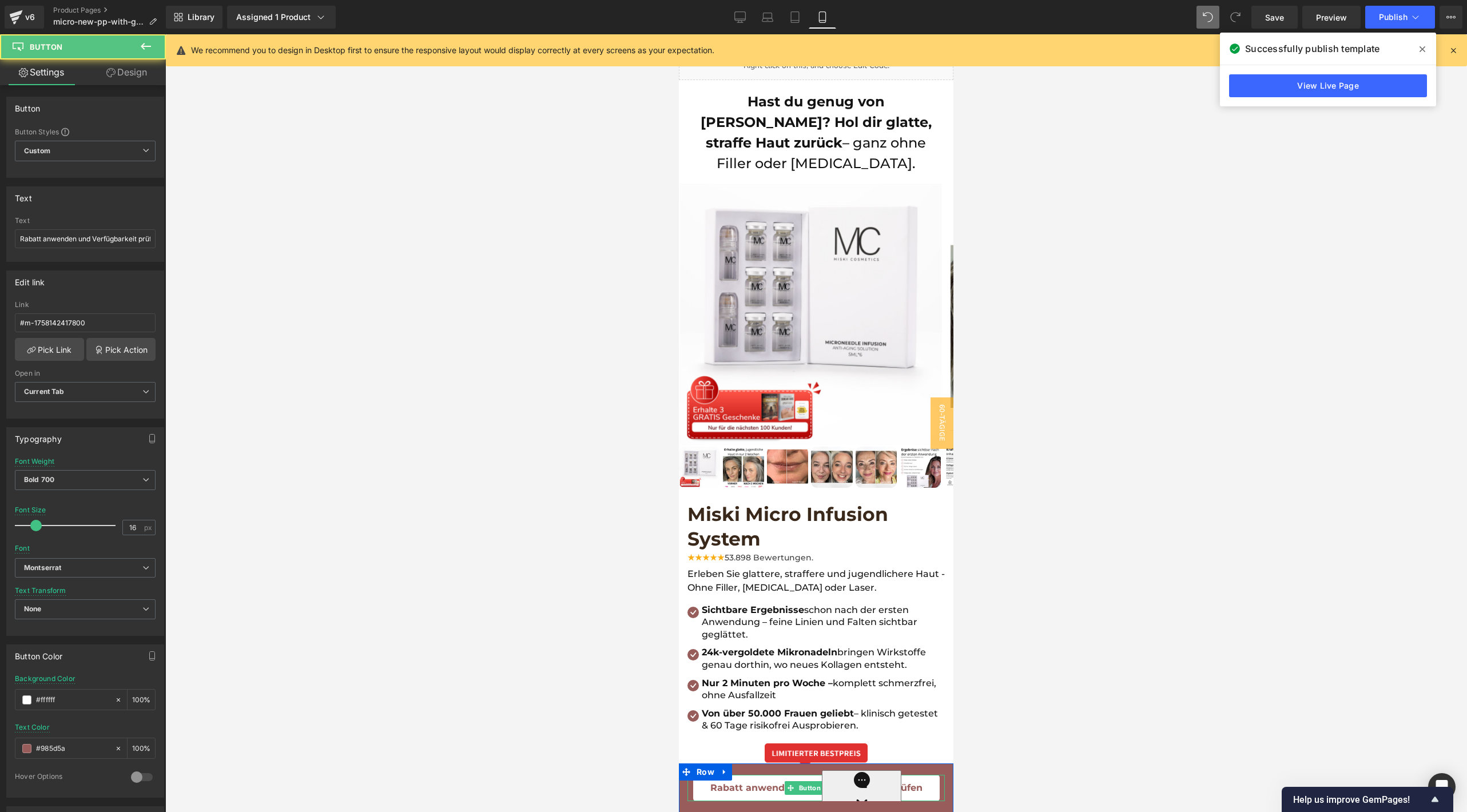
click at [734, 792] on span "Rabatt anwenden und Verfügbarkeit prüfen" at bounding box center [816, 787] width 212 height 15
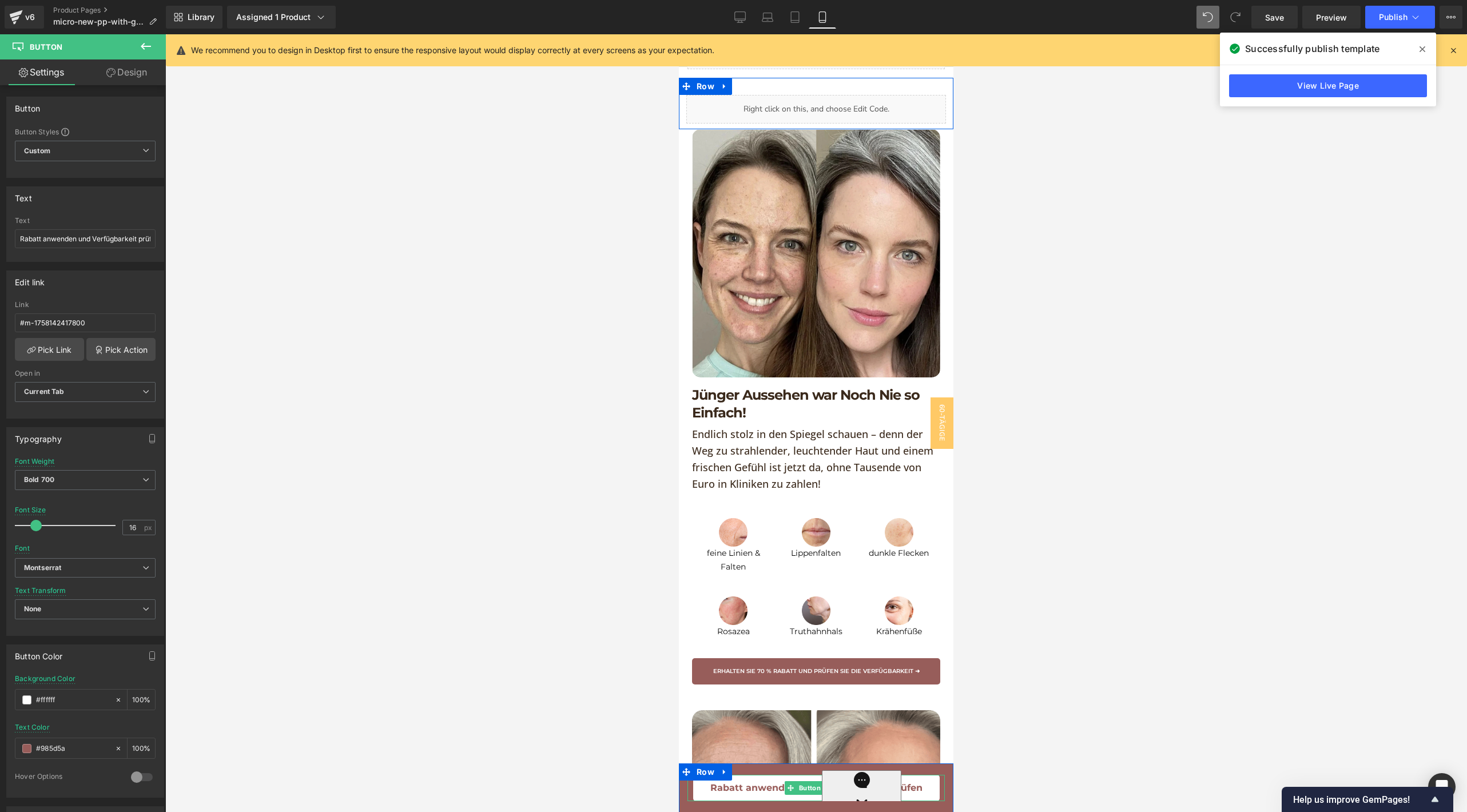
scroll to position [1292, 0]
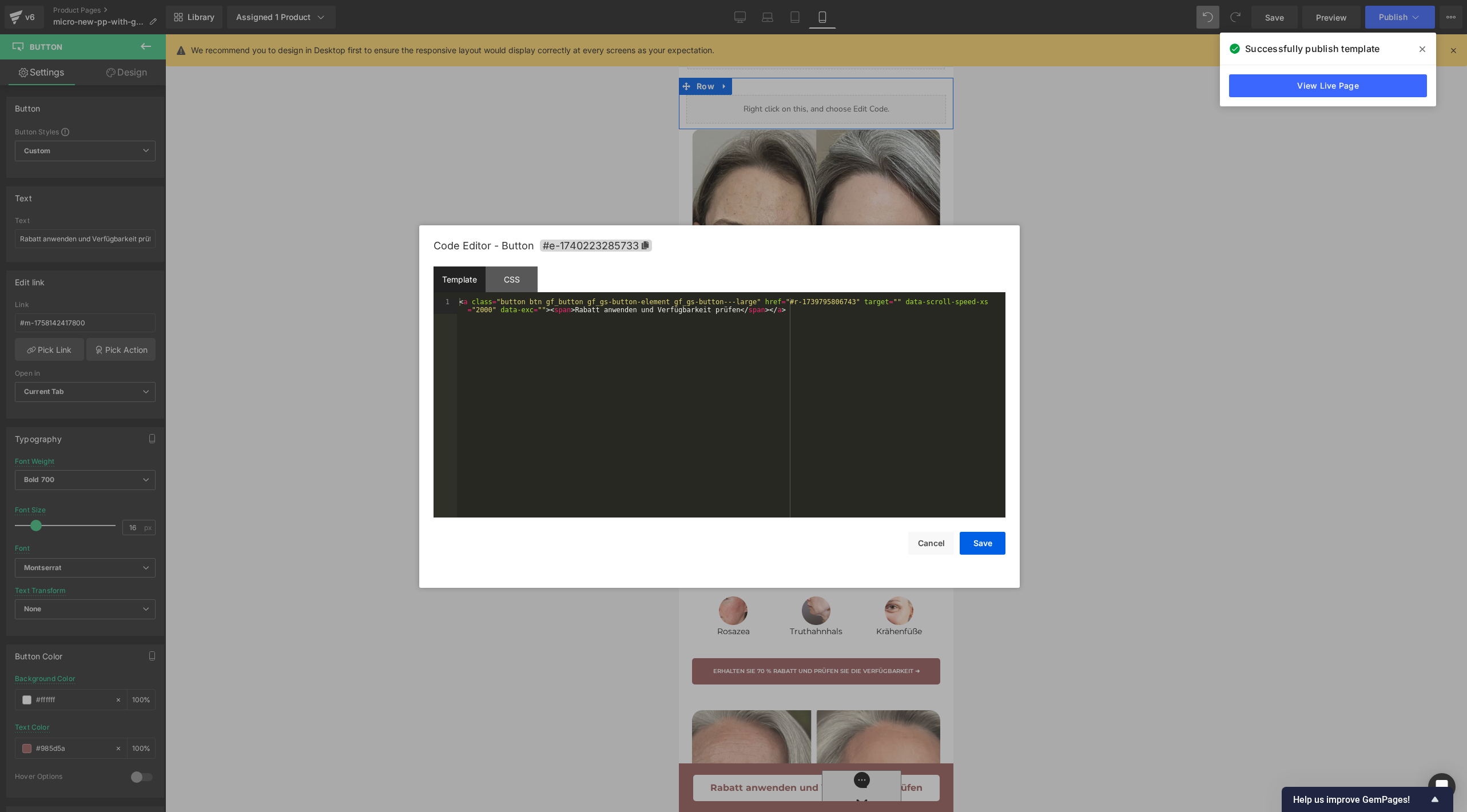
click at [735, 659] on body "Button You are previewing how the will restyle your page. You can not edit Elem…" at bounding box center [733, 406] width 1467 height 812
drag, startPoint x: 927, startPoint y: 536, endPoint x: 72, endPoint y: 685, distance: 867.9
click at [927, 536] on button "Cancel" at bounding box center [931, 543] width 46 height 23
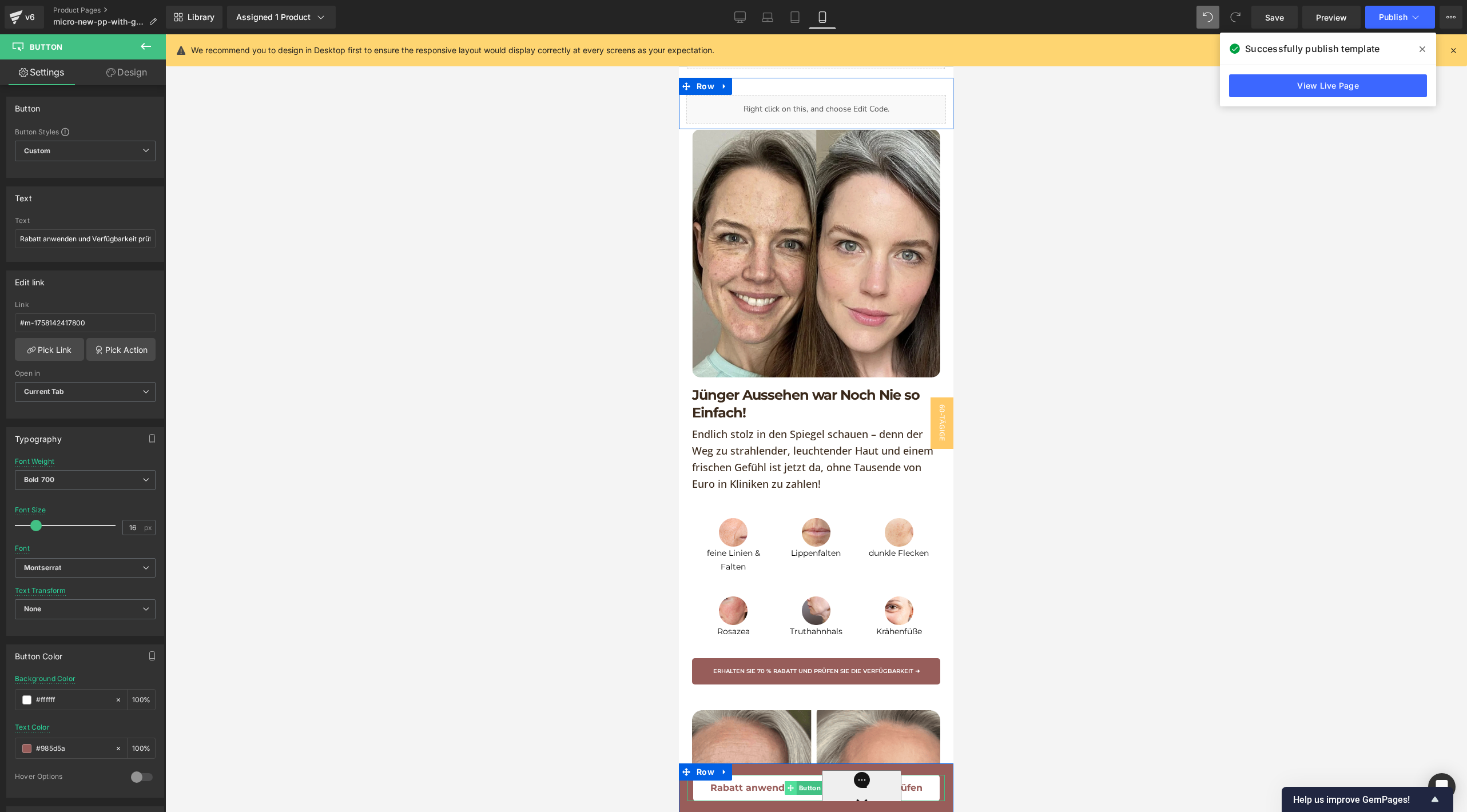
click at [792, 785] on icon at bounding box center [791, 788] width 6 height 6
click at [822, 780] on div "Chatten Sie mit uns" at bounding box center [861, 807] width 80 height 74
click at [106, 340] on link "Pick Action" at bounding box center [121, 350] width 69 height 23
click at [117, 410] on div "Edit link #m-1758142417800 Link #m-1758142417800 Pick Link Pick Action Current …" at bounding box center [85, 340] width 171 height 157
click at [62, 340] on link "Pick Link" at bounding box center [49, 350] width 69 height 23
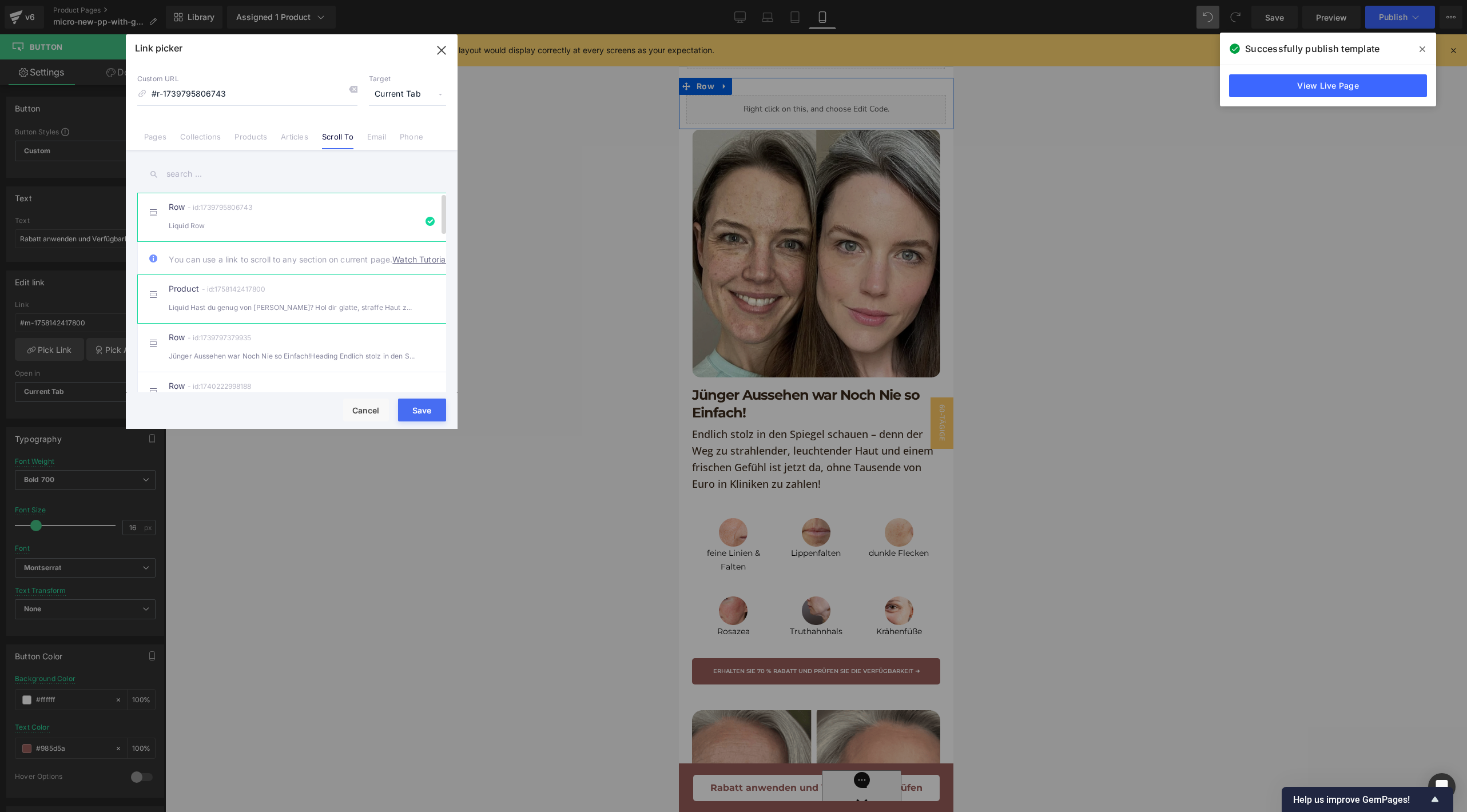
click at [262, 294] on div "- id:1758142417800" at bounding box center [232, 288] width 66 height 8
click at [428, 409] on button "Save" at bounding box center [422, 410] width 48 height 23
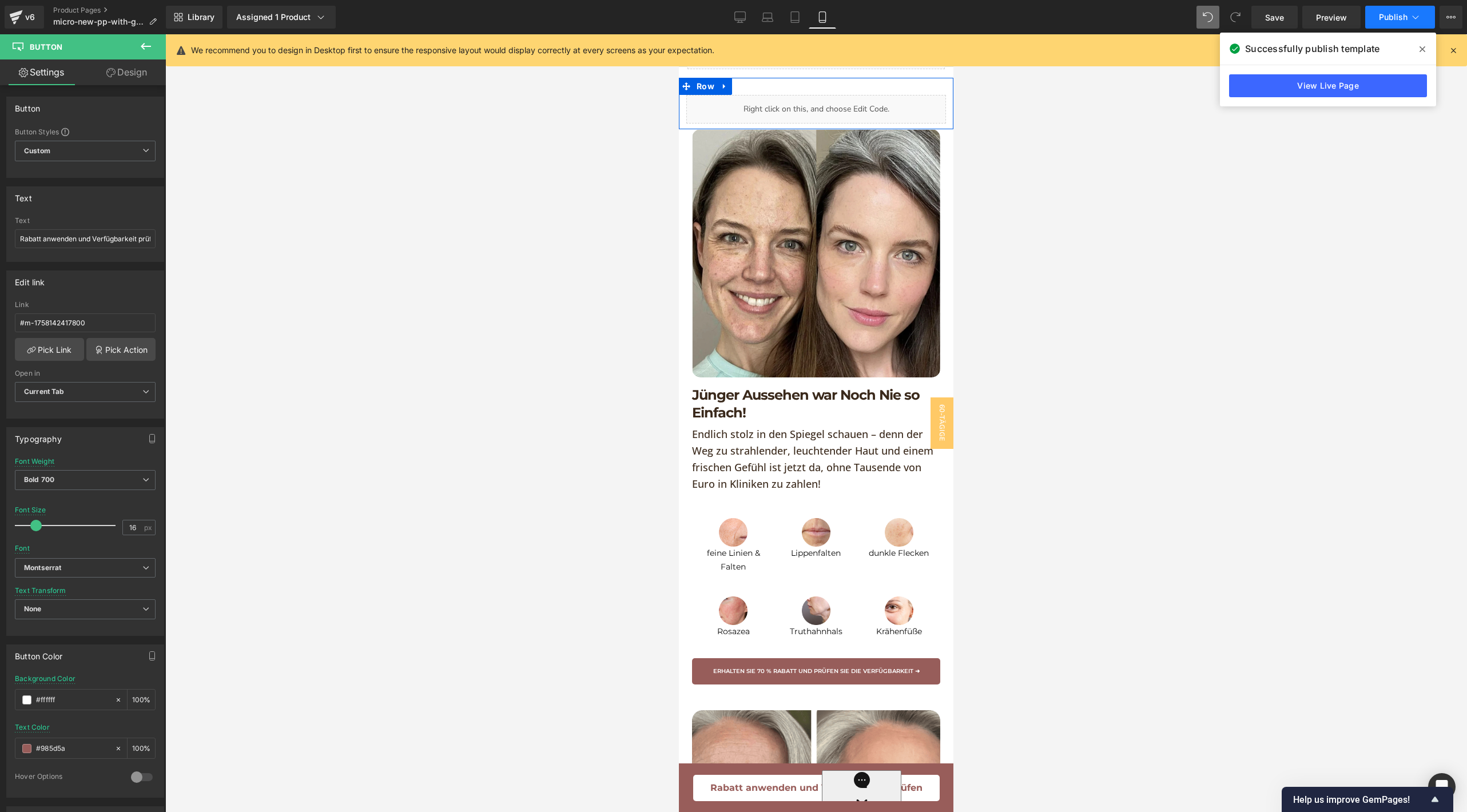
click at [1385, 27] on button "Publish" at bounding box center [1400, 17] width 70 height 23
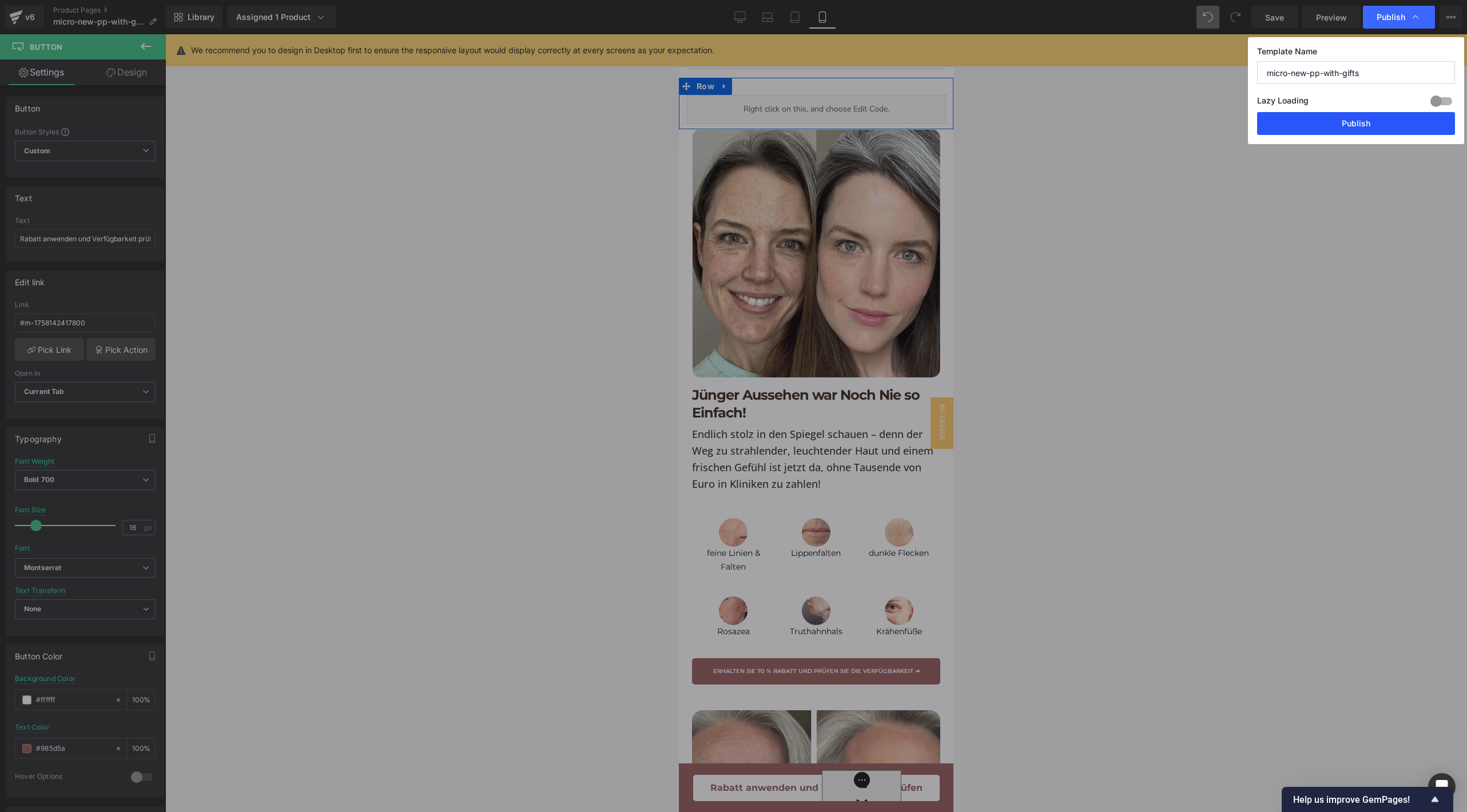
click at [1308, 125] on button "Publish" at bounding box center [1356, 124] width 198 height 23
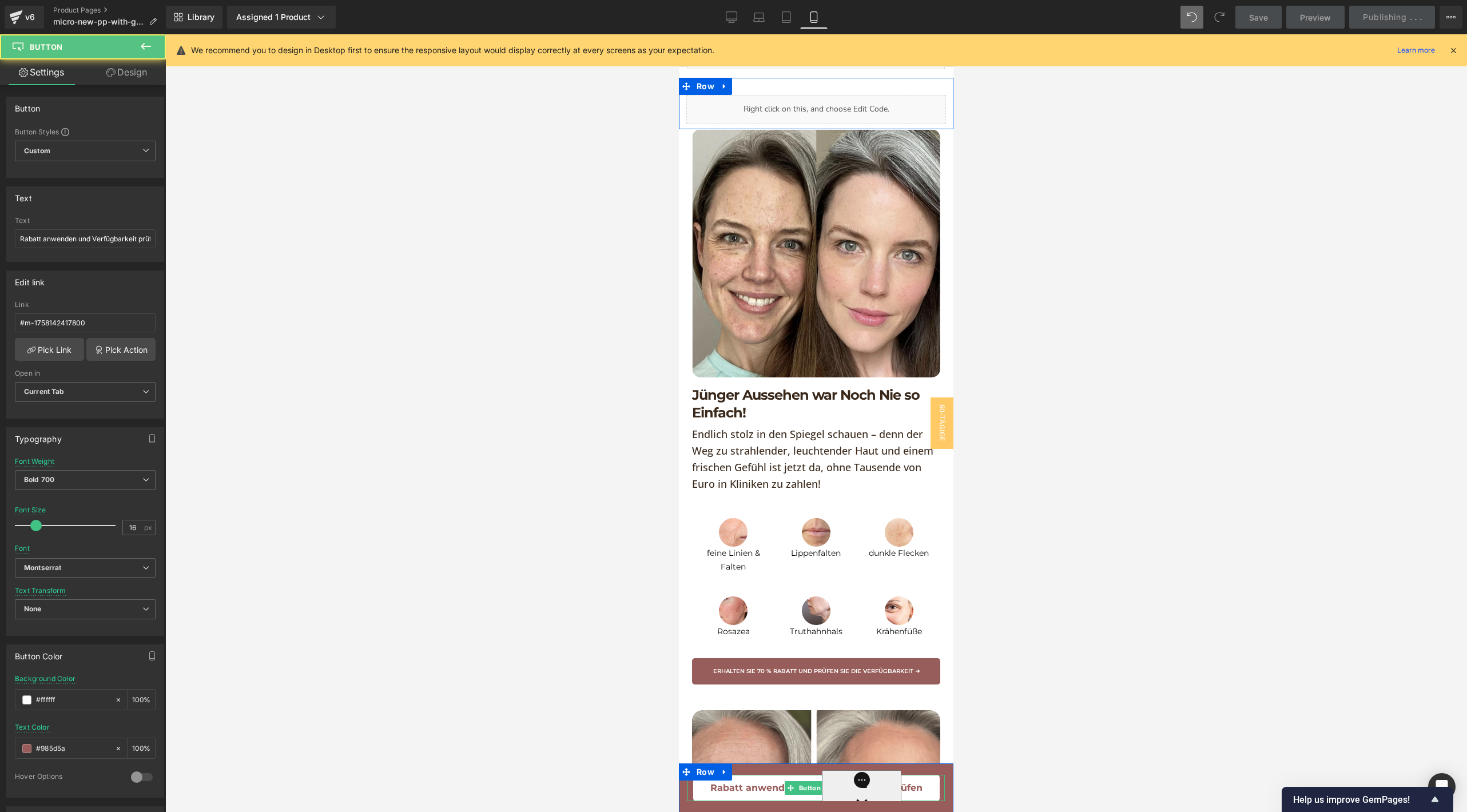
drag, startPoint x: 755, startPoint y: 774, endPoint x: 1435, endPoint y: 808, distance: 680.8
click at [755, 780] on span "Rabatt anwenden und Verfügbarkeit prüfen" at bounding box center [816, 787] width 212 height 15
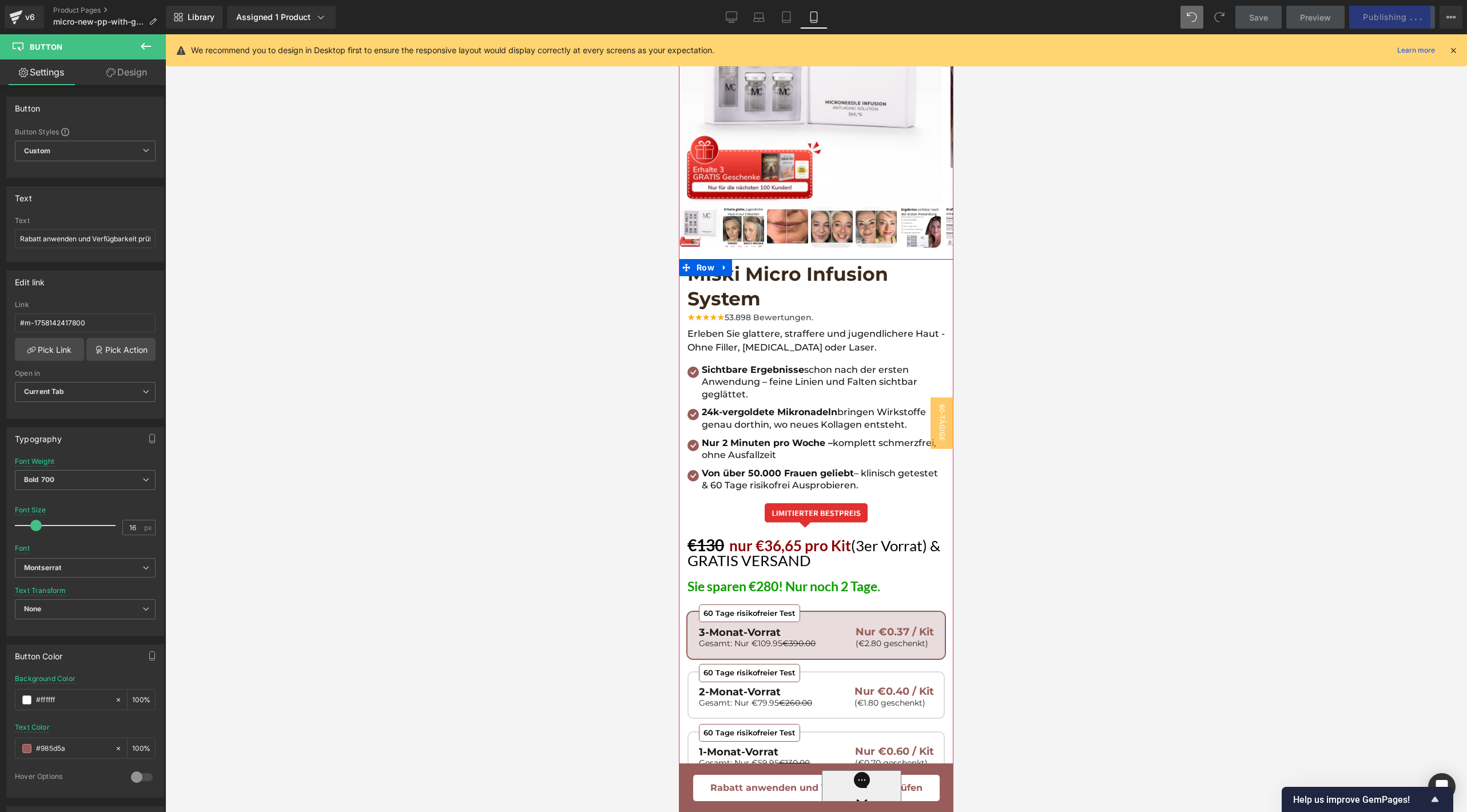
scroll to position [247, 0]
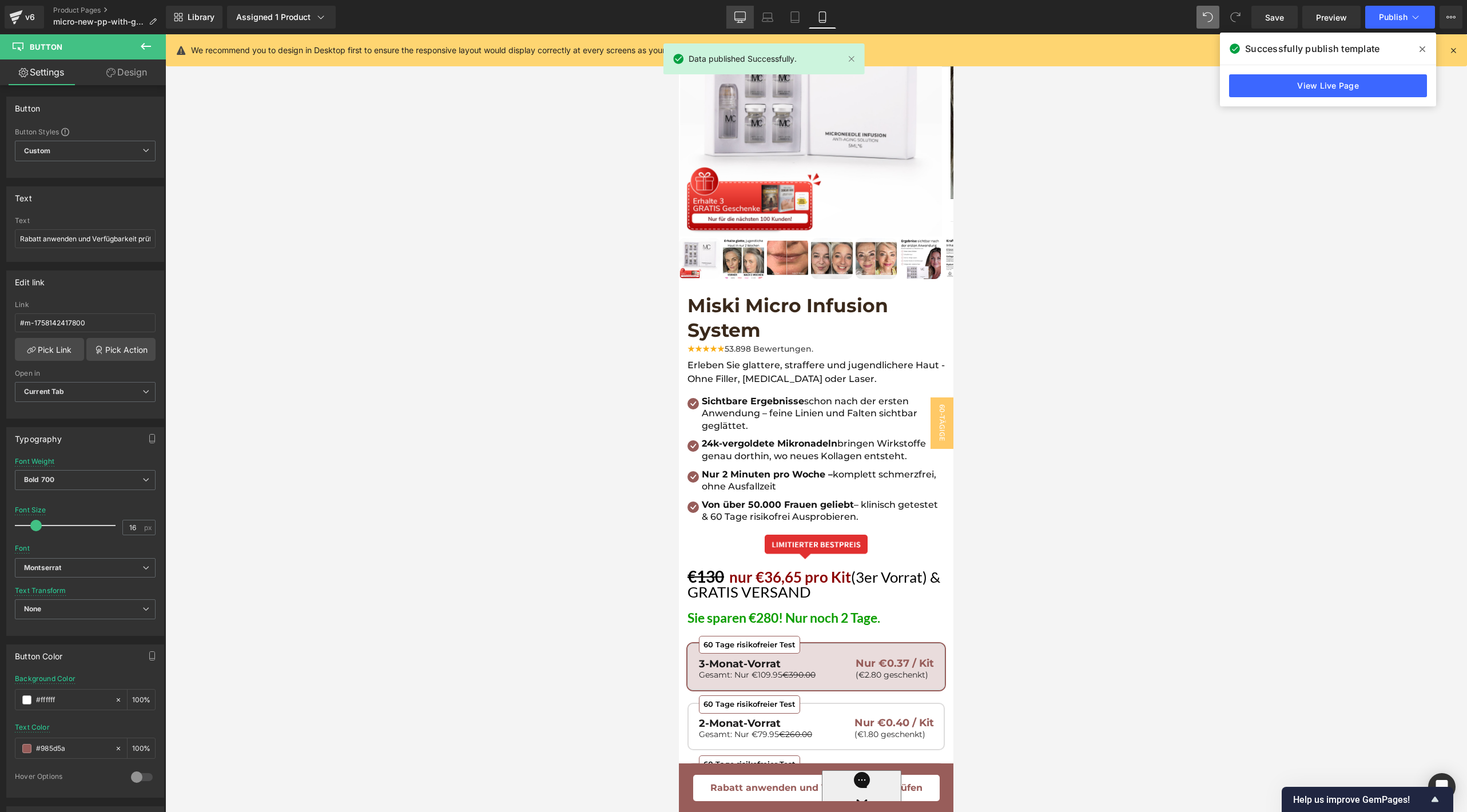
click at [748, 14] on link "Desktop" at bounding box center [740, 17] width 27 height 23
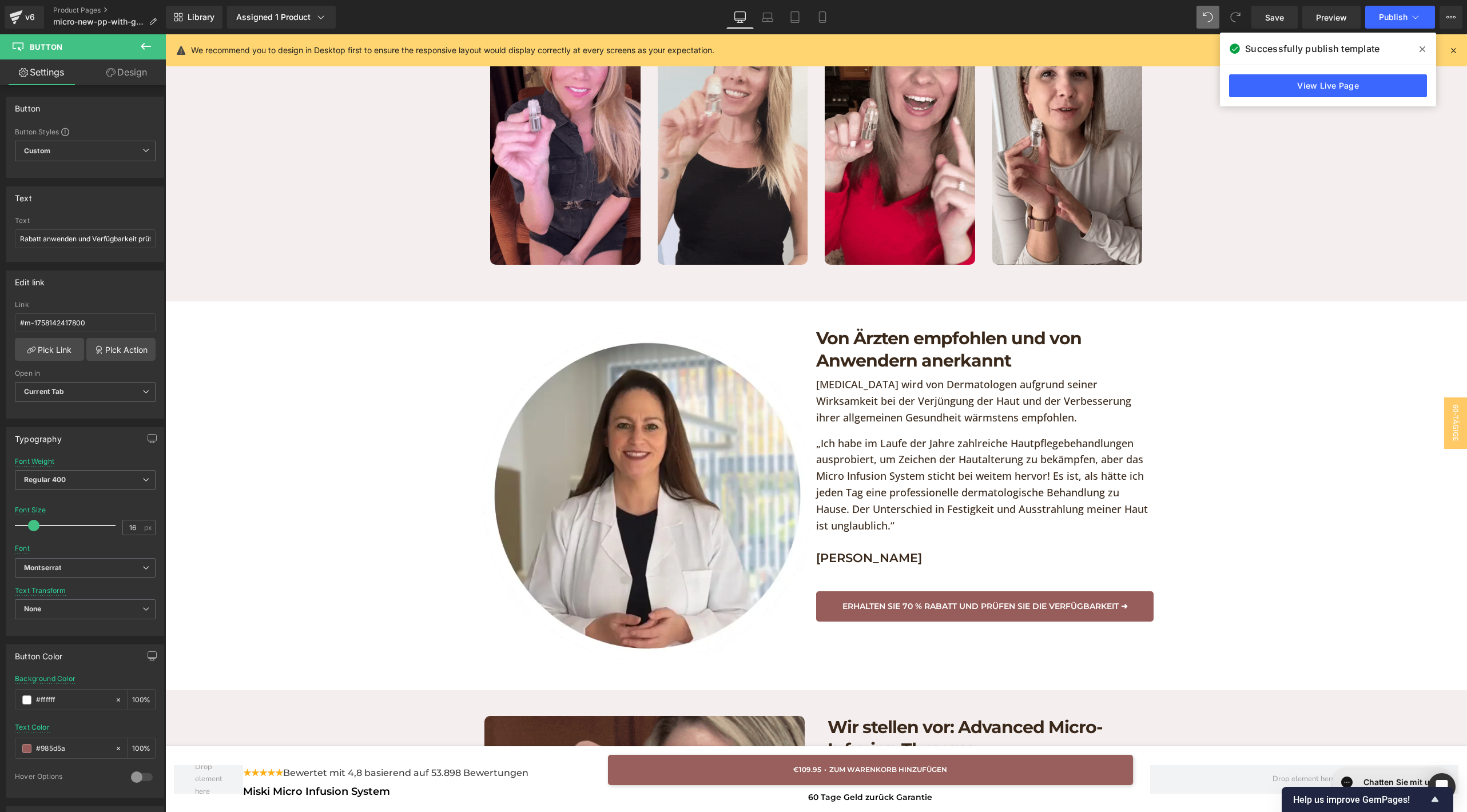
scroll to position [2519, 0]
